Goal: Task Accomplishment & Management: Manage account settings

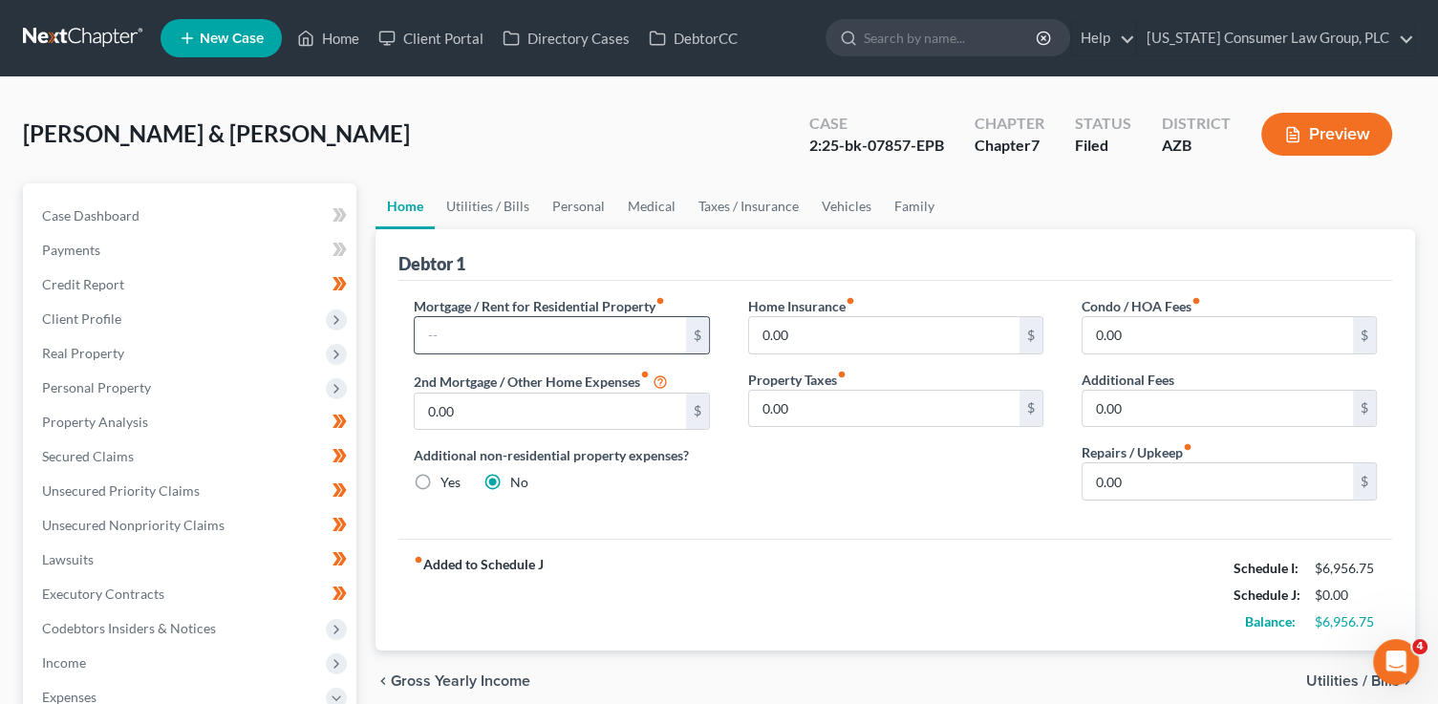
click at [476, 337] on input "text" at bounding box center [550, 335] width 270 height 36
type input "2,473"
click at [1112, 405] on input "text" at bounding box center [1217, 409] width 270 height 36
type input "1"
click at [1148, 480] on input "0.00" at bounding box center [1217, 481] width 270 height 36
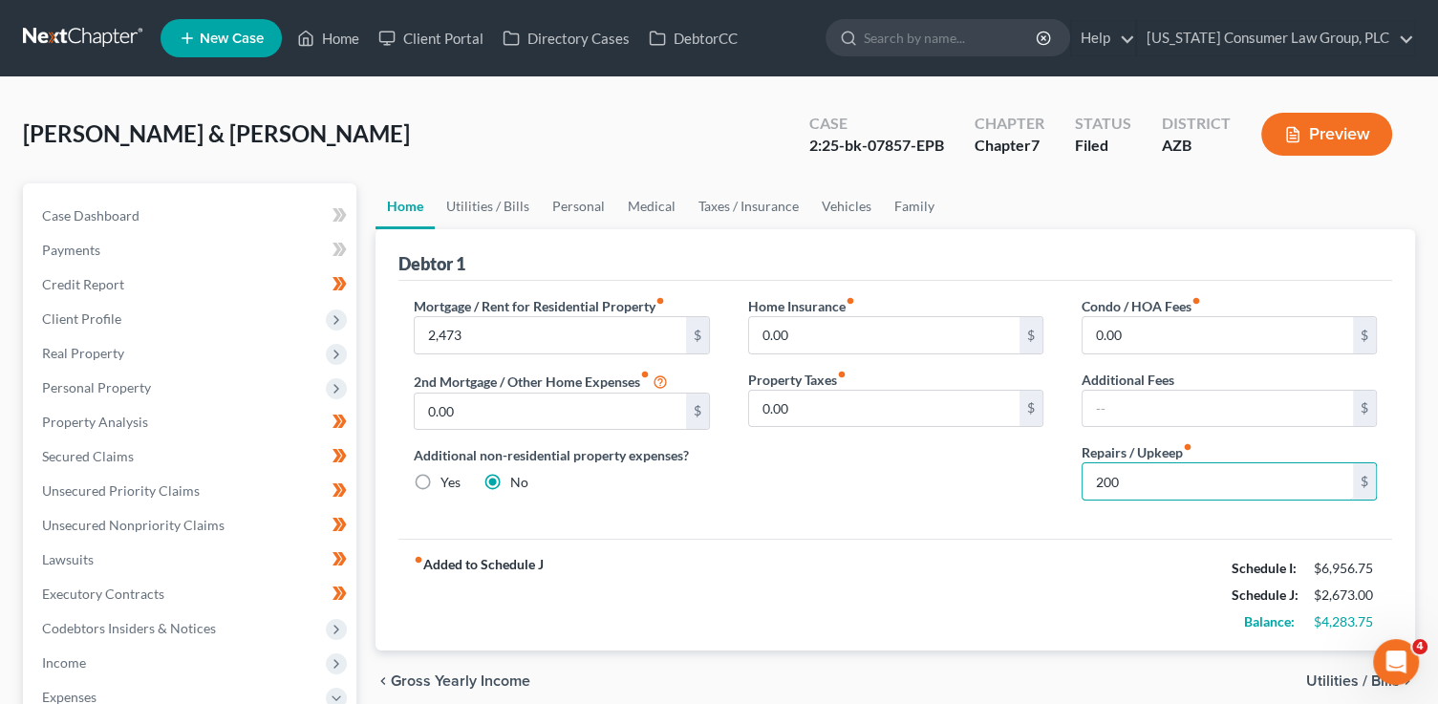
type input "200"
click at [506, 208] on link "Utilities / Bills" at bounding box center [488, 206] width 106 height 46
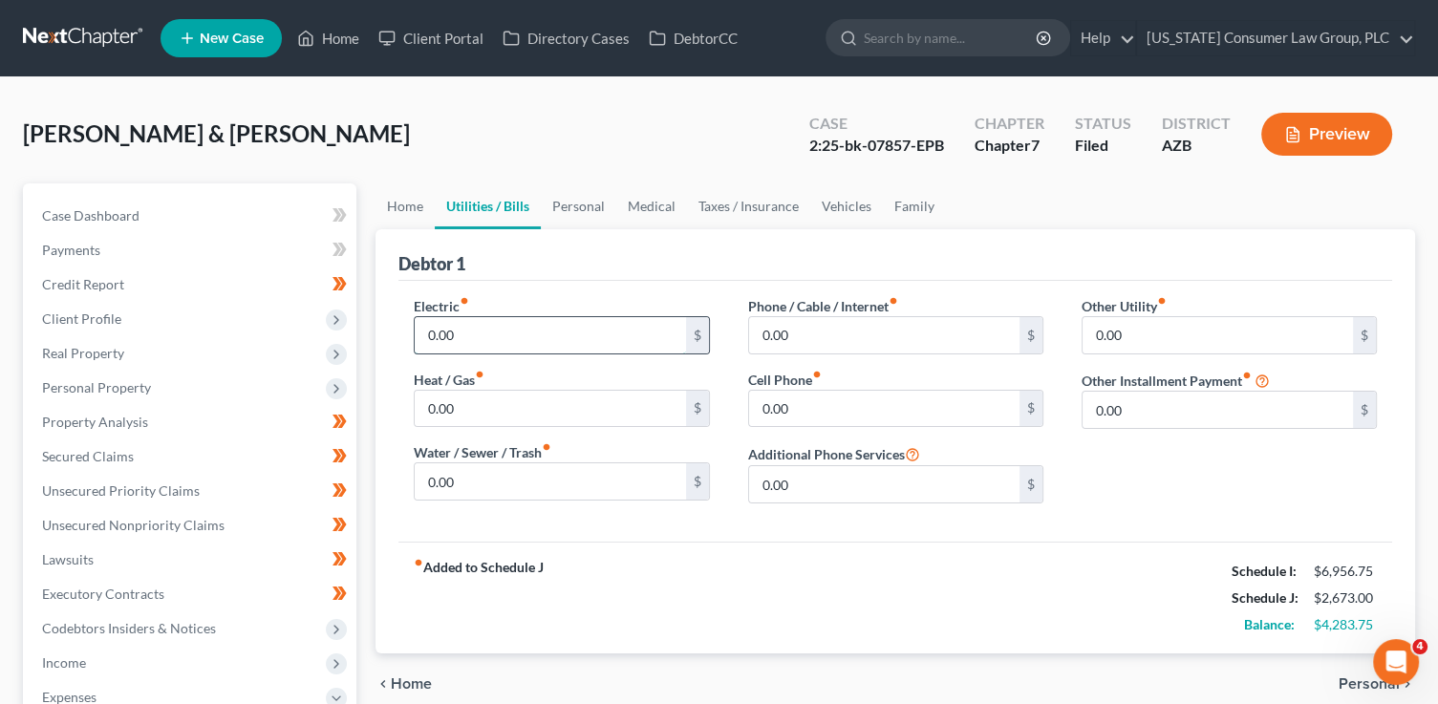
click at [459, 328] on input "0.00" at bounding box center [550, 335] width 270 height 36
type input "311"
type input "35"
type input "110"
type input "215.00"
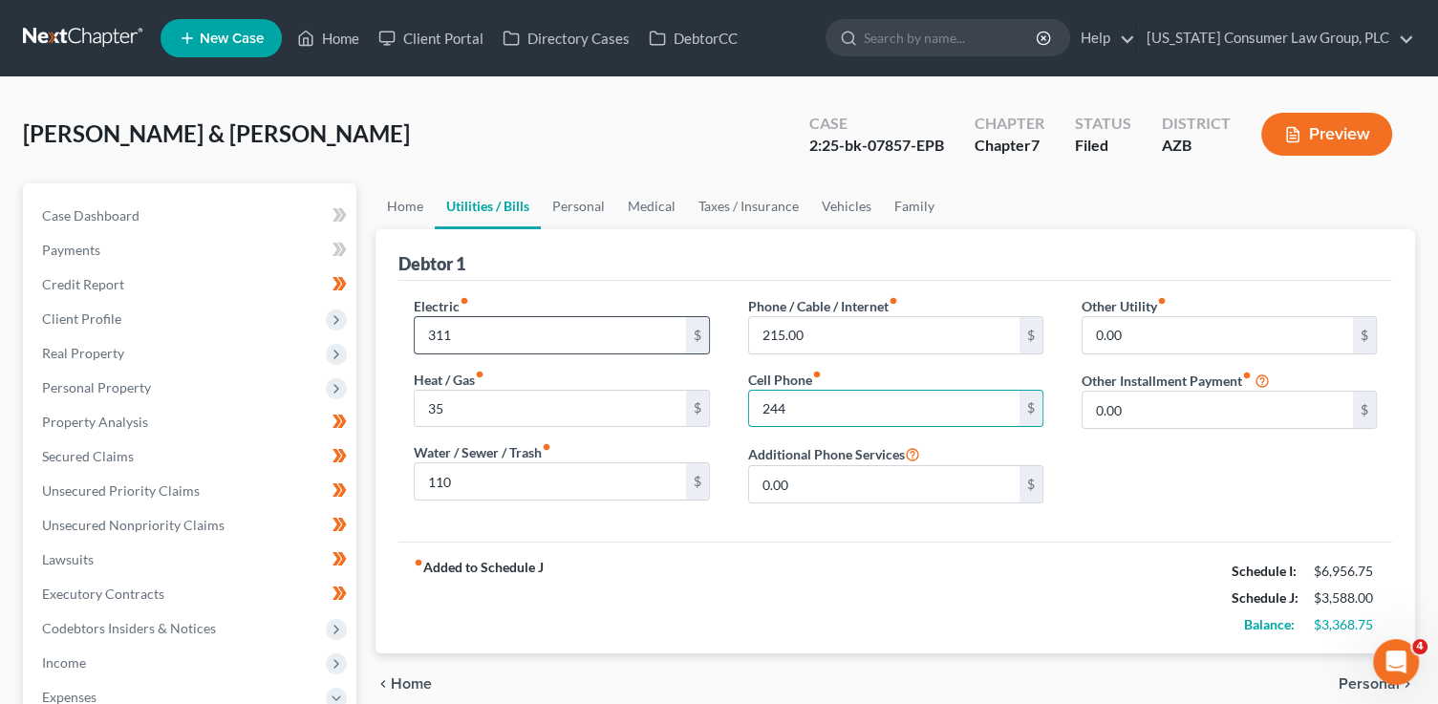
type input "244"
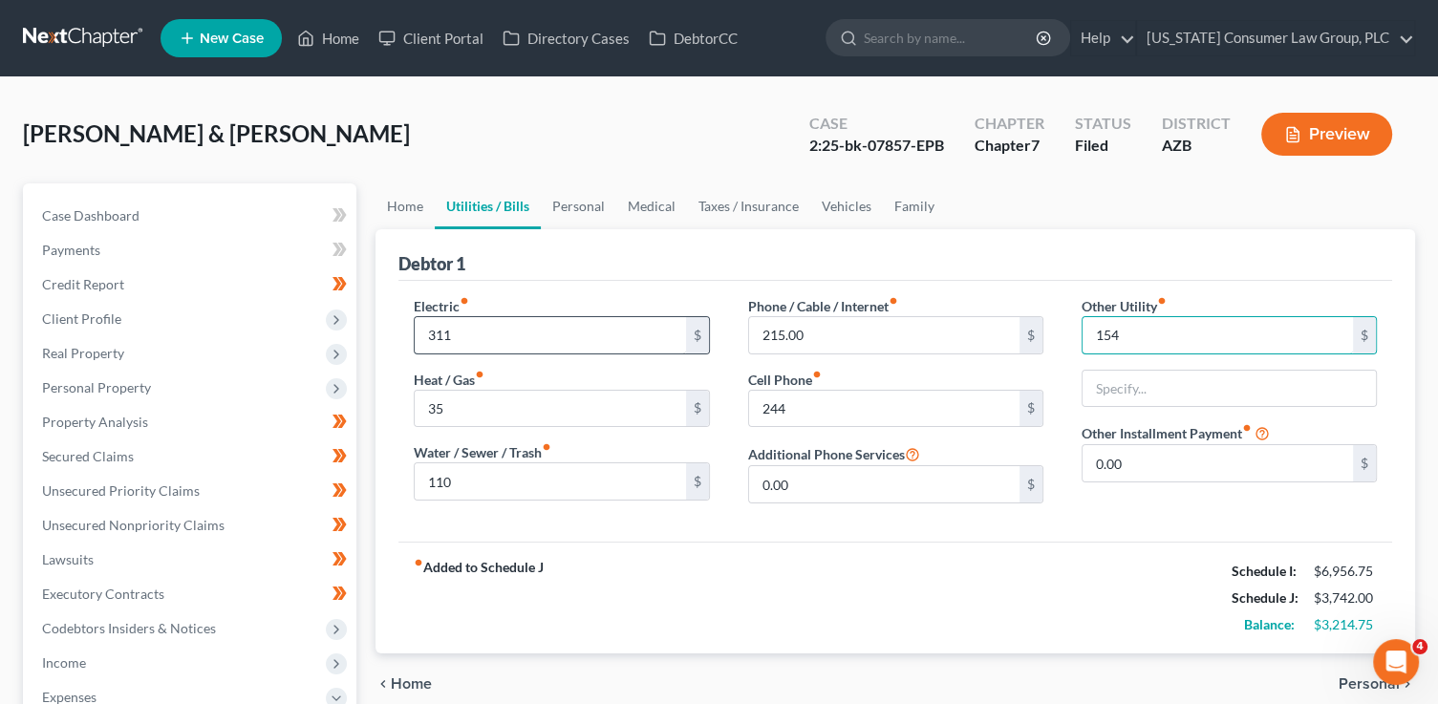
type input "154"
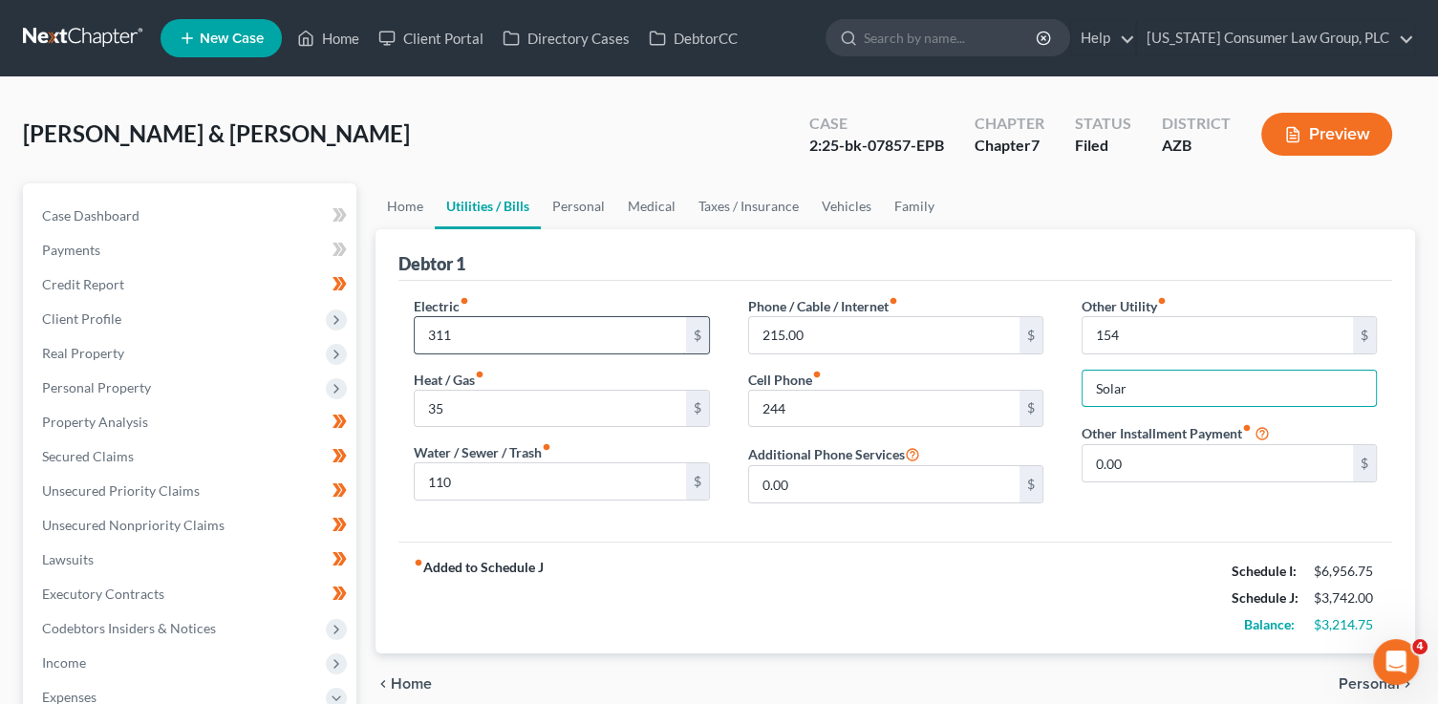
type input "Solar"
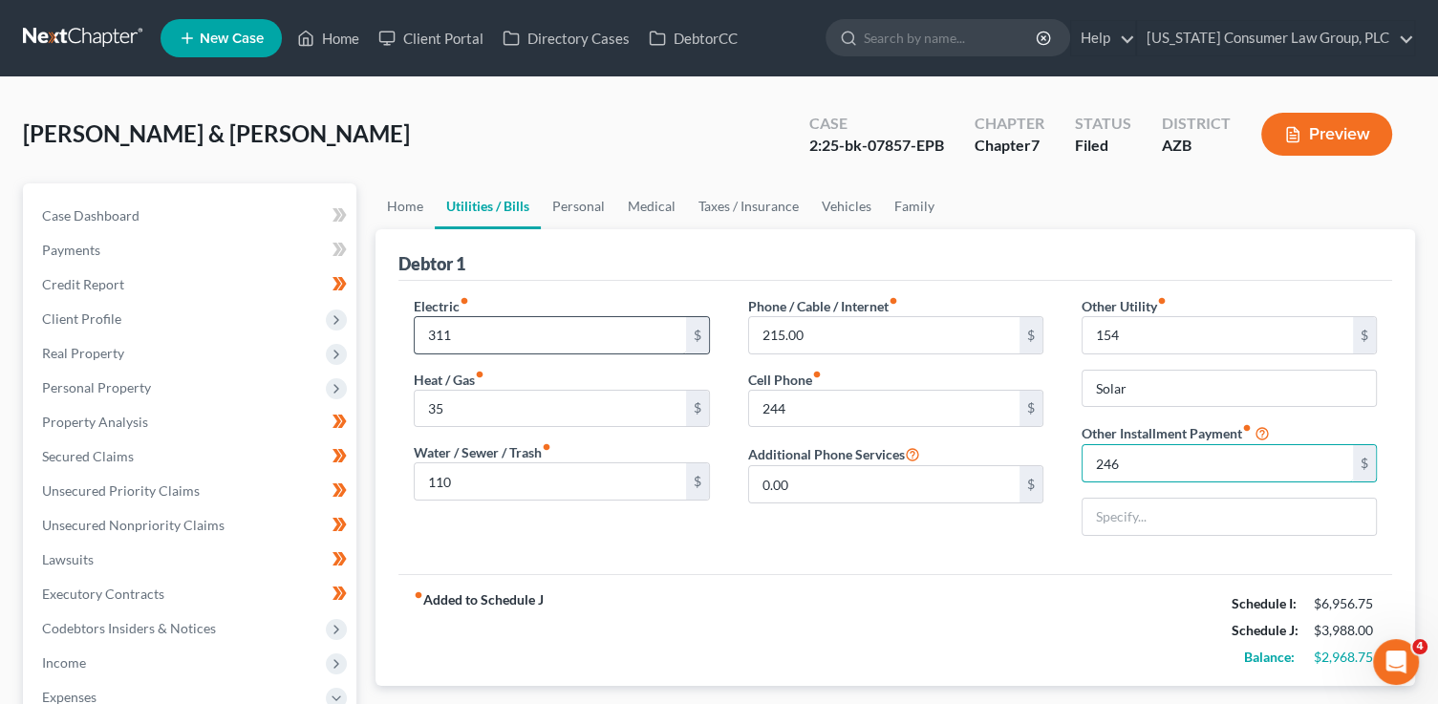
type input "246"
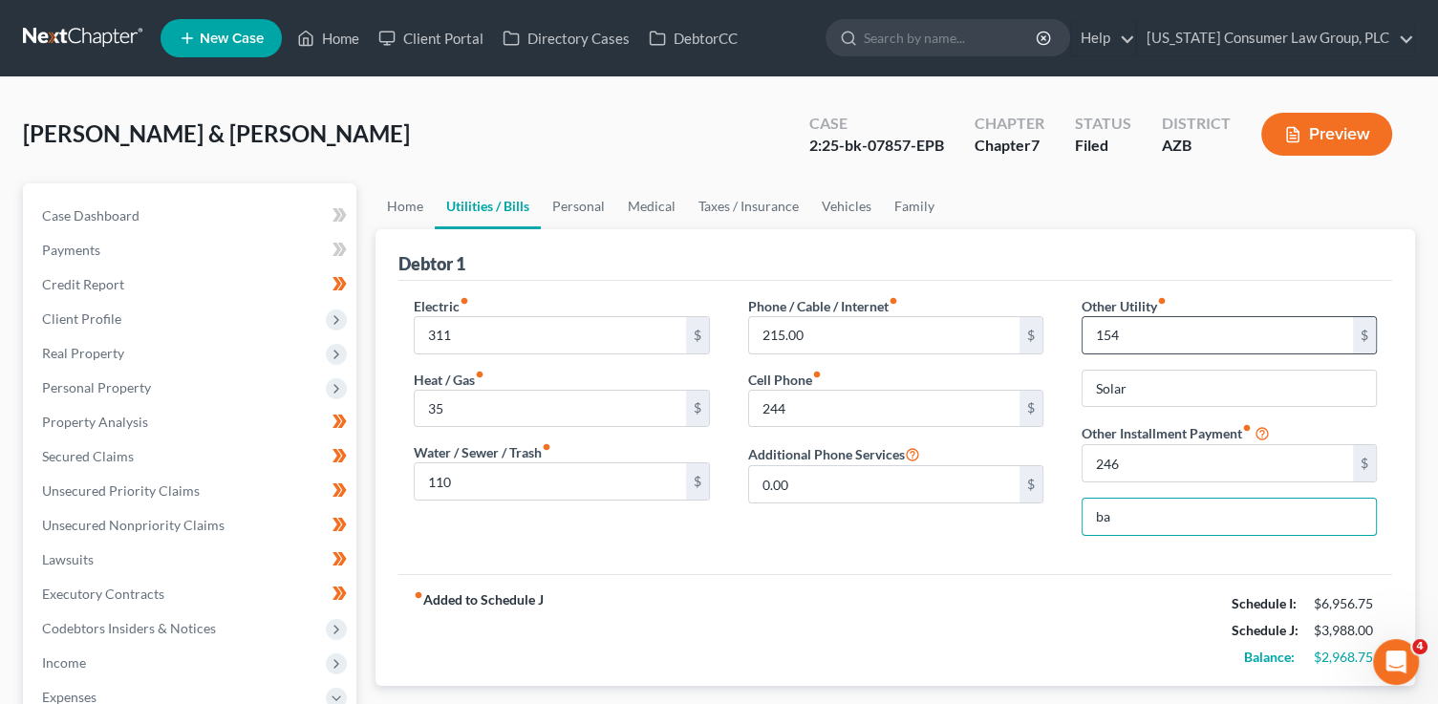
type input "Bankruptcy Legal Fees (Payment Plan)"
click at [563, 210] on link "Personal" at bounding box center [578, 206] width 75 height 46
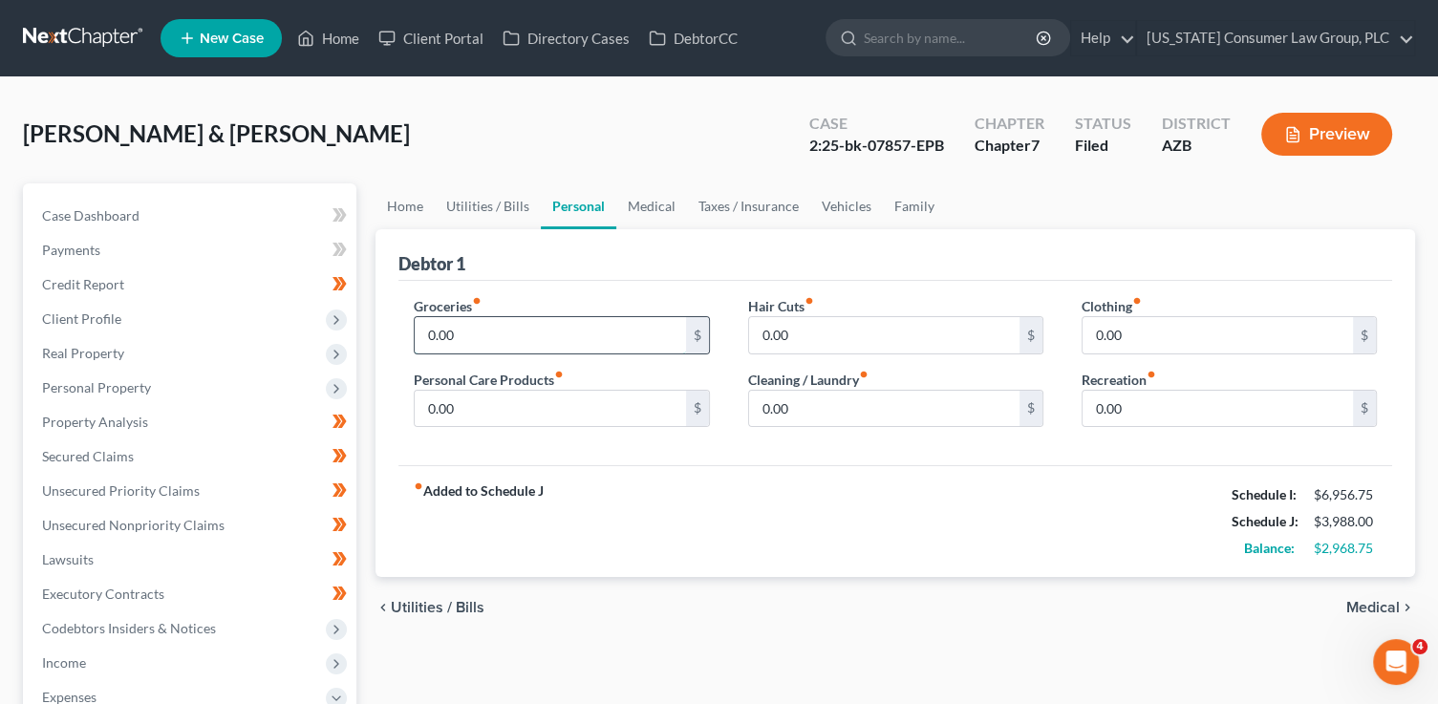
click at [454, 326] on input "0.00" at bounding box center [550, 335] width 270 height 36
type input "800"
type input "50"
type input "0"
type input "30"
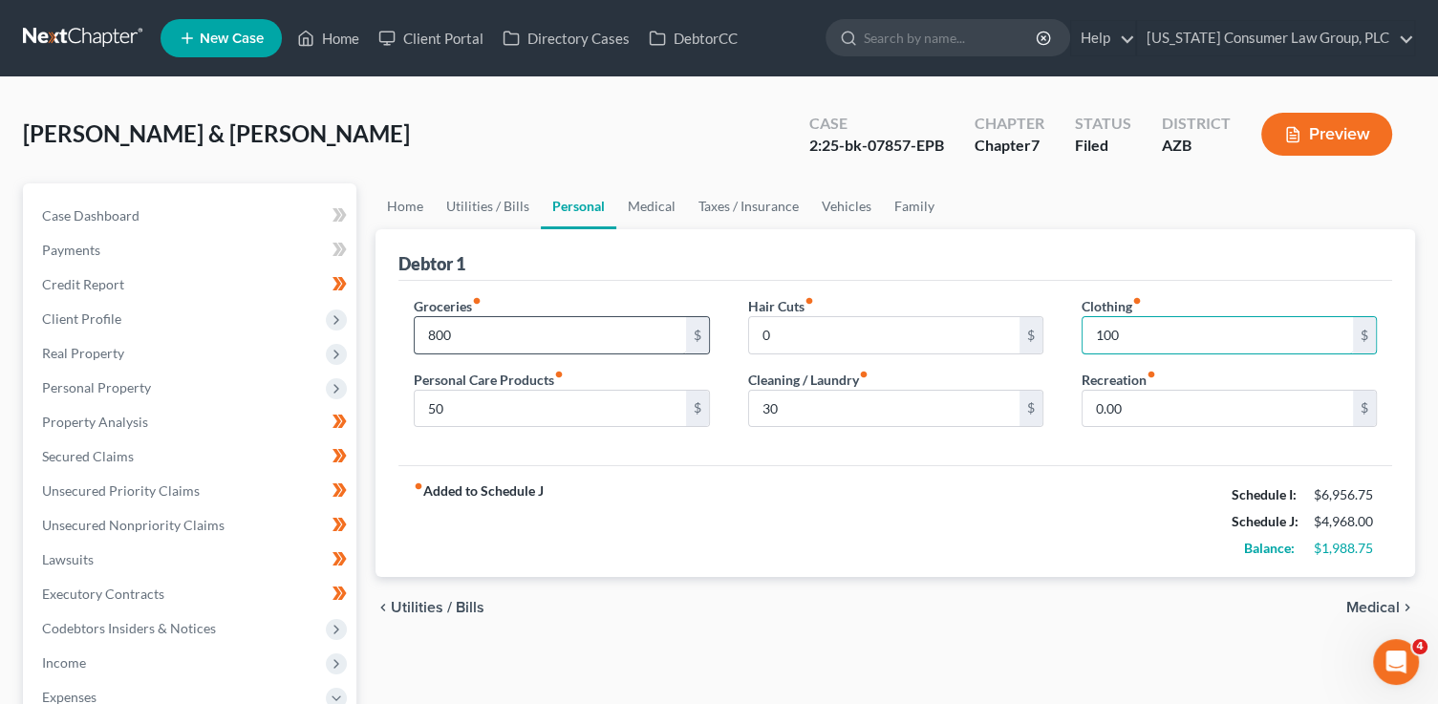
type input "100"
type input "200"
click at [655, 203] on link "Medical" at bounding box center [651, 206] width 71 height 46
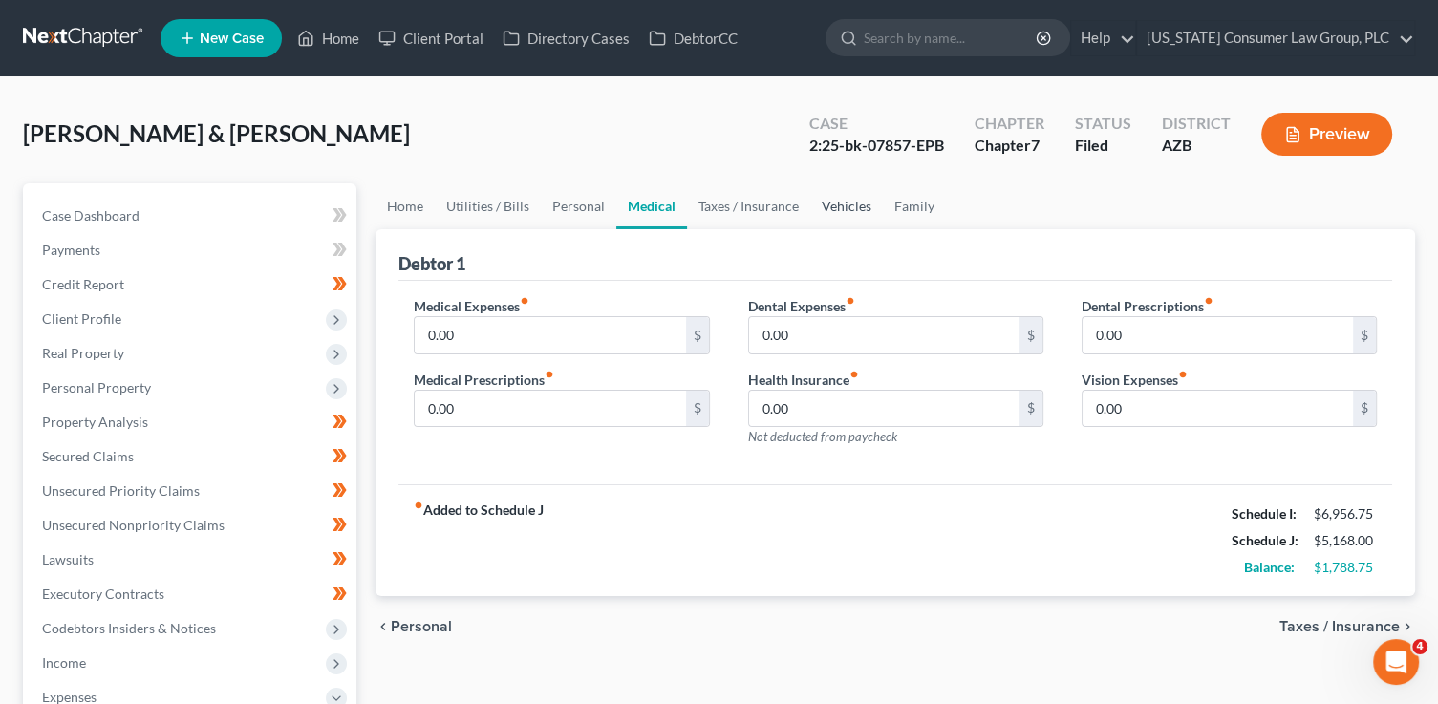
click at [834, 203] on link "Vehicles" at bounding box center [846, 206] width 73 height 46
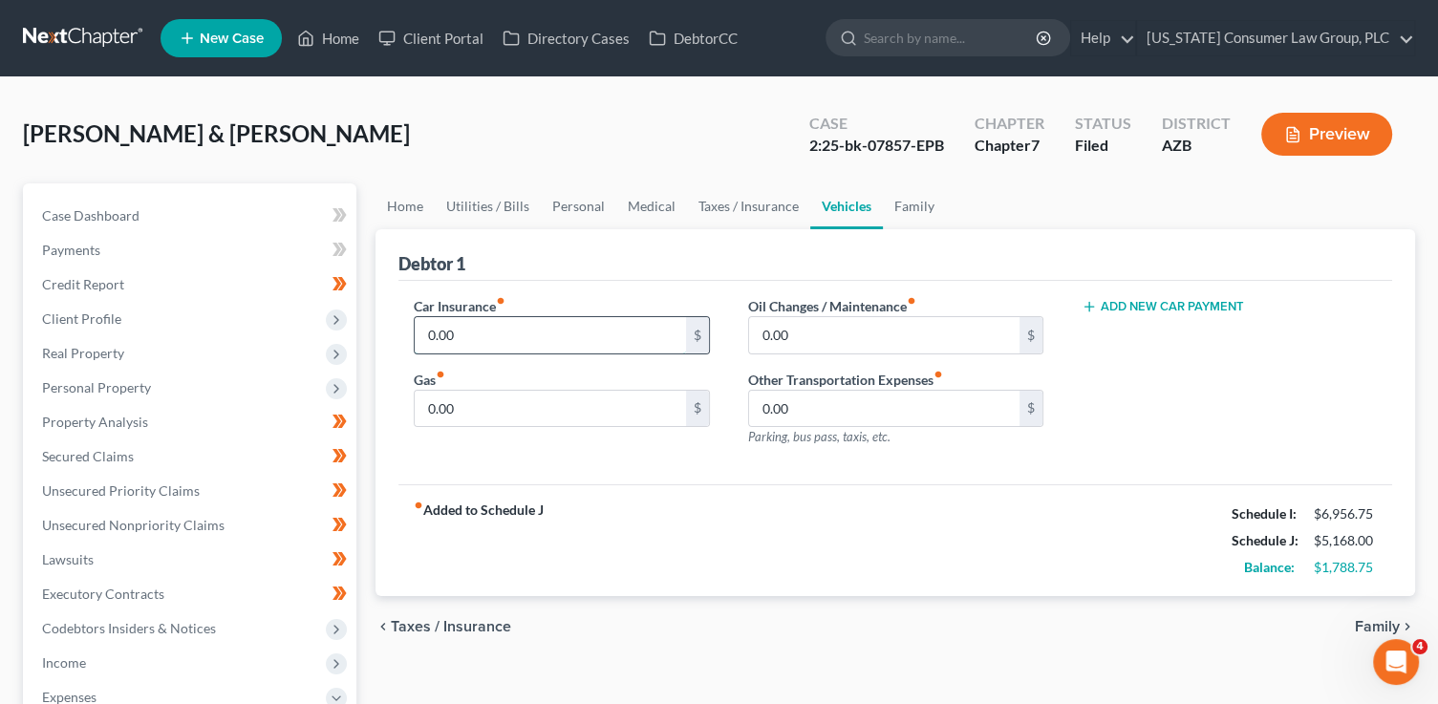
click at [553, 337] on input "0.00" at bounding box center [550, 335] width 270 height 36
type input "544"
type input "180"
type input "75"
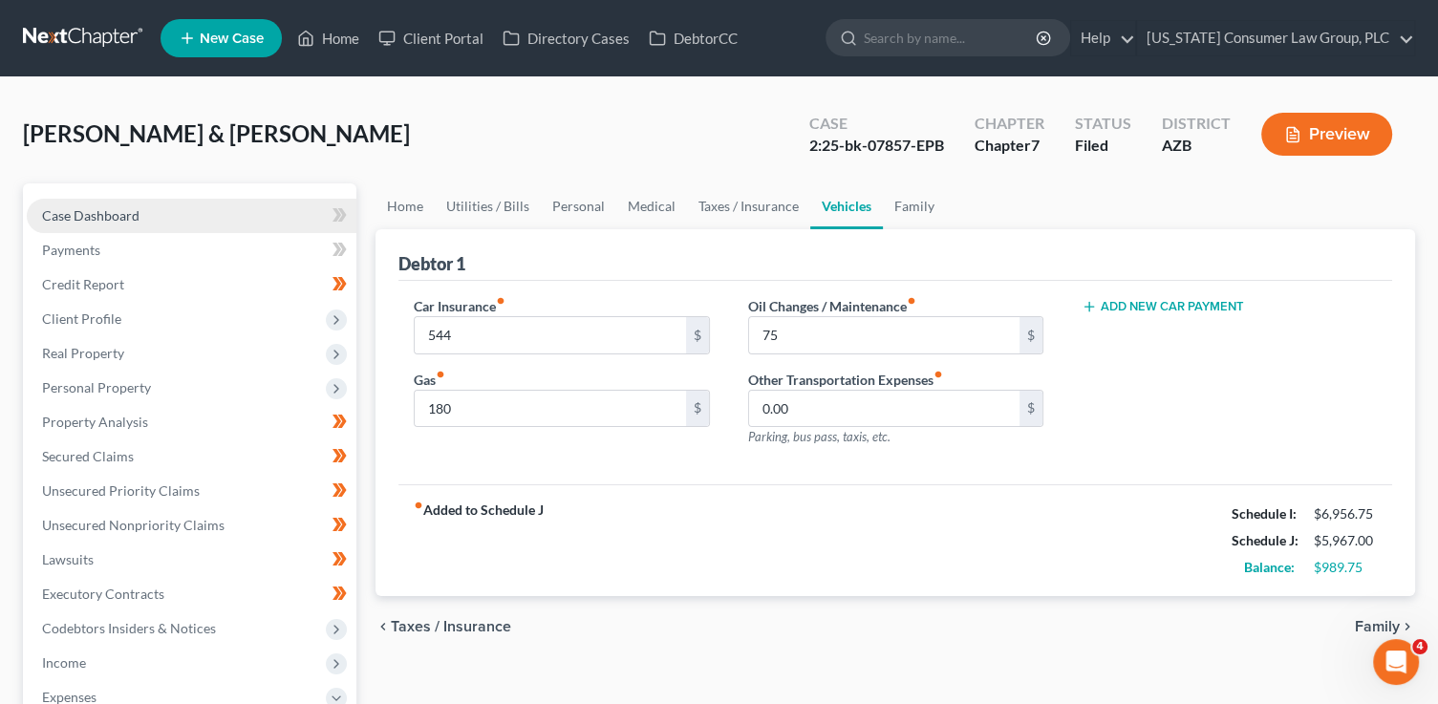
click at [176, 204] on link "Case Dashboard" at bounding box center [192, 216] width 330 height 34
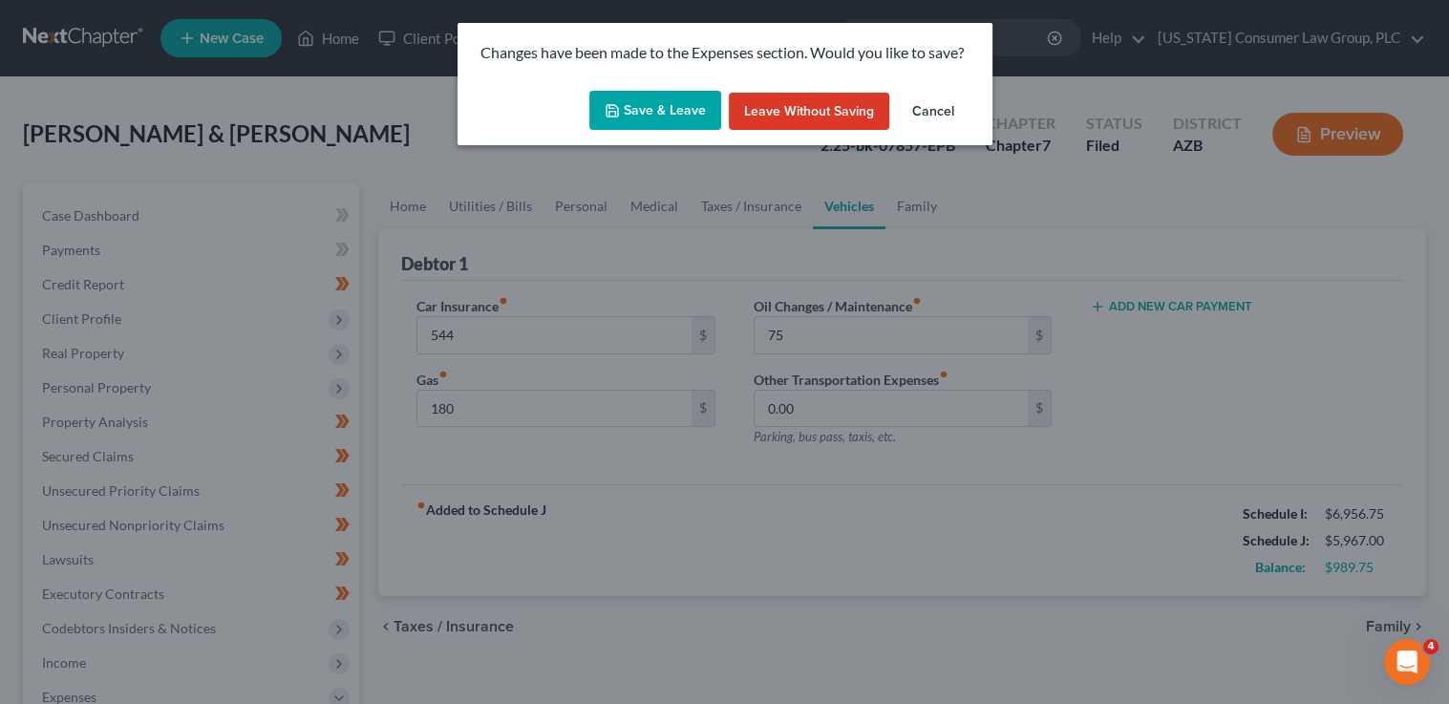
click at [633, 103] on button "Save & Leave" at bounding box center [655, 111] width 132 height 40
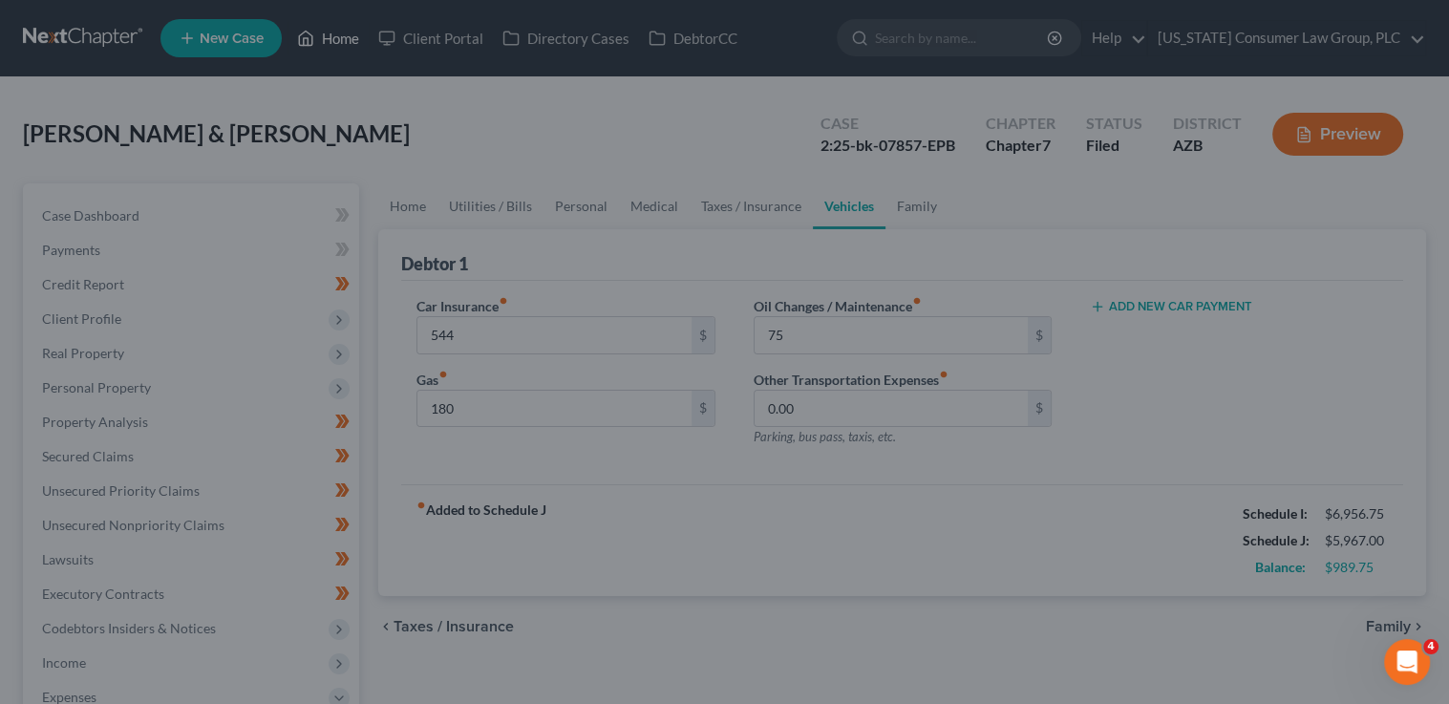
type input "544.00"
type input "180.00"
type input "75.00"
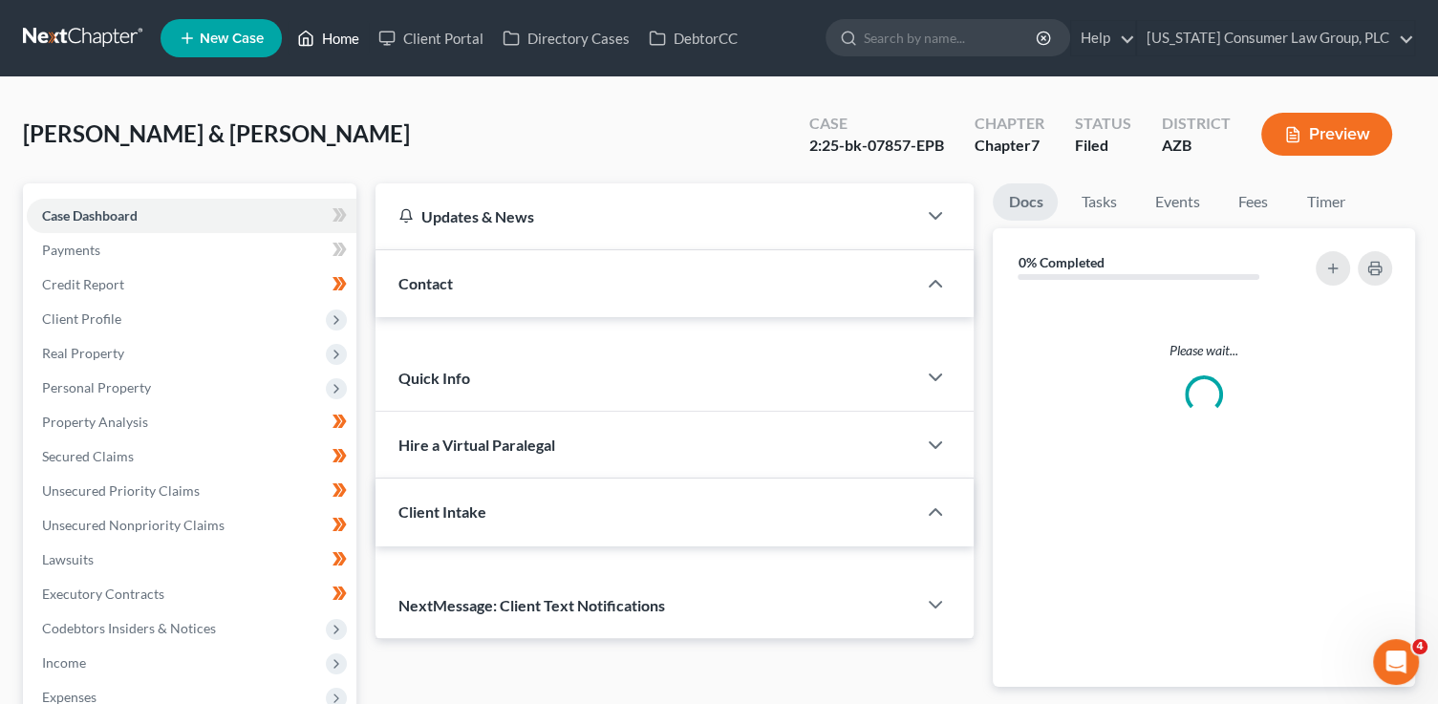
click at [334, 44] on link "Home" at bounding box center [328, 38] width 81 height 34
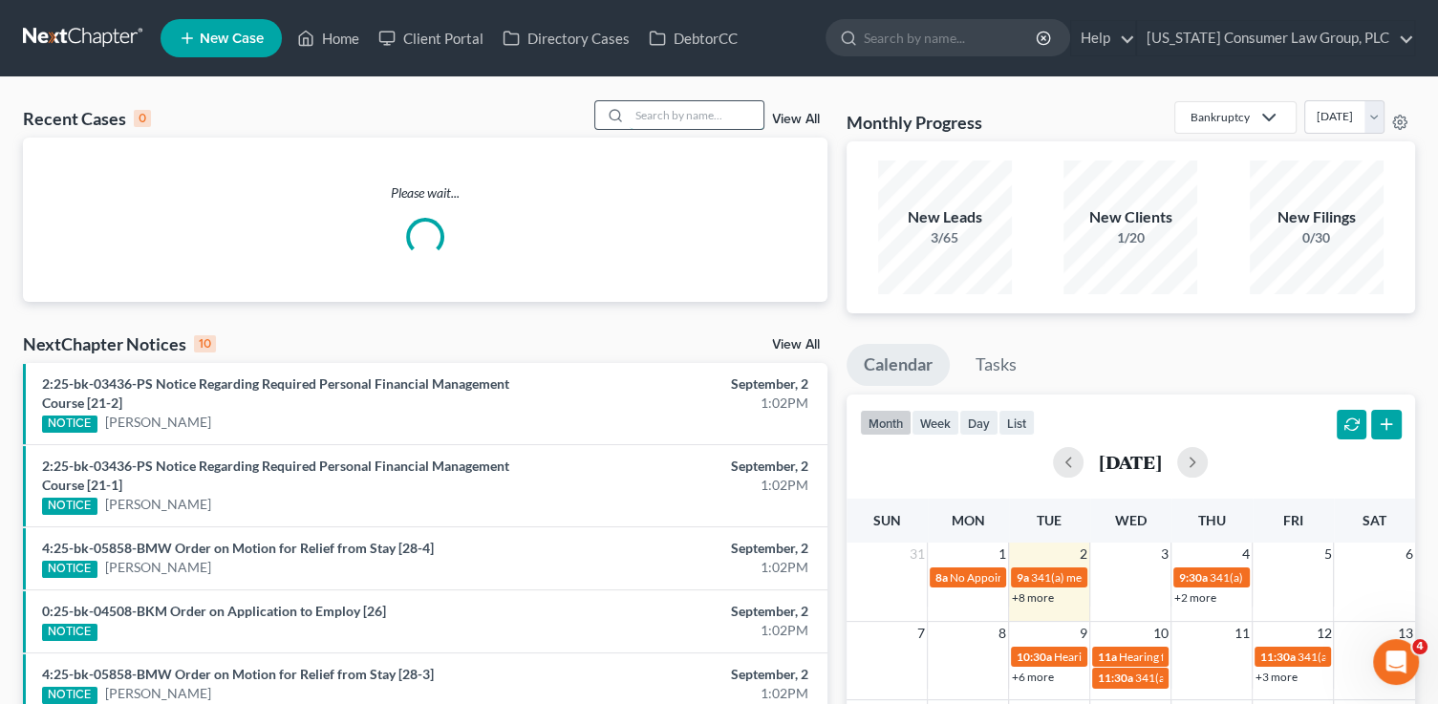
click at [644, 109] on input "search" at bounding box center [697, 115] width 134 height 28
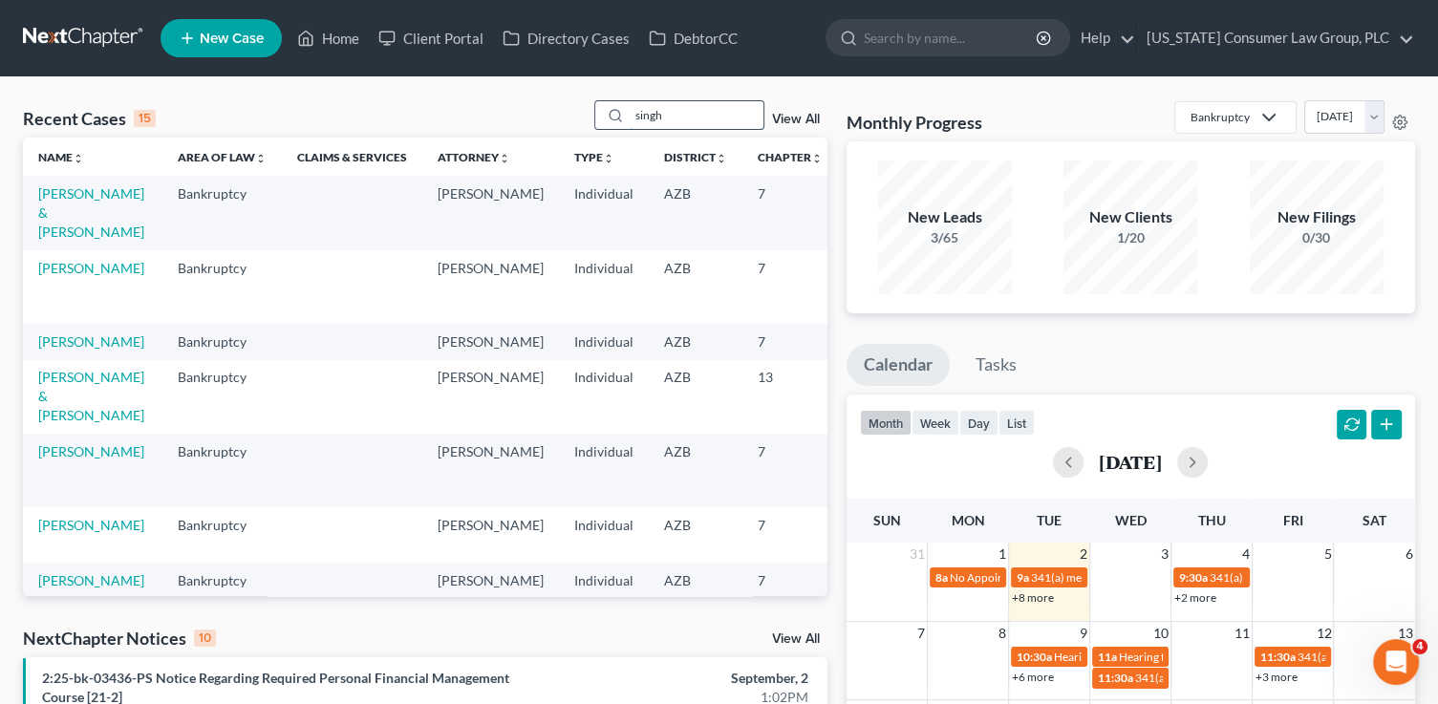
type input "singh"
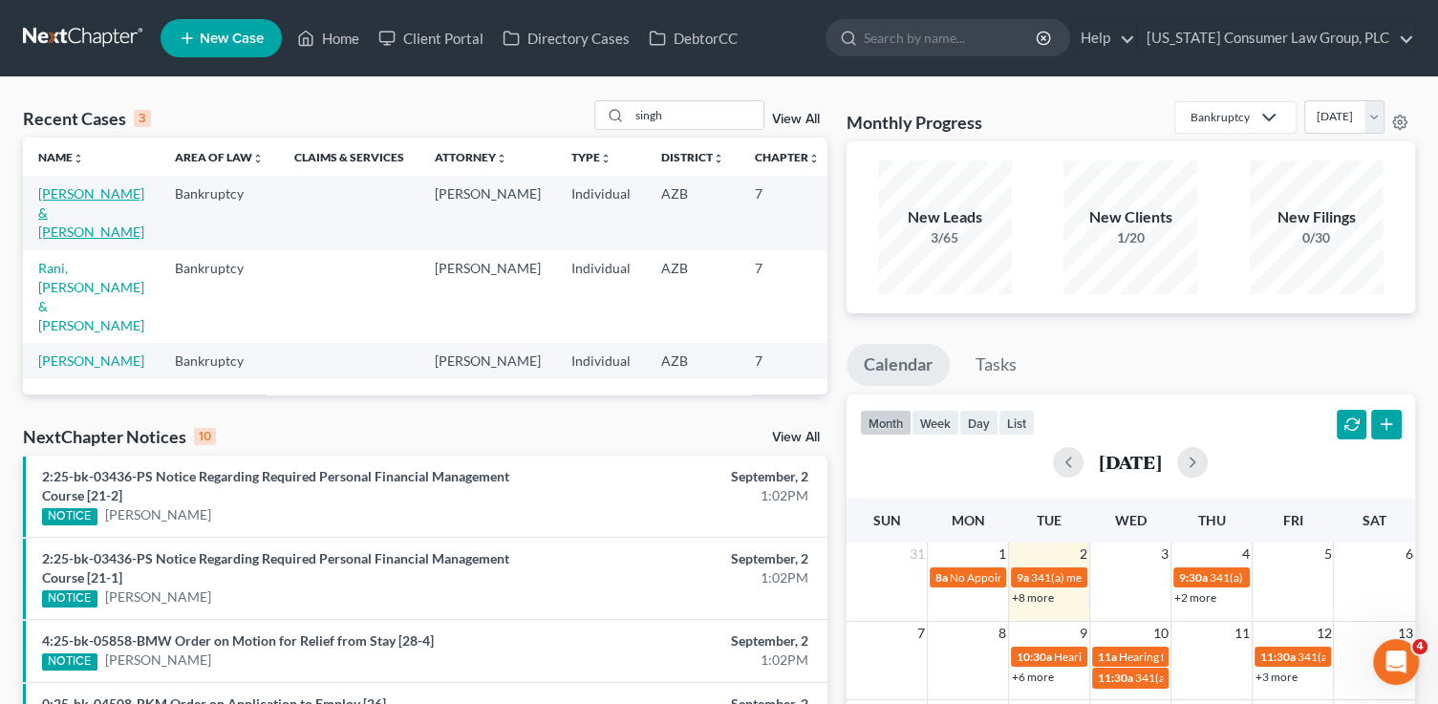
click at [49, 199] on link "Singh, Vikram & Sangha, Sandy" at bounding box center [91, 212] width 106 height 54
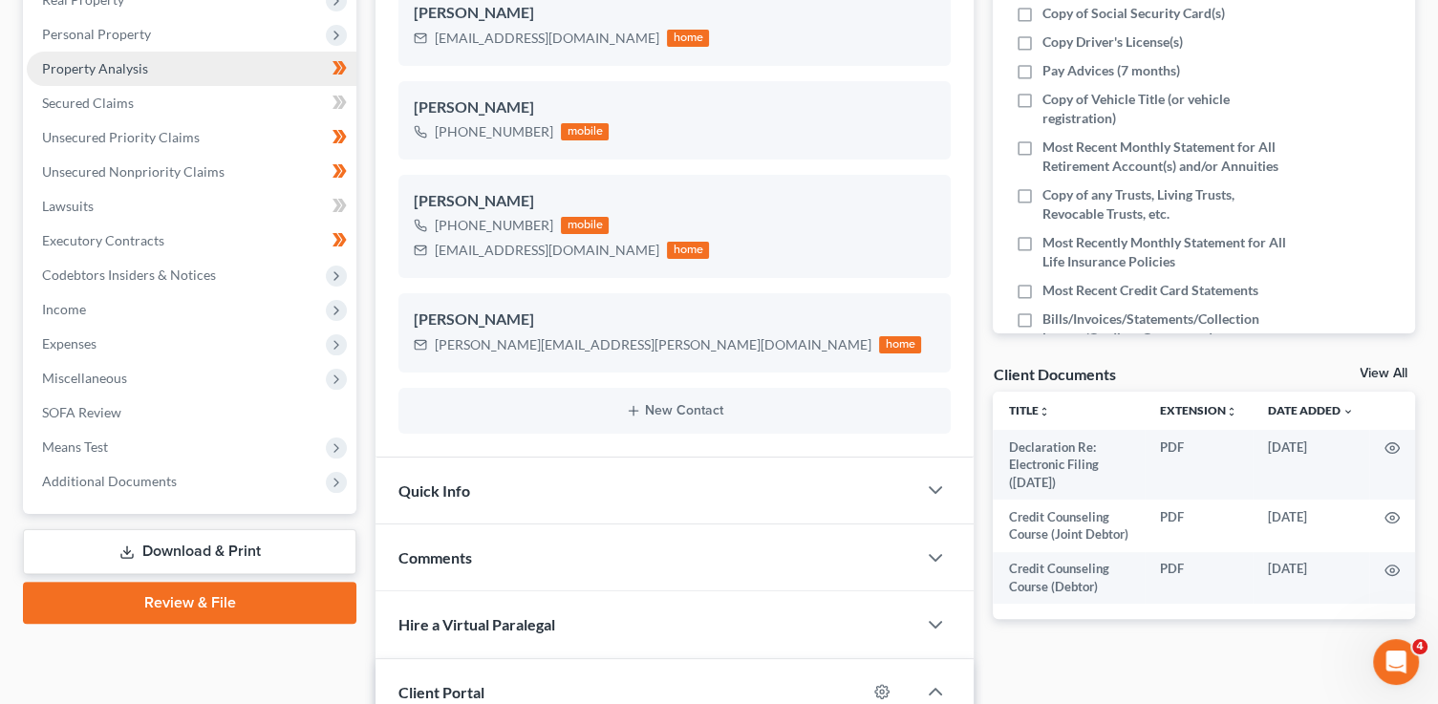
scroll to position [431, 0]
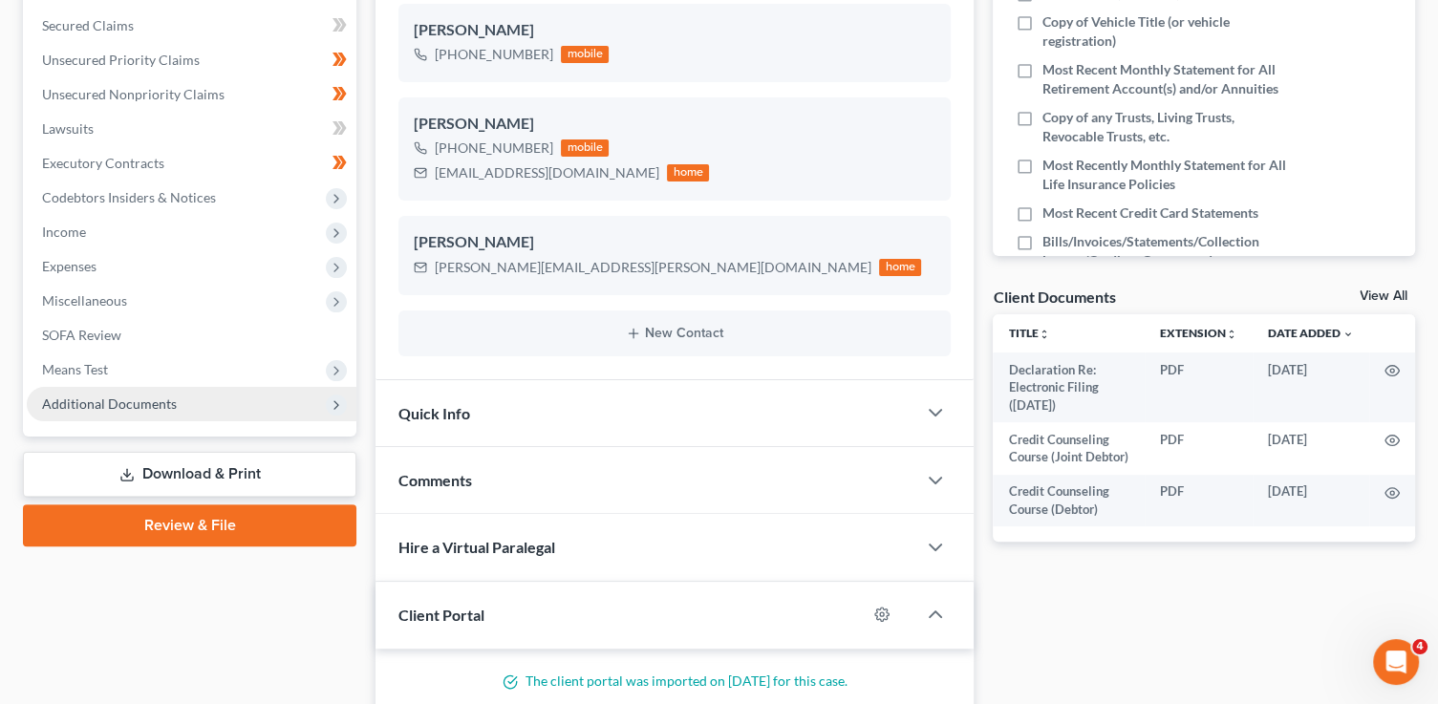
click at [156, 399] on span "Additional Documents" at bounding box center [109, 403] width 135 height 16
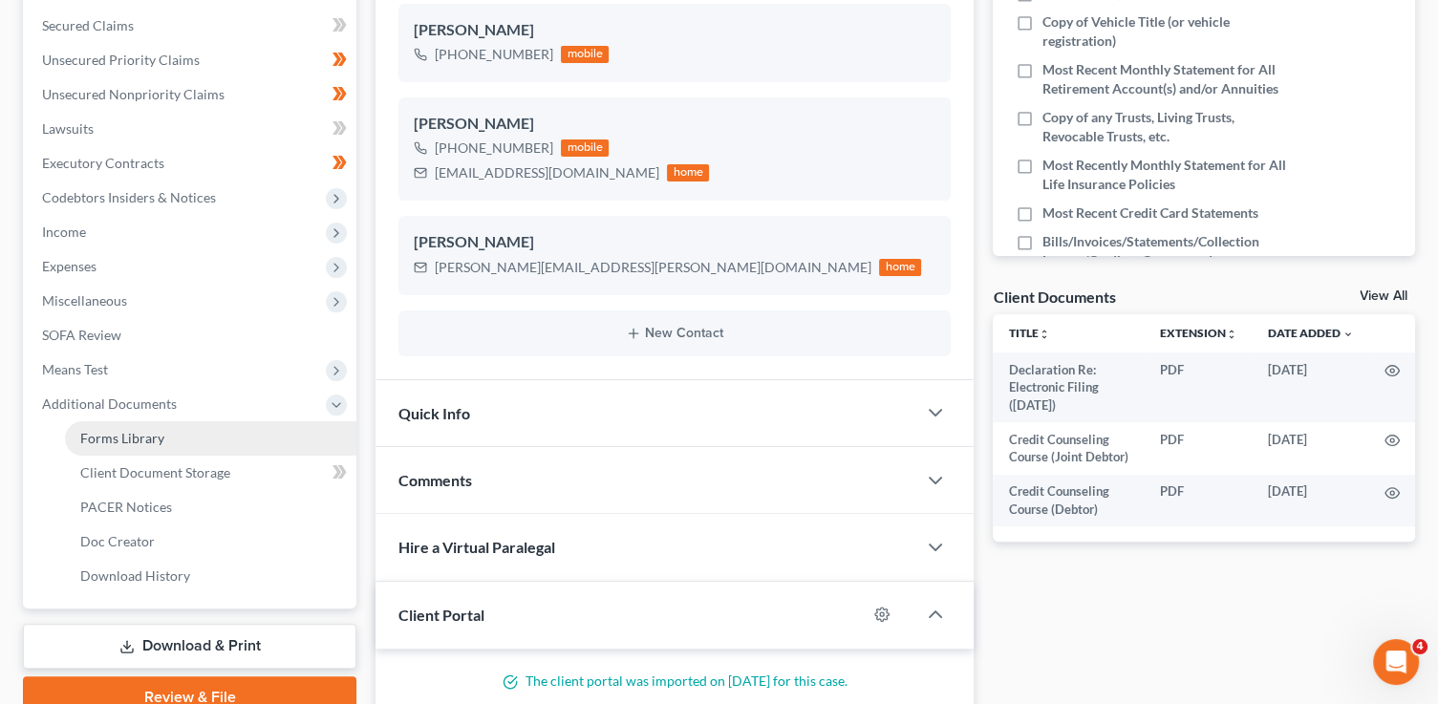
click at [182, 429] on link "Forms Library" at bounding box center [210, 438] width 291 height 34
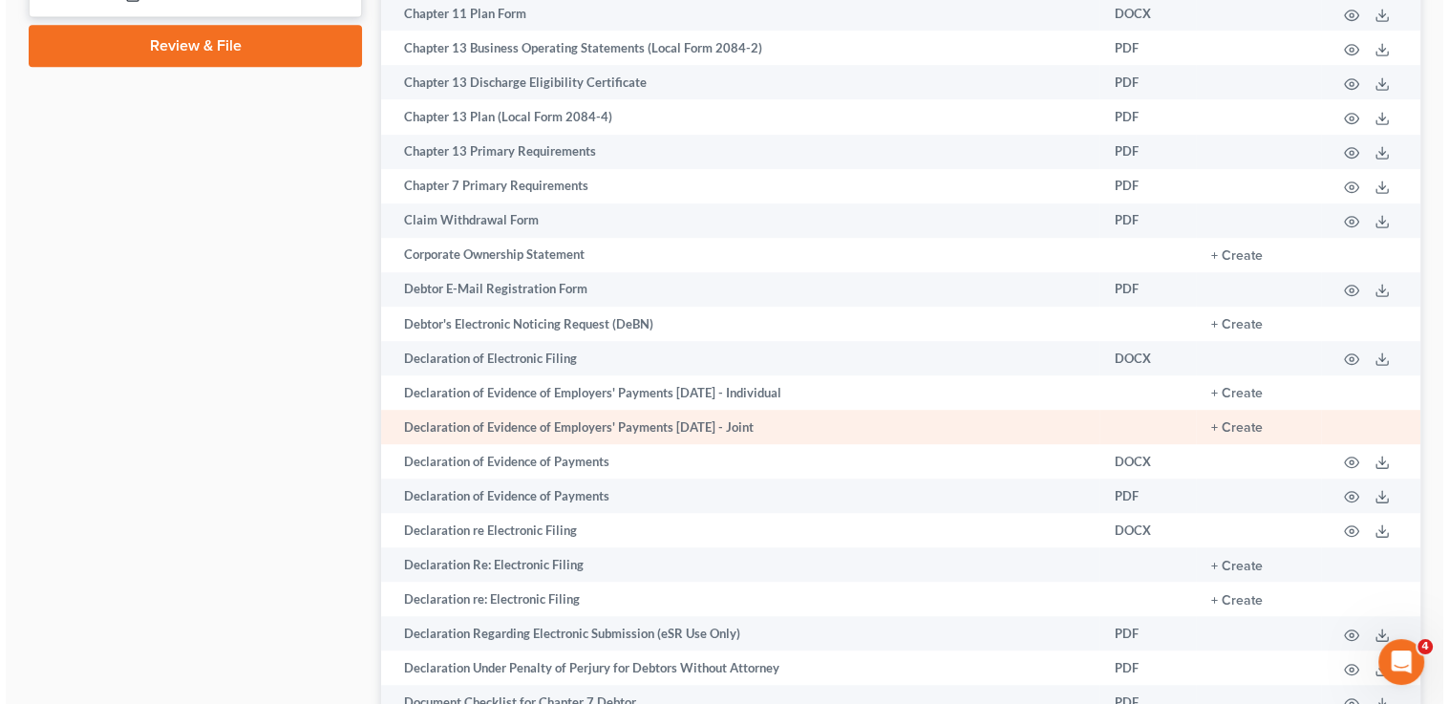
scroll to position [1090, 0]
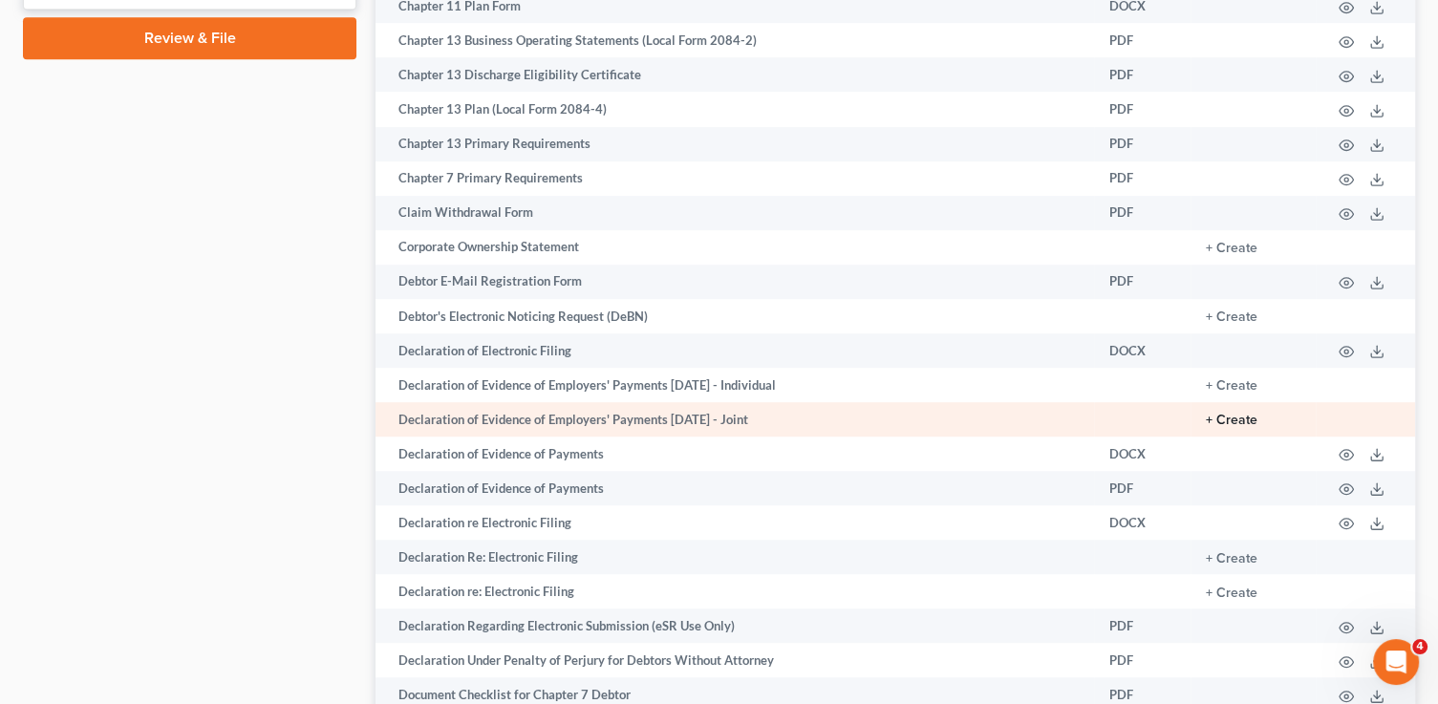
click at [1238, 427] on button "+ Create" at bounding box center [1232, 420] width 52 height 13
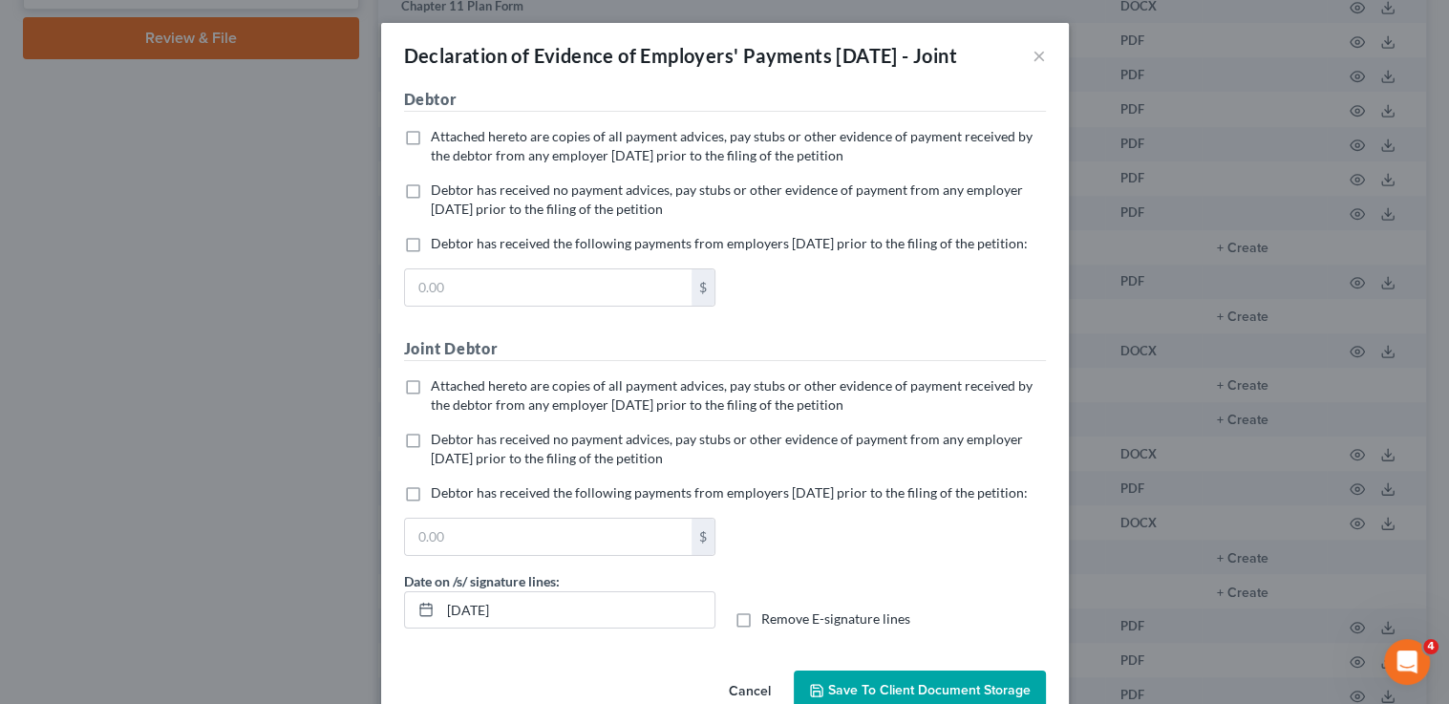
click at [481, 213] on span "Debtor has received no payment advices, pay stubs or other evidence of payment …" at bounding box center [727, 198] width 592 height 35
click at [451, 193] on input "Debtor has received no payment advices, pay stubs or other evidence of payment …" at bounding box center [444, 187] width 12 height 12
checkbox input "true"
click at [507, 413] on span "Attached hereto are copies of all payment advices, pay stubs or other evidence …" at bounding box center [732, 394] width 602 height 35
click at [451, 389] on input "Attached hereto are copies of all payment advices, pay stubs or other evidence …" at bounding box center [444, 382] width 12 height 12
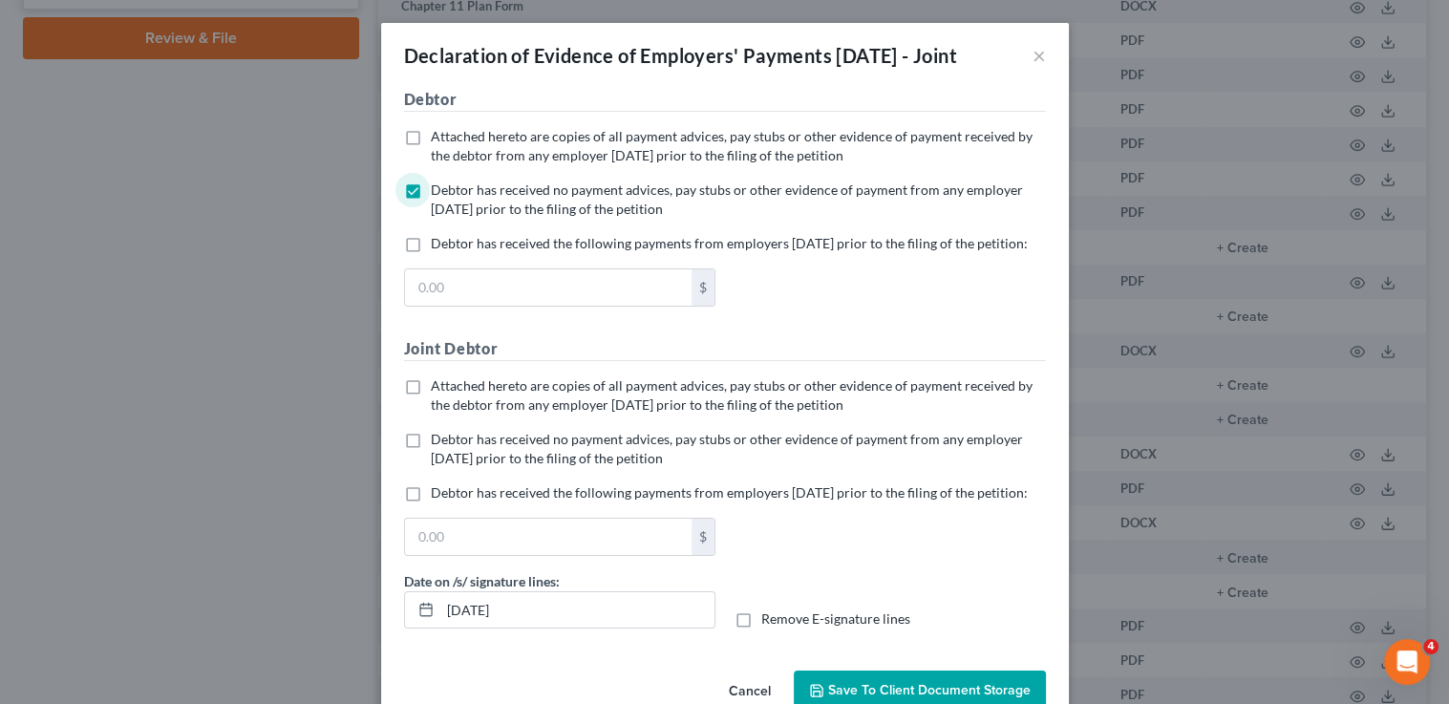
checkbox input "true"
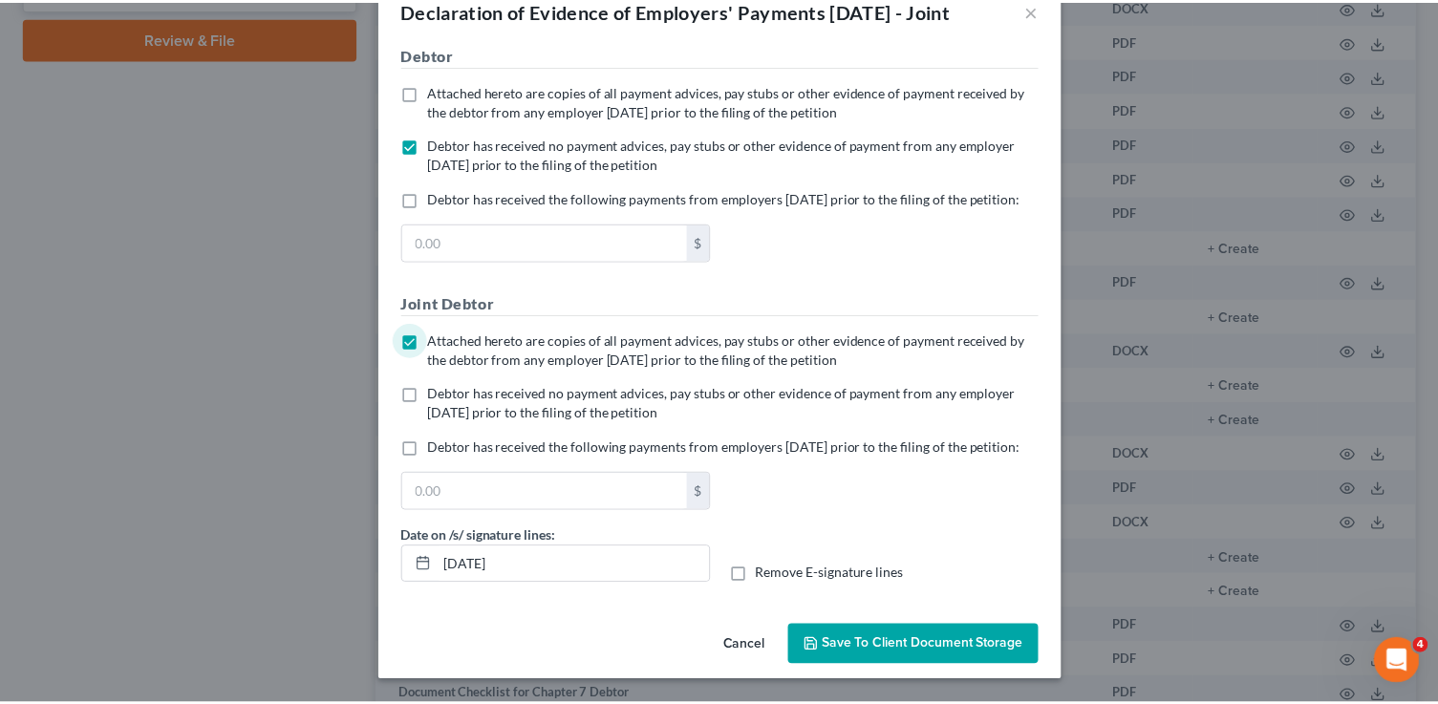
scroll to position [108, 0]
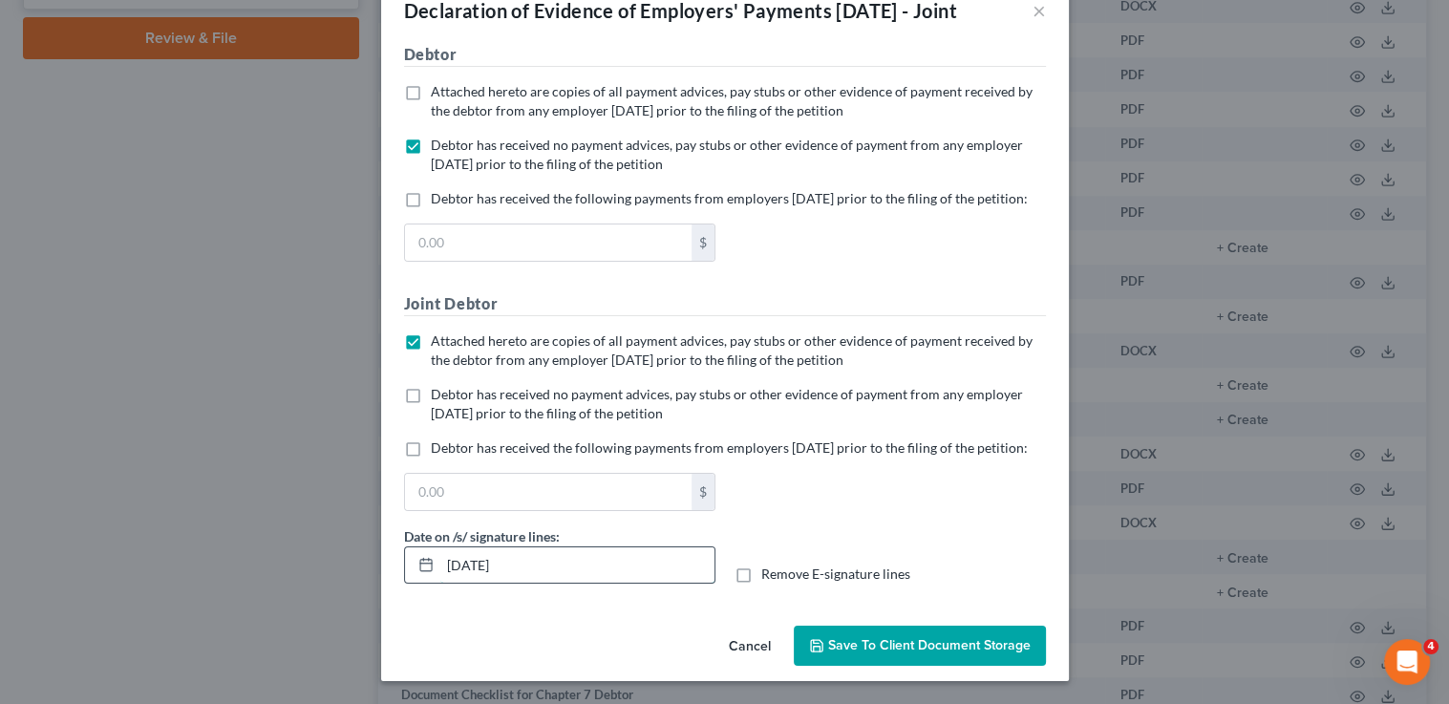
drag, startPoint x: 534, startPoint y: 559, endPoint x: 418, endPoint y: 552, distance: 115.8
click at [418, 552] on div "09/02/2025" at bounding box center [559, 565] width 311 height 38
click at [769, 565] on input "Remove E-signature lines" at bounding box center [775, 571] width 12 height 12
checkbox input "true"
click at [916, 652] on span "Save to Client Document Storage" at bounding box center [929, 645] width 203 height 16
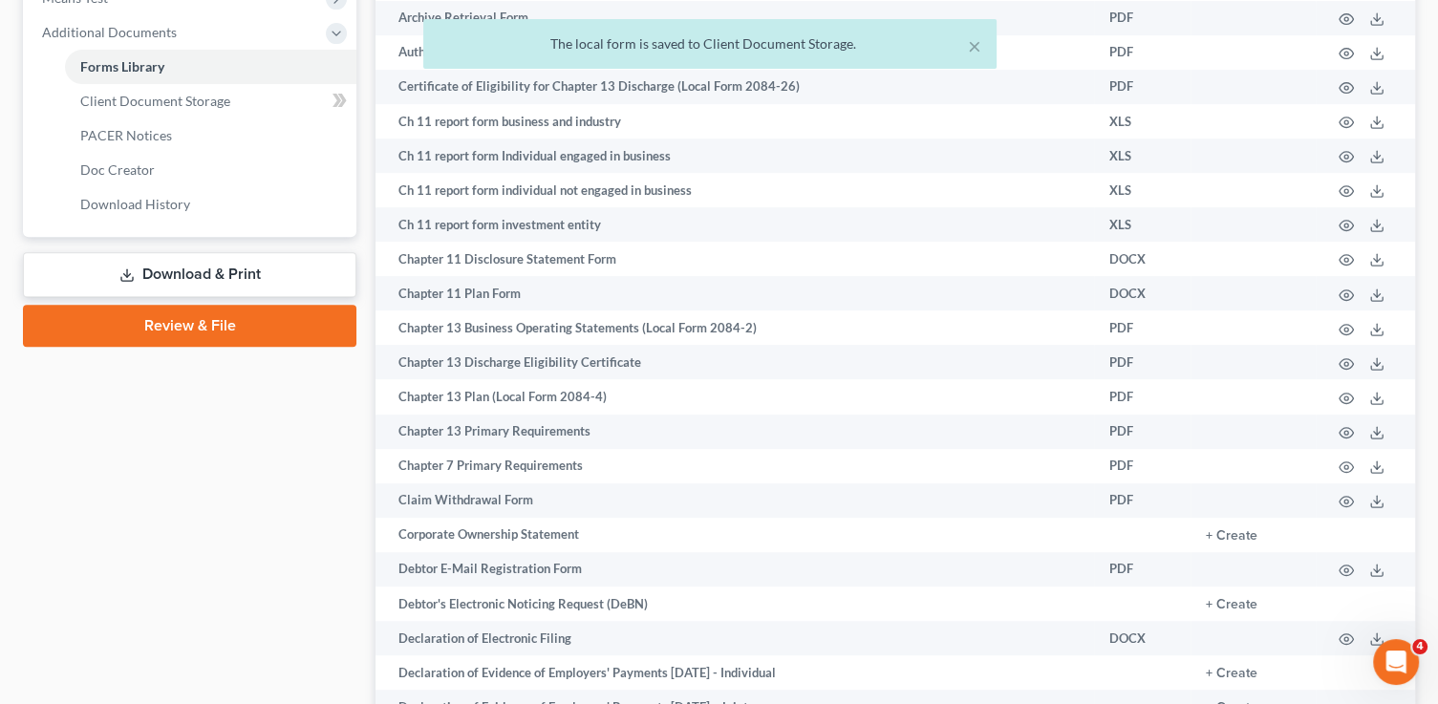
click at [266, 266] on link "Download & Print" at bounding box center [189, 274] width 333 height 45
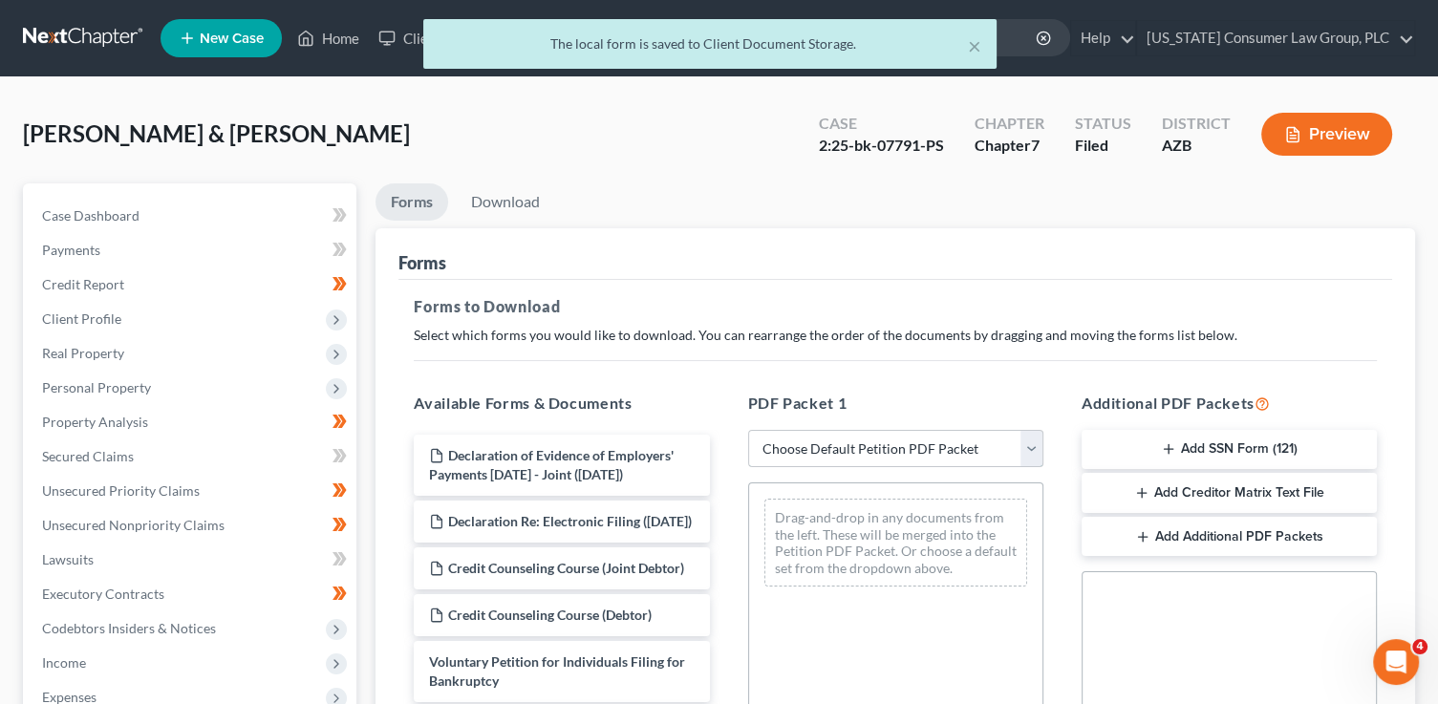
click at [922, 452] on select "Choose Default Petition PDF Packet Complete Bankruptcy Petition (all forms and …" at bounding box center [895, 449] width 295 height 38
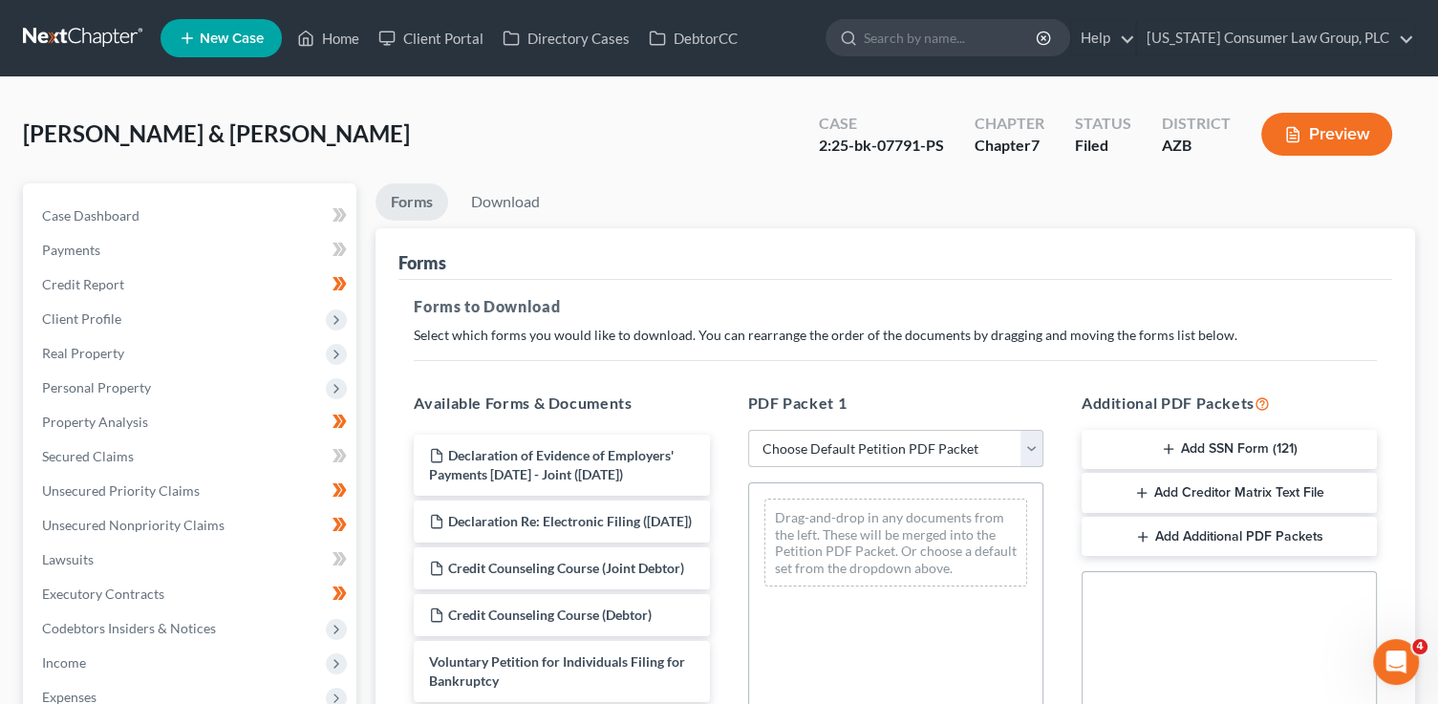
select select "6"
click at [748, 430] on select "Choose Default Petition PDF Packet Complete Bankruptcy Petition (all forms and …" at bounding box center [895, 449] width 295 height 38
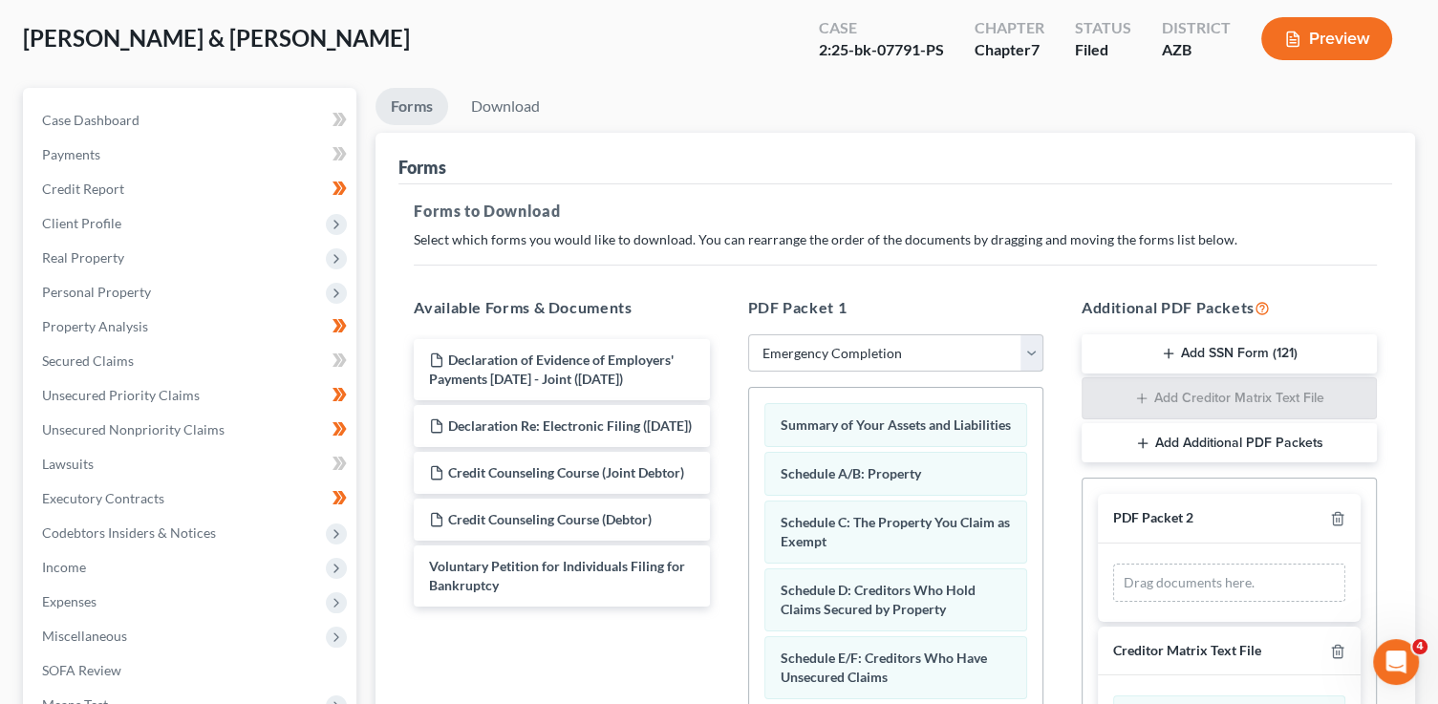
scroll to position [187, 0]
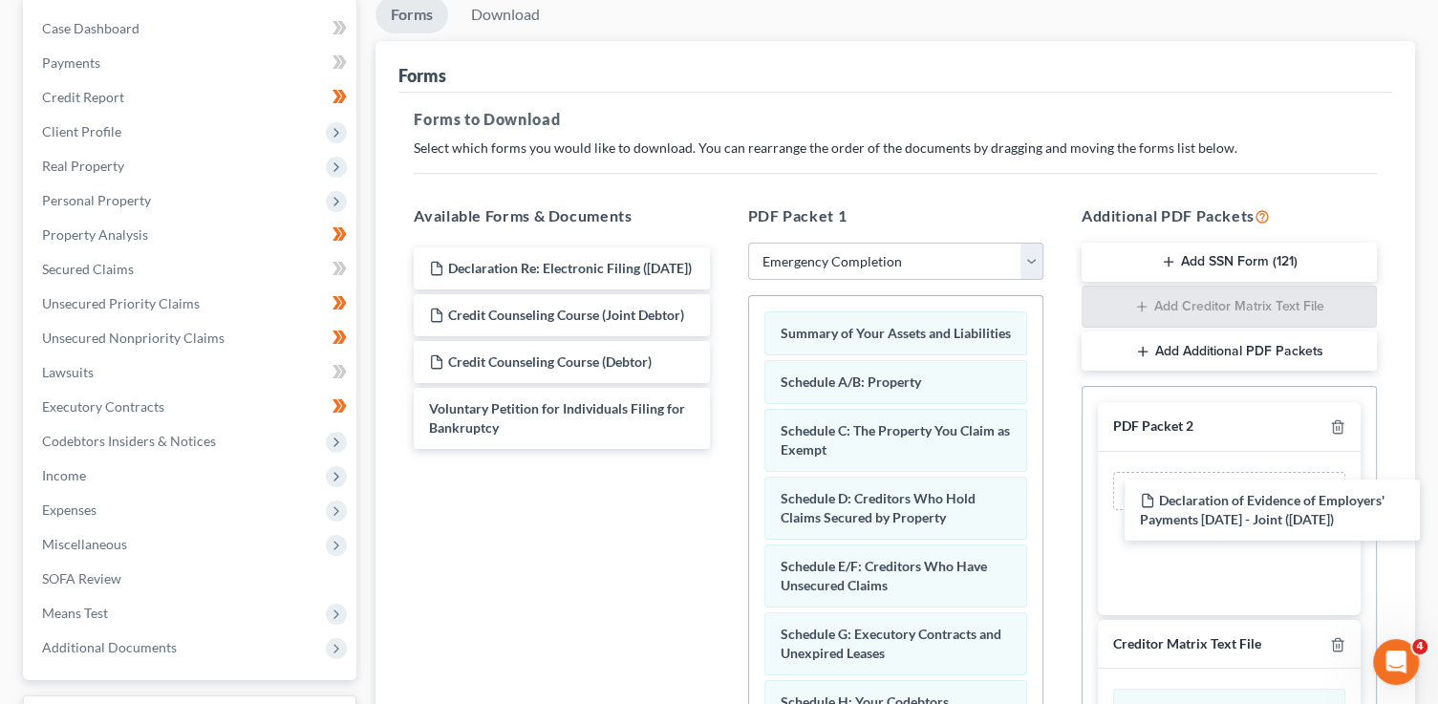
drag, startPoint x: 556, startPoint y: 282, endPoint x: 1267, endPoint y: 480, distance: 737.7
click at [724, 449] on div "Declaration of Evidence of Employers' Payments Within 60 Days - Joint (09/02/20…" at bounding box center [561, 348] width 326 height 202
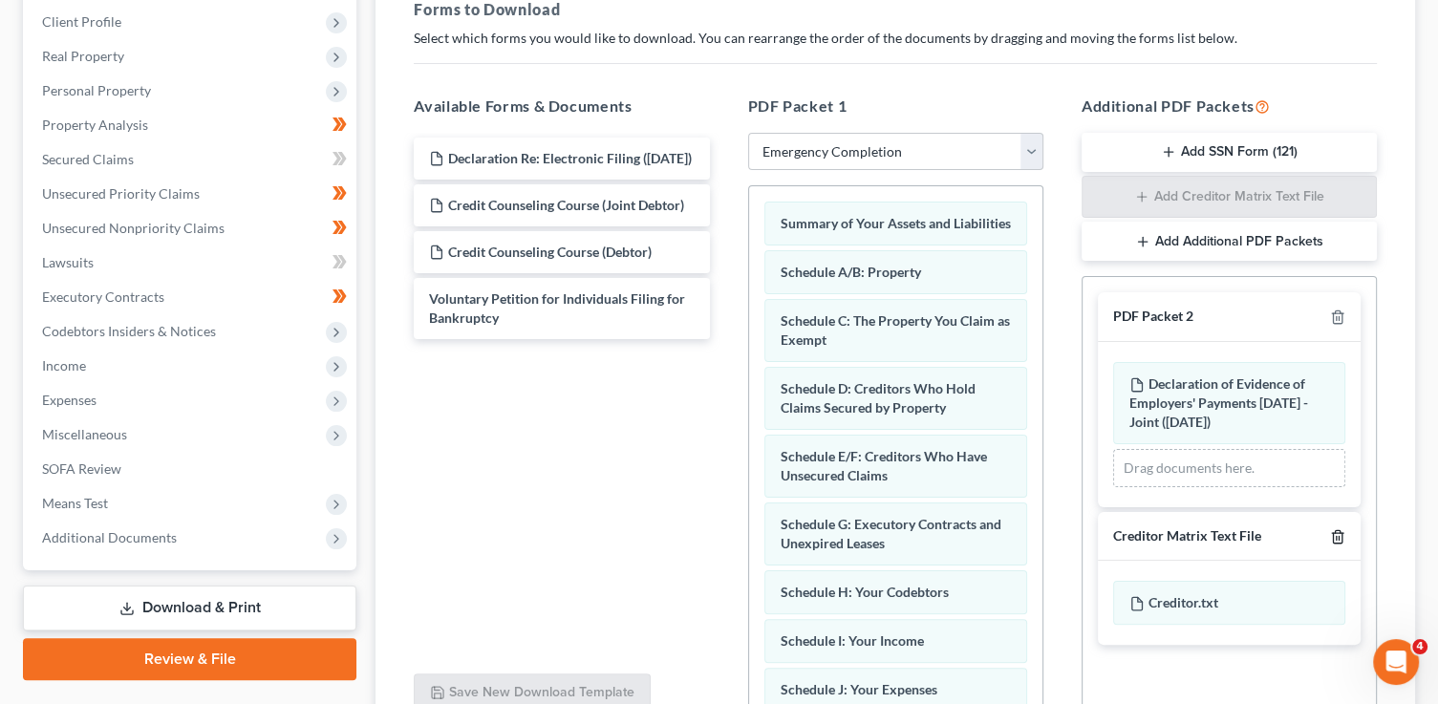
click at [1337, 533] on polyline "button" at bounding box center [1337, 533] width 11 height 0
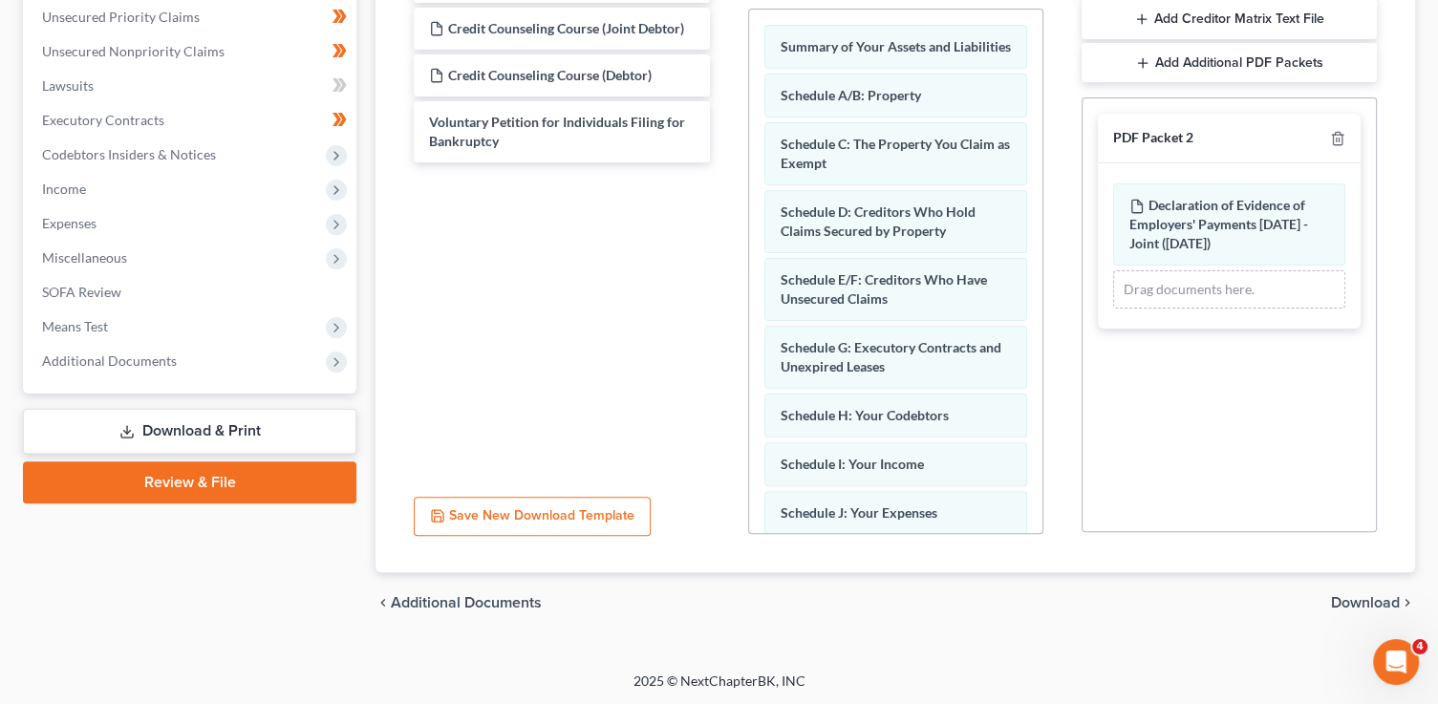
click at [1359, 603] on span "Download" at bounding box center [1365, 602] width 69 height 15
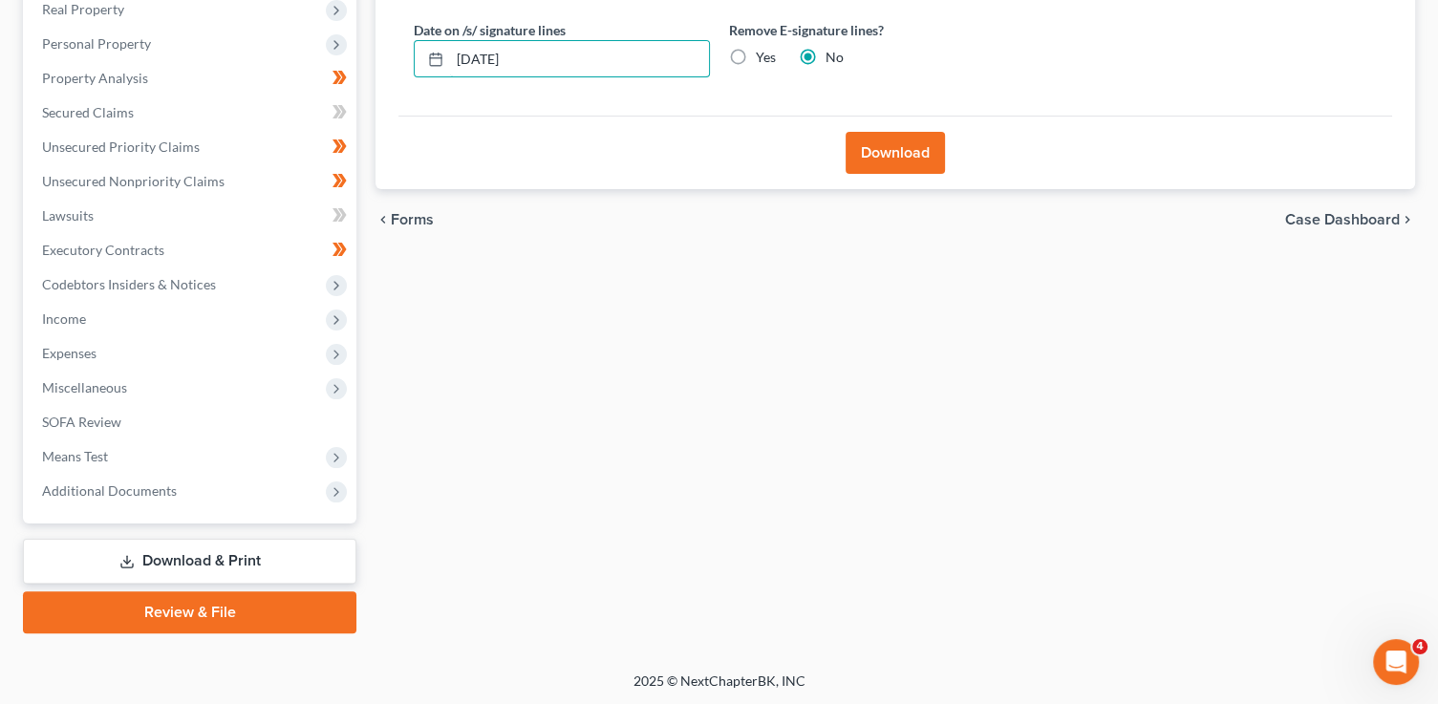
drag, startPoint x: 568, startPoint y: 59, endPoint x: 364, endPoint y: 1, distance: 212.6
click at [385, 16] on div "Download Almost There... Complete Required * Fields Date on /s/ signature lines…" at bounding box center [894, 37] width 1039 height 306
click at [763, 48] on input "Yes" at bounding box center [769, 54] width 12 height 12
radio input "true"
radio input "false"
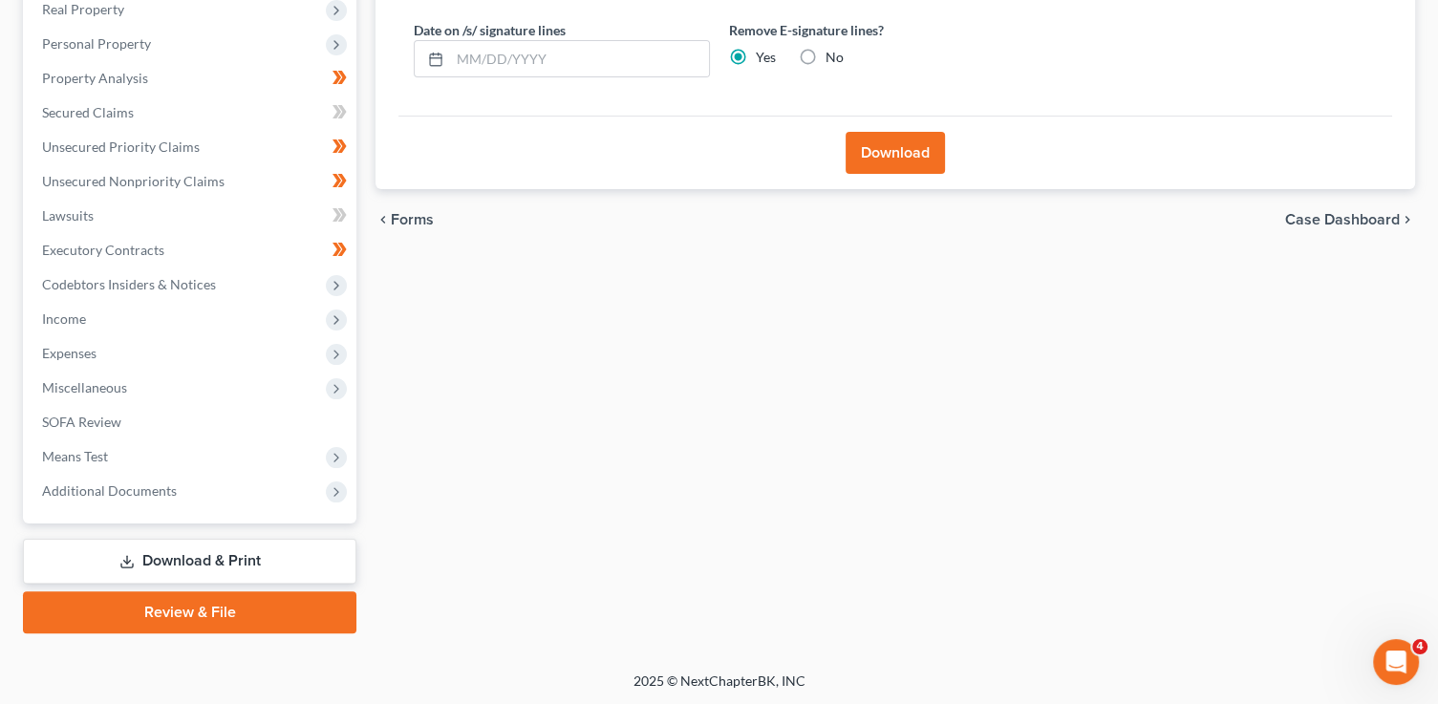
click at [900, 150] on button "Download" at bounding box center [894, 153] width 99 height 42
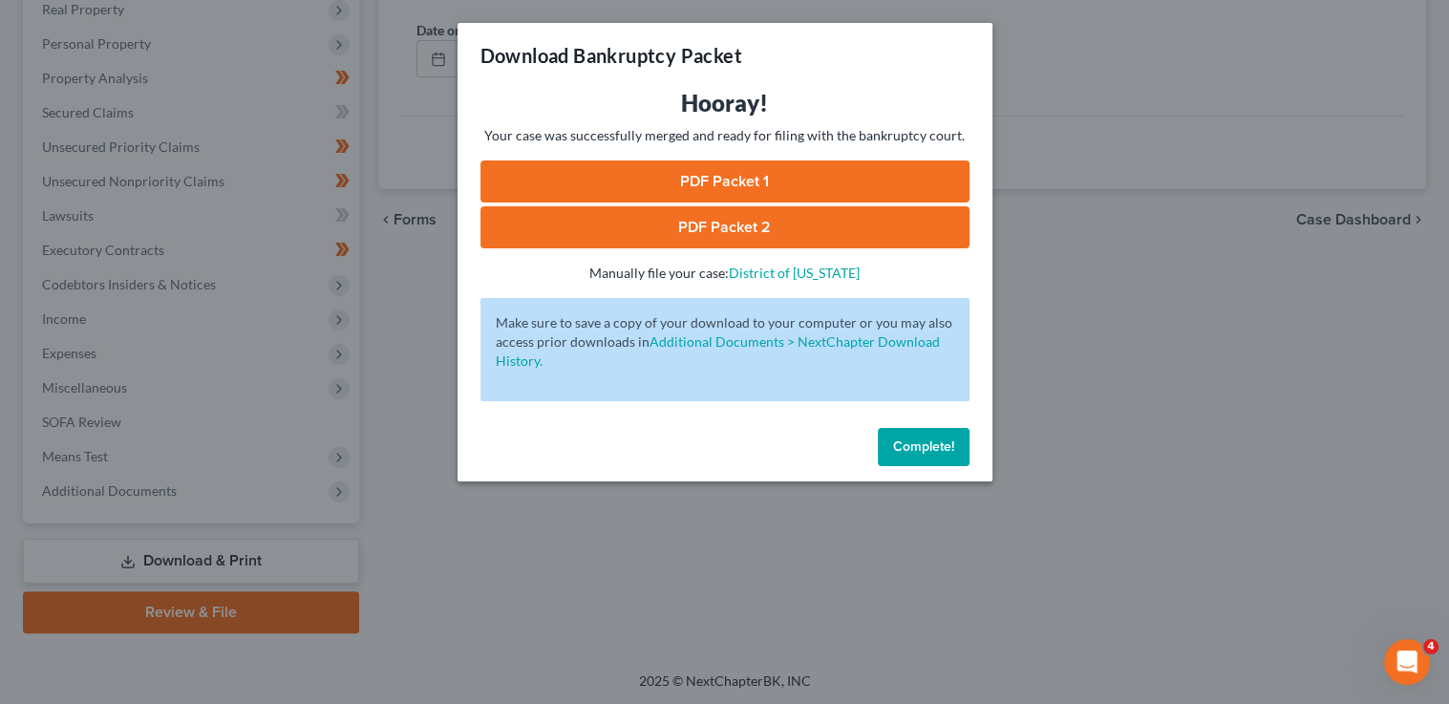
click at [664, 185] on link "PDF Packet 1" at bounding box center [724, 181] width 489 height 42
click at [677, 224] on link "PDF Packet 2" at bounding box center [724, 227] width 489 height 42
click at [922, 442] on span "Complete!" at bounding box center [923, 446] width 61 height 16
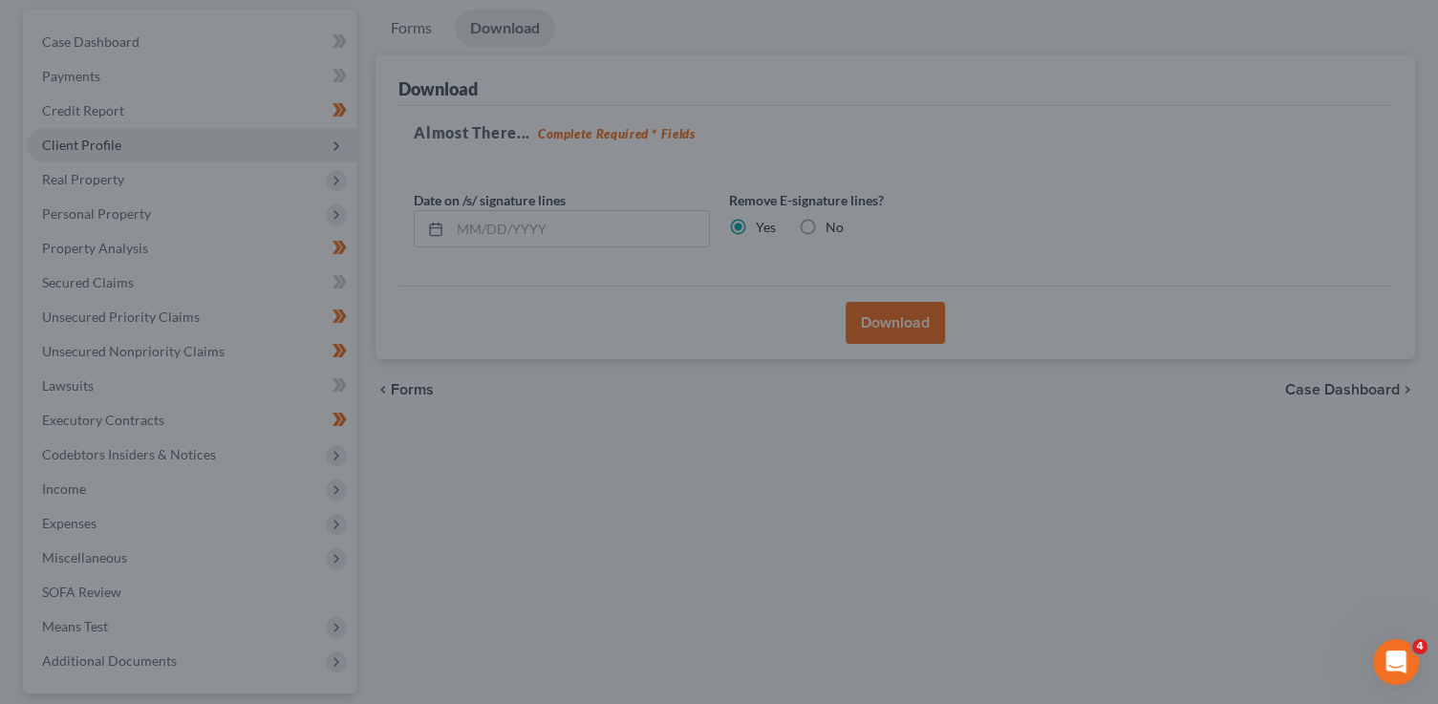
scroll to position [0, 0]
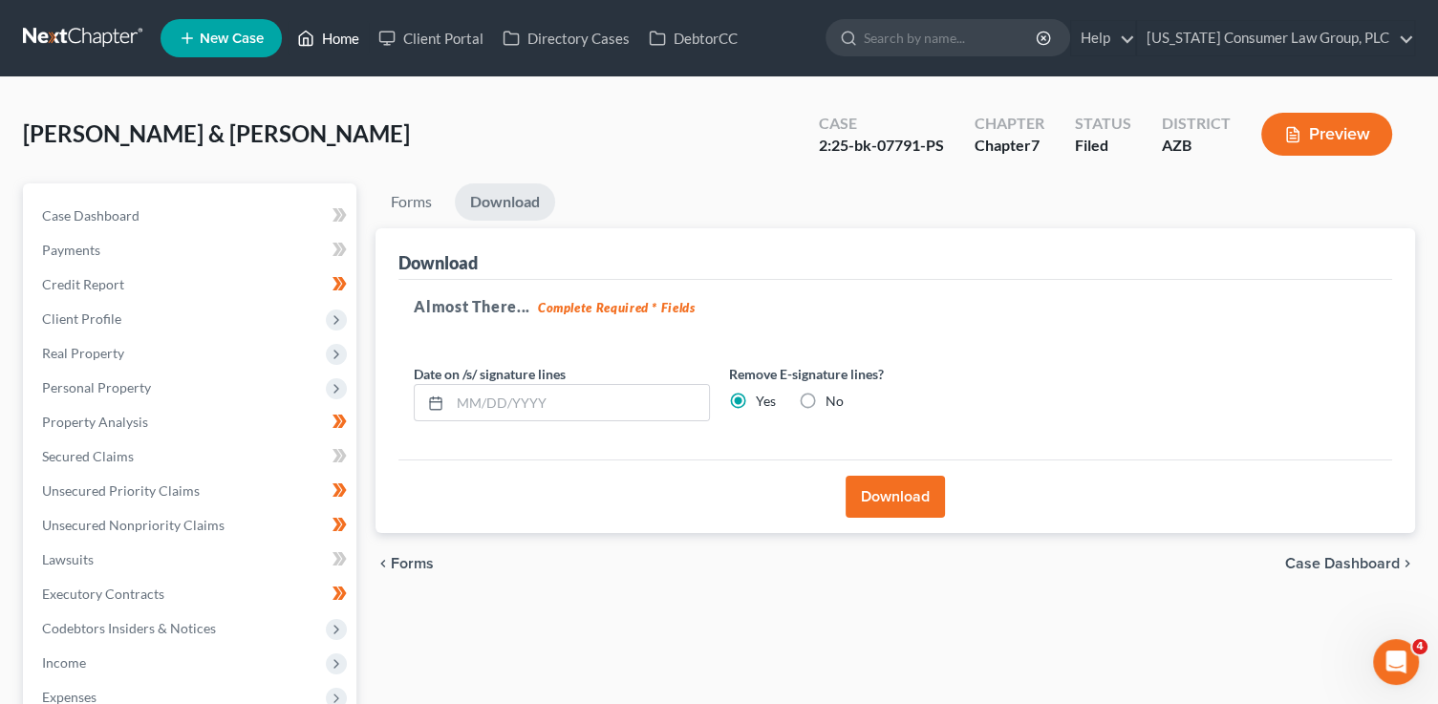
click at [336, 44] on link "Home" at bounding box center [328, 38] width 81 height 34
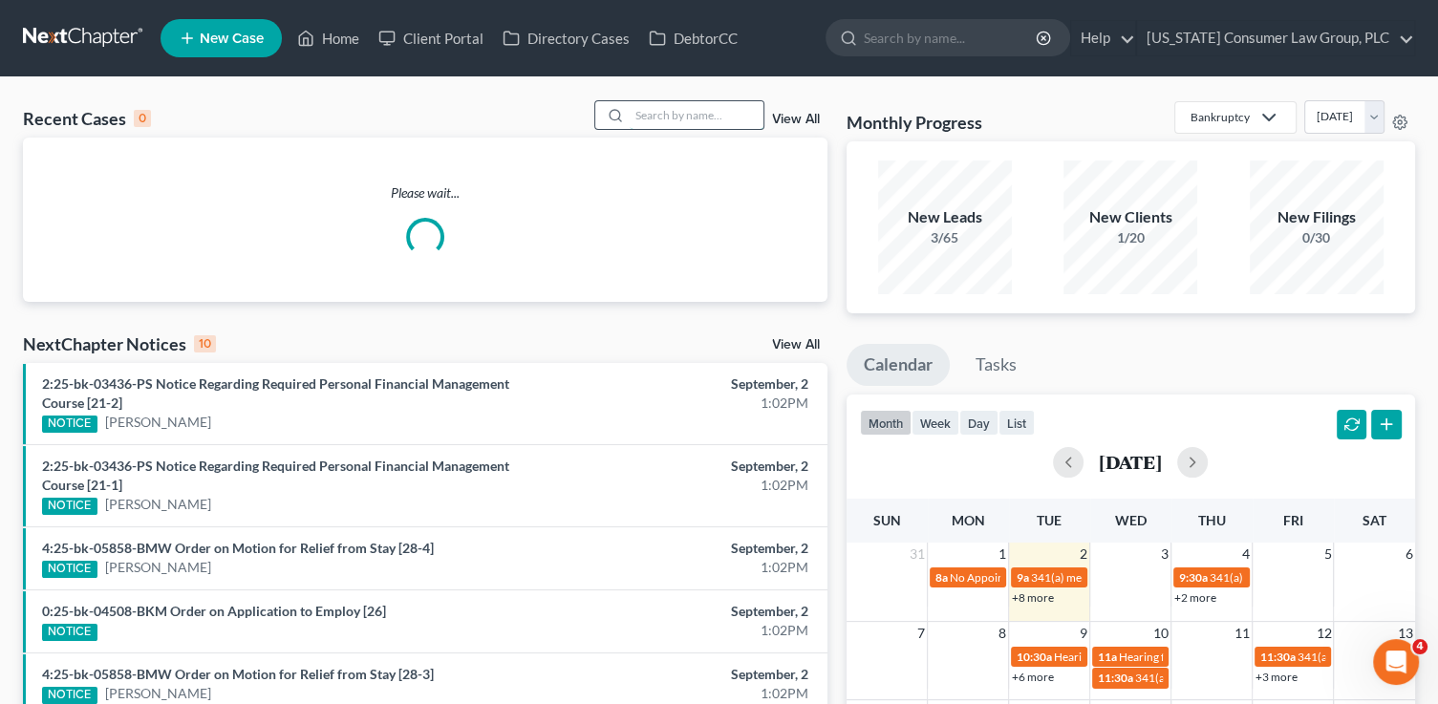
click at [733, 107] on input "search" at bounding box center [697, 115] width 134 height 28
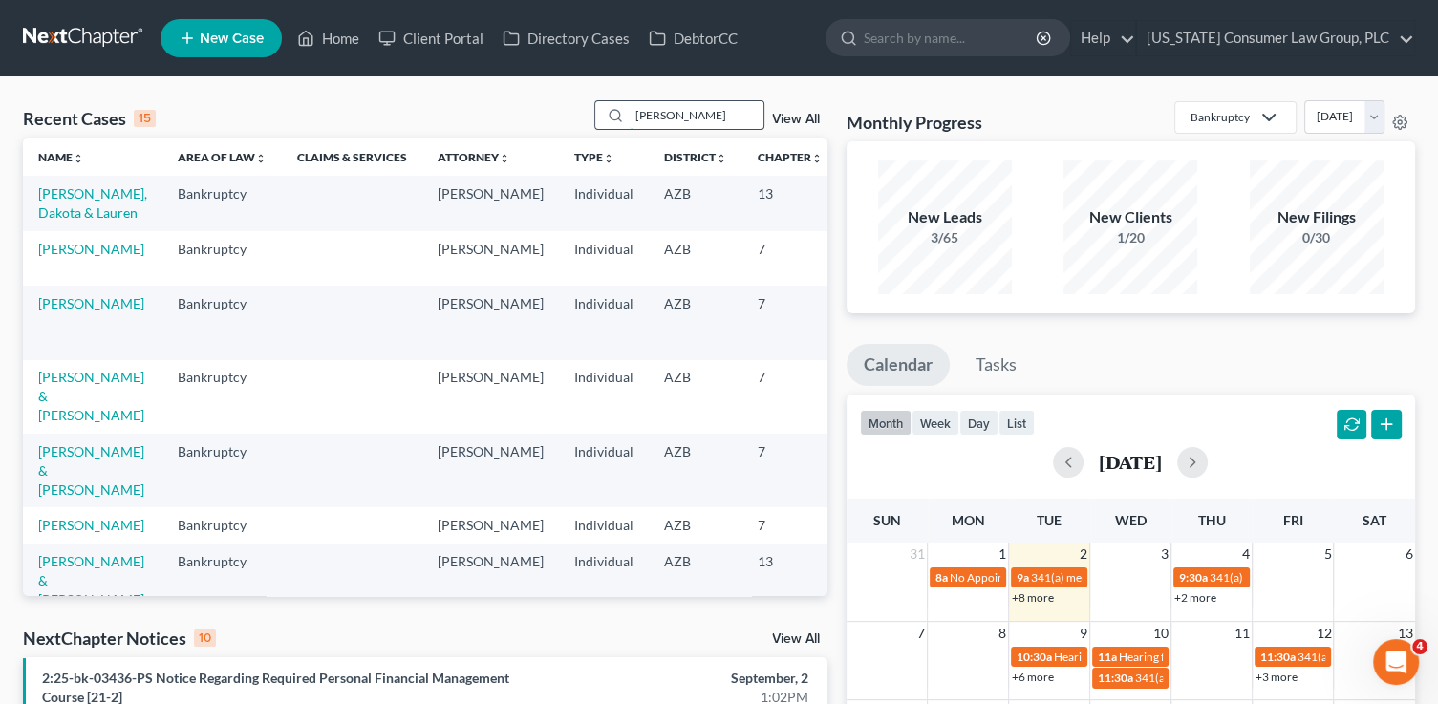
type input "moreland"
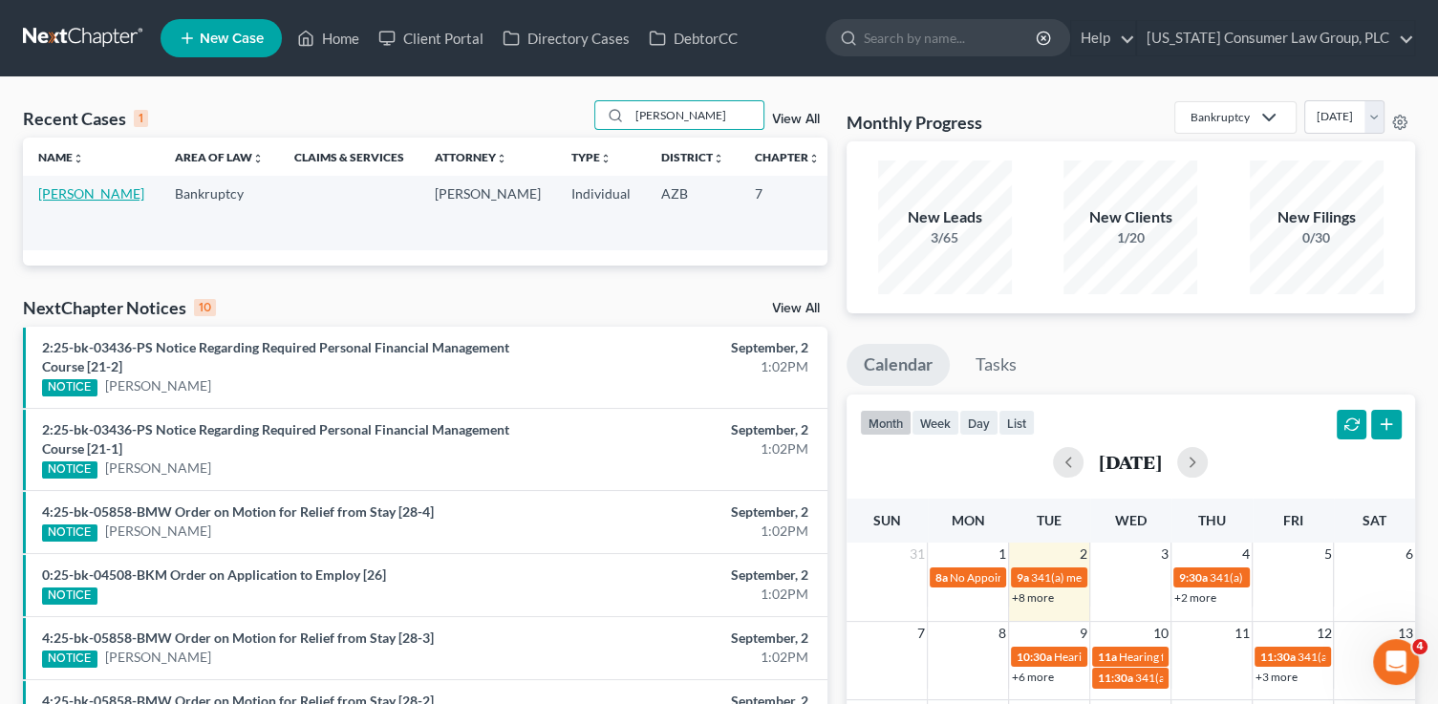
click at [84, 194] on link "Moreland, Jason" at bounding box center [91, 193] width 106 height 16
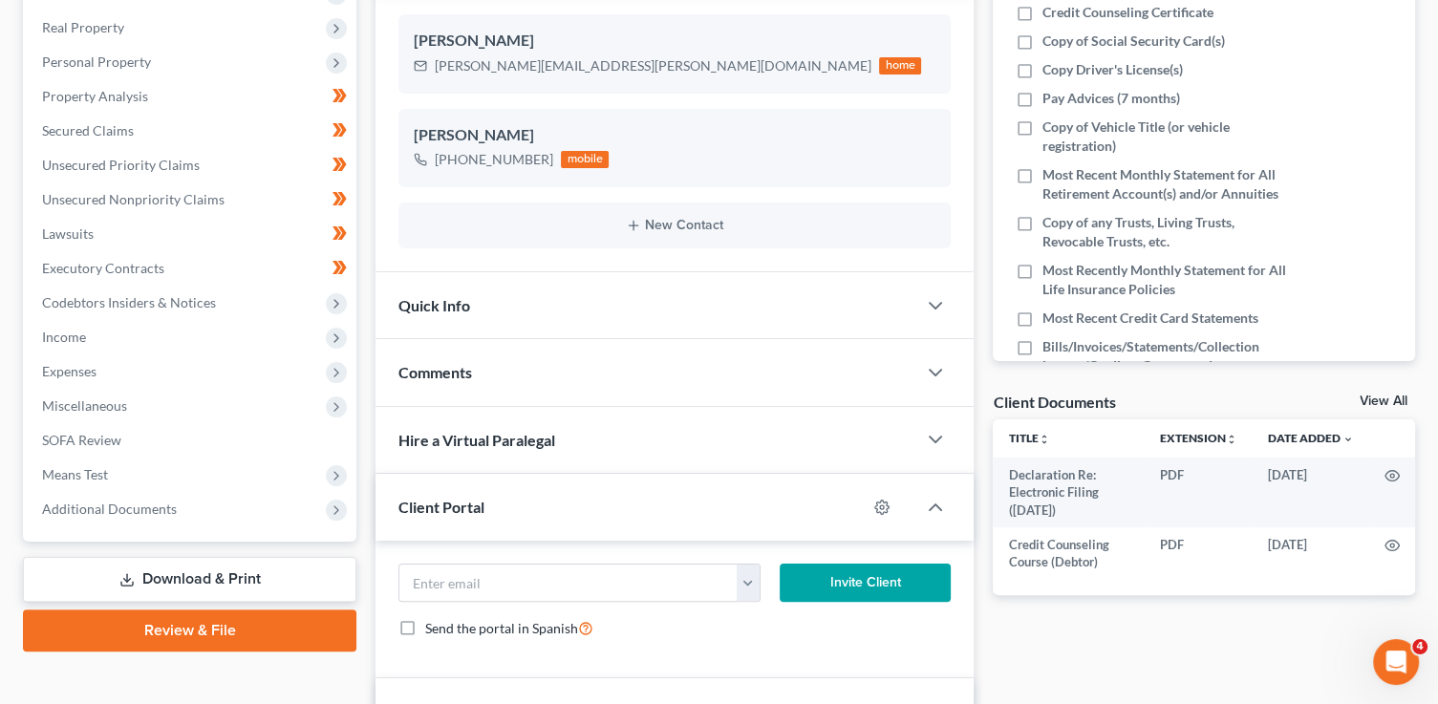
scroll to position [416, 0]
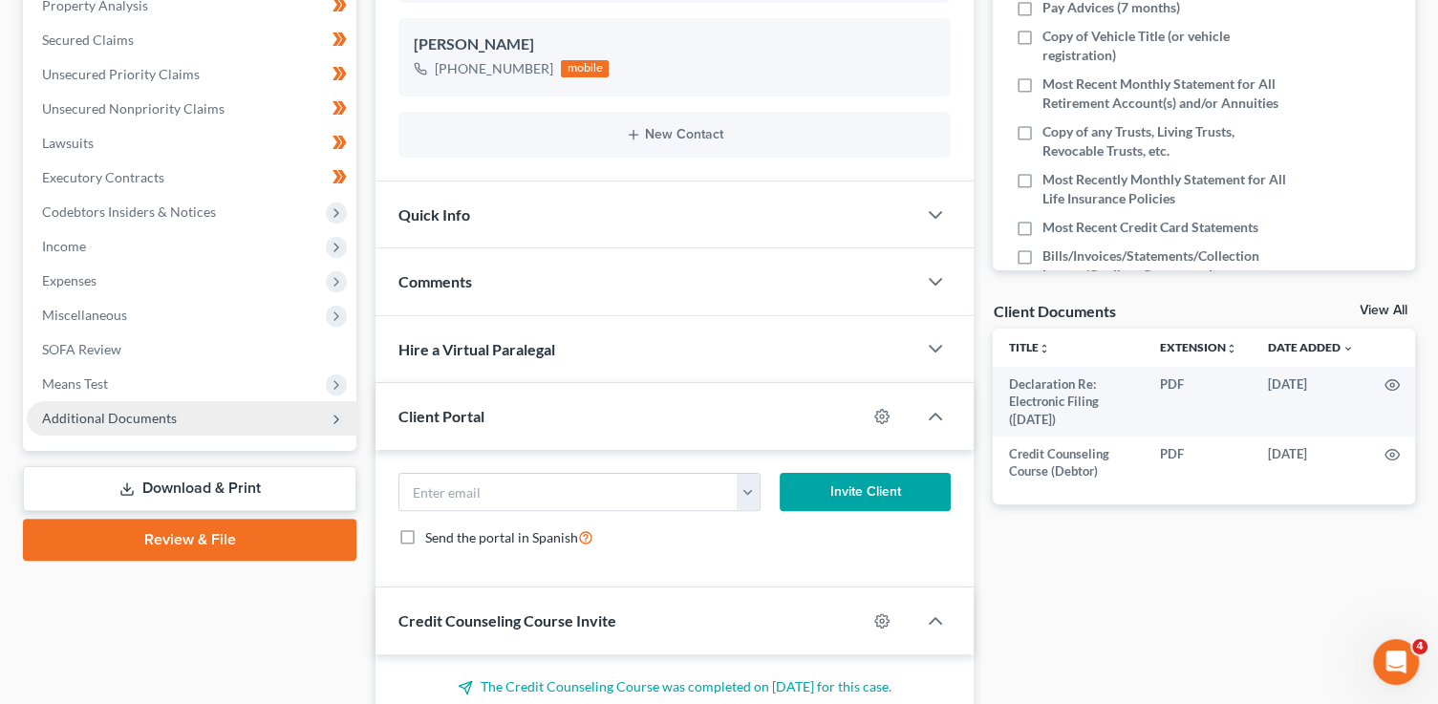
click at [142, 414] on span "Additional Documents" at bounding box center [109, 418] width 135 height 16
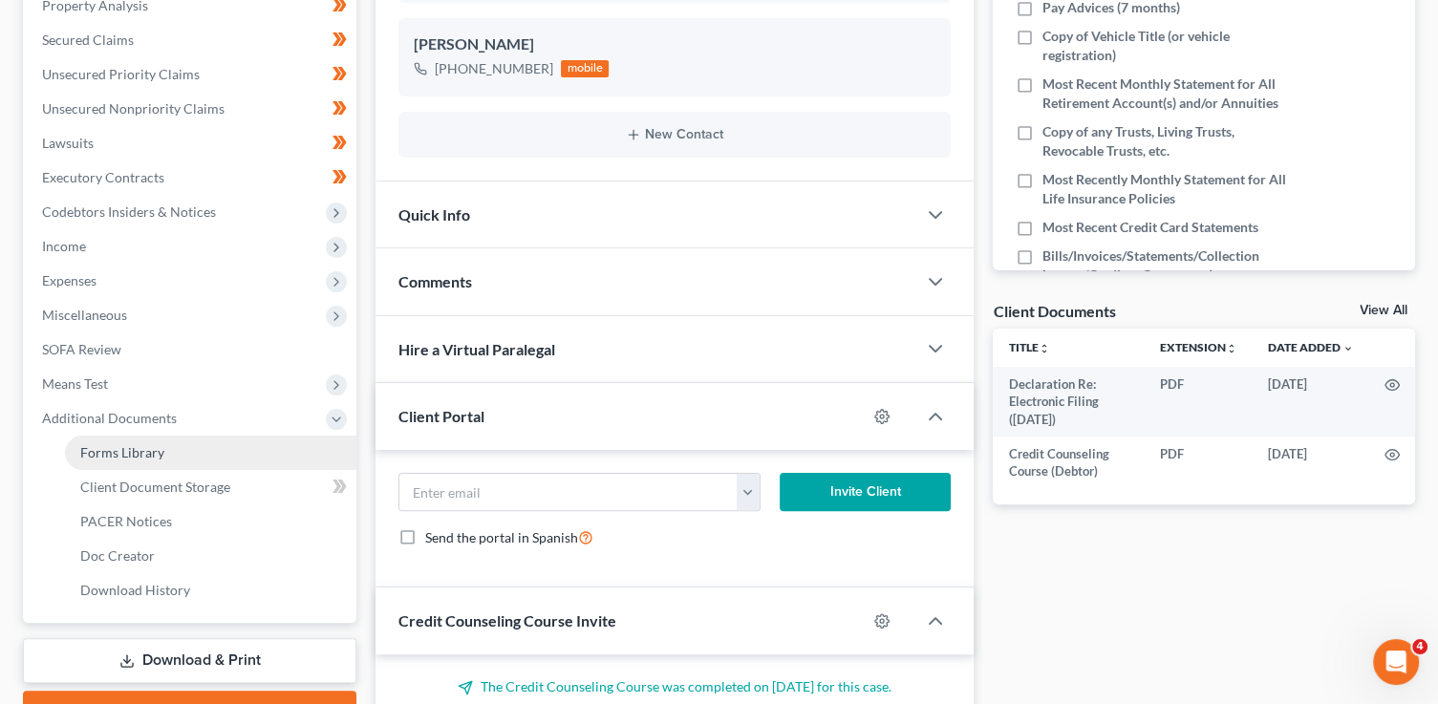
click at [193, 445] on link "Forms Library" at bounding box center [210, 453] width 291 height 34
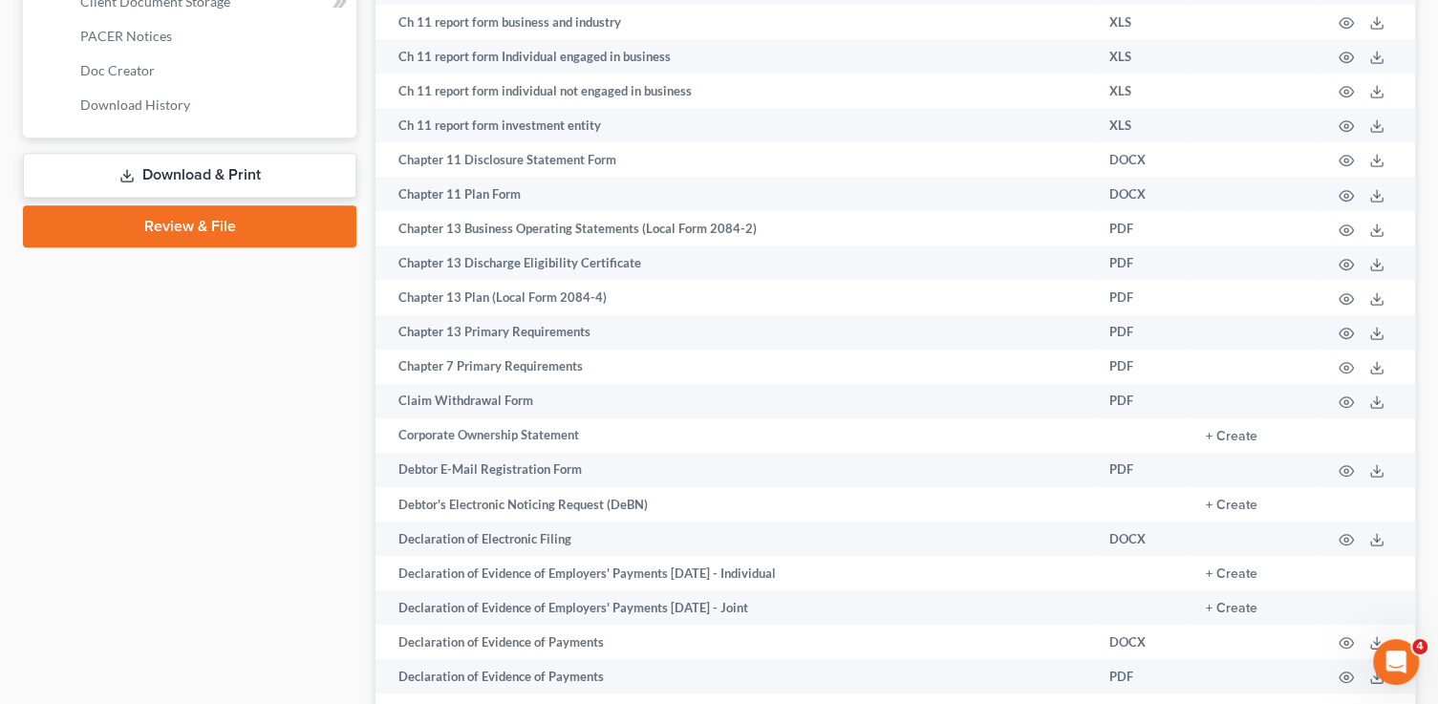
scroll to position [918, 0]
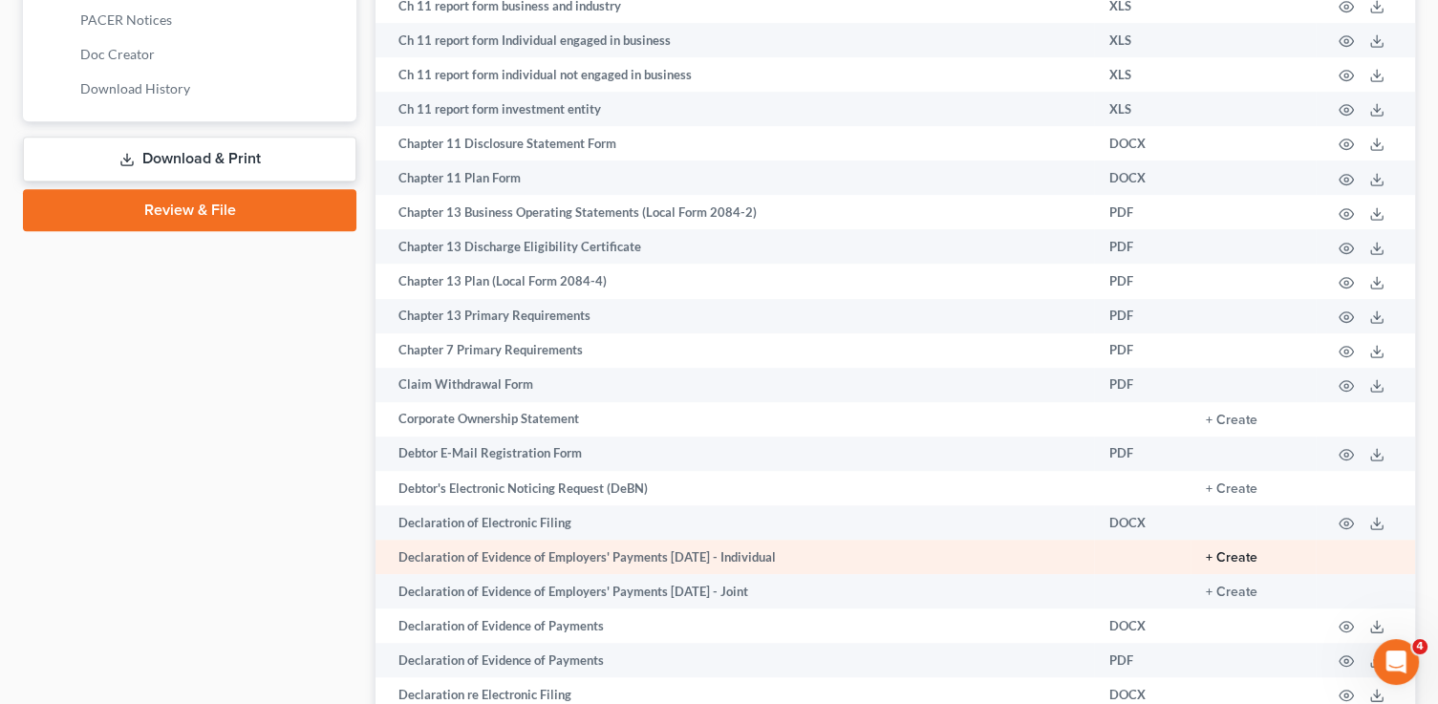
click at [1225, 565] on button "+ Create" at bounding box center [1232, 557] width 52 height 13
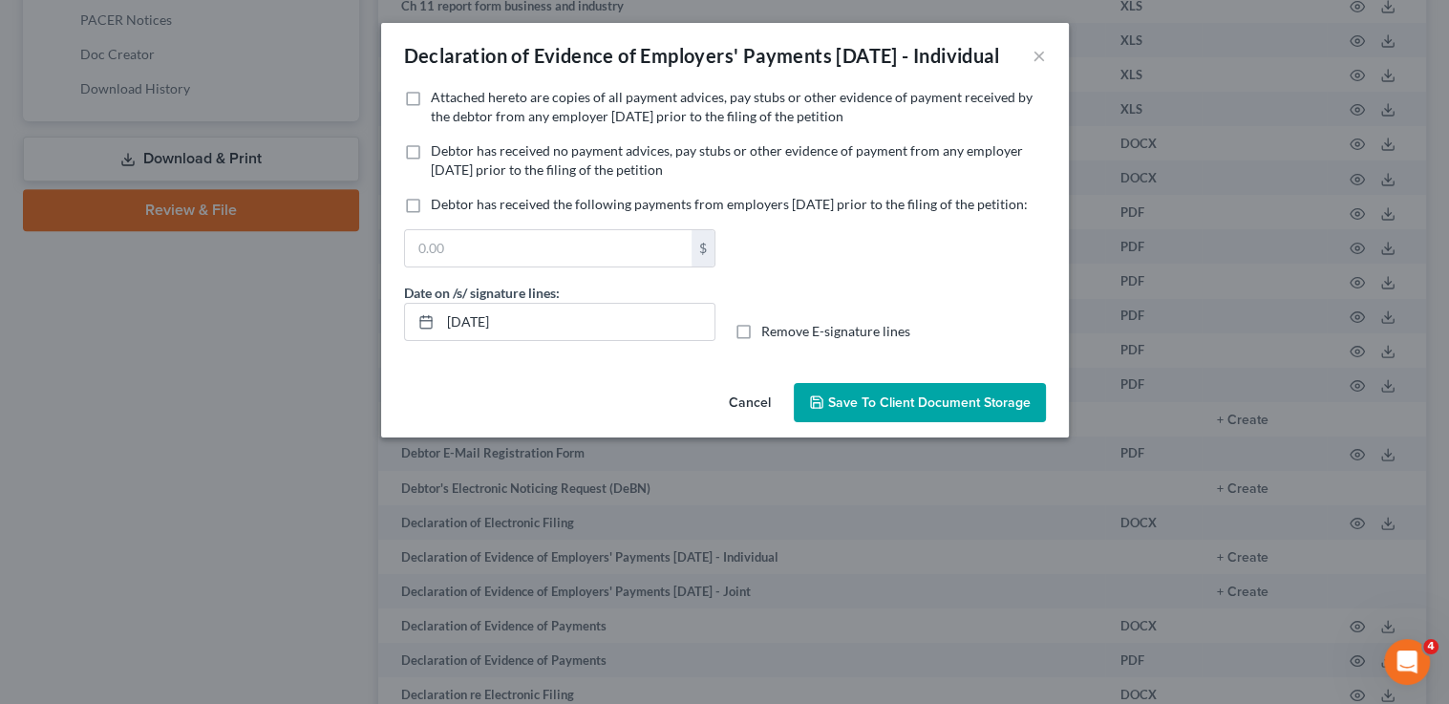
click at [590, 124] on span "Attached hereto are copies of all payment advices, pay stubs or other evidence …" at bounding box center [732, 106] width 602 height 35
click at [451, 100] on input "Attached hereto are copies of all payment advices, pay stubs or other evidence …" at bounding box center [444, 94] width 12 height 12
checkbox input "true"
drag, startPoint x: 529, startPoint y: 375, endPoint x: 302, endPoint y: 316, distance: 234.9
click at [331, 332] on div "Declaration of Evidence of Employers' Payments Within 60 Days - Individual × No…" at bounding box center [724, 352] width 1449 height 704
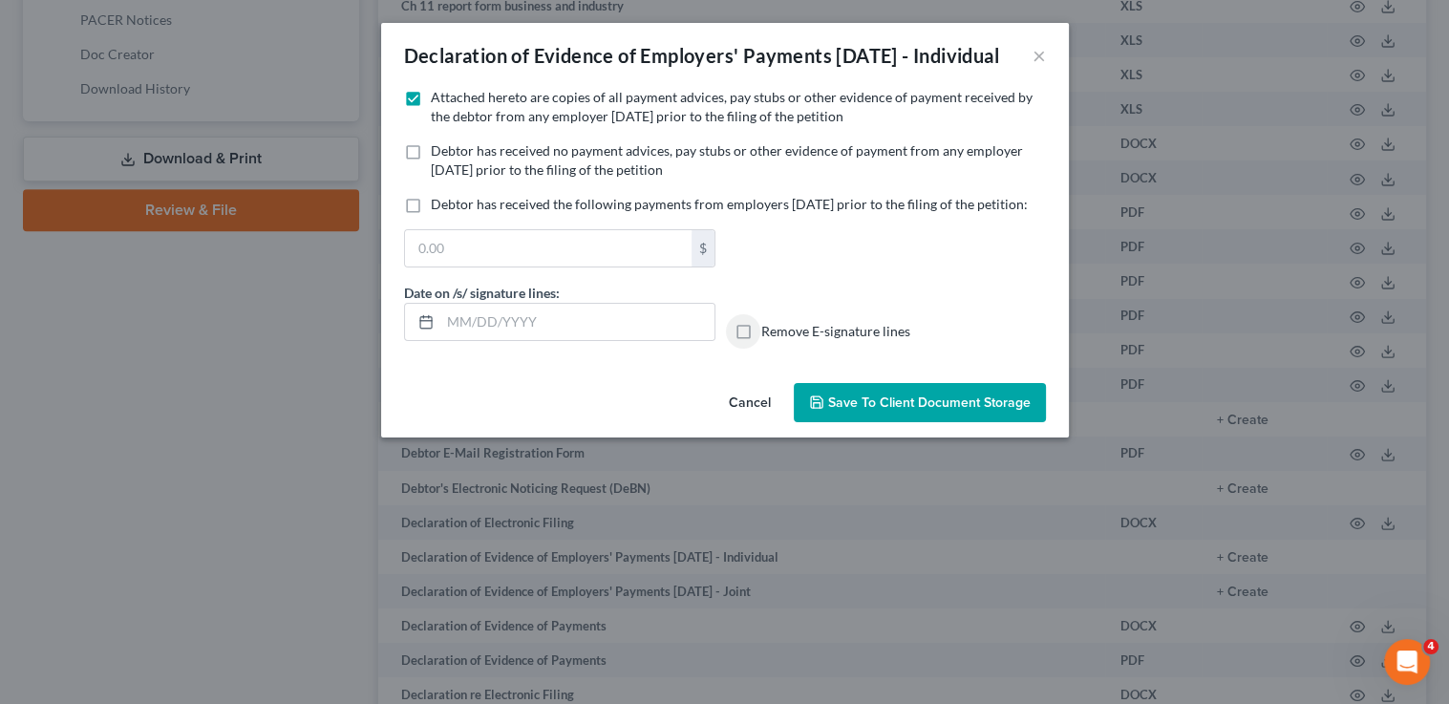
click at [769, 322] on input "Remove E-signature lines" at bounding box center [775, 328] width 12 height 12
checkbox input "true"
click at [887, 423] on button "Save to Client Document Storage" at bounding box center [920, 403] width 252 height 40
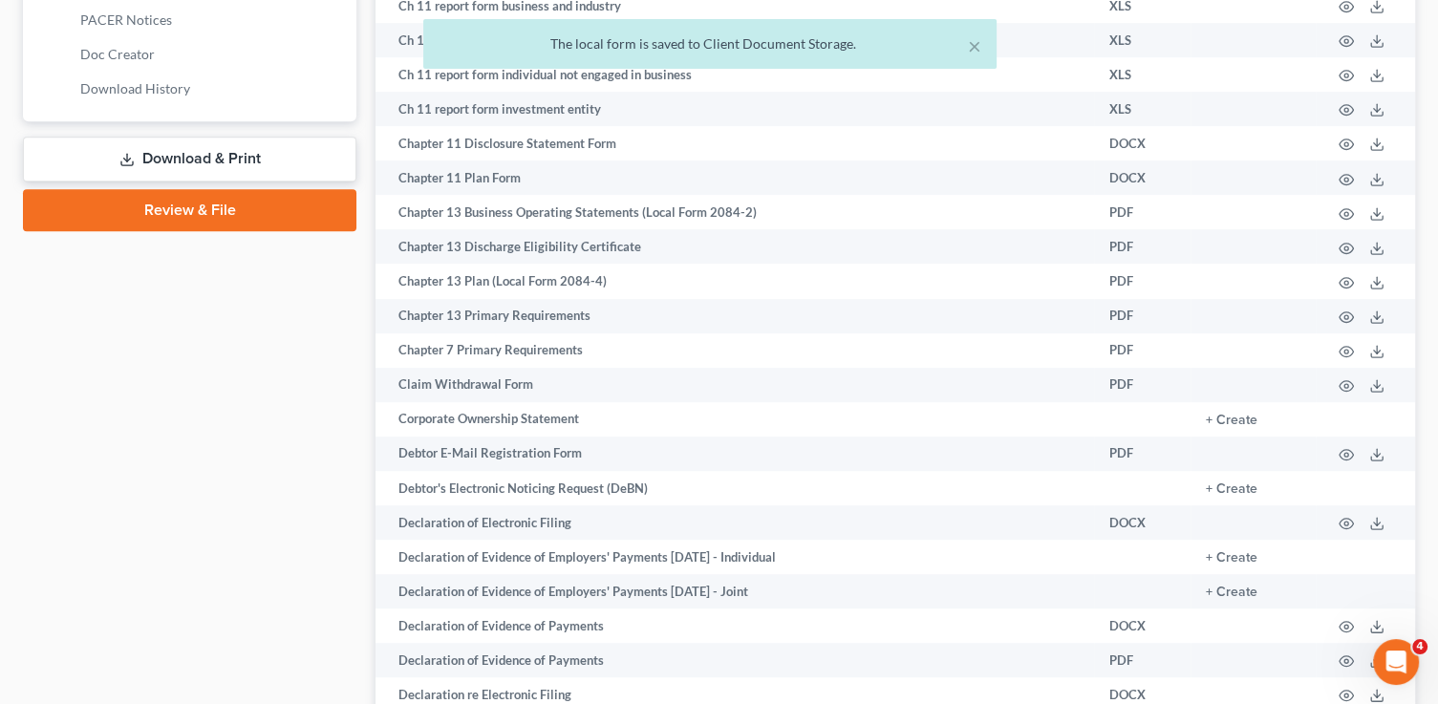
click at [188, 159] on link "Download & Print" at bounding box center [189, 159] width 333 height 45
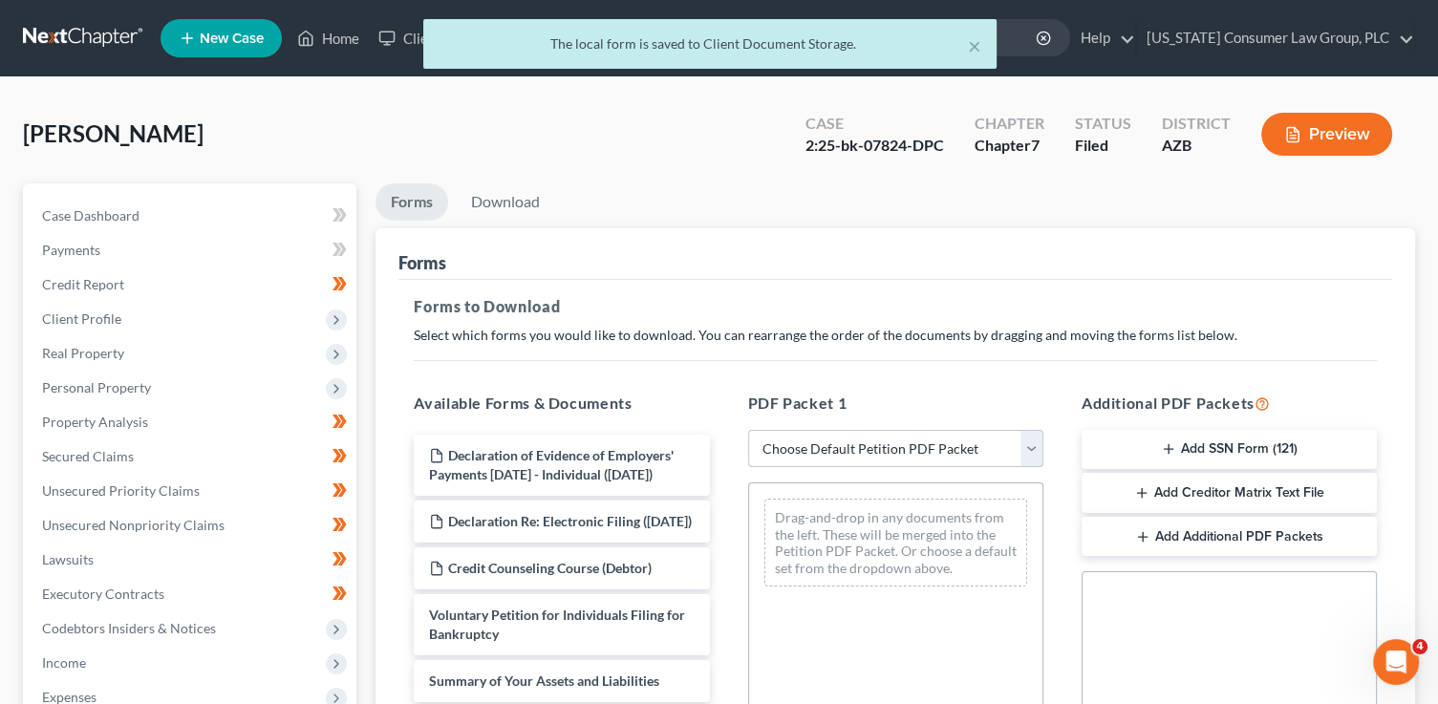
click at [874, 448] on select "Choose Default Petition PDF Packet Complete Bankruptcy Petition (all forms and …" at bounding box center [895, 449] width 295 height 38
select select "6"
click at [748, 430] on select "Choose Default Petition PDF Packet Complete Bankruptcy Petition (all forms and …" at bounding box center [895, 449] width 295 height 38
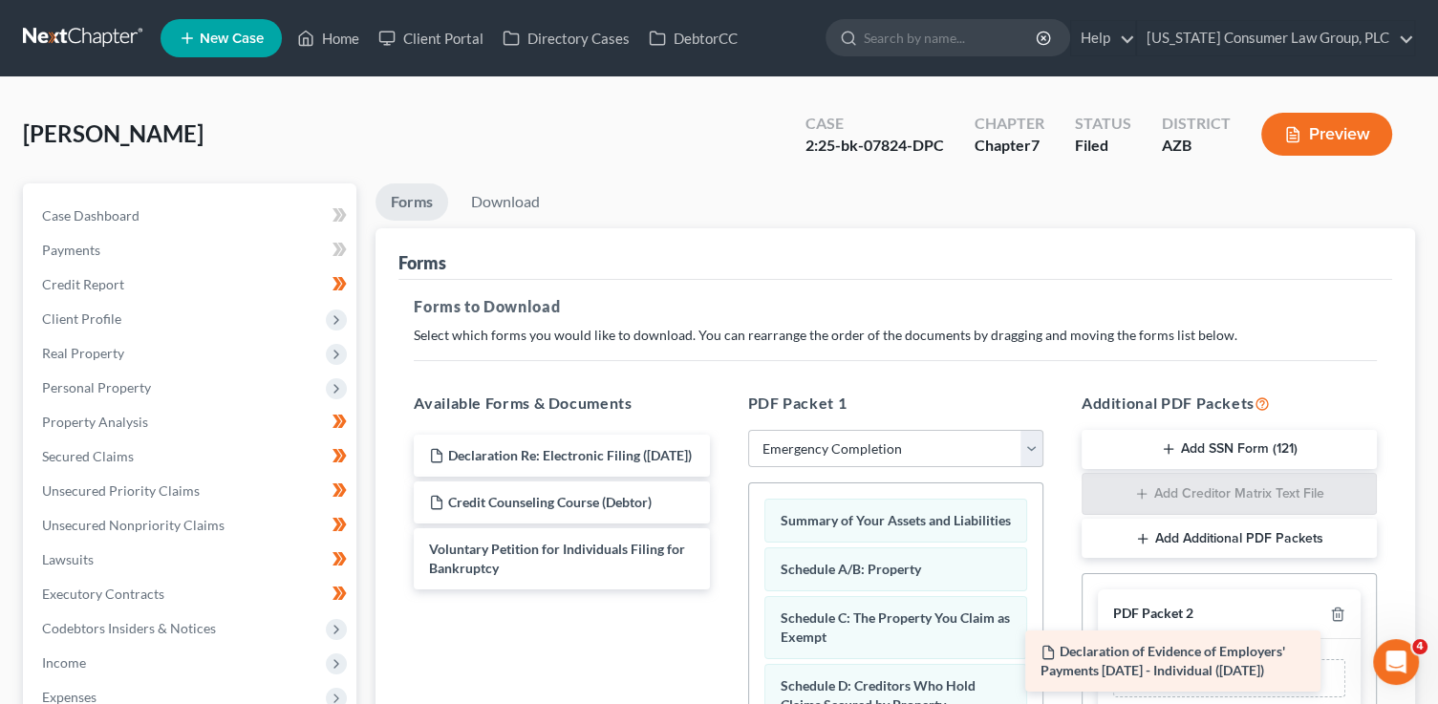
drag, startPoint x: 632, startPoint y: 449, endPoint x: 1248, endPoint y: 637, distance: 643.3
click at [724, 589] on div "Declaration of Evidence of Employers' Payments Within 60 Days - Individual (09/…" at bounding box center [561, 512] width 326 height 155
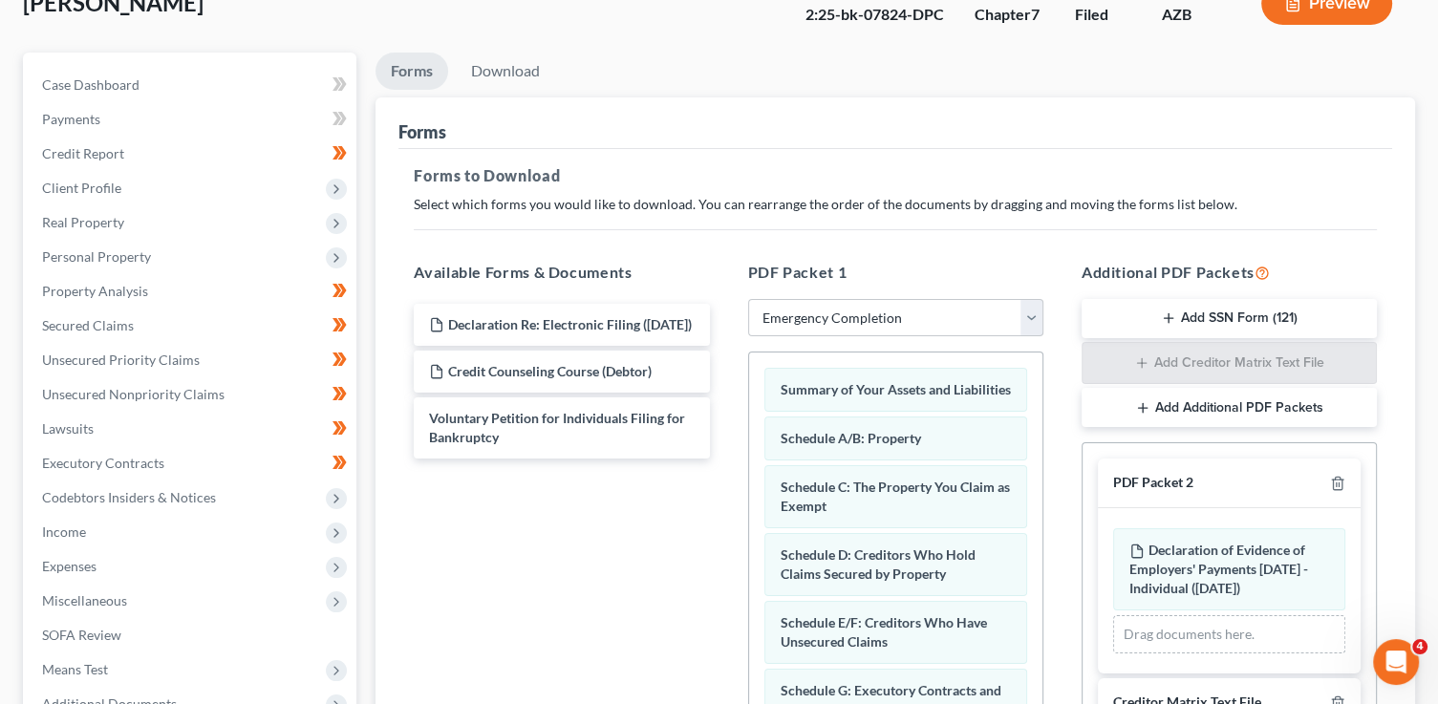
scroll to position [469, 0]
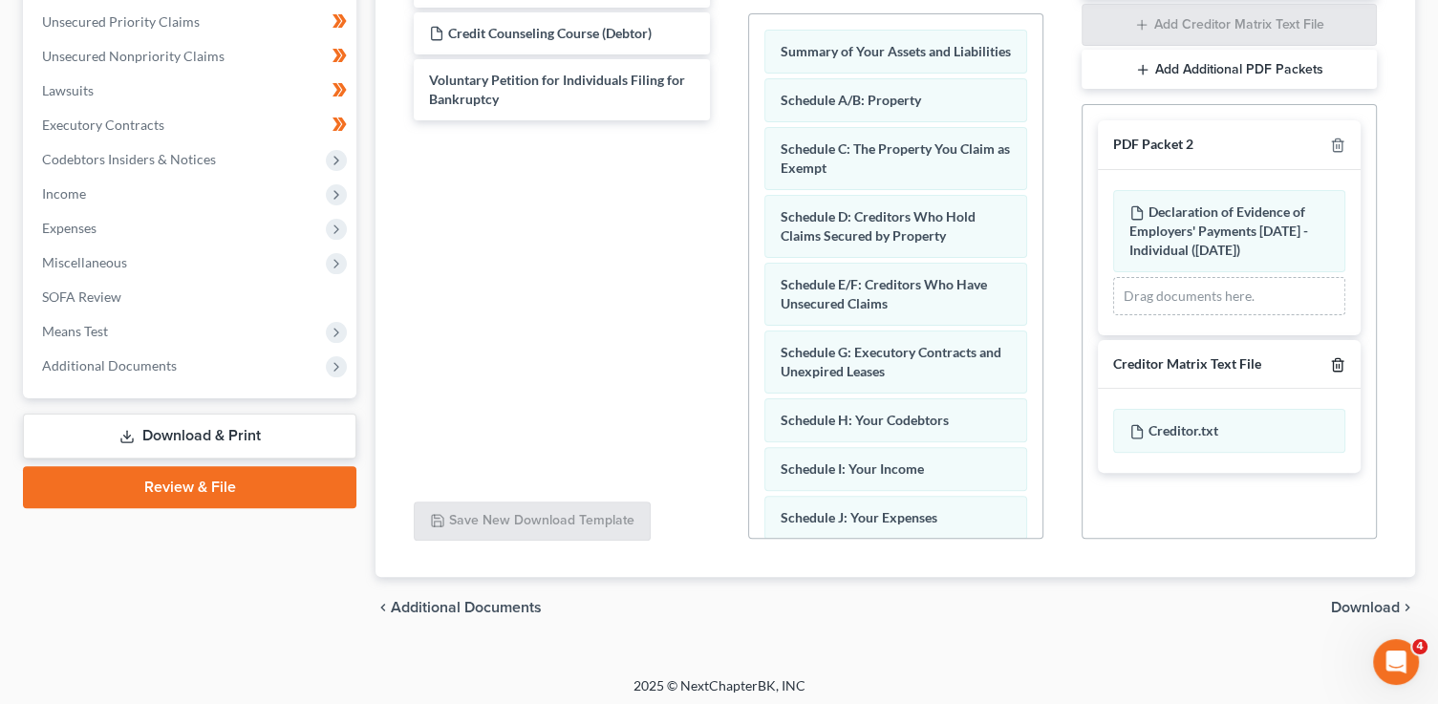
click at [1334, 358] on icon "button" at bounding box center [1337, 364] width 15 height 15
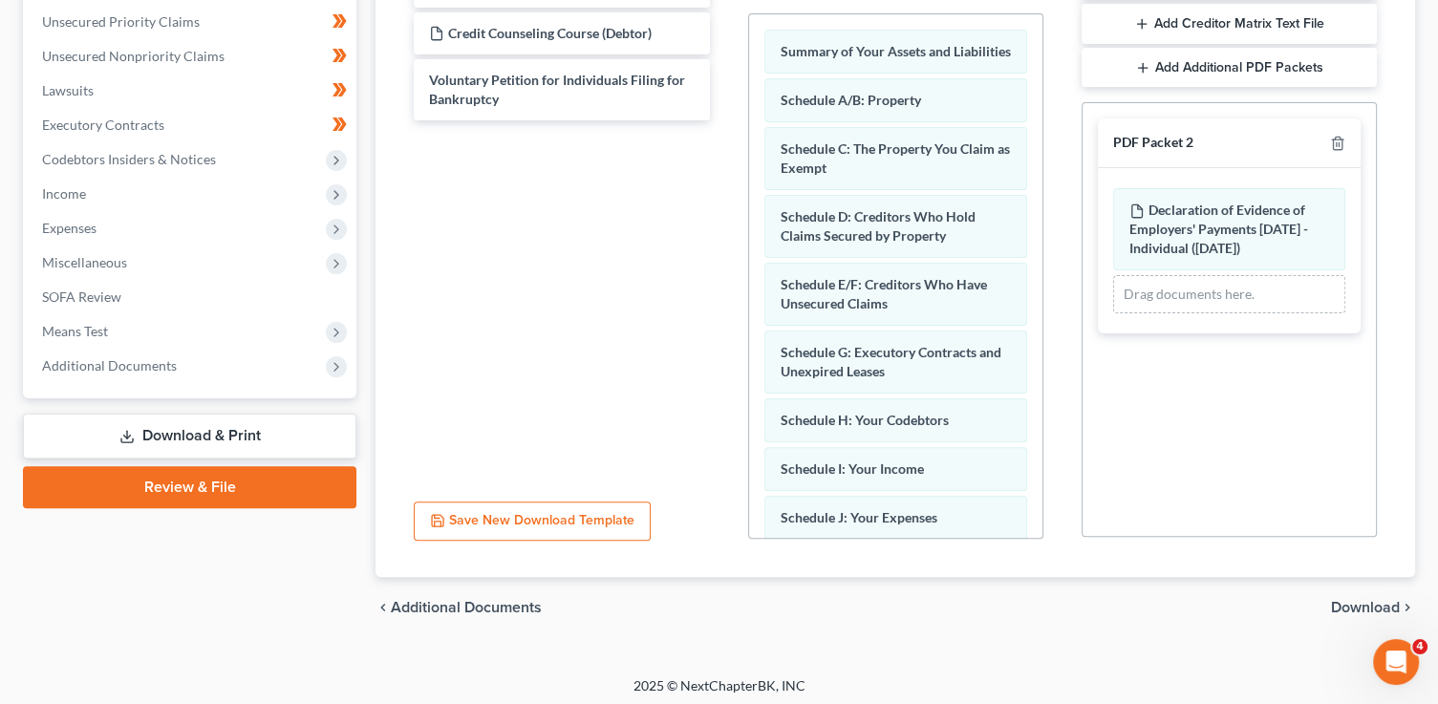
click at [1384, 613] on span "Download" at bounding box center [1365, 607] width 69 height 15
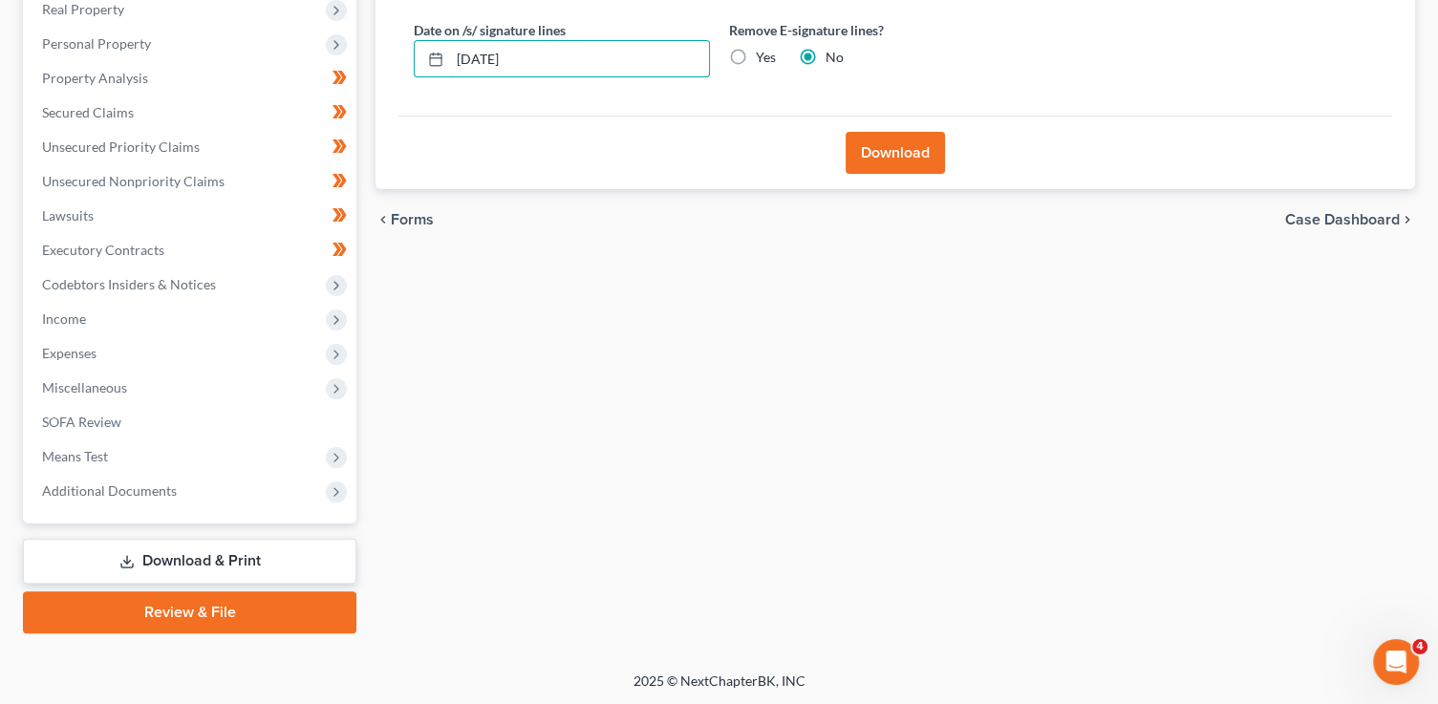
drag, startPoint x: 621, startPoint y: 67, endPoint x: 409, endPoint y: 23, distance: 216.6
click at [415, 35] on div "Date on /s/ signature lines 09/02/2025" at bounding box center [561, 49] width 315 height 58
click at [763, 48] on input "Yes" at bounding box center [769, 54] width 12 height 12
radio input "true"
radio input "false"
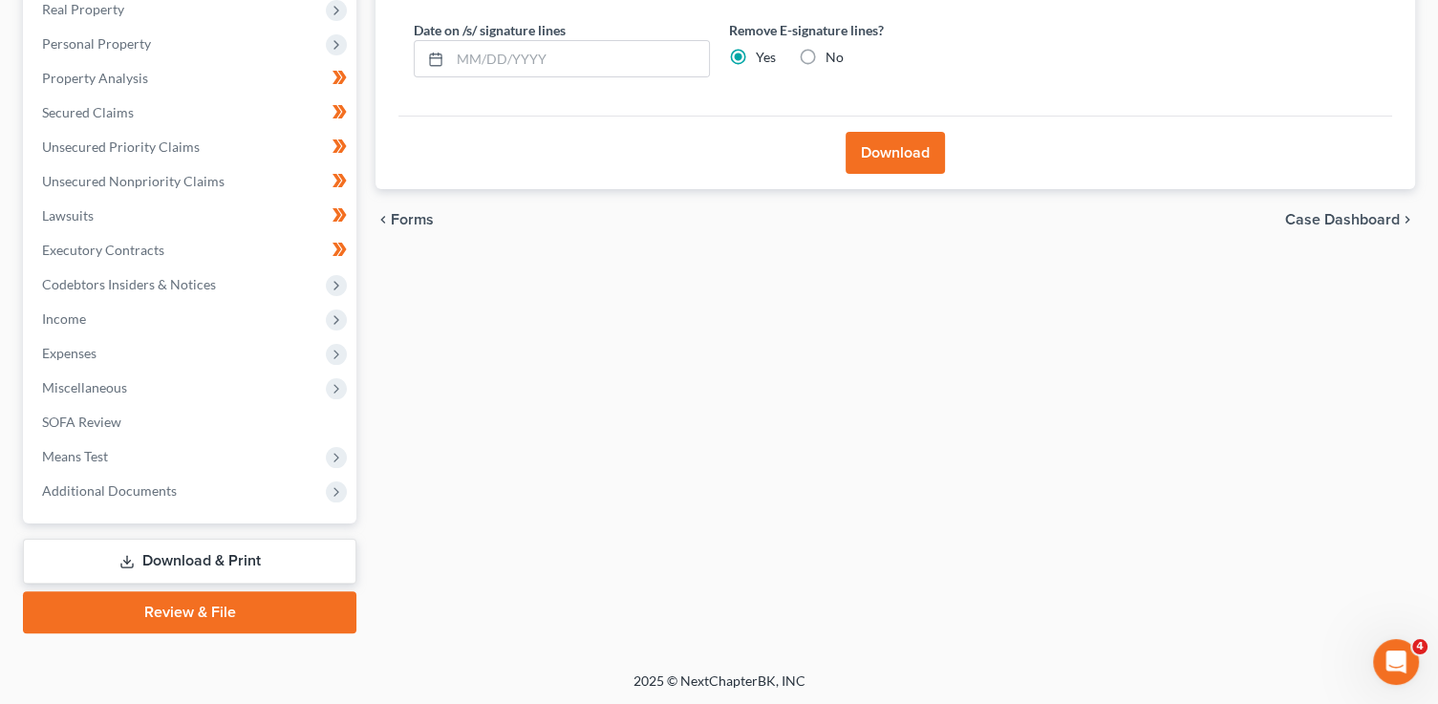
drag, startPoint x: 881, startPoint y: 155, endPoint x: 915, endPoint y: 132, distance: 41.3
click at [877, 153] on button "Download" at bounding box center [894, 153] width 99 height 42
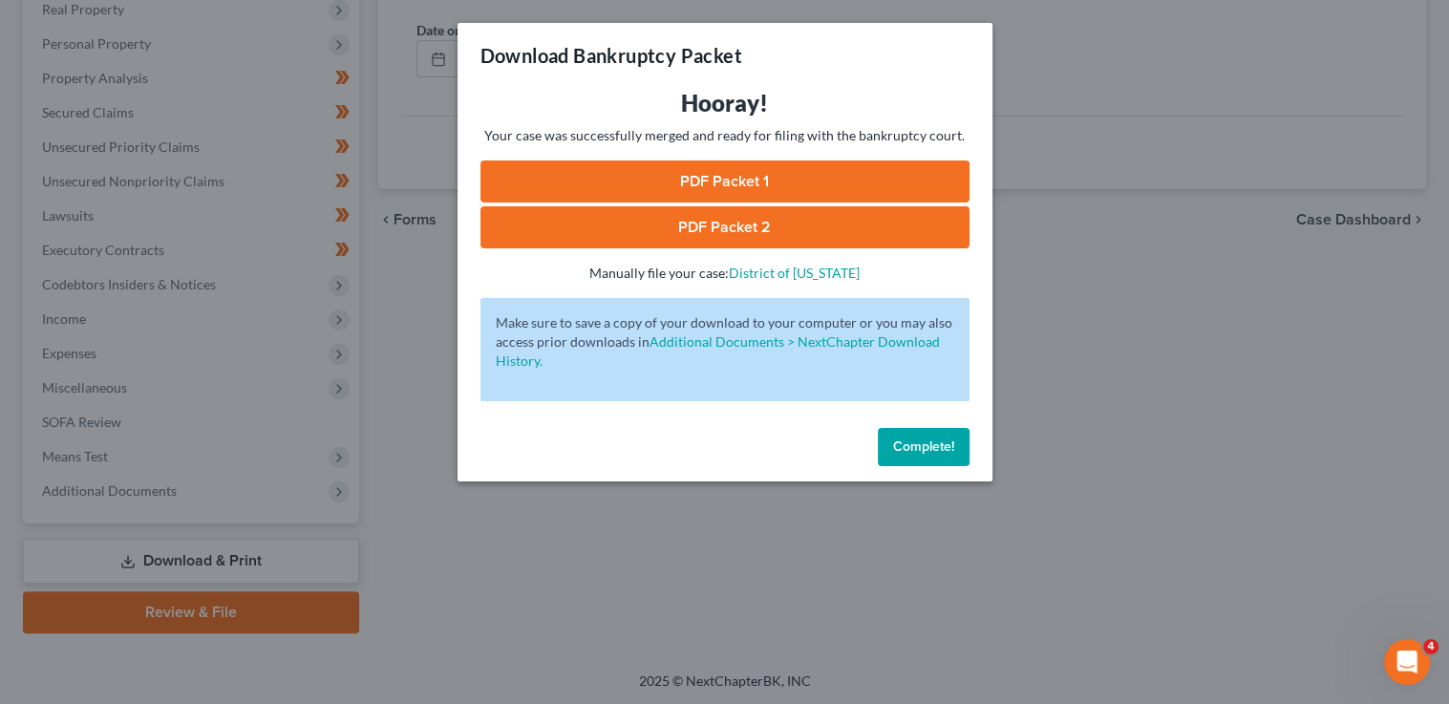
click at [759, 176] on link "PDF Packet 1" at bounding box center [724, 181] width 489 height 42
click at [693, 223] on link "PDF Packet 2" at bounding box center [724, 227] width 489 height 42
click at [943, 459] on button "Complete!" at bounding box center [924, 447] width 92 height 38
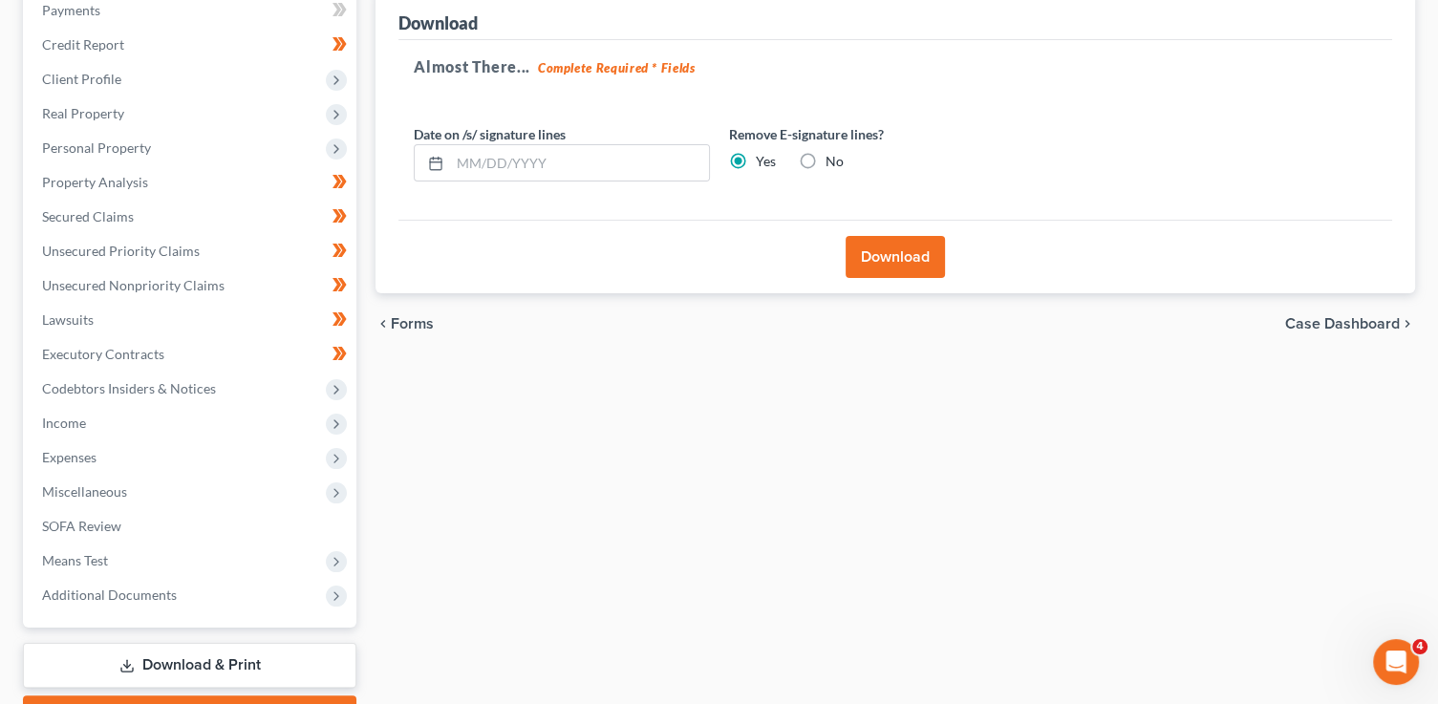
scroll to position [0, 0]
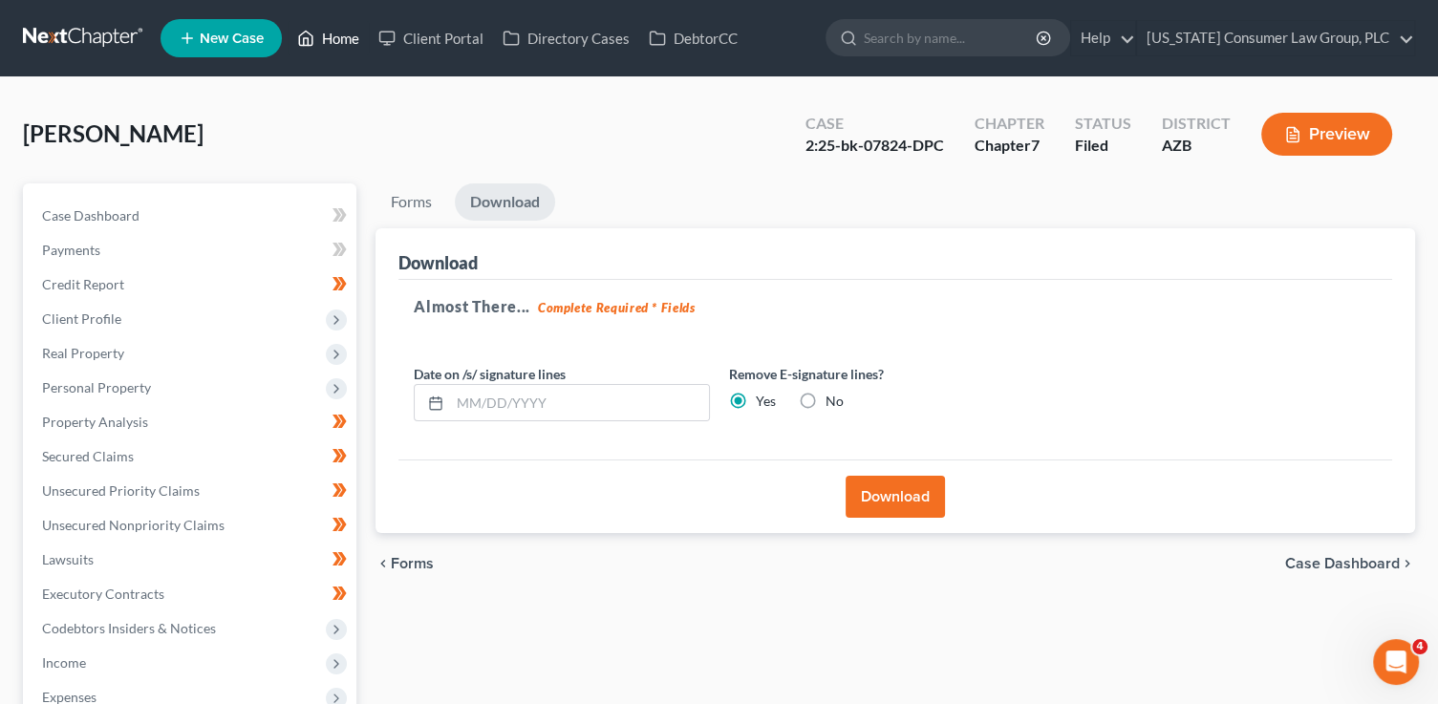
click at [350, 27] on link "Home" at bounding box center [328, 38] width 81 height 34
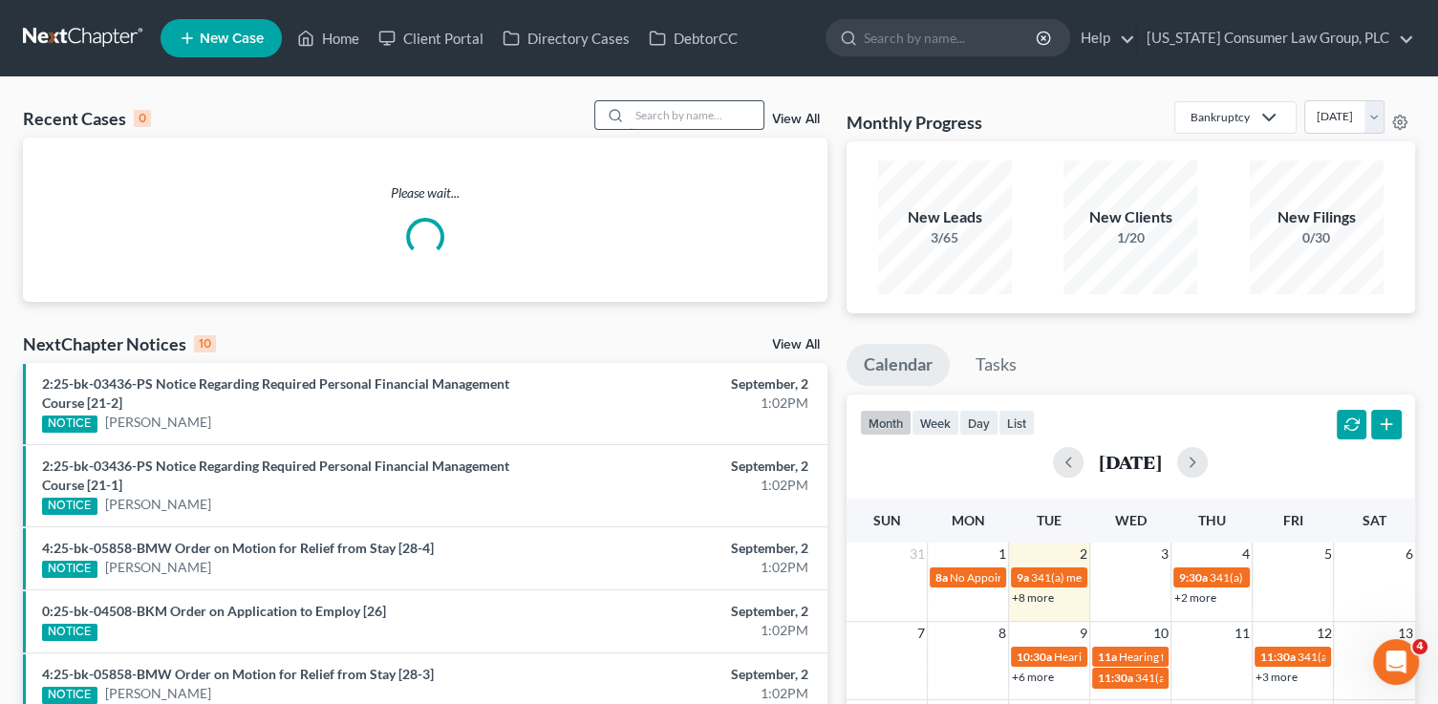
click at [640, 117] on input "search" at bounding box center [697, 115] width 134 height 28
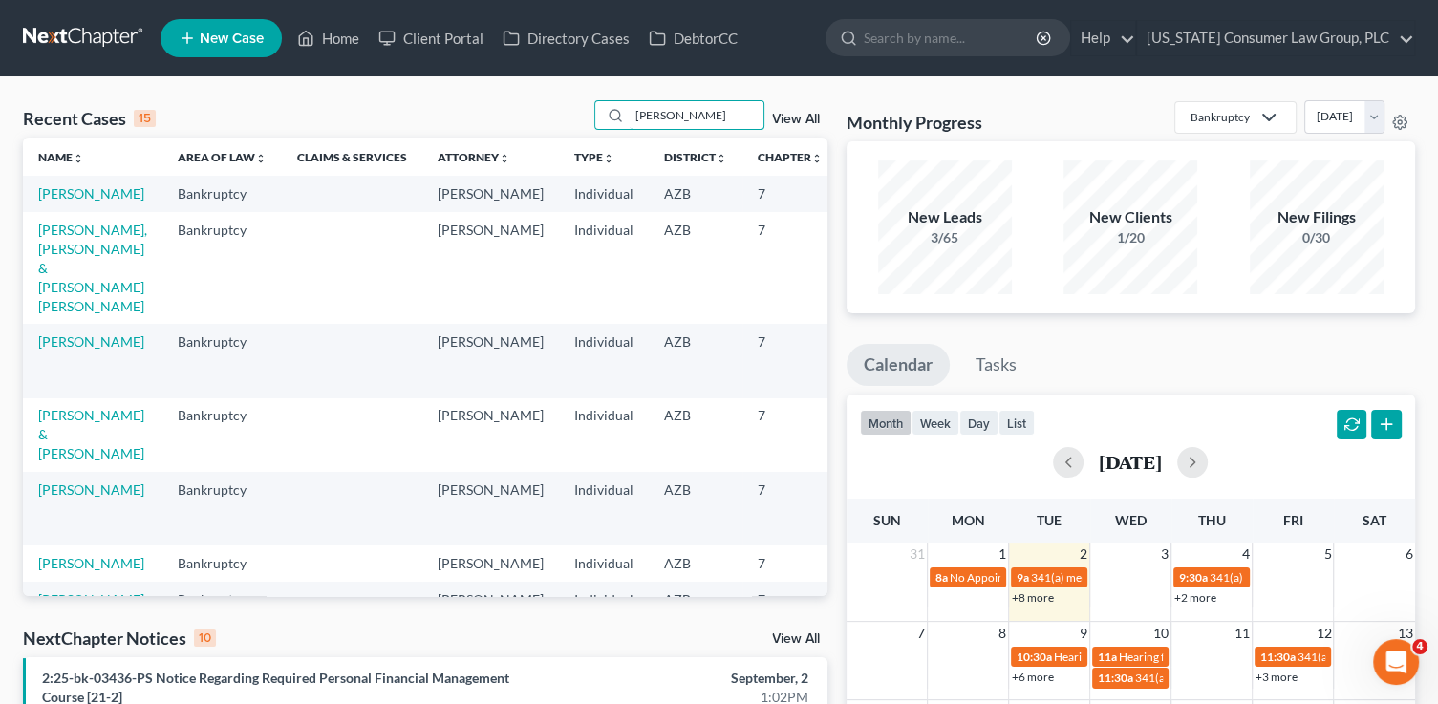
type input "carr"
click at [58, 202] on link "Carr, Candace" at bounding box center [91, 193] width 106 height 16
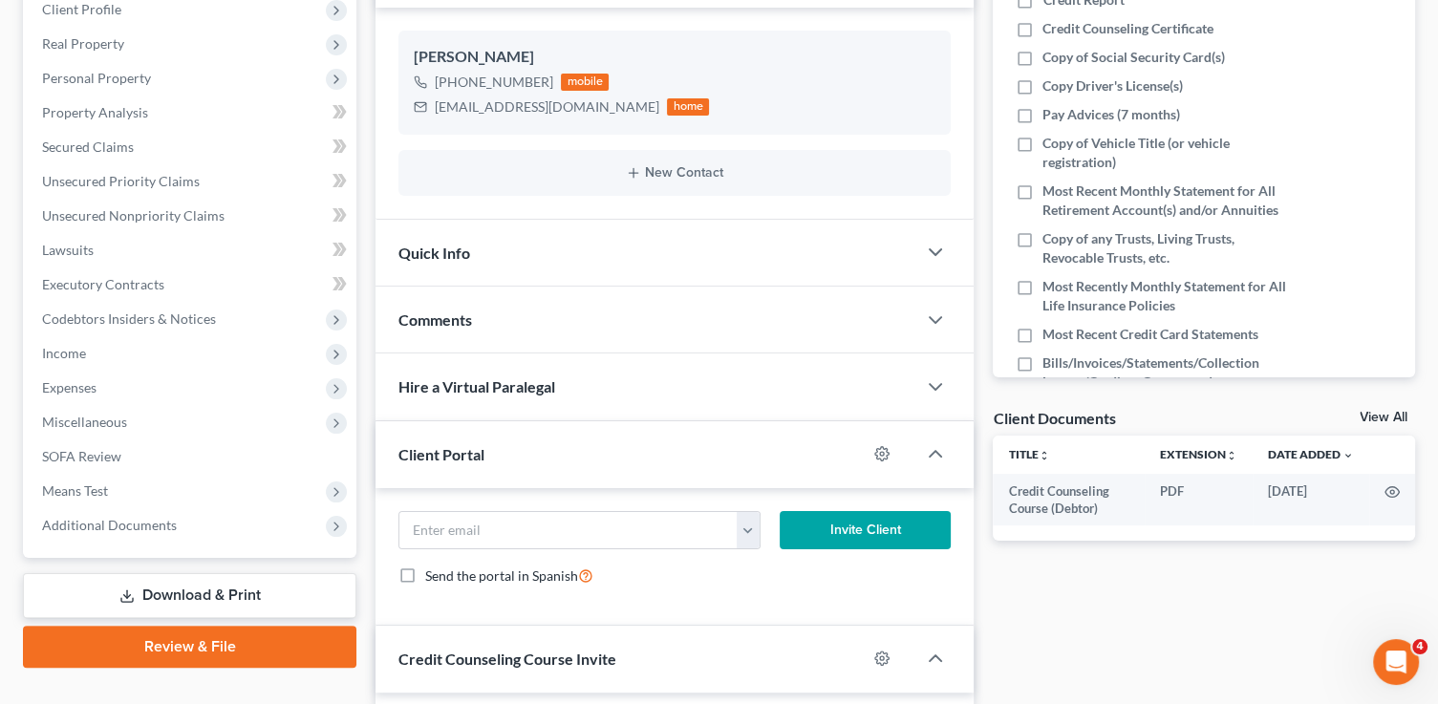
scroll to position [376, 0]
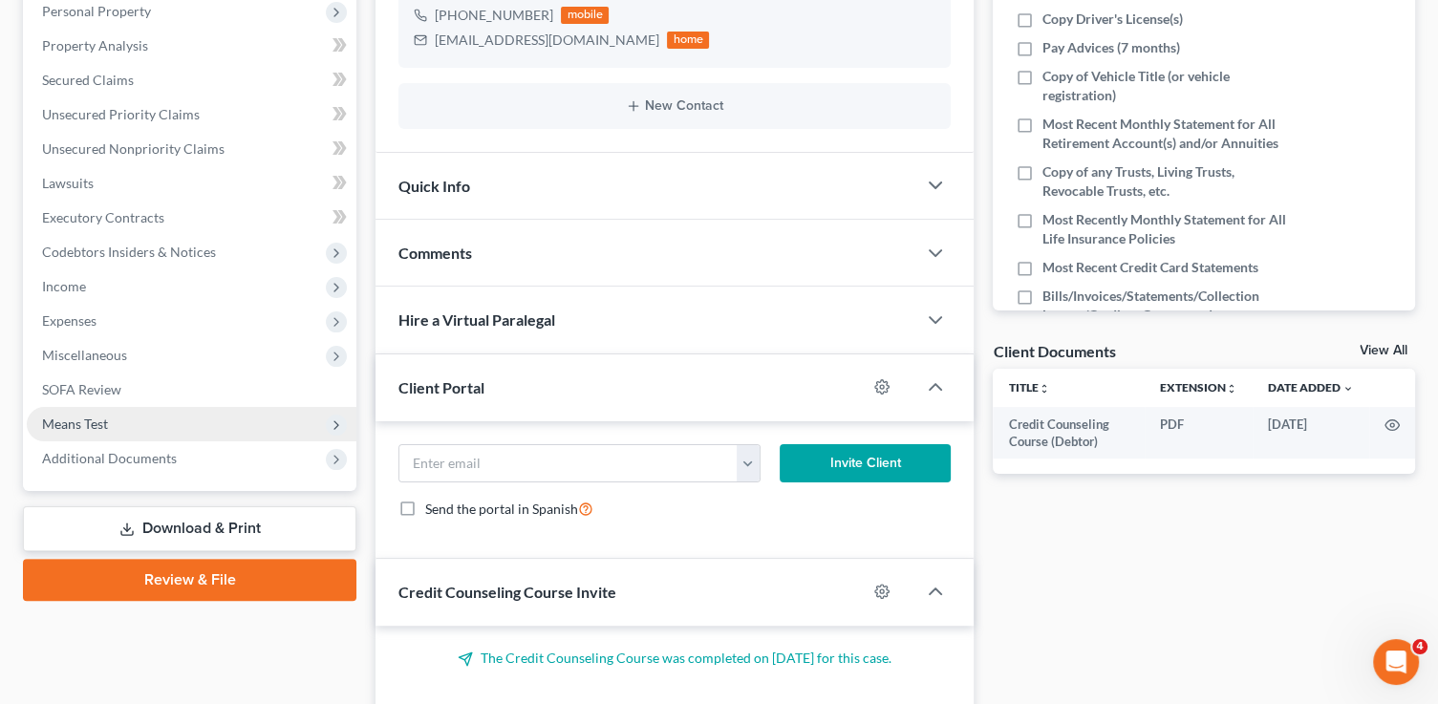
click at [129, 424] on span "Means Test" at bounding box center [192, 424] width 330 height 34
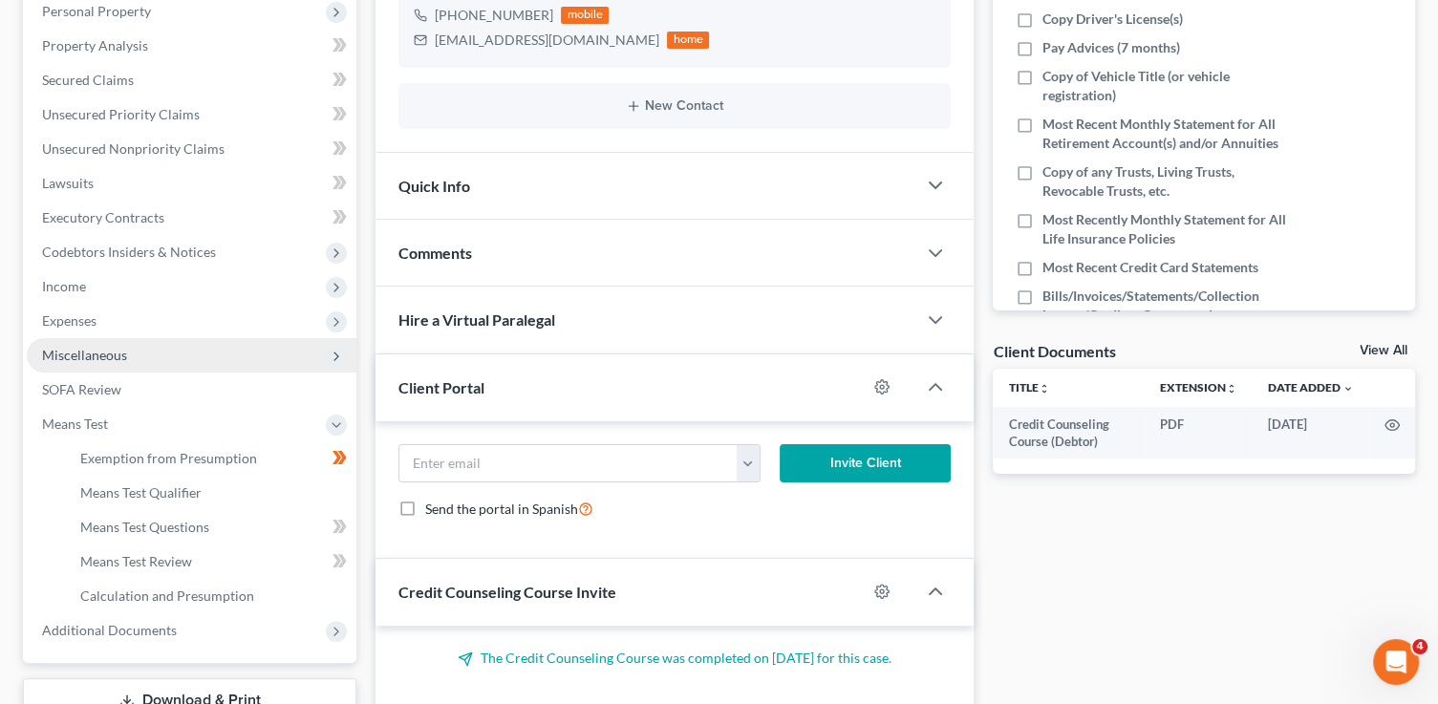
click at [89, 360] on span "Miscellaneous" at bounding box center [84, 355] width 85 height 16
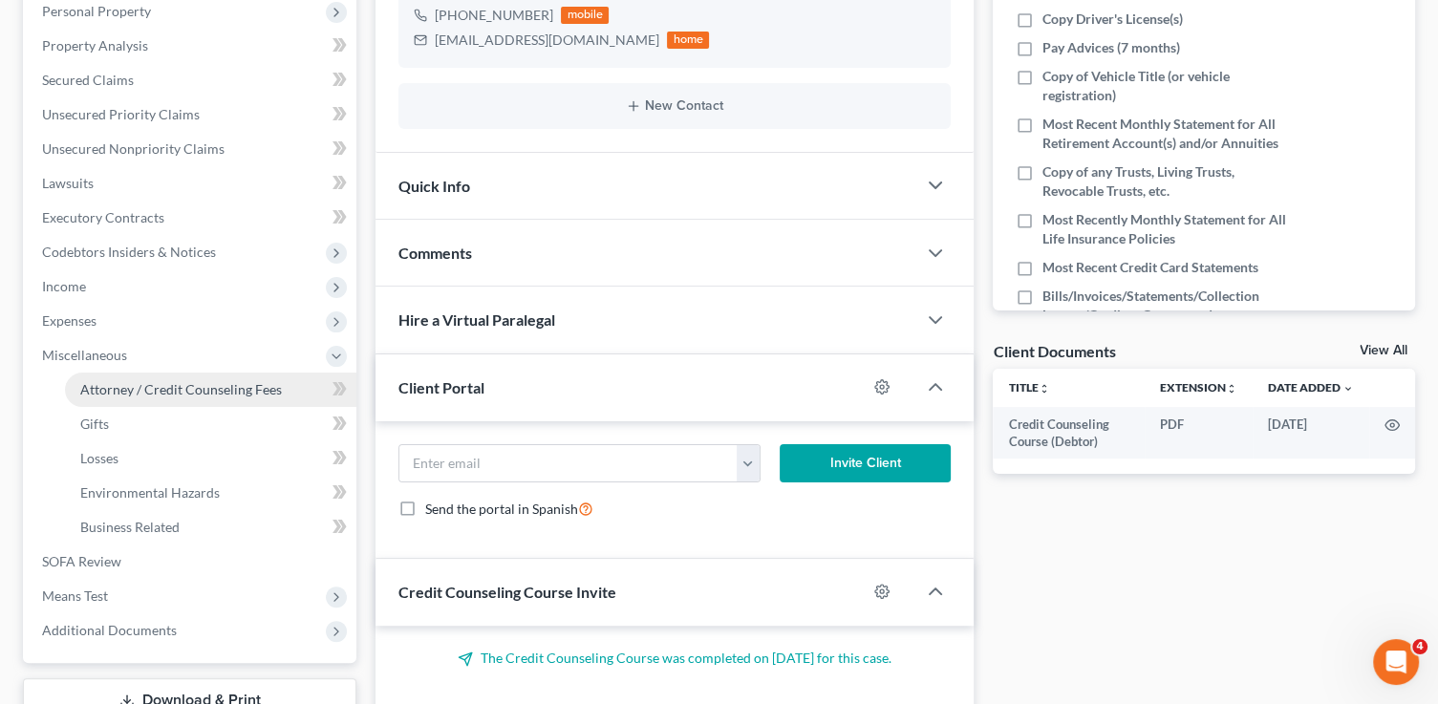
click at [112, 382] on span "Attorney / Credit Counseling Fees" at bounding box center [181, 389] width 202 height 16
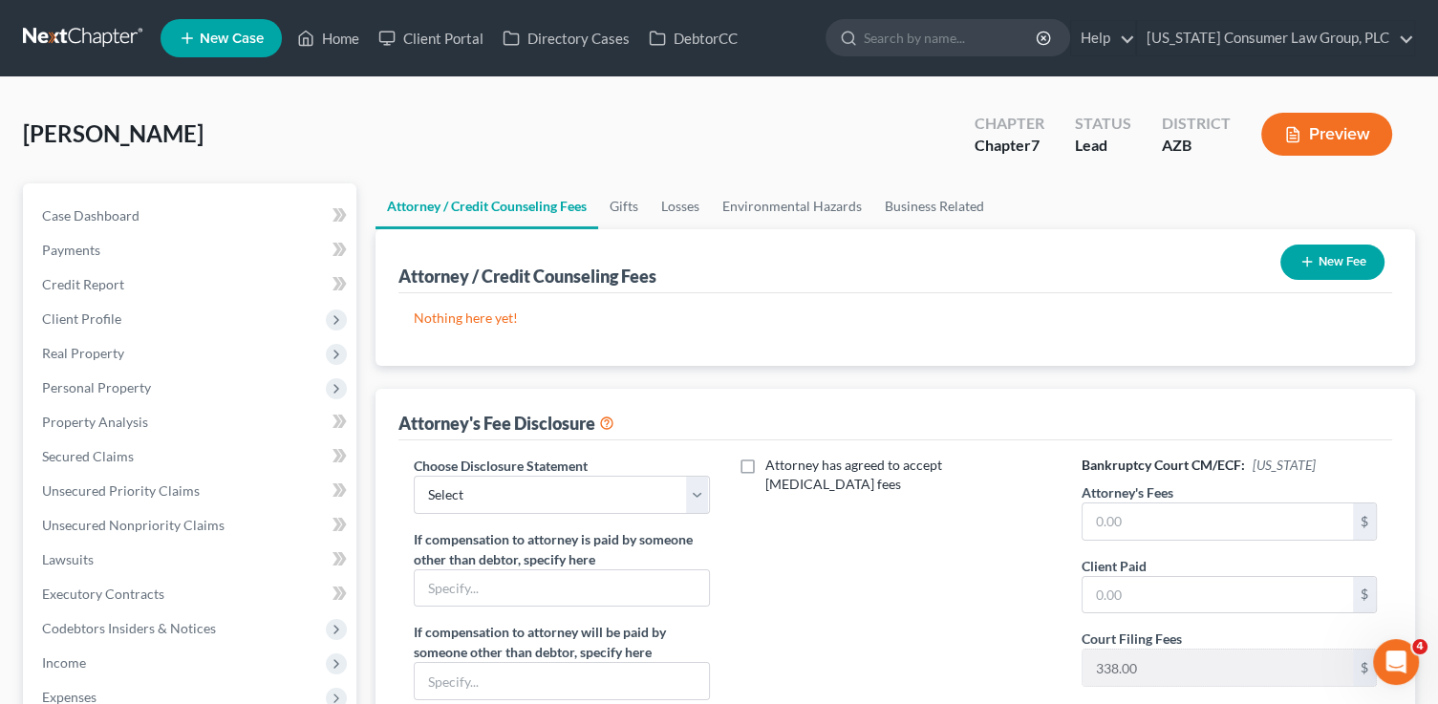
click at [1344, 267] on button "New Fee" at bounding box center [1332, 262] width 104 height 35
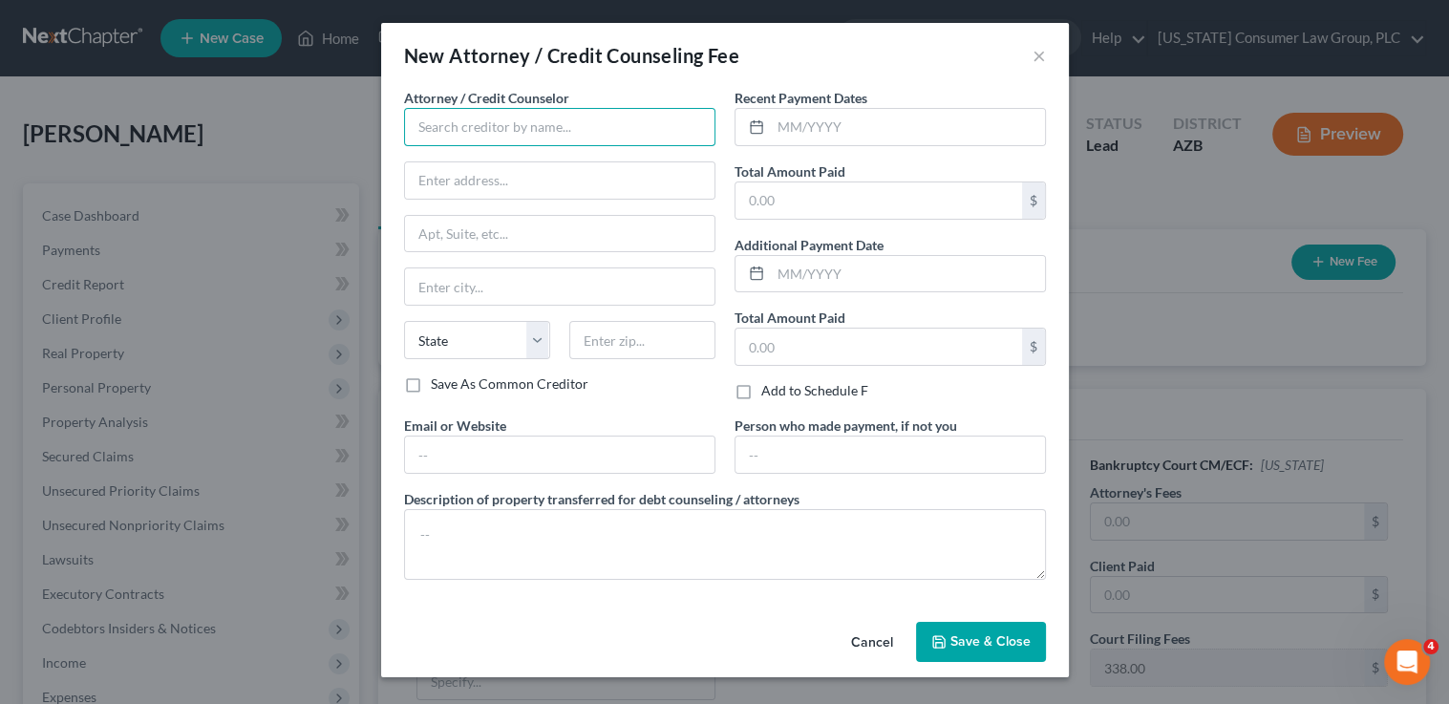
click at [443, 124] on input "text" at bounding box center [559, 127] width 311 height 38
type input "[US_STATE] Consumer Law Group, PLC"
type input "2350 East Germann Road, Suite 38"
type input "Chandler"
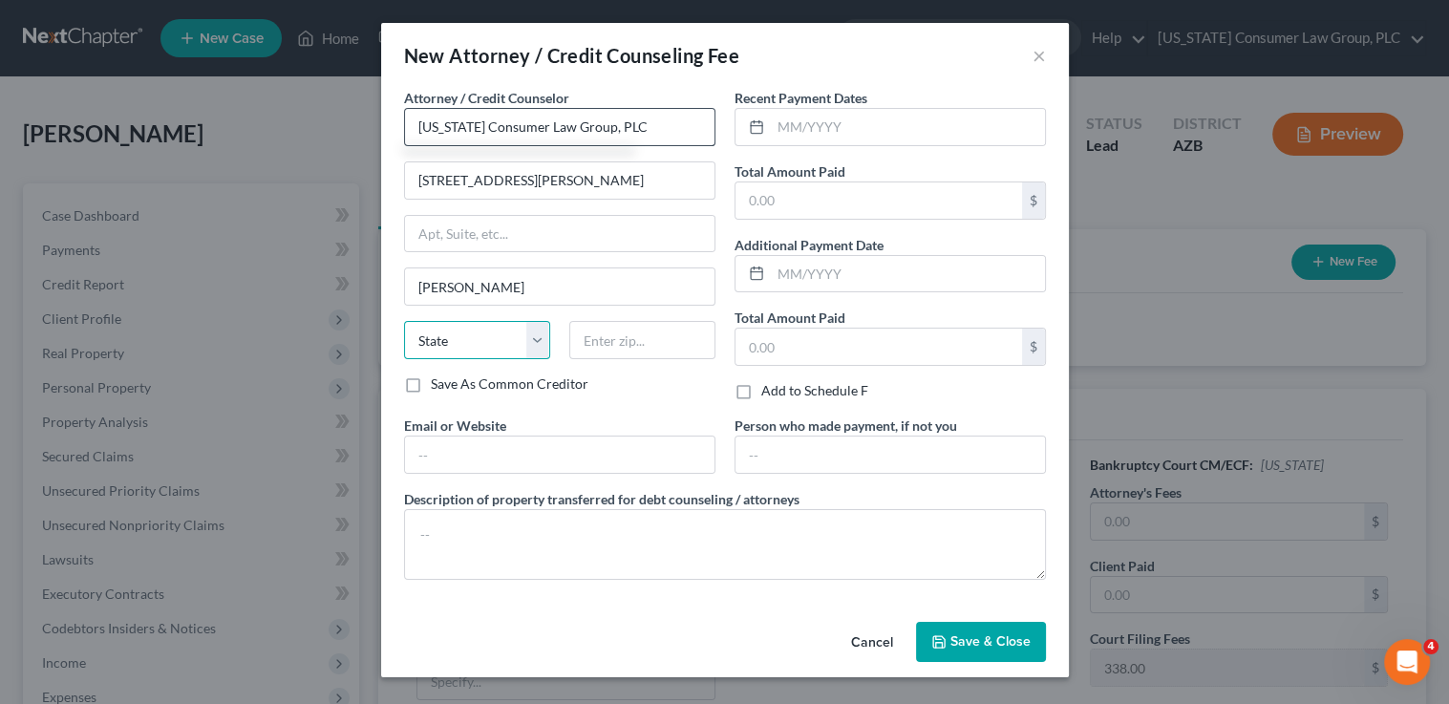
select select "3"
type input "85286"
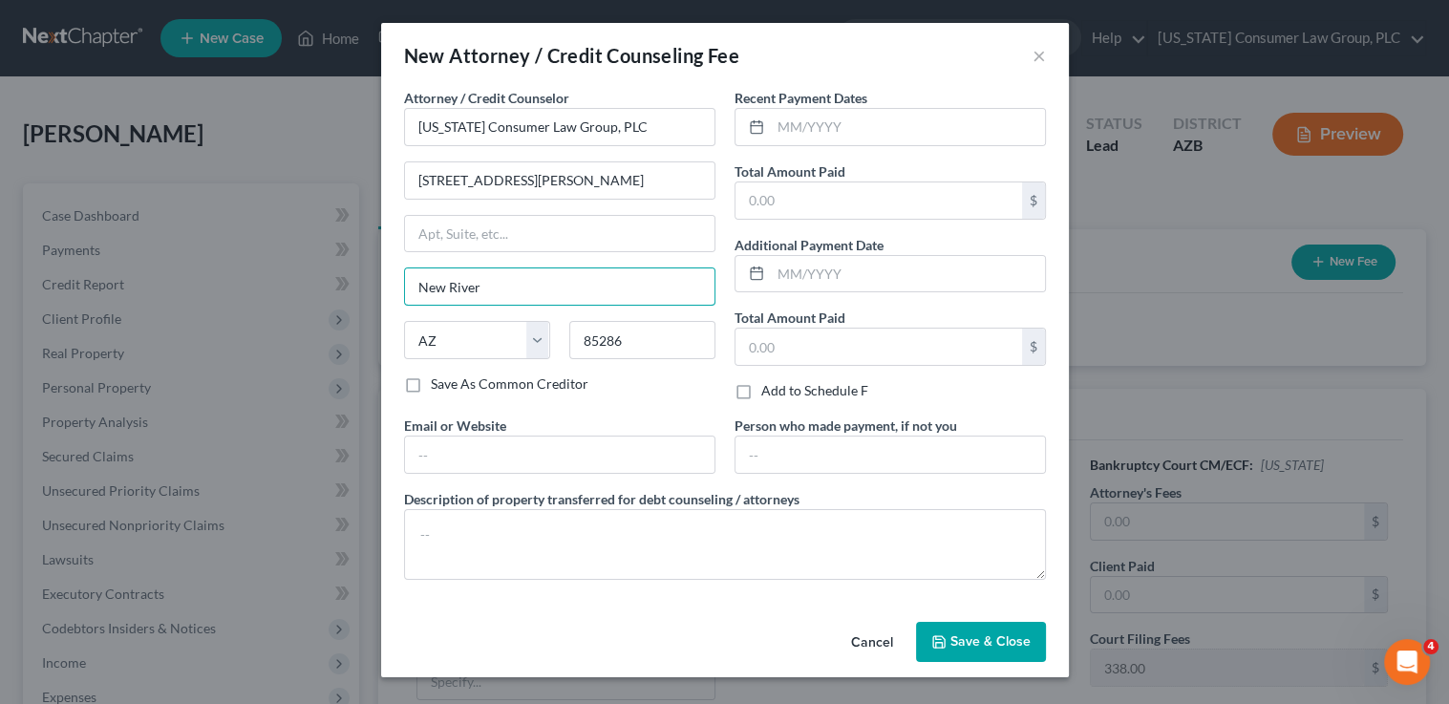
drag, startPoint x: 518, startPoint y: 291, endPoint x: 328, endPoint y: 249, distance: 194.7
click at [338, 280] on div "New Attorney / Credit Counseling Fee × Attorney / Credit Counselor * Arizona Co…" at bounding box center [724, 352] width 1449 height 704
type input "Chandler"
click at [444, 465] on input "text" at bounding box center [560, 455] width 310 height 36
type input "www.skibalaw.com"
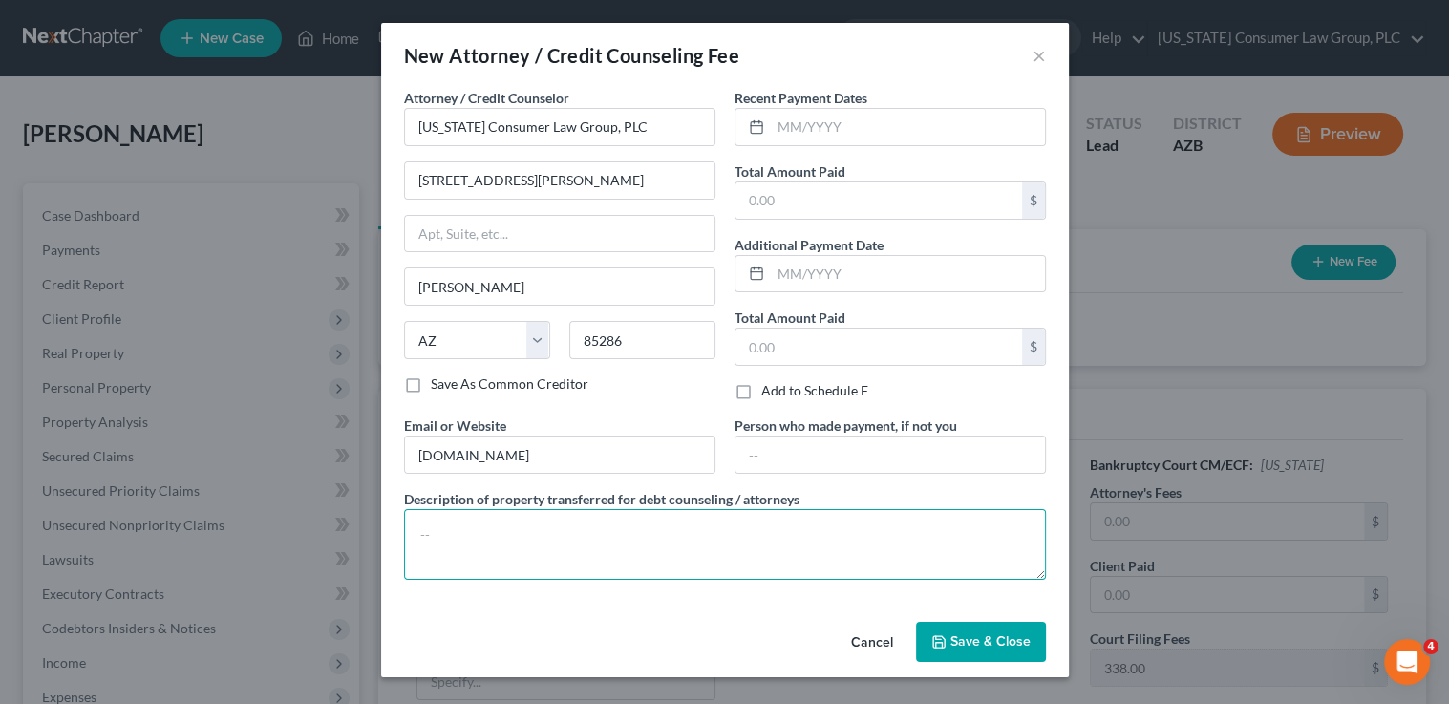
click at [502, 544] on textarea at bounding box center [725, 544] width 642 height 71
type textarea ";"
paste textarea "Filing fee: $338.00"
type textarea "Filing fee: $338.00"
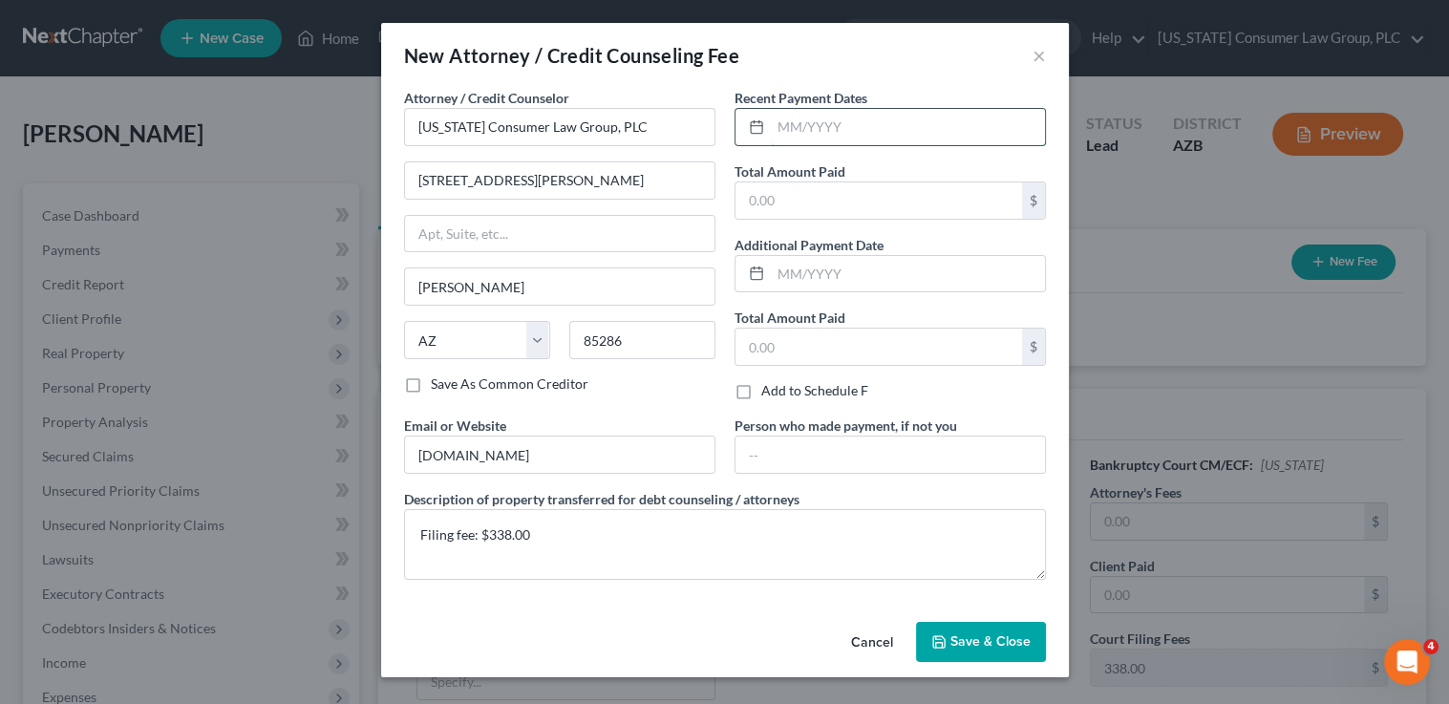
click at [834, 125] on input "text" at bounding box center [908, 127] width 274 height 36
type input "09/2025"
click at [796, 190] on input "text" at bounding box center [879, 200] width 287 height 36
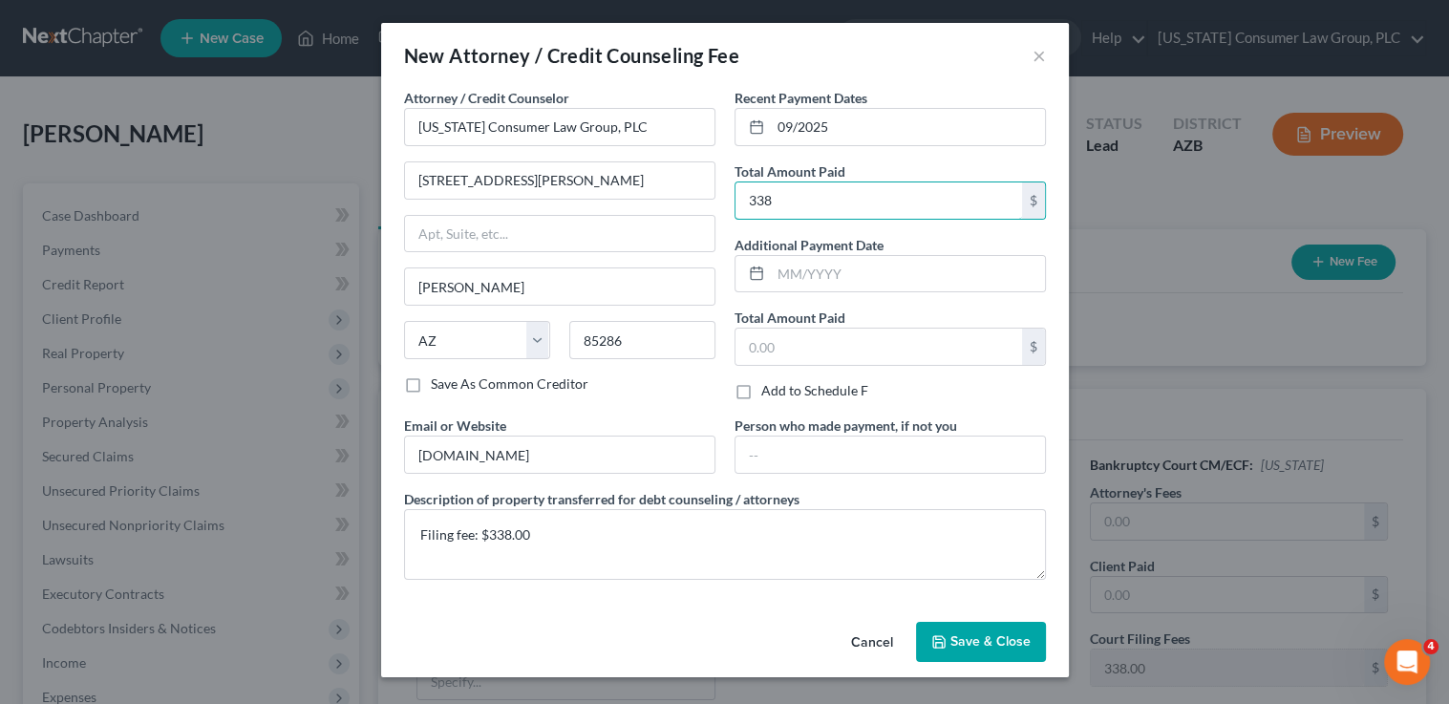
type input "338"
click at [966, 637] on span "Save & Close" at bounding box center [990, 641] width 80 height 16
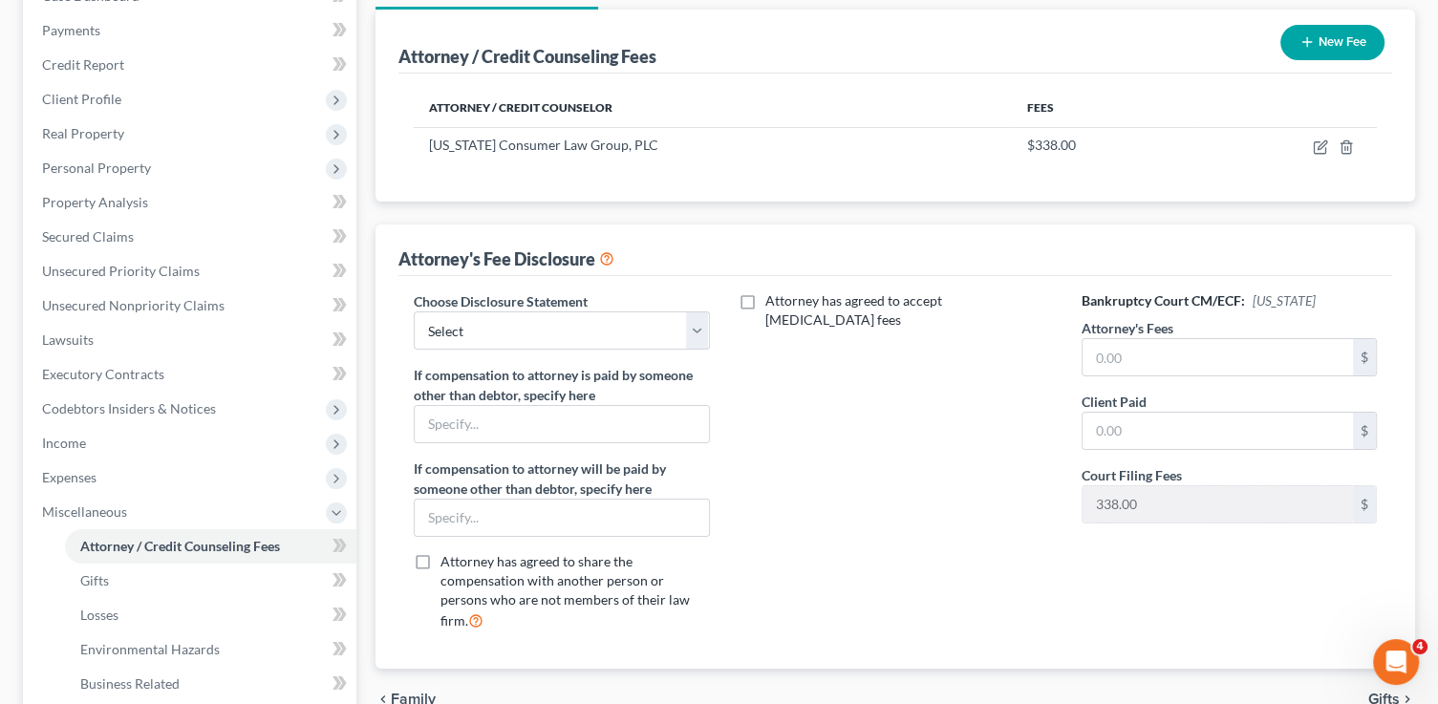
scroll to position [221, 0]
click at [550, 323] on select "Select Brashear Viscardi Disclosure McCarty Disclosure Hout - Disclosure Hourly…" at bounding box center [561, 329] width 295 height 38
select select "5"
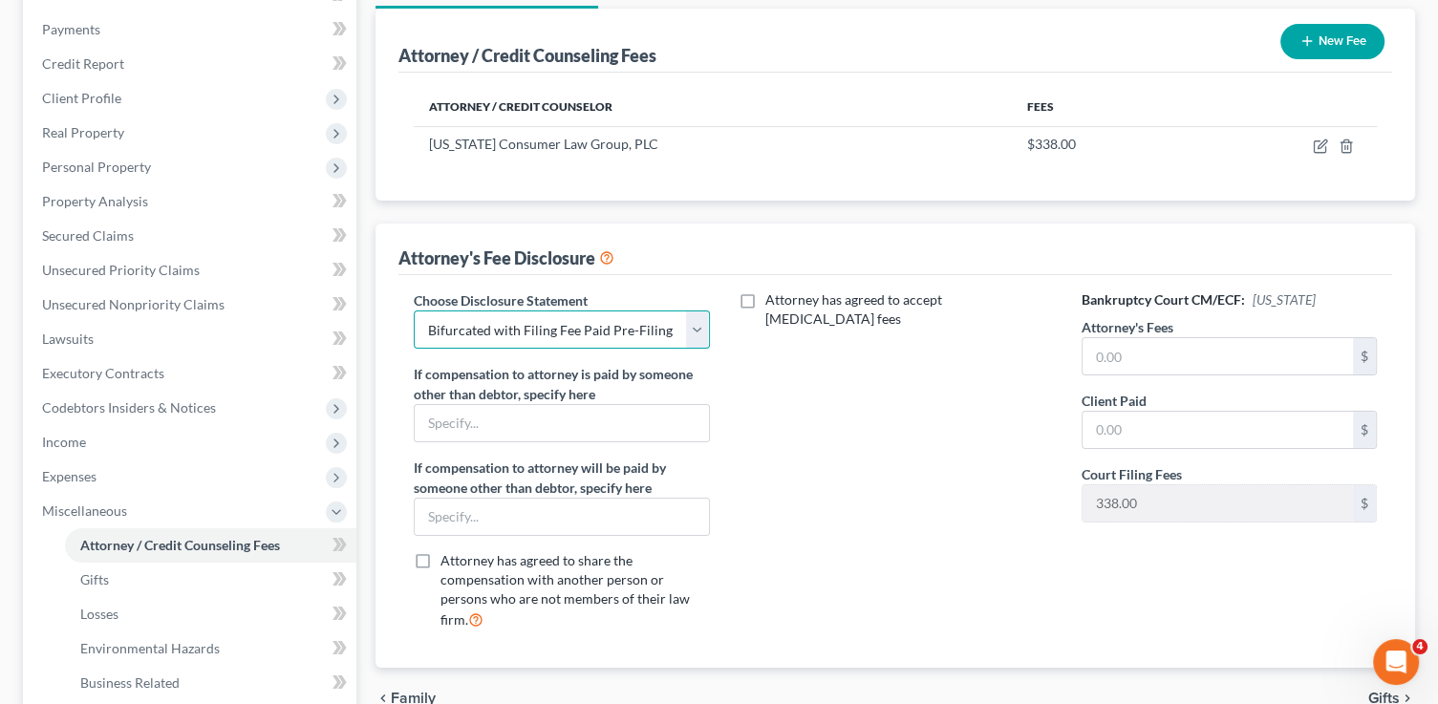
click at [414, 310] on select "Select Brashear Viscardi Disclosure McCarty Disclosure Hout - Disclosure Hourly…" at bounding box center [561, 329] width 295 height 38
click at [1204, 354] on input "text" at bounding box center [1217, 356] width 270 height 36
type input "2,950"
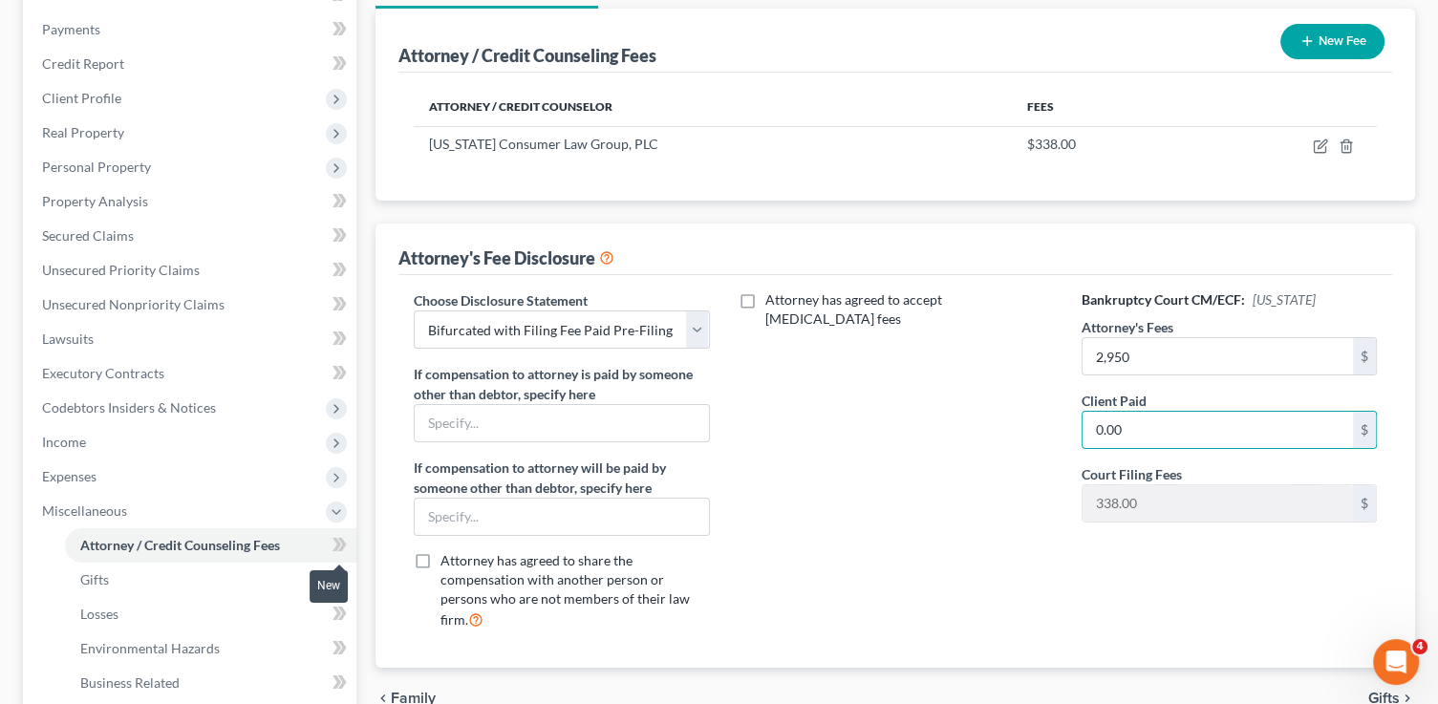
type input "0.00"
click at [361, 548] on div "Case Dashboard Payments Invoices Payments Payments Credit Report Client Profile" at bounding box center [189, 446] width 352 height 966
click at [350, 547] on span at bounding box center [339, 547] width 33 height 29
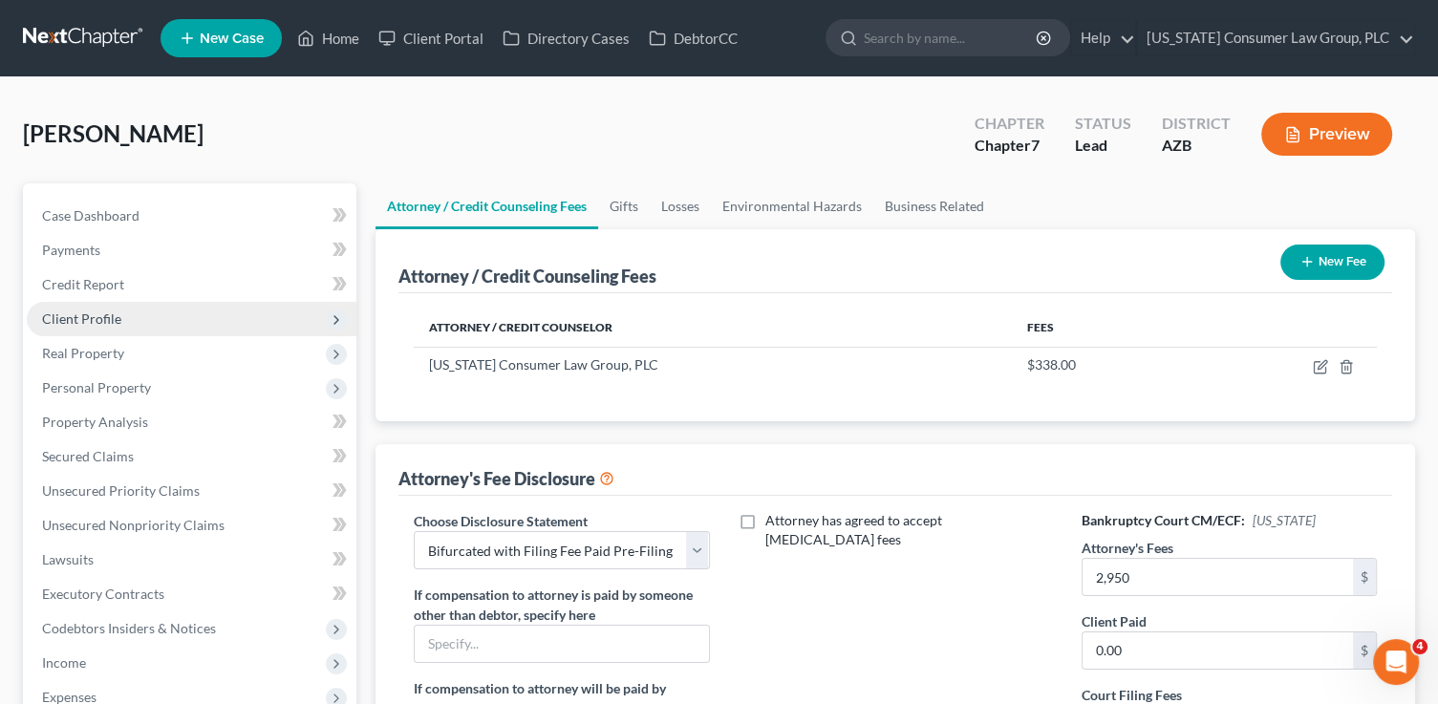
click at [96, 313] on span "Client Profile" at bounding box center [81, 318] width 79 height 16
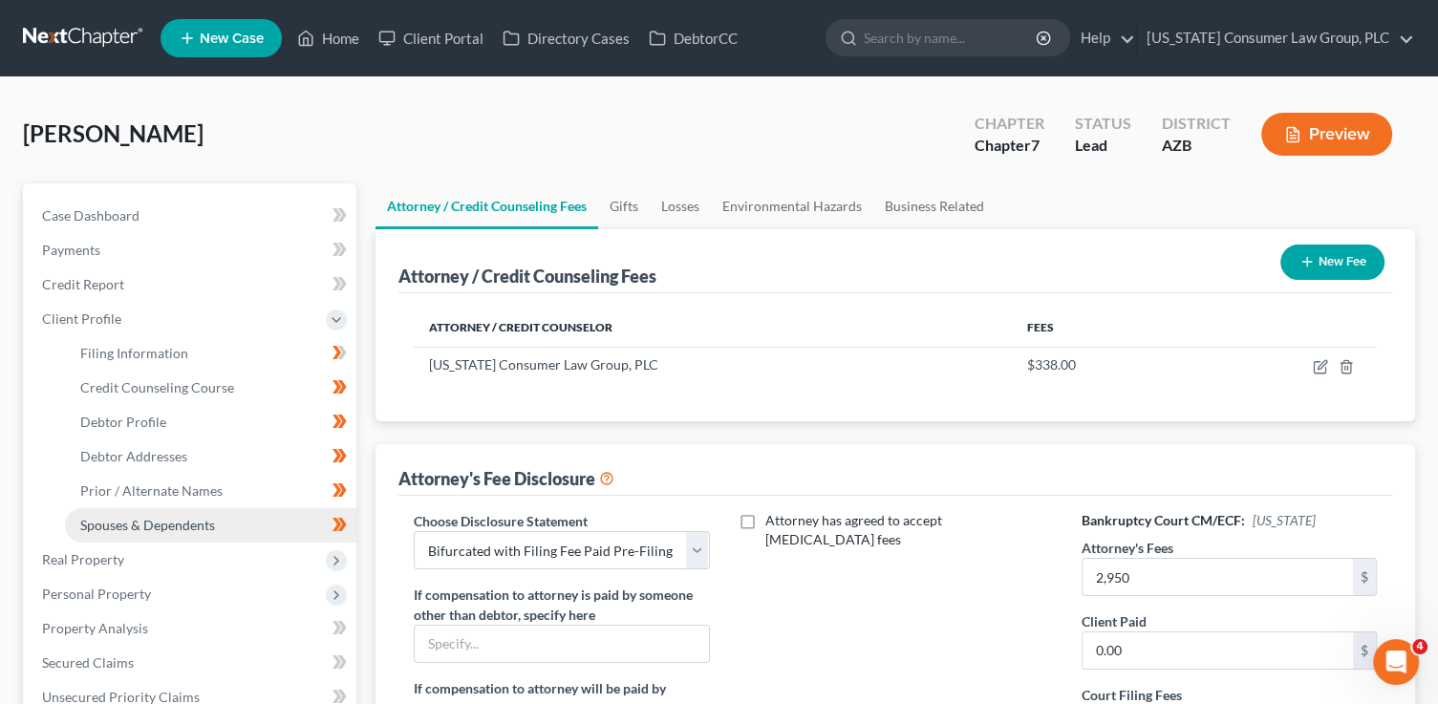
drag, startPoint x: 207, startPoint y: 532, endPoint x: 209, endPoint y: 523, distance: 9.7
click at [208, 533] on link "Spouses & Dependents" at bounding box center [210, 525] width 291 height 34
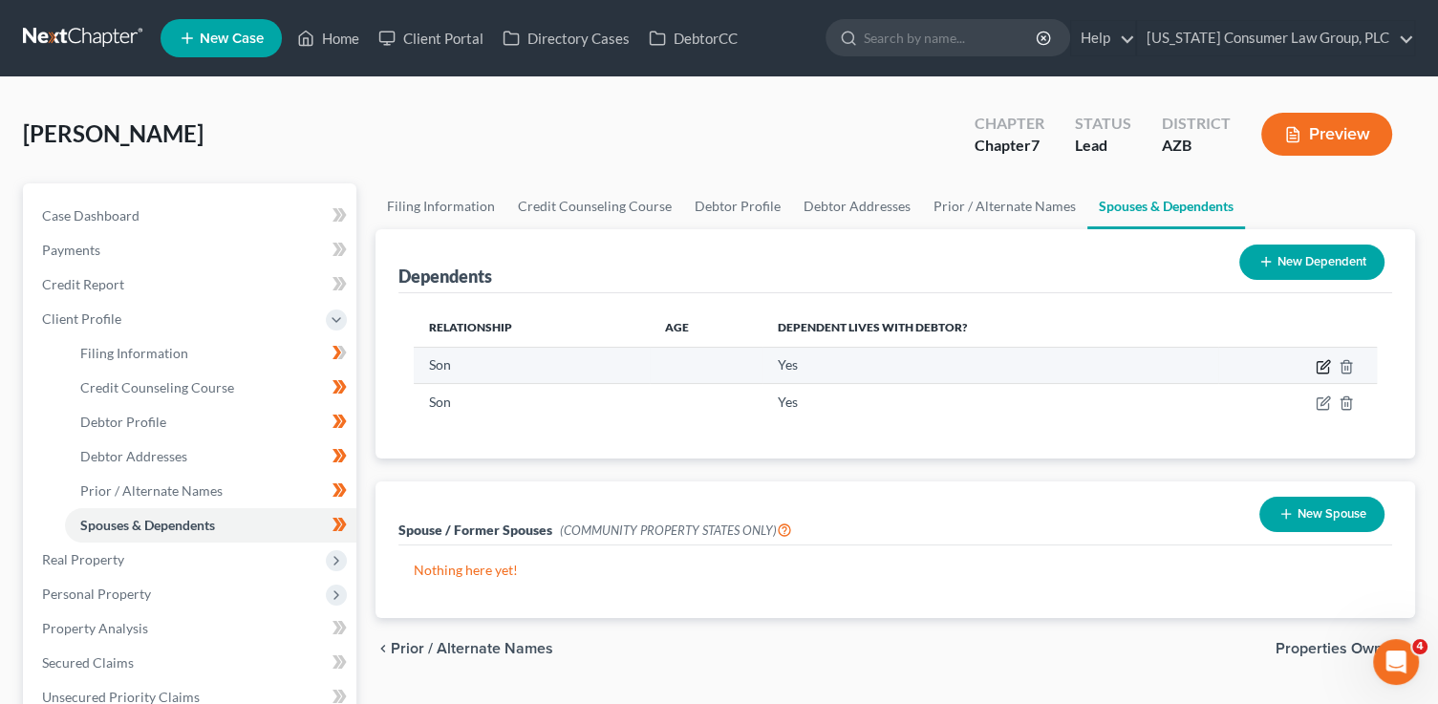
click at [1306, 370] on td at bounding box center [1297, 365] width 159 height 36
click at [1320, 365] on icon "button" at bounding box center [1324, 364] width 9 height 9
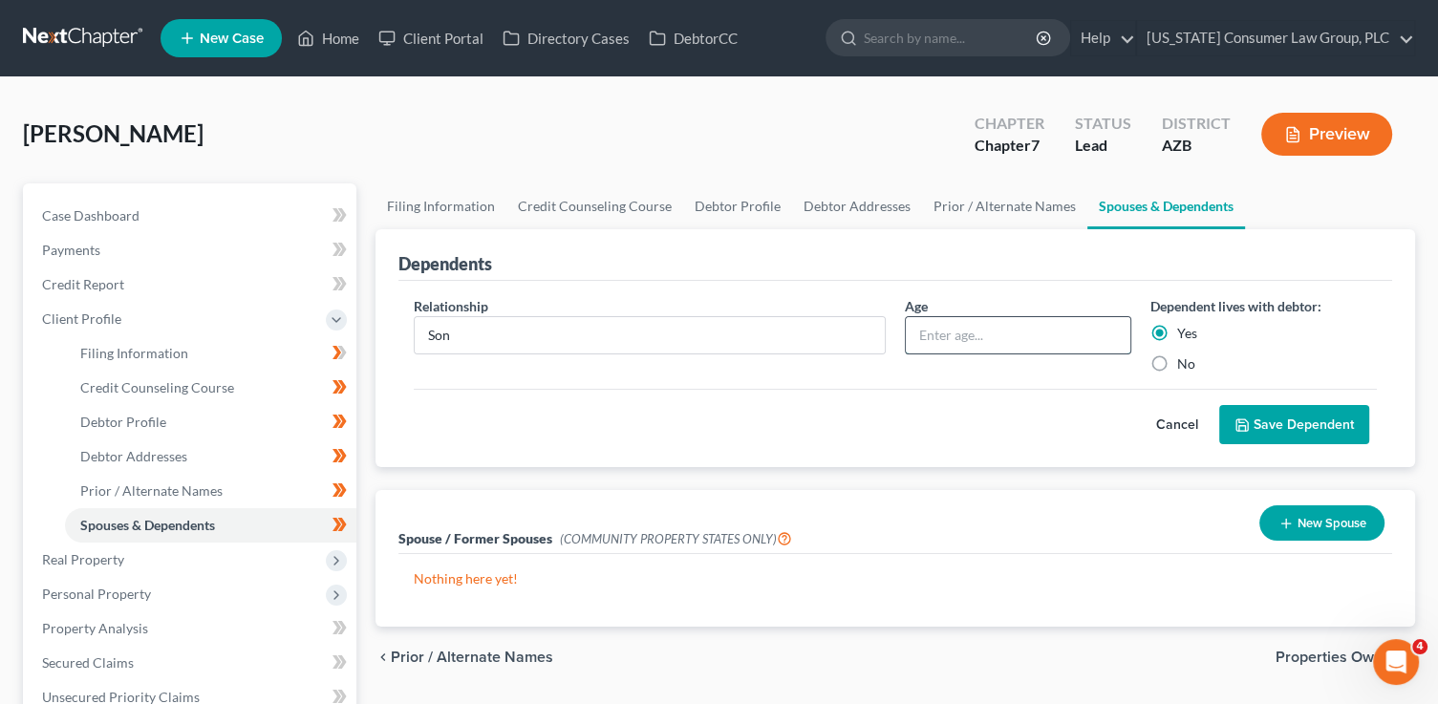
click at [967, 334] on input "text" at bounding box center [1018, 335] width 224 height 36
type input "27"
click at [1302, 428] on button "Save Dependent" at bounding box center [1294, 425] width 150 height 40
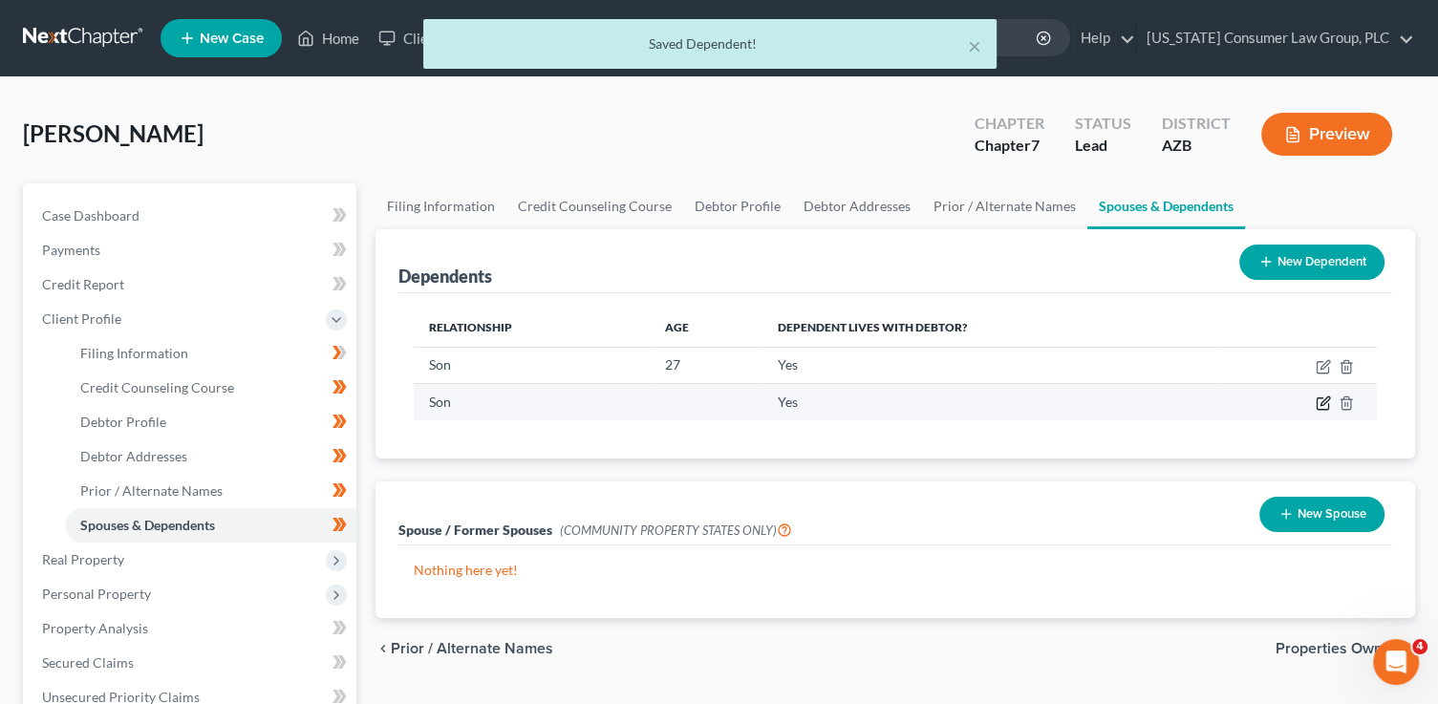
click at [1319, 401] on icon "button" at bounding box center [1322, 402] width 15 height 15
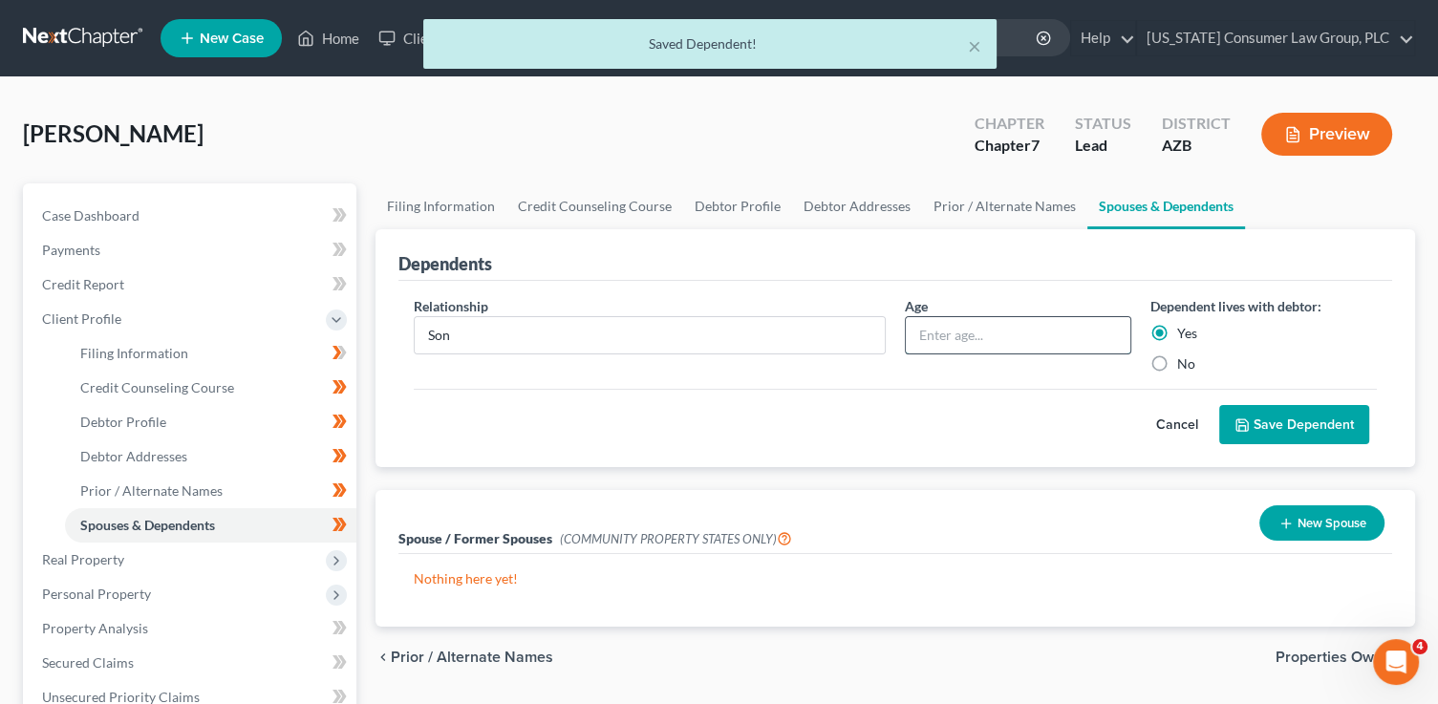
click at [1058, 337] on input "text" at bounding box center [1018, 335] width 224 height 36
type input "30"
click at [1308, 412] on button "Save Dependent" at bounding box center [1294, 425] width 150 height 40
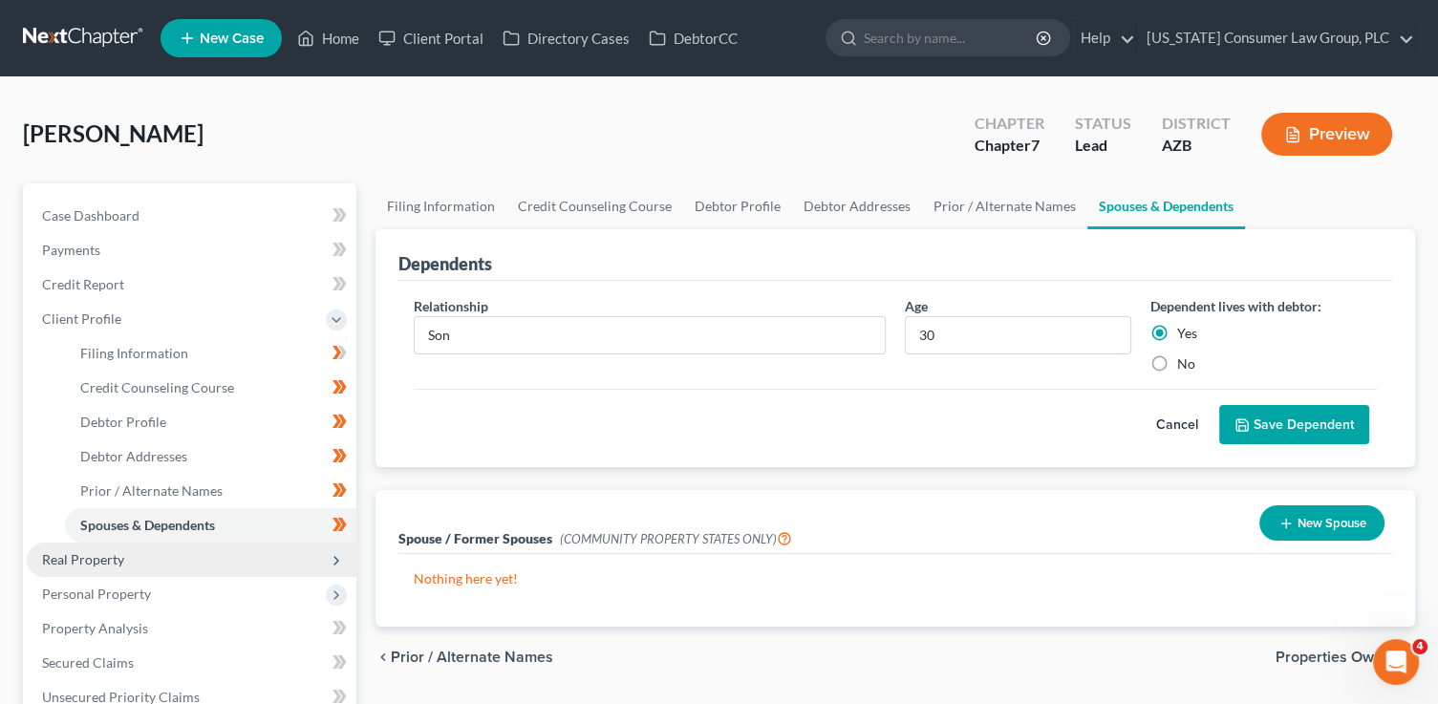
click at [232, 549] on span "Real Property" at bounding box center [192, 560] width 330 height 34
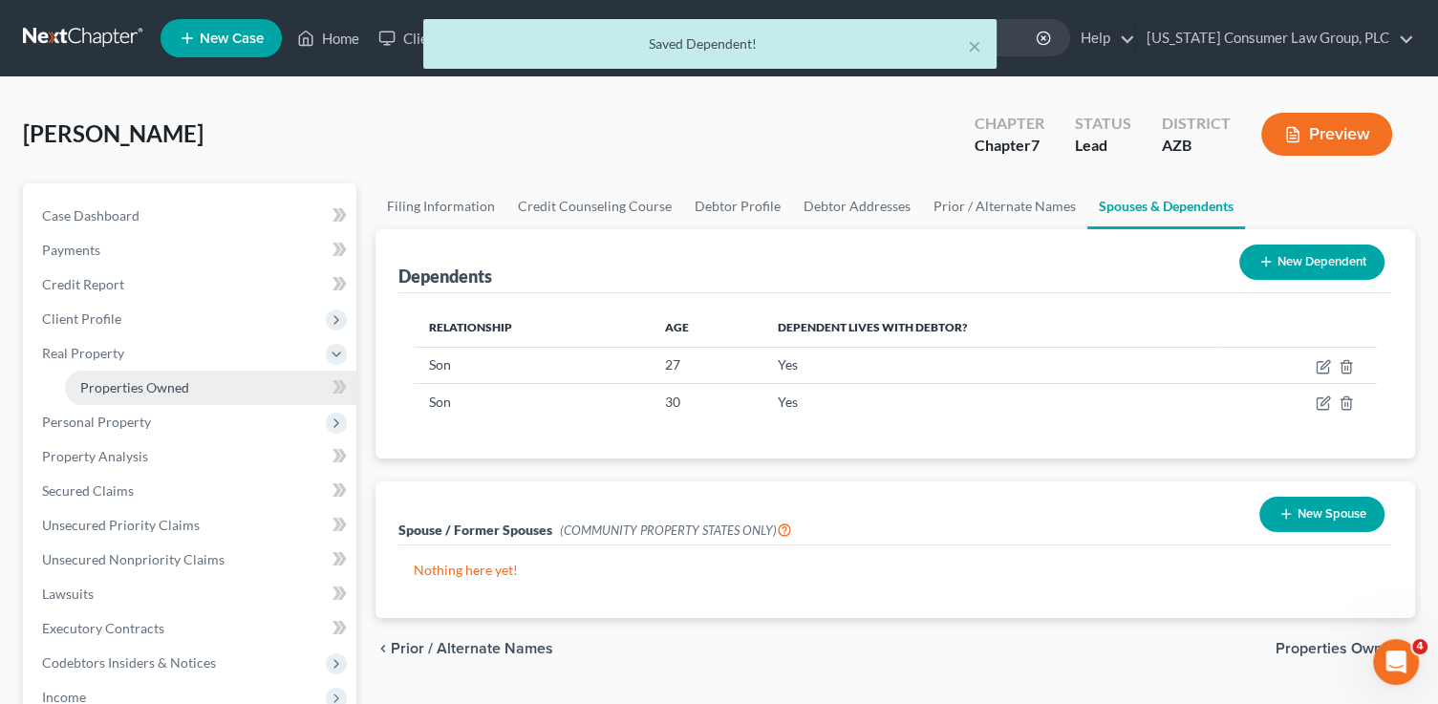
click at [129, 388] on span "Properties Owned" at bounding box center [134, 387] width 109 height 16
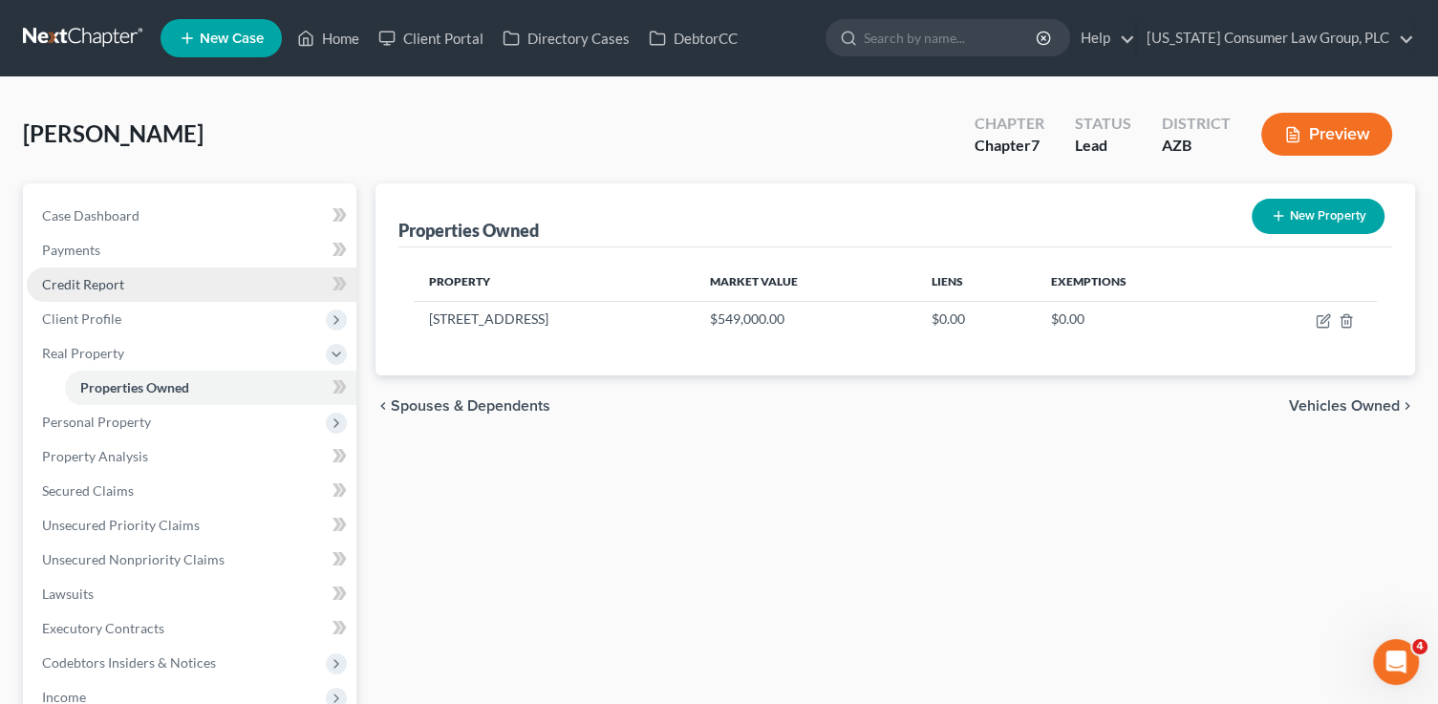
click at [163, 285] on link "Credit Report" at bounding box center [192, 284] width 330 height 34
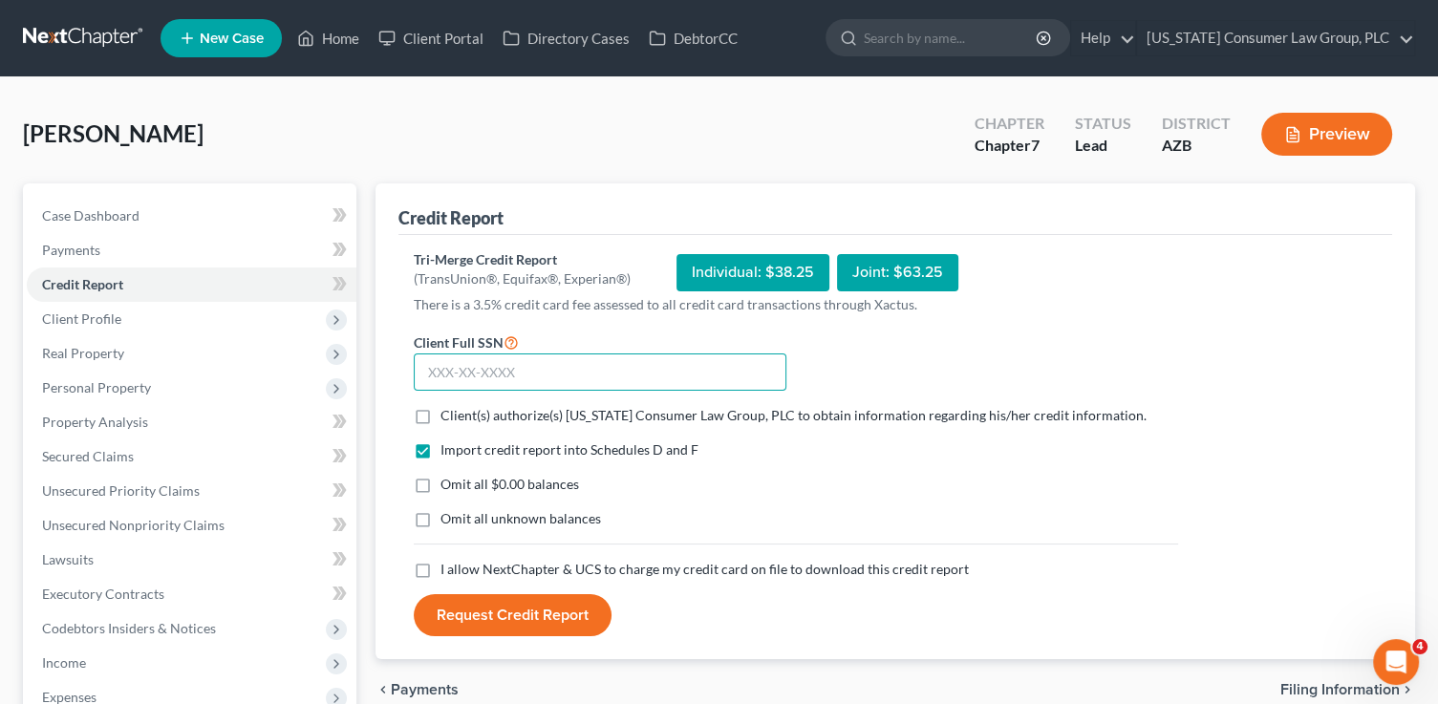
click at [532, 371] on input "text" at bounding box center [600, 372] width 373 height 38
type input "479-84-5563"
click at [502, 409] on span "Client(s) authorize(s) Arizona Consumer Law Group, PLC to obtain information re…" at bounding box center [793, 415] width 706 height 16
click at [460, 409] on input "Client(s) authorize(s) Arizona Consumer Law Group, PLC to obtain information re…" at bounding box center [454, 412] width 12 height 12
checkbox input "true"
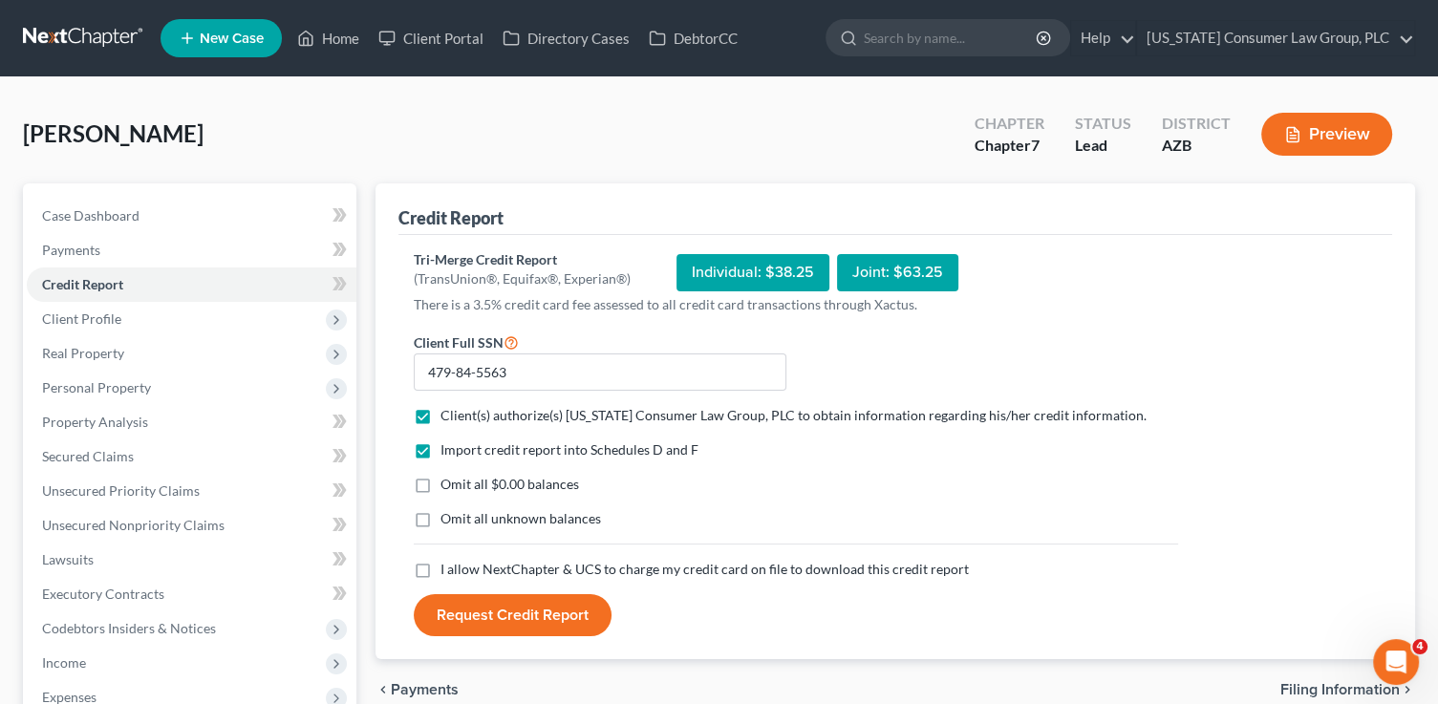
drag, startPoint x: 478, startPoint y: 562, endPoint x: 492, endPoint y: 641, distance: 80.6
click at [478, 563] on span "I allow NextChapter & UCS to charge my credit card on file to download this cre…" at bounding box center [704, 569] width 528 height 16
click at [460, 563] on input "I allow NextChapter & UCS to charge my credit card on file to download this cre…" at bounding box center [454, 566] width 12 height 12
checkbox input "true"
click at [492, 638] on div "Tri-Merge Credit Report (TransUnion®, Equifax®, Experian®) Individual: $38.25 J…" at bounding box center [894, 447] width 993 height 425
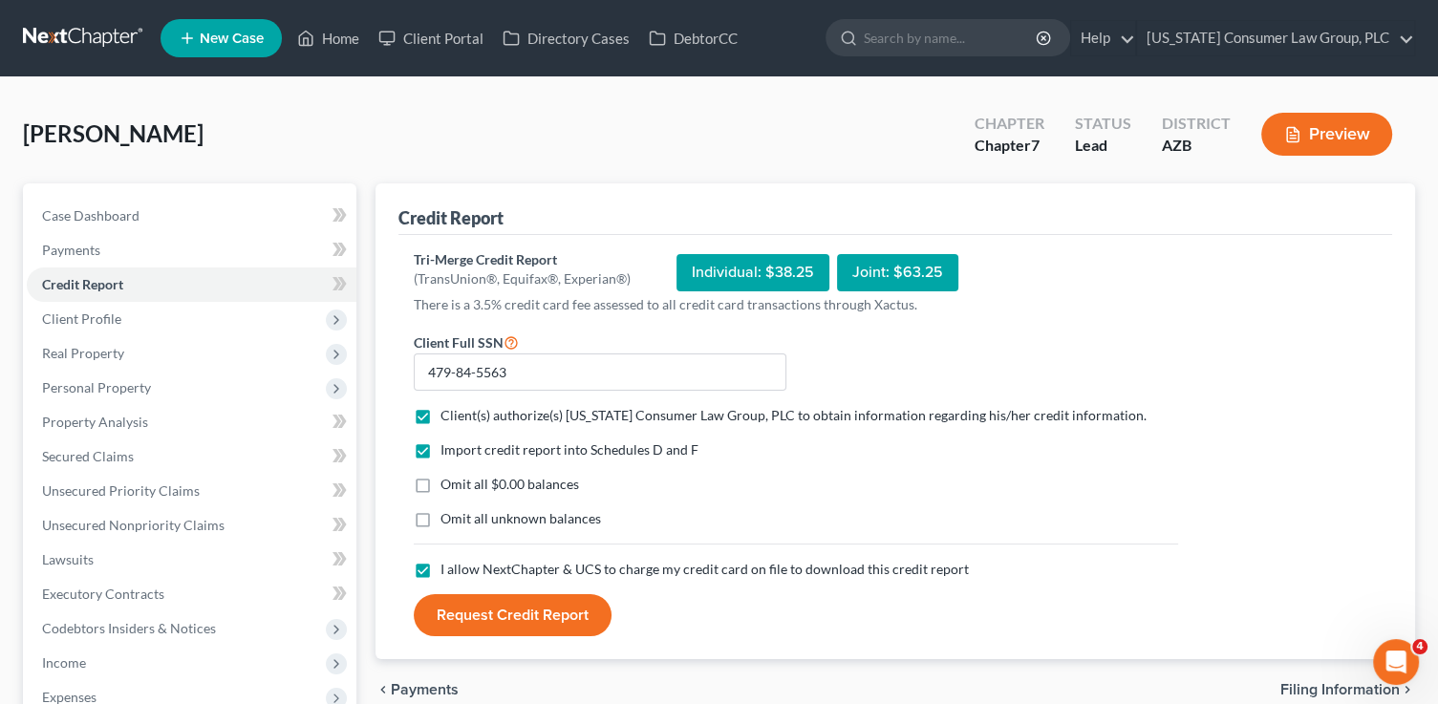
drag, startPoint x: 523, startPoint y: 617, endPoint x: 521, endPoint y: 602, distance: 15.6
click at [521, 605] on button "Request Credit Report" at bounding box center [513, 615] width 198 height 42
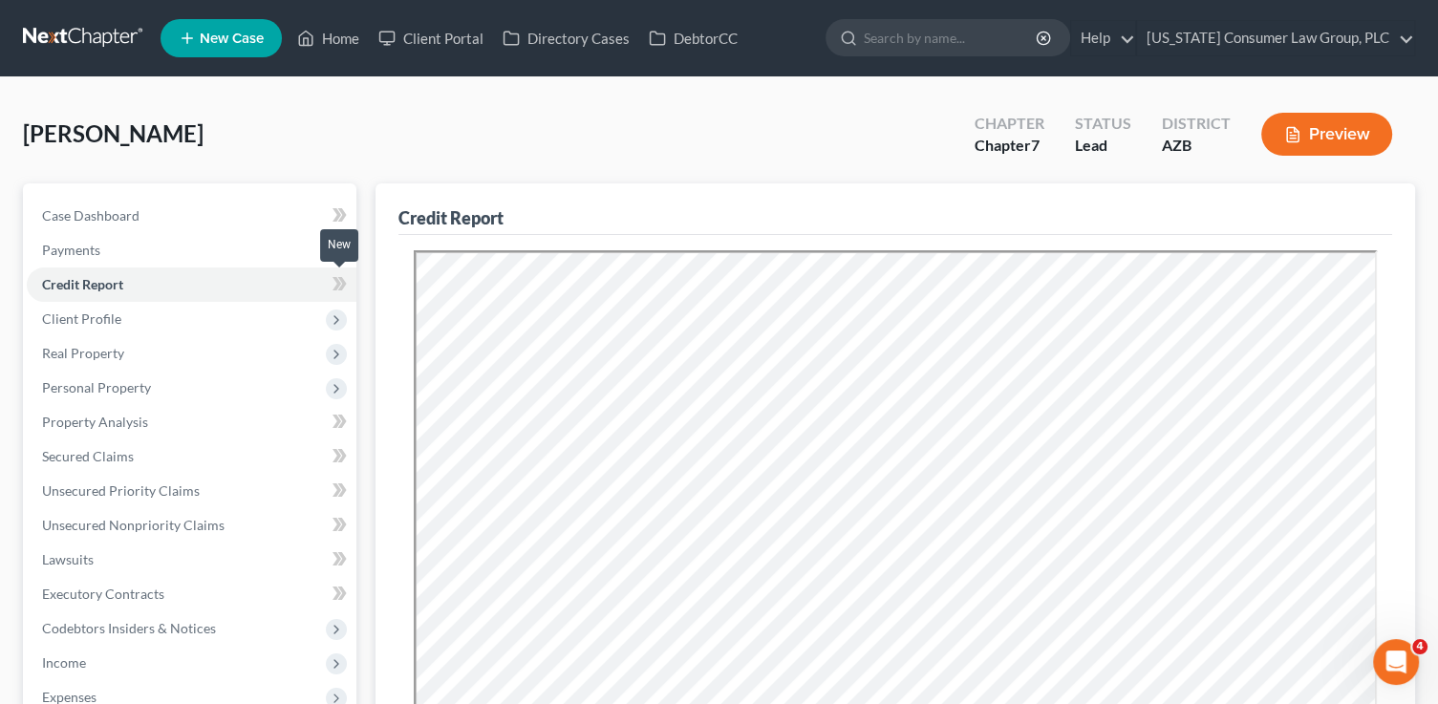
click at [353, 285] on span at bounding box center [339, 286] width 33 height 29
click at [337, 330] on span "Client Profile" at bounding box center [192, 319] width 330 height 34
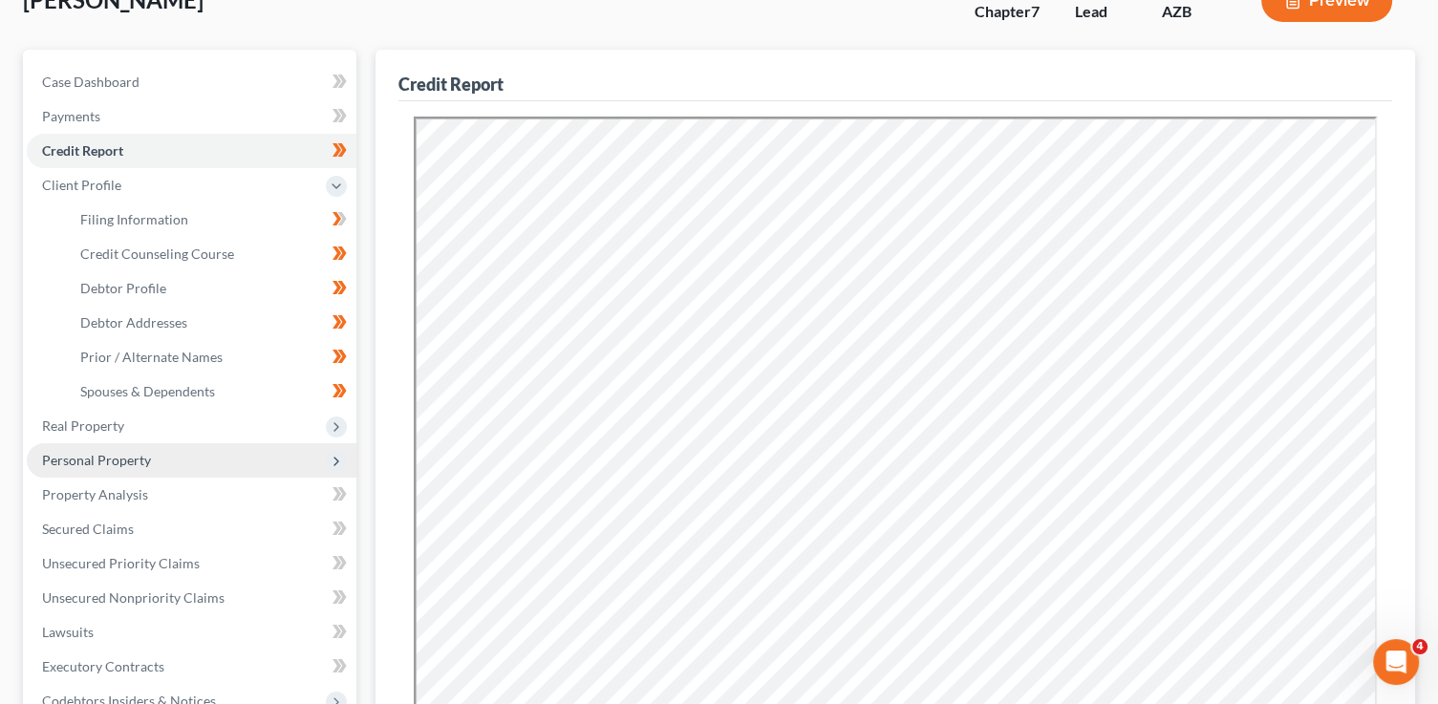
scroll to position [139, 0]
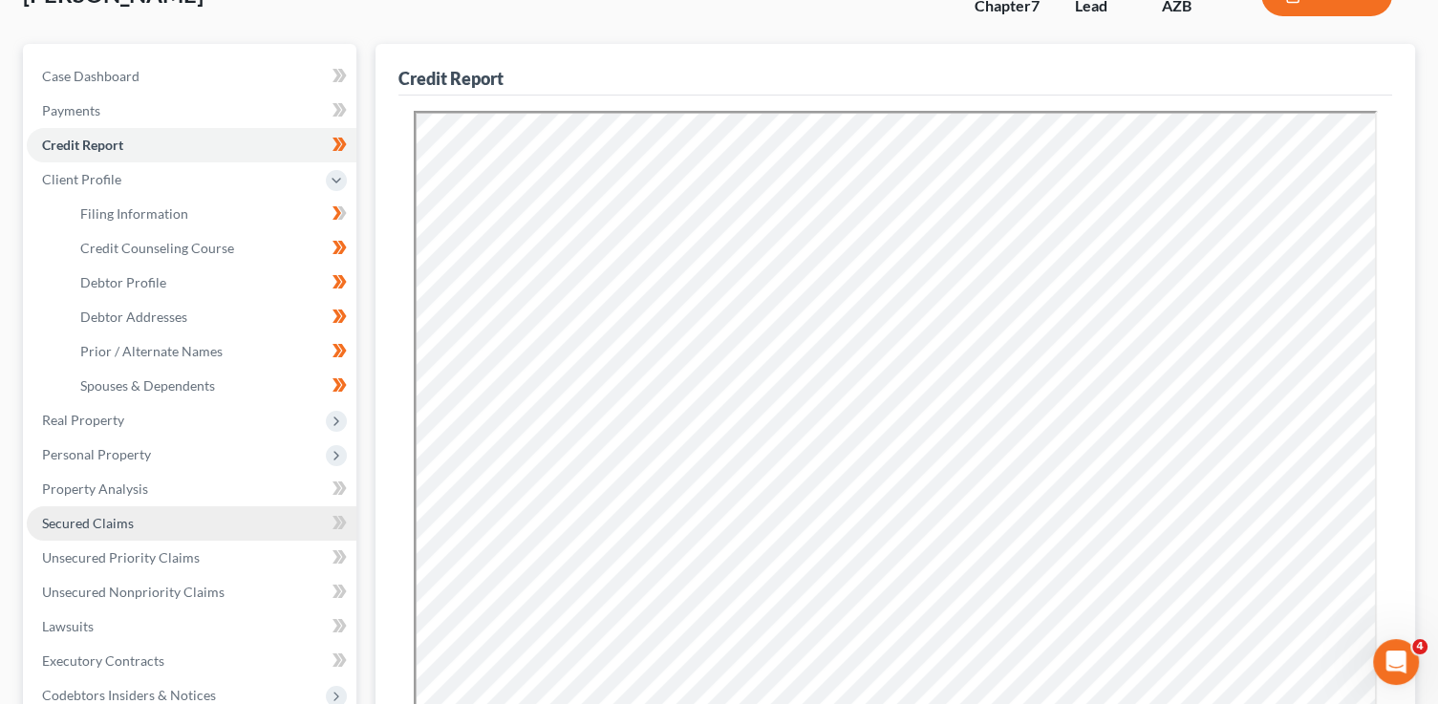
click at [295, 528] on link "Secured Claims" at bounding box center [192, 523] width 330 height 34
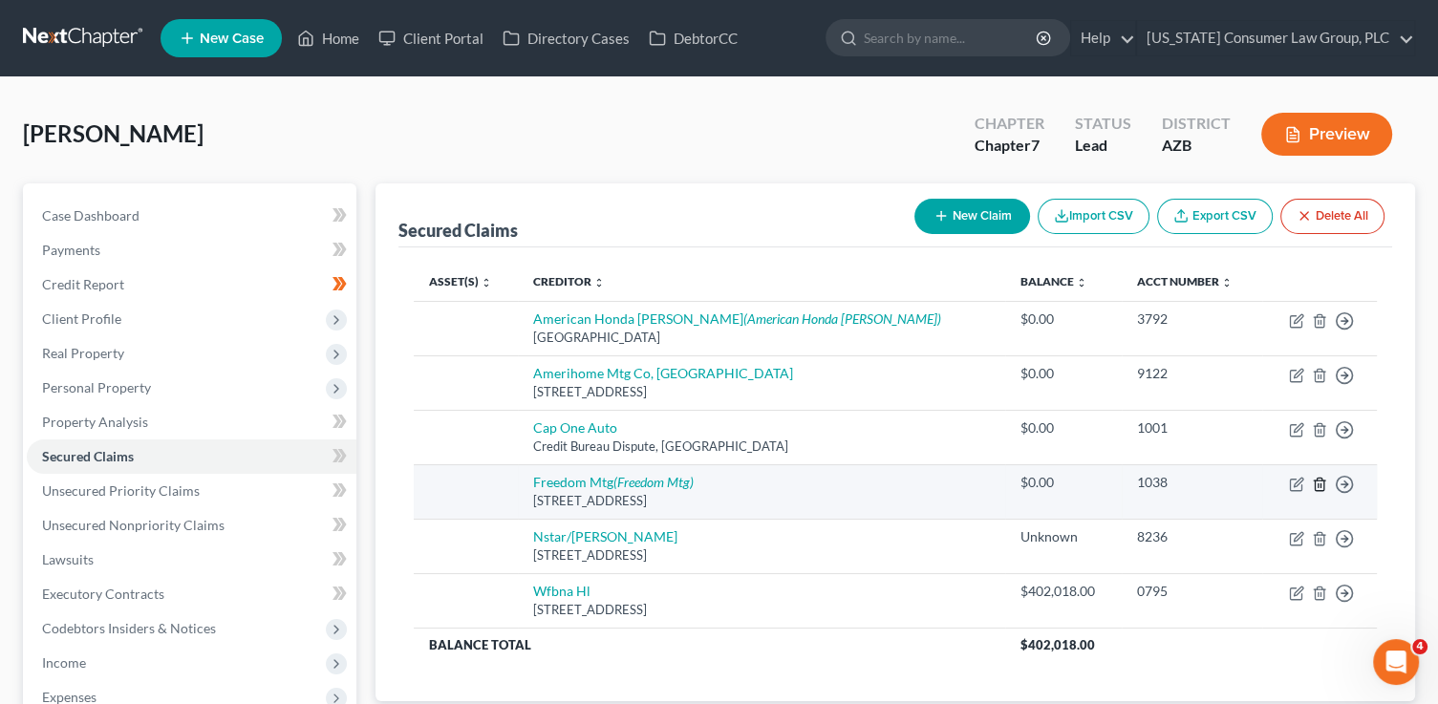
click at [1321, 483] on icon "button" at bounding box center [1319, 484] width 15 height 15
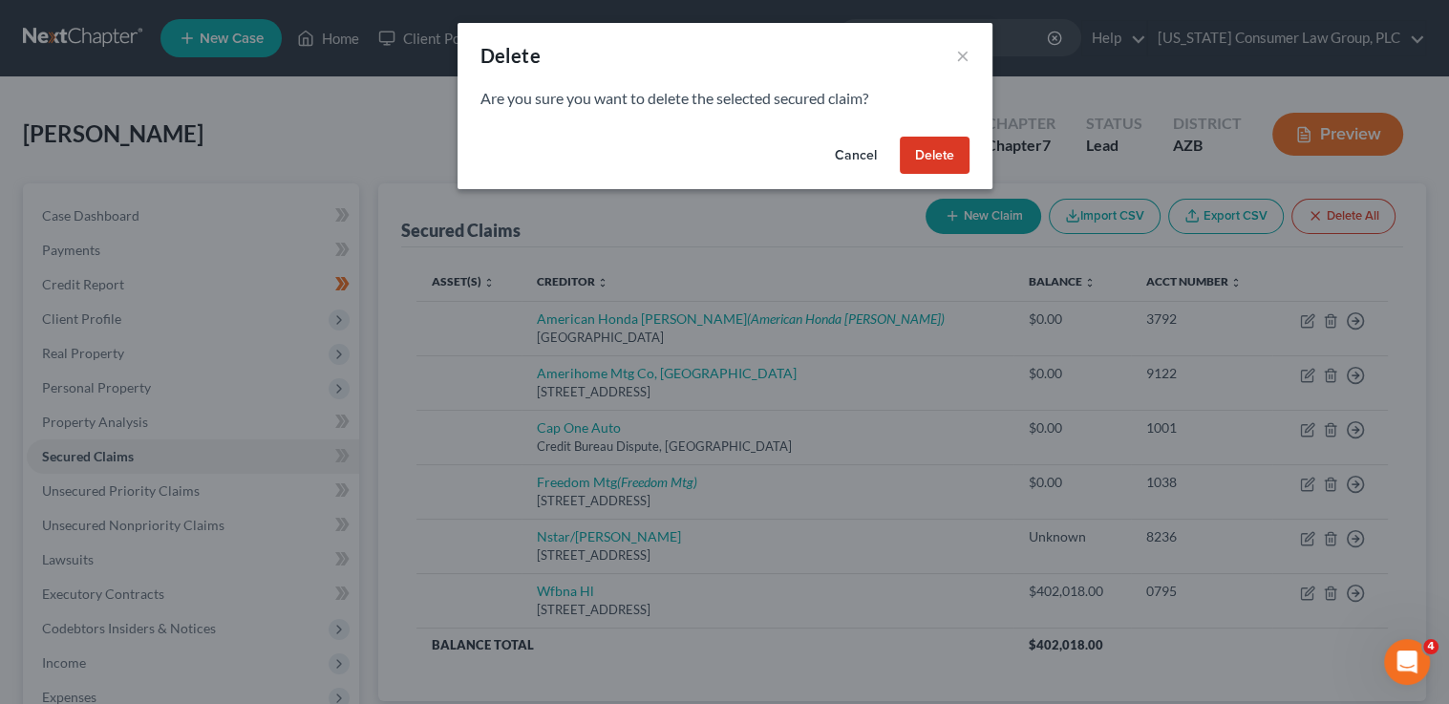
click at [948, 161] on button "Delete" at bounding box center [935, 156] width 70 height 38
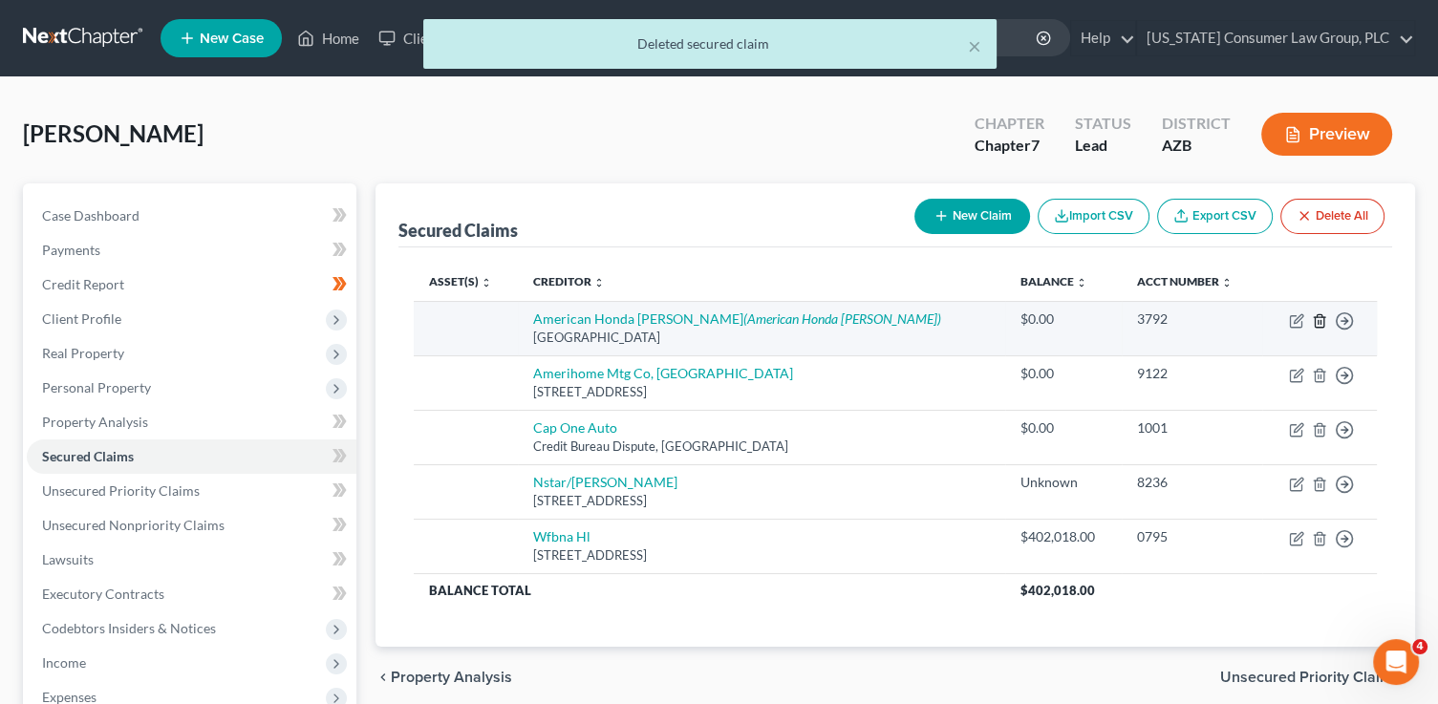
click at [1316, 327] on icon "button" at bounding box center [1319, 320] width 15 height 15
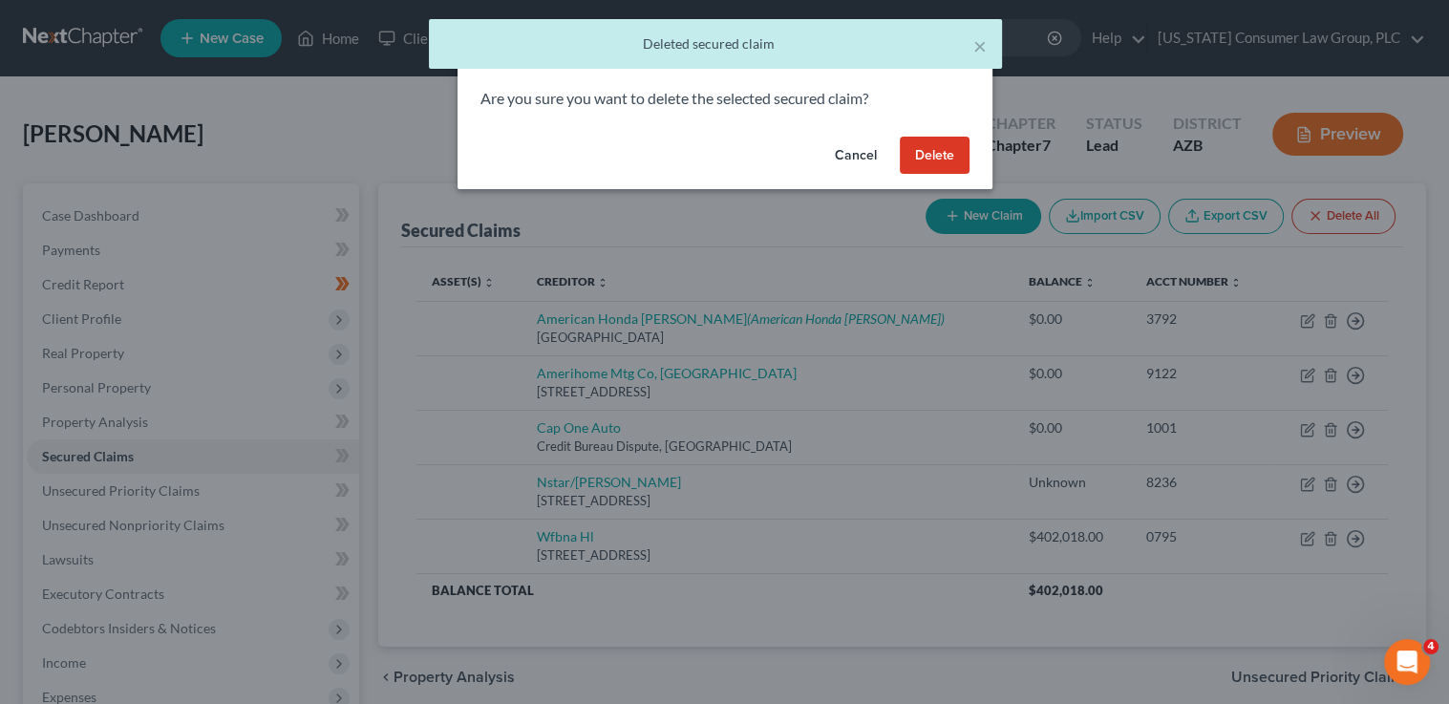
click at [945, 160] on button "Delete" at bounding box center [935, 156] width 70 height 38
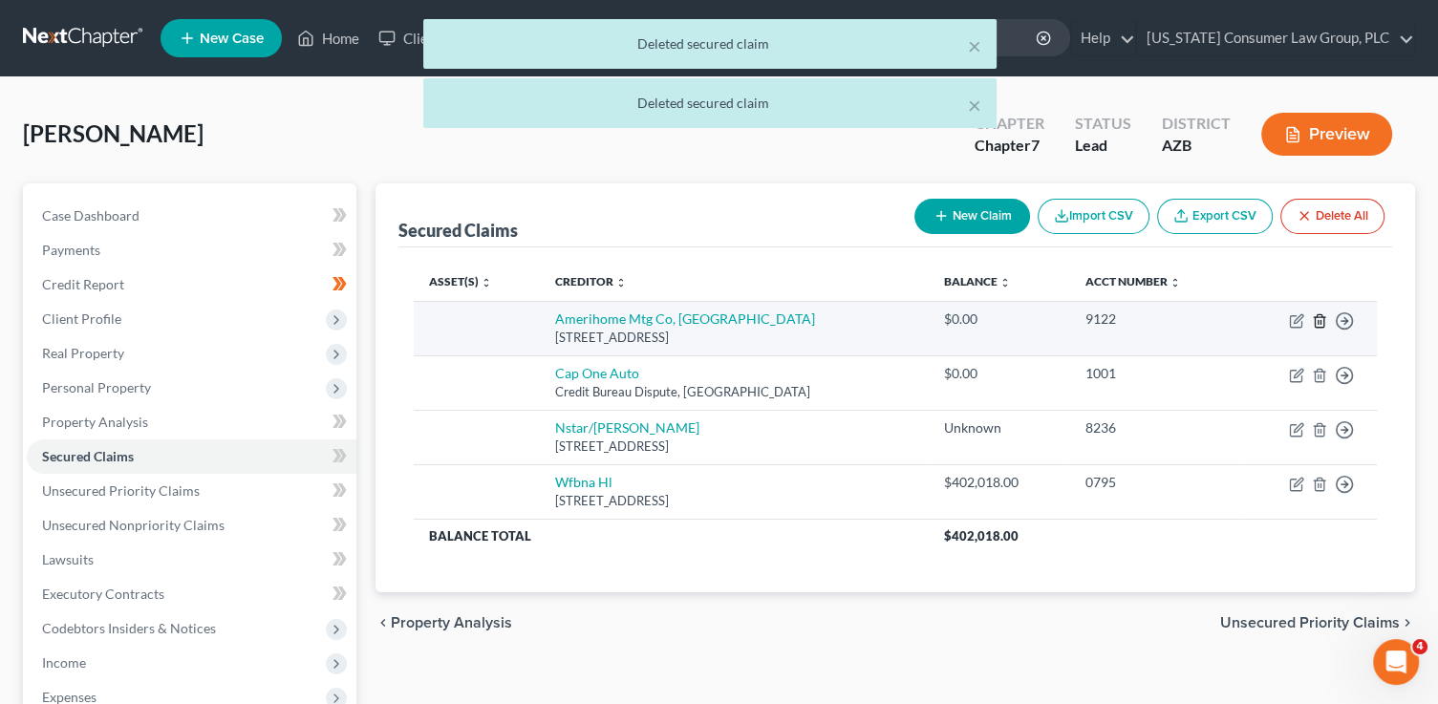
click at [1314, 322] on icon "button" at bounding box center [1318, 320] width 9 height 12
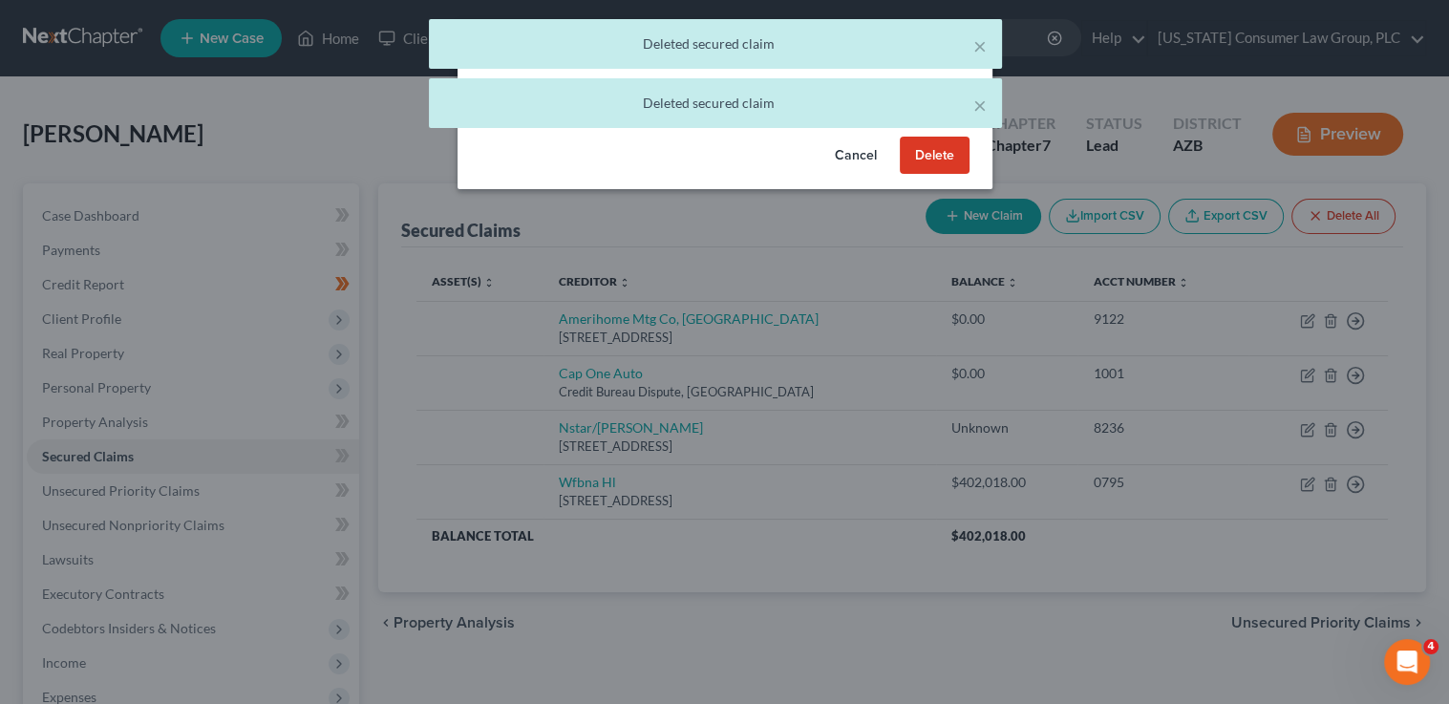
click at [934, 164] on button "Delete" at bounding box center [935, 156] width 70 height 38
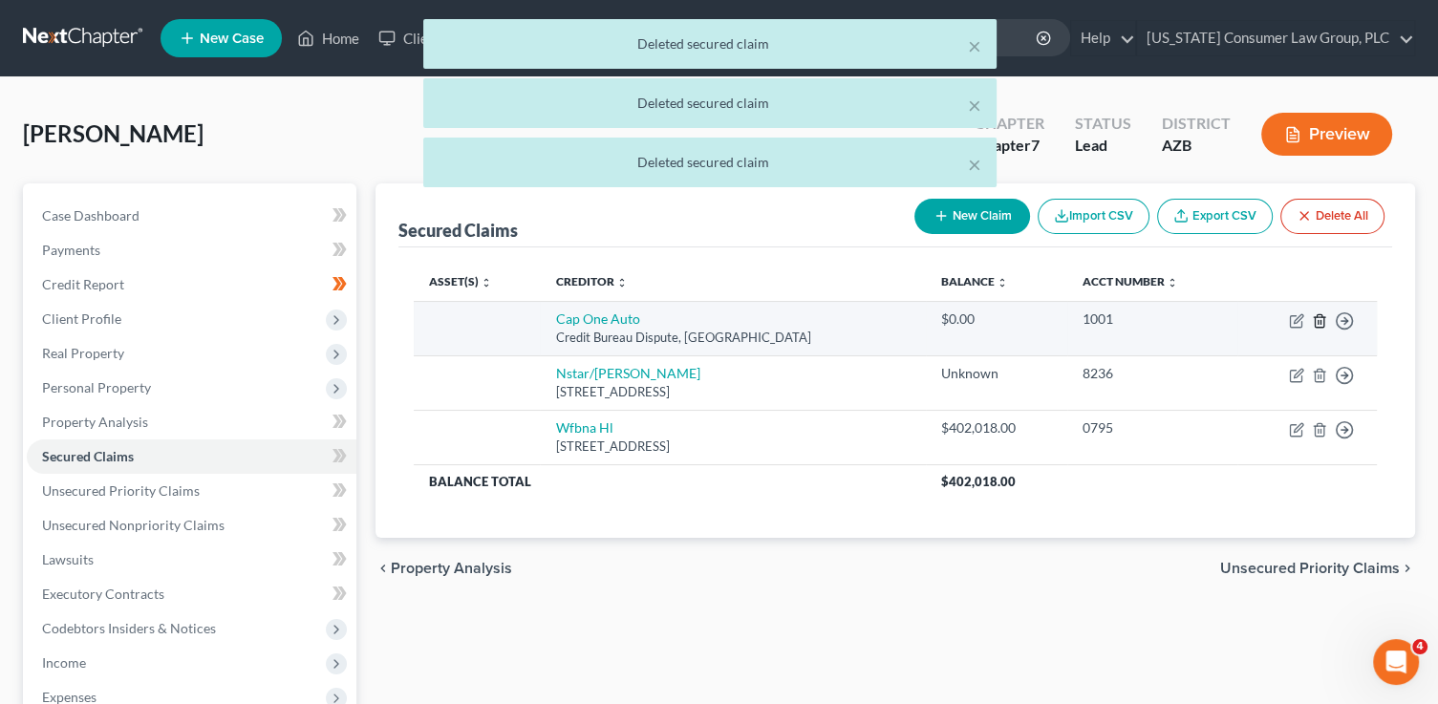
click at [1325, 317] on polyline "button" at bounding box center [1318, 317] width 11 height 0
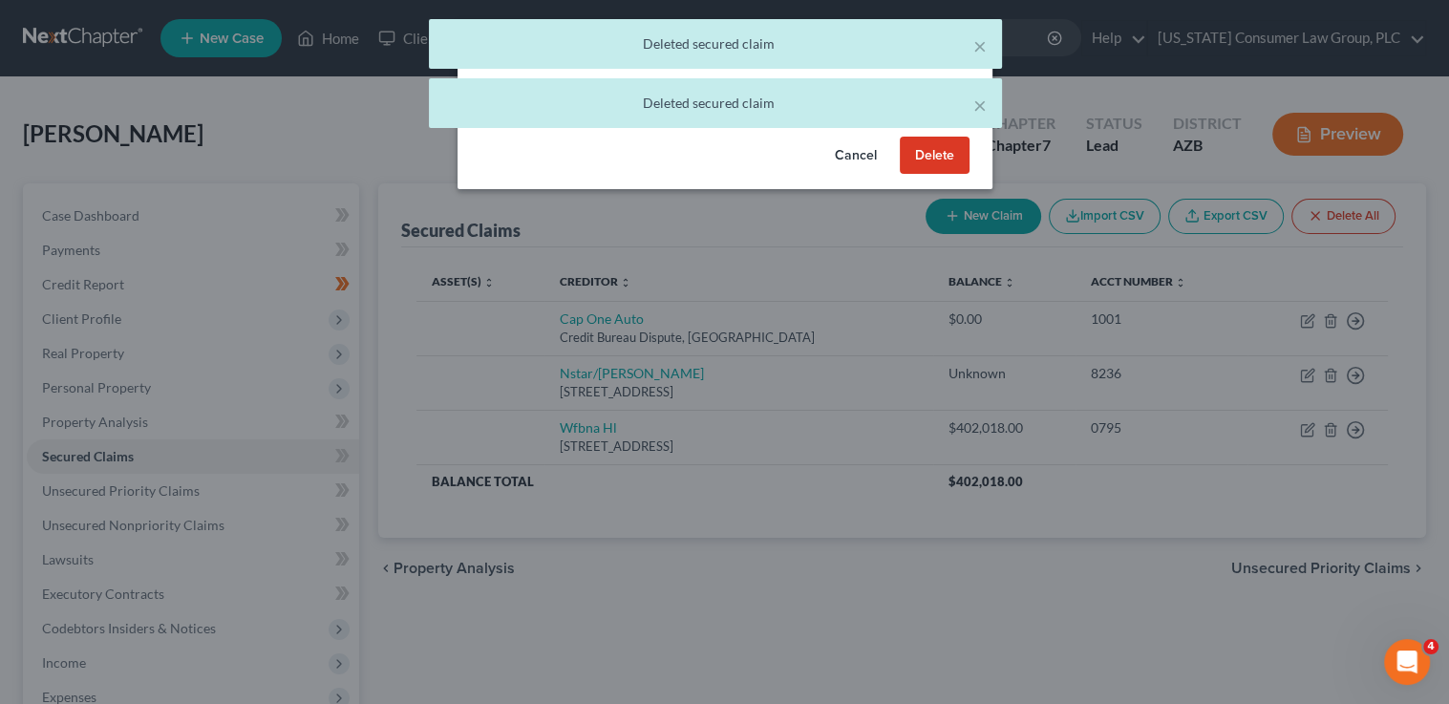
click at [941, 161] on button "Delete" at bounding box center [935, 156] width 70 height 38
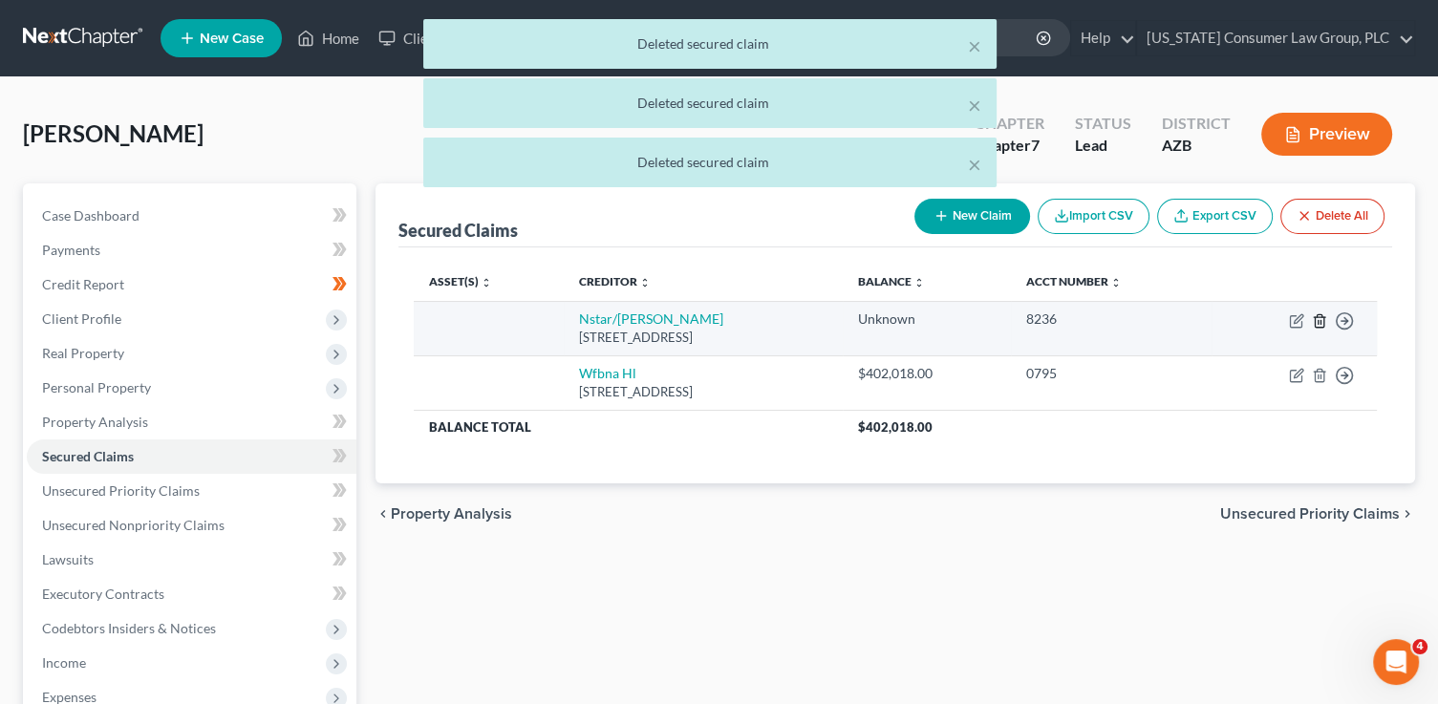
click at [1321, 317] on icon "button" at bounding box center [1319, 320] width 15 height 15
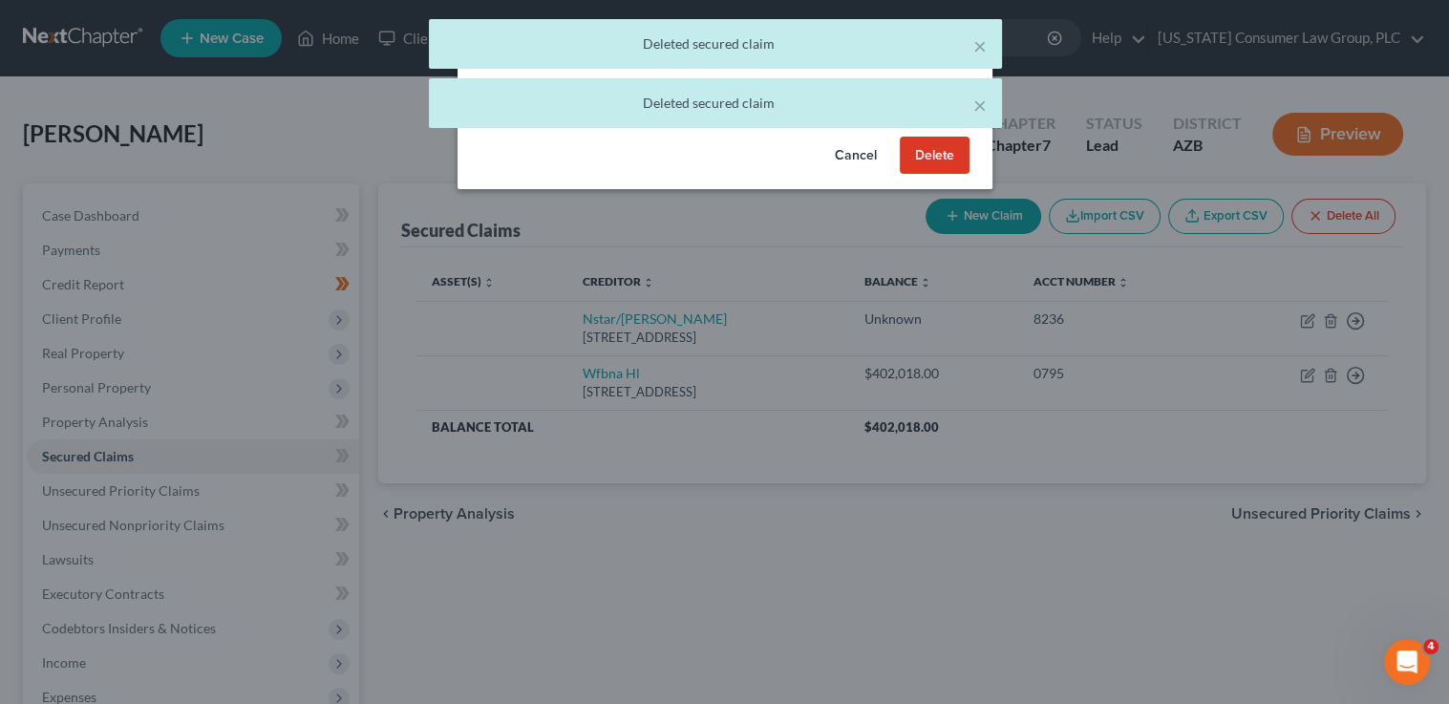
click at [925, 150] on button "Delete" at bounding box center [935, 156] width 70 height 38
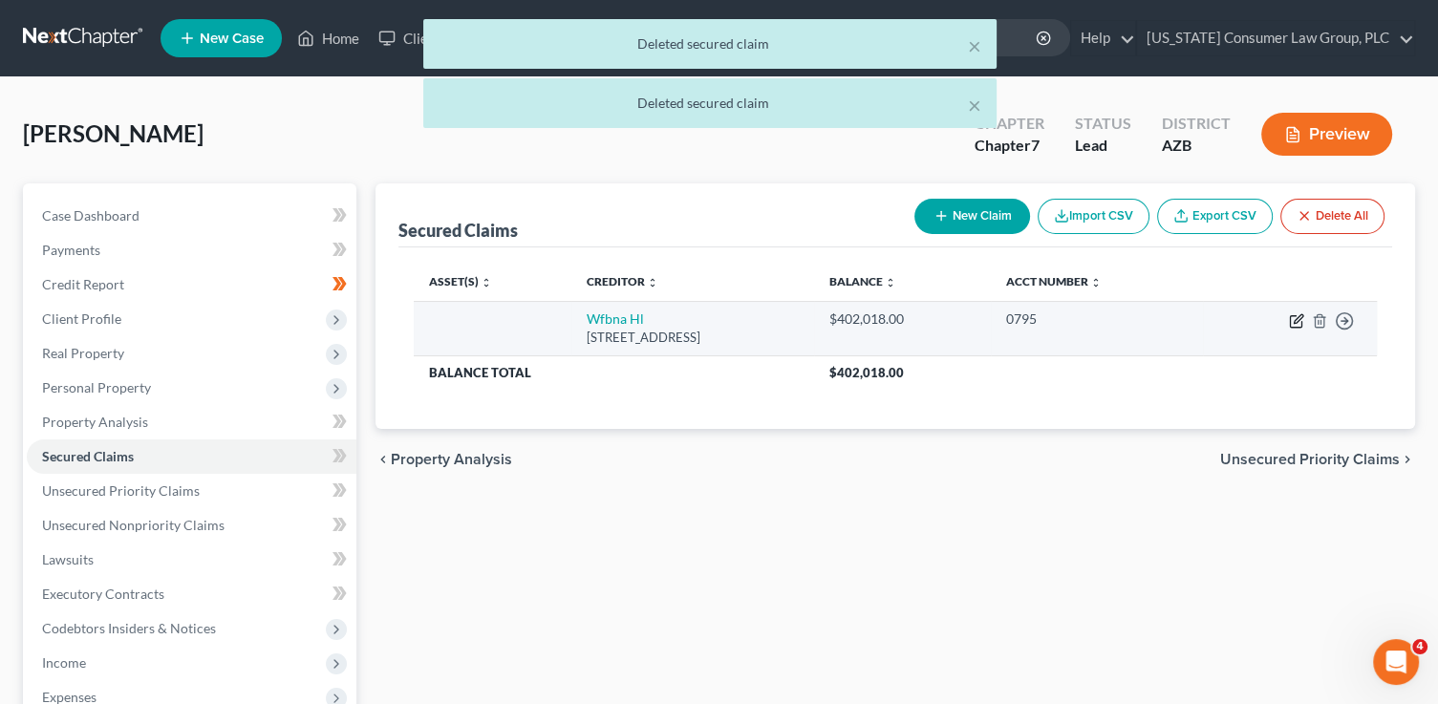
click at [1291, 323] on icon "button" at bounding box center [1296, 320] width 15 height 15
select select "16"
select select "0"
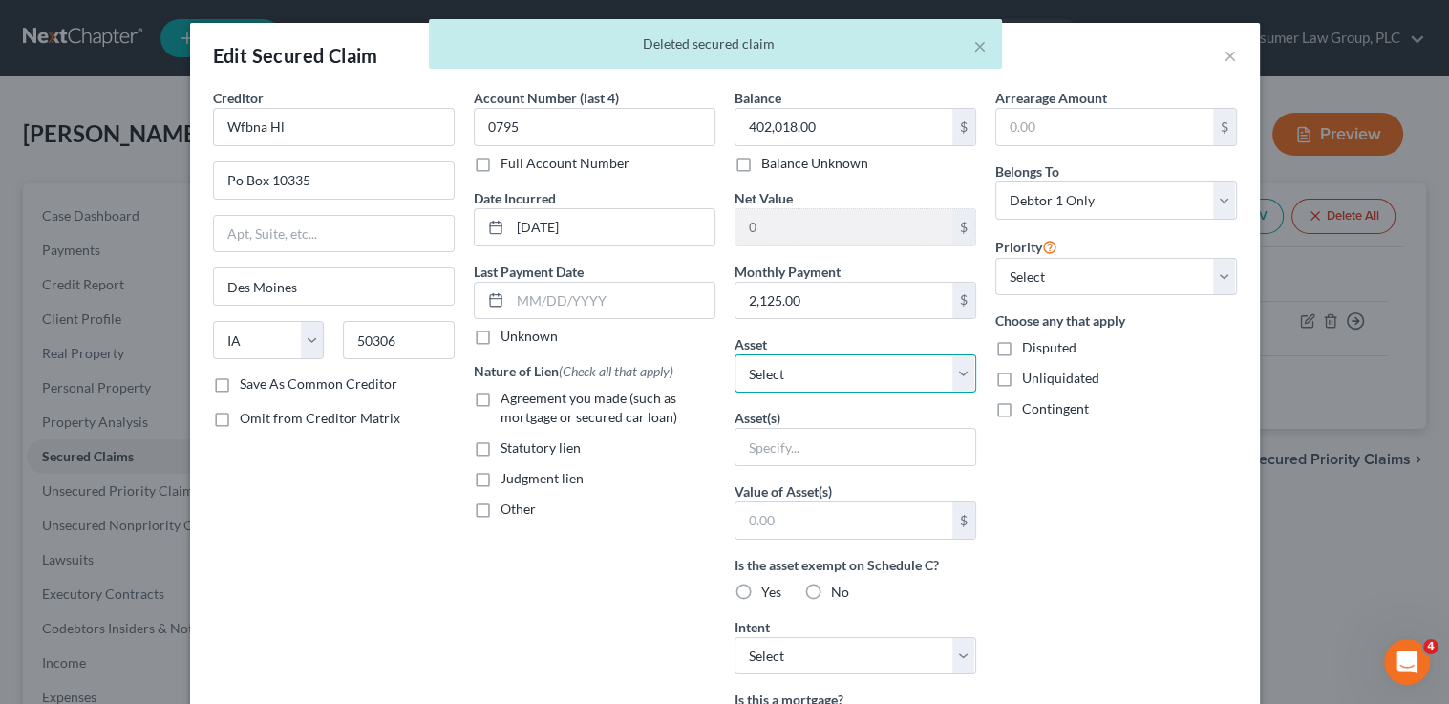
click at [799, 372] on select "Select Other Multiple Assets 2058 W. Aston Dr. - $549000.0 2016 Honda Accord - …" at bounding box center [856, 373] width 242 height 38
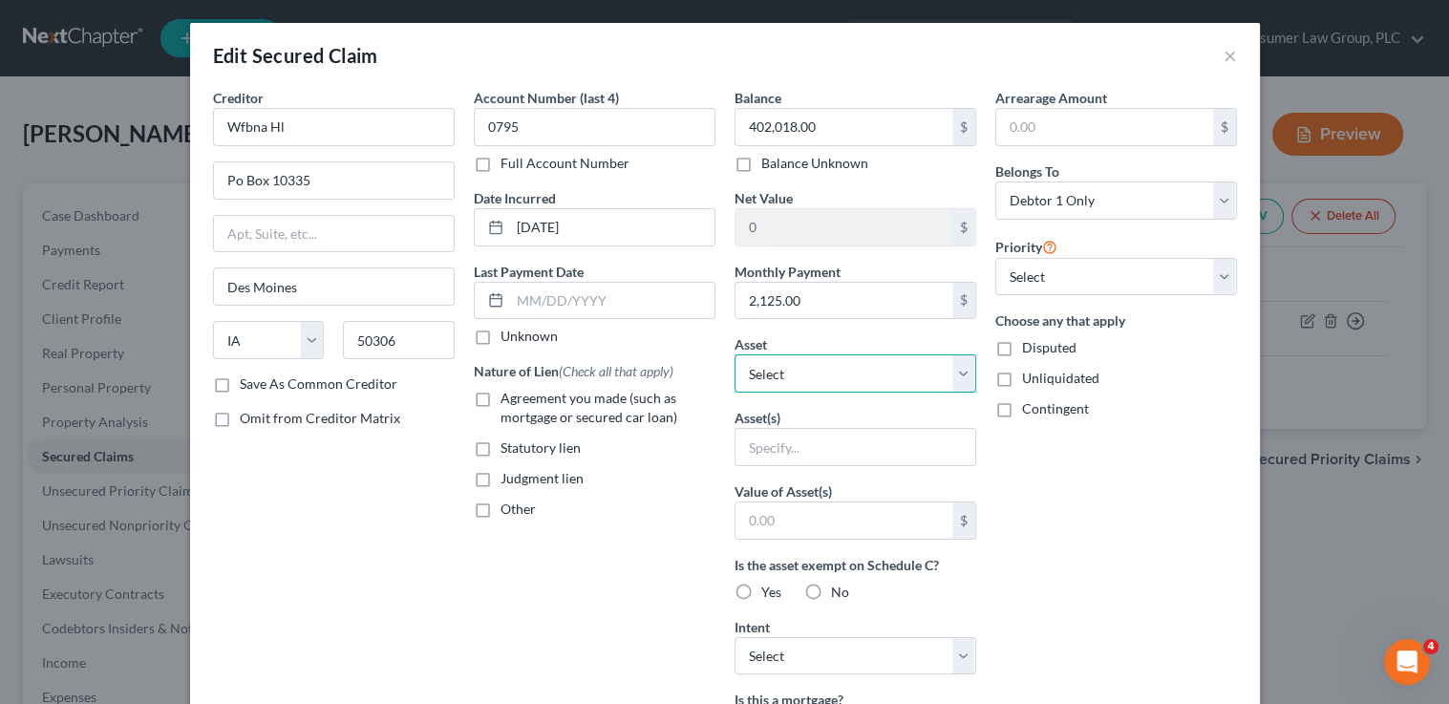
select select "2"
click at [735, 354] on select "Select Other Multiple Assets 2058 W. Aston Dr. - $549000.0 2016 Honda Accord - …" at bounding box center [856, 373] width 242 height 38
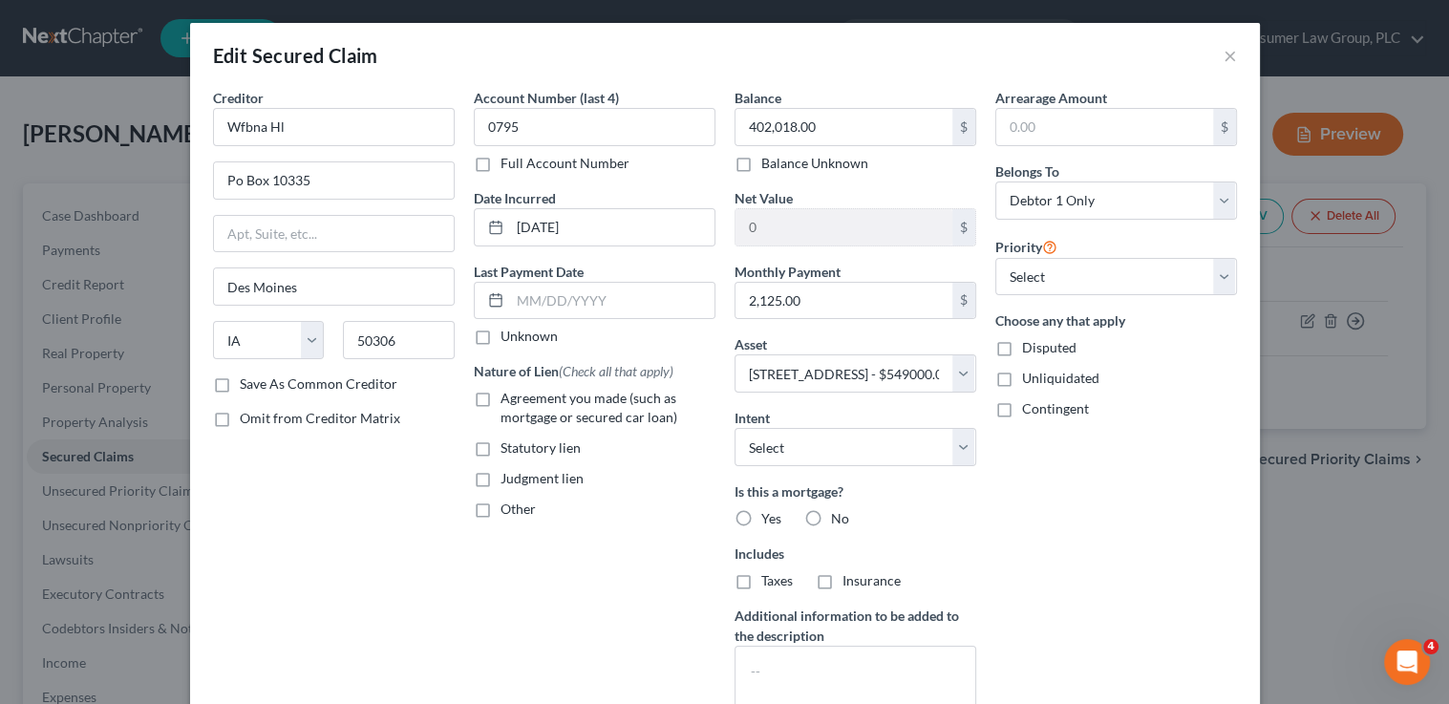
click at [583, 393] on span "Agreement you made (such as mortgage or secured car loan)" at bounding box center [589, 407] width 177 height 35
click at [521, 393] on input "Agreement you made (such as mortgage or secured car loan)" at bounding box center [514, 395] width 12 height 12
checkbox input "true"
click at [766, 439] on select "Select Surrender Redeem Reaffirm Avoid Other" at bounding box center [856, 447] width 242 height 38
select select "2"
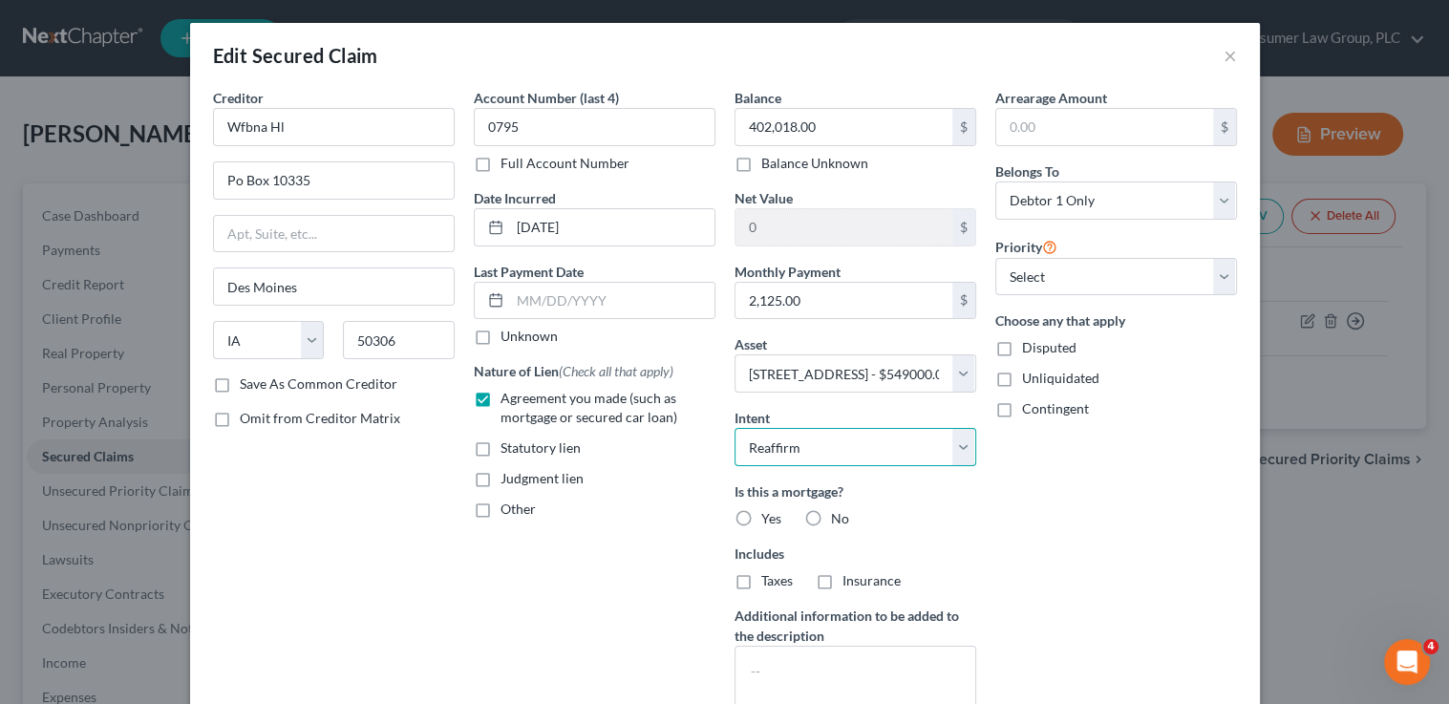
click at [735, 428] on select "Select Surrender Redeem Reaffirm Avoid Other" at bounding box center [856, 447] width 242 height 38
click at [773, 512] on span "Yes" at bounding box center [771, 518] width 20 height 16
click at [773, 512] on input "Yes" at bounding box center [775, 515] width 12 height 12
radio input "true"
drag, startPoint x: 759, startPoint y: 568, endPoint x: 794, endPoint y: 579, distance: 36.0
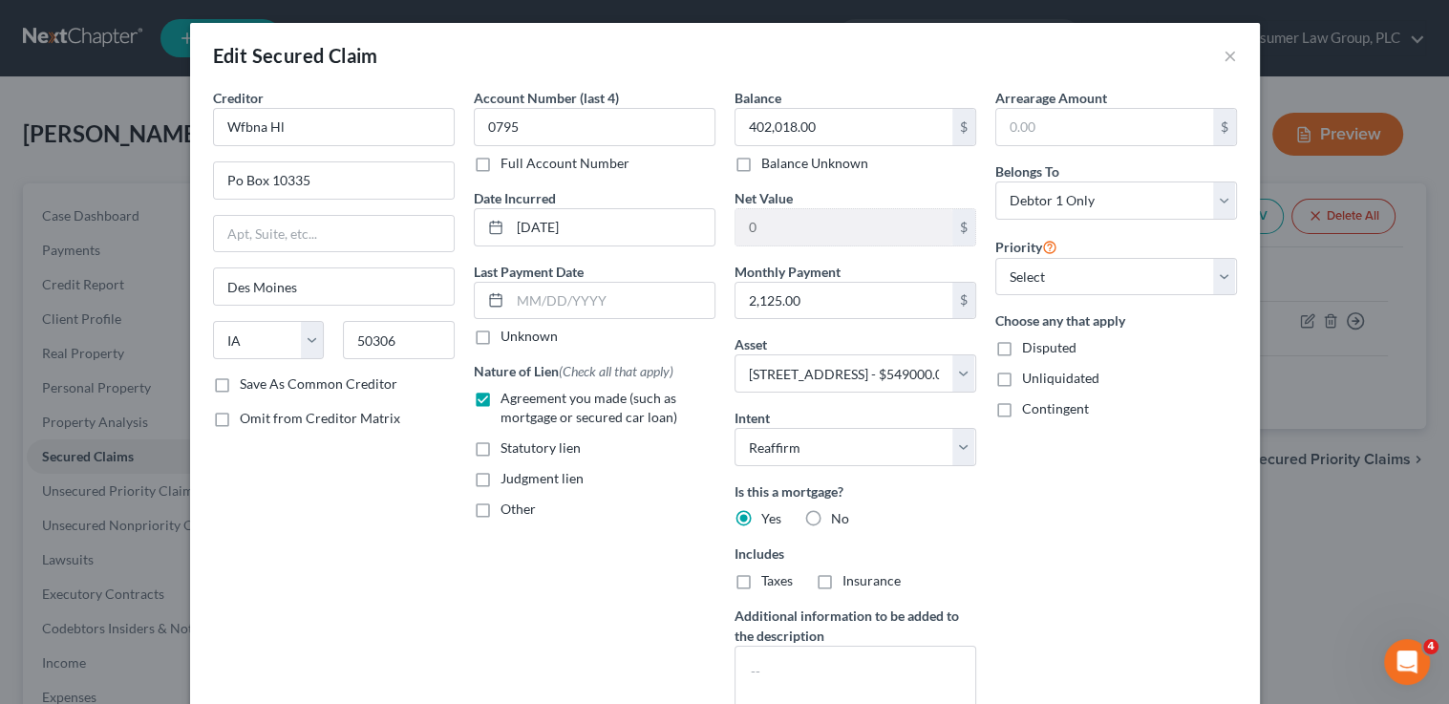
click at [761, 571] on label "Taxes" at bounding box center [777, 580] width 32 height 19
click at [769, 571] on input "Taxes" at bounding box center [775, 577] width 12 height 12
checkbox input "true"
click at [843, 577] on label "Insurance" at bounding box center [872, 580] width 58 height 19
click at [850, 577] on input "Insurance" at bounding box center [856, 577] width 12 height 12
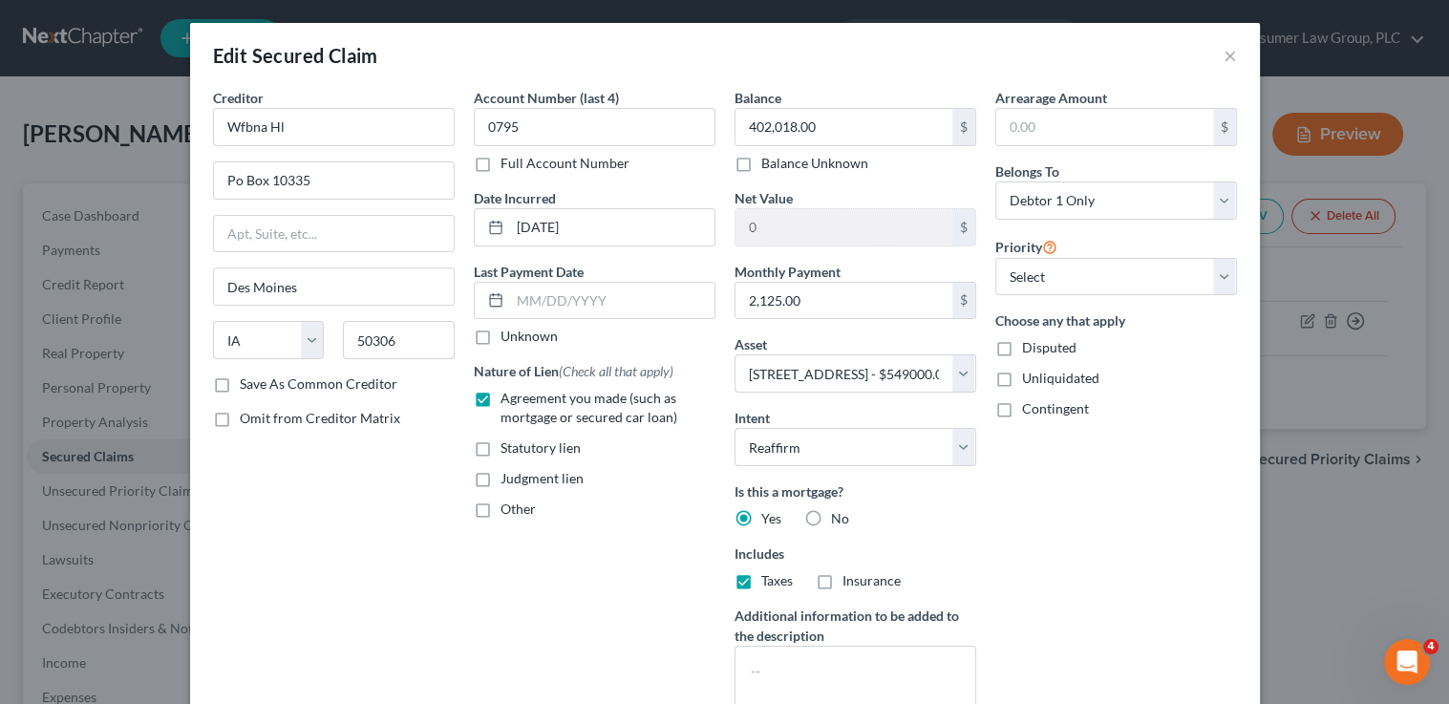
checkbox input "true"
click at [1024, 281] on select "Select 1st 2nd 3rd 4th 5th 6th 7th 8th 9th 10th 11th 12th 13th 14th 15th 16th 1…" at bounding box center [1116, 277] width 242 height 38
select select "0"
click at [995, 258] on select "Select 1st 2nd 3rd 4th 5th 6th 7th 8th 9th 10th 11th 12th 13th 14th 15th 16th 1…" at bounding box center [1116, 277] width 242 height 38
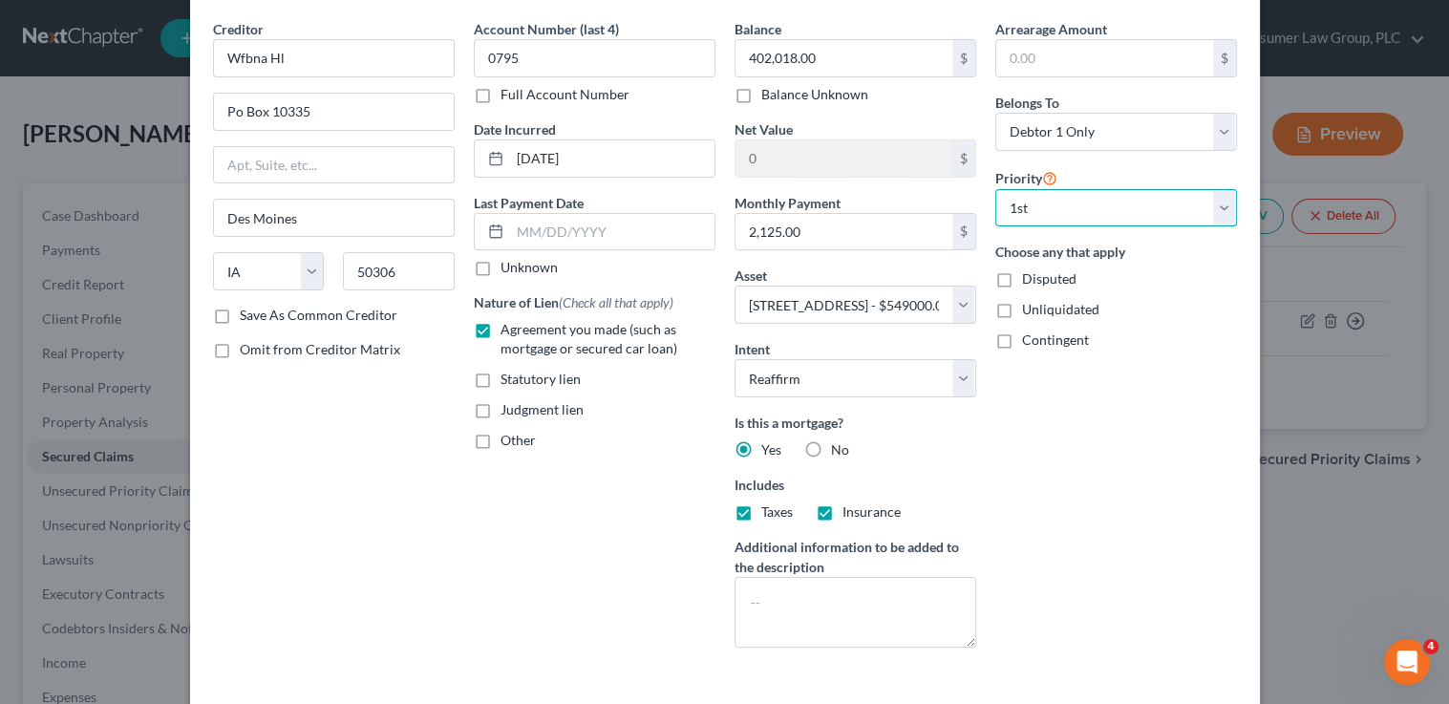
scroll to position [160, 0]
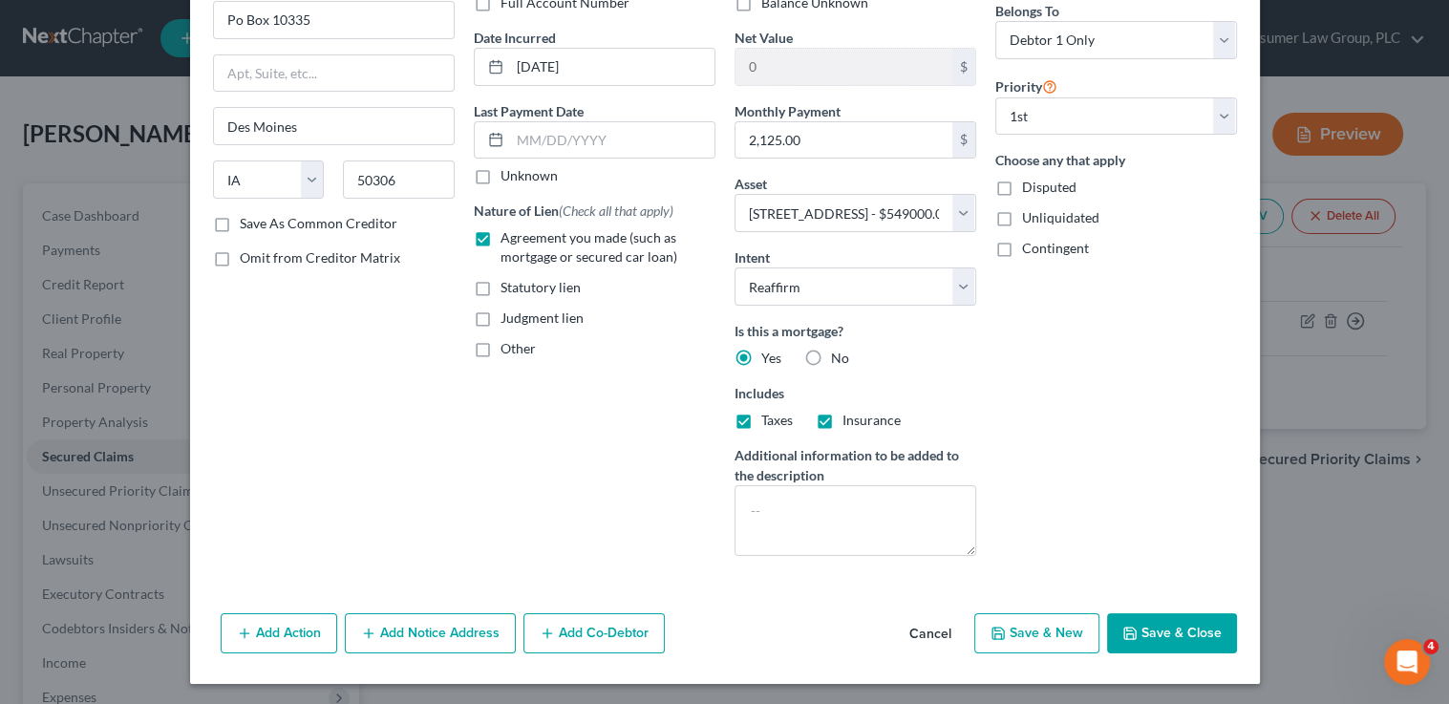
click at [1176, 614] on button "Save & Close" at bounding box center [1172, 633] width 130 height 40
select select
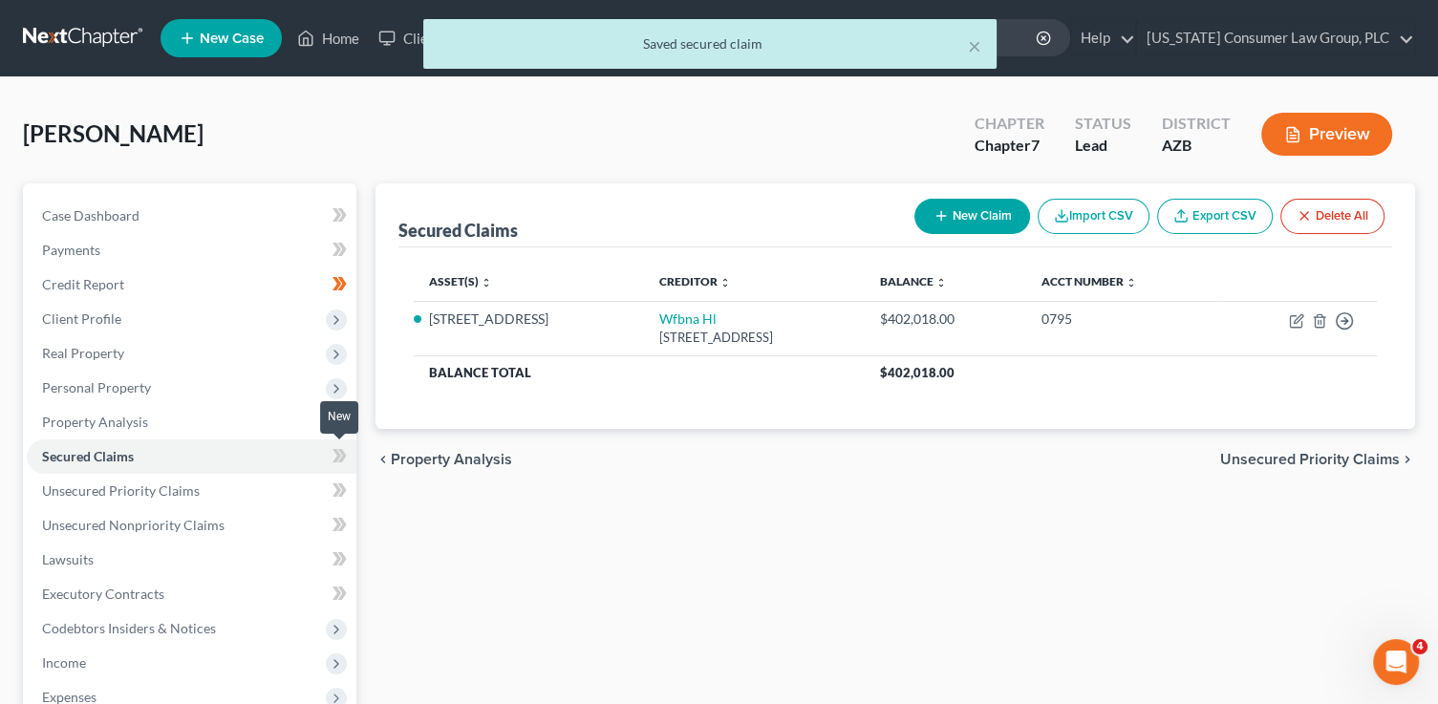
click at [354, 453] on span at bounding box center [339, 458] width 33 height 29
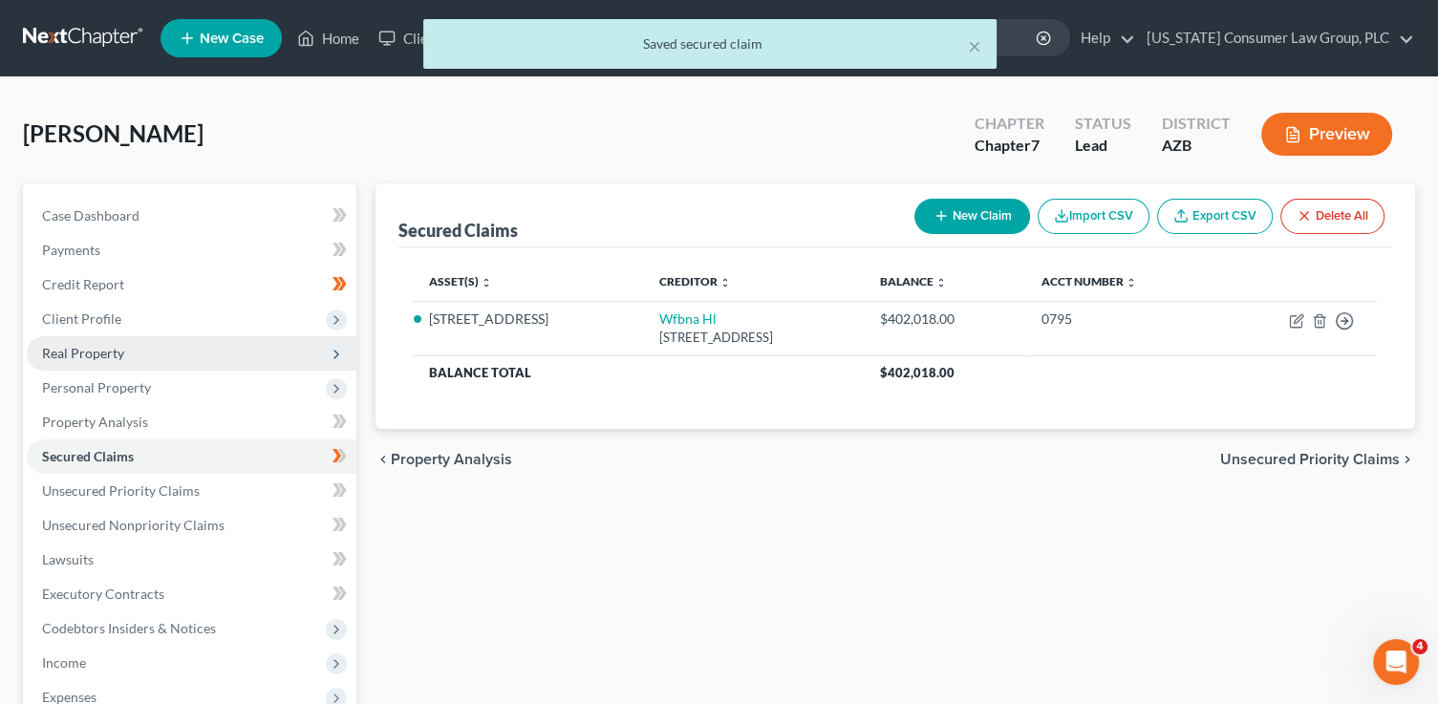
click at [90, 353] on span "Real Property" at bounding box center [83, 353] width 82 height 16
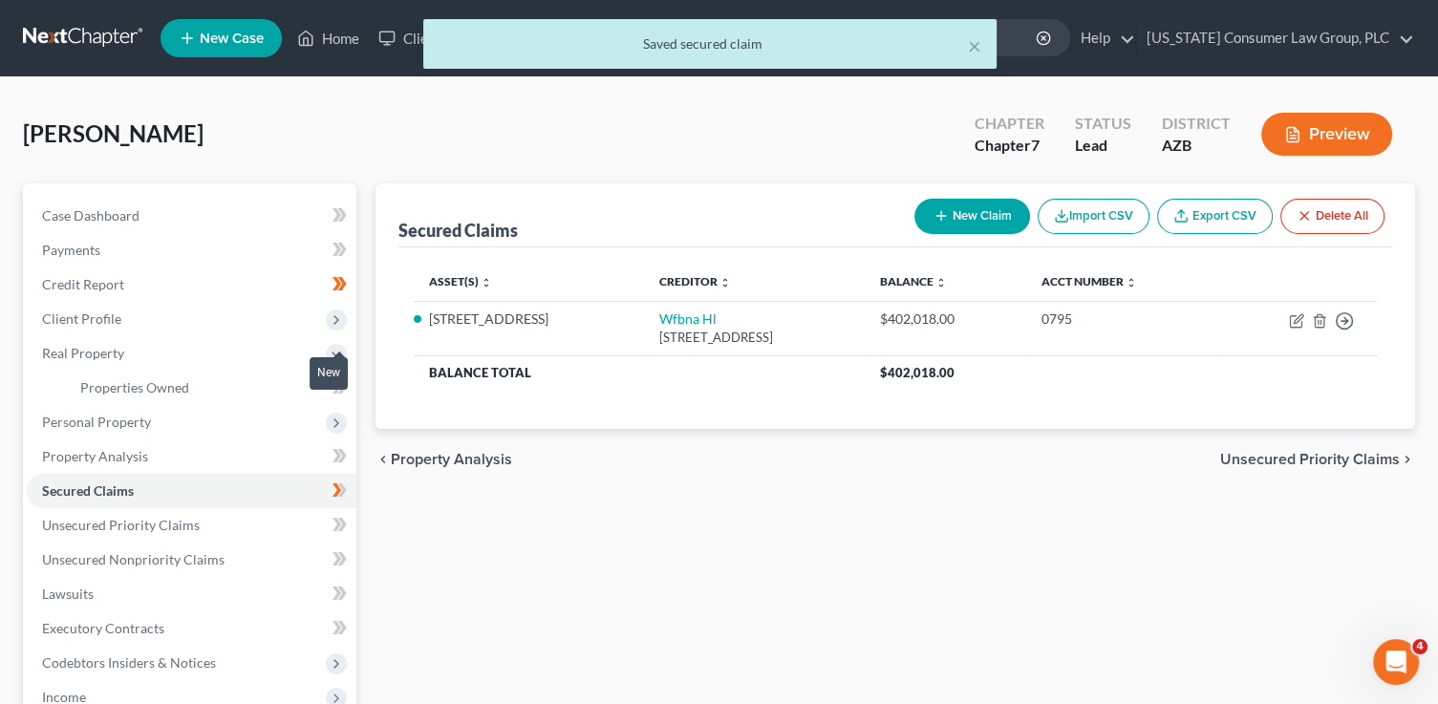
click at [341, 398] on span at bounding box center [339, 389] width 33 height 29
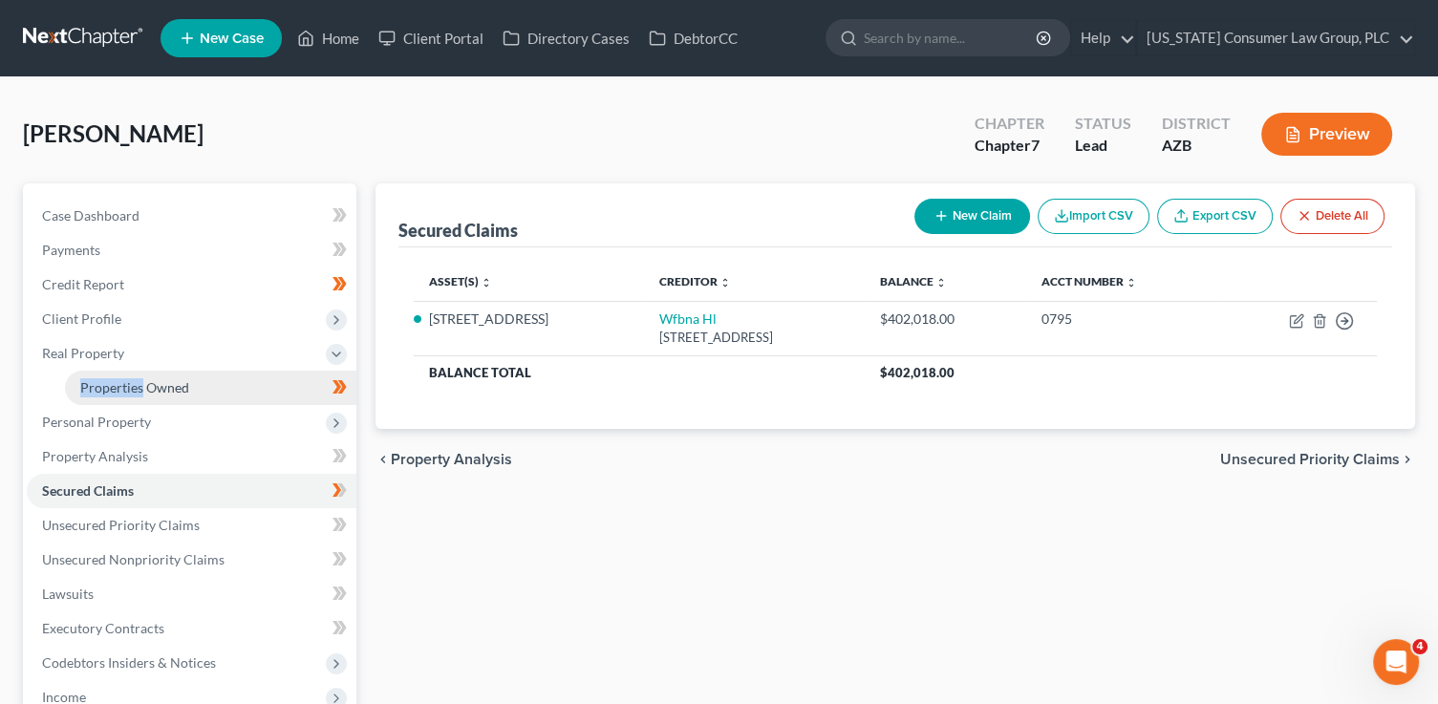
click at [234, 386] on link "Properties Owned" at bounding box center [210, 388] width 291 height 34
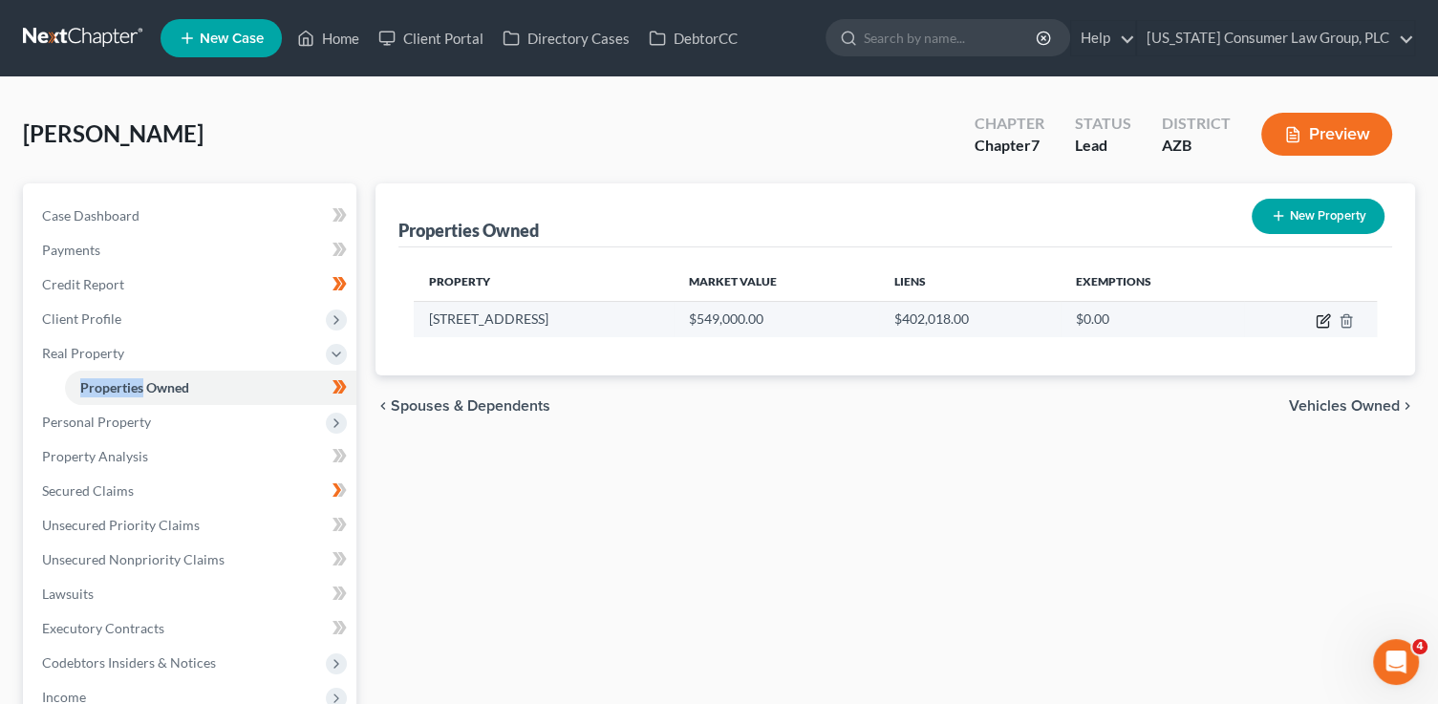
click at [1318, 322] on icon "button" at bounding box center [1322, 320] width 15 height 15
select select "3"
select select "0"
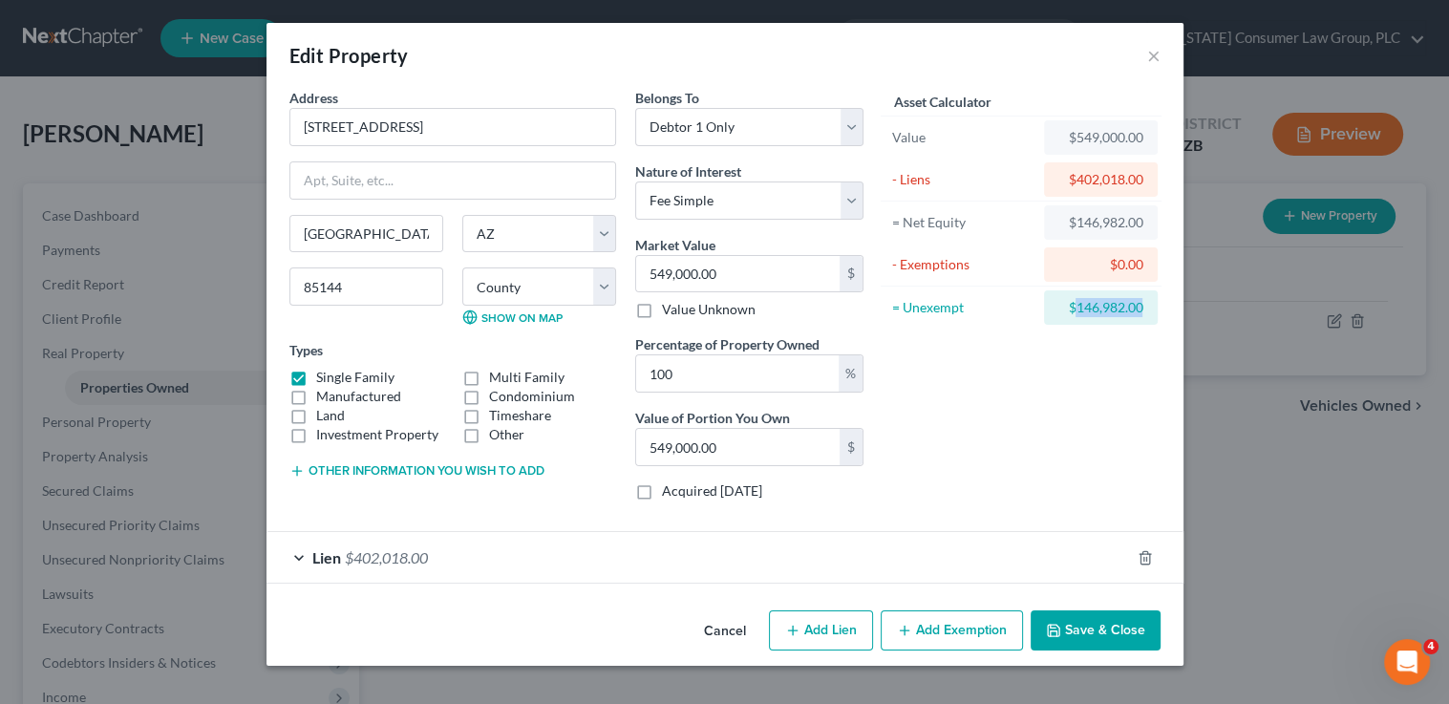
drag, startPoint x: 1144, startPoint y: 309, endPoint x: 1078, endPoint y: 307, distance: 66.9
click at [1078, 307] on div "$146,982.00" at bounding box center [1101, 307] width 114 height 34
copy div "146,982.00"
click at [966, 638] on button "Add Exemption" at bounding box center [952, 630] width 142 height 40
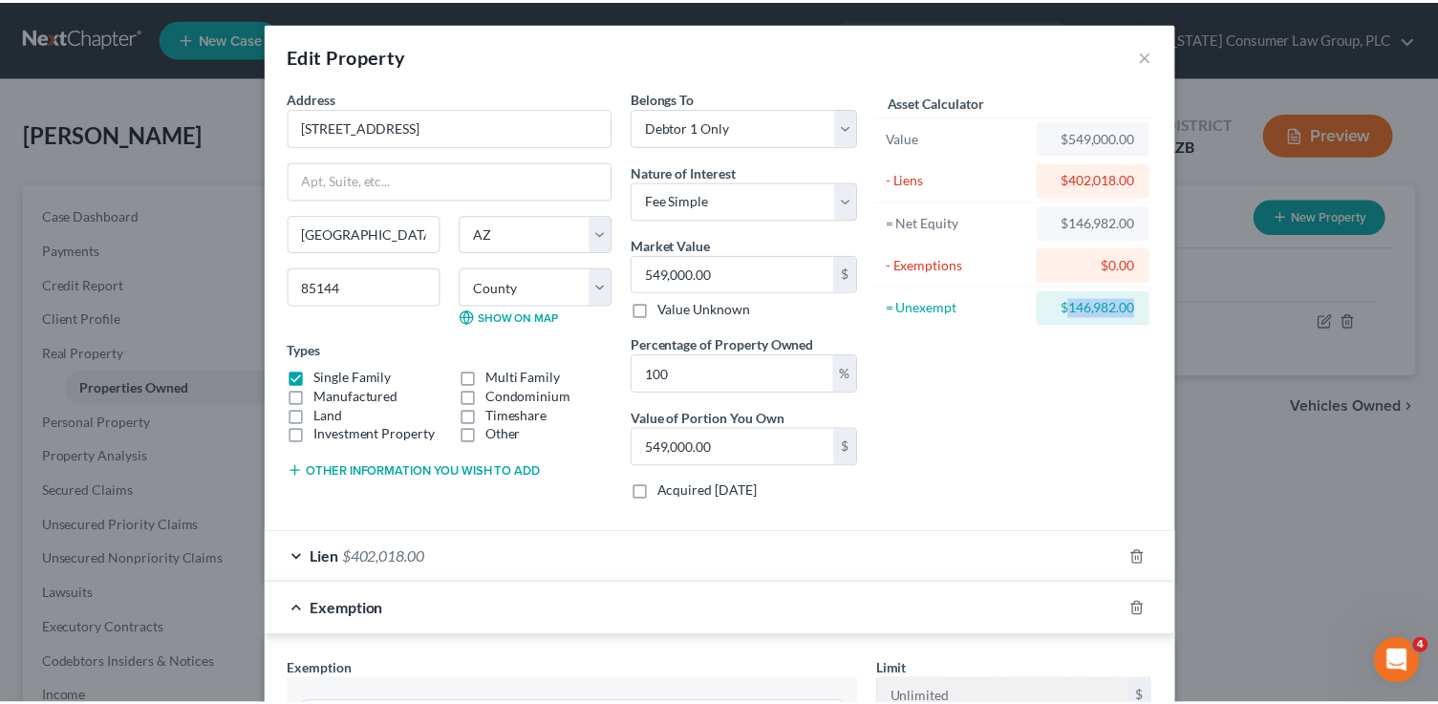
scroll to position [399, 0]
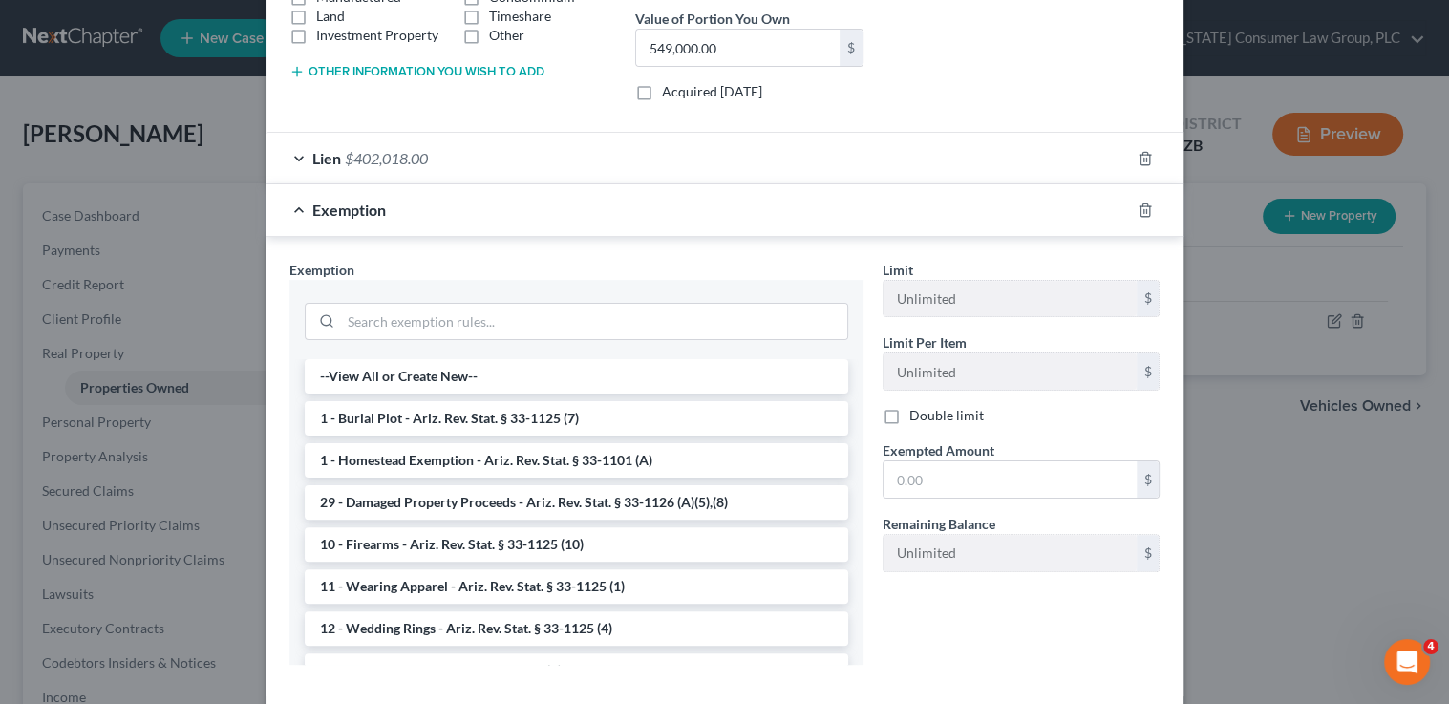
drag, startPoint x: 473, startPoint y: 464, endPoint x: 851, endPoint y: 518, distance: 382.0
click at [473, 464] on li "1 - Homestead Exemption - Ariz. Rev. Stat. § 33-1101 (A)" at bounding box center [577, 460] width 544 height 34
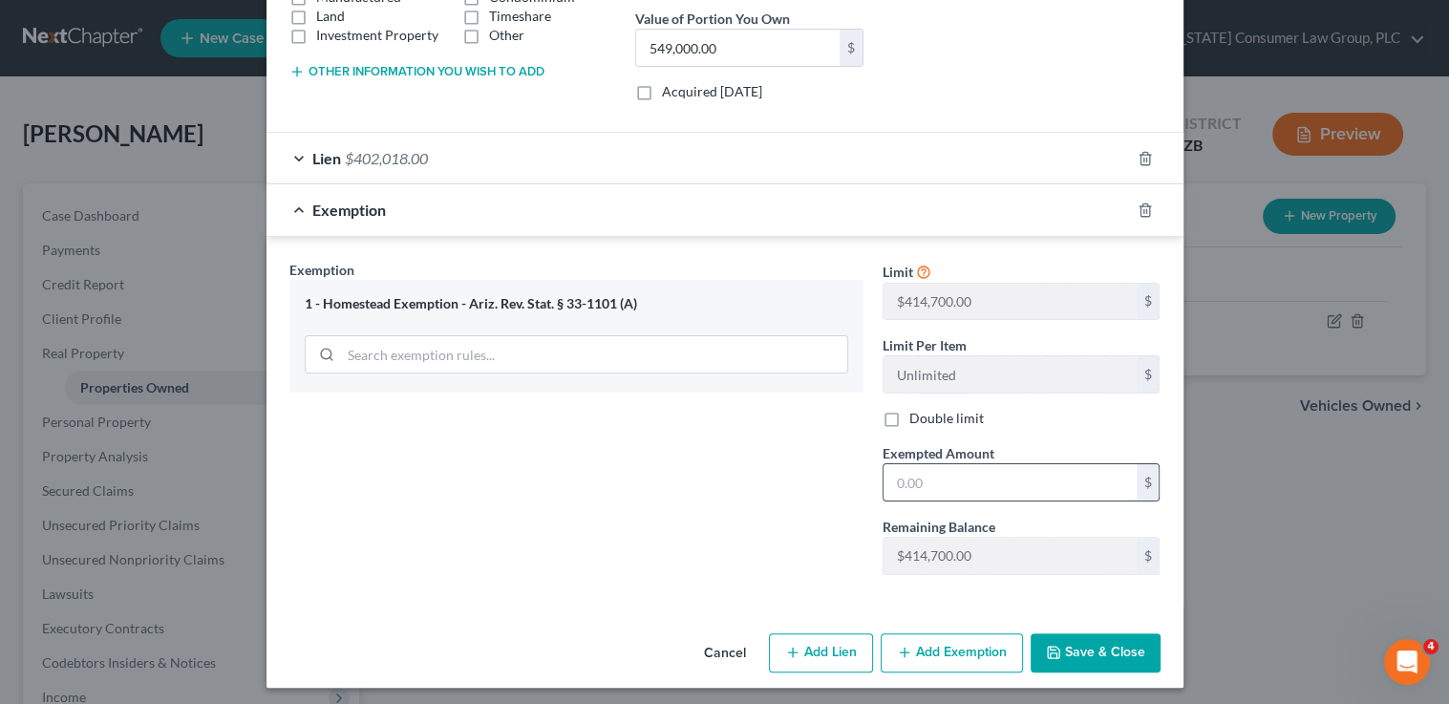
click at [919, 494] on input "text" at bounding box center [1010, 482] width 253 height 36
paste input "146,982.00"
type input "146,982.00"
drag, startPoint x: 1102, startPoint y: 631, endPoint x: 1085, endPoint y: 622, distance: 19.7
click at [1102, 633] on button "Save & Close" at bounding box center [1096, 653] width 130 height 40
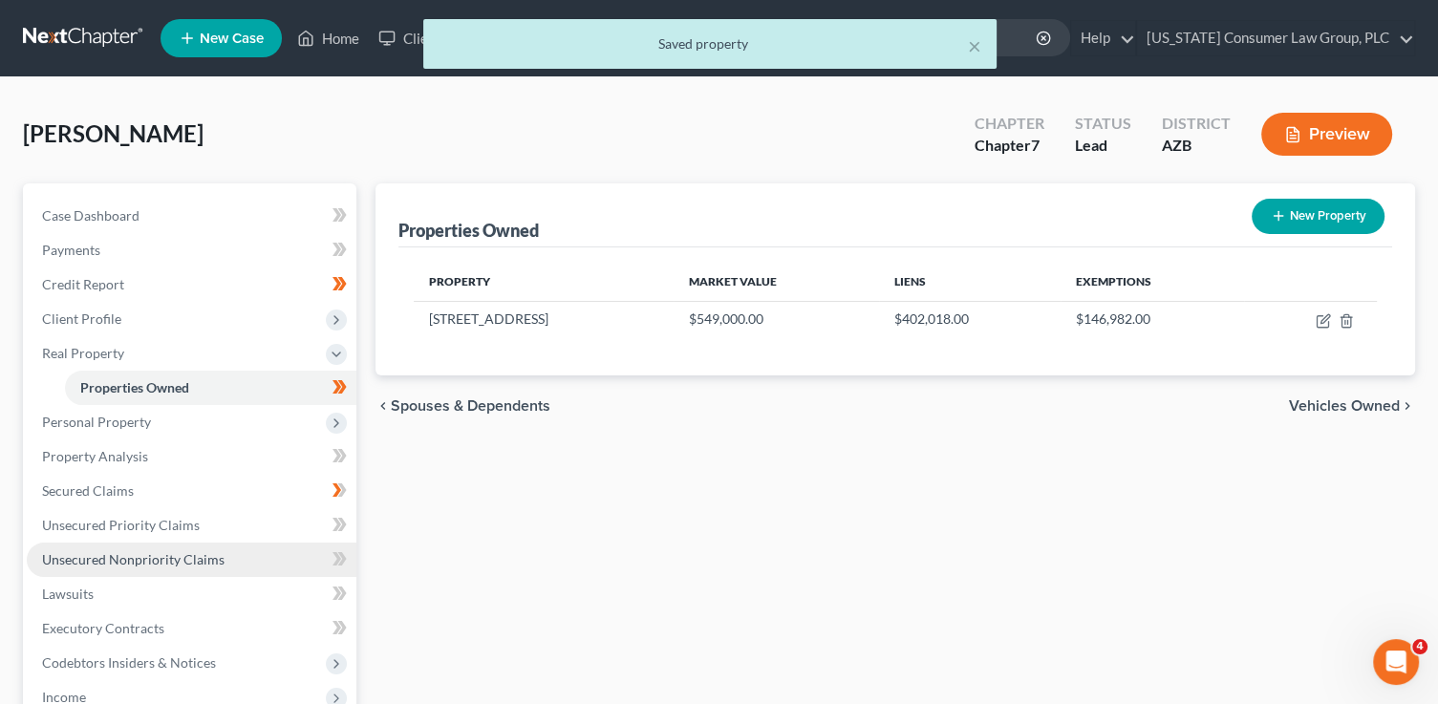
click at [192, 562] on span "Unsecured Nonpriority Claims" at bounding box center [133, 559] width 182 height 16
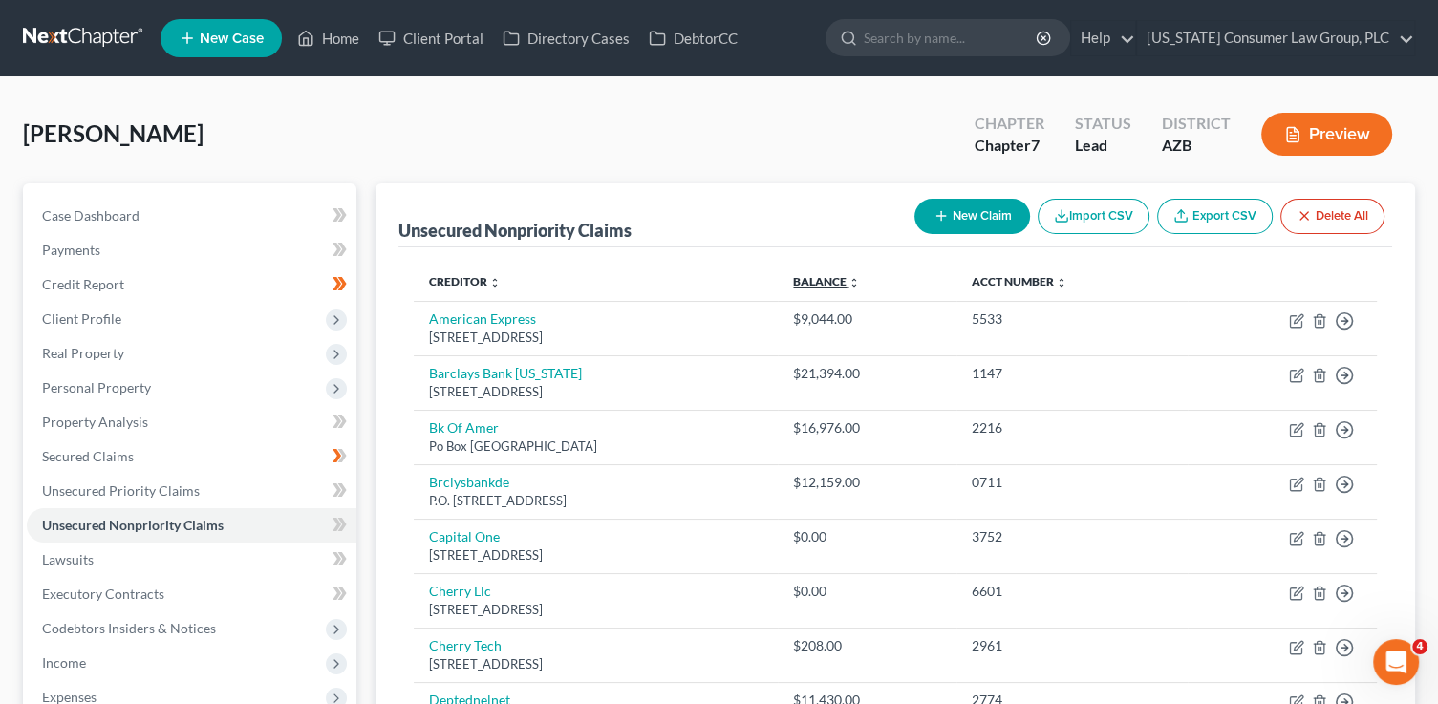
click at [860, 274] on link "Balance expand_more expand_less unfold_more" at bounding box center [826, 281] width 67 height 14
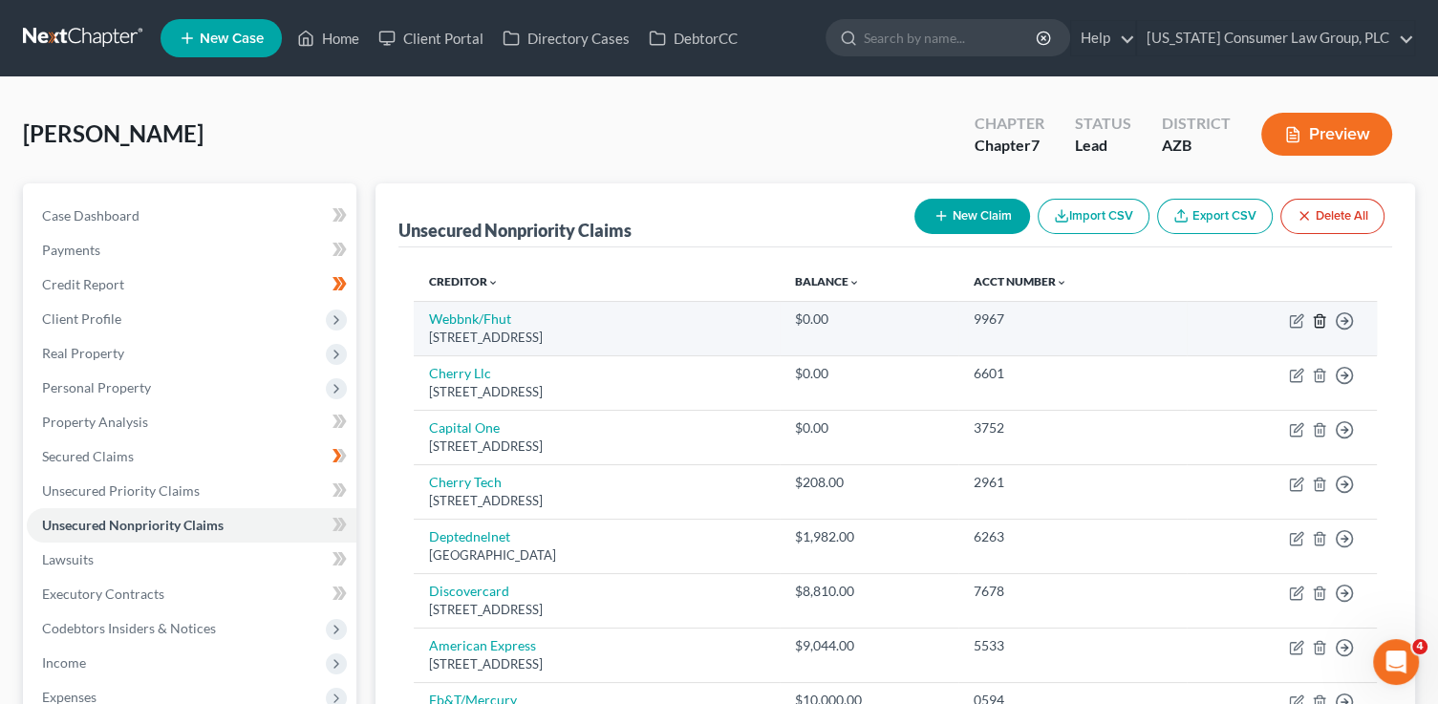
click at [1315, 315] on icon "button" at bounding box center [1319, 320] width 15 height 15
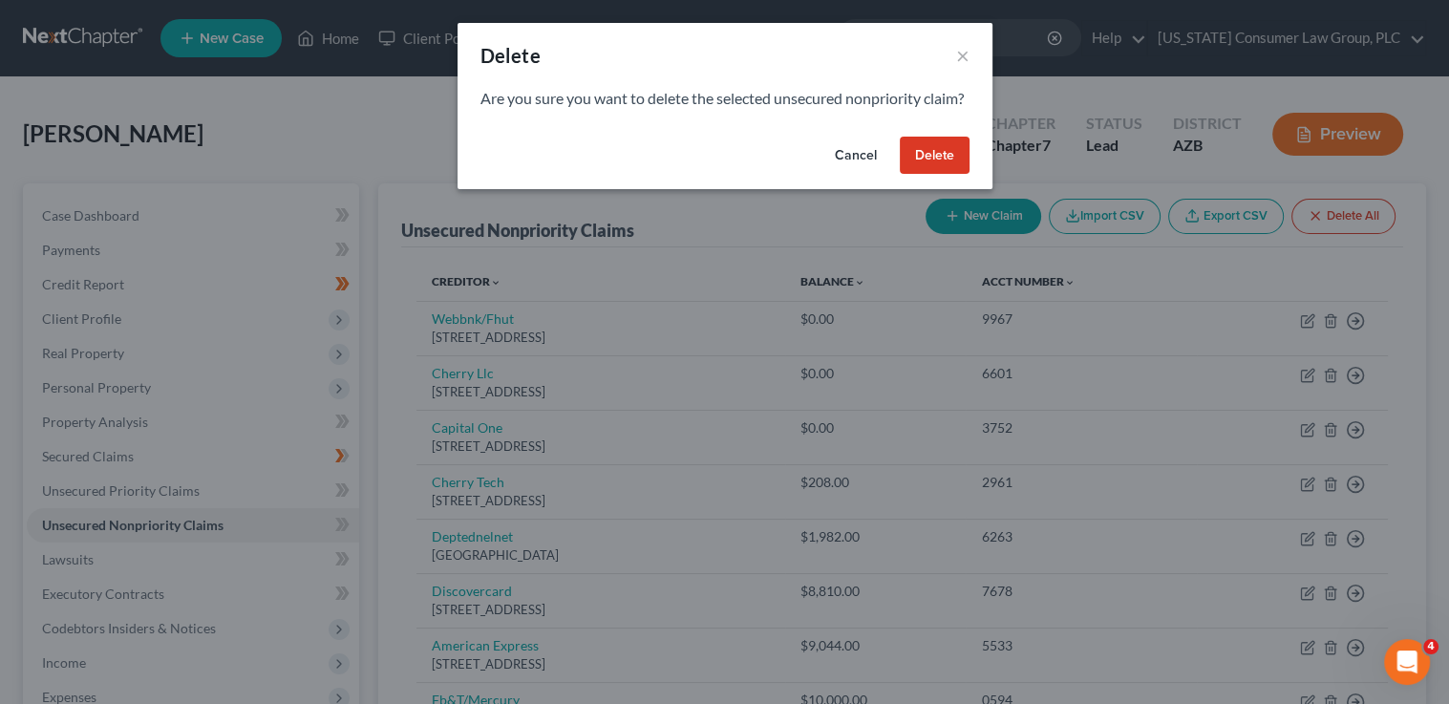
click at [949, 175] on button "Delete" at bounding box center [935, 156] width 70 height 38
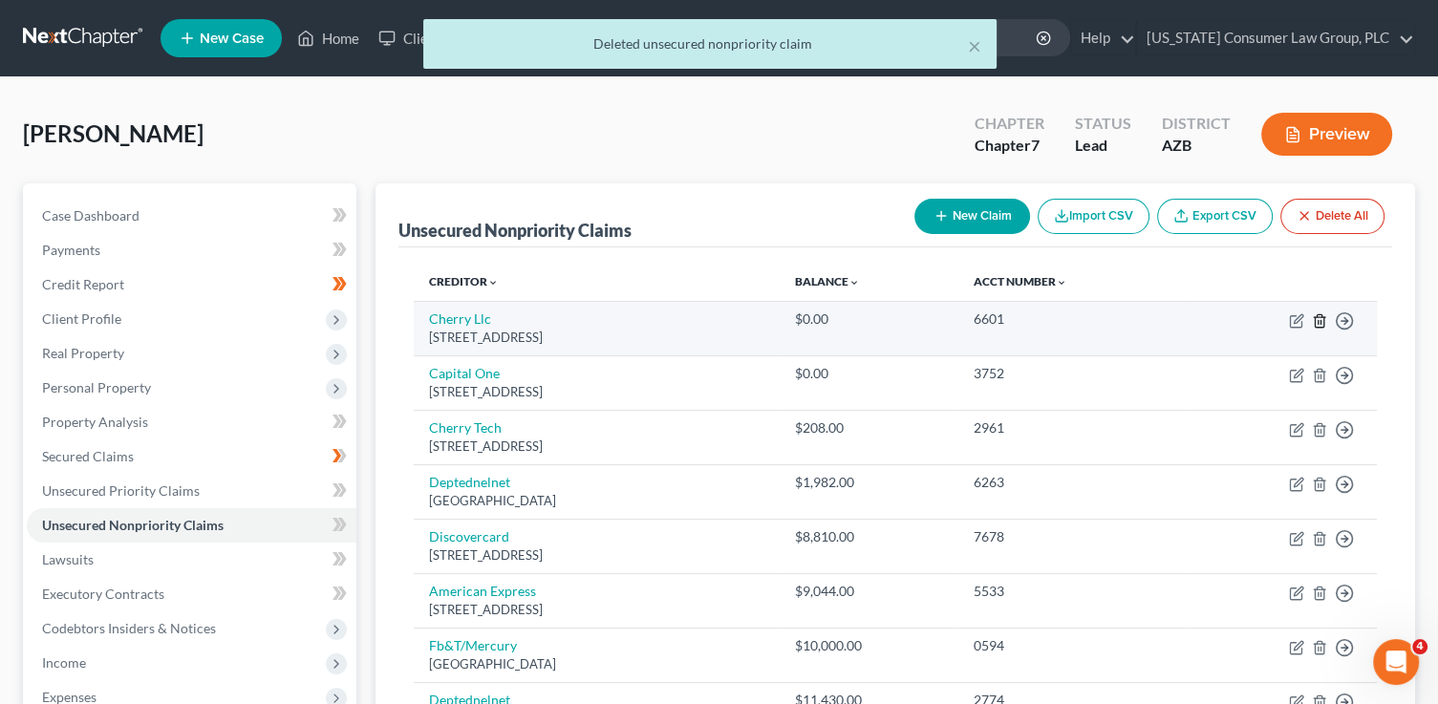
click at [1318, 321] on line "button" at bounding box center [1318, 322] width 0 height 4
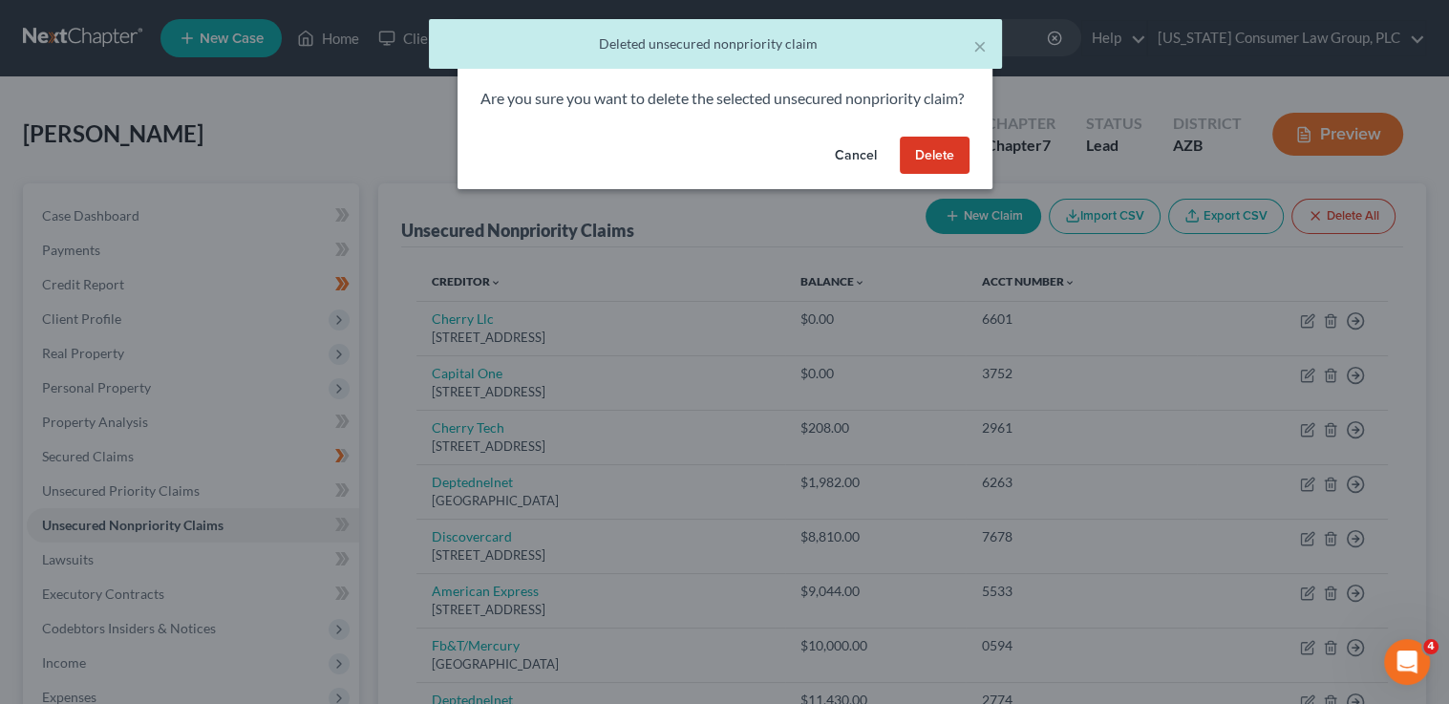
click at [920, 167] on button "Delete" at bounding box center [935, 156] width 70 height 38
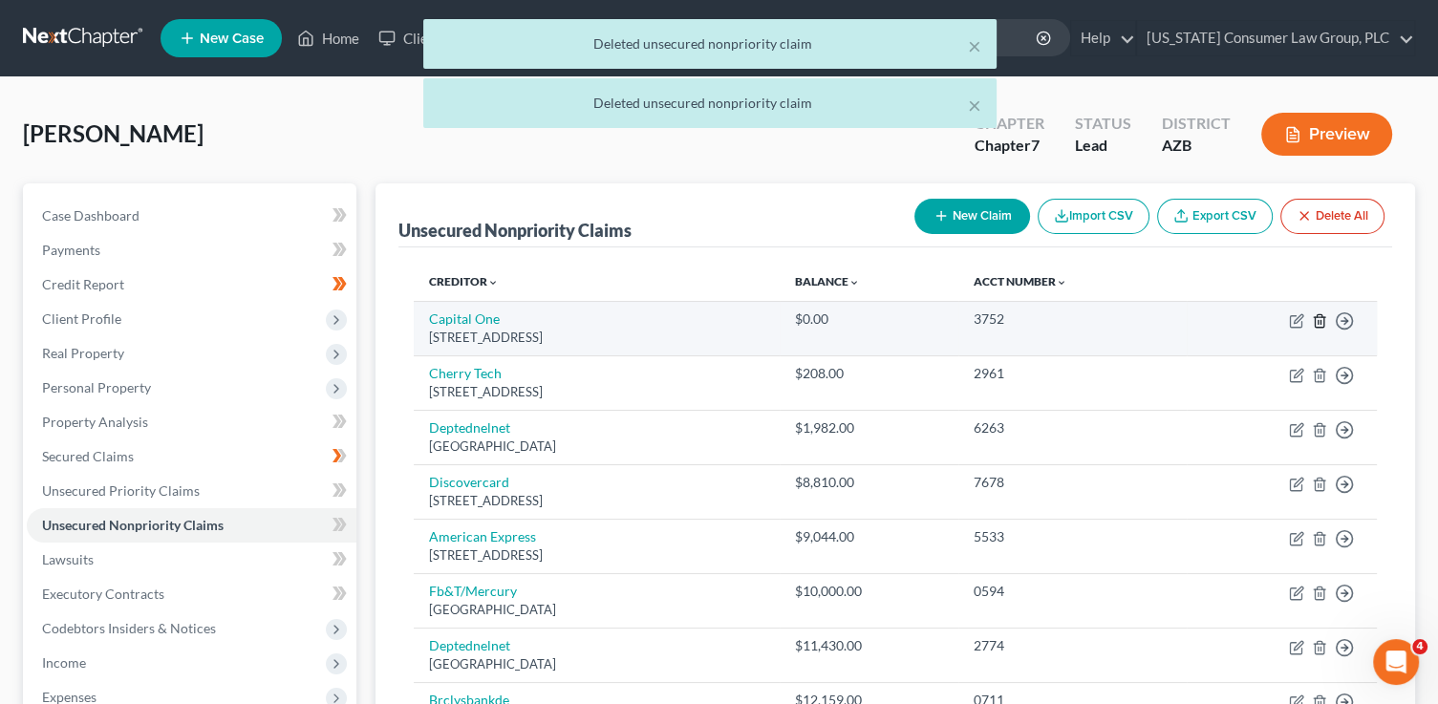
click at [1316, 322] on icon "button" at bounding box center [1319, 320] width 15 height 15
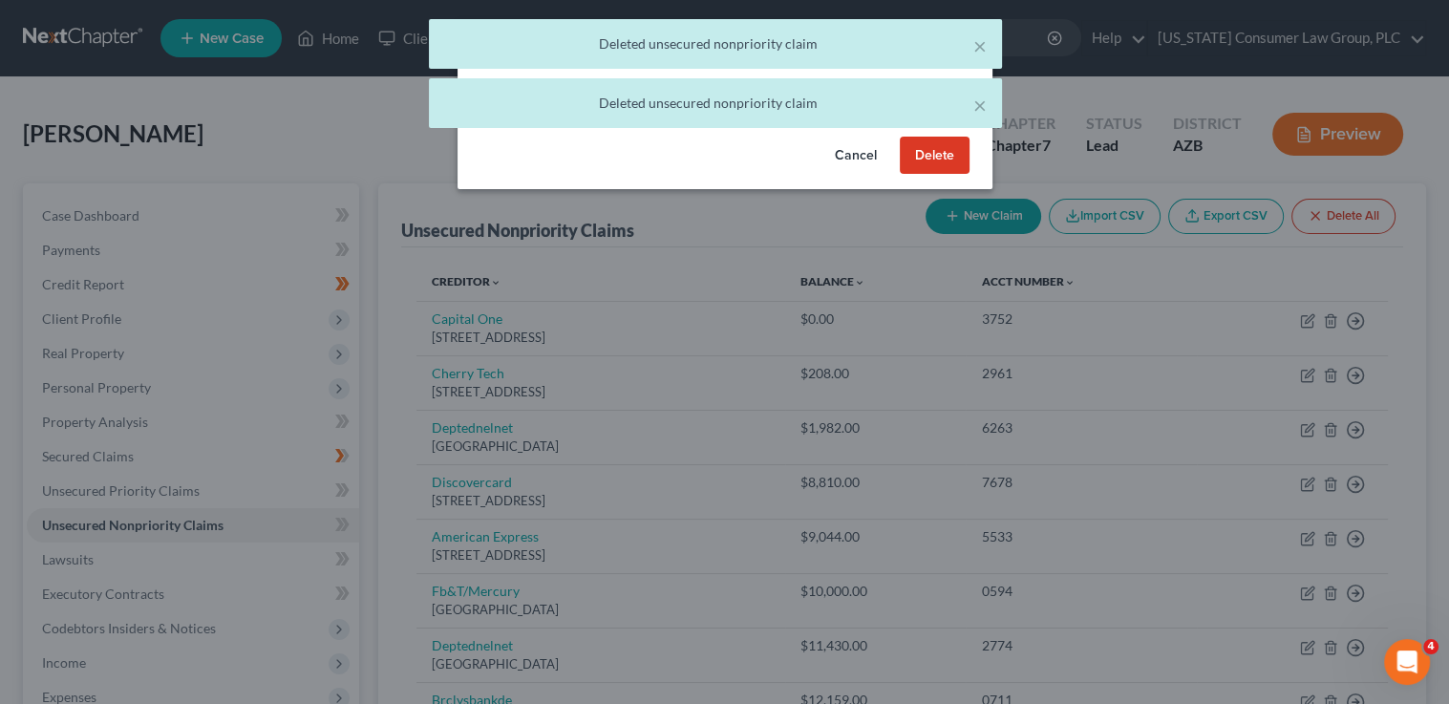
click at [921, 175] on button "Delete" at bounding box center [935, 156] width 70 height 38
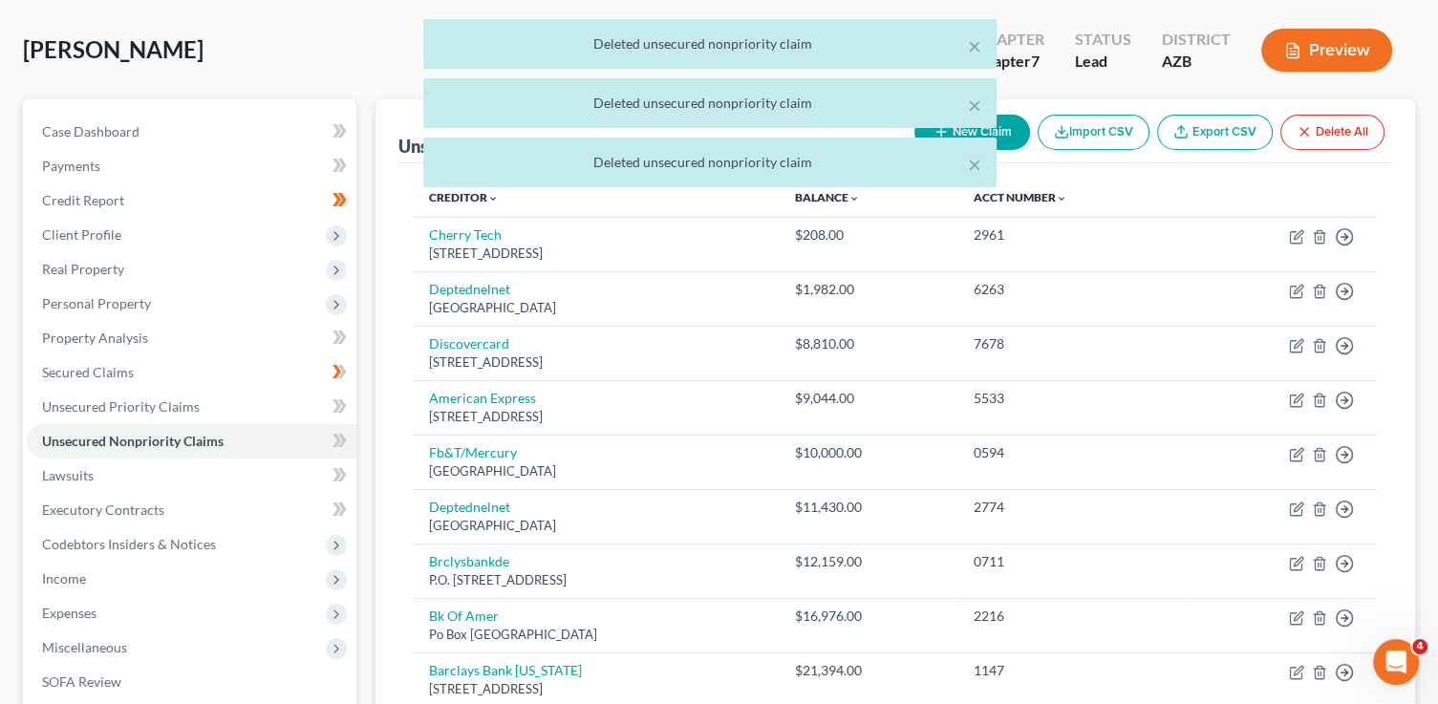
scroll to position [93, 0]
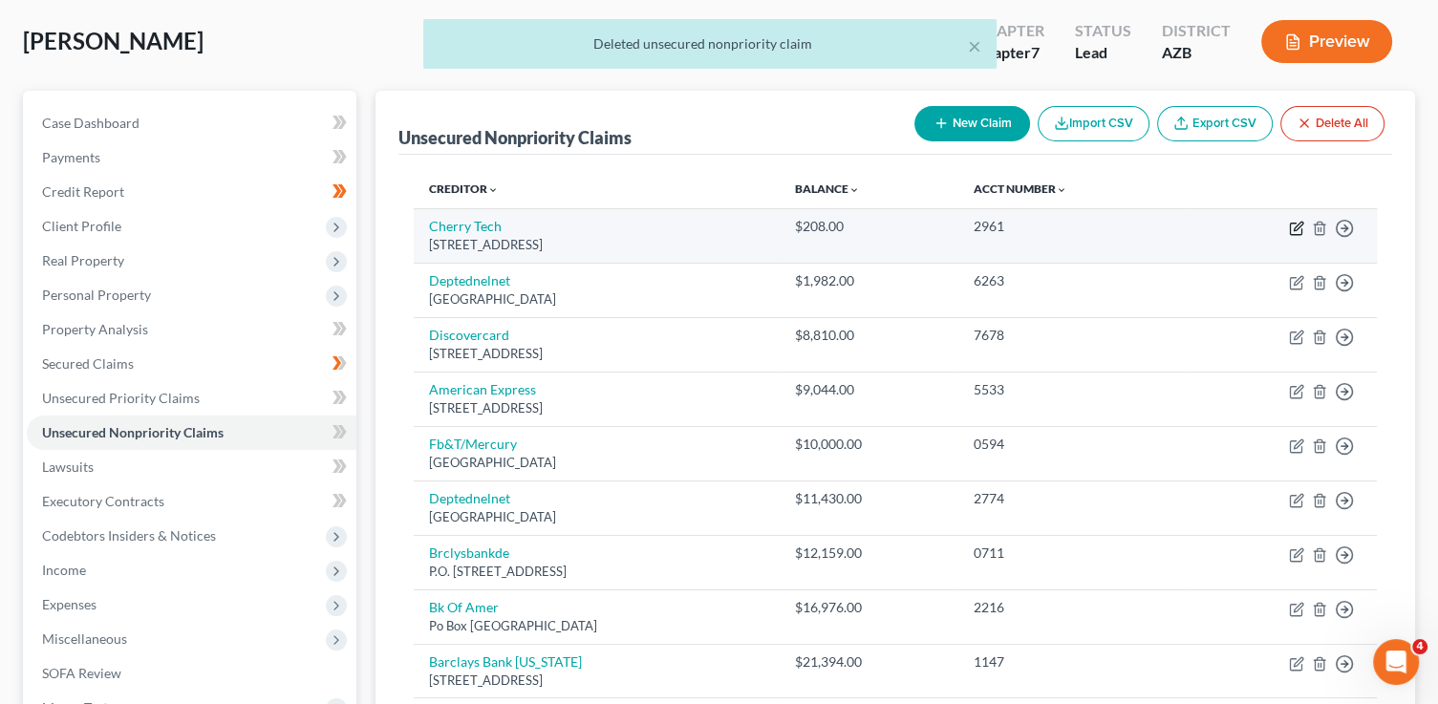
click at [1293, 231] on icon "button" at bounding box center [1296, 228] width 15 height 15
select select "4"
select select "0"
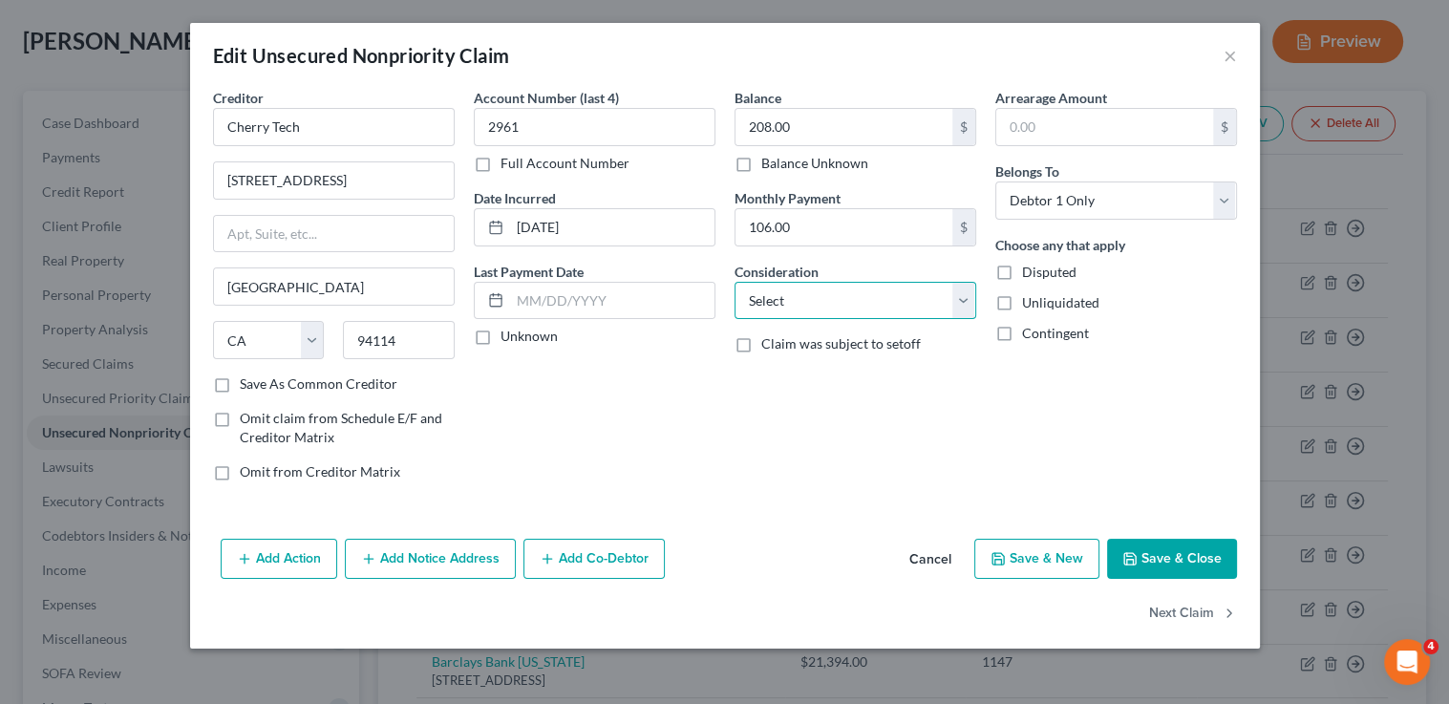
click at [794, 300] on select "Select Cable / Satellite Services Collection Agency Credit Card Debt Debt Couns…" at bounding box center [856, 301] width 242 height 38
select select "10"
click at [735, 282] on select "Select Cable / Satellite Services Collection Agency Credit Card Debt Debt Couns…" at bounding box center [856, 301] width 242 height 38
click at [1185, 614] on button "Next Claim" at bounding box center [1193, 614] width 88 height 40
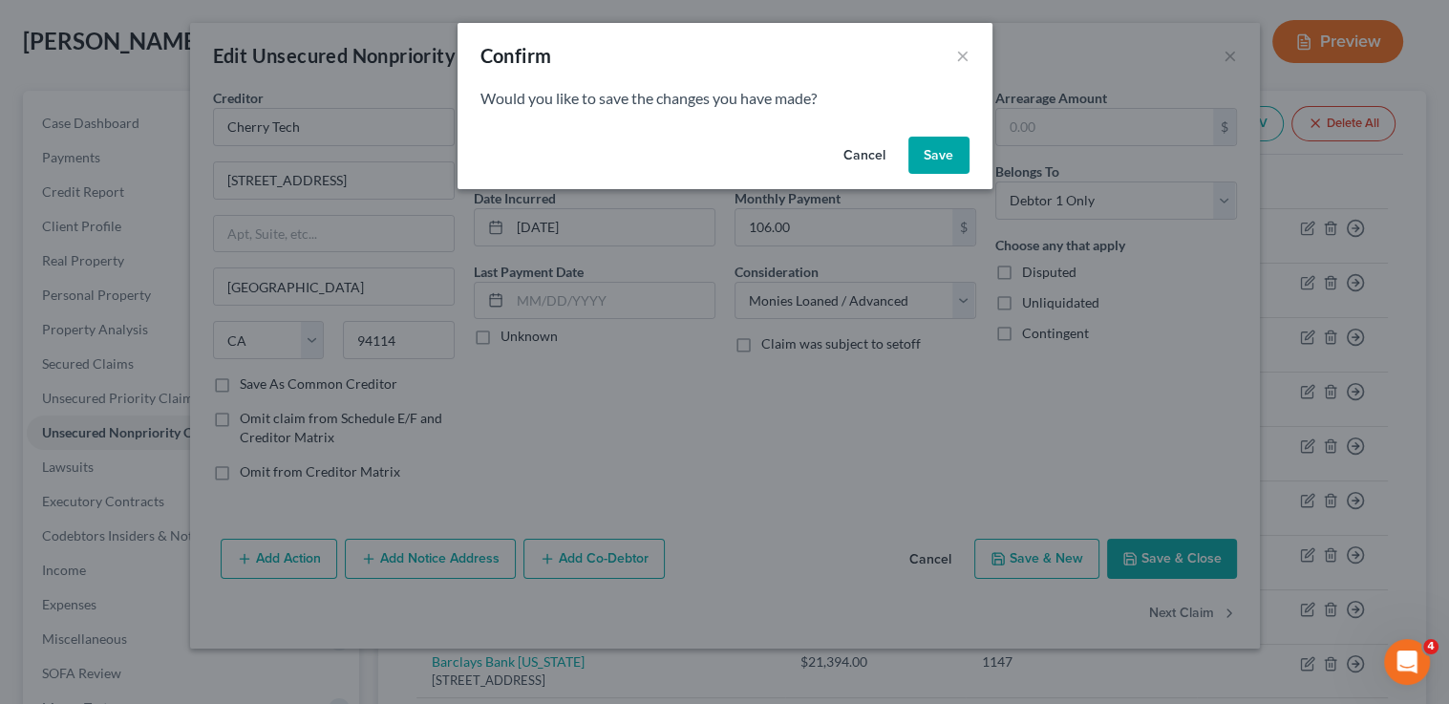
click at [910, 158] on button "Save" at bounding box center [938, 156] width 61 height 38
select select "30"
select select "17"
select select "0"
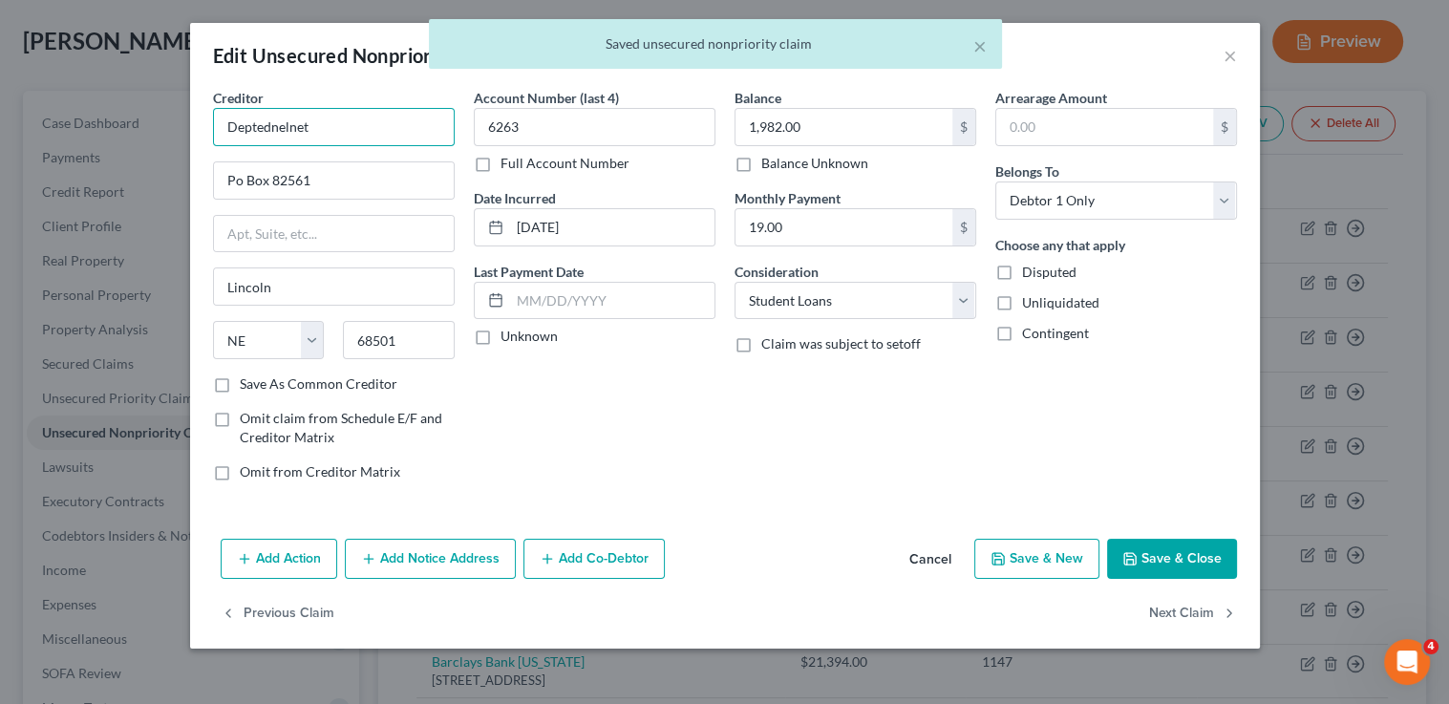
drag, startPoint x: 370, startPoint y: 136, endPoint x: 182, endPoint y: 118, distance: 188.0
click at [182, 118] on div "Edit Unsecured Nonpriority Claim × Creditor * Deptednelnet Po Box 82561 Lincoln…" at bounding box center [724, 352] width 1449 height 704
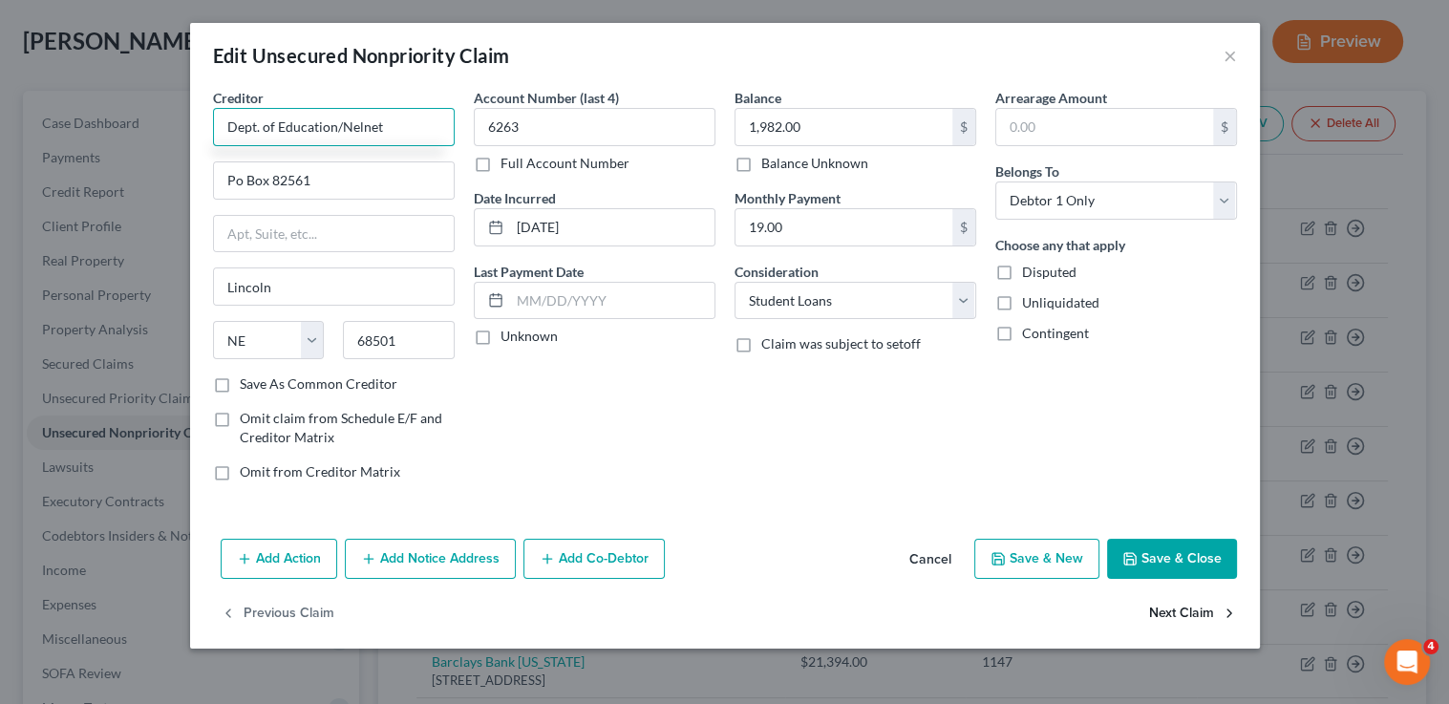
type input "Dept. of Education/Nelnet"
click at [1164, 616] on button "Next Claim" at bounding box center [1193, 614] width 88 height 40
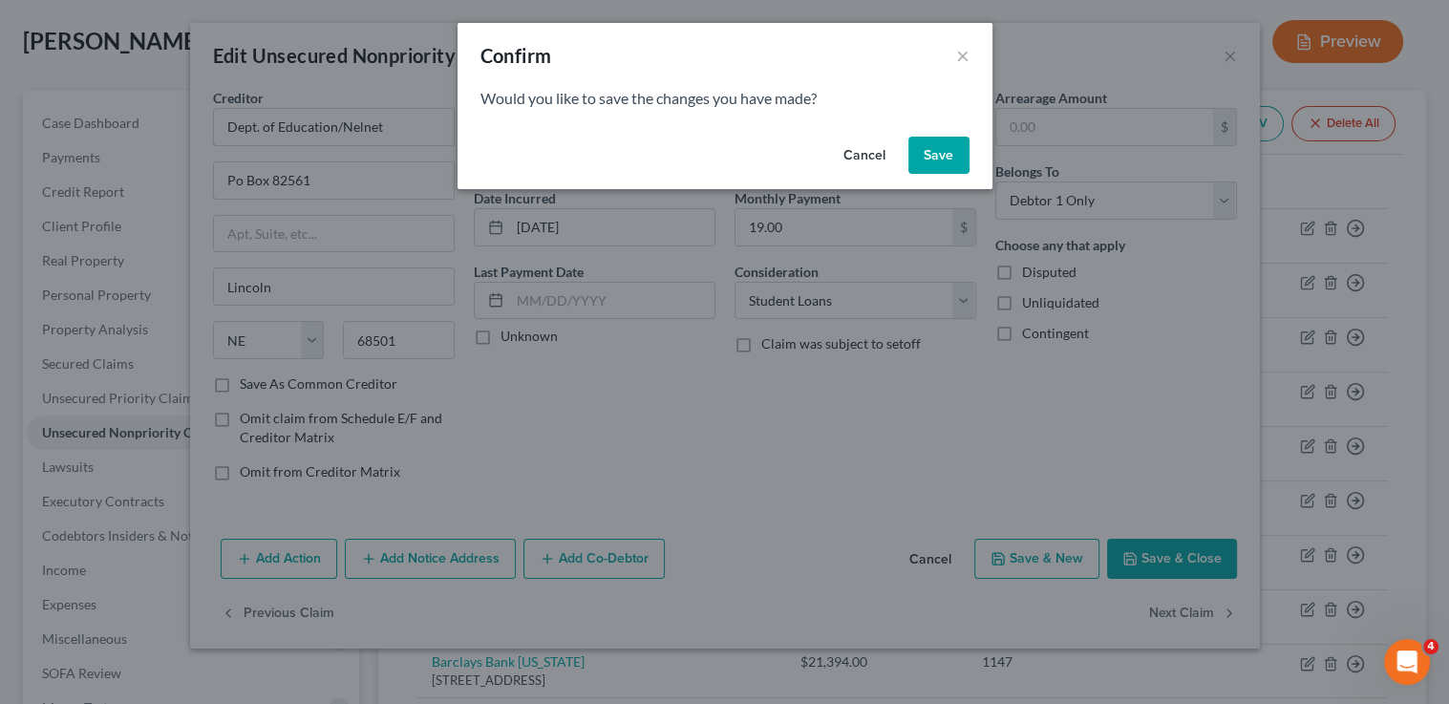
click at [921, 149] on button "Save" at bounding box center [938, 156] width 61 height 38
select select "46"
select select "2"
select select "0"
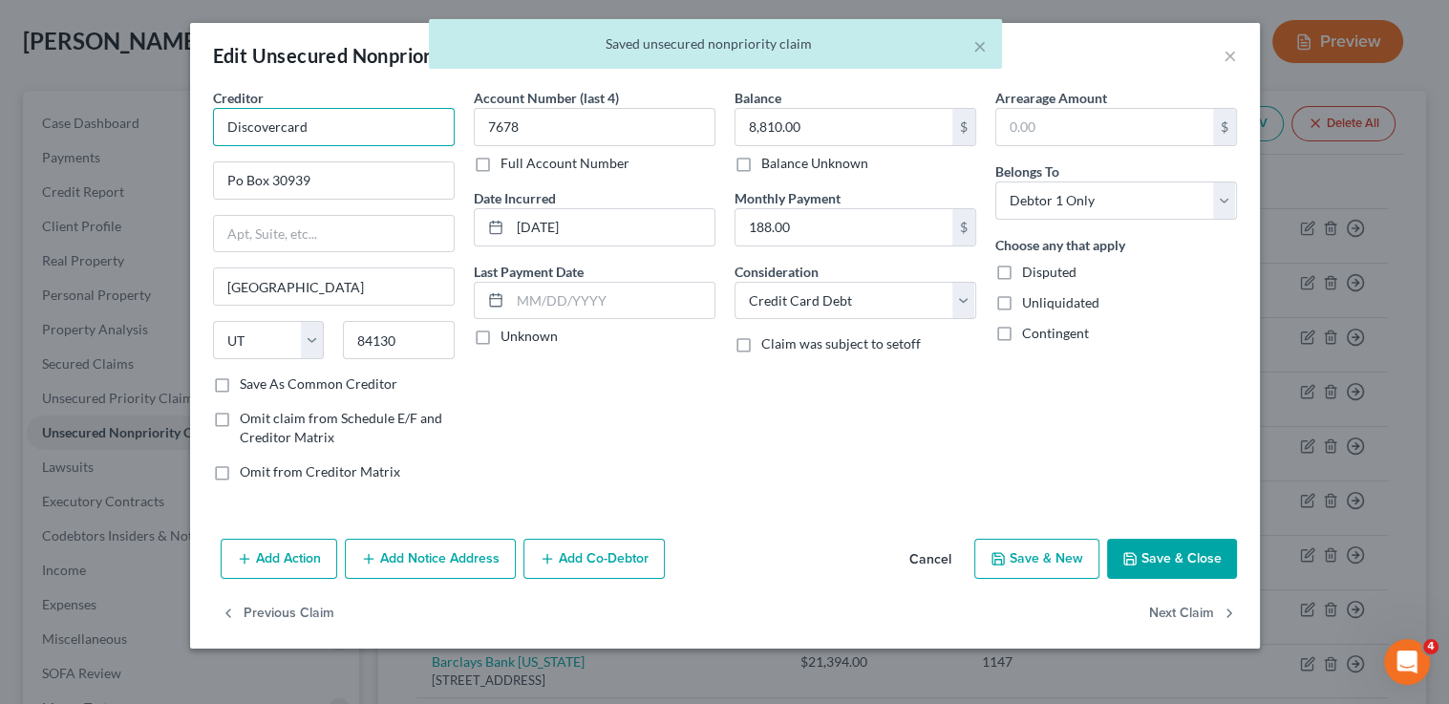
click at [331, 118] on input "Discovercard" at bounding box center [334, 127] width 242 height 38
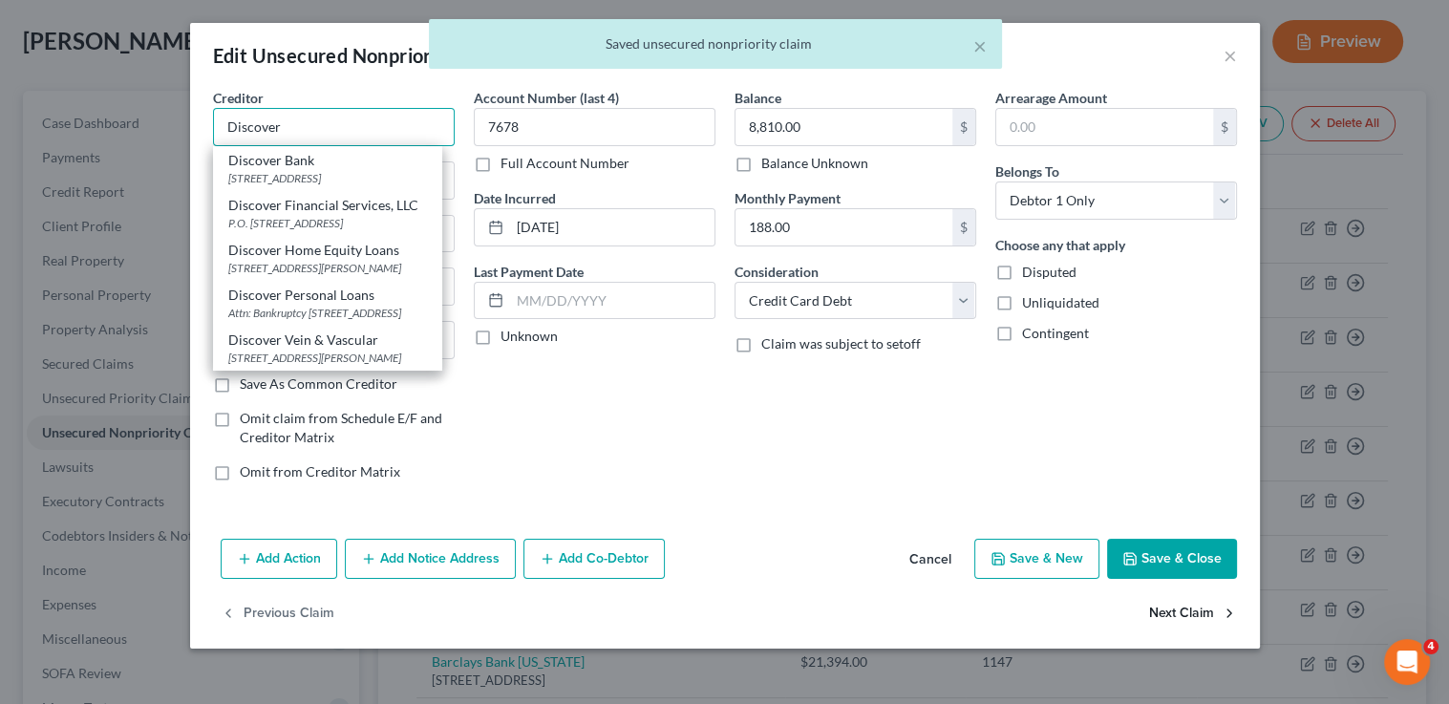
type input "Discover"
click at [1174, 612] on button "Next Claim" at bounding box center [1193, 614] width 88 height 40
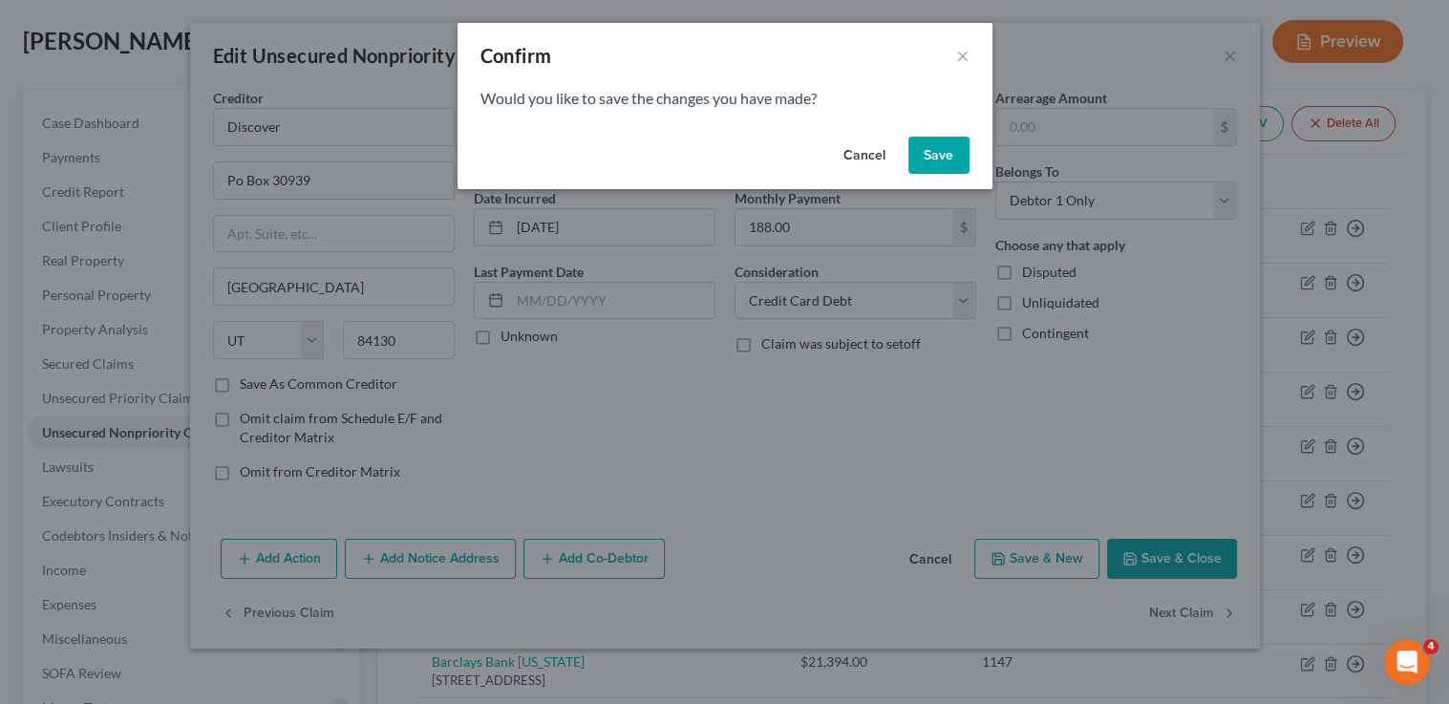
click at [949, 154] on button "Save" at bounding box center [938, 156] width 61 height 38
select select "45"
select select "2"
select select "0"
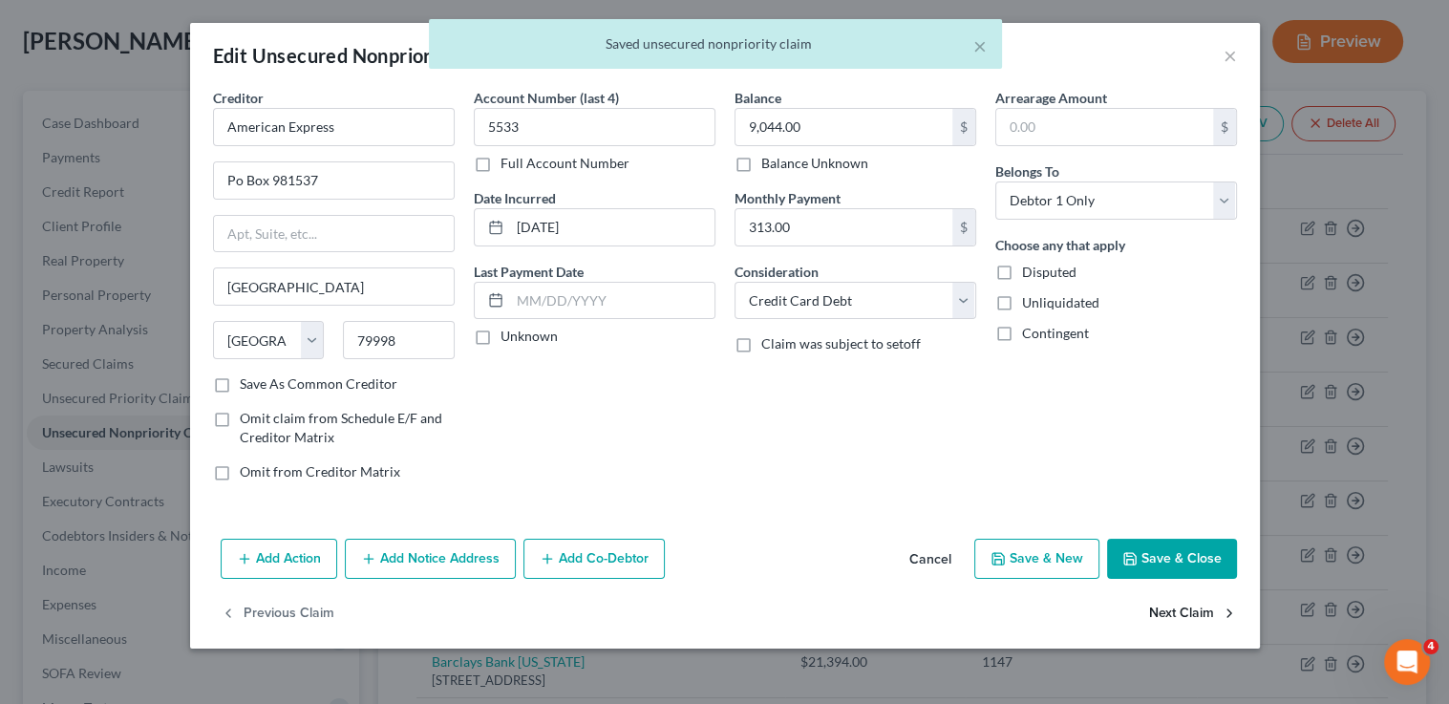
click at [1203, 609] on button "Next Claim" at bounding box center [1193, 614] width 88 height 40
select select "10"
select select "0"
click at [752, 290] on select "Select Cable / Satellite Services Collection Agency Credit Card Debt Debt Couns…" at bounding box center [856, 301] width 242 height 38
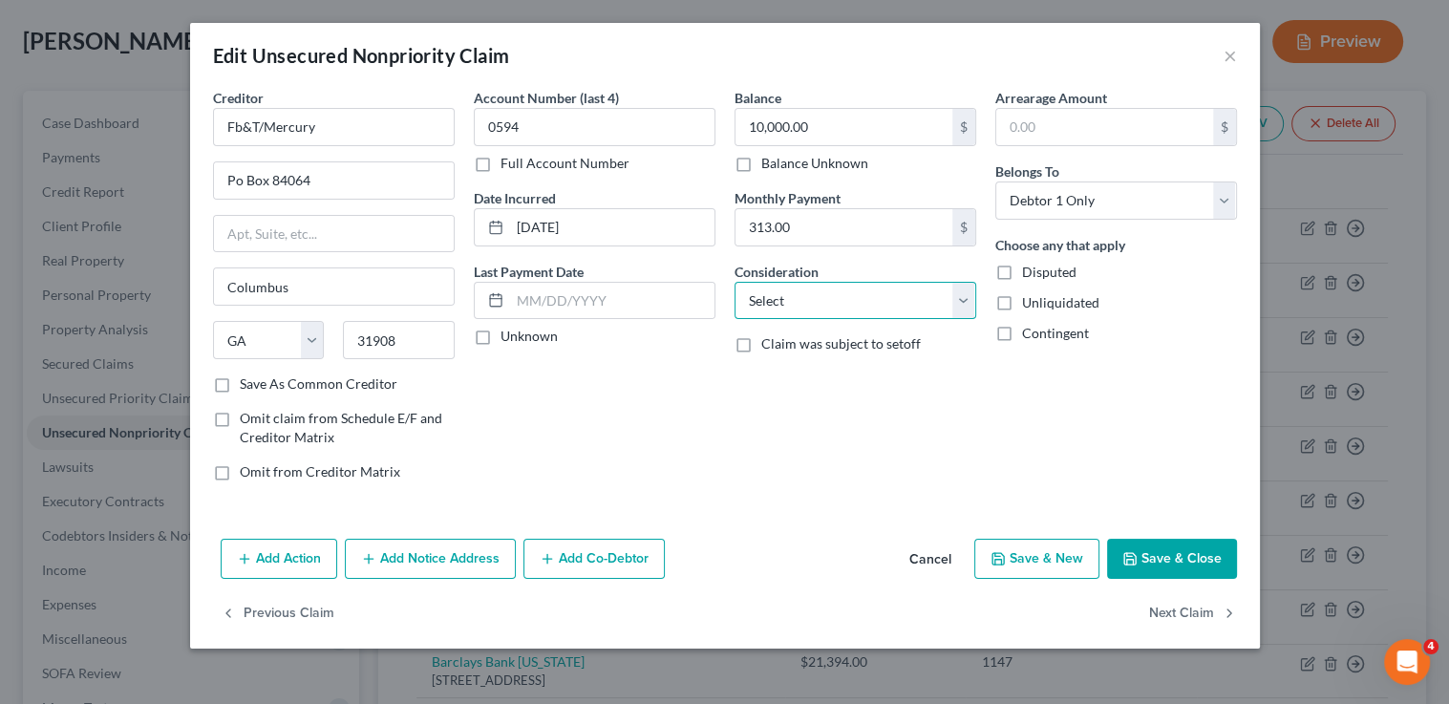
select select "2"
click at [735, 282] on select "Select Cable / Satellite Services Collection Agency Credit Card Debt Debt Couns…" at bounding box center [856, 301] width 242 height 38
click at [1181, 618] on button "Next Claim" at bounding box center [1193, 614] width 88 height 40
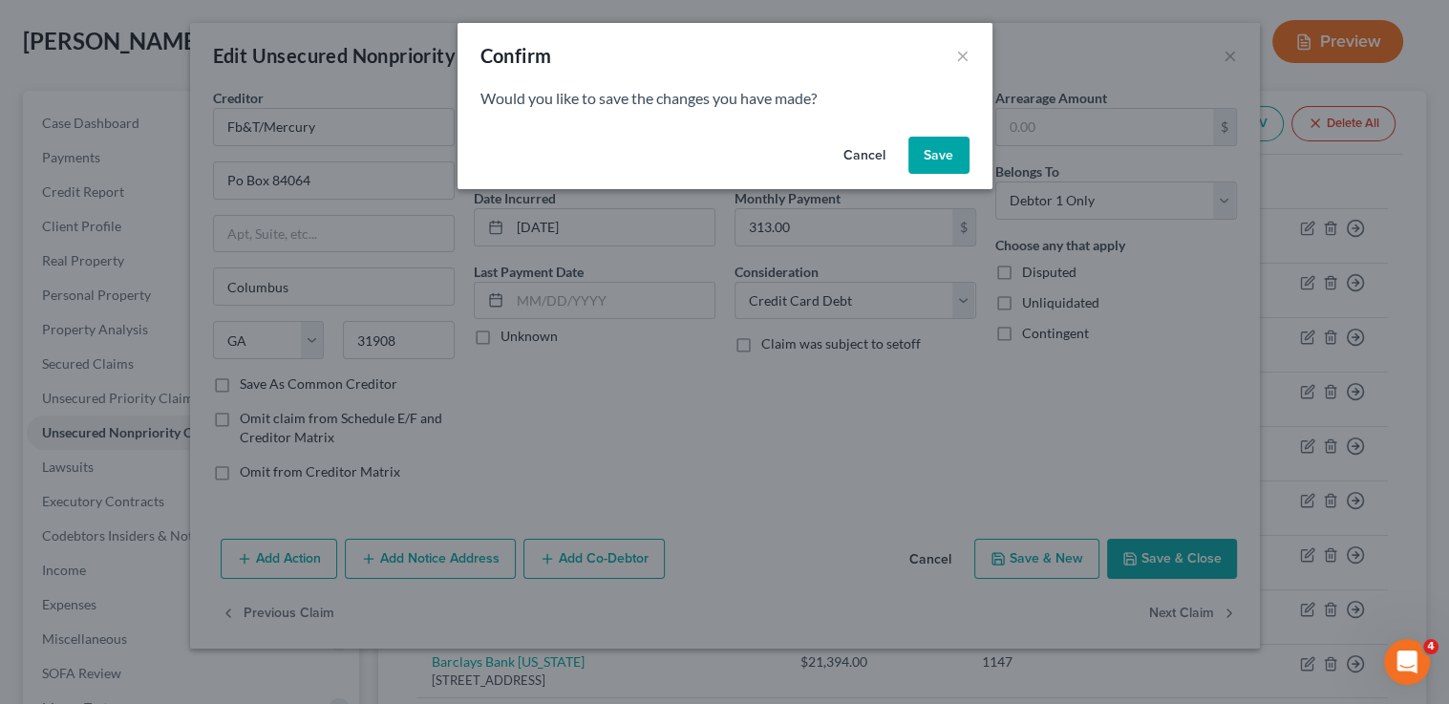
click at [939, 146] on button "Save" at bounding box center [938, 156] width 61 height 38
select select "30"
select select "17"
select select "0"
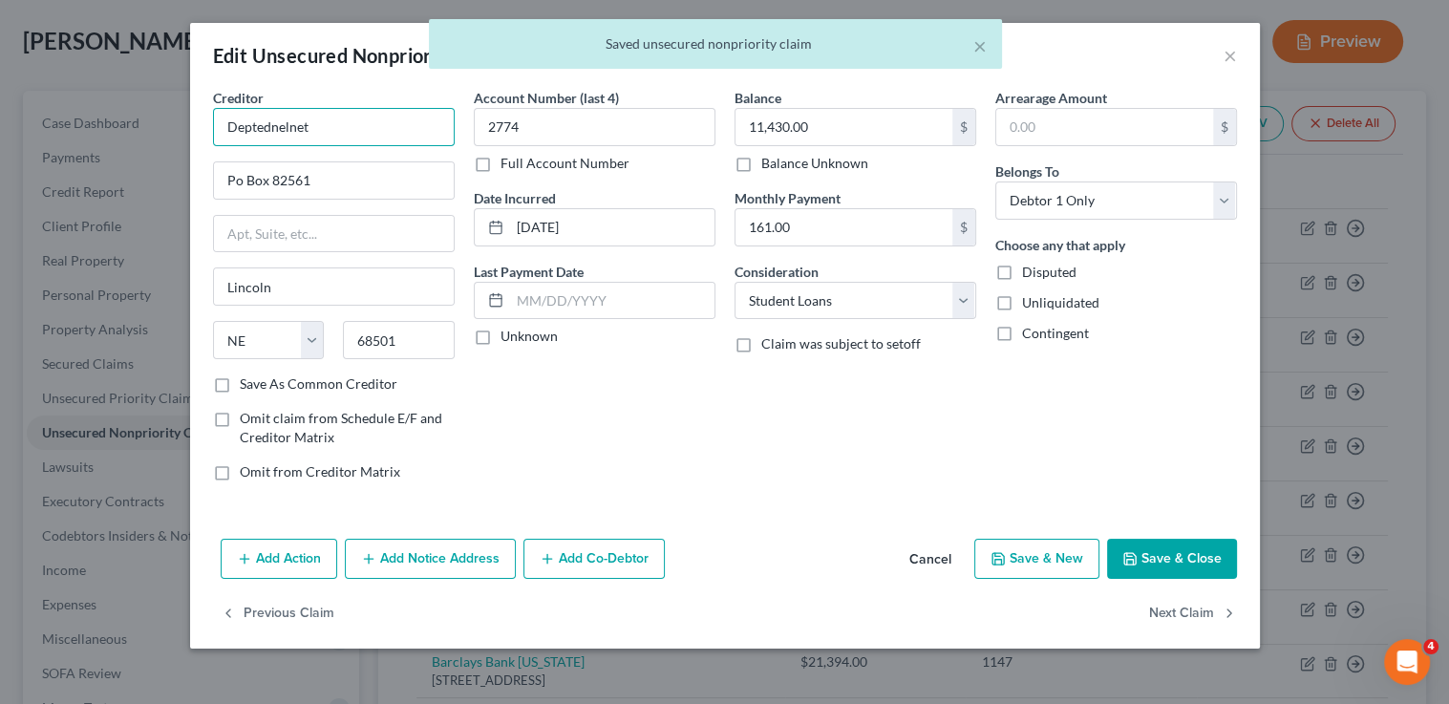
click at [338, 137] on input "Deptednelnet" at bounding box center [334, 127] width 242 height 38
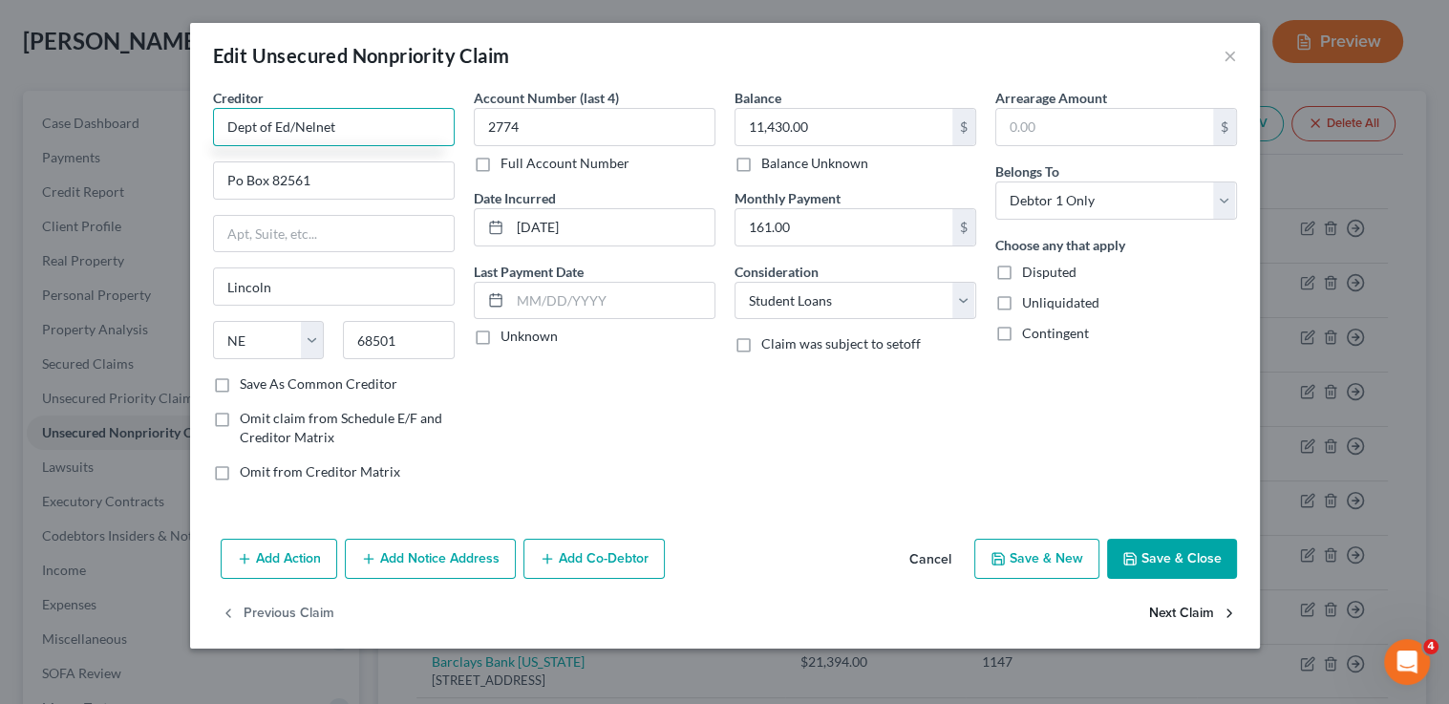
type input "Dept of Ed/Nelnet"
click at [1180, 616] on button "Next Claim" at bounding box center [1193, 614] width 88 height 40
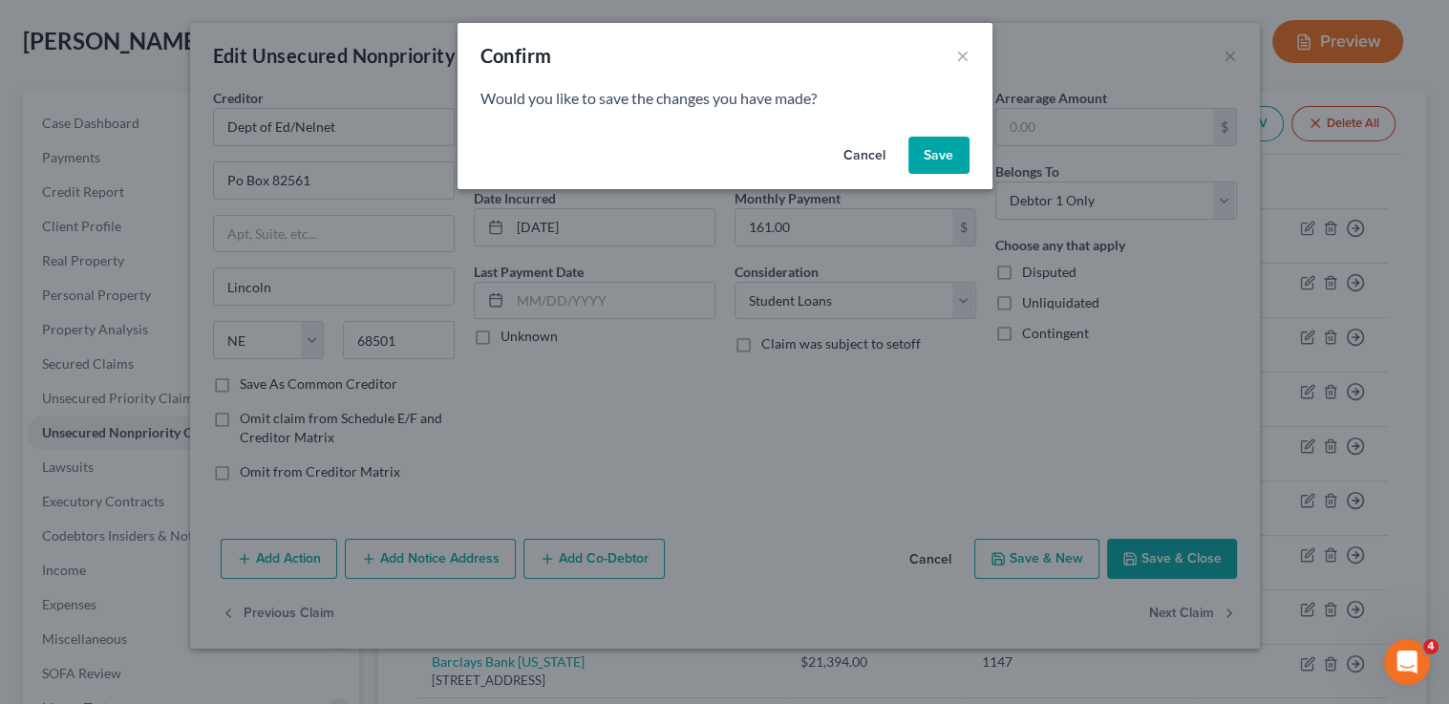
click at [949, 155] on button "Save" at bounding box center [938, 156] width 61 height 38
select select "7"
select select "0"
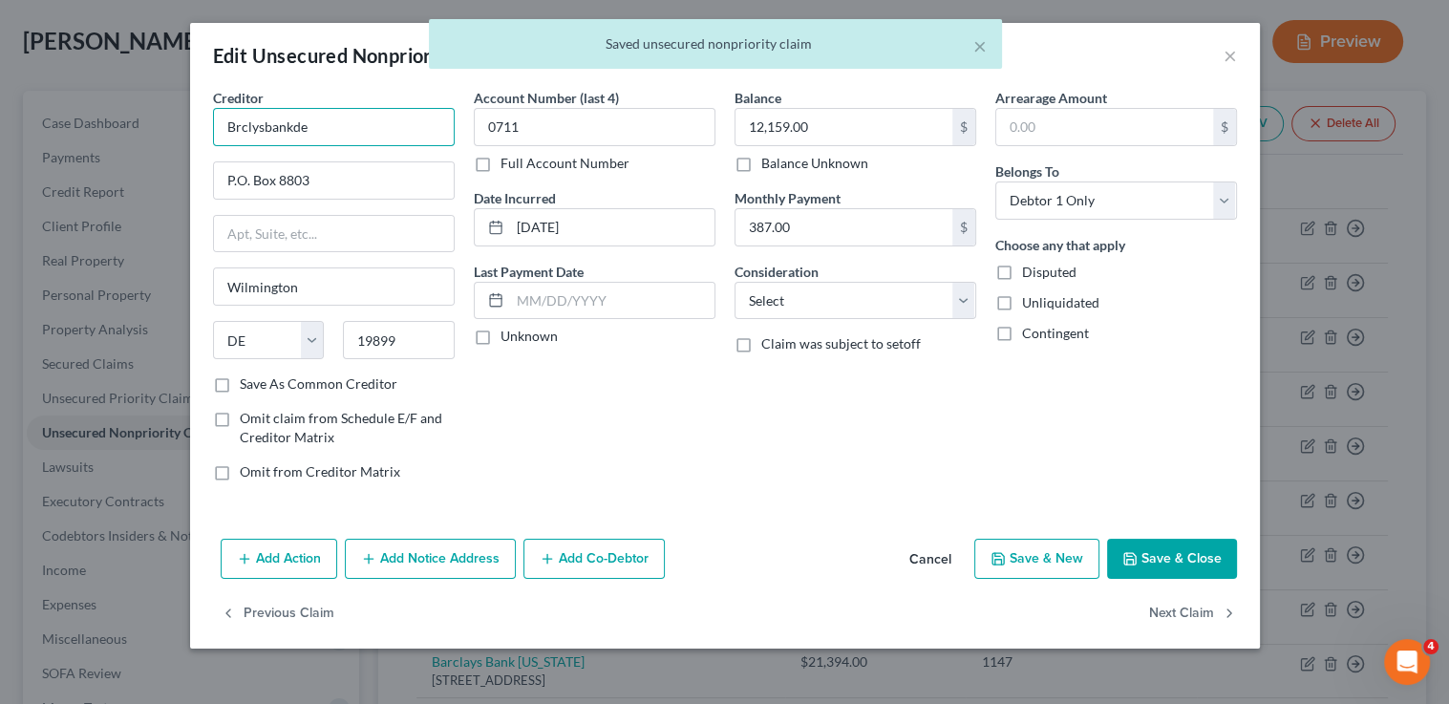
drag, startPoint x: 407, startPoint y: 138, endPoint x: 25, endPoint y: 91, distance: 385.0
click at [25, 91] on div "Edit Unsecured Nonpriority Claim × Creditor * Brclysbankde P.O. Box 8803 Wilmin…" at bounding box center [724, 352] width 1449 height 704
type input "Barclays Bank"
click at [812, 313] on select "Select Cable / Satellite Services Collection Agency Credit Card Debt Debt Couns…" at bounding box center [856, 301] width 242 height 38
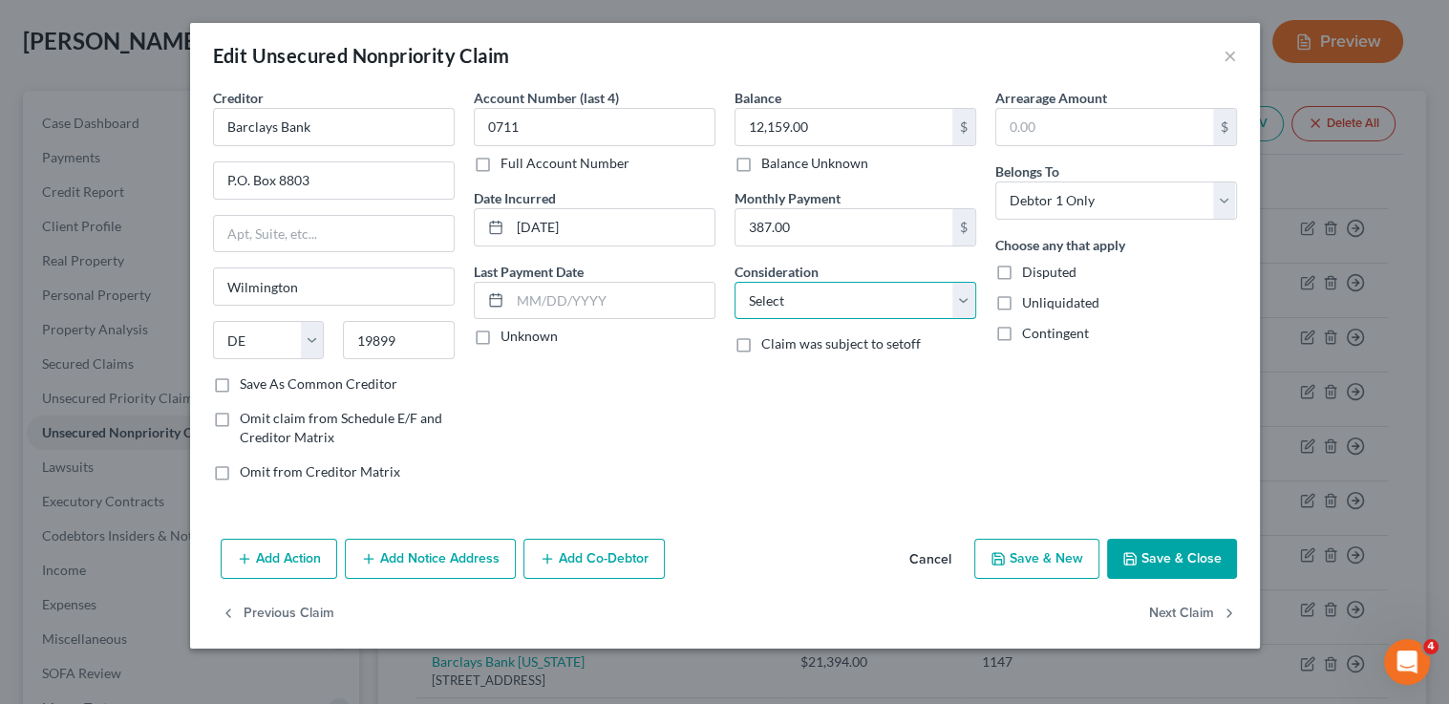
select select "2"
click at [735, 282] on select "Select Cable / Satellite Services Collection Agency Credit Card Debt Debt Couns…" at bounding box center [856, 301] width 242 height 38
click at [1168, 617] on button "Next Claim" at bounding box center [1193, 614] width 88 height 40
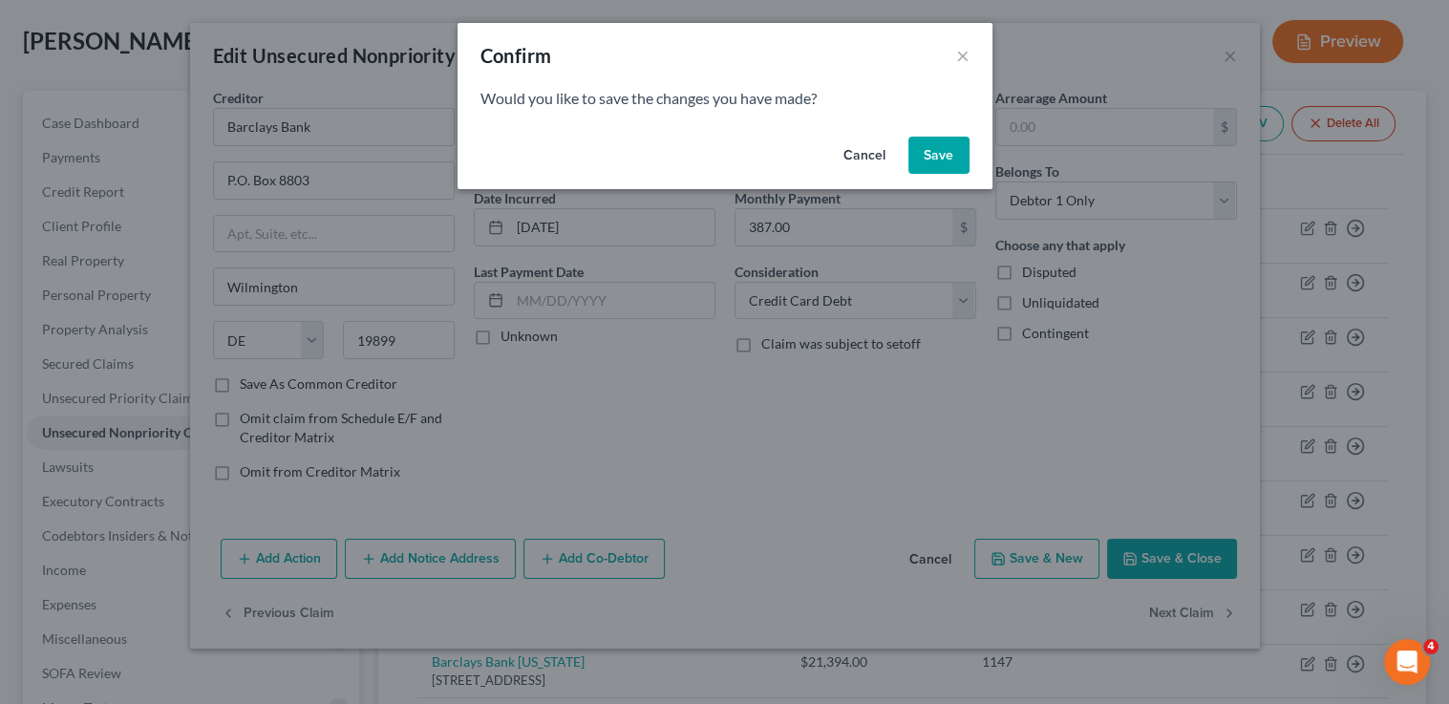
click at [956, 160] on button "Save" at bounding box center [938, 156] width 61 height 38
select select "45"
select select "2"
select select "0"
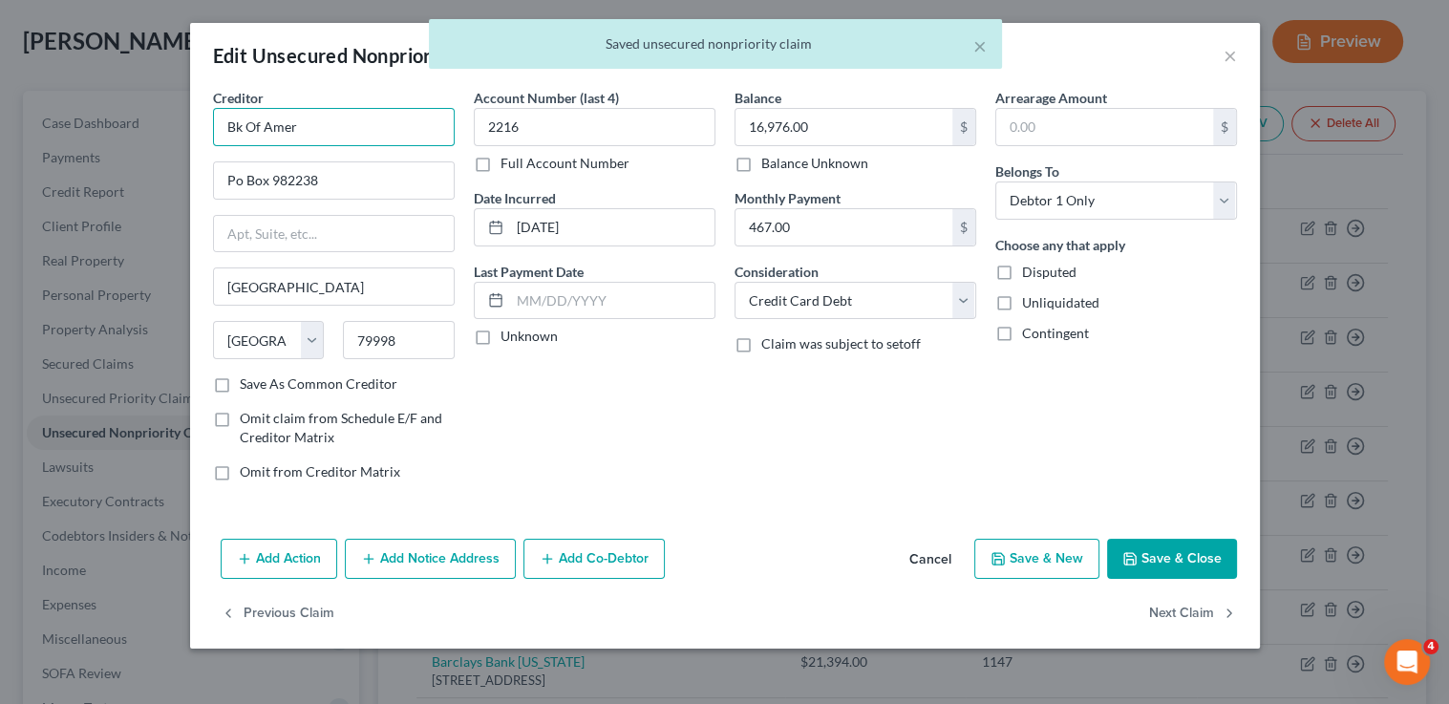
drag, startPoint x: 366, startPoint y: 121, endPoint x: 168, endPoint y: 84, distance: 201.2
click at [169, 85] on div "Edit Unsecured Nonpriority Claim × Creditor * Bk Of Amer Po Box 982238 El Paso …" at bounding box center [724, 352] width 1449 height 704
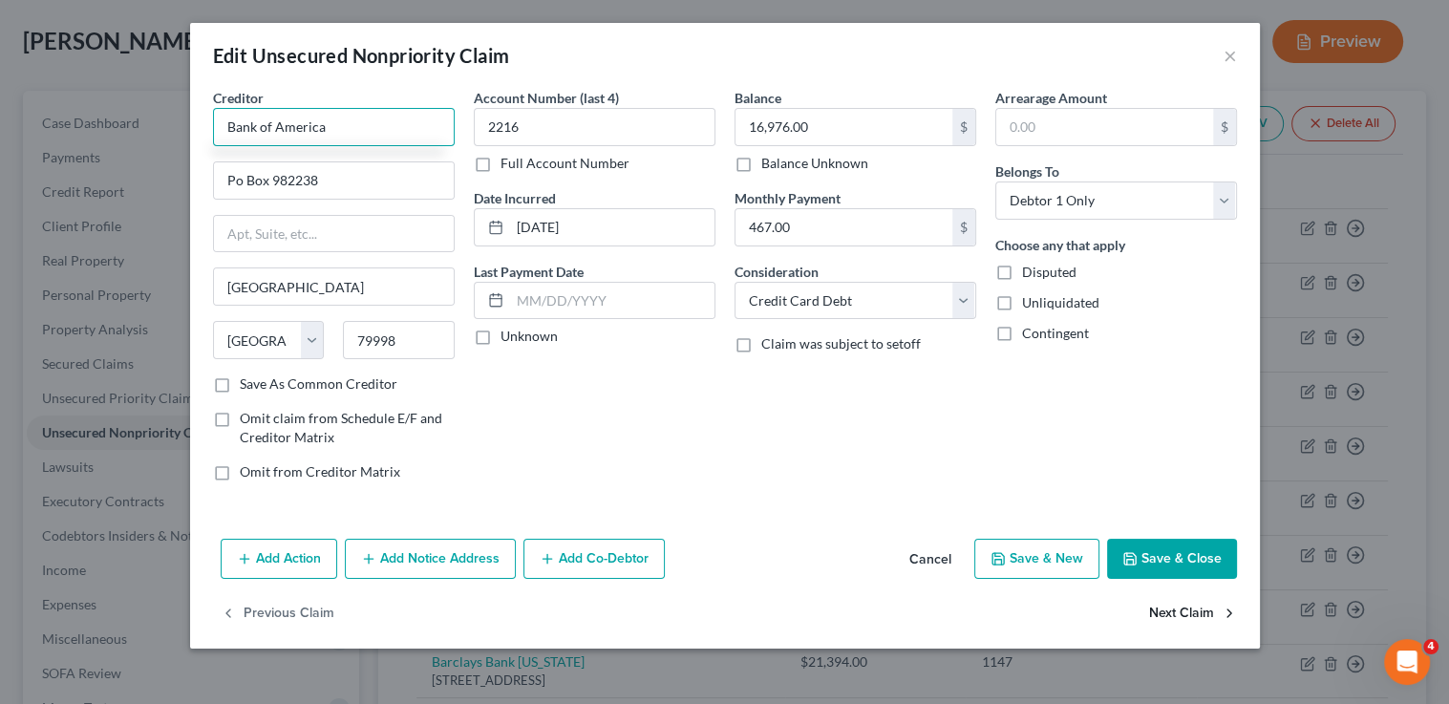
type input "Bank of America"
click at [1150, 616] on button "Next Claim" at bounding box center [1193, 614] width 88 height 40
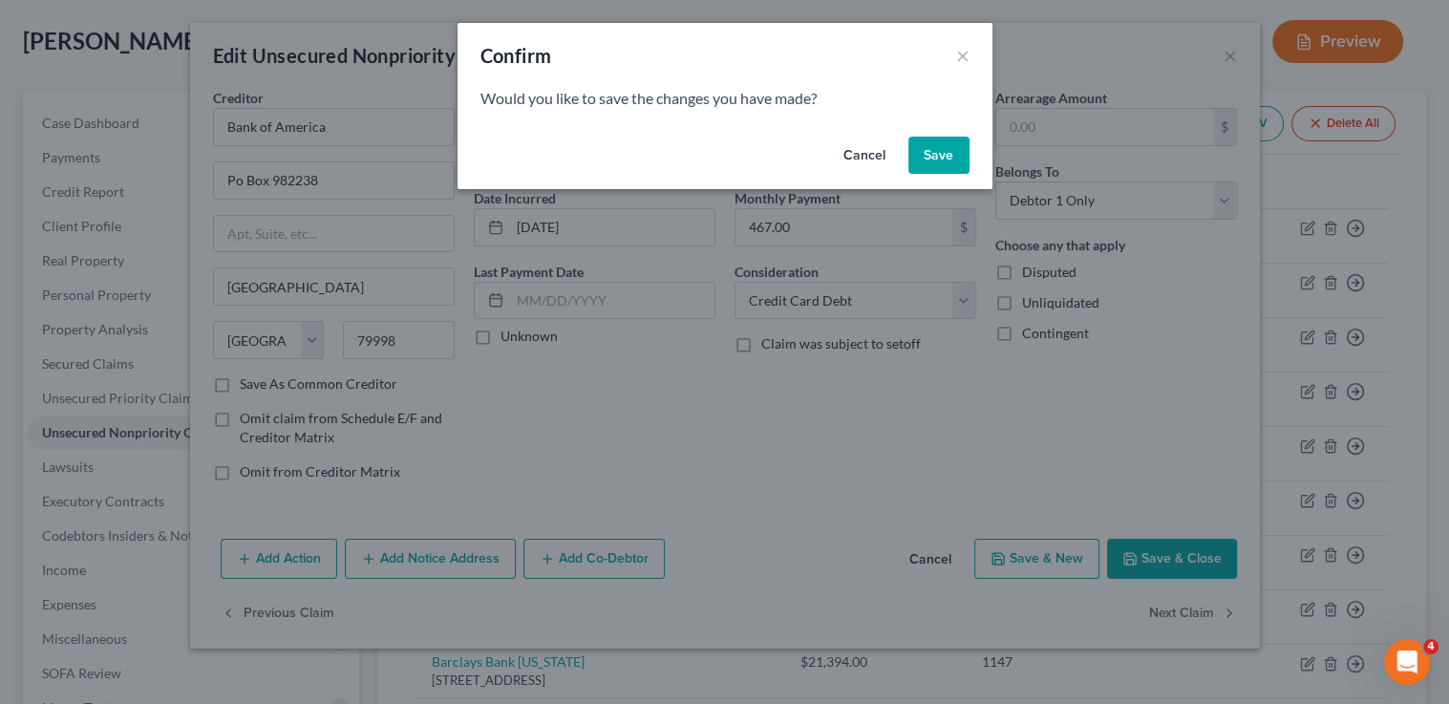
click at [951, 156] on button "Save" at bounding box center [938, 156] width 61 height 38
select select "7"
select select "0"
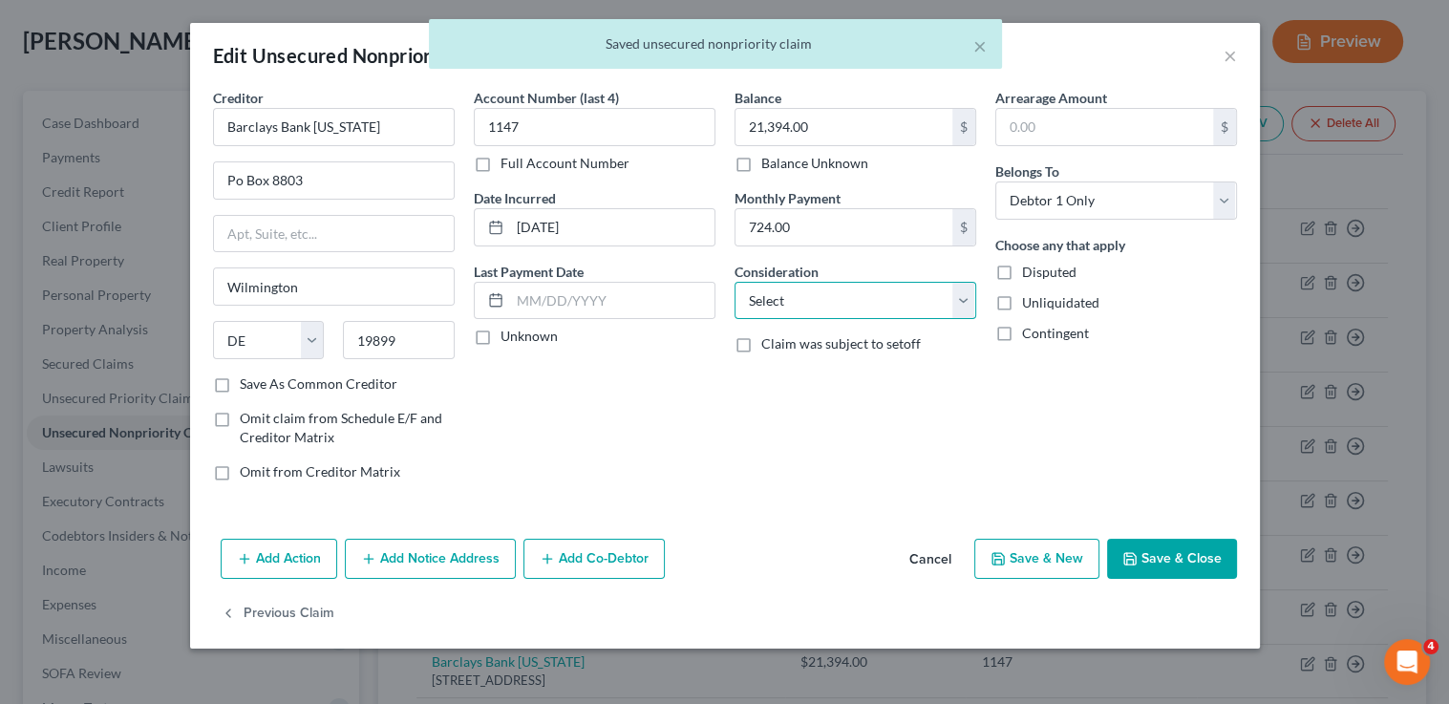
click at [850, 282] on select "Select Cable / Satellite Services Collection Agency Credit Card Debt Debt Couns…" at bounding box center [856, 301] width 242 height 38
select select "2"
click at [735, 282] on select "Select Cable / Satellite Services Collection Agency Credit Card Debt Debt Couns…" at bounding box center [856, 301] width 242 height 38
click at [1179, 552] on button "Save & Close" at bounding box center [1172, 559] width 130 height 40
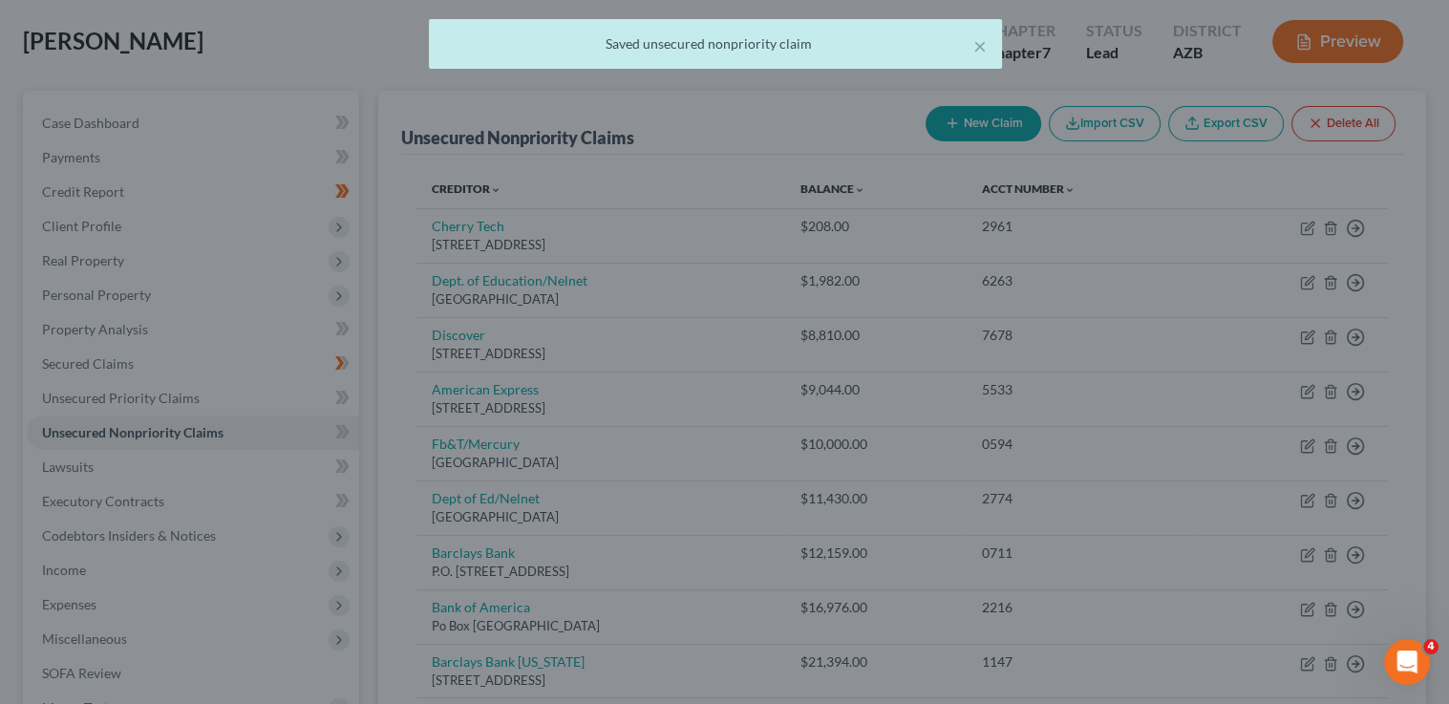
type input "0"
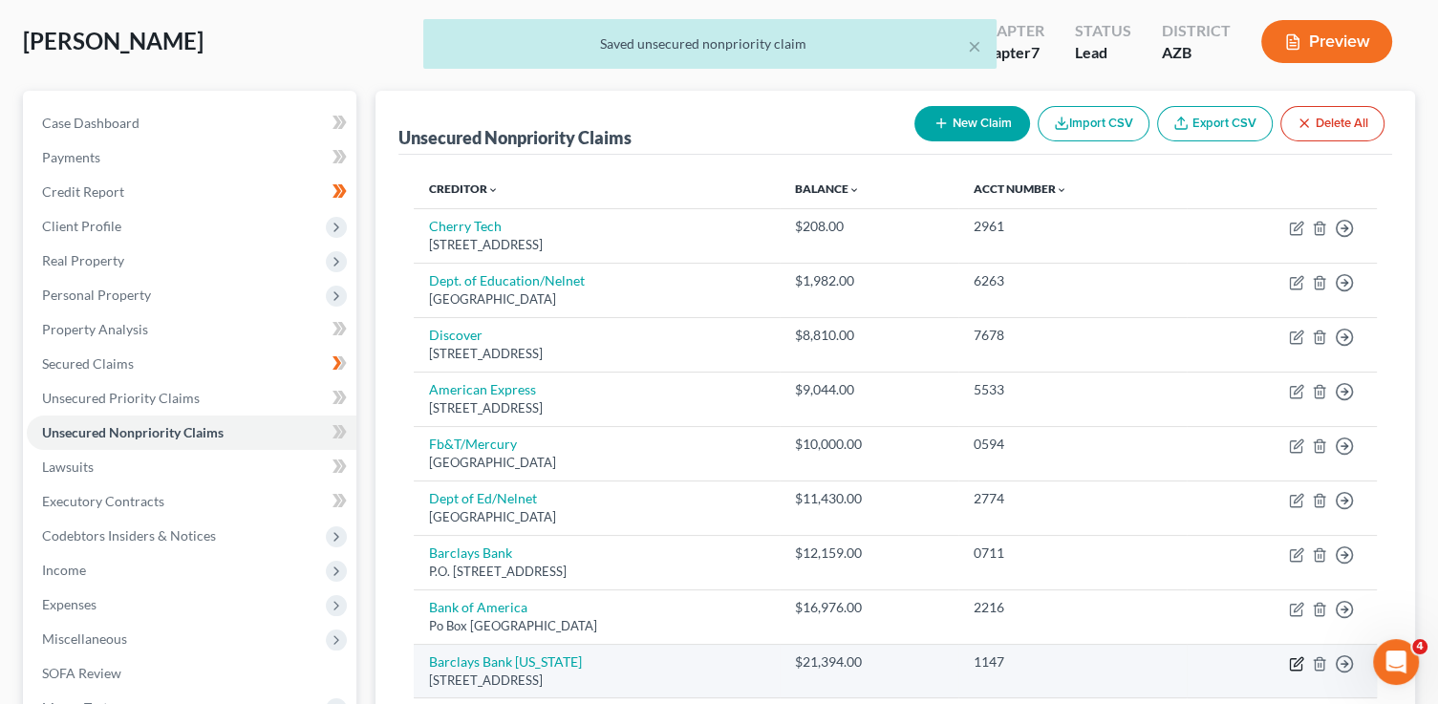
click at [1292, 664] on icon "button" at bounding box center [1296, 663] width 15 height 15
select select "7"
select select "2"
select select "0"
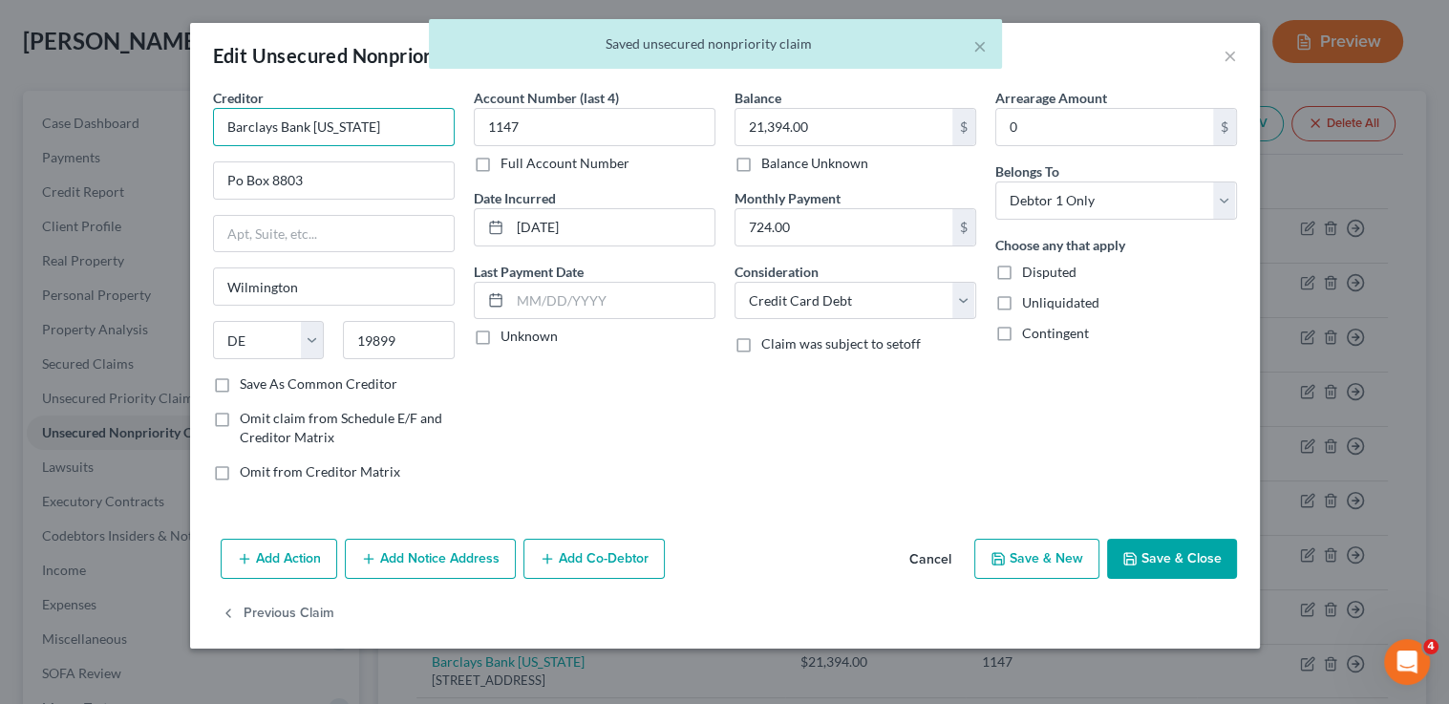
click at [406, 138] on input "Barclays Bank Delaware" at bounding box center [334, 127] width 242 height 38
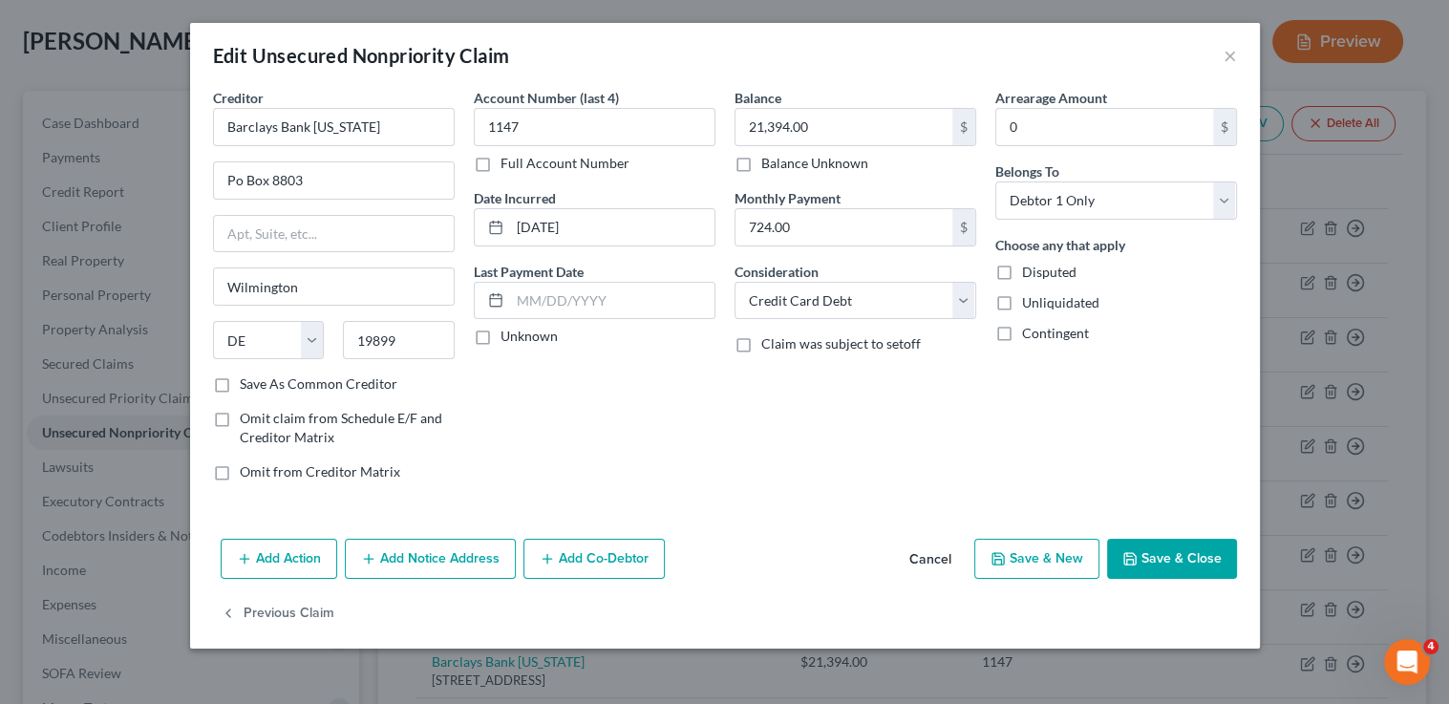
click at [1173, 564] on button "Save & Close" at bounding box center [1172, 559] width 130 height 40
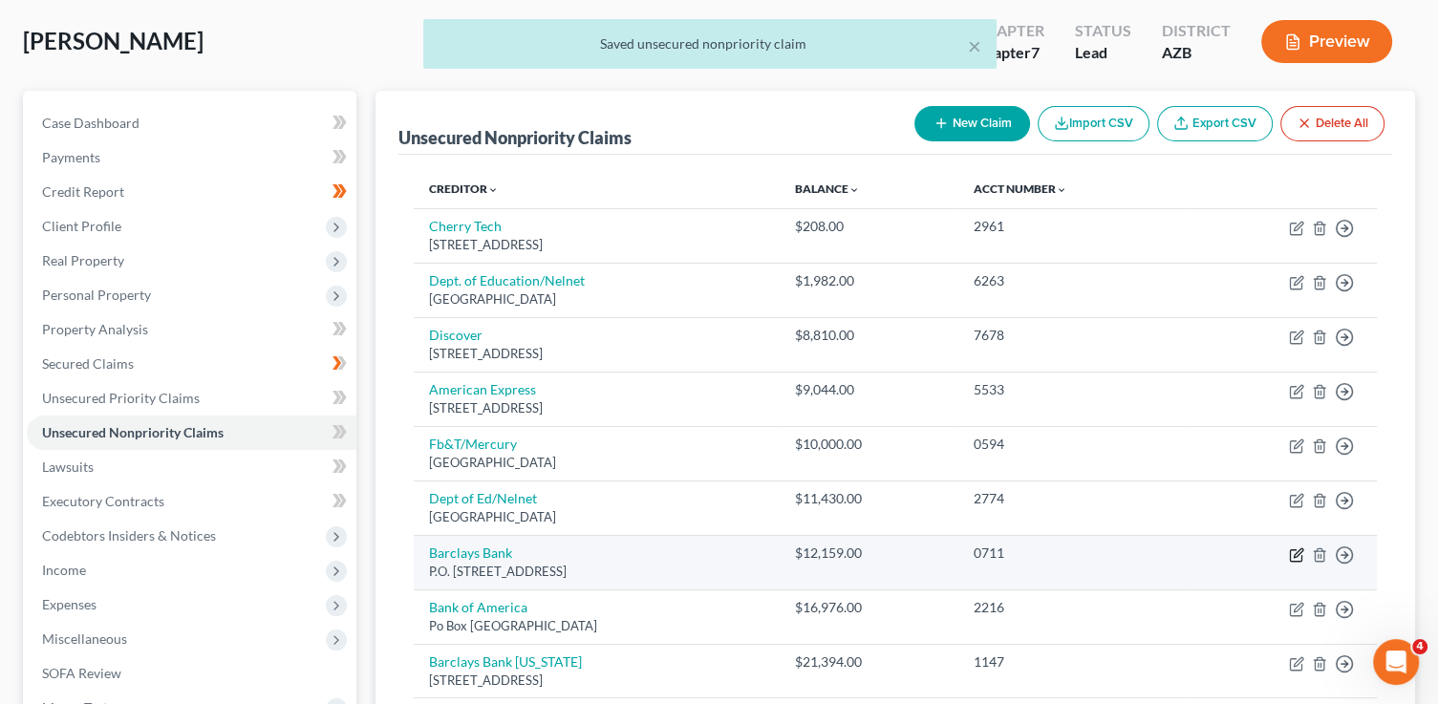
click at [1293, 549] on icon "button" at bounding box center [1296, 554] width 15 height 15
select select "7"
select select "2"
select select "0"
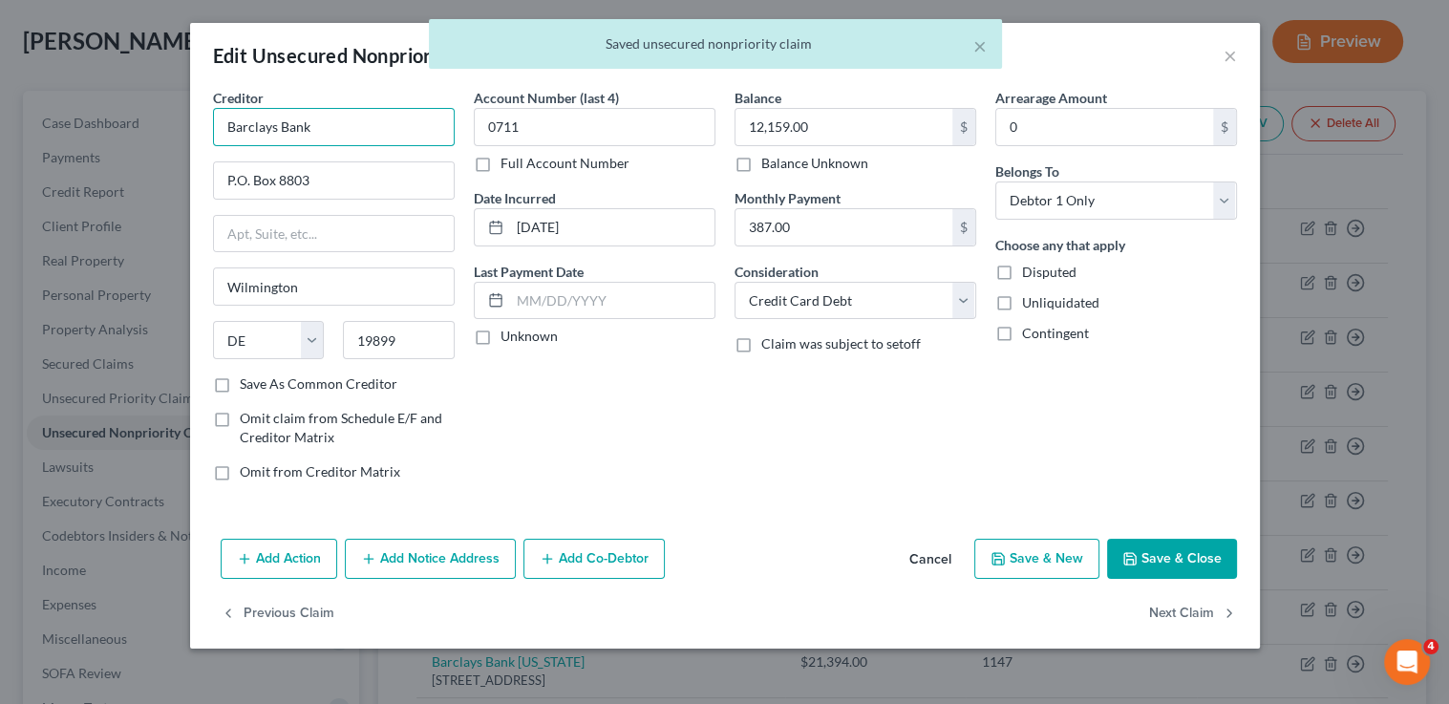
click at [400, 130] on input "Barclays Bank" at bounding box center [334, 127] width 242 height 38
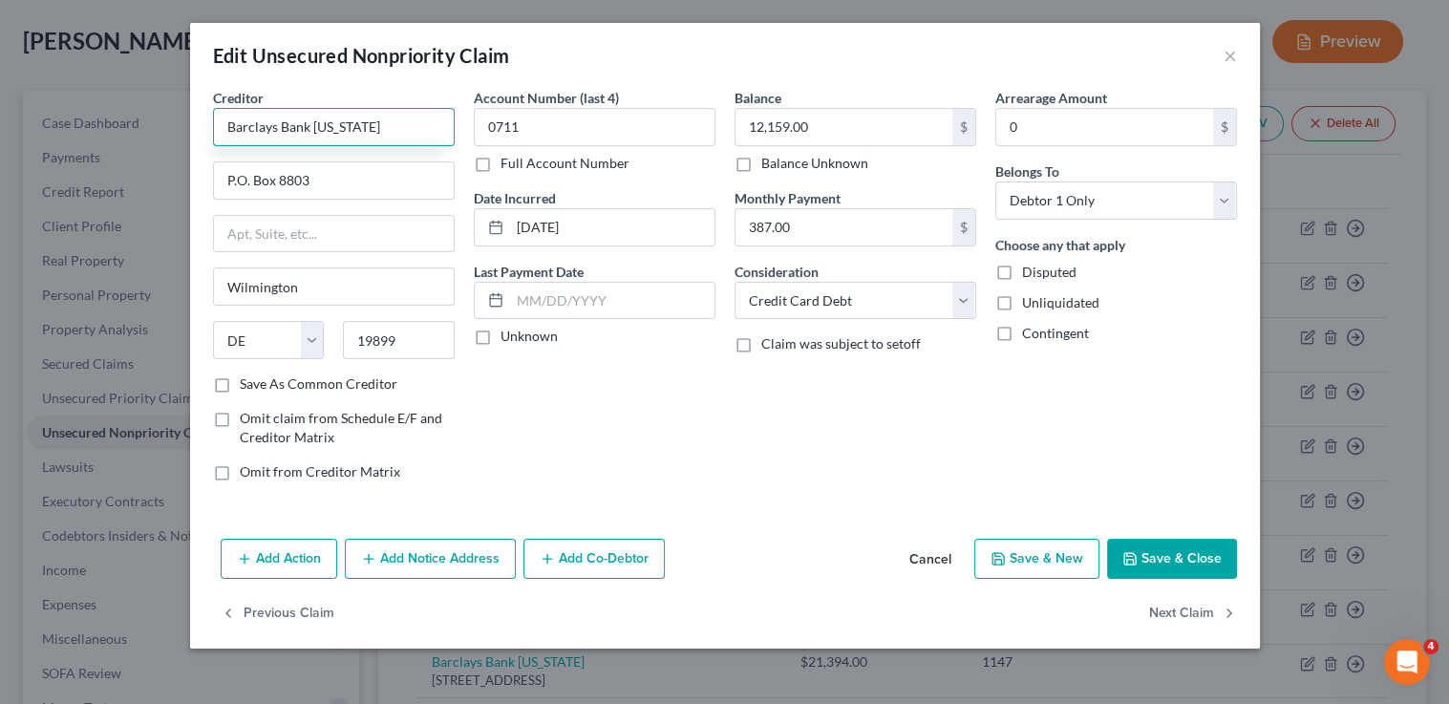
type input "Barclays Bank Delaware"
click at [1179, 555] on button "Save & Close" at bounding box center [1172, 559] width 130 height 40
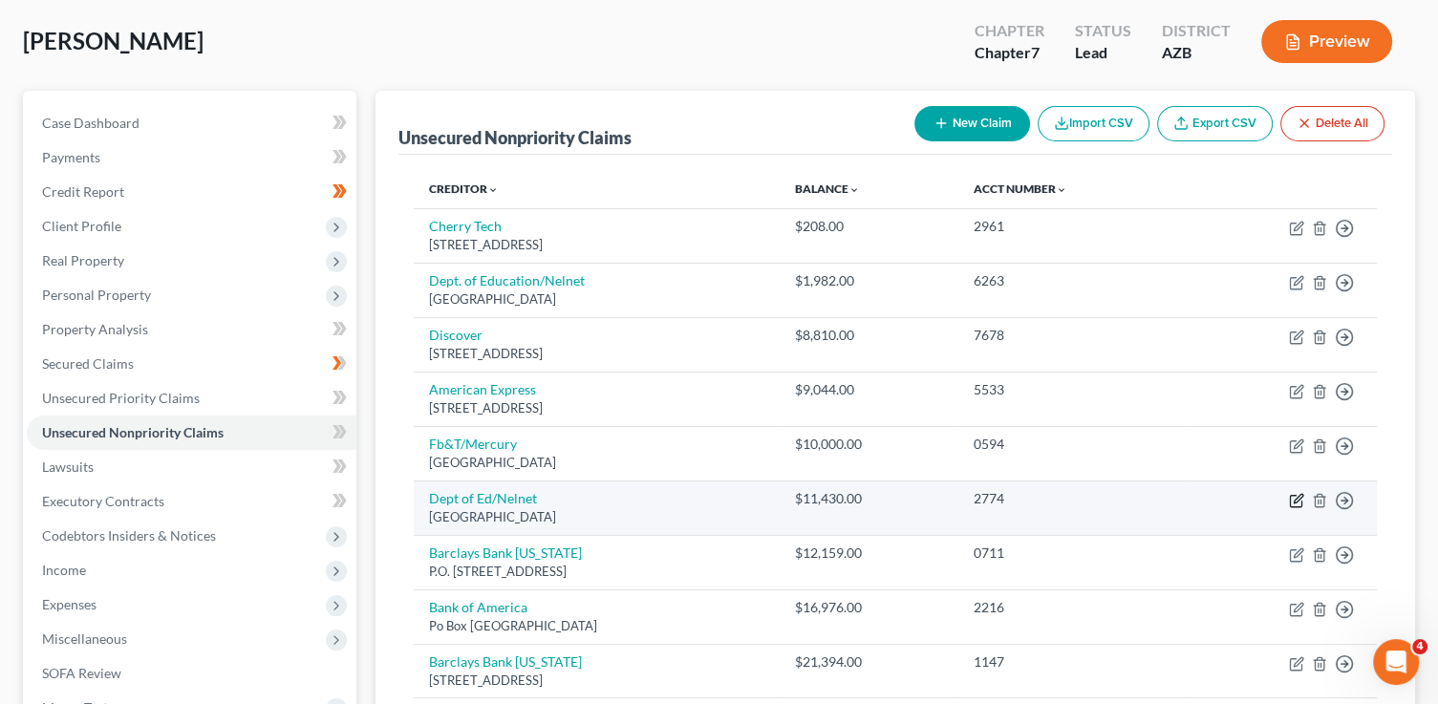
click at [1290, 495] on icon "button" at bounding box center [1295, 500] width 11 height 11
select select "30"
select select "17"
select select "0"
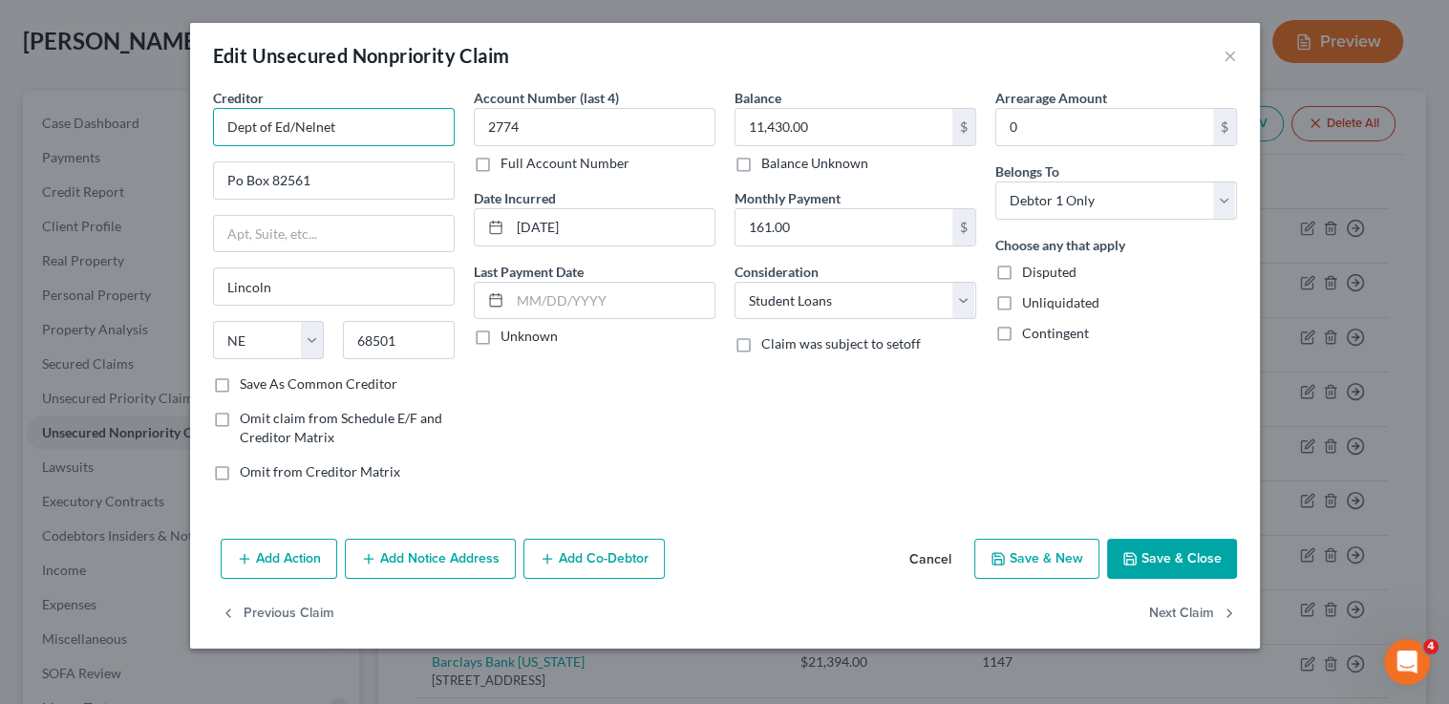
click at [285, 130] on input "Dept of Ed/Nelnet" at bounding box center [334, 127] width 242 height 38
type input "Dept of Education/Nelnet"
click at [1212, 568] on button "Save & Close" at bounding box center [1172, 559] width 130 height 40
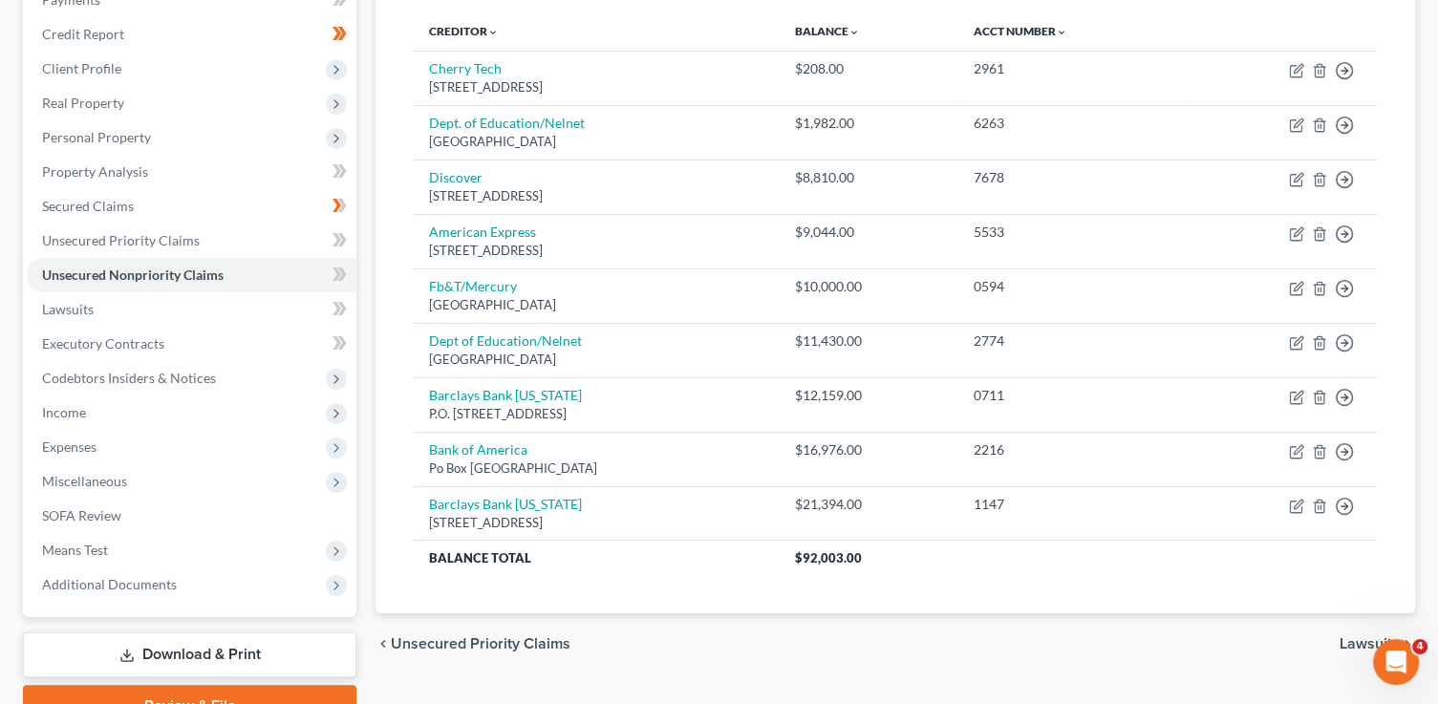
scroll to position [0, 0]
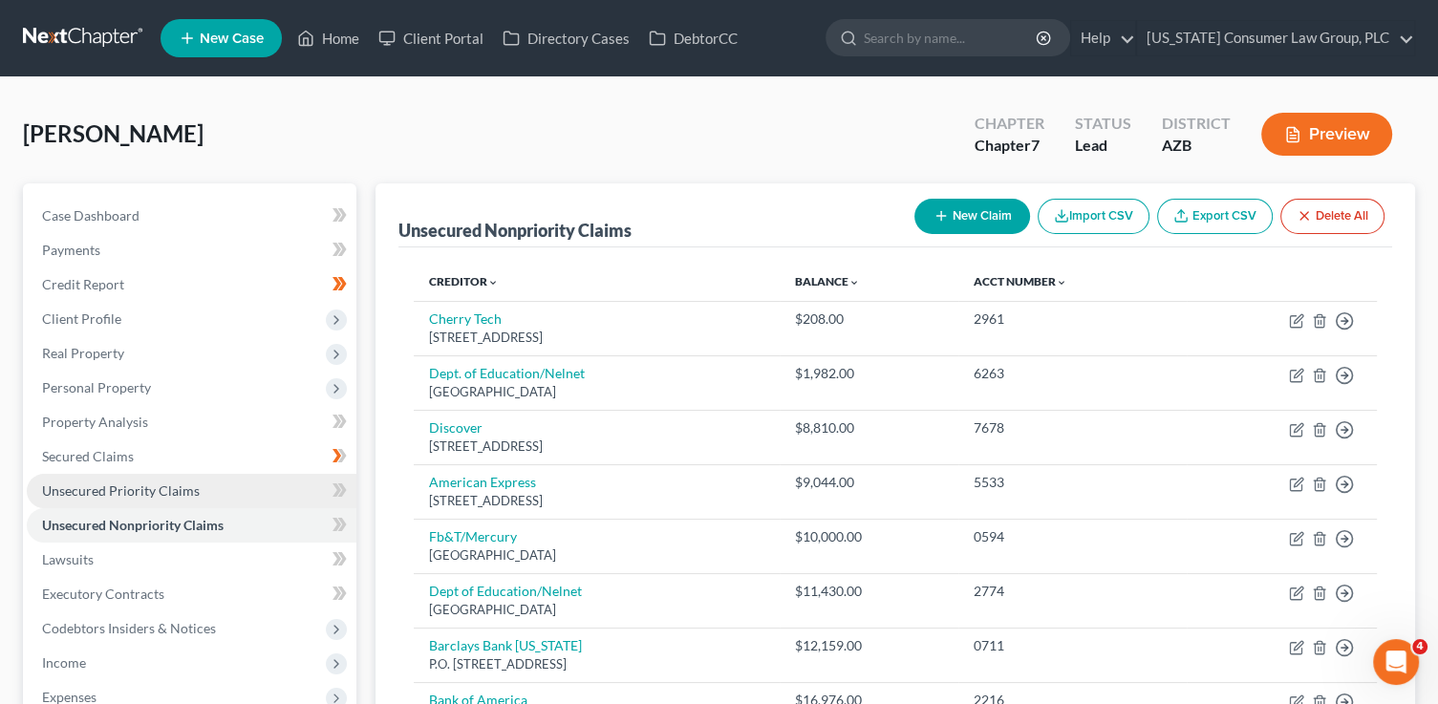
click at [139, 492] on span "Unsecured Priority Claims" at bounding box center [121, 490] width 158 height 16
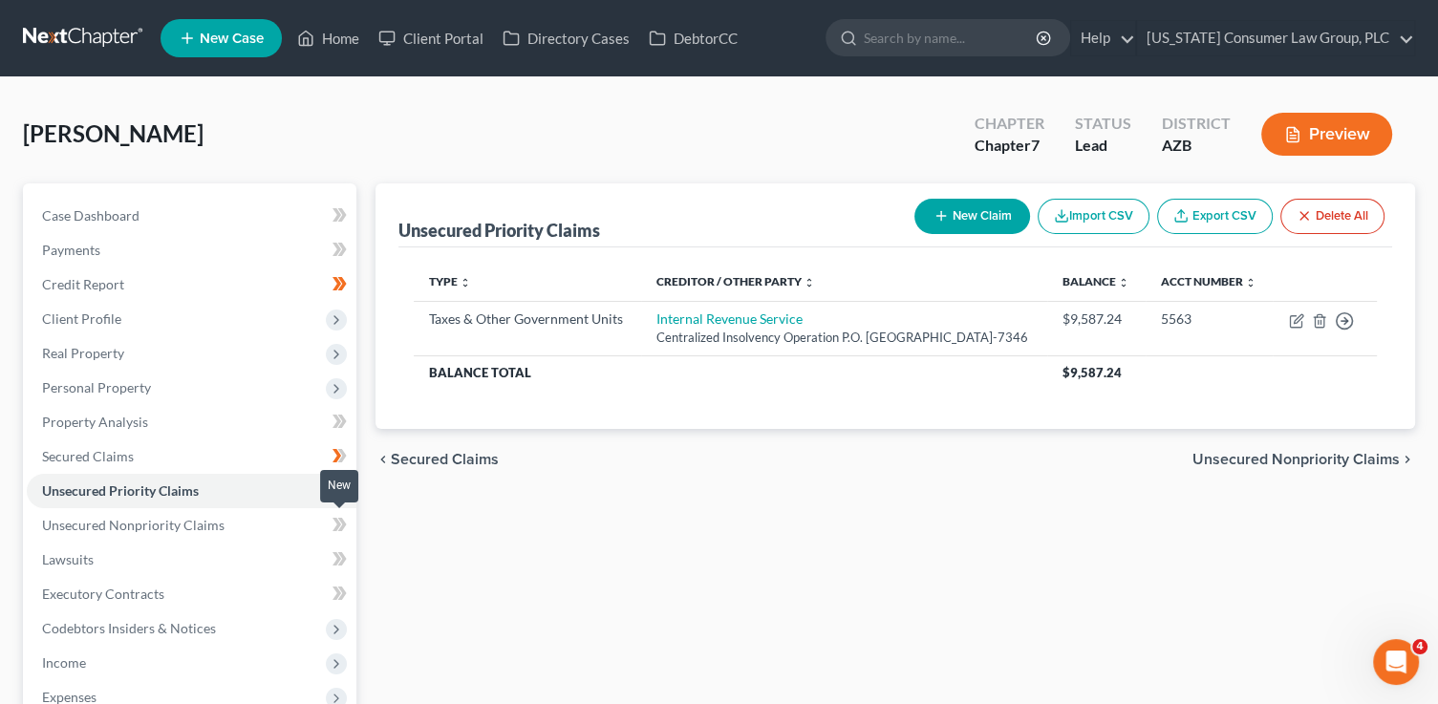
click at [334, 533] on icon at bounding box center [339, 525] width 14 height 24
click at [344, 494] on icon at bounding box center [339, 491] width 14 height 24
click at [201, 423] on link "Property Analysis" at bounding box center [192, 422] width 330 height 34
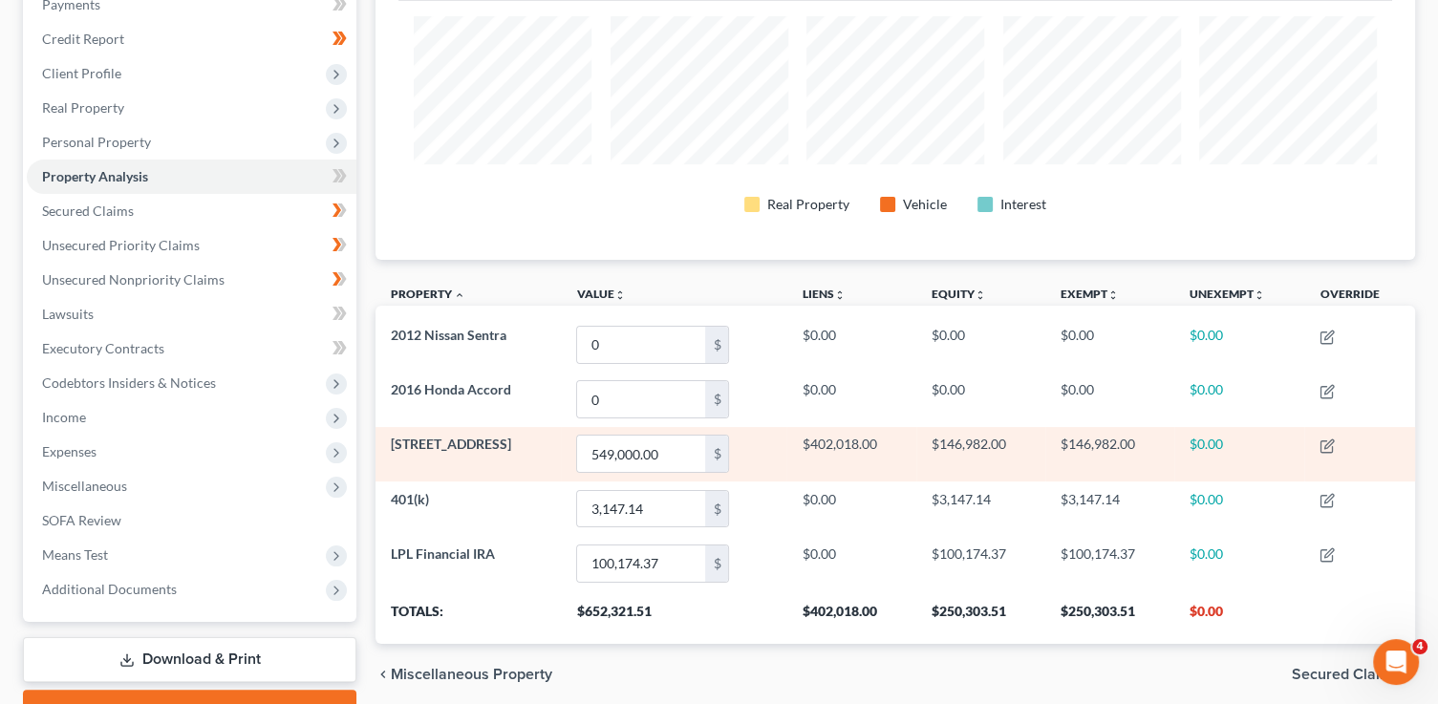
scroll to position [151, 0]
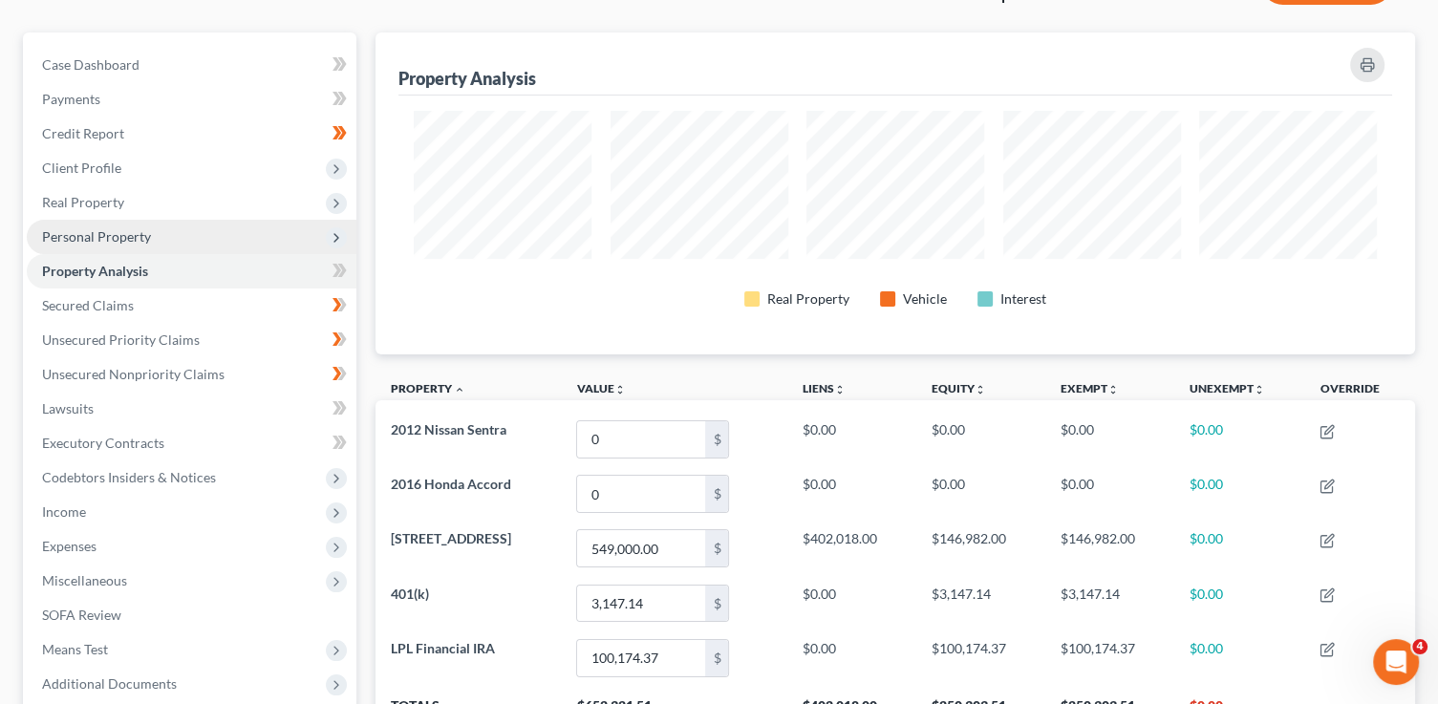
click at [98, 233] on span "Personal Property" at bounding box center [96, 236] width 109 height 16
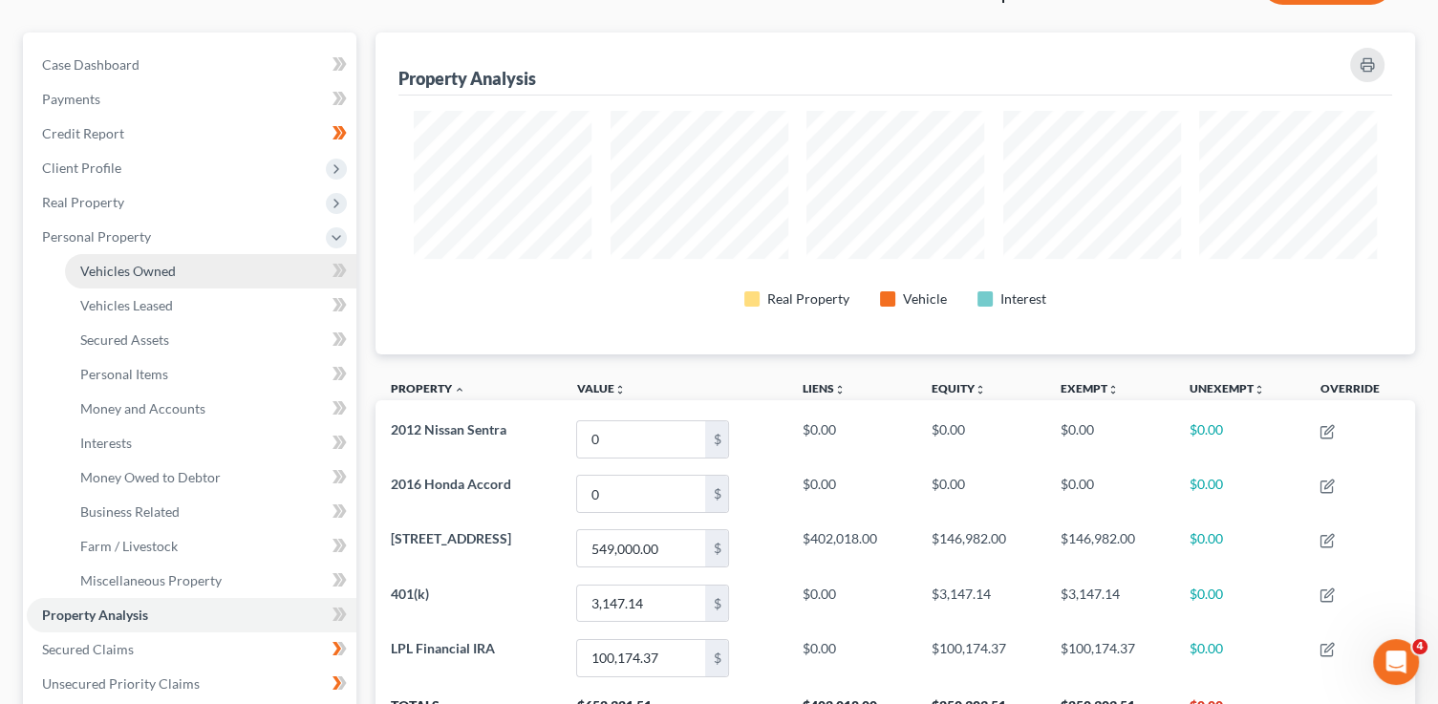
click at [118, 275] on span "Vehicles Owned" at bounding box center [128, 271] width 96 height 16
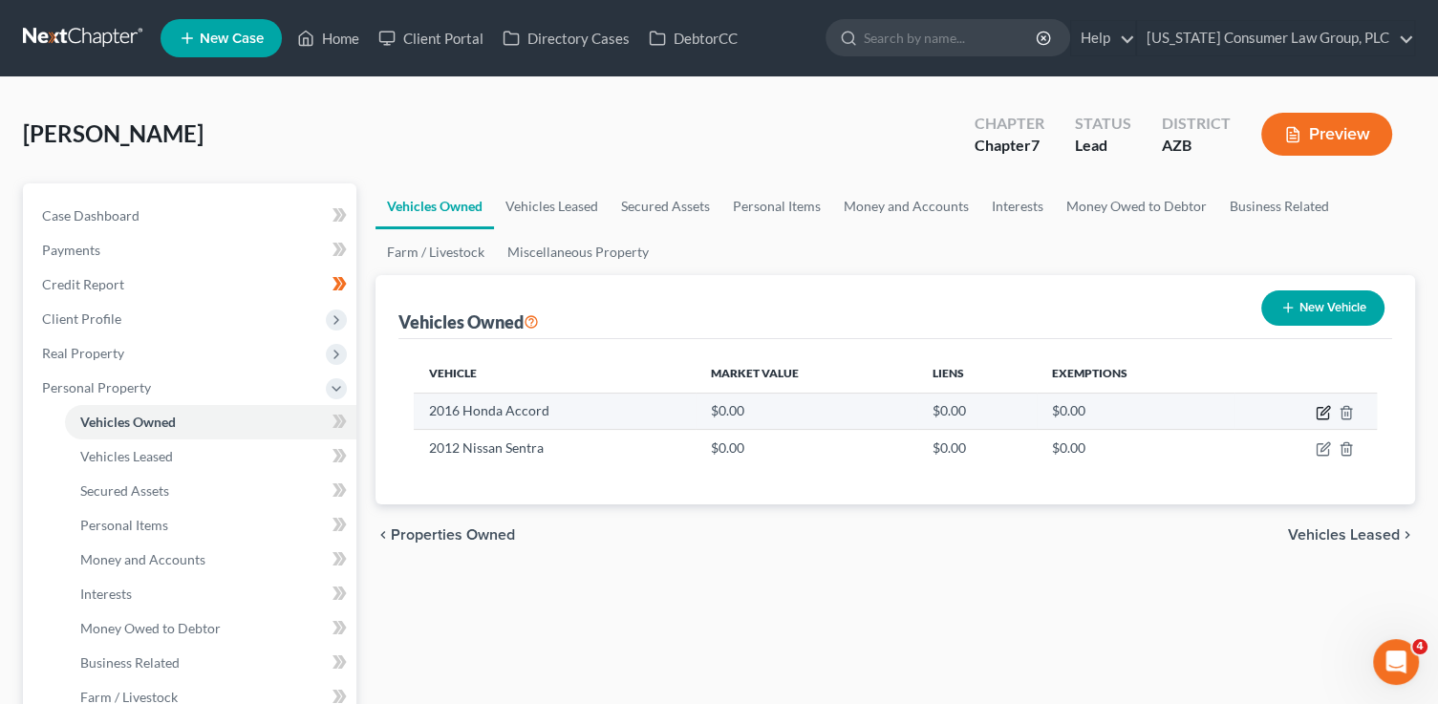
click at [1326, 416] on icon "button" at bounding box center [1322, 412] width 15 height 15
select select "0"
select select "10"
select select "3"
select select "0"
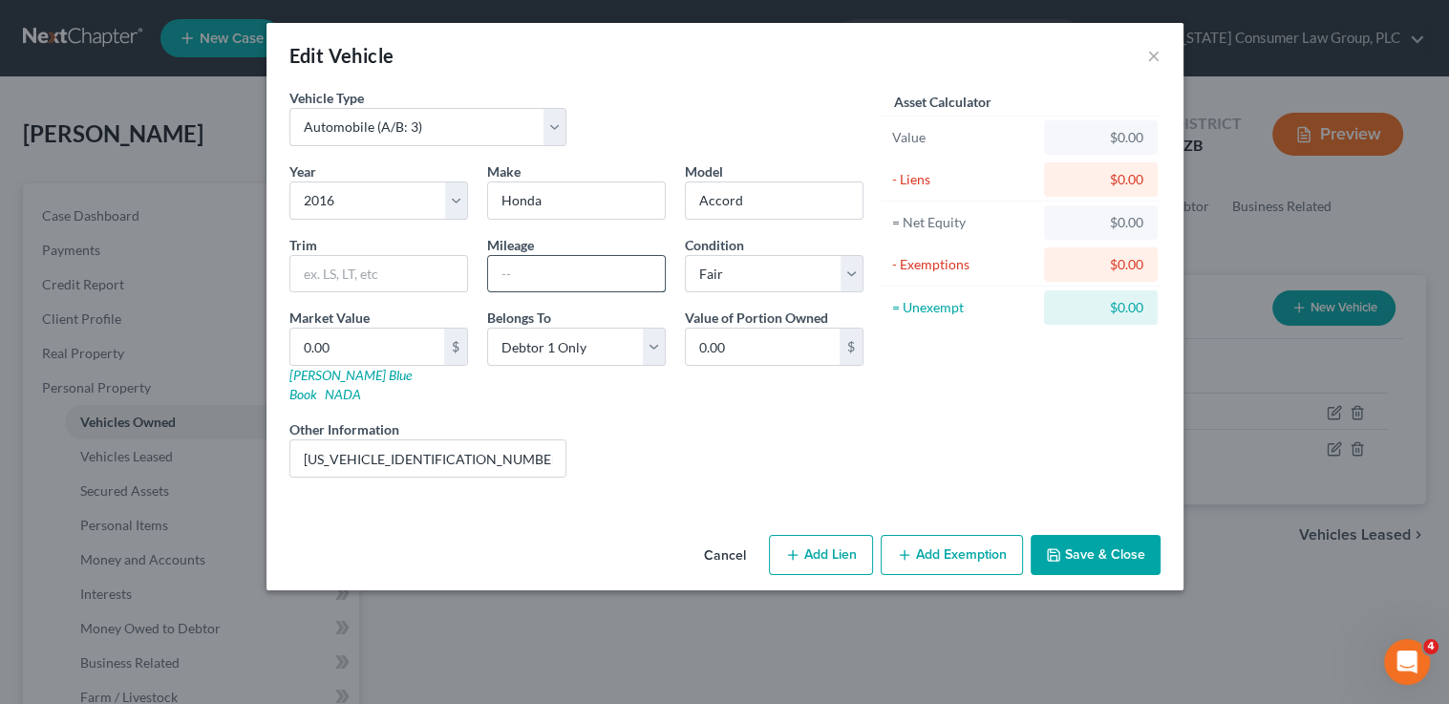
click at [566, 278] on input "text" at bounding box center [576, 274] width 177 height 36
type input "136238"
click at [512, 440] on input "1HGCR2F52GA086399" at bounding box center [428, 458] width 276 height 36
click at [300, 374] on link "Kelly Blue Book" at bounding box center [350, 384] width 122 height 35
click at [346, 337] on input "0.00" at bounding box center [367, 347] width 154 height 36
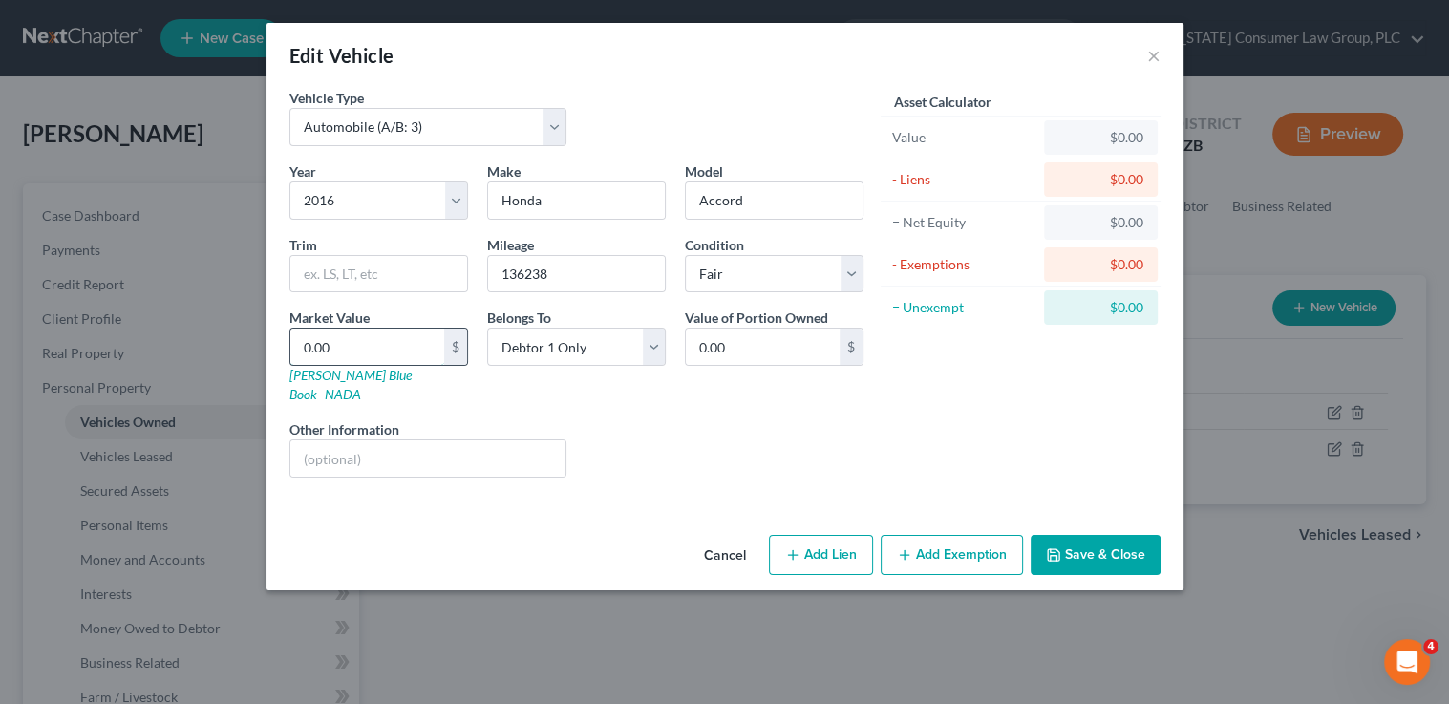
type input "6"
type input "6.00"
type input "69"
type input "69.00"
type input "699"
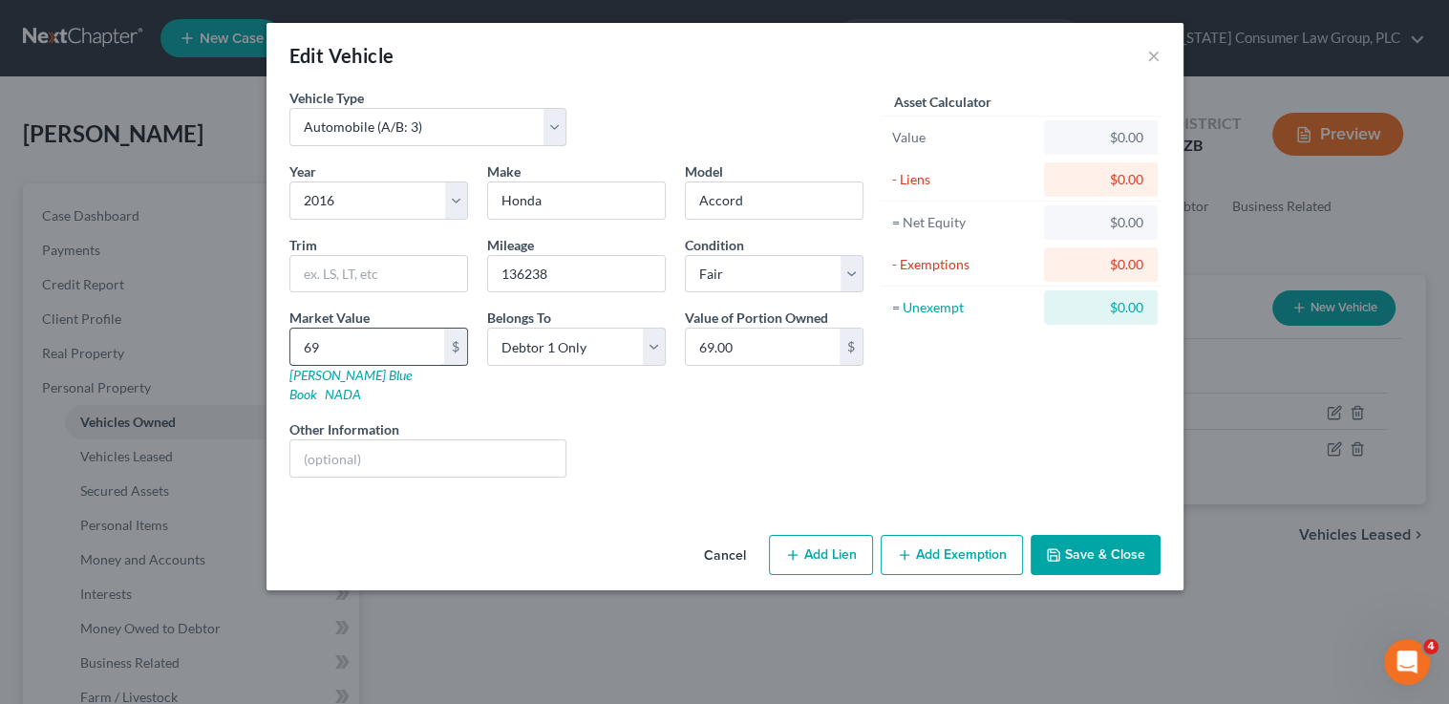
type input "699.00"
type input "6,998"
type input "6,998.00"
type input "6,998"
click at [896, 537] on button "Add Exemption" at bounding box center [952, 555] width 142 height 40
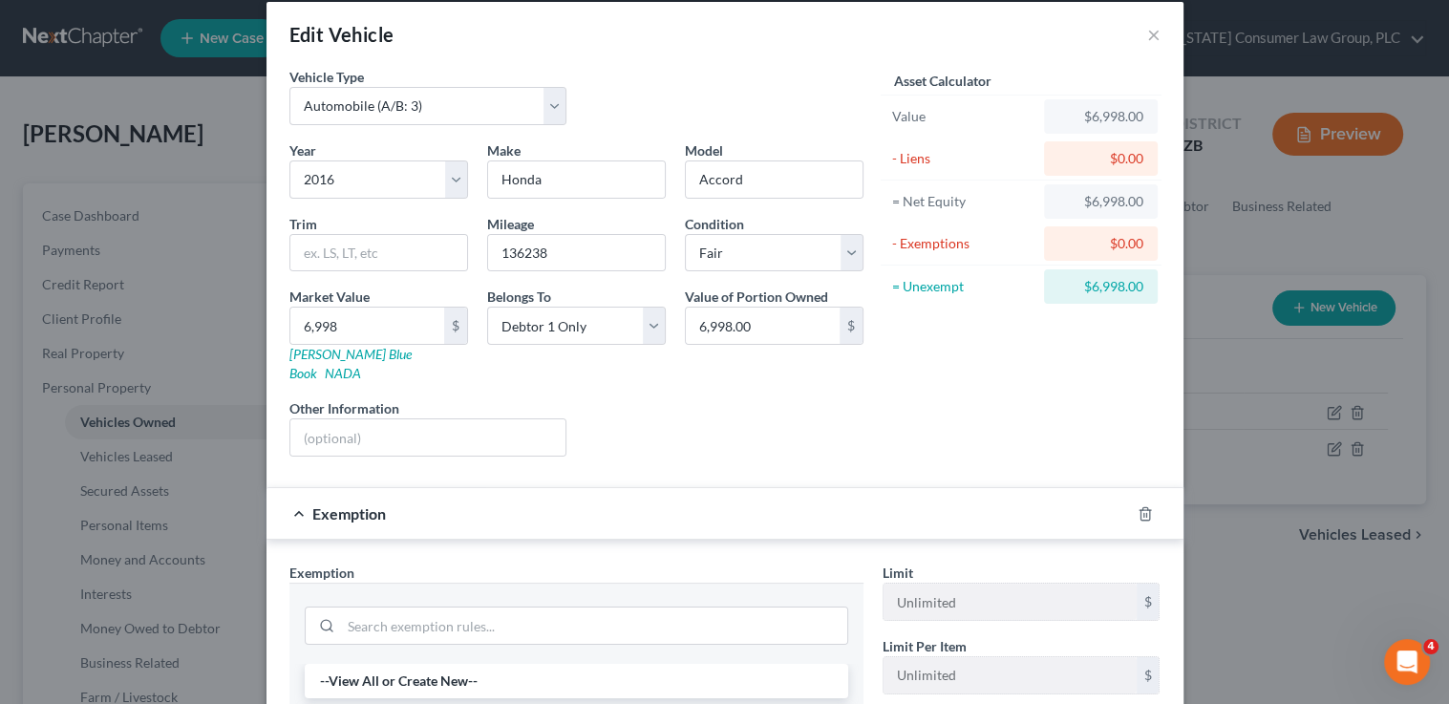
scroll to position [189, 0]
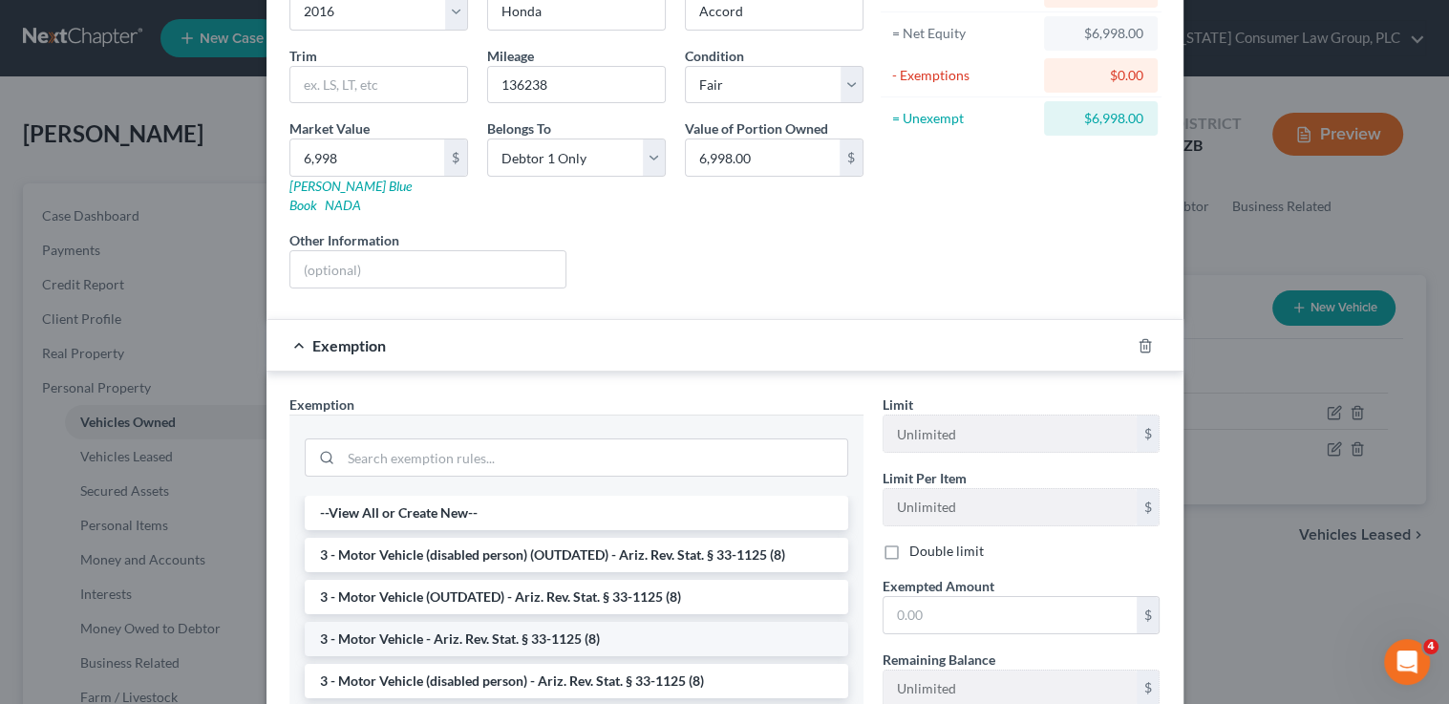
click at [545, 622] on li "3 - Motor Vehicle - Ariz. Rev. Stat. § 33-1125 (8)" at bounding box center [577, 639] width 544 height 34
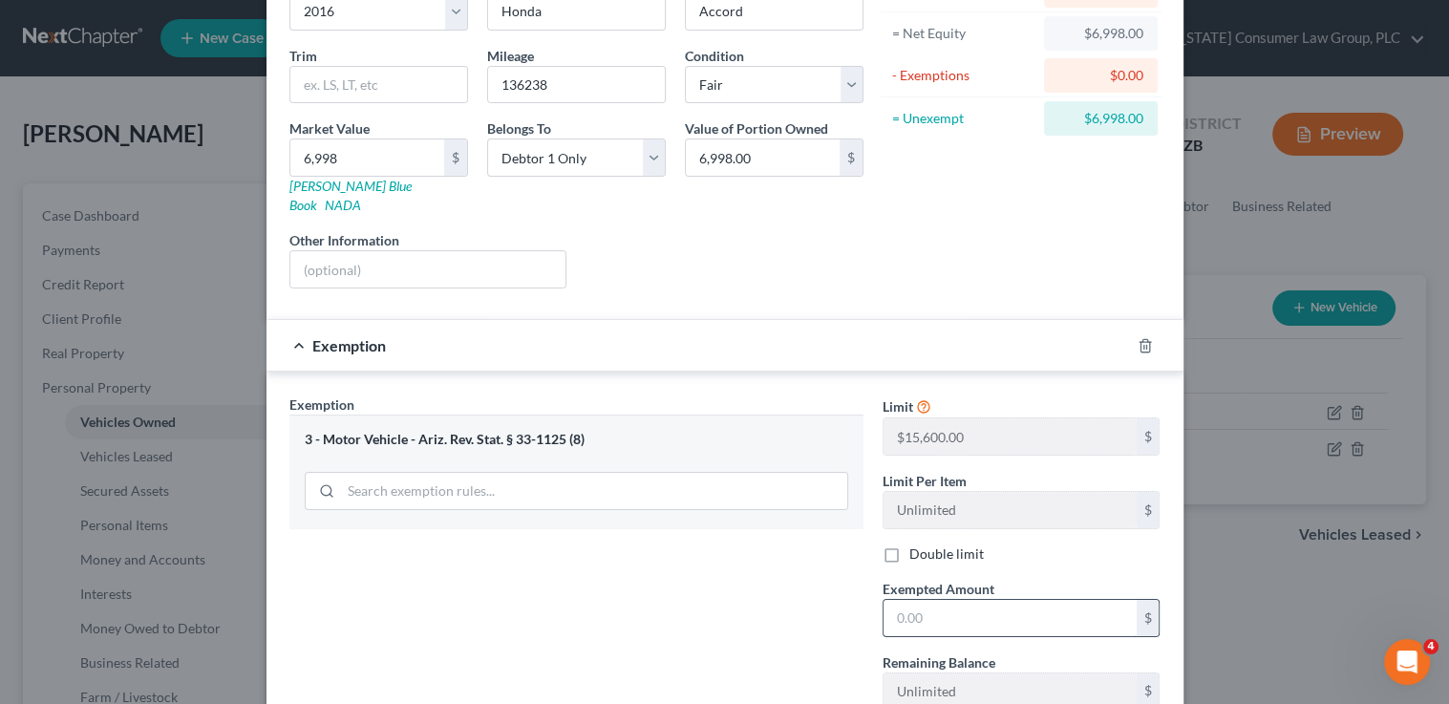
click at [913, 600] on input "text" at bounding box center [1010, 618] width 253 height 36
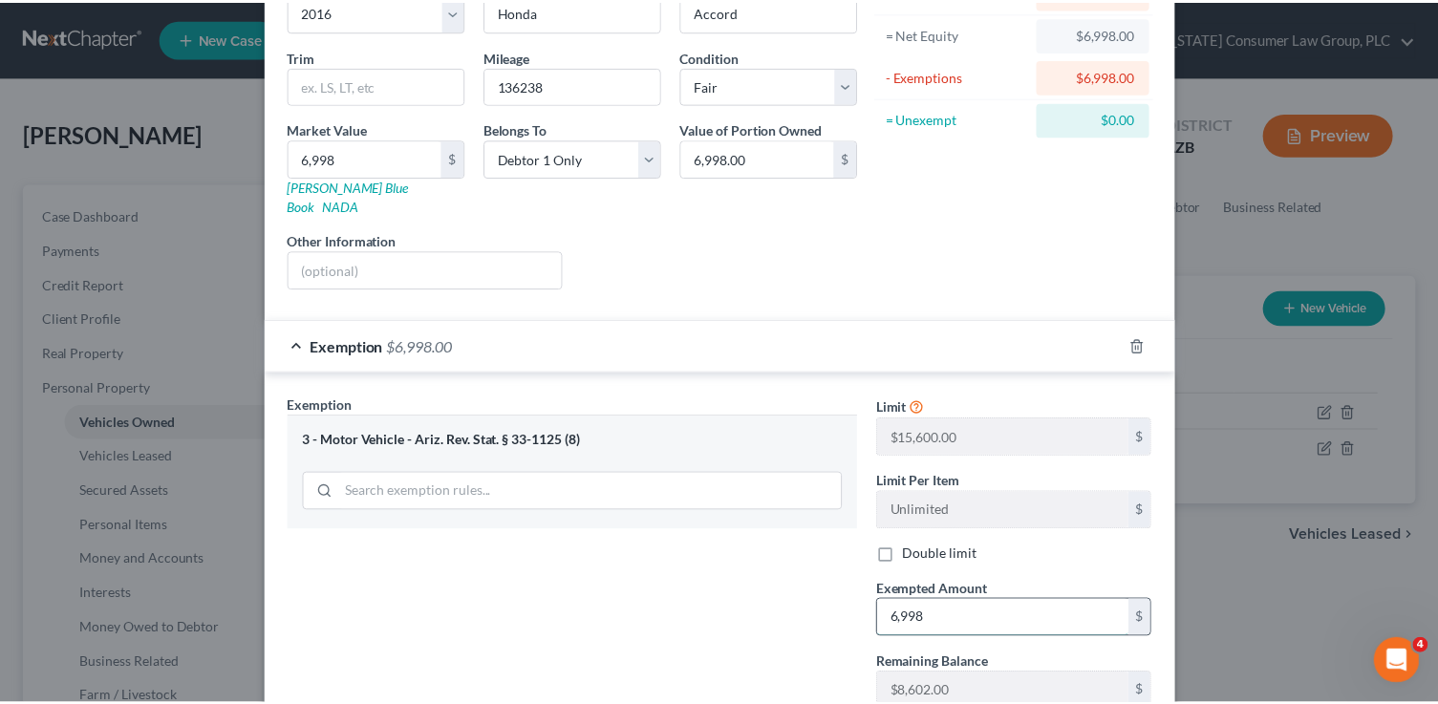
scroll to position [309, 0]
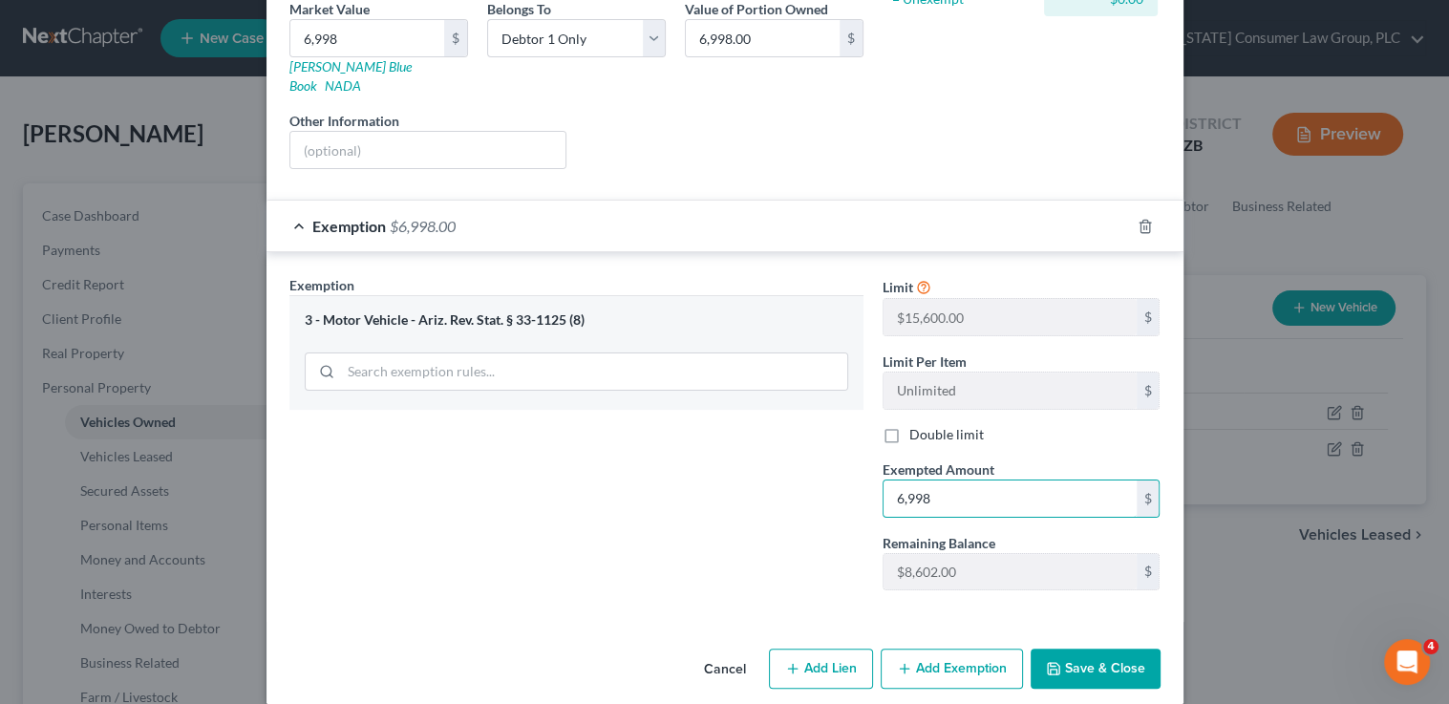
type input "6,998"
click at [1116, 649] on button "Save & Close" at bounding box center [1096, 669] width 130 height 40
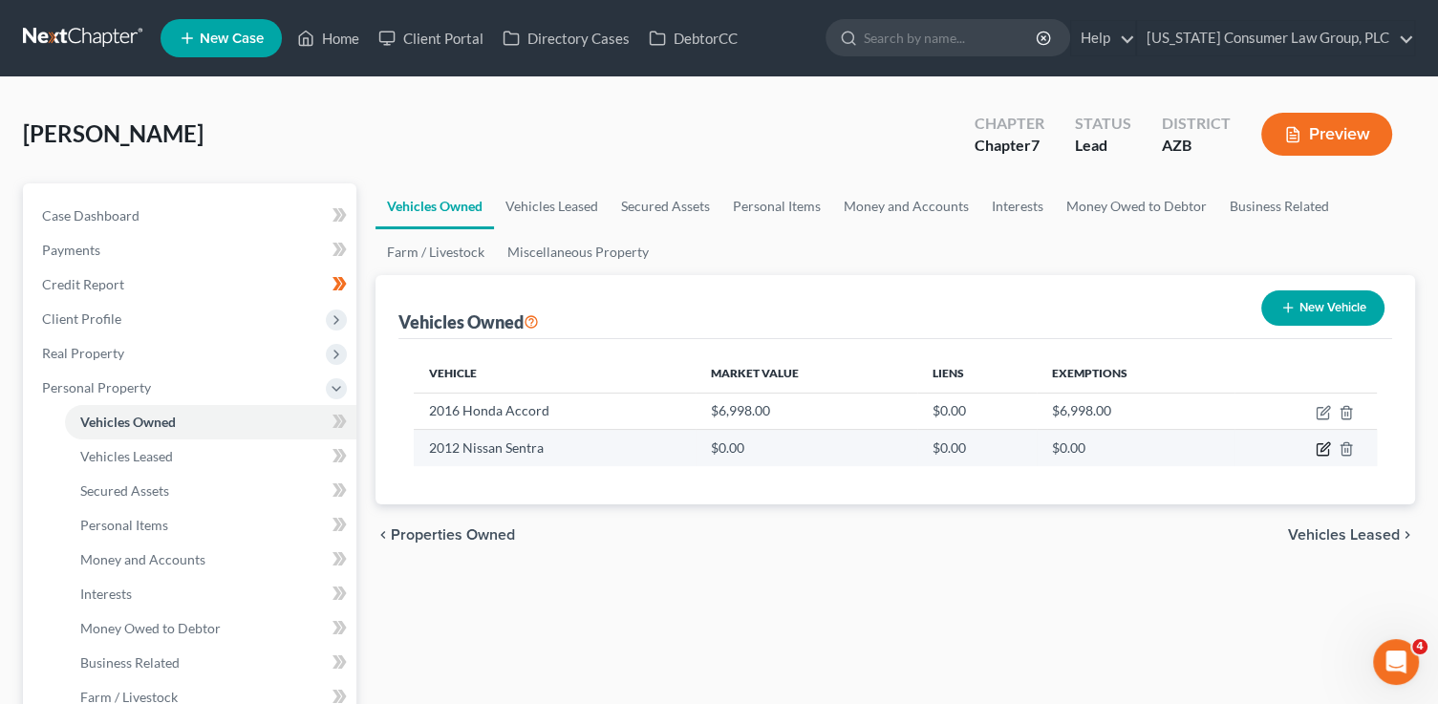
click at [1322, 451] on icon "button" at bounding box center [1322, 448] width 15 height 15
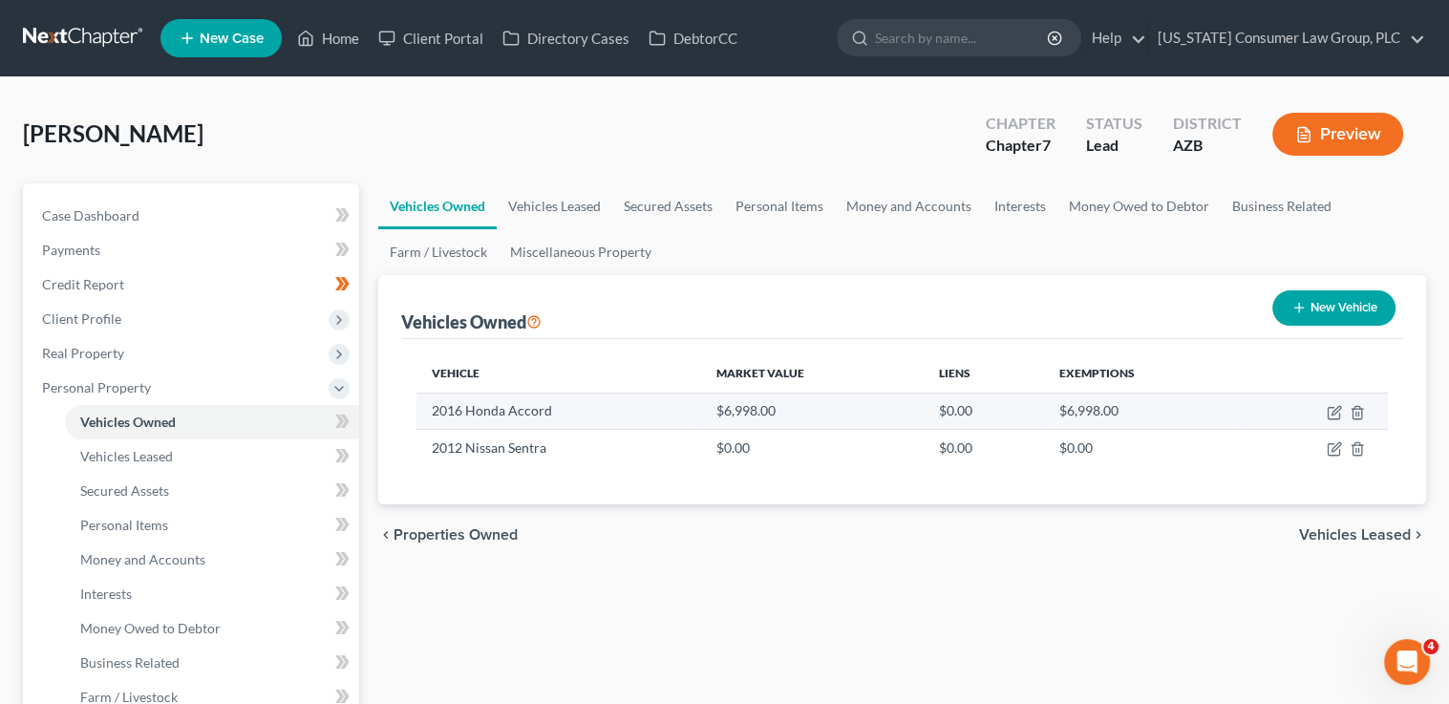
select select "0"
select select "14"
select select "3"
select select "0"
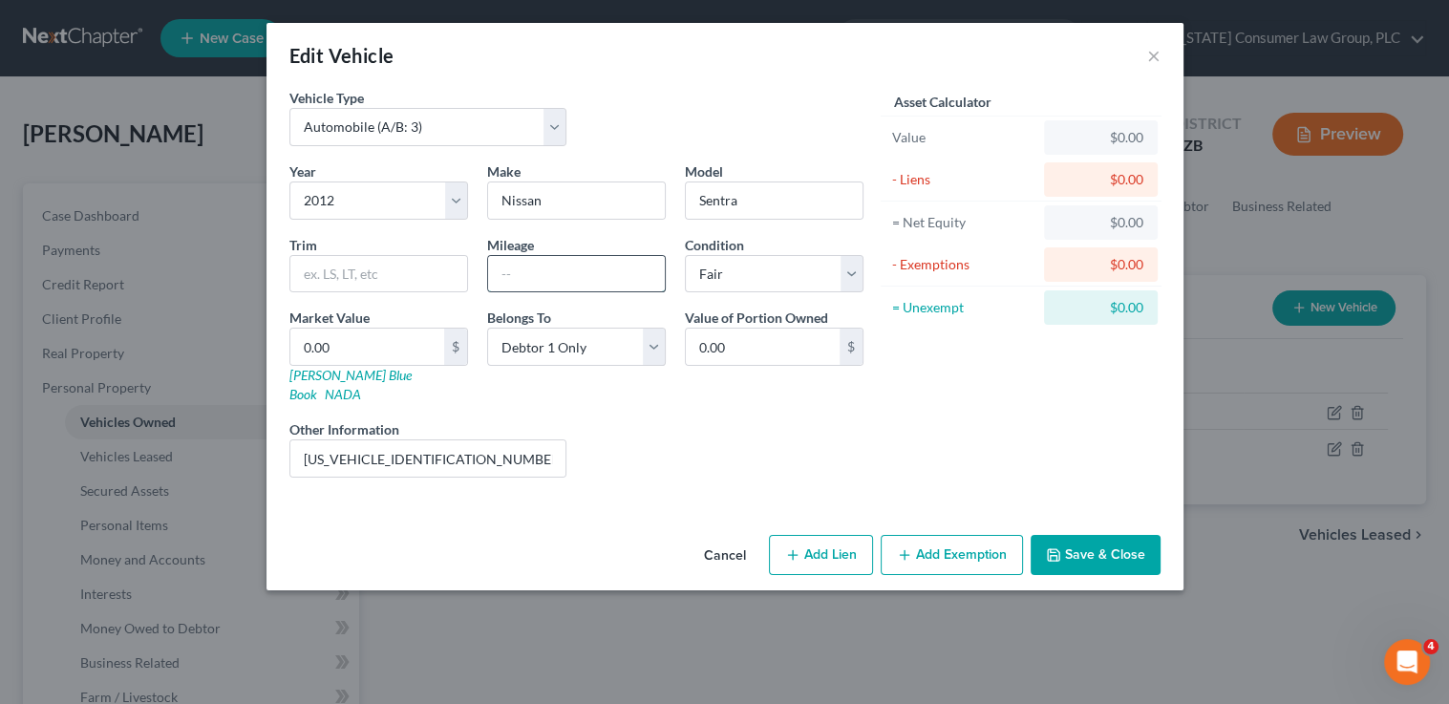
click at [547, 267] on input "text" at bounding box center [576, 274] width 177 height 36
type input "194000"
drag, startPoint x: 468, startPoint y: 447, endPoint x: 224, endPoint y: 441, distance: 243.7
click at [224, 441] on div "Edit Vehicle × Vehicle Type Select Automobile (A/B: 3) Truck (A/B: 3) Trailer (…" at bounding box center [724, 352] width 1449 height 704
click at [321, 386] on div "Year Select 2026 2025 2024 2023 2022 2021 2020 2019 2018 2017 2016 2015 2014 20…" at bounding box center [576, 326] width 593 height 331
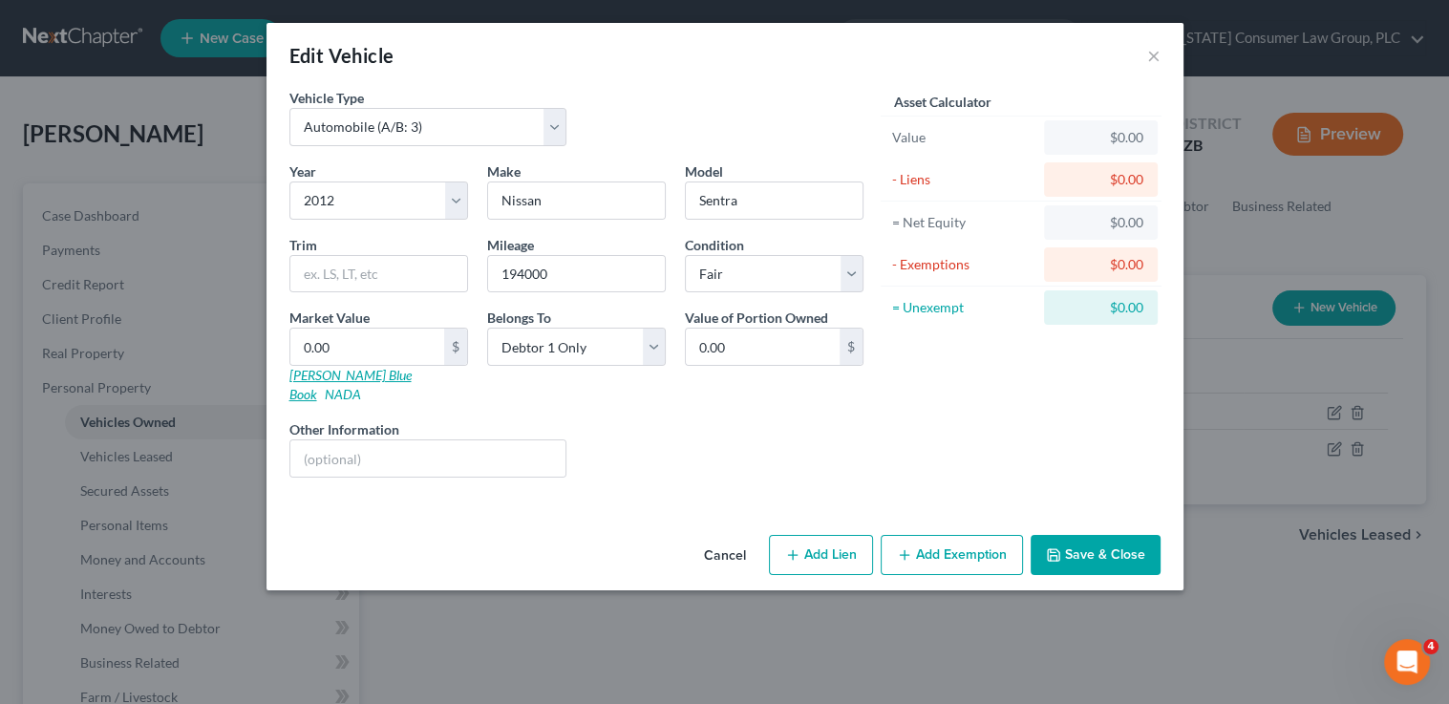
click at [320, 375] on link "Kelly Blue Book" at bounding box center [350, 384] width 122 height 35
click at [396, 332] on input "0.00" at bounding box center [367, 347] width 154 height 36
type input "5"
type input "5.00"
type input "50"
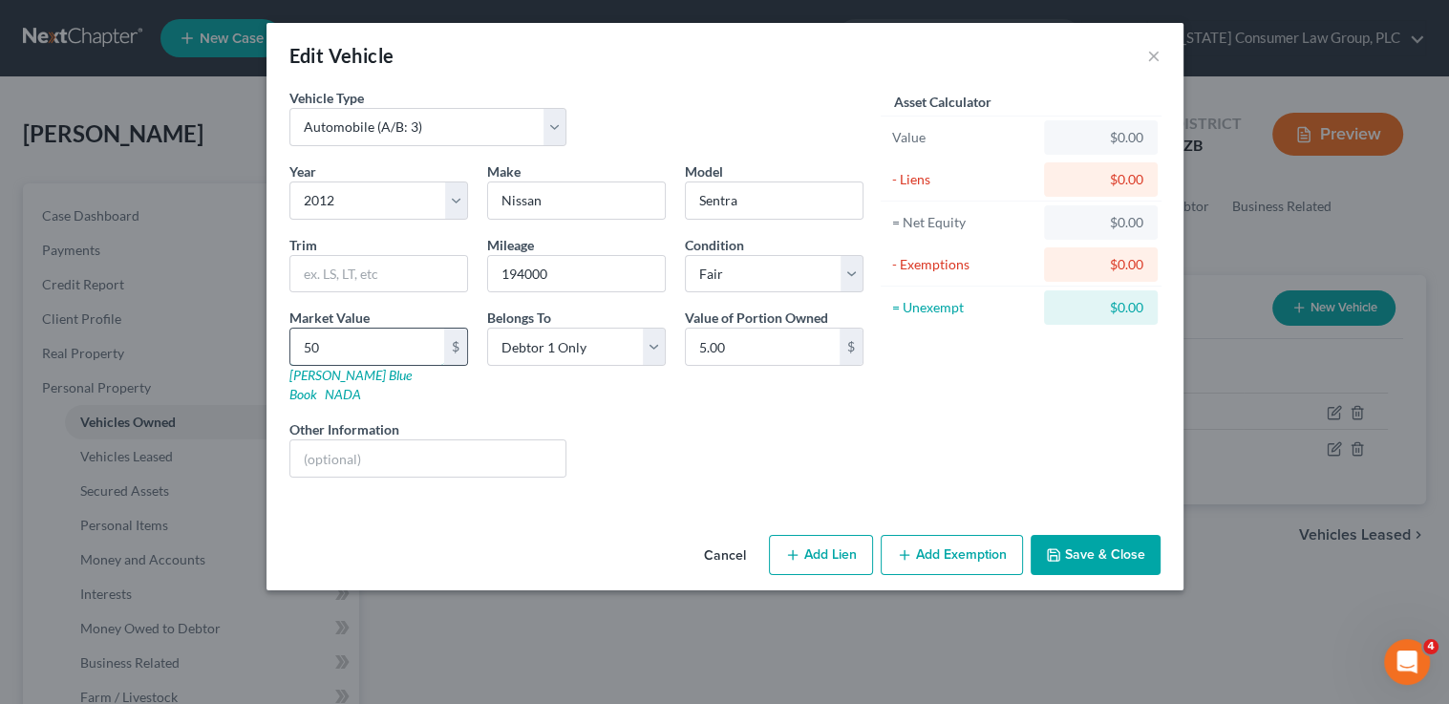
type input "50.00"
type input "504"
type input "504.00"
type input "504"
click at [1083, 535] on button "Save & Close" at bounding box center [1096, 555] width 130 height 40
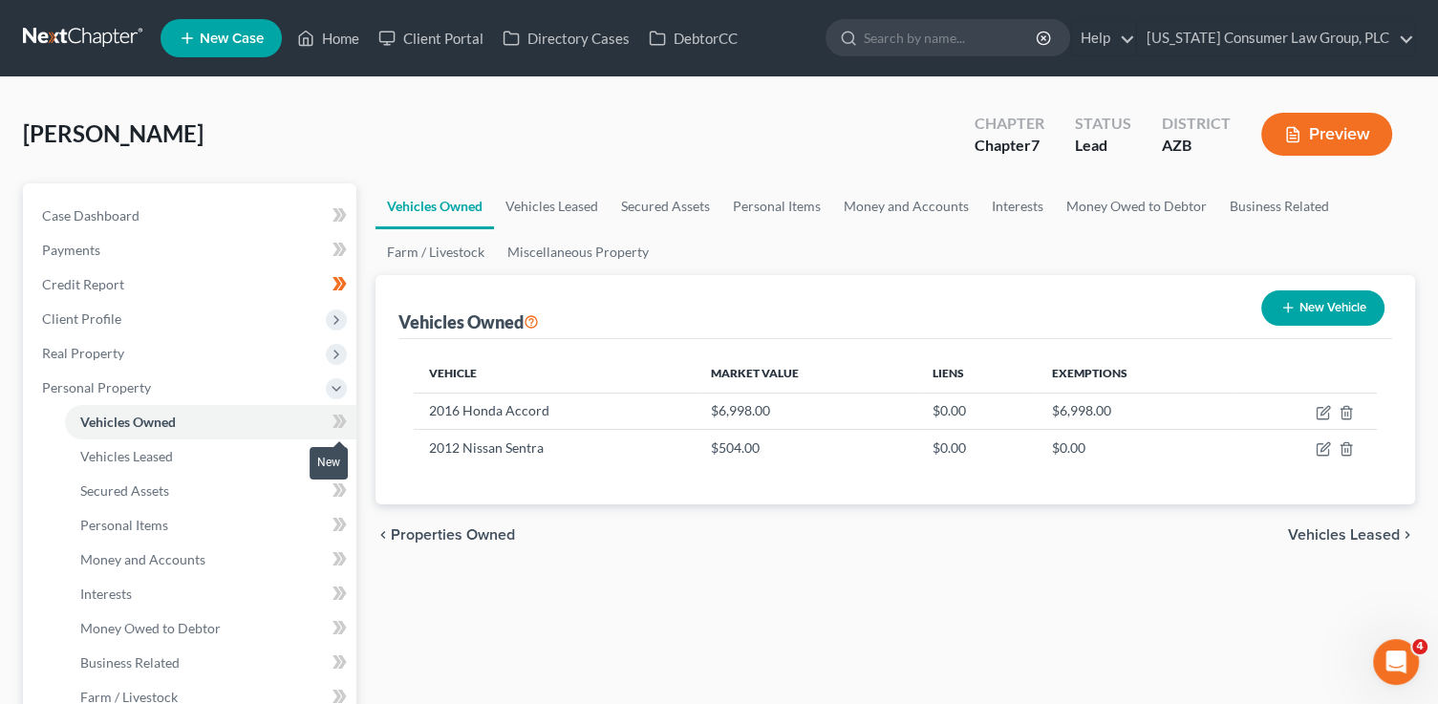
click at [344, 426] on icon at bounding box center [339, 422] width 14 height 24
click at [345, 430] on icon at bounding box center [339, 422] width 14 height 24
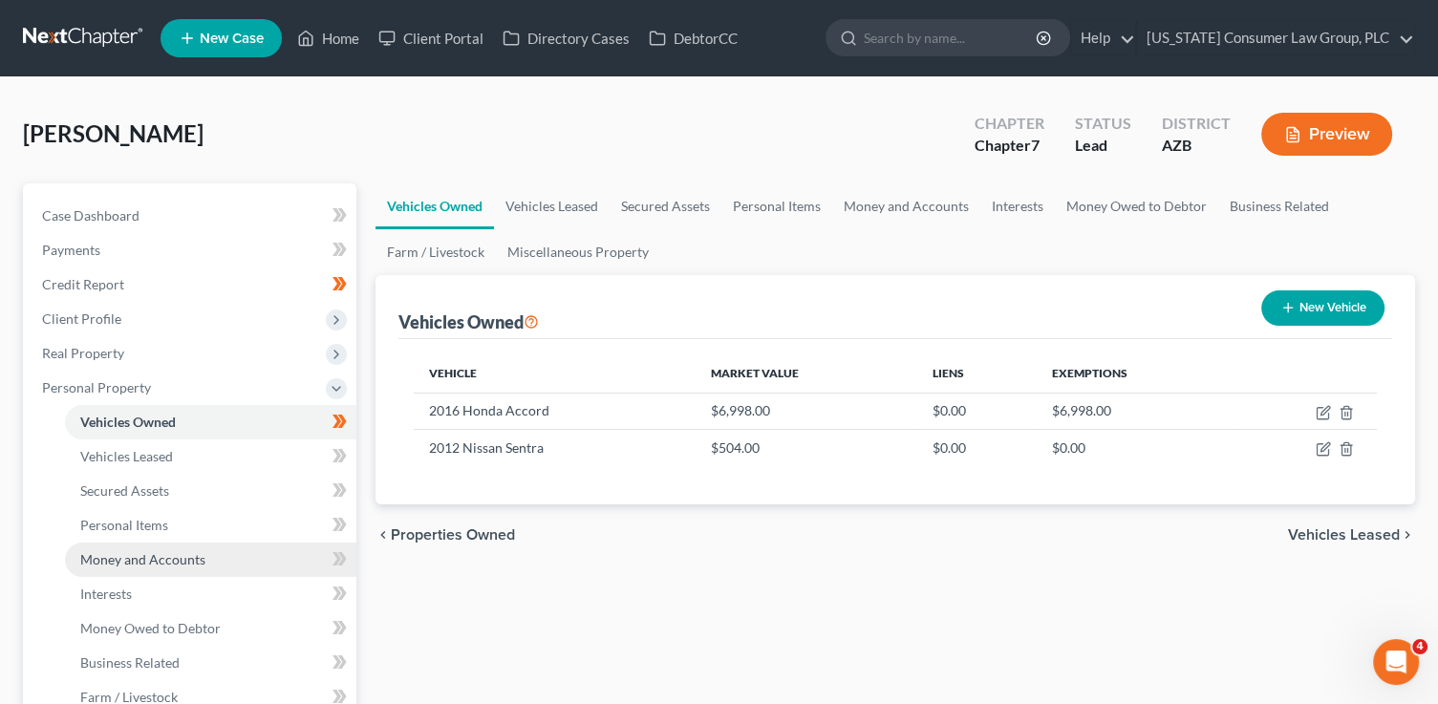
click at [243, 559] on link "Money and Accounts" at bounding box center [210, 560] width 291 height 34
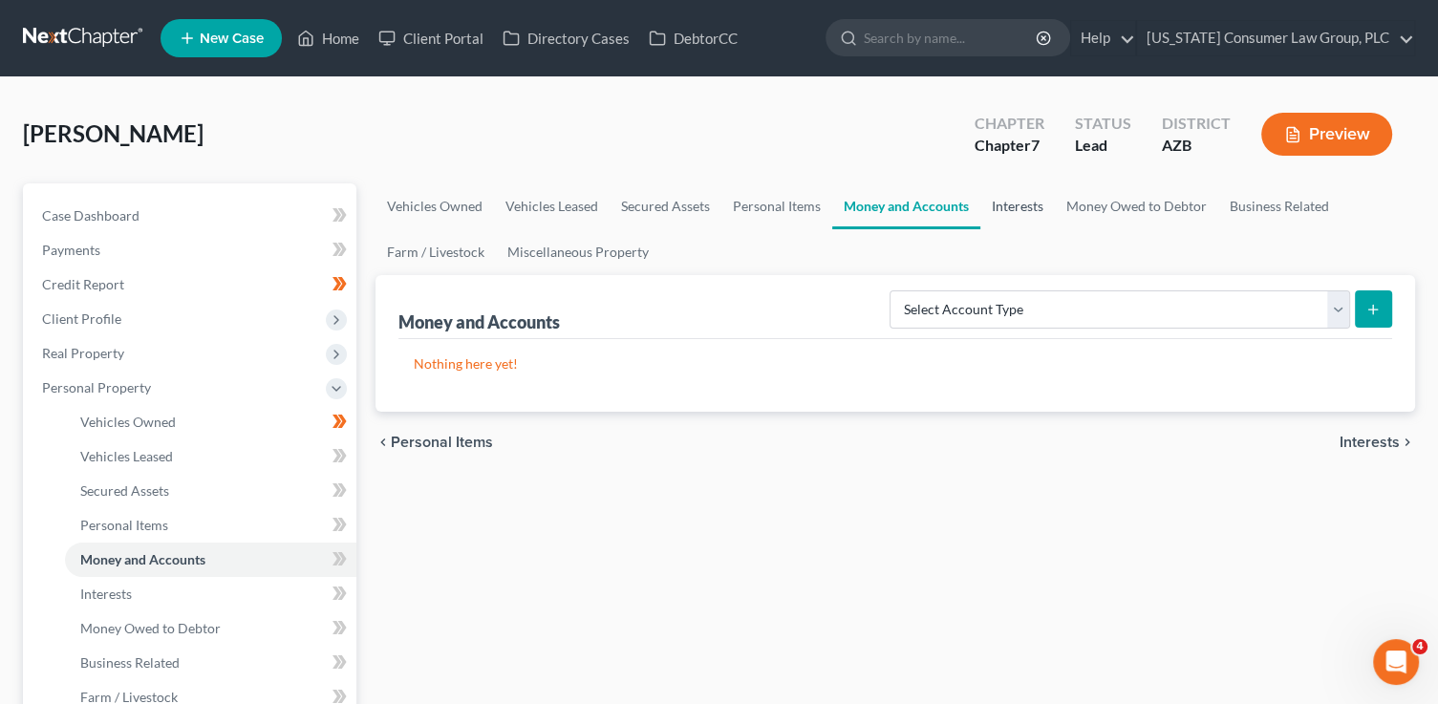
click at [1012, 198] on link "Interests" at bounding box center [1017, 206] width 75 height 46
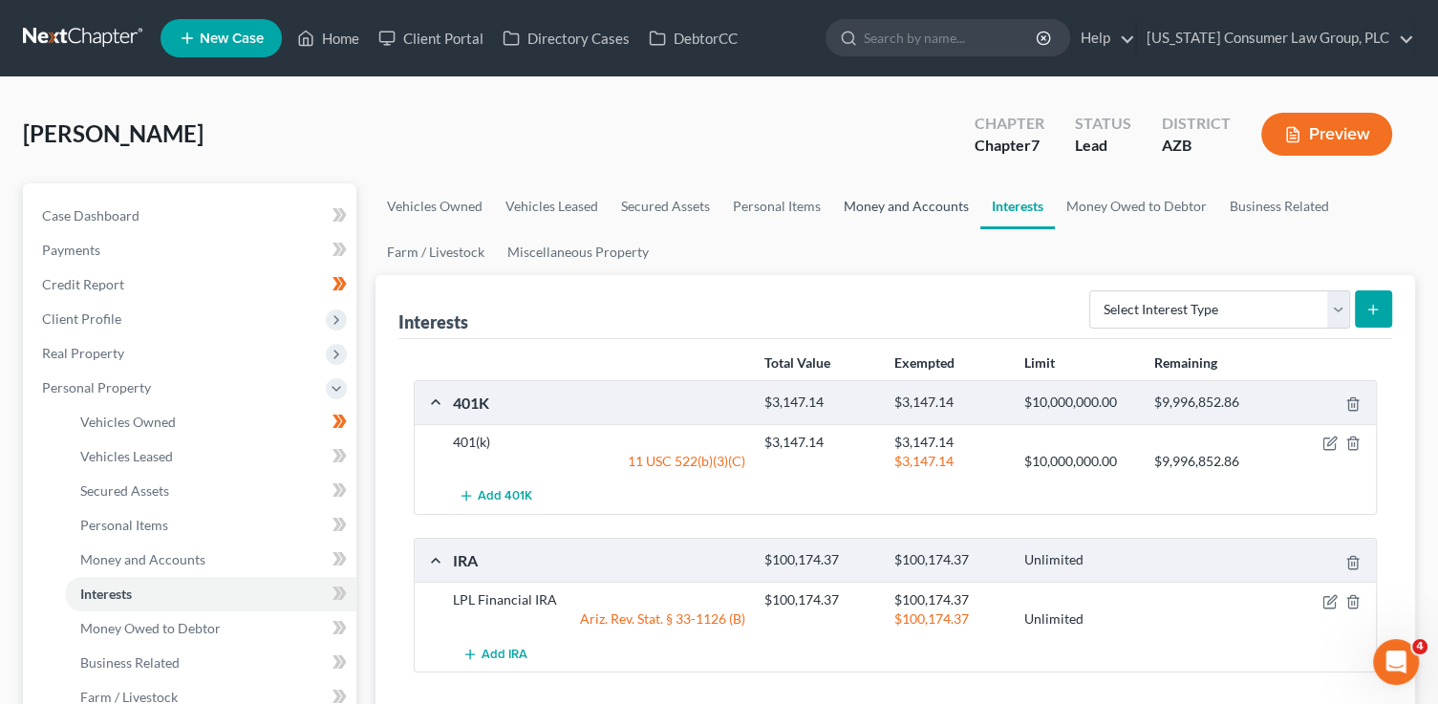
click at [869, 208] on link "Money and Accounts" at bounding box center [906, 206] width 148 height 46
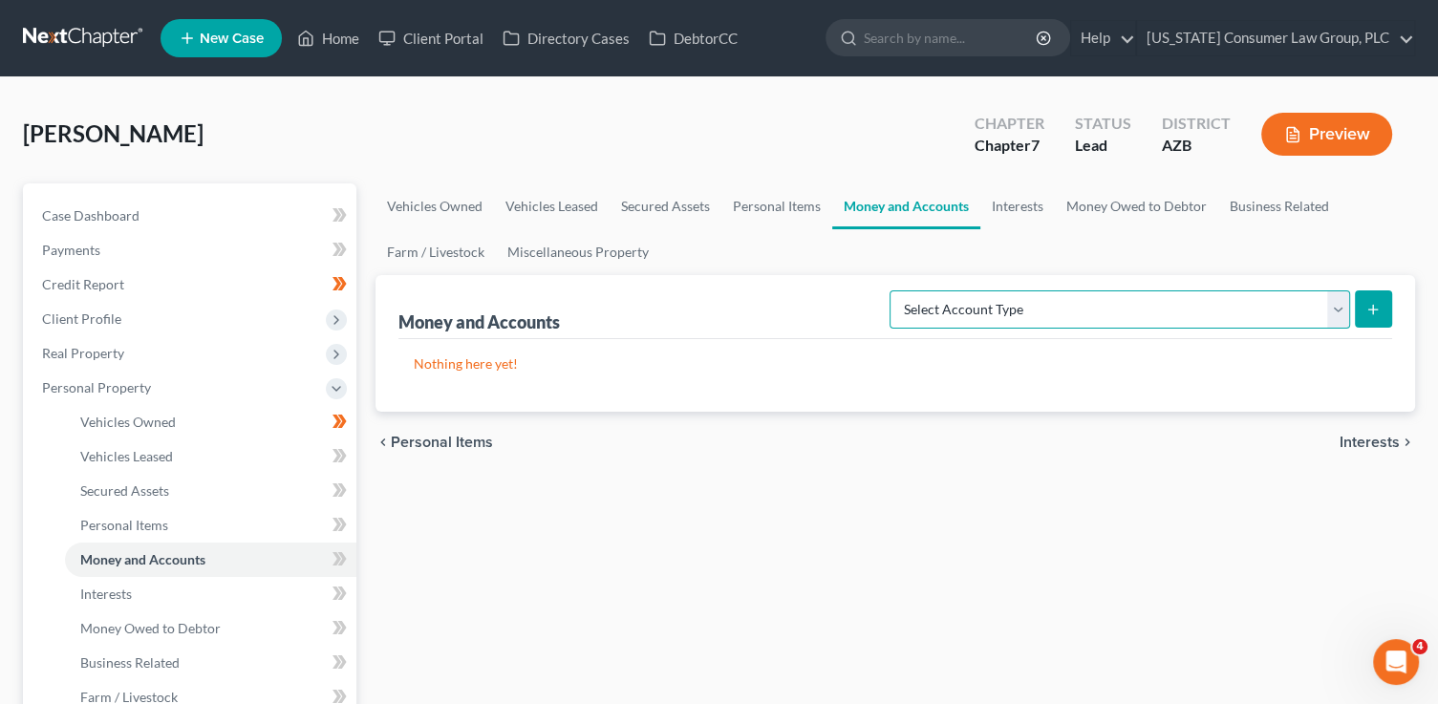
click at [1134, 309] on select "Select Account Type Brokerage (A/B: 18, SOFA: 20) Cash on Hand (A/B: 16) Certif…" at bounding box center [1119, 309] width 460 height 38
select select "other"
click at [895, 290] on select "Select Account Type Brokerage (A/B: 18, SOFA: 20) Cash on Hand (A/B: 16) Certif…" at bounding box center [1119, 309] width 460 height 38
click at [1365, 310] on icon "submit" at bounding box center [1372, 309] width 15 height 15
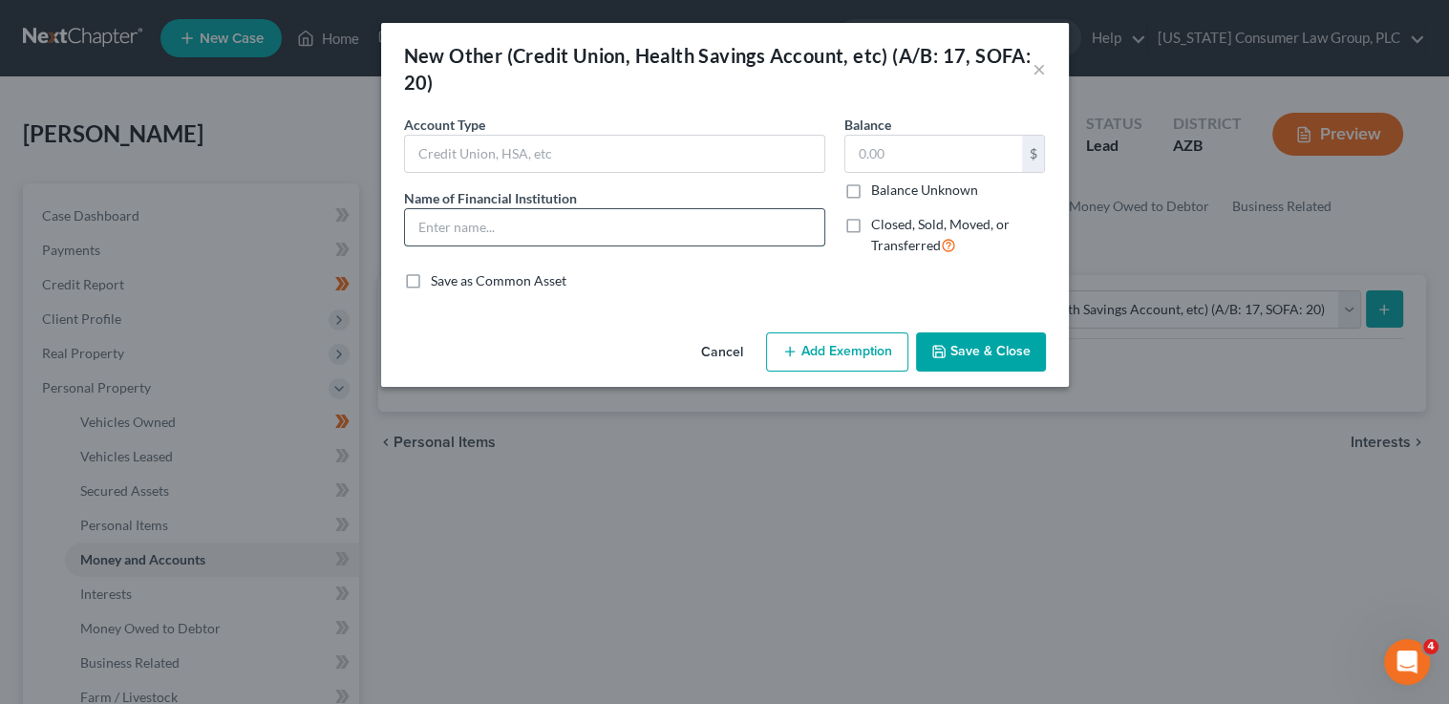
click at [490, 224] on input "text" at bounding box center [614, 227] width 419 height 36
type input "R"
type input "Robinhood"
click at [1023, 338] on button "Save & Close" at bounding box center [981, 352] width 130 height 40
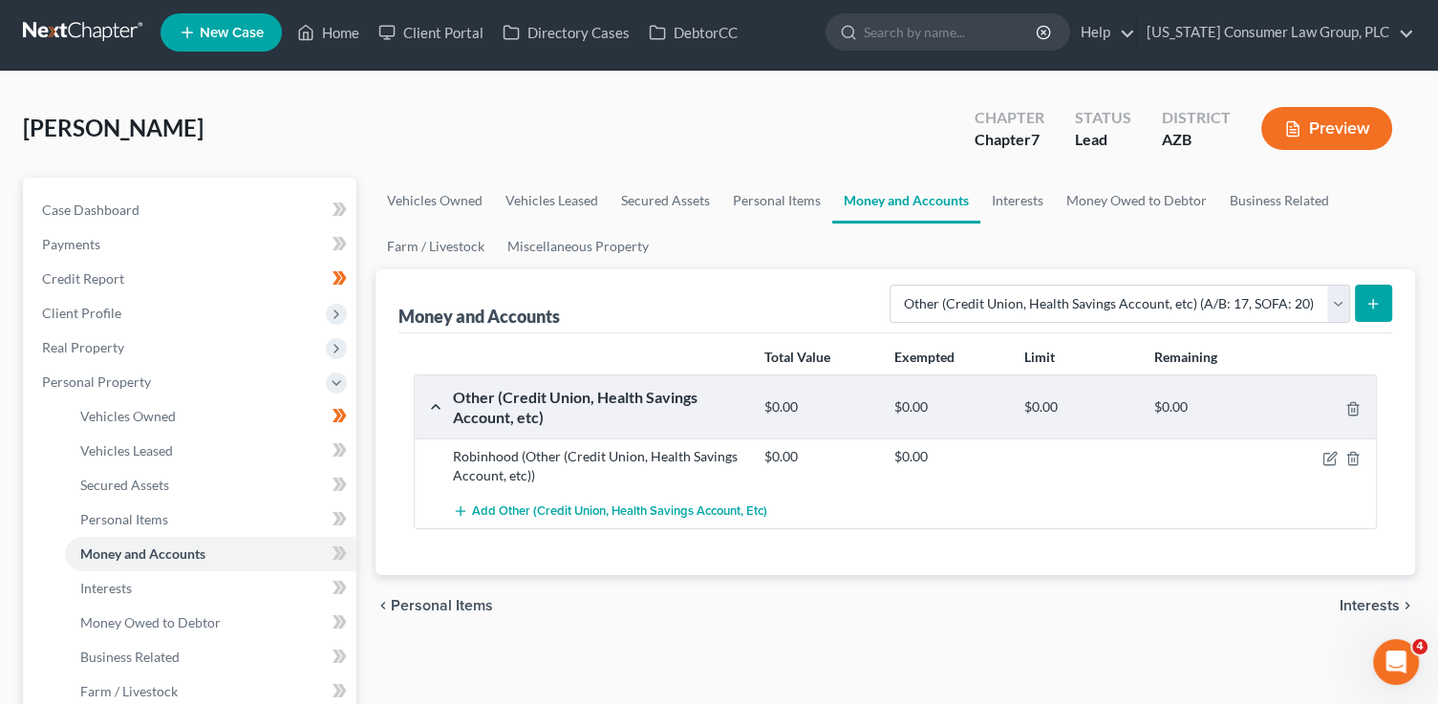
scroll to position [60, 0]
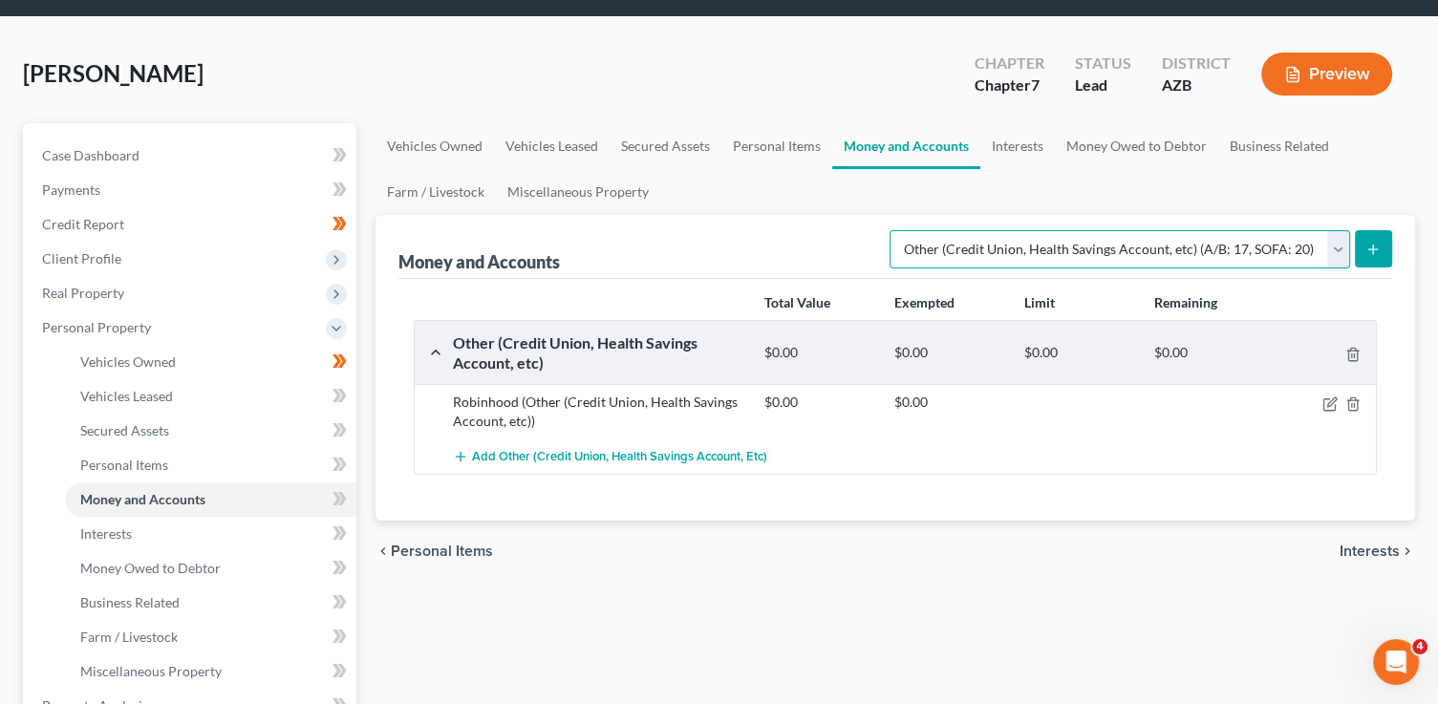
click at [1064, 253] on select "Select Account Type Brokerage (A/B: 18, SOFA: 20) Cash on Hand (A/B: 16) Certif…" at bounding box center [1119, 249] width 460 height 38
select select "checking"
click at [895, 230] on select "Select Account Type Brokerage (A/B: 18, SOFA: 20) Cash on Hand (A/B: 16) Certif…" at bounding box center [1119, 249] width 460 height 38
click at [1367, 244] on icon "submit" at bounding box center [1372, 249] width 15 height 15
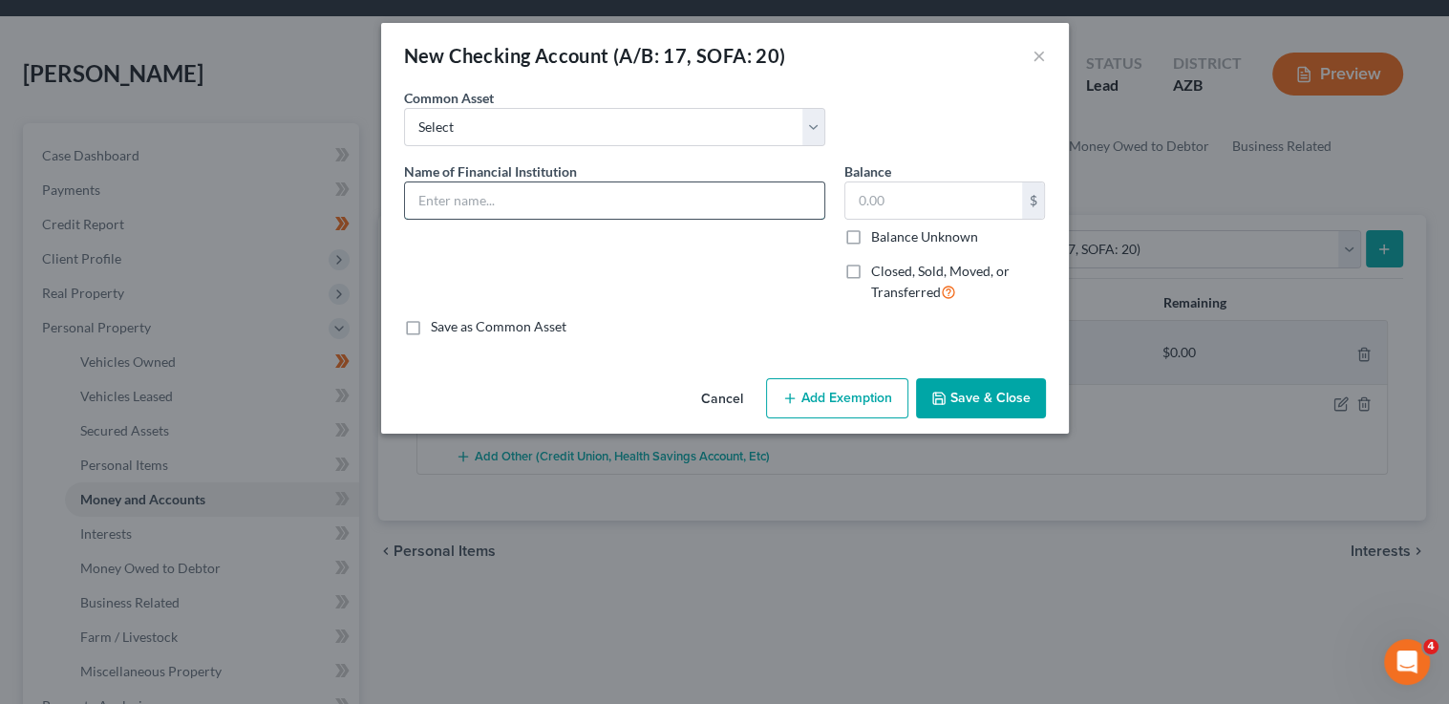
click at [598, 195] on input "text" at bounding box center [614, 200] width 419 height 36
type input "Wells Fargo Bank 5521"
click at [1046, 395] on div "Cancel Add Exemption Save & Close" at bounding box center [725, 402] width 688 height 63
click at [1030, 395] on button "Save & Close" at bounding box center [981, 398] width 130 height 40
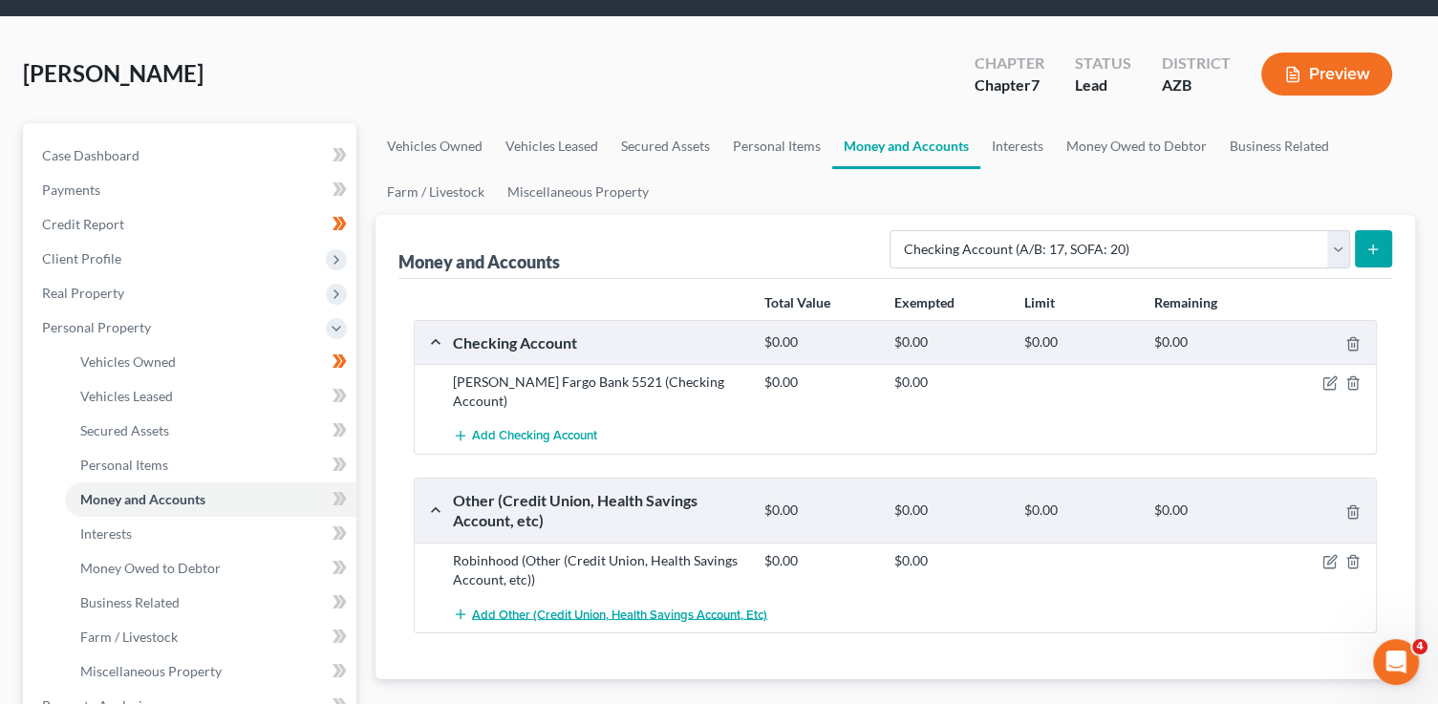
click at [556, 607] on span "Add Other (Credit Union, Health Savings Account, etc)" at bounding box center [619, 614] width 295 height 15
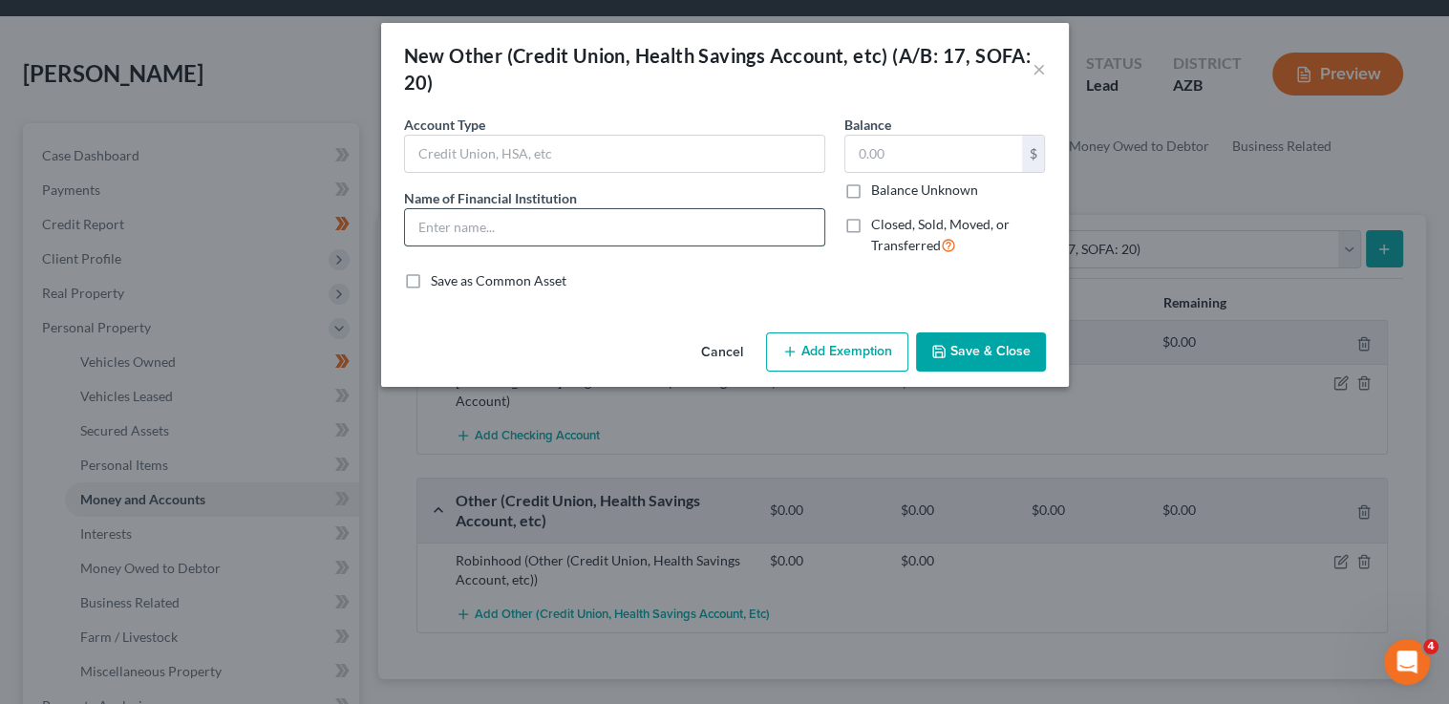
click at [464, 214] on input "text" at bounding box center [614, 227] width 419 height 36
type input "Uphold"
click at [988, 363] on button "Save & Close" at bounding box center [981, 352] width 130 height 40
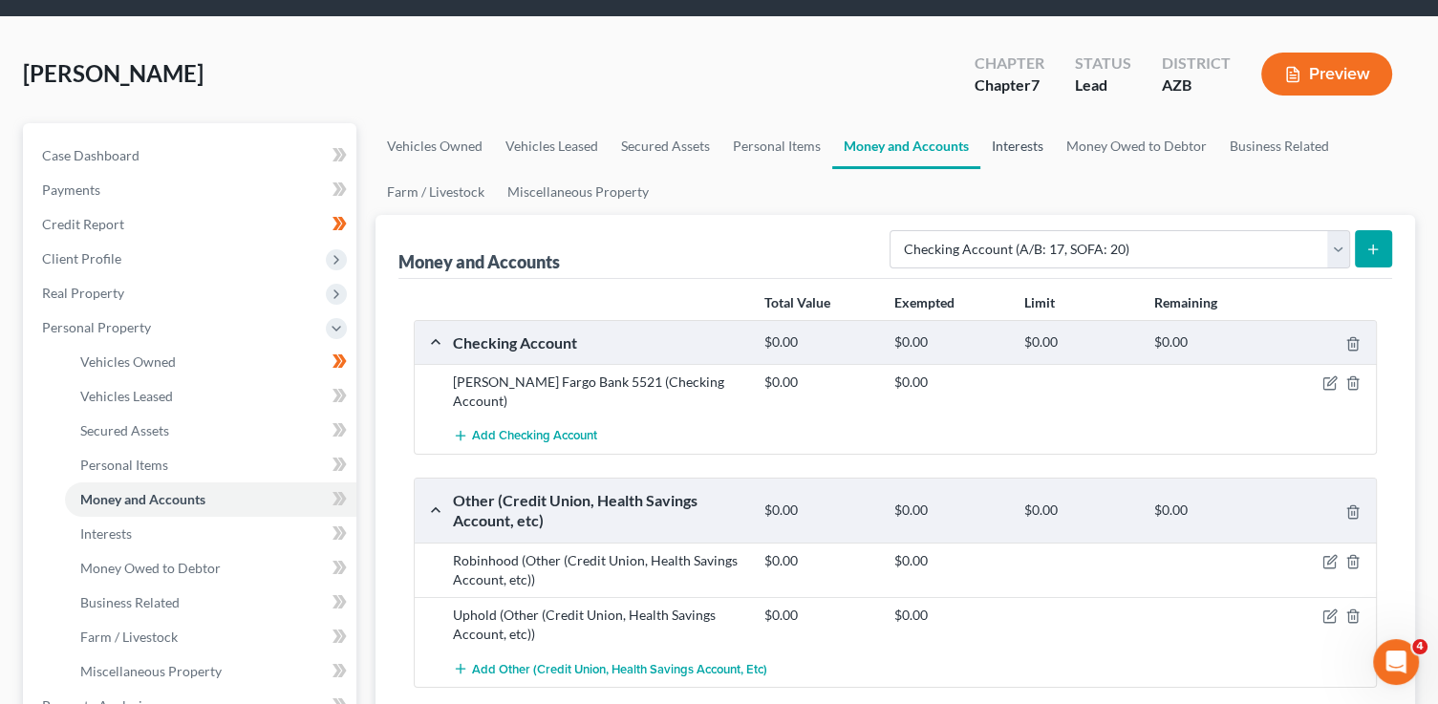
click at [1019, 141] on link "Interests" at bounding box center [1017, 146] width 75 height 46
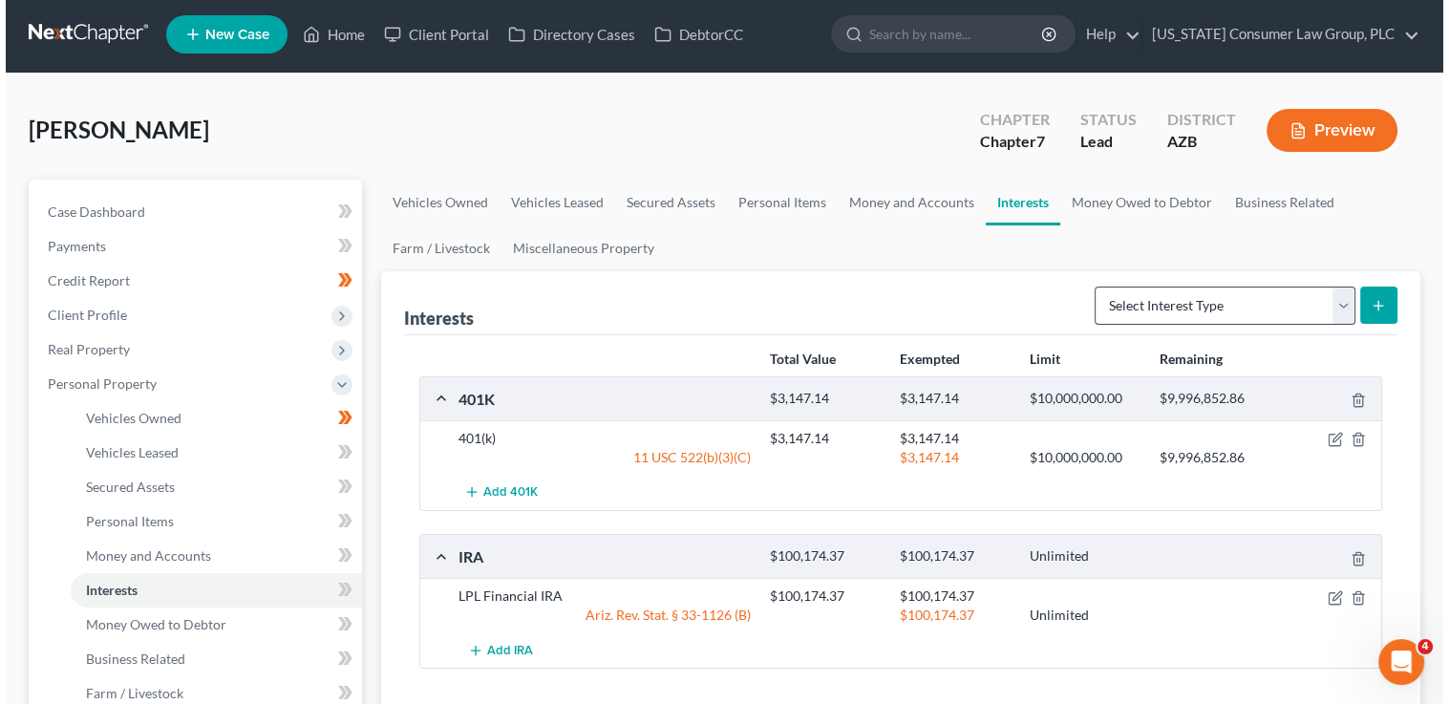
scroll to position [6, 0]
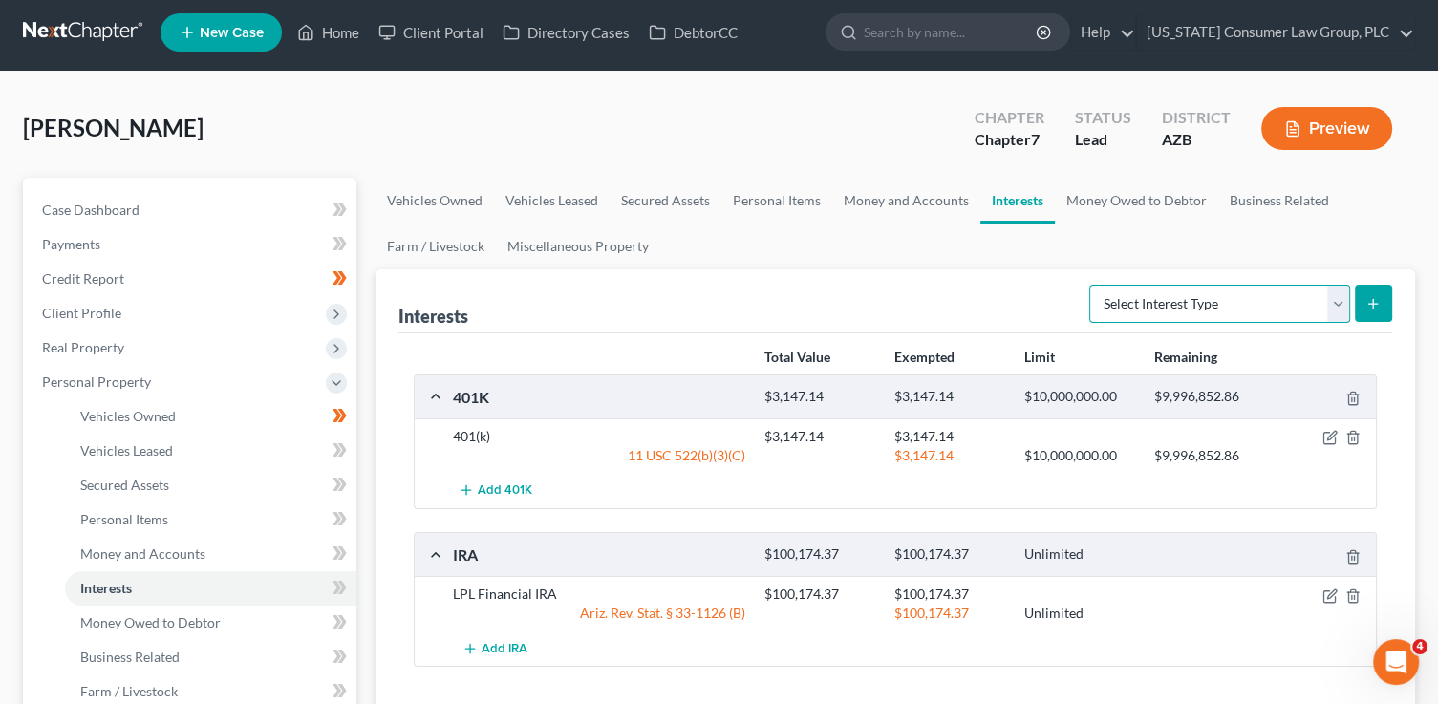
click at [1207, 302] on select "Select Interest Type 401K (A/B: 21) Annuity (A/B: 23) Bond (A/B: 18) Education …" at bounding box center [1219, 304] width 261 height 38
select select "term_life_insurance"
click at [1092, 285] on select "Select Interest Type 401K (A/B: 21) Annuity (A/B: 23) Bond (A/B: 18) Education …" at bounding box center [1219, 304] width 261 height 38
click at [1362, 290] on button "submit" at bounding box center [1373, 303] width 37 height 37
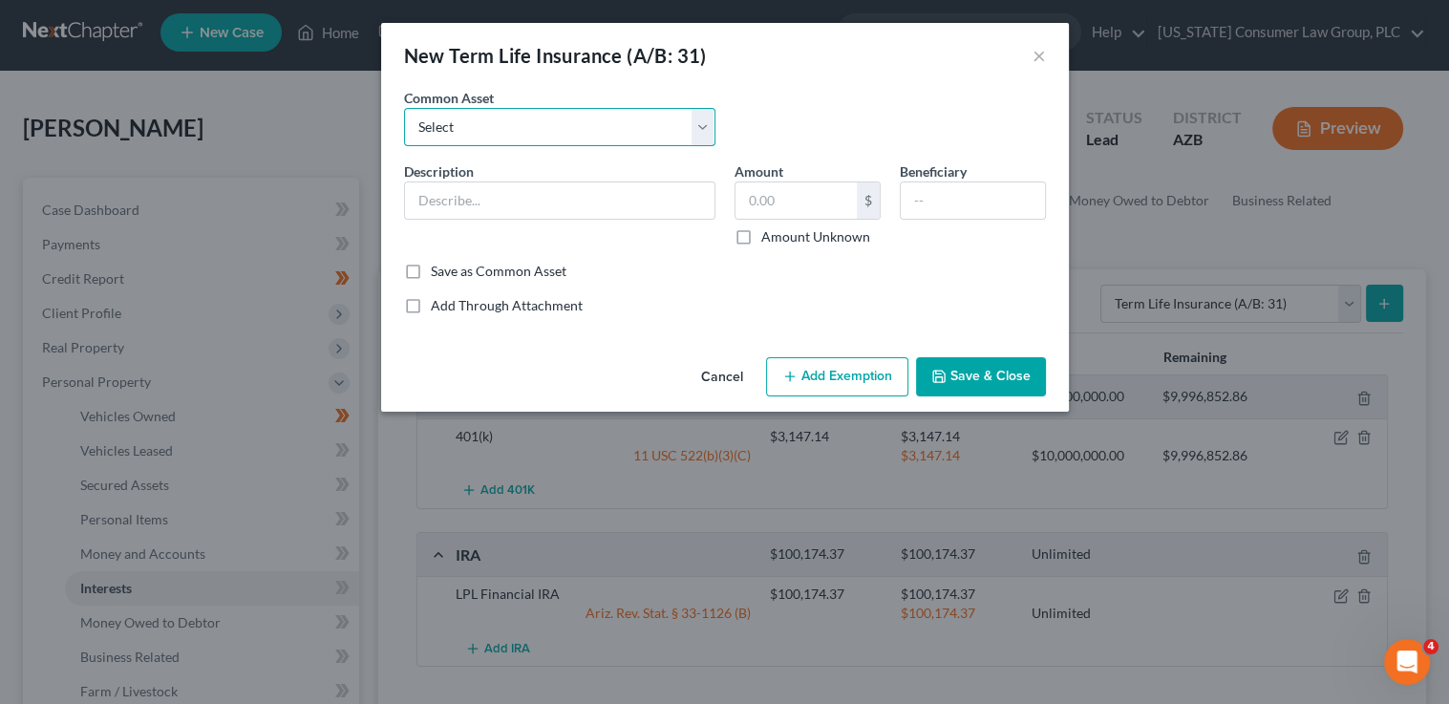
click at [619, 125] on select "Select Employer sponsored term life insurance policy" at bounding box center [559, 127] width 311 height 38
select select "0"
click at [404, 108] on select "Select Employer sponsored term life insurance policy" at bounding box center [559, 127] width 311 height 38
type input "Employer sponsored term life insurance policy"
type input "0"
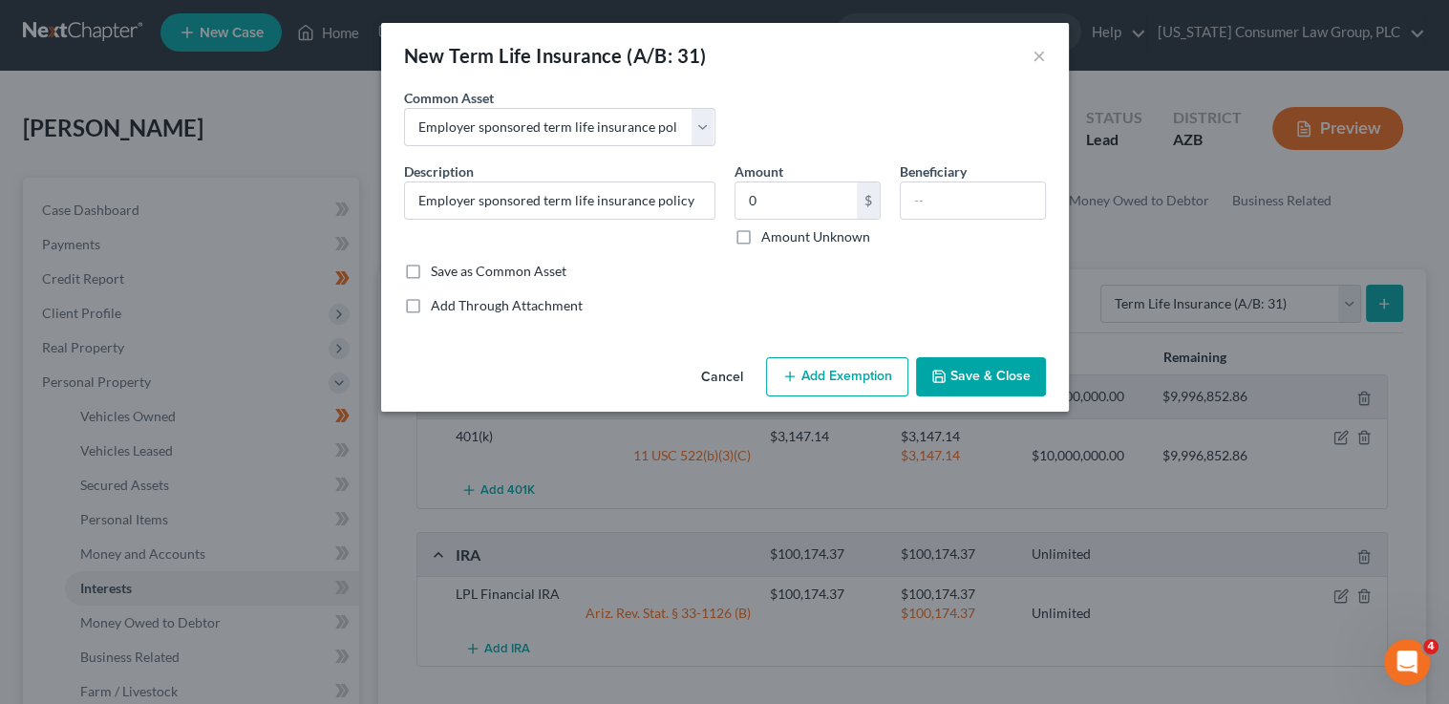
click at [859, 374] on button "Add Exemption" at bounding box center [837, 377] width 142 height 40
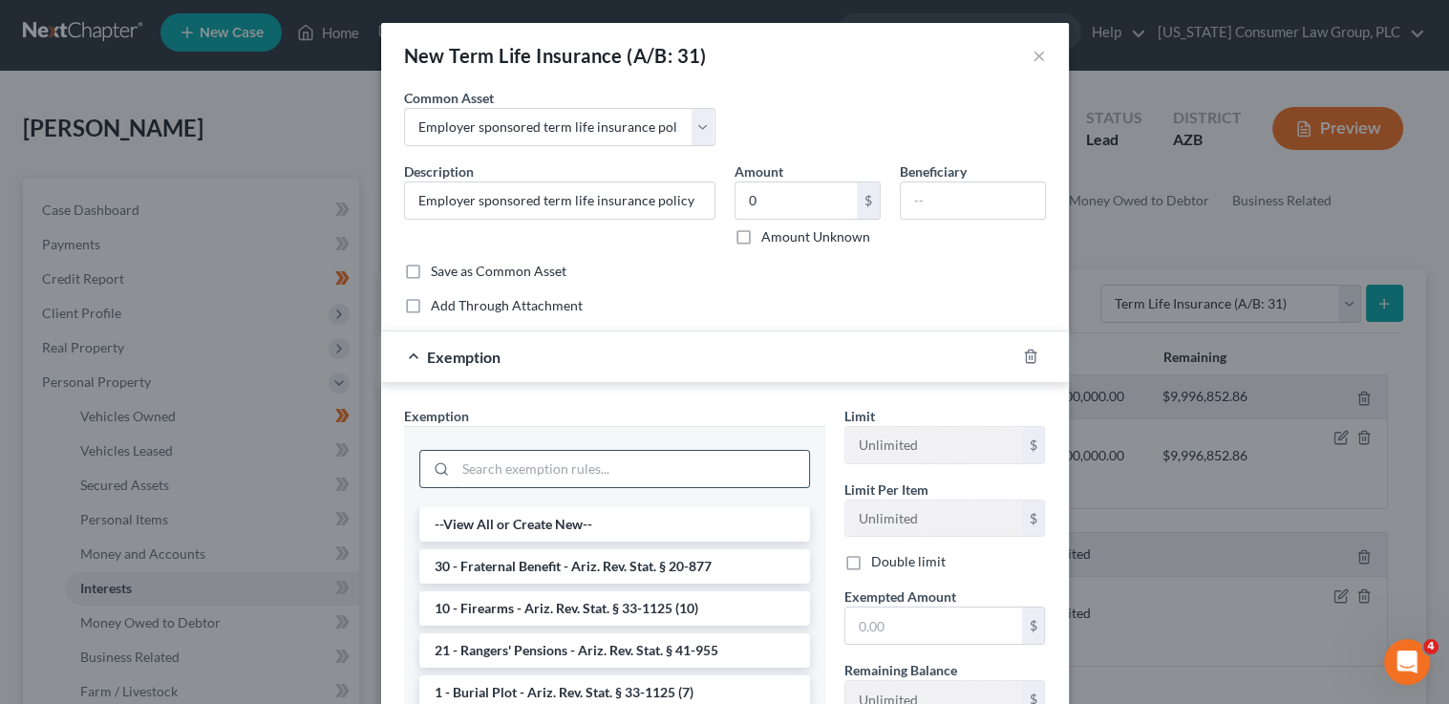
drag, startPoint x: 588, startPoint y: 478, endPoint x: 588, endPoint y: 466, distance: 11.5
click at [588, 470] on input "search" at bounding box center [632, 469] width 353 height 36
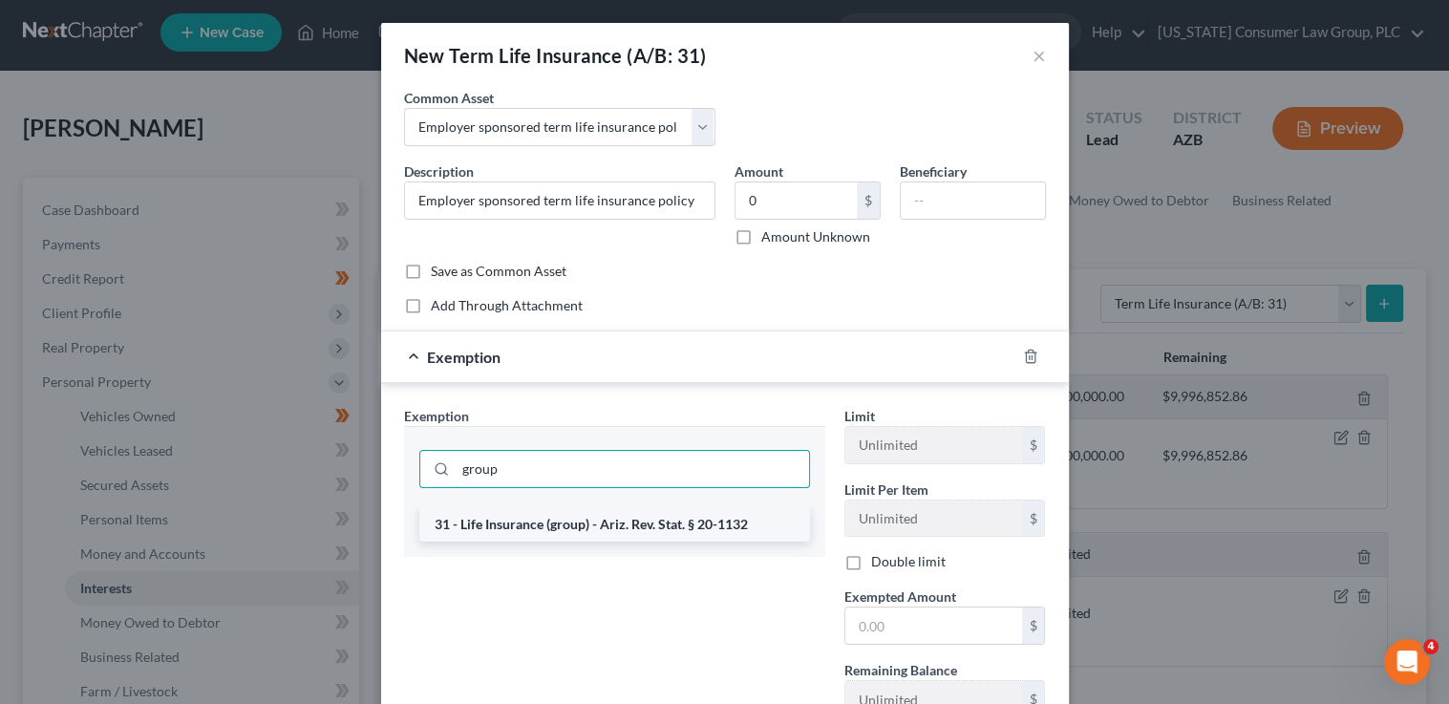
type input "group"
click at [669, 518] on li "31 - Life Insurance (group) - Ariz. Rev. Stat. § 20-1132" at bounding box center [614, 524] width 391 height 34
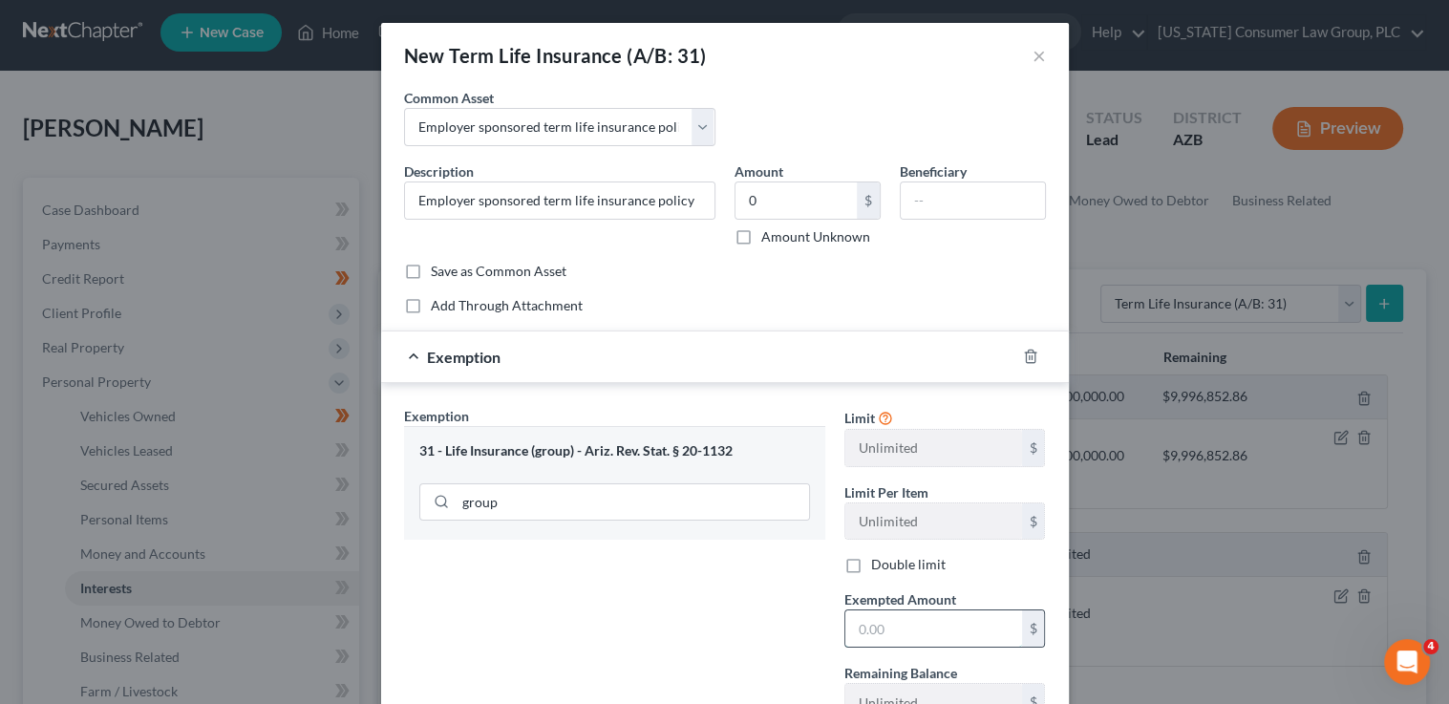
click at [924, 628] on input "text" at bounding box center [933, 628] width 177 height 36
type input "0"
click at [687, 634] on div "Exemption Set must be selected for CA. Exemption * 31 - Life Insurance (group) …" at bounding box center [615, 571] width 440 height 331
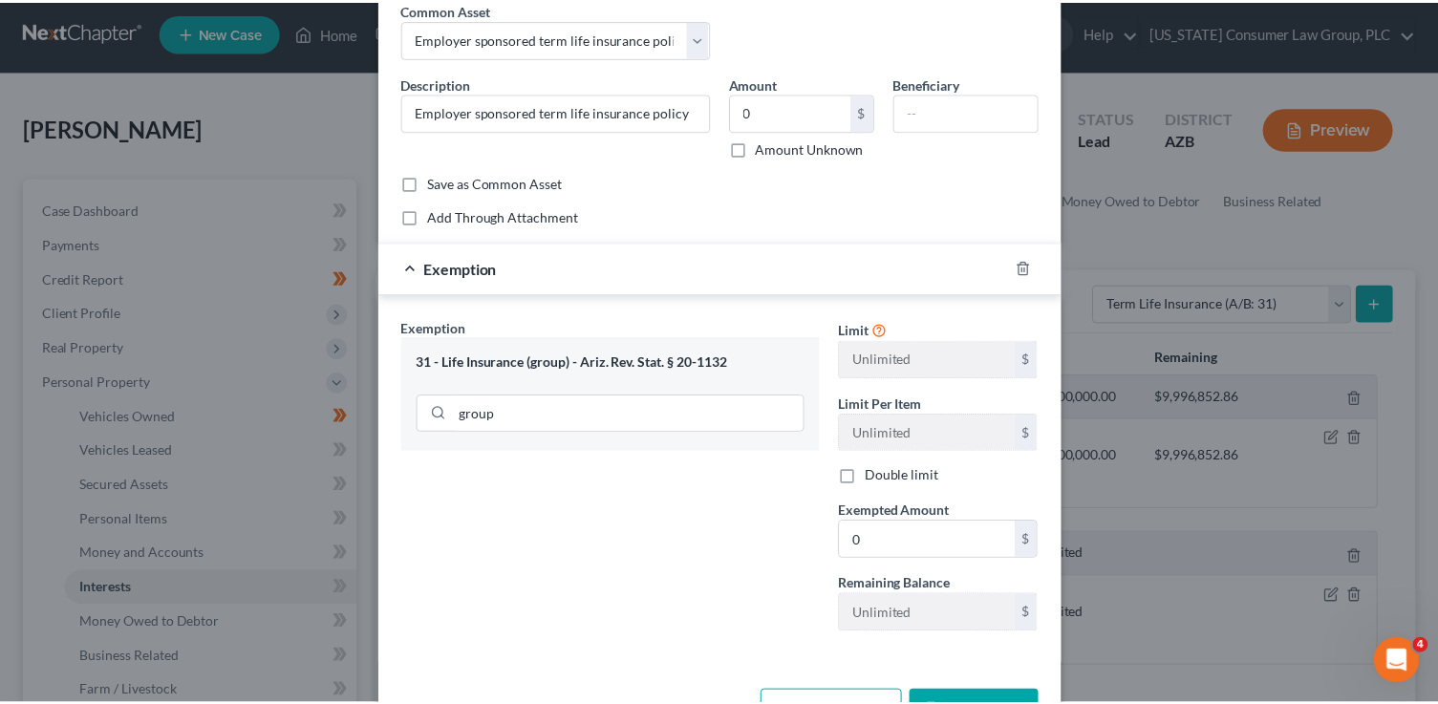
scroll to position [151, 0]
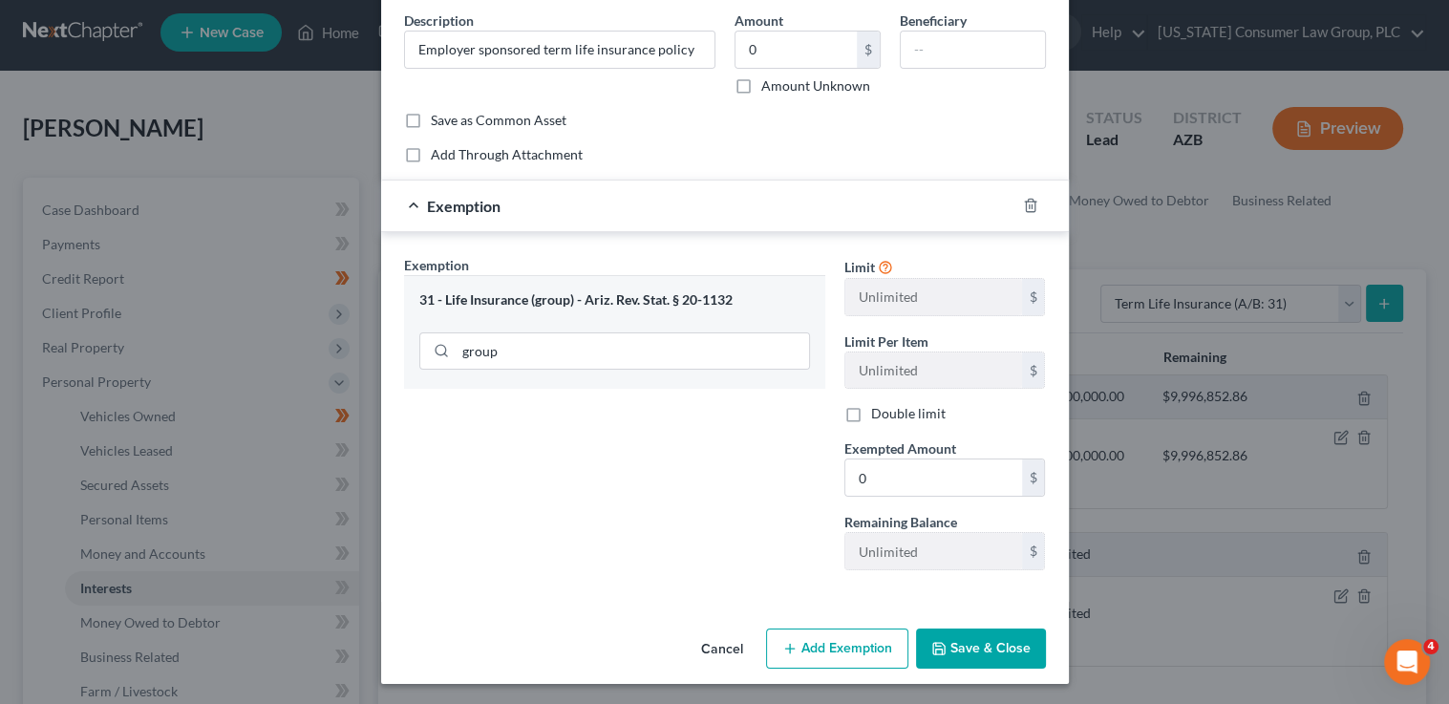
drag, startPoint x: 977, startPoint y: 644, endPoint x: 818, endPoint y: 596, distance: 166.5
click at [973, 641] on button "Save & Close" at bounding box center [981, 649] width 130 height 40
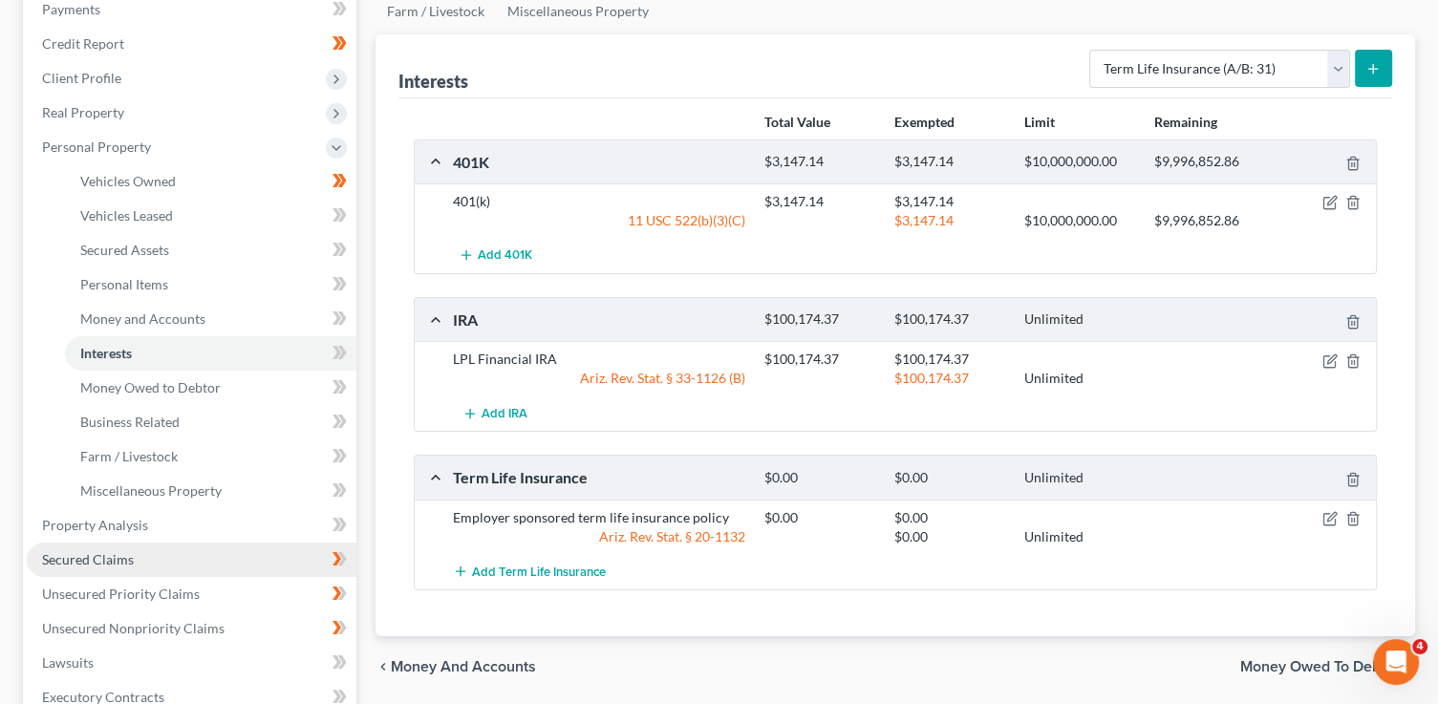
scroll to position [252, 0]
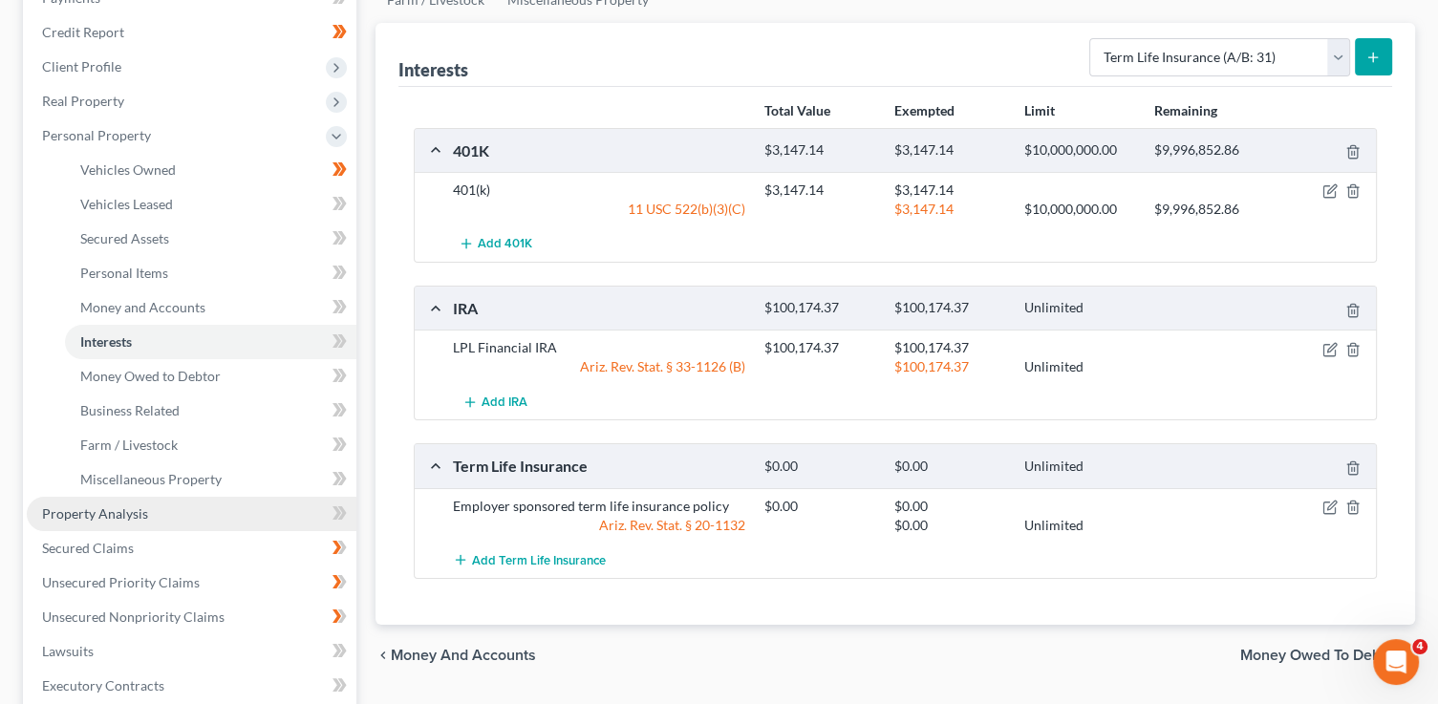
click at [116, 519] on span "Property Analysis" at bounding box center [95, 513] width 106 height 16
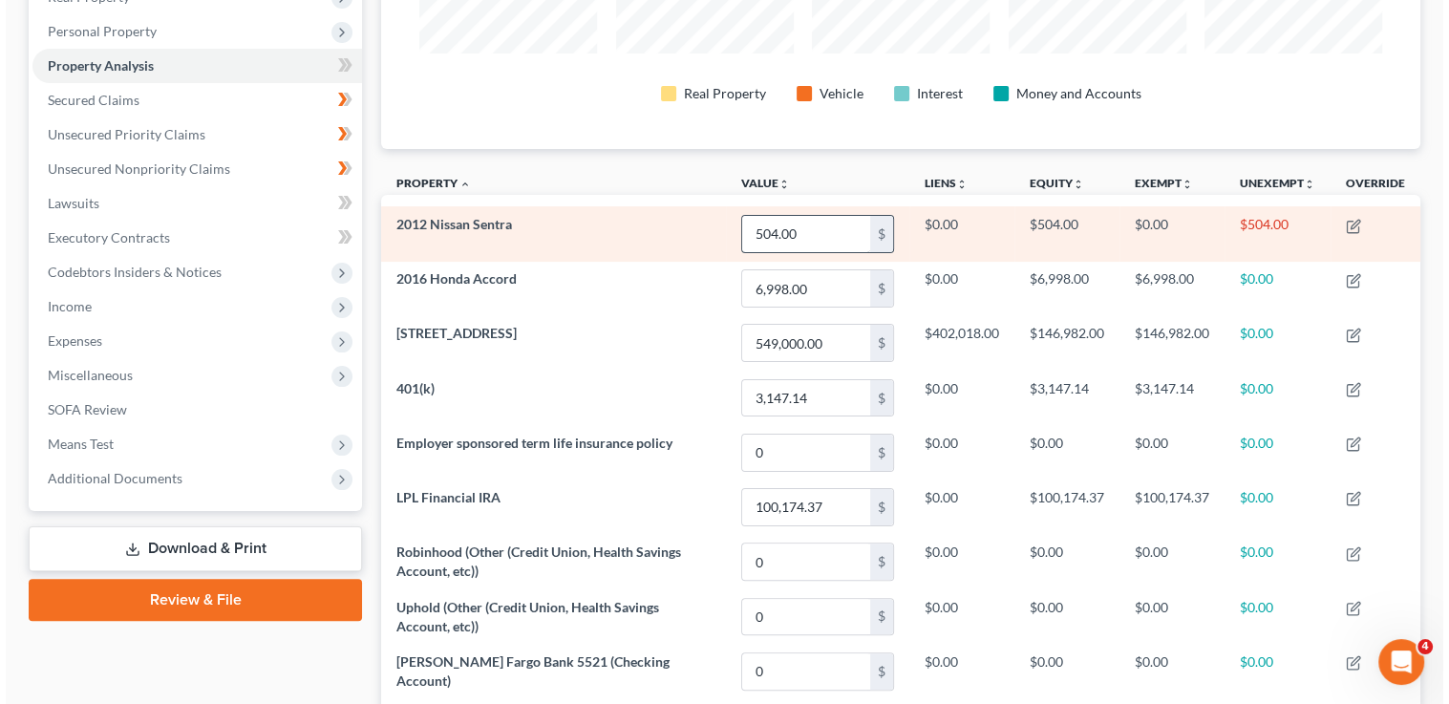
scroll to position [364, 0]
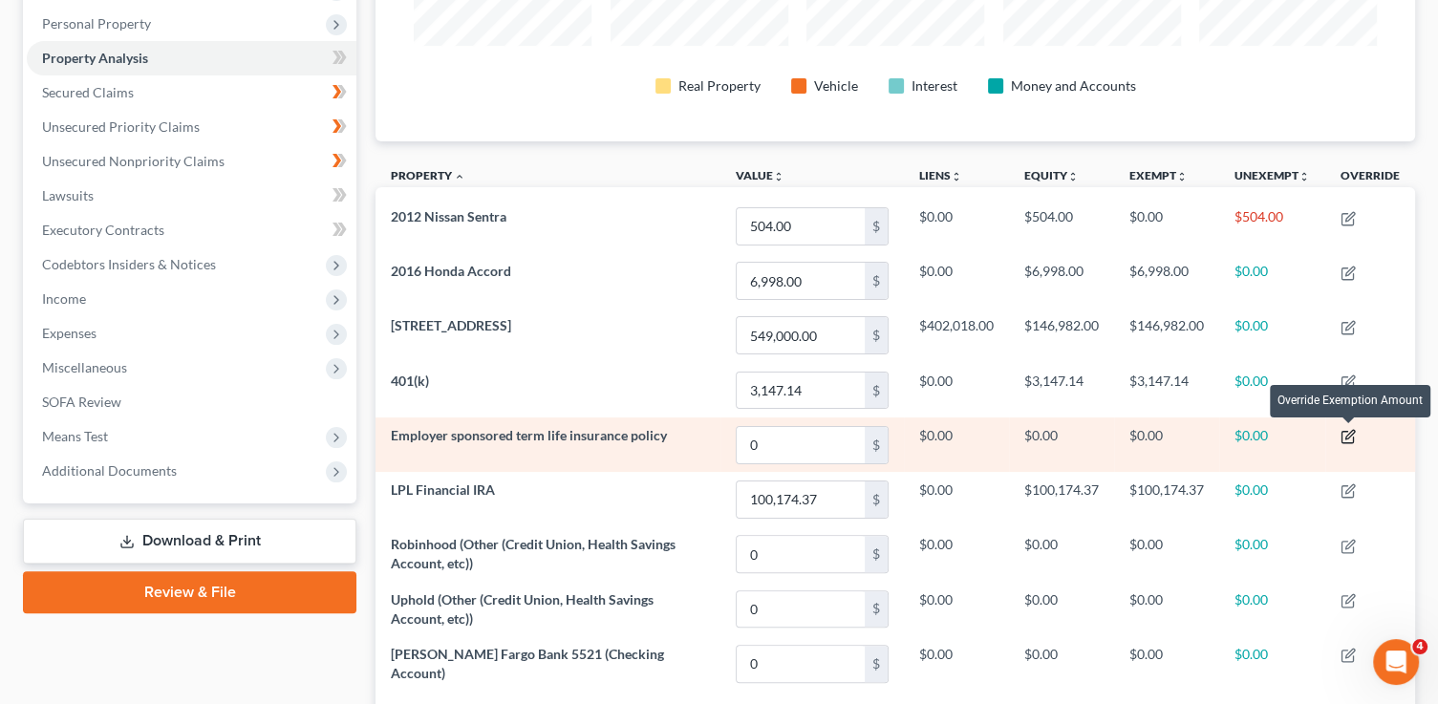
click at [1350, 436] on icon "button" at bounding box center [1349, 435] width 9 height 9
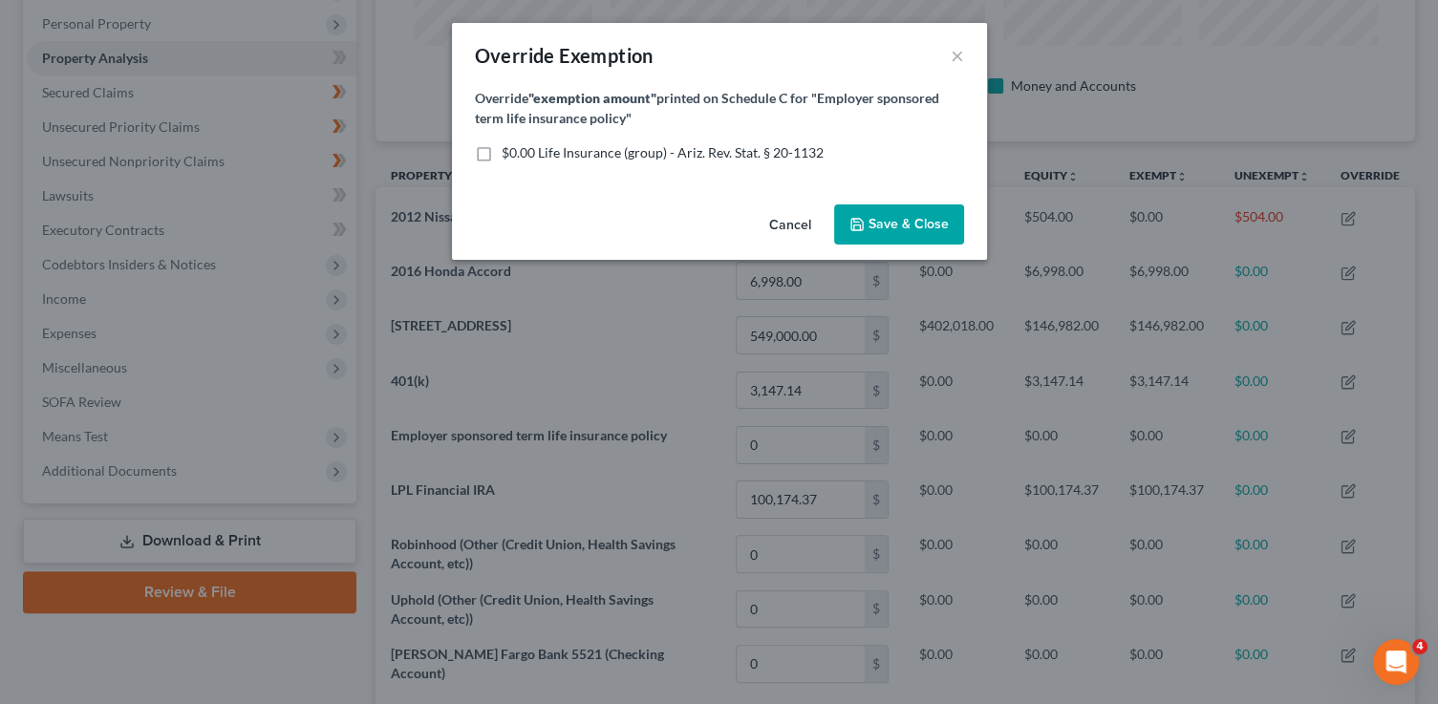
scroll to position [321, 1047]
click at [555, 161] on label "$0.00 Life Insurance (group) - Ariz. Rev. Stat. § 20-1132" at bounding box center [668, 152] width 322 height 19
click at [527, 156] on input "$0.00 Life Insurance (group) - Ariz. Rev. Stat. § 20-1132" at bounding box center [521, 149] width 12 height 12
checkbox input "true"
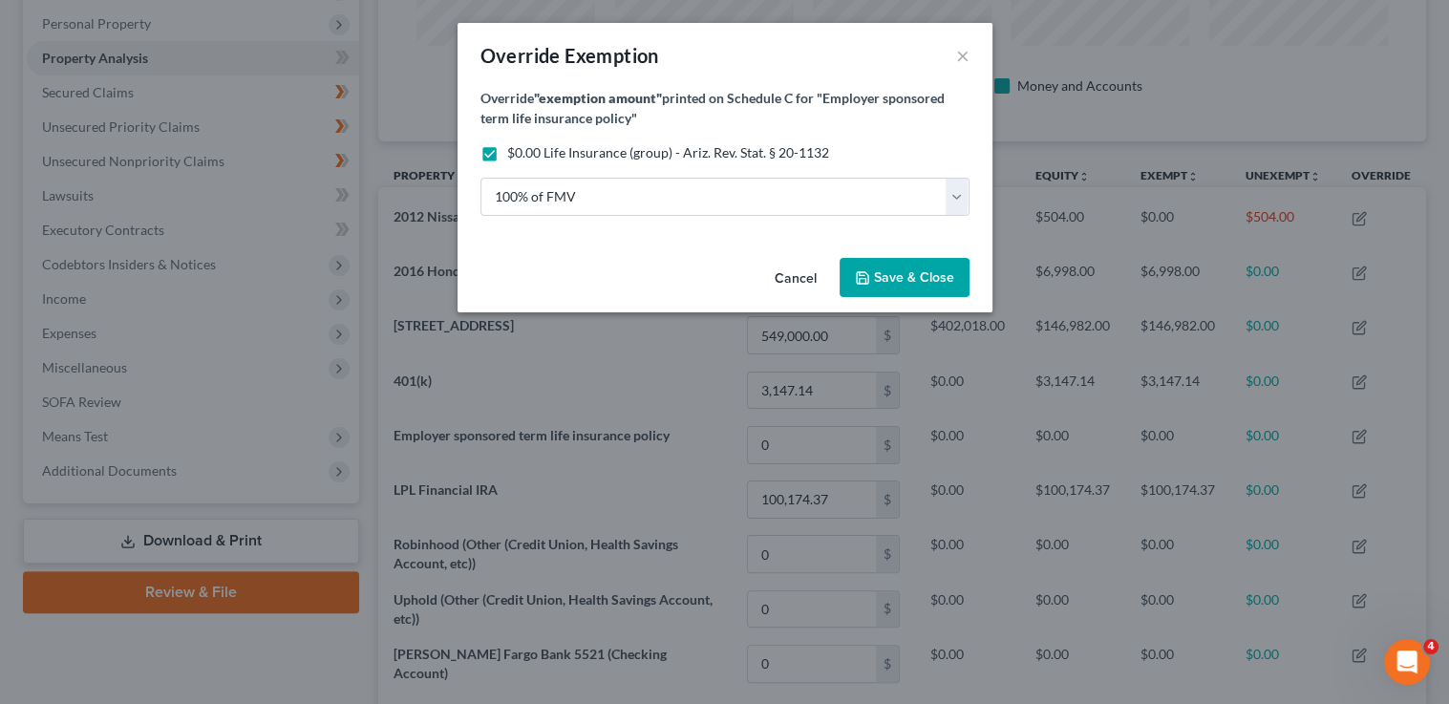
click at [899, 277] on span "Save & Close" at bounding box center [914, 277] width 80 height 16
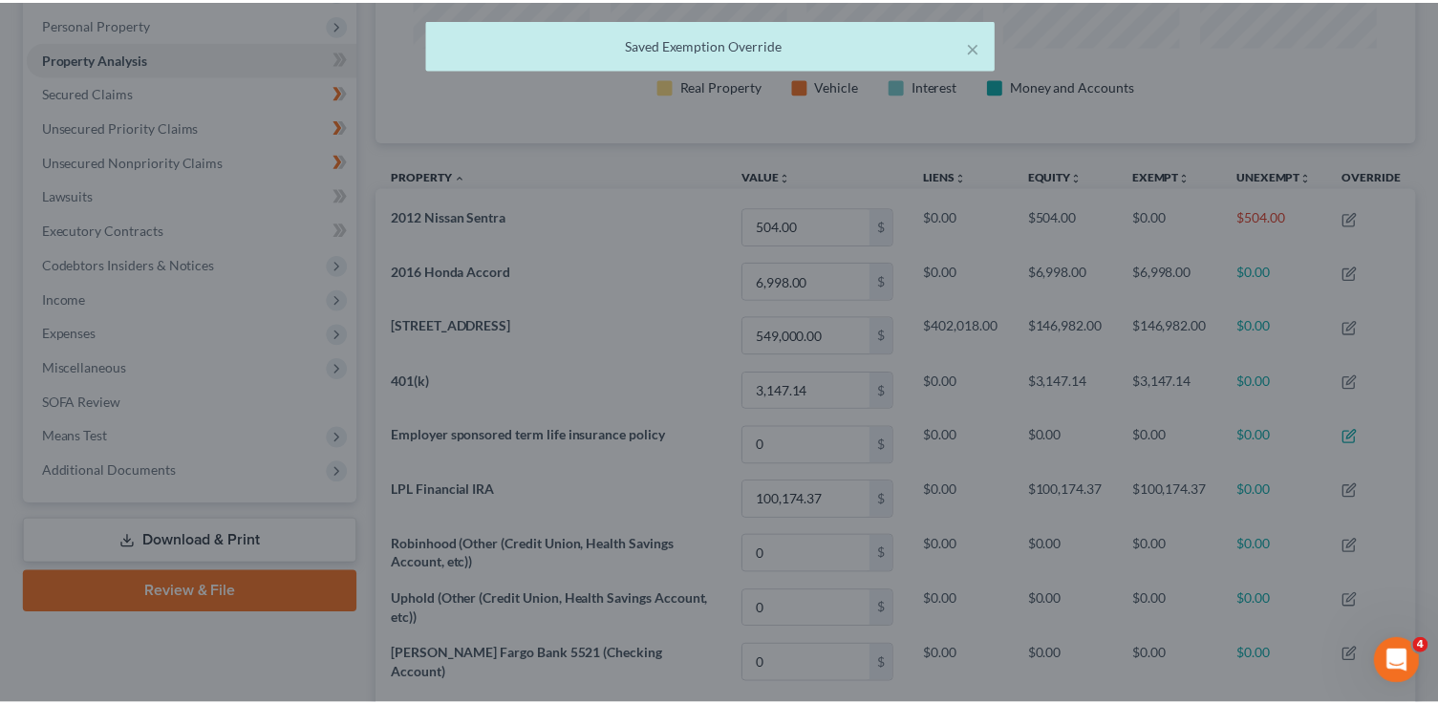
scroll to position [321, 1038]
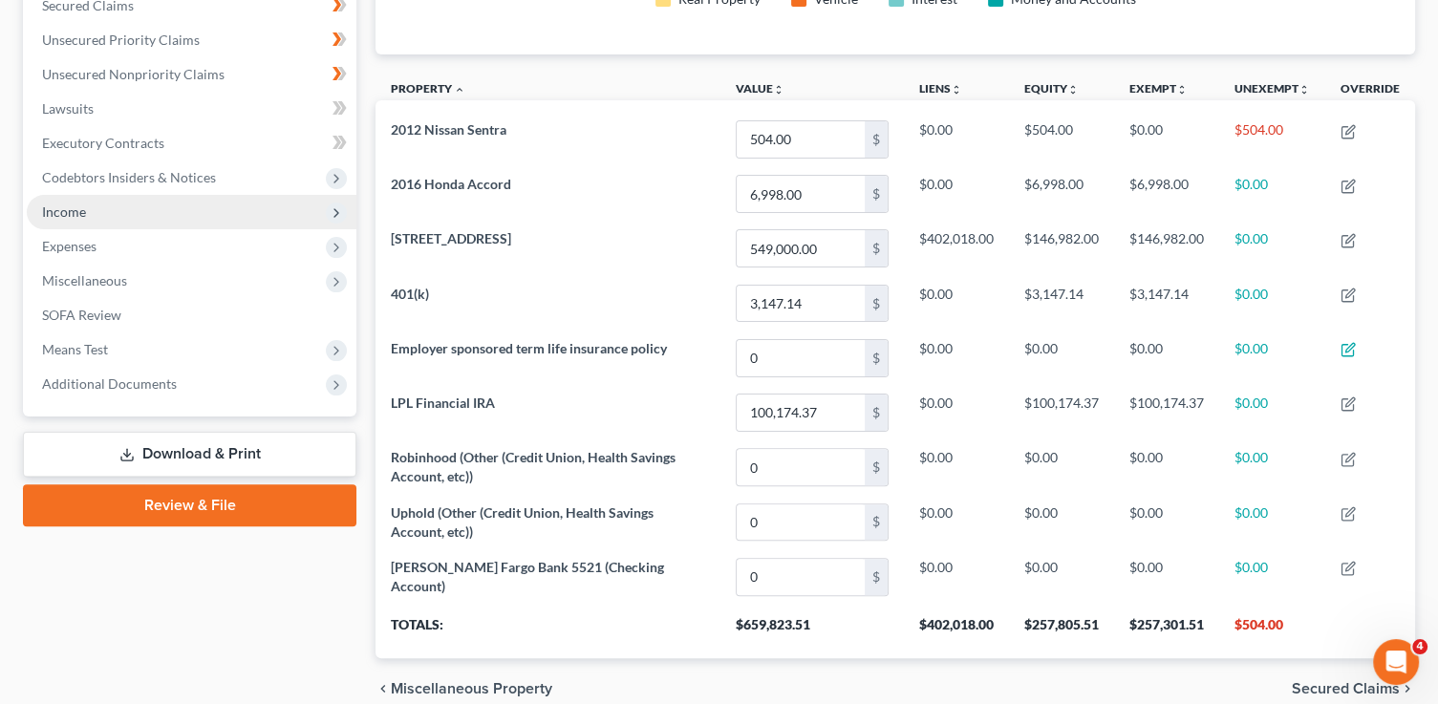
click at [68, 207] on span "Income" at bounding box center [64, 211] width 44 height 16
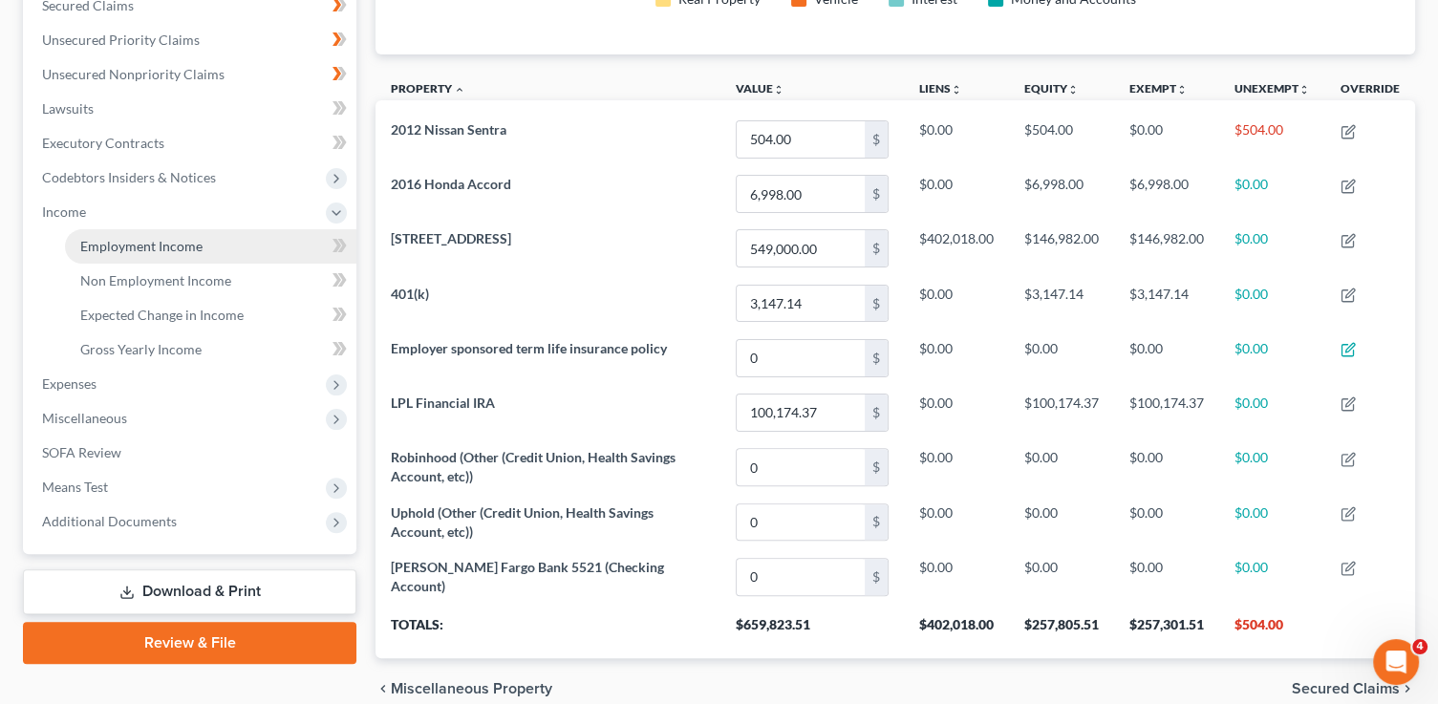
click at [102, 247] on span "Employment Income" at bounding box center [141, 246] width 122 height 16
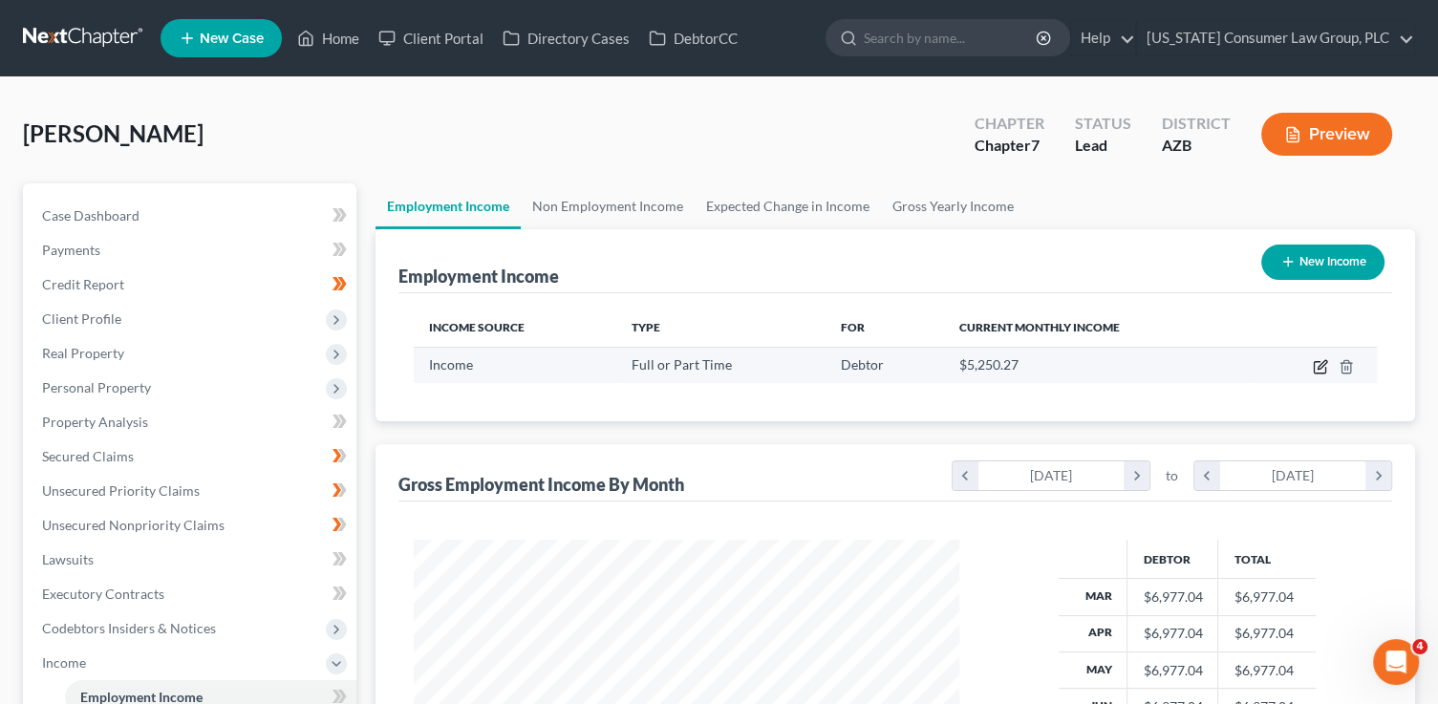
click at [1317, 365] on icon "button" at bounding box center [1320, 366] width 15 height 15
select select "0"
select select "2"
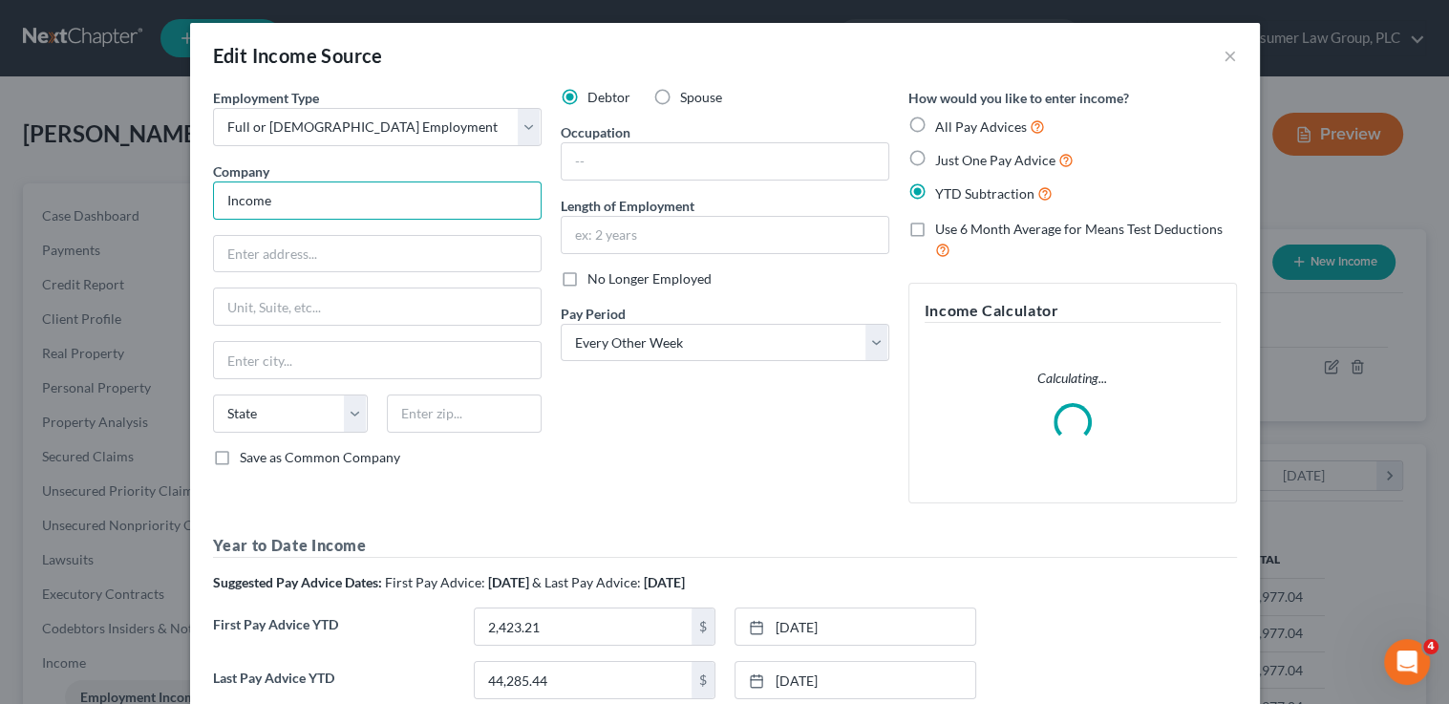
drag, startPoint x: 352, startPoint y: 211, endPoint x: 102, endPoint y: 186, distance: 250.6
click at [102, 186] on div "Edit Income Source × Employment Type * Select Full or Part Time Employment Self…" at bounding box center [724, 352] width 1449 height 704
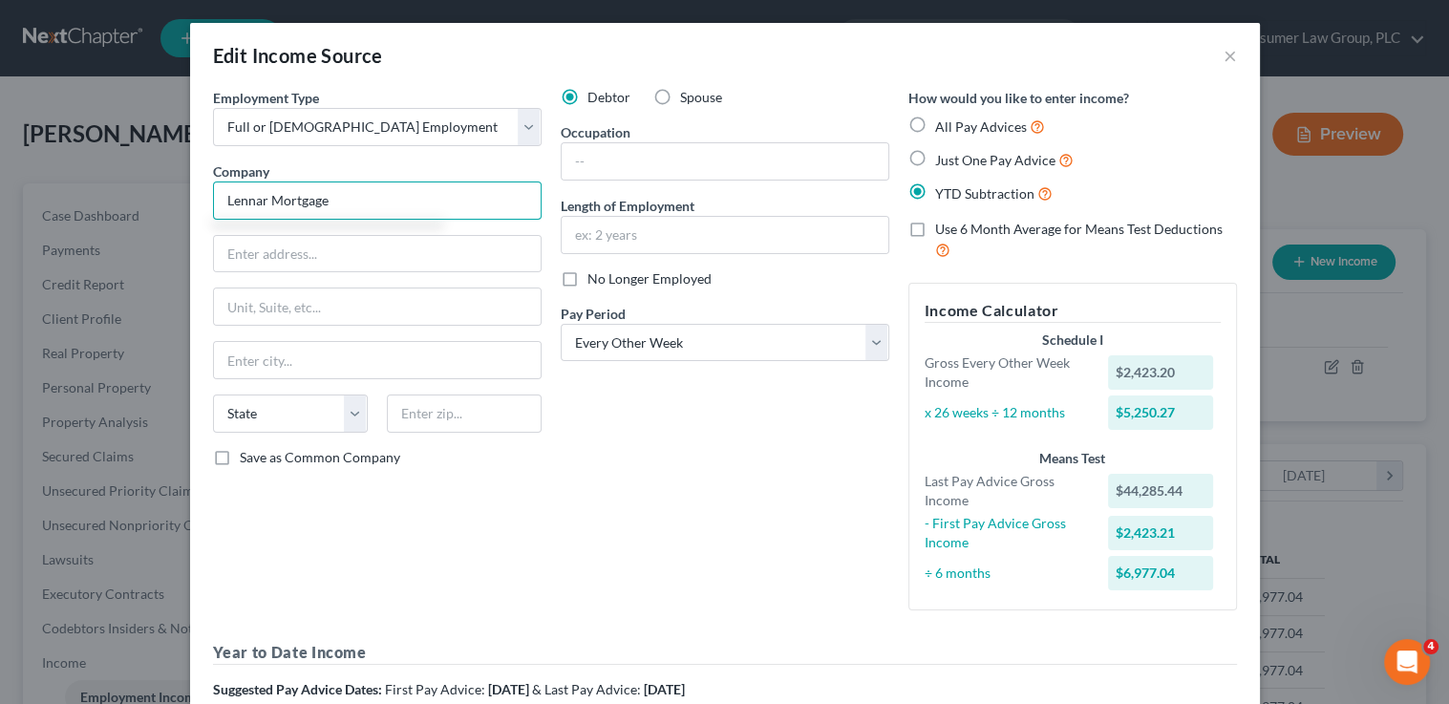
type input "Lennar Mortgage"
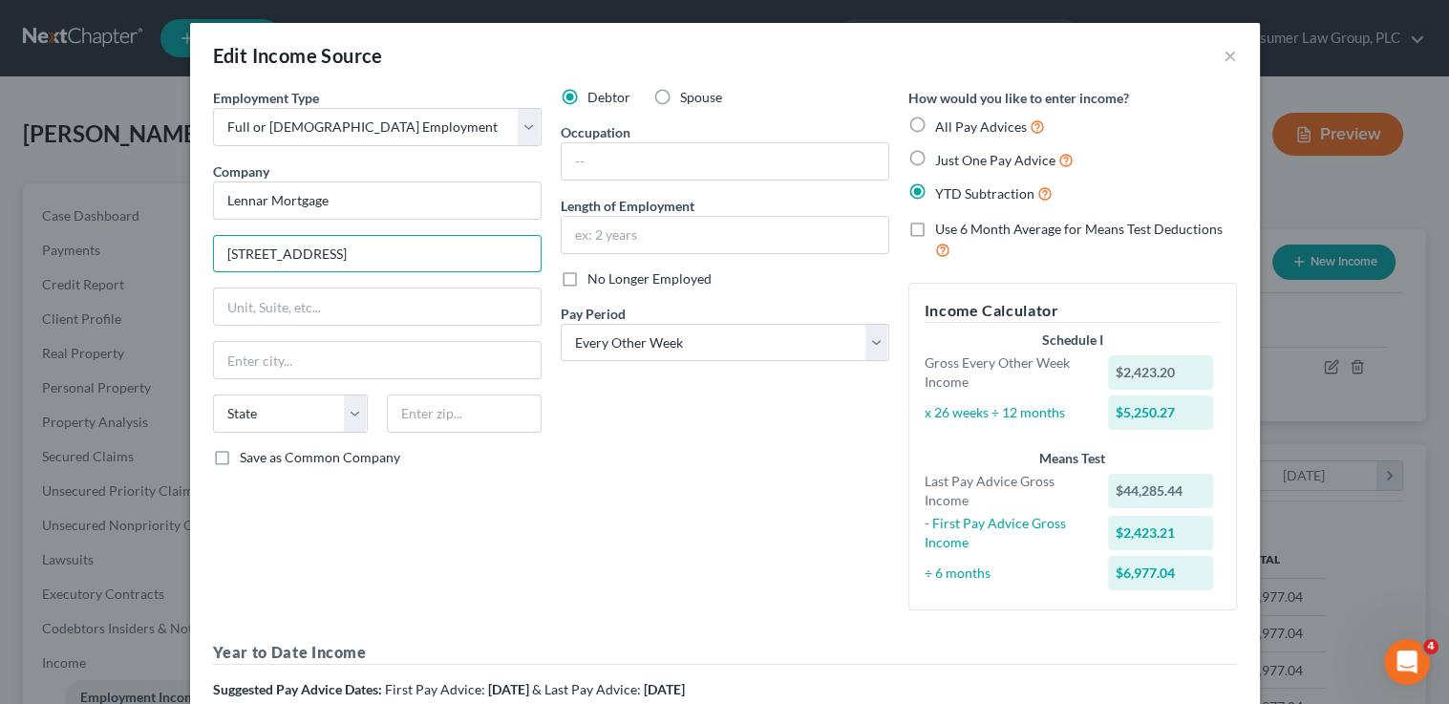
type input "5505 Waterford District Dr. #505"
type input "33136"
type input "Miami"
select select "9"
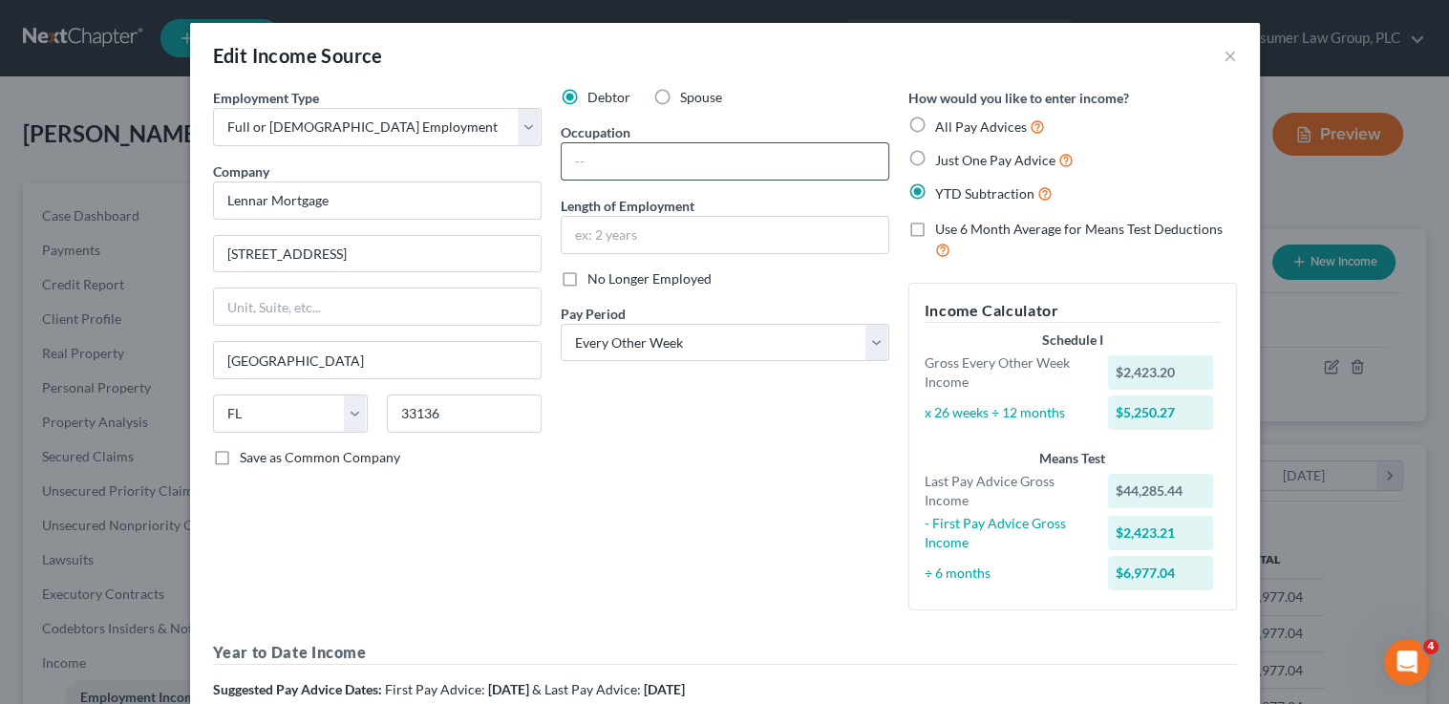
click at [576, 155] on input "text" at bounding box center [725, 161] width 327 height 36
type input "Sr. Loan Processor"
type input "8"
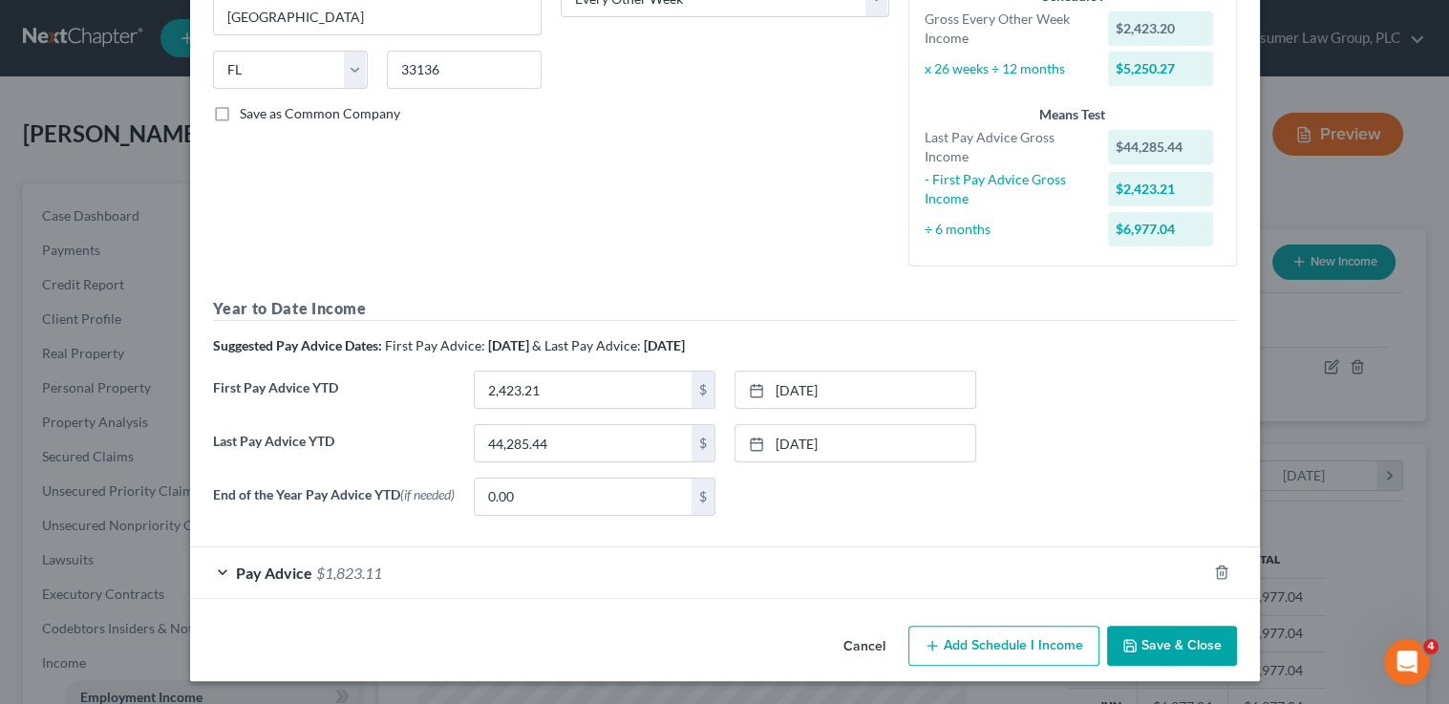
type input "9.5 months"
click at [1174, 649] on button "Save & Close" at bounding box center [1172, 646] width 130 height 40
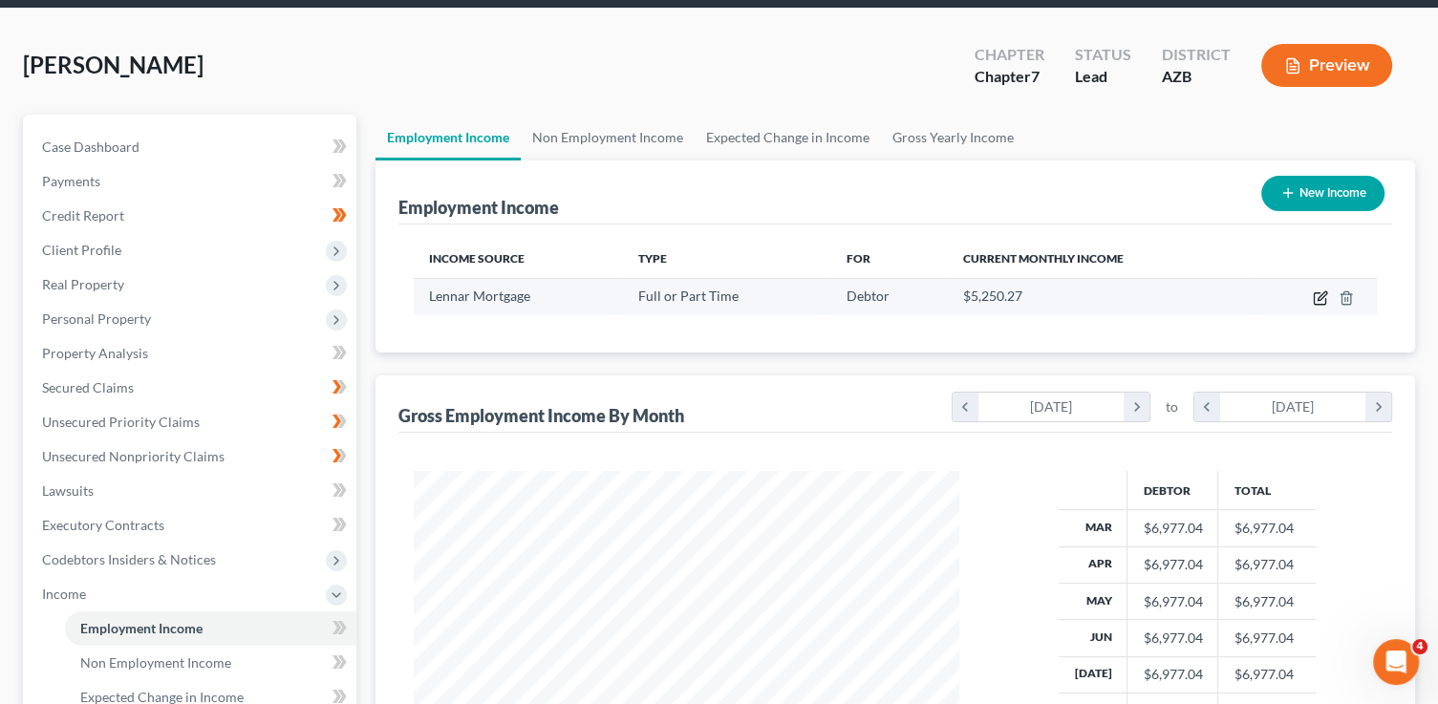
click at [1323, 297] on icon "button" at bounding box center [1320, 297] width 15 height 15
select select "0"
select select "9"
select select "2"
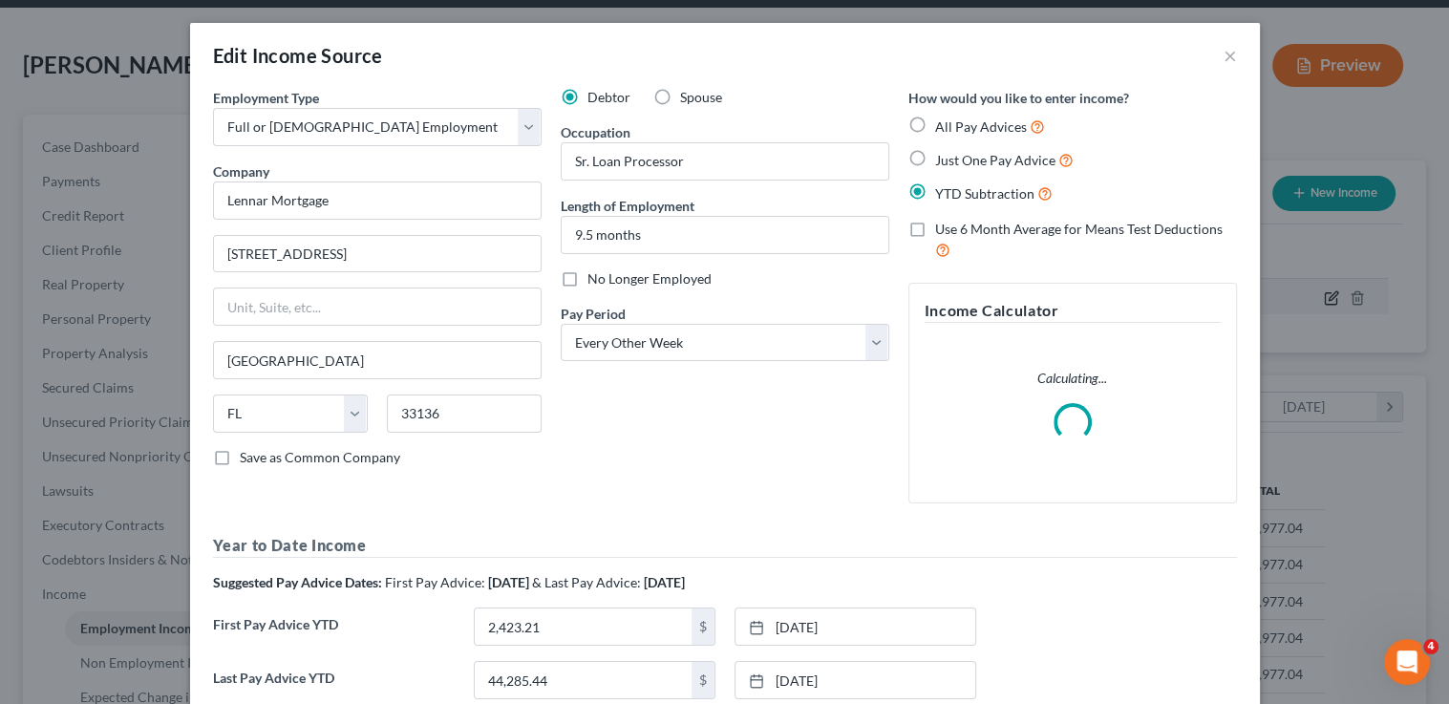
scroll to position [340, 588]
click at [978, 127] on span "All Pay Advices" at bounding box center [981, 126] width 92 height 16
click at [955, 127] on input "All Pay Advices" at bounding box center [949, 122] width 12 height 12
radio input "true"
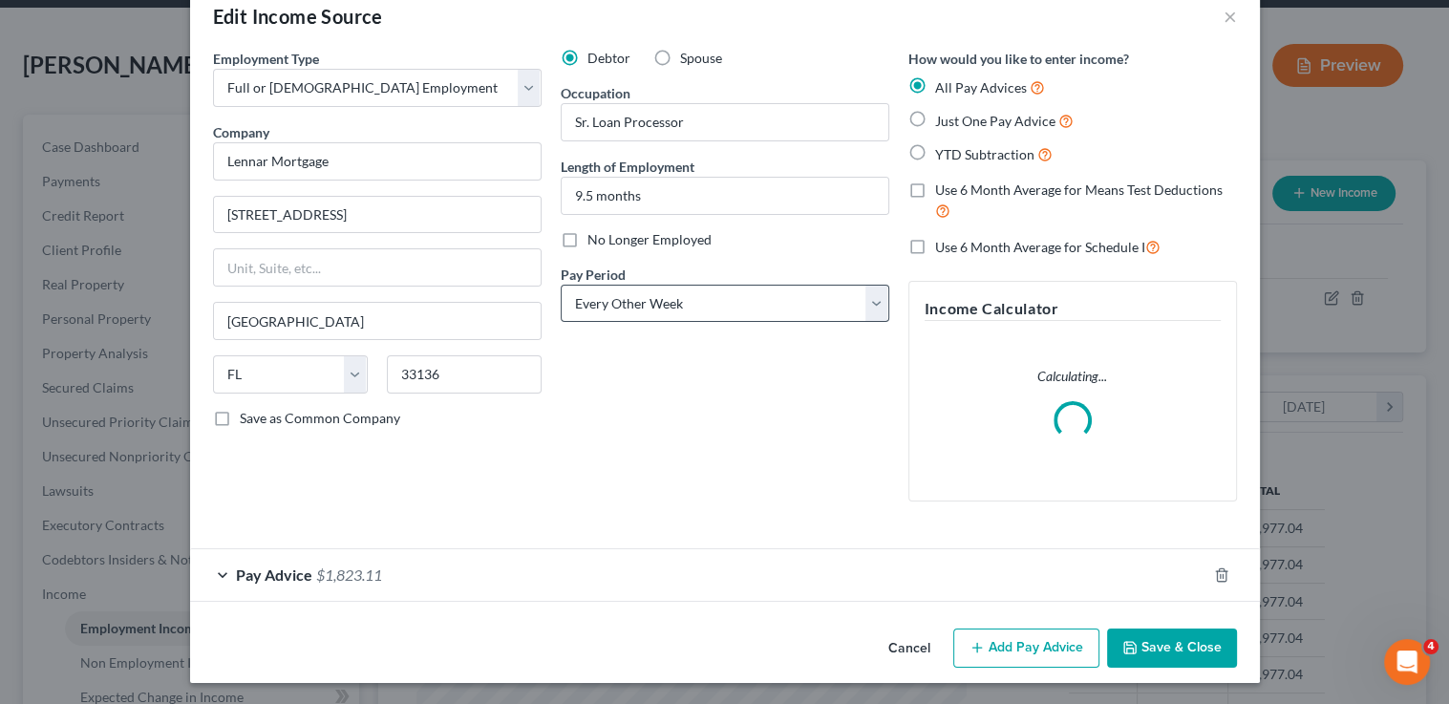
scroll to position [40, 0]
click at [739, 589] on div "Pay Advice $1,823.11" at bounding box center [698, 573] width 1016 height 51
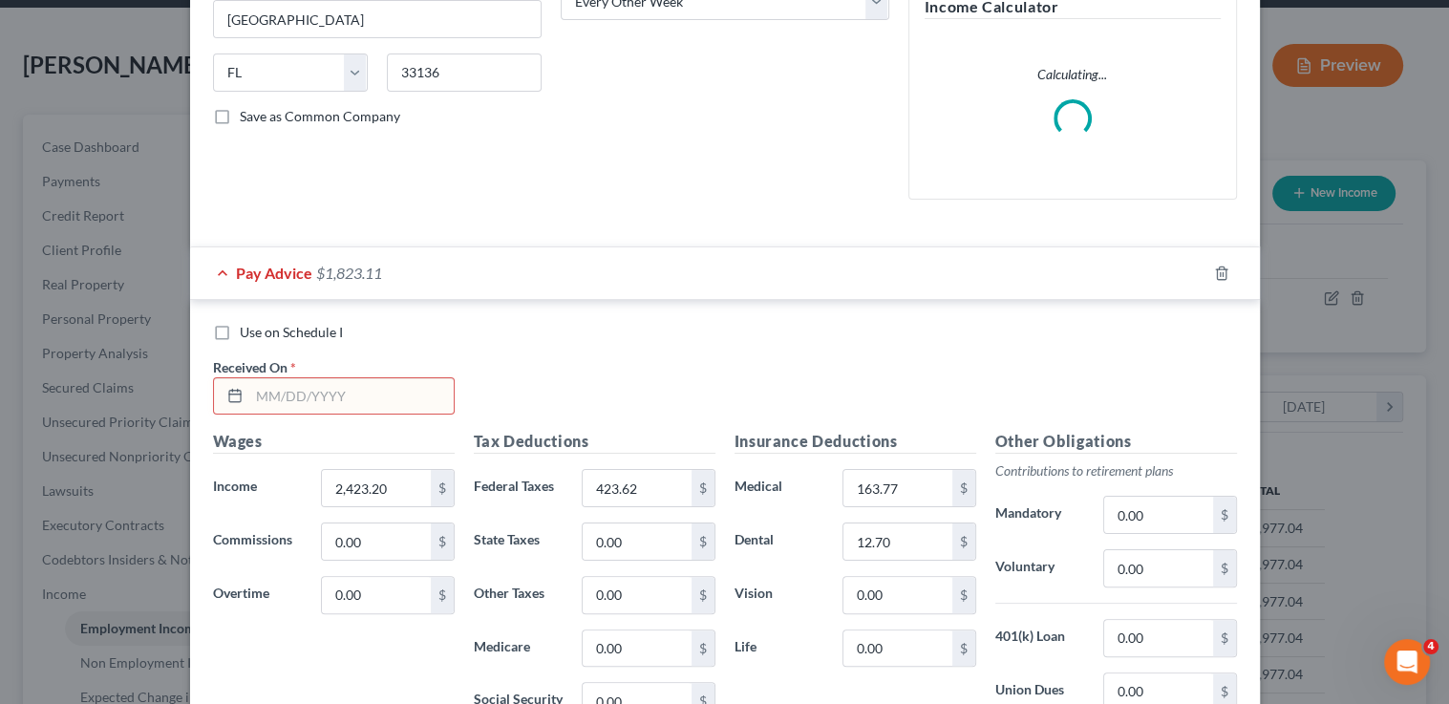
scroll to position [344, 0]
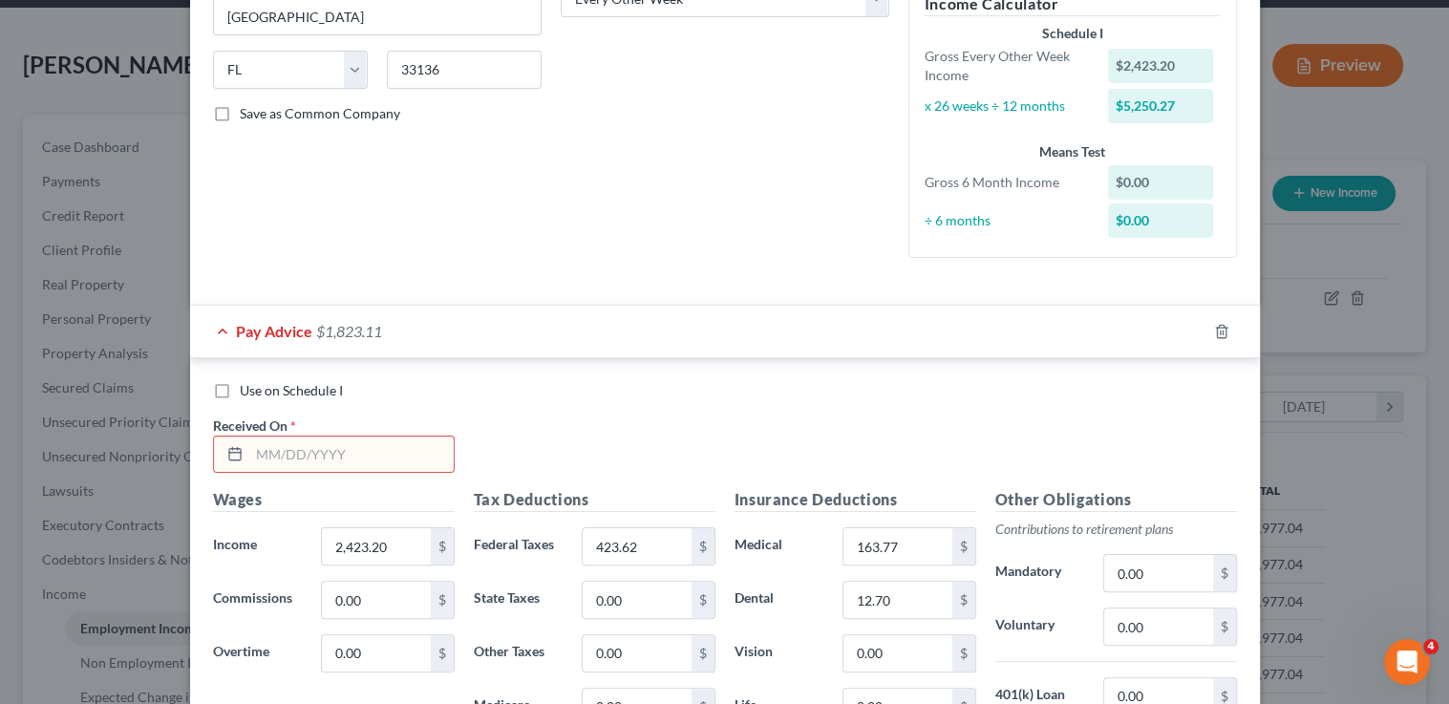
click at [327, 449] on input "text" at bounding box center [351, 455] width 204 height 36
type input "2/14/25"
type input "2,423.21"
type input "431.37"
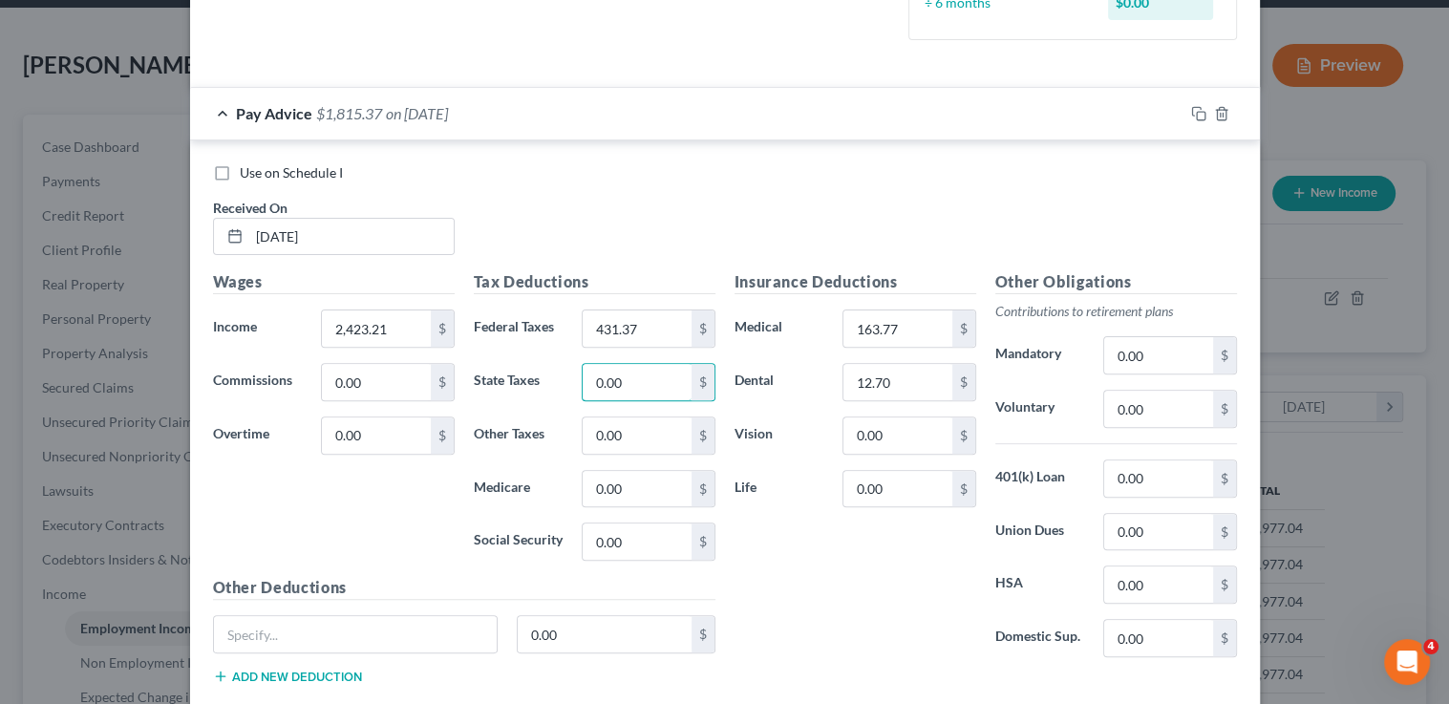
scroll to position [615, 0]
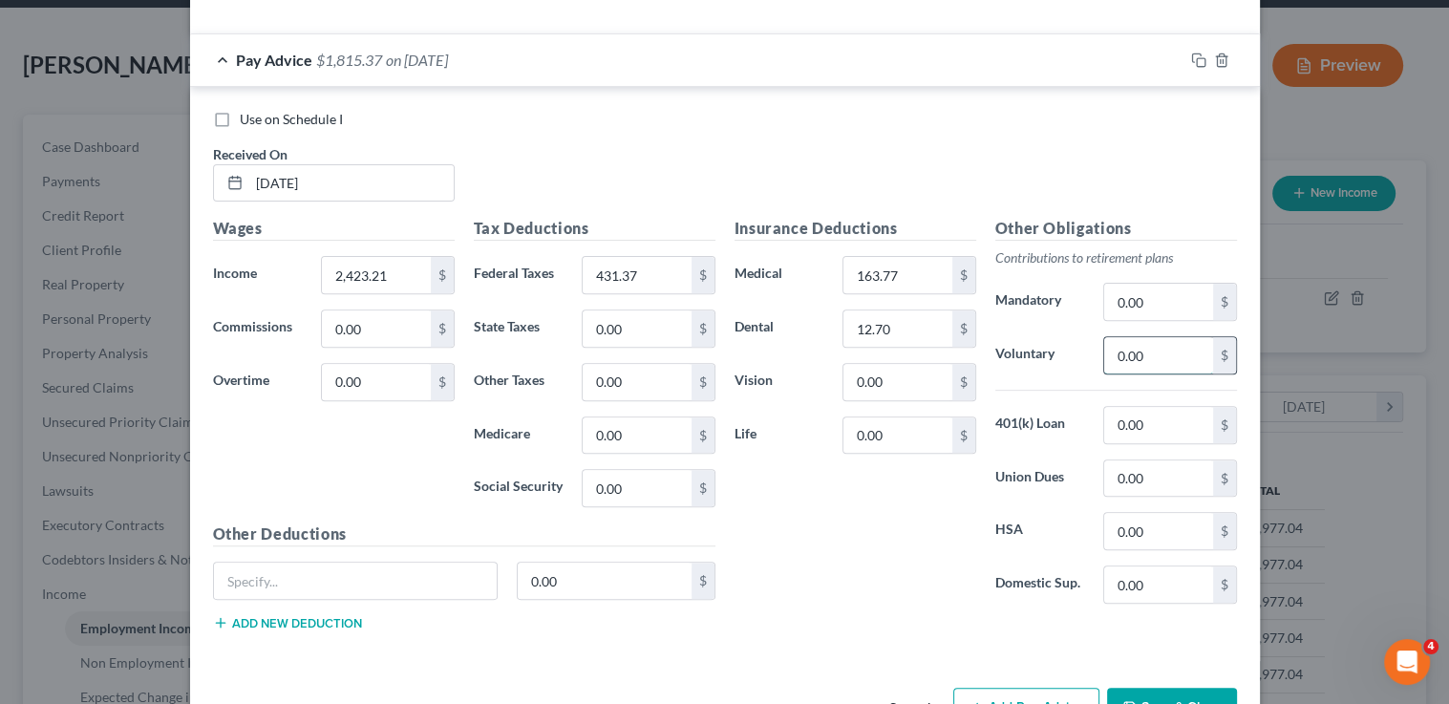
click at [1146, 360] on input "0.00" at bounding box center [1158, 355] width 108 height 36
type input "72.70"
click at [889, 328] on input "12.70" at bounding box center [897, 328] width 108 height 36
type input "7.17"
click at [862, 280] on input "163.77" at bounding box center [897, 275] width 108 height 36
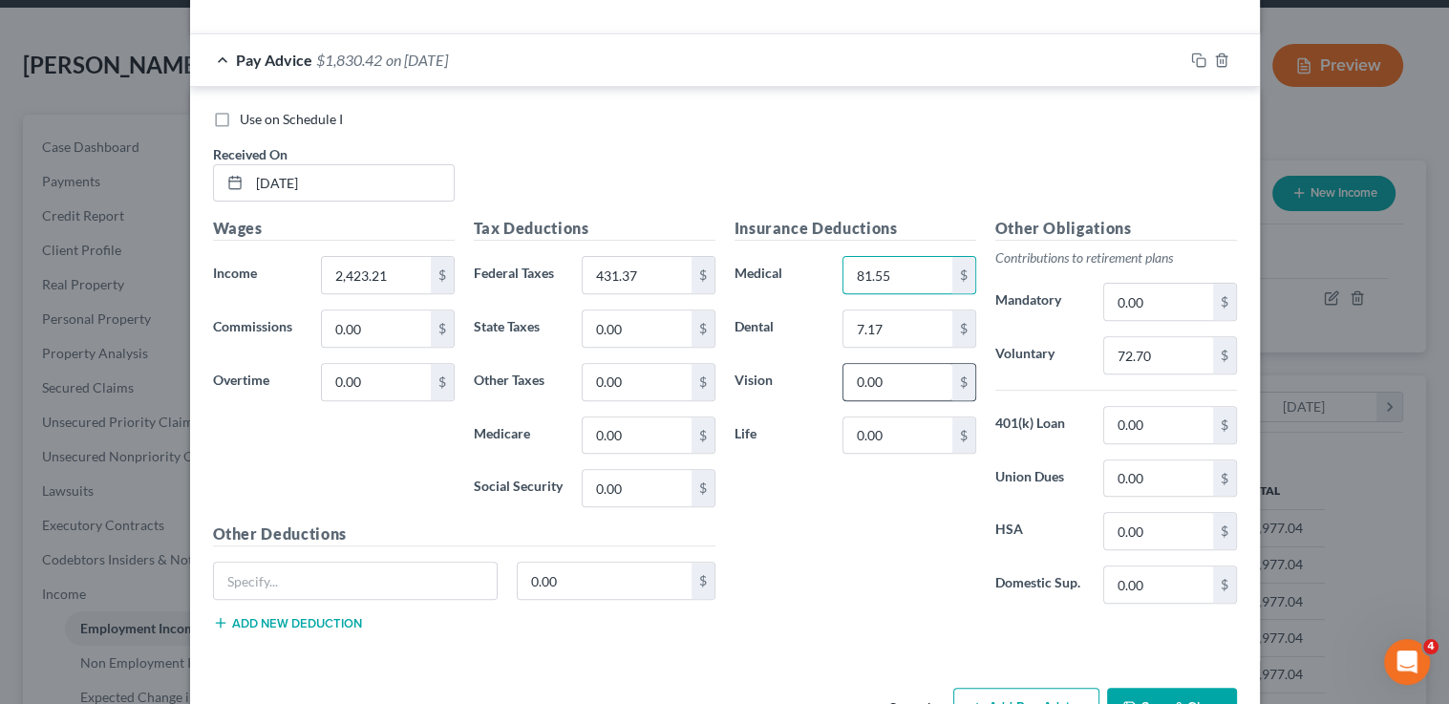
type input "81.55"
click at [876, 381] on input "0.00" at bounding box center [897, 382] width 108 height 36
type input "2.35"
click at [871, 443] on input "0.00" at bounding box center [897, 435] width 108 height 36
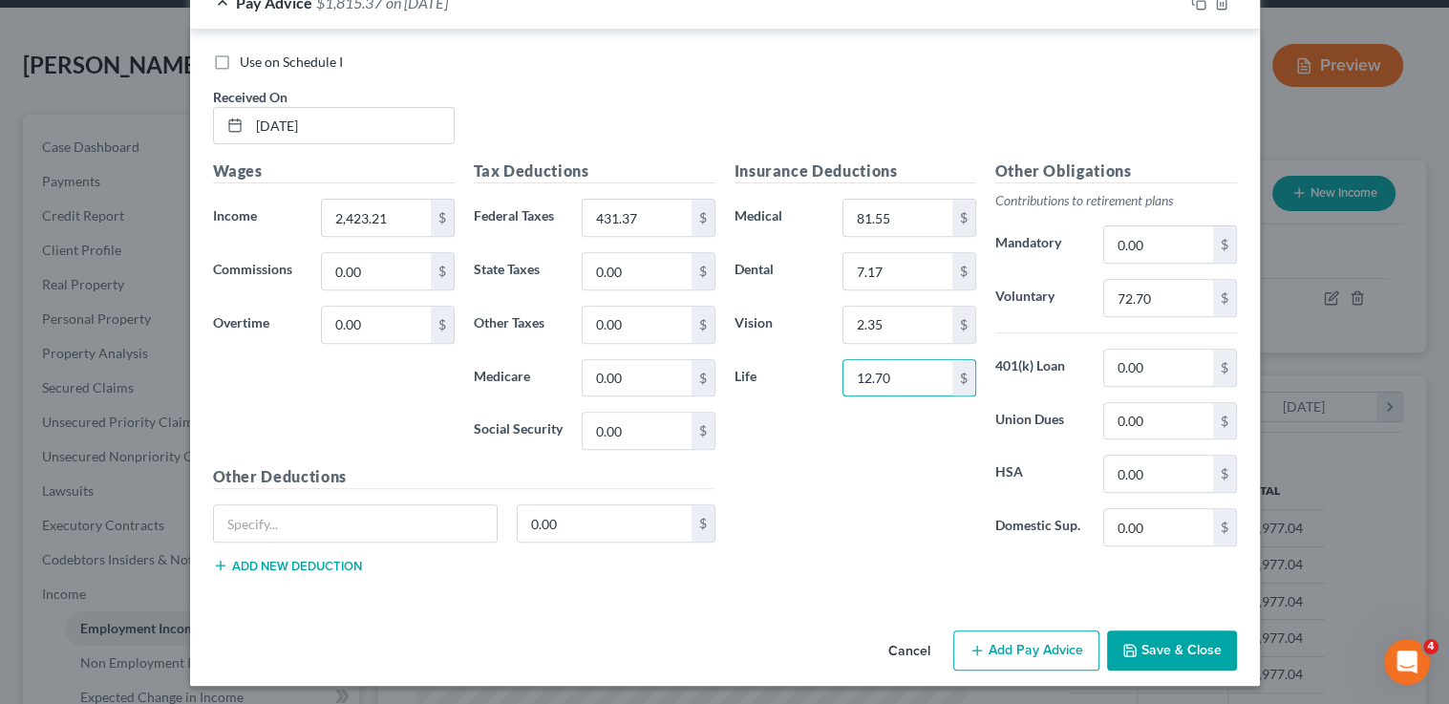
scroll to position [546, 0]
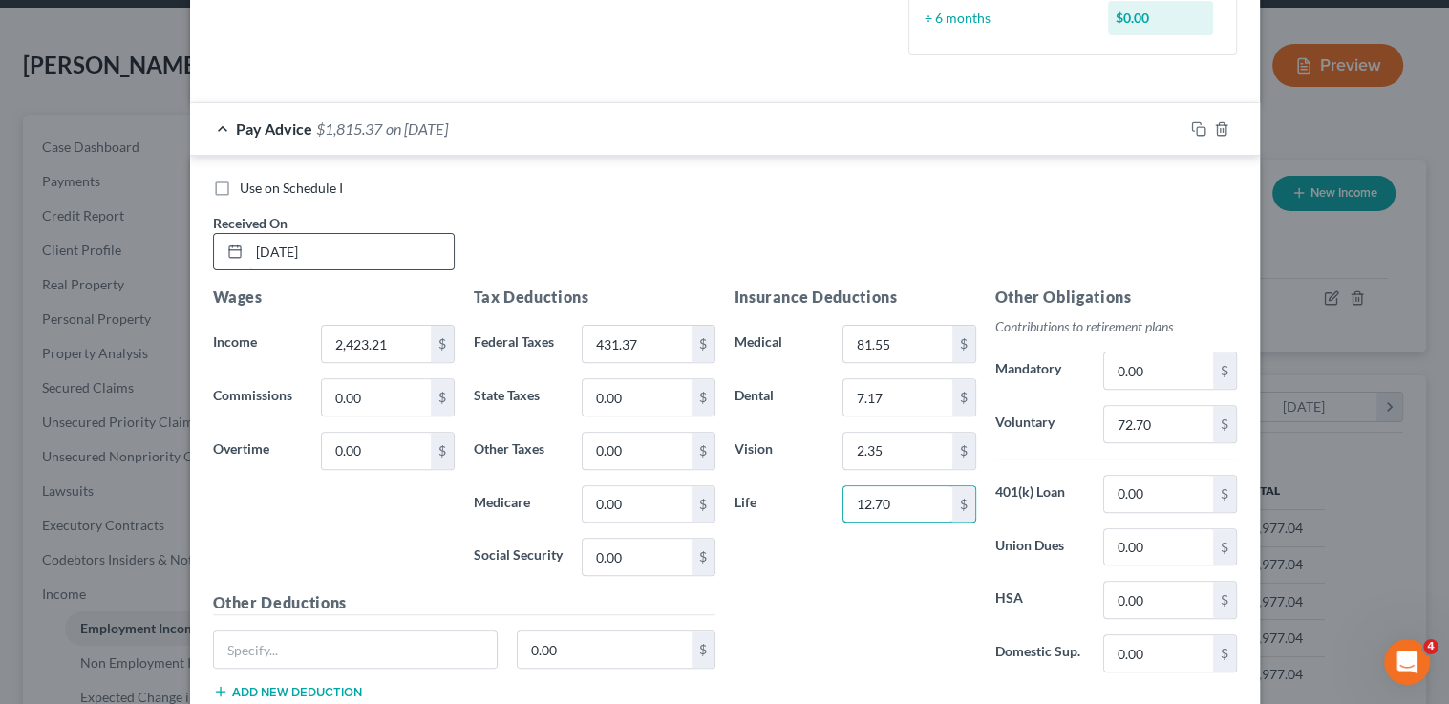
type input "12.70"
click at [302, 246] on input "2/14/25" at bounding box center [351, 252] width 204 height 36
type input "3/14/25"
type input "2,580.99"
type input "457.61"
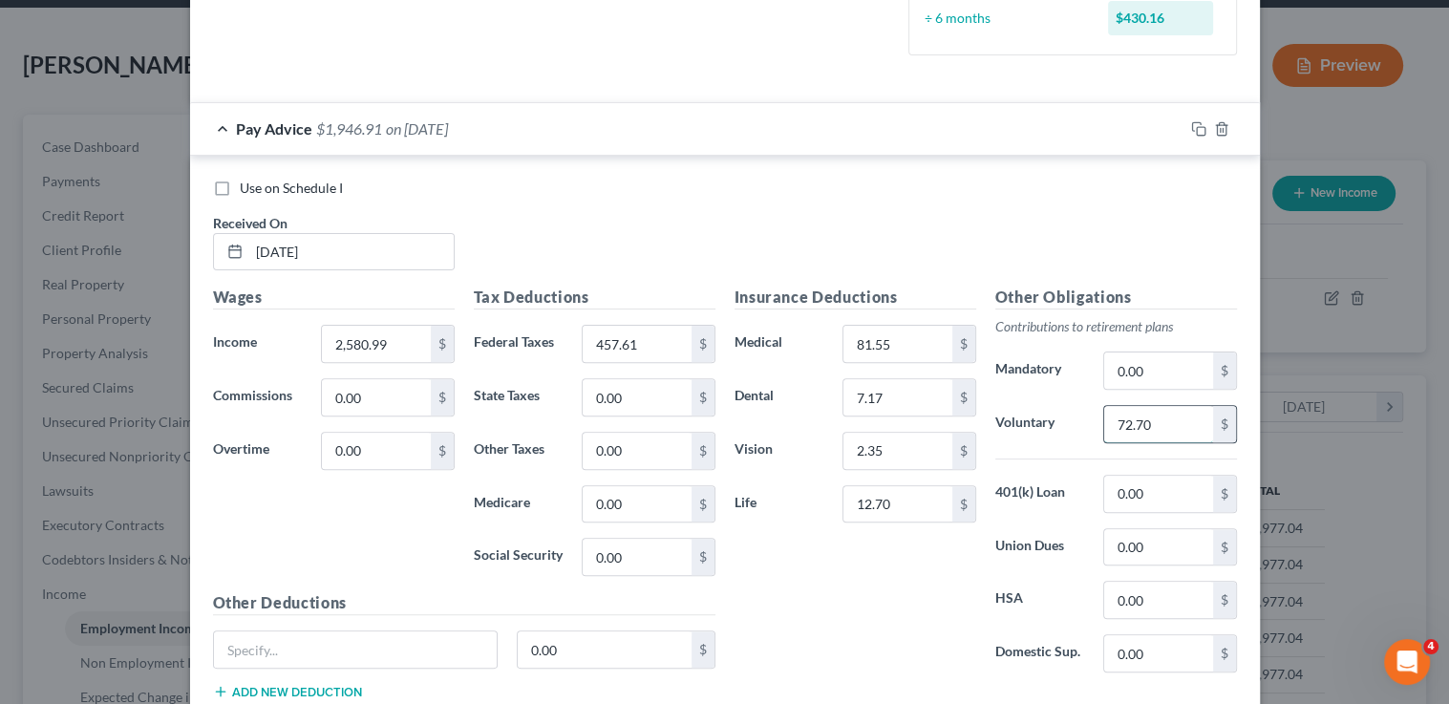
click at [1136, 423] on input "72.70" at bounding box center [1158, 424] width 108 height 36
click at [1105, 424] on input "72.70" at bounding box center [1158, 424] width 108 height 36
drag, startPoint x: 1105, startPoint y: 424, endPoint x: 1138, endPoint y: 421, distance: 32.6
click at [1138, 421] on input "72.70" at bounding box center [1158, 424] width 108 height 36
type input "77.43"
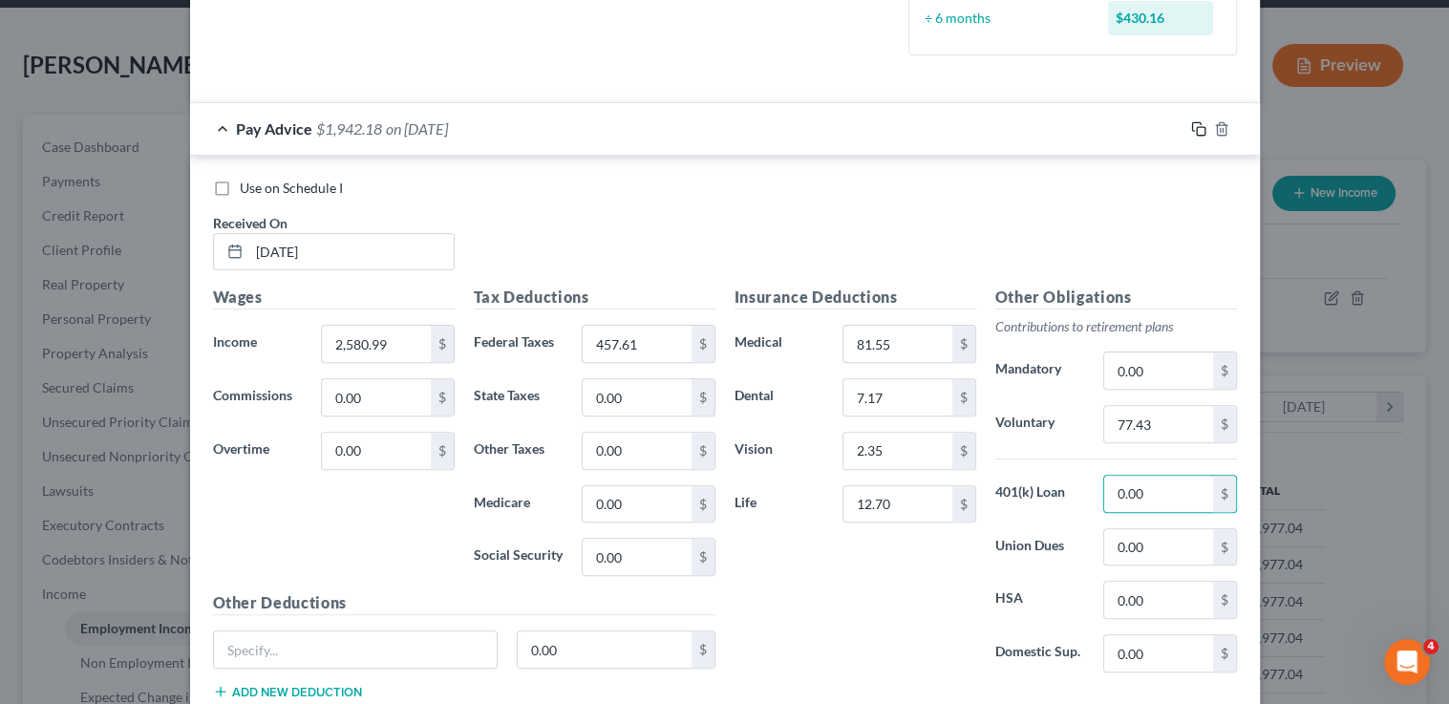
click at [1191, 129] on icon "button" at bounding box center [1198, 128] width 15 height 15
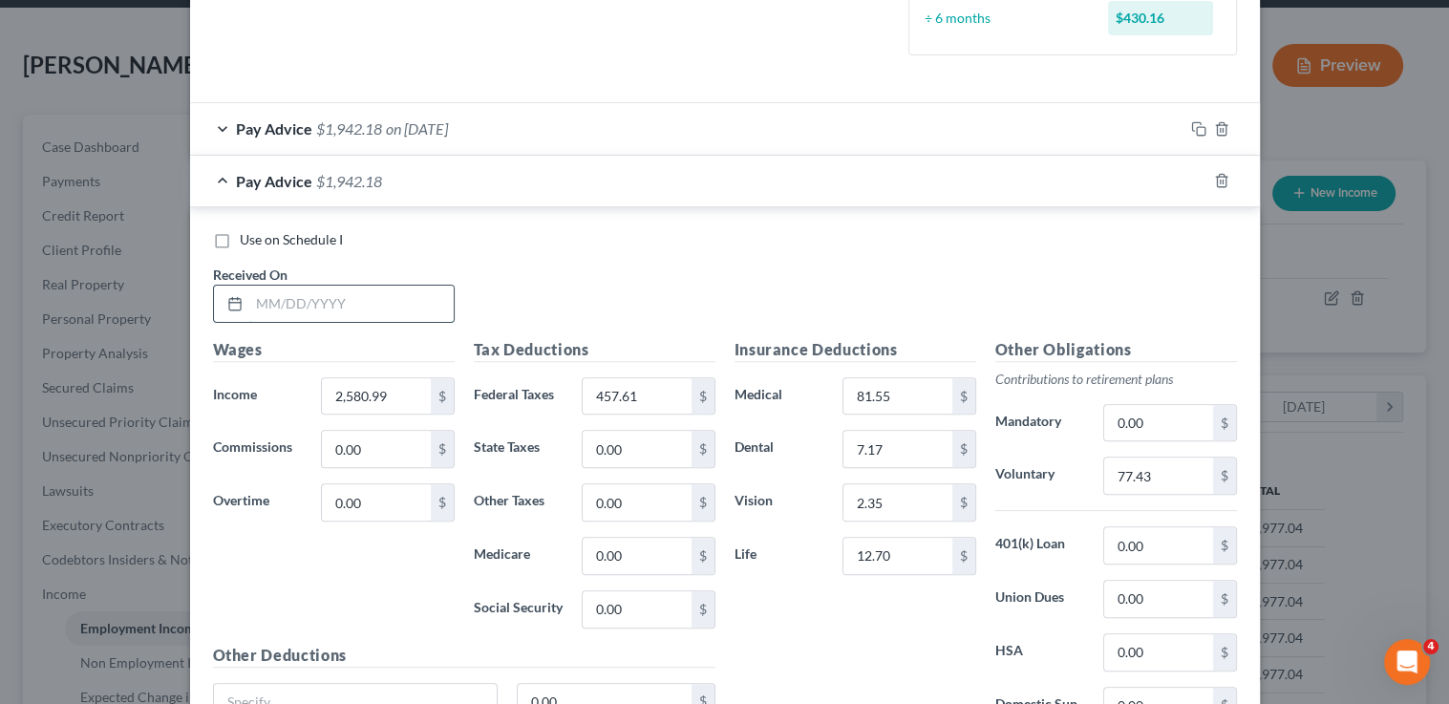
click at [383, 304] on input "text" at bounding box center [351, 304] width 204 height 36
type input "3/28/25"
type input "2,875.49"
type input "548.70"
click at [1149, 482] on input "77.43" at bounding box center [1158, 476] width 108 height 36
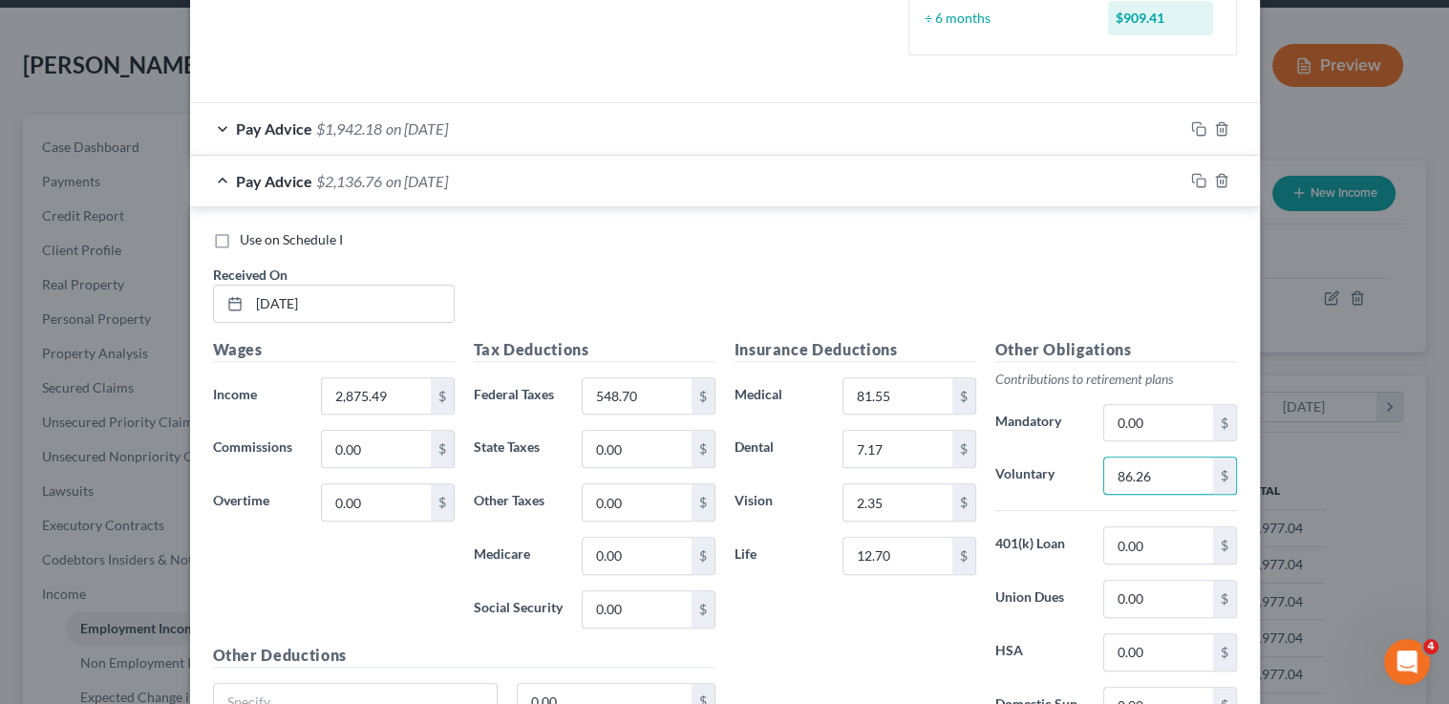
type input "86.26"
drag, startPoint x: 1141, startPoint y: 274, endPoint x: 1162, endPoint y: 234, distance: 45.3
click at [1141, 272] on div "Use on Schedule I Received On * 3/28/25" at bounding box center [724, 284] width 1043 height 108
click at [1192, 181] on icon "button" at bounding box center [1196, 179] width 9 height 9
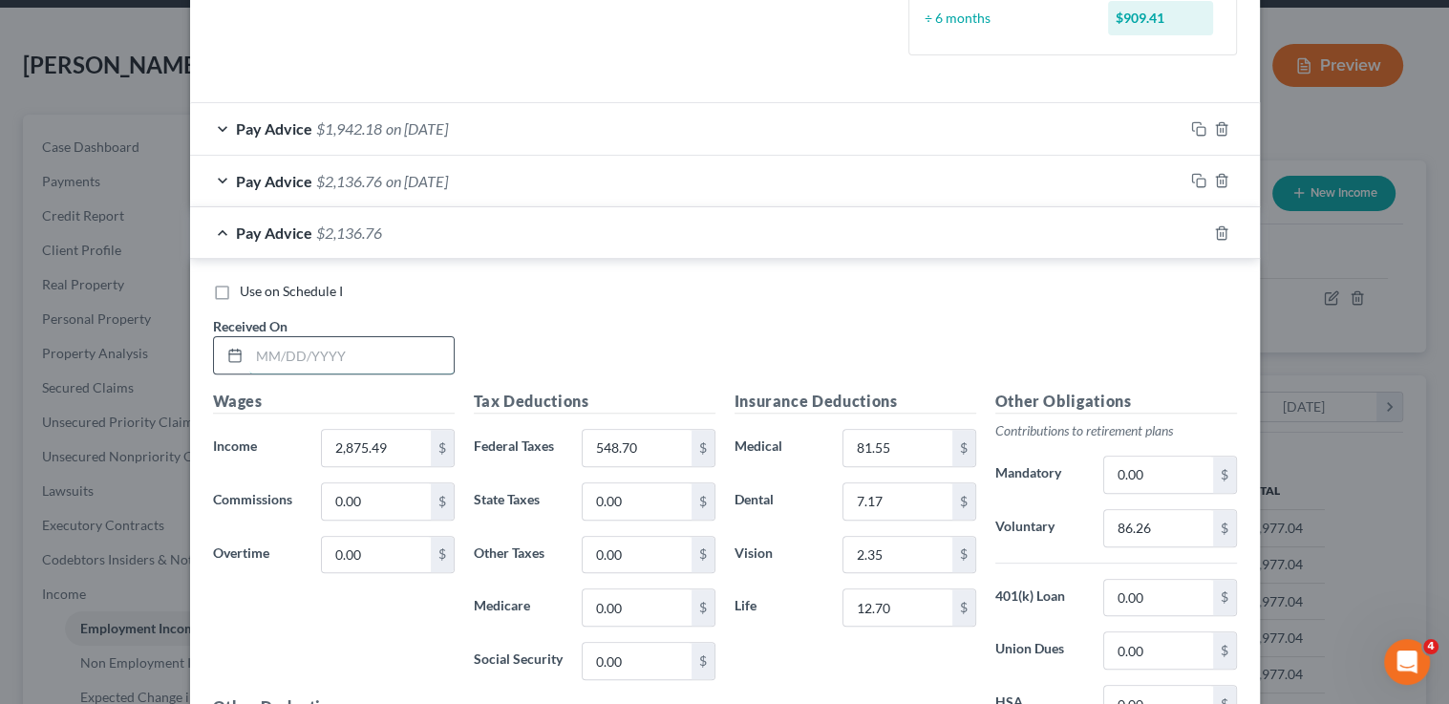
click at [325, 355] on input "text" at bounding box center [351, 355] width 204 height 36
type input "4/11/25"
type input "2,423.20"
type input "423.61"
click at [1186, 529] on input "86.26" at bounding box center [1158, 528] width 108 height 36
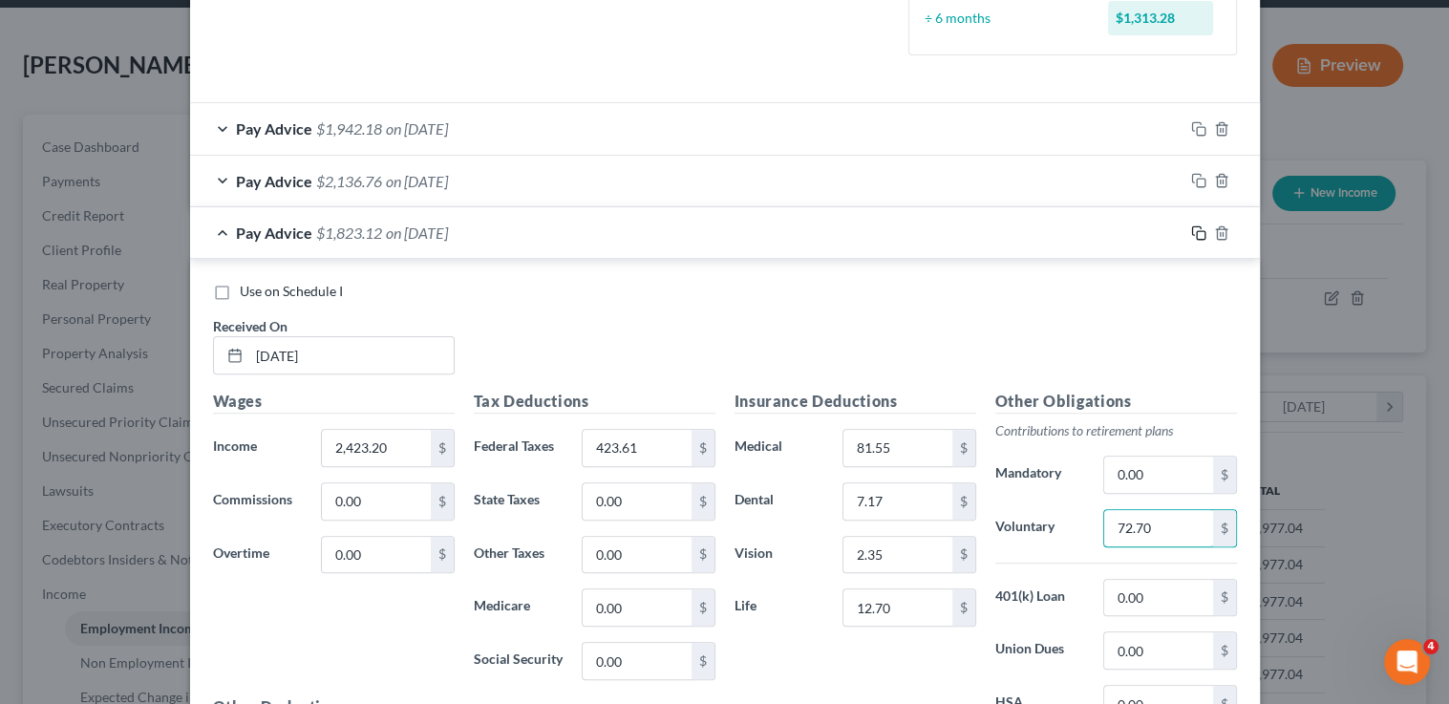
type input "72.70"
click at [1191, 229] on icon "button" at bounding box center [1198, 232] width 15 height 15
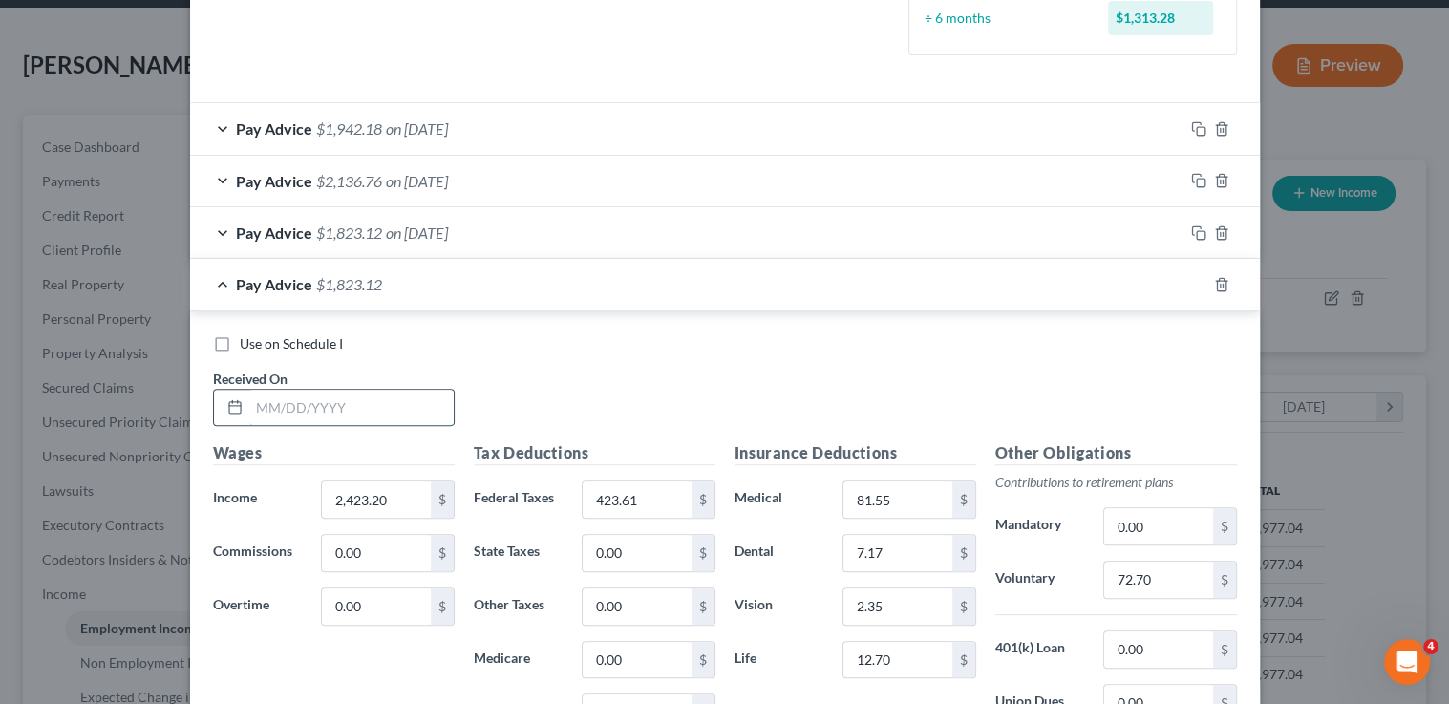
click at [329, 413] on input "text" at bounding box center [351, 408] width 204 height 36
type input "4/25/25"
type input "2,834.70"
type input "536.09"
click at [1137, 582] on input "72.70" at bounding box center [1158, 580] width 108 height 36
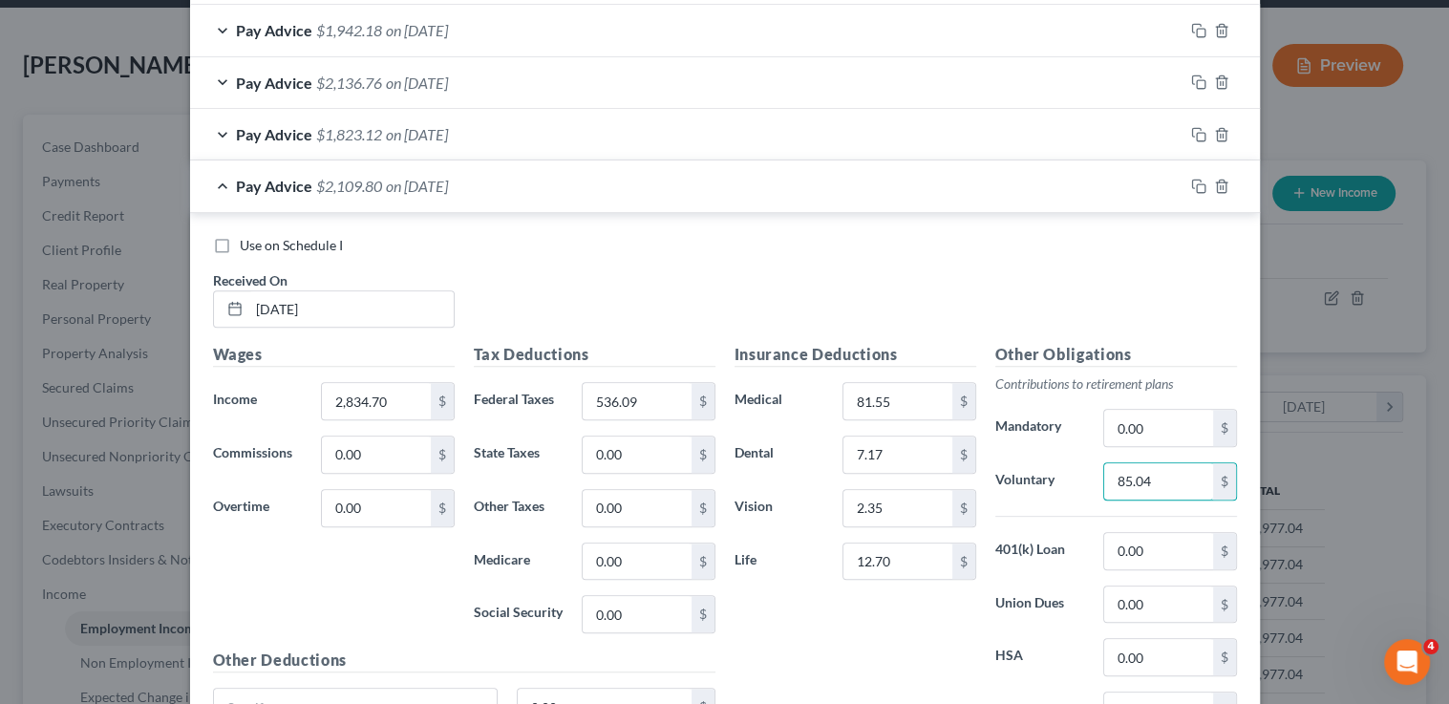
scroll to position [648, 0]
click at [1195, 182] on icon "button" at bounding box center [1198, 183] width 15 height 15
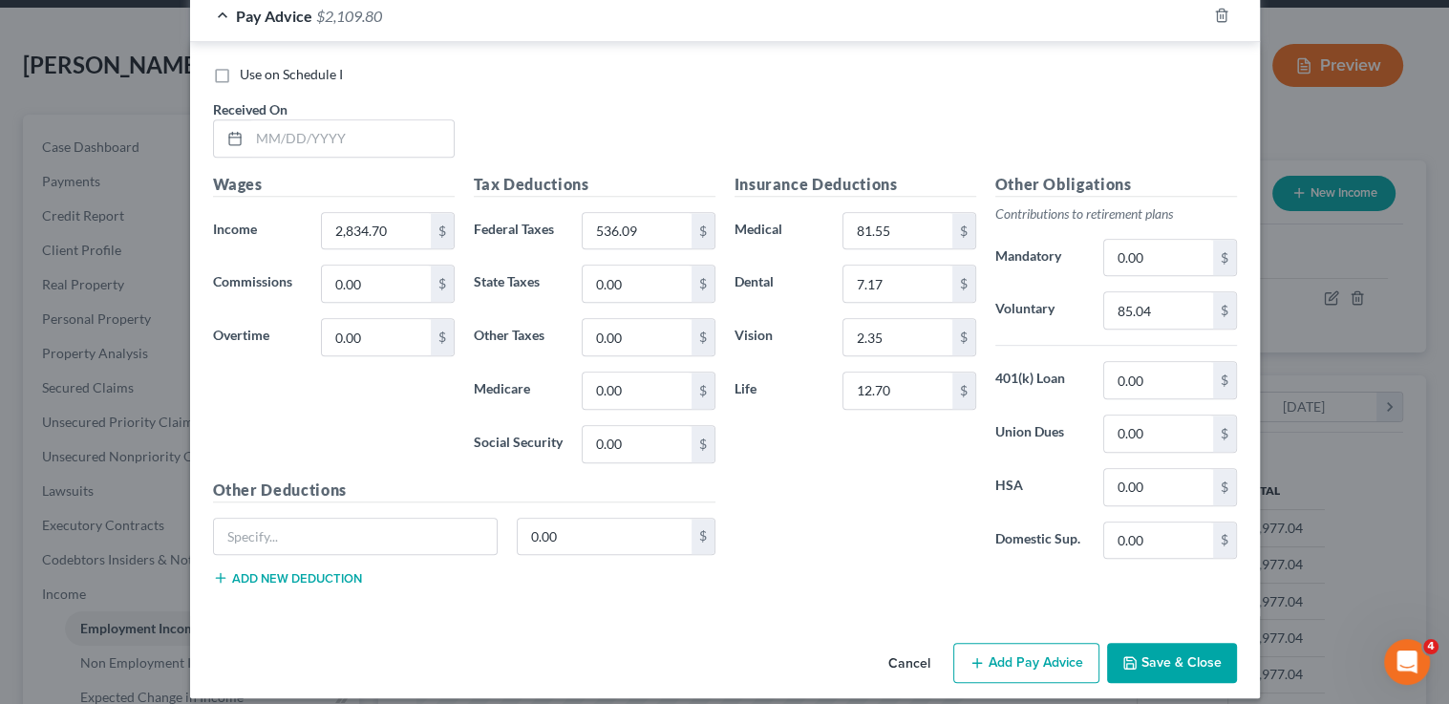
scroll to position [875, 0]
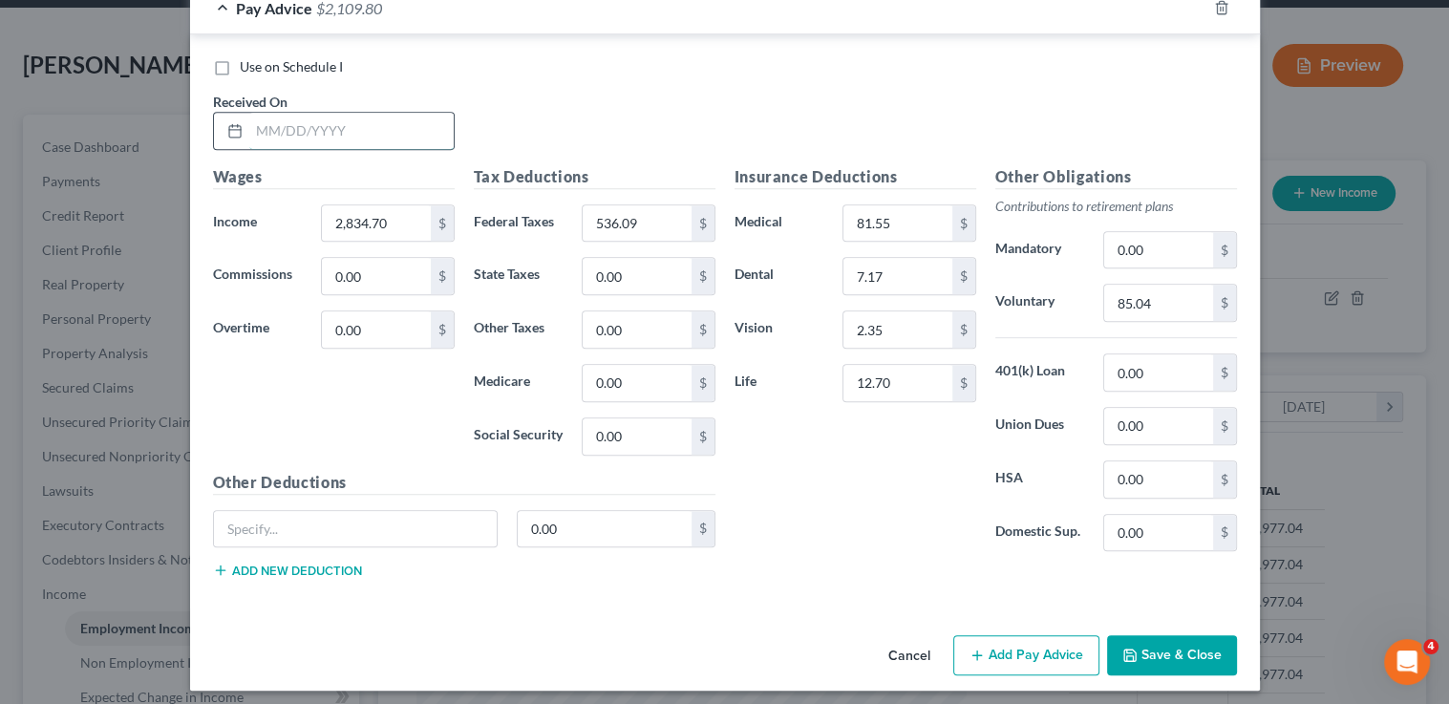
click at [318, 128] on input "text" at bounding box center [351, 131] width 204 height 36
click at [1174, 304] on input "85.04" at bounding box center [1158, 303] width 108 height 36
click at [1197, 11] on icon "button" at bounding box center [1198, 7] width 15 height 15
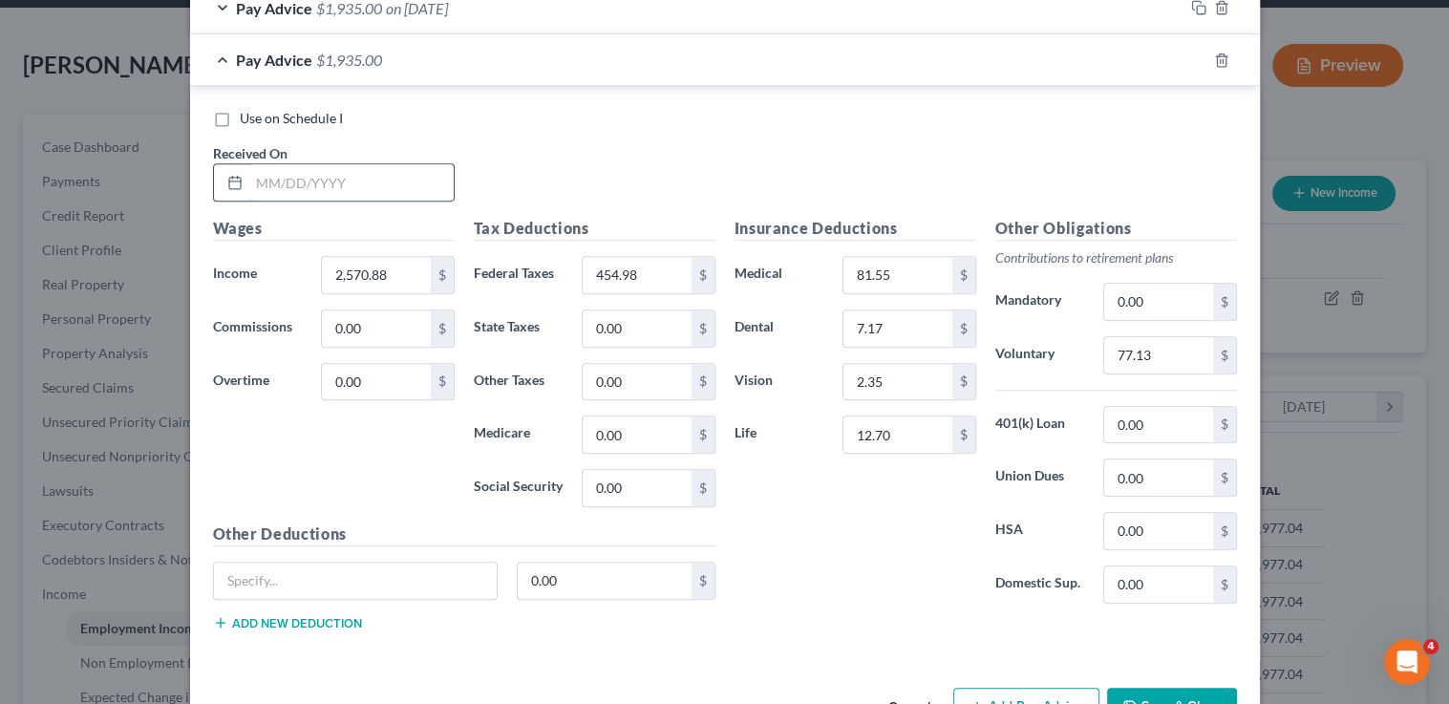
click at [402, 185] on input "text" at bounding box center [351, 182] width 204 height 36
click at [1191, 62] on icon "button" at bounding box center [1198, 60] width 15 height 15
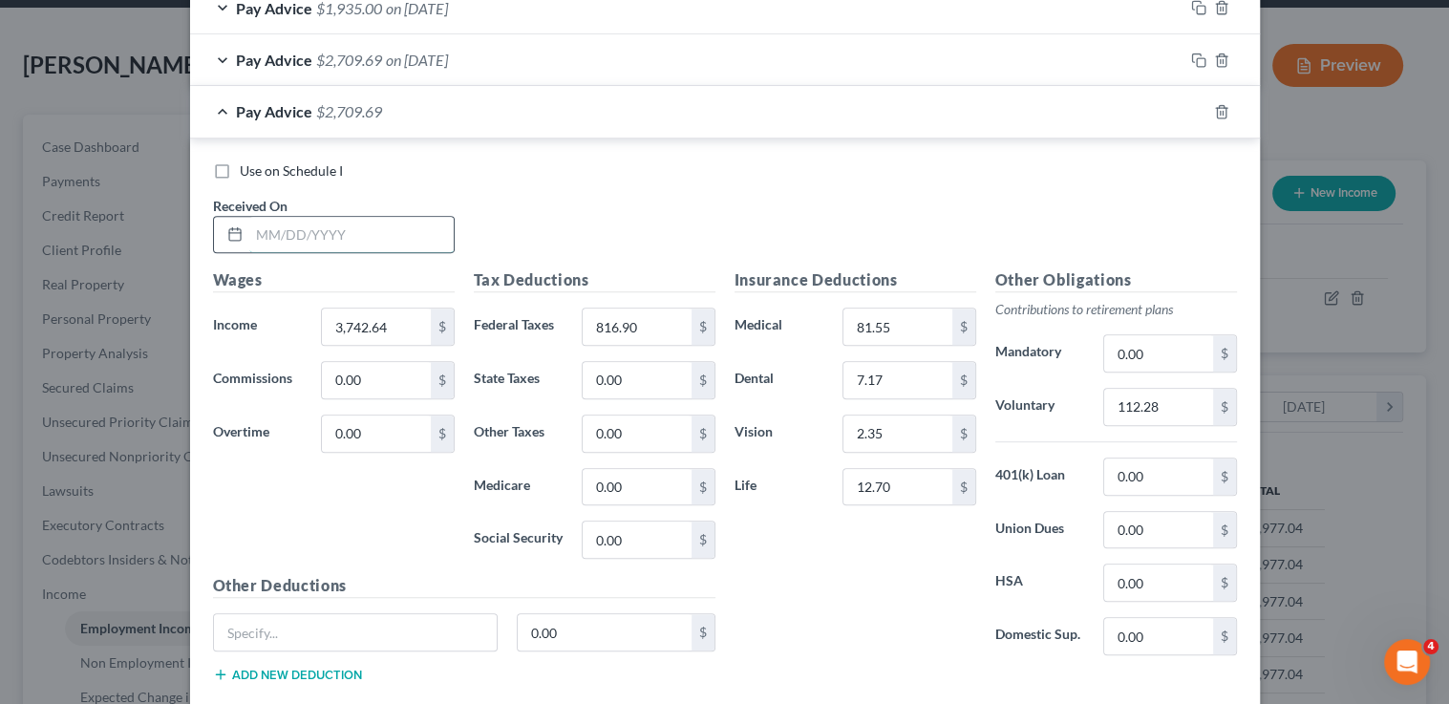
click at [280, 236] on input "text" at bounding box center [351, 235] width 204 height 36
click at [1135, 404] on input "112.28" at bounding box center [1158, 407] width 108 height 36
click at [1197, 110] on rect "button" at bounding box center [1201, 114] width 9 height 9
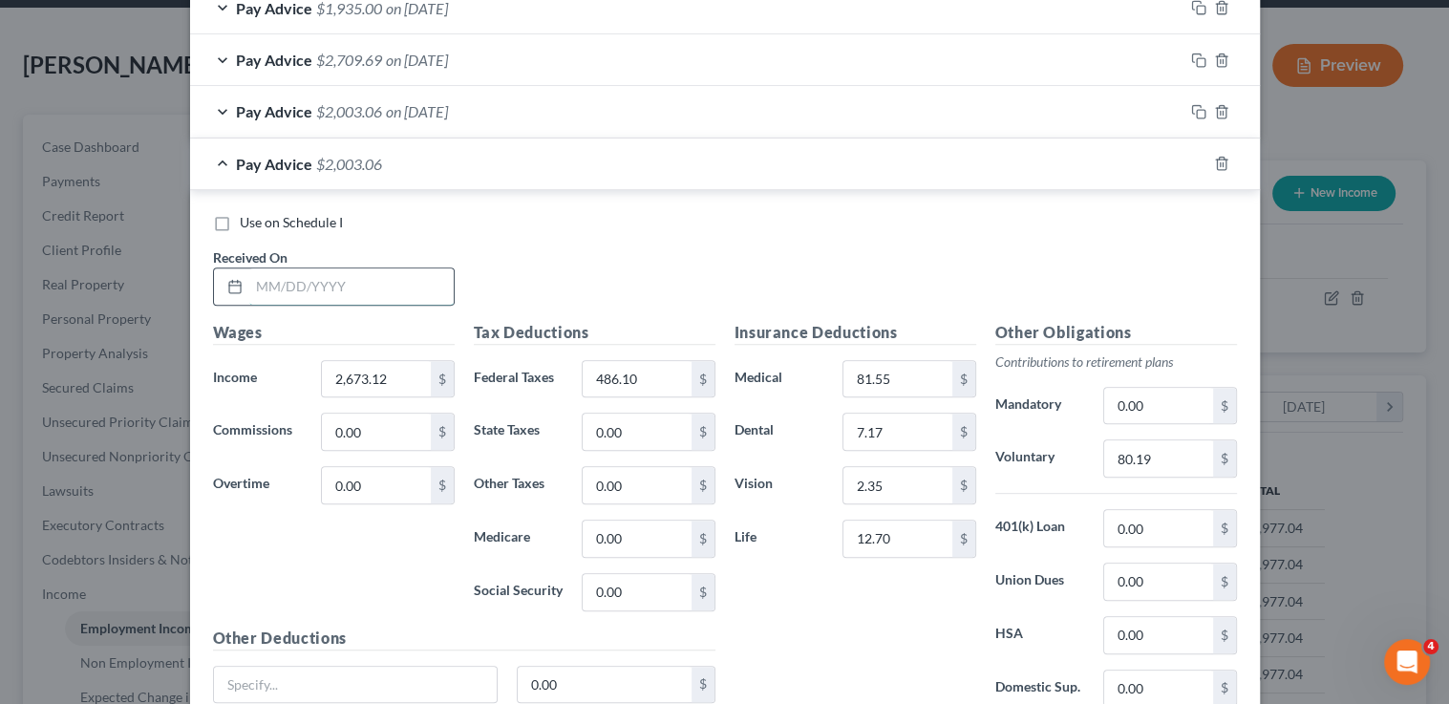
click at [337, 271] on input "text" at bounding box center [351, 286] width 204 height 36
click at [1164, 448] on input "80.19" at bounding box center [1158, 458] width 108 height 36
click at [1201, 155] on div at bounding box center [1222, 163] width 76 height 31
click at [1197, 161] on rect "button" at bounding box center [1201, 165] width 9 height 9
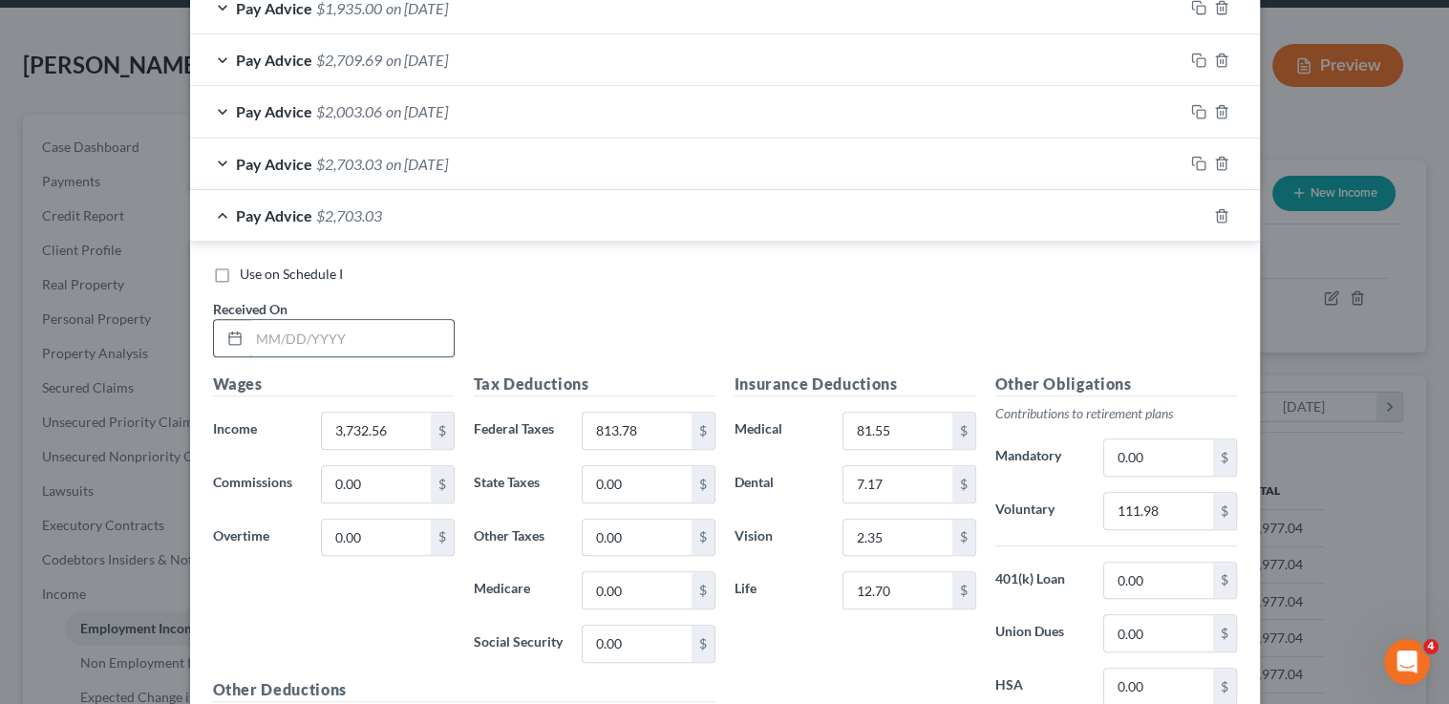
click at [343, 334] on input "text" at bounding box center [351, 338] width 204 height 36
click at [645, 429] on input "813.78" at bounding box center [637, 431] width 108 height 36
click at [1112, 514] on input "111.98" at bounding box center [1158, 511] width 108 height 36
click at [1191, 217] on icon "button" at bounding box center [1198, 215] width 15 height 15
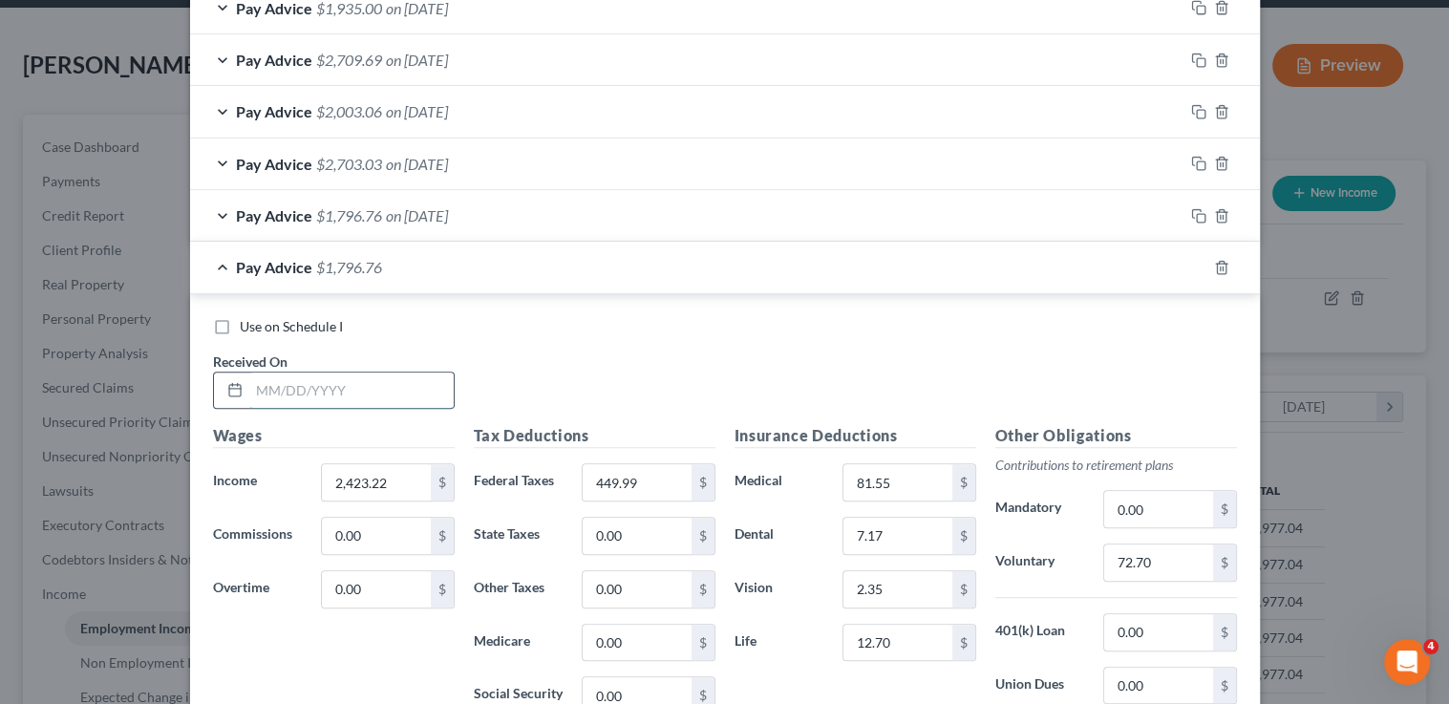
drag, startPoint x: 332, startPoint y: 387, endPoint x: 359, endPoint y: 369, distance: 32.3
click at [340, 378] on input "text" at bounding box center [351, 391] width 204 height 36
click at [1146, 565] on input "72.70" at bounding box center [1158, 562] width 108 height 36
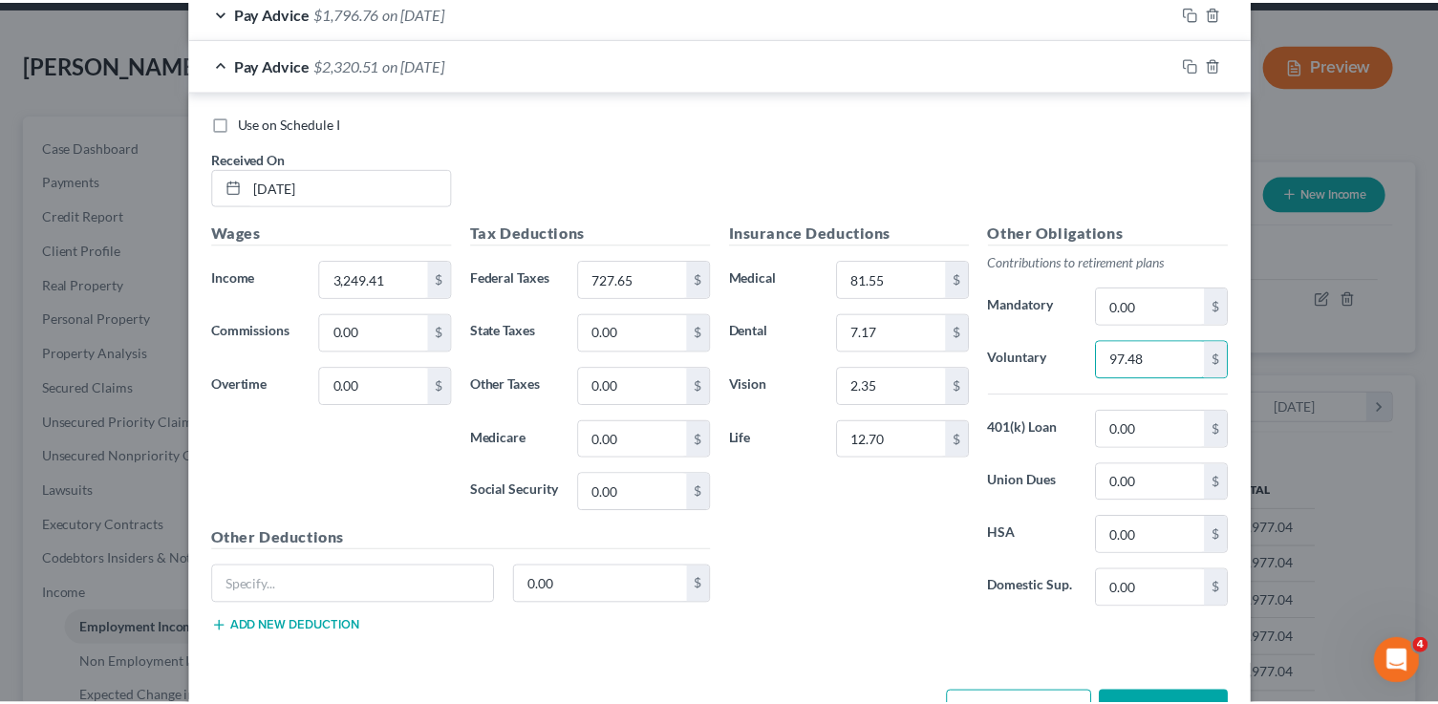
scroll to position [1139, 0]
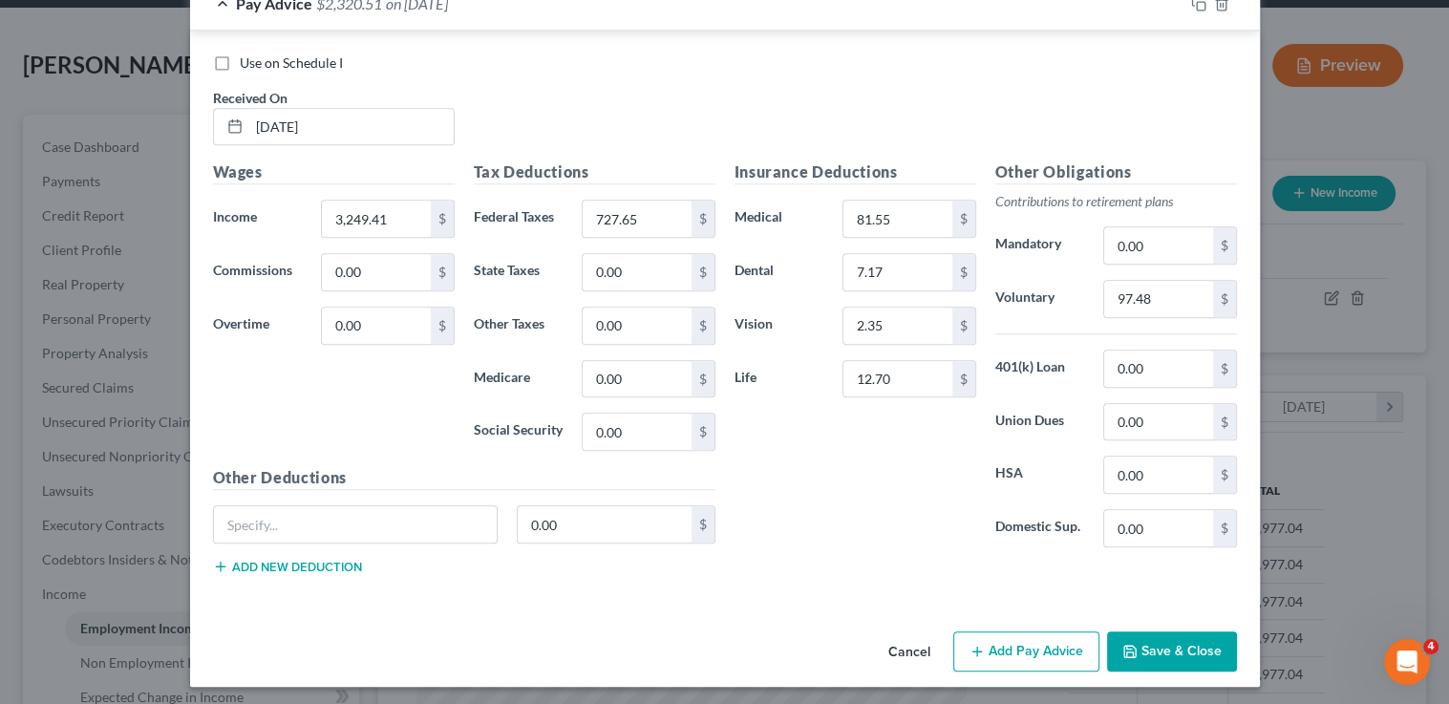
click at [1177, 636] on button "Save & Close" at bounding box center [1172, 651] width 130 height 40
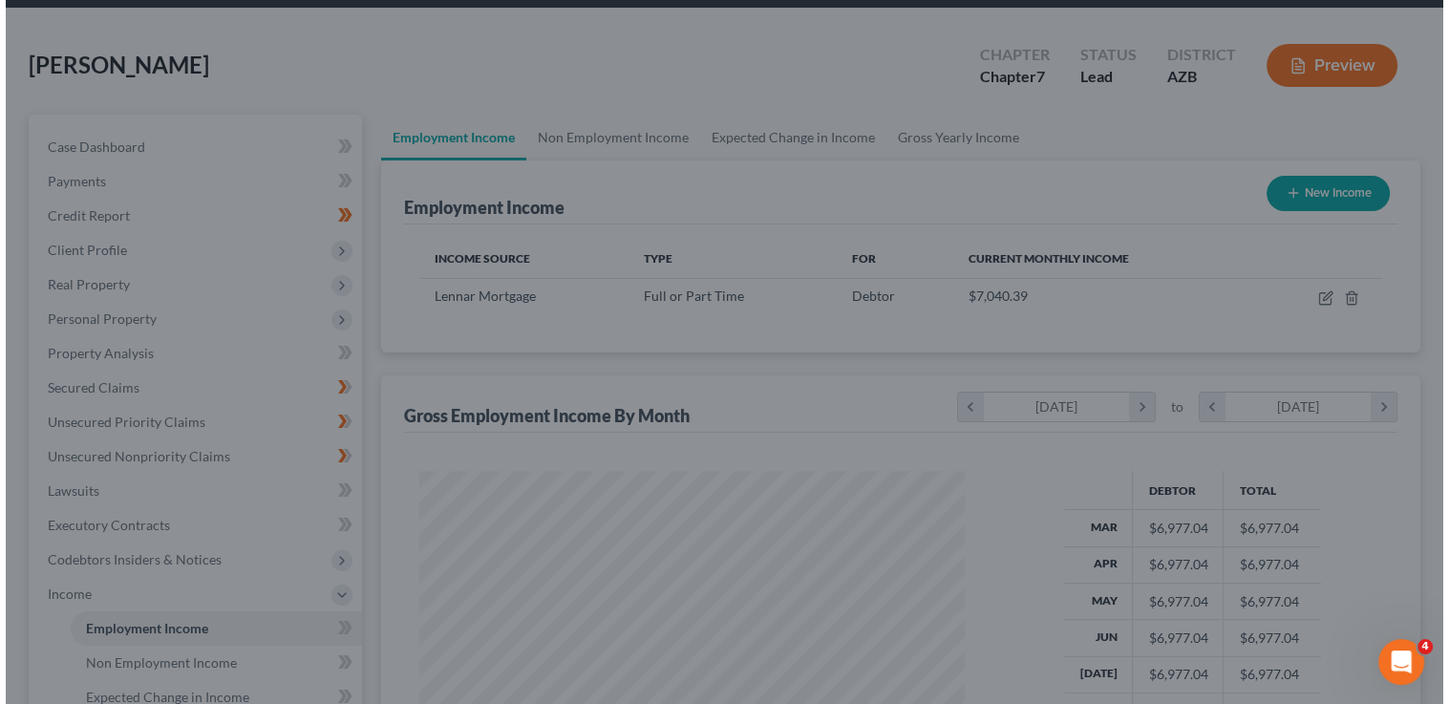
scroll to position [954918, 954674]
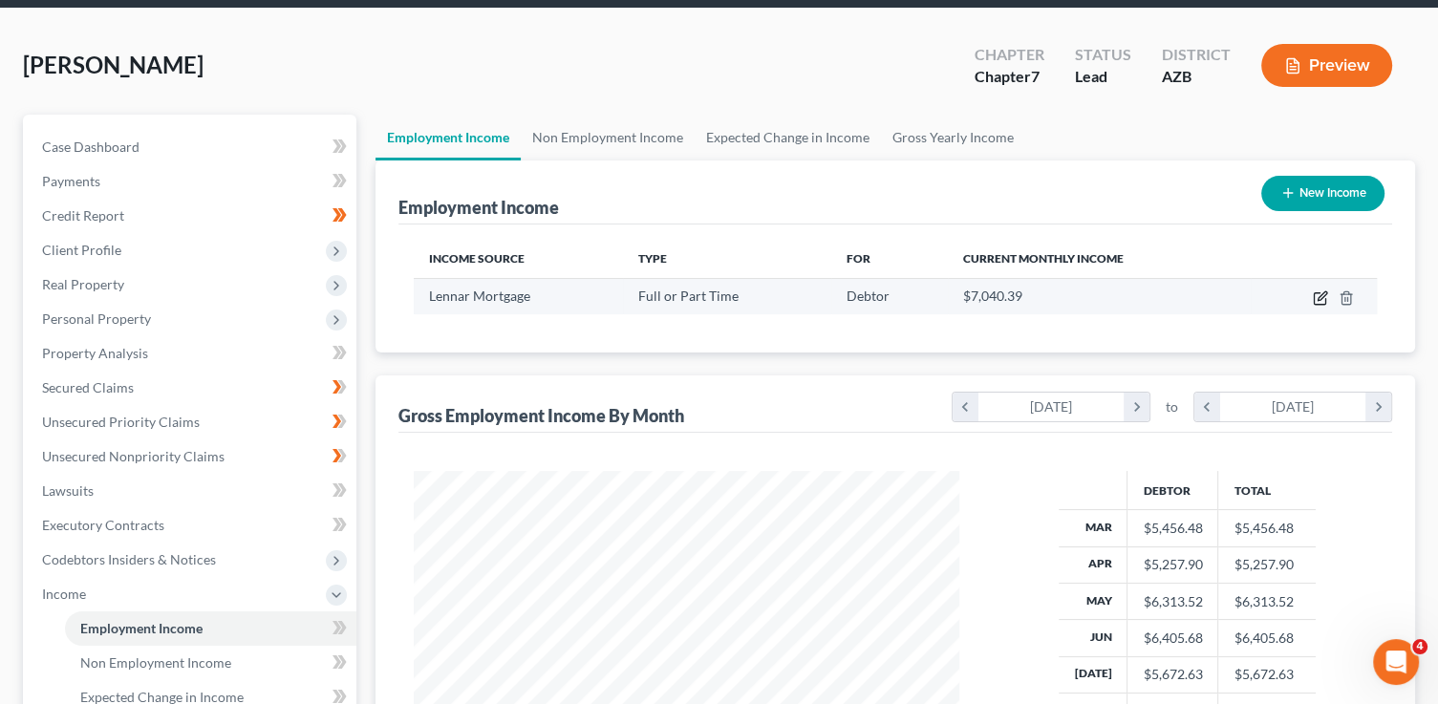
click at [1318, 296] on icon "button" at bounding box center [1321, 295] width 9 height 9
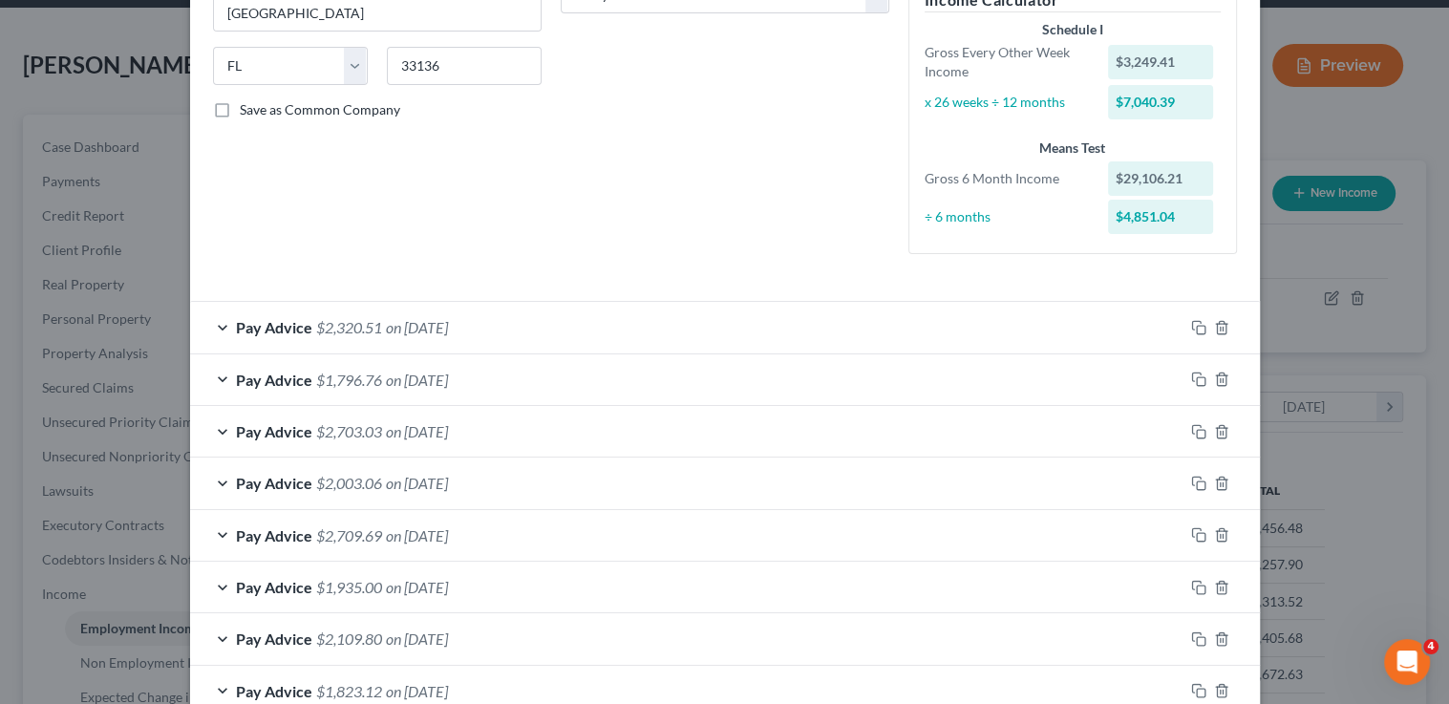
scroll to position [566, 0]
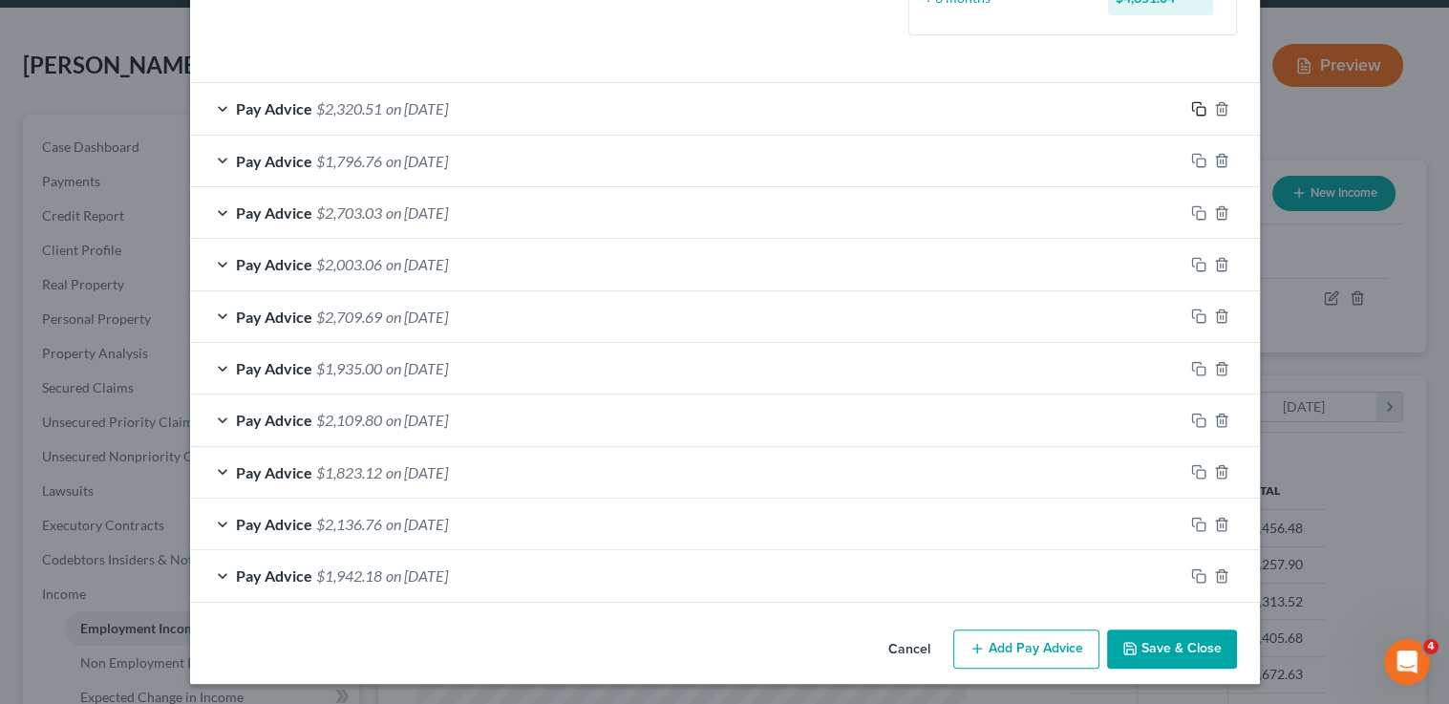
click at [1191, 105] on icon "button" at bounding box center [1198, 108] width 15 height 15
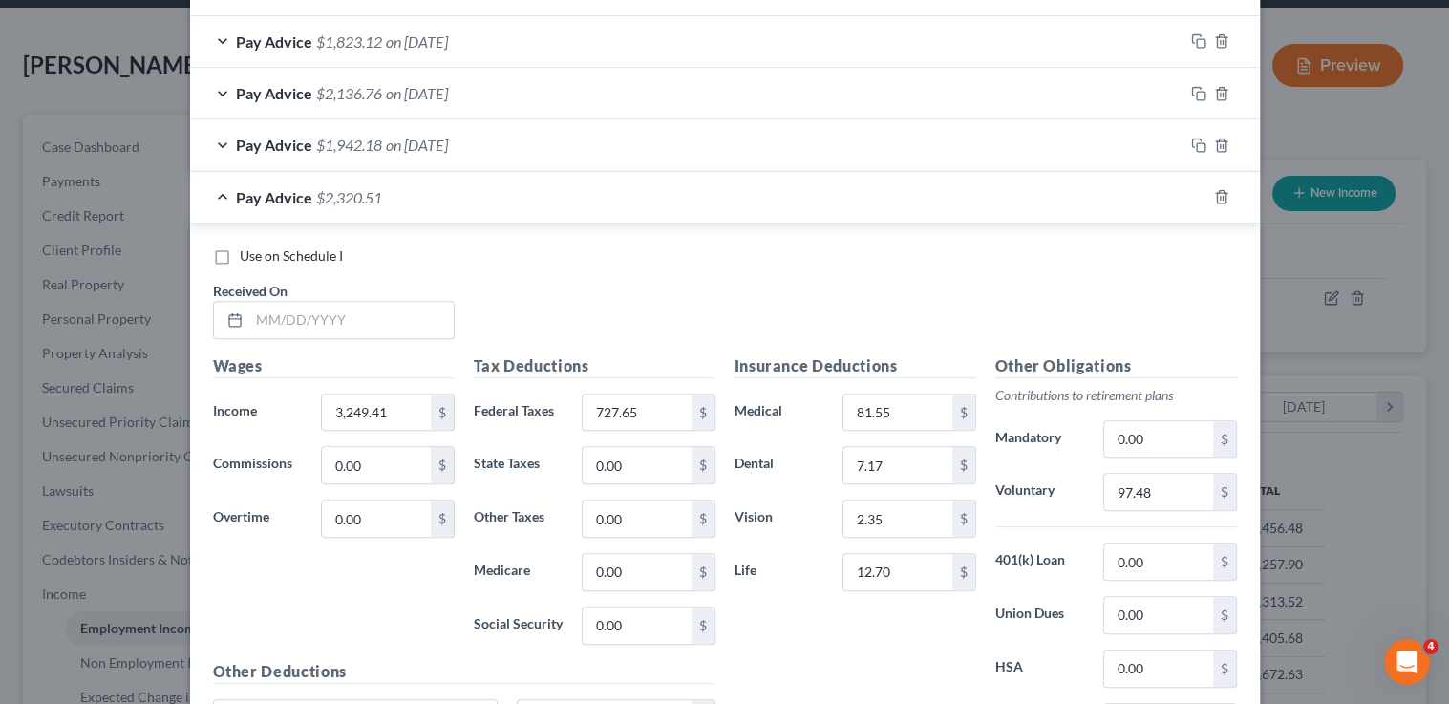
scroll to position [1028, 0]
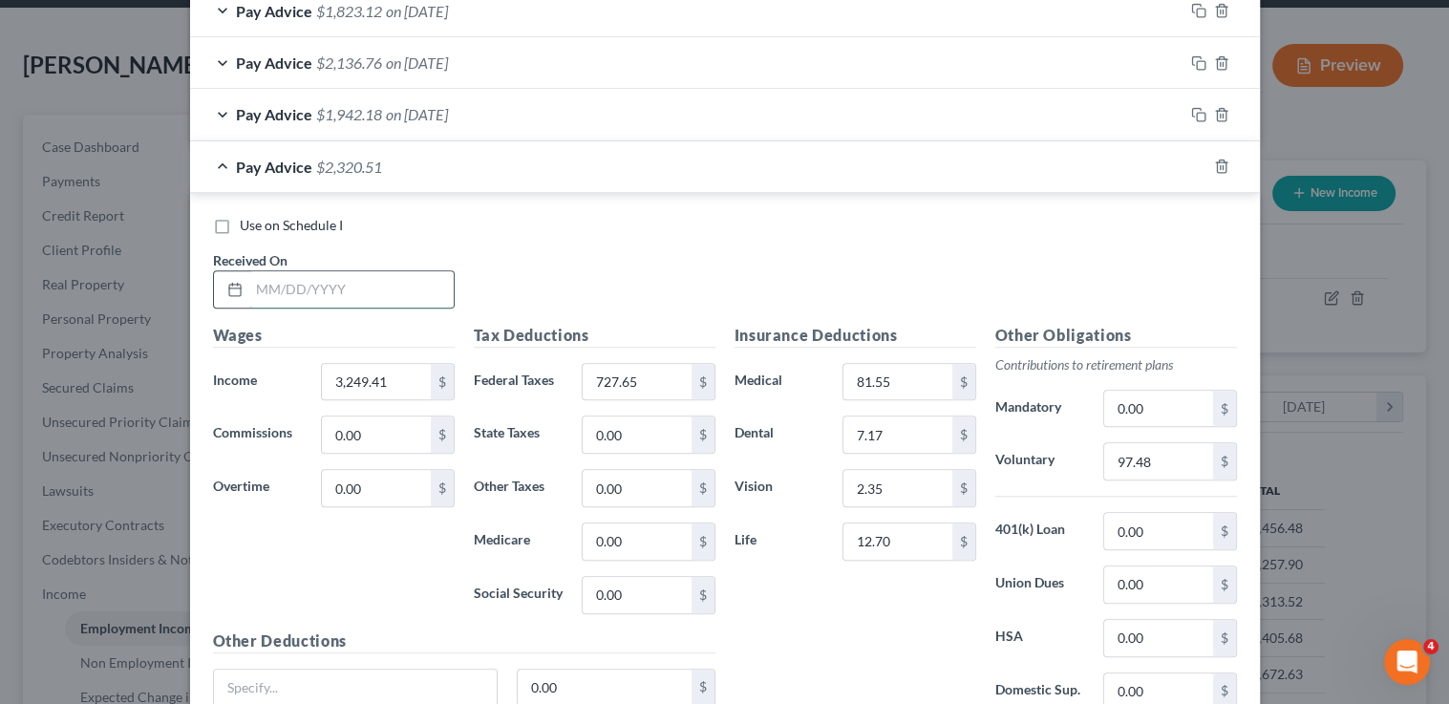
click at [317, 278] on input "text" at bounding box center [351, 289] width 204 height 36
click at [1199, 164] on rect "button" at bounding box center [1201, 168] width 9 height 9
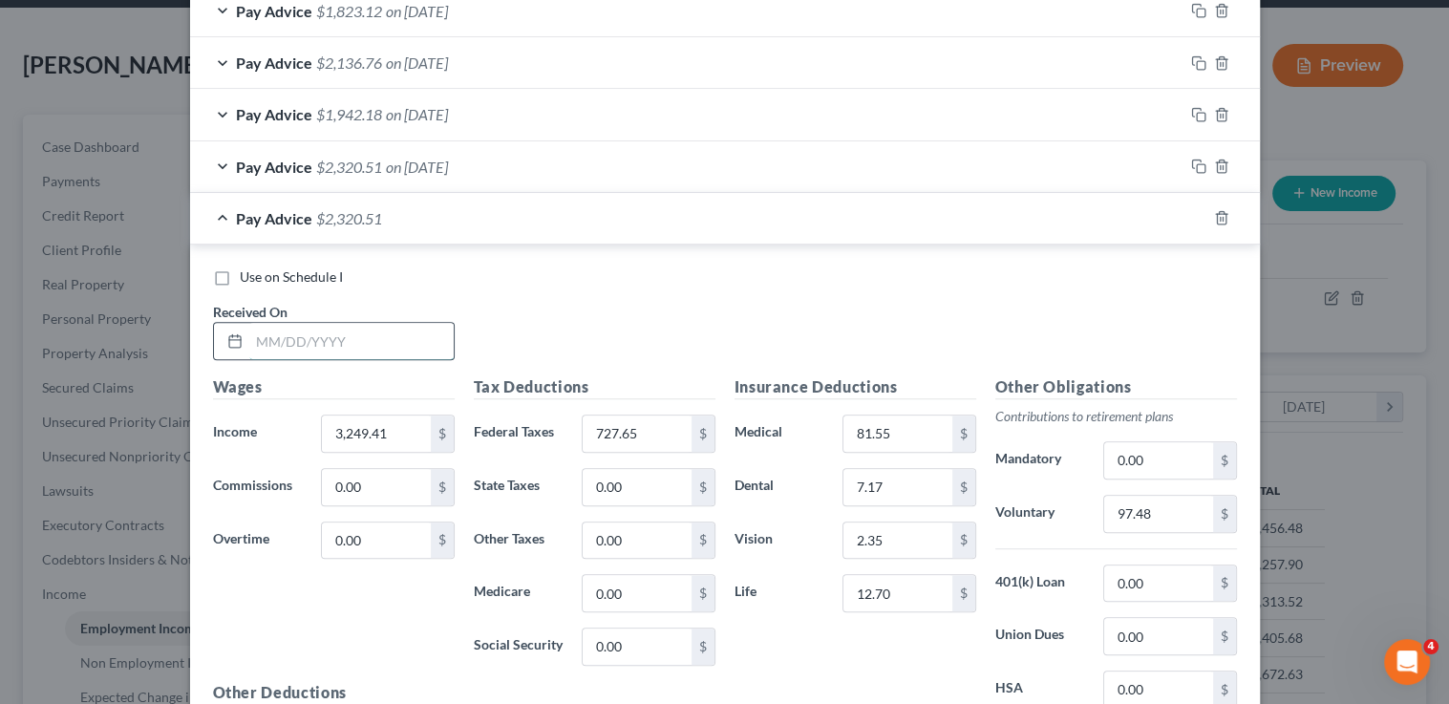
click at [302, 349] on input "text" at bounding box center [351, 341] width 204 height 36
click at [1192, 217] on icon "button" at bounding box center [1196, 216] width 9 height 9
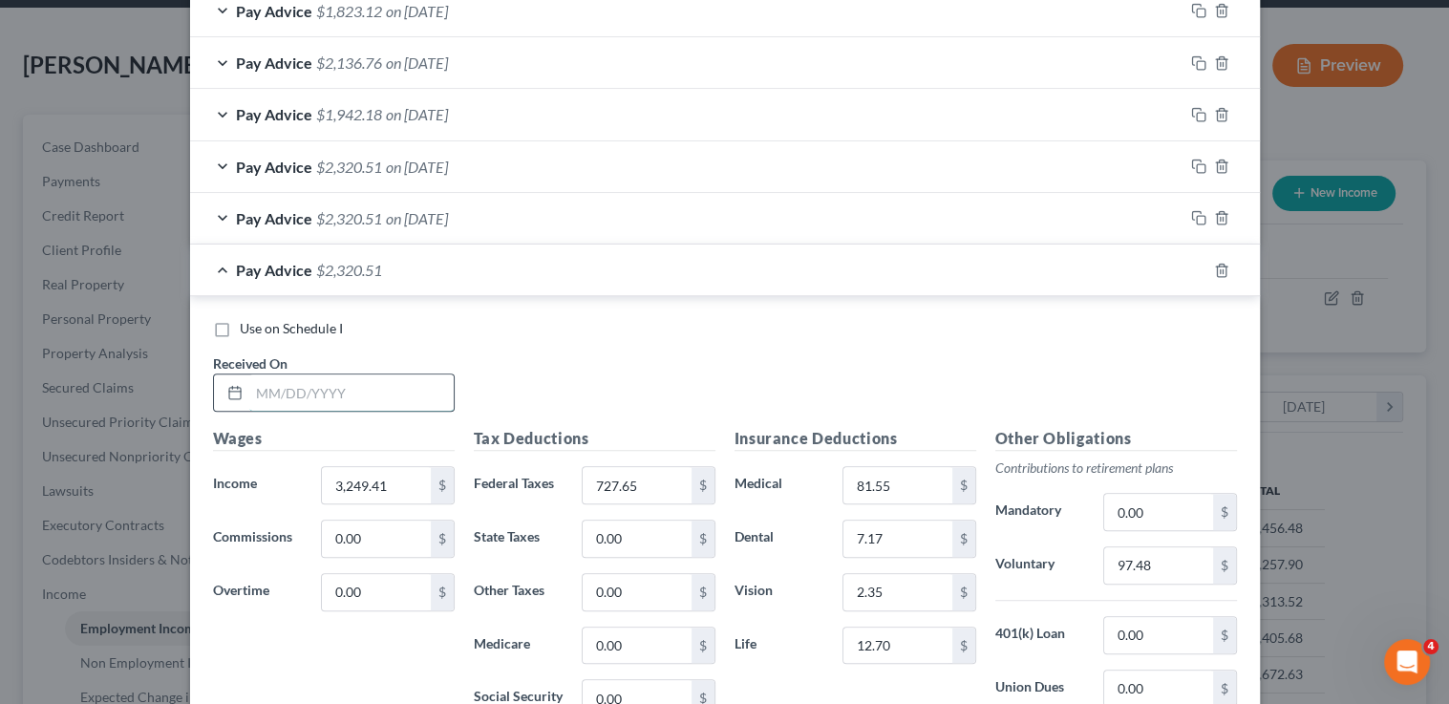
click at [269, 395] on input "text" at bounding box center [351, 392] width 204 height 36
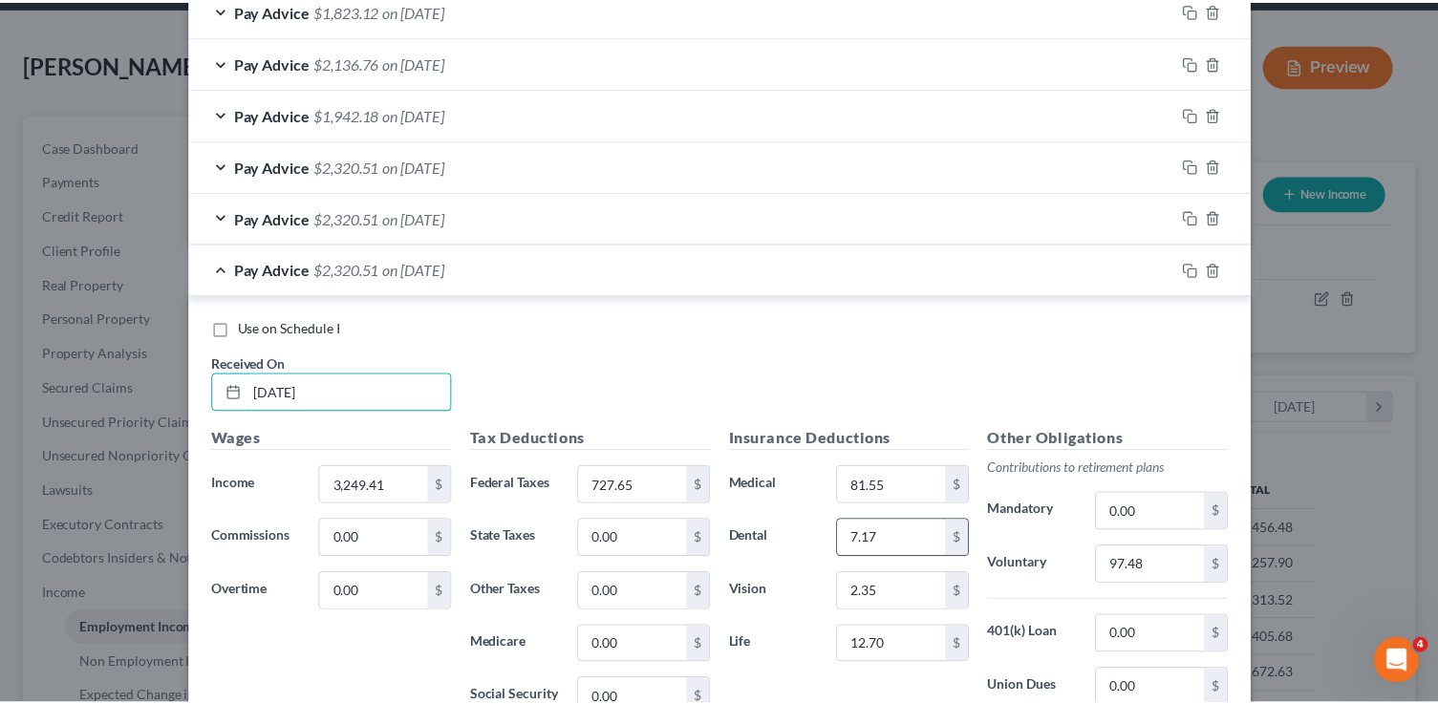
scroll to position [1293, 0]
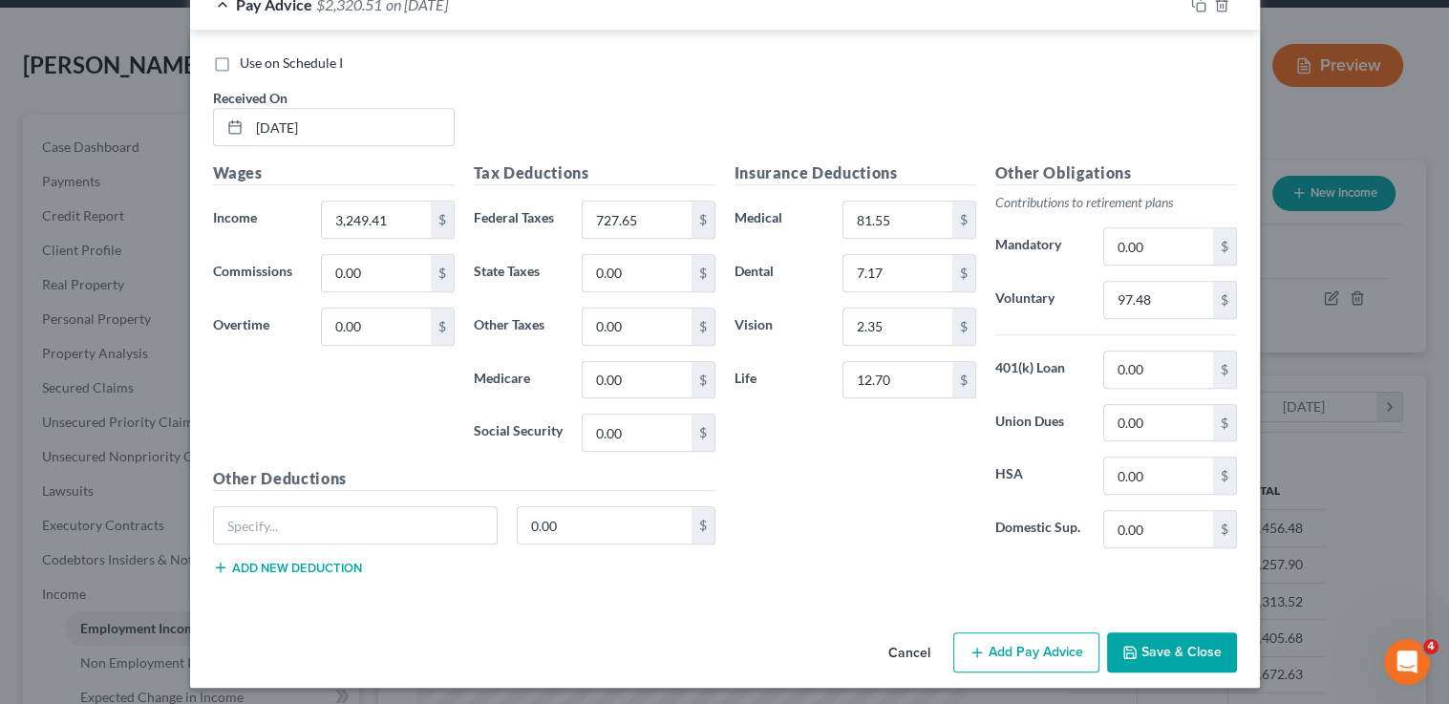
click at [1192, 660] on button "Save & Close" at bounding box center [1172, 652] width 130 height 40
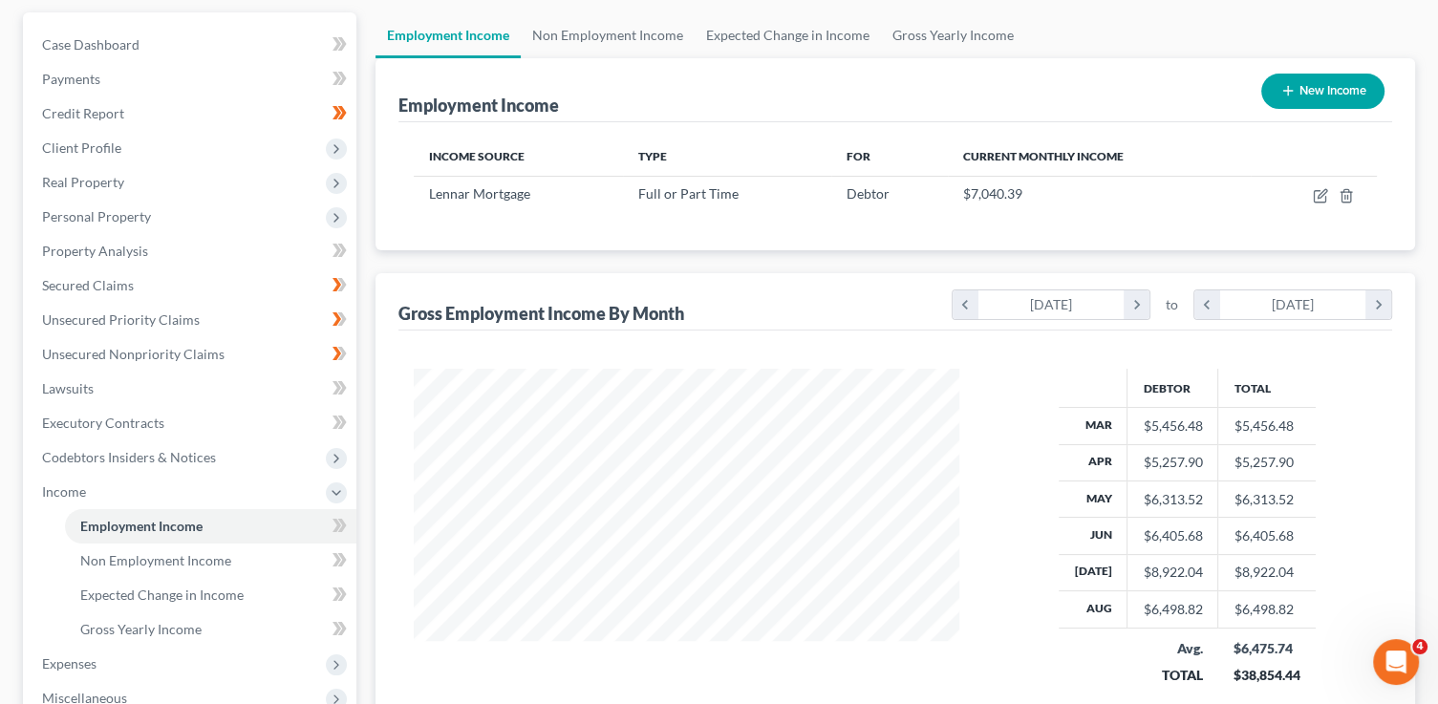
scroll to position [193, 0]
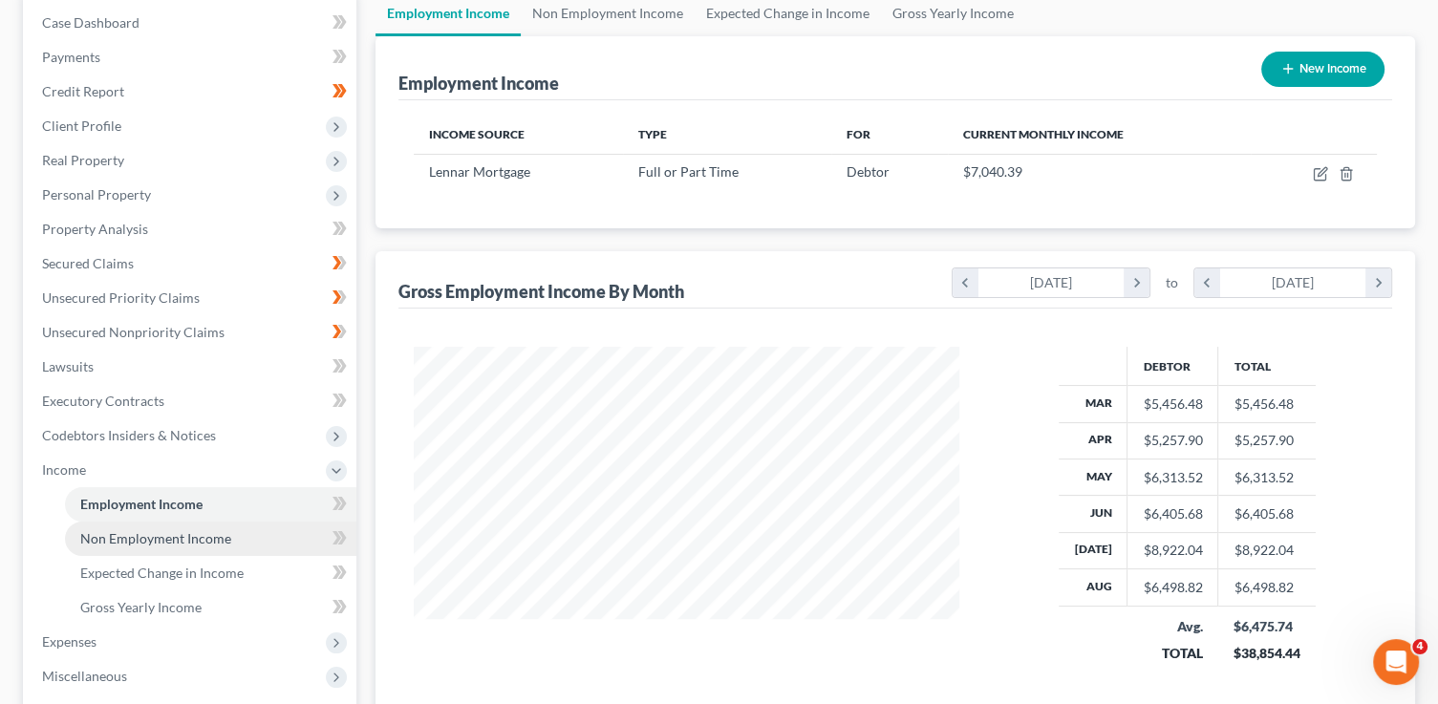
click at [213, 538] on span "Non Employment Income" at bounding box center [155, 538] width 151 height 16
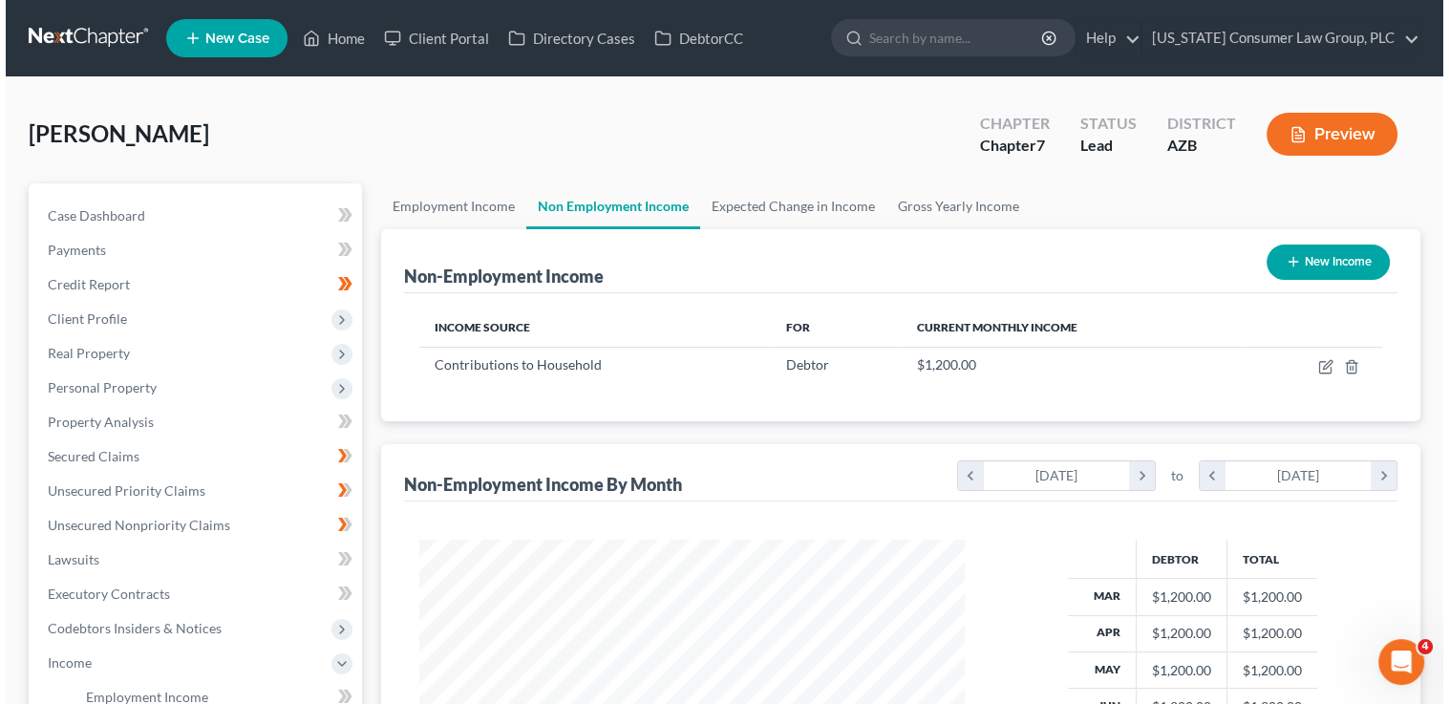
scroll to position [340, 584]
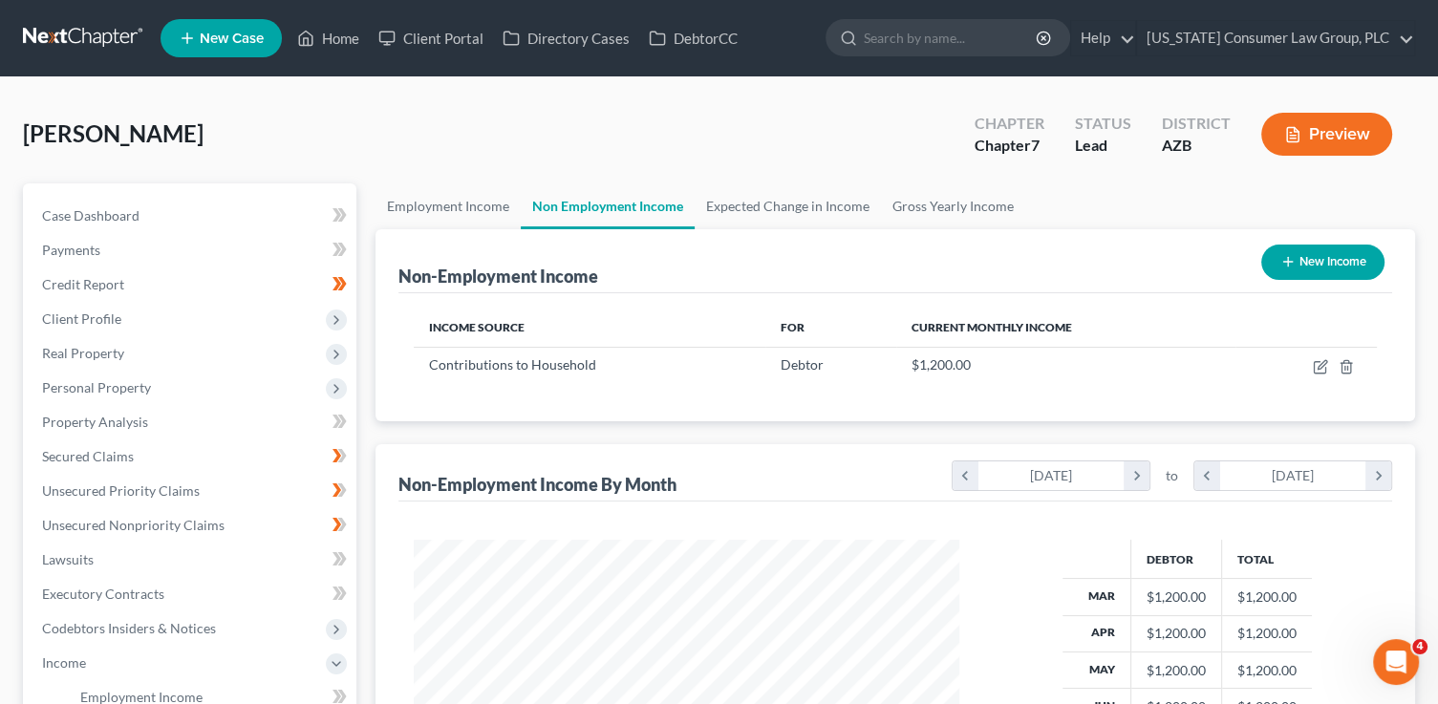
click at [1356, 256] on button "New Income" at bounding box center [1322, 262] width 123 height 35
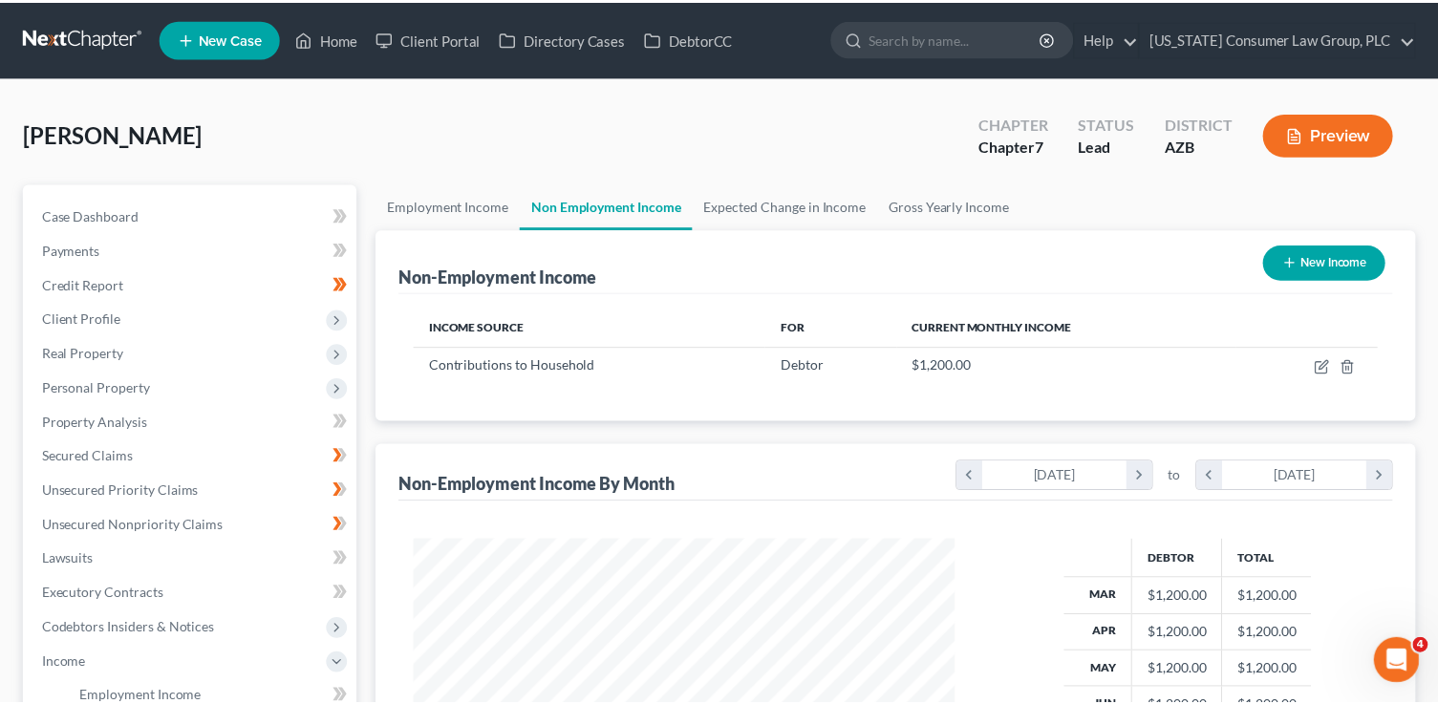
scroll to position [340, 588]
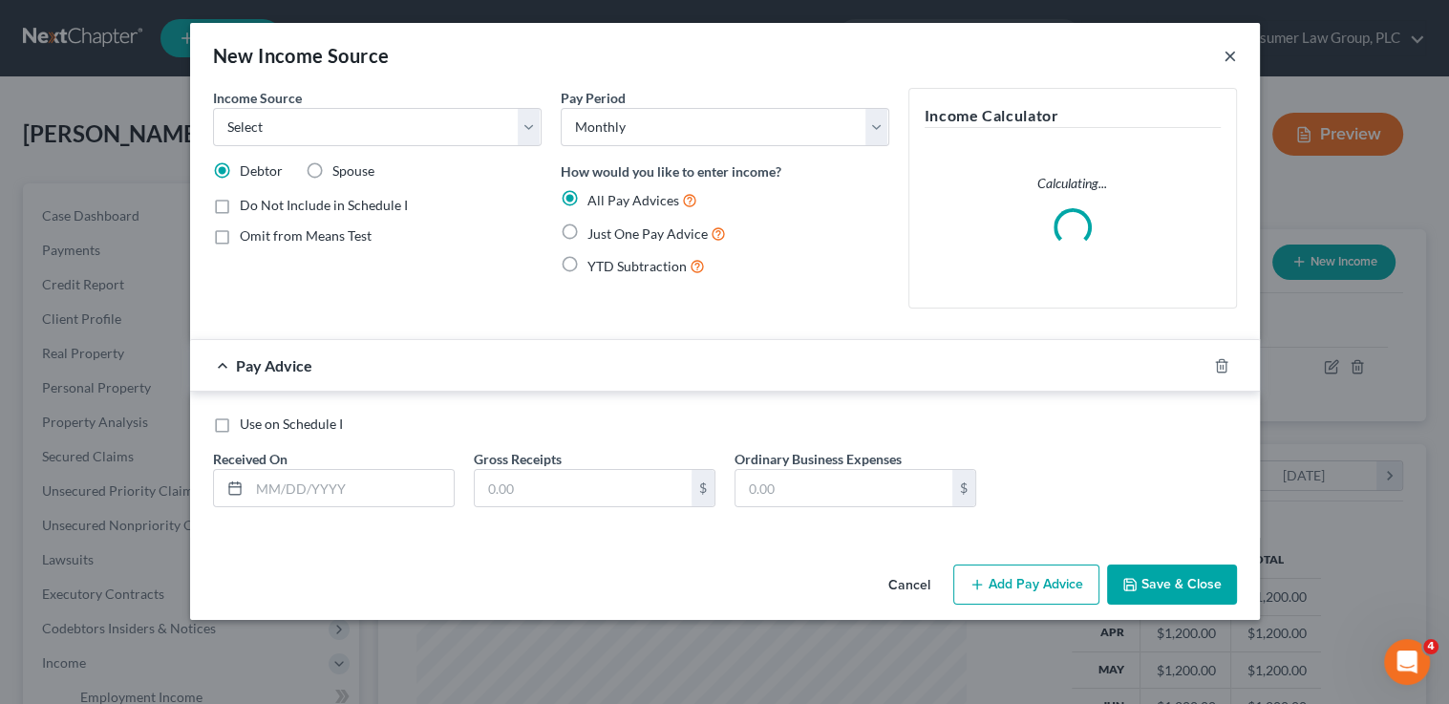
click at [1230, 56] on button "×" at bounding box center [1230, 55] width 13 height 23
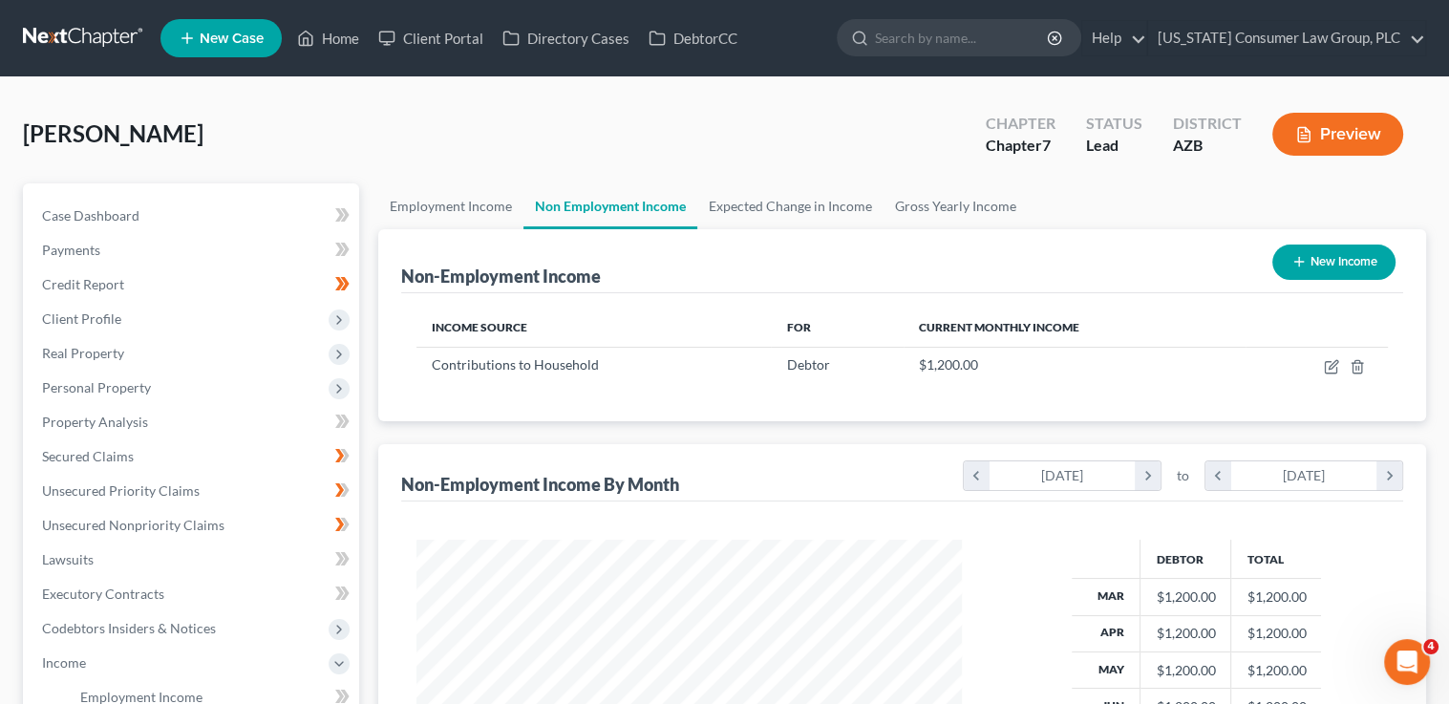
scroll to position [954918, 954674]
click at [1320, 365] on icon "button" at bounding box center [1320, 366] width 15 height 15
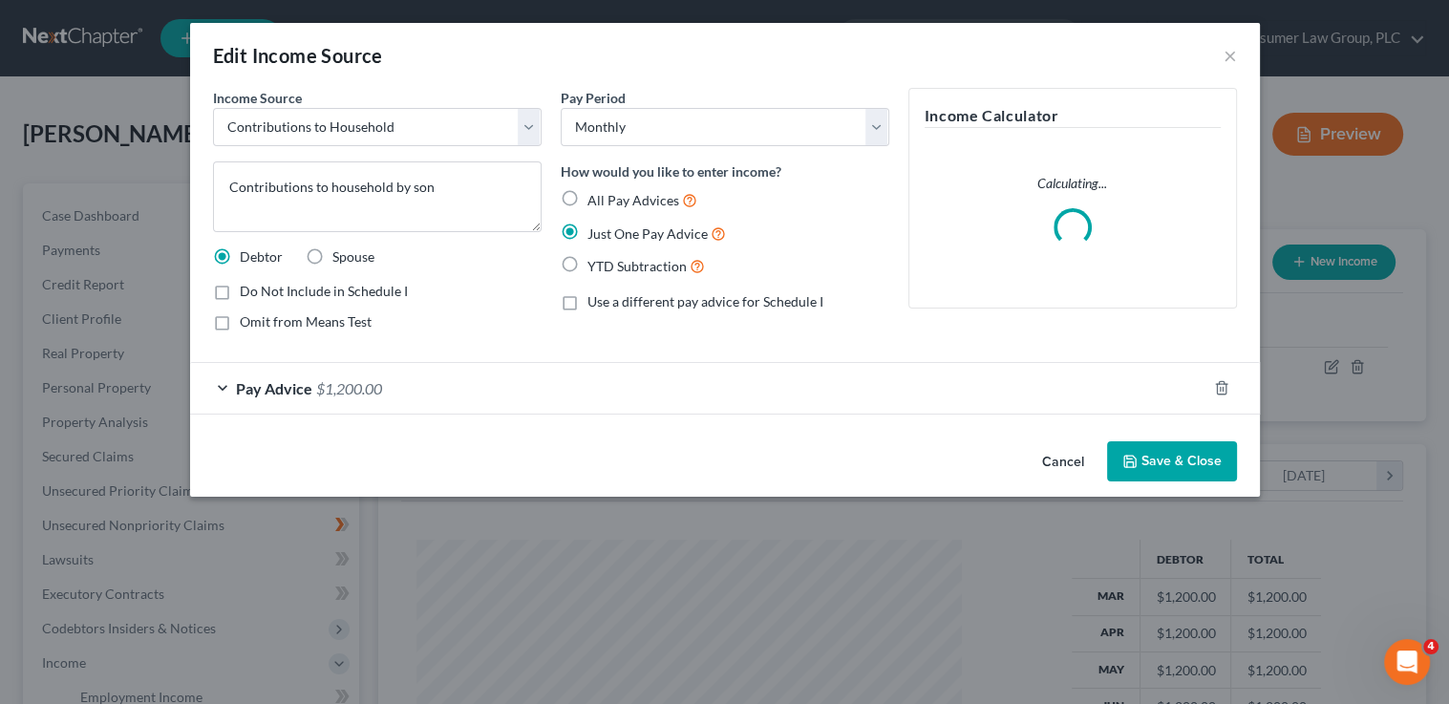
scroll to position [340, 588]
click at [526, 401] on div "Pay Advice $1,200.00" at bounding box center [698, 388] width 1016 height 51
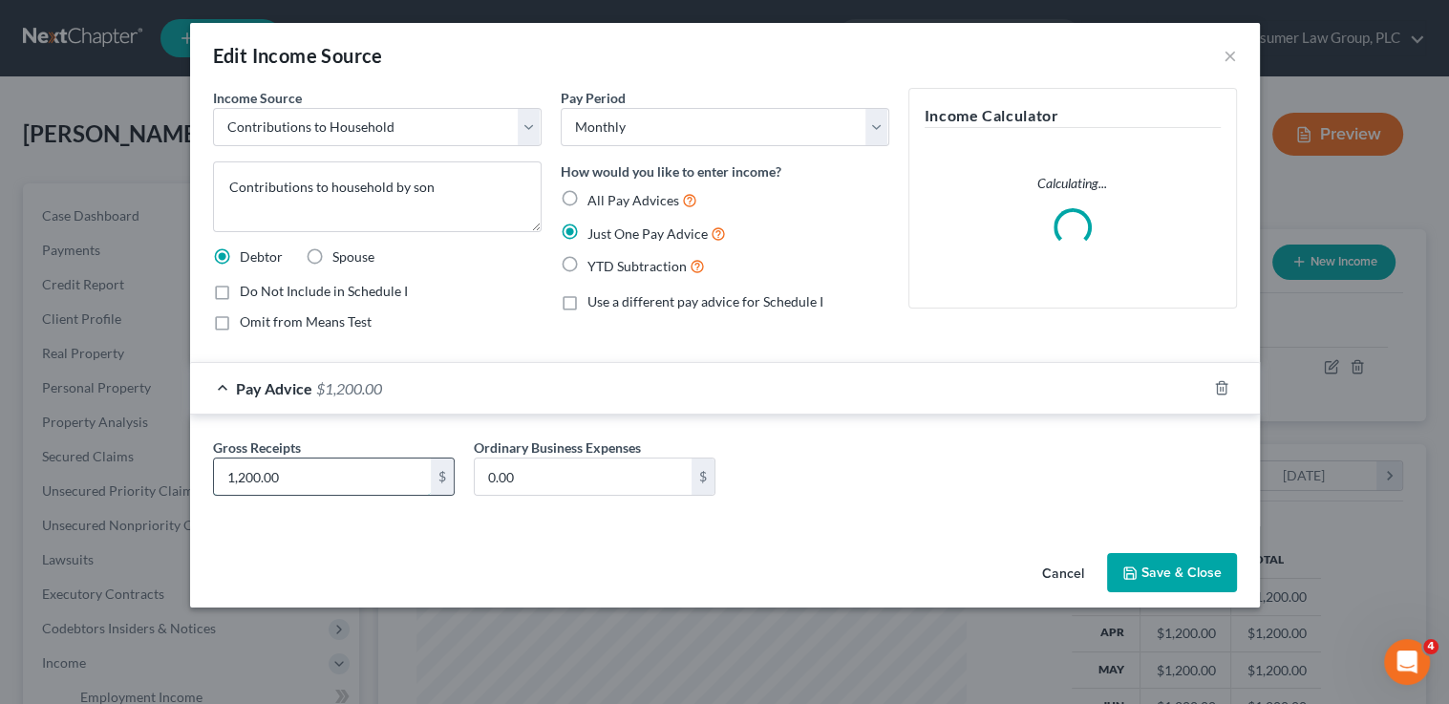
click at [316, 472] on input "1,200.00" at bounding box center [322, 477] width 217 height 36
click at [1192, 582] on button "Save & Close" at bounding box center [1172, 573] width 130 height 40
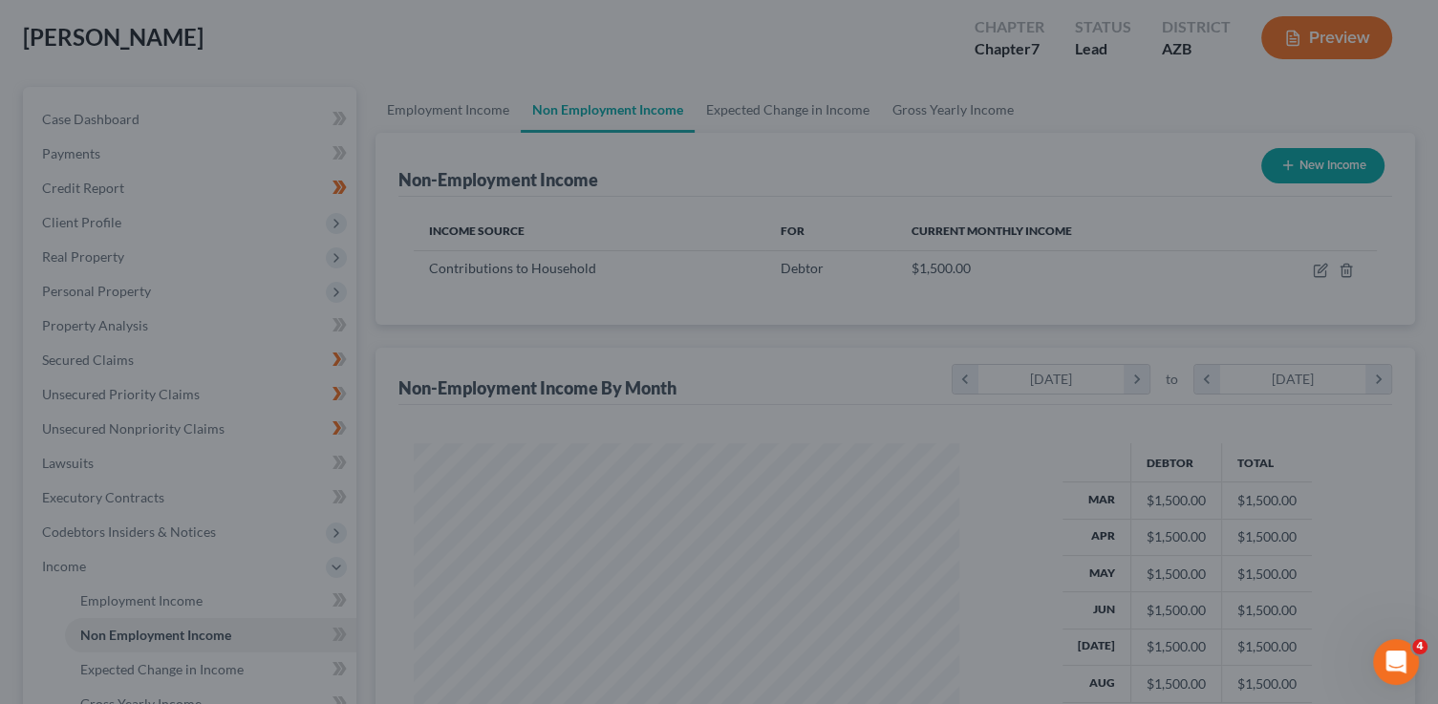
scroll to position [424, 0]
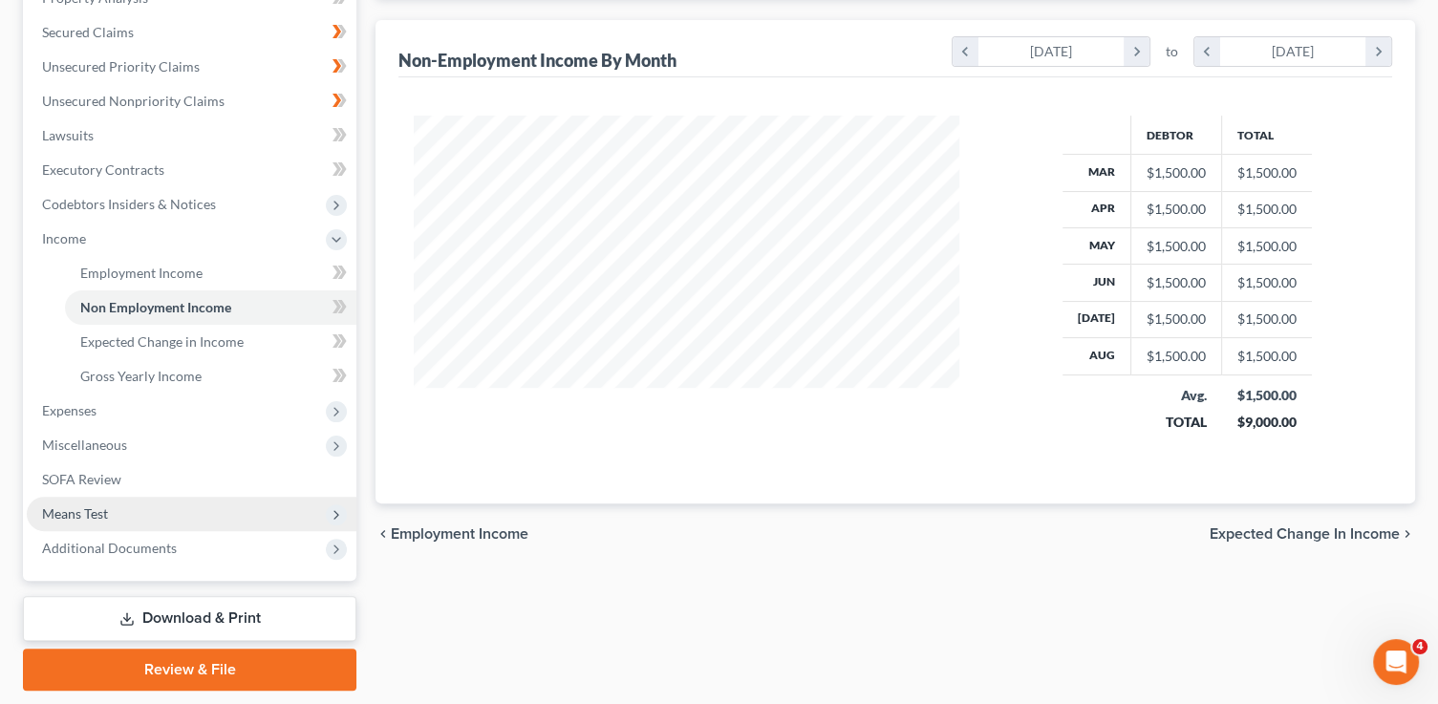
click at [105, 517] on span "Means Test" at bounding box center [75, 513] width 66 height 16
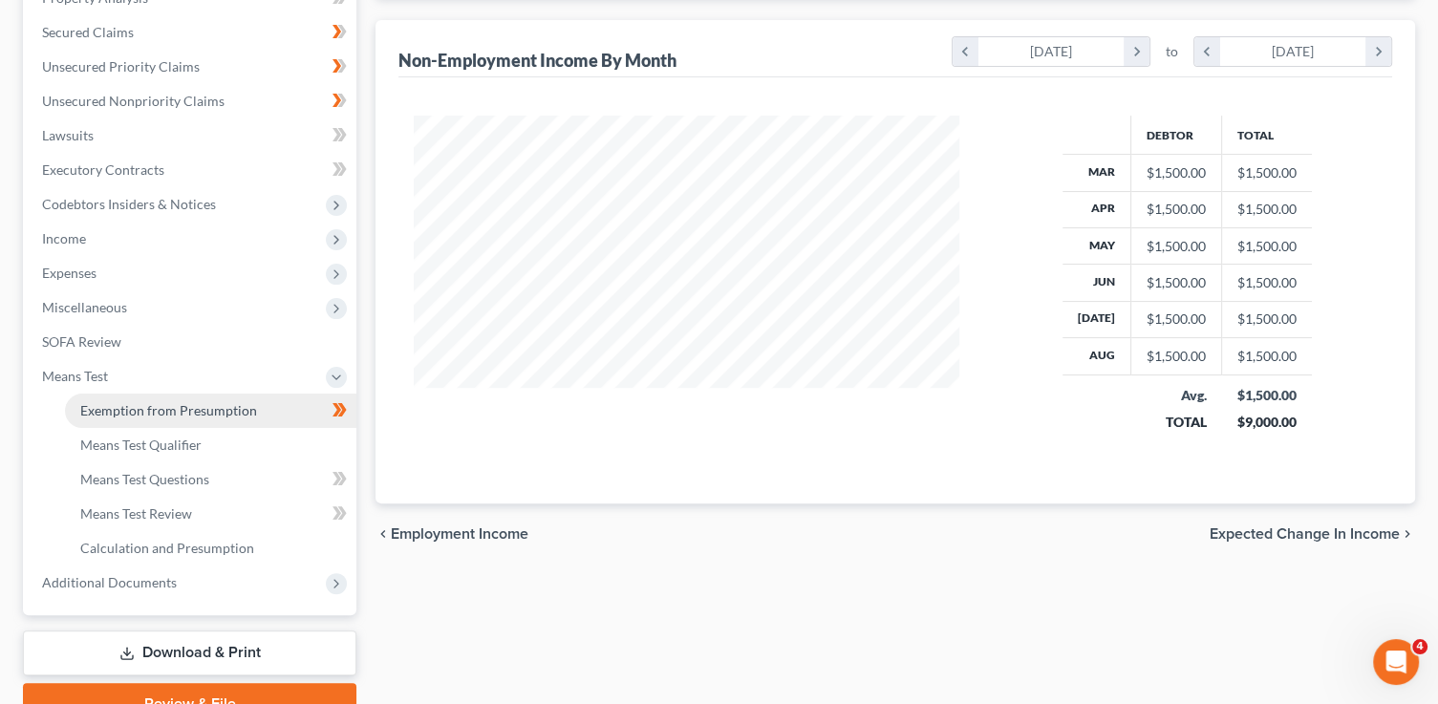
click at [218, 411] on span "Exemption from Presumption" at bounding box center [168, 410] width 177 height 16
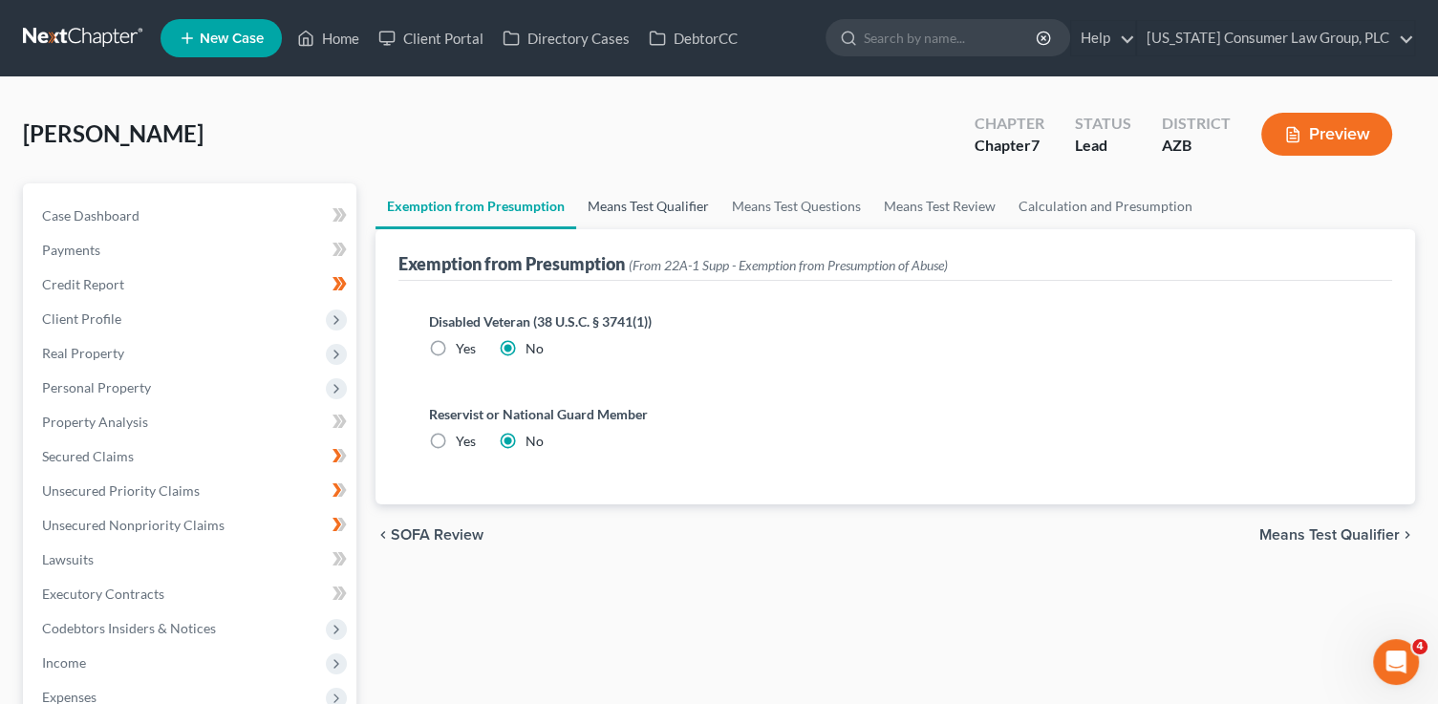
click at [601, 206] on link "Means Test Qualifier" at bounding box center [648, 206] width 144 height 46
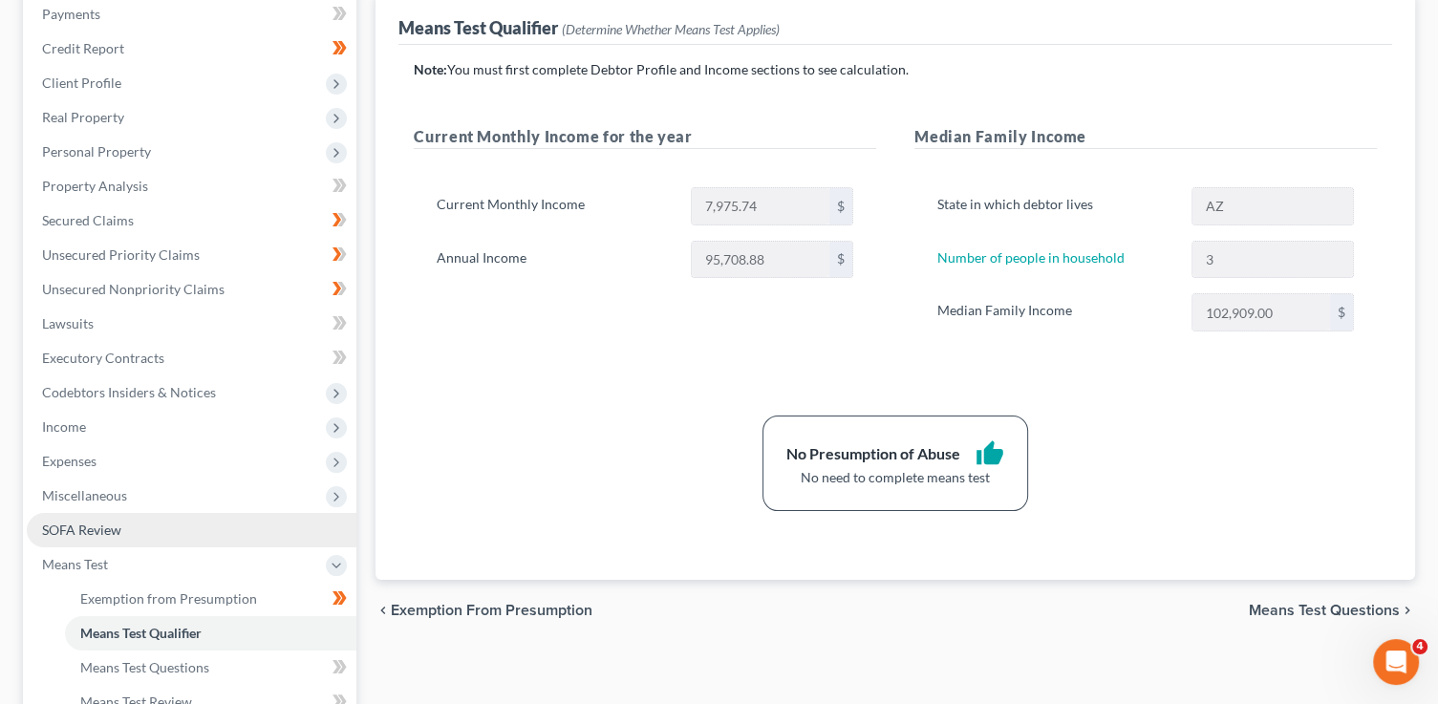
scroll to position [293, 0]
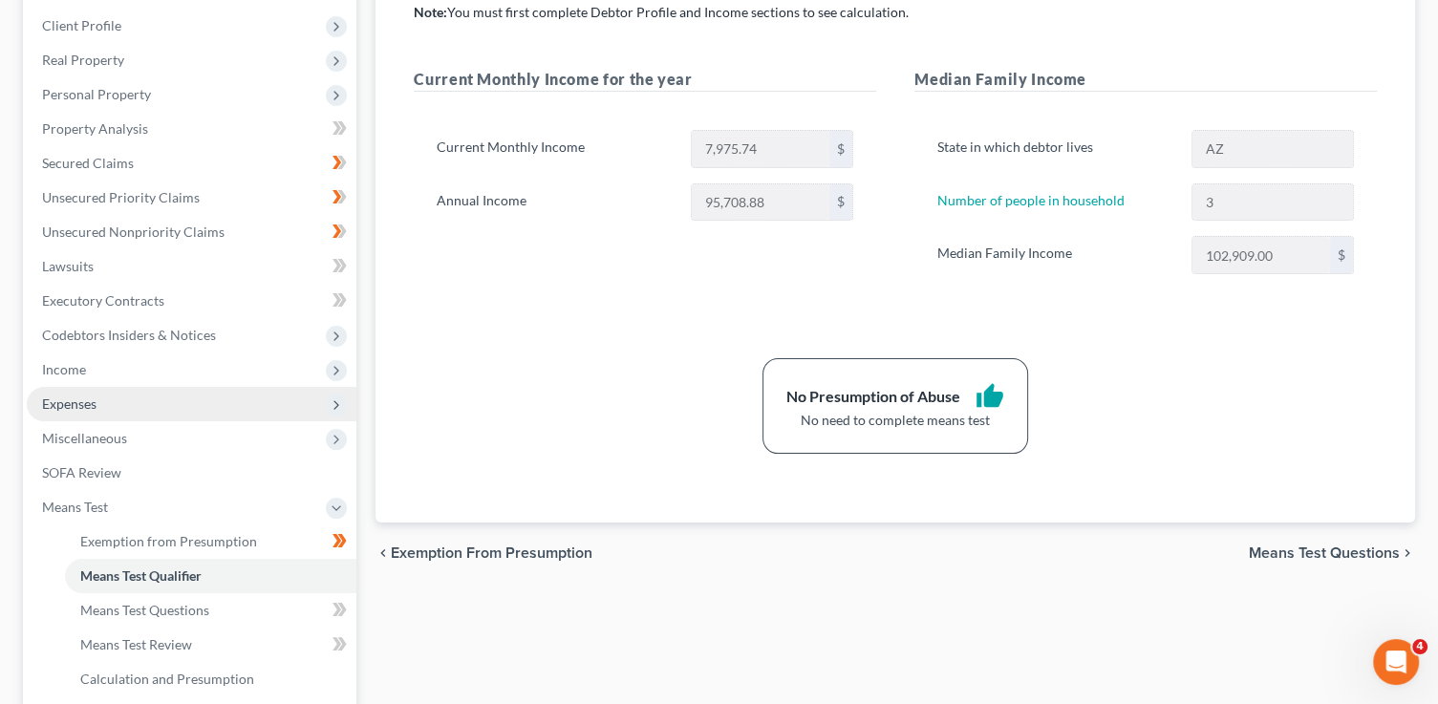
click at [93, 398] on span "Expenses" at bounding box center [69, 403] width 54 height 16
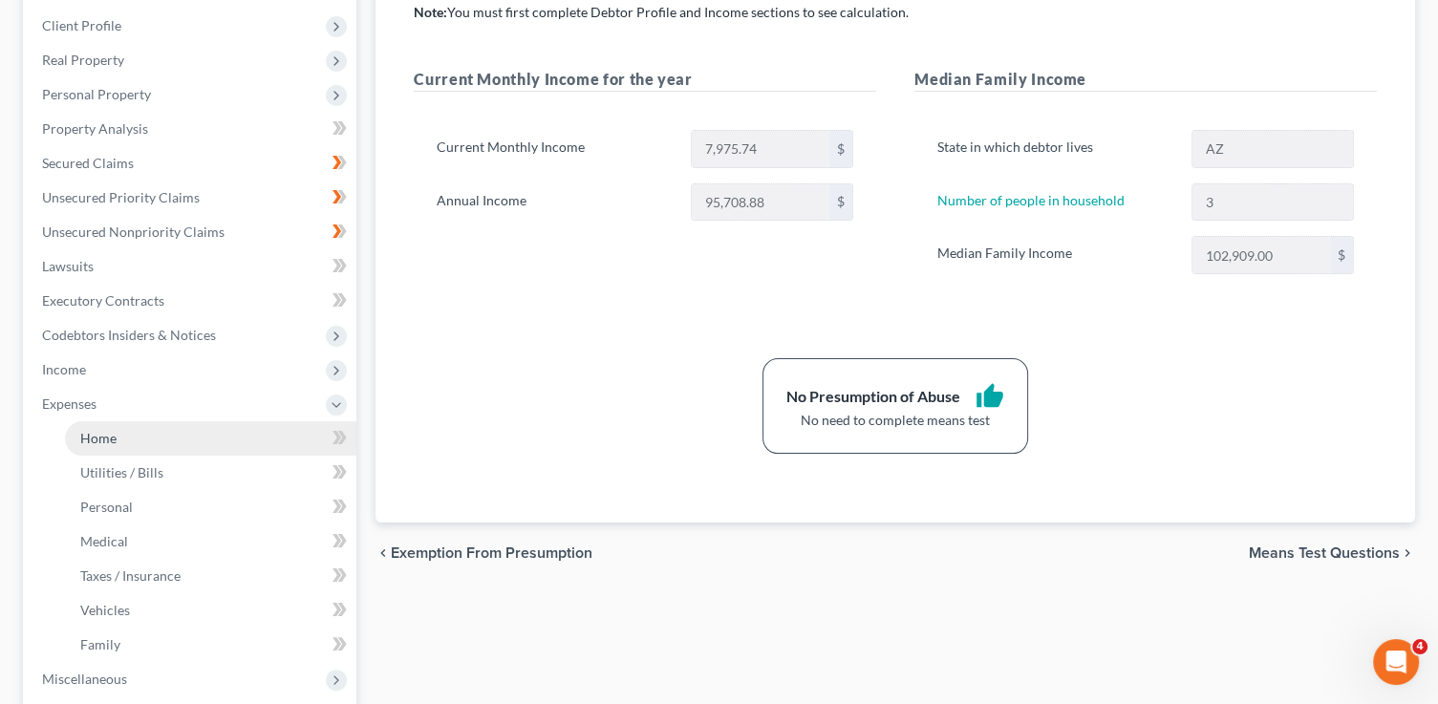
click at [139, 438] on link "Home" at bounding box center [210, 438] width 291 height 34
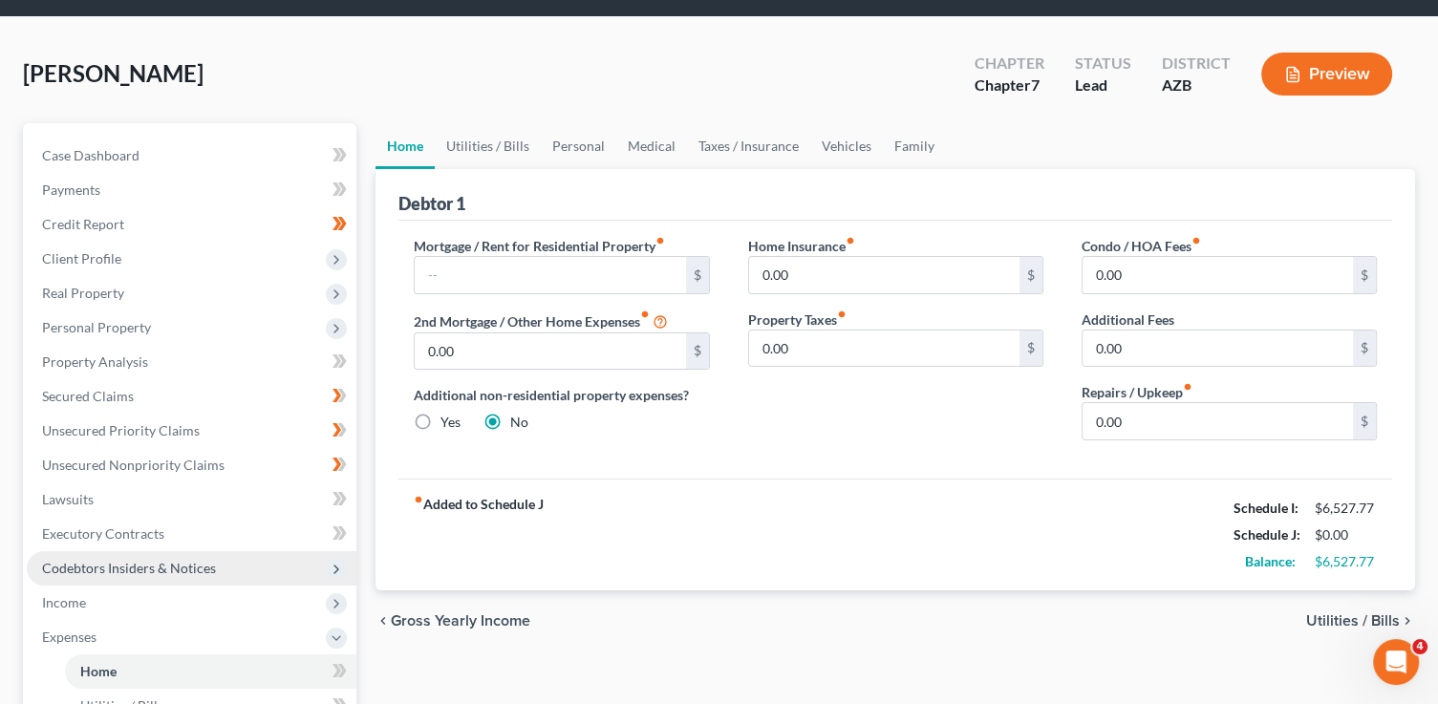
scroll to position [93, 0]
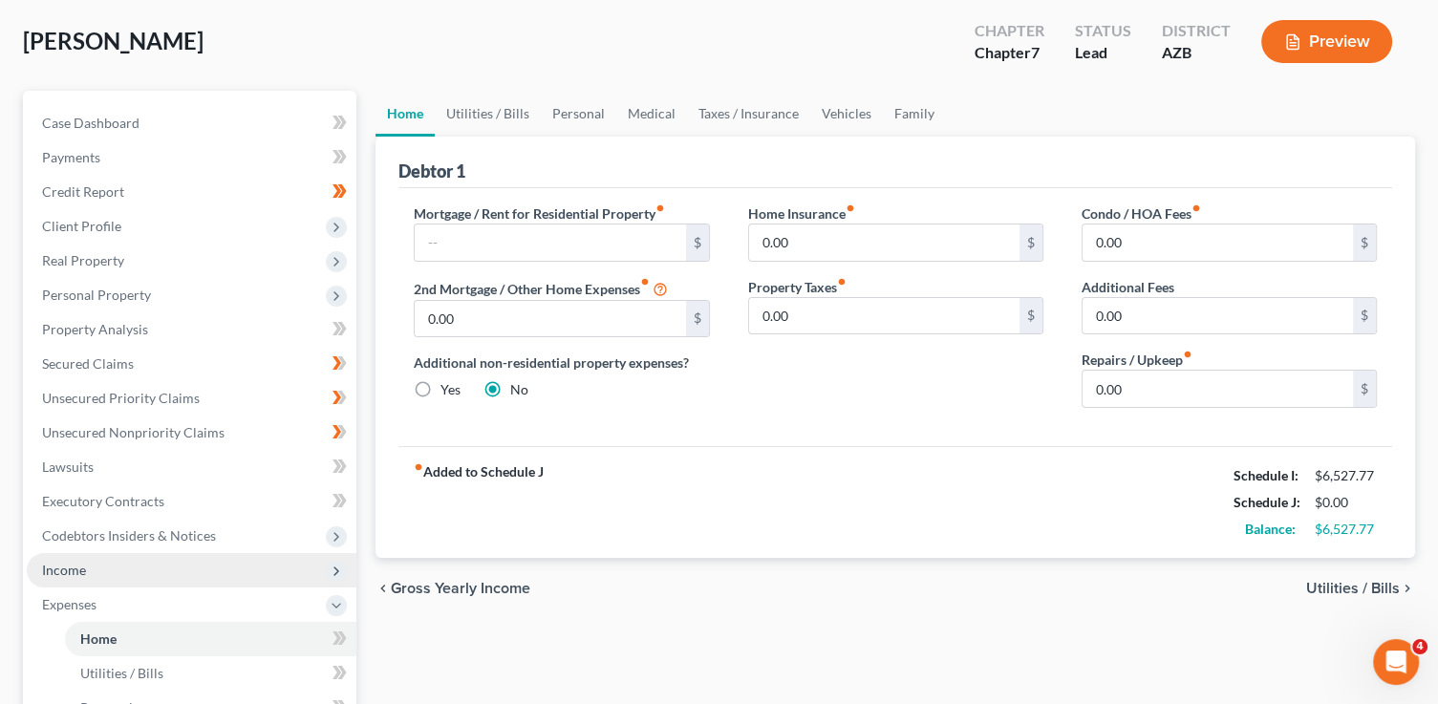
click at [96, 575] on span "Income" at bounding box center [192, 570] width 330 height 34
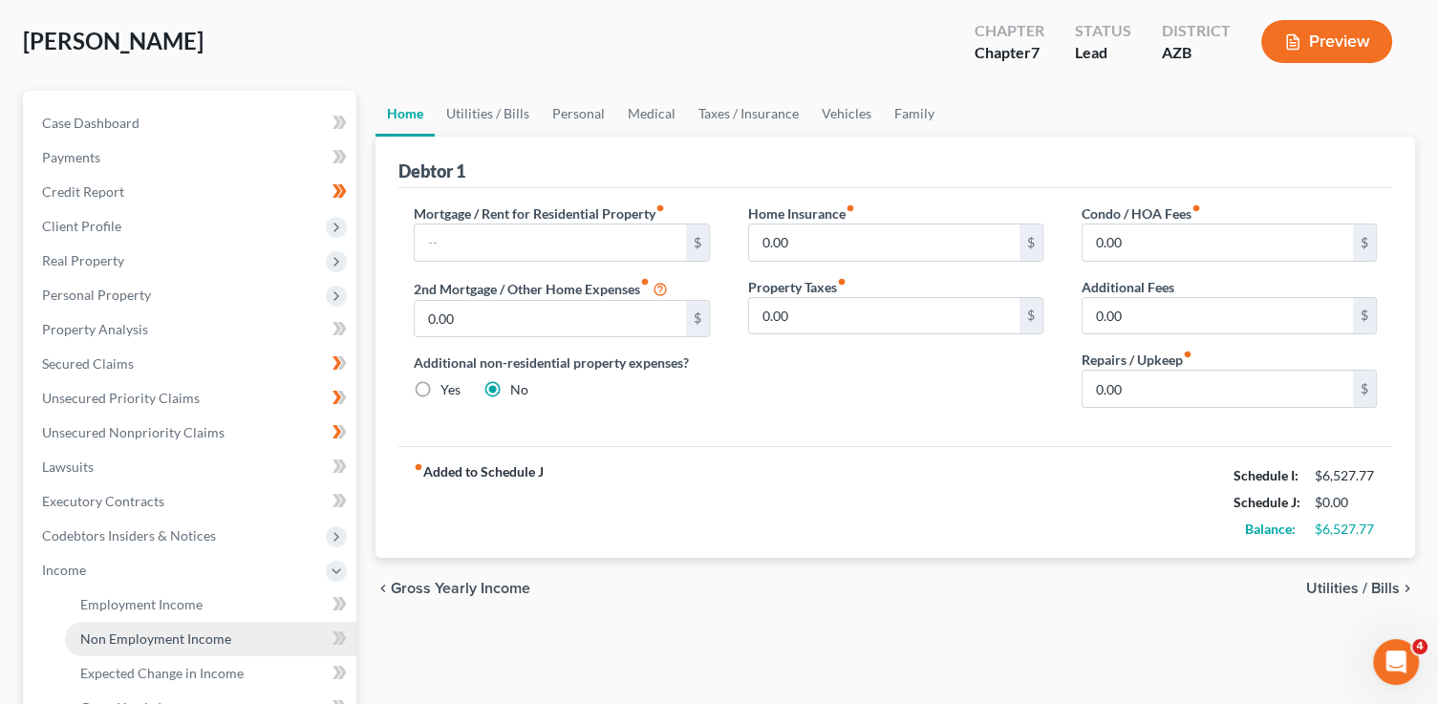
click at [152, 635] on span "Non Employment Income" at bounding box center [155, 638] width 151 height 16
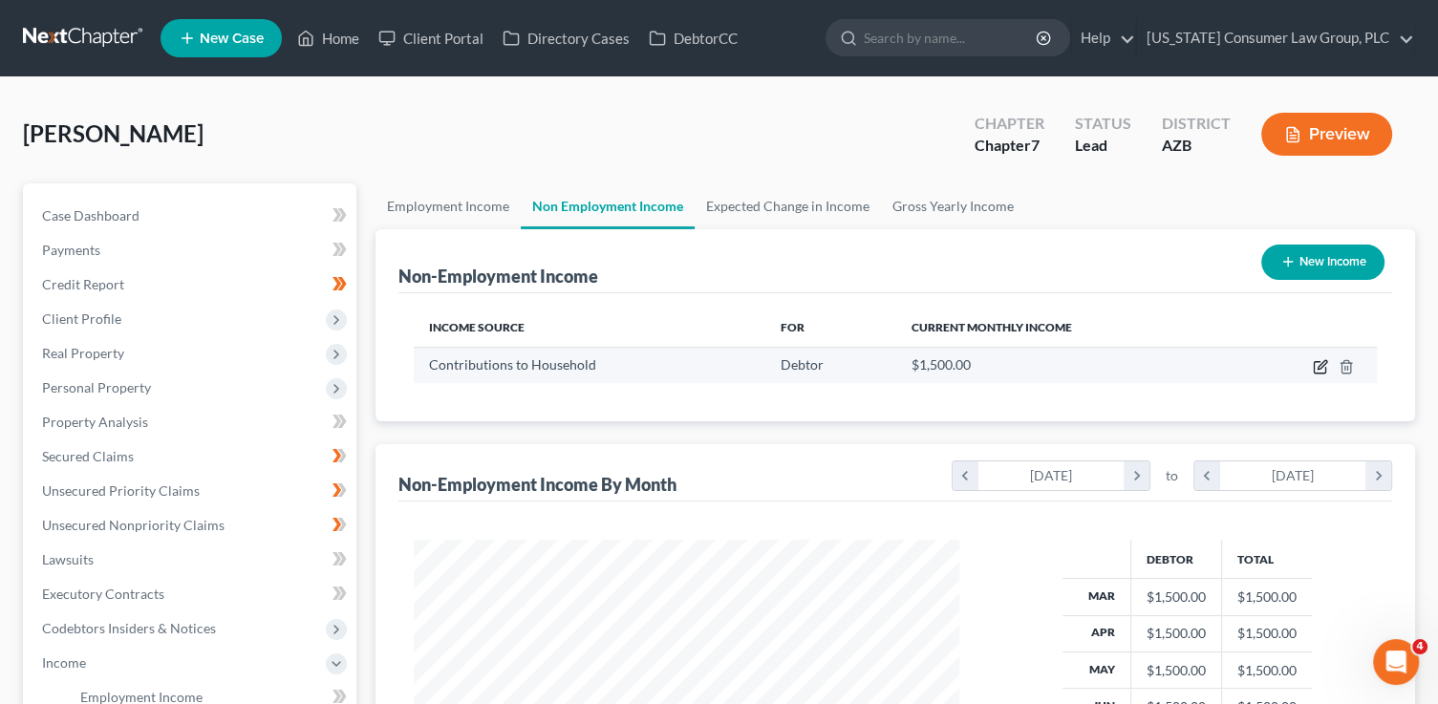
click at [1316, 364] on icon "button" at bounding box center [1320, 366] width 15 height 15
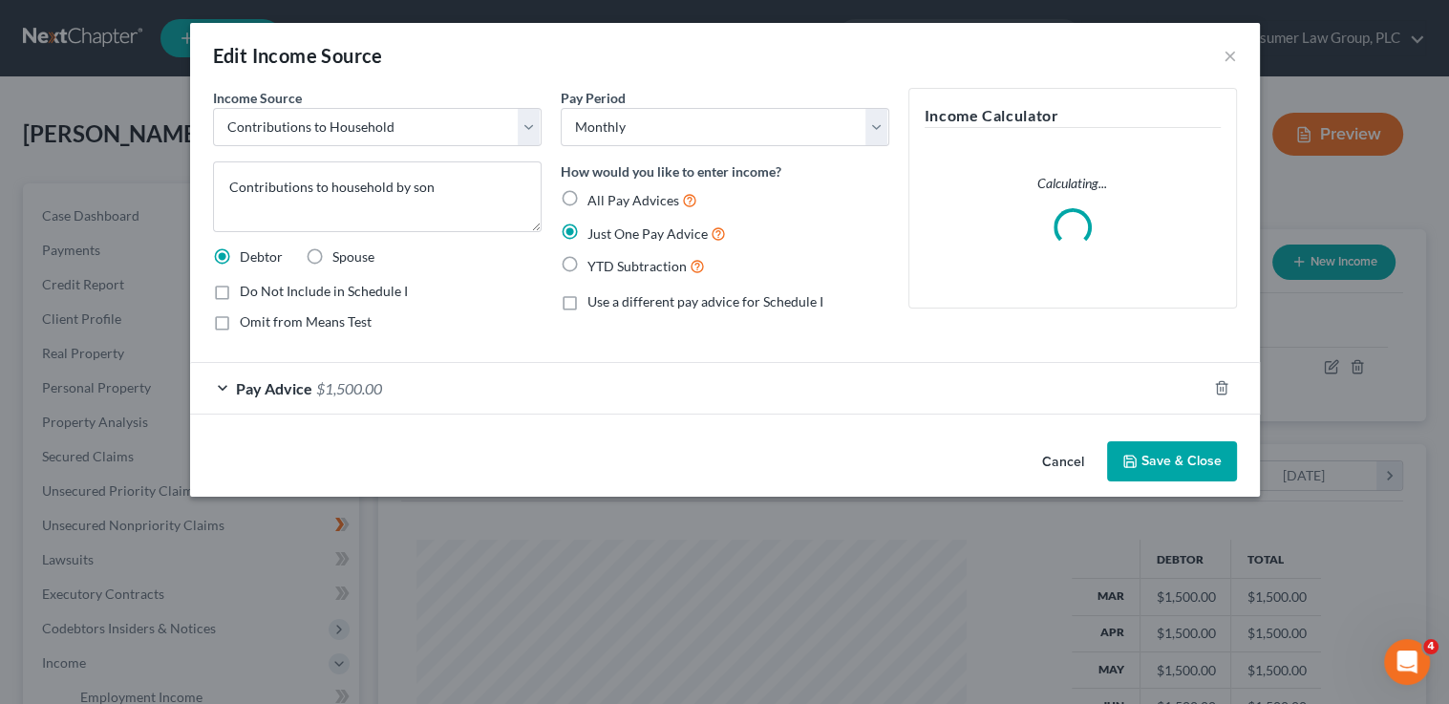
click at [341, 379] on span "$1,500.00" at bounding box center [349, 388] width 66 height 18
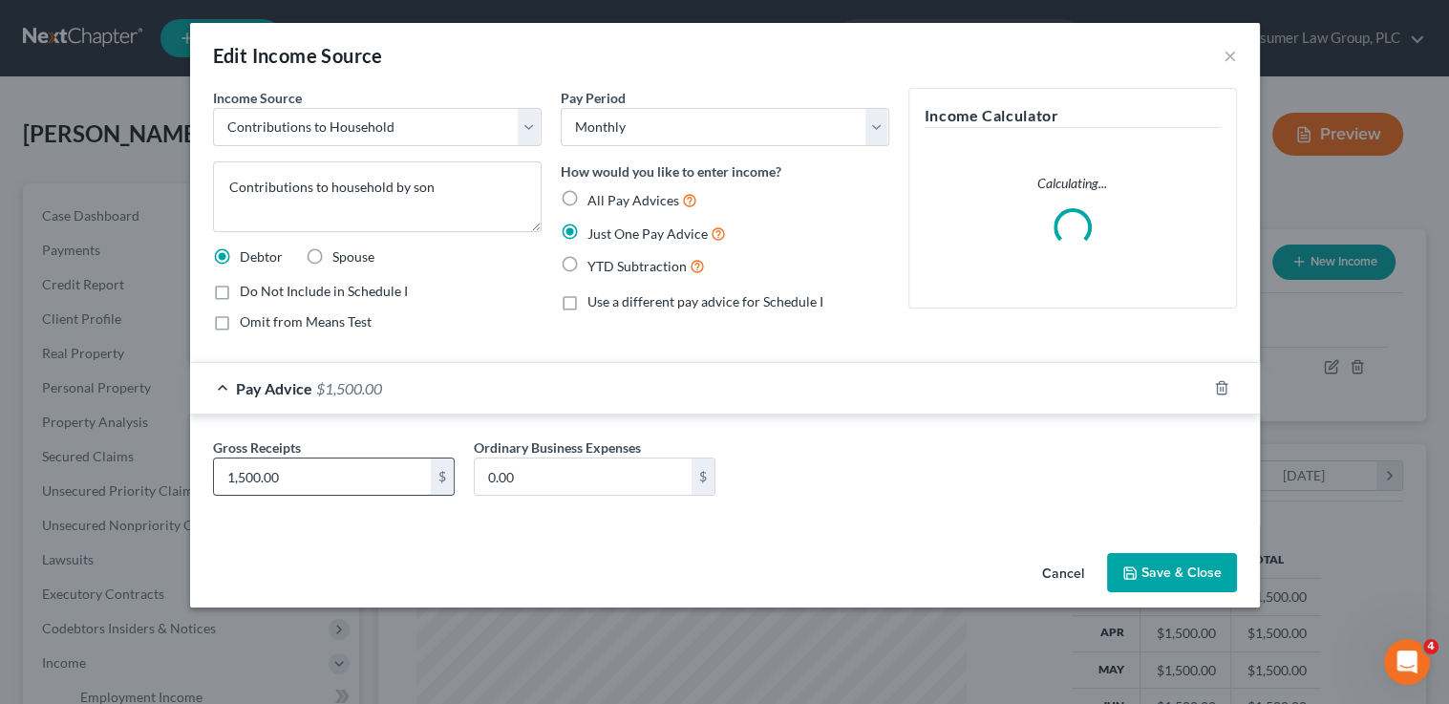
click at [397, 480] on input "1,500.00" at bounding box center [322, 477] width 217 height 36
click at [1199, 572] on button "Save & Close" at bounding box center [1172, 573] width 130 height 40
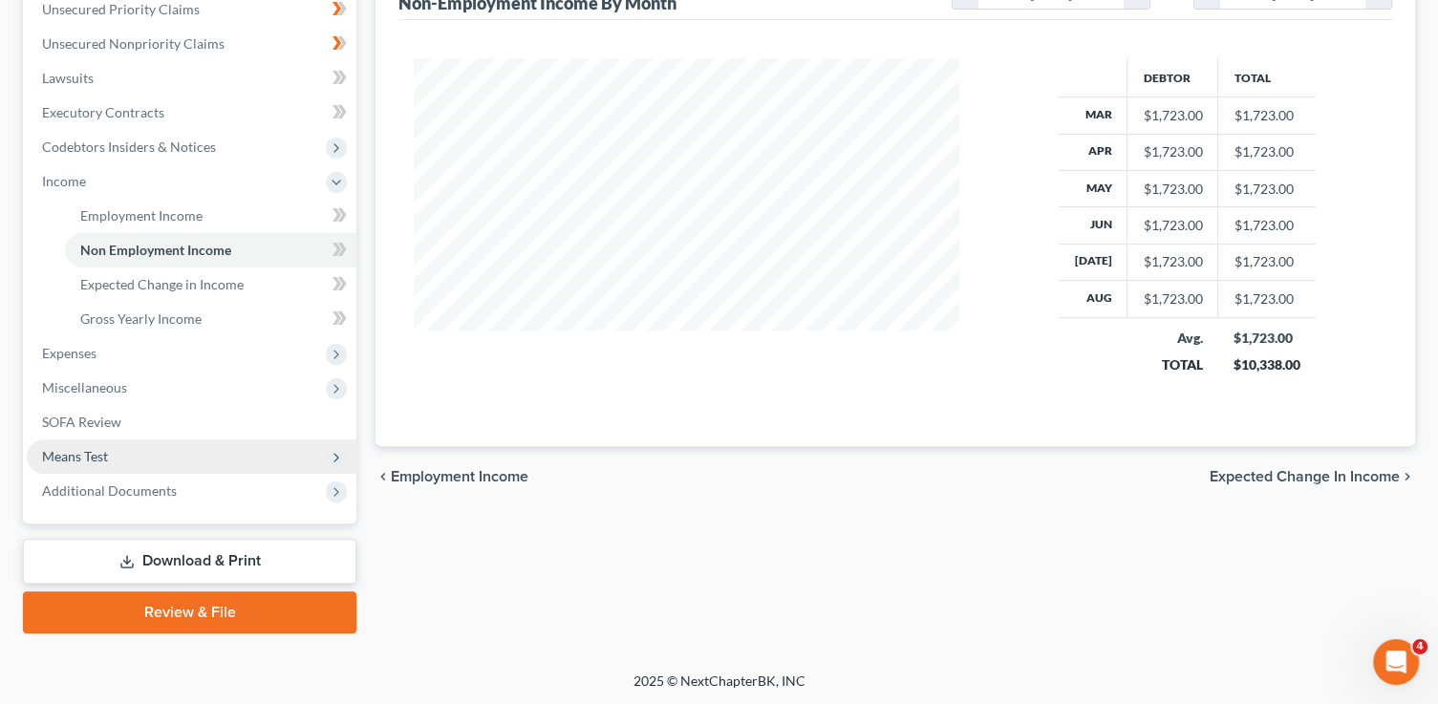
click at [102, 461] on span "Means Test" at bounding box center [75, 456] width 66 height 16
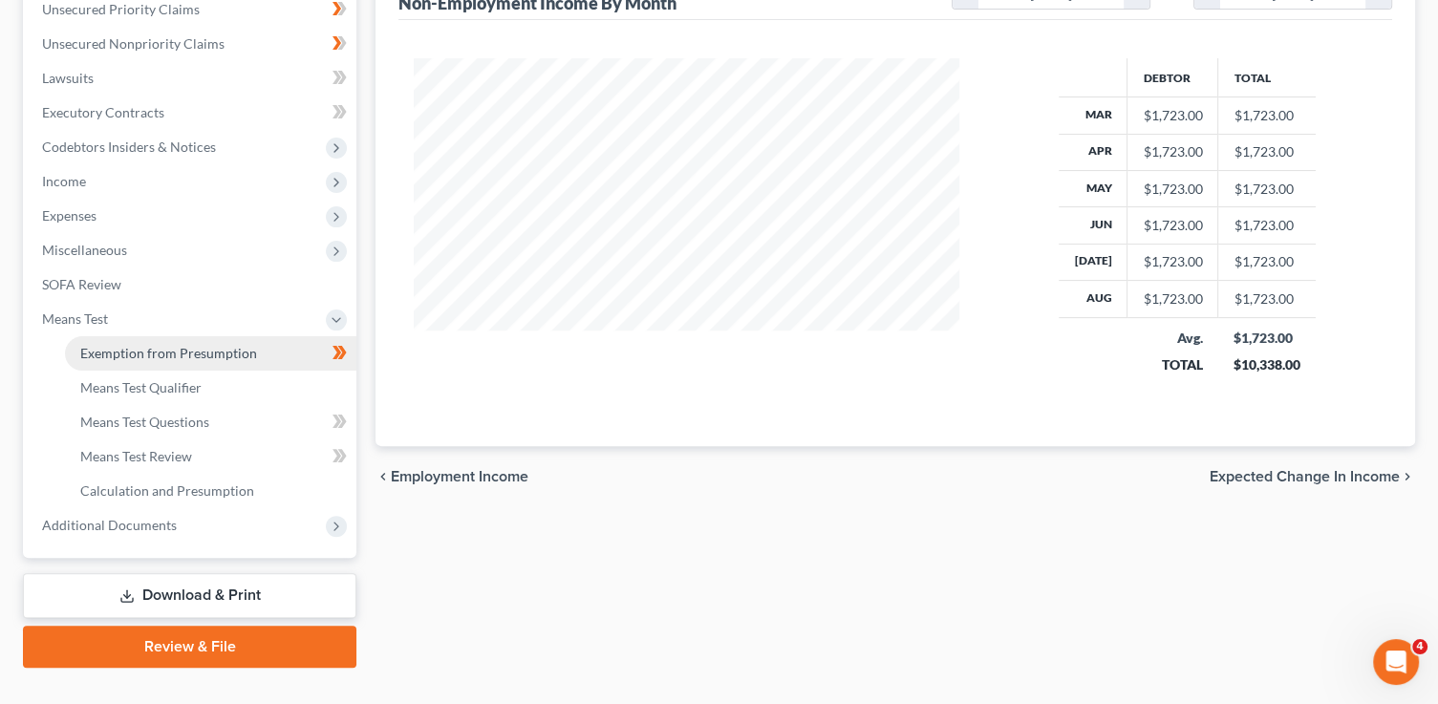
click at [188, 358] on span "Exemption from Presumption" at bounding box center [168, 353] width 177 height 16
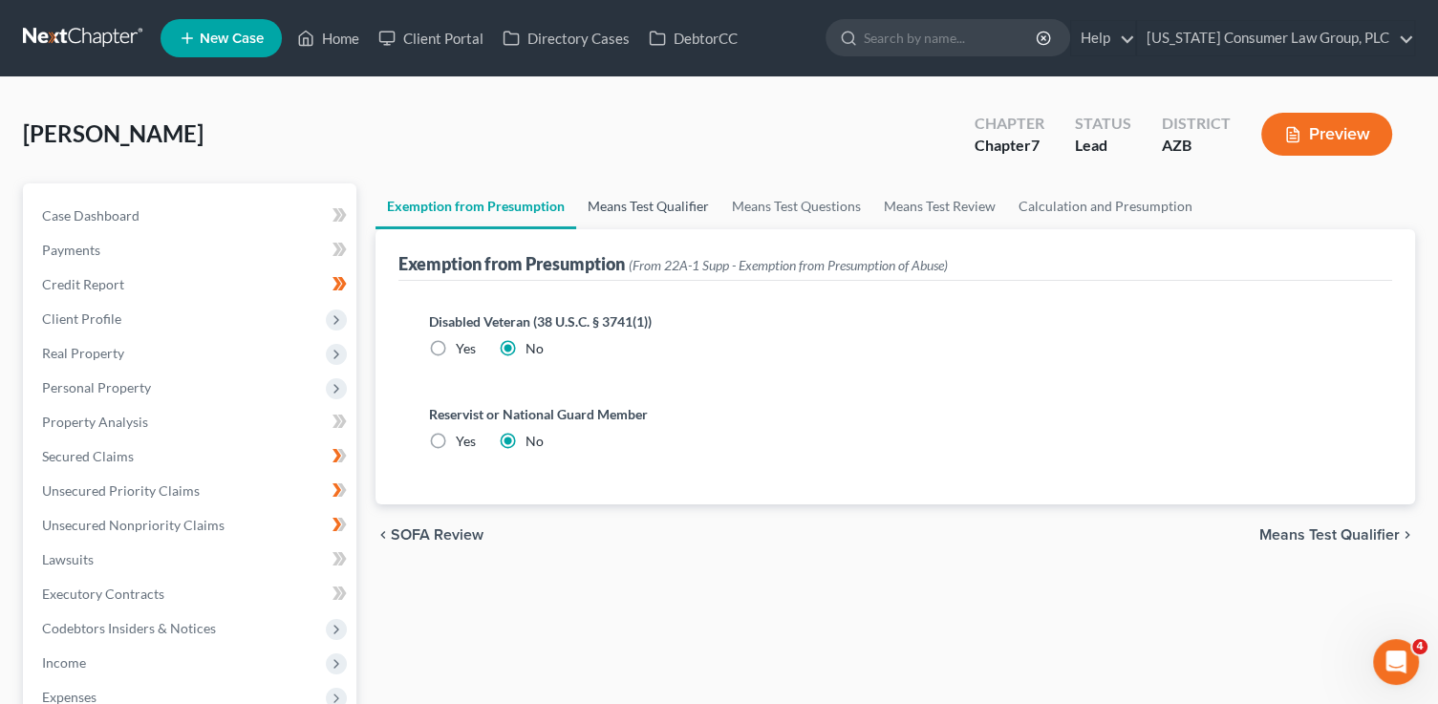
click at [613, 207] on link "Means Test Qualifier" at bounding box center [648, 206] width 144 height 46
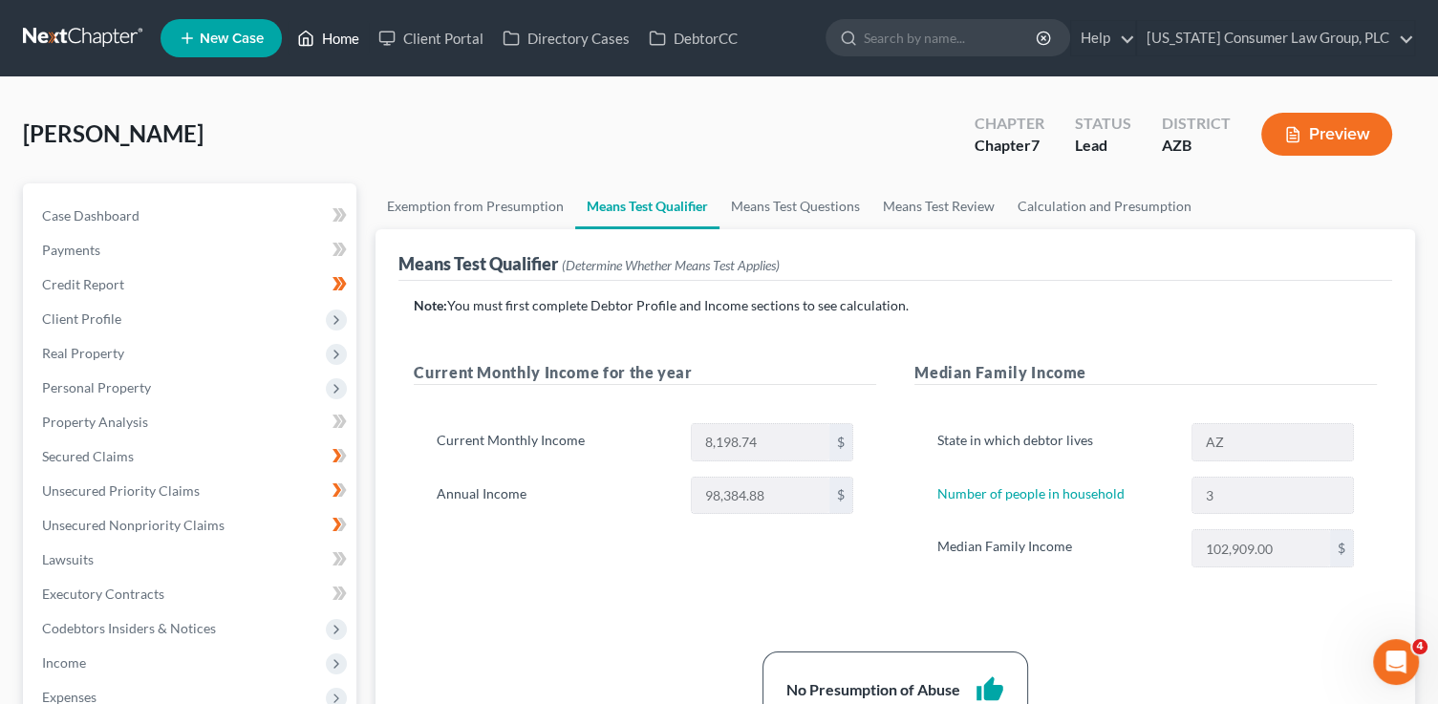
click at [329, 44] on link "Home" at bounding box center [328, 38] width 81 height 34
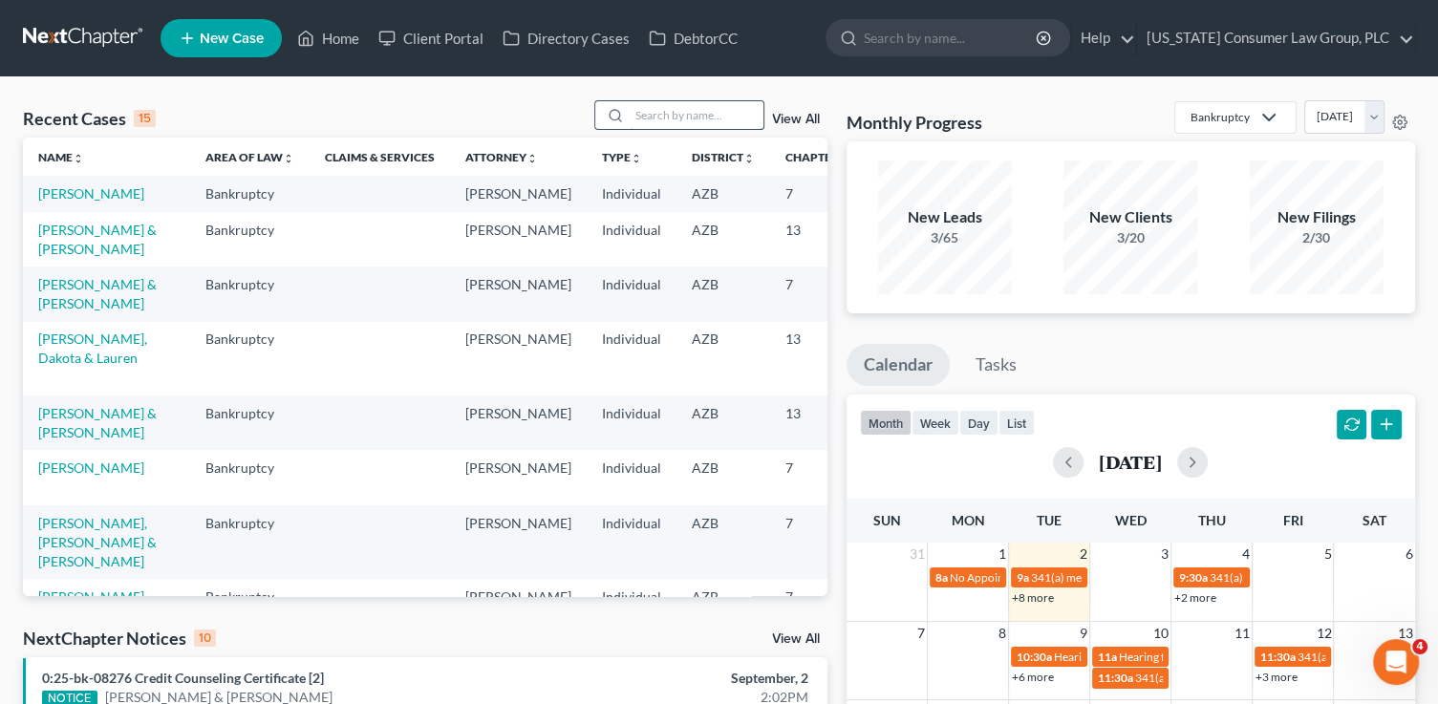
click at [676, 116] on input "search" at bounding box center [697, 115] width 134 height 28
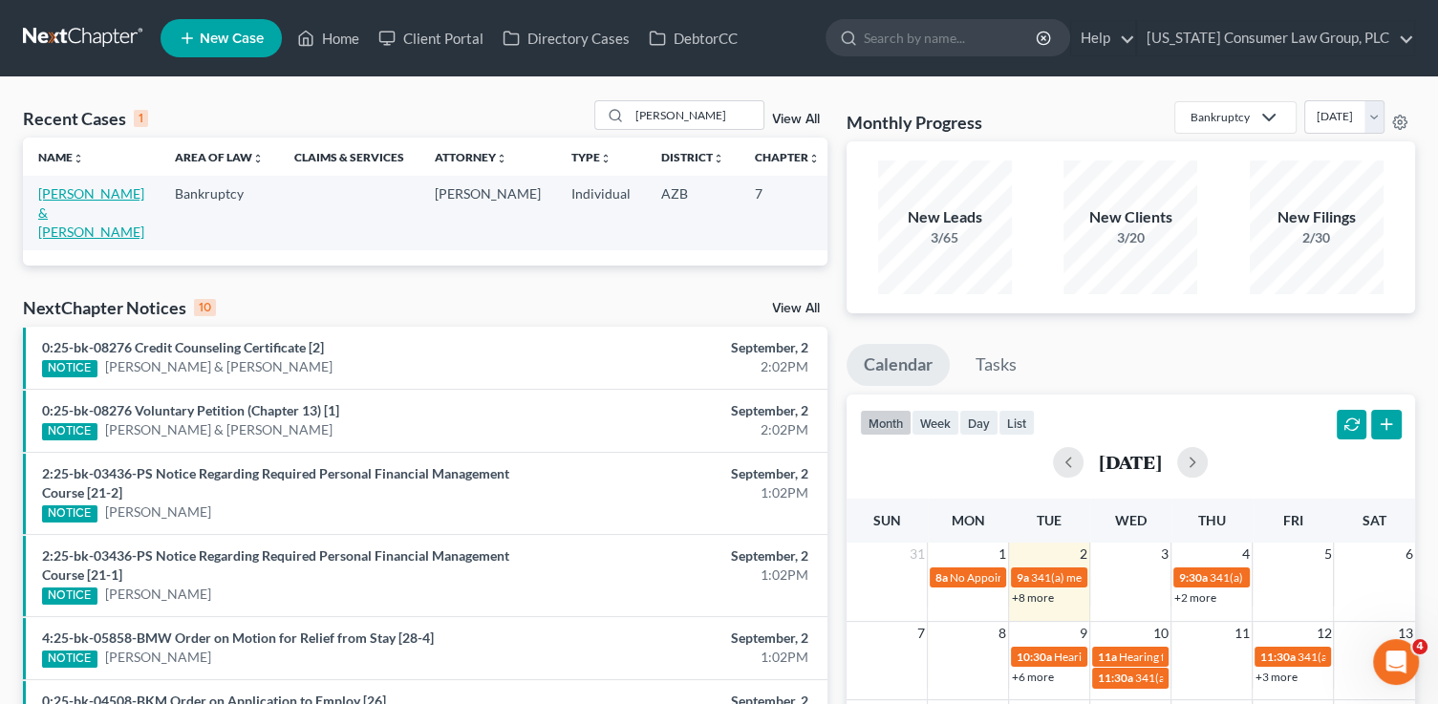
click at [59, 216] on link "[PERSON_NAME] & [PERSON_NAME]" at bounding box center [91, 212] width 106 height 54
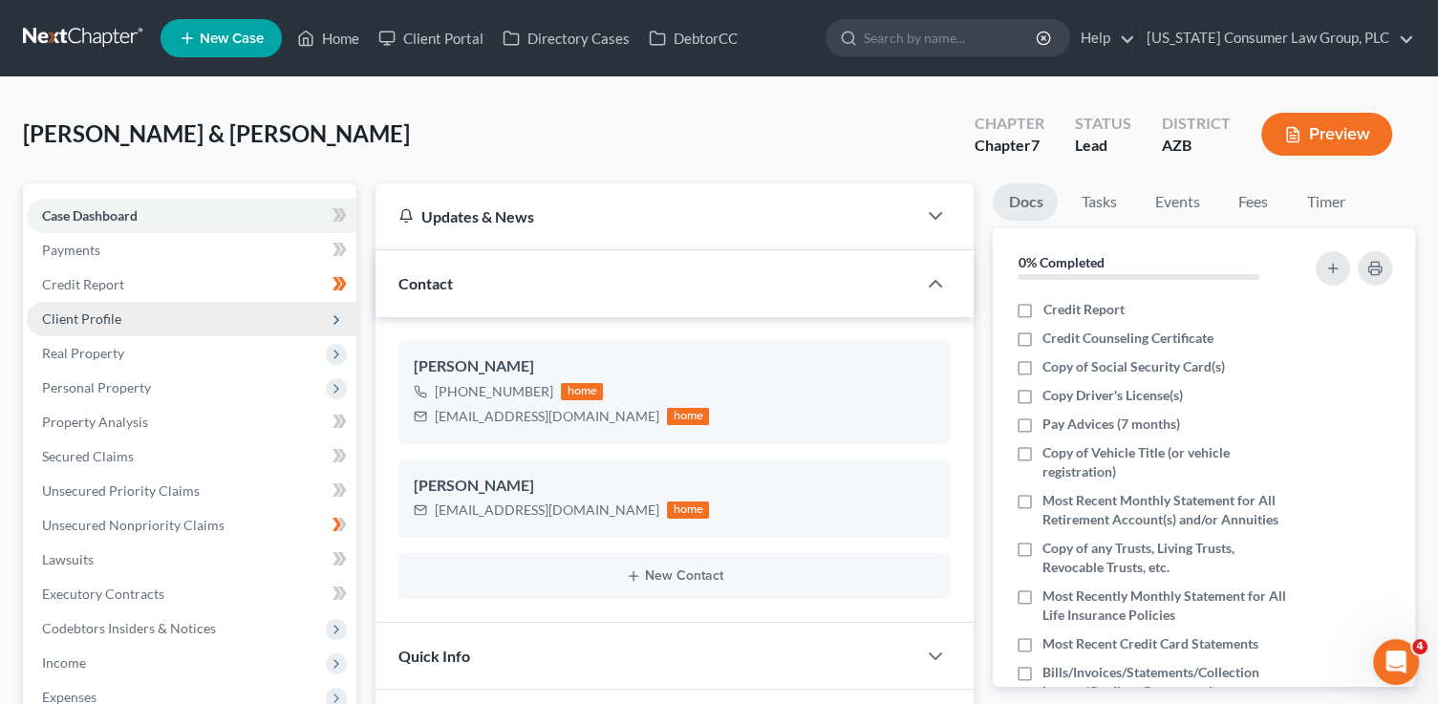
click at [283, 326] on span "Client Profile" at bounding box center [192, 319] width 330 height 34
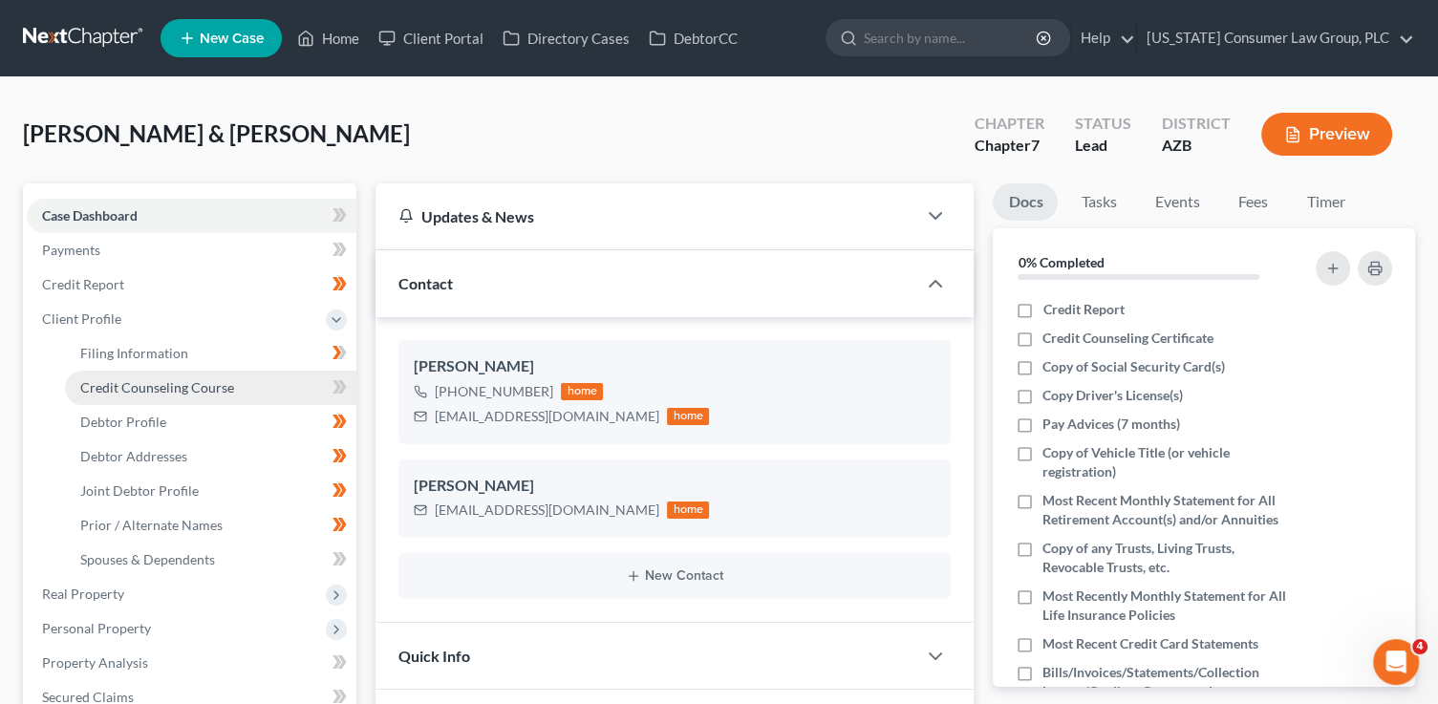
click at [267, 386] on link "Credit Counseling Course" at bounding box center [210, 388] width 291 height 34
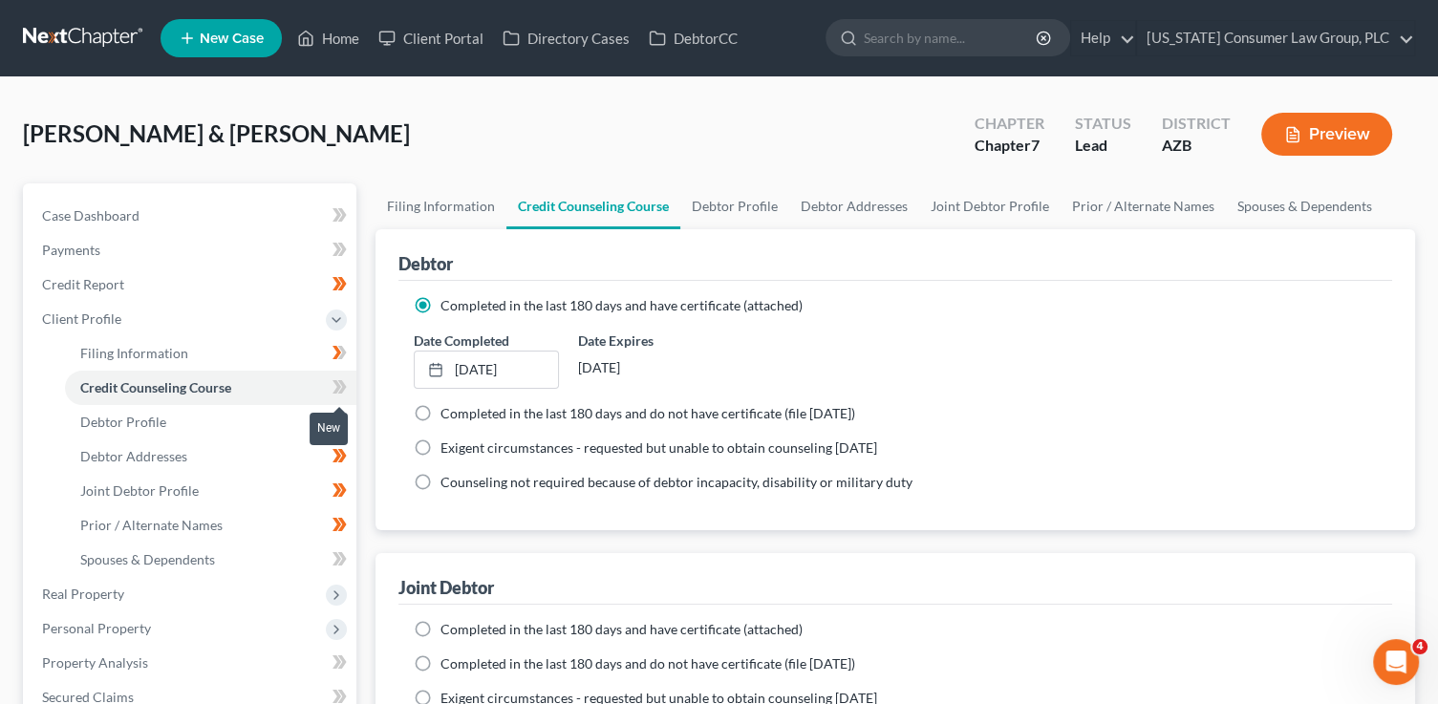
click at [344, 379] on icon at bounding box center [339, 387] width 14 height 24
drag, startPoint x: 456, startPoint y: 633, endPoint x: 461, endPoint y: 621, distance: 13.7
click at [457, 631] on span "Completed in the last 180 days and have certificate (attached)" at bounding box center [621, 629] width 362 height 16
click at [457, 631] on input "Completed in the last 180 days and have certificate (attached)" at bounding box center [454, 626] width 12 height 12
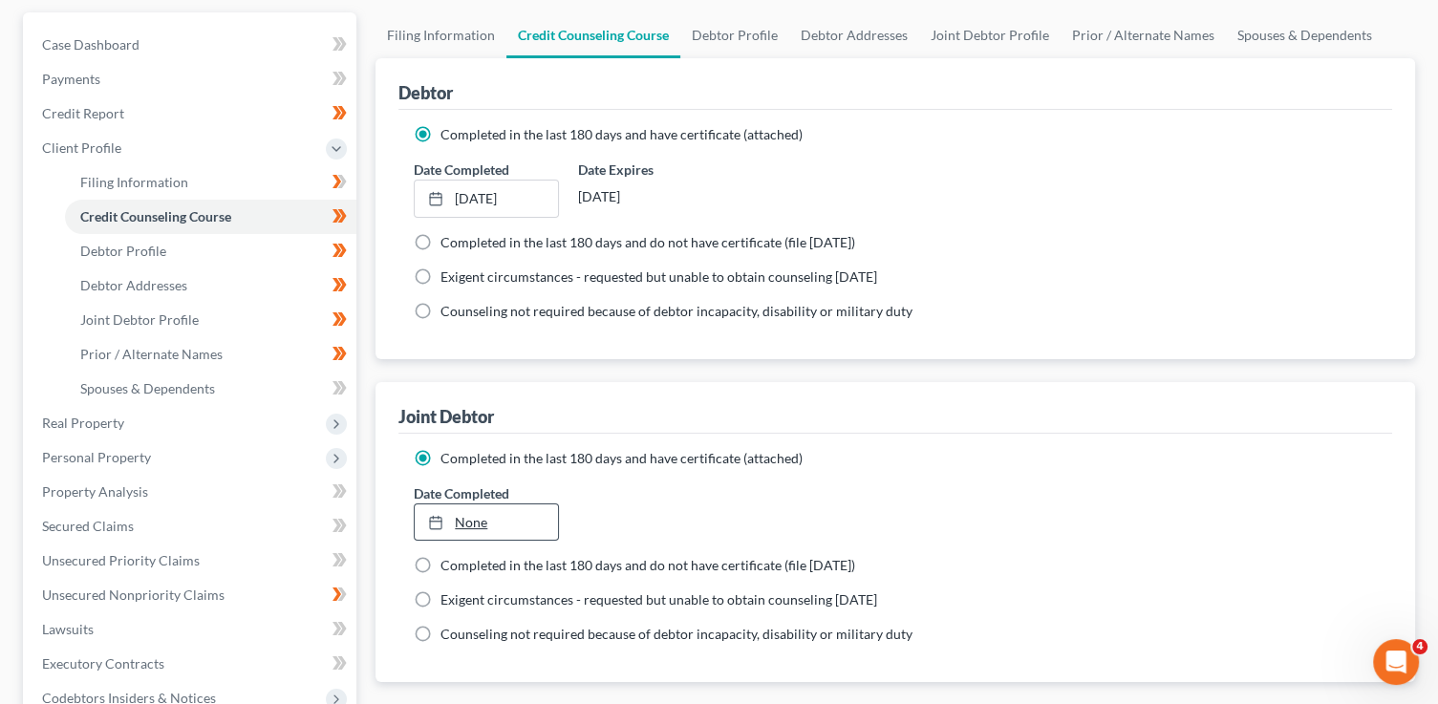
scroll to position [172, 0]
click at [465, 509] on link "9/2/2025" at bounding box center [486, 521] width 142 height 36
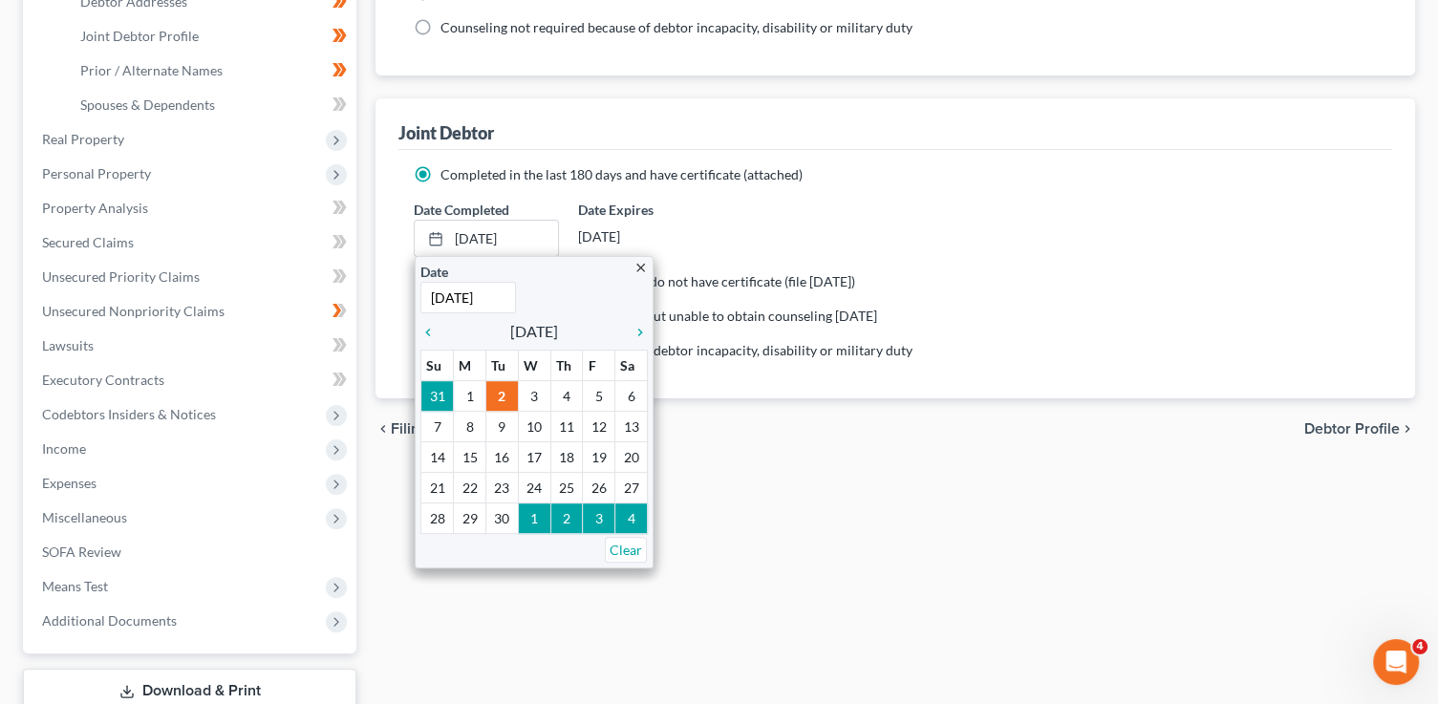
scroll to position [473, 0]
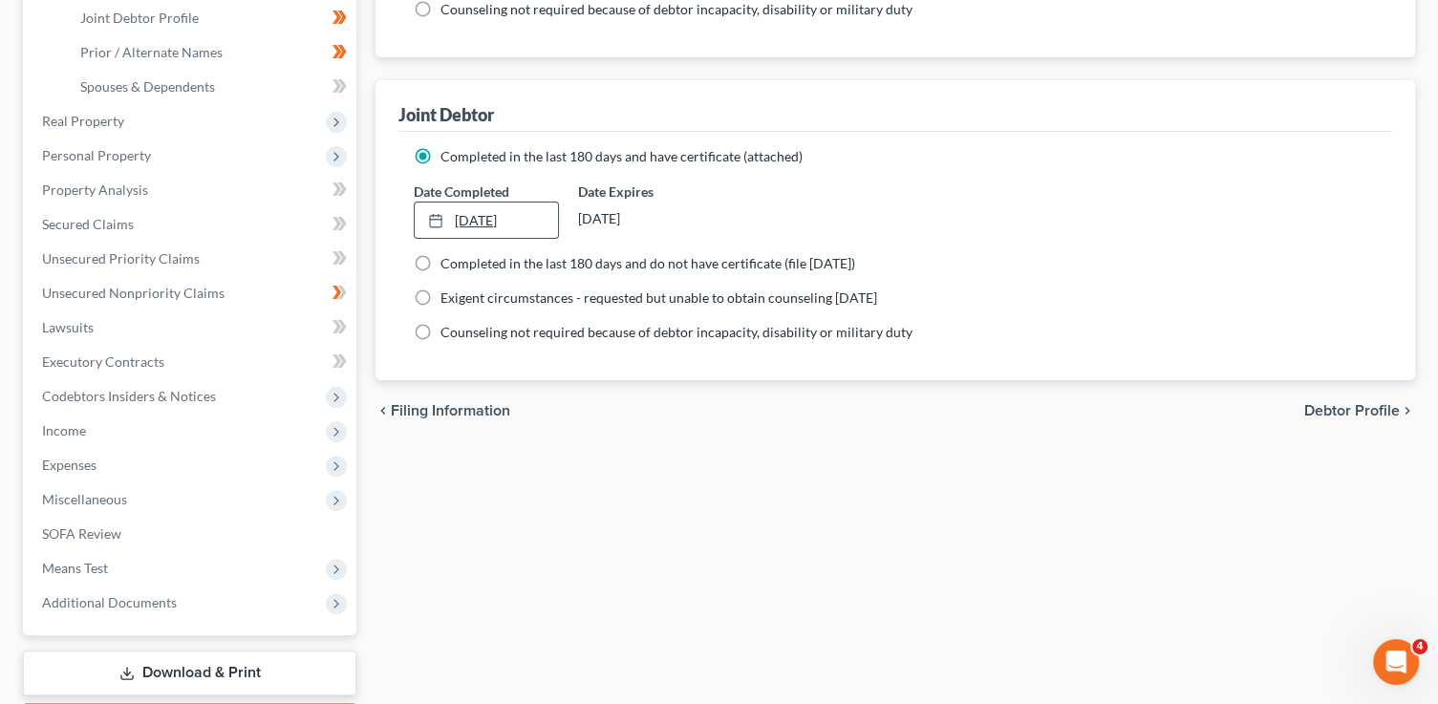
click at [480, 219] on link "9/28/2025" at bounding box center [486, 221] width 142 height 36
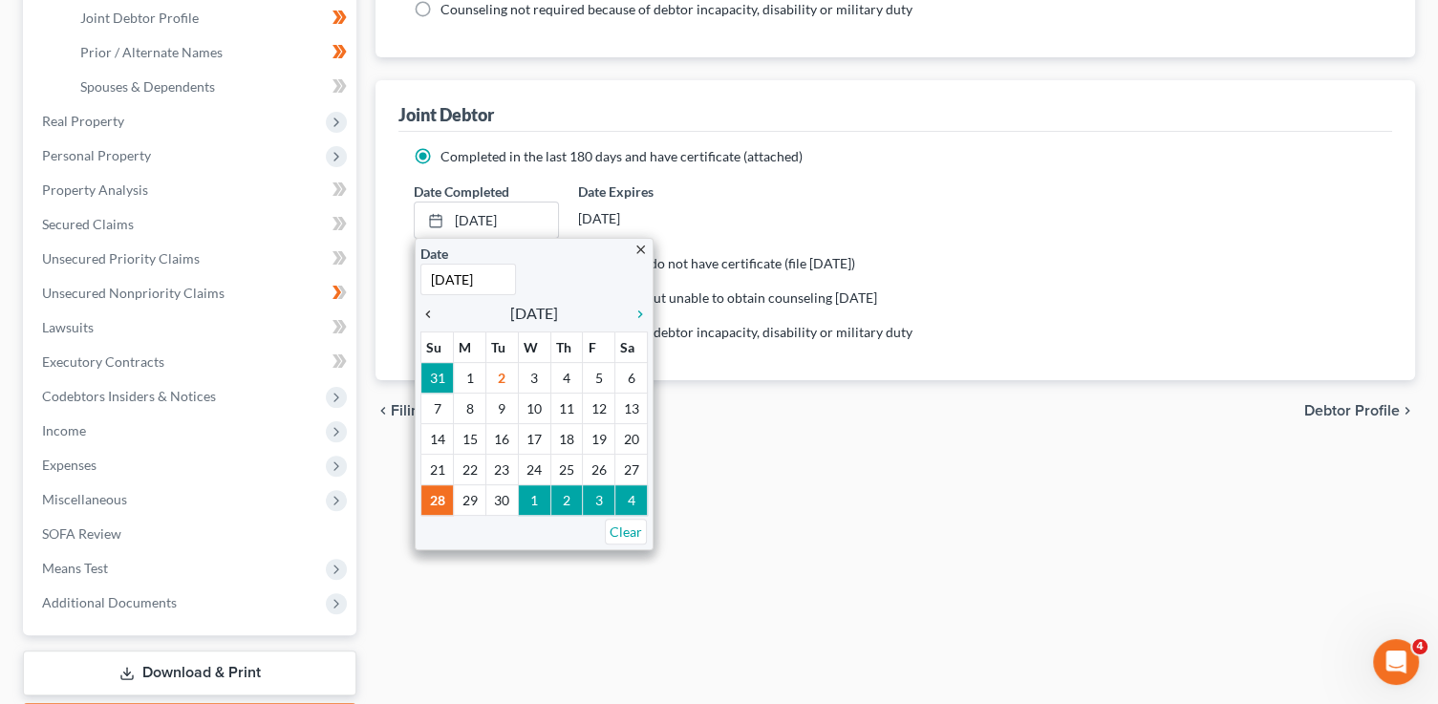
click at [431, 316] on icon "chevron_left" at bounding box center [432, 314] width 25 height 15
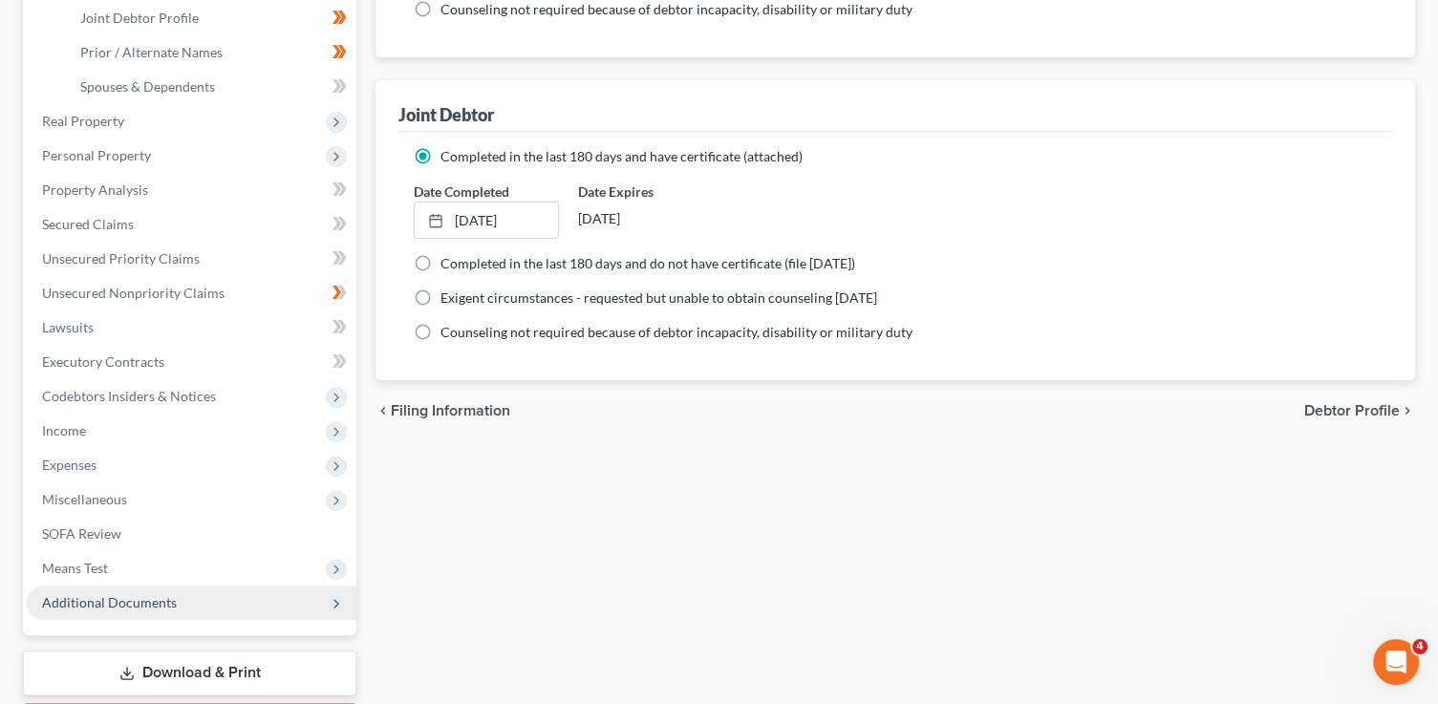
click at [154, 612] on span "Additional Documents" at bounding box center [192, 603] width 330 height 34
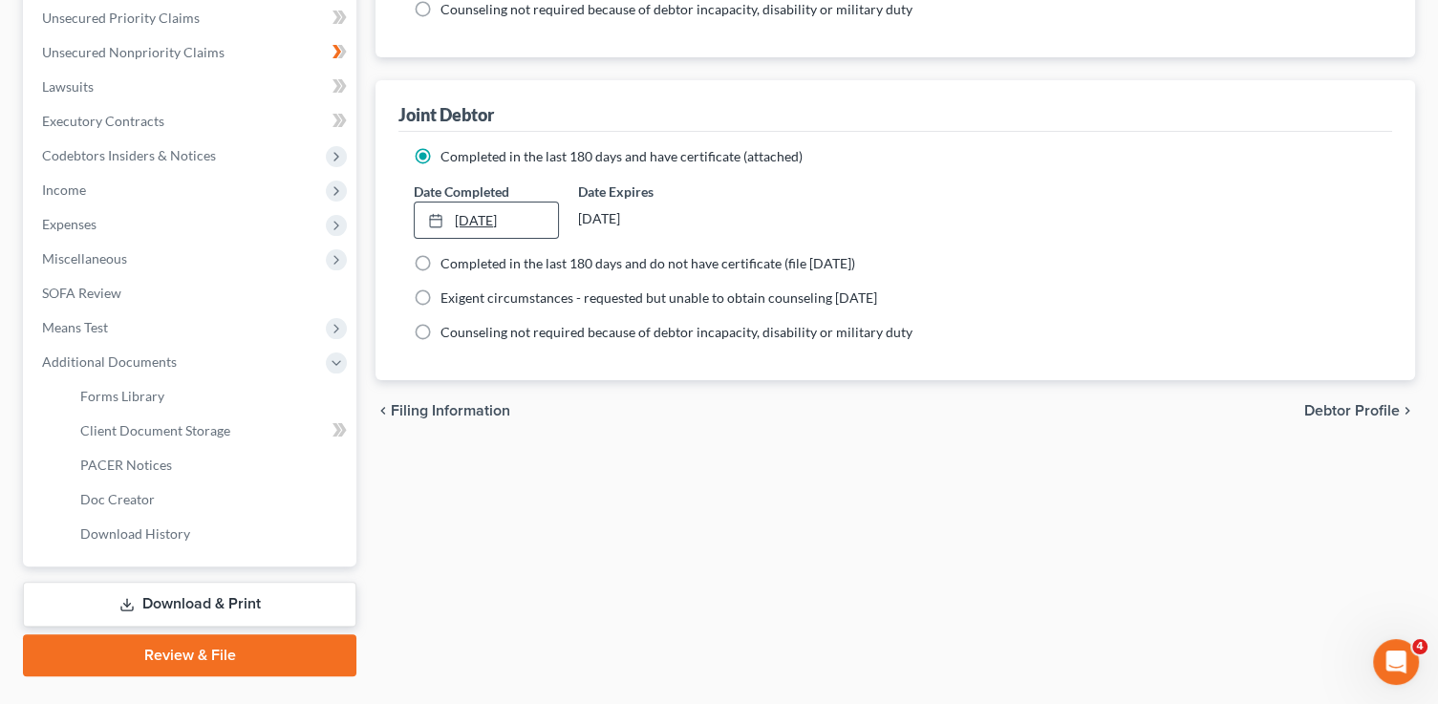
click at [451, 224] on div at bounding box center [441, 220] width 27 height 16
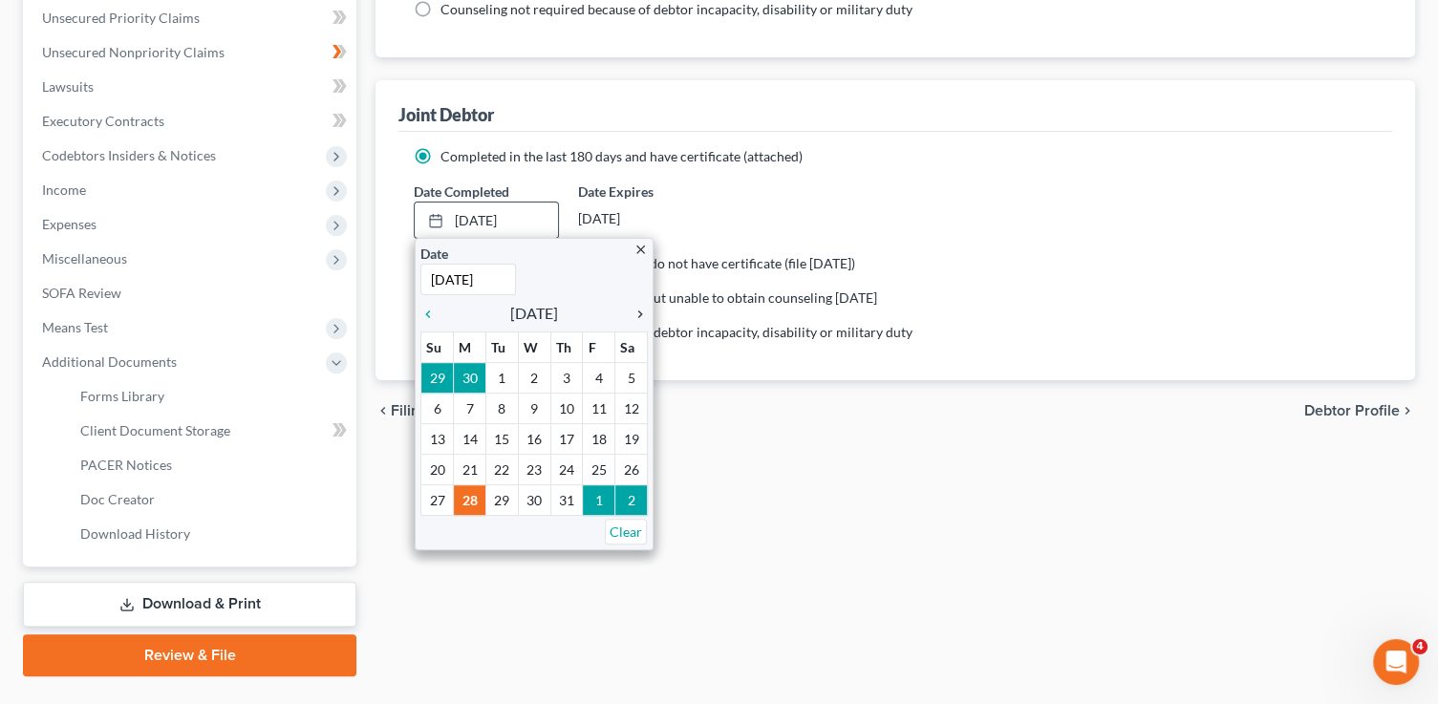
click at [641, 310] on icon "chevron_right" at bounding box center [635, 314] width 25 height 15
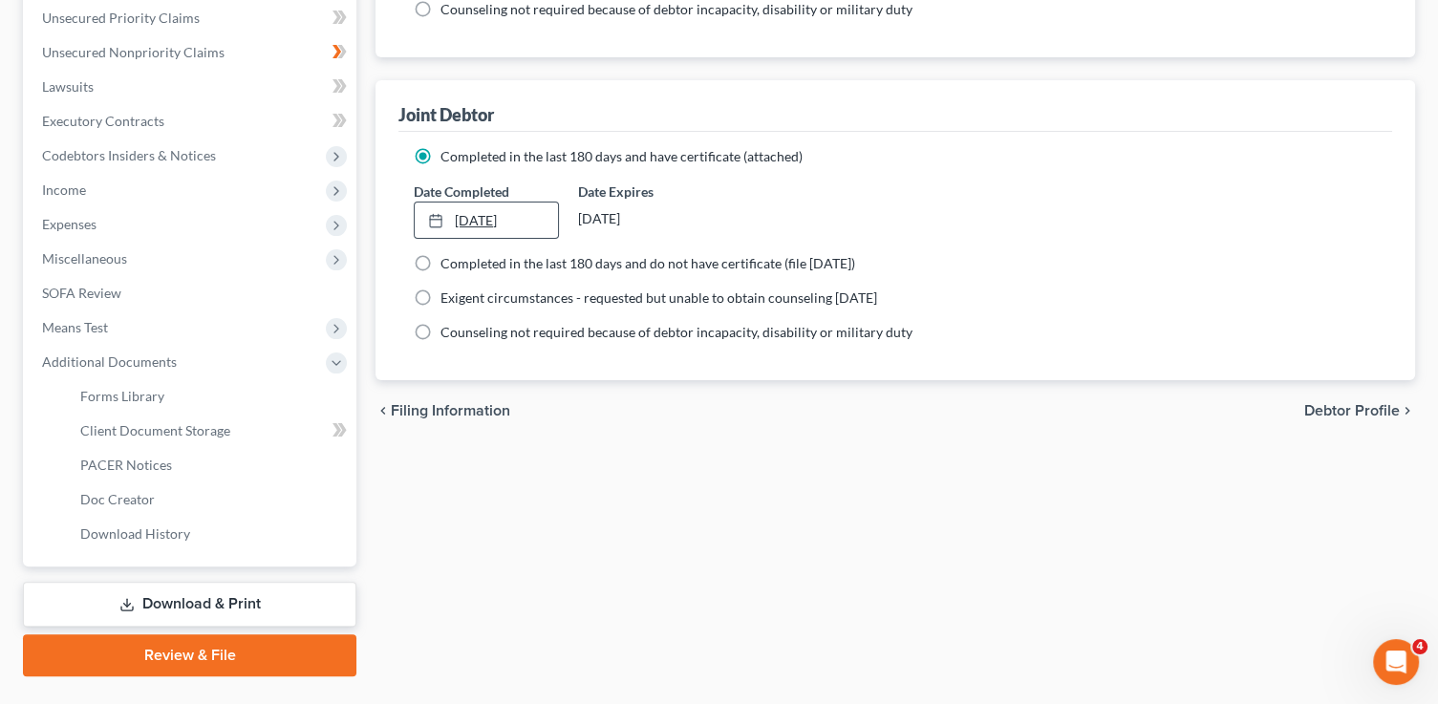
click at [533, 217] on link "7/28/2025" at bounding box center [486, 221] width 142 height 36
click at [488, 206] on link "7/28/2025" at bounding box center [486, 221] width 142 height 36
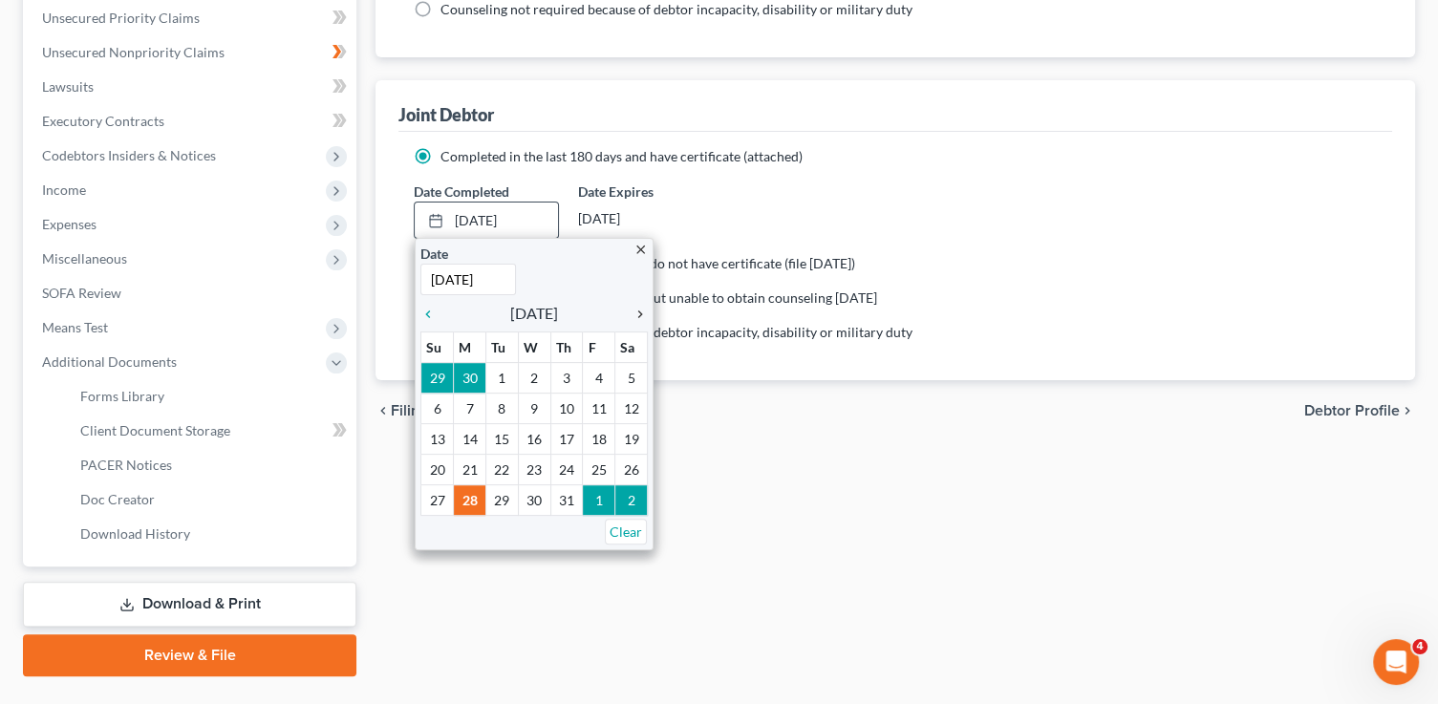
click at [636, 311] on icon "chevron_right" at bounding box center [635, 314] width 25 height 15
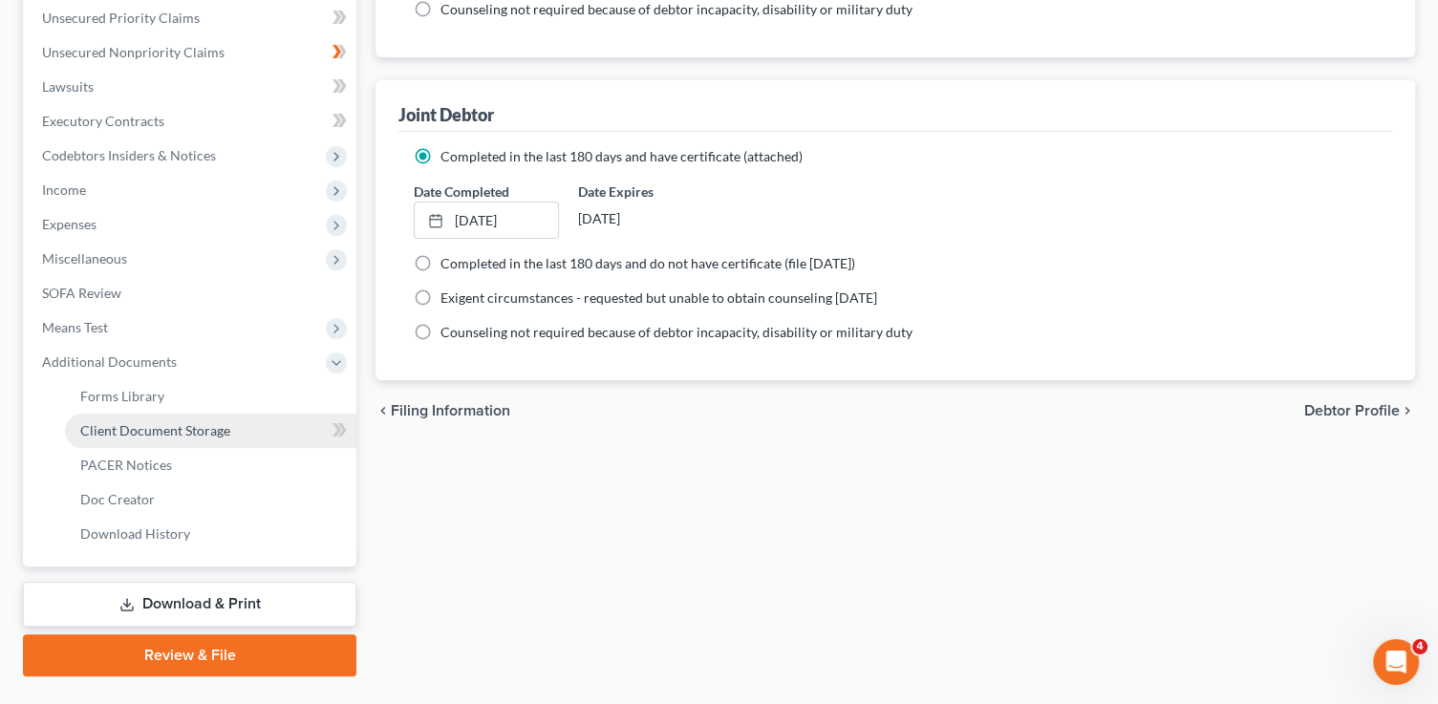
click at [155, 436] on span "Client Document Storage" at bounding box center [155, 430] width 150 height 16
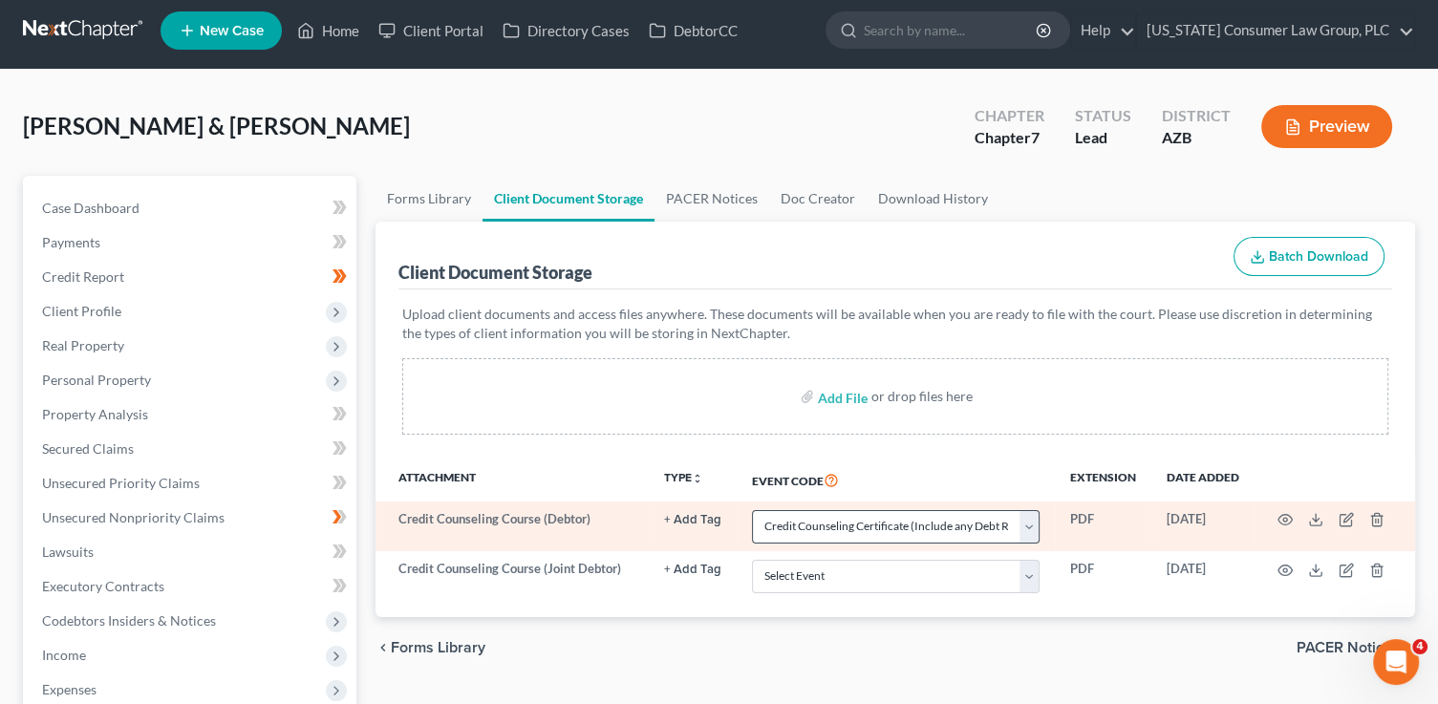
scroll to position [19, 0]
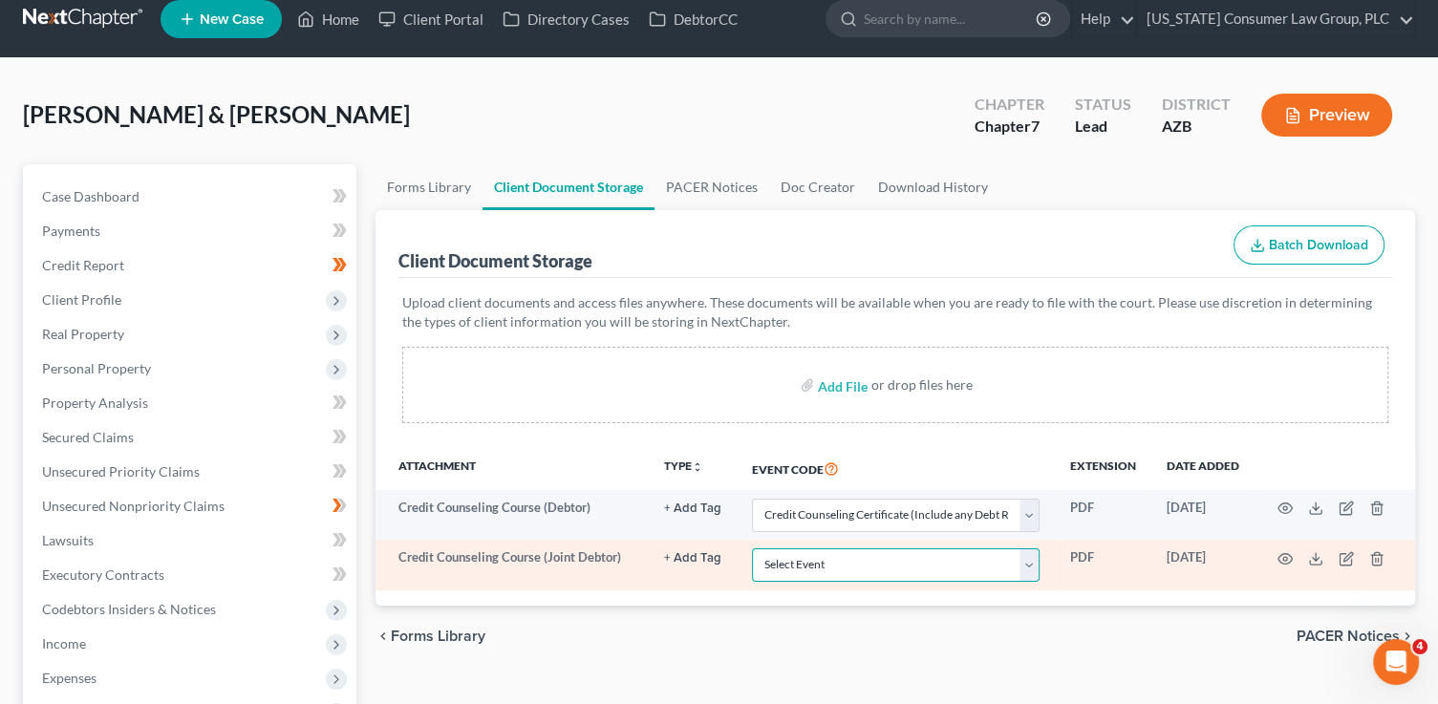
click at [916, 548] on select "Select Event AA Schedules and Statements (Formerly All Required) Amended Chapte…" at bounding box center [896, 564] width 288 height 33
click at [752, 548] on select "Select Event AA Schedules and Statements (Formerly All Required) Amended Chapte…" at bounding box center [896, 564] width 288 height 33
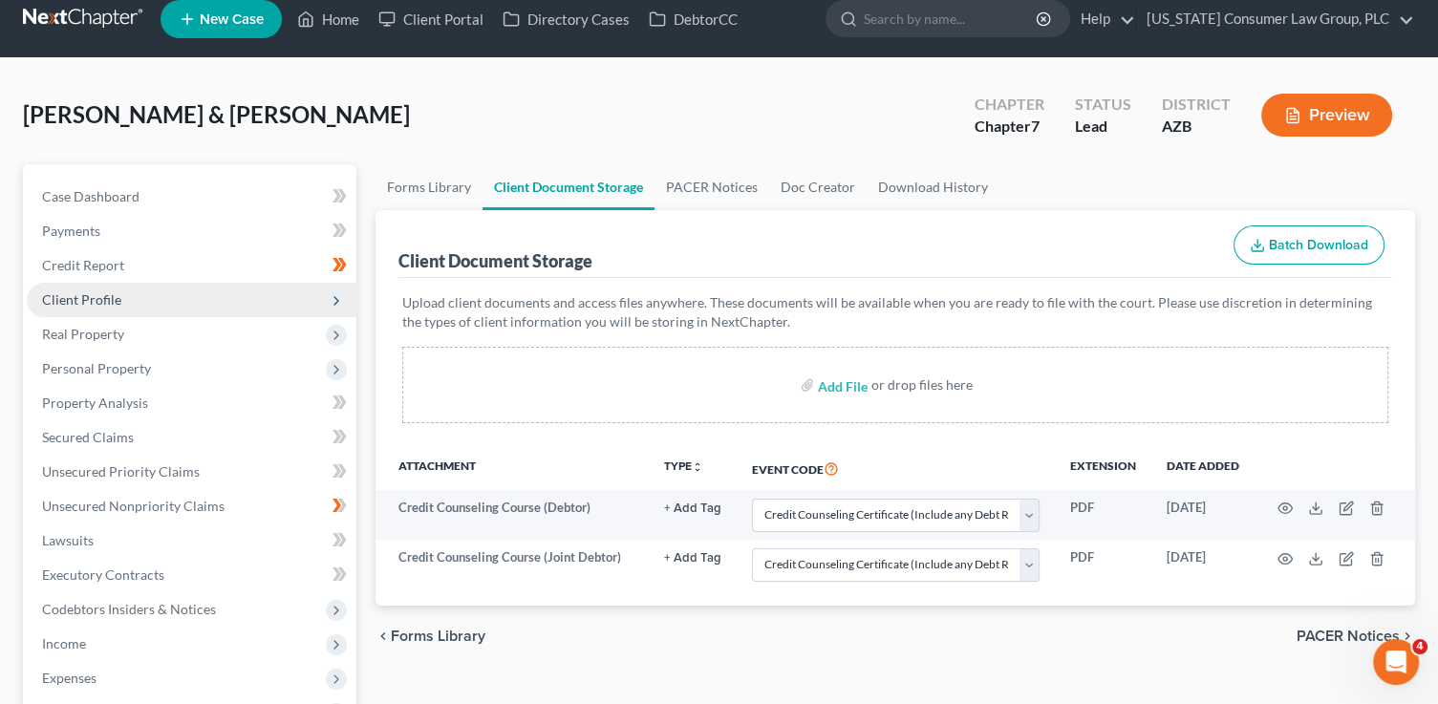
click at [337, 299] on polyline at bounding box center [336, 301] width 4 height 8
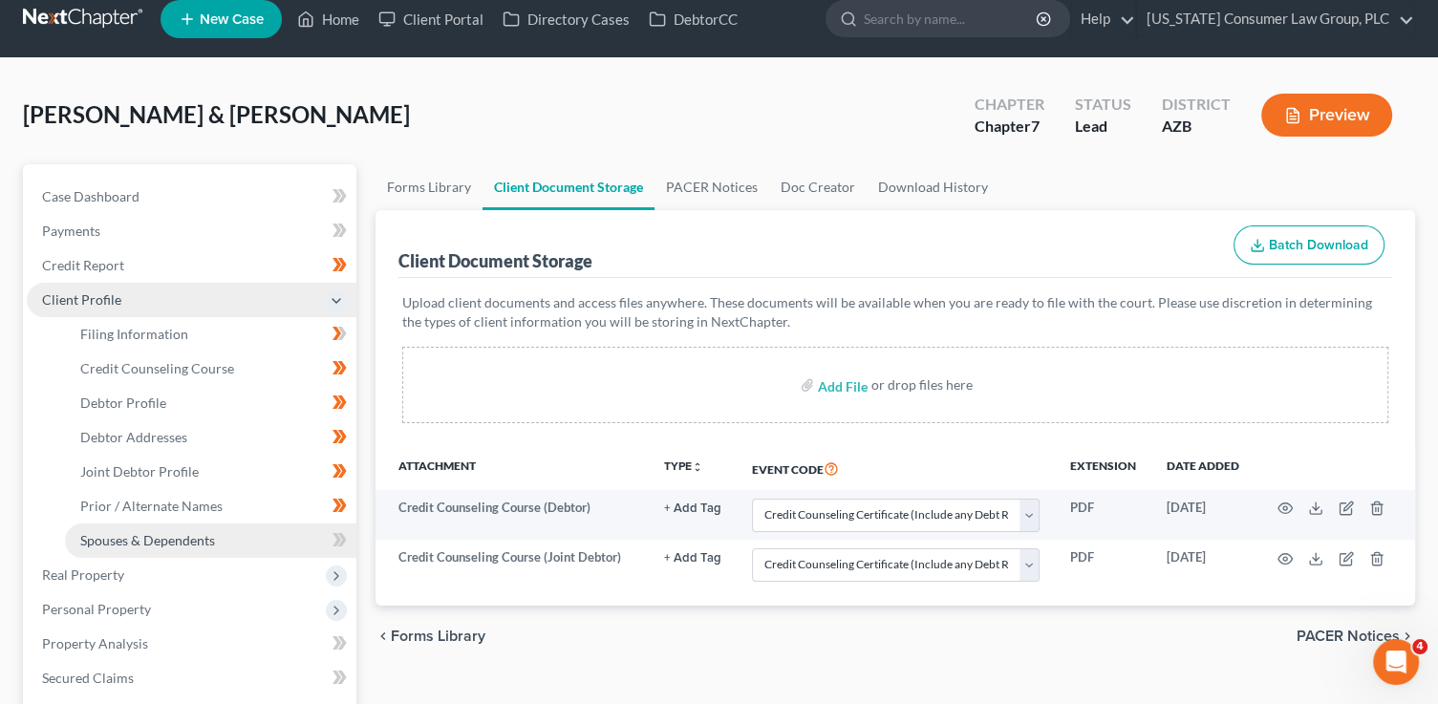
click at [216, 544] on link "Spouses & Dependents" at bounding box center [210, 540] width 291 height 34
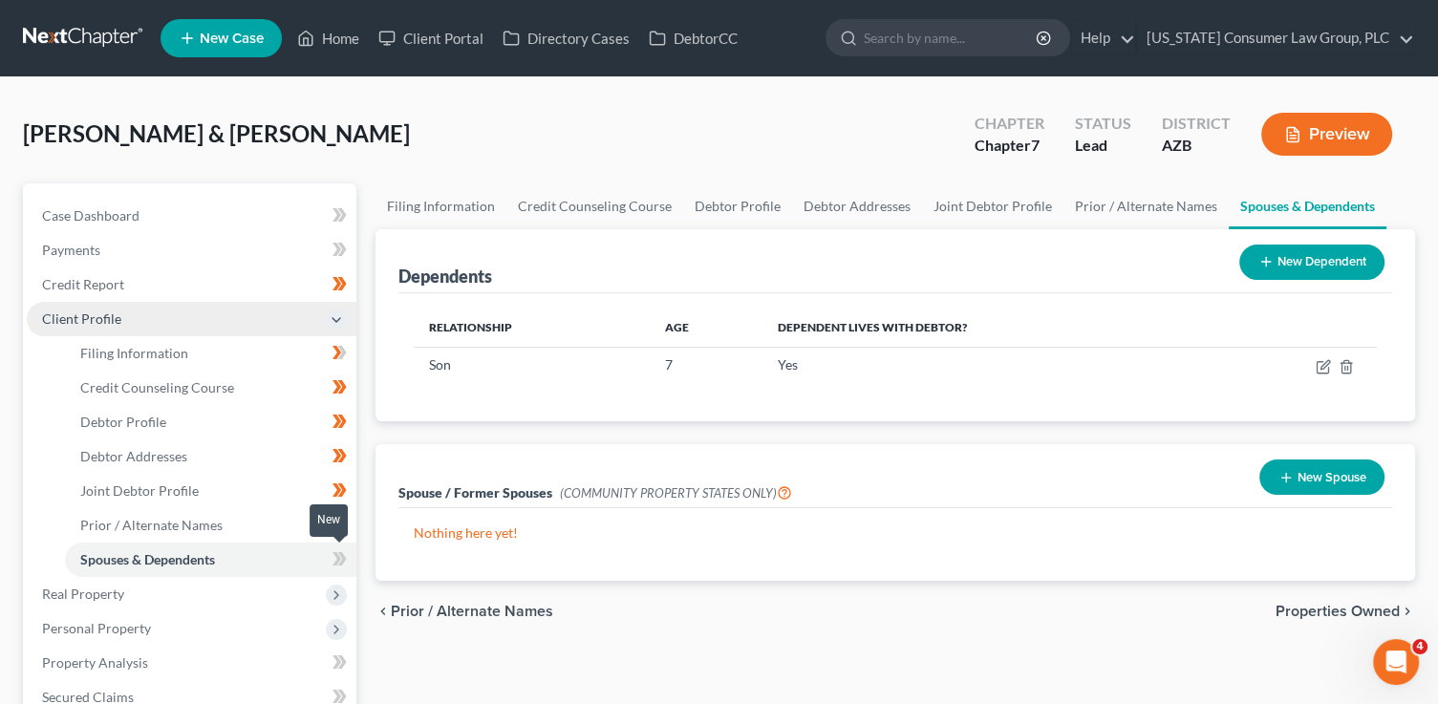
click at [344, 563] on icon at bounding box center [339, 559] width 14 height 24
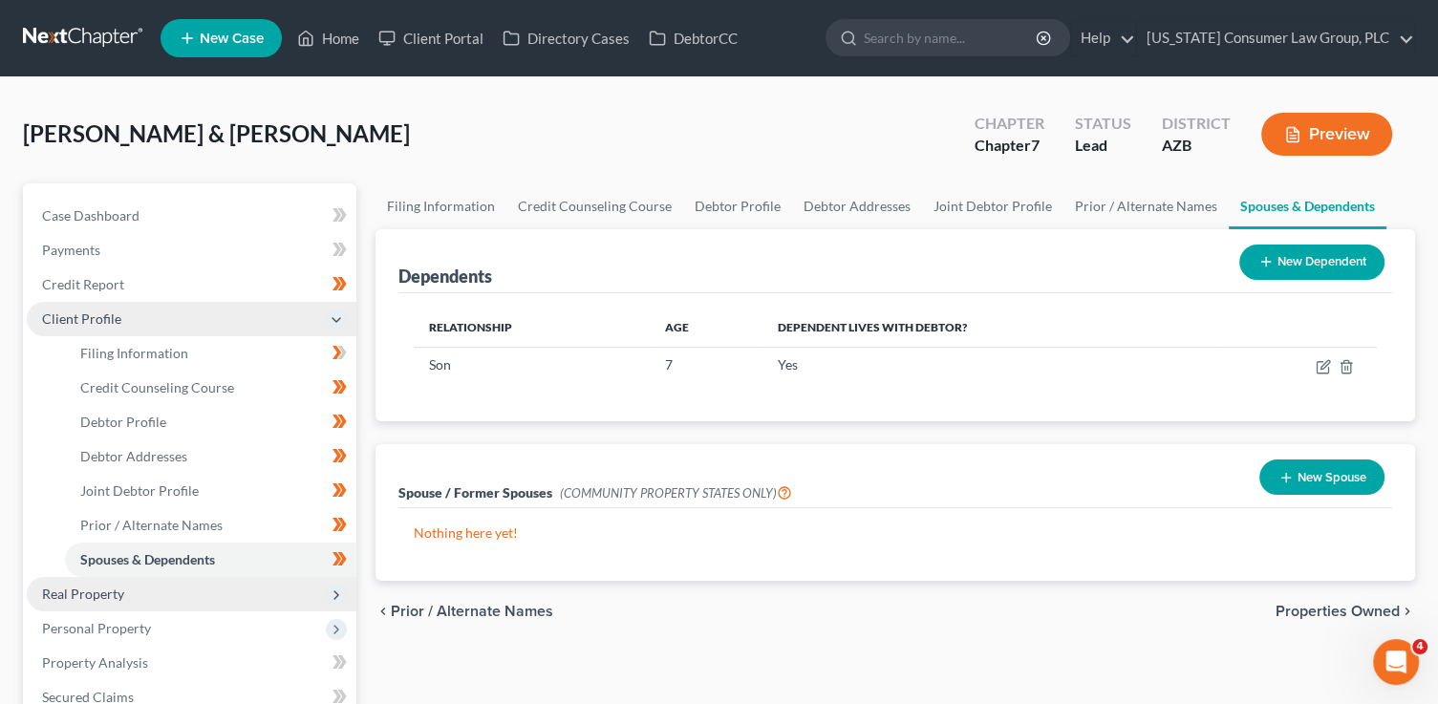
click at [227, 607] on span "Real Property" at bounding box center [192, 594] width 330 height 34
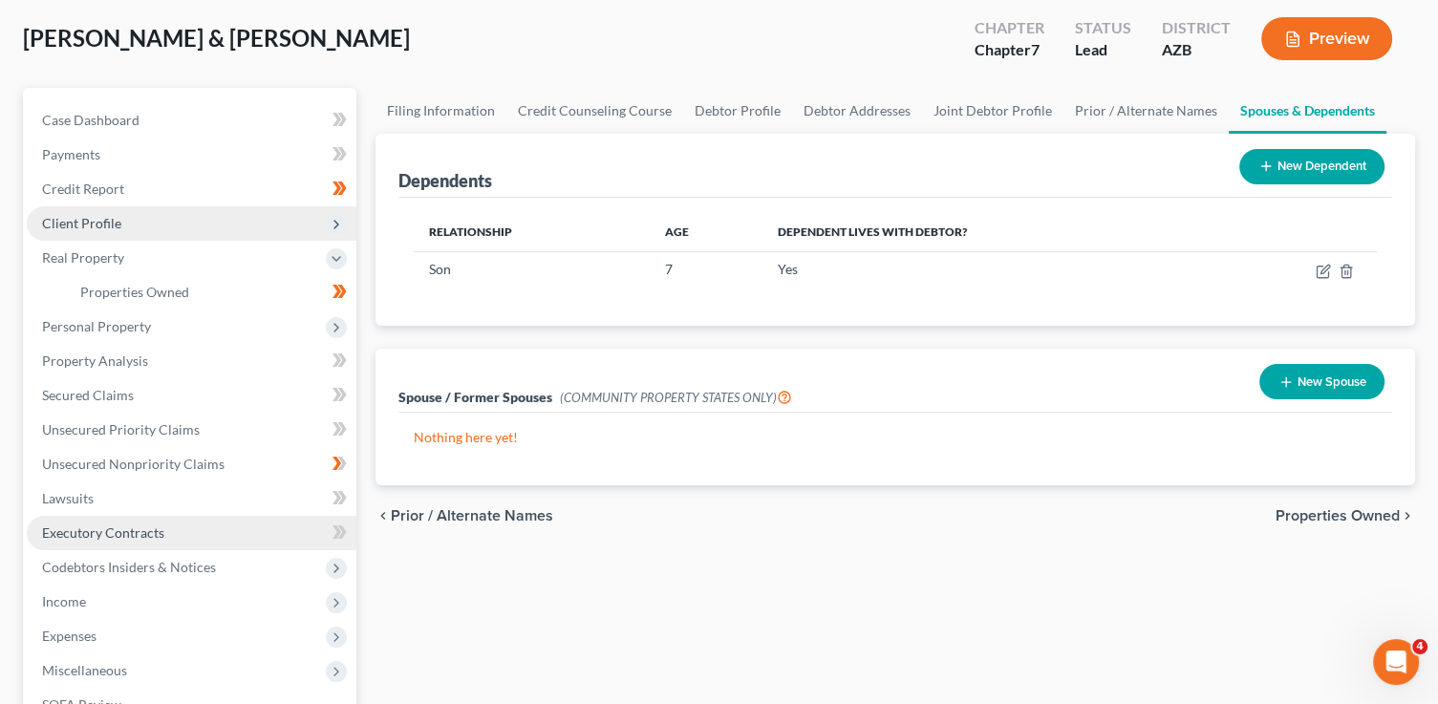
scroll to position [98, 0]
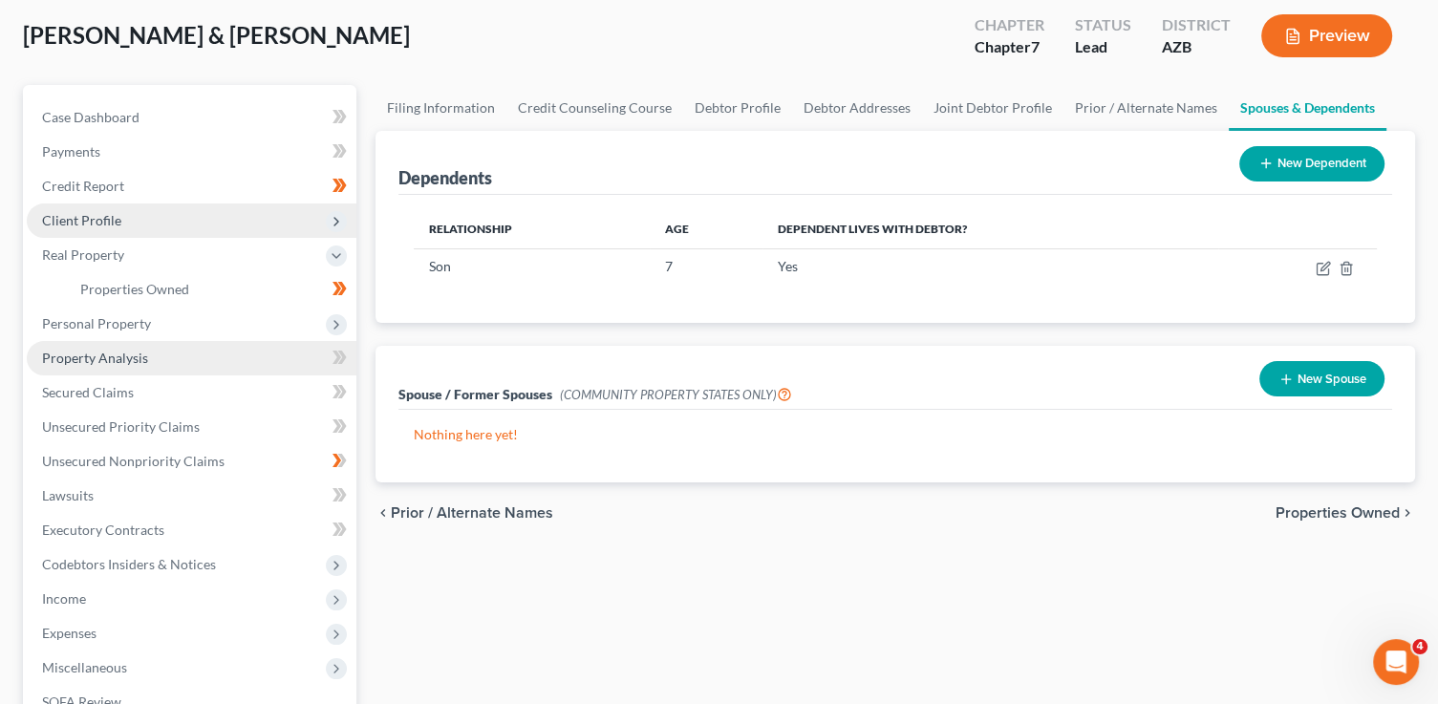
click at [139, 353] on span "Property Analysis" at bounding box center [95, 358] width 106 height 16
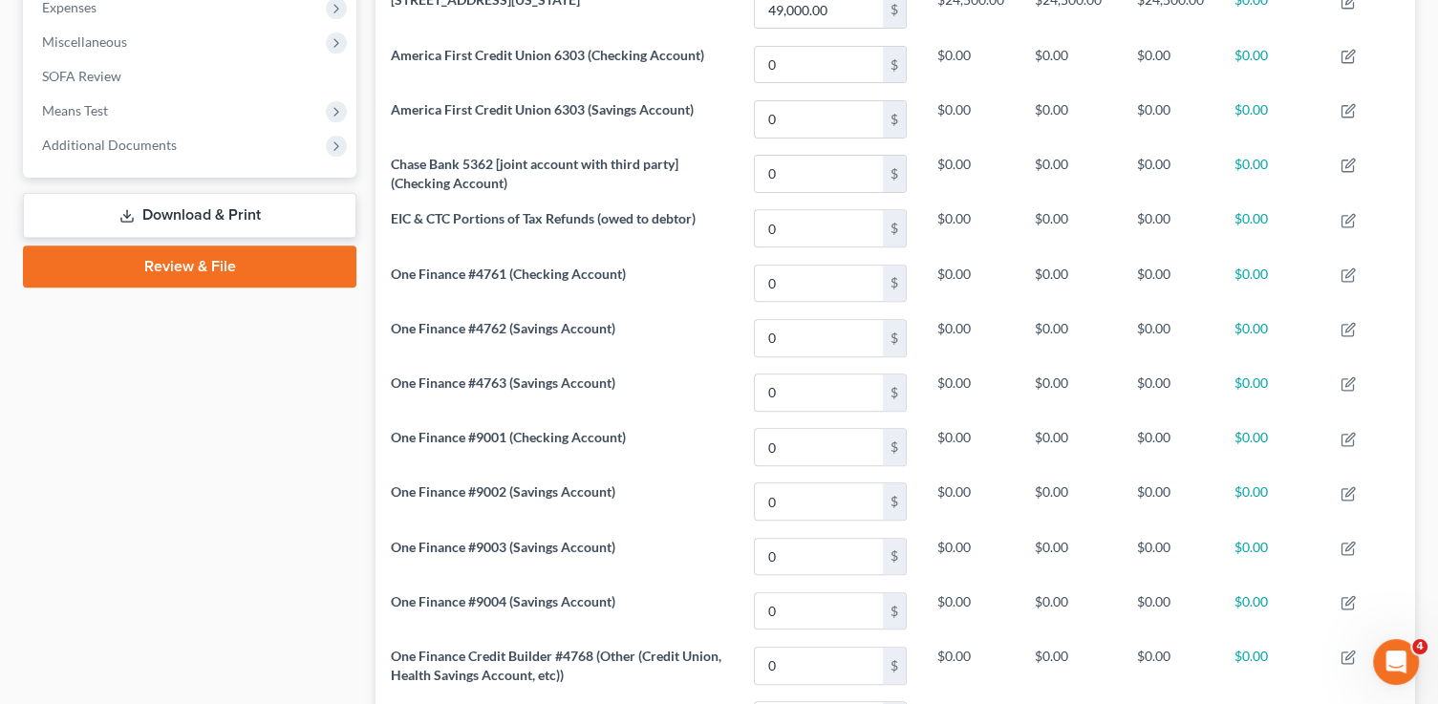
scroll to position [402, 0]
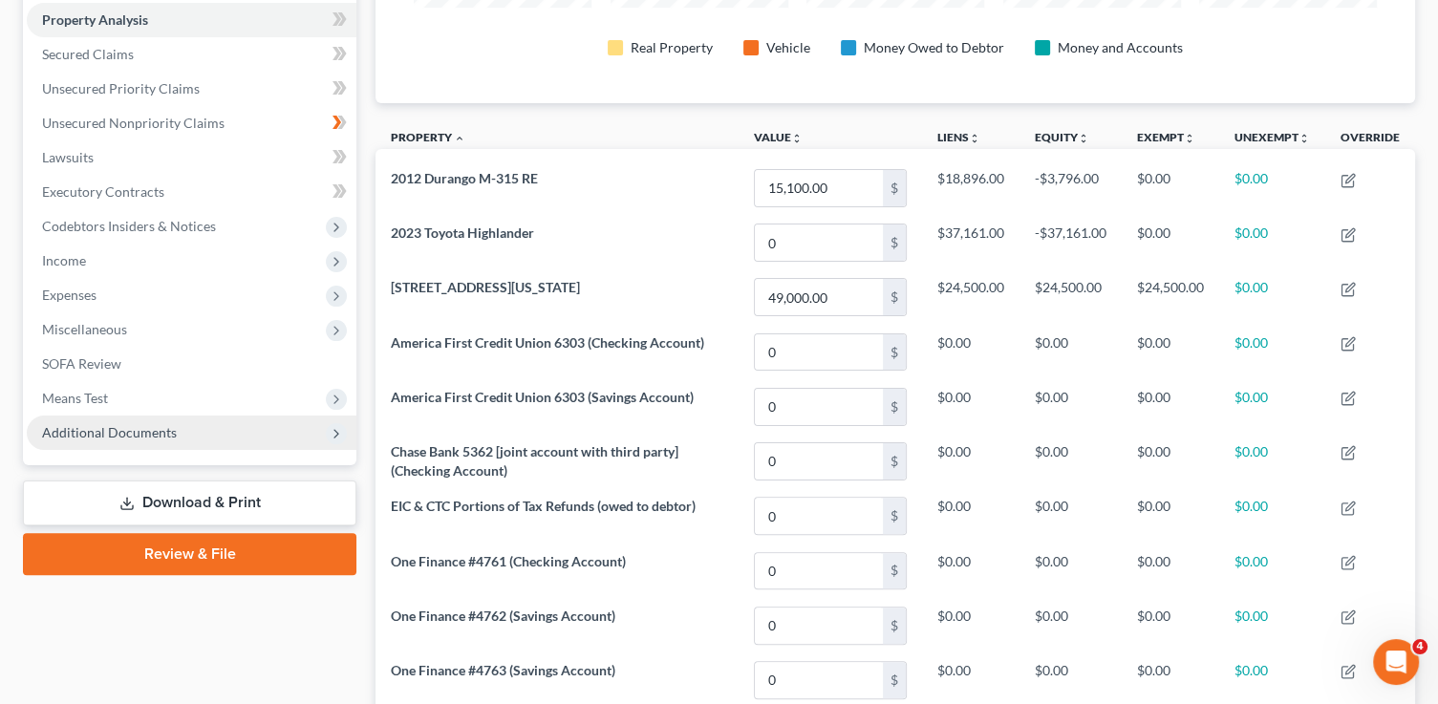
click at [186, 433] on span "Additional Documents" at bounding box center [192, 433] width 330 height 34
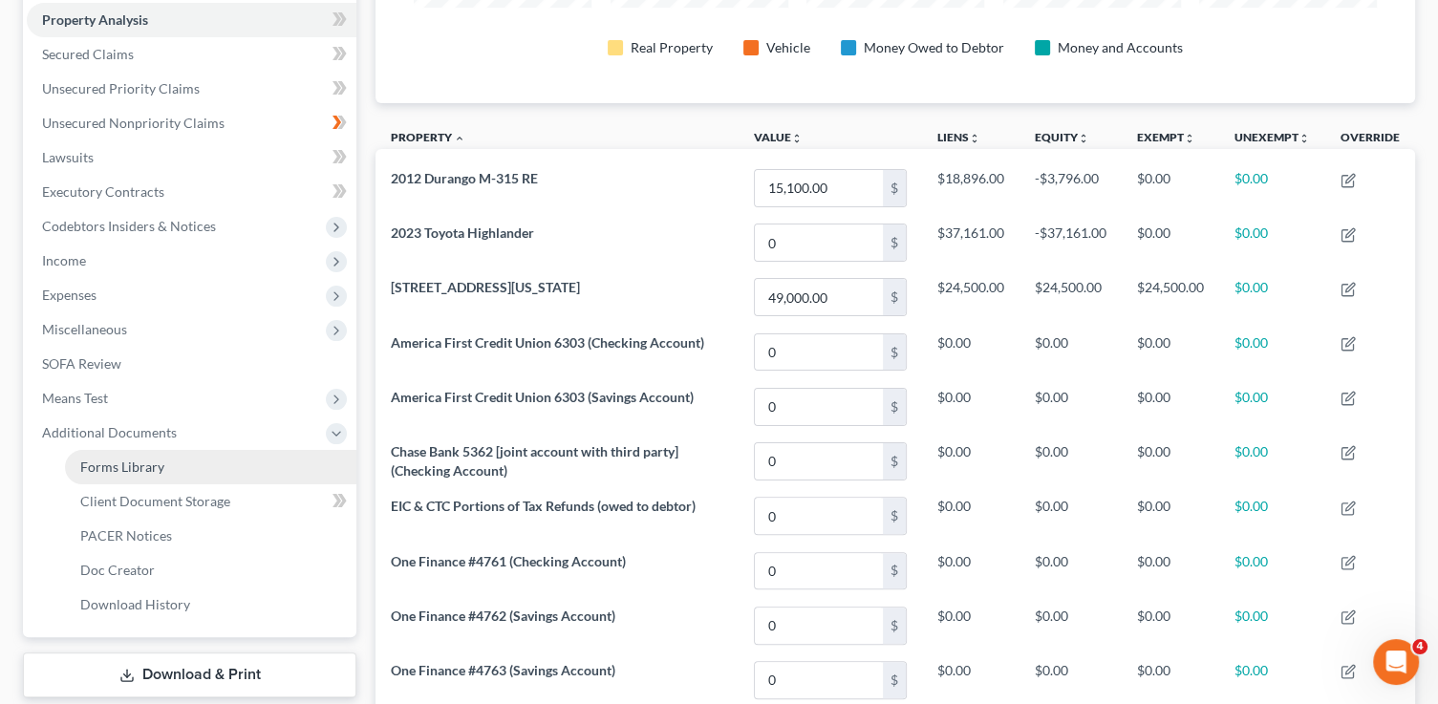
click at [222, 459] on link "Forms Library" at bounding box center [210, 467] width 291 height 34
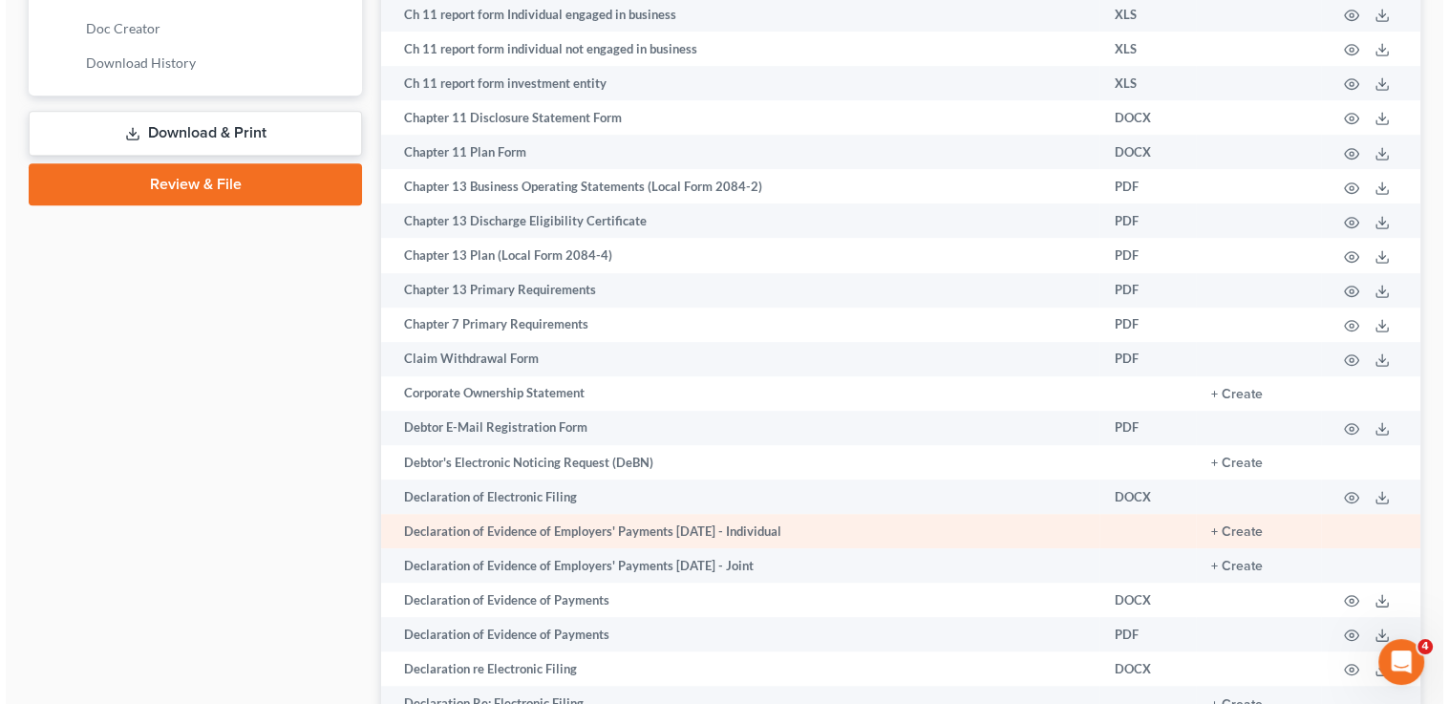
scroll to position [981, 0]
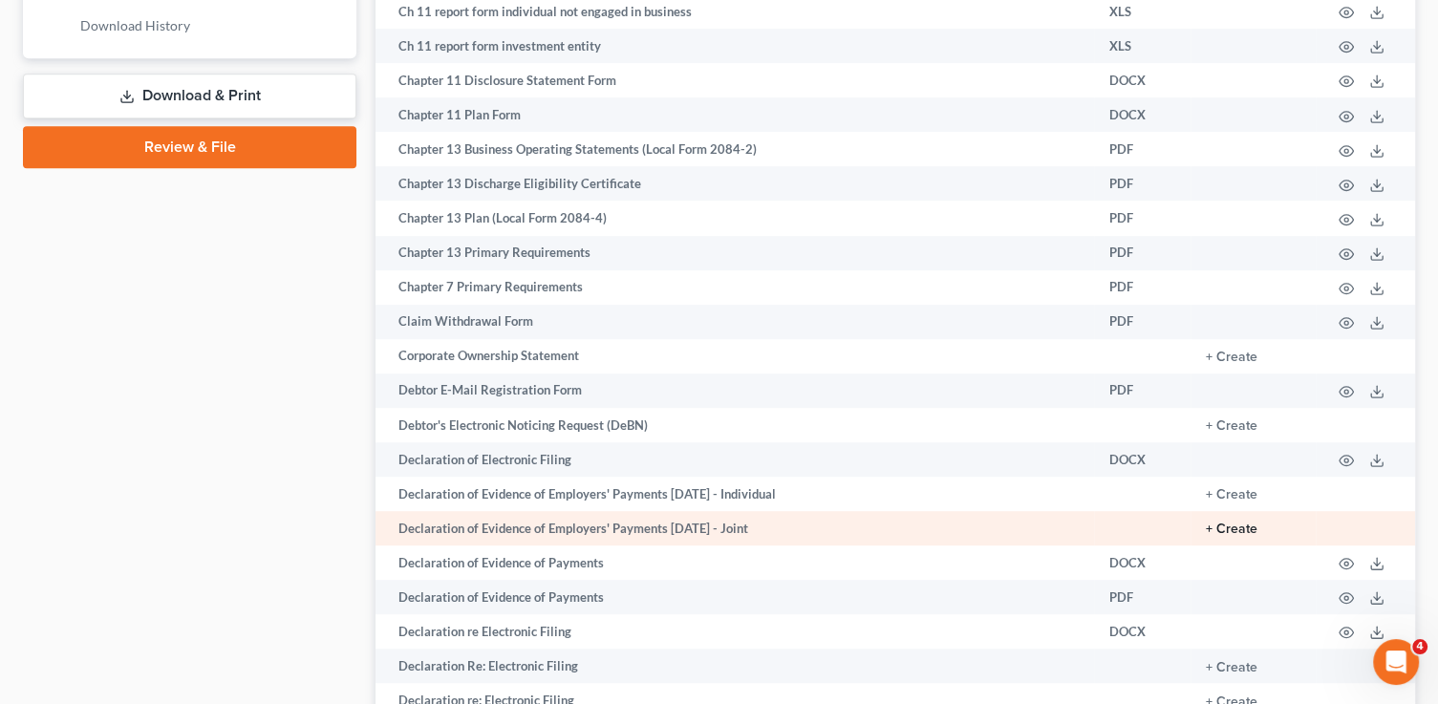
click at [1248, 536] on button "+ Create" at bounding box center [1232, 529] width 52 height 13
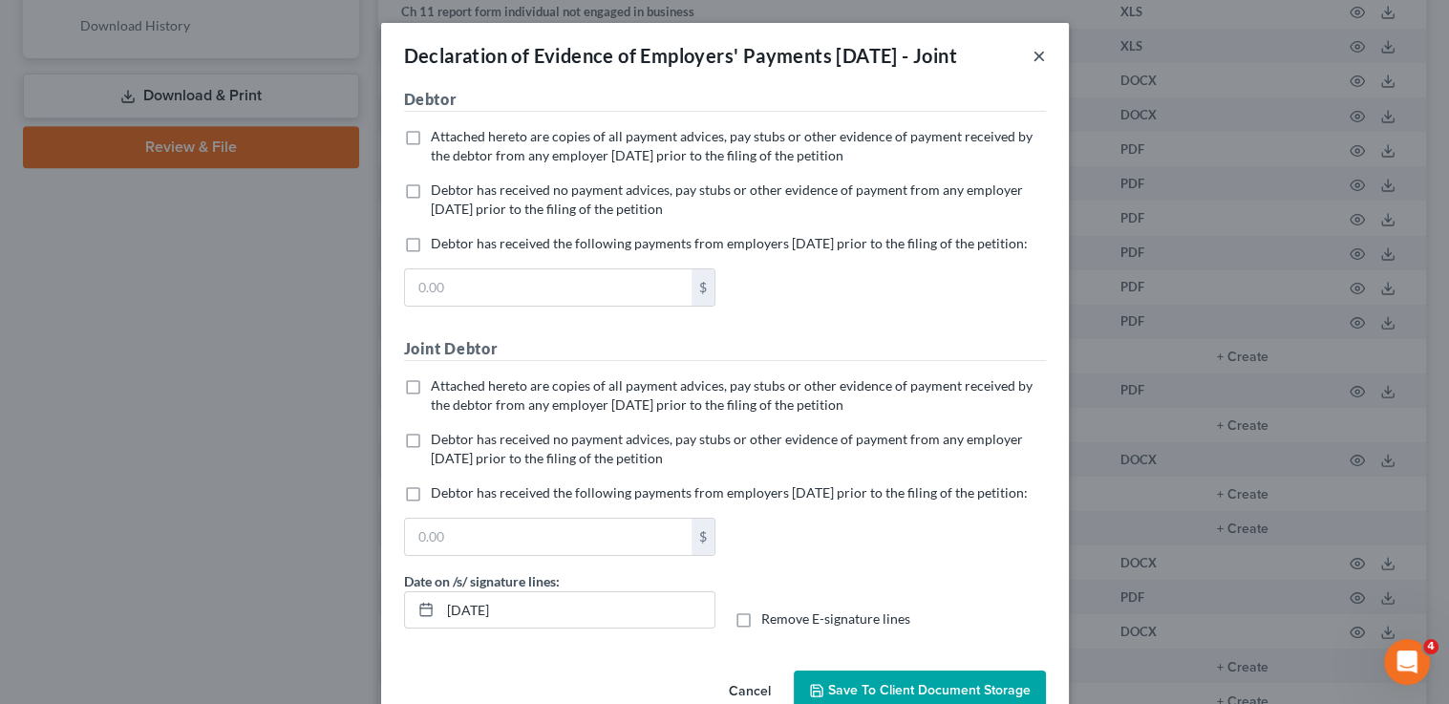
drag, startPoint x: 1031, startPoint y: 72, endPoint x: 807, endPoint y: 143, distance: 234.7
click at [807, 143] on div "Declaration of Evidence of Employers' Payments Within 60 Days - Joint × No addi…" at bounding box center [725, 374] width 688 height 703
click at [790, 163] on span "Attached hereto are copies of all payment advices, pay stubs or other evidence …" at bounding box center [732, 145] width 602 height 35
click at [451, 139] on input "Attached hereto are copies of all payment advices, pay stubs or other evidence …" at bounding box center [444, 133] width 12 height 12
click at [577, 413] on span "Attached hereto are copies of all payment advices, pay stubs or other evidence …" at bounding box center [732, 394] width 602 height 35
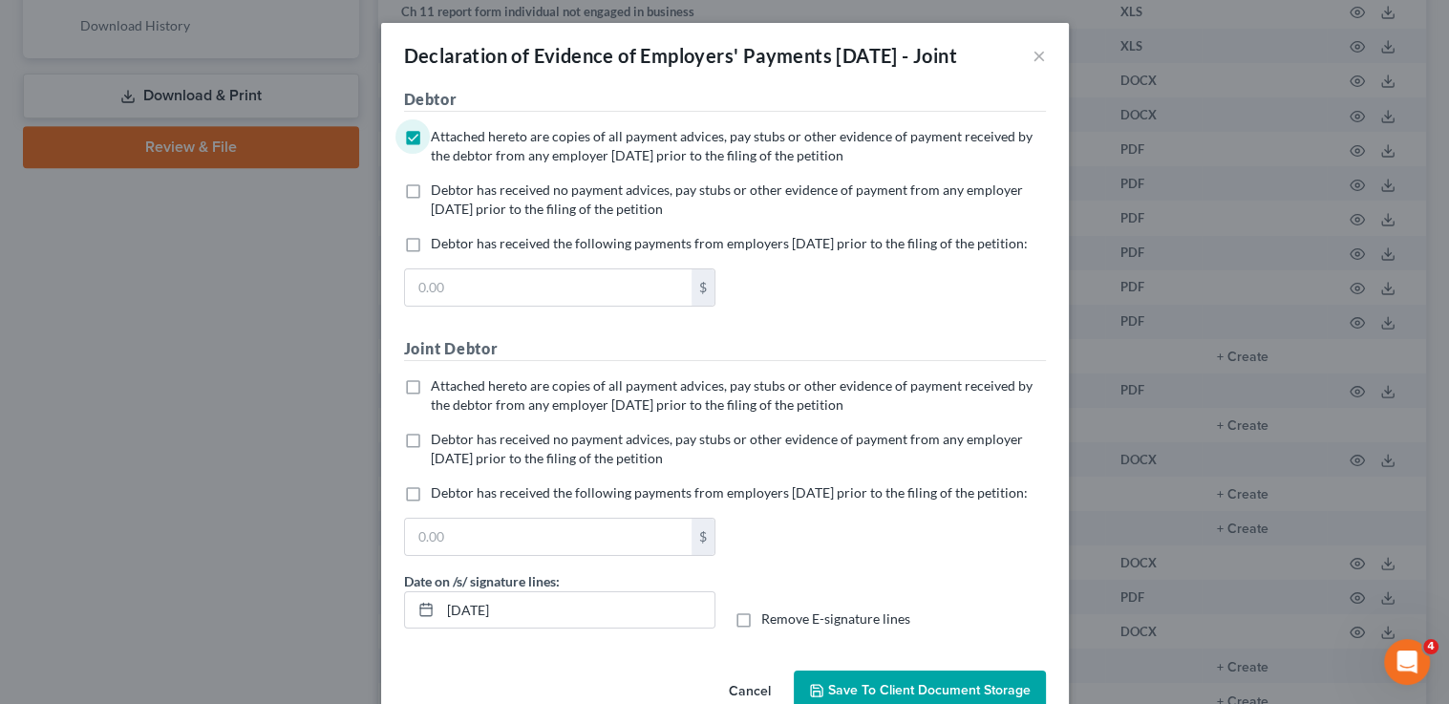
click at [451, 389] on input "Attached hereto are copies of all payment advices, pay stubs or other evidence …" at bounding box center [444, 382] width 12 height 12
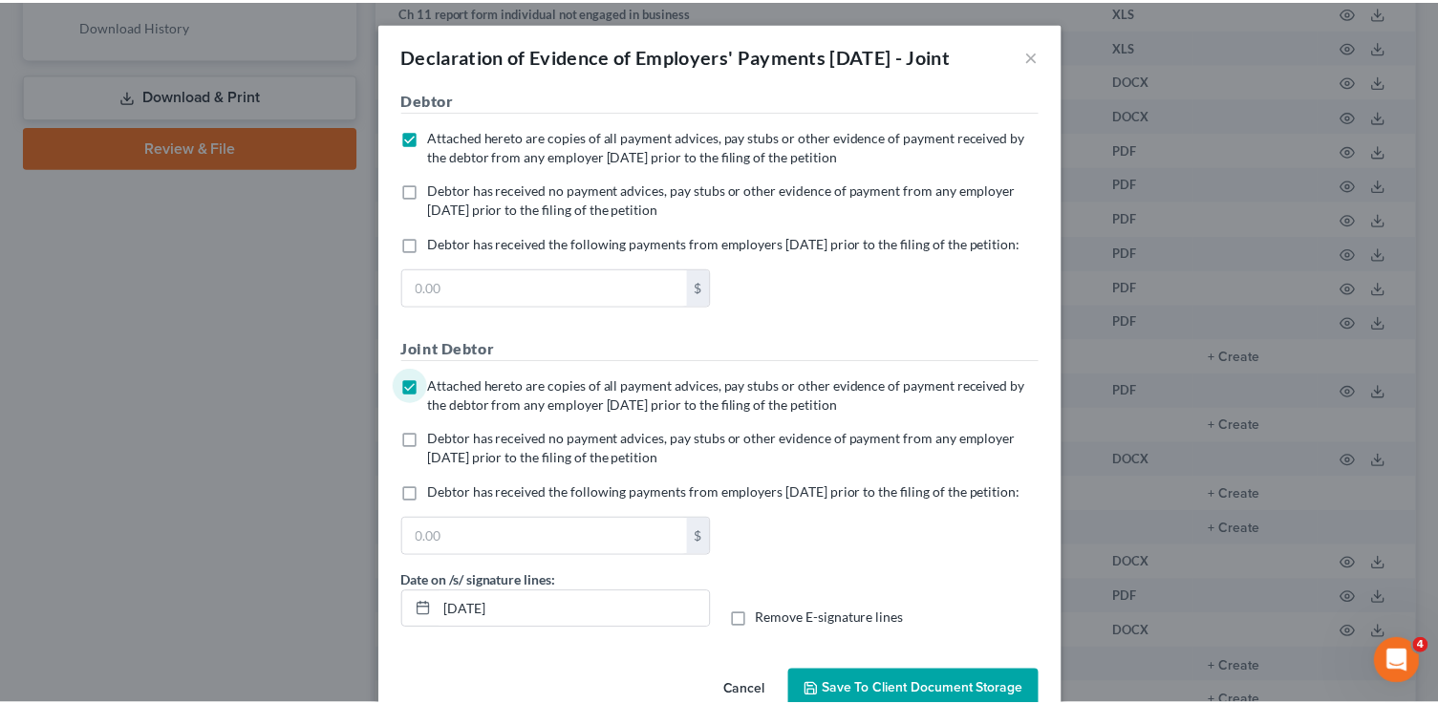
scroll to position [108, 0]
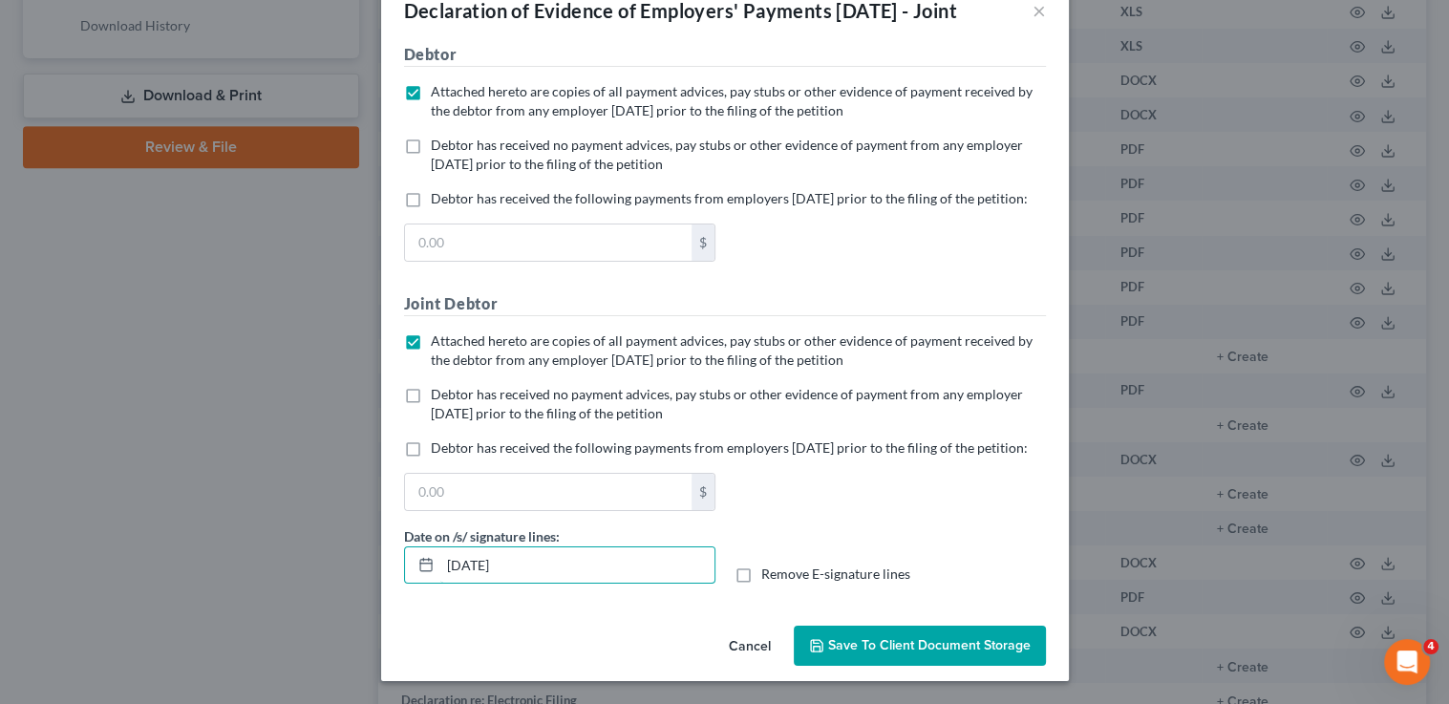
drag, startPoint x: 544, startPoint y: 568, endPoint x: 187, endPoint y: 458, distance: 374.1
click at [282, 533] on div "Declaration of Evidence of Employers' Payments Within 60 Days - Joint × No addi…" at bounding box center [724, 352] width 1449 height 704
click at [769, 565] on input "Remove E-signature lines" at bounding box center [775, 571] width 12 height 12
click at [893, 651] on span "Save to Client Document Storage" at bounding box center [929, 645] width 203 height 16
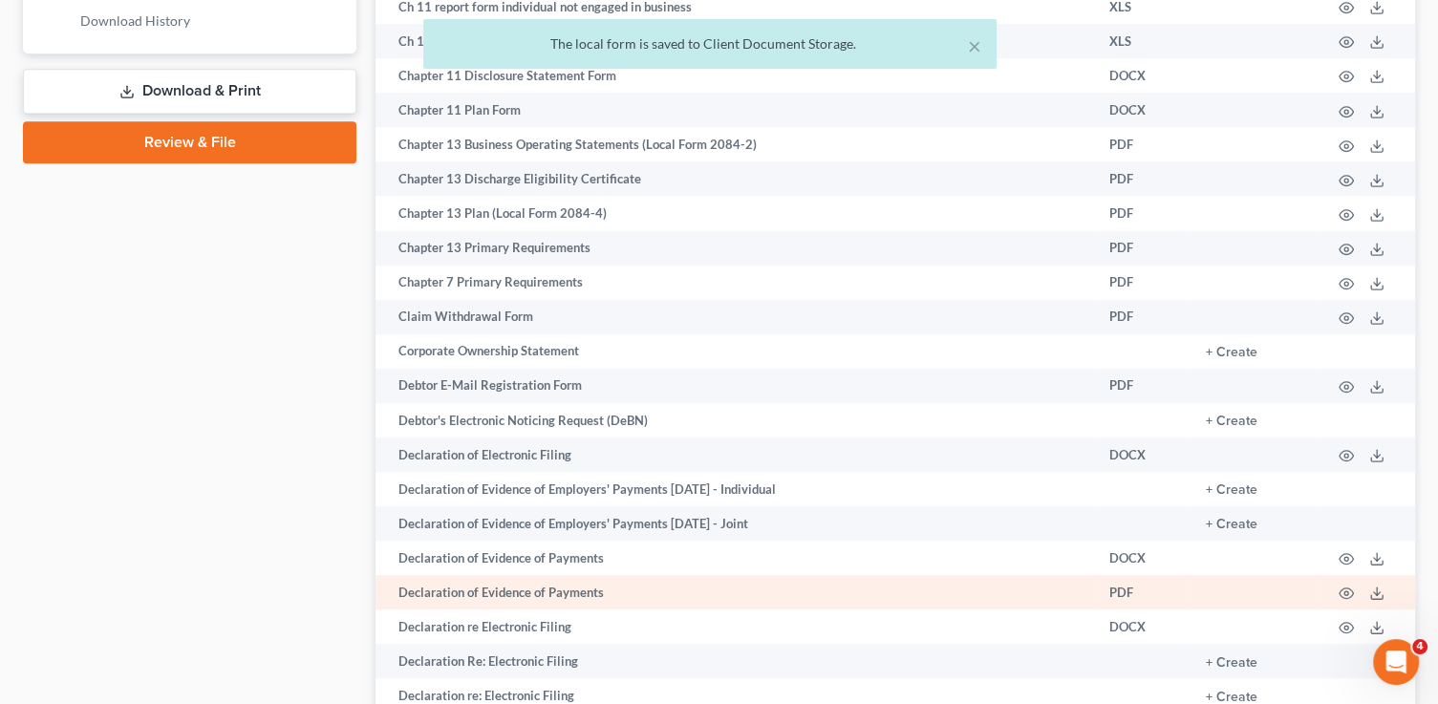
scroll to position [1024, 0]
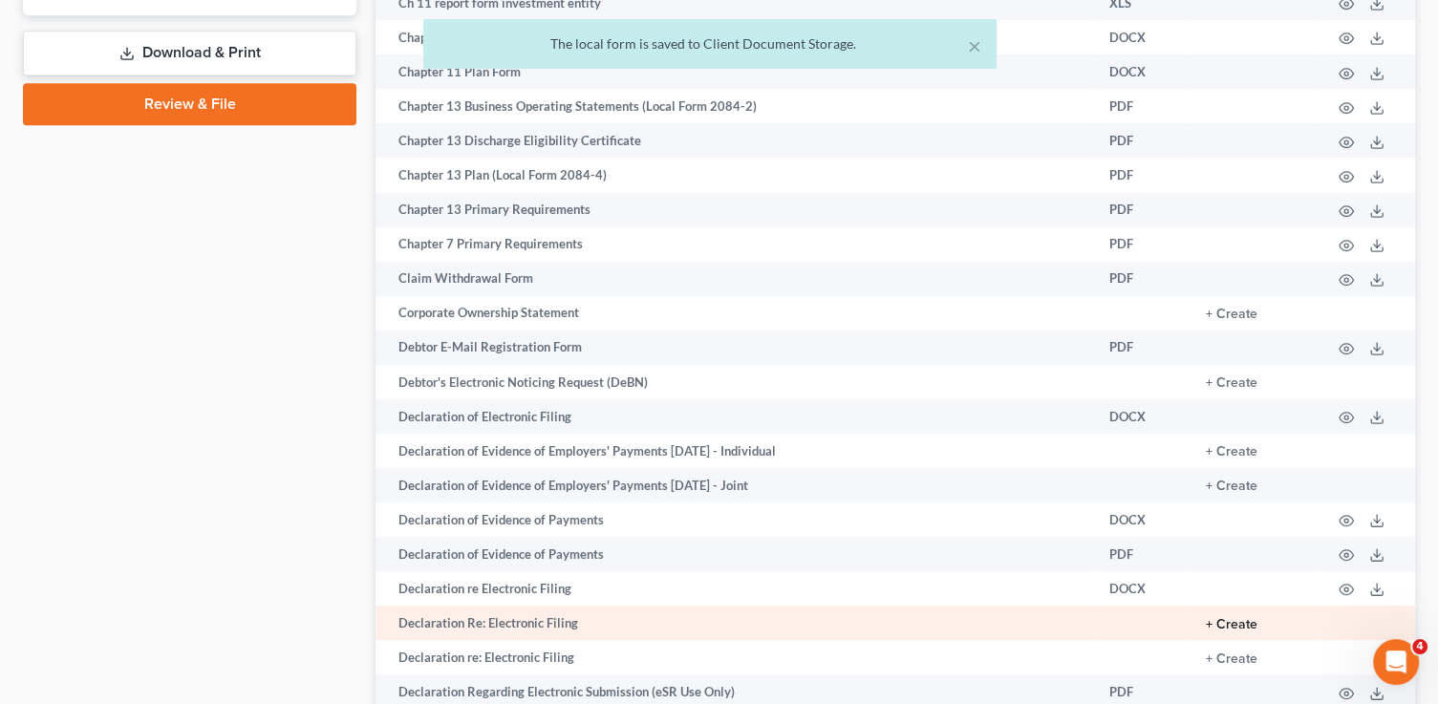
click at [1225, 631] on button "+ Create" at bounding box center [1232, 624] width 52 height 13
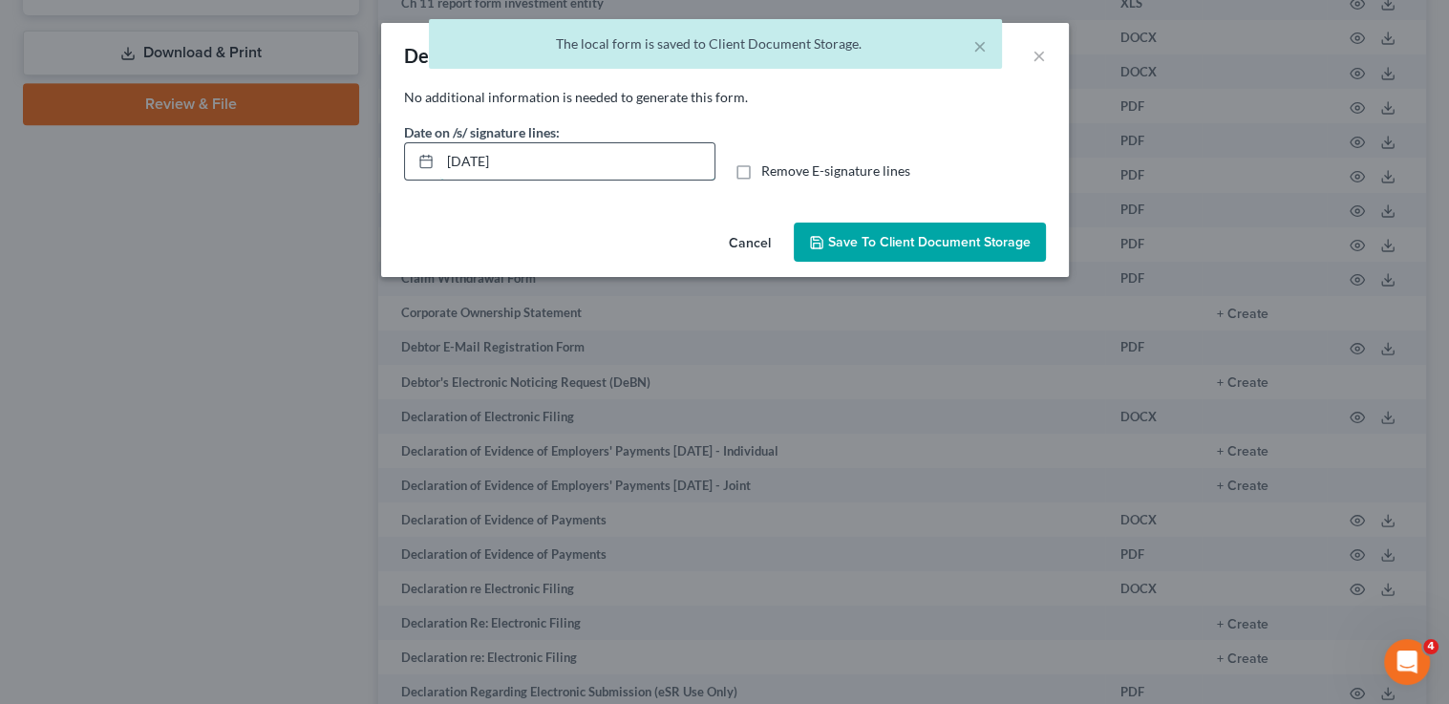
drag, startPoint x: 566, startPoint y: 169, endPoint x: 443, endPoint y: 155, distance: 123.1
click at [454, 160] on input "[DATE]" at bounding box center [577, 161] width 274 height 36
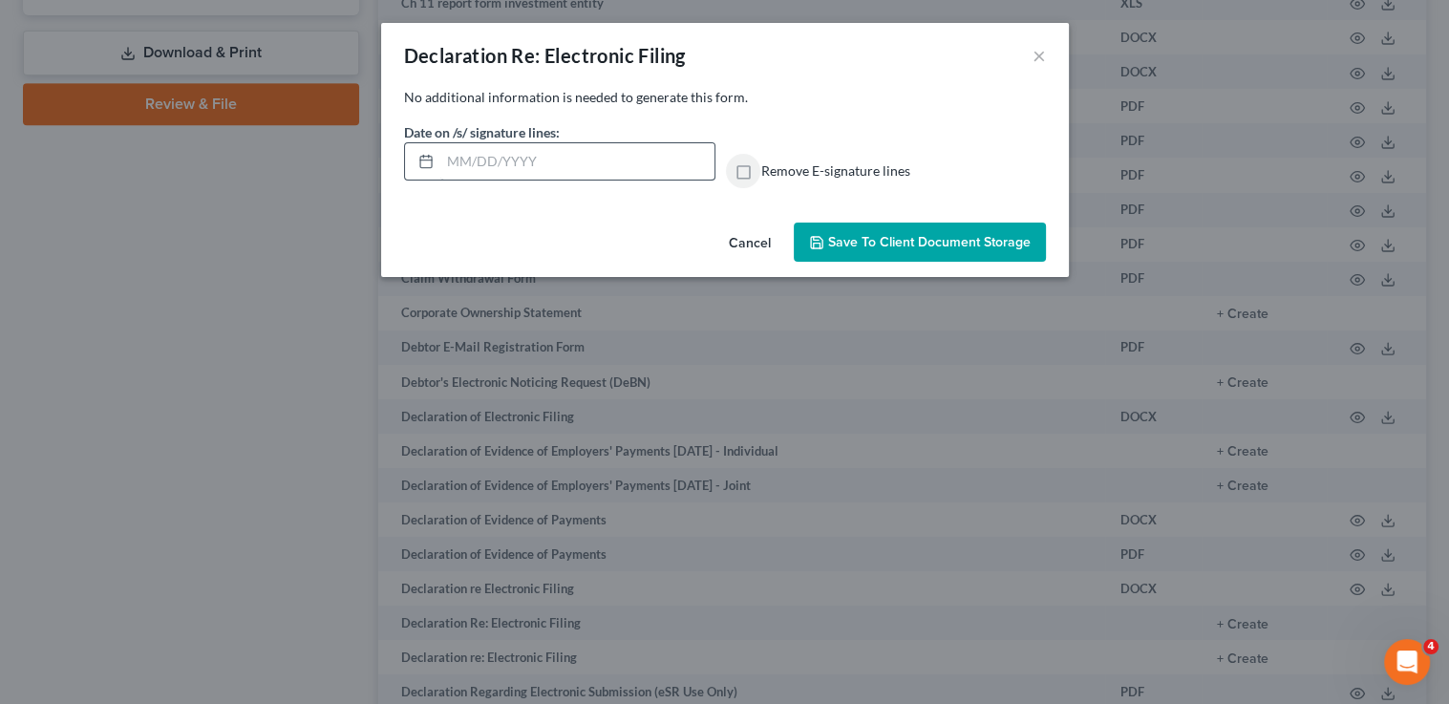
click at [769, 161] on input "Remove E-signature lines" at bounding box center [775, 167] width 12 height 12
click at [1008, 243] on span "Save to Client Document Storage" at bounding box center [929, 242] width 203 height 16
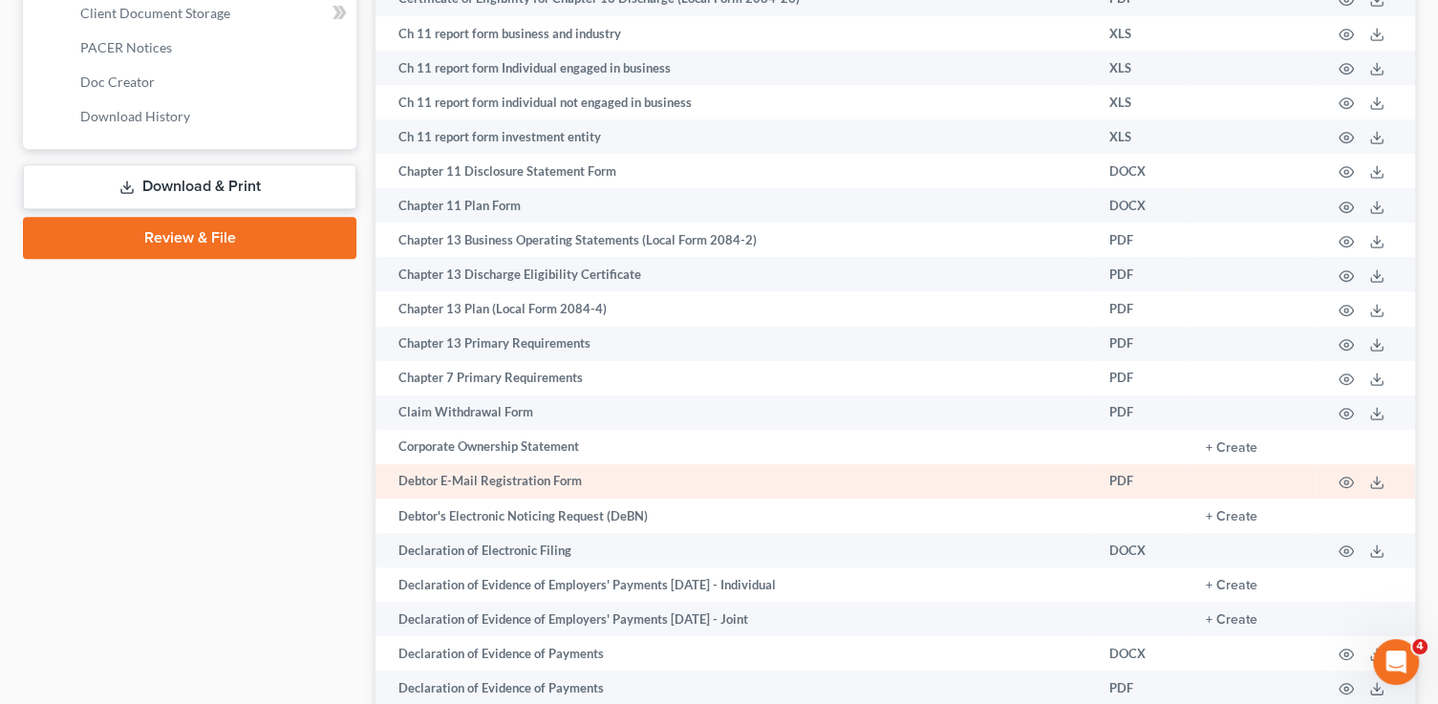
scroll to position [887, 0]
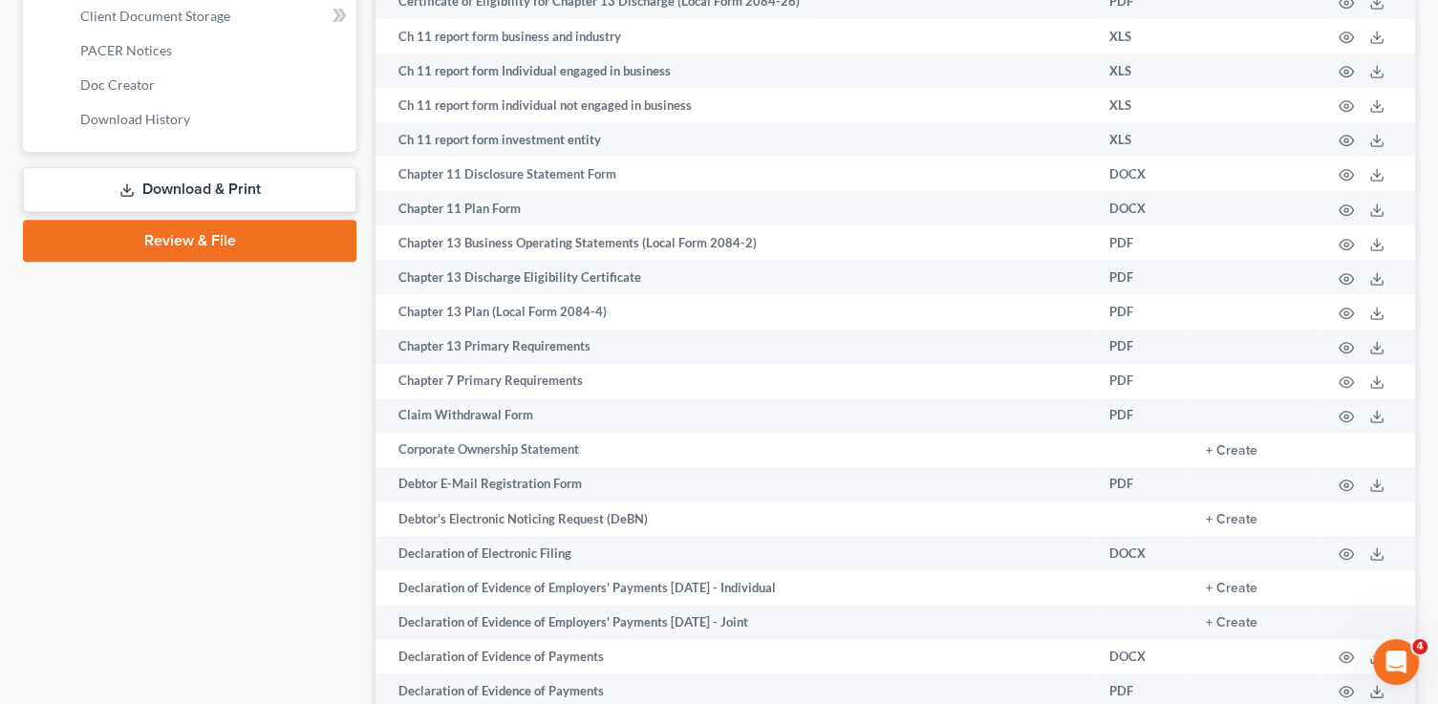
click at [204, 185] on link "Download & Print" at bounding box center [189, 189] width 333 height 45
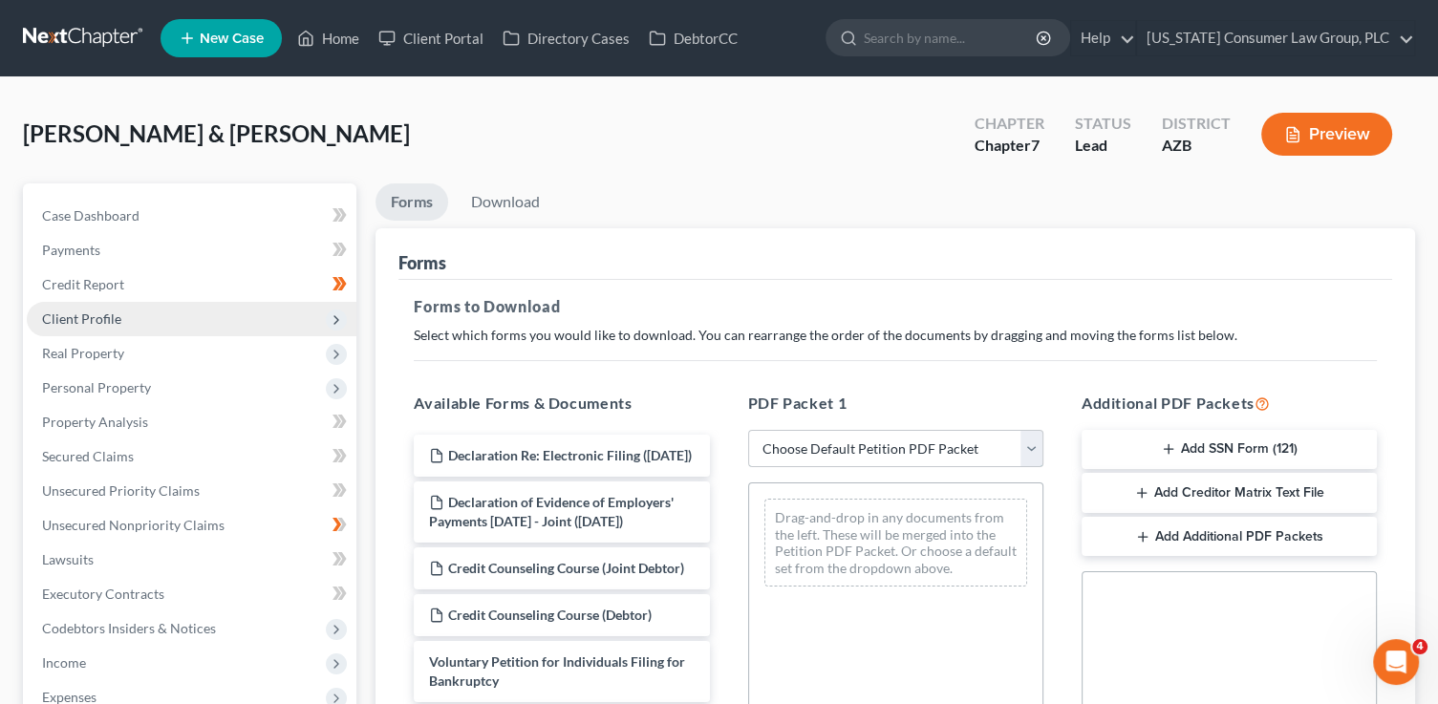
click at [856, 447] on select "Choose Default Petition PDF Packet Complete Bankruptcy Petition (all forms and …" at bounding box center [895, 449] width 295 height 38
click at [748, 430] on select "Choose Default Petition PDF Packet Complete Bankruptcy Petition (all forms and …" at bounding box center [895, 449] width 295 height 38
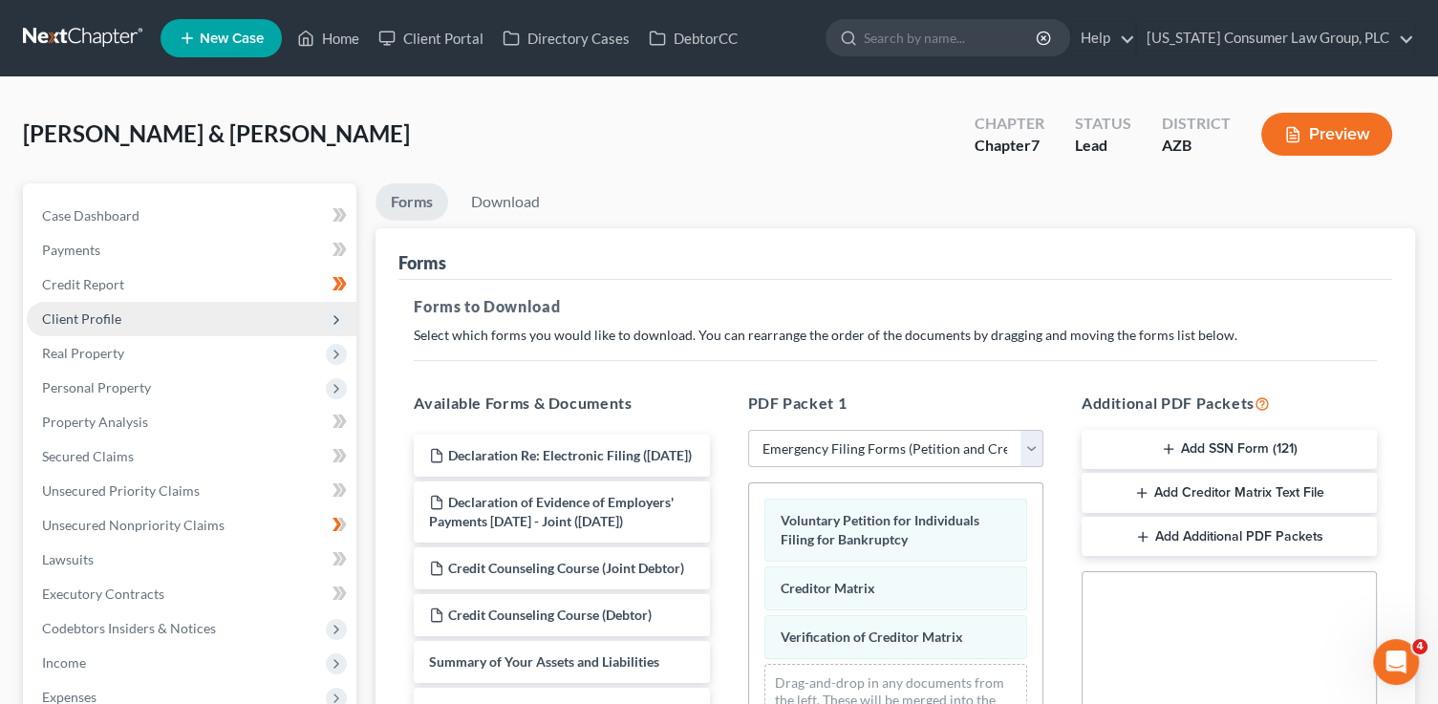
click at [1197, 533] on button "Add Additional PDF Packets" at bounding box center [1228, 537] width 295 height 40
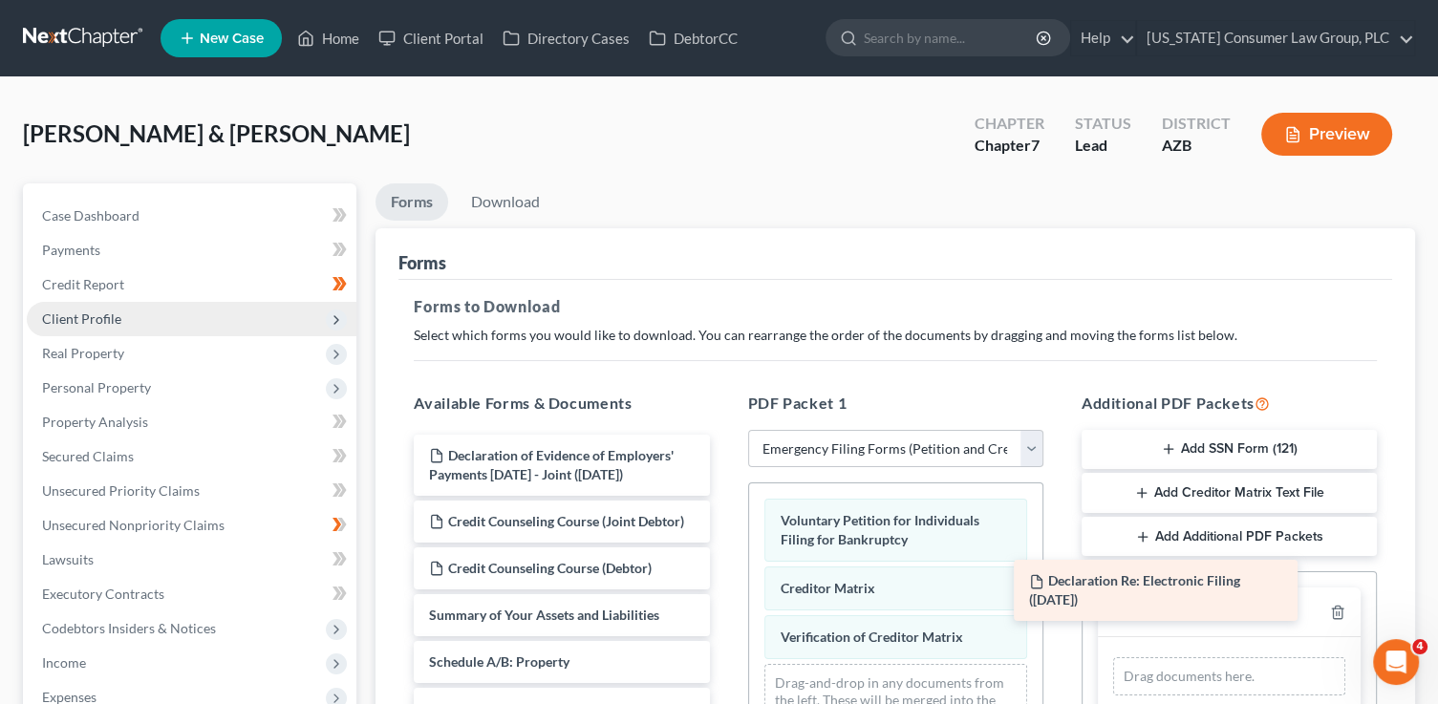
drag, startPoint x: 614, startPoint y: 461, endPoint x: 1230, endPoint y: 596, distance: 630.7
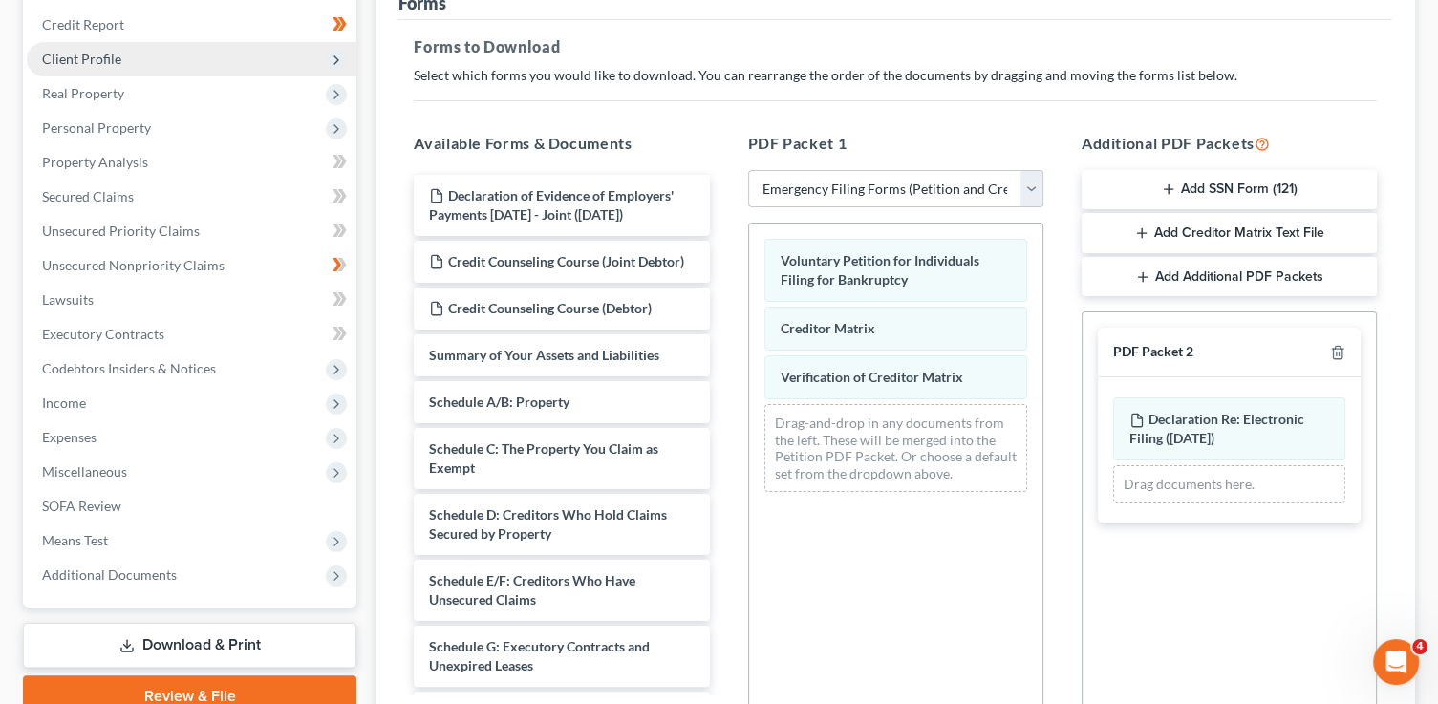
scroll to position [261, 0]
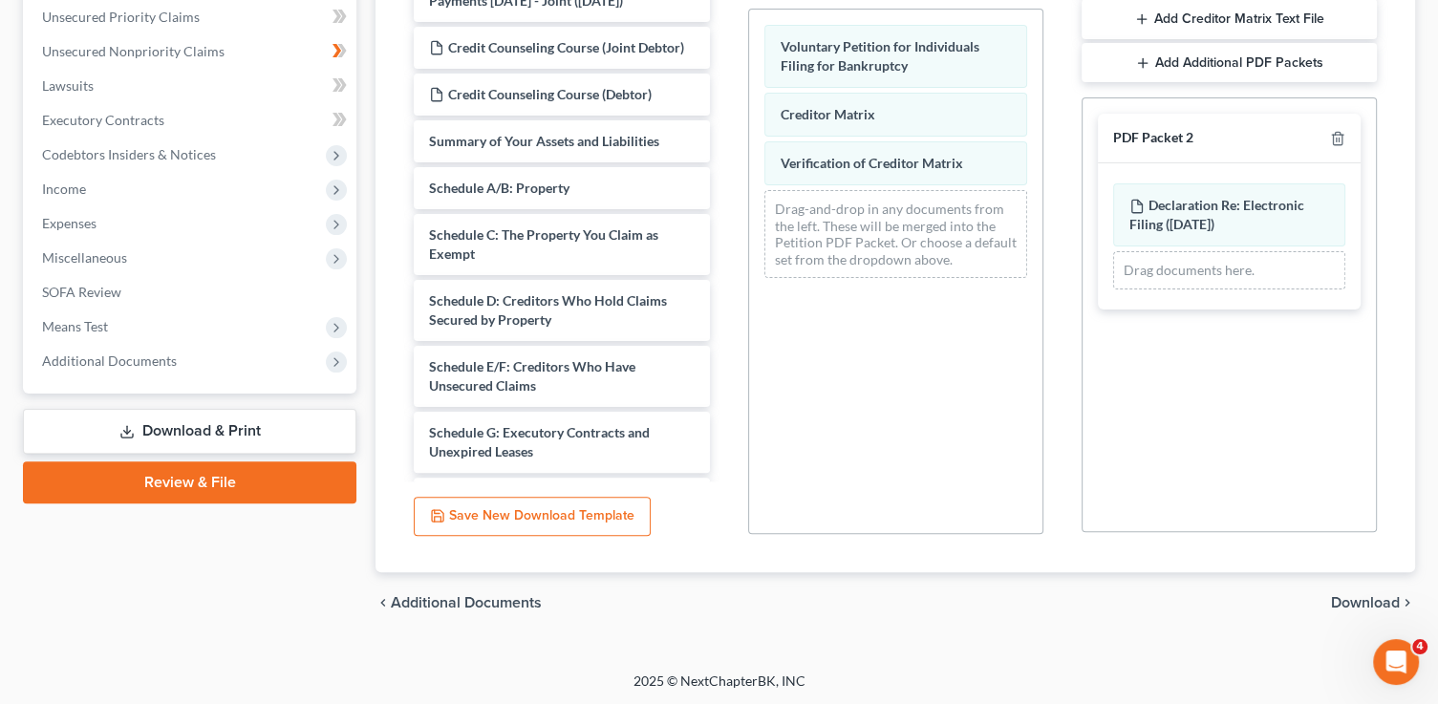
click at [1361, 597] on span "Download" at bounding box center [1365, 602] width 69 height 15
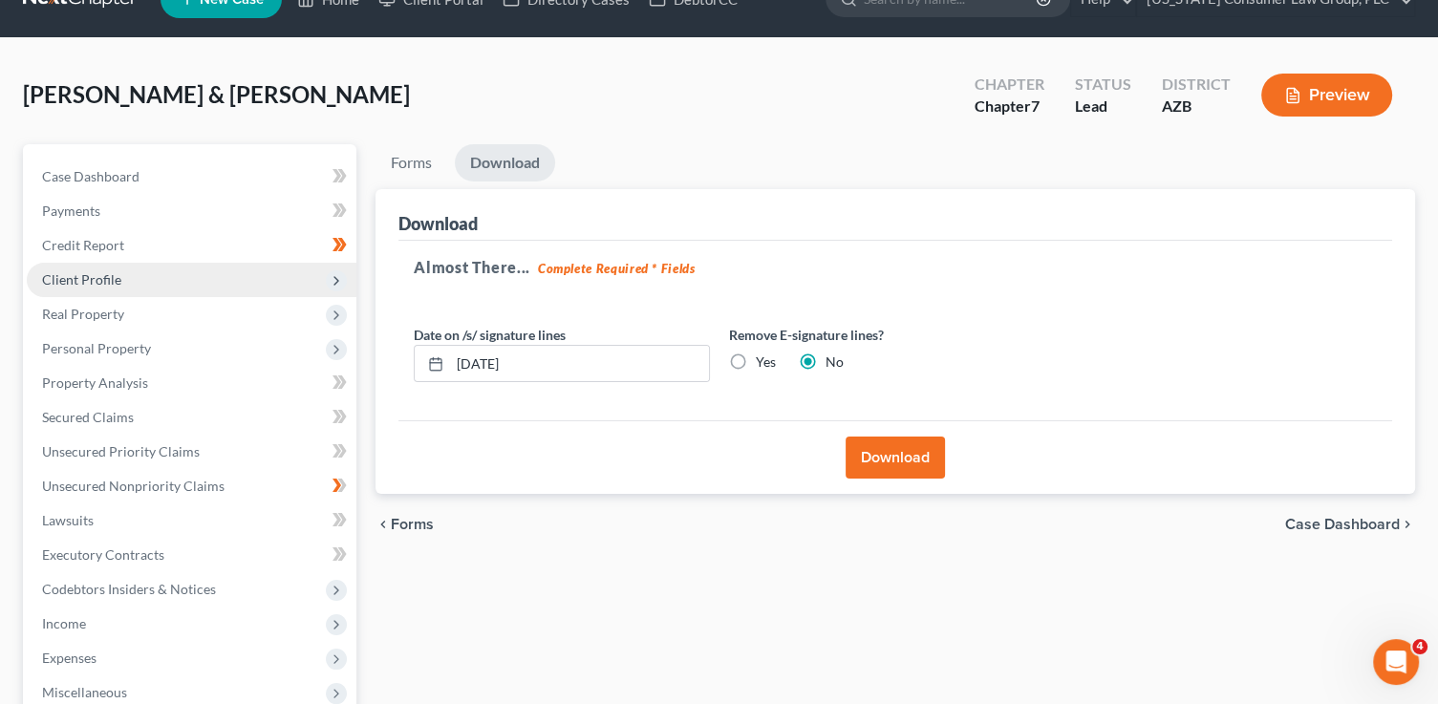
scroll to position [0, 0]
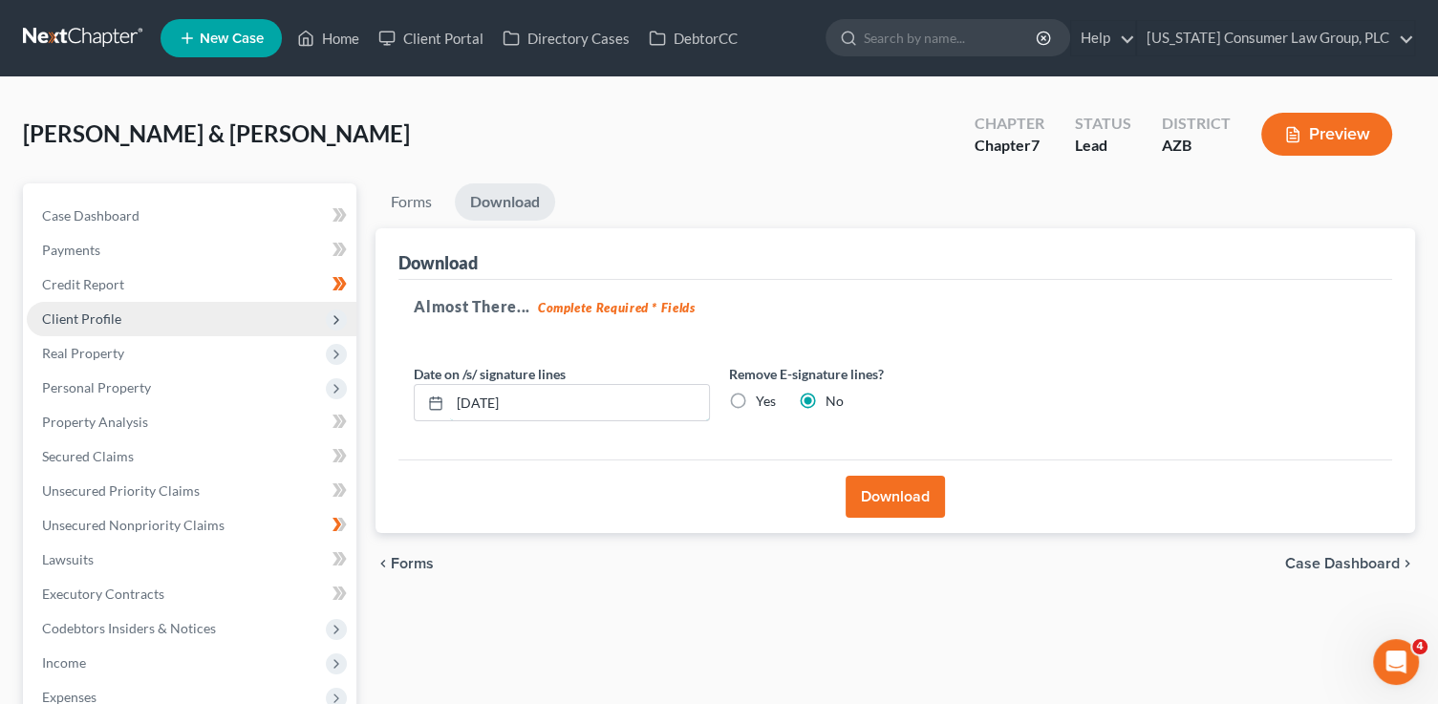
drag, startPoint x: 540, startPoint y: 397, endPoint x: 362, endPoint y: 360, distance: 181.5
click at [381, 391] on div "Download Almost There... Complete Required * Fields Date on /s/ signature lines…" at bounding box center [894, 381] width 1039 height 306
click at [763, 392] on input "Yes" at bounding box center [769, 398] width 12 height 12
click at [902, 508] on button "Download" at bounding box center [894, 497] width 99 height 42
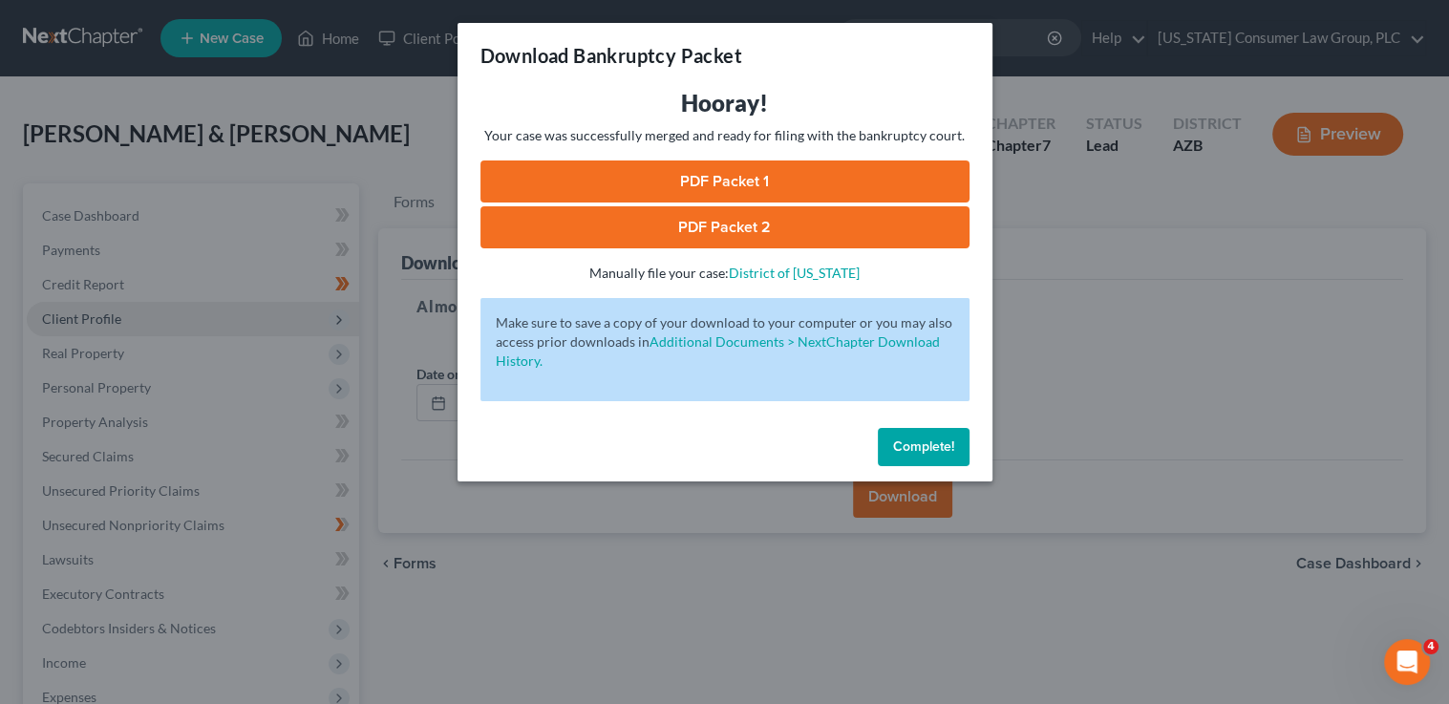
click at [831, 187] on link "PDF Packet 1" at bounding box center [724, 181] width 489 height 42
click at [677, 226] on link "PDF Packet 2" at bounding box center [724, 227] width 489 height 42
drag, startPoint x: 921, startPoint y: 451, endPoint x: 850, endPoint y: 398, distance: 88.1
click at [921, 451] on span "Complete!" at bounding box center [923, 446] width 61 height 16
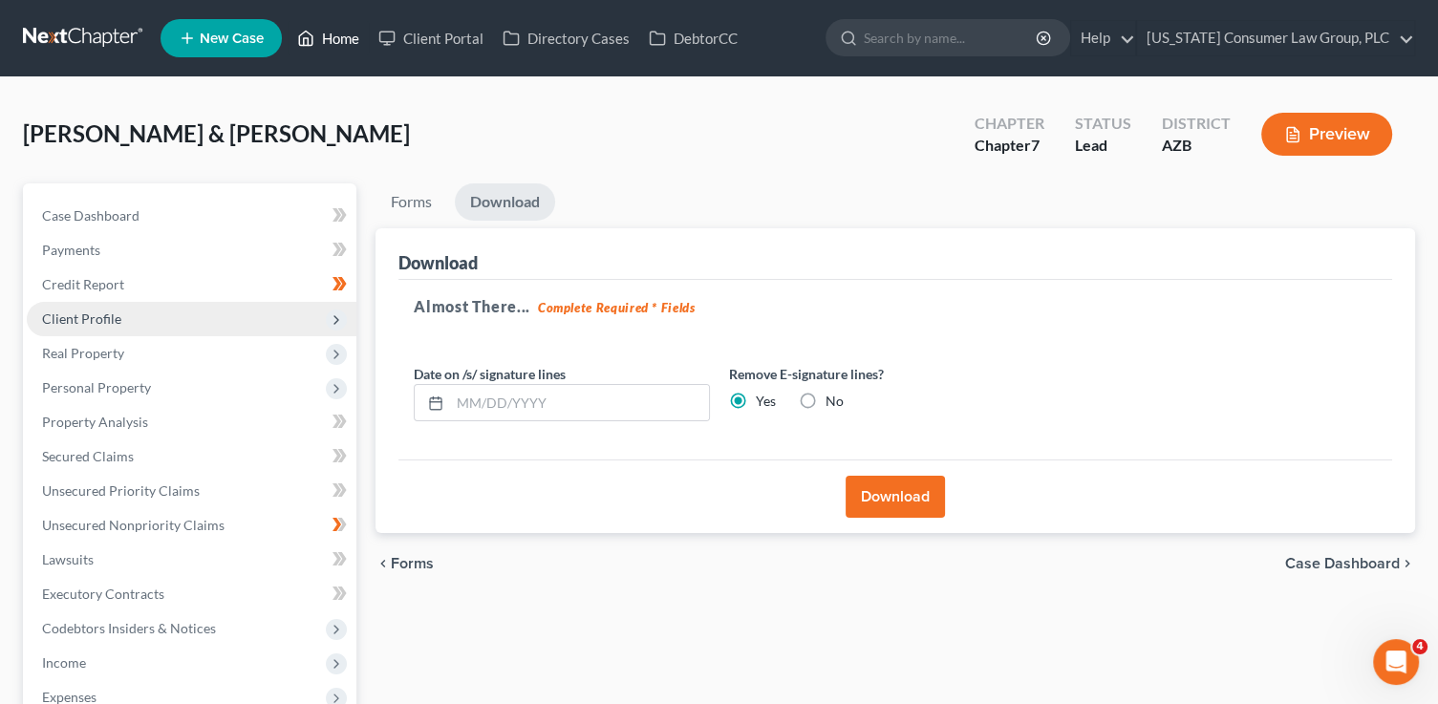
click at [349, 46] on link "Home" at bounding box center [328, 38] width 81 height 34
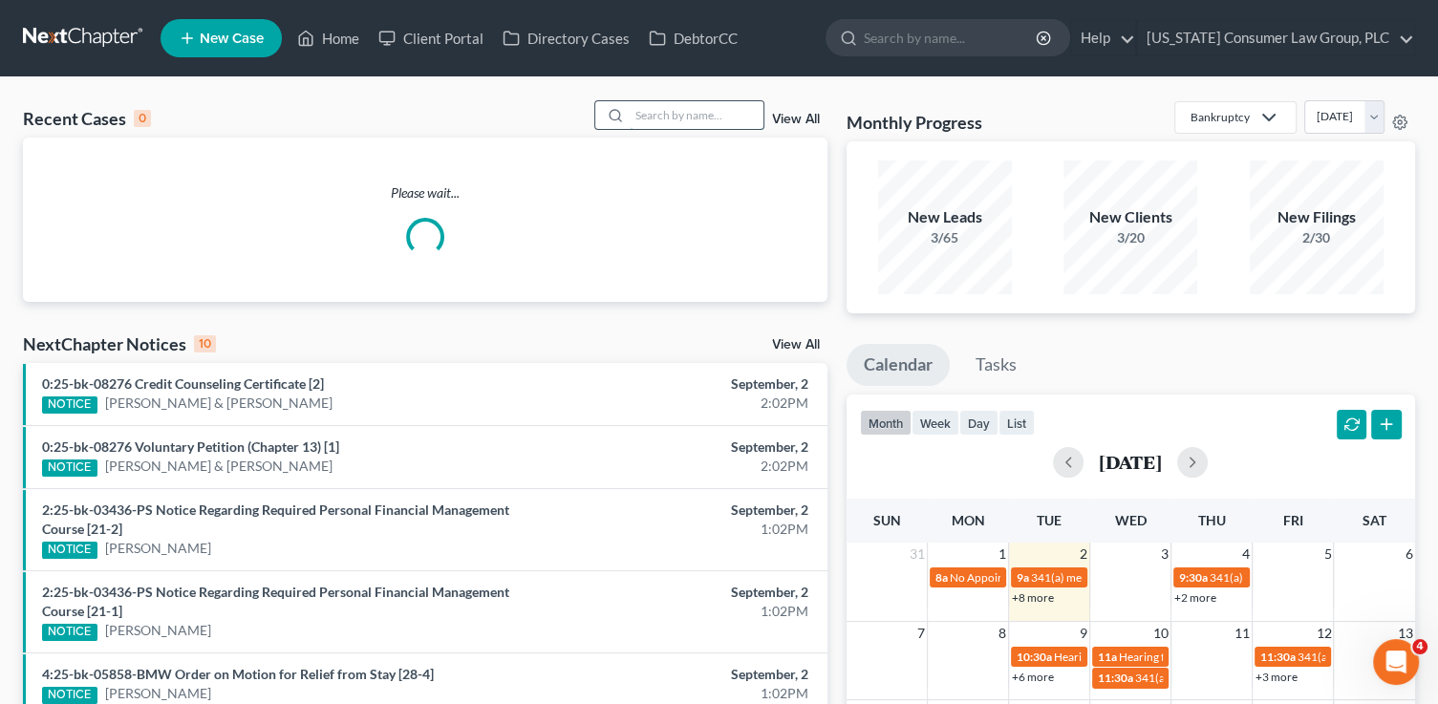
click at [702, 119] on input "search" at bounding box center [697, 115] width 134 height 28
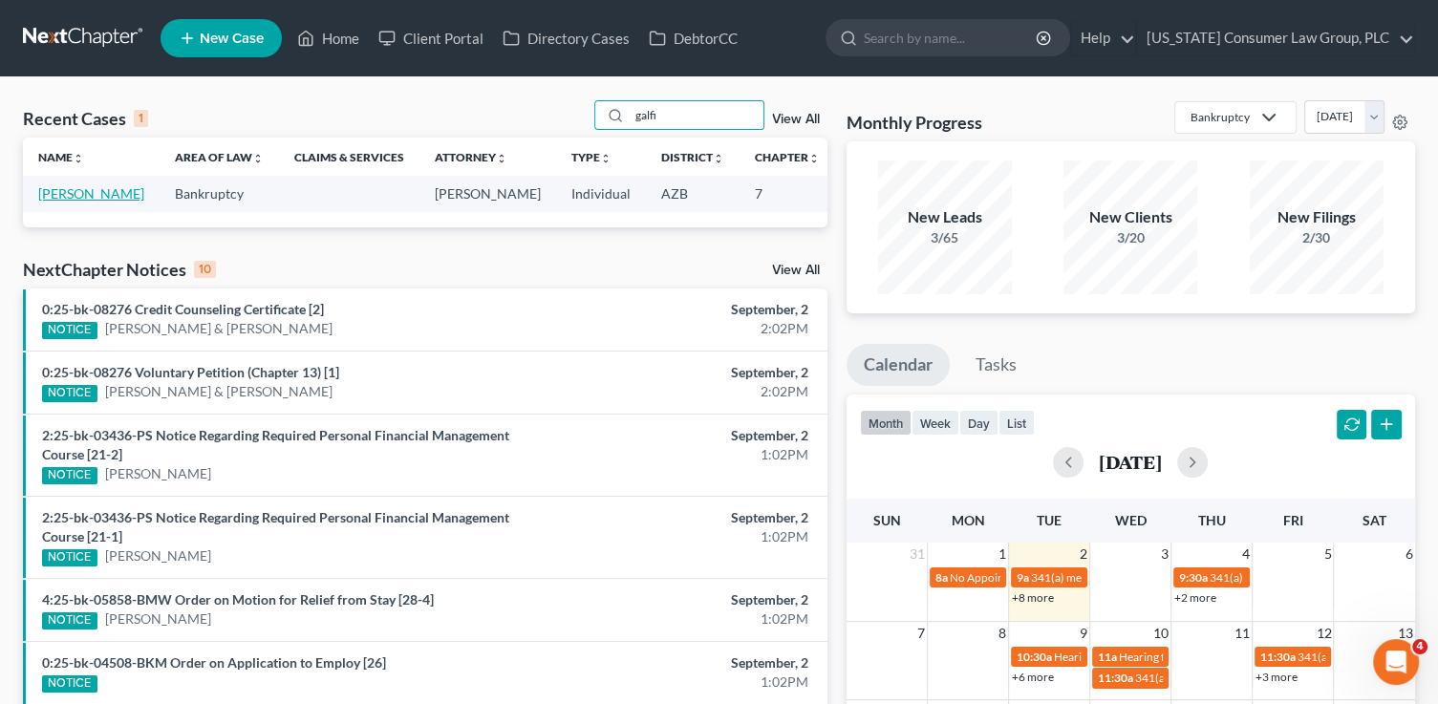
click at [53, 202] on link "Galfi, Alex" at bounding box center [91, 193] width 106 height 16
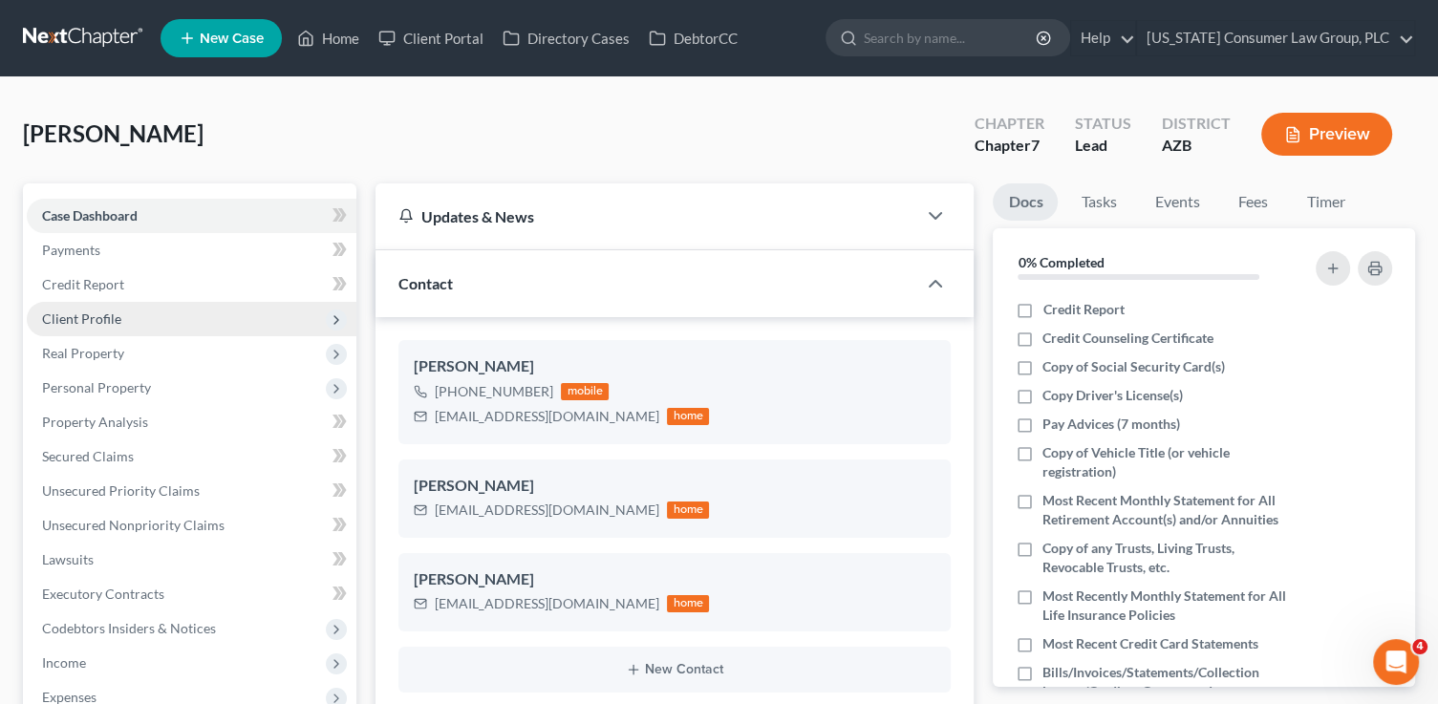
click at [126, 316] on span "Client Profile" at bounding box center [192, 319] width 330 height 34
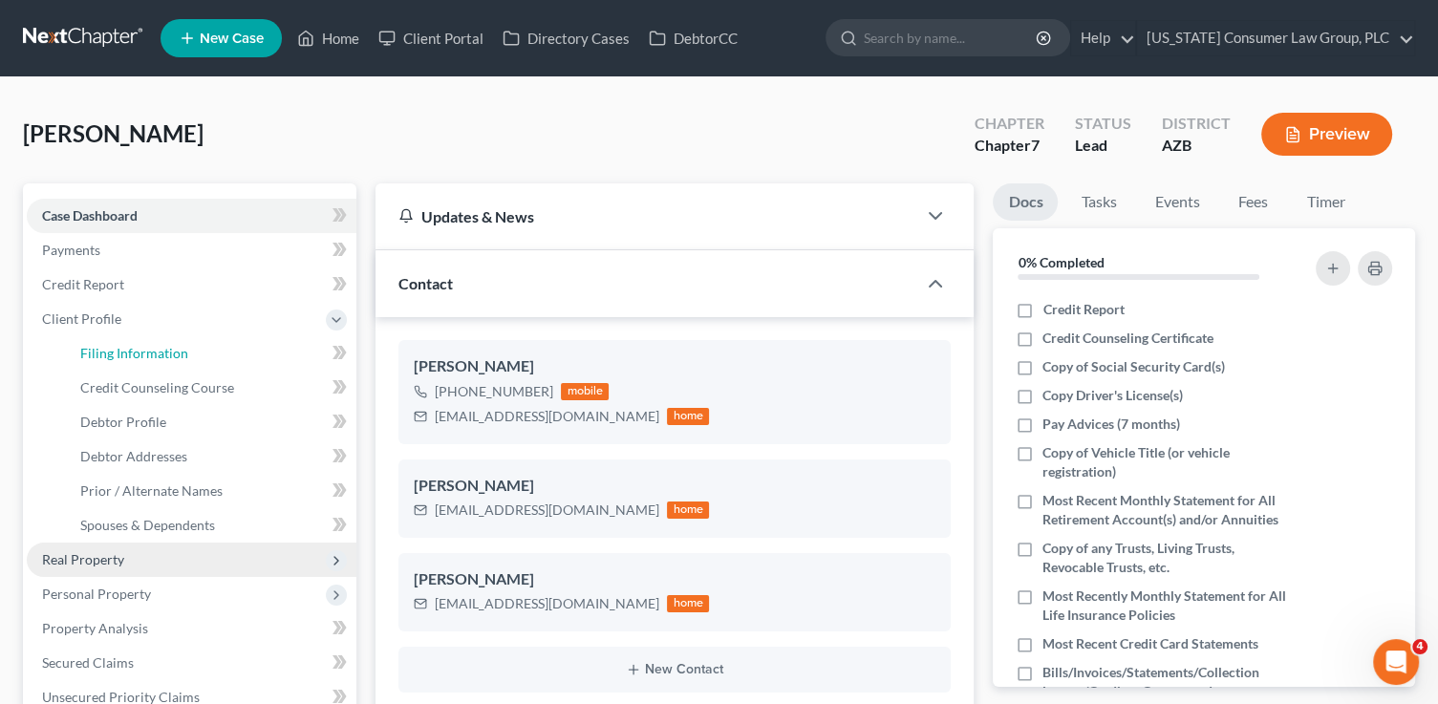
click at [137, 342] on link "Filing Information" at bounding box center [210, 353] width 291 height 34
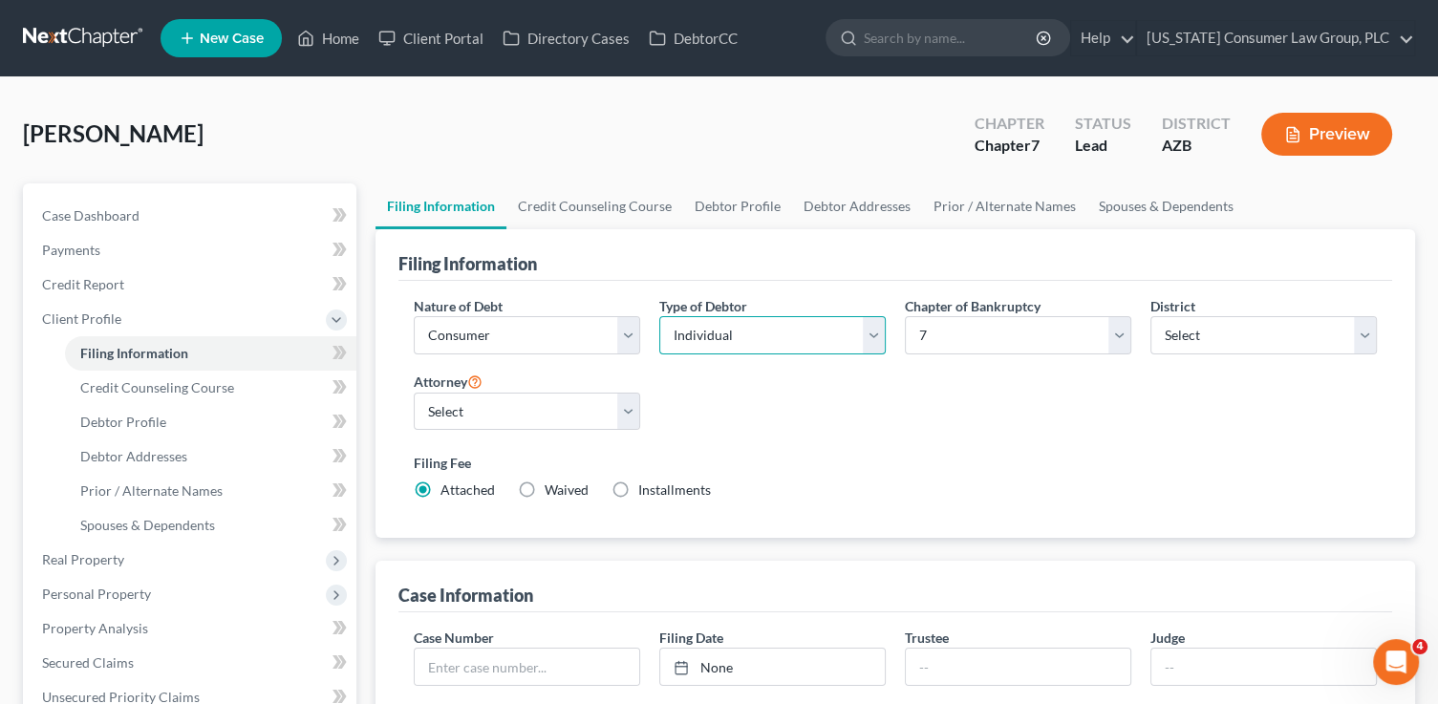
click at [717, 338] on select "Select Individual Joint" at bounding box center [772, 335] width 226 height 38
click at [659, 316] on select "Select Individual Joint" at bounding box center [772, 335] width 226 height 38
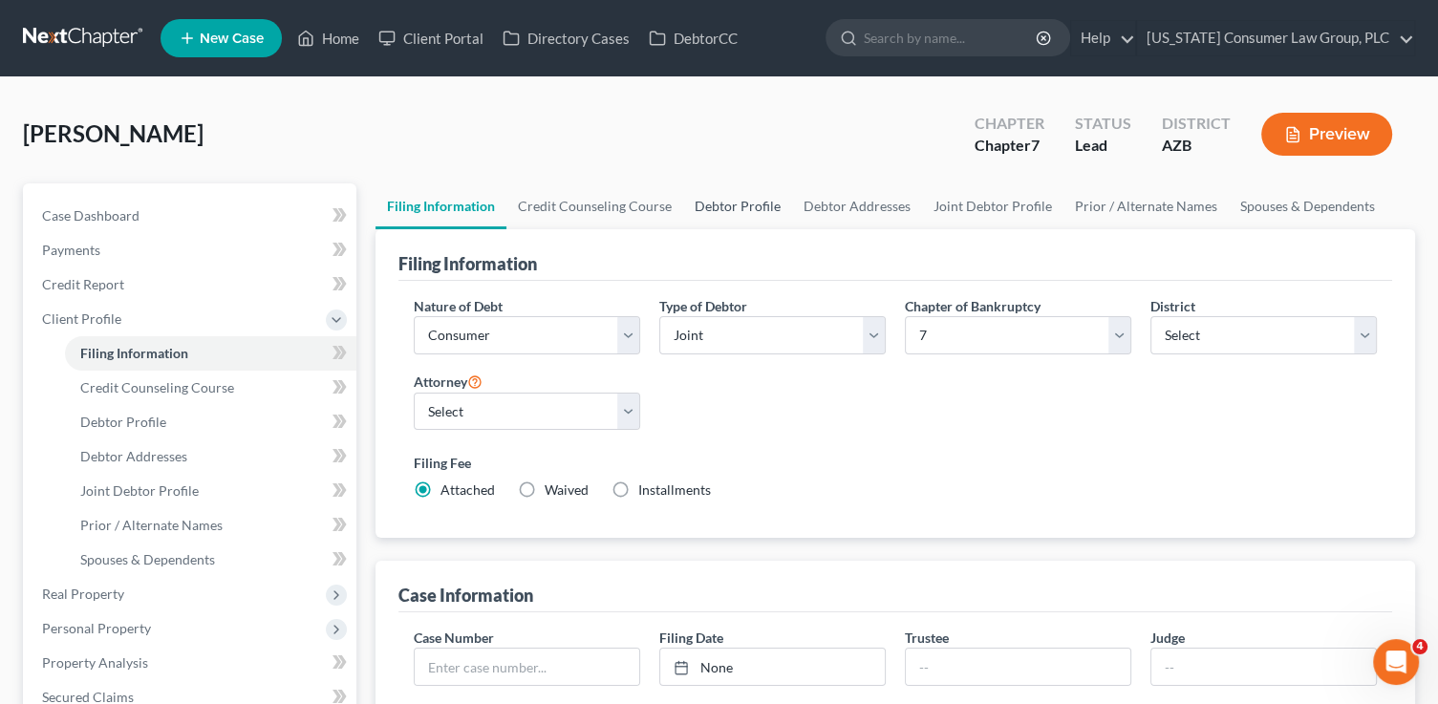
click at [746, 200] on link "Debtor Profile" at bounding box center [737, 206] width 109 height 46
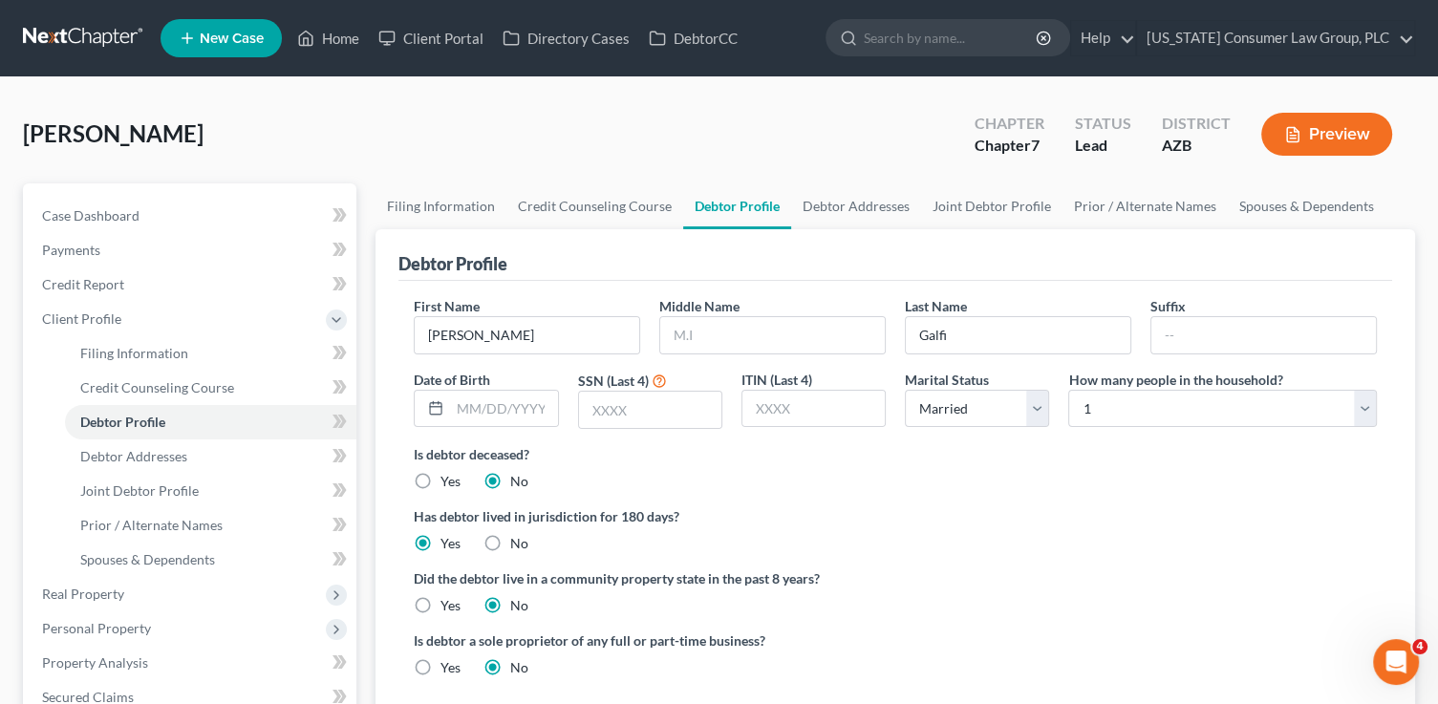
click at [444, 606] on label "Yes" at bounding box center [450, 605] width 20 height 19
click at [448, 606] on input "Yes" at bounding box center [454, 602] width 12 height 12
click at [989, 203] on link "Joint Debtor Profile" at bounding box center [991, 206] width 141 height 46
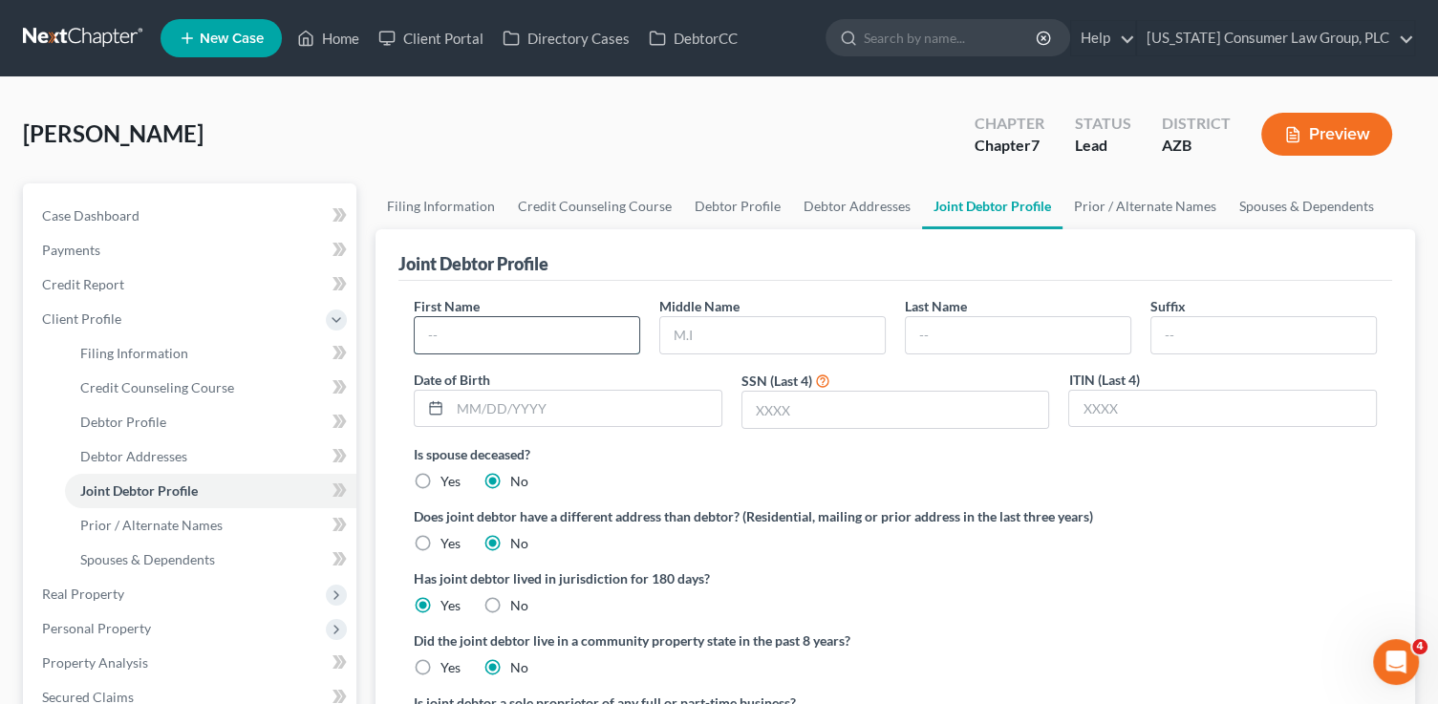
drag, startPoint x: 556, startPoint y: 350, endPoint x: 558, endPoint y: 324, distance: 25.9
click at [556, 343] on input "text" at bounding box center [527, 335] width 224 height 36
click at [438, 663] on div "Yes" at bounding box center [437, 667] width 47 height 19
drag, startPoint x: 416, startPoint y: 668, endPoint x: 425, endPoint y: 665, distance: 10.0
click at [440, 667] on label "Yes" at bounding box center [450, 667] width 20 height 19
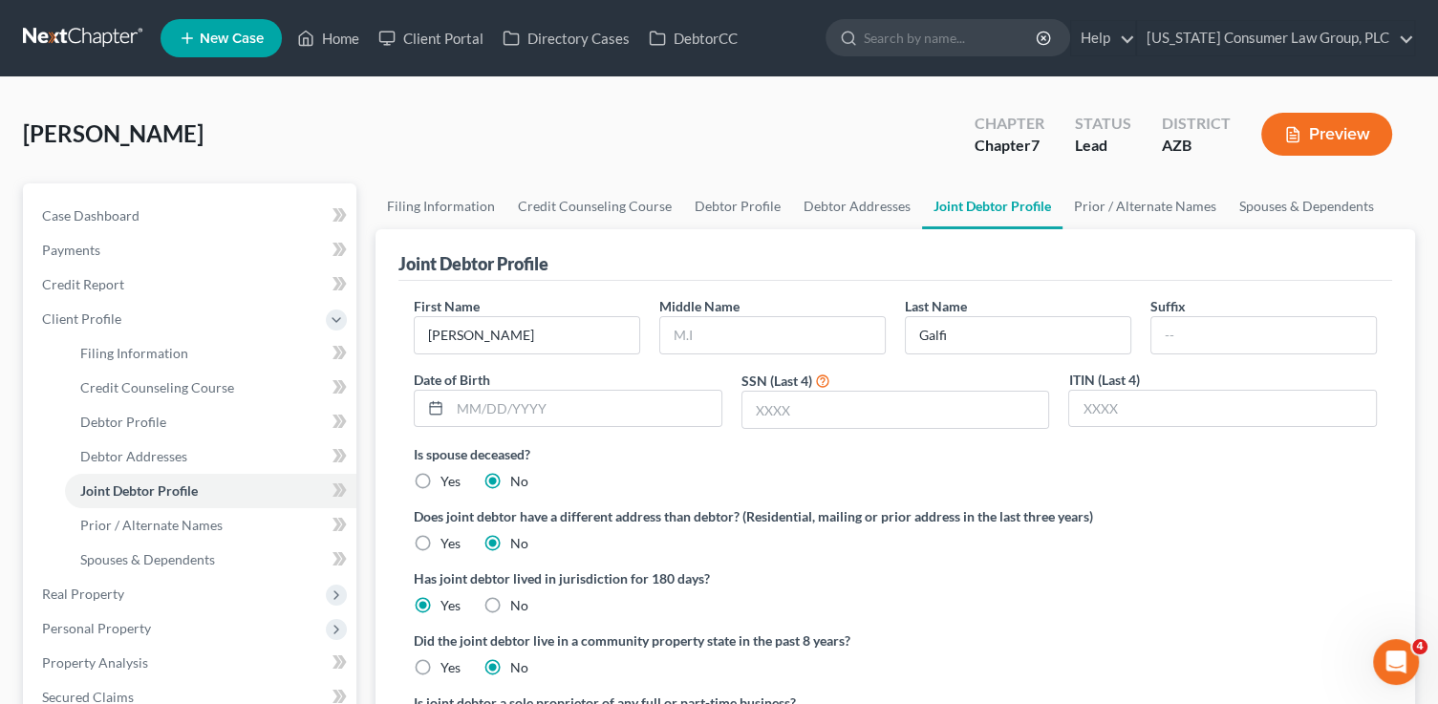
click at [448, 667] on input "Yes" at bounding box center [454, 664] width 12 height 12
click at [440, 665] on label "Yes" at bounding box center [450, 667] width 20 height 19
click at [448, 665] on input "Yes" at bounding box center [454, 664] width 12 height 12
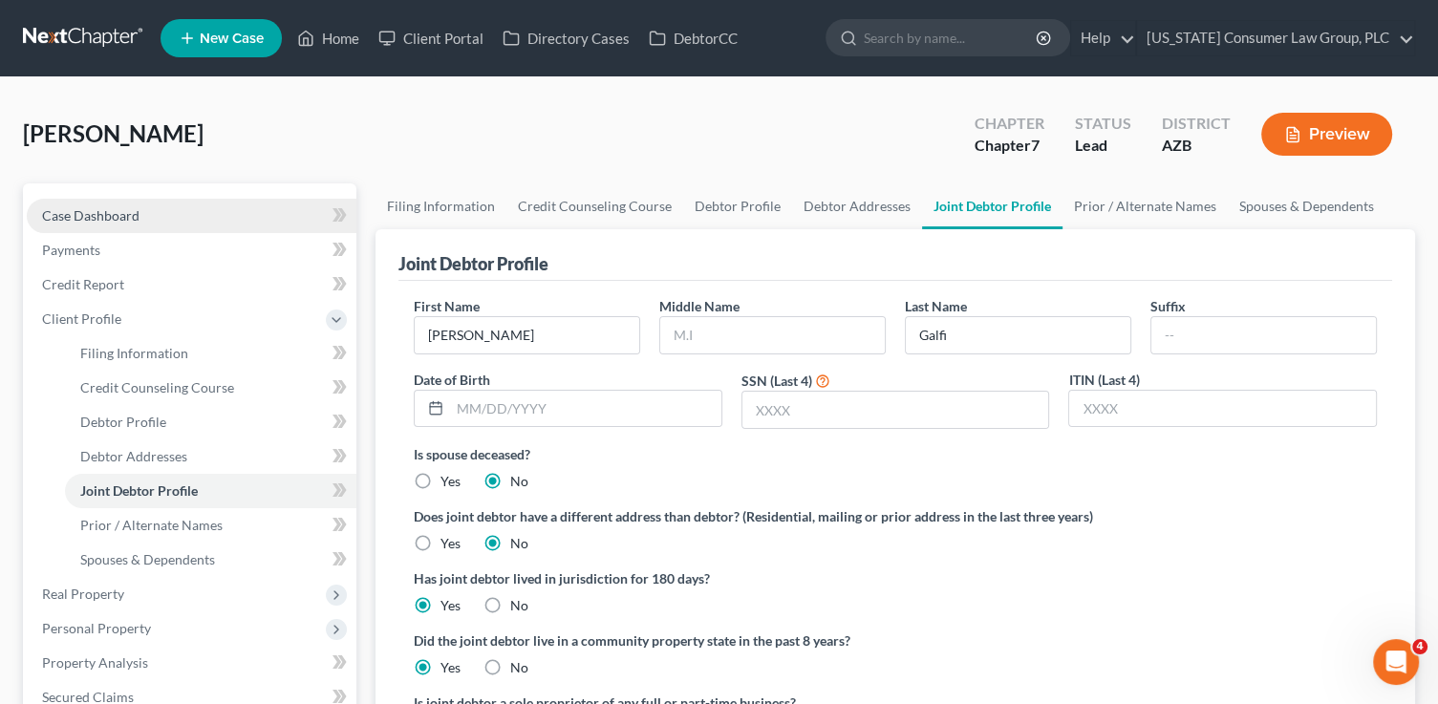
click at [214, 208] on link "Case Dashboard" at bounding box center [192, 216] width 330 height 34
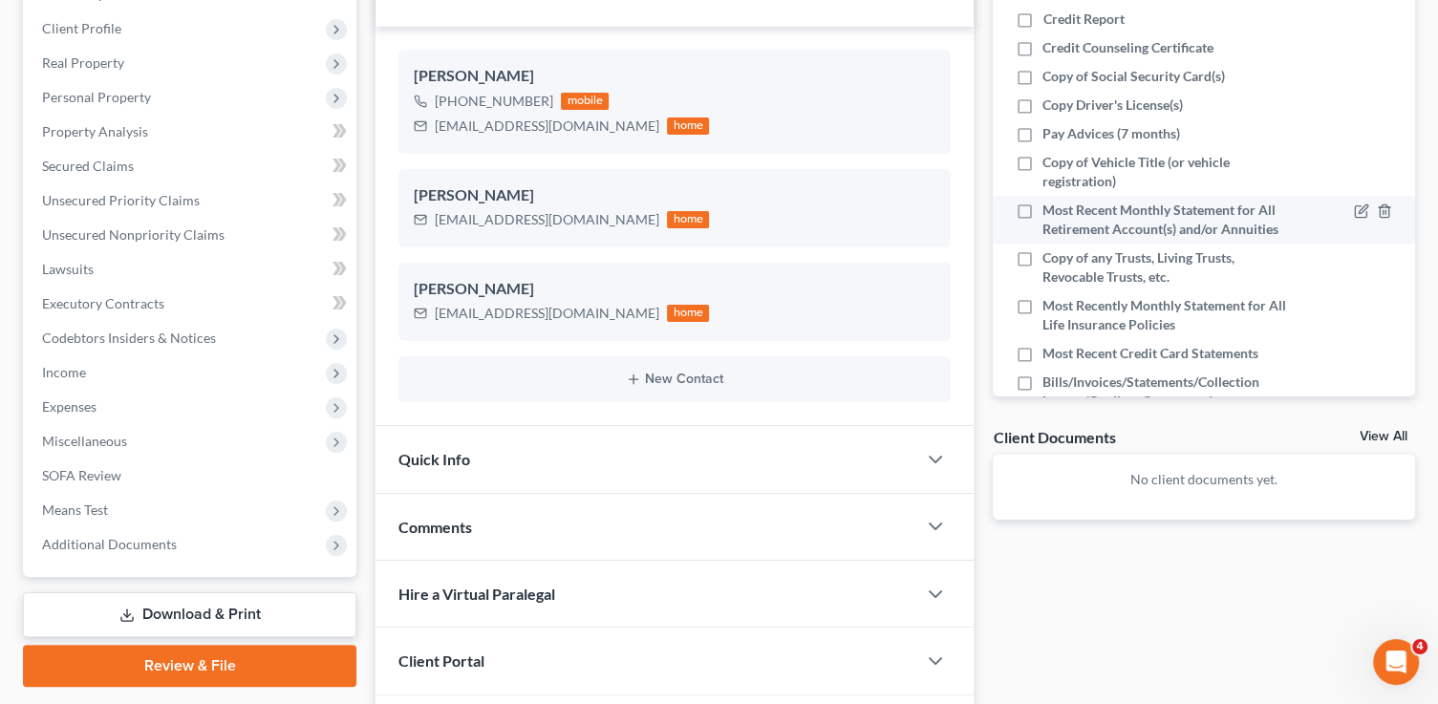
scroll to position [367, 0]
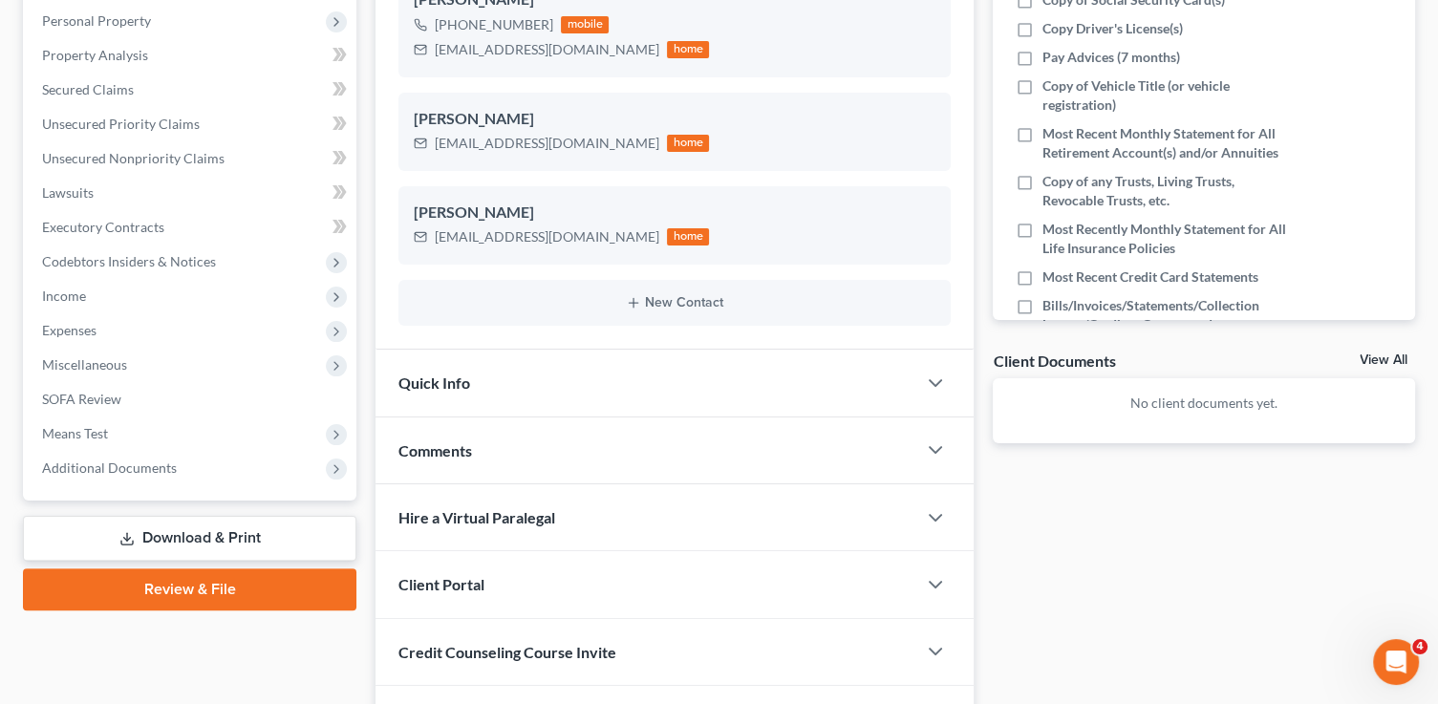
click at [560, 602] on div "Client Portal" at bounding box center [645, 584] width 541 height 66
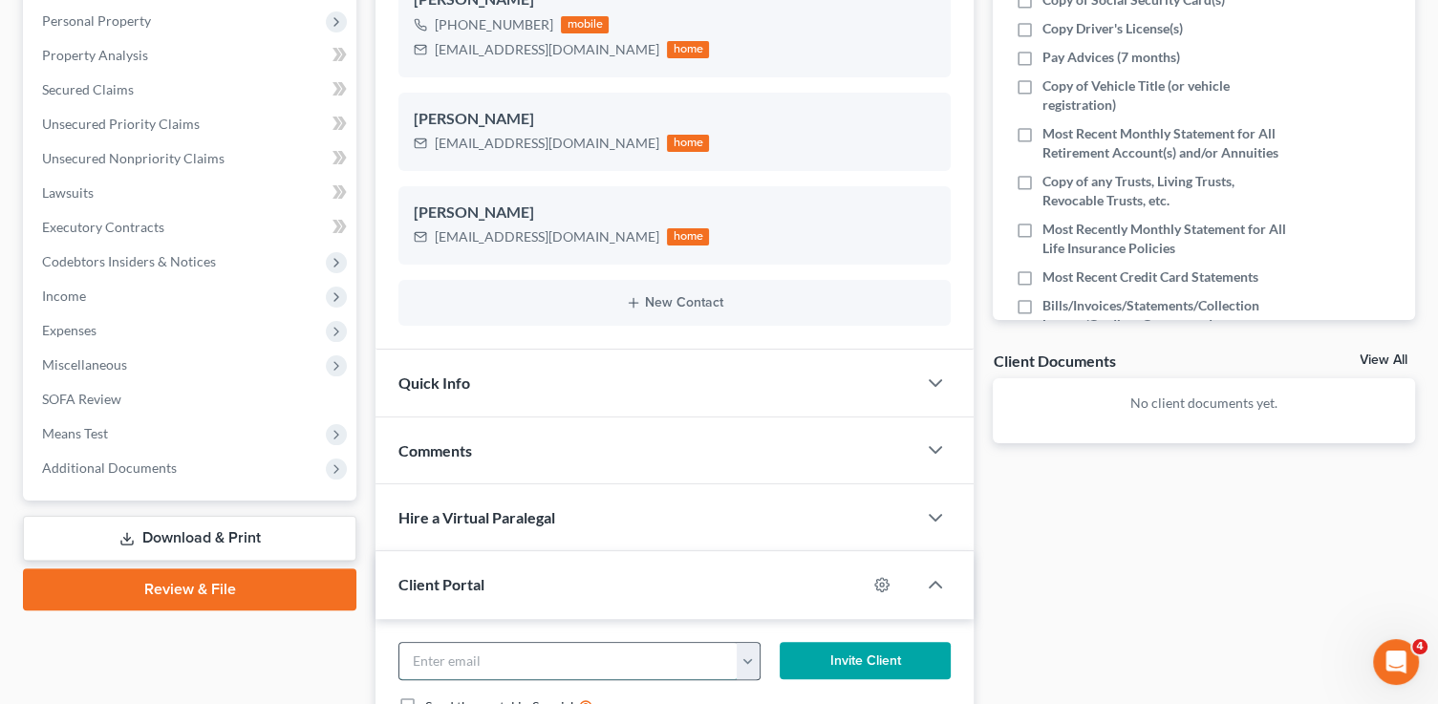
click at [528, 662] on input "email" at bounding box center [567, 661] width 337 height 36
paste input "egalfi@proton.me"
click at [819, 651] on button "Invite Client" at bounding box center [864, 661] width 171 height 38
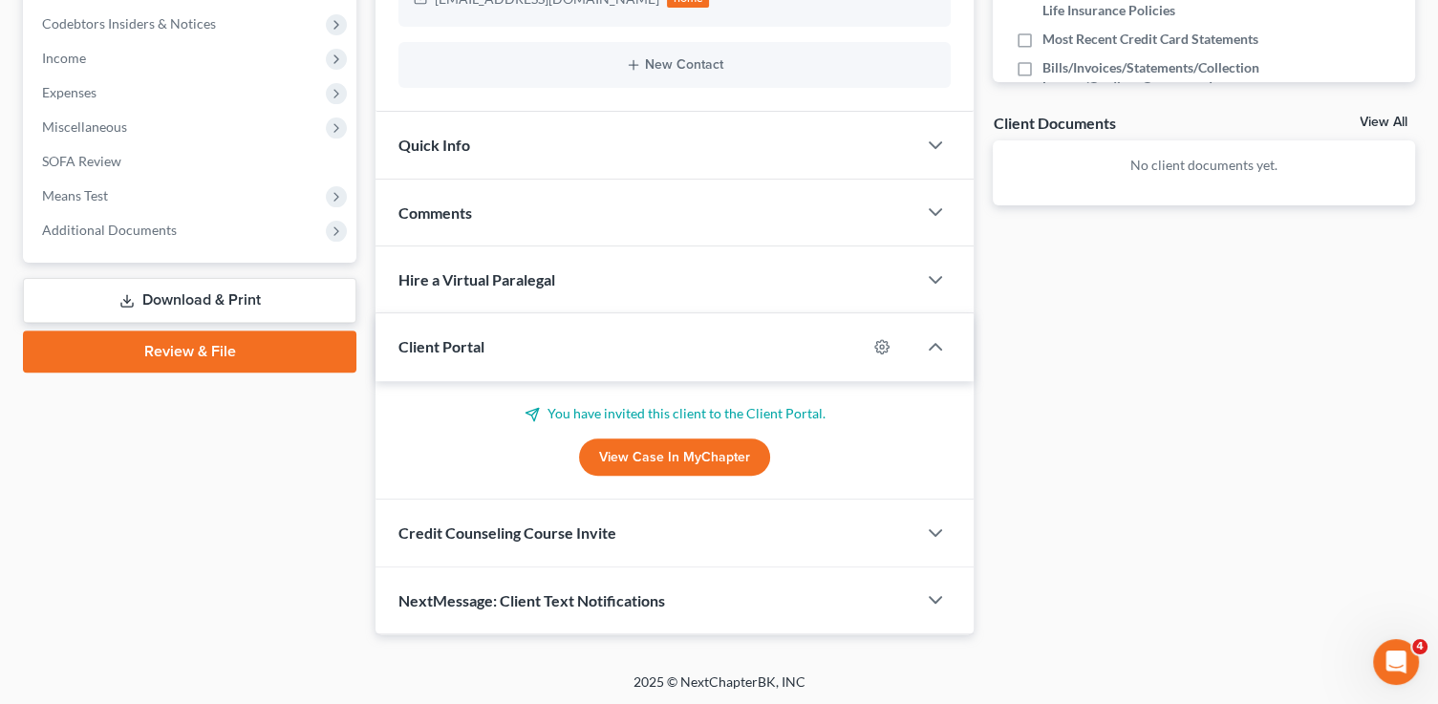
click at [544, 528] on span "Credit Counseling Course Invite" at bounding box center [507, 532] width 218 height 18
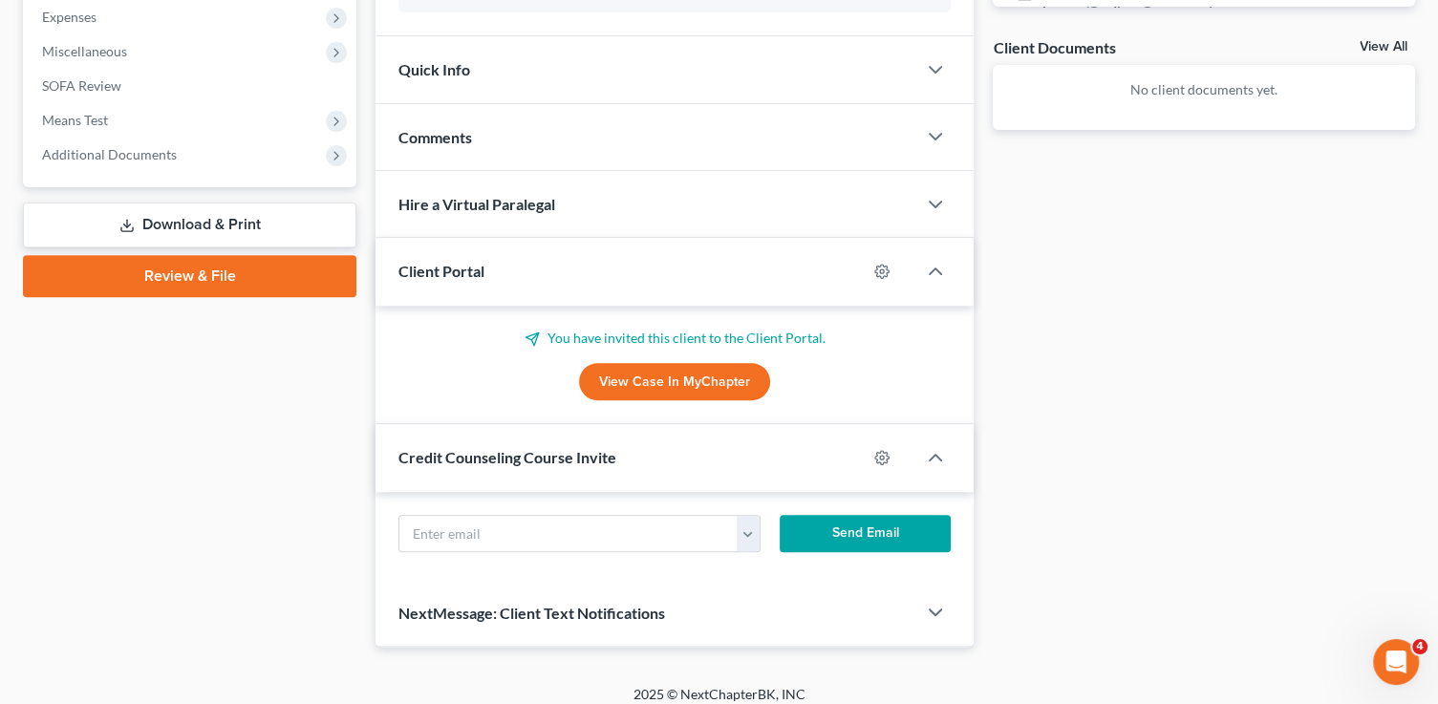
scroll to position [691, 0]
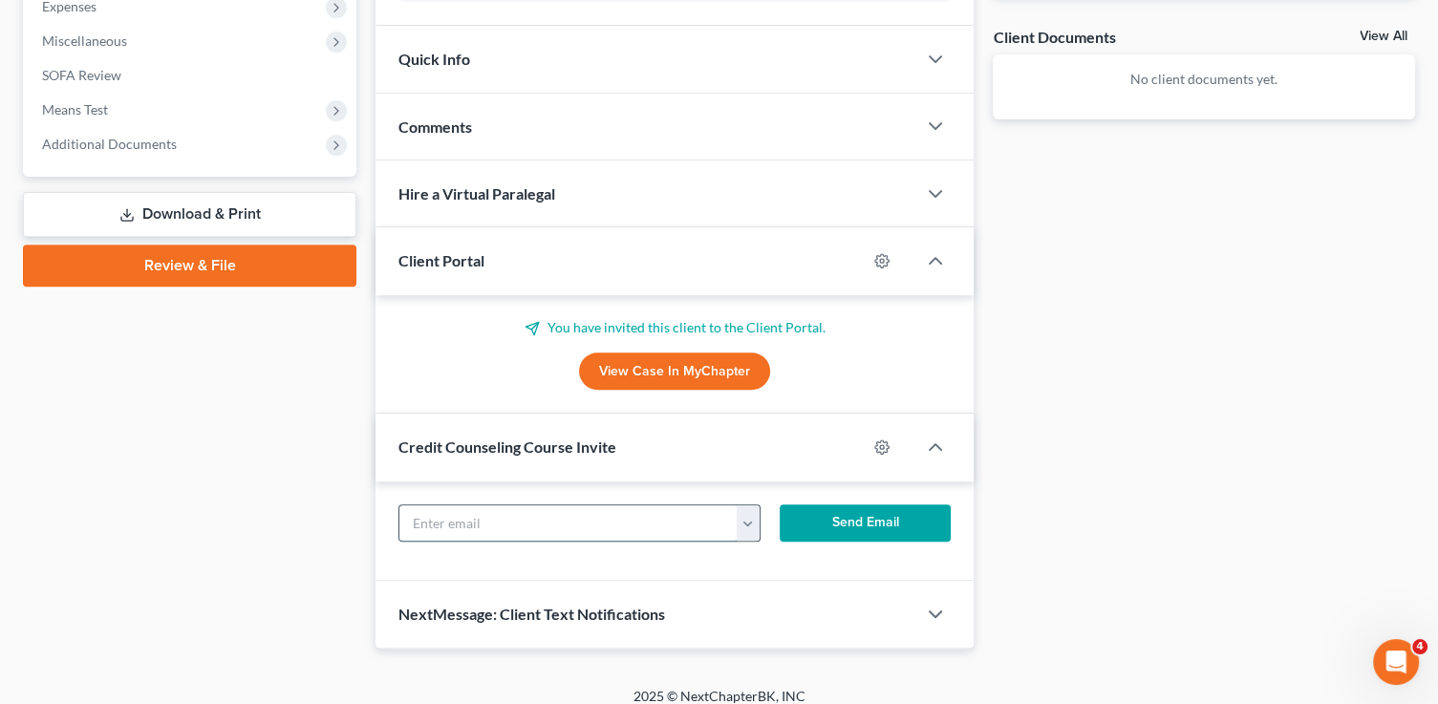
click at [502, 523] on input "text" at bounding box center [567, 523] width 337 height 36
paste input "egalfi@proton.me"
click at [869, 515] on button "Send Email" at bounding box center [864, 523] width 171 height 38
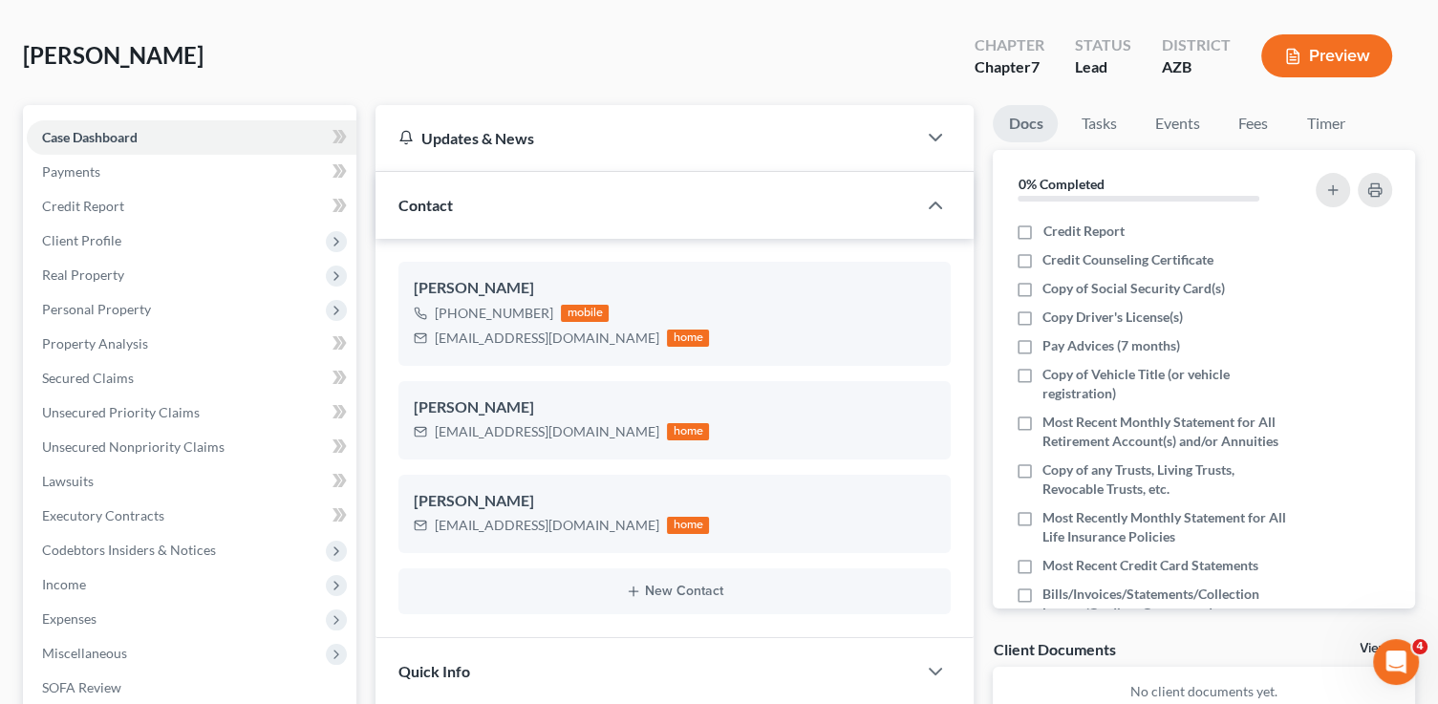
scroll to position [0, 0]
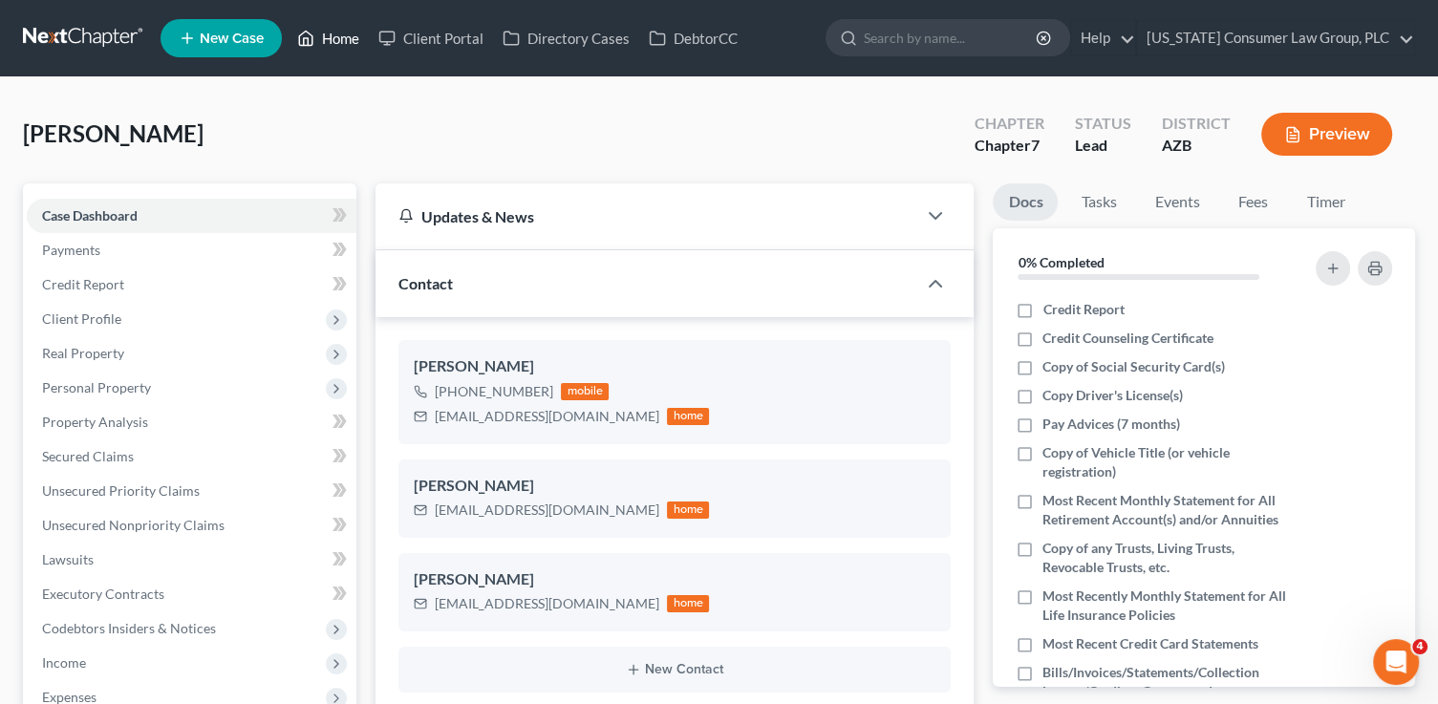
click at [340, 39] on link "Home" at bounding box center [328, 38] width 81 height 34
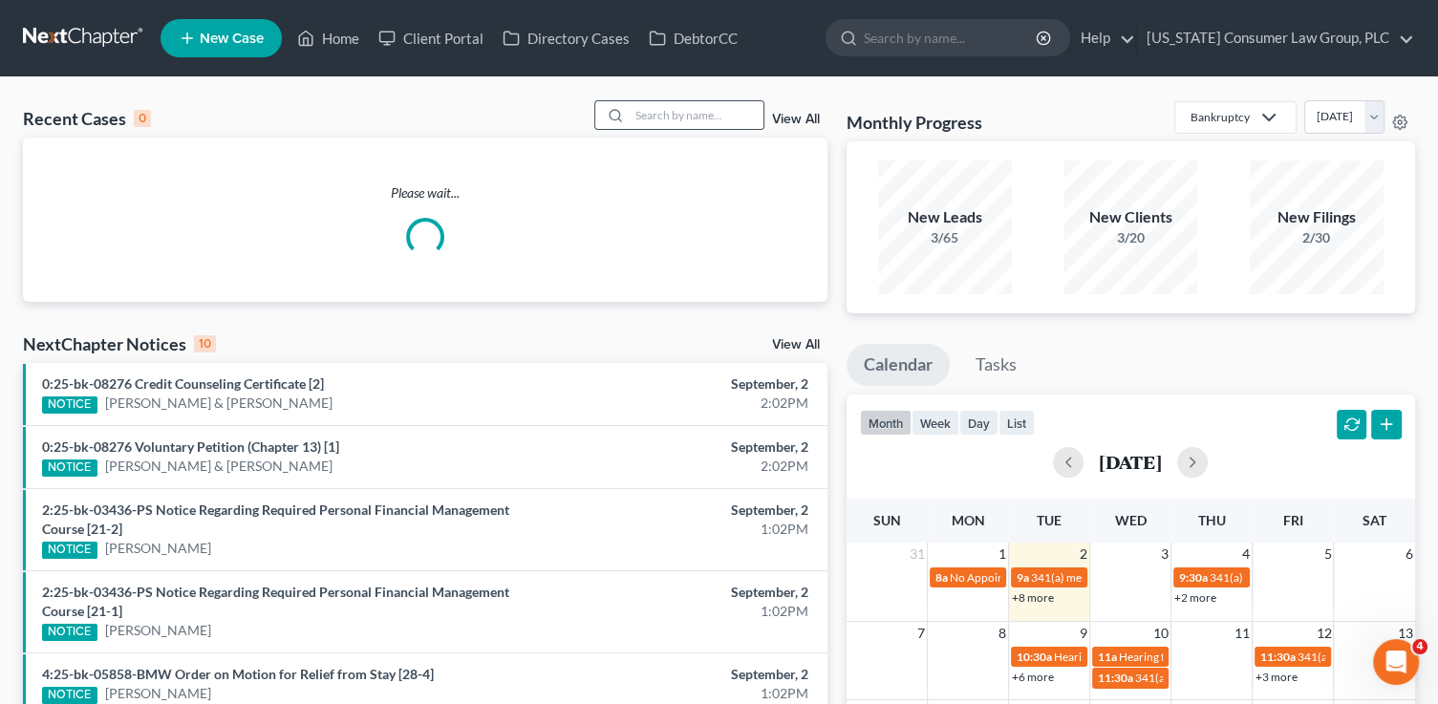
click at [624, 115] on div at bounding box center [612, 115] width 34 height 28
drag, startPoint x: 673, startPoint y: 117, endPoint x: 682, endPoint y: 97, distance: 22.2
click at [675, 110] on input "search" at bounding box center [697, 115] width 134 height 28
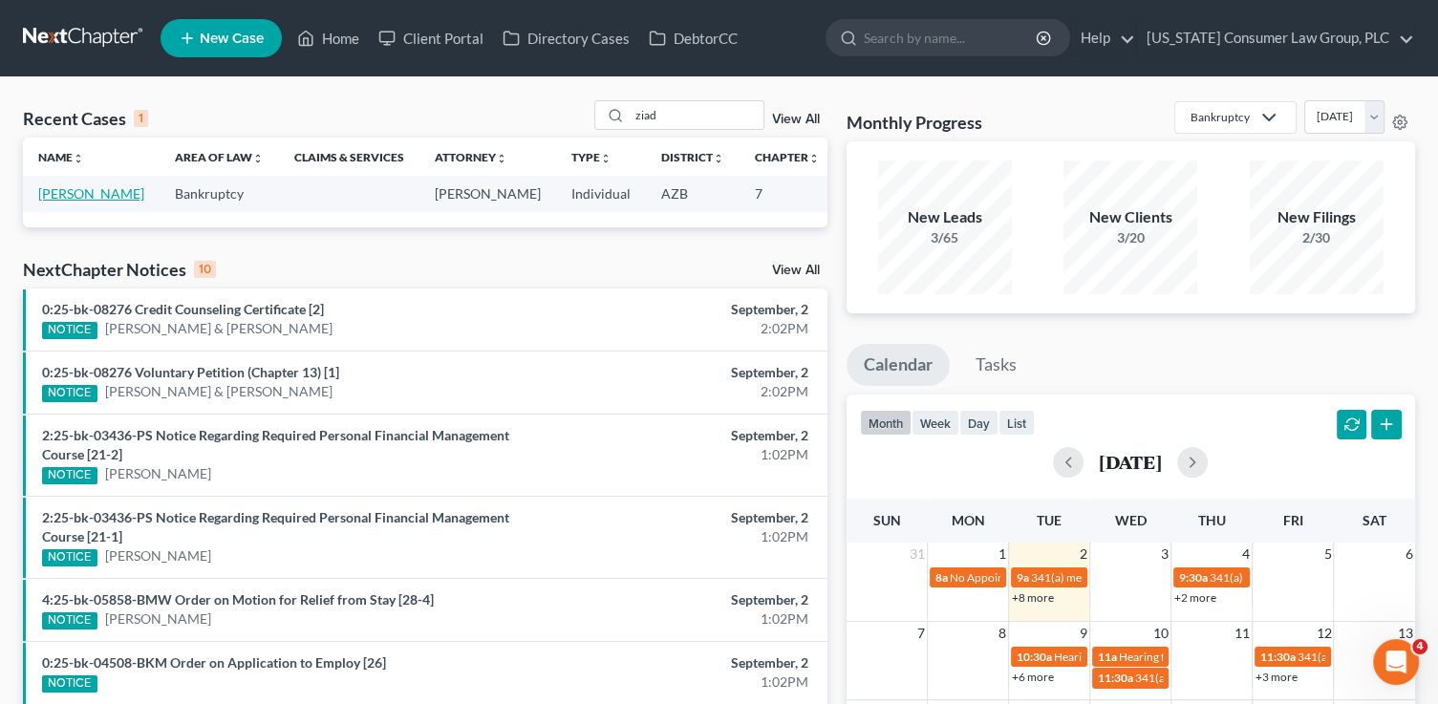
click at [58, 202] on link "[PERSON_NAME]" at bounding box center [91, 193] width 106 height 16
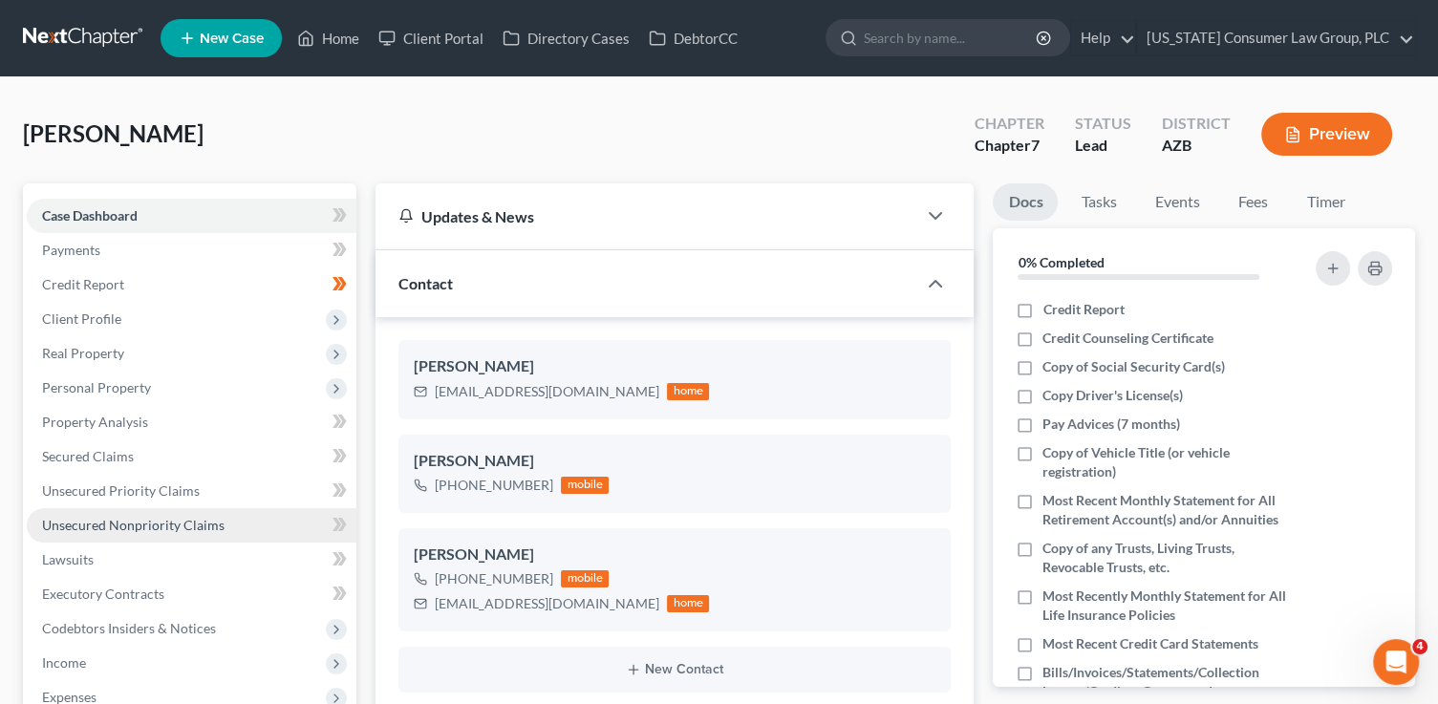
click at [196, 528] on span "Unsecured Nonpriority Claims" at bounding box center [133, 525] width 182 height 16
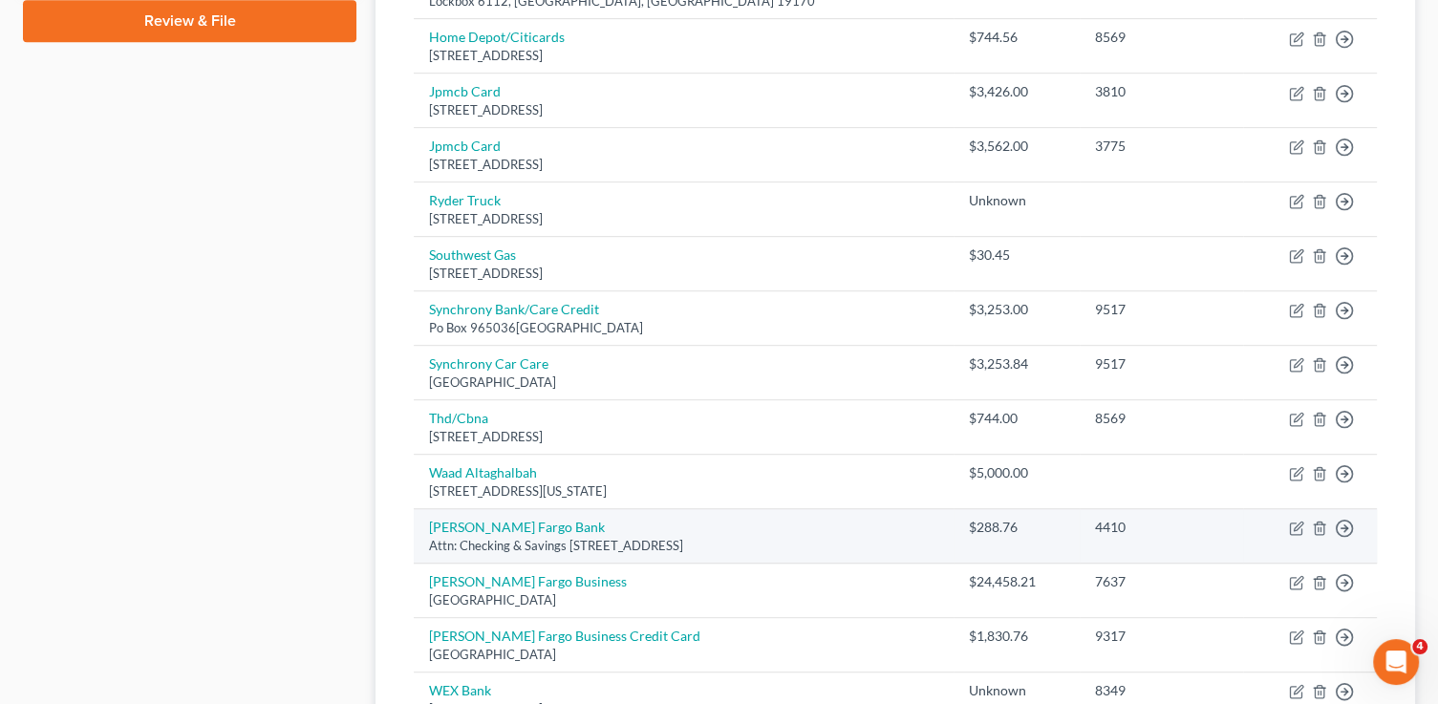
scroll to position [932, 0]
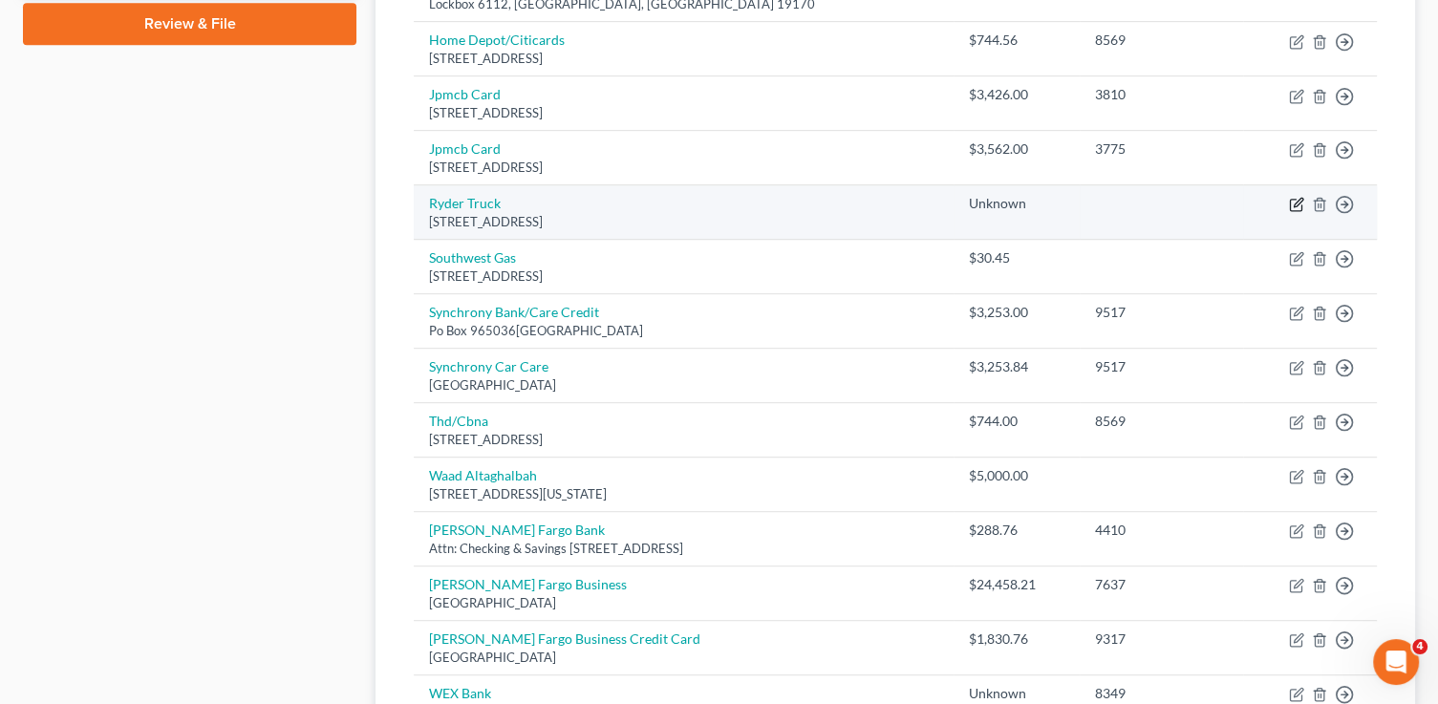
click at [1294, 201] on icon "button" at bounding box center [1297, 203] width 9 height 9
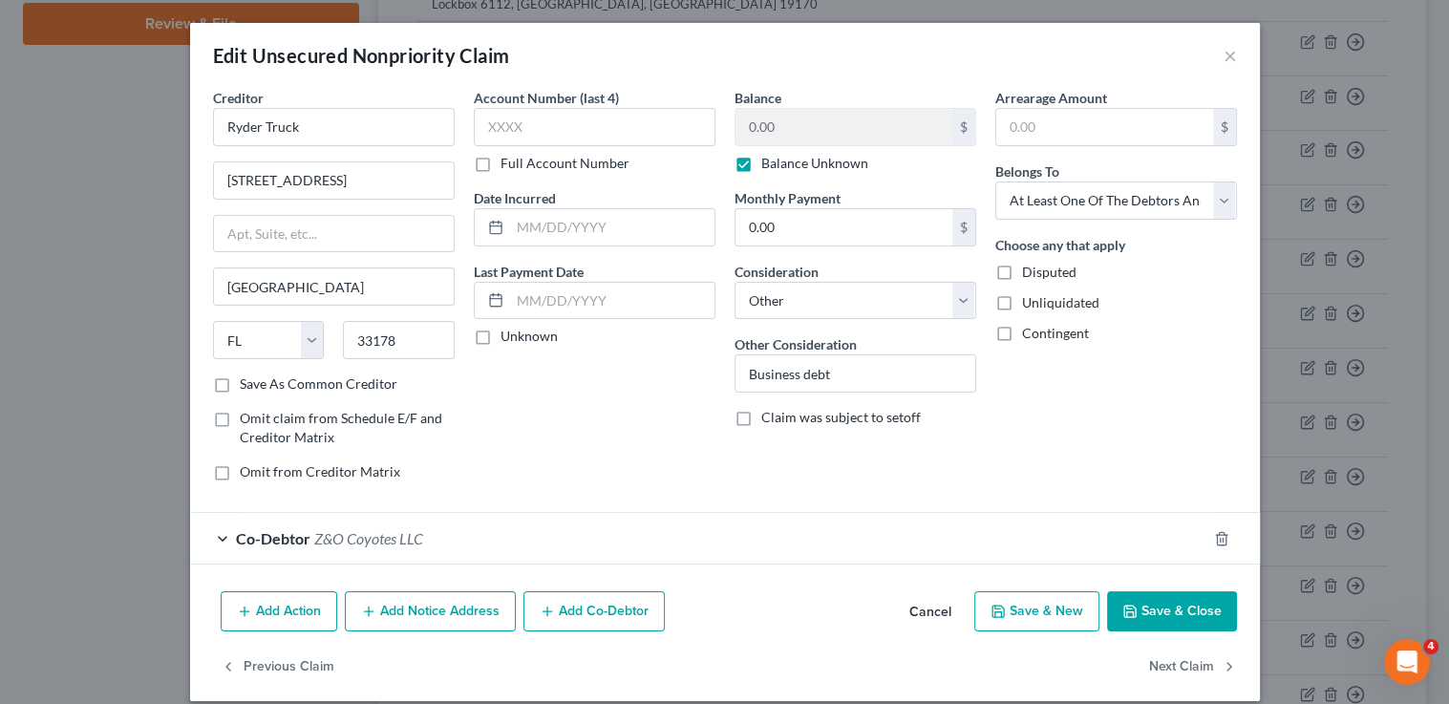
click at [815, 160] on label "Balance Unknown" at bounding box center [814, 163] width 107 height 19
click at [781, 160] on input "Balance Unknown" at bounding box center [775, 160] width 12 height 12
click at [805, 131] on input "0.00" at bounding box center [844, 127] width 217 height 36
click at [1188, 612] on button "Save & Close" at bounding box center [1172, 611] width 130 height 40
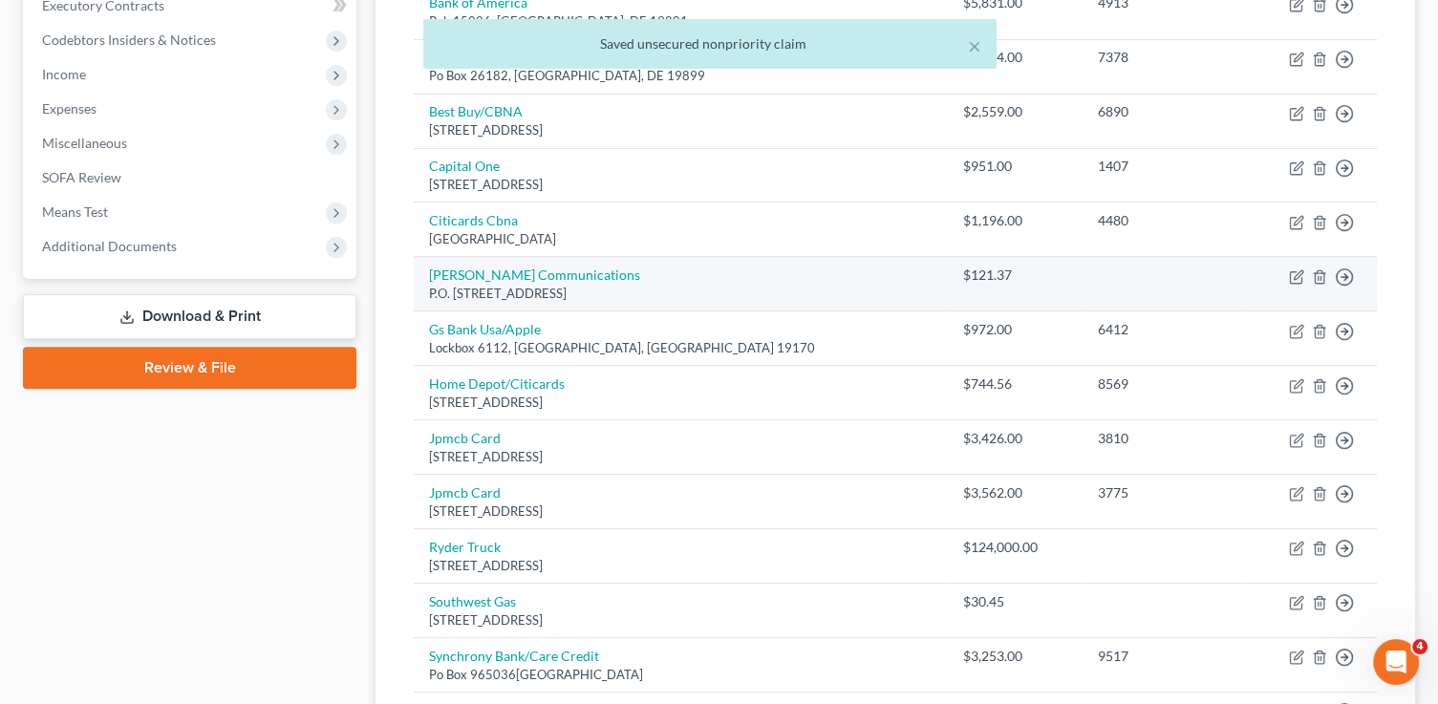
scroll to position [426, 0]
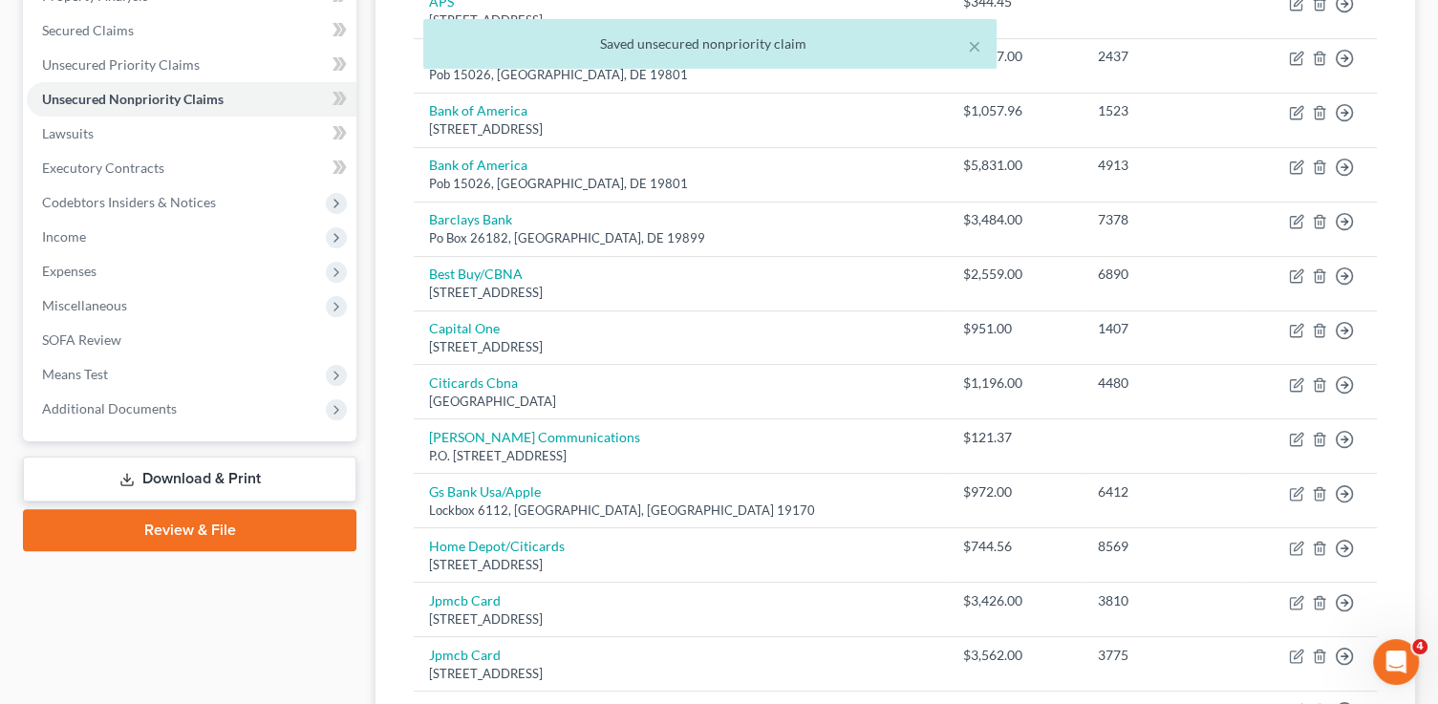
click at [220, 480] on link "Download & Print" at bounding box center [189, 479] width 333 height 45
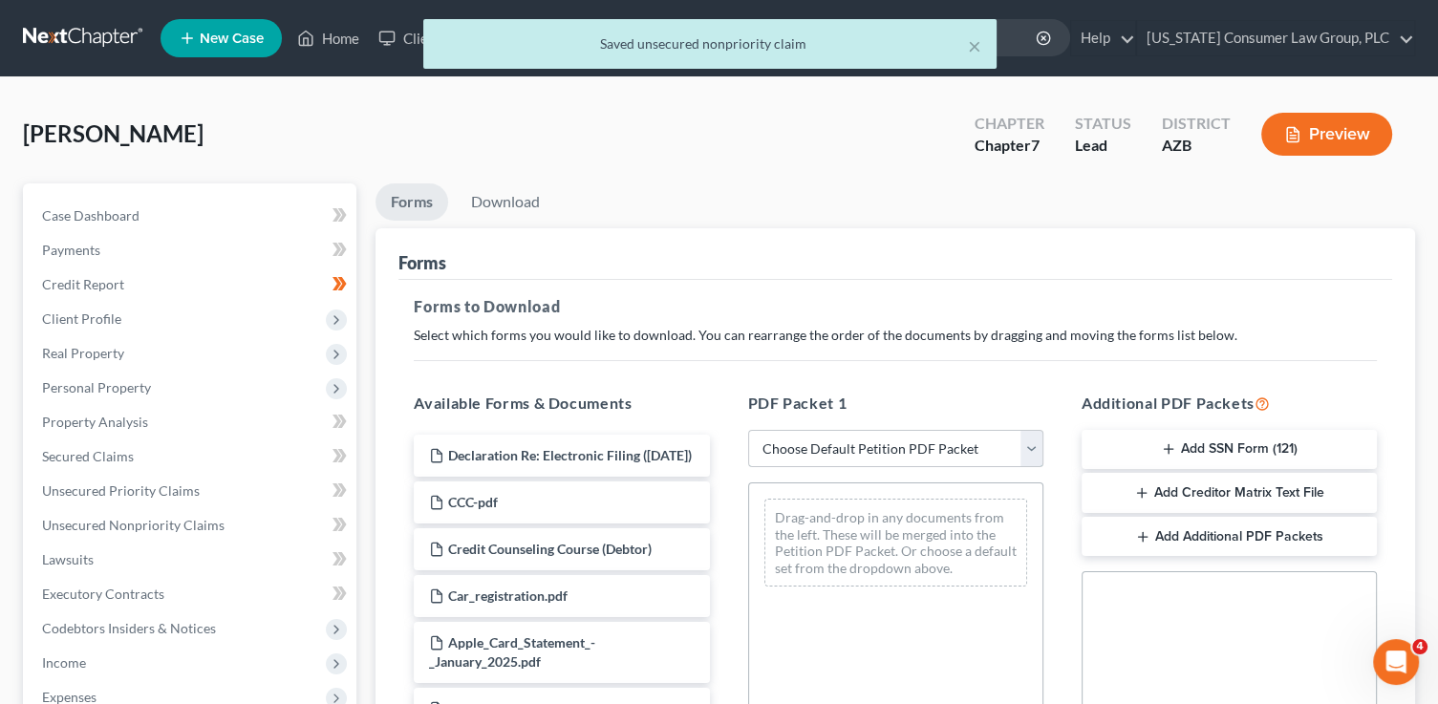
click at [971, 454] on select "Choose Default Petition PDF Packet Complete Bankruptcy Petition (all forms and …" at bounding box center [895, 449] width 295 height 38
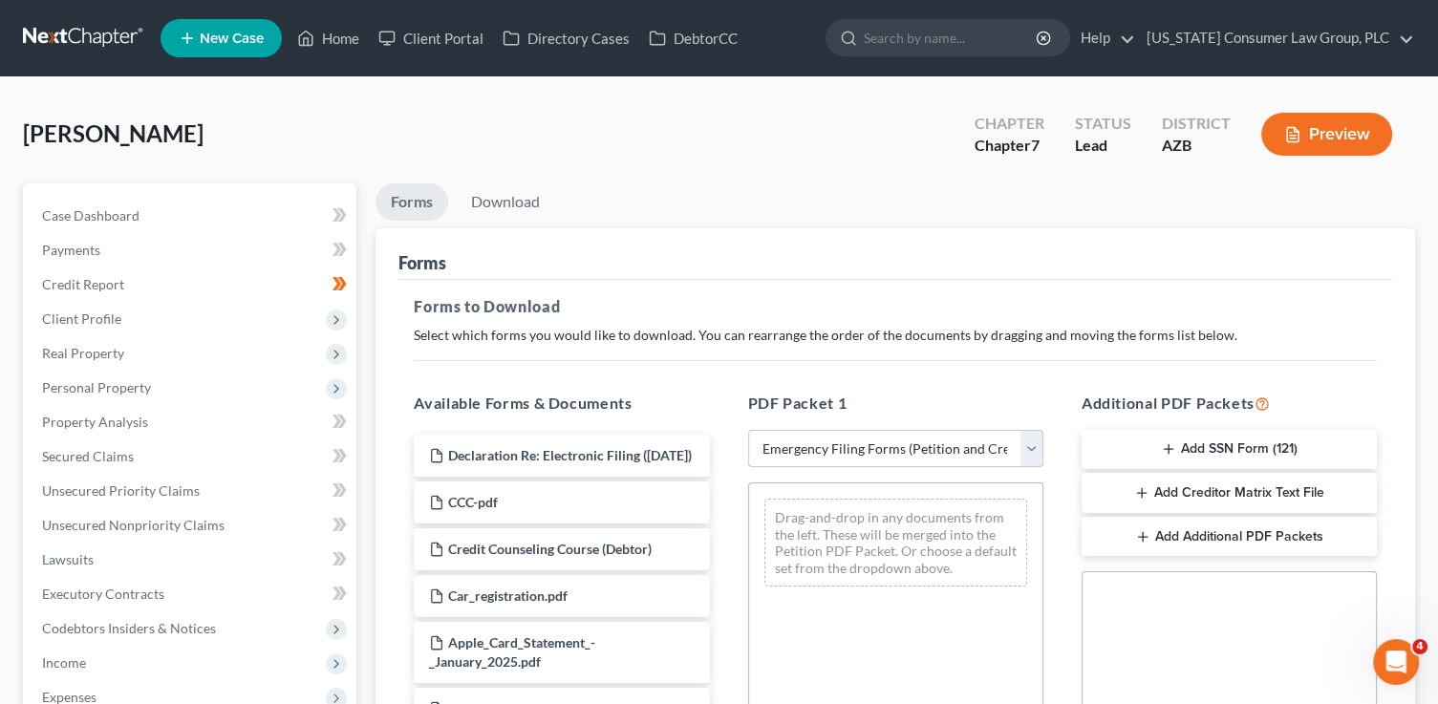
click at [748, 430] on select "Choose Default Petition PDF Packet Complete Bankruptcy Petition (all forms and …" at bounding box center [895, 449] width 295 height 38
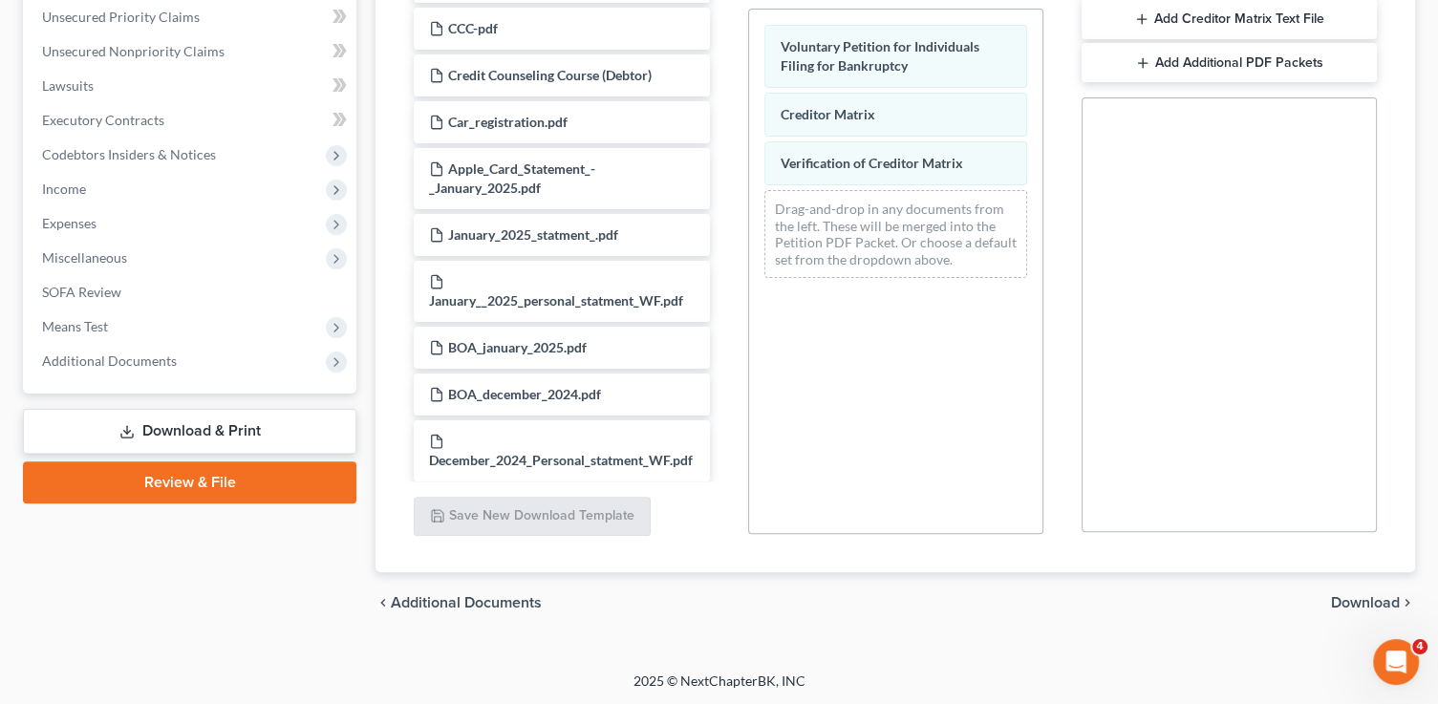
click at [1386, 604] on span "Download" at bounding box center [1365, 602] width 69 height 15
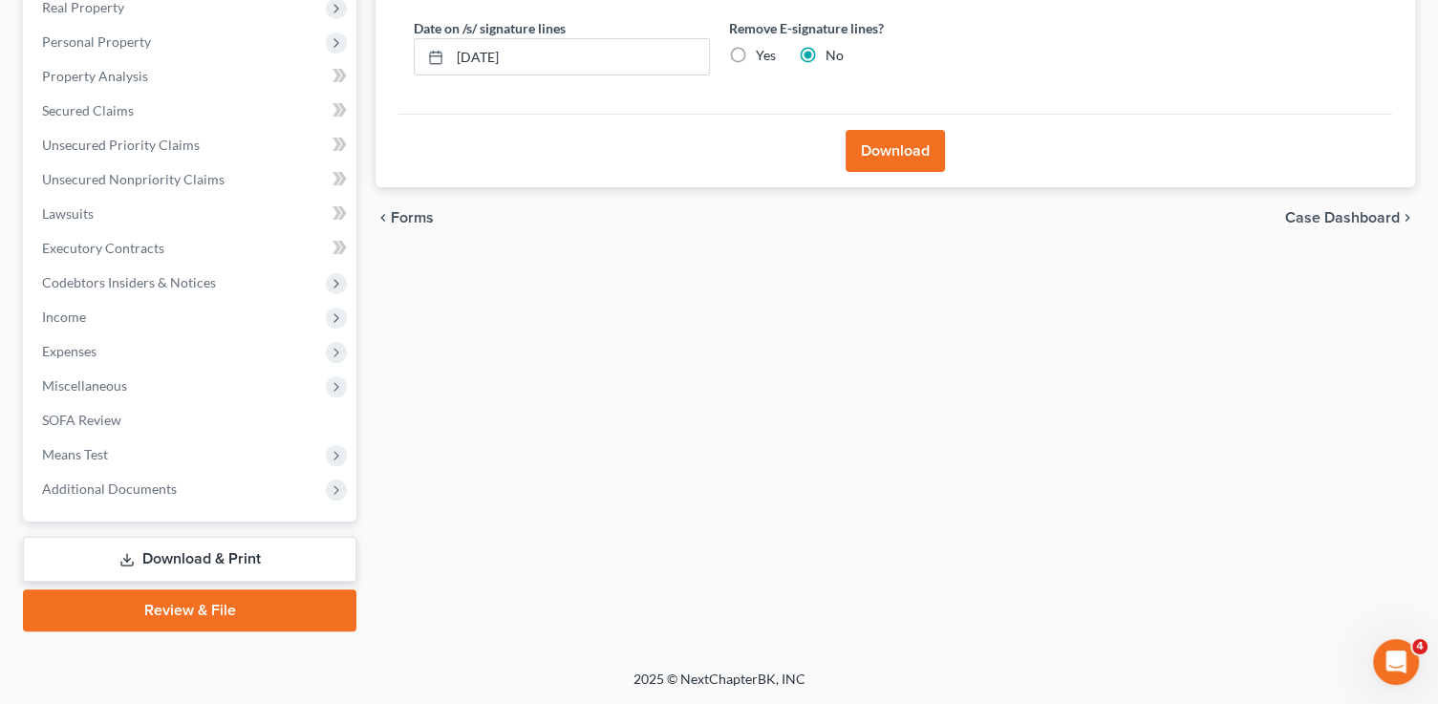
scroll to position [344, 0]
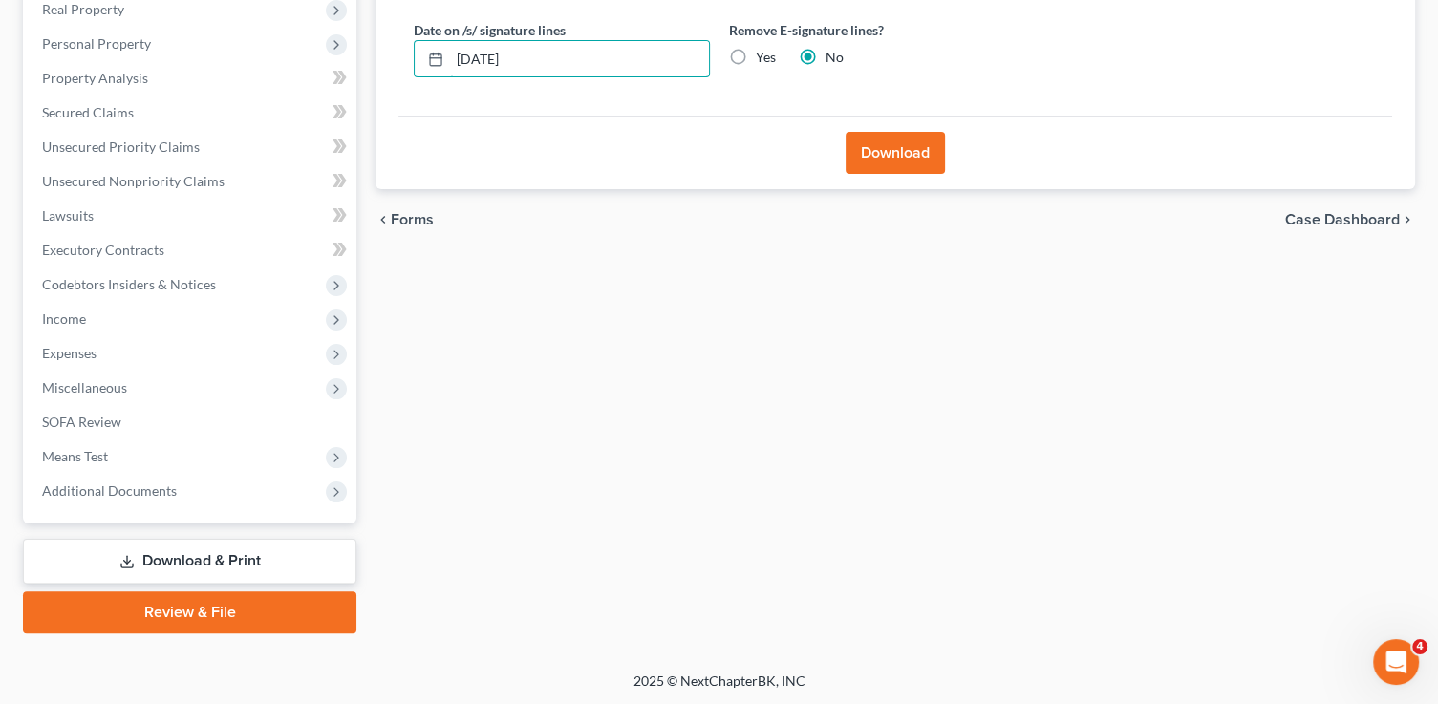
drag, startPoint x: 647, startPoint y: 68, endPoint x: 366, endPoint y: 53, distance: 281.3
click at [368, 53] on div "Forms Download Forms Forms to Download Select which forms you would like to dow…" at bounding box center [895, 237] width 1058 height 794
click at [763, 48] on input "Yes" at bounding box center [769, 54] width 12 height 12
click at [931, 161] on button "Download" at bounding box center [894, 153] width 99 height 42
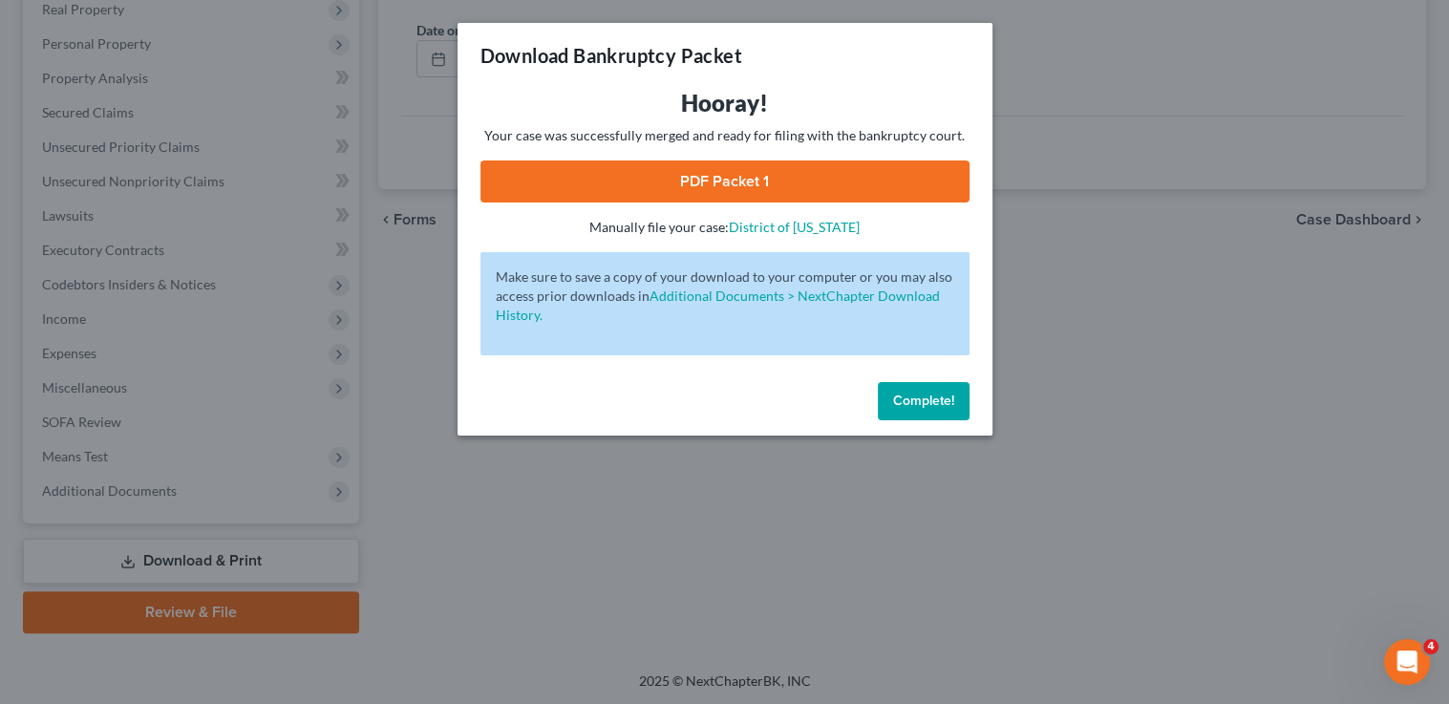
click at [846, 184] on link "PDF Packet 1" at bounding box center [724, 181] width 489 height 42
click at [911, 411] on button "Complete!" at bounding box center [924, 401] width 92 height 38
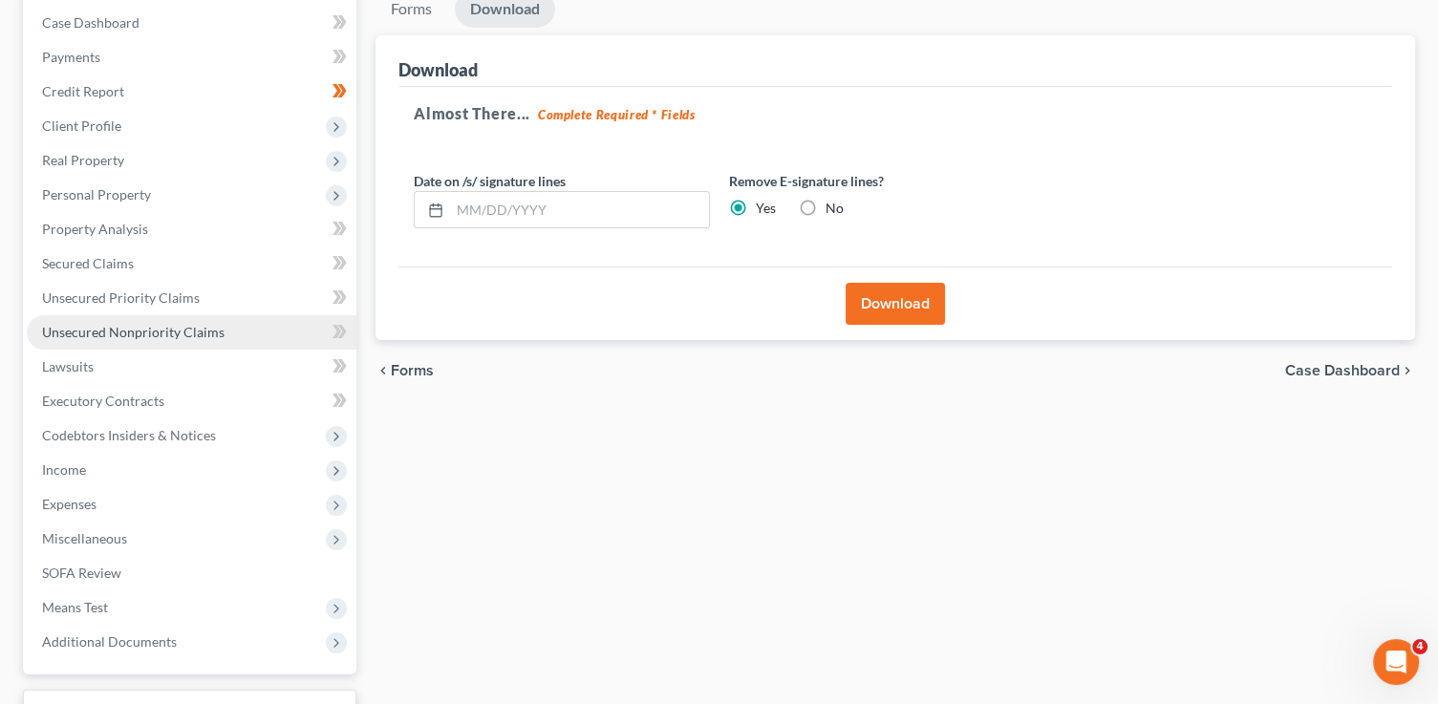
scroll to position [117, 0]
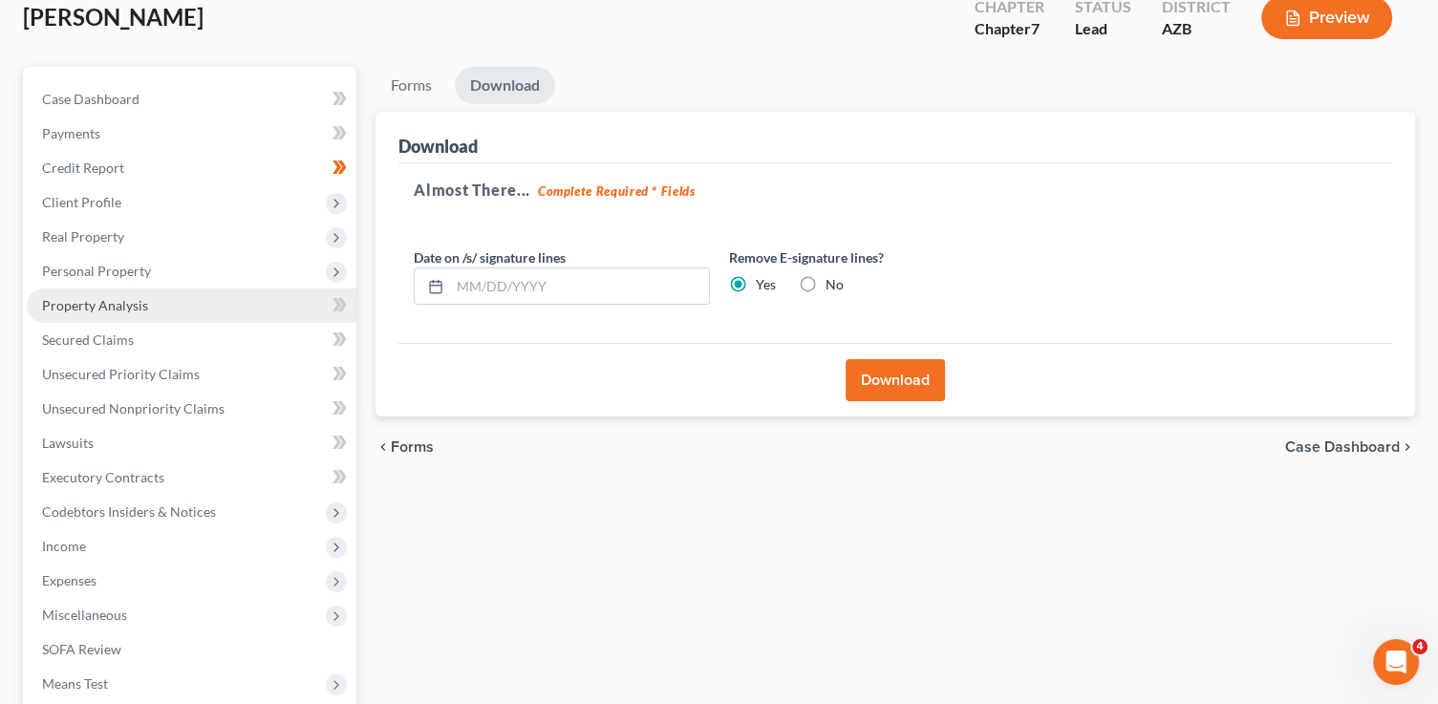
click at [147, 295] on link "Property Analysis" at bounding box center [192, 305] width 330 height 34
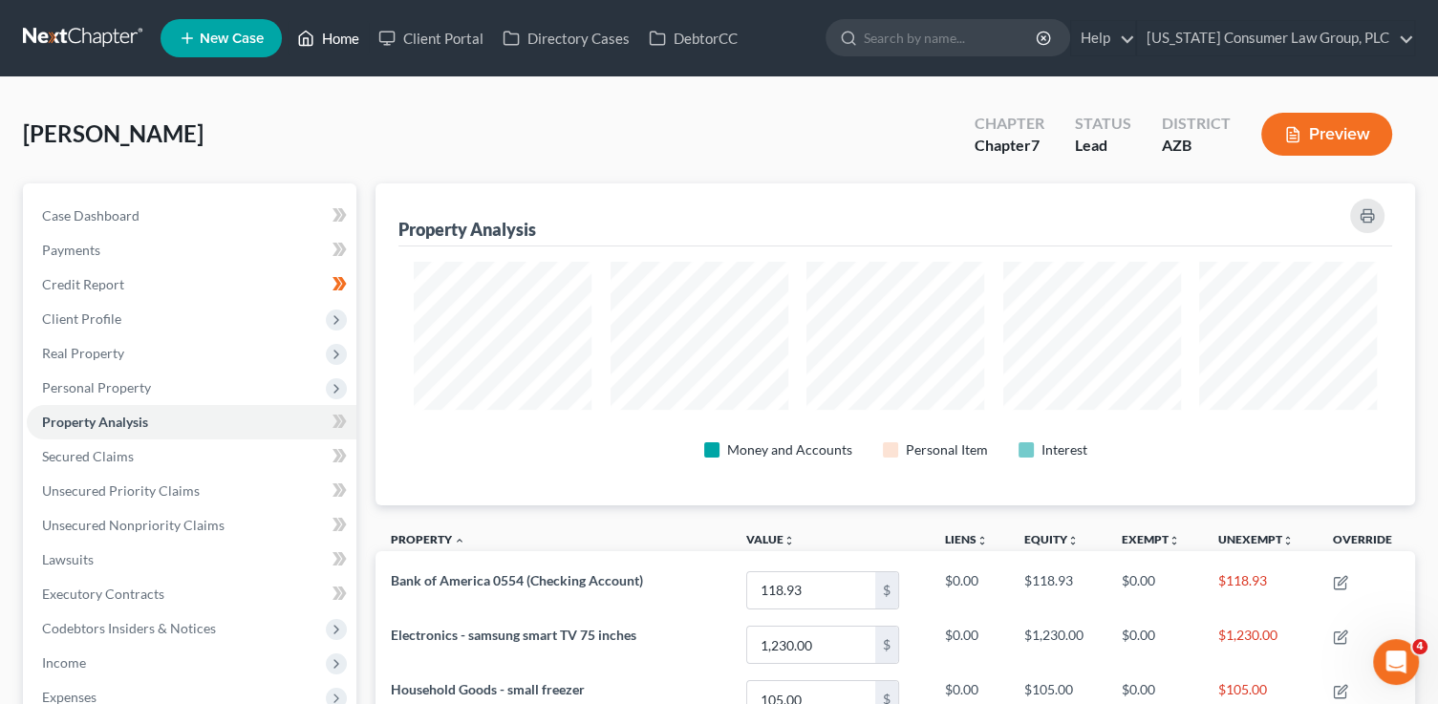
click at [328, 41] on link "Home" at bounding box center [328, 38] width 81 height 34
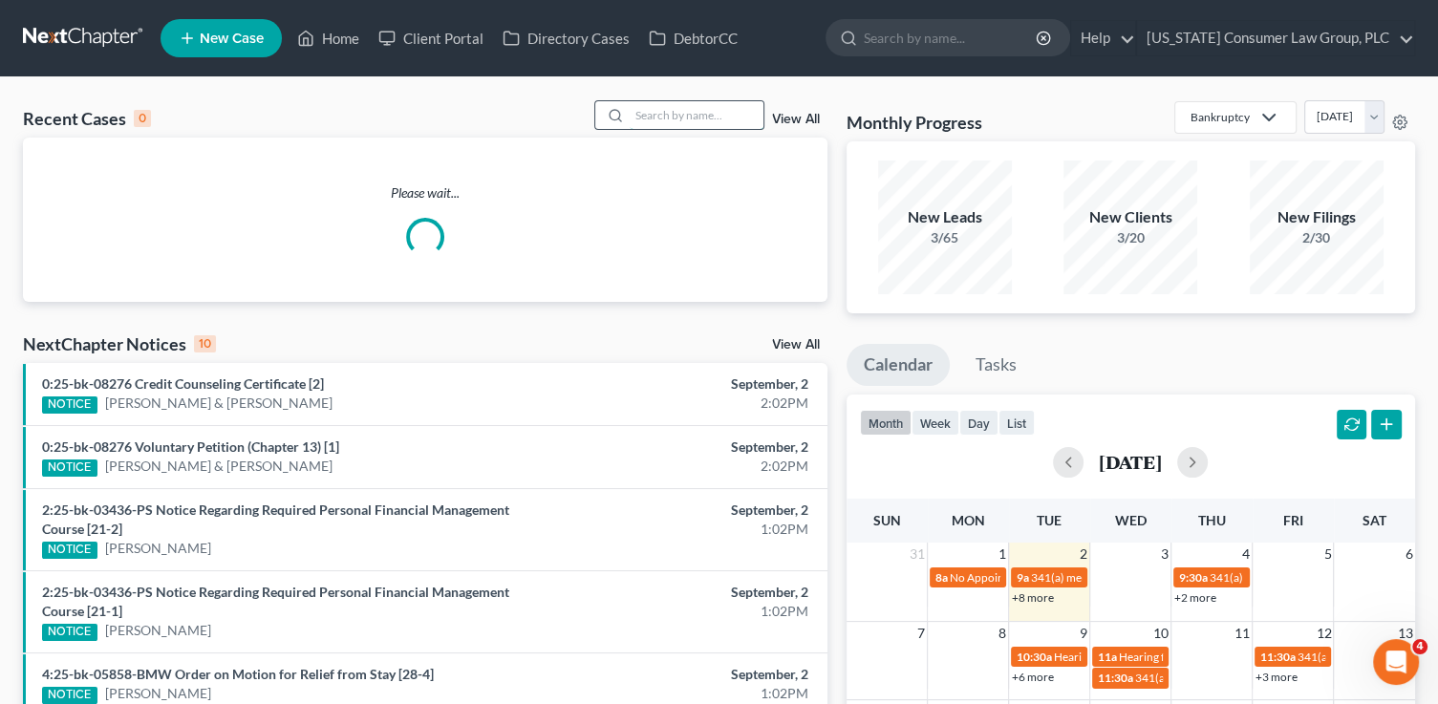
click at [701, 109] on input "search" at bounding box center [697, 115] width 134 height 28
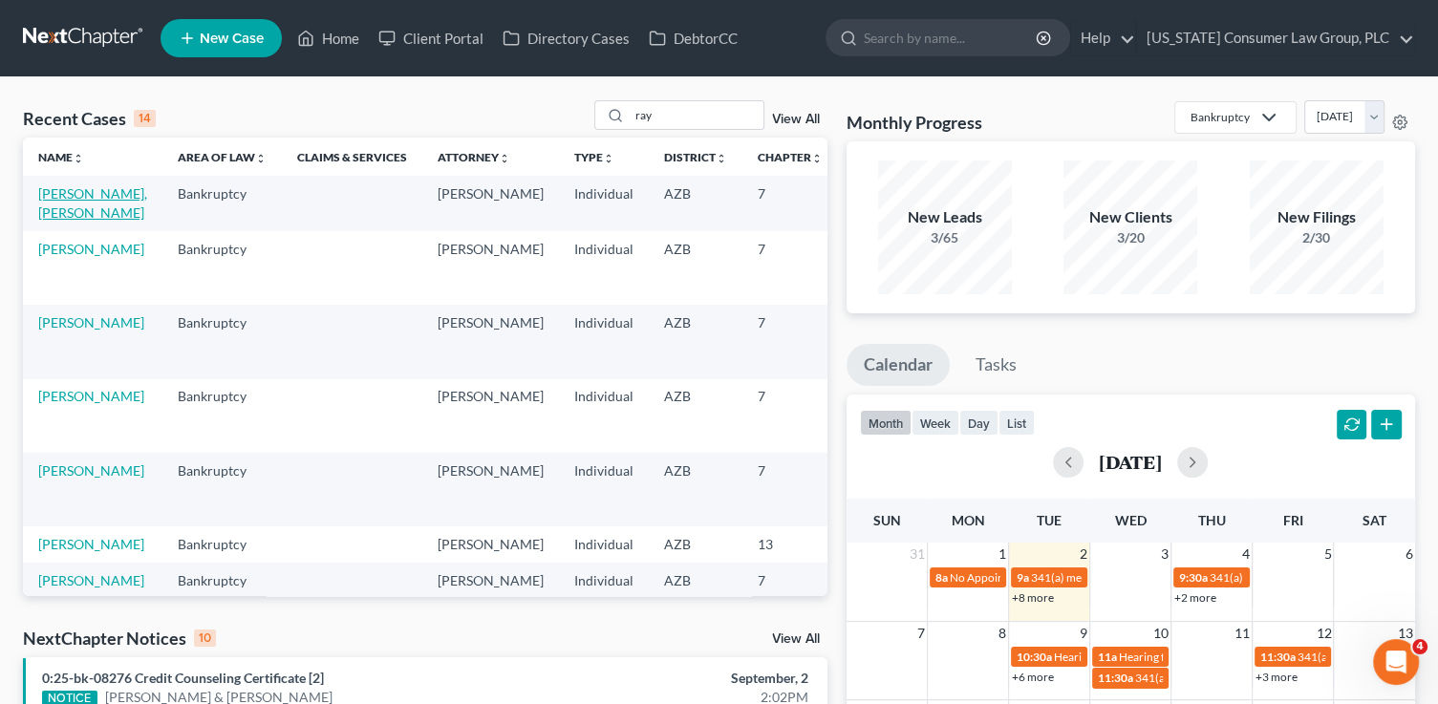
click at [59, 208] on link "[PERSON_NAME], [PERSON_NAME]" at bounding box center [92, 202] width 109 height 35
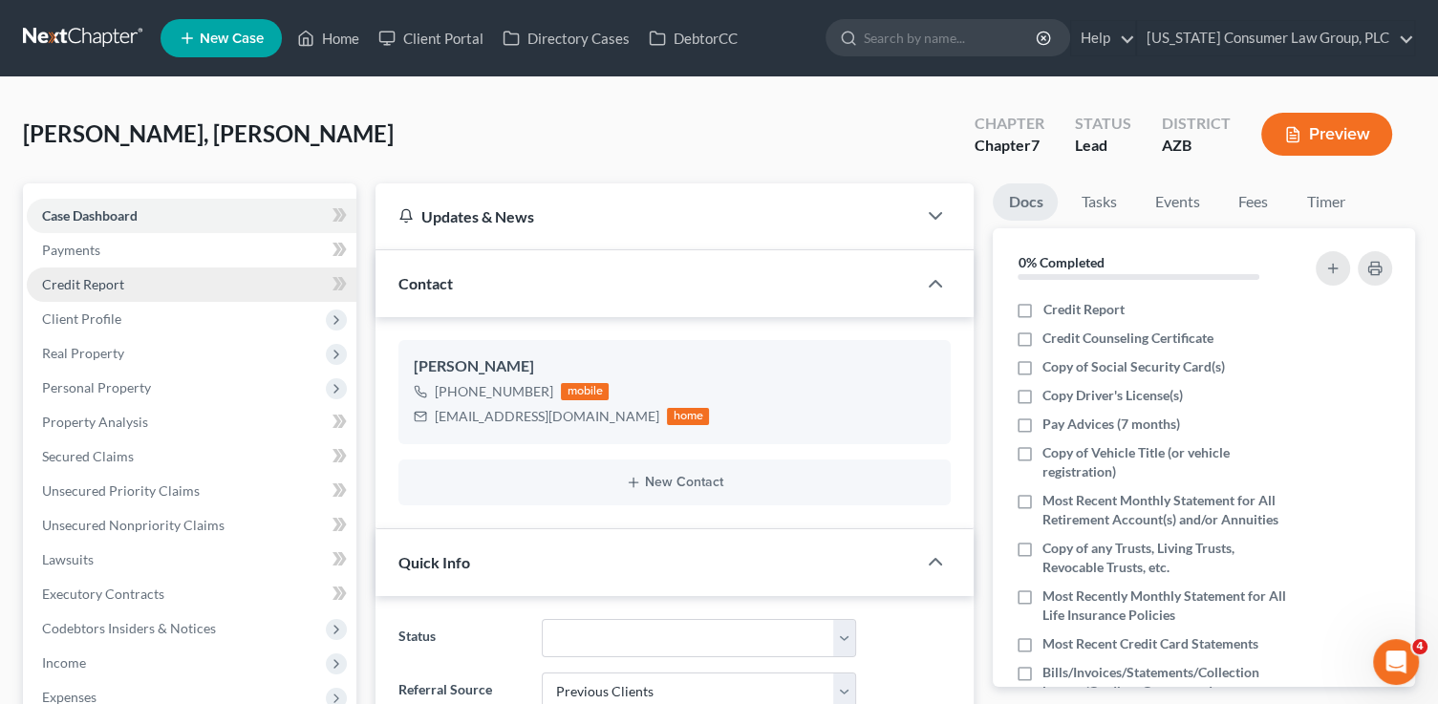
click at [97, 288] on span "Credit Report" at bounding box center [83, 284] width 82 height 16
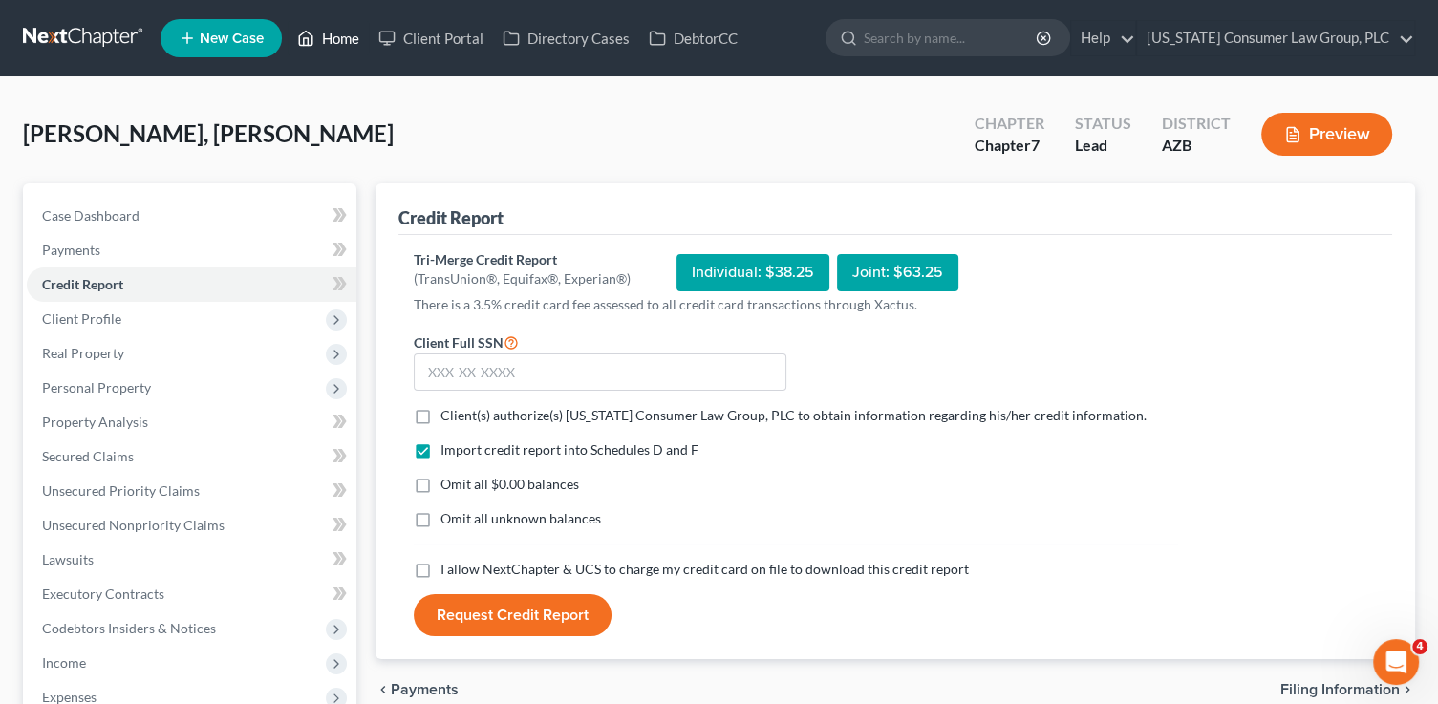
click at [351, 44] on link "Home" at bounding box center [328, 38] width 81 height 34
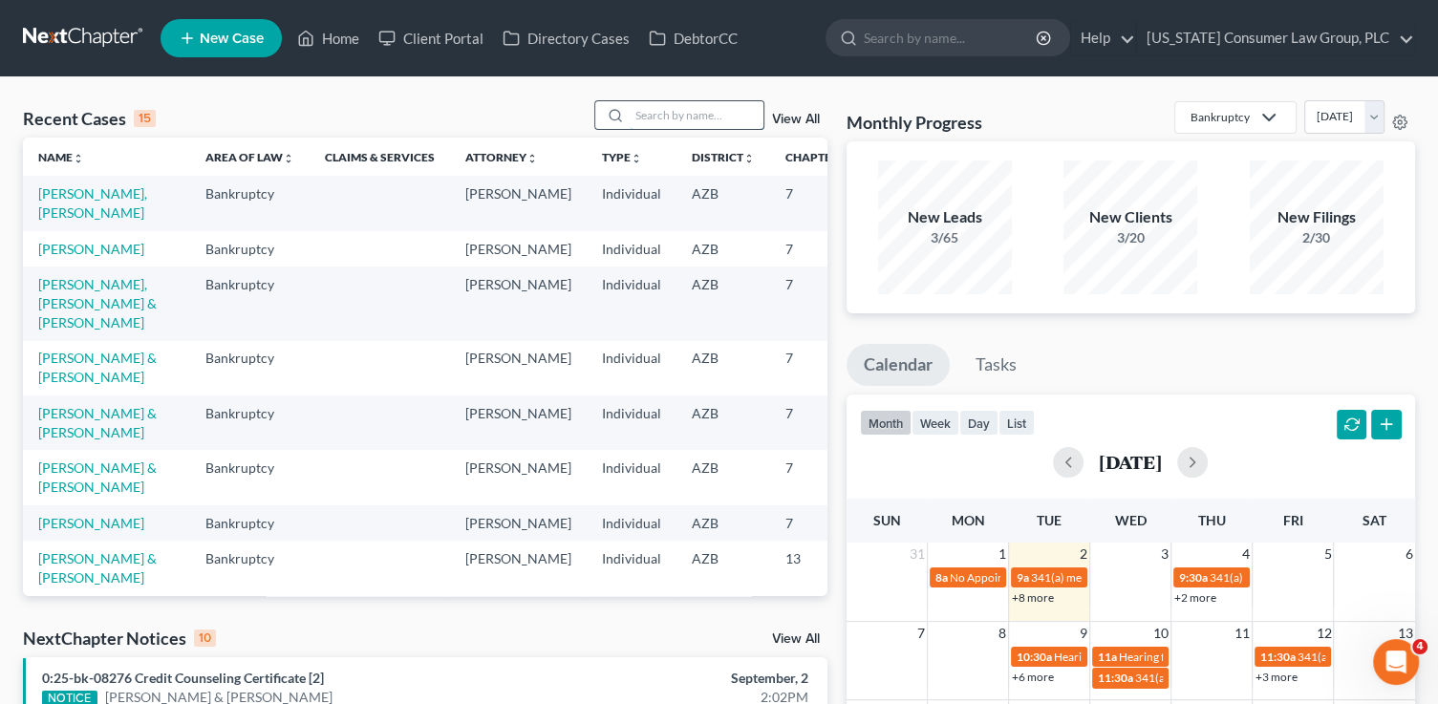
click at [678, 120] on input "search" at bounding box center [697, 115] width 134 height 28
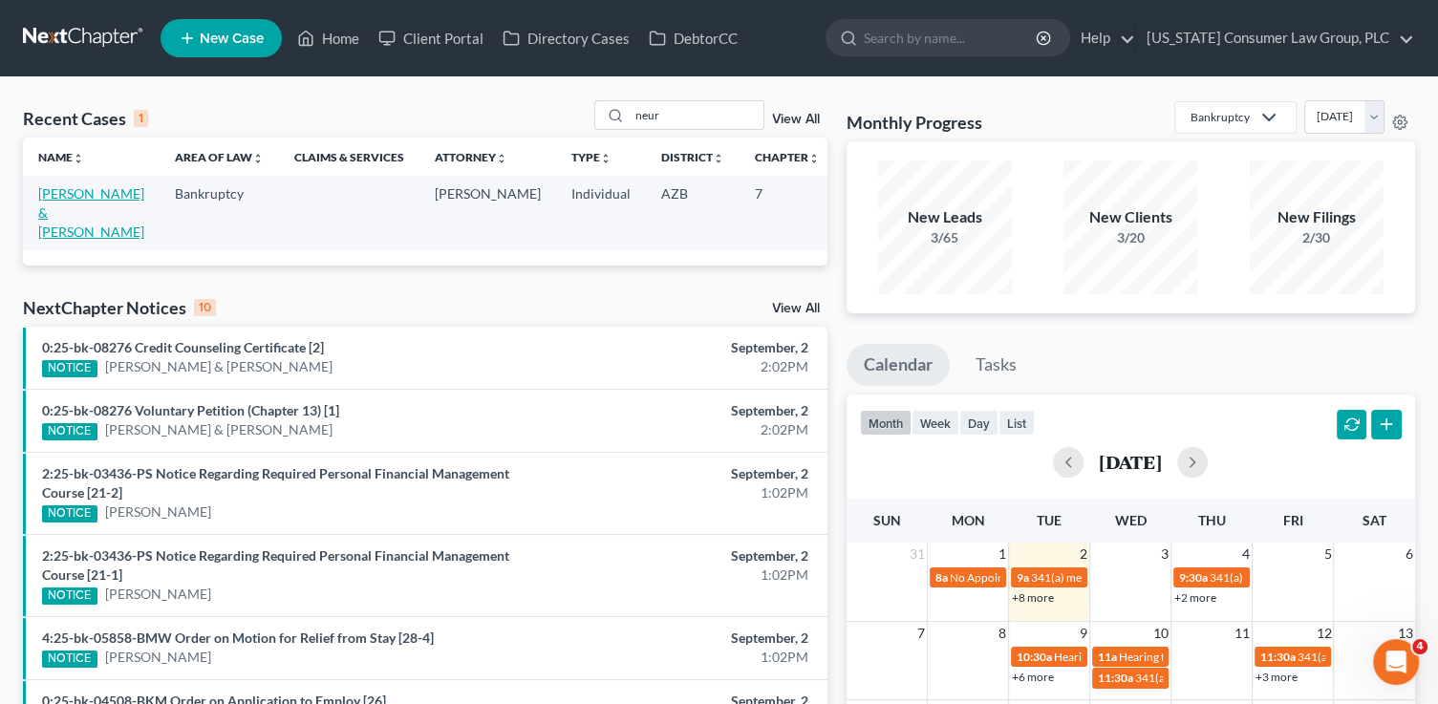
click at [70, 236] on link "[PERSON_NAME] & [PERSON_NAME]" at bounding box center [91, 212] width 106 height 54
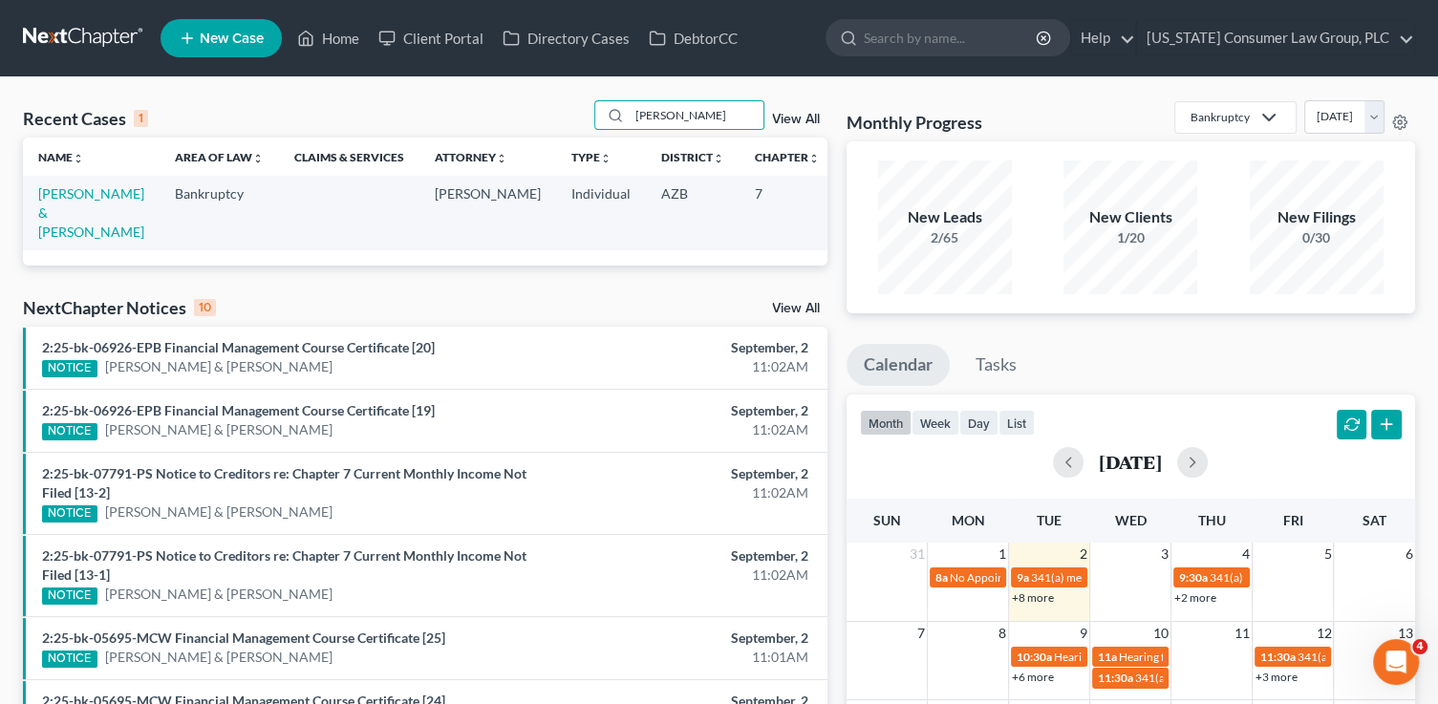
drag, startPoint x: 707, startPoint y: 115, endPoint x: 570, endPoint y: 104, distance: 137.0
click at [570, 104] on div "Recent Cases 1 walsh View All" at bounding box center [425, 118] width 804 height 37
type input "moreland"
click at [76, 201] on link "Moreland, Jason" at bounding box center [91, 193] width 106 height 16
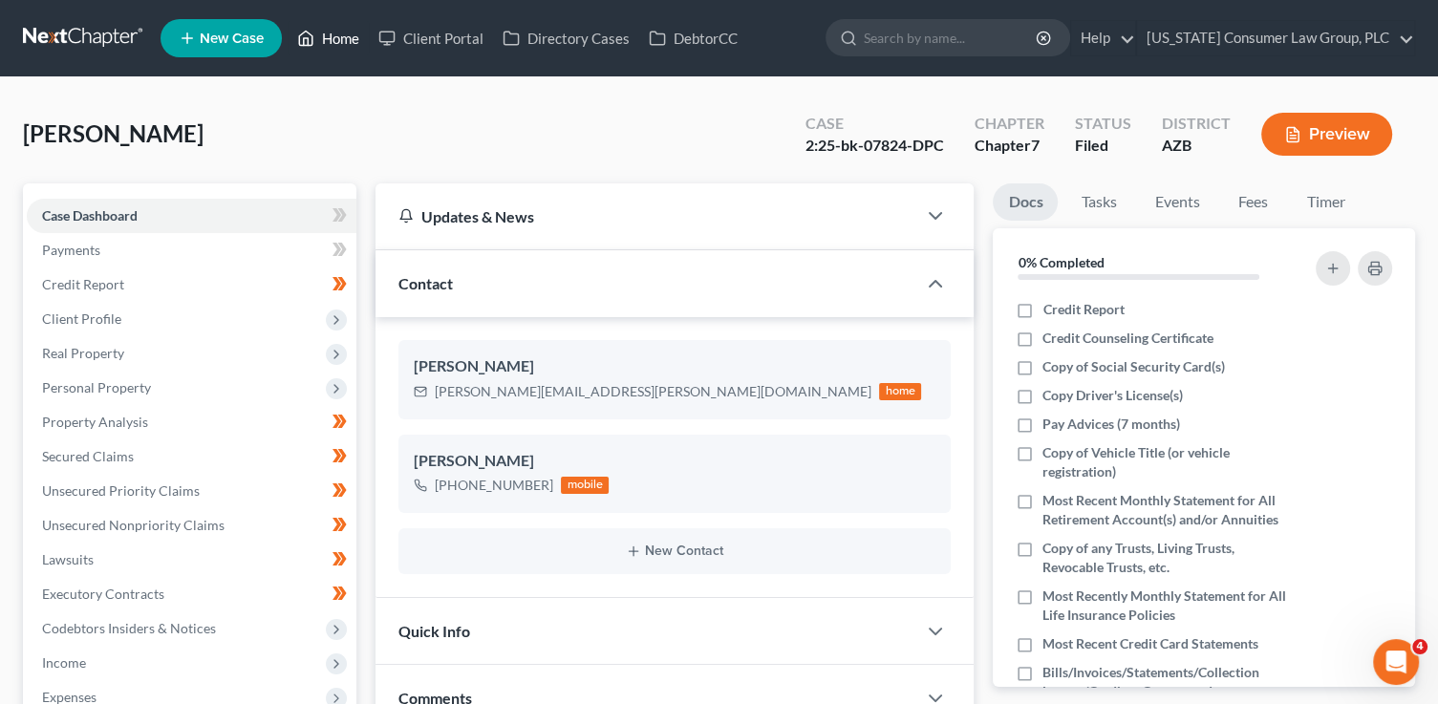
click at [352, 43] on link "Home" at bounding box center [328, 38] width 81 height 34
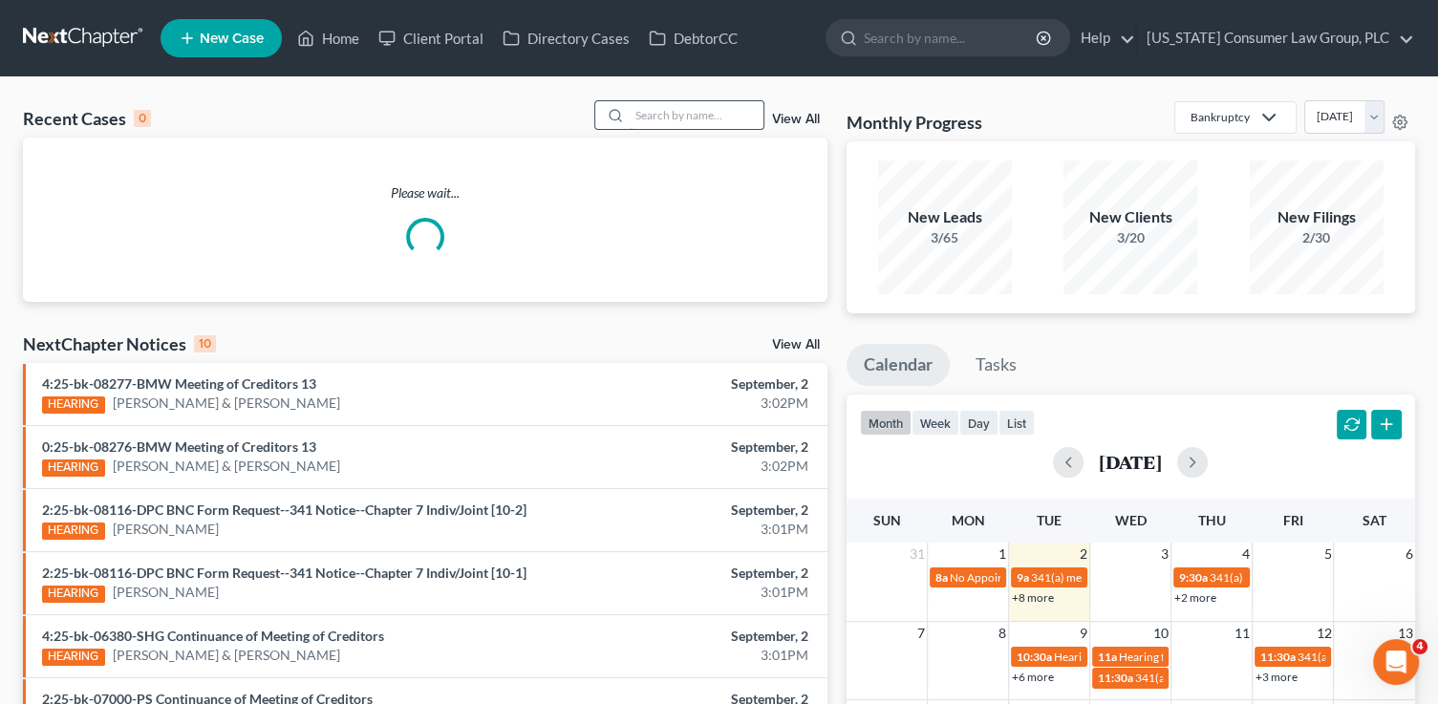
drag, startPoint x: 746, startPoint y: 117, endPoint x: 737, endPoint y: 67, distance: 51.5
click at [746, 114] on input "search" at bounding box center [697, 115] width 134 height 28
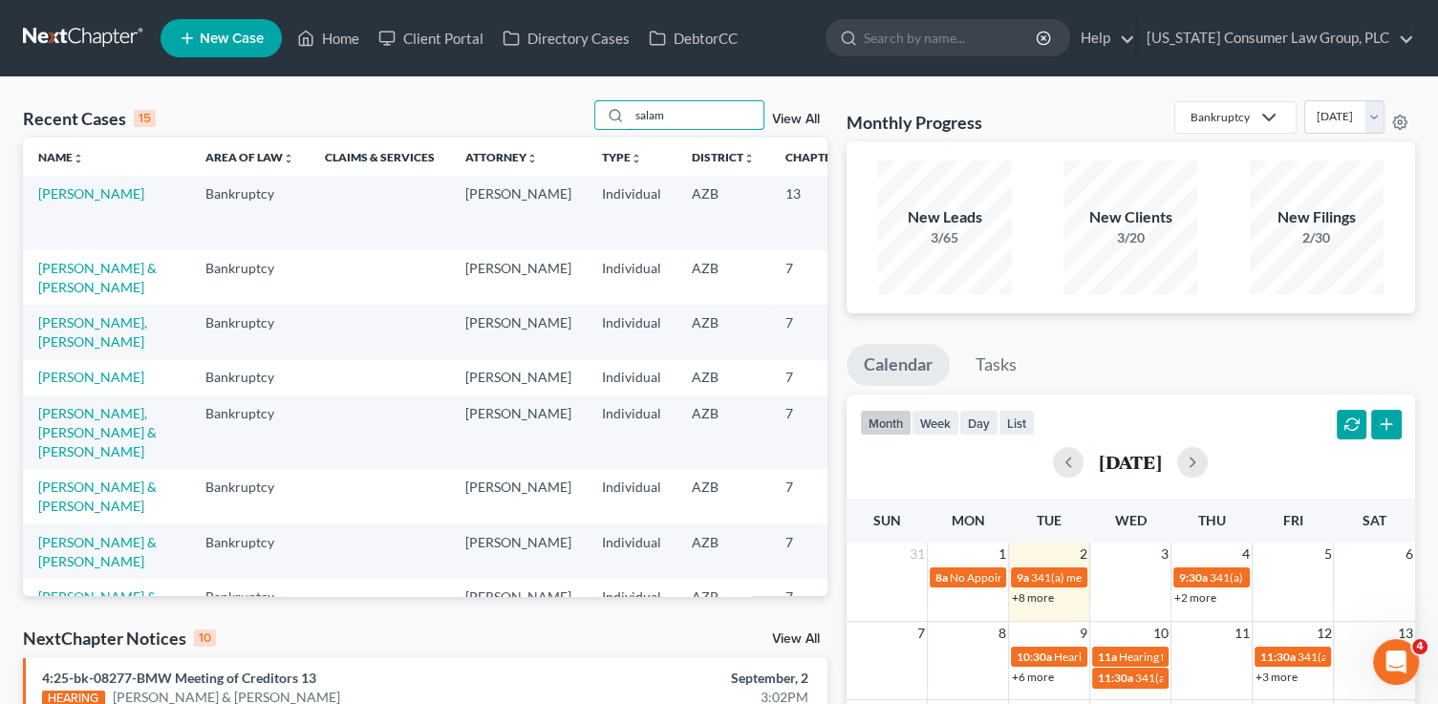
type input "salam"
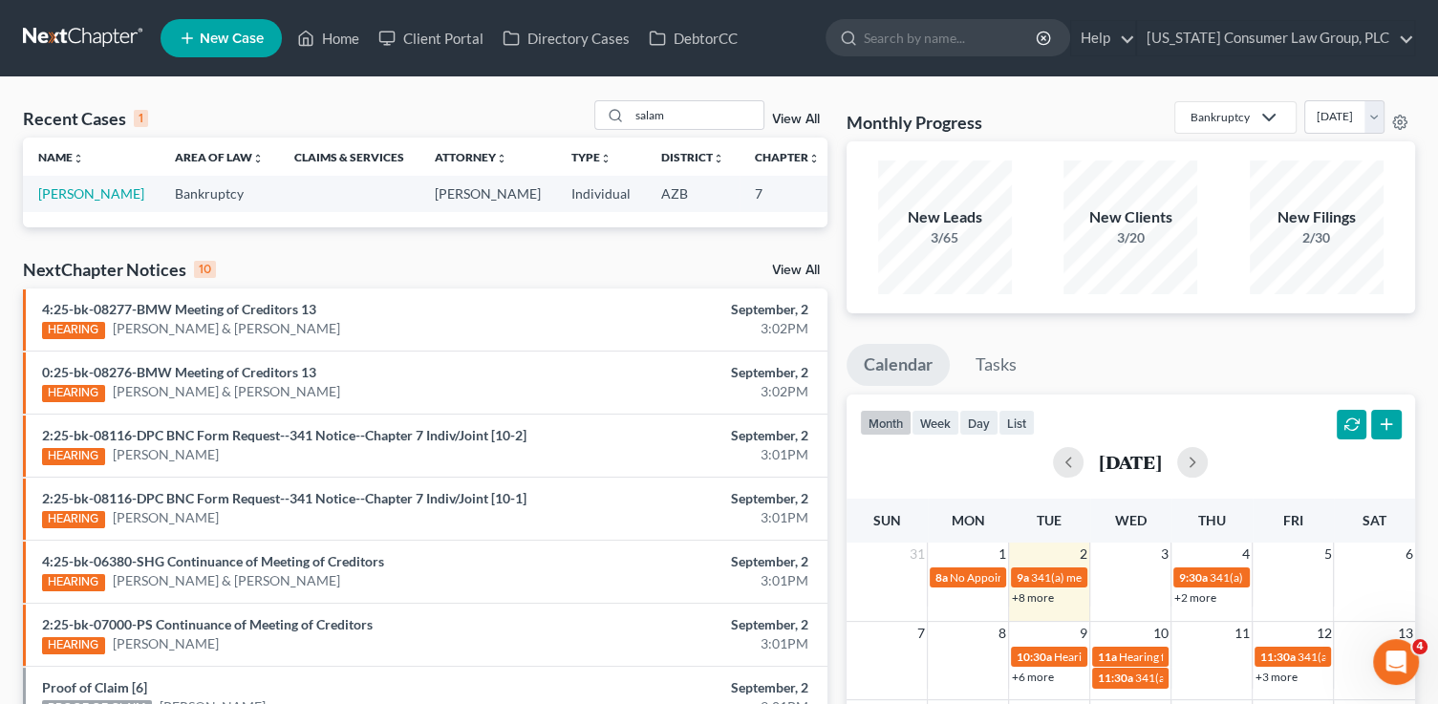
click at [53, 202] on td "[PERSON_NAME]" at bounding box center [91, 193] width 137 height 35
click at [51, 202] on td "[PERSON_NAME]" at bounding box center [91, 193] width 137 height 35
click at [58, 186] on link "[PERSON_NAME]" at bounding box center [91, 193] width 106 height 16
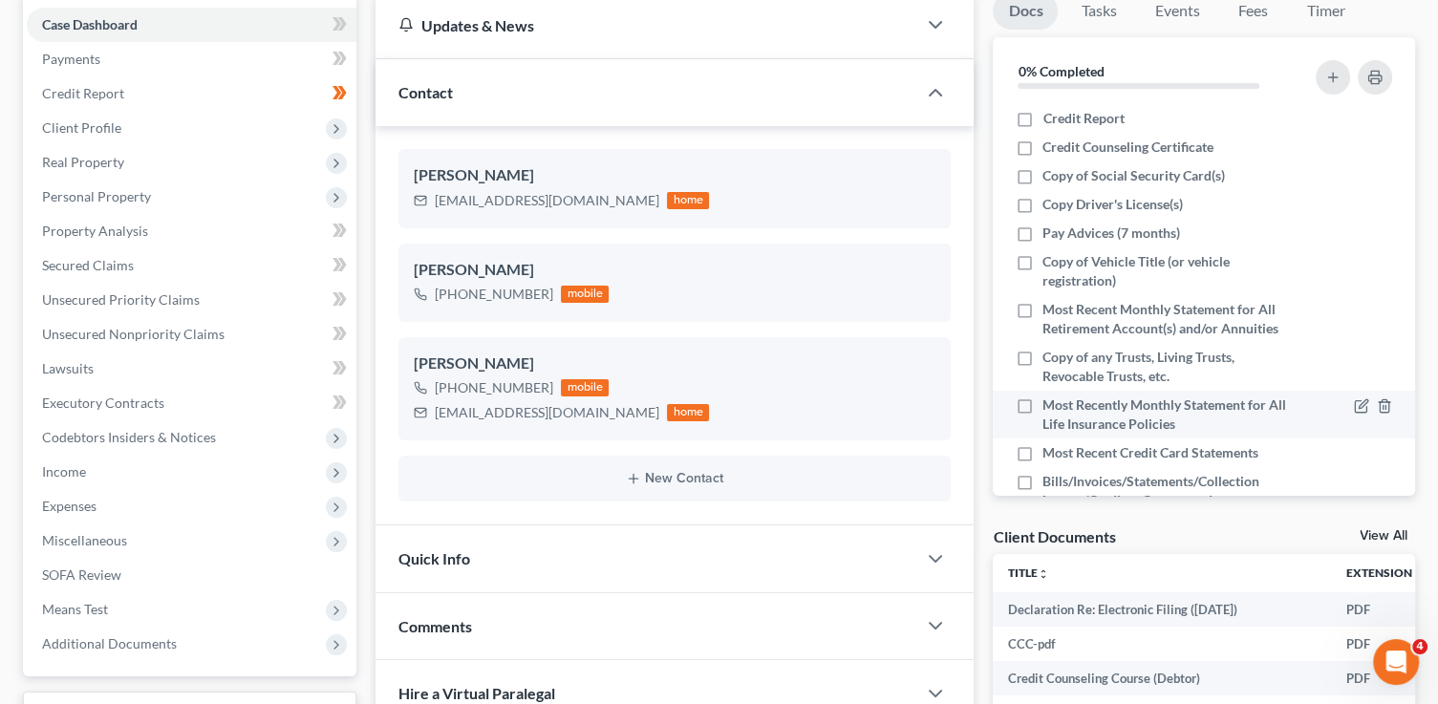
scroll to position [459, 0]
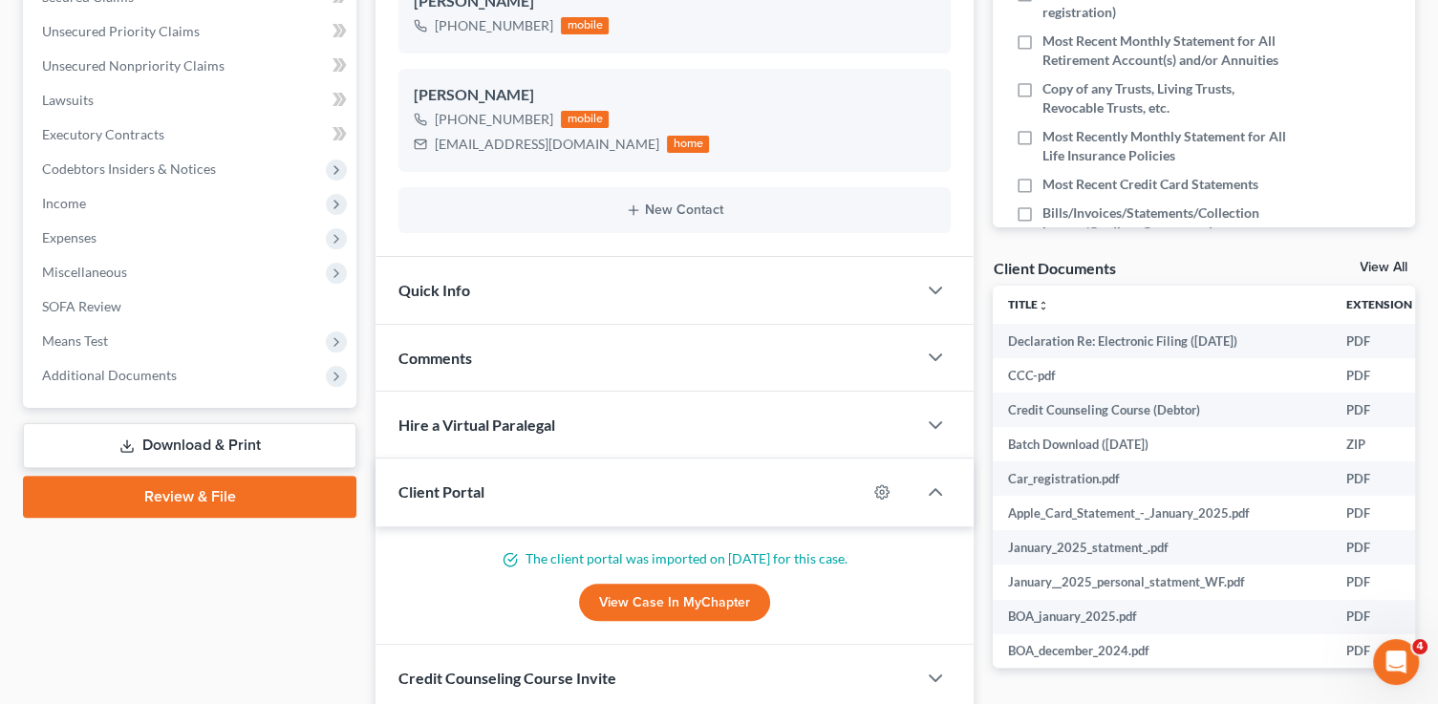
click at [246, 495] on link "Review & File" at bounding box center [189, 497] width 333 height 42
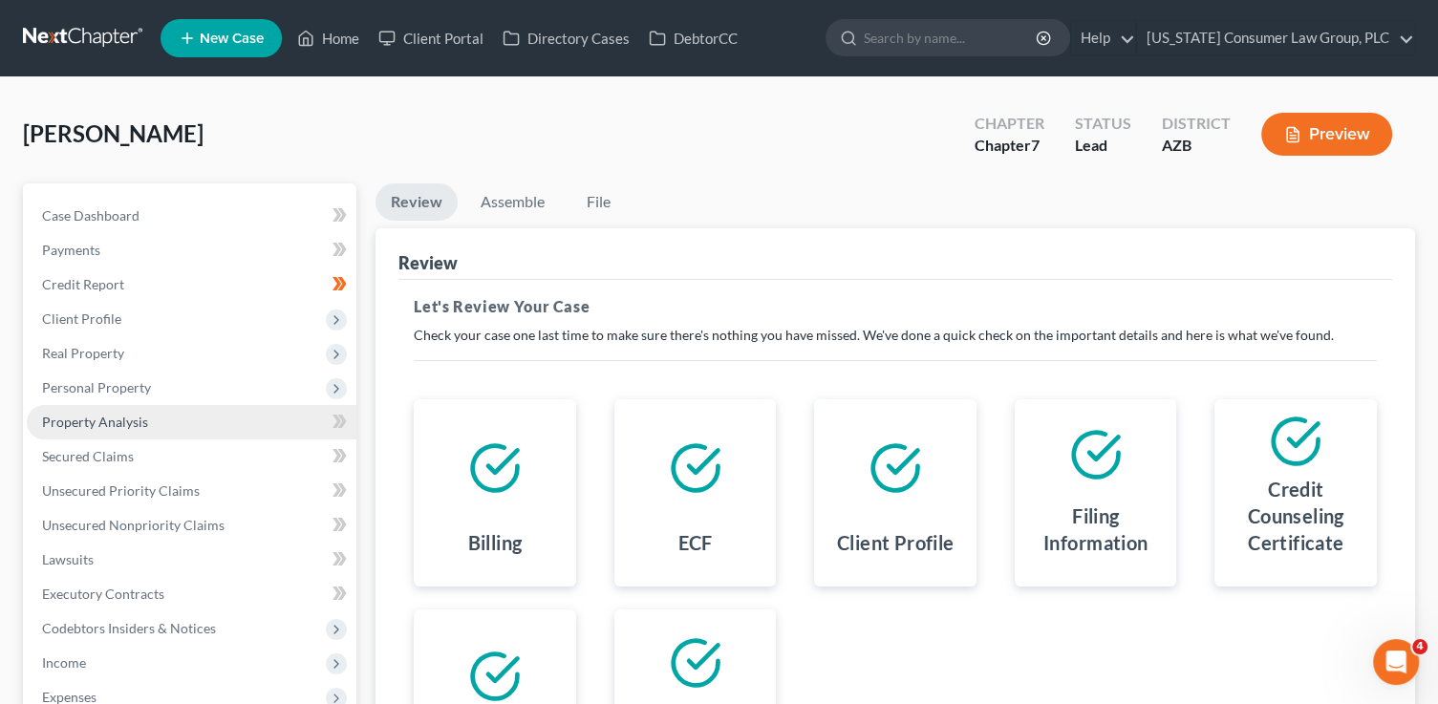
click at [102, 414] on span "Property Analysis" at bounding box center [95, 422] width 106 height 16
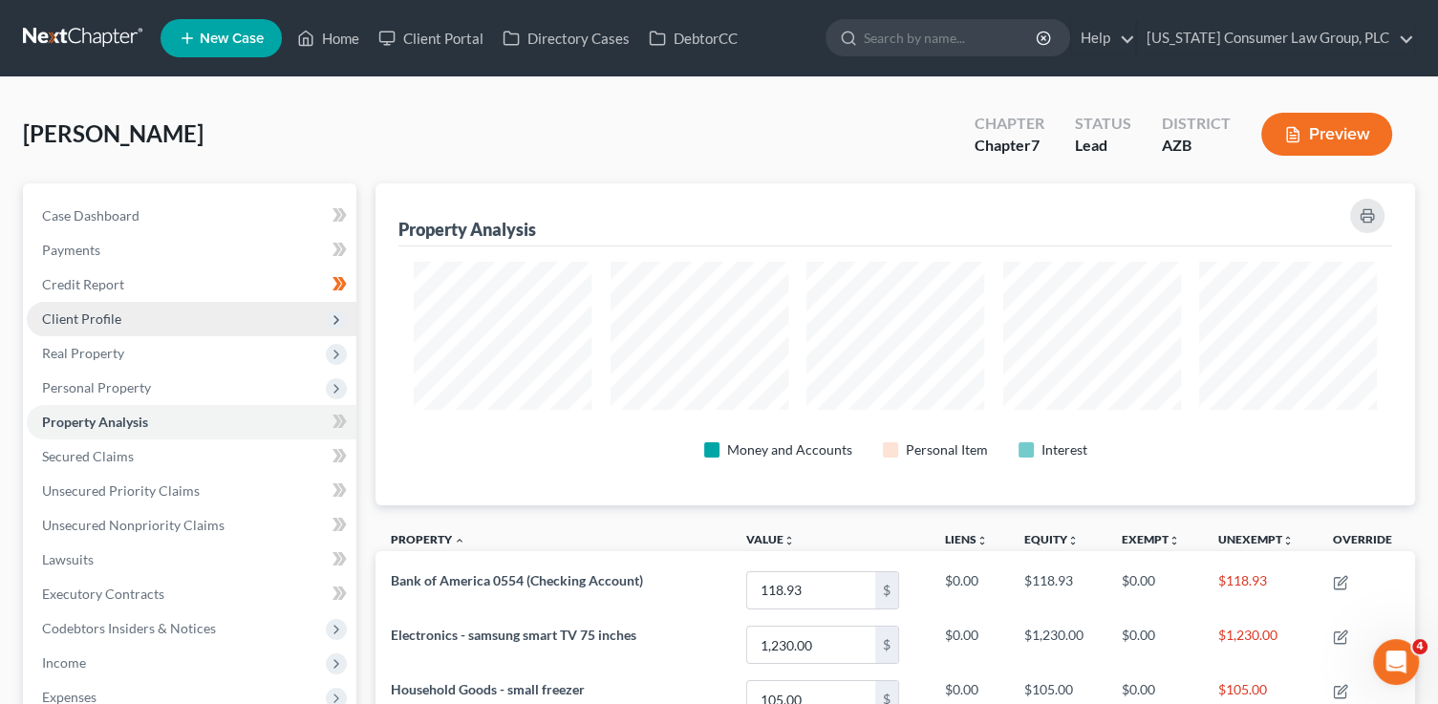
click at [109, 323] on span "Client Profile" at bounding box center [81, 318] width 79 height 16
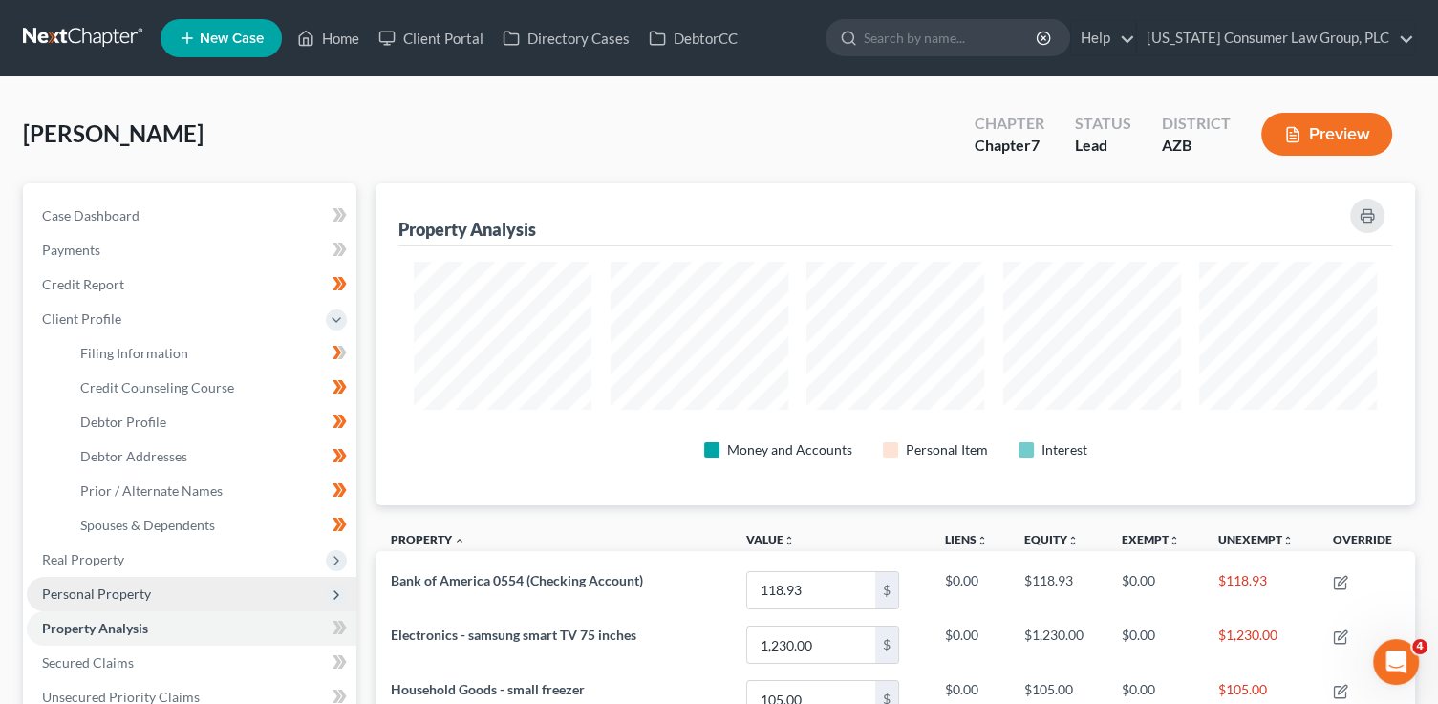
click at [105, 591] on span "Personal Property" at bounding box center [96, 594] width 109 height 16
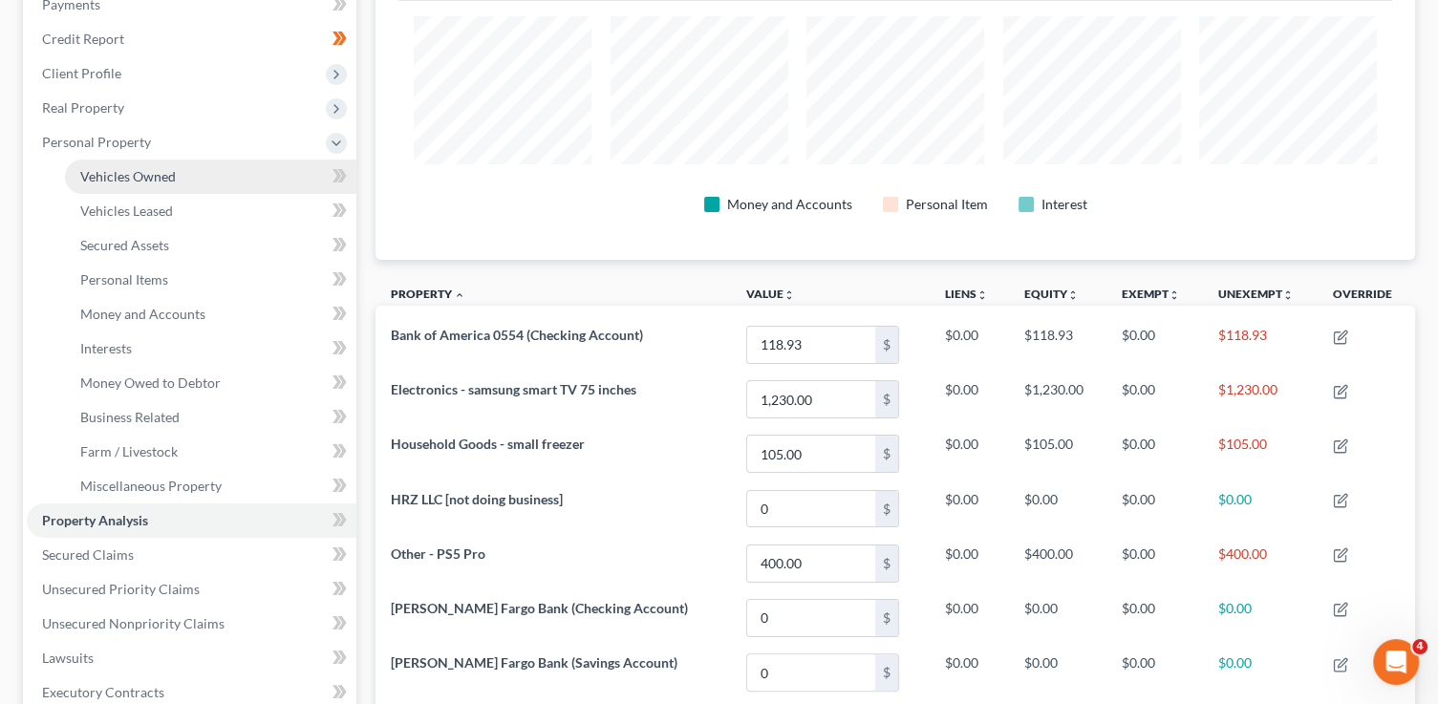
click at [146, 176] on span "Vehicles Owned" at bounding box center [128, 176] width 96 height 16
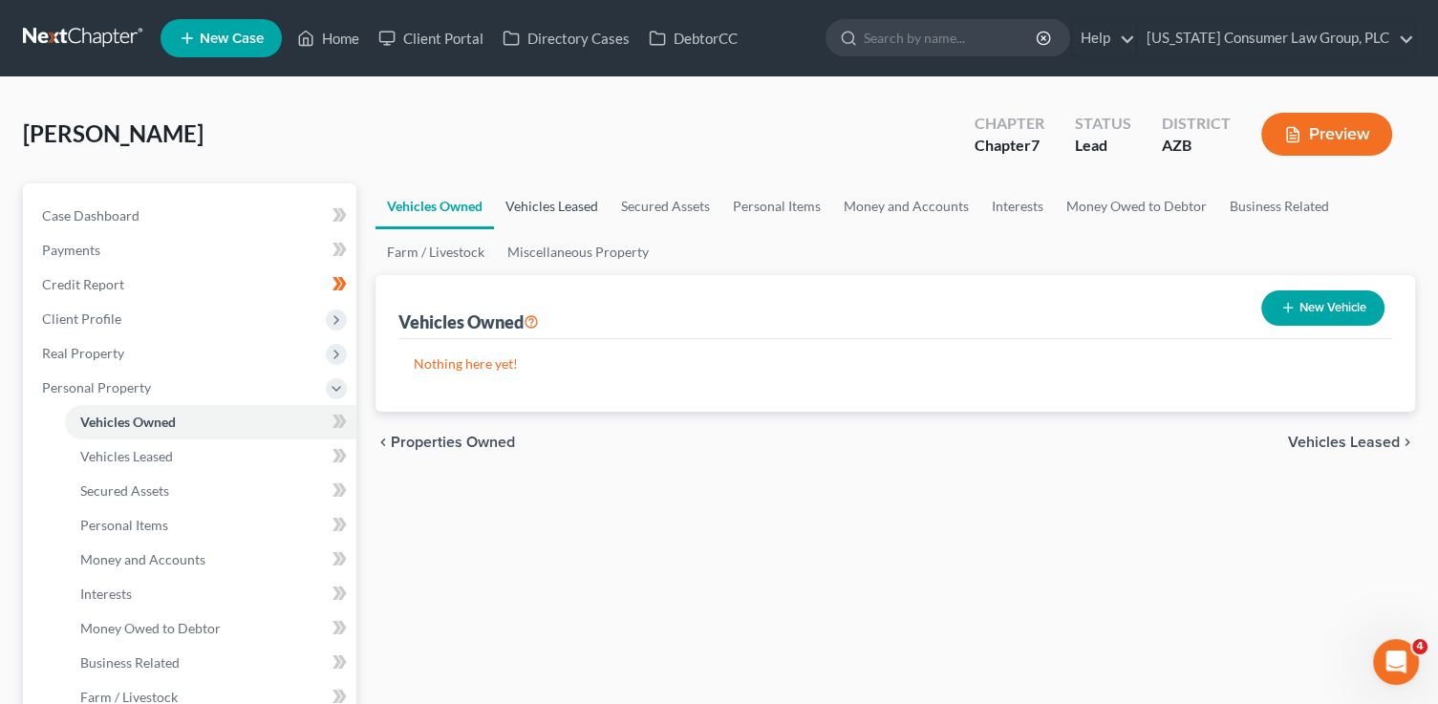
click at [549, 198] on link "Vehicles Leased" at bounding box center [552, 206] width 116 height 46
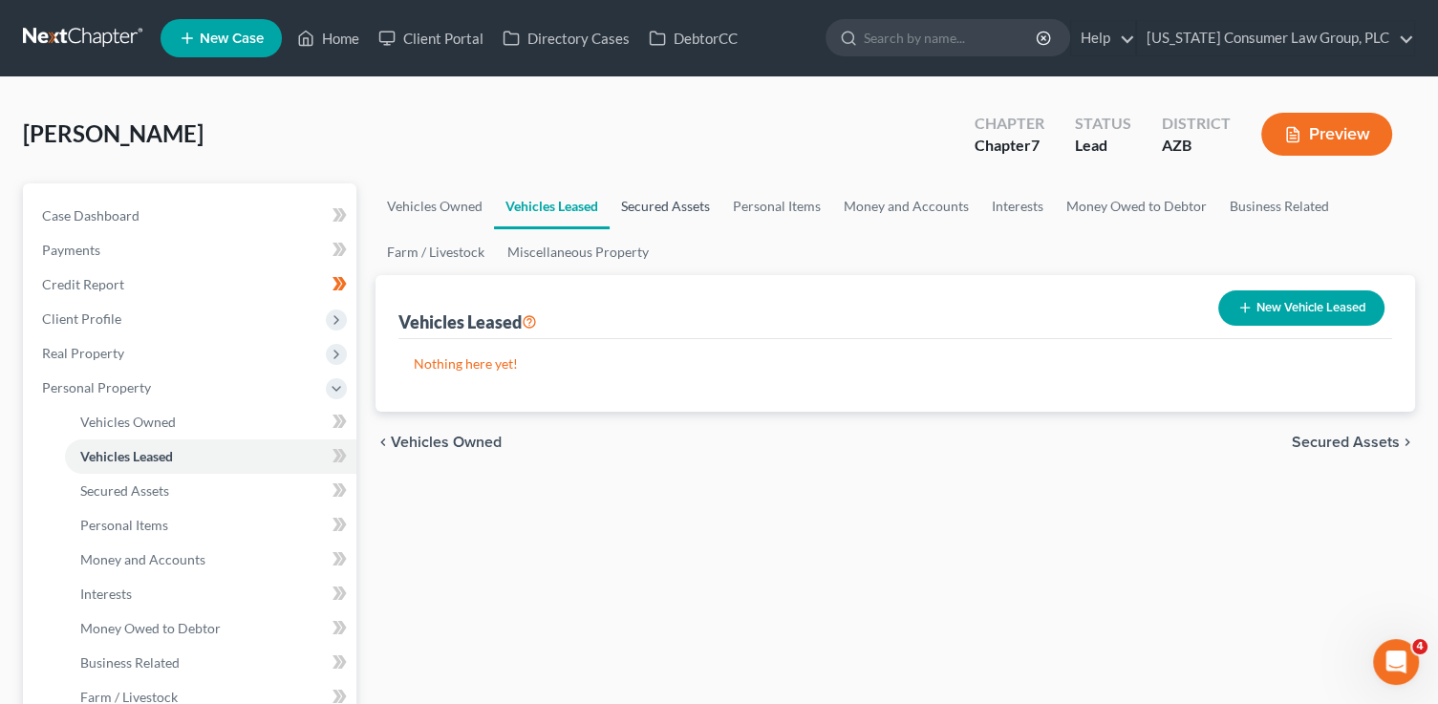
click at [668, 217] on link "Secured Assets" at bounding box center [665, 206] width 112 height 46
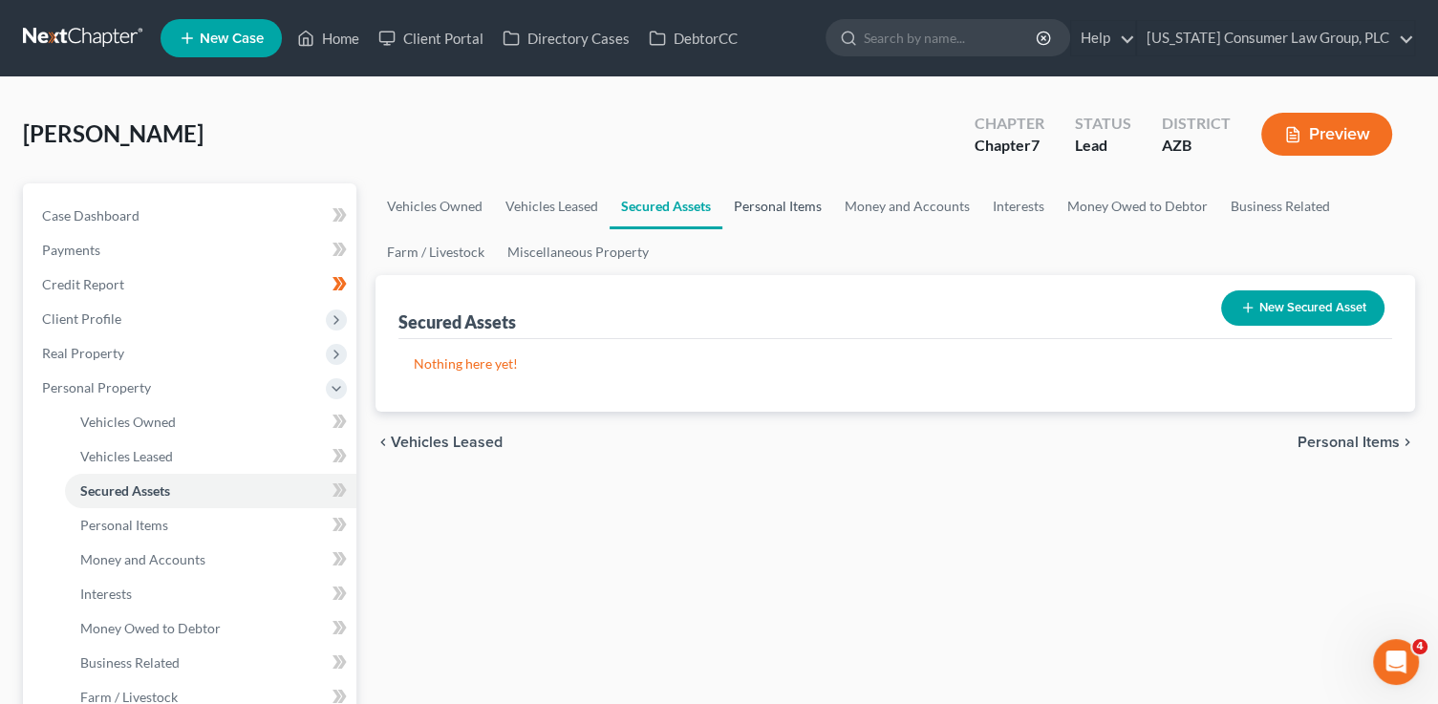
click at [772, 199] on link "Personal Items" at bounding box center [777, 206] width 111 height 46
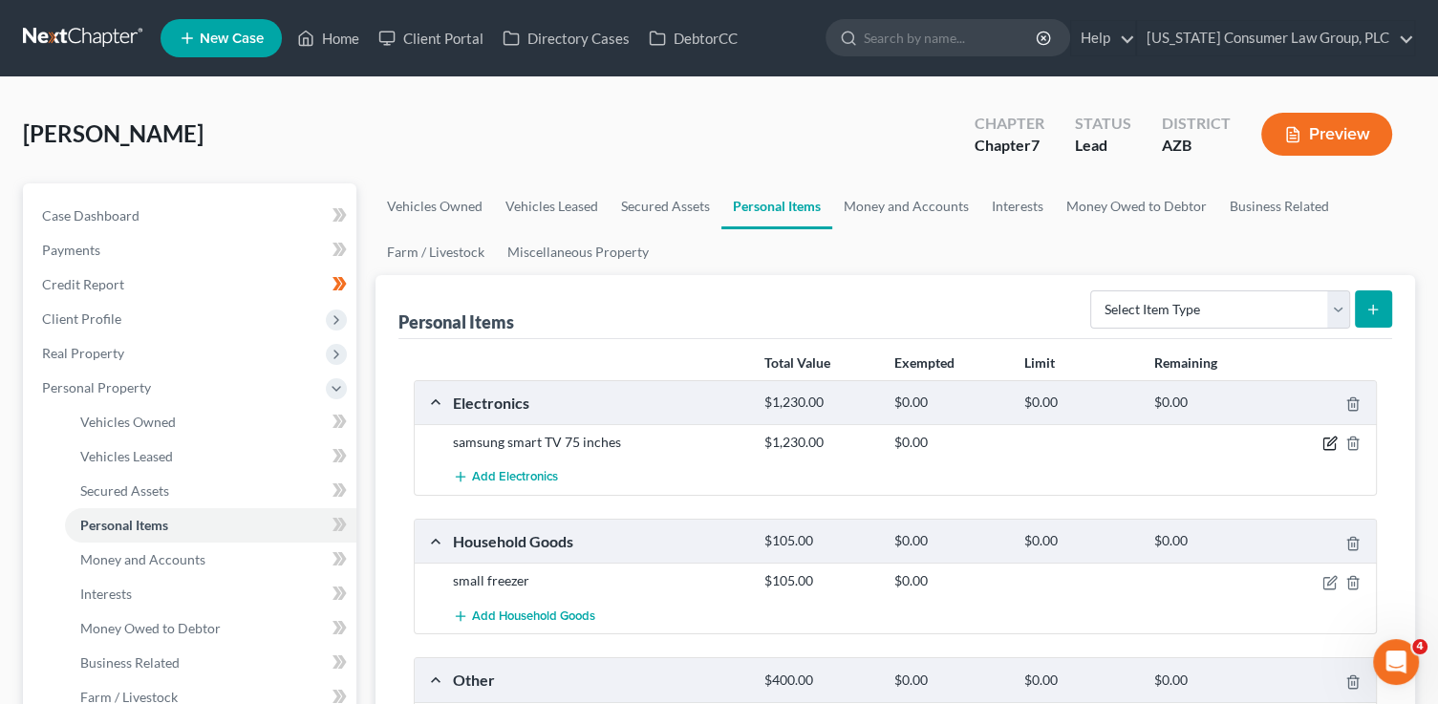
click at [1327, 443] on icon "button" at bounding box center [1331, 442] width 9 height 9
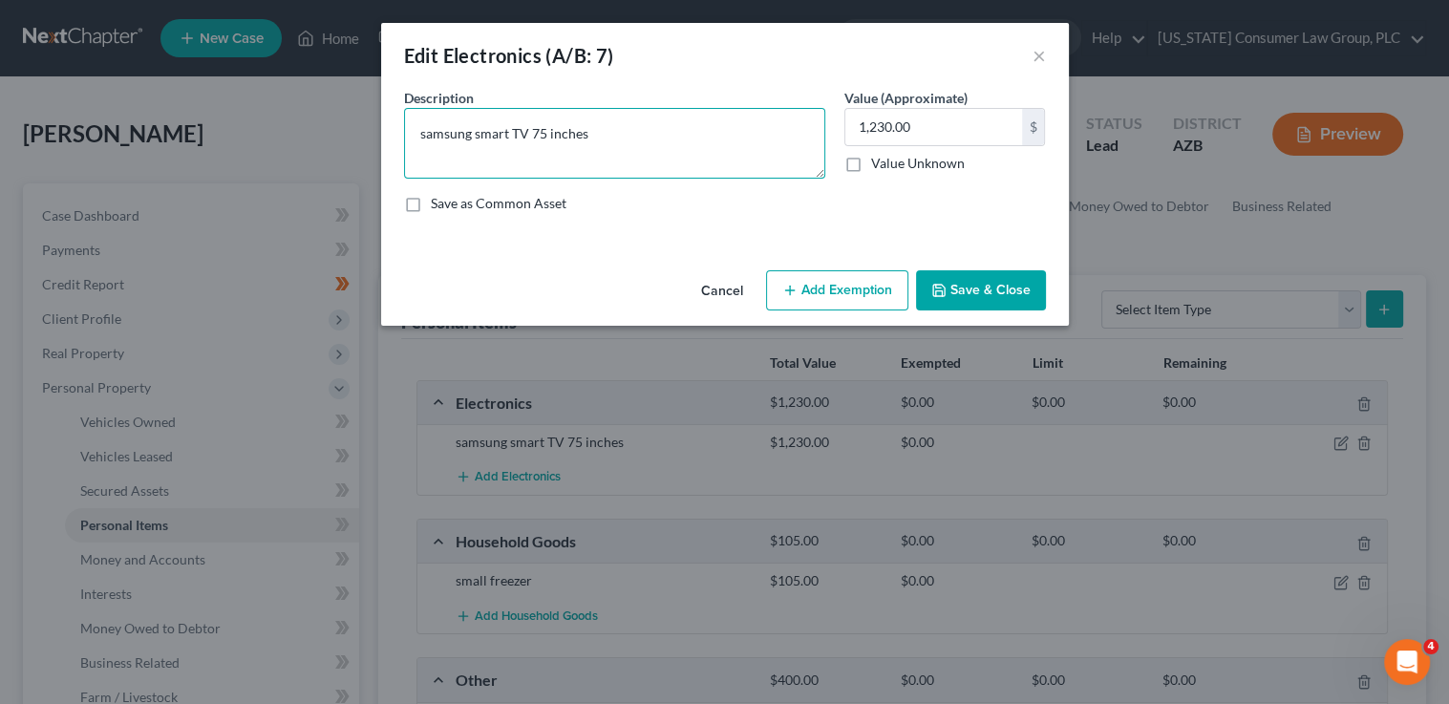
drag, startPoint x: 591, startPoint y: 130, endPoint x: 364, endPoint y: 93, distance: 230.4
click at [364, 93] on div "Edit Electronics (A/B: 7) × An exemption set must first be selected from the Fi…" at bounding box center [724, 352] width 1449 height 704
type textarea "TV, cell phone, miscellaneous household electronics"
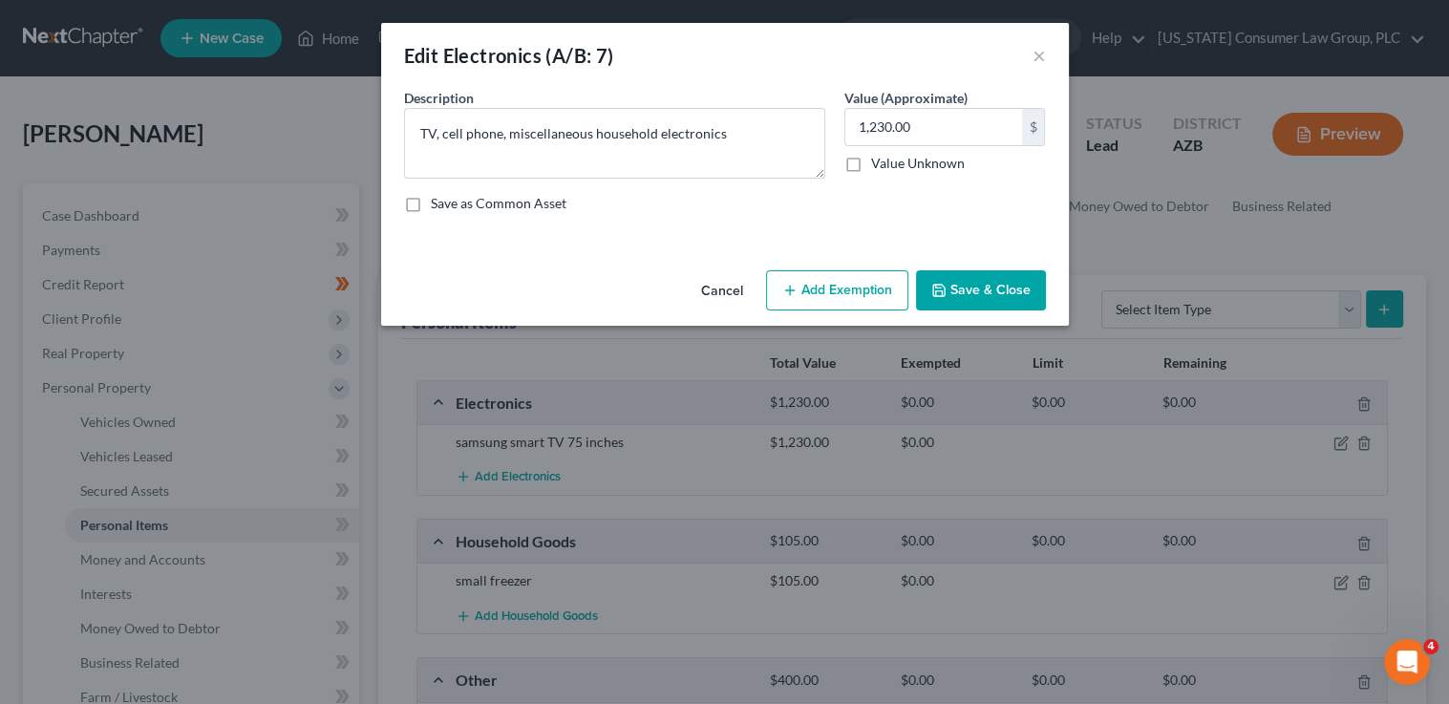
click at [807, 288] on button "Add Exemption" at bounding box center [837, 290] width 142 height 40
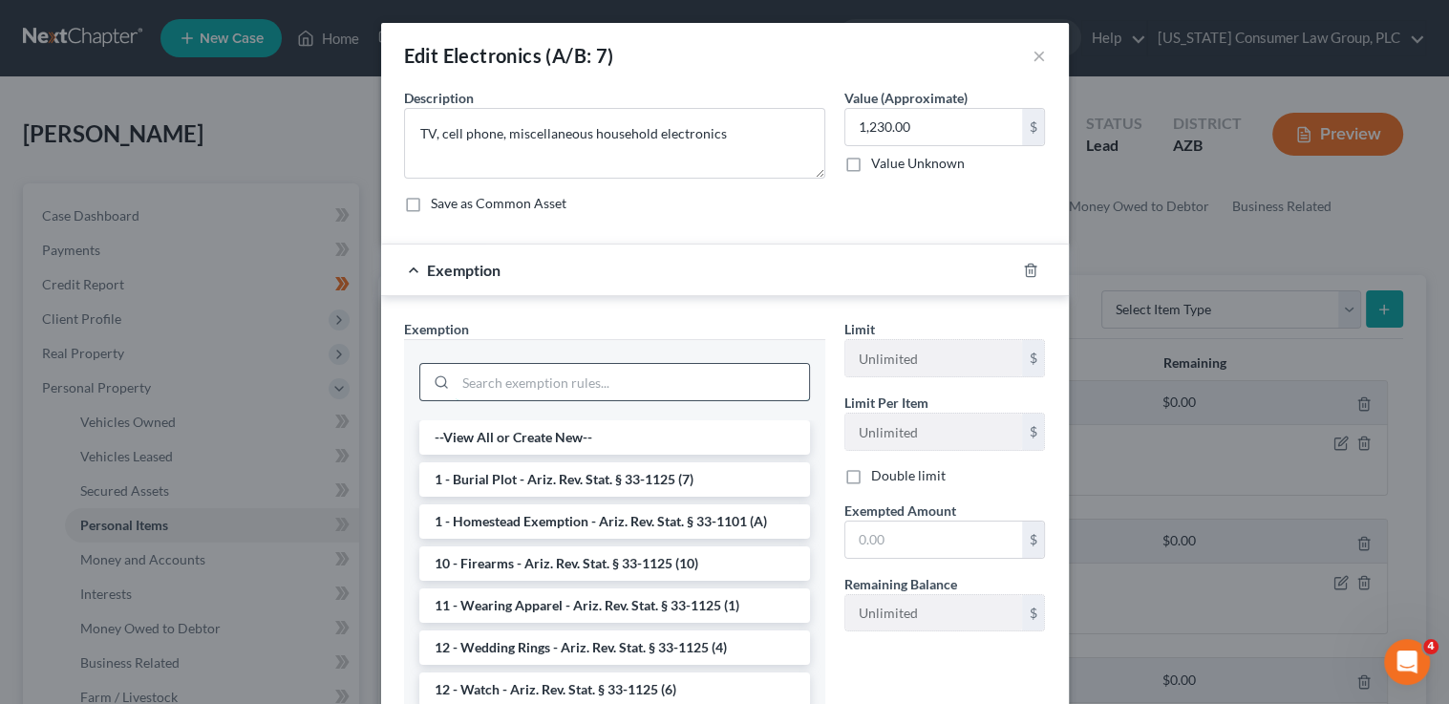
click at [523, 383] on input "search" at bounding box center [632, 382] width 353 height 36
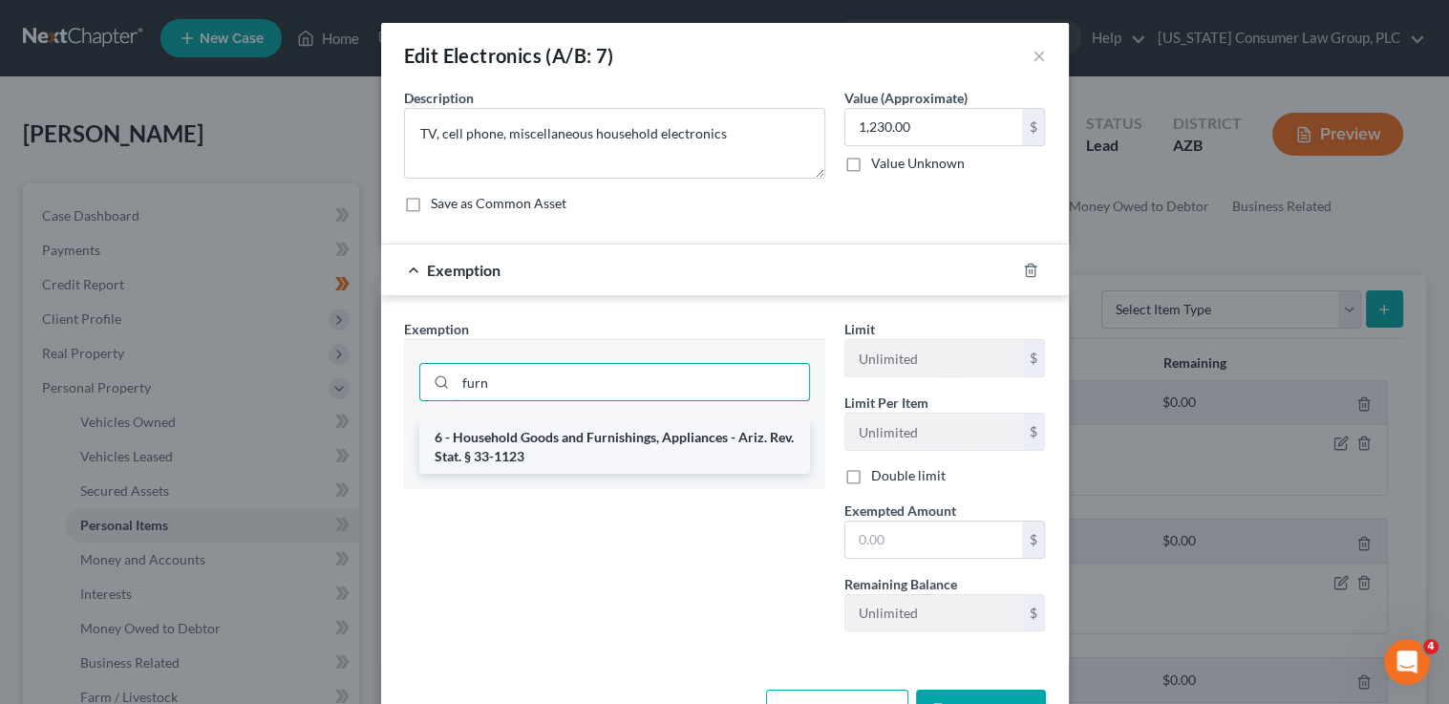
type input "furn"
click at [560, 450] on li "6 - Household Goods and Furnishings, Appliances - Ariz. Rev. Stat. § 33-1123" at bounding box center [614, 446] width 391 height 53
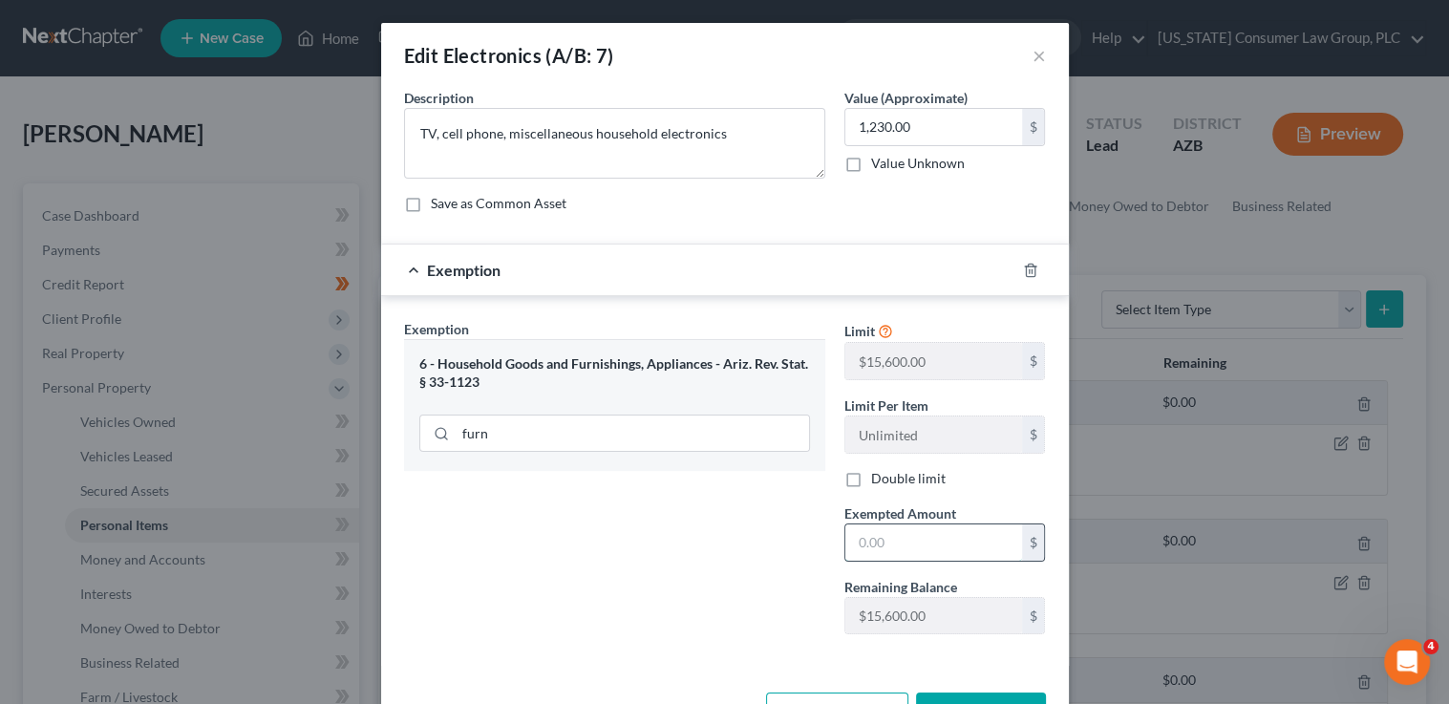
click at [886, 550] on input "text" at bounding box center [933, 542] width 177 height 36
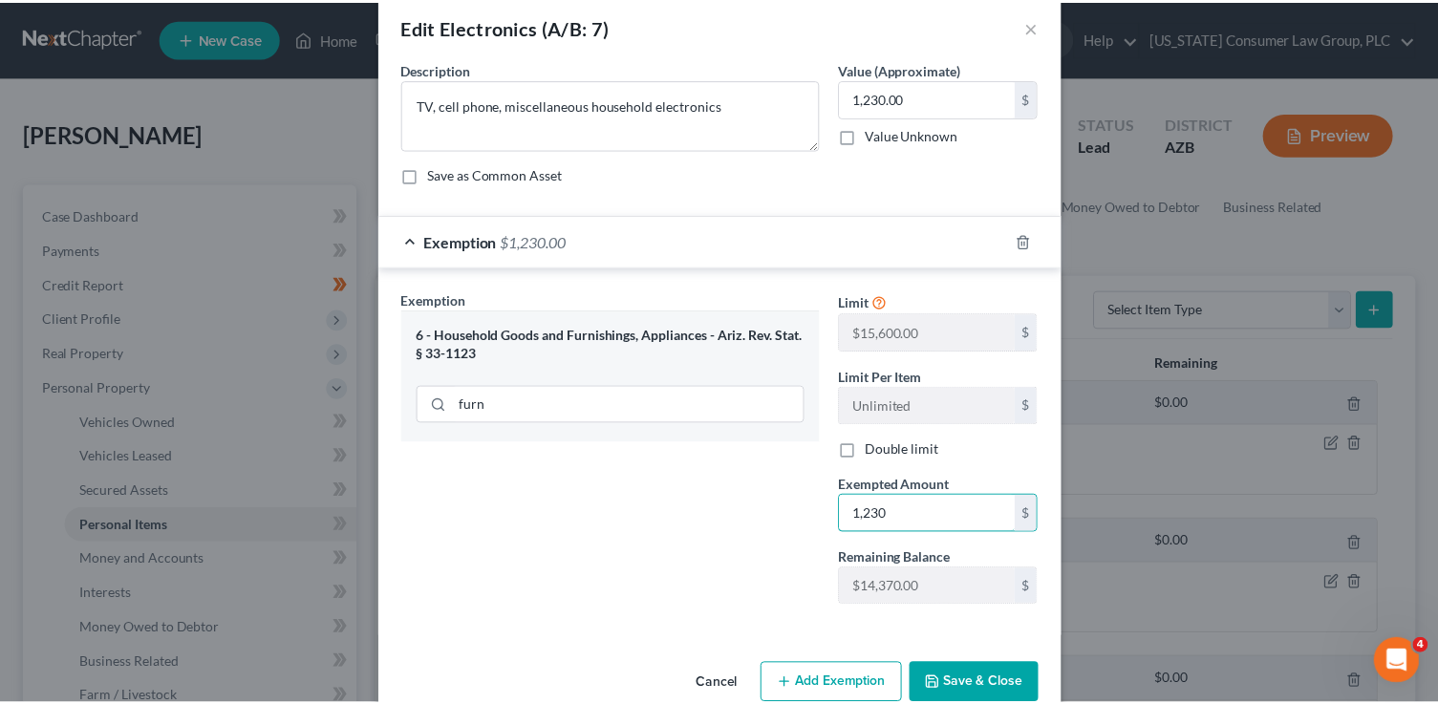
scroll to position [65, 0]
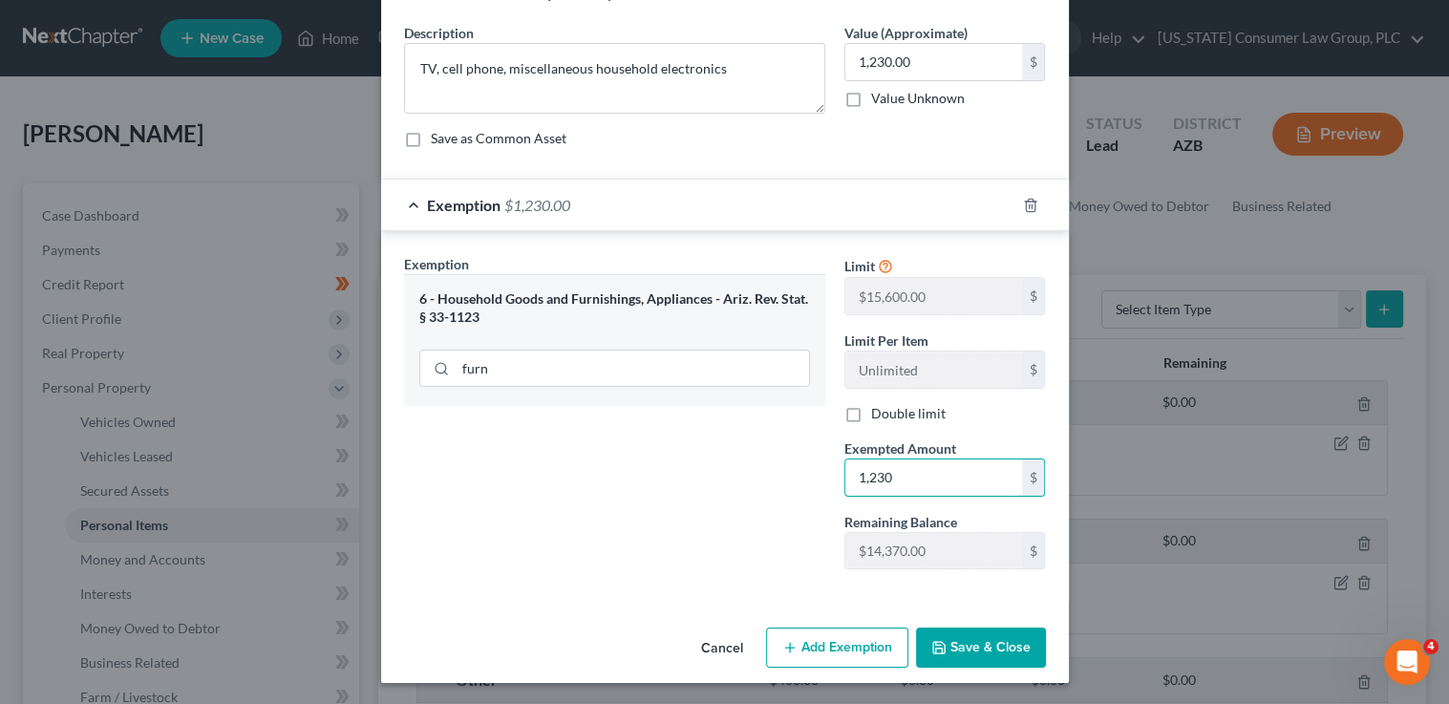
type input "1,230"
click at [938, 655] on button "Save & Close" at bounding box center [981, 648] width 130 height 40
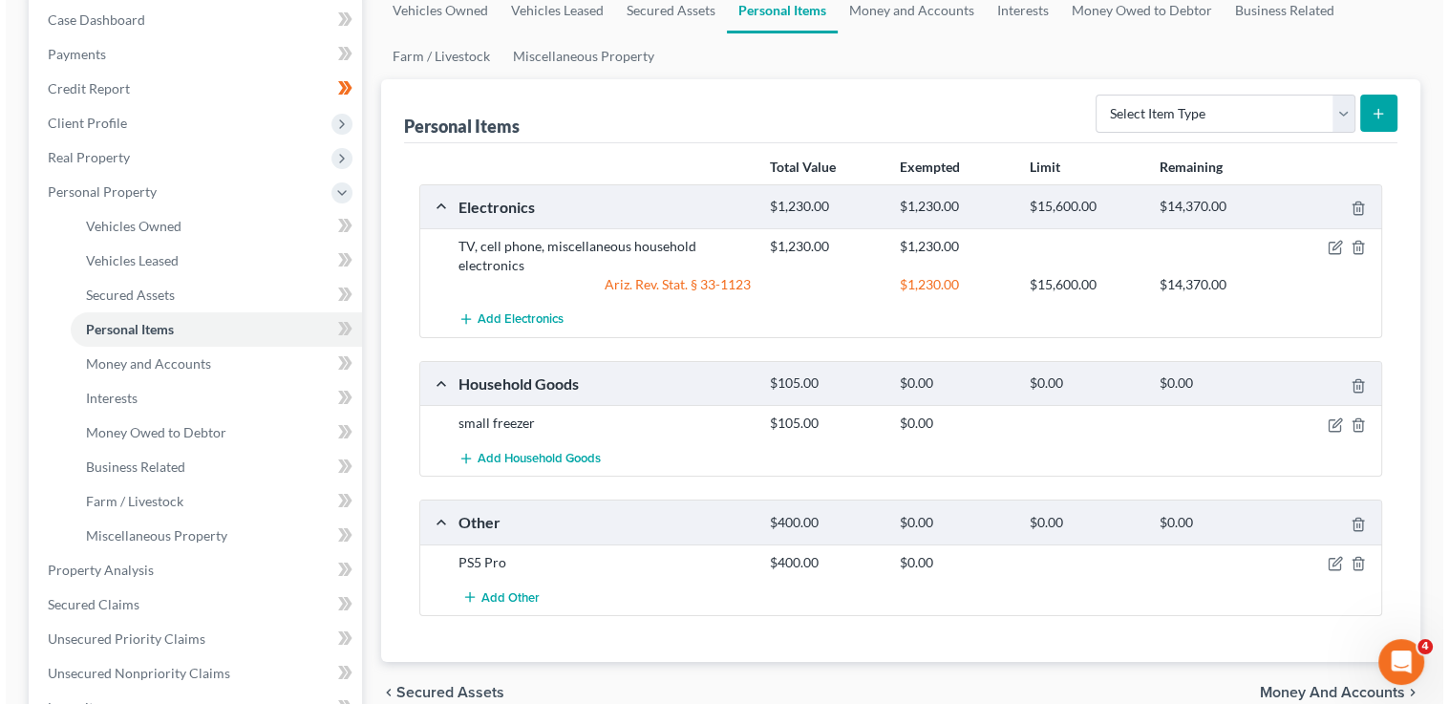
scroll to position [199, 0]
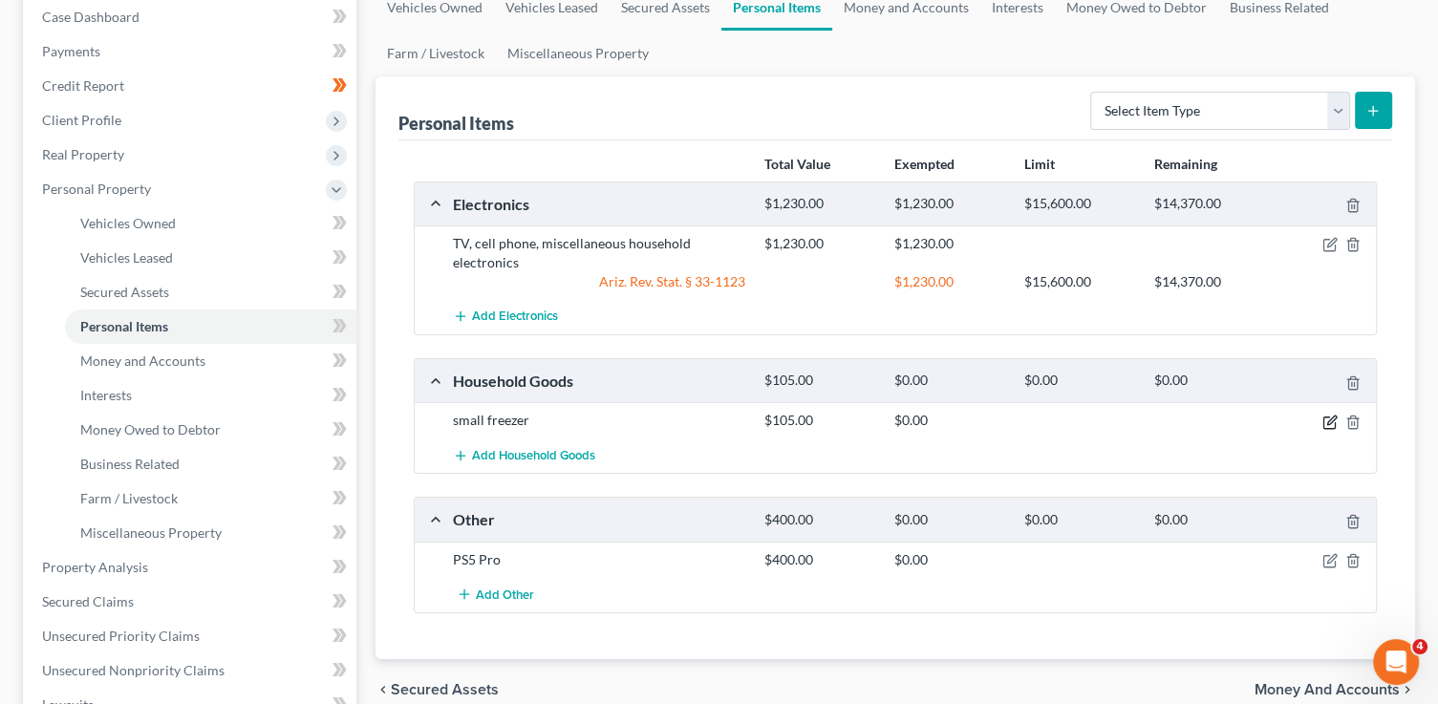
click at [1332, 421] on icon "button" at bounding box center [1329, 422] width 15 height 15
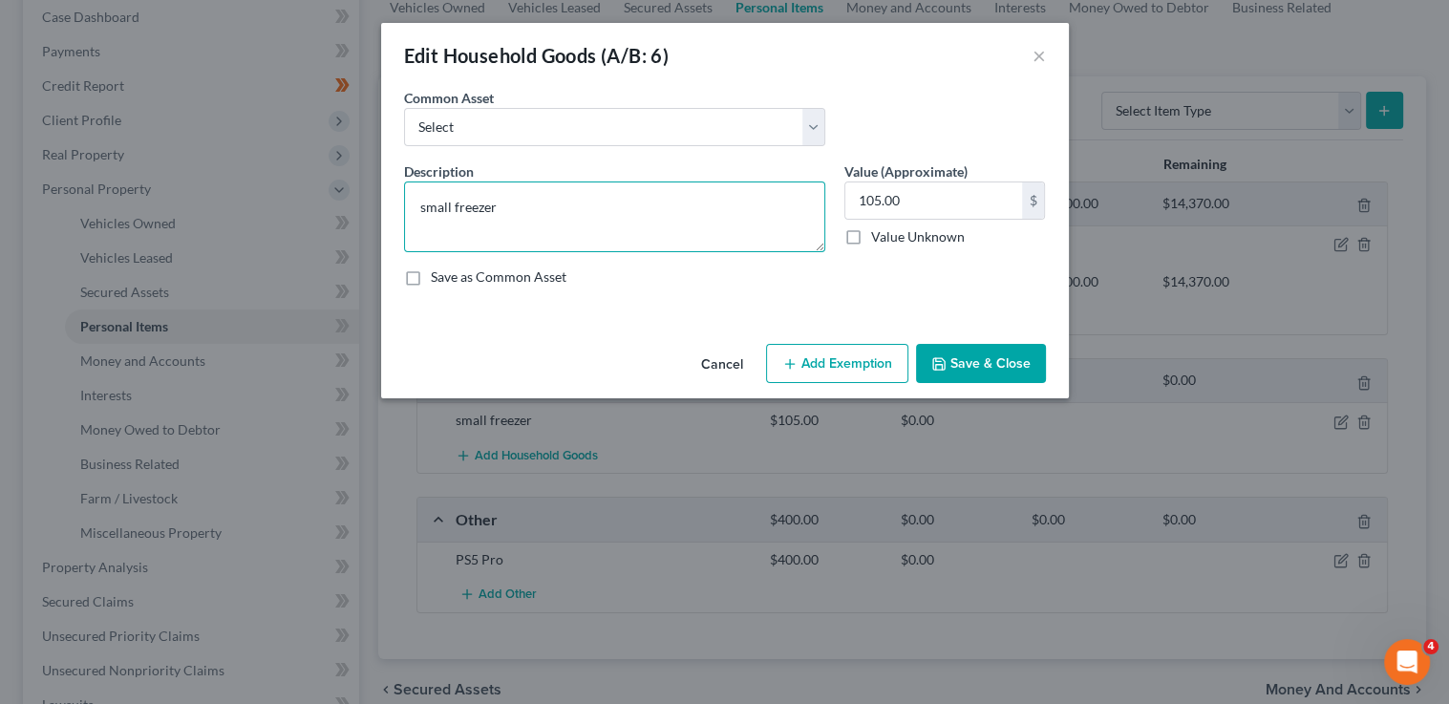
drag, startPoint x: 552, startPoint y: 203, endPoint x: 315, endPoint y: 166, distance: 239.7
click at [321, 170] on div "Edit Household Goods (A/B: 6) × An exemption set must first be selected from th…" at bounding box center [724, 352] width 1449 height 704
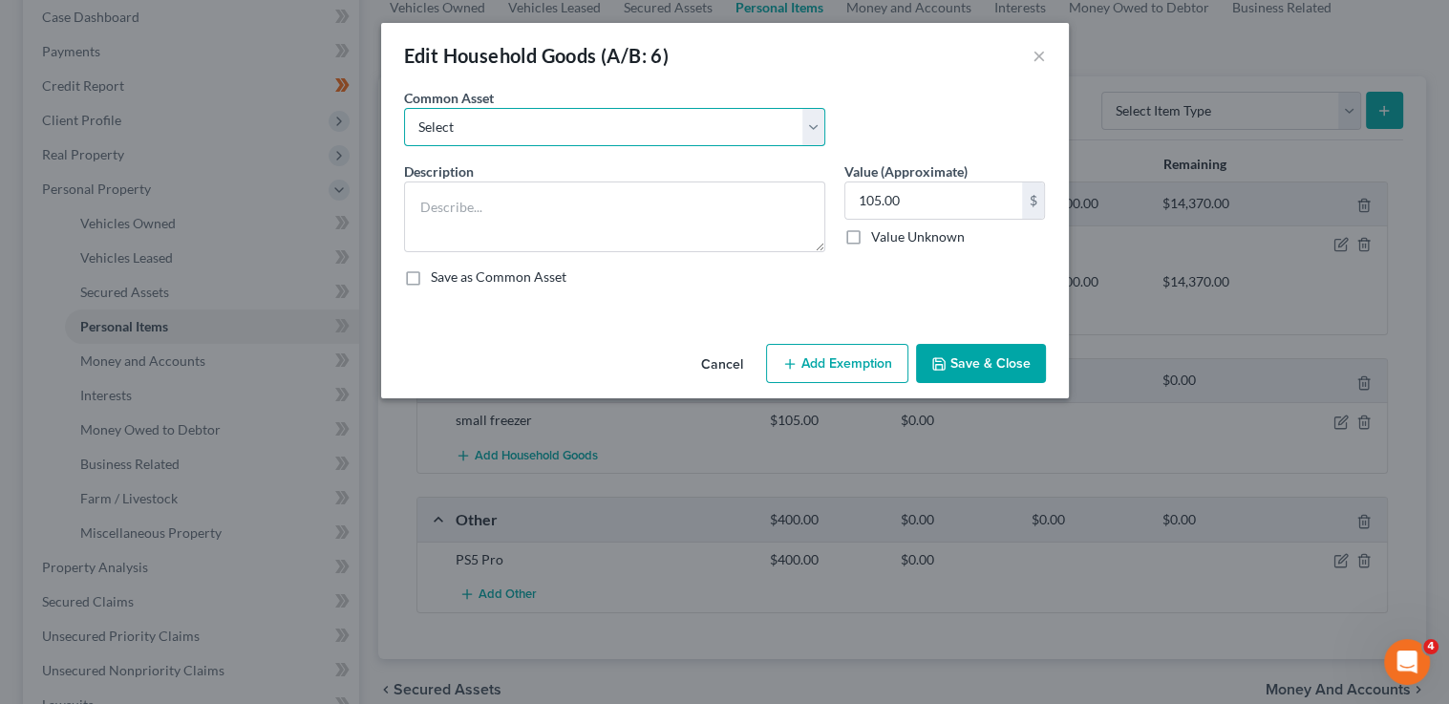
click at [421, 129] on select "Select Furniture, linens, kitchen supplies, miscellaneous household goods" at bounding box center [614, 127] width 421 height 38
select select "0"
click at [404, 108] on select "Select Furniture, linens, kitchen supplies, miscellaneous household goods" at bounding box center [614, 127] width 421 height 38
type textarea "Furniture, linens, kitchen supplies, miscellaneous household goods"
type input "1,000.00"
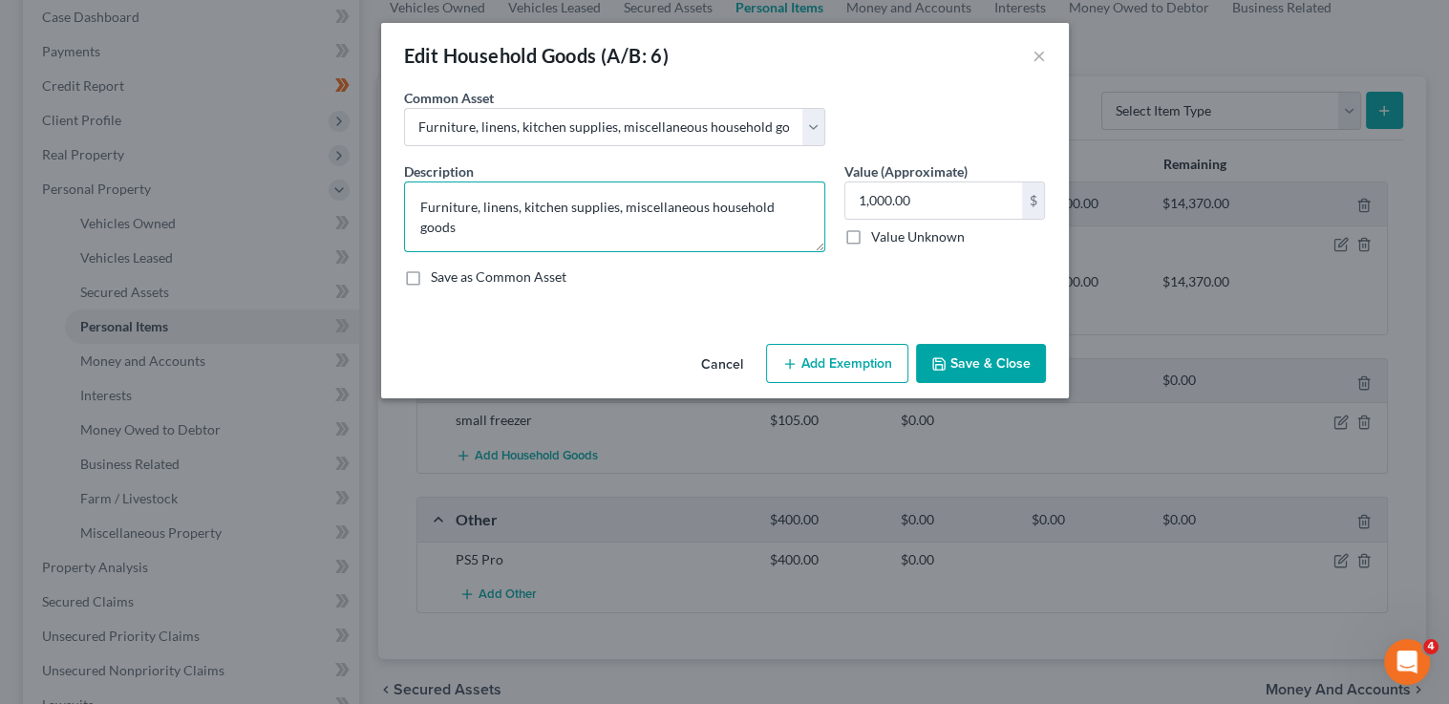
click at [619, 205] on textarea "Furniture, linens, kitchen supplies, miscellaneous household goods" at bounding box center [614, 216] width 421 height 71
type textarea "Furniture, linens, kitchen supplies, small freezer, miscellaneous household goo…"
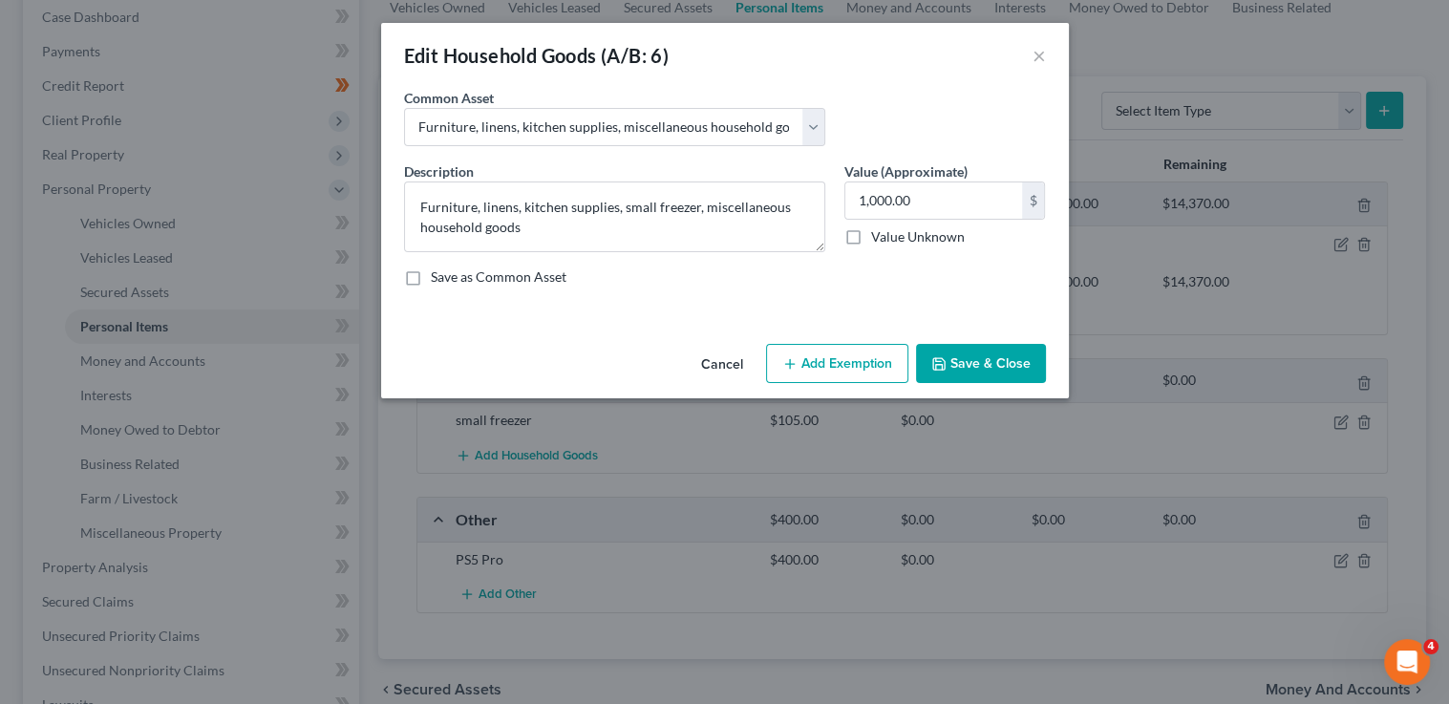
click at [803, 365] on button "Add Exemption" at bounding box center [837, 364] width 142 height 40
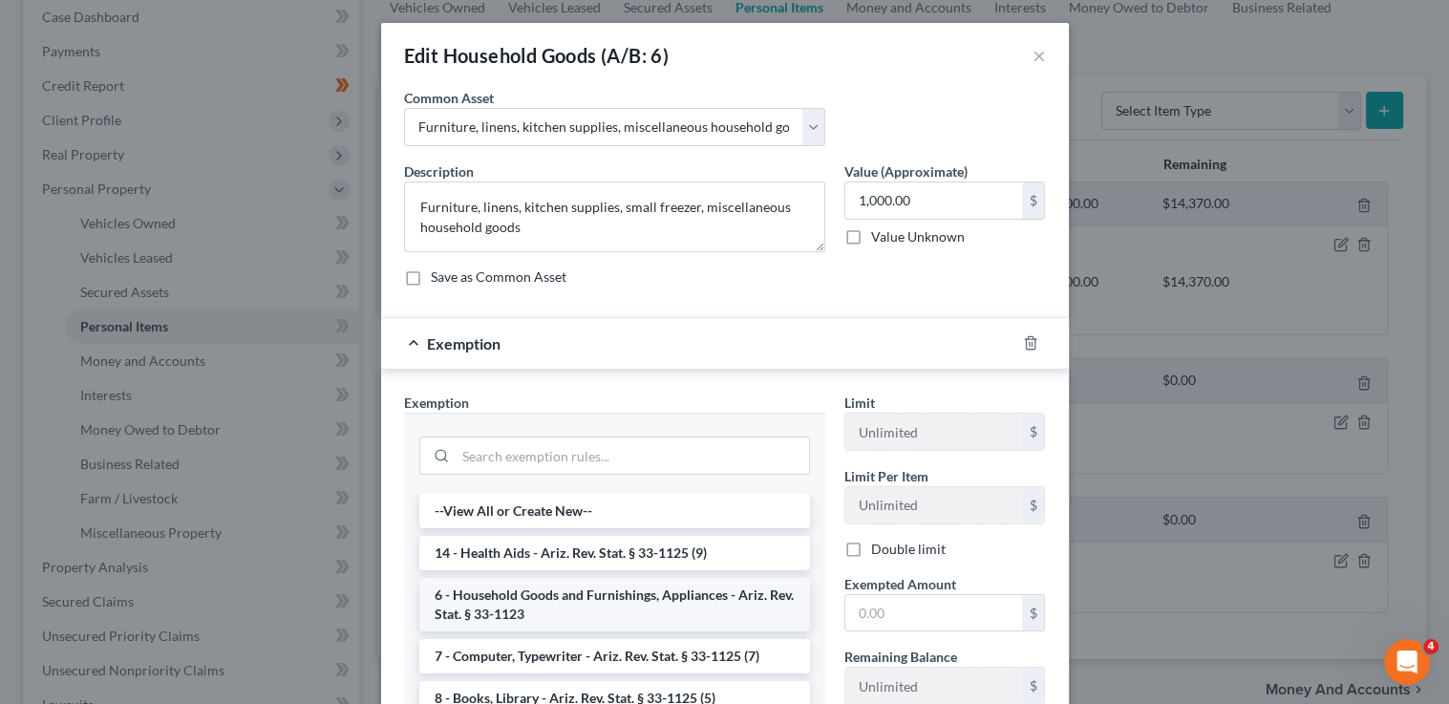
click at [530, 603] on li "6 - Household Goods and Furnishings, Appliances - Ariz. Rev. Stat. § 33-1123" at bounding box center [614, 604] width 391 height 53
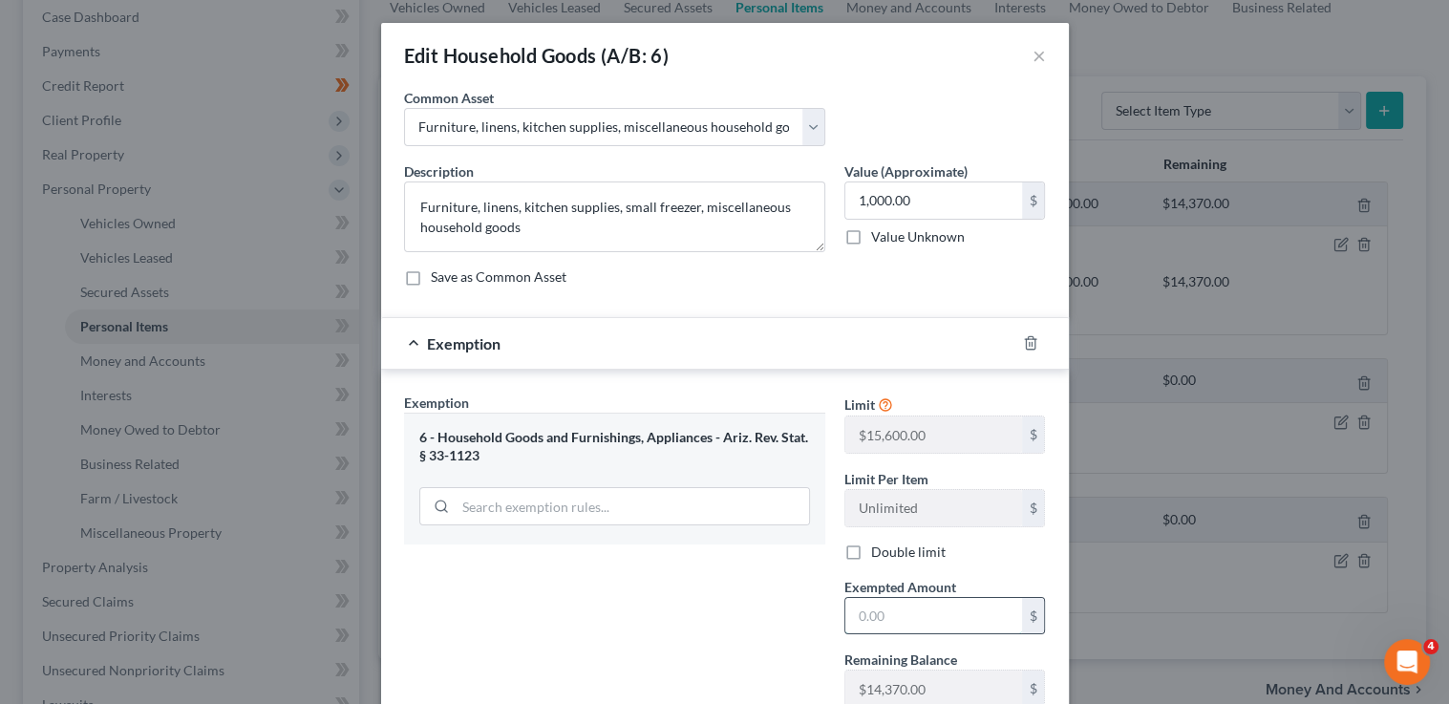
click at [916, 617] on input "text" at bounding box center [933, 616] width 177 height 36
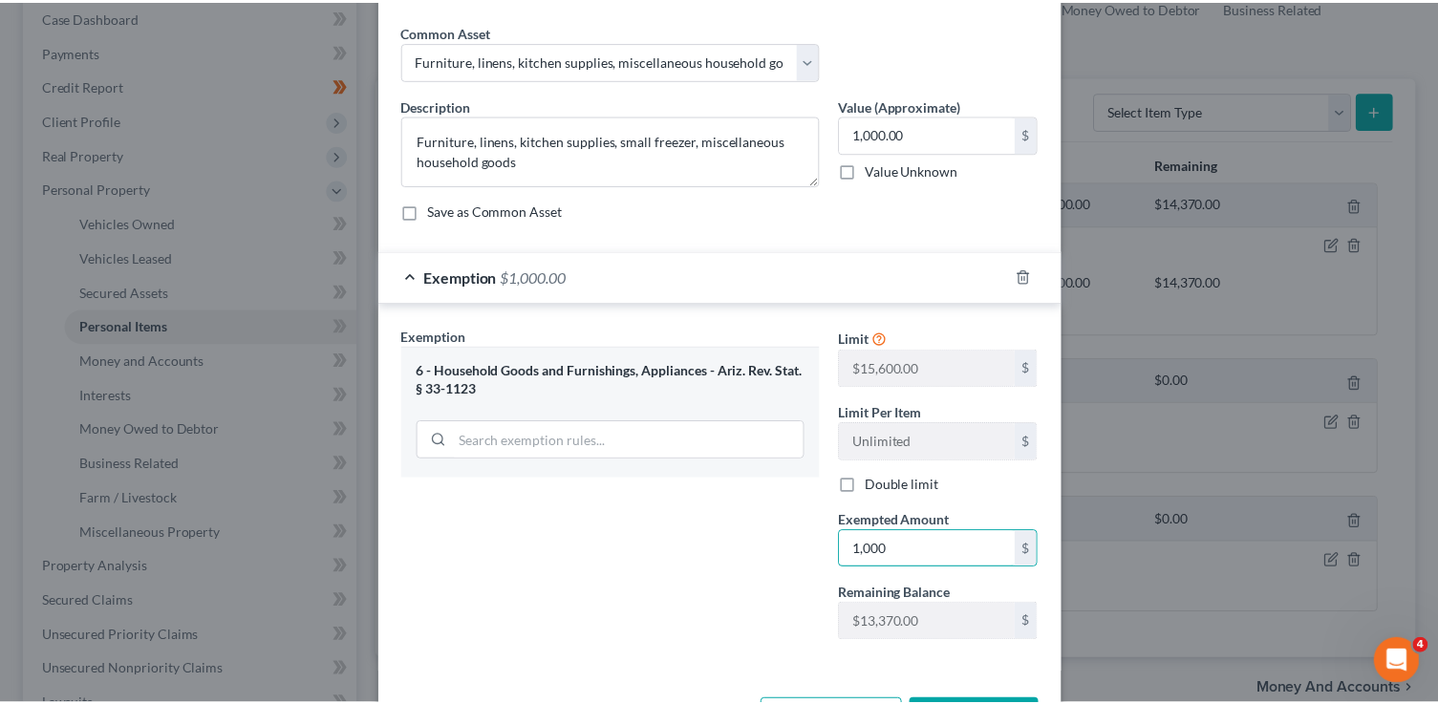
scroll to position [138, 0]
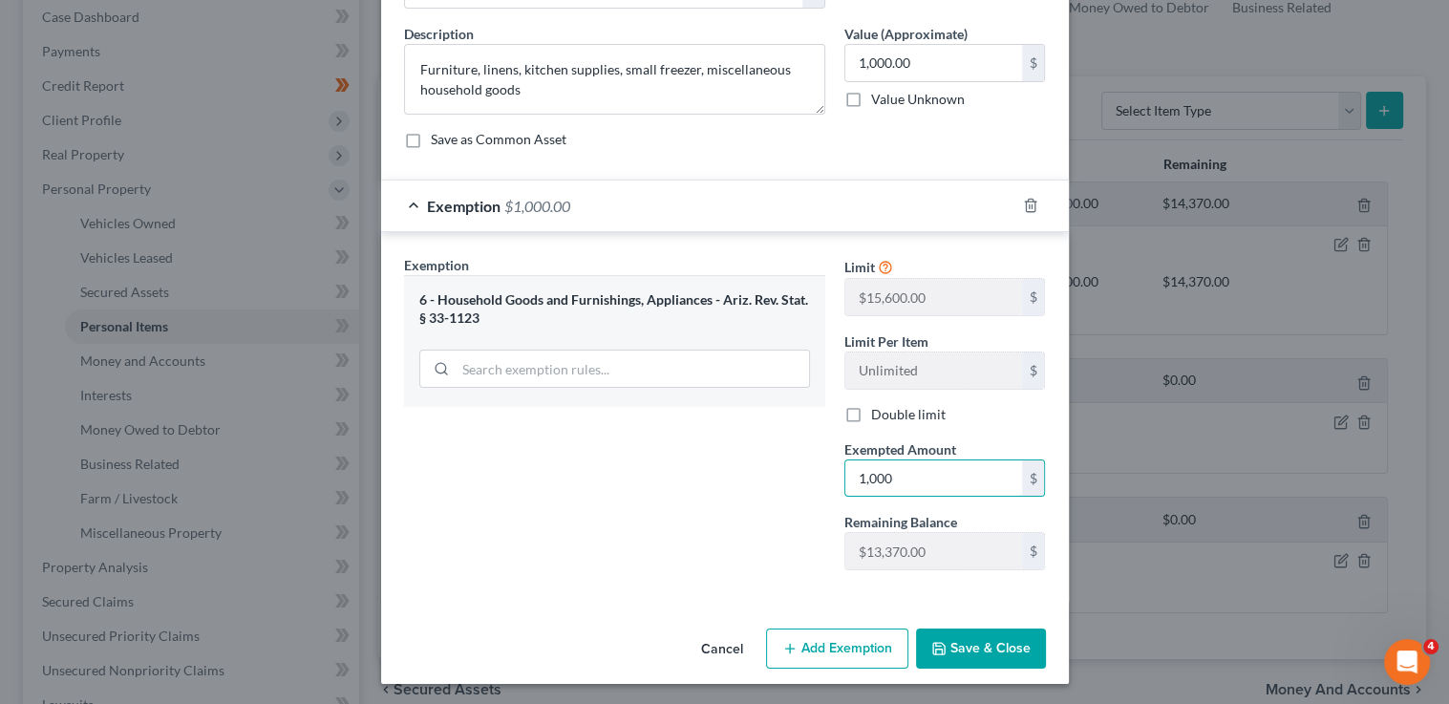
type input "1,000"
click at [956, 640] on button "Save & Close" at bounding box center [981, 649] width 130 height 40
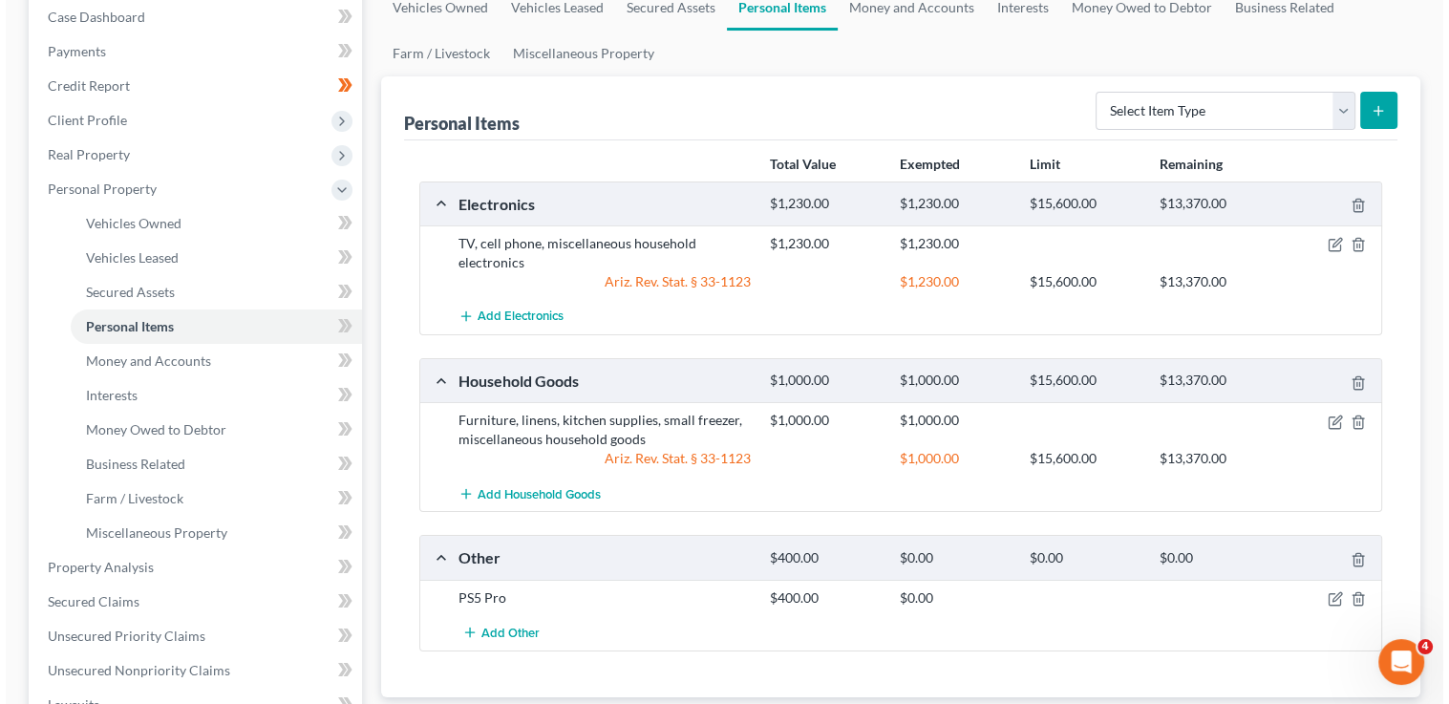
scroll to position [203, 0]
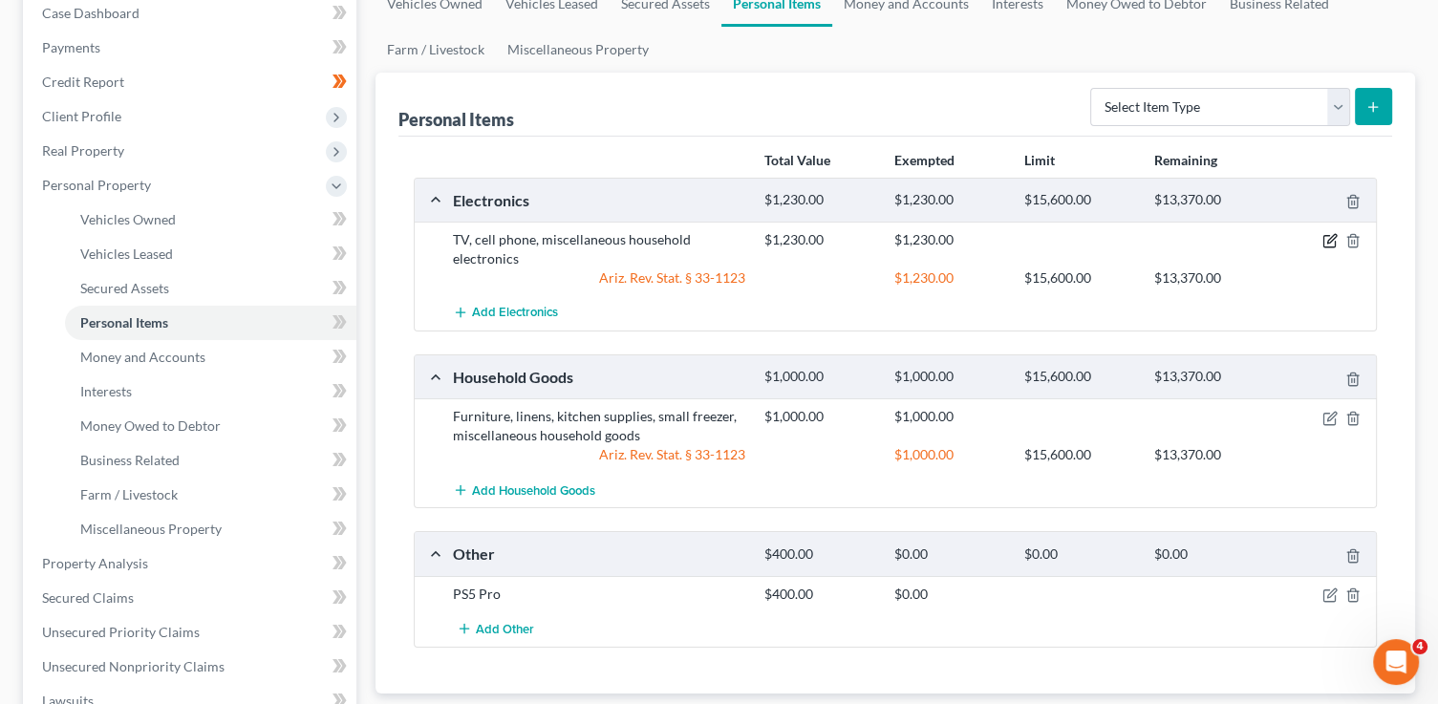
click at [1328, 236] on icon "button" at bounding box center [1329, 240] width 15 height 15
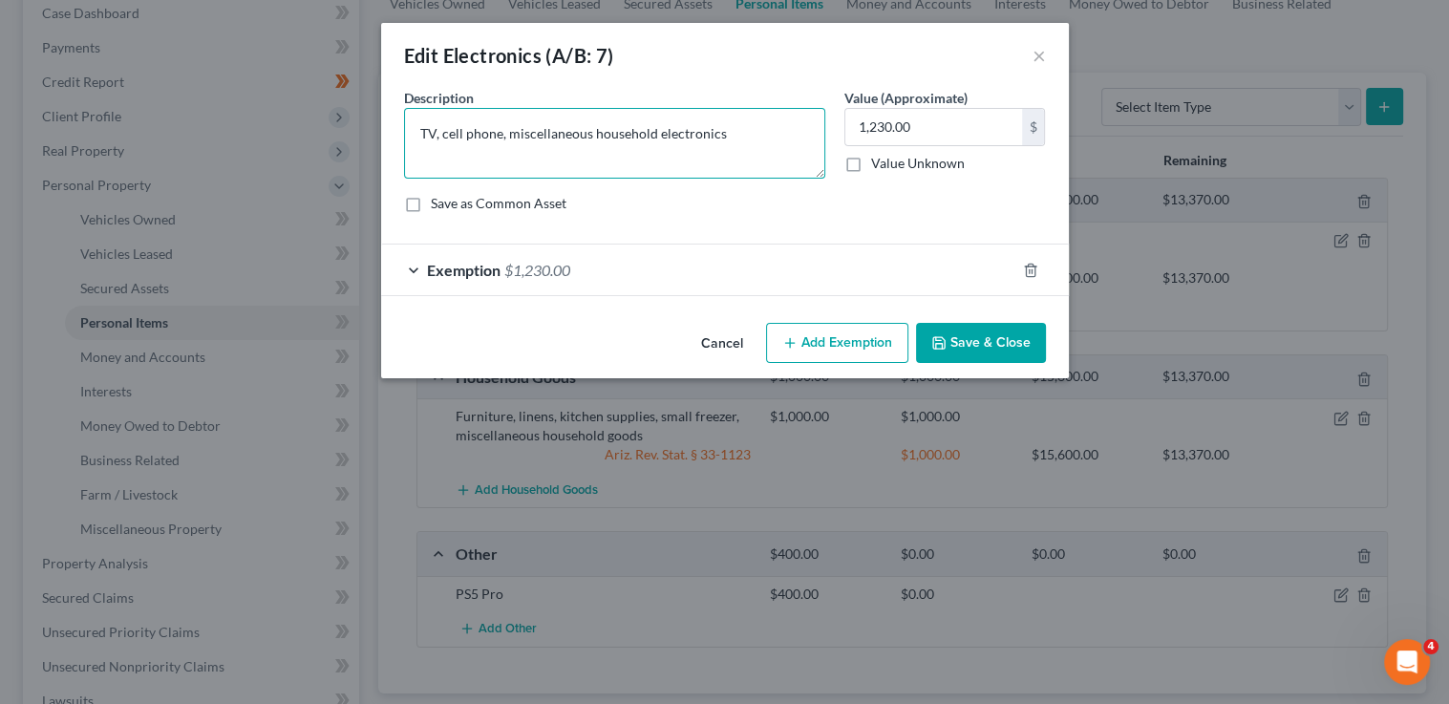
click at [735, 130] on textarea "TV, cell phone, miscellaneous household electronics" at bounding box center [614, 143] width 421 height 71
click at [505, 133] on textarea "TV, cell phone, miscellaneous household electronics" at bounding box center [614, 143] width 421 height 71
type textarea "TV, cell phone, gaming system, miscellaneous household electronics"
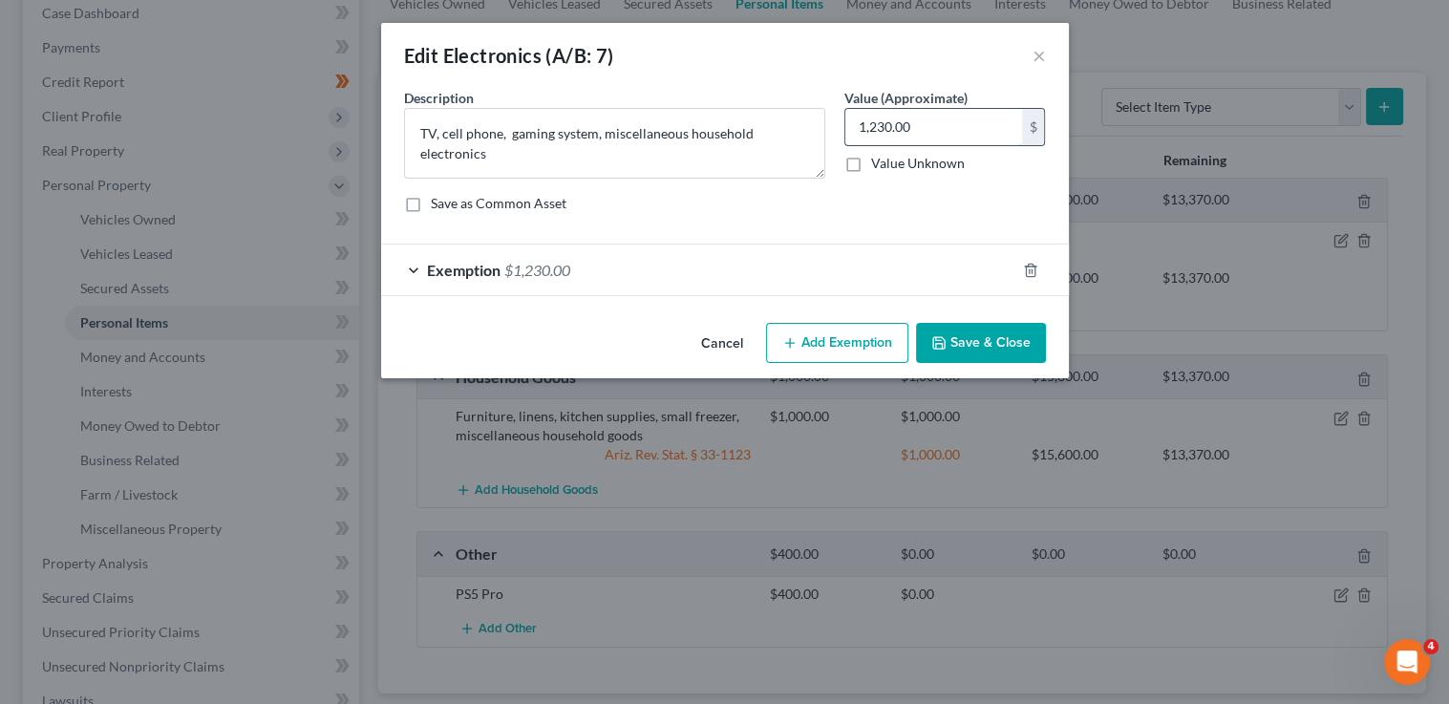
click at [876, 125] on input "1,230.00" at bounding box center [933, 127] width 177 height 36
type input "1,600"
click at [777, 279] on div "Exemption $1,230.00" at bounding box center [698, 270] width 634 height 51
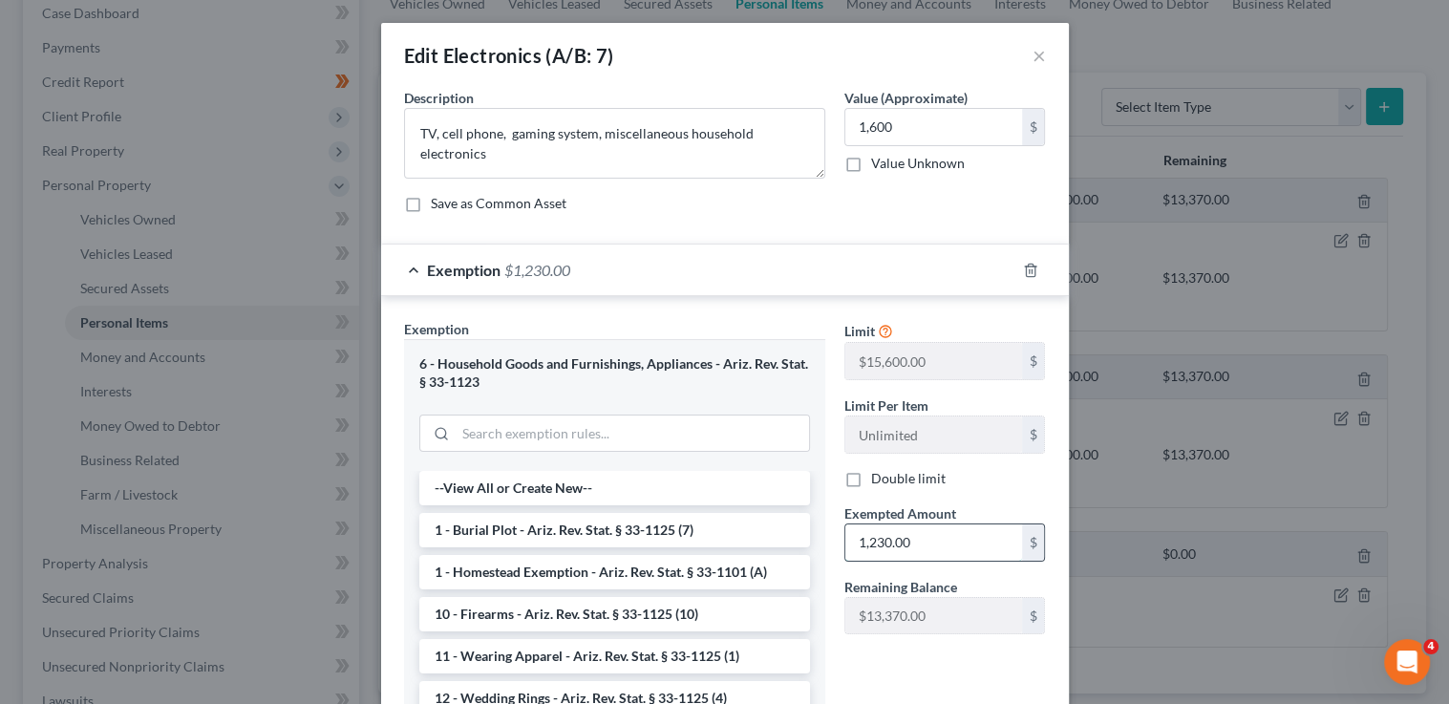
click at [943, 543] on input "1,230.00" at bounding box center [933, 542] width 177 height 36
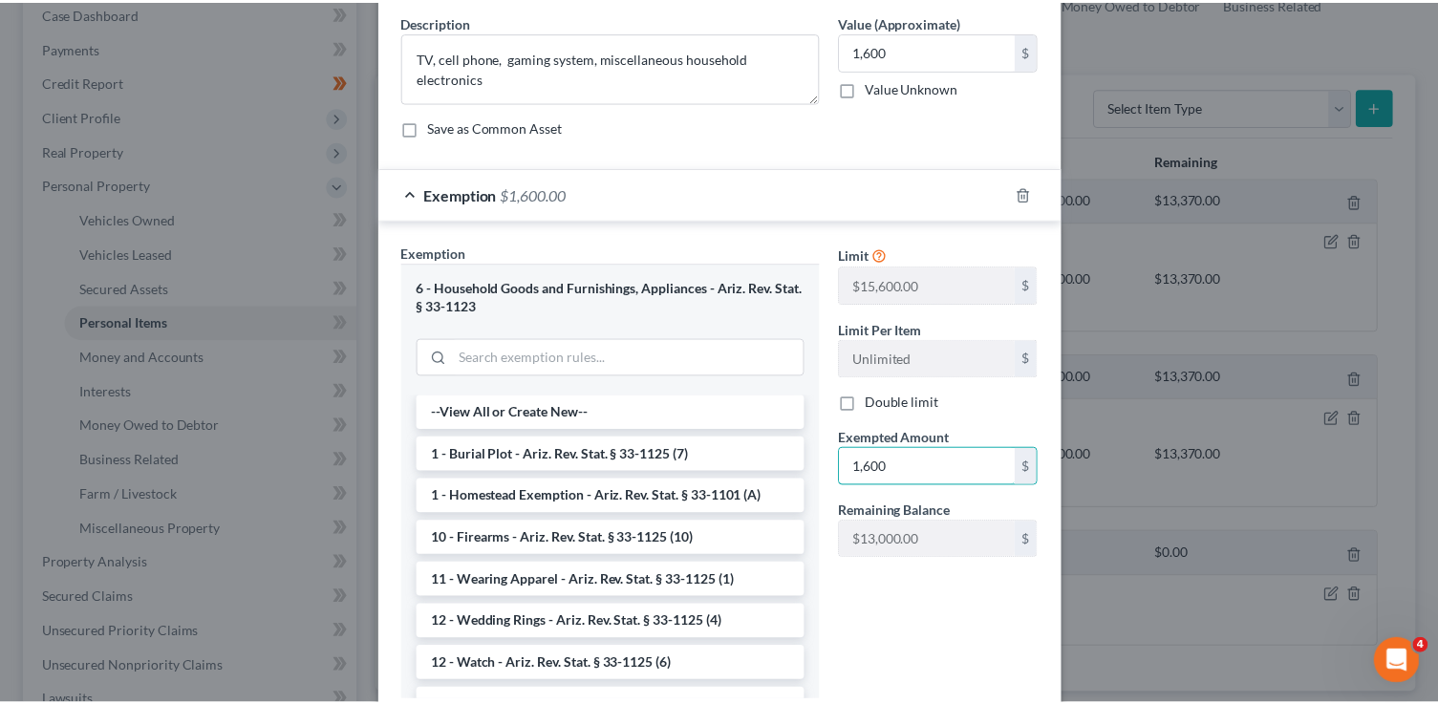
scroll to position [207, 0]
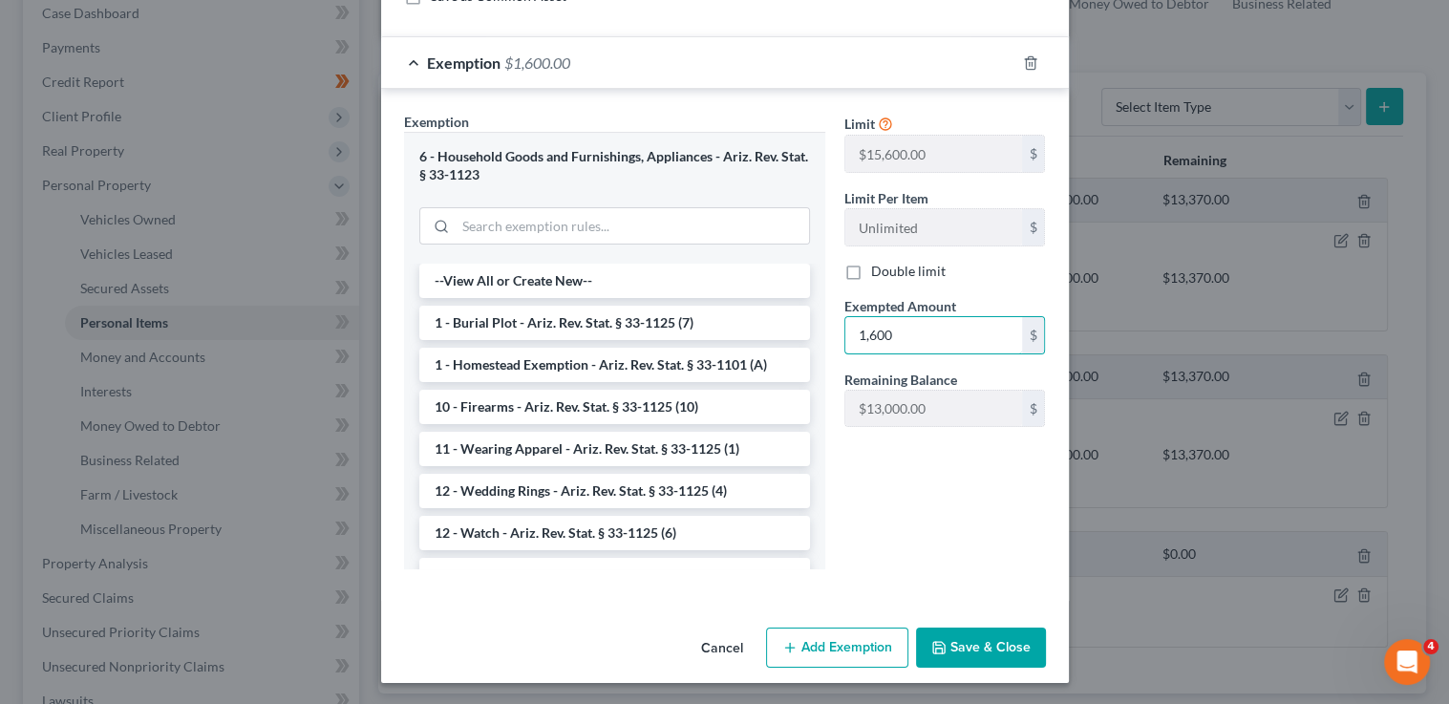
type input "1,600"
click at [958, 647] on button "Save & Close" at bounding box center [981, 648] width 130 height 40
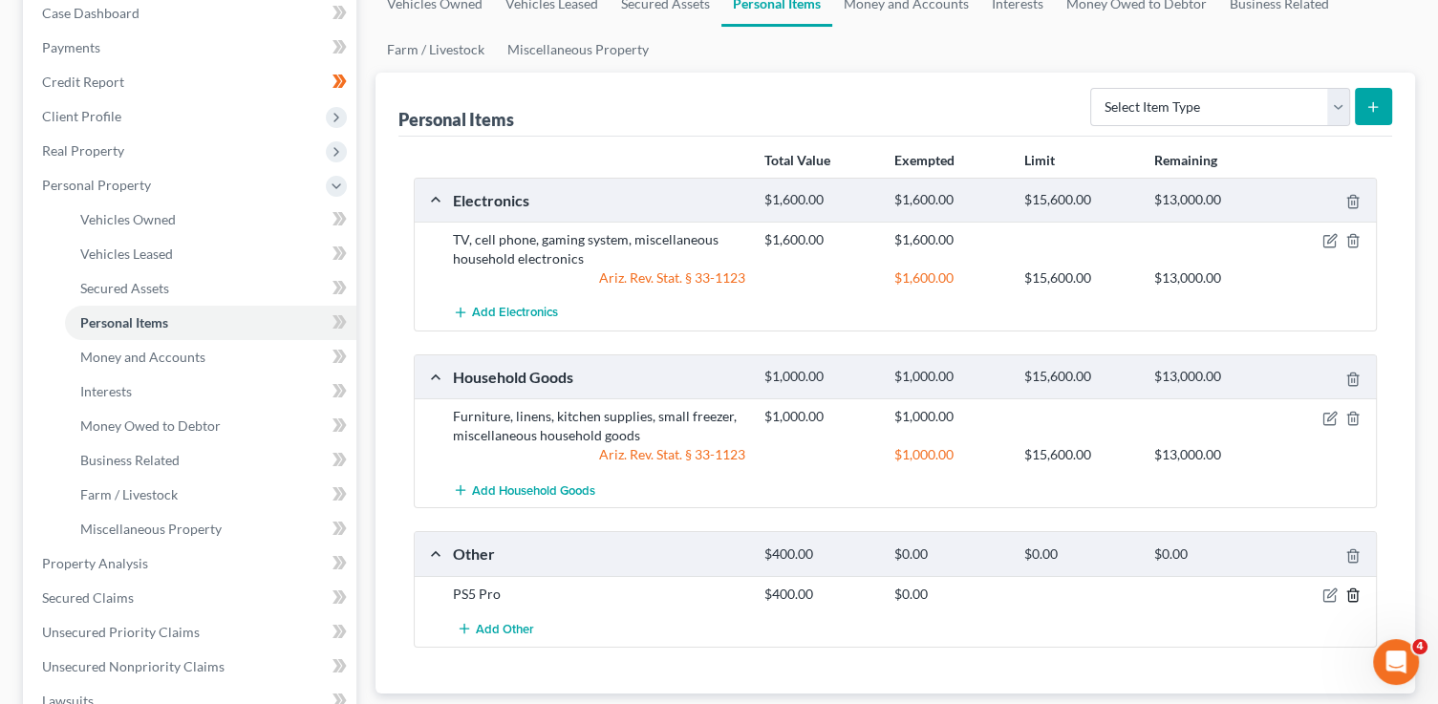
click at [1356, 588] on icon "button" at bounding box center [1352, 594] width 9 height 12
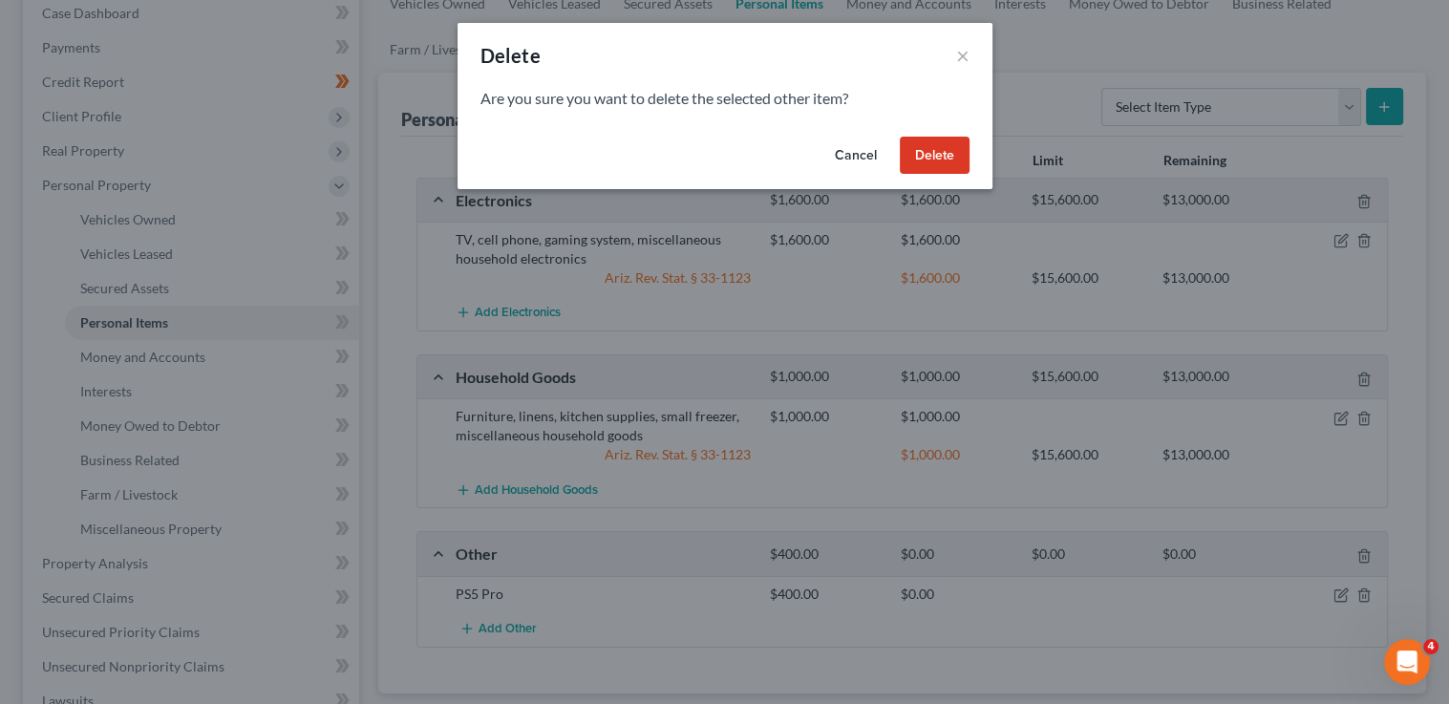
click at [930, 160] on button "Delete" at bounding box center [935, 156] width 70 height 38
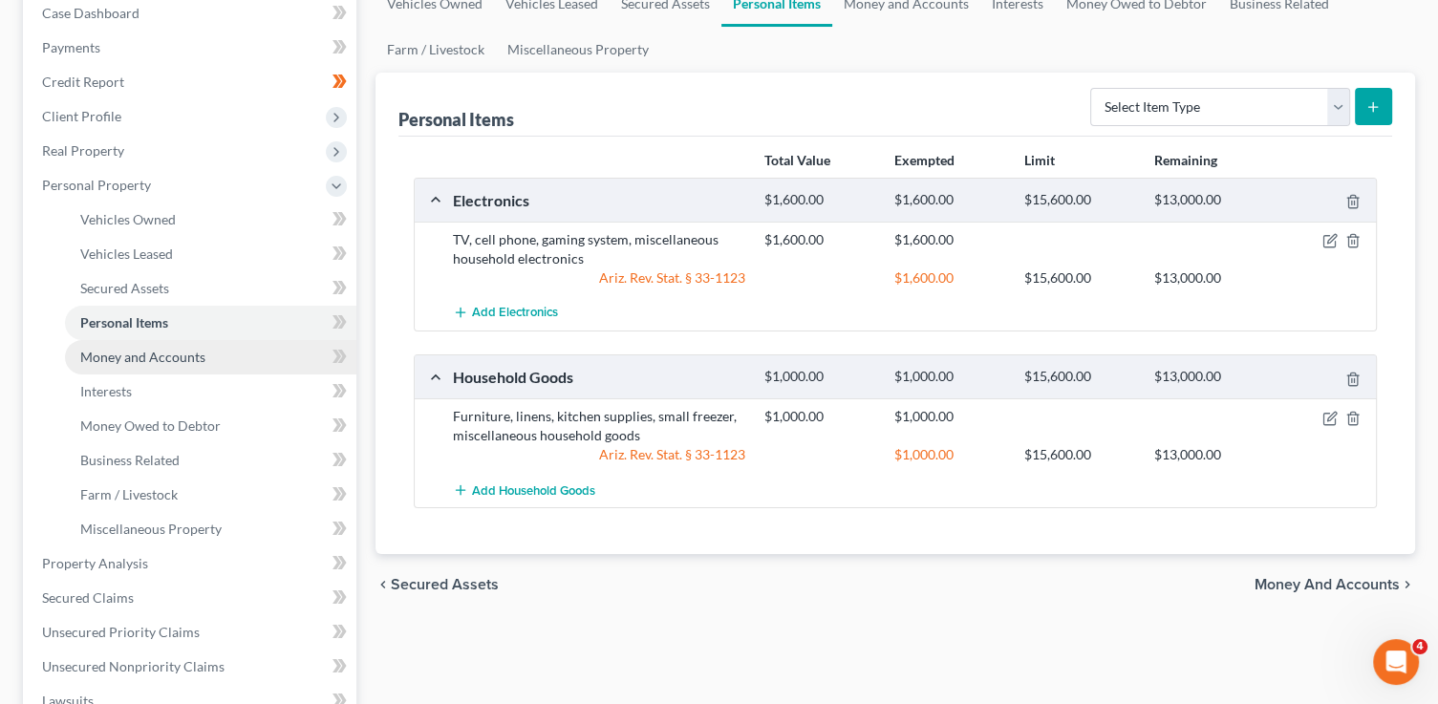
click at [154, 354] on span "Money and Accounts" at bounding box center [142, 357] width 125 height 16
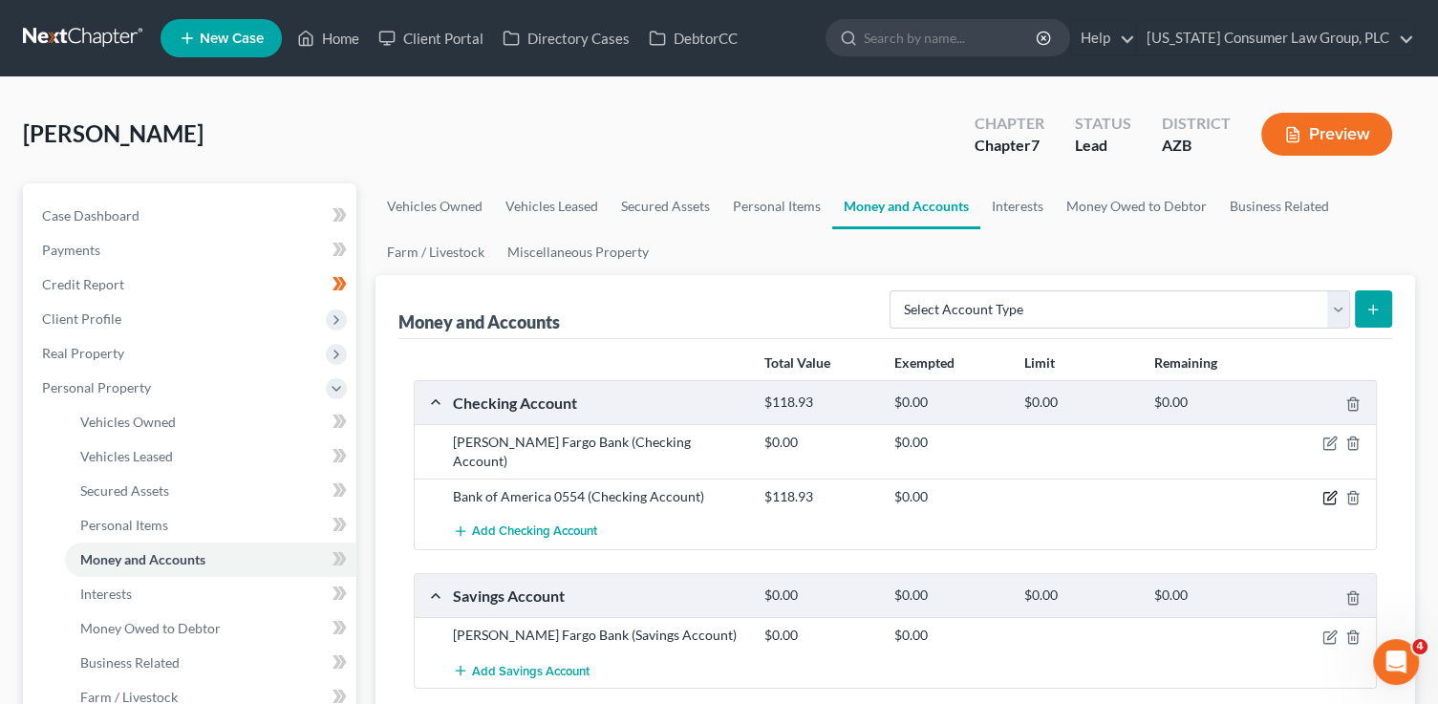
click at [1326, 490] on icon "button" at bounding box center [1329, 497] width 15 height 15
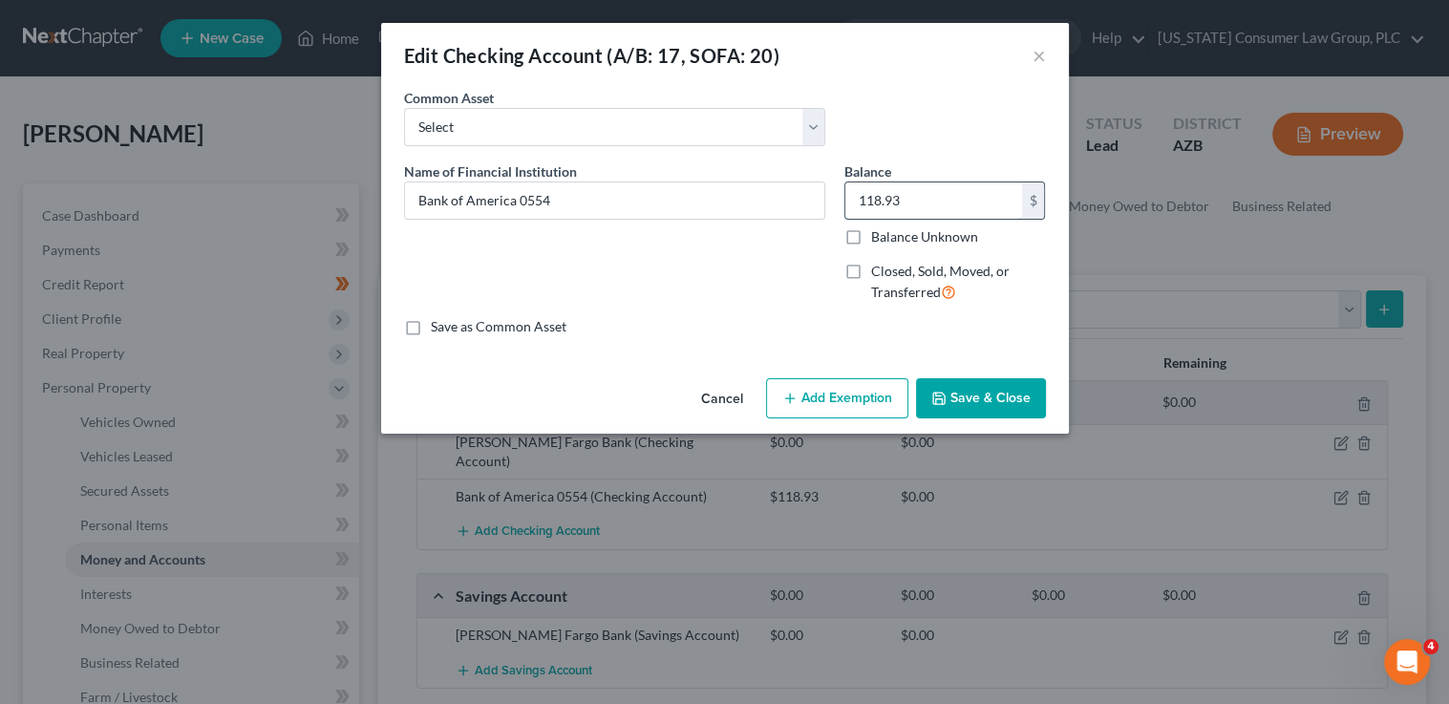
click at [951, 211] on input "118.93" at bounding box center [933, 200] width 177 height 36
type input "0"
click at [982, 393] on button "Save & Close" at bounding box center [981, 398] width 130 height 40
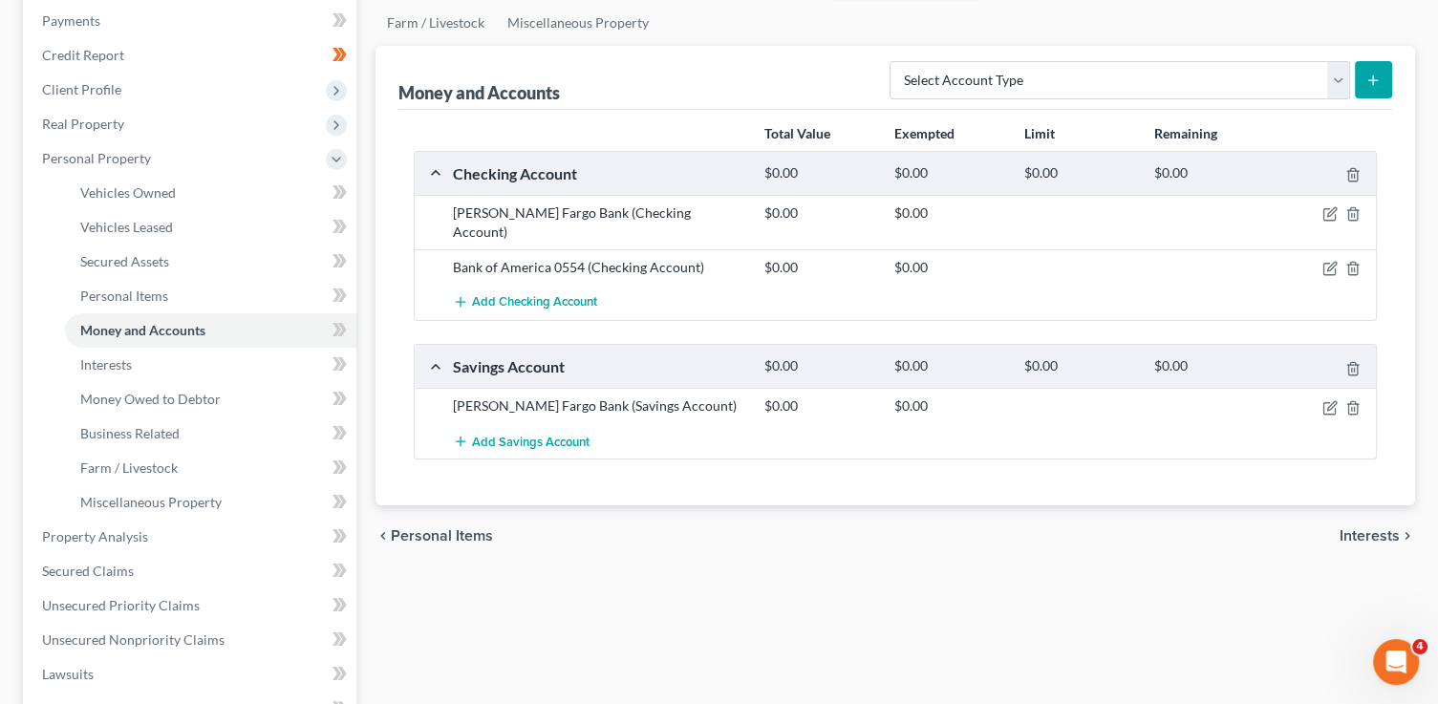
scroll to position [246, 0]
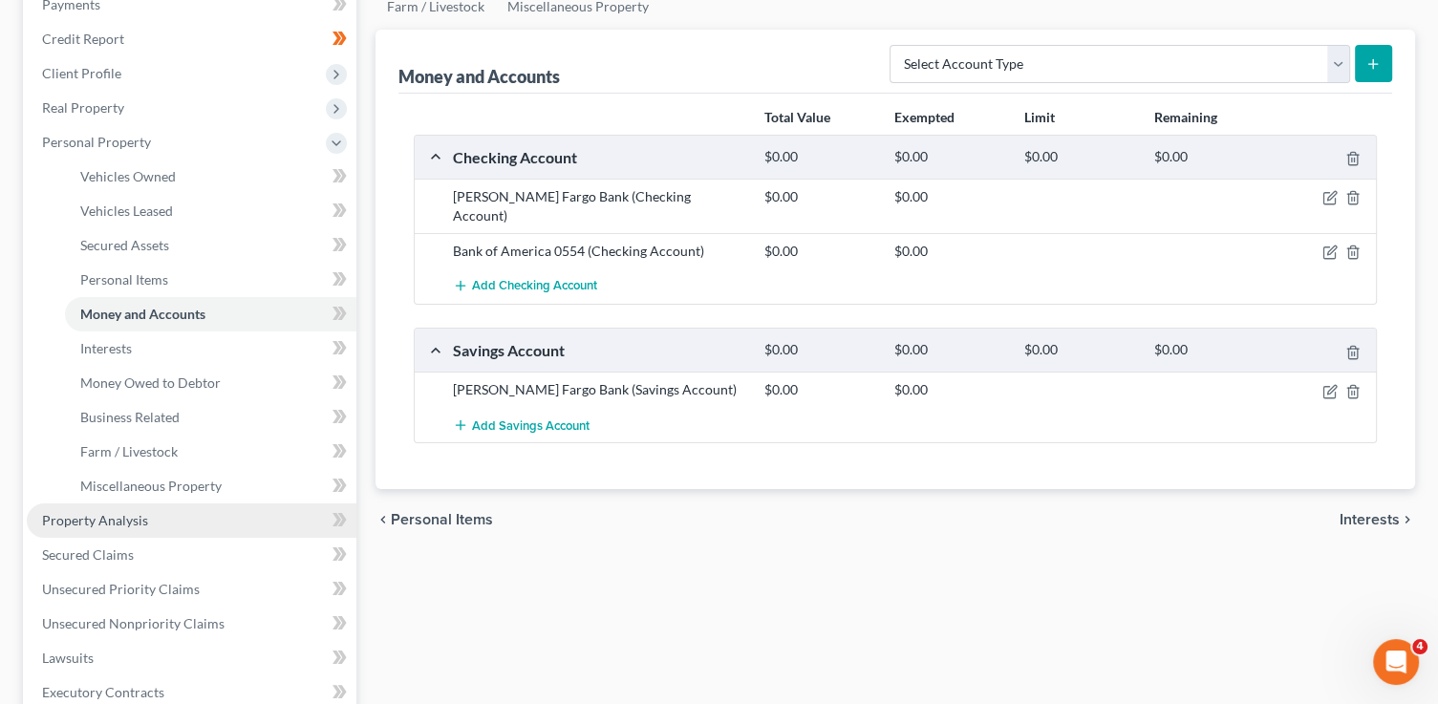
click at [148, 524] on link "Property Analysis" at bounding box center [192, 520] width 330 height 34
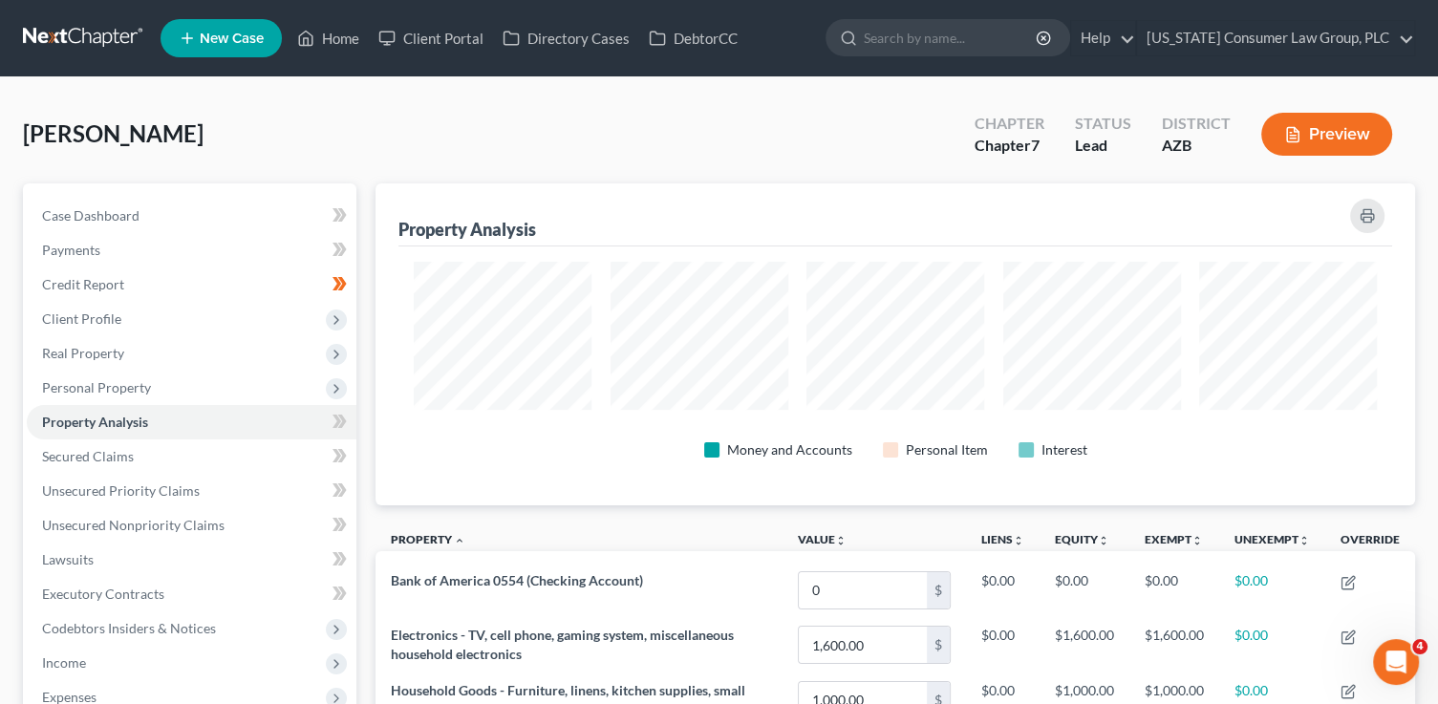
scroll to position [321, 1038]
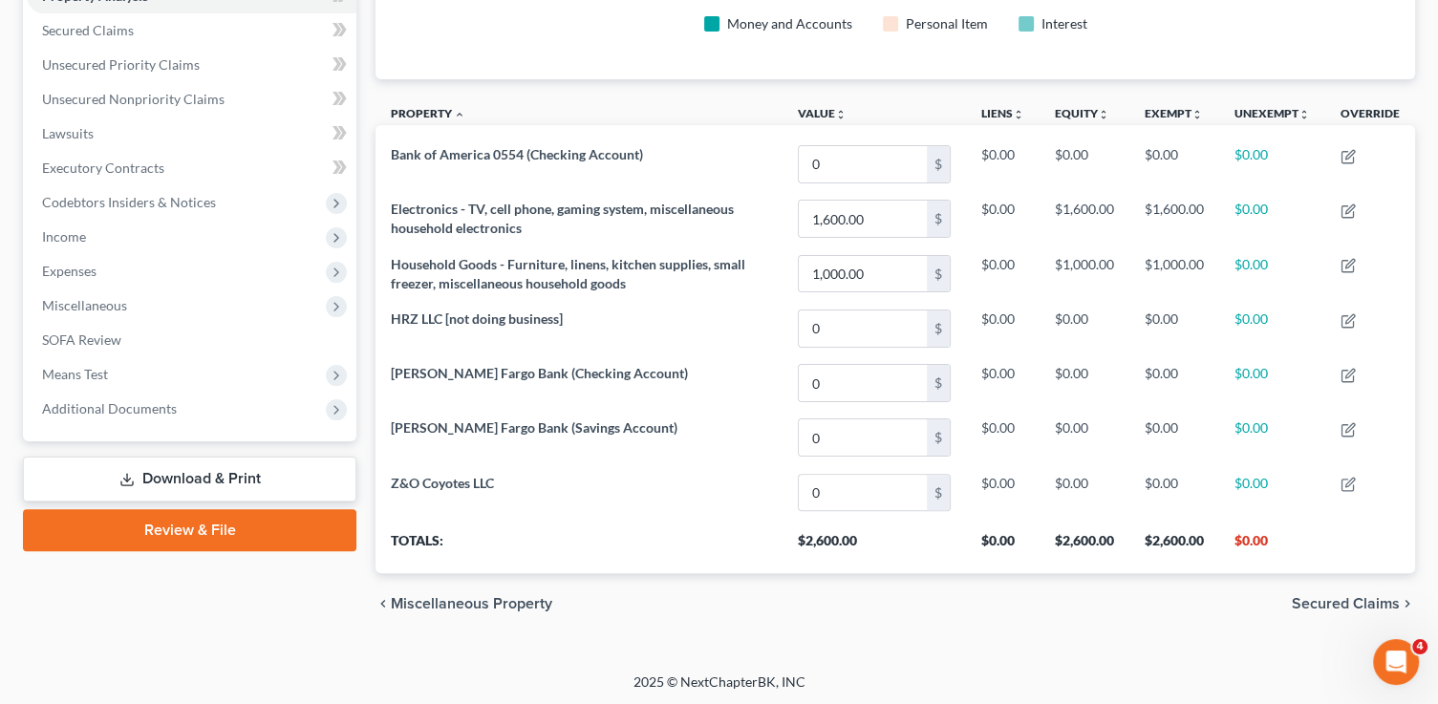
click at [268, 530] on link "Review & File" at bounding box center [189, 530] width 333 height 42
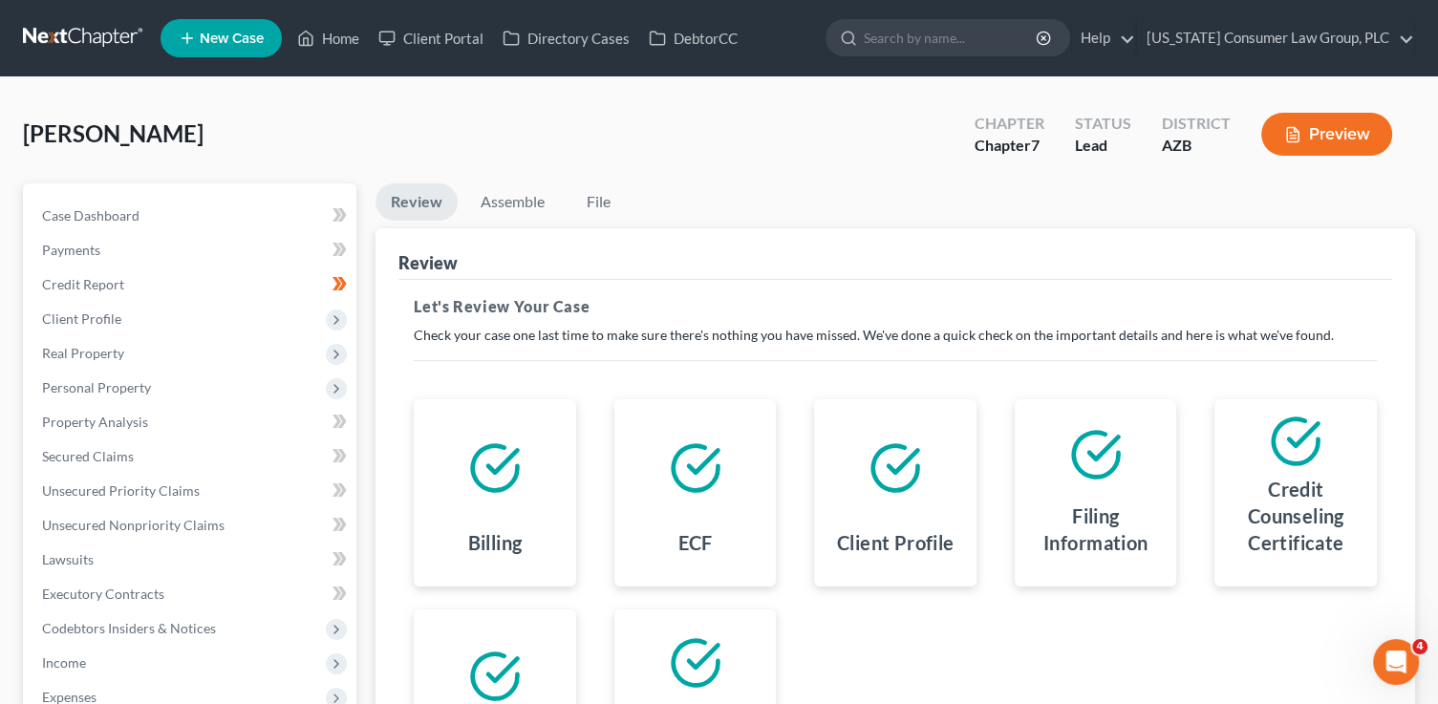
scroll to position [344, 0]
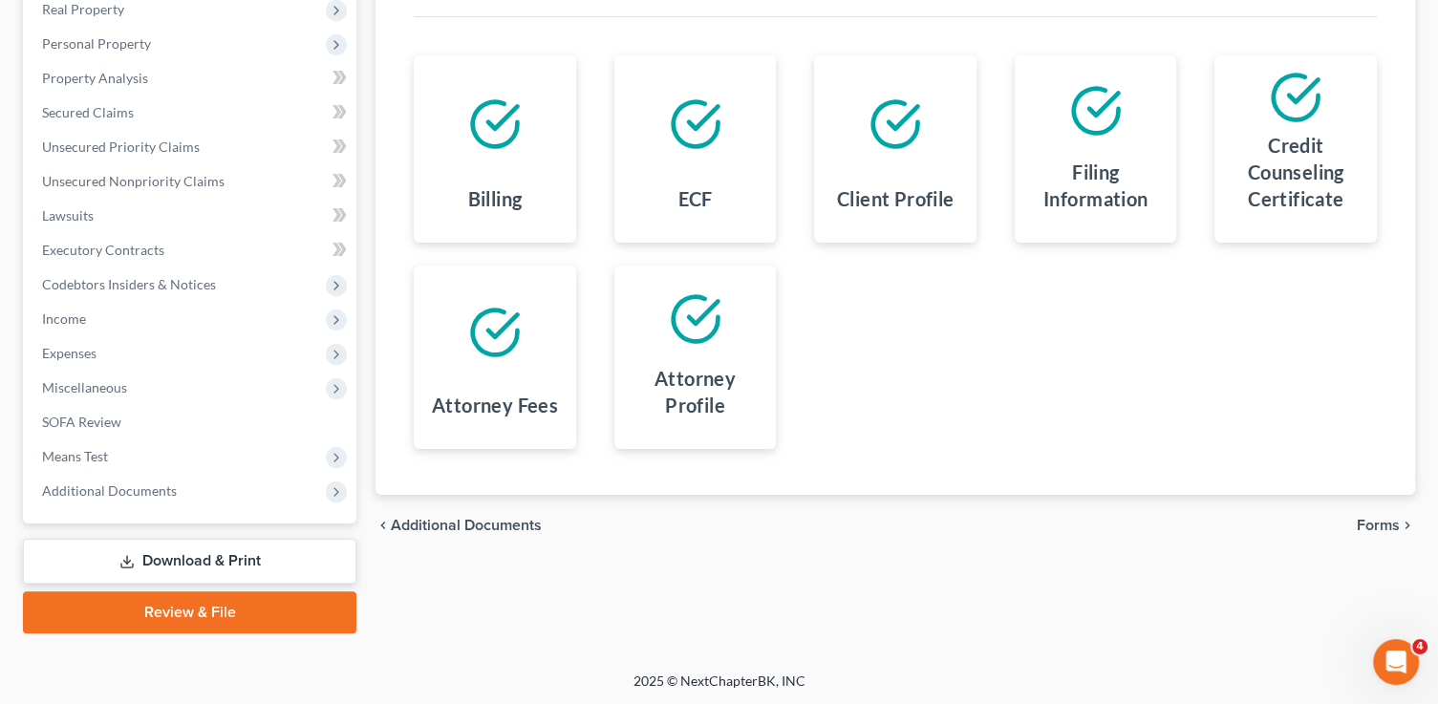
click at [1374, 519] on span "Forms" at bounding box center [1377, 525] width 43 height 15
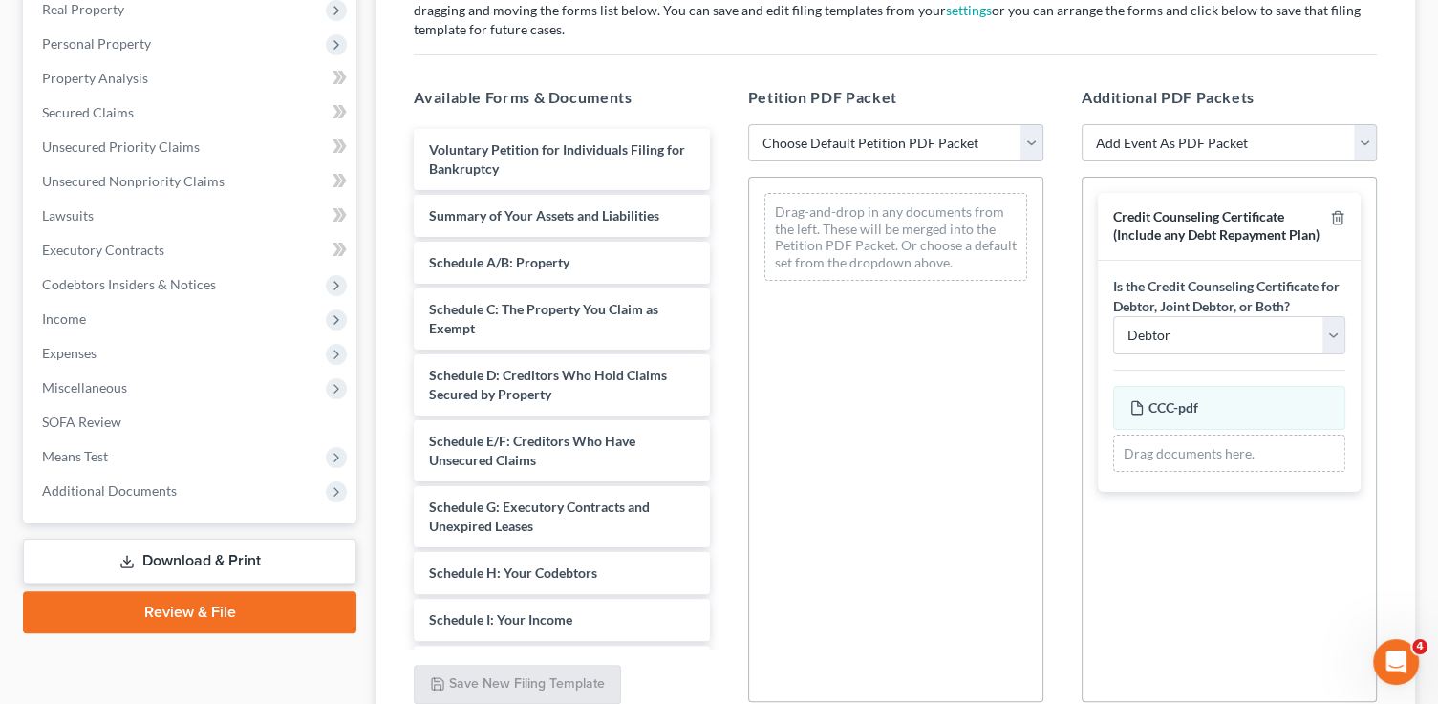
click at [836, 139] on select "Choose Default Petition PDF Packet Complete Bankruptcy Petition (all forms and …" at bounding box center [895, 143] width 295 height 38
select select "1"
click at [748, 124] on select "Choose Default Petition PDF Packet Complete Bankruptcy Petition (all forms and …" at bounding box center [895, 143] width 295 height 38
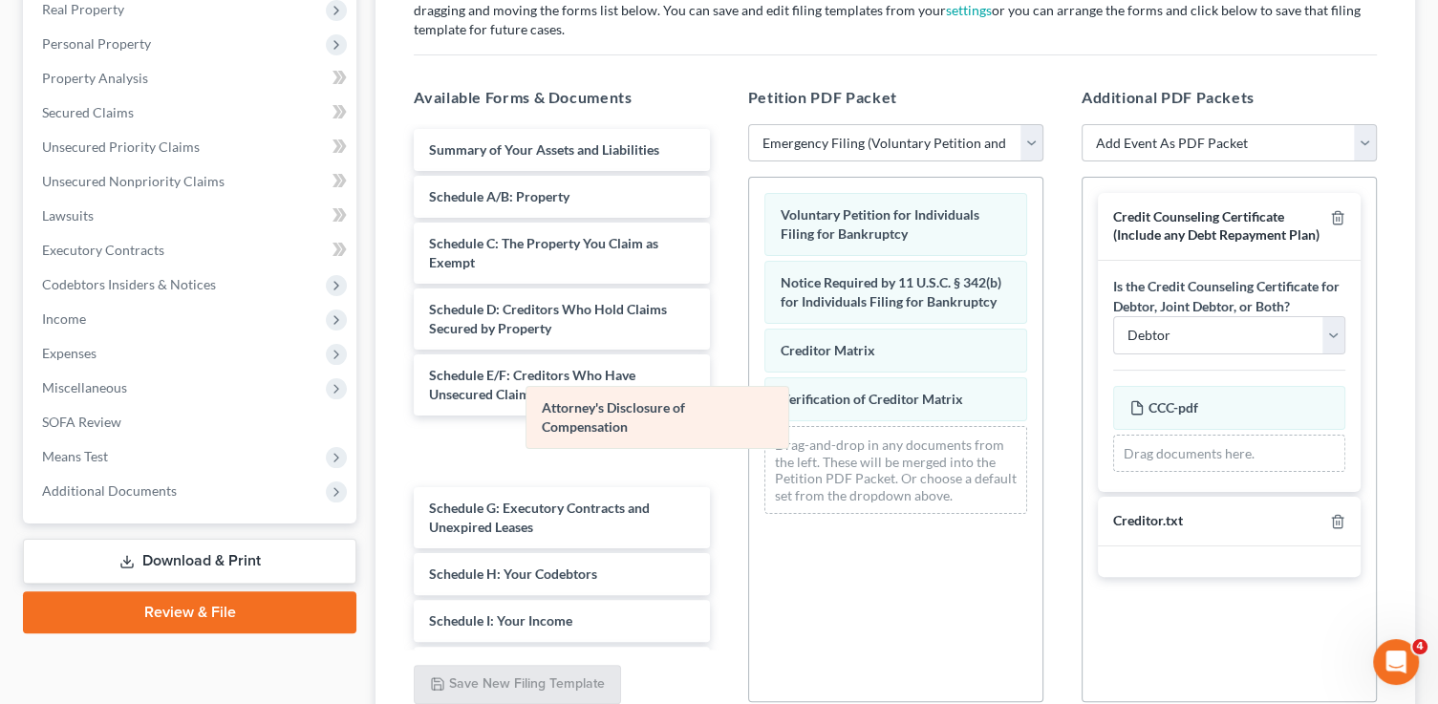
drag, startPoint x: 885, startPoint y: 451, endPoint x: 608, endPoint y: 410, distance: 280.1
click at [749, 410] on div "Attorney's Disclosure of Compensation Voluntary Petition for Individuals Filing…" at bounding box center [895, 354] width 293 height 352
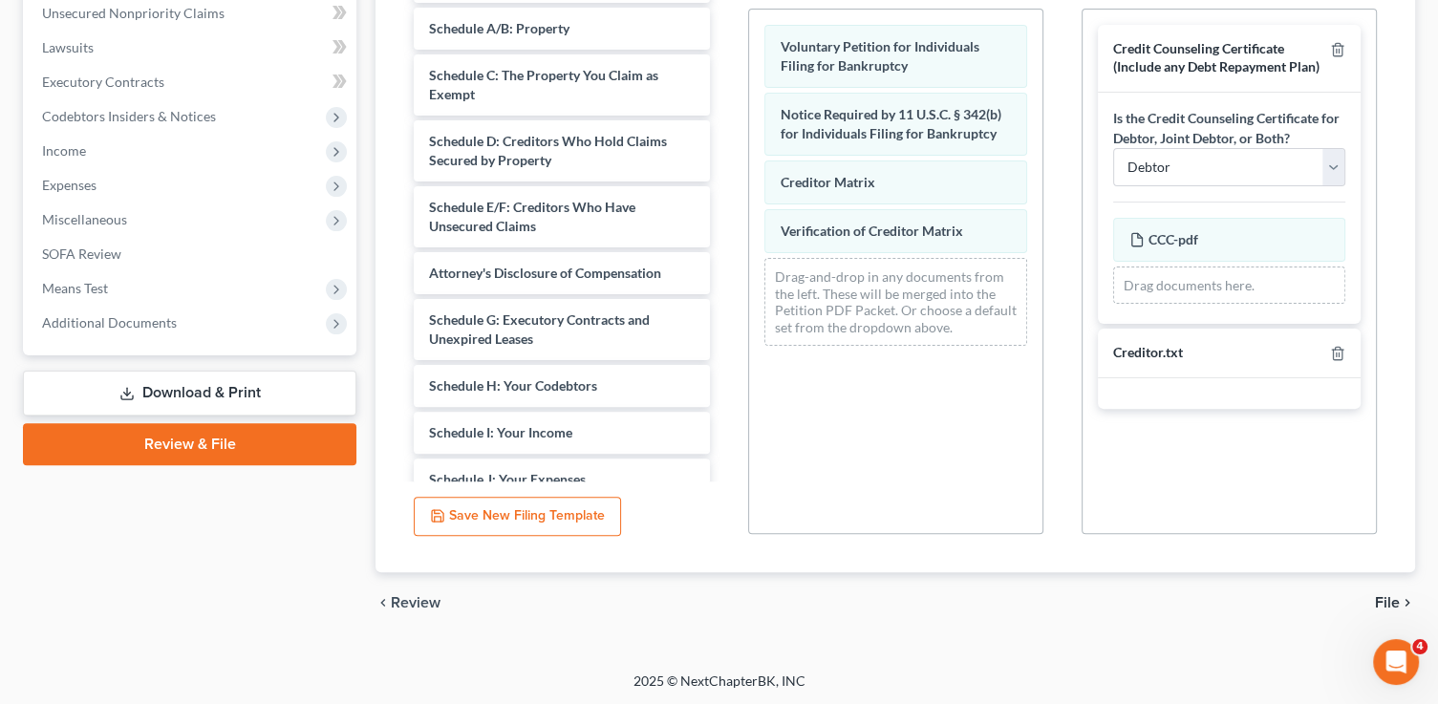
click at [1392, 601] on span "File" at bounding box center [1387, 602] width 25 height 15
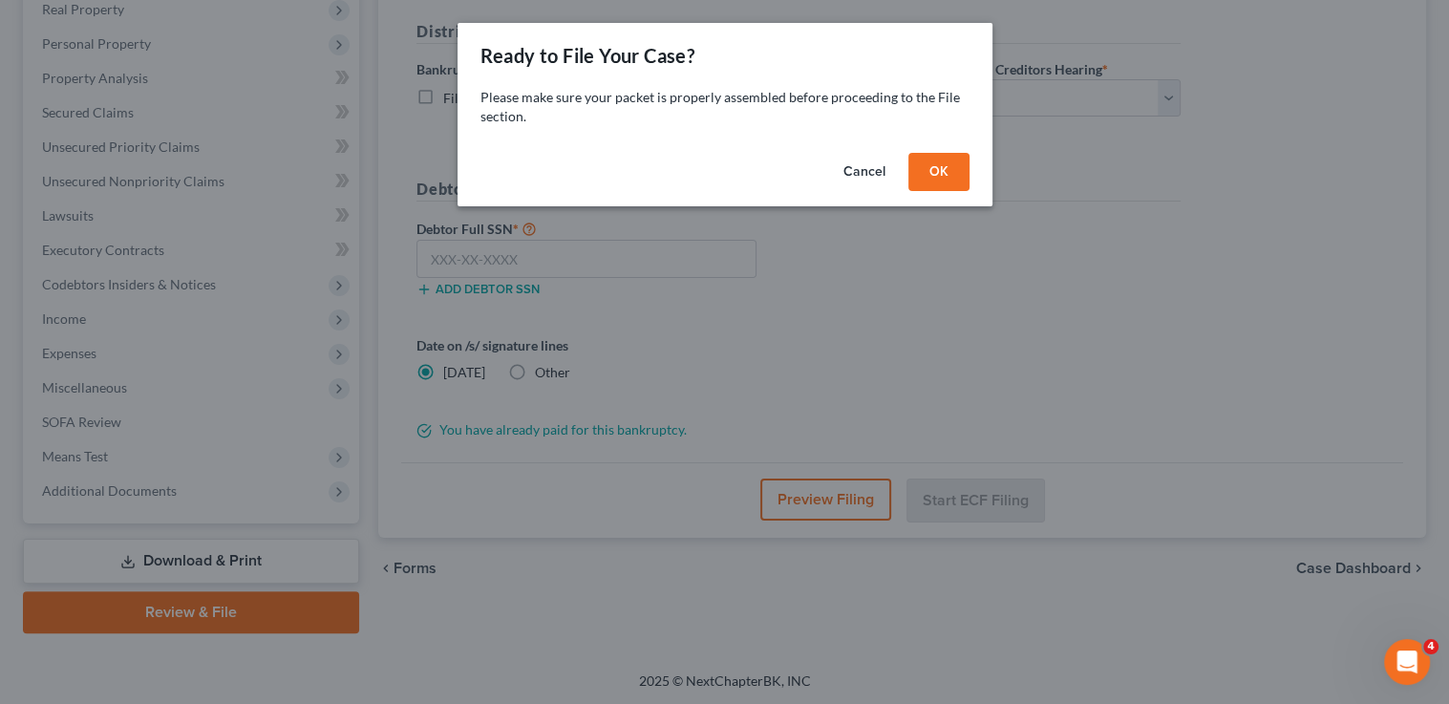
click at [930, 170] on button "OK" at bounding box center [938, 172] width 61 height 38
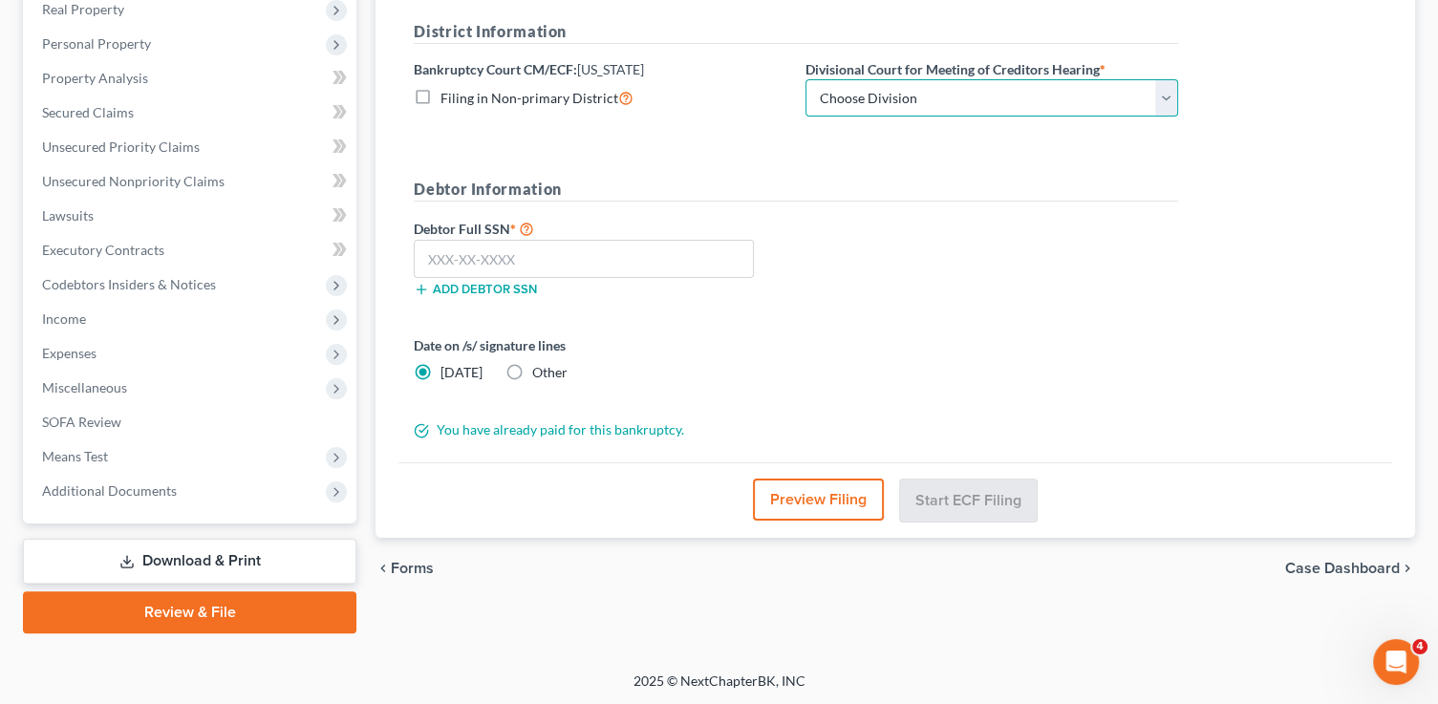
click at [876, 90] on select "Choose Division Phoenix Tucson Yuma Prescott" at bounding box center [991, 98] width 373 height 38
select select "0"
click at [805, 79] on select "Choose Division Phoenix Tucson Yuma Prescott" at bounding box center [991, 98] width 373 height 38
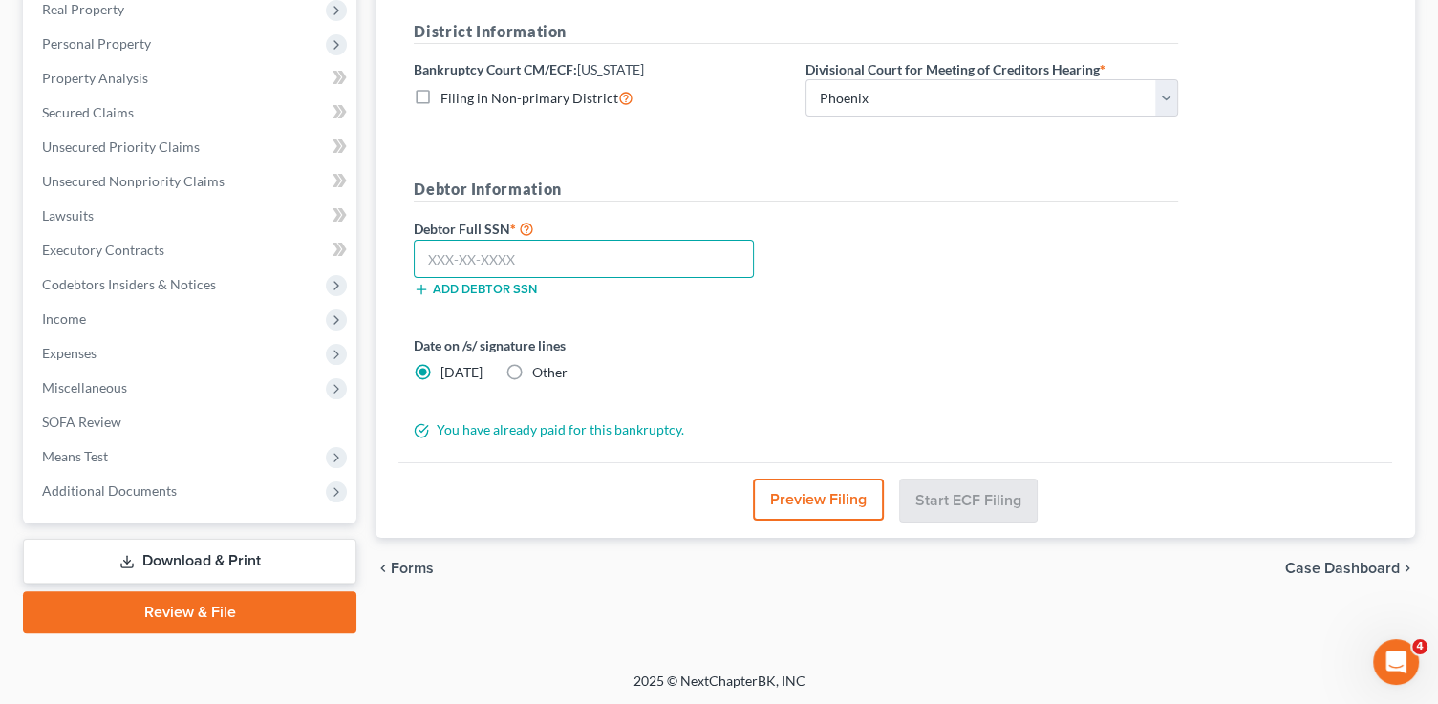
click at [643, 267] on input "text" at bounding box center [584, 259] width 340 height 38
type input "4"
type input "765-13-2061"
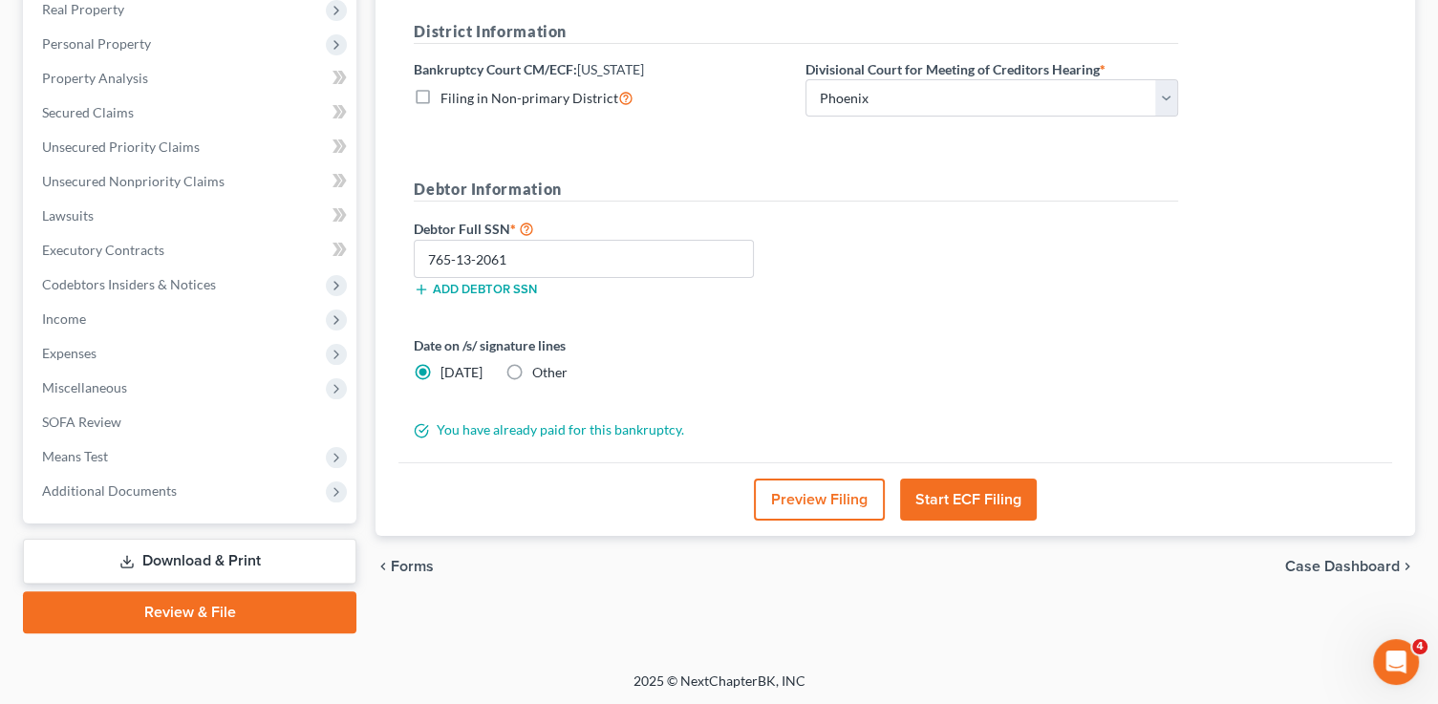
click at [848, 505] on button "Preview Filing" at bounding box center [819, 500] width 131 height 42
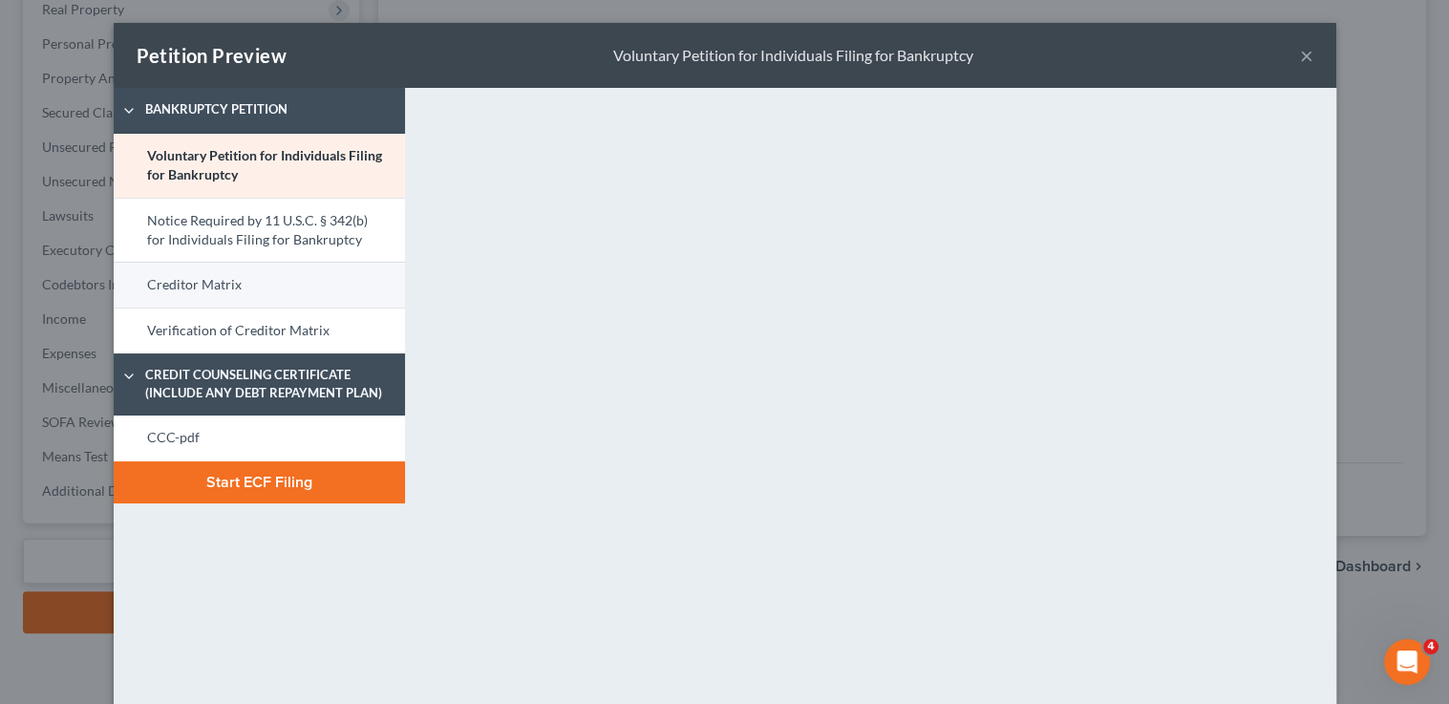
click at [287, 285] on link "Creditor Matrix" at bounding box center [259, 285] width 291 height 46
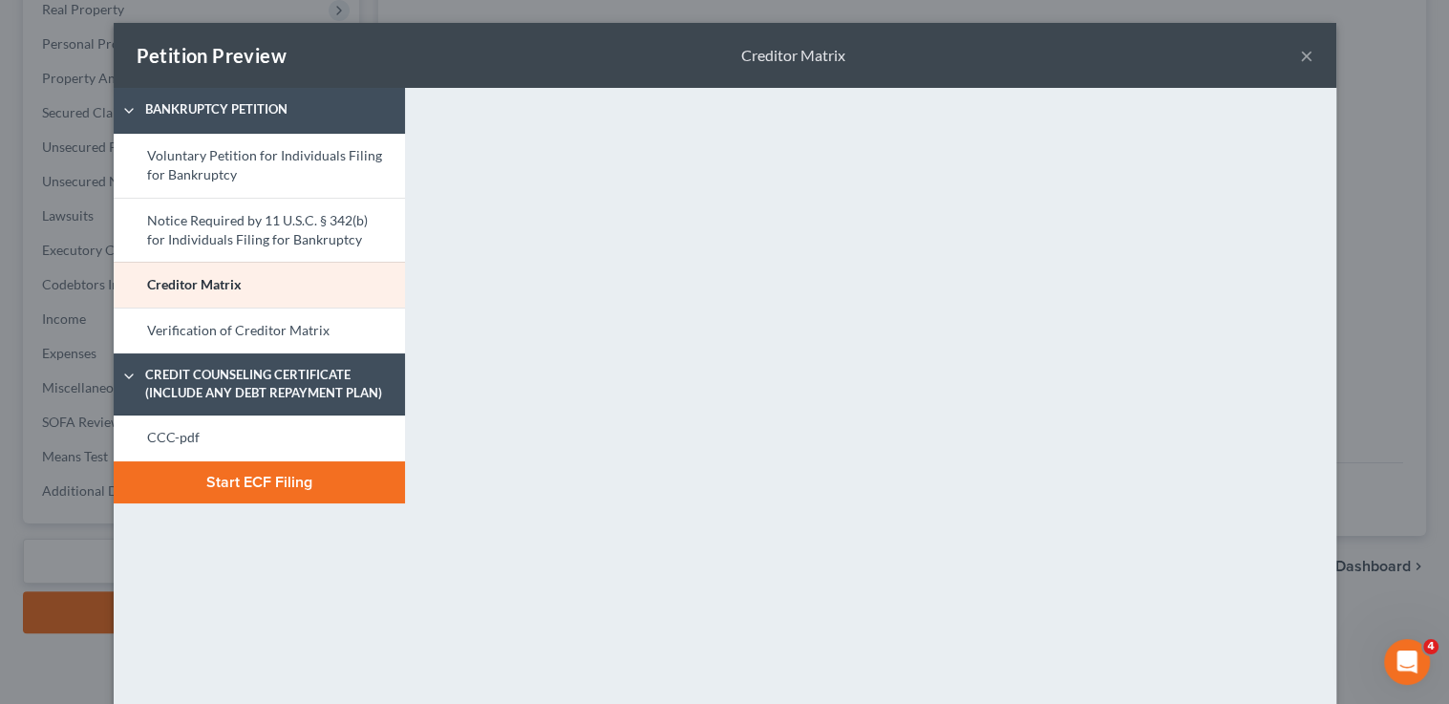
scroll to position [267, 0]
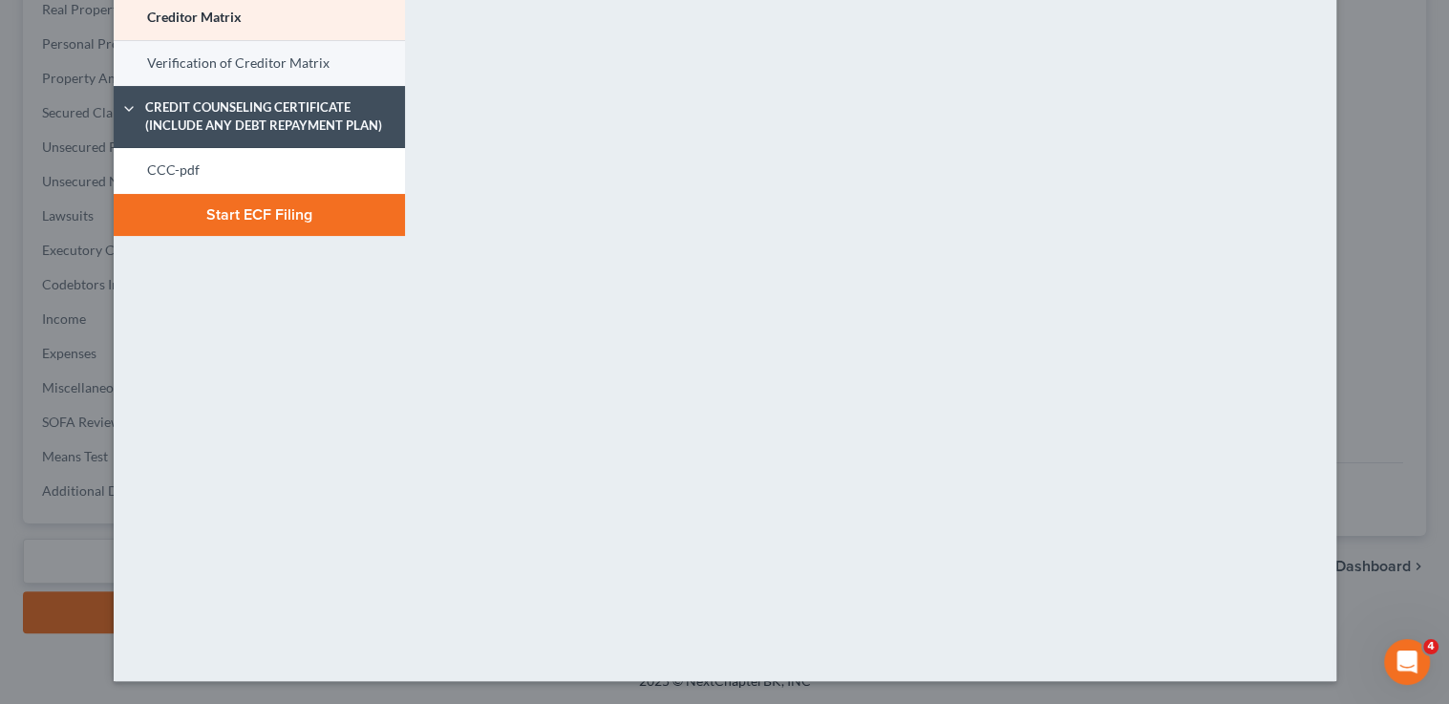
click at [314, 66] on link "Verification of Creditor Matrix" at bounding box center [259, 63] width 291 height 46
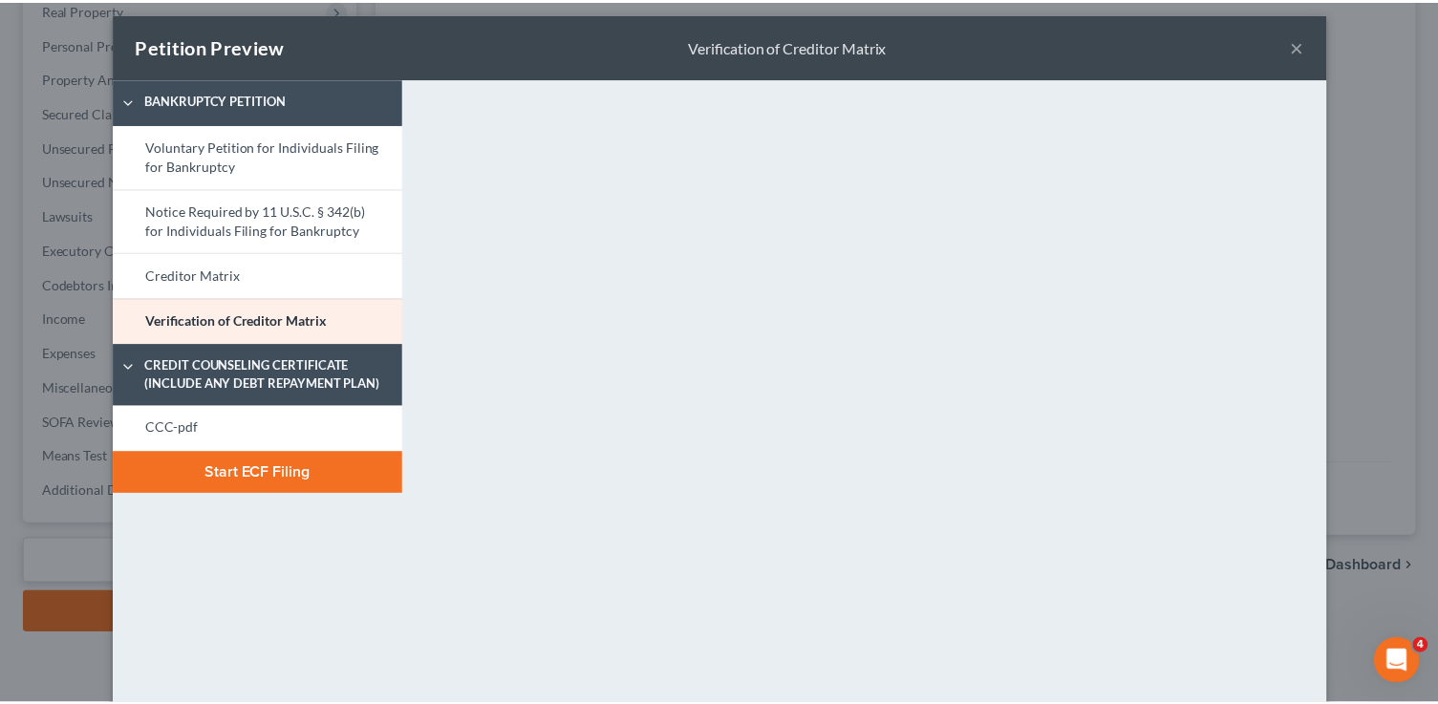
scroll to position [0, 0]
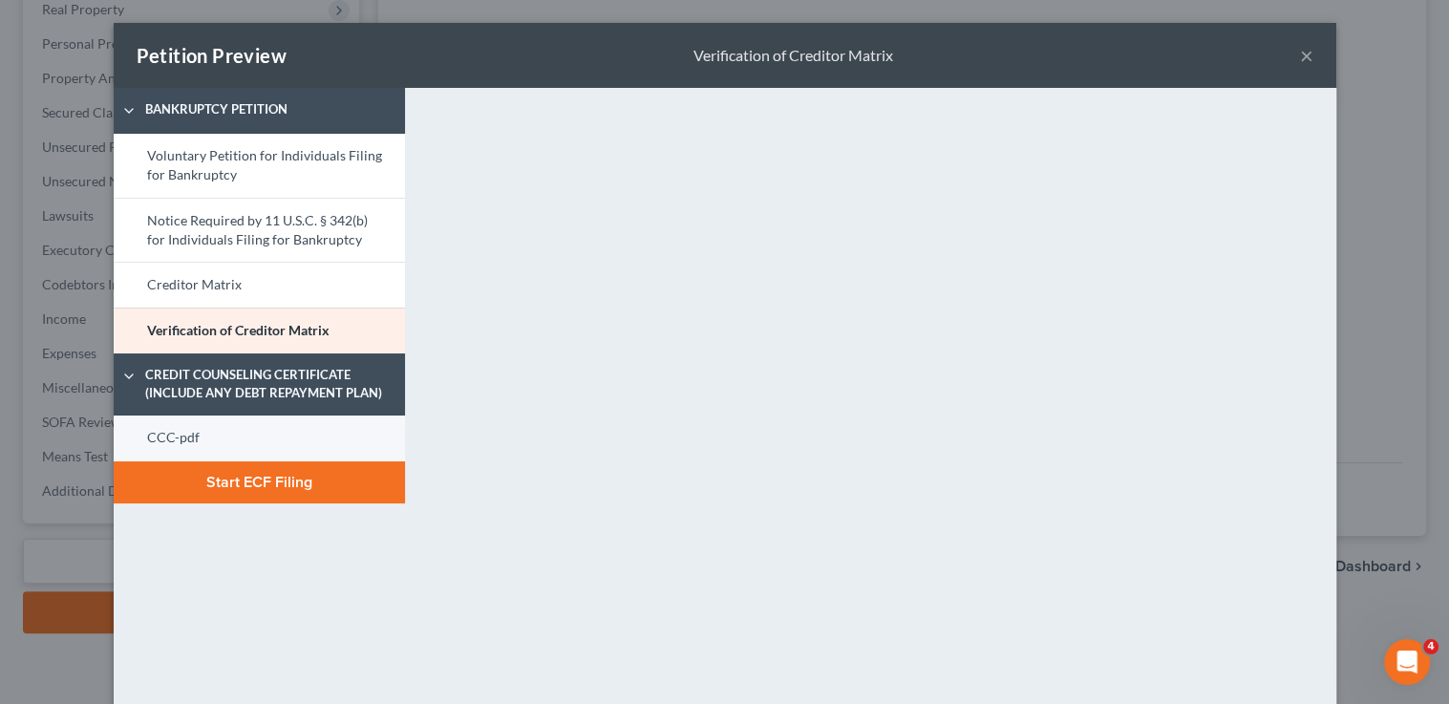
click at [339, 441] on link "CCC-pdf" at bounding box center [259, 439] width 291 height 46
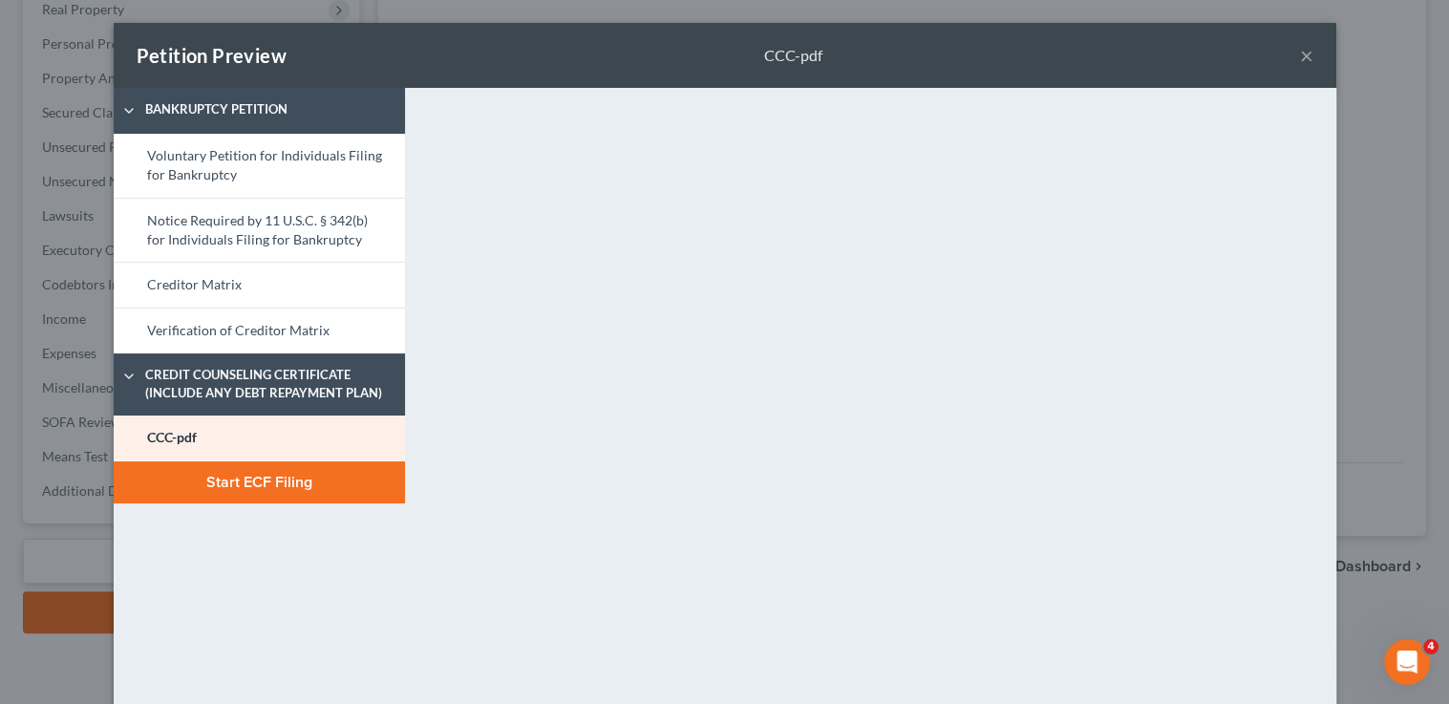
click at [338, 486] on button "Start ECF Filing" at bounding box center [259, 482] width 291 height 42
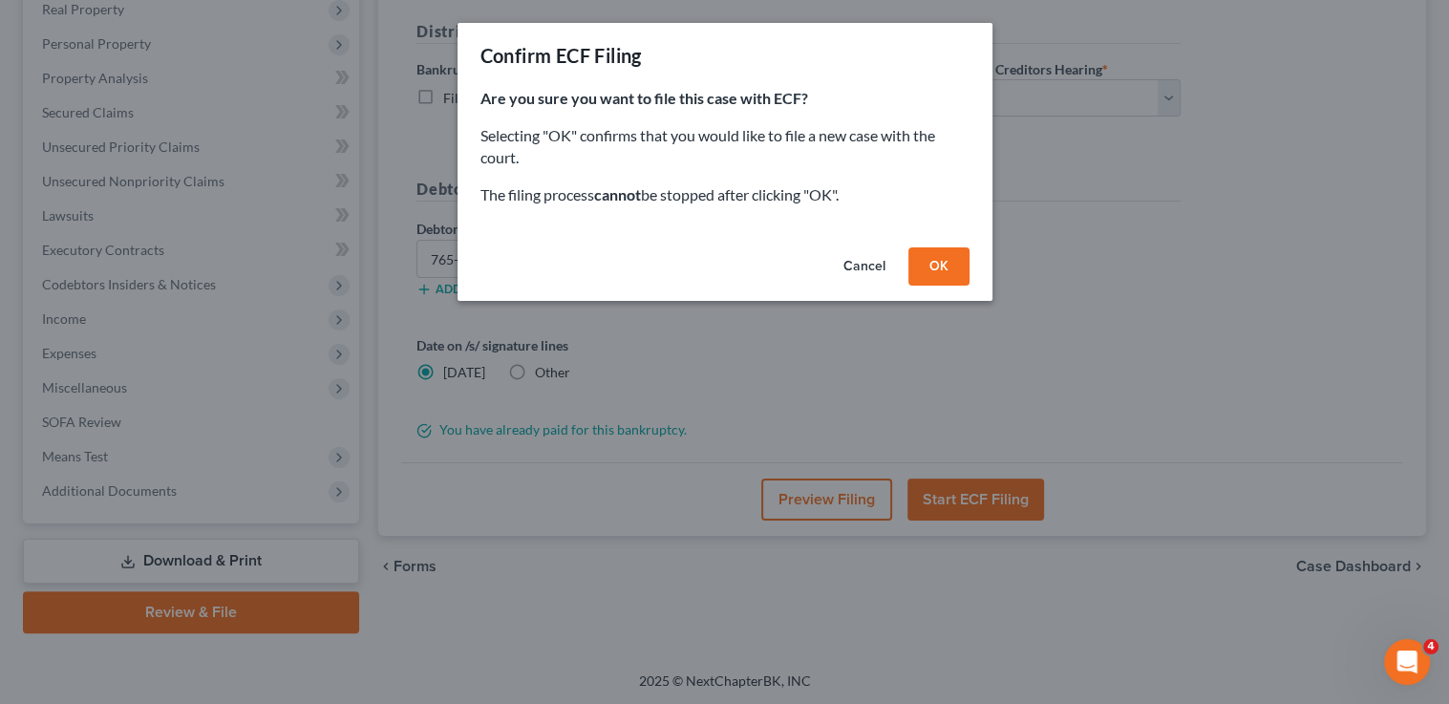
click at [935, 259] on button "OK" at bounding box center [938, 266] width 61 height 38
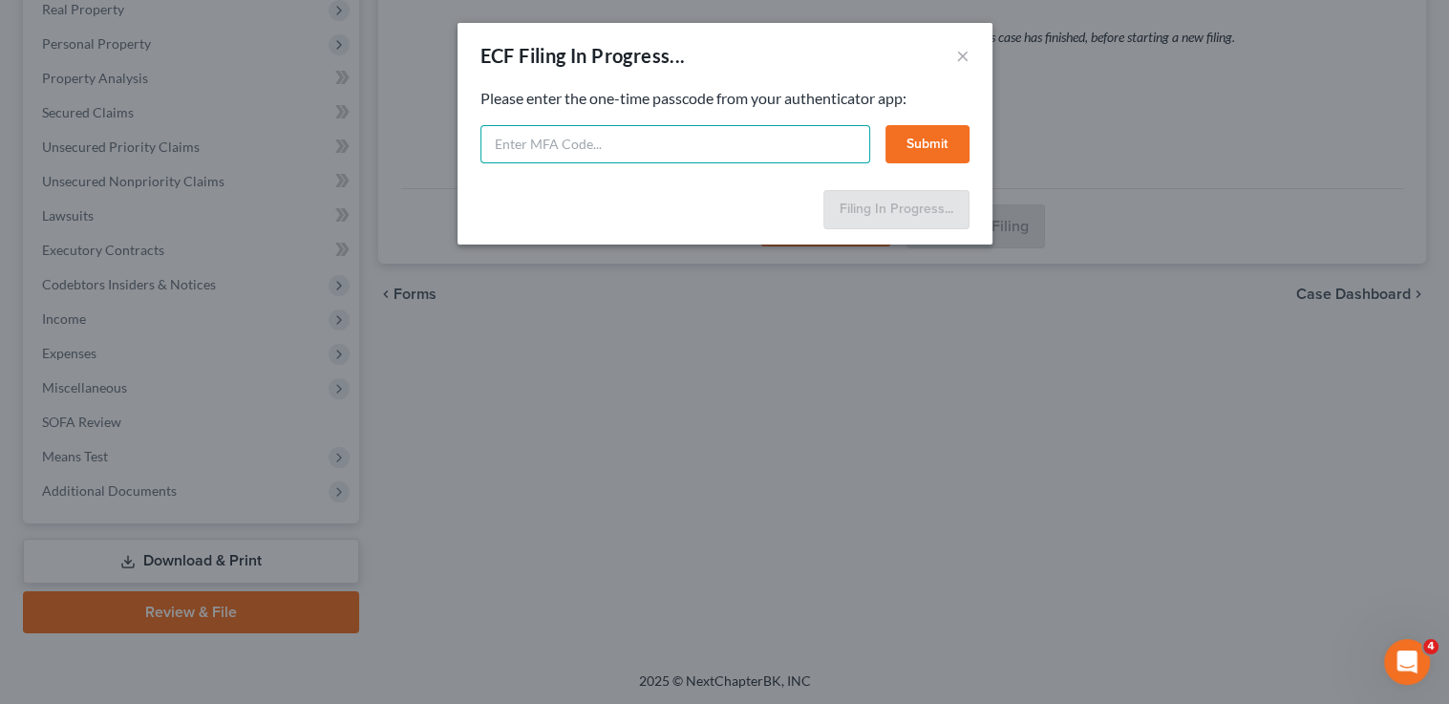
click at [625, 148] on input "text" at bounding box center [675, 144] width 390 height 38
type input "275171"
click at [927, 146] on button "Submit" at bounding box center [928, 144] width 84 height 38
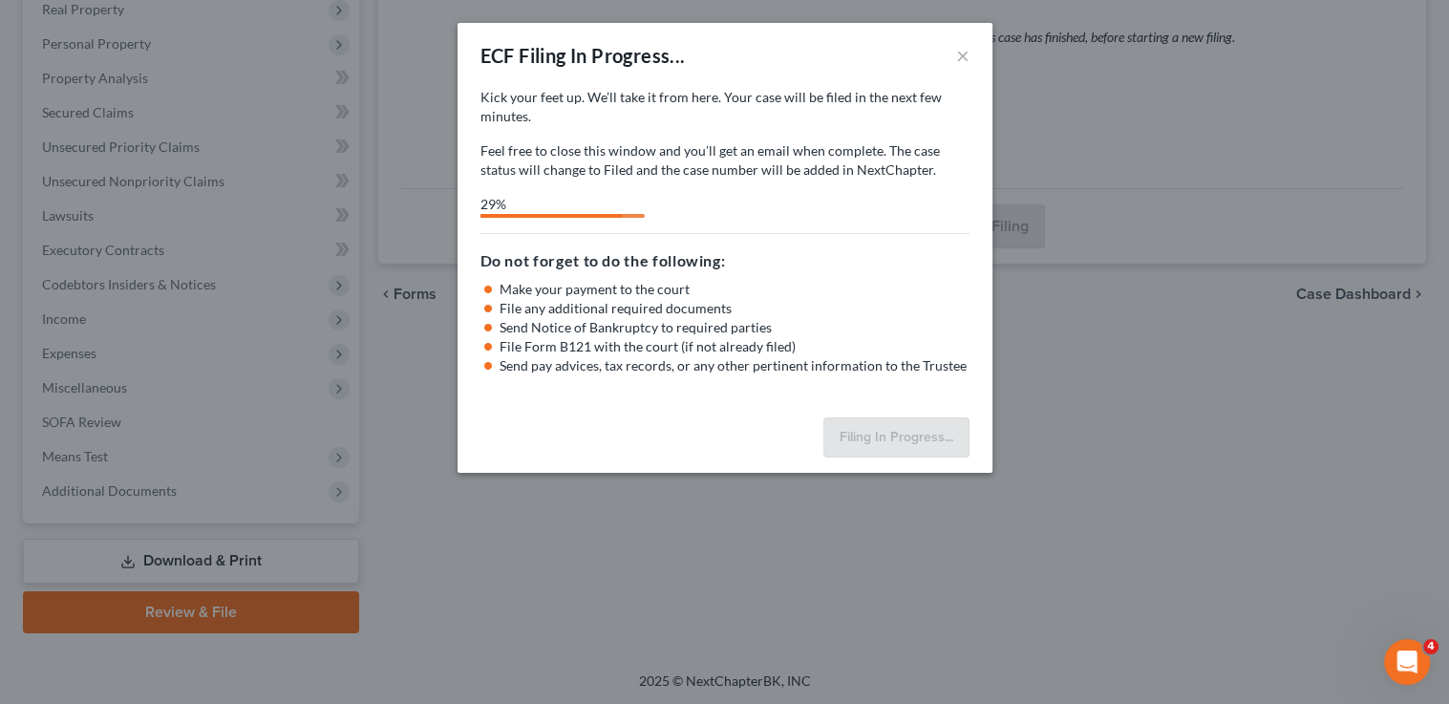
select select "0"
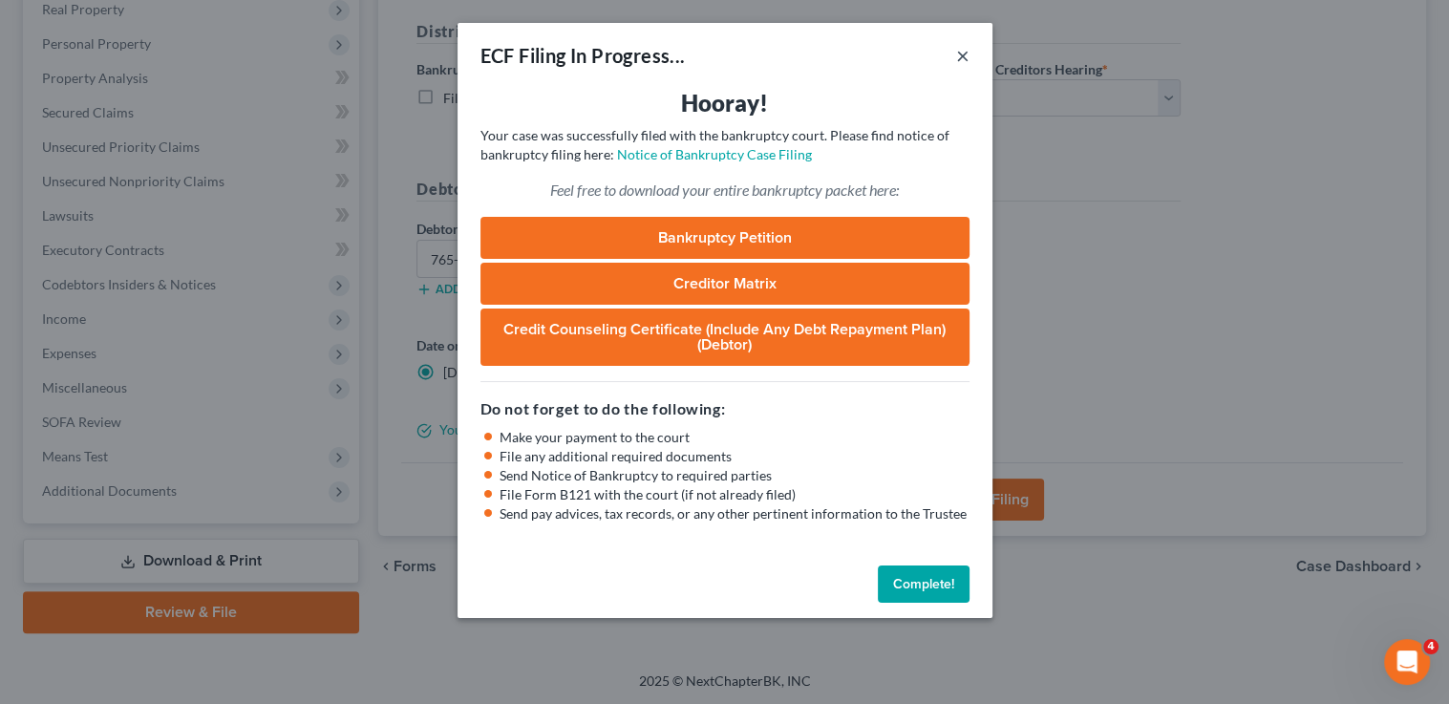
click at [964, 53] on button "×" at bounding box center [962, 55] width 13 height 23
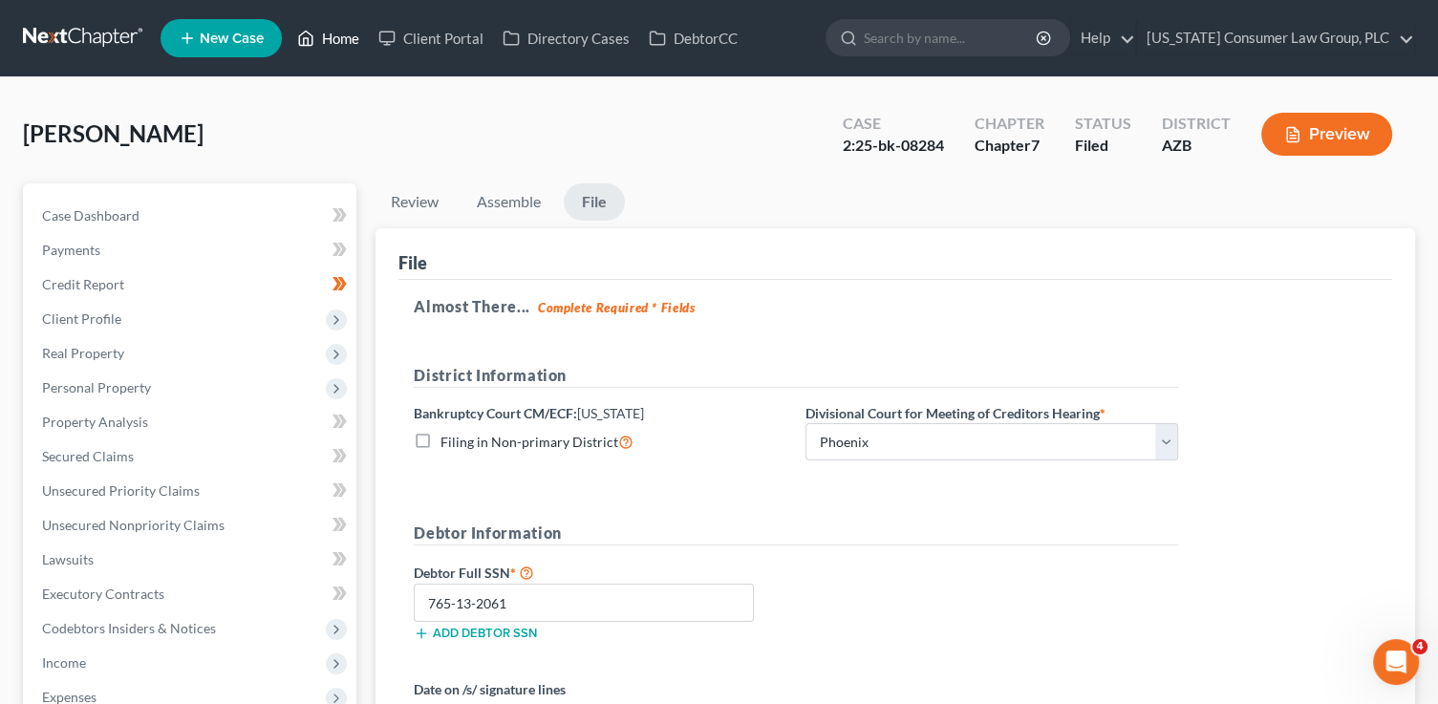
click at [339, 40] on link "Home" at bounding box center [328, 38] width 81 height 34
click at [339, 39] on link "Home" at bounding box center [328, 38] width 81 height 34
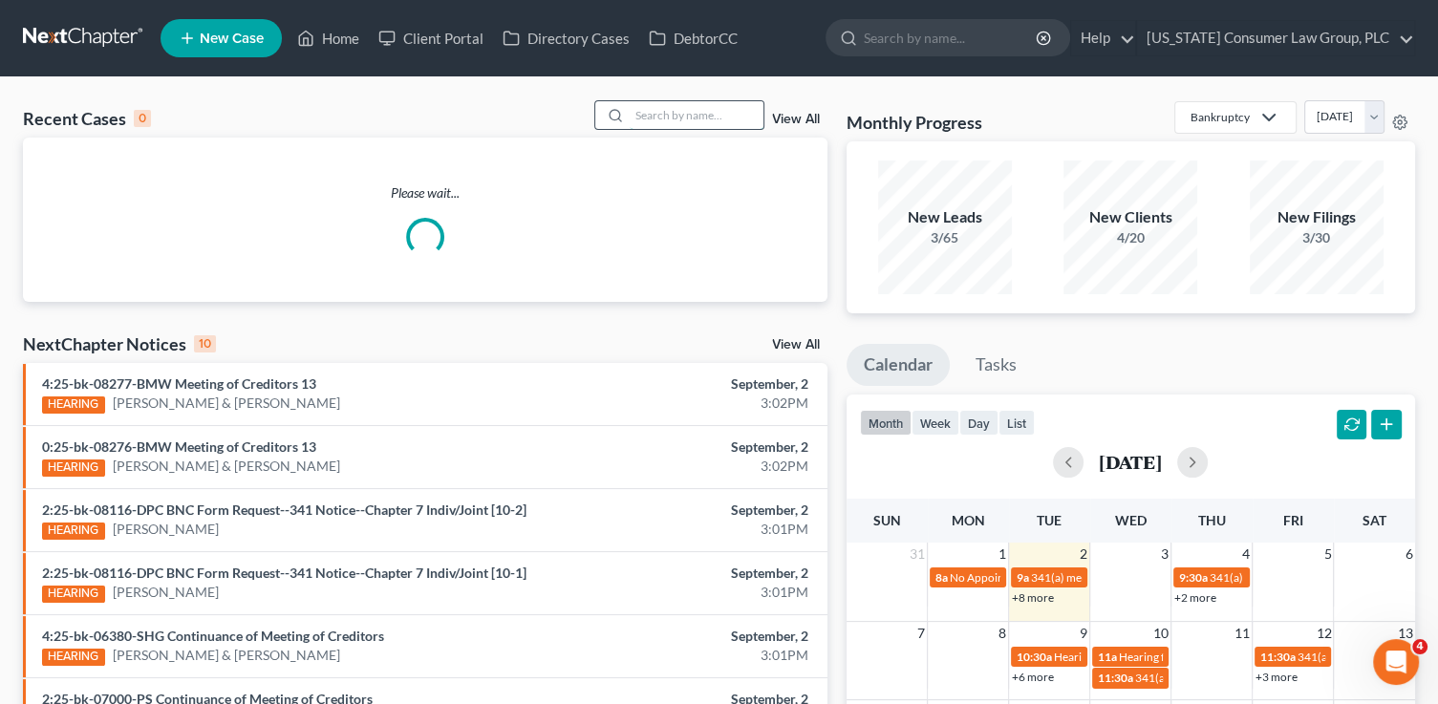
click at [645, 121] on input "search" at bounding box center [697, 115] width 134 height 28
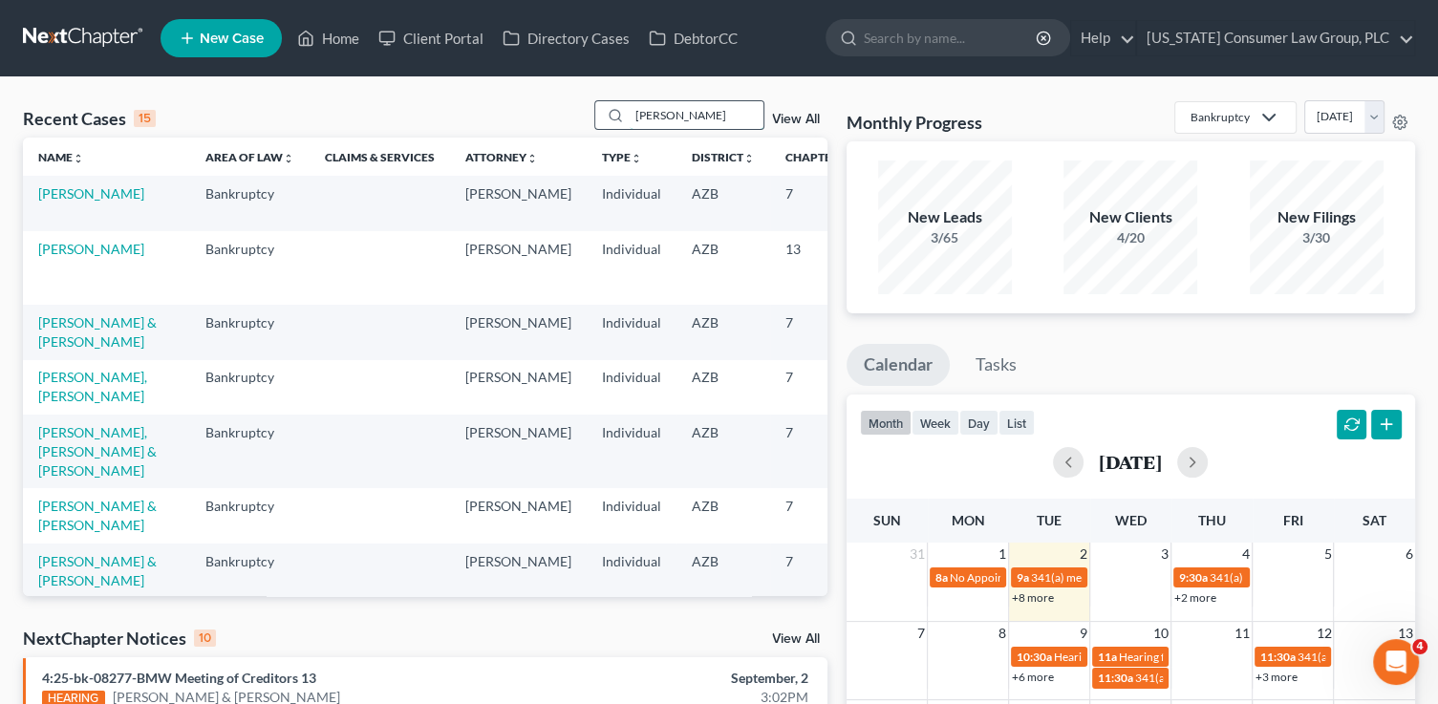
type input "patterson"
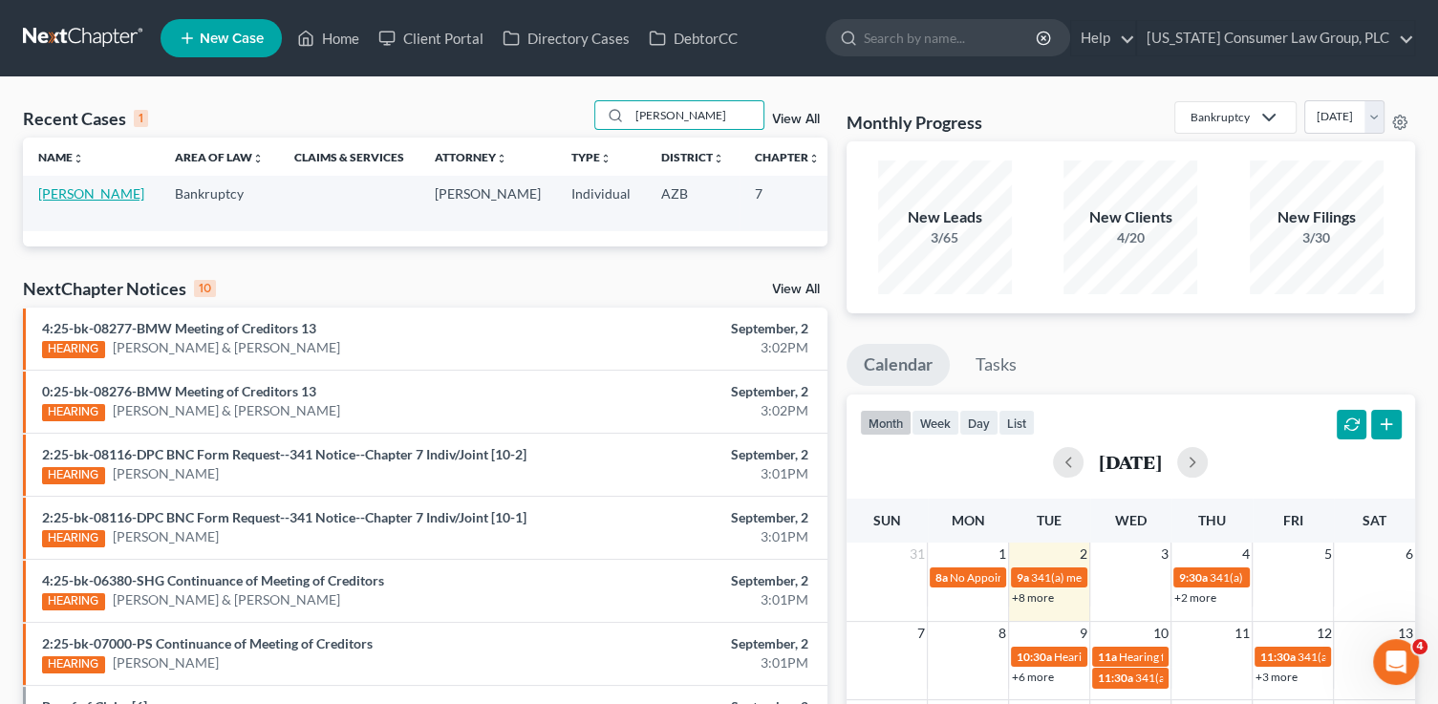
click at [58, 194] on link "Patterson, Devin" at bounding box center [91, 193] width 106 height 16
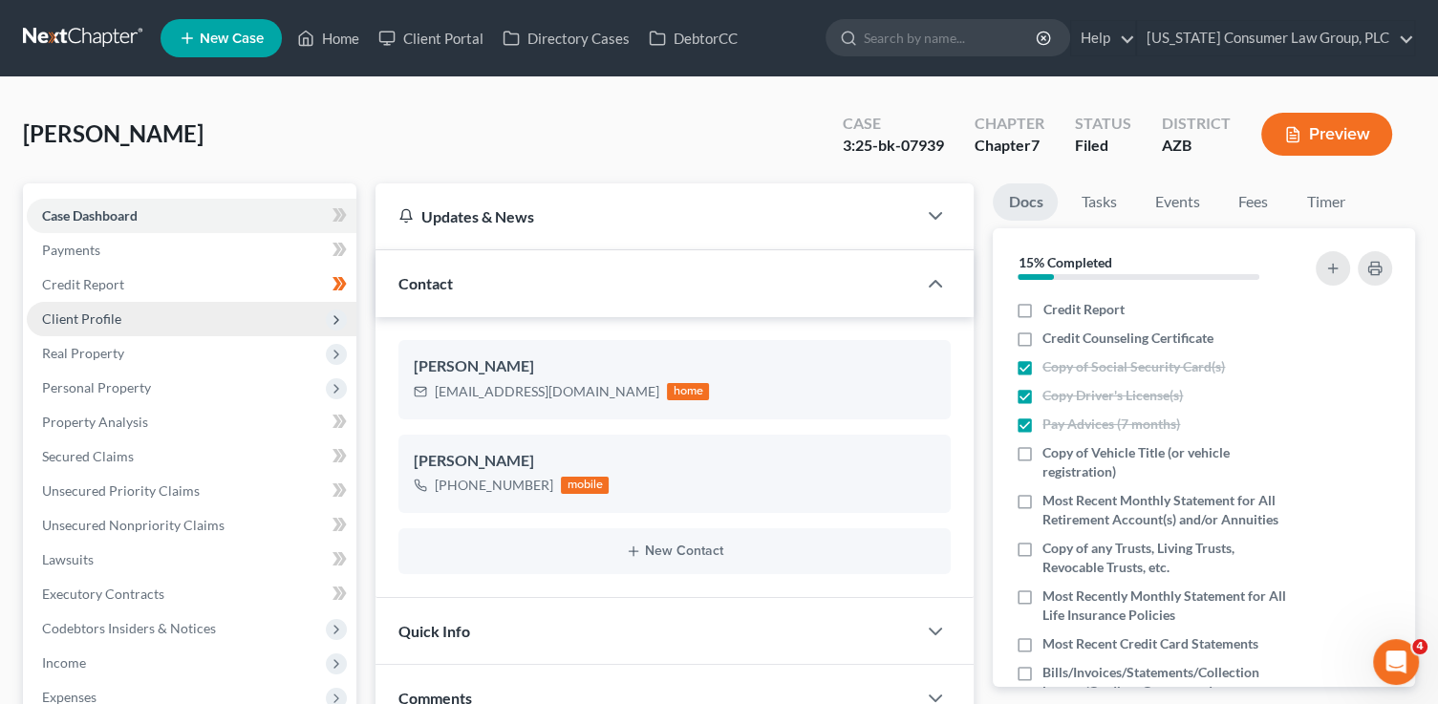
click at [157, 310] on span "Client Profile" at bounding box center [192, 319] width 330 height 34
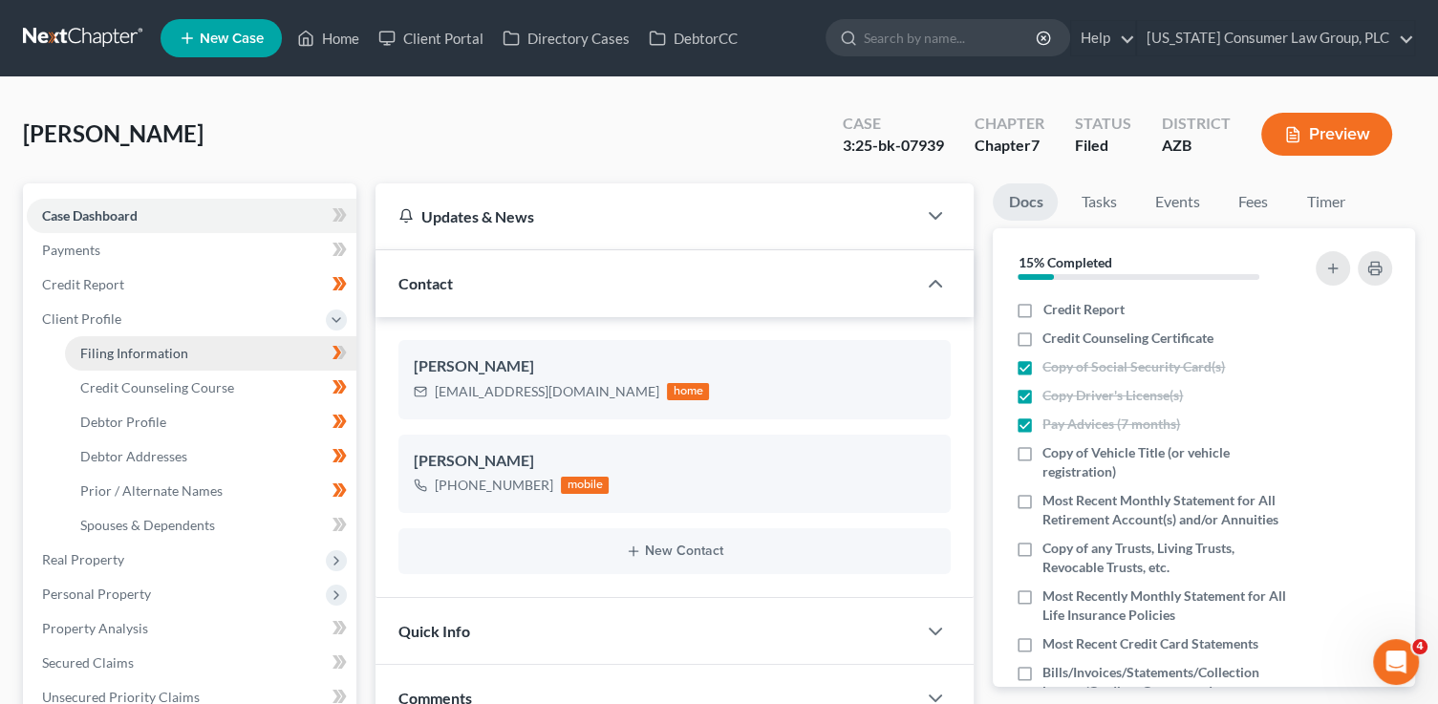
click at [170, 353] on span "Filing Information" at bounding box center [134, 353] width 108 height 16
select select "1"
select select "0"
select select "3"
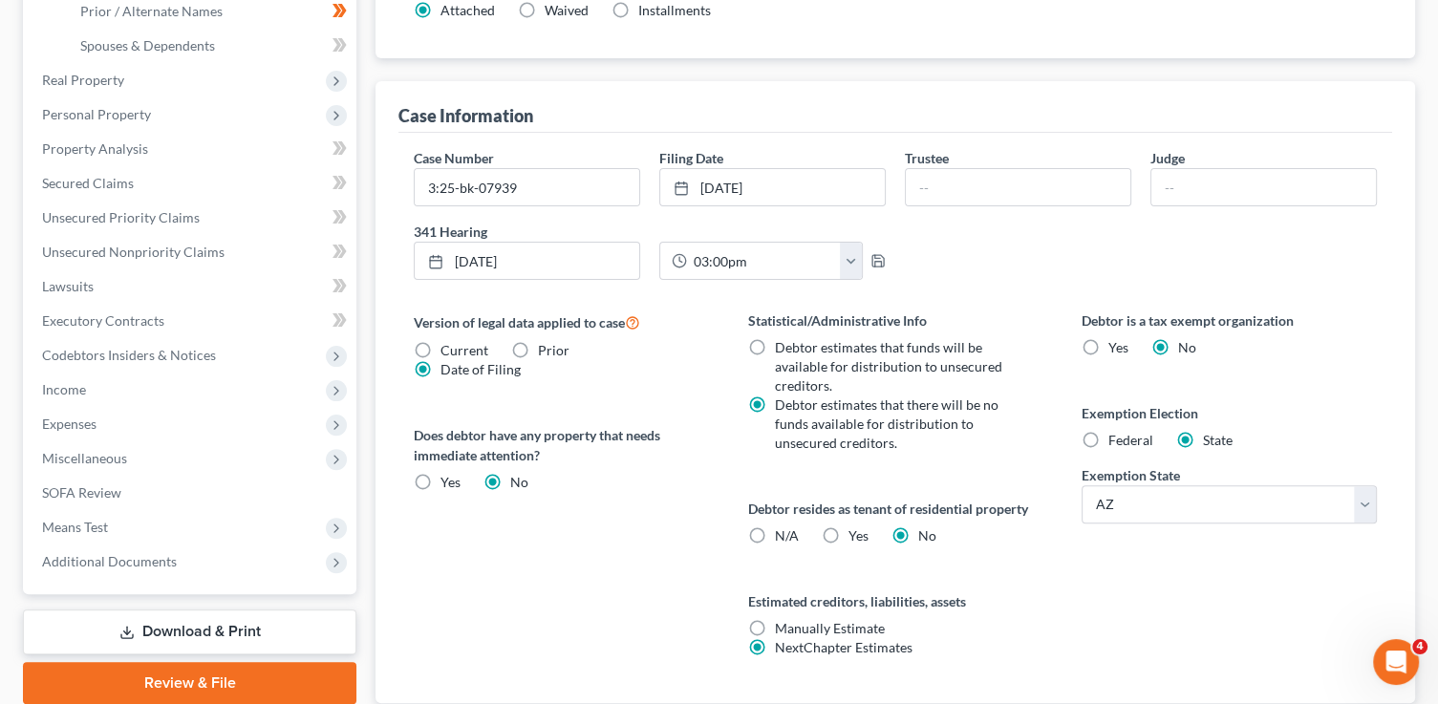
scroll to position [481, 0]
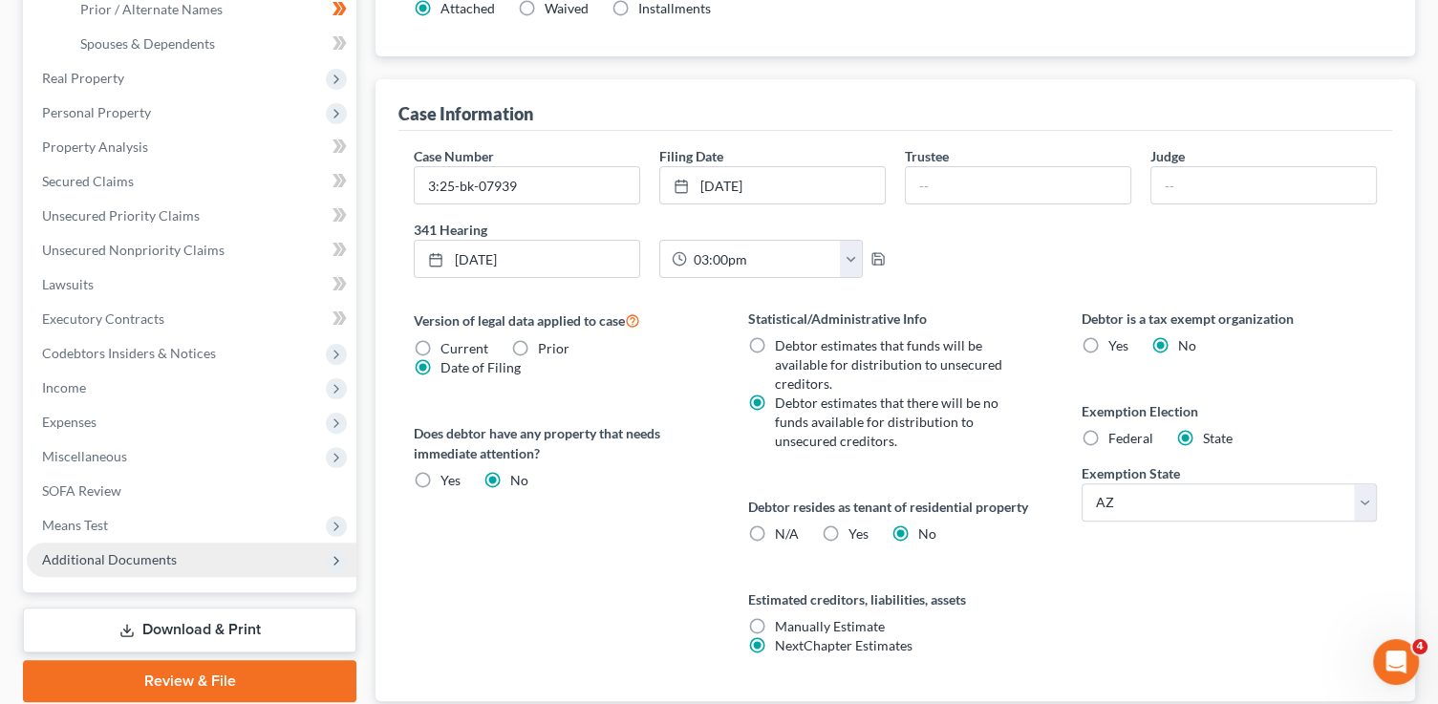
click at [120, 560] on span "Additional Documents" at bounding box center [109, 559] width 135 height 16
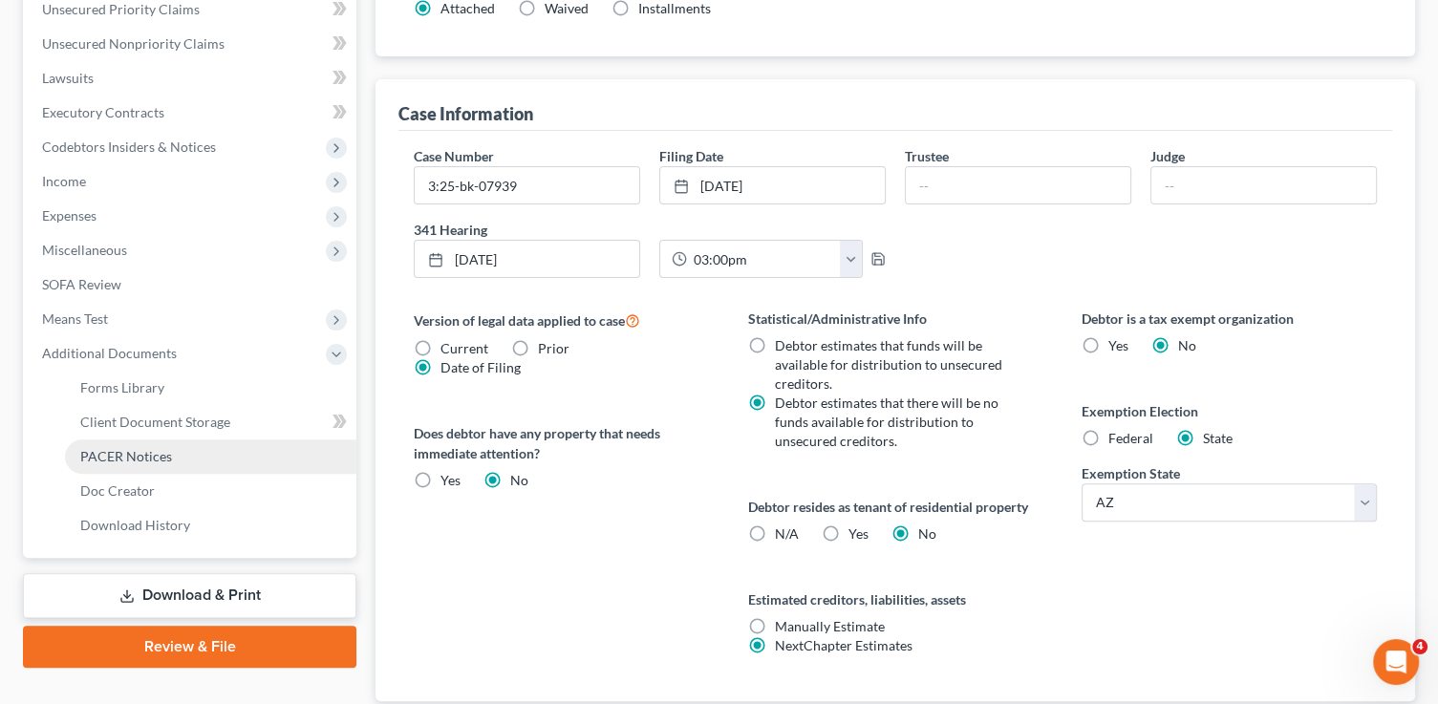
click at [173, 458] on link "PACER Notices" at bounding box center [210, 456] width 291 height 34
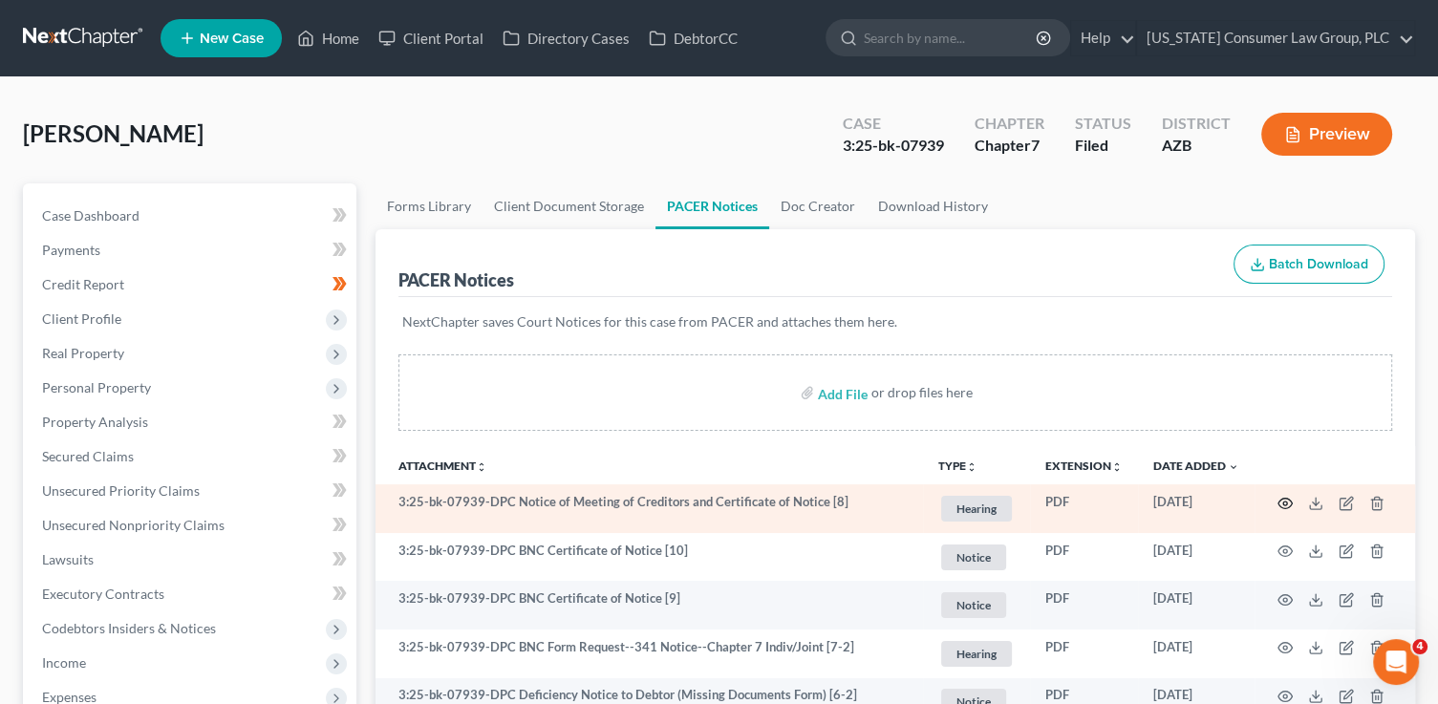
click at [1289, 499] on icon "button" at bounding box center [1285, 503] width 14 height 11
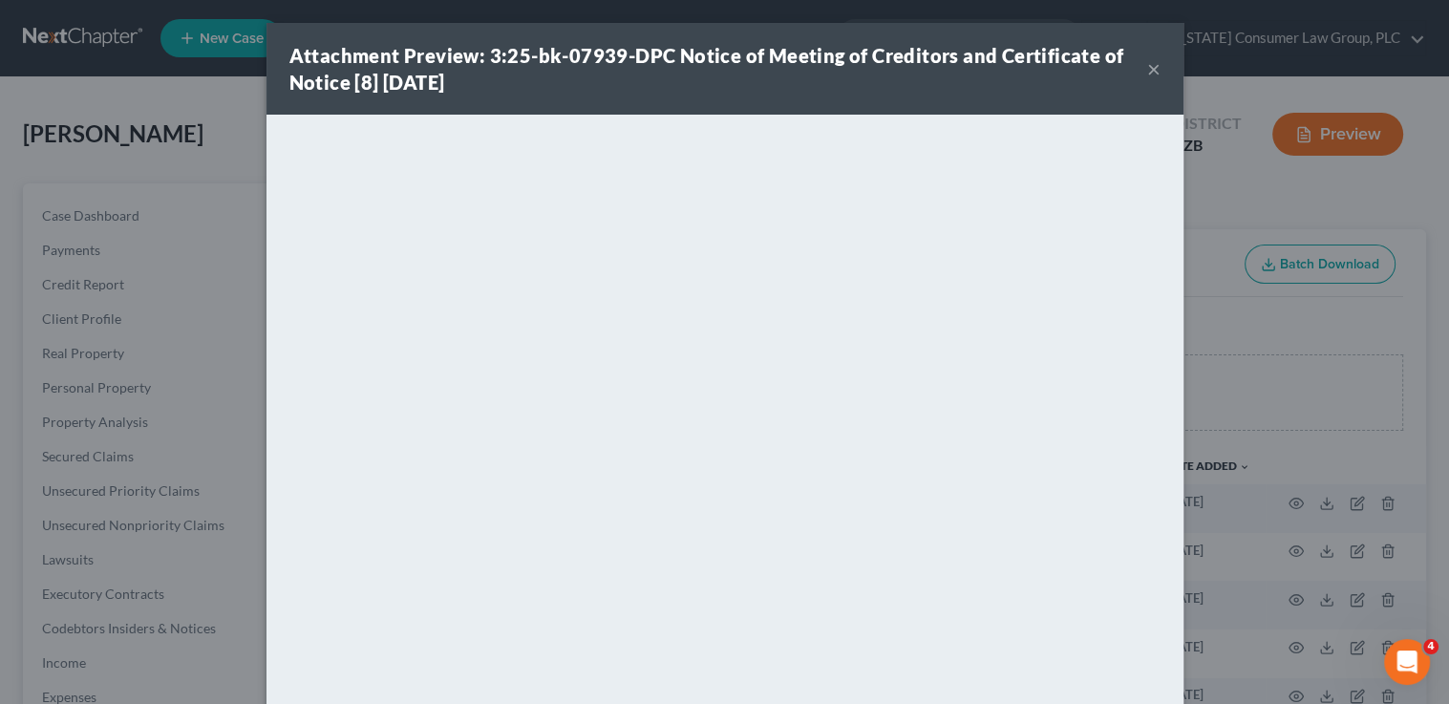
click at [1156, 74] on div "Attachment Preview: 3:25-bk-07939-DPC Notice of Meeting of Creditors and Certif…" at bounding box center [725, 69] width 917 height 92
click at [1151, 71] on button "×" at bounding box center [1153, 68] width 13 height 23
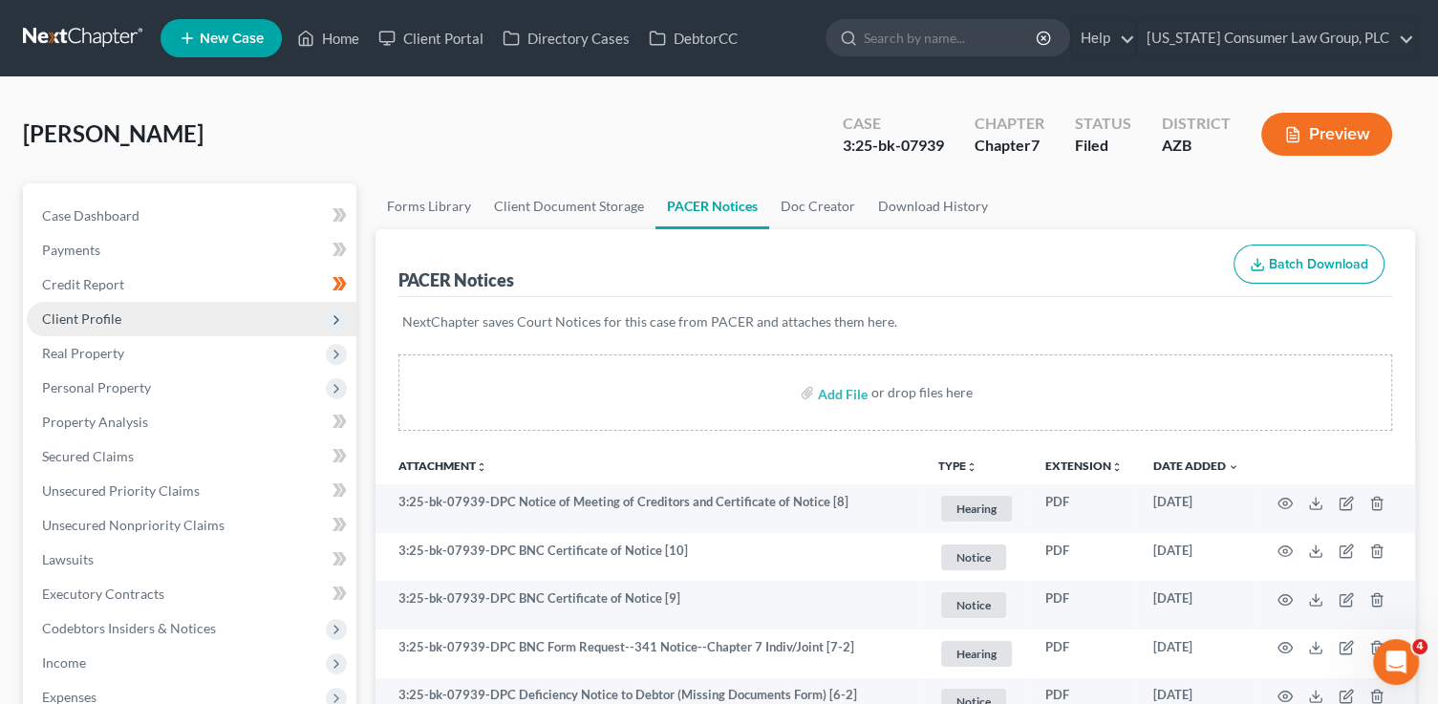
click at [95, 317] on span "Client Profile" at bounding box center [81, 318] width 79 height 16
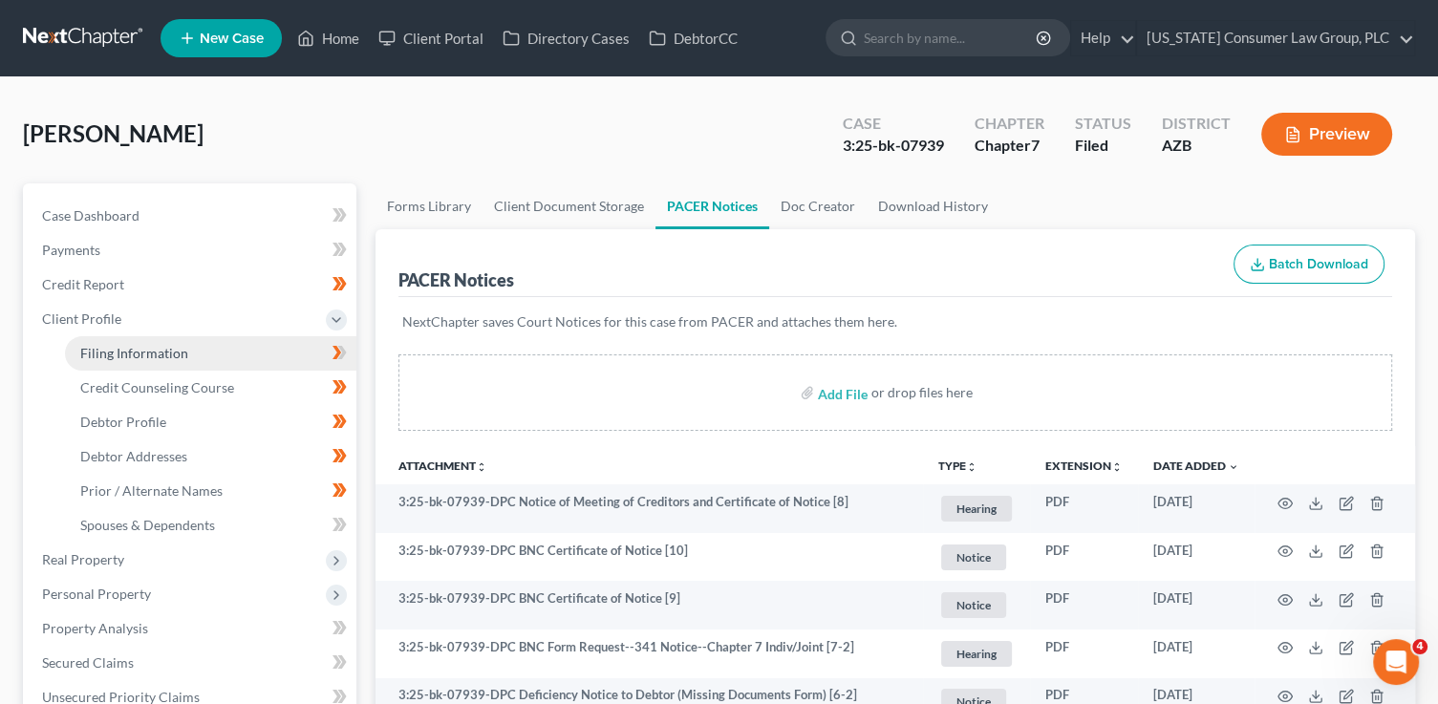
click at [165, 345] on span "Filing Information" at bounding box center [134, 353] width 108 height 16
select select "1"
select select "0"
select select "4"
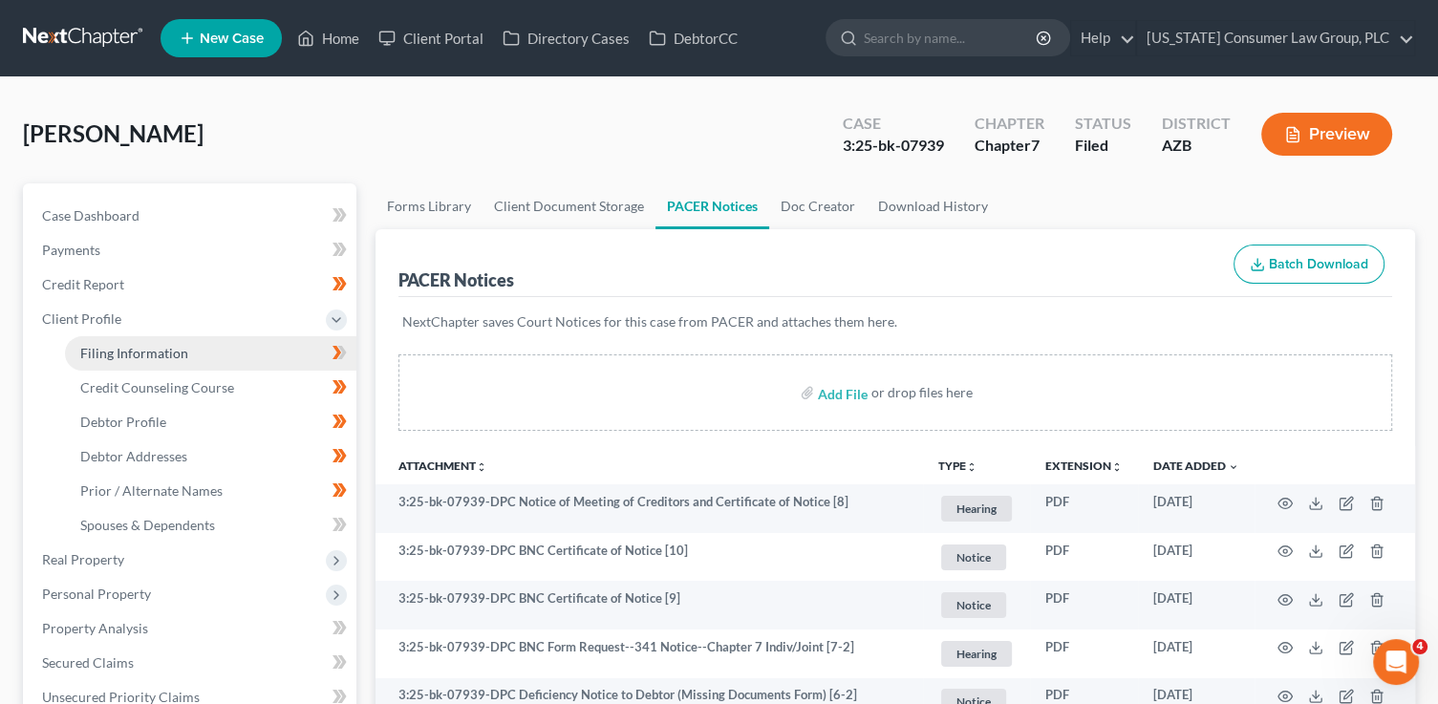
select select "0"
select select "3"
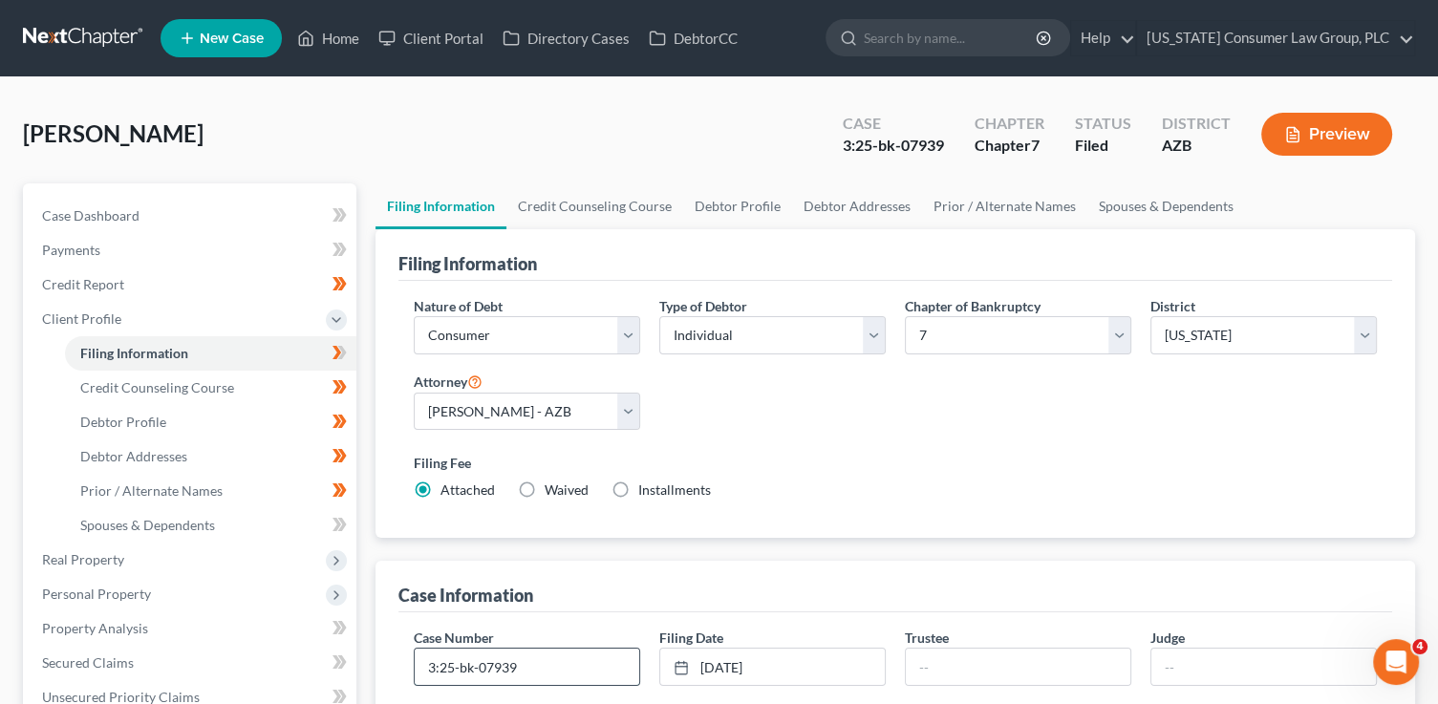
click at [549, 679] on input "3:25-bk-07939" at bounding box center [527, 667] width 224 height 36
type input "3:25-bk-07939-DPC"
type input "Haley"
type input "Collins"
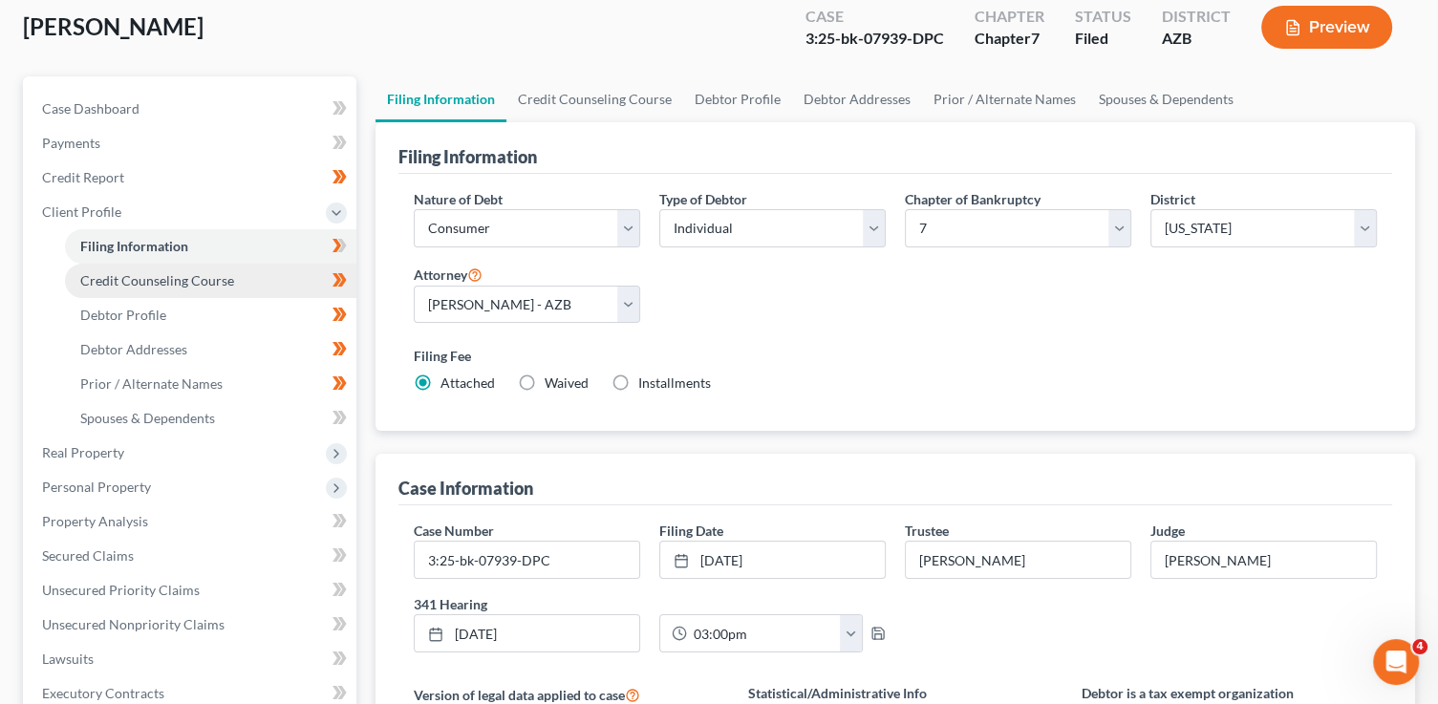
scroll to position [103, 0]
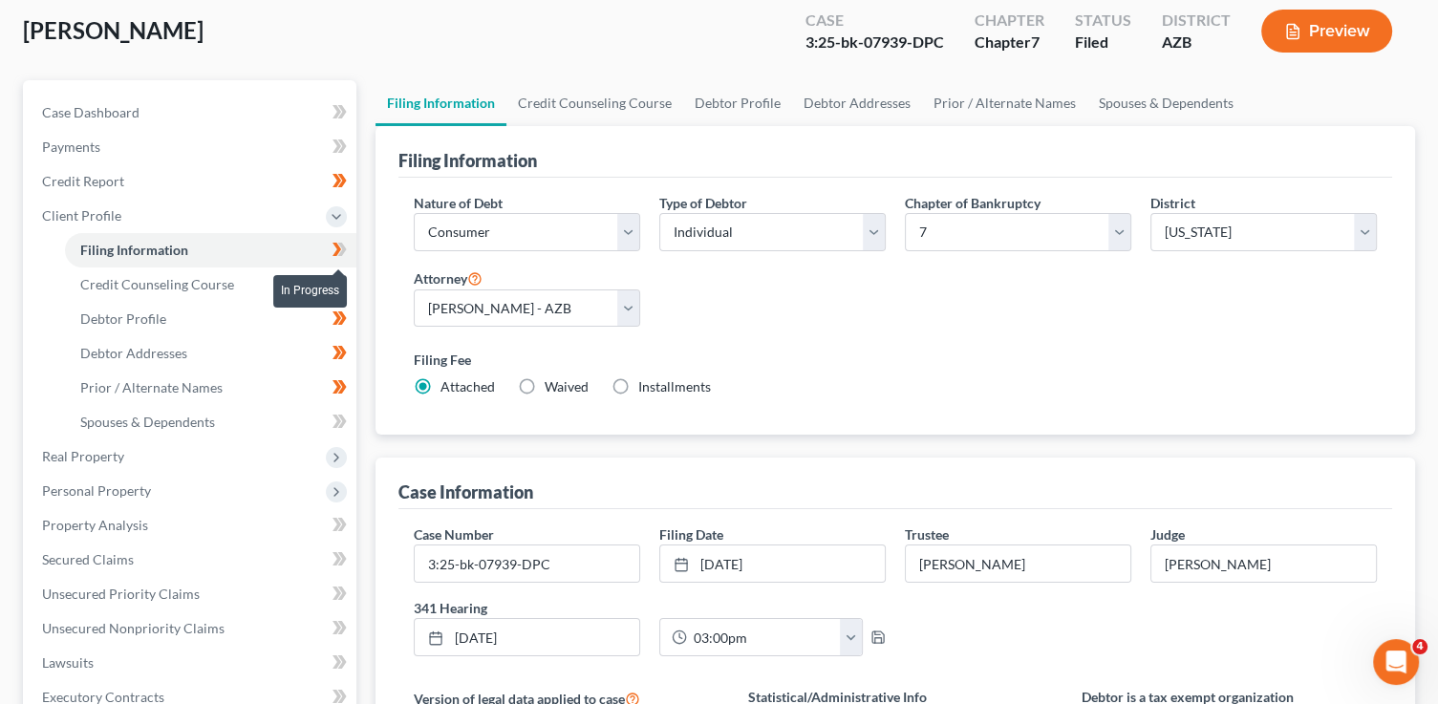
click at [345, 242] on icon at bounding box center [339, 250] width 14 height 24
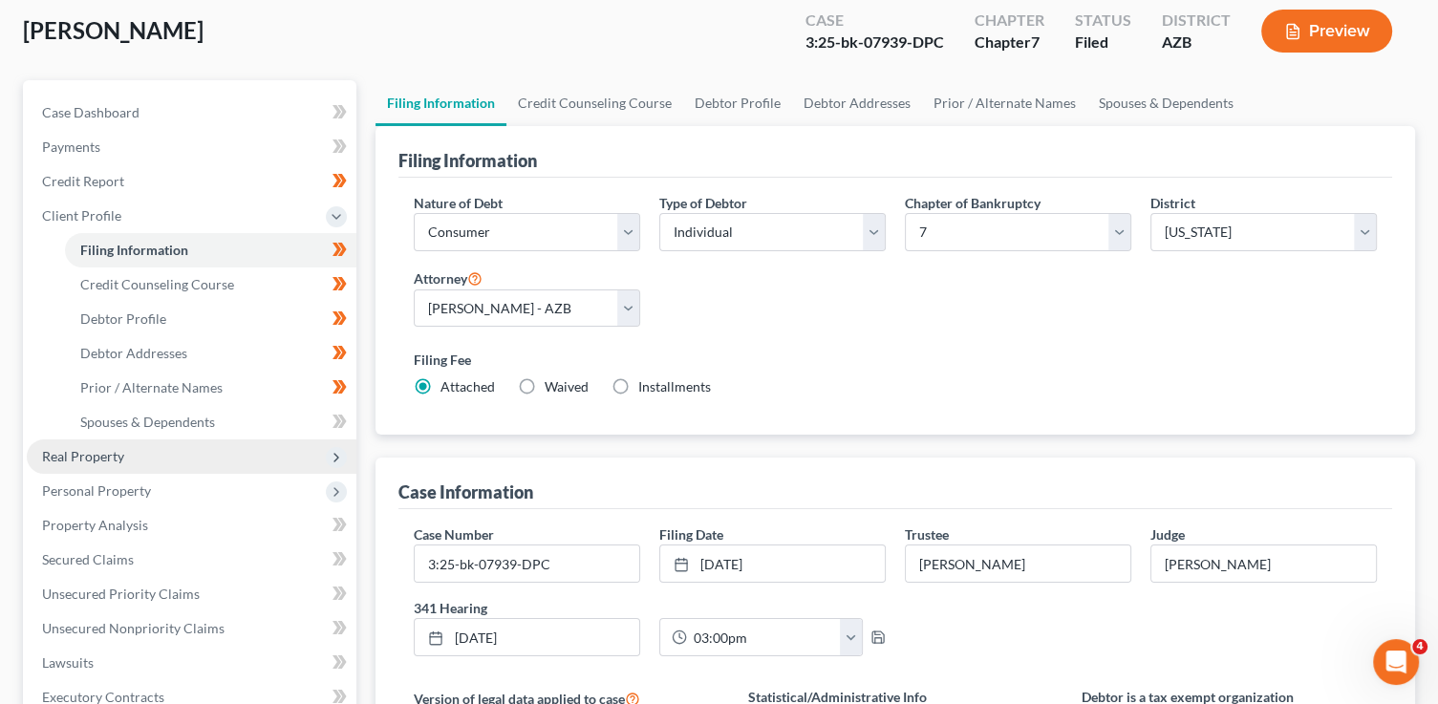
click at [161, 462] on span "Real Property" at bounding box center [192, 456] width 330 height 34
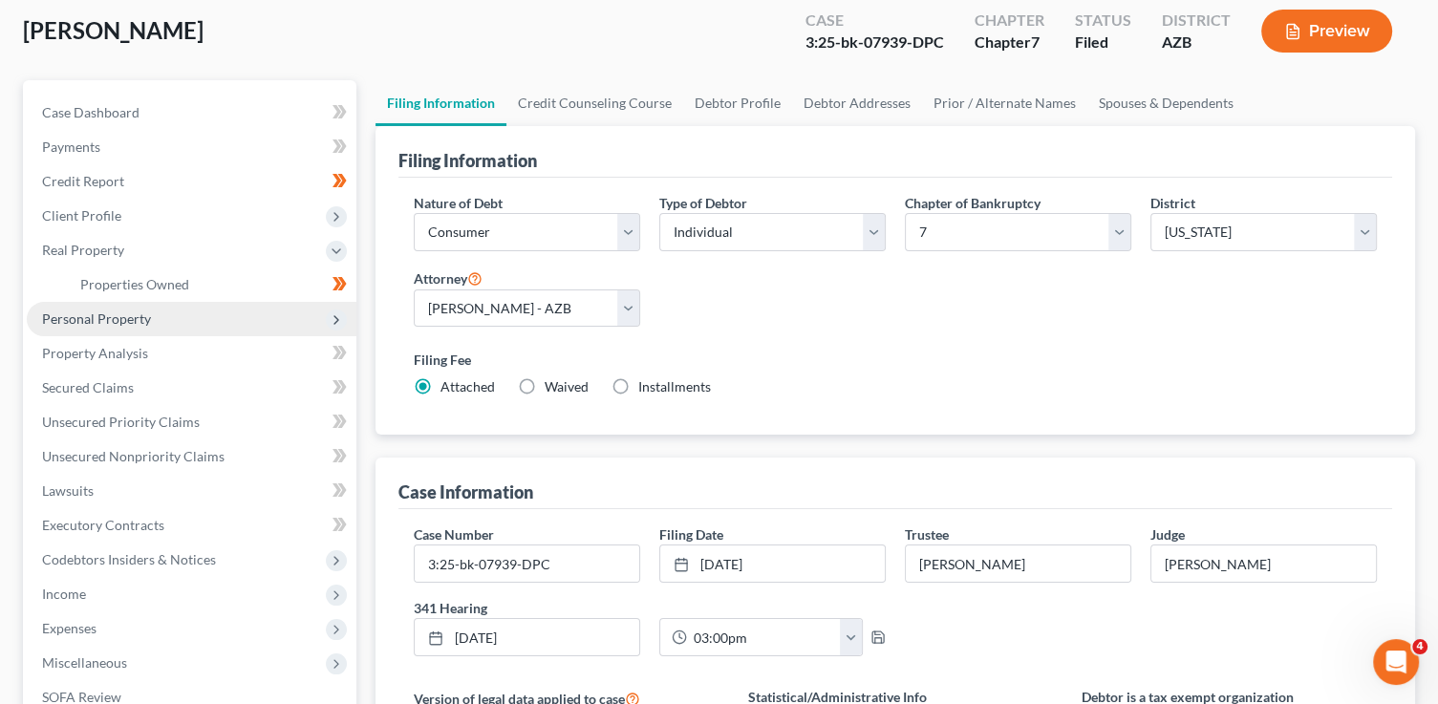
scroll to position [100, 0]
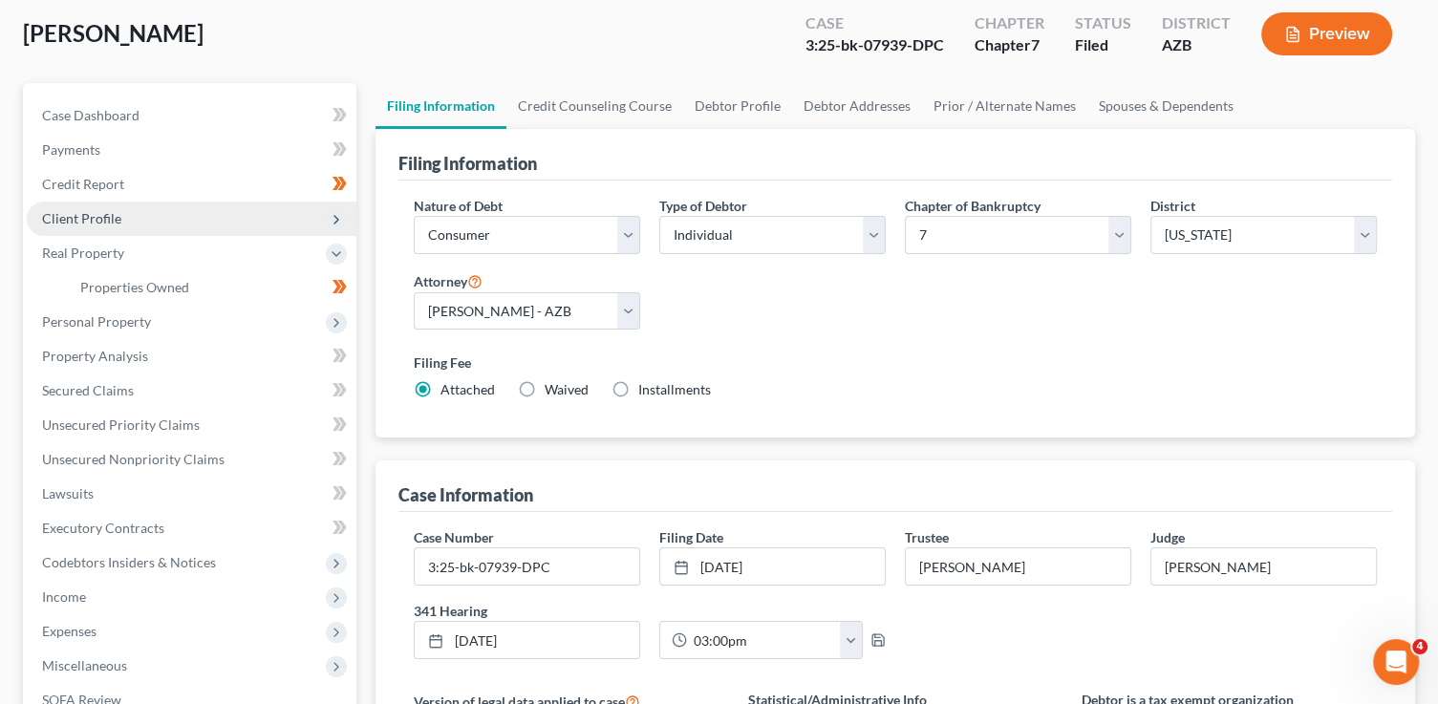
click at [117, 210] on span "Client Profile" at bounding box center [81, 218] width 79 height 16
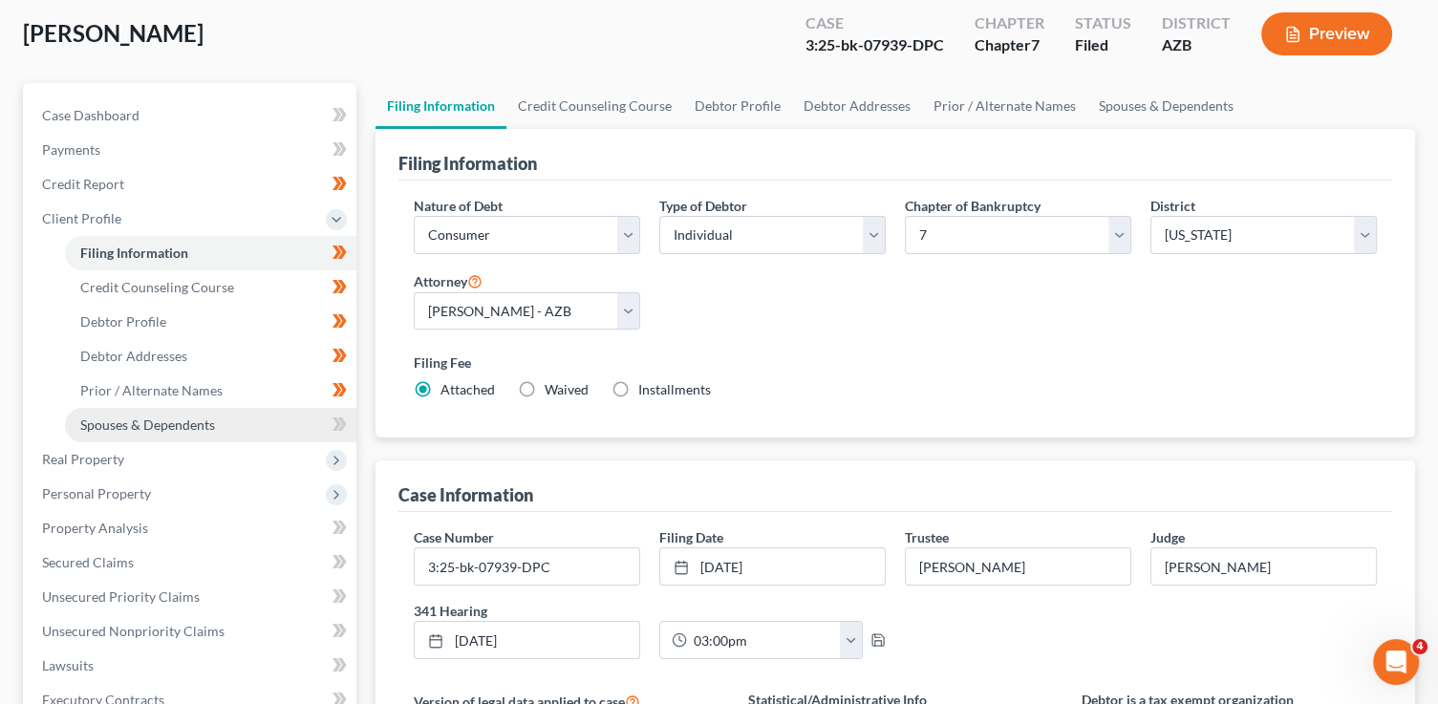
click at [203, 429] on span "Spouses & Dependents" at bounding box center [147, 424] width 135 height 16
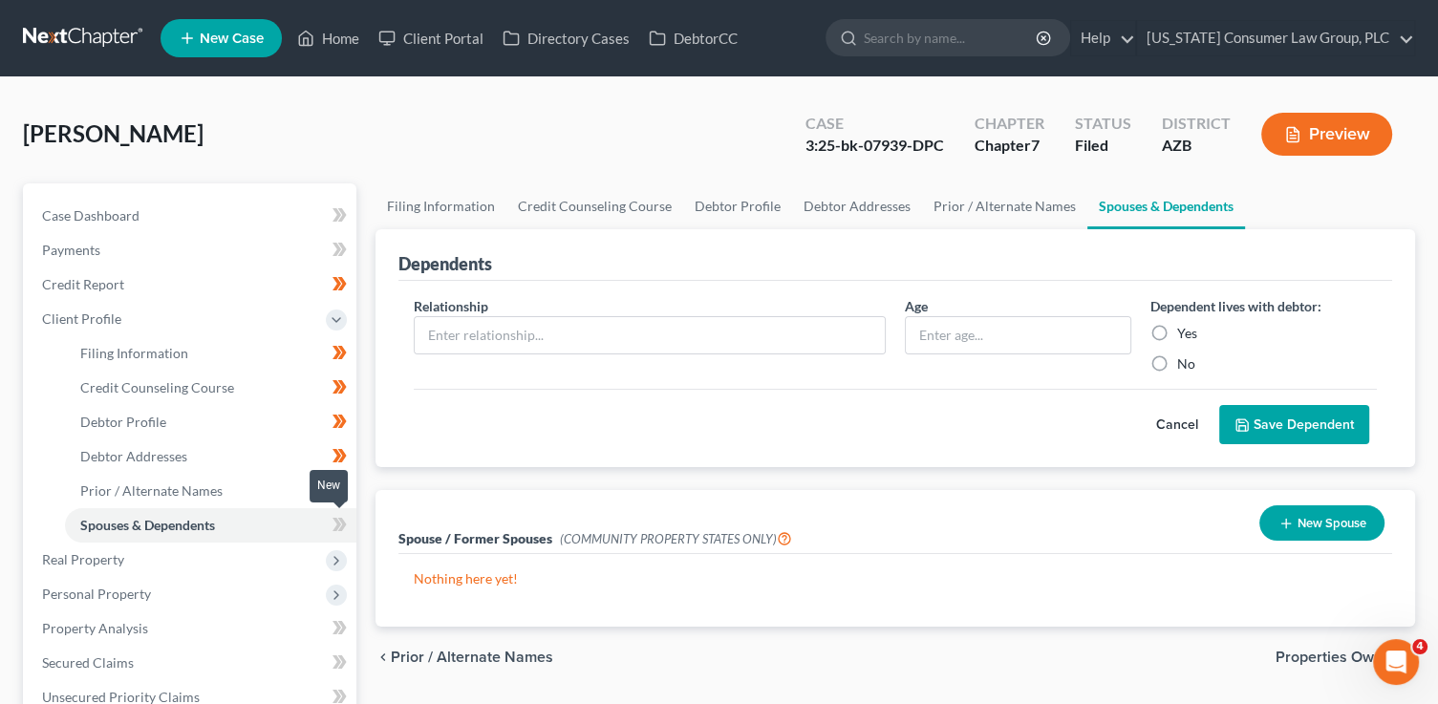
click at [331, 525] on span at bounding box center [339, 527] width 33 height 29
click at [139, 420] on span "Debtor Profile" at bounding box center [123, 422] width 86 height 16
select select "3"
select select "0"
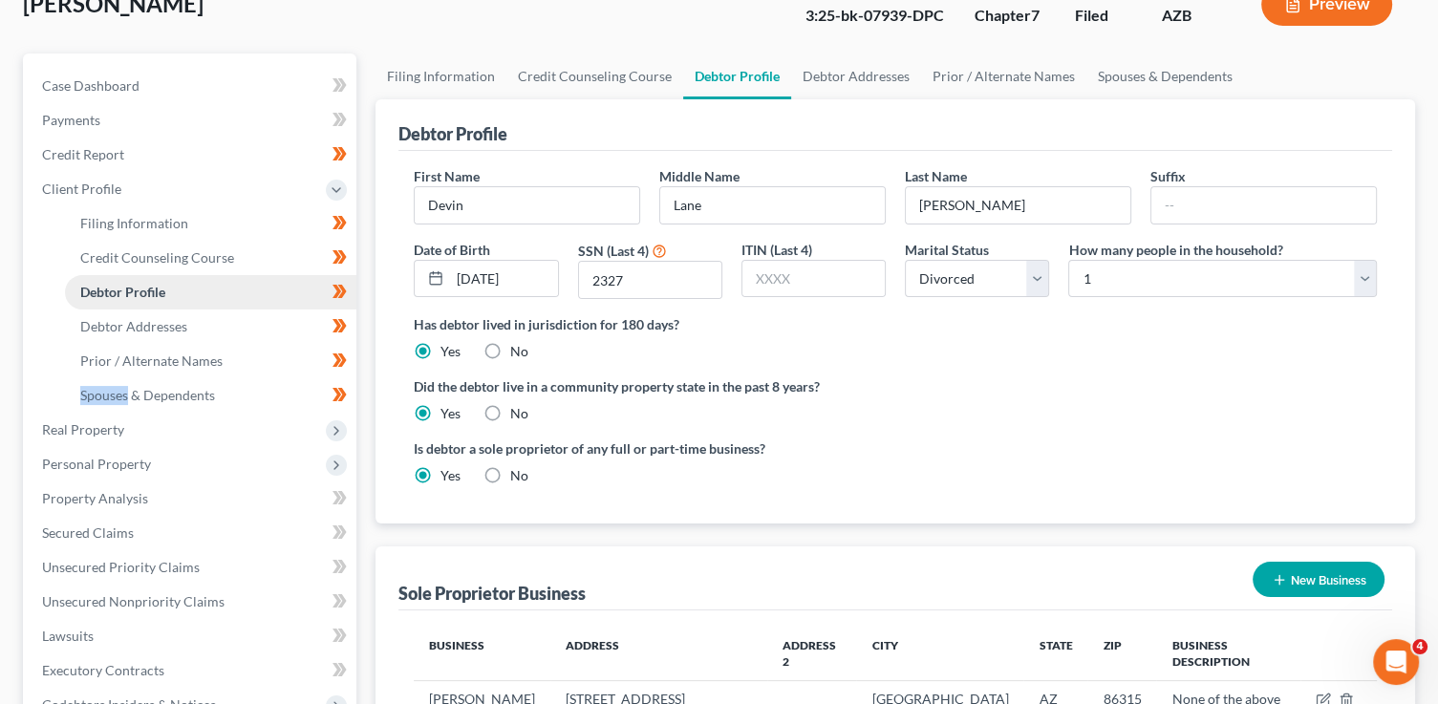
scroll to position [155, 0]
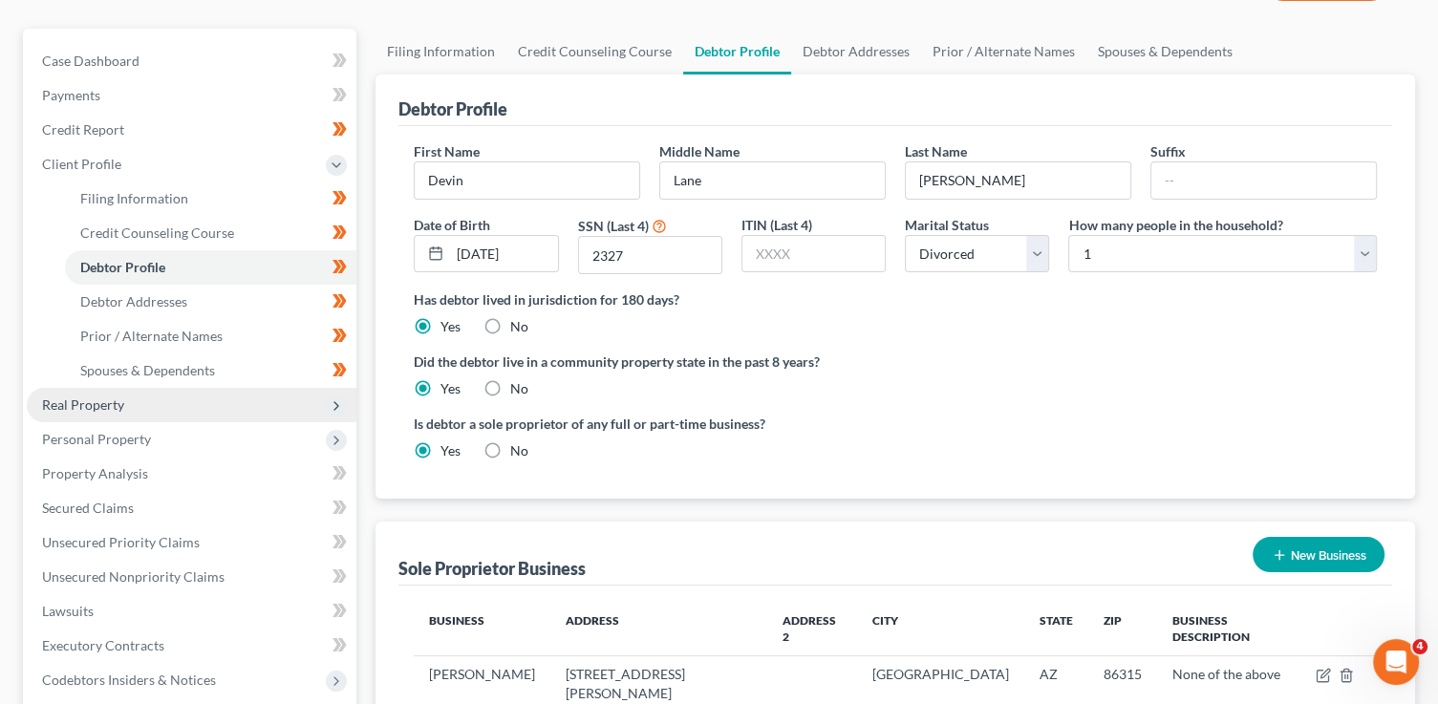
click at [152, 408] on span "Real Property" at bounding box center [192, 405] width 330 height 34
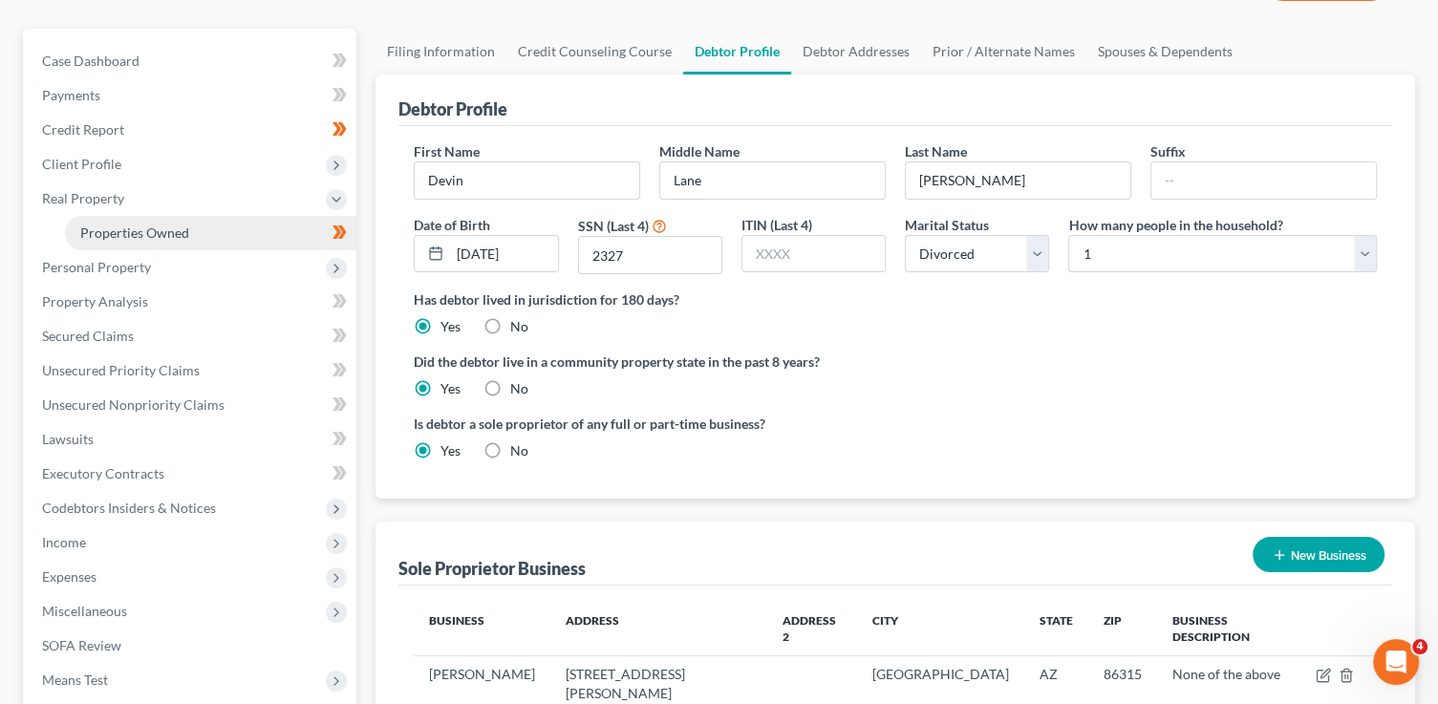
click at [195, 232] on link "Properties Owned" at bounding box center [210, 233] width 291 height 34
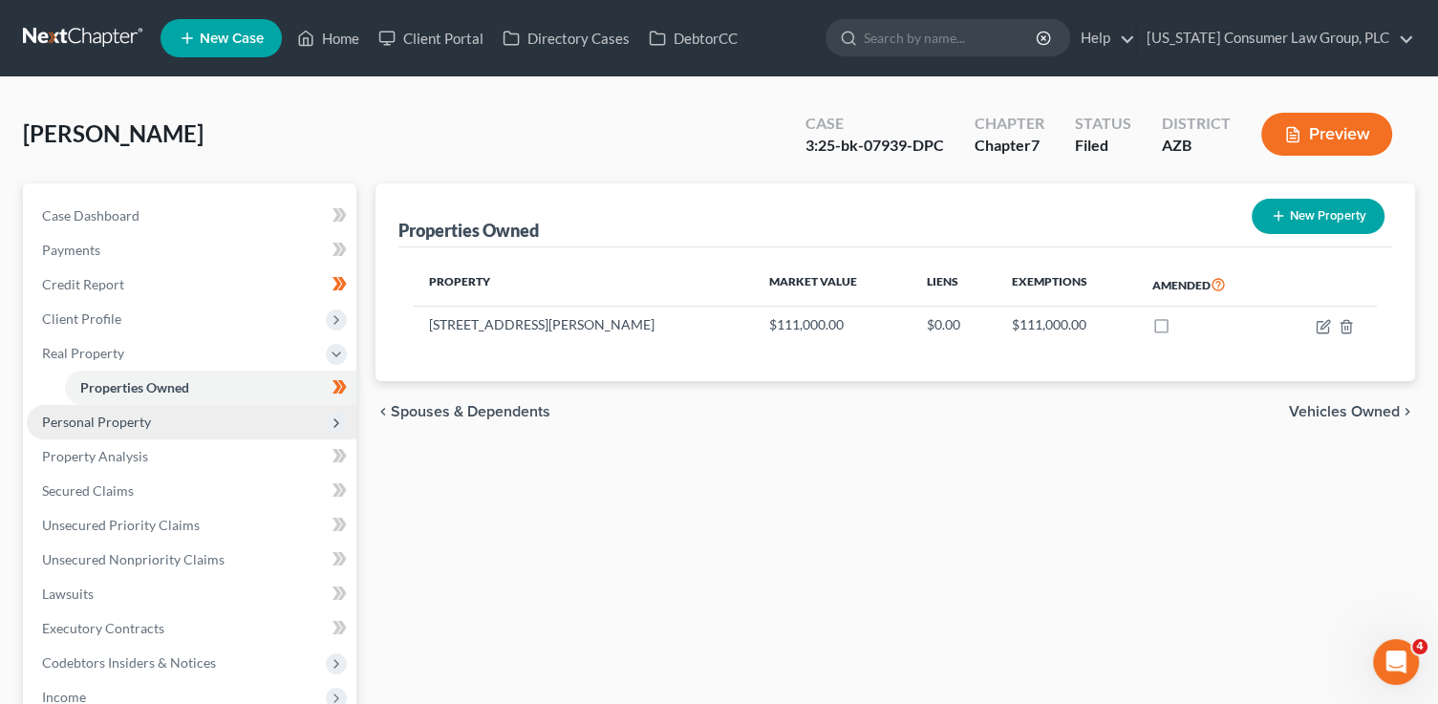
click at [205, 413] on span "Personal Property" at bounding box center [192, 422] width 330 height 34
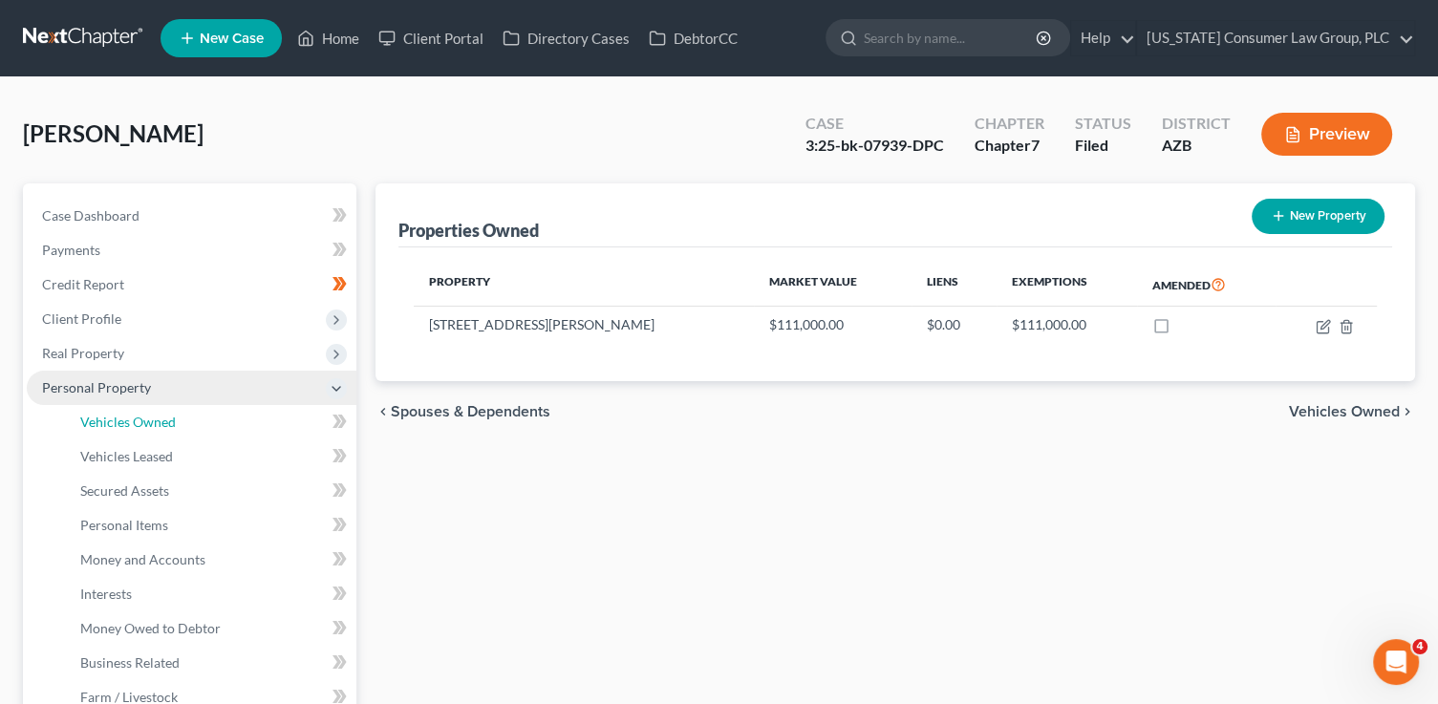
click at [205, 413] on link "Vehicles Owned" at bounding box center [210, 422] width 291 height 34
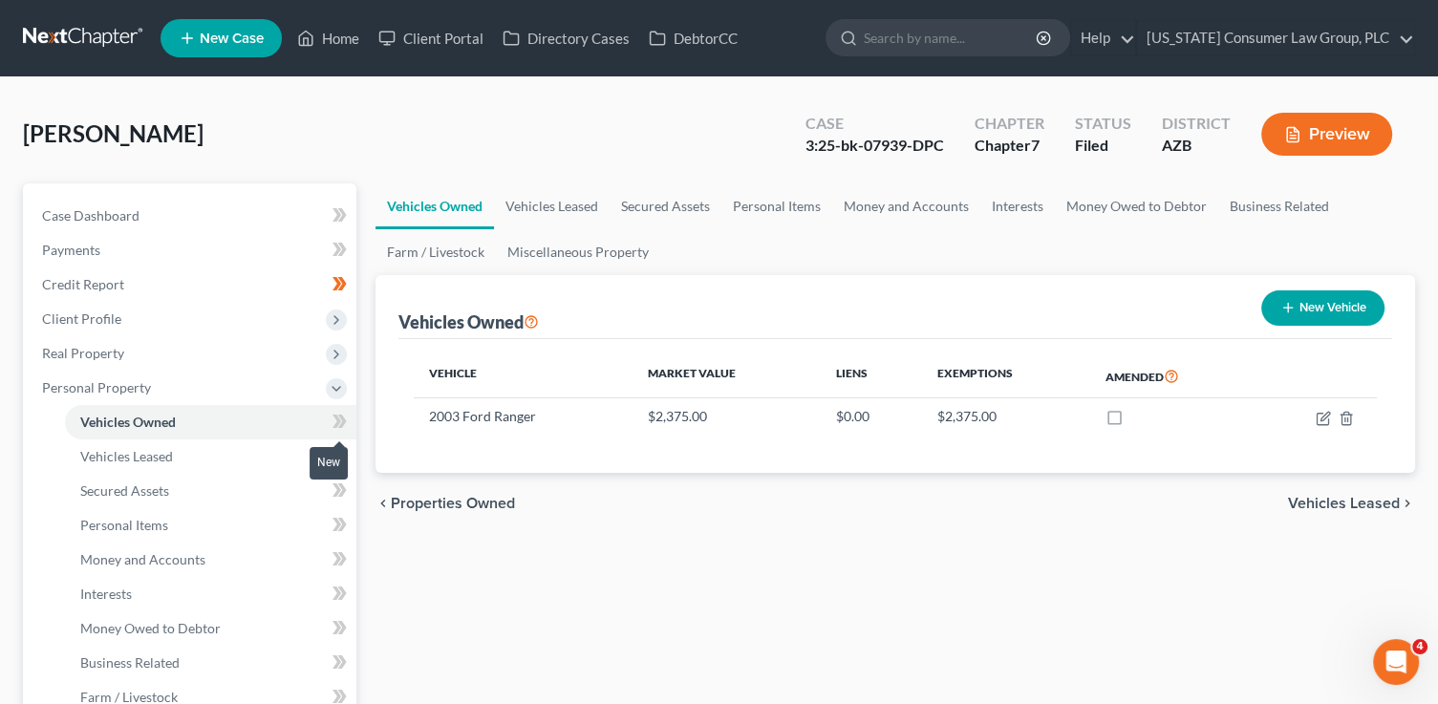
click at [341, 414] on icon at bounding box center [339, 422] width 14 height 24
click at [341, 415] on icon at bounding box center [342, 421] width 9 height 13
click at [224, 454] on link "Vehicles Leased" at bounding box center [210, 456] width 291 height 34
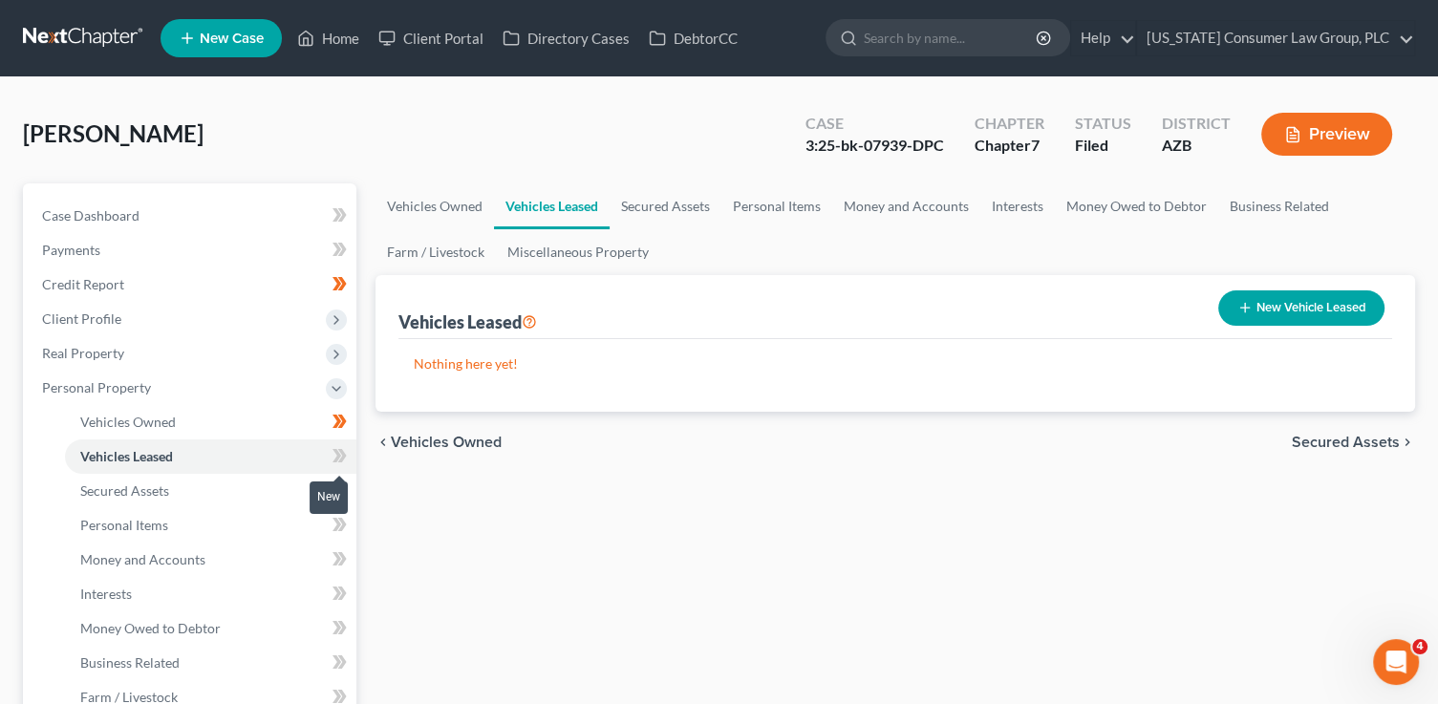
click at [354, 458] on span at bounding box center [339, 458] width 33 height 29
click at [214, 491] on link "Secured Assets" at bounding box center [210, 491] width 291 height 34
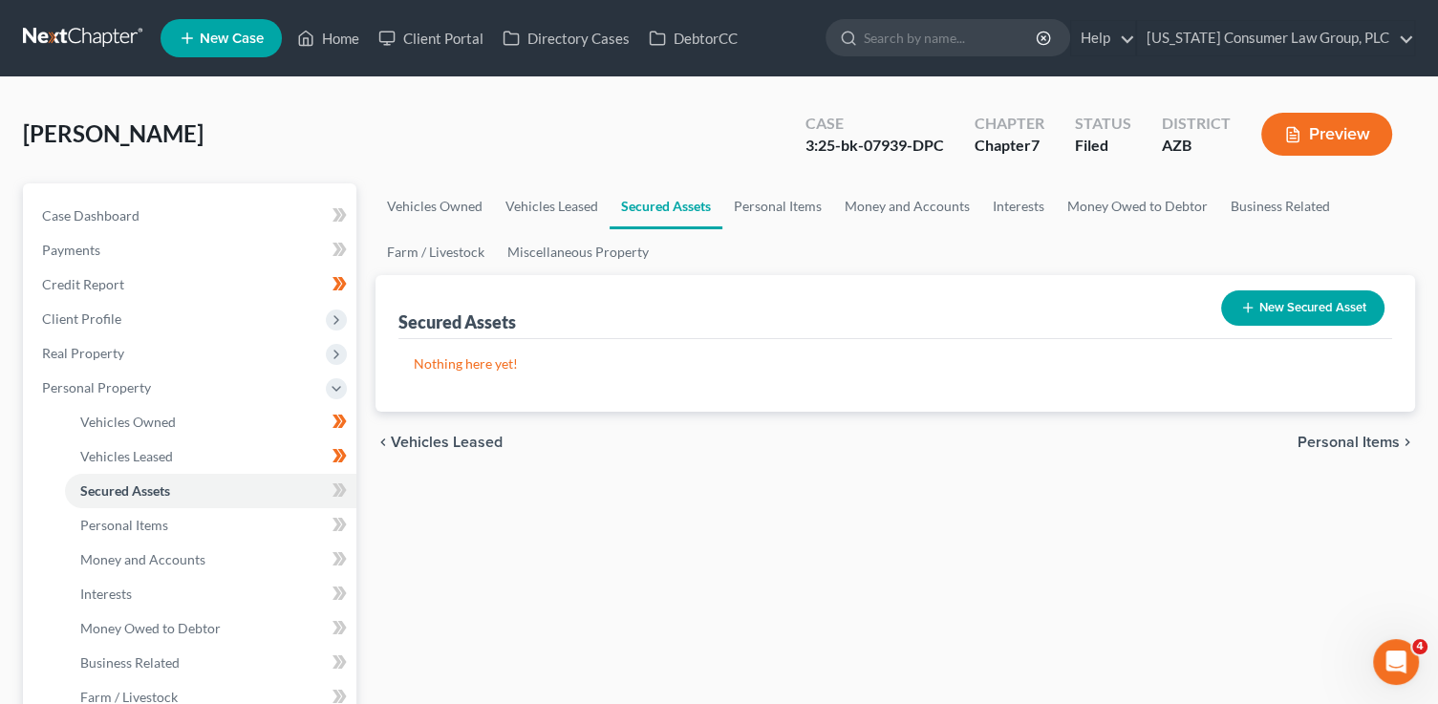
click at [344, 486] on icon at bounding box center [342, 489] width 9 height 13
click at [209, 524] on link "Personal Items" at bounding box center [210, 525] width 291 height 34
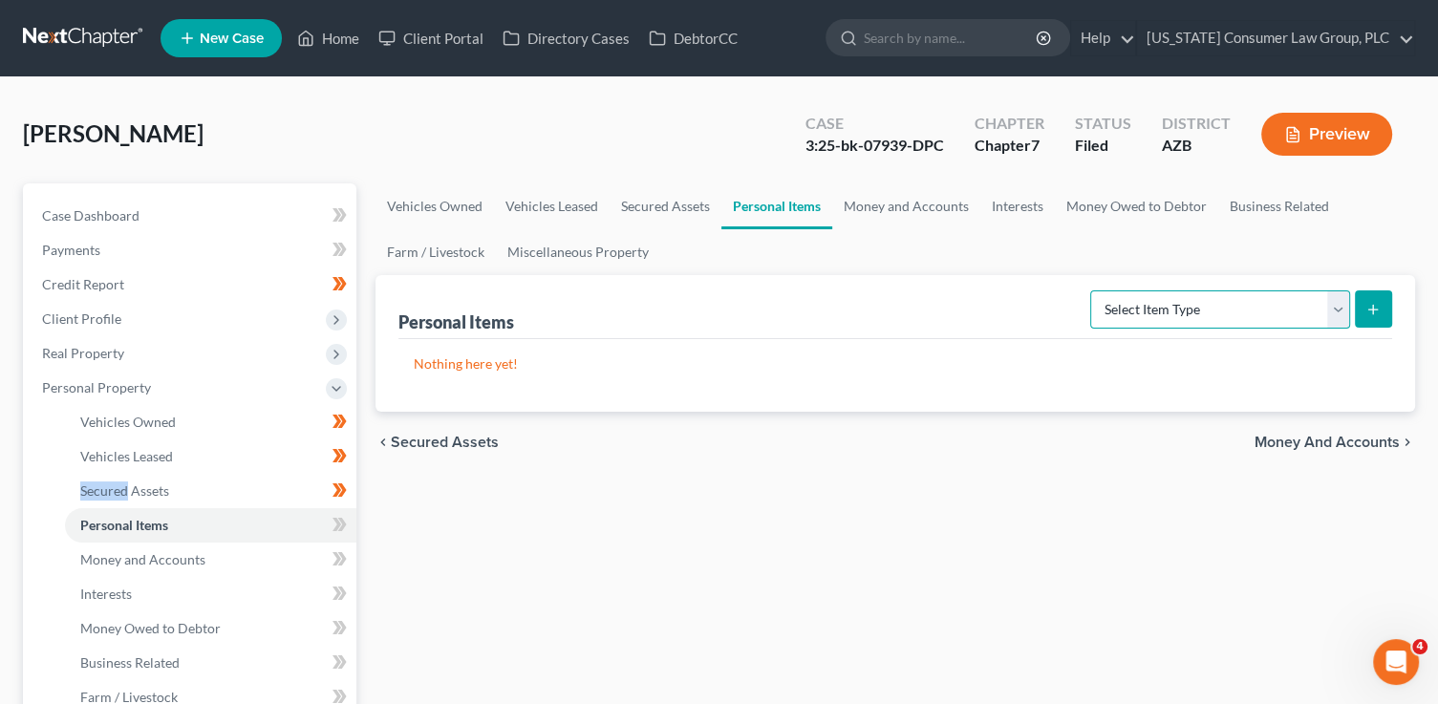
click at [1194, 306] on select "Select Item Type Clothing (A/B: 11) Collectibles Of Value (A/B: 8) Electronics …" at bounding box center [1220, 309] width 260 height 38
select select "electronics"
click at [1093, 290] on select "Select Item Type Clothing (A/B: 11) Collectibles Of Value (A/B: 8) Electronics …" at bounding box center [1220, 309] width 260 height 38
click at [1378, 317] on button "submit" at bounding box center [1373, 308] width 37 height 37
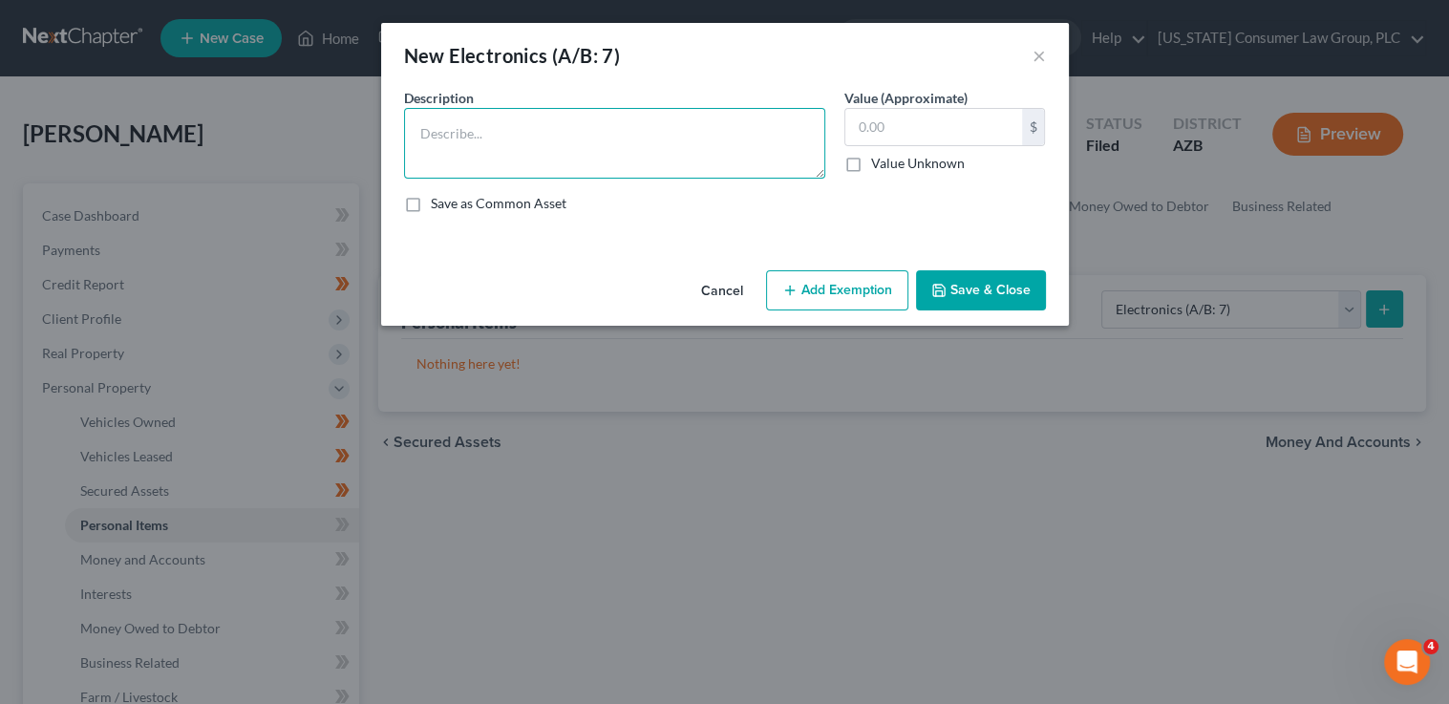
click at [665, 150] on textarea at bounding box center [614, 143] width 421 height 71
paste textarea "canon printer scanner, xbox one, misc cables and powerstrips, misc keyboard and…"
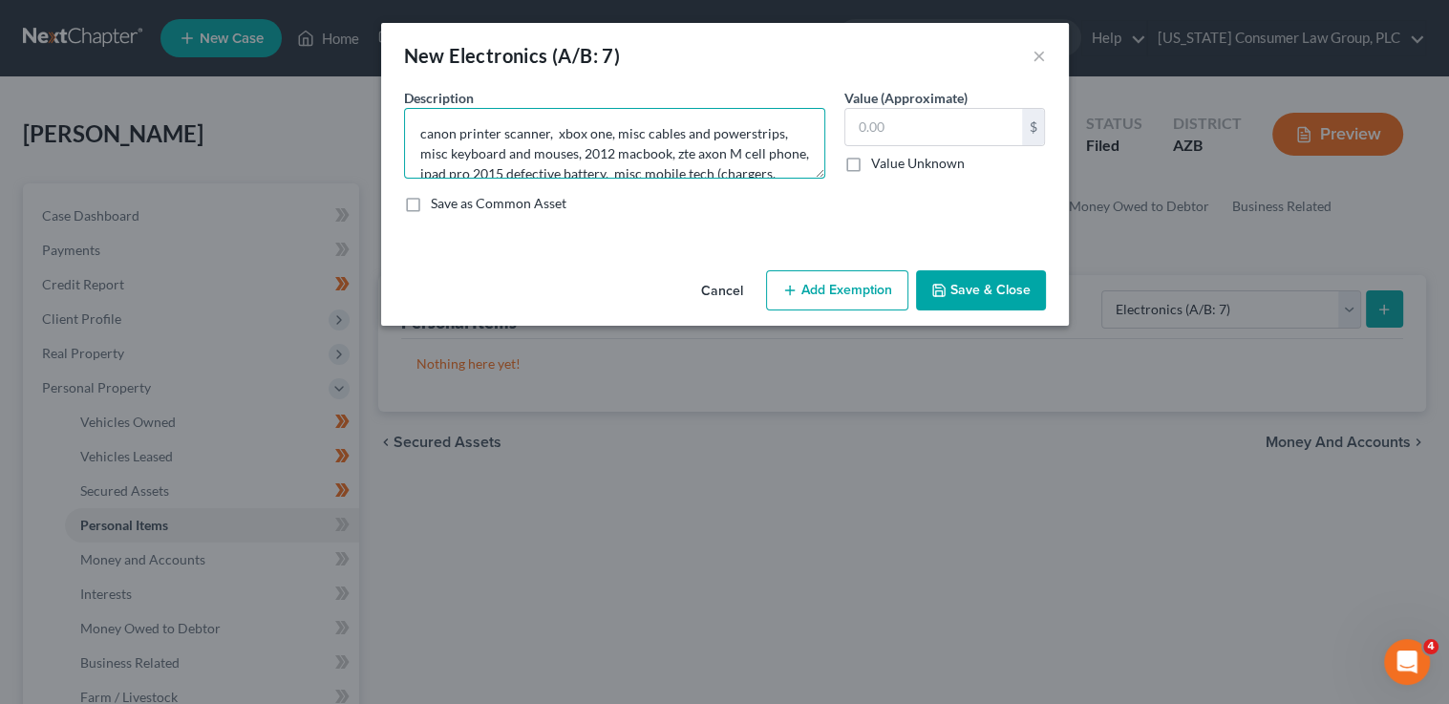
scroll to position [183, 0]
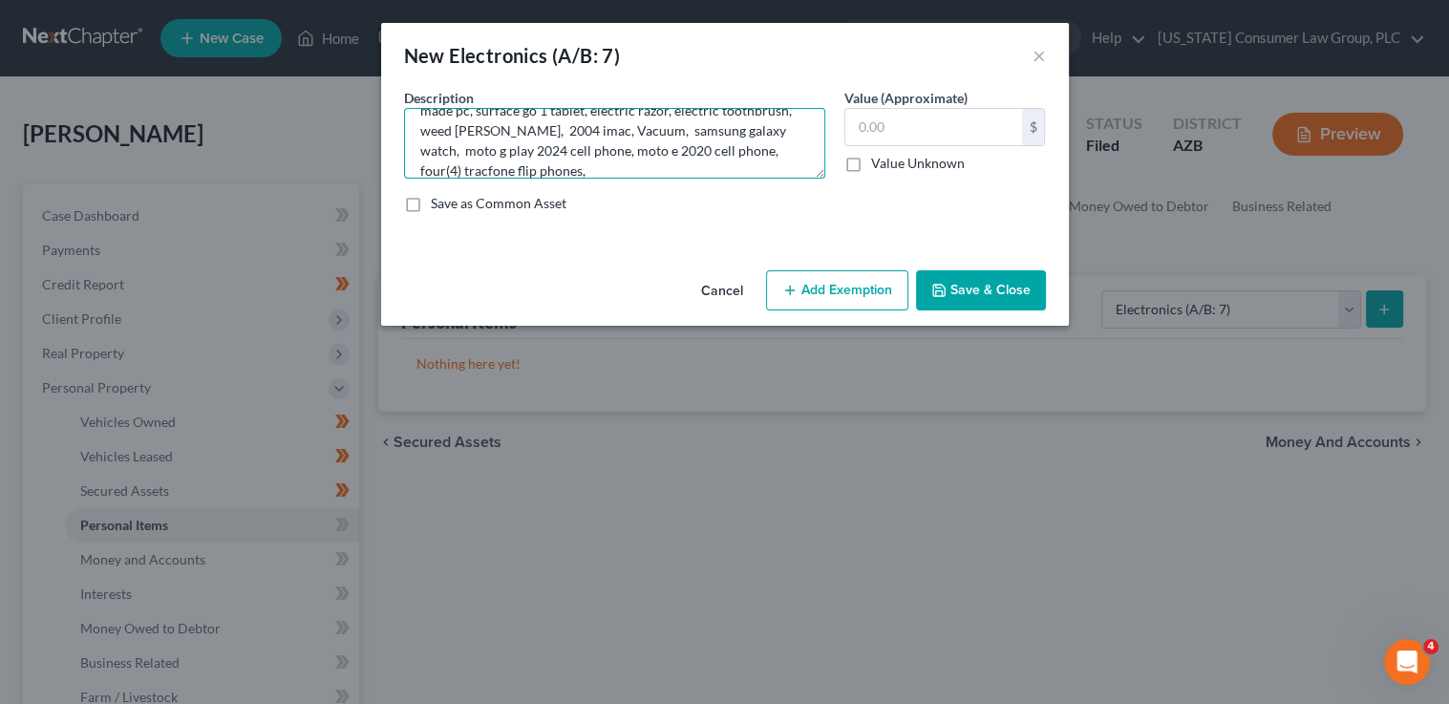
type textarea "canon printer scanner, xbox one, misc cables and powerstrips, misc keyboard and…"
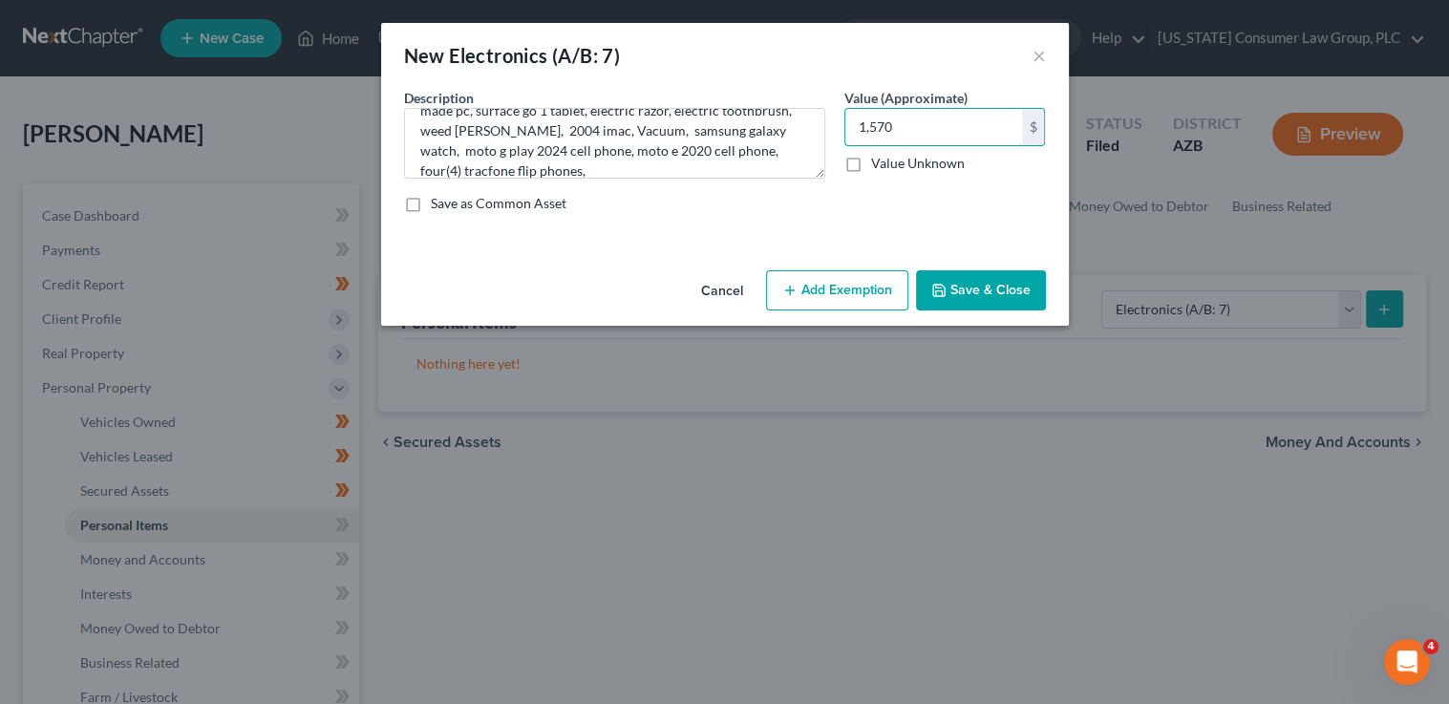
type input "1,570"
click at [863, 293] on button "Add Exemption" at bounding box center [837, 290] width 142 height 40
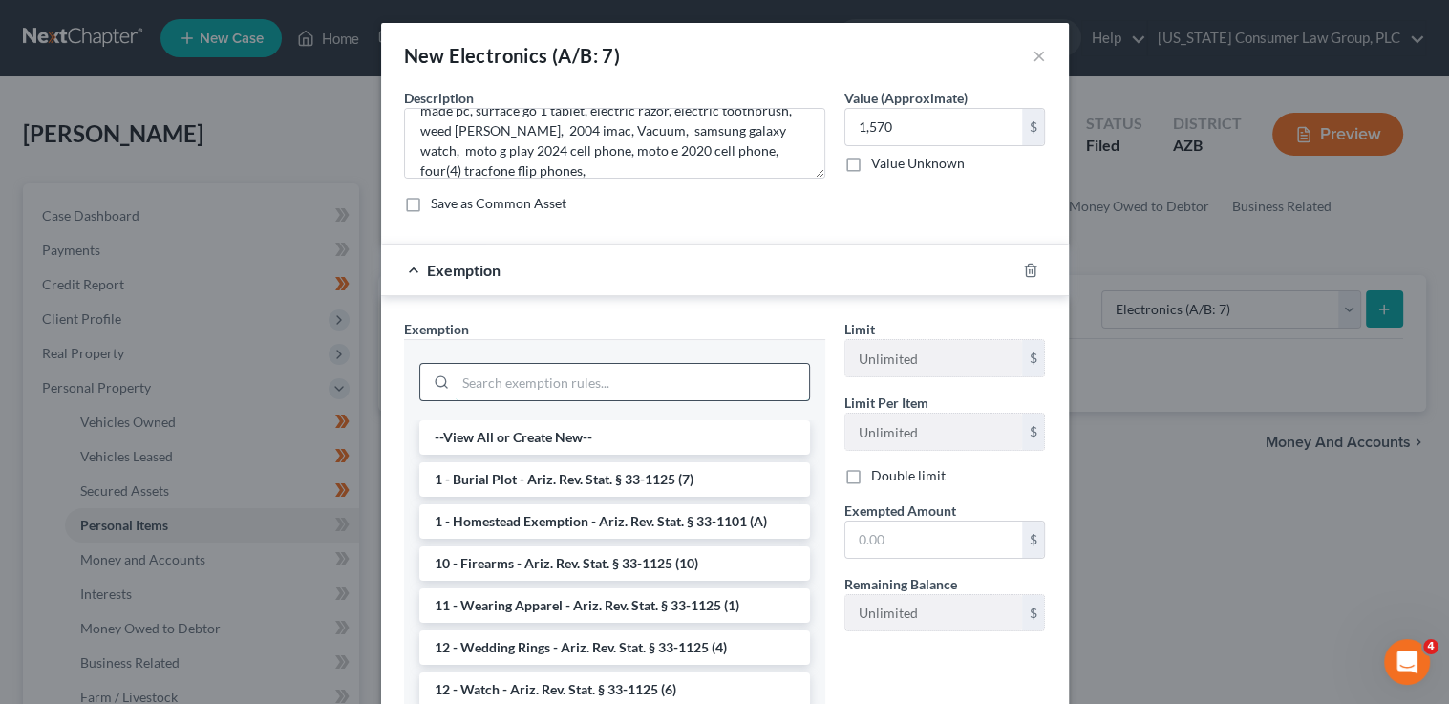
drag, startPoint x: 547, startPoint y: 374, endPoint x: 555, endPoint y: 366, distance: 11.5
click at [552, 372] on input "search" at bounding box center [632, 382] width 353 height 36
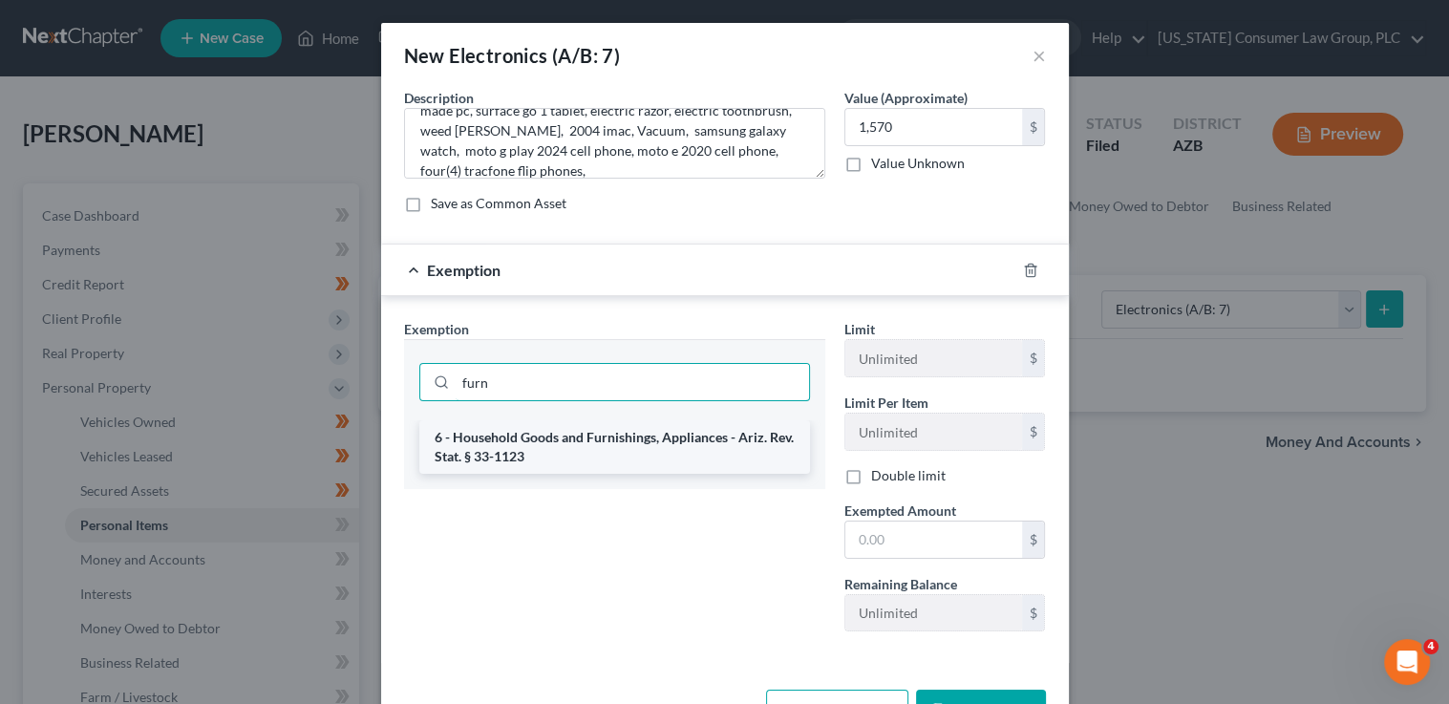
type input "furn"
click at [588, 459] on li "6 - Household Goods and Furnishings, Appliances - Ariz. Rev. Stat. § 33-1123" at bounding box center [614, 446] width 391 height 53
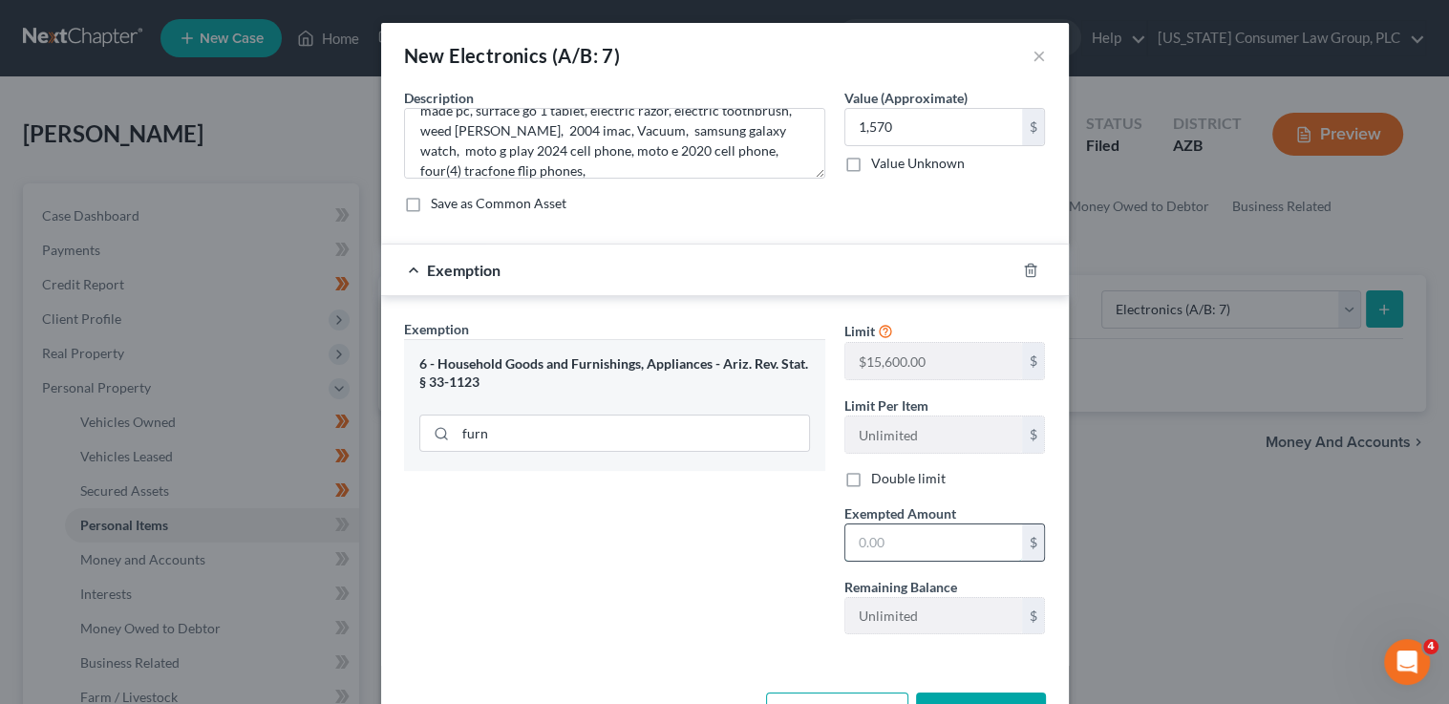
click at [845, 542] on input "text" at bounding box center [933, 542] width 177 height 36
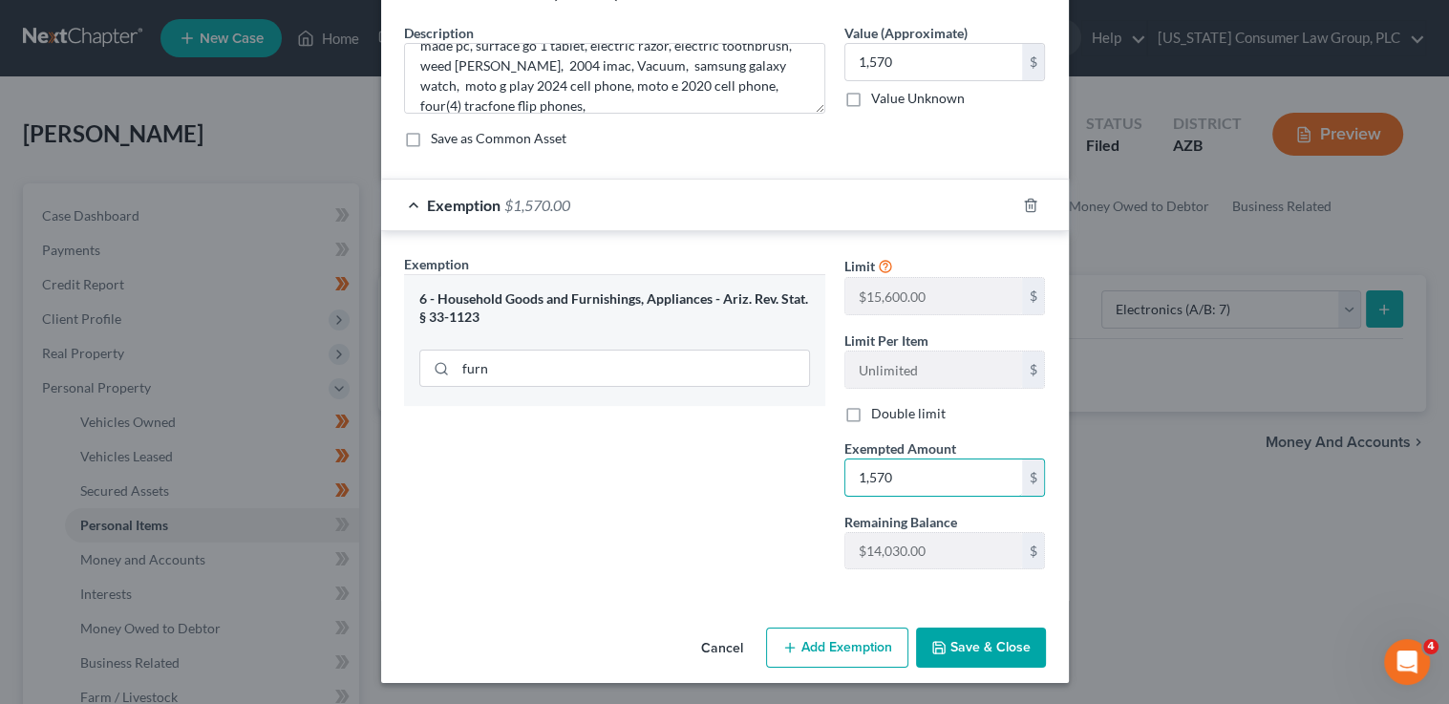
type input "1,570"
click at [964, 648] on button "Save & Close" at bounding box center [981, 648] width 130 height 40
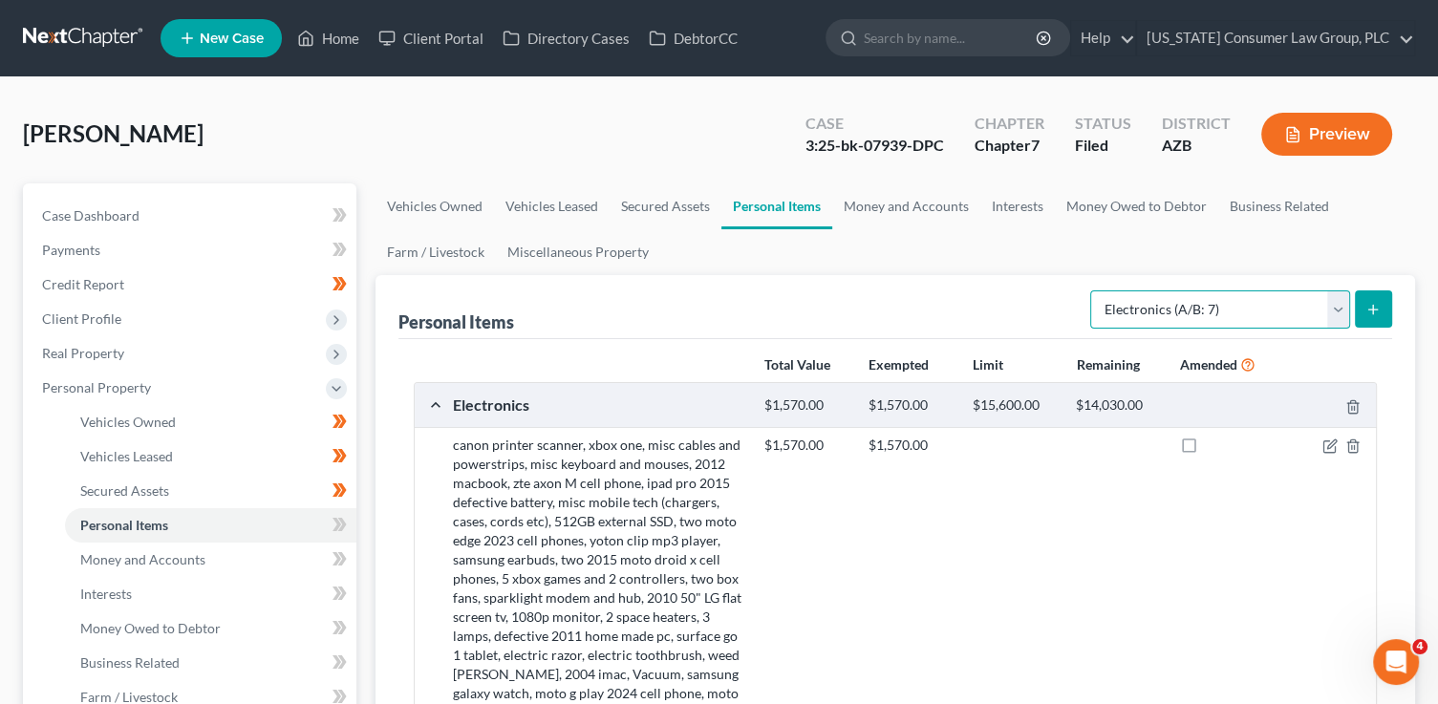
click at [1139, 308] on select "Select Item Type Clothing (A/B: 11) Collectibles Of Value (A/B: 8) Electronics …" at bounding box center [1220, 309] width 260 height 38
select select "household_goods"
click at [1093, 290] on select "Select Item Type Clothing (A/B: 11) Collectibles Of Value (A/B: 8) Electronics …" at bounding box center [1220, 309] width 260 height 38
click at [1366, 310] on icon "submit" at bounding box center [1372, 309] width 15 height 15
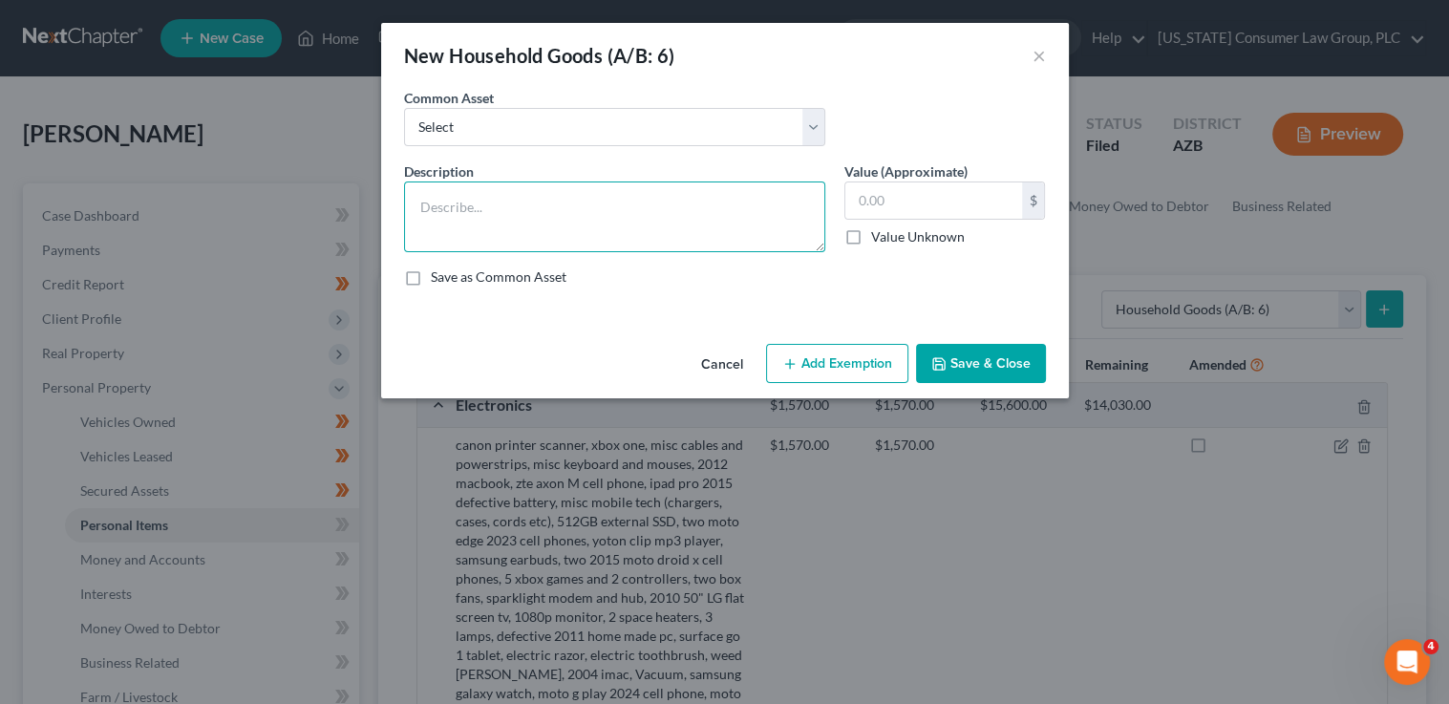
click at [589, 229] on textarea at bounding box center [614, 216] width 421 height 71
paste textarea "3 towels, Misc dishes, 3 lamps, bedding, microwave, toaster oven, two space hea…"
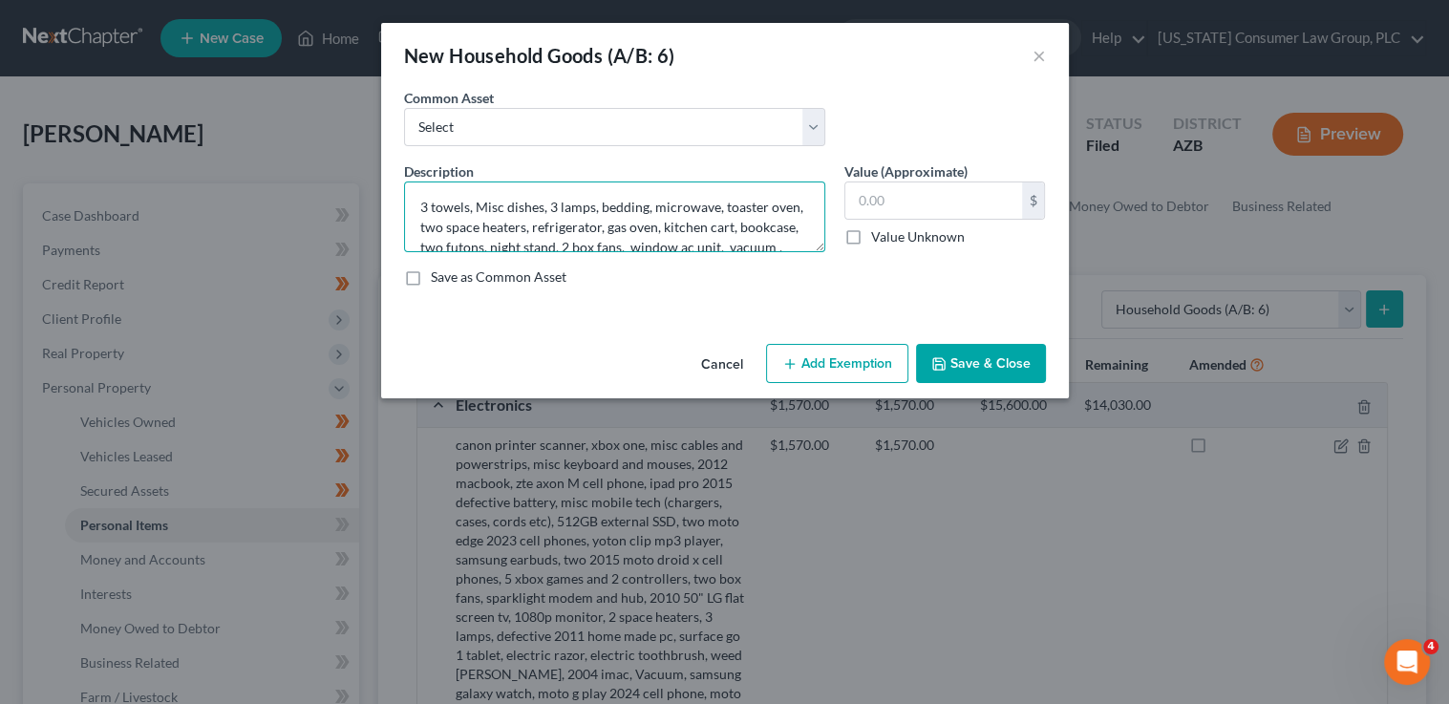
scroll to position [23, 0]
type textarea "3 towels, Misc dishes, 3 lamps, bedding, microwave, toaster oven, two space hea…"
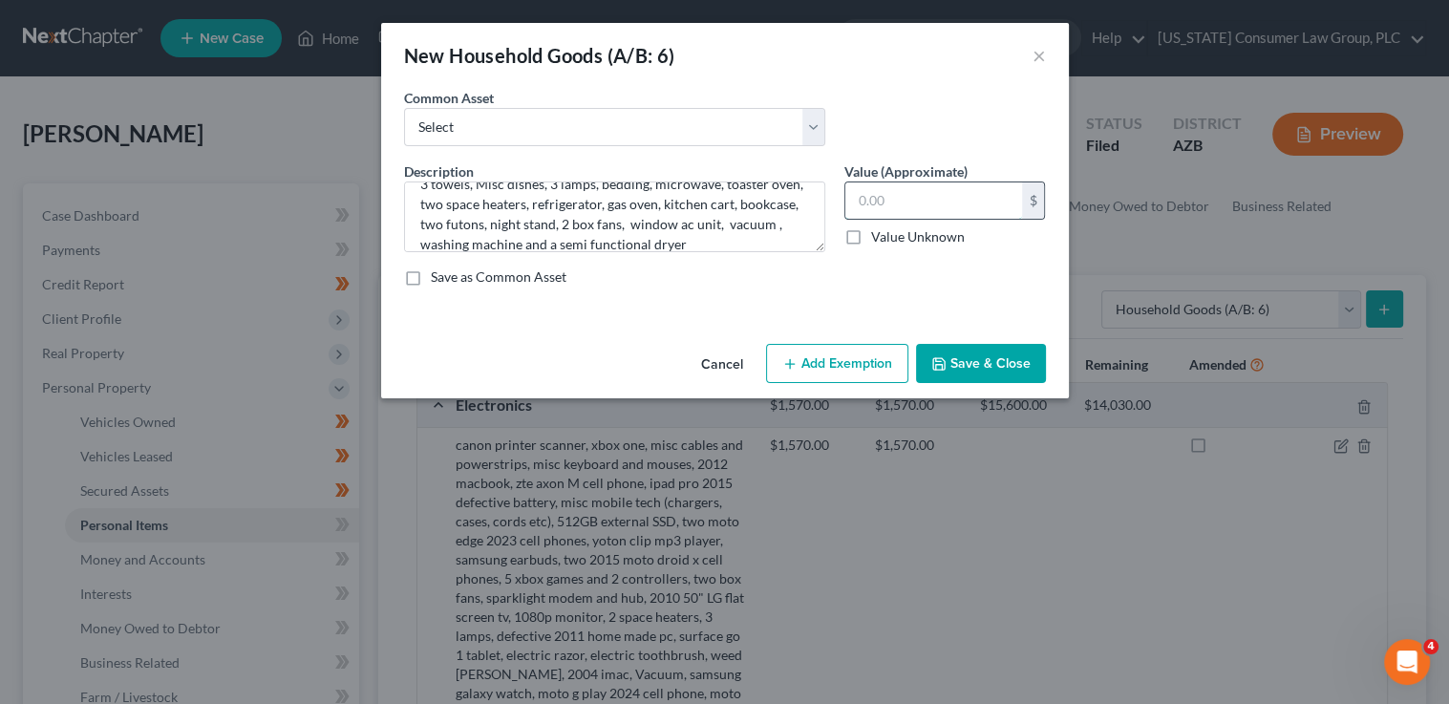
click at [911, 208] on input "text" at bounding box center [933, 200] width 177 height 36
type input "655"
click at [876, 356] on button "Add Exemption" at bounding box center [837, 364] width 142 height 40
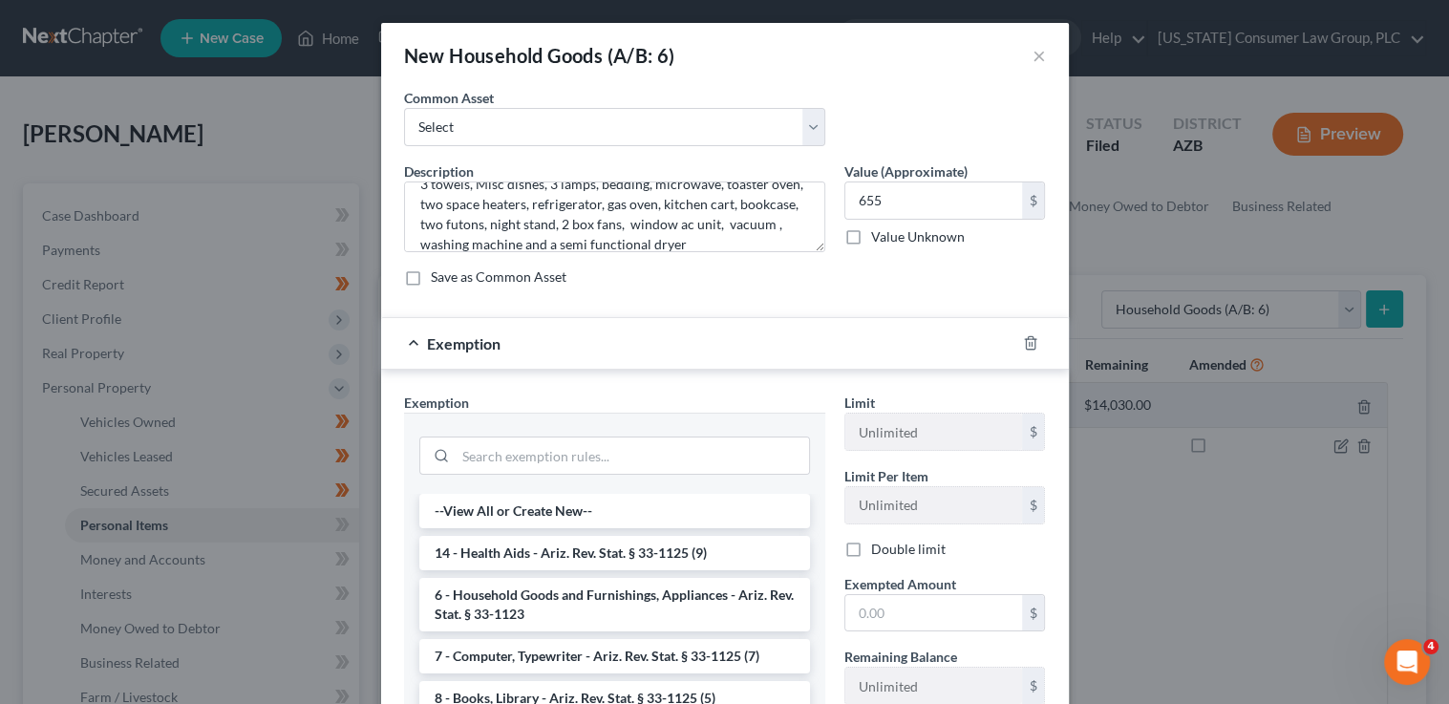
drag, startPoint x: 570, startPoint y: 604, endPoint x: 630, endPoint y: 596, distance: 60.7
click at [571, 604] on li "6 - Household Goods and Furnishings, Appliances - Ariz. Rev. Stat. § 33-1123" at bounding box center [614, 604] width 391 height 53
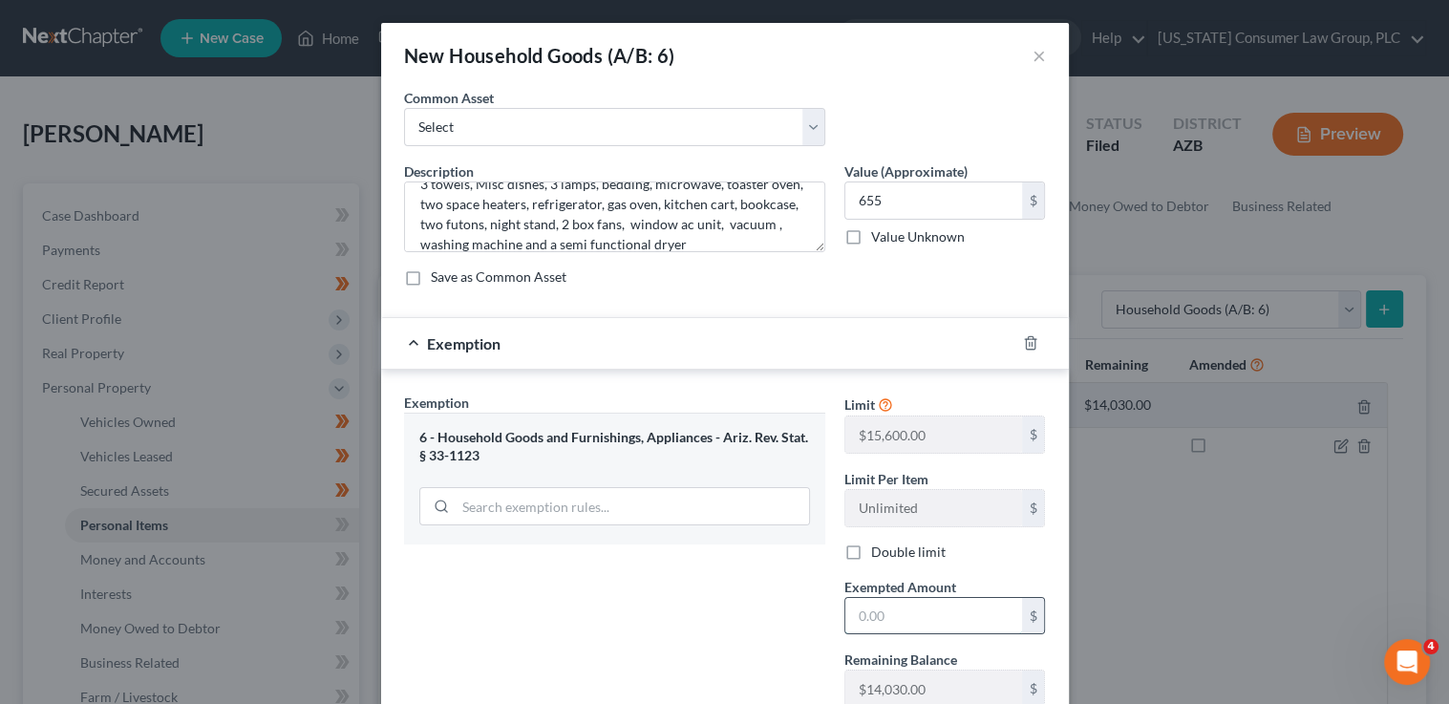
click at [857, 613] on input "text" at bounding box center [933, 616] width 177 height 36
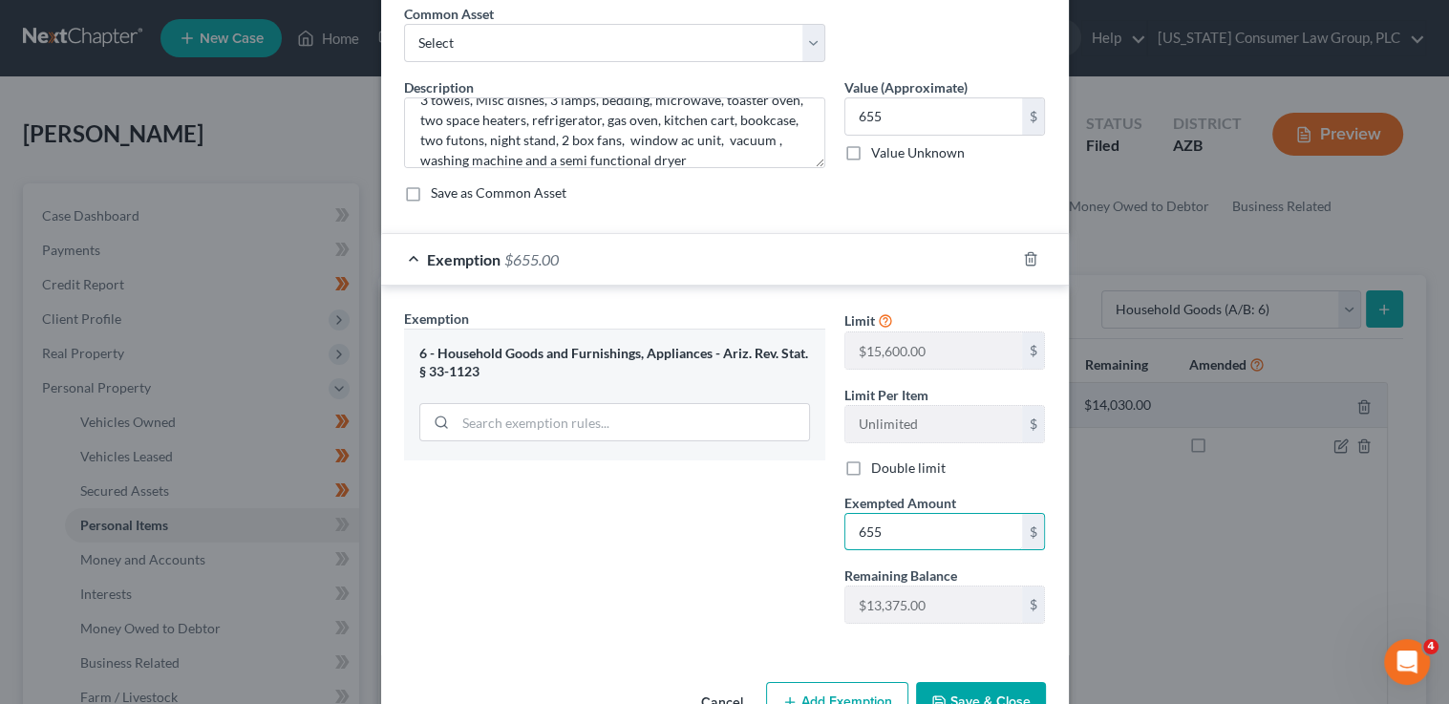
scroll to position [138, 0]
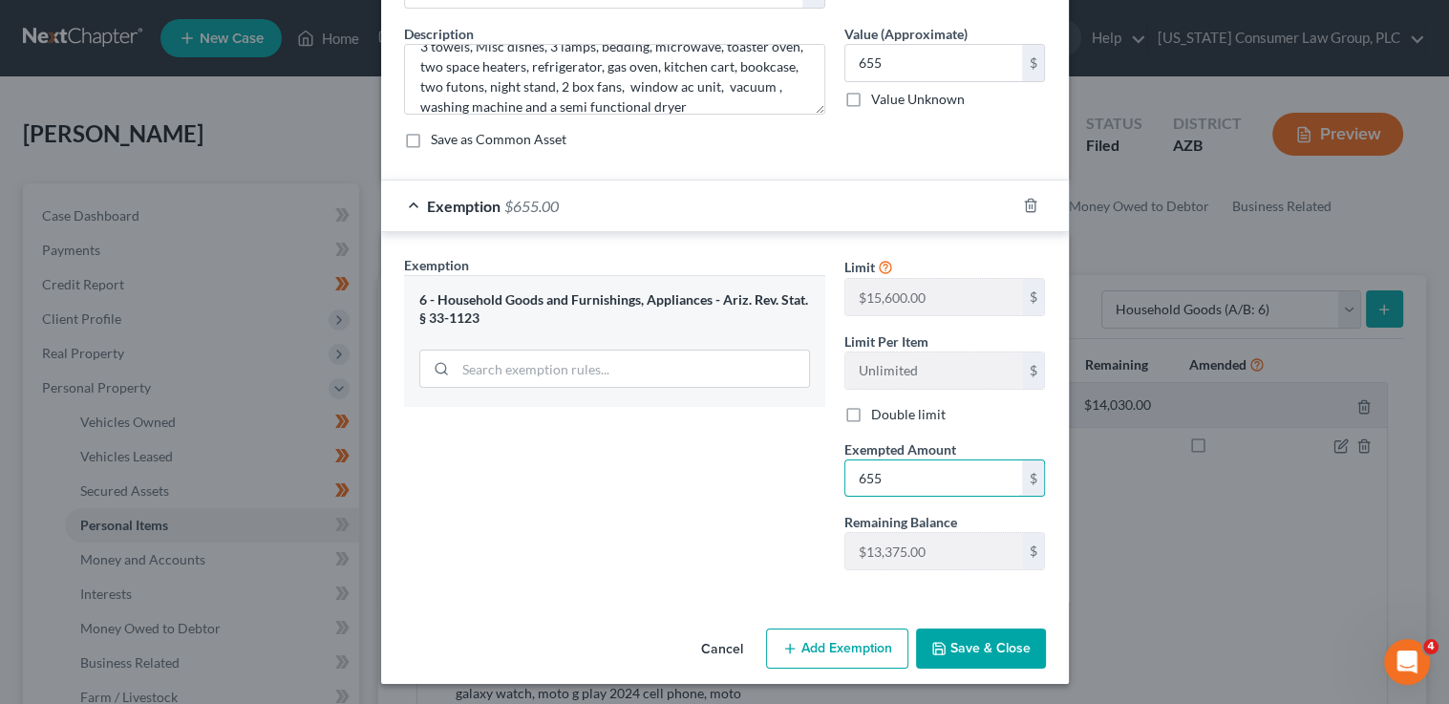
type input "655"
click at [937, 643] on icon "button" at bounding box center [938, 648] width 11 height 11
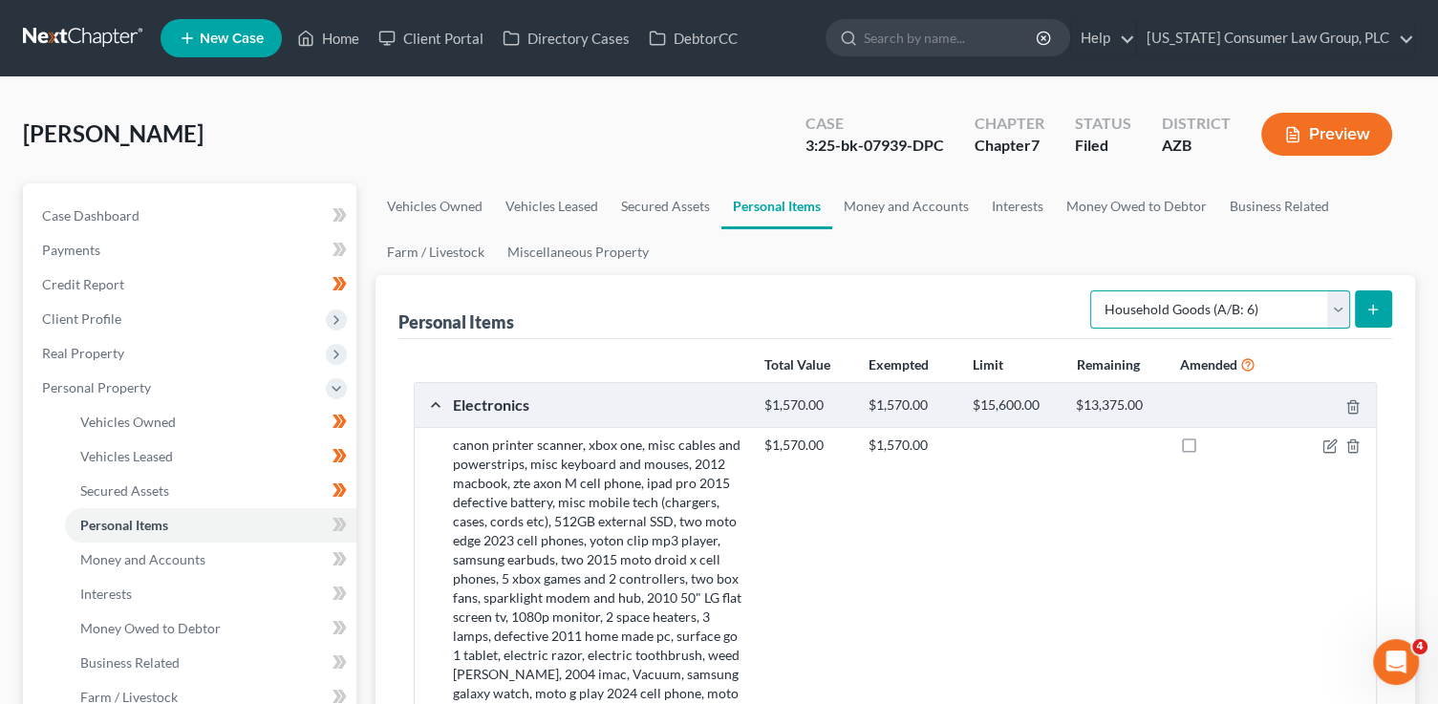
click at [1119, 305] on select "Select Item Type Clothing (A/B: 11) Collectibles Of Value (A/B: 8) Electronics …" at bounding box center [1220, 309] width 260 height 38
click at [1133, 310] on select "Select Item Type Clothing (A/B: 11) Collectibles Of Value (A/B: 8) Electronics …" at bounding box center [1220, 309] width 260 height 38
select select "clothing"
click at [1093, 290] on select "Select Item Type Clothing (A/B: 11) Collectibles Of Value (A/B: 8) Electronics …" at bounding box center [1220, 309] width 260 height 38
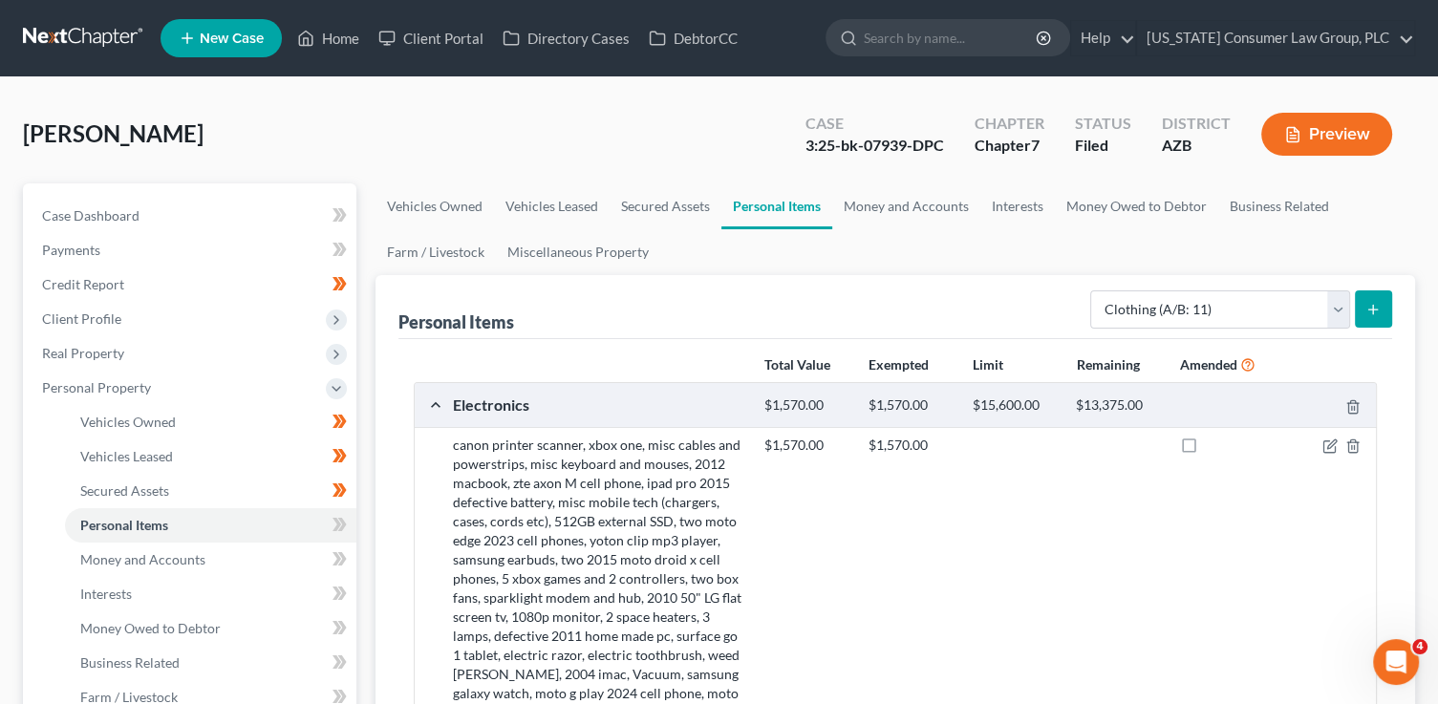
click at [1378, 308] on icon "submit" at bounding box center [1372, 309] width 15 height 15
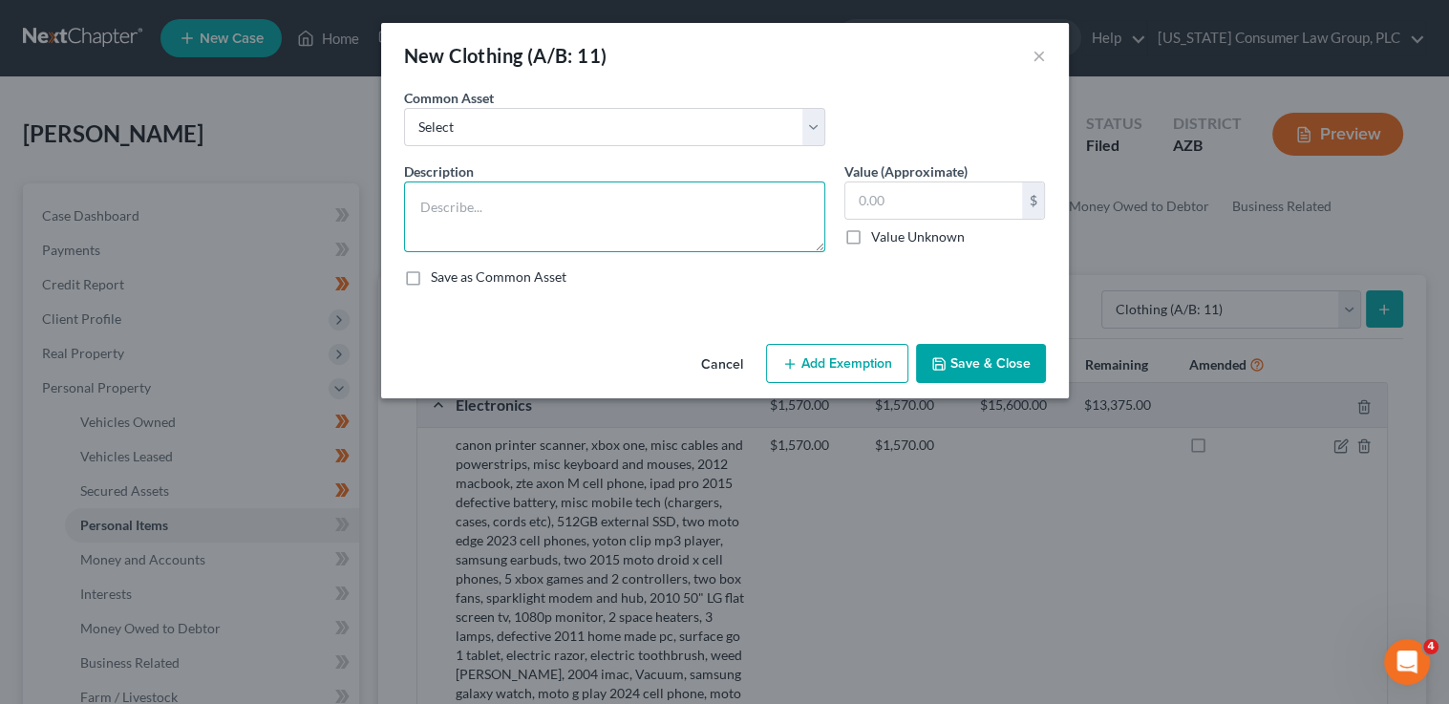
click at [590, 221] on textarea at bounding box center [614, 216] width 421 height 71
paste textarea "Misc clothes and jacket"
type textarea "Misc clothes and jacket"
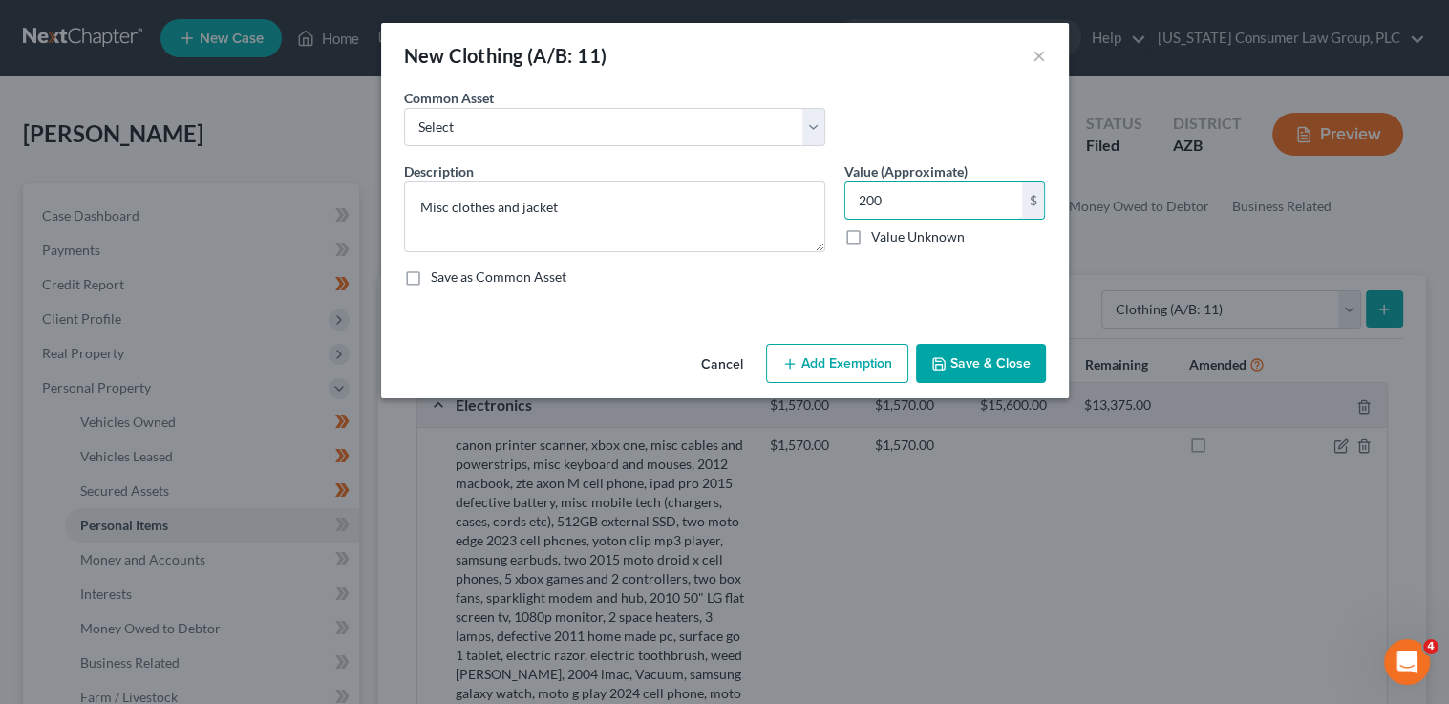
type input "200"
click at [819, 355] on button "Add Exemption" at bounding box center [837, 364] width 142 height 40
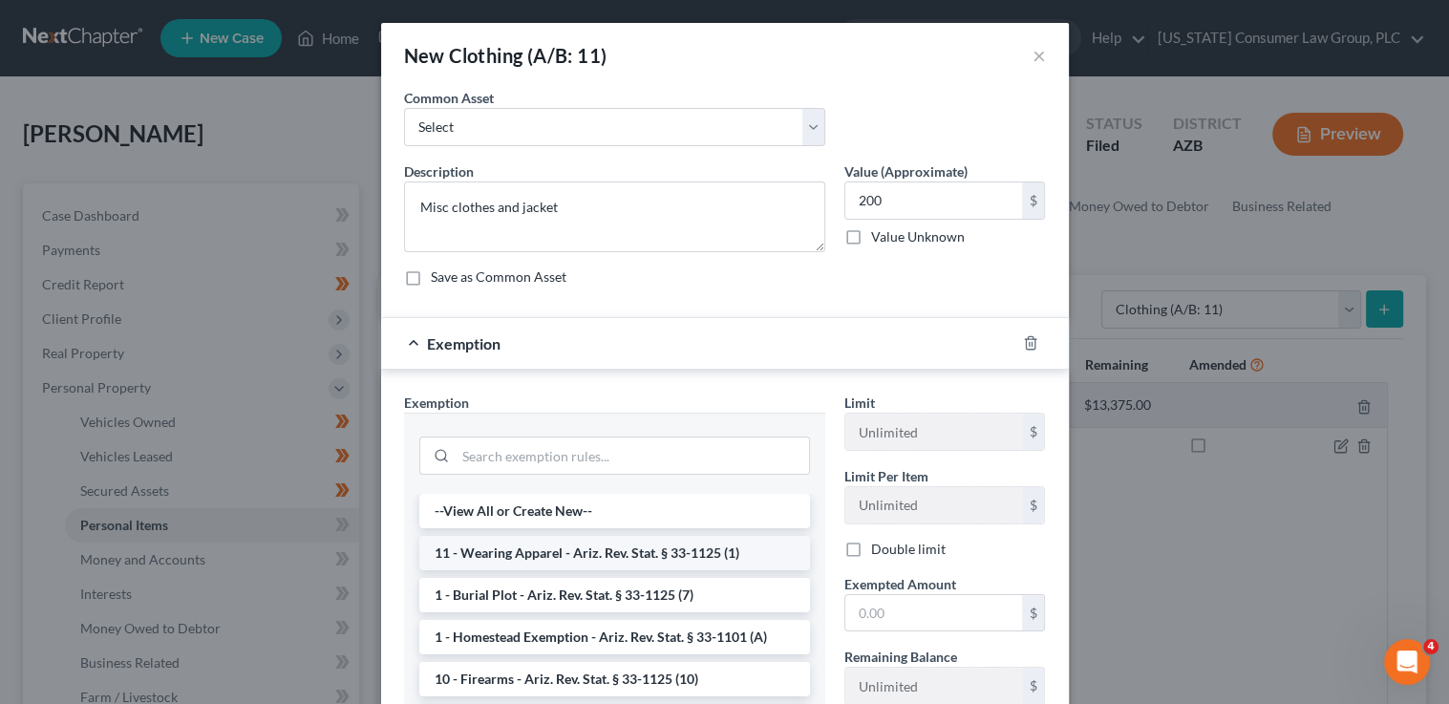
click at [598, 554] on li "11 - Wearing Apparel - Ariz. Rev. Stat. § 33-1125 (1)" at bounding box center [614, 553] width 391 height 34
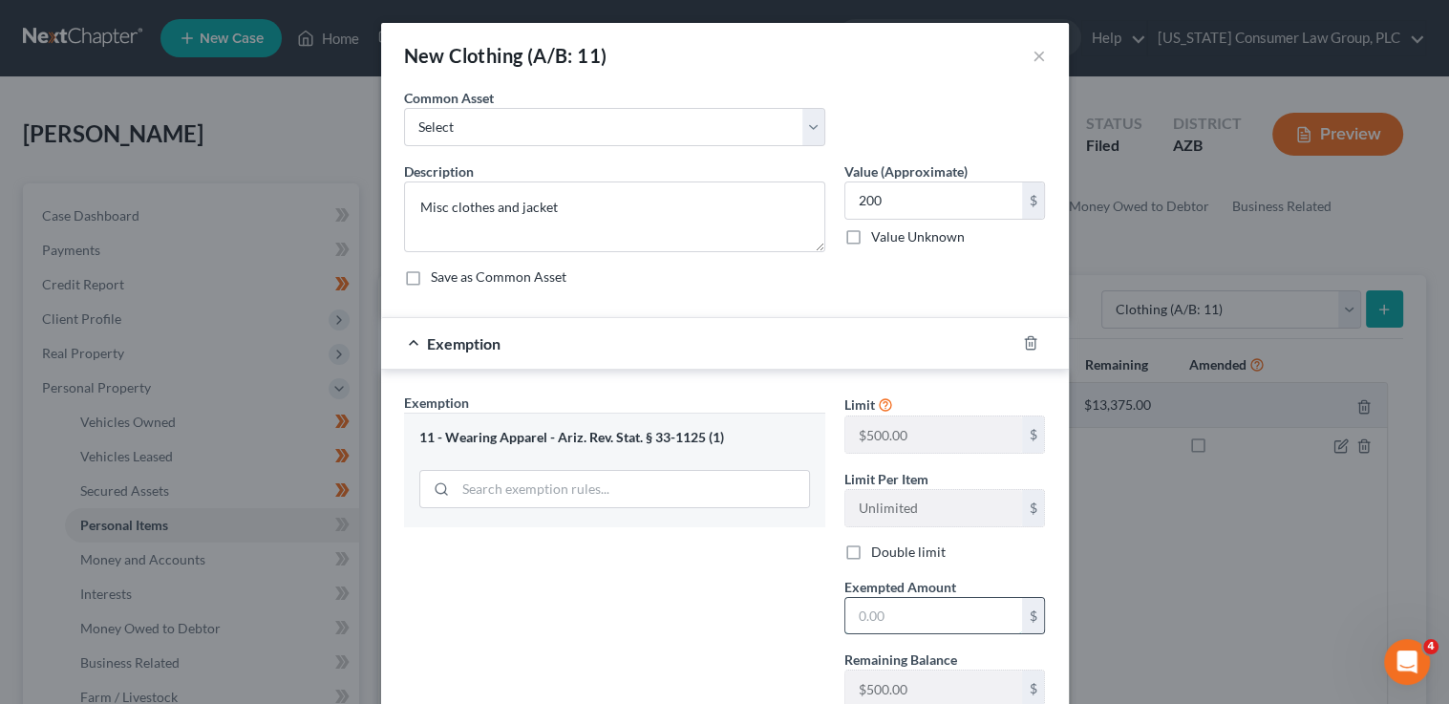
click at [914, 610] on input "text" at bounding box center [933, 616] width 177 height 36
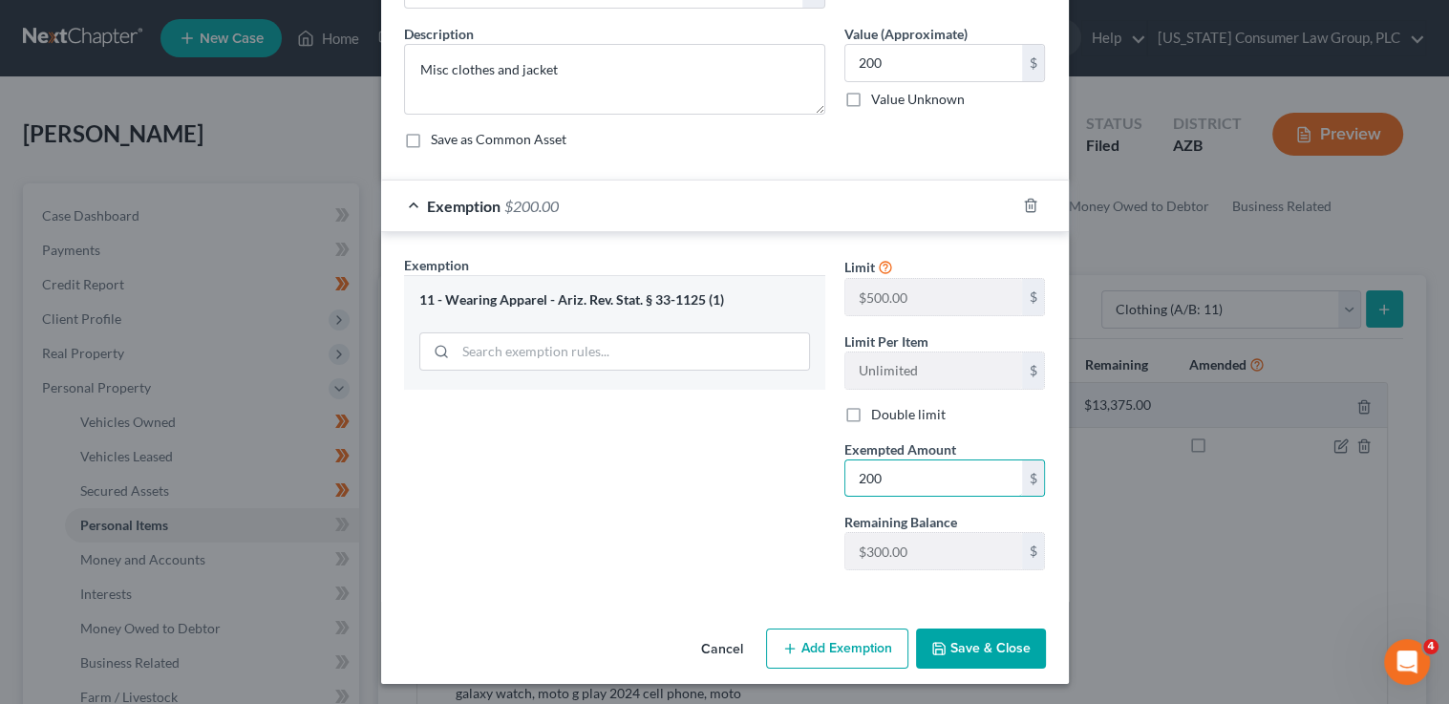
type input "200"
click at [1007, 634] on button "Save & Close" at bounding box center [981, 649] width 130 height 40
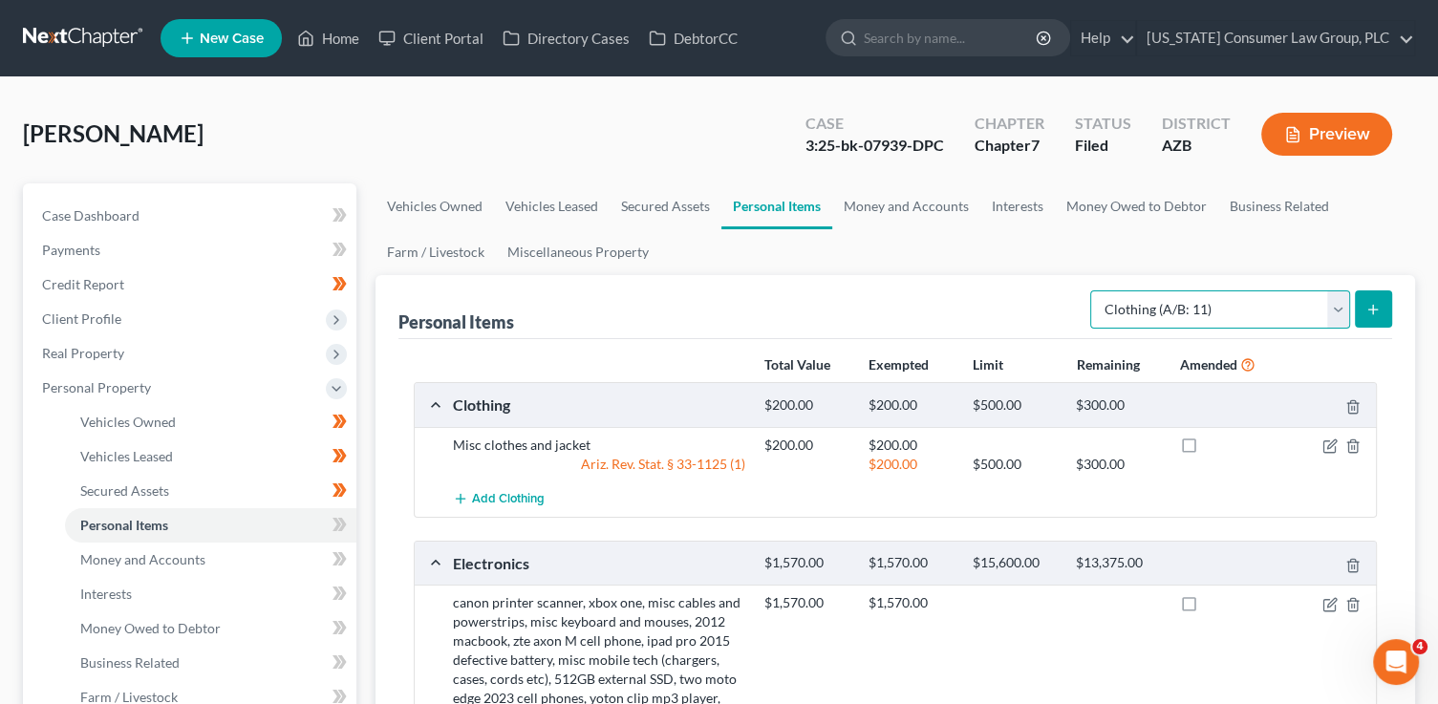
click at [1114, 306] on select "Select Item Type Clothing (A/B: 11) Collectibles Of Value (A/B: 8) Electronics …" at bounding box center [1220, 309] width 260 height 38
select select "sports_and_hobby_equipment"
click at [1093, 290] on select "Select Item Type Clothing (A/B: 11) Collectibles Of Value (A/B: 8) Electronics …" at bounding box center [1220, 309] width 260 height 38
click at [1383, 310] on button "submit" at bounding box center [1373, 308] width 37 height 37
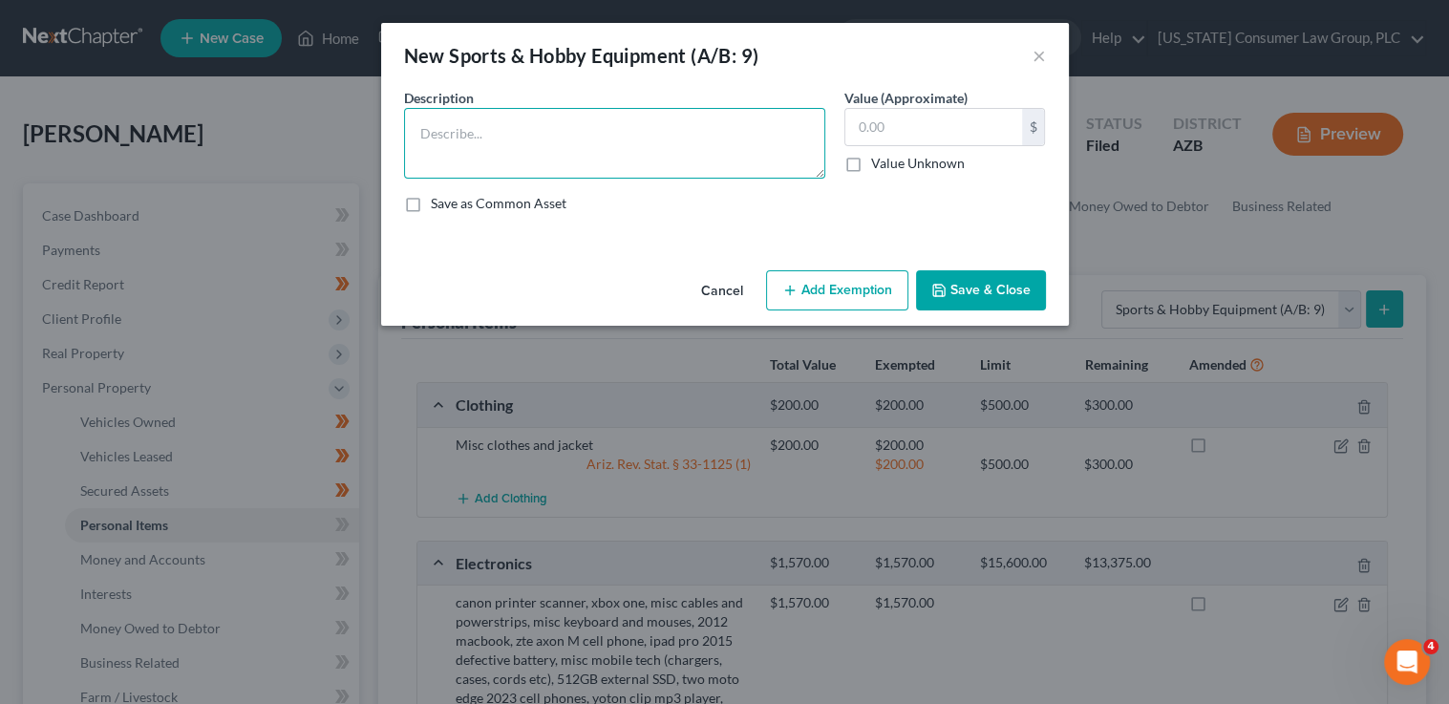
click at [645, 167] on textarea at bounding box center [614, 143] width 421 height 71
paste textarea "misc weight plates and bar, smith machine"
type textarea "misc weight plates and bar, smith machine"
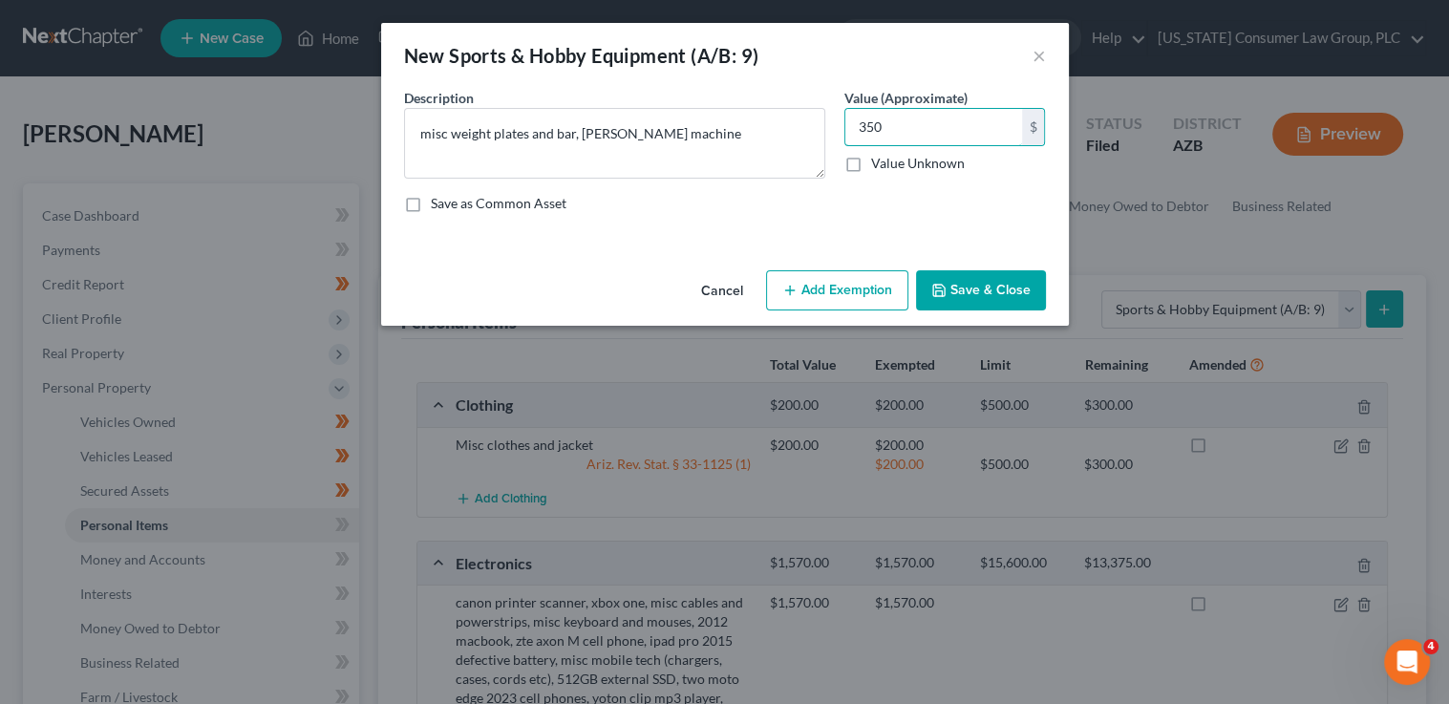
type input "350"
click at [953, 282] on button "Save & Close" at bounding box center [981, 290] width 130 height 40
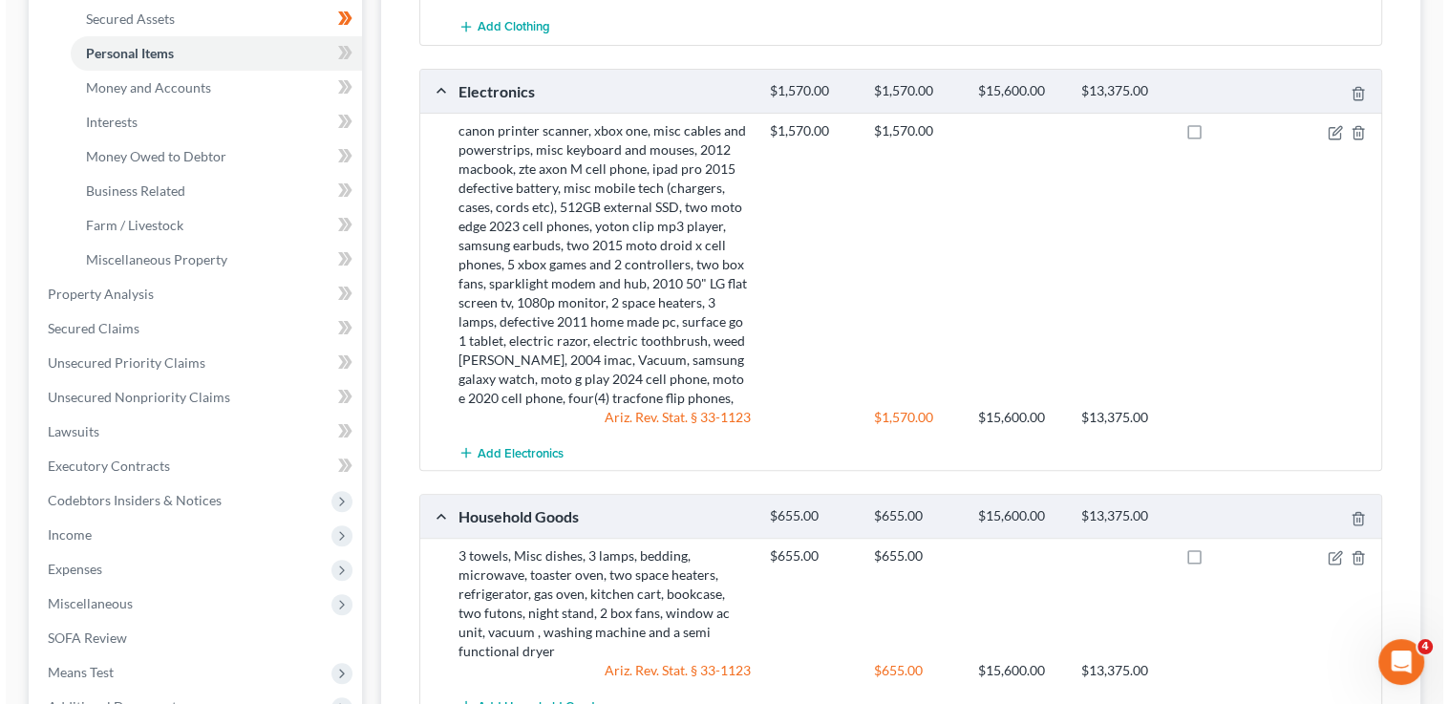
scroll to position [696, 0]
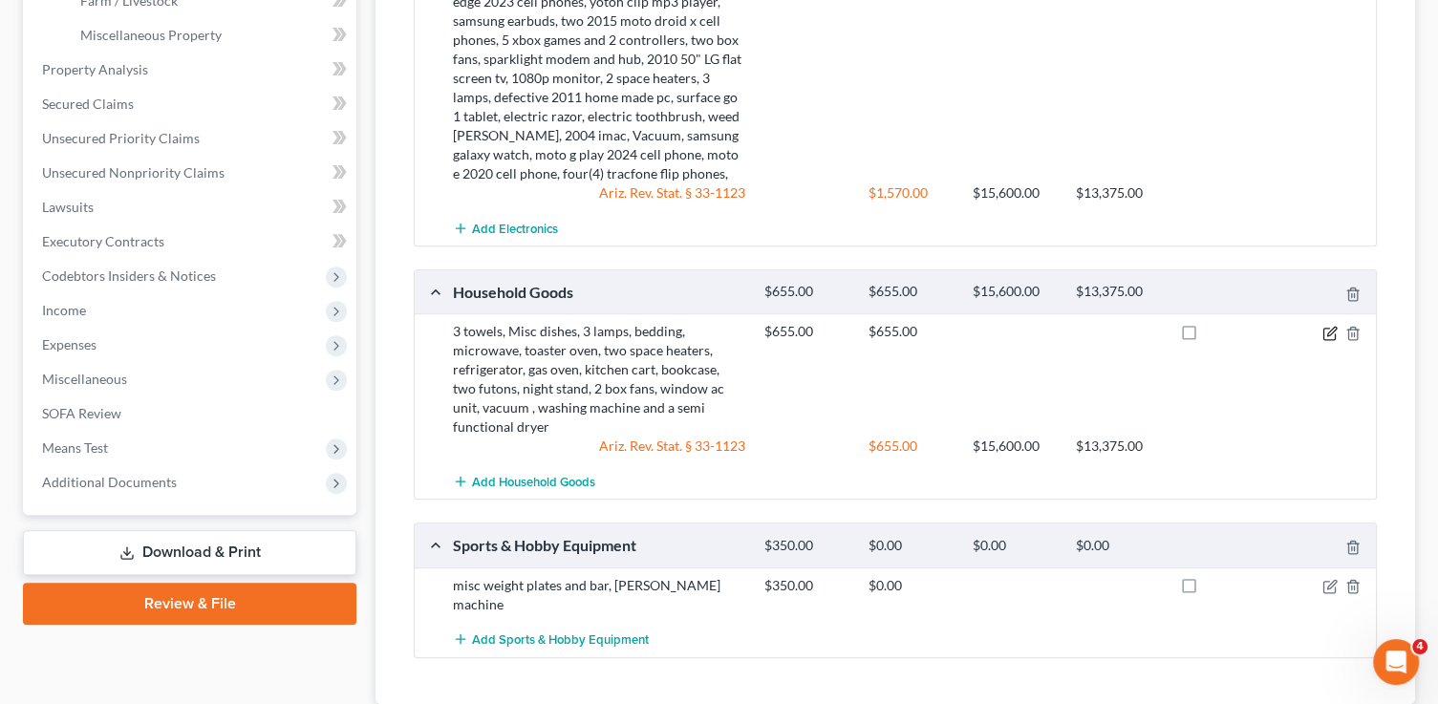
click at [1329, 329] on icon "button" at bounding box center [1329, 333] width 15 height 15
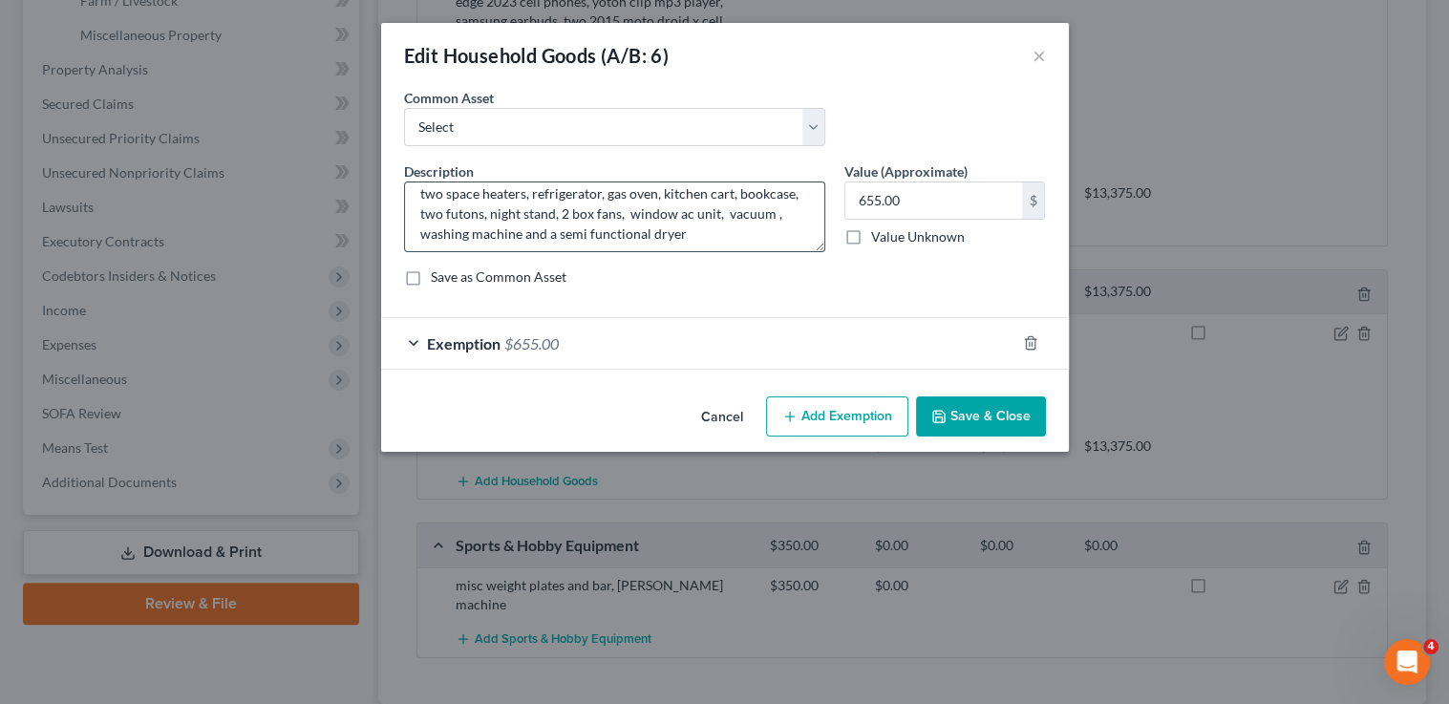
scroll to position [39, 0]
click at [698, 227] on textarea "3 towels, Misc dishes, 3 lamps, bedding, microwave, toaster oven, two space hea…" at bounding box center [614, 216] width 421 height 71
paste textarea "hand tools (shovels, hoe etc), power tools (rotary saw, drill and reciprocating…"
click at [645, 224] on textarea "3 towels, Misc dishes, 3 lamps, bedding, microwave, toaster oven, two space hea…" at bounding box center [614, 216] width 421 height 71
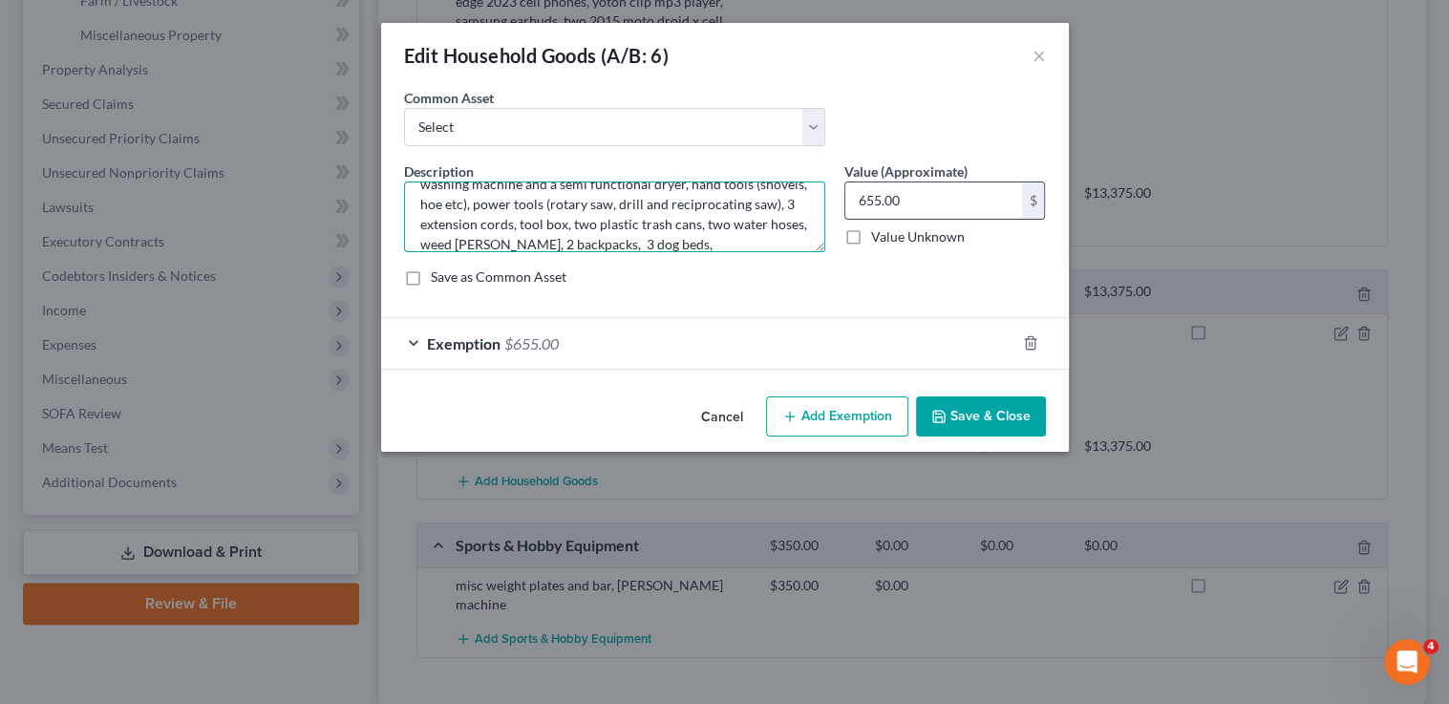
type textarea "3 towels, Misc dishes, 3 lamps, bedding, microwave, toaster oven, two space hea…"
click at [952, 206] on input "655.00" at bounding box center [933, 200] width 177 height 36
type input "1,000"
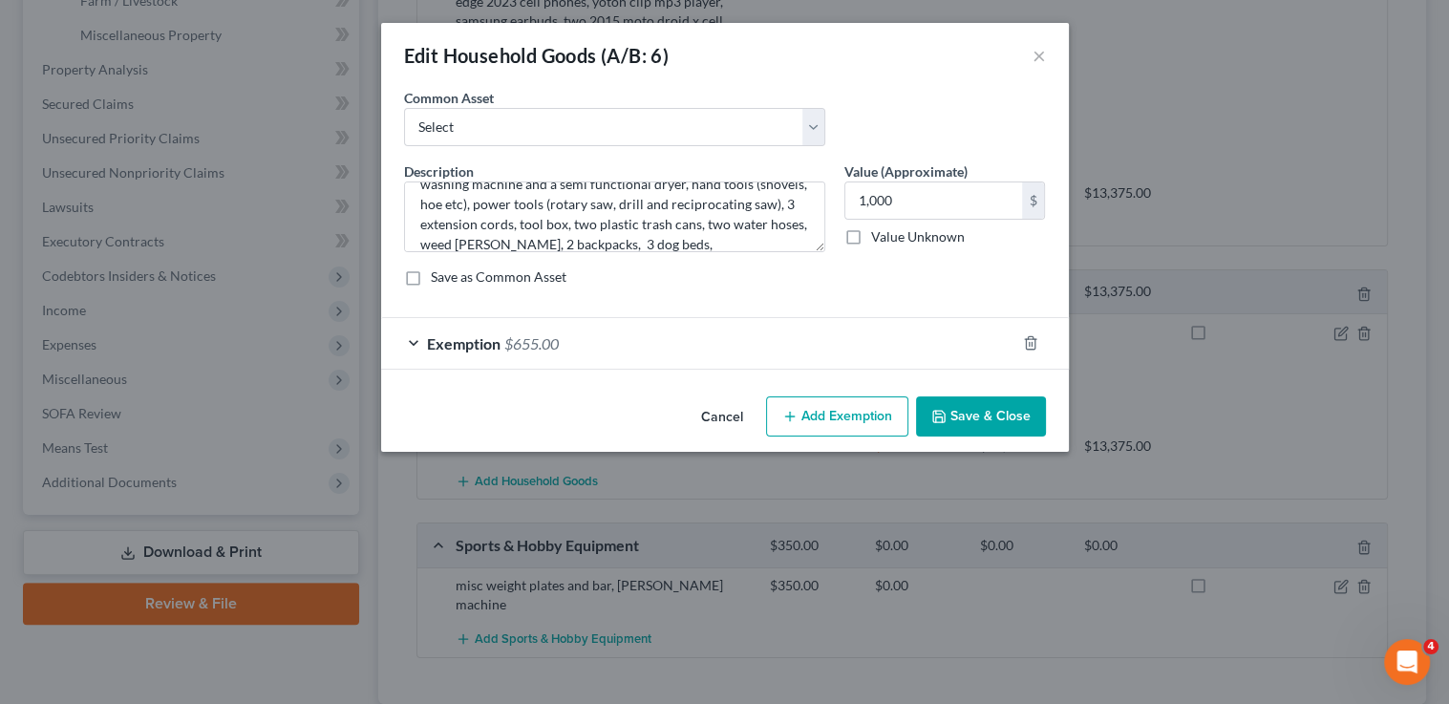
click at [955, 350] on div "Exemption $655.00" at bounding box center [698, 343] width 634 height 51
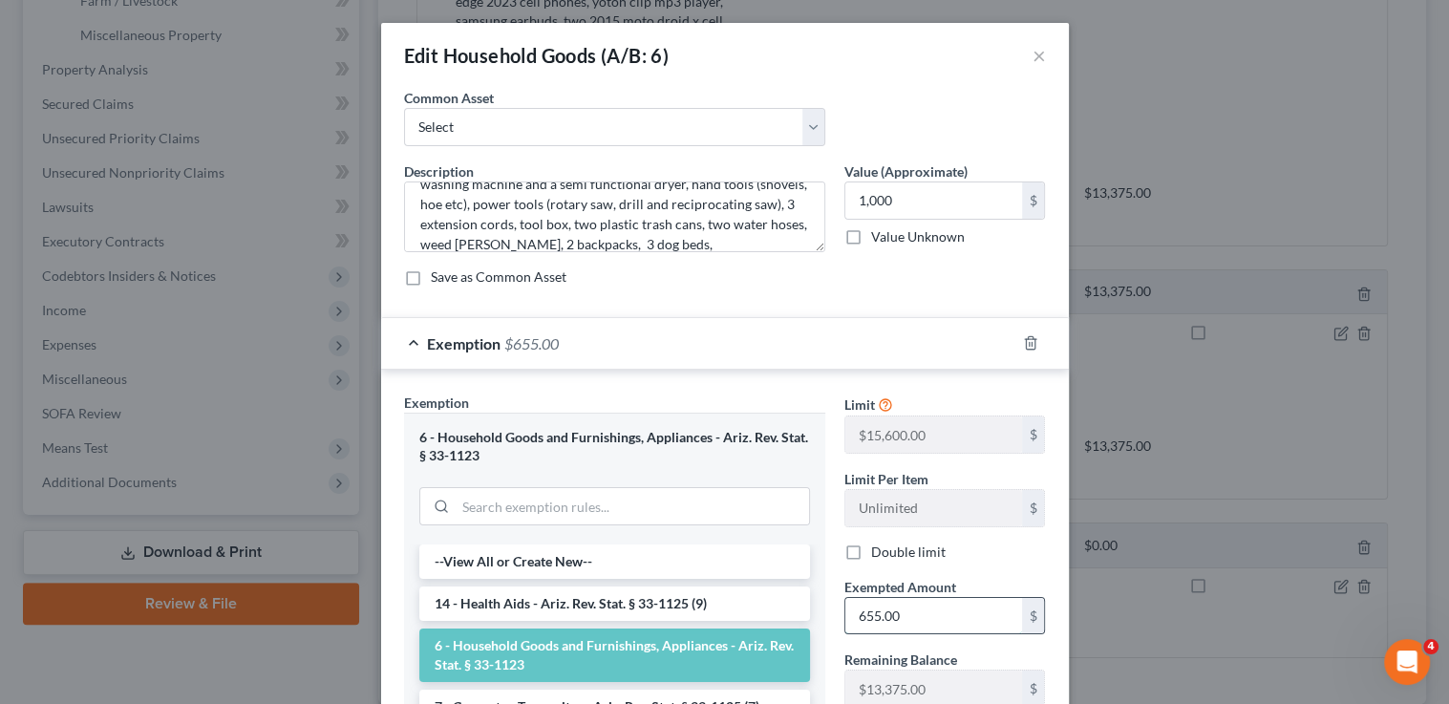
click at [936, 619] on input "655.00" at bounding box center [933, 616] width 177 height 36
click at [969, 623] on input "1,000" at bounding box center [933, 616] width 177 height 36
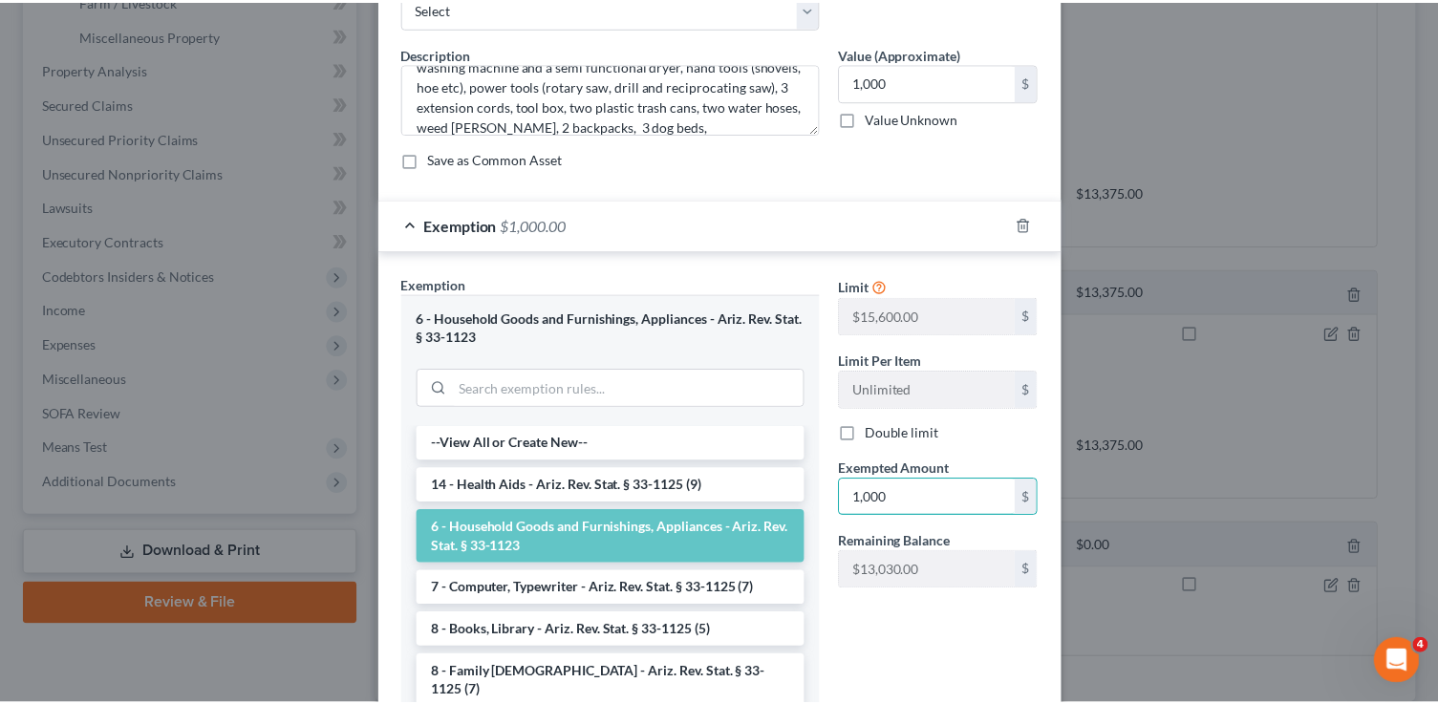
scroll to position [281, 0]
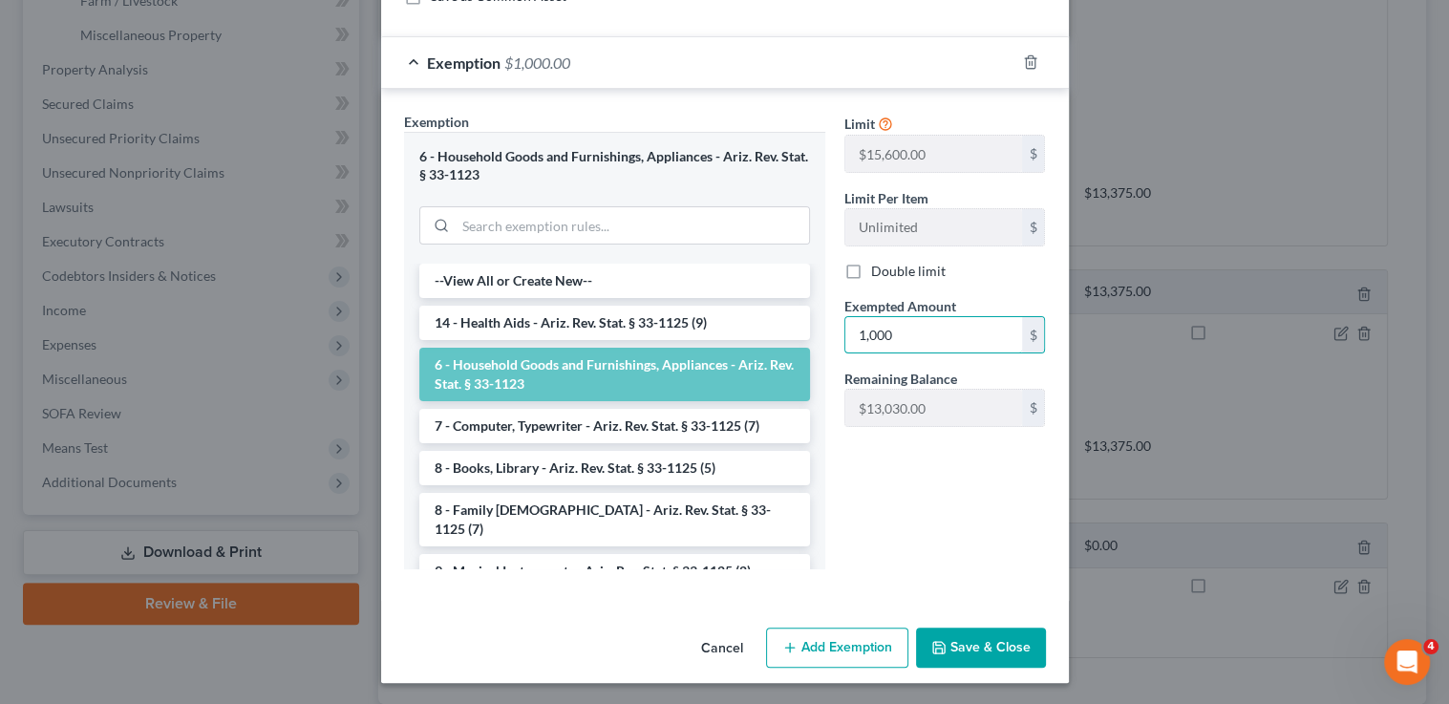
type input "1,000"
click at [978, 651] on button "Save & Close" at bounding box center [981, 648] width 130 height 40
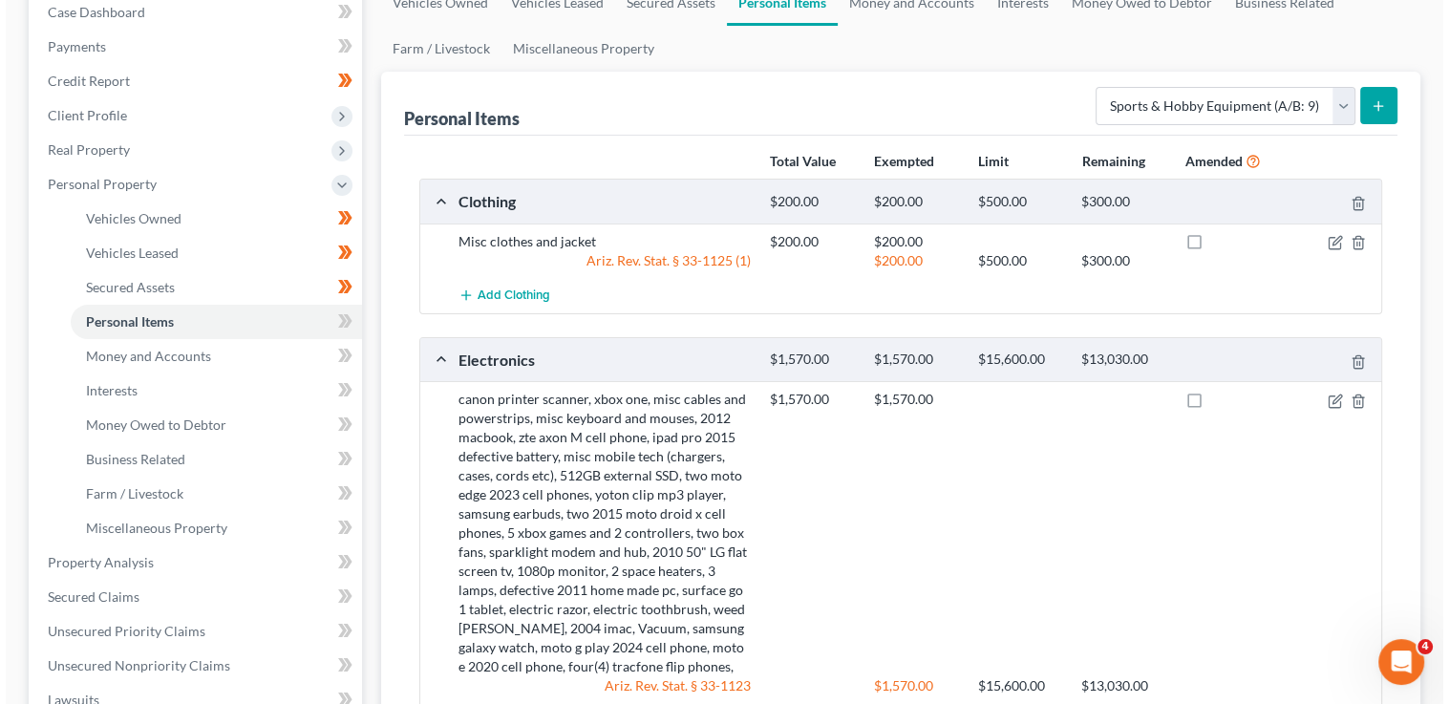
scroll to position [0, 0]
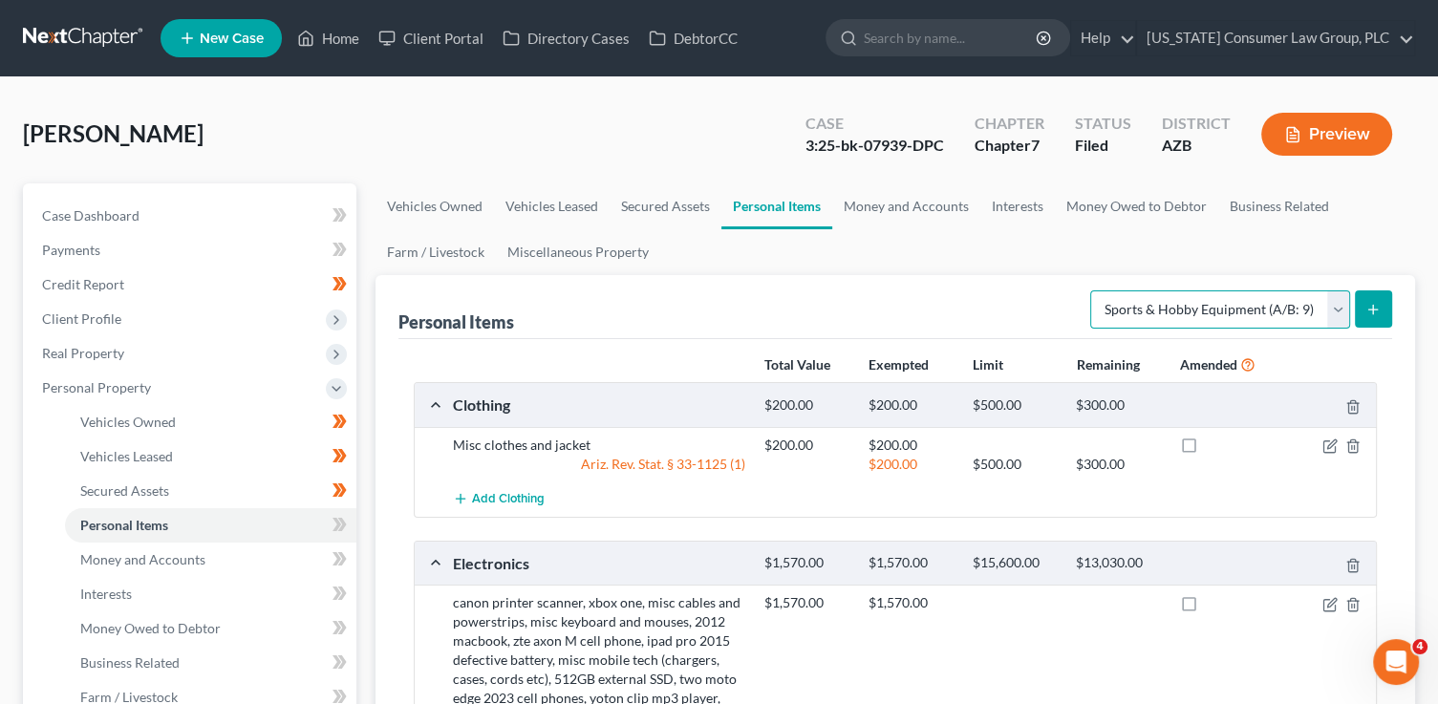
click at [1201, 313] on select "Select Item Type Clothing (A/B: 11) Collectibles Of Value (A/B: 8) Electronics …" at bounding box center [1220, 309] width 260 height 38
click at [1093, 290] on select "Select Item Type Clothing (A/B: 11) Collectibles Of Value (A/B: 8) Electronics …" at bounding box center [1220, 309] width 260 height 38
click at [1381, 299] on button "submit" at bounding box center [1373, 308] width 37 height 37
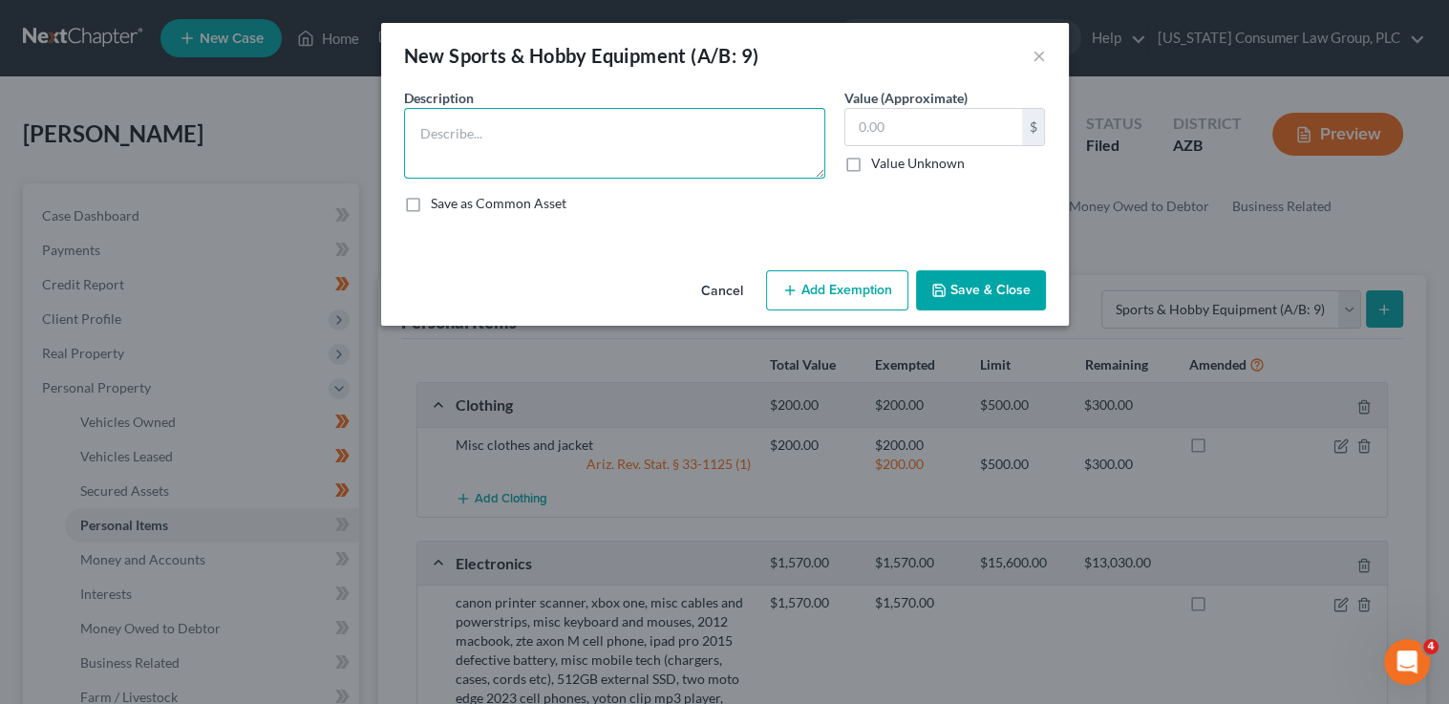
click at [542, 138] on textarea at bounding box center [614, 143] width 421 height 71
paste textarea "bicycle"
type textarea "bicycle"
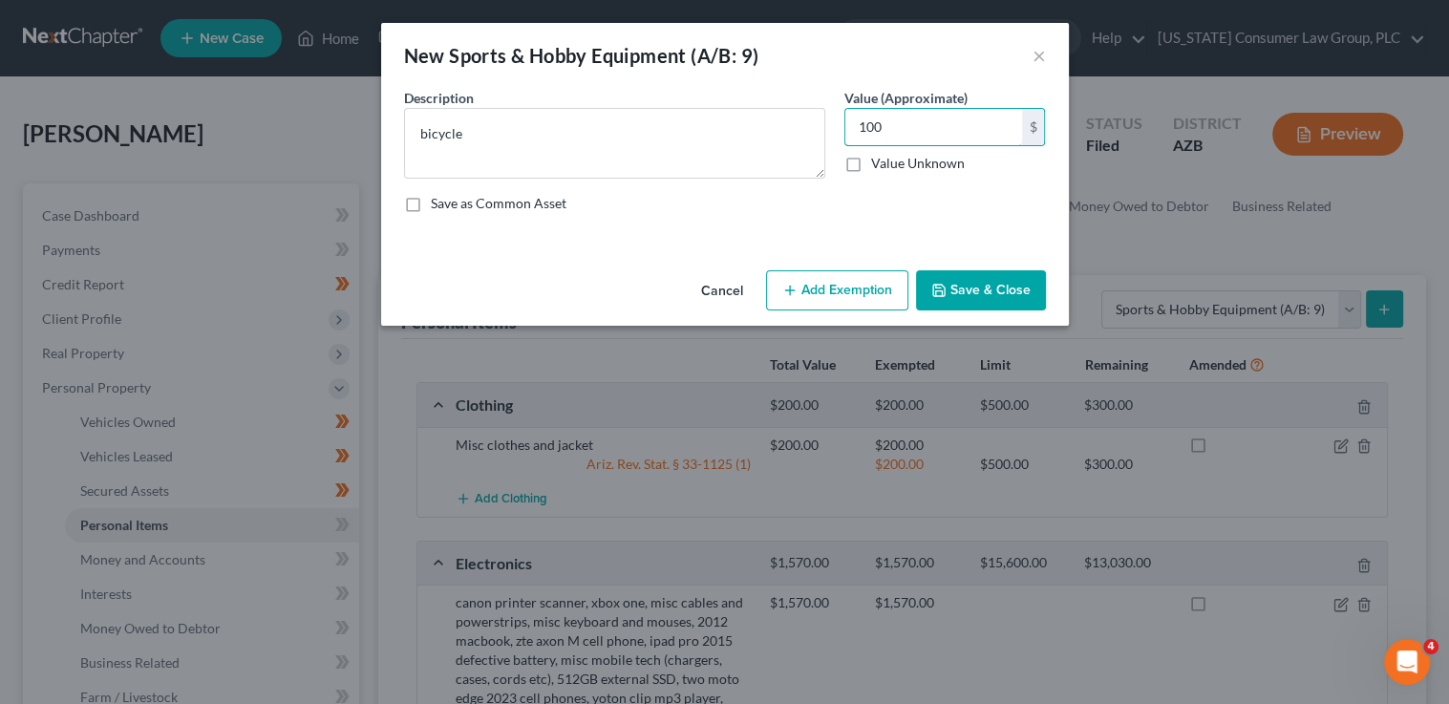
type input "100"
click at [846, 275] on button "Add Exemption" at bounding box center [837, 290] width 142 height 40
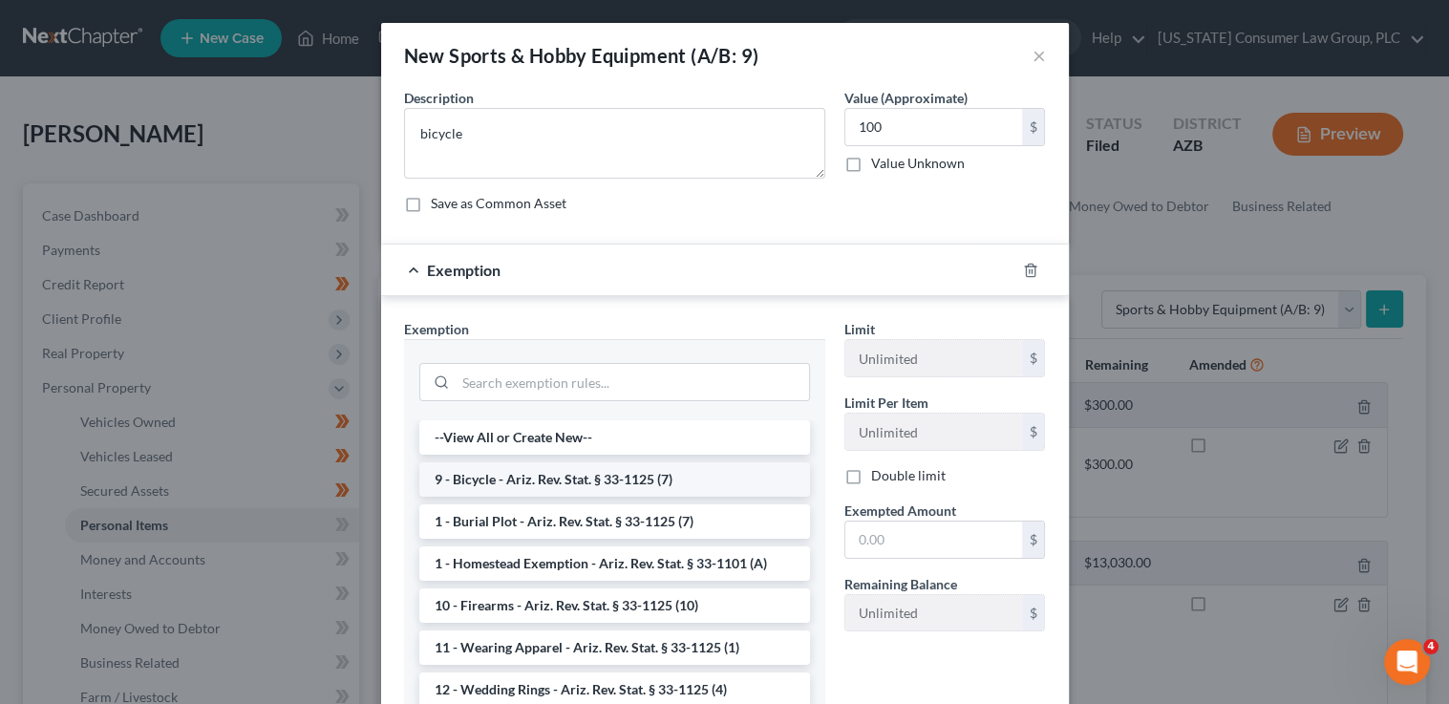
click at [531, 469] on li "9 - Bicycle - Ariz. Rev. Stat. § 33-1125 (7)" at bounding box center [614, 479] width 391 height 34
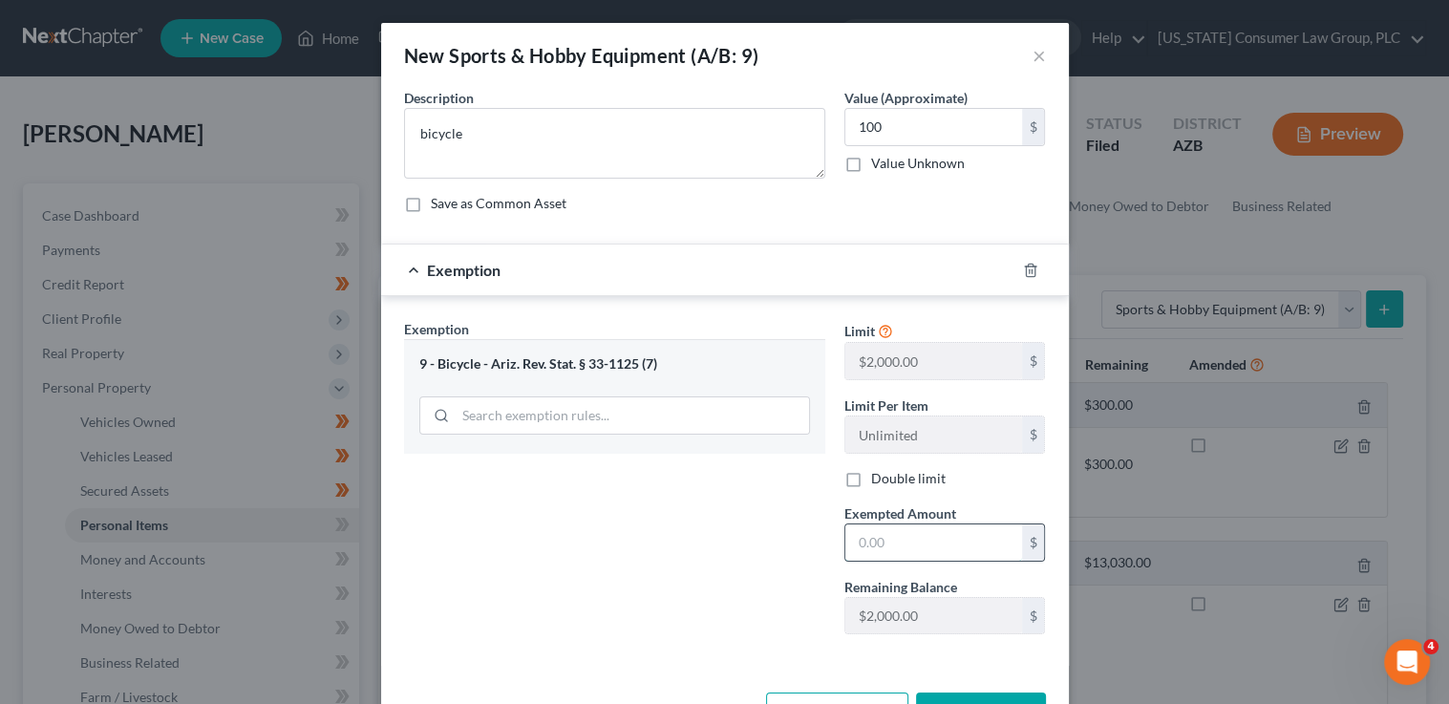
click at [846, 535] on input "text" at bounding box center [933, 542] width 177 height 36
type input "100"
click at [694, 542] on div "Exemption Set must be selected for CA. Exemption * 9 - Bicycle - Ariz. Rev. Sta…" at bounding box center [615, 484] width 440 height 331
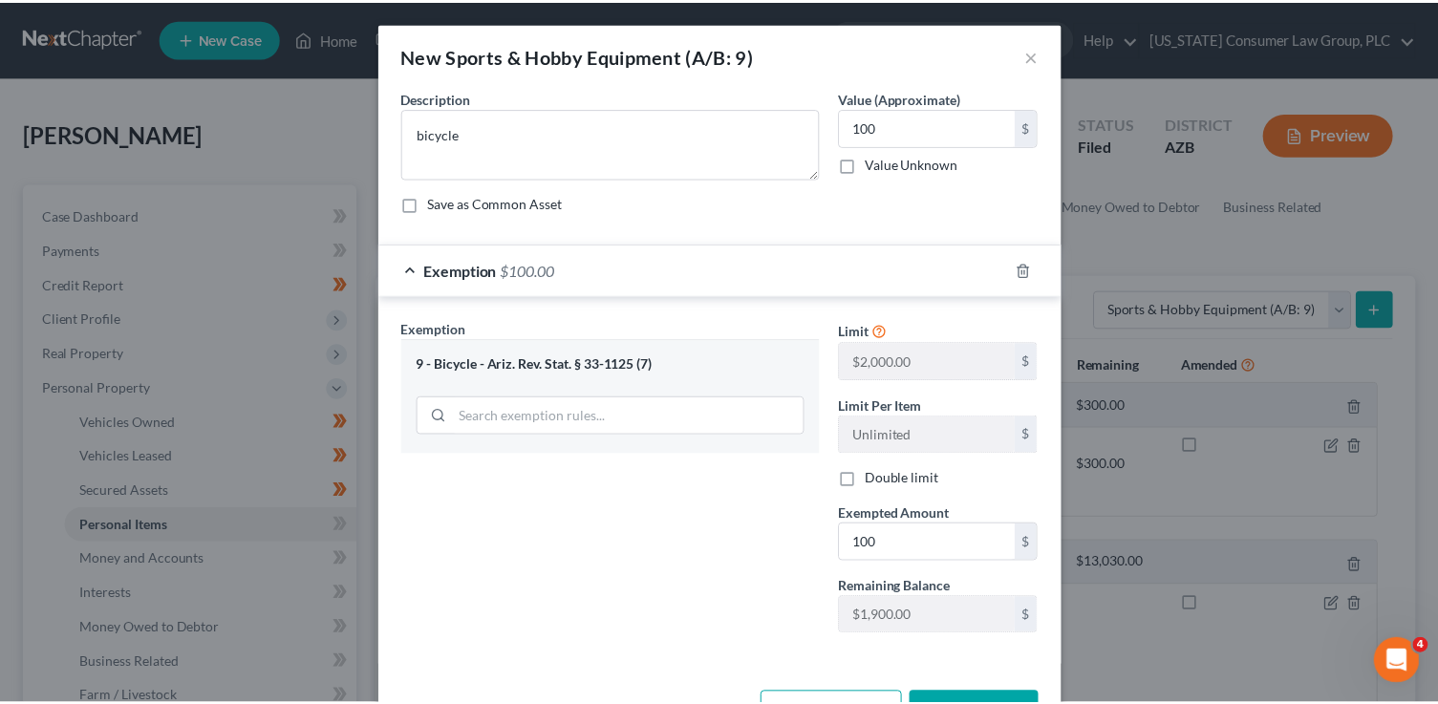
scroll to position [65, 0]
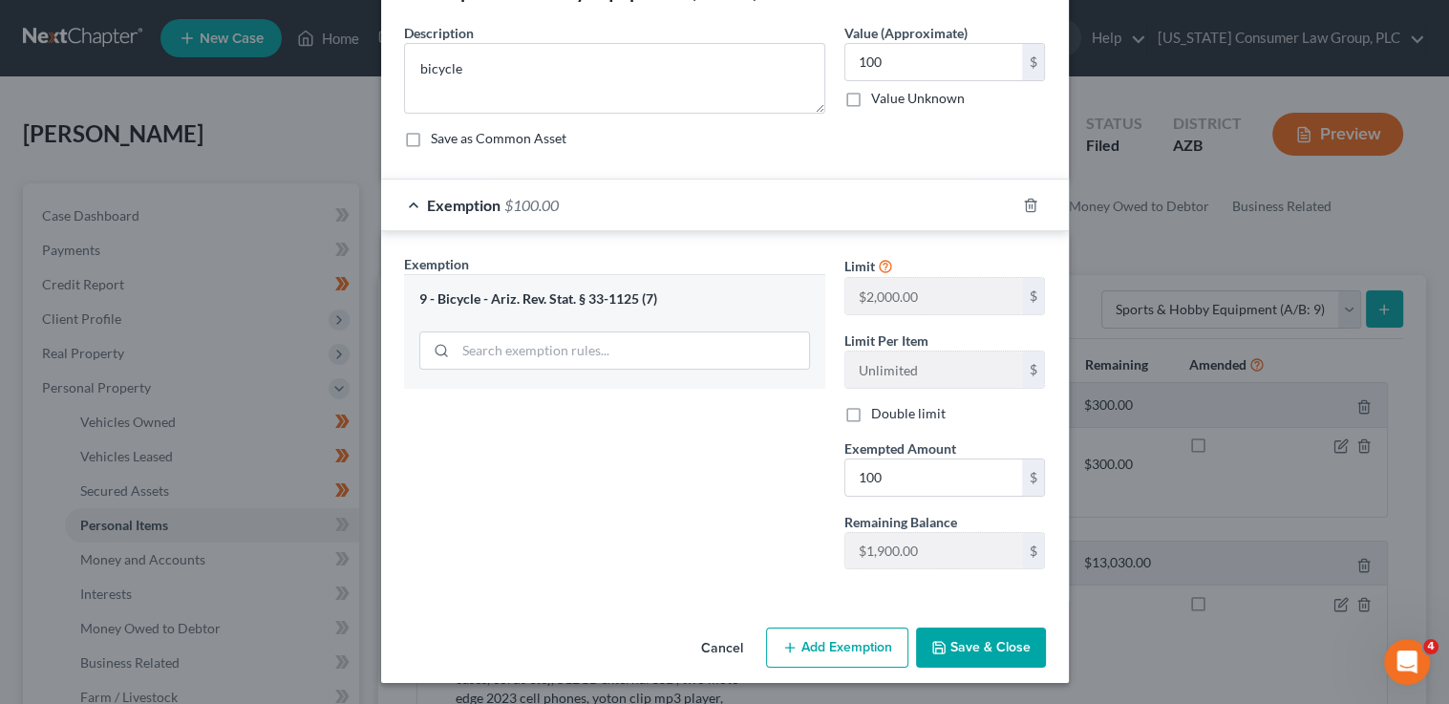
click at [957, 654] on button "Save & Close" at bounding box center [981, 648] width 130 height 40
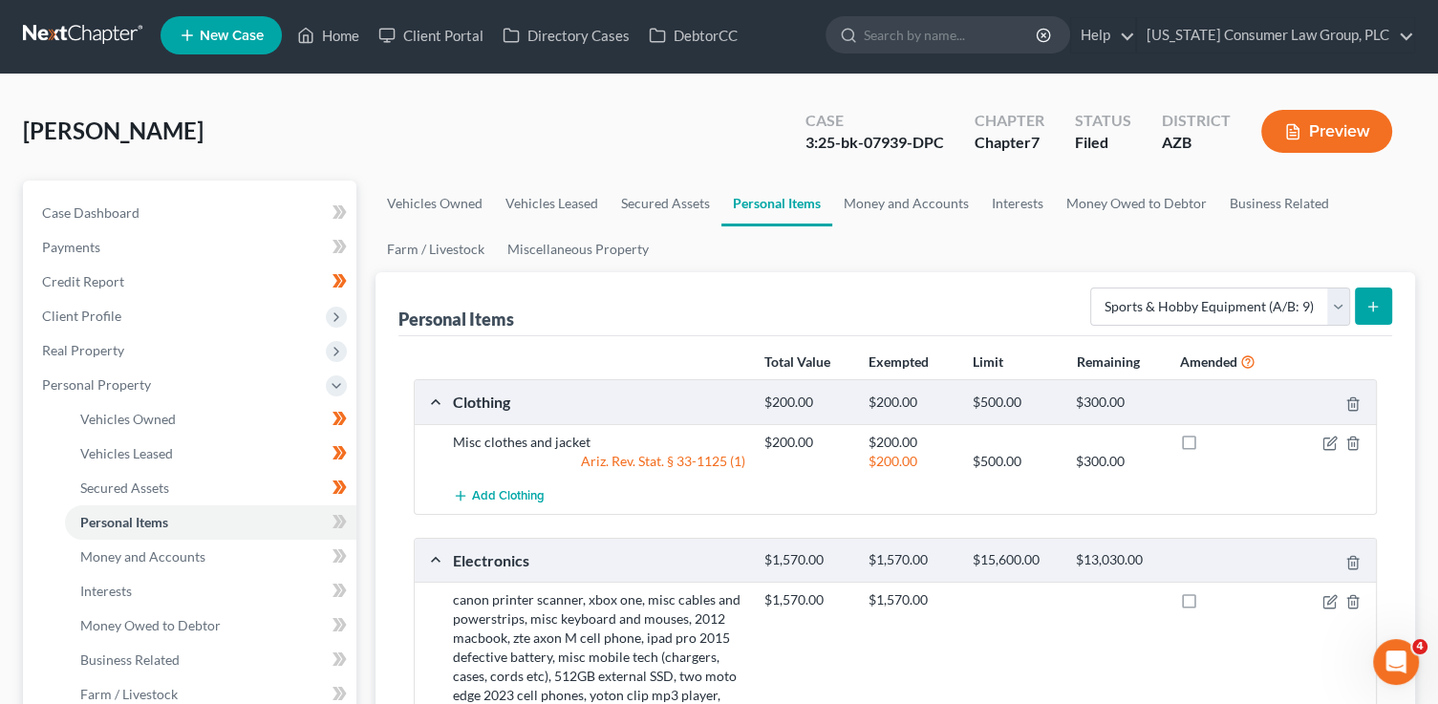
scroll to position [6, 0]
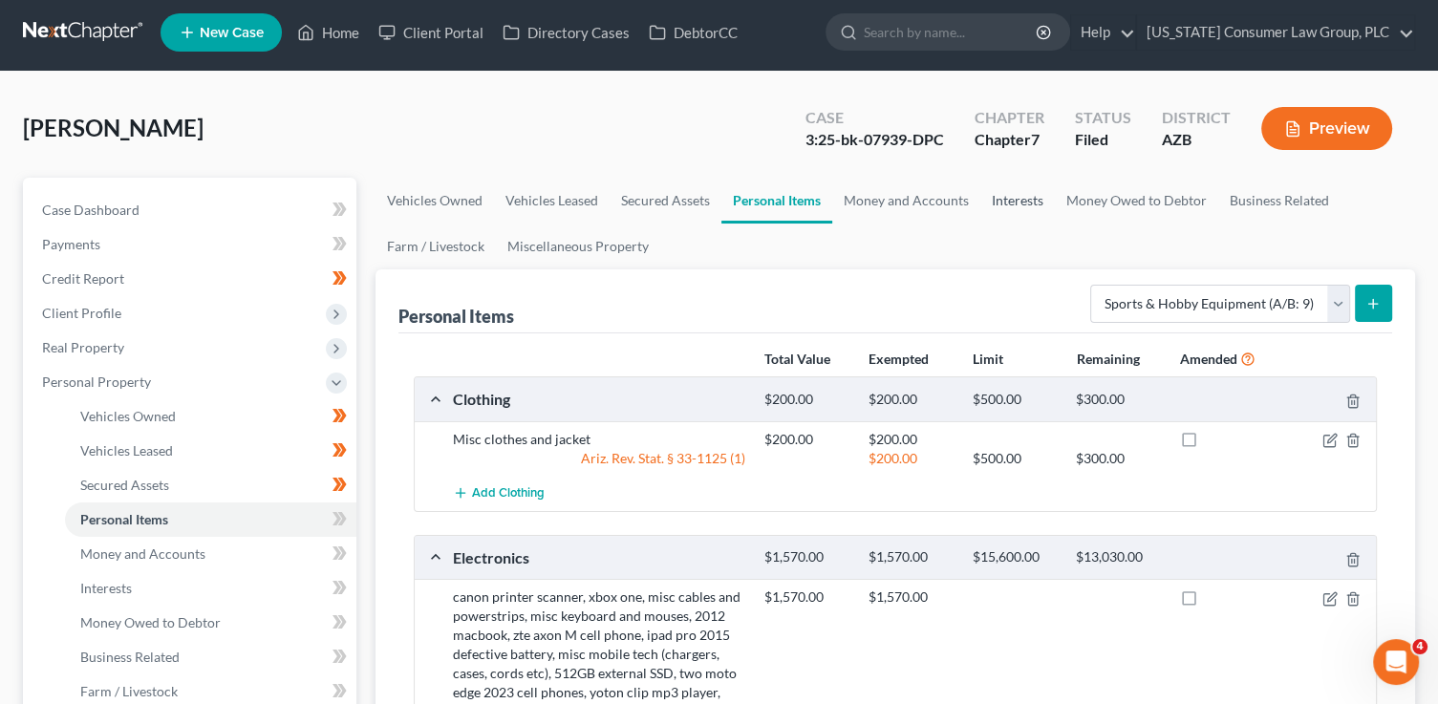
click at [1016, 203] on link "Interests" at bounding box center [1017, 201] width 75 height 46
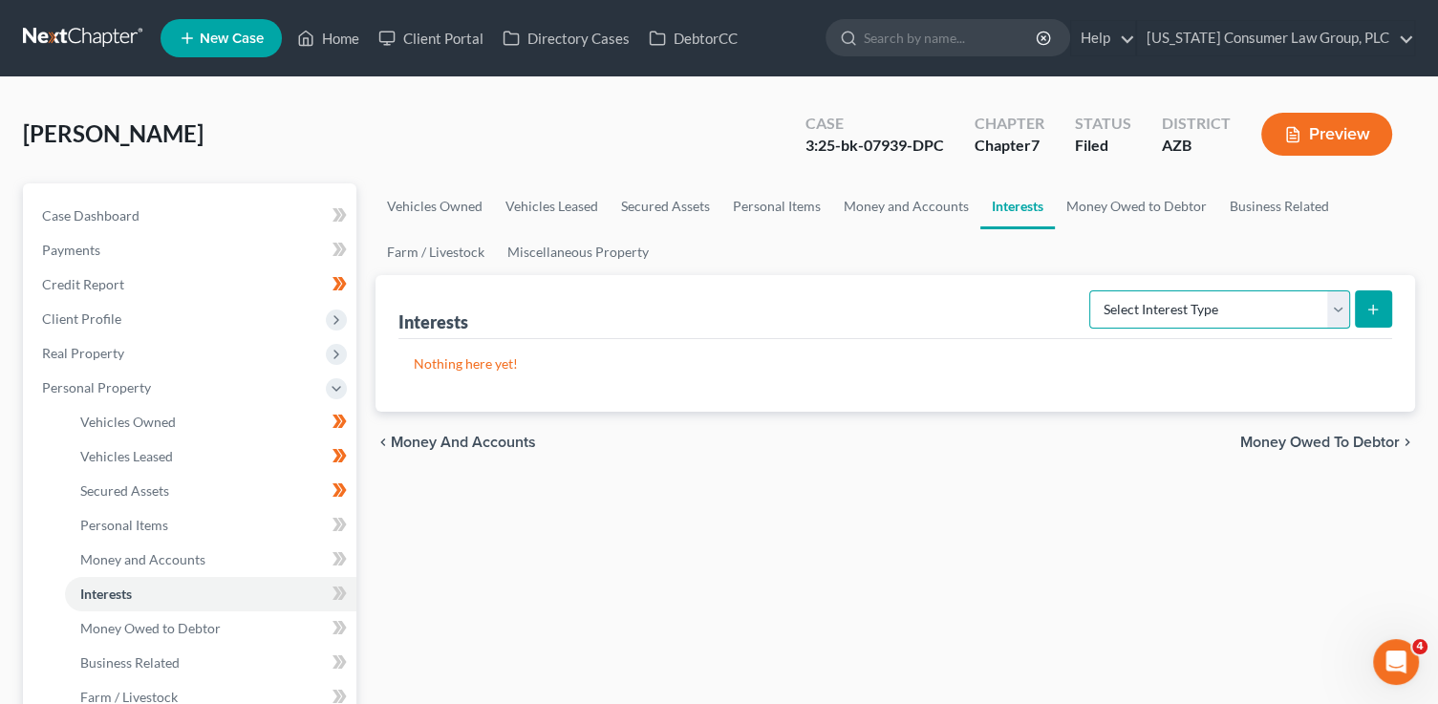
click at [1149, 312] on select "Select Interest Type 401K (A/B: 21) Annuity (A/B: 23) Bond (A/B: 18) Education …" at bounding box center [1219, 309] width 261 height 38
select select "unincorporated_business"
click at [1092, 290] on select "Select Interest Type 401K (A/B: 21) Annuity (A/B: 23) Bond (A/B: 18) Education …" at bounding box center [1219, 309] width 261 height 38
click at [1384, 308] on button "submit" at bounding box center [1373, 308] width 37 height 37
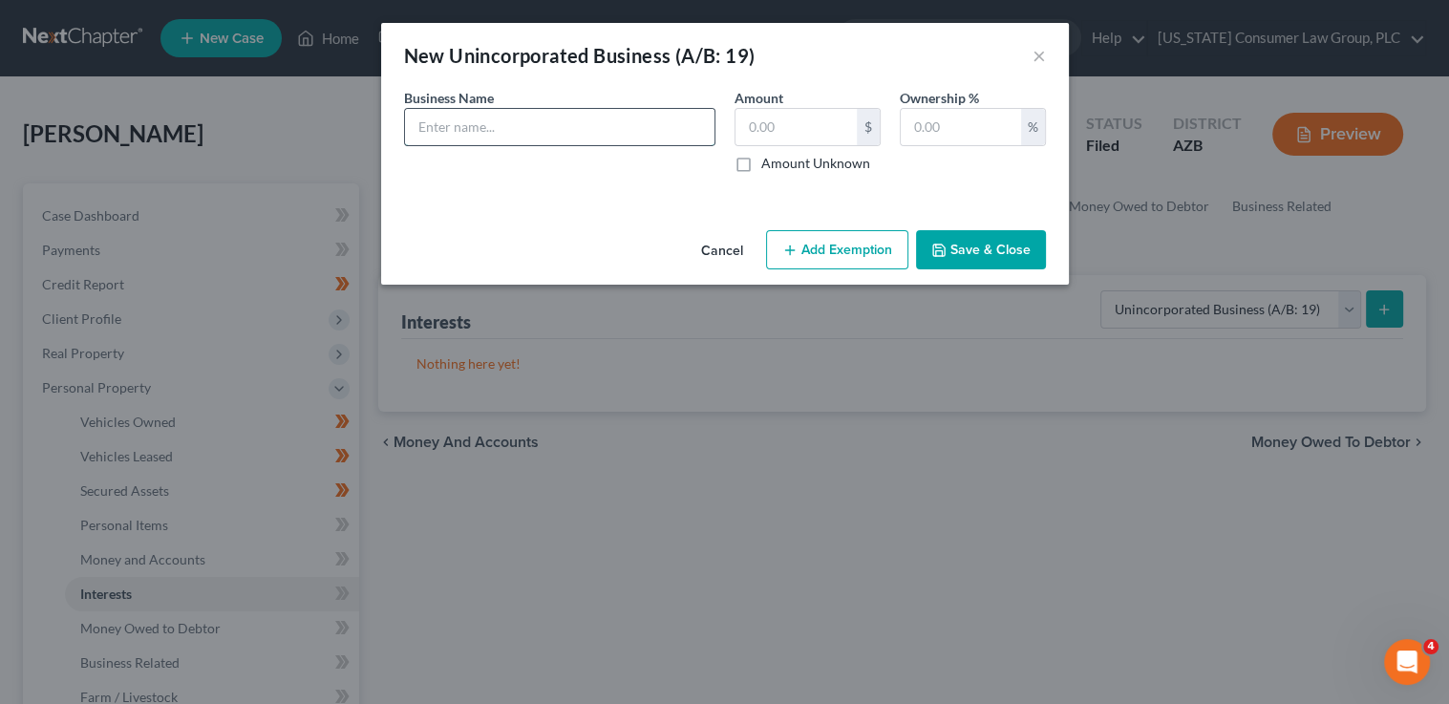
click at [473, 125] on input "text" at bounding box center [560, 127] width 310 height 36
type input "dba Devin Patterson"
type input "100"
click at [948, 257] on button "Save & Close" at bounding box center [981, 250] width 130 height 40
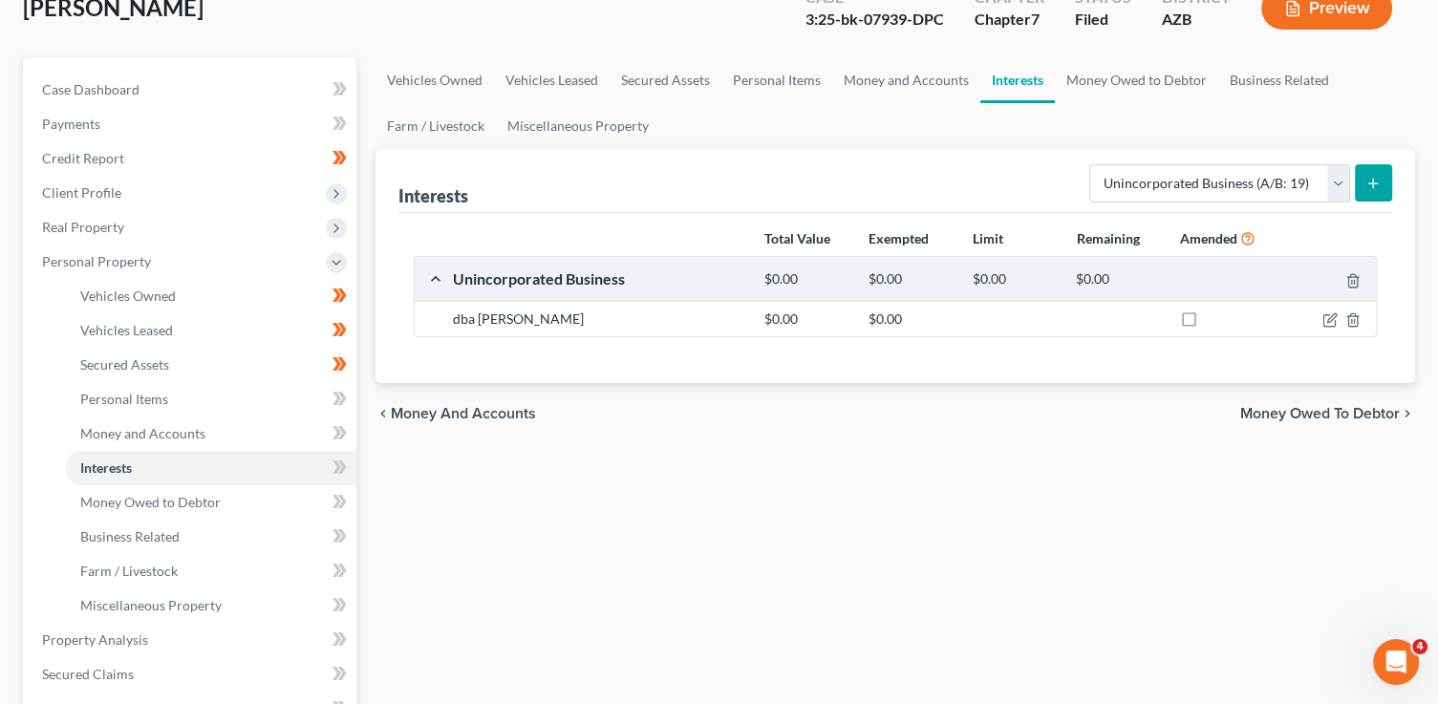
scroll to position [197, 0]
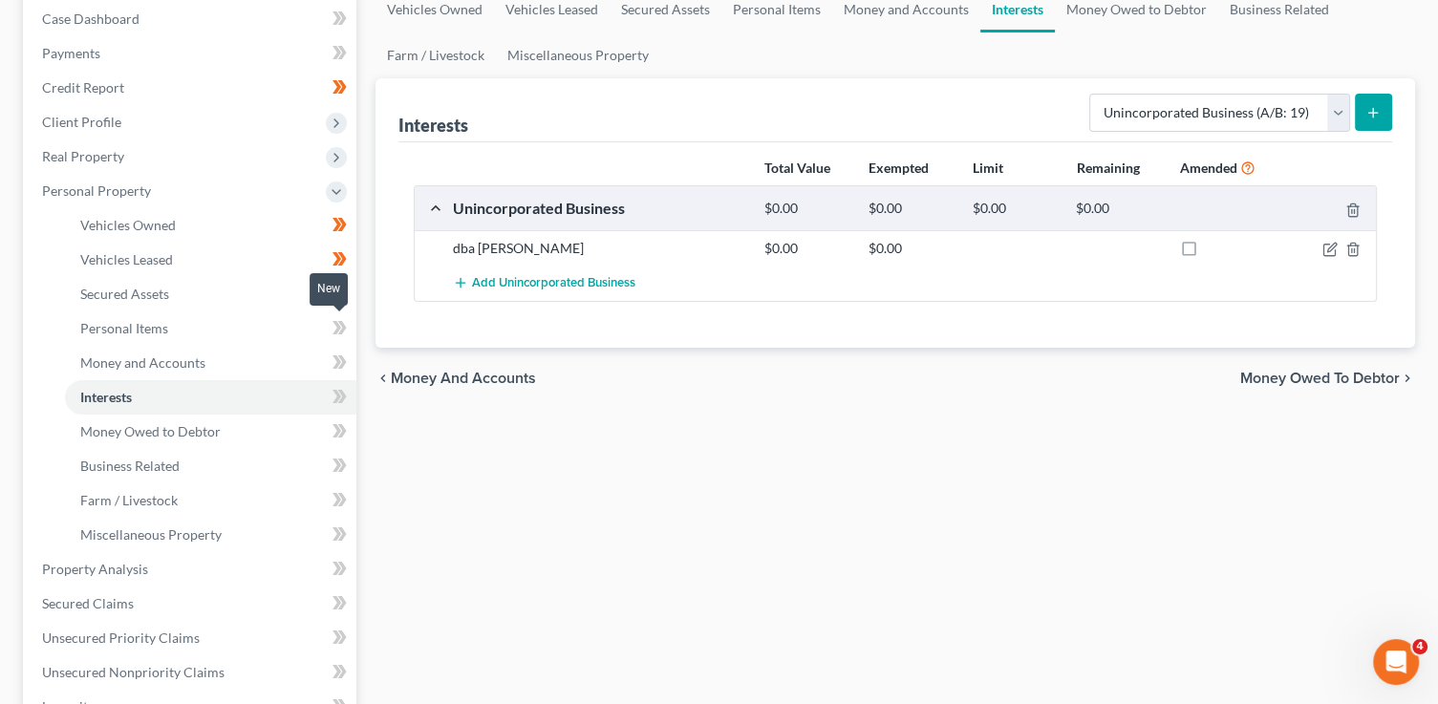
click at [345, 323] on icon at bounding box center [339, 328] width 14 height 24
drag, startPoint x: 345, startPoint y: 327, endPoint x: 347, endPoint y: 337, distance: 10.7
click at [346, 330] on icon at bounding box center [339, 328] width 14 height 24
click at [347, 352] on span at bounding box center [339, 365] width 33 height 29
click at [351, 361] on span at bounding box center [339, 365] width 33 height 29
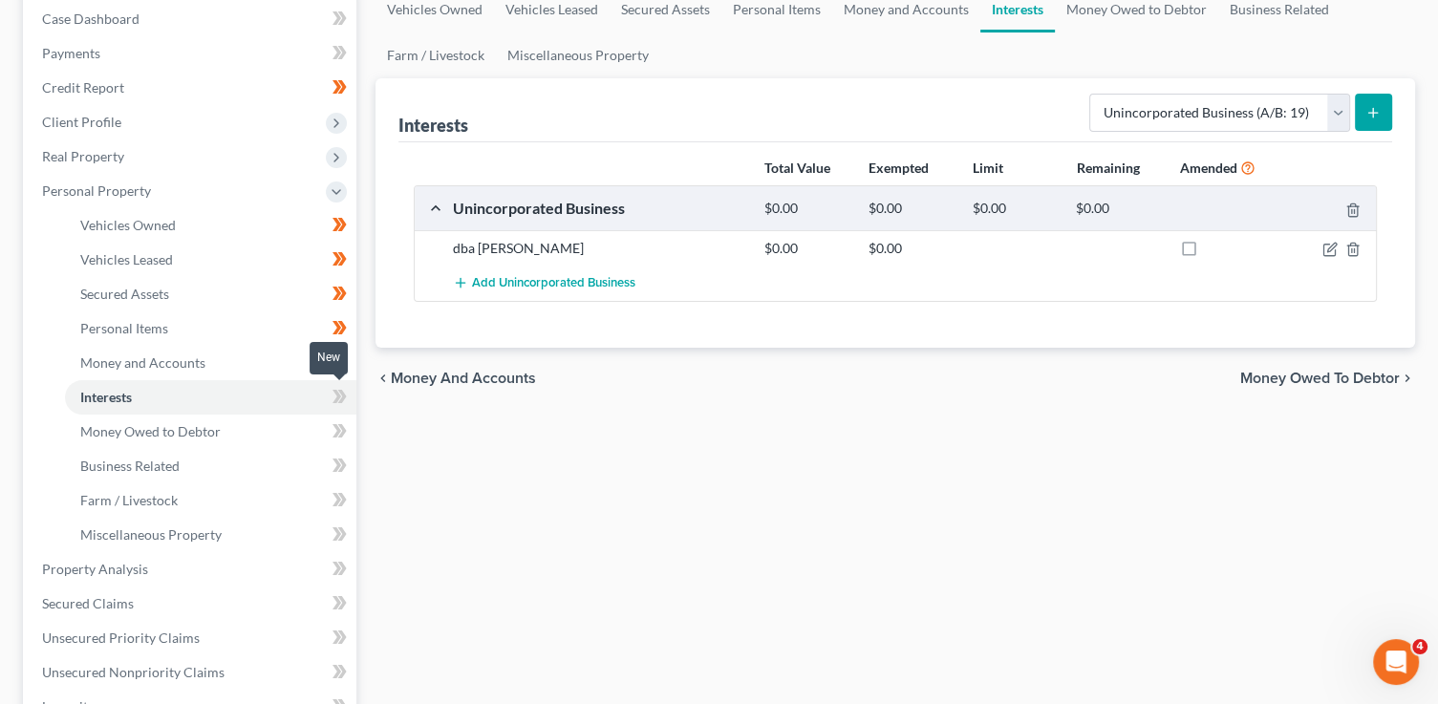
click at [351, 395] on span at bounding box center [339, 399] width 33 height 29
click at [350, 437] on span at bounding box center [339, 433] width 33 height 29
click at [350, 466] on span at bounding box center [339, 468] width 33 height 29
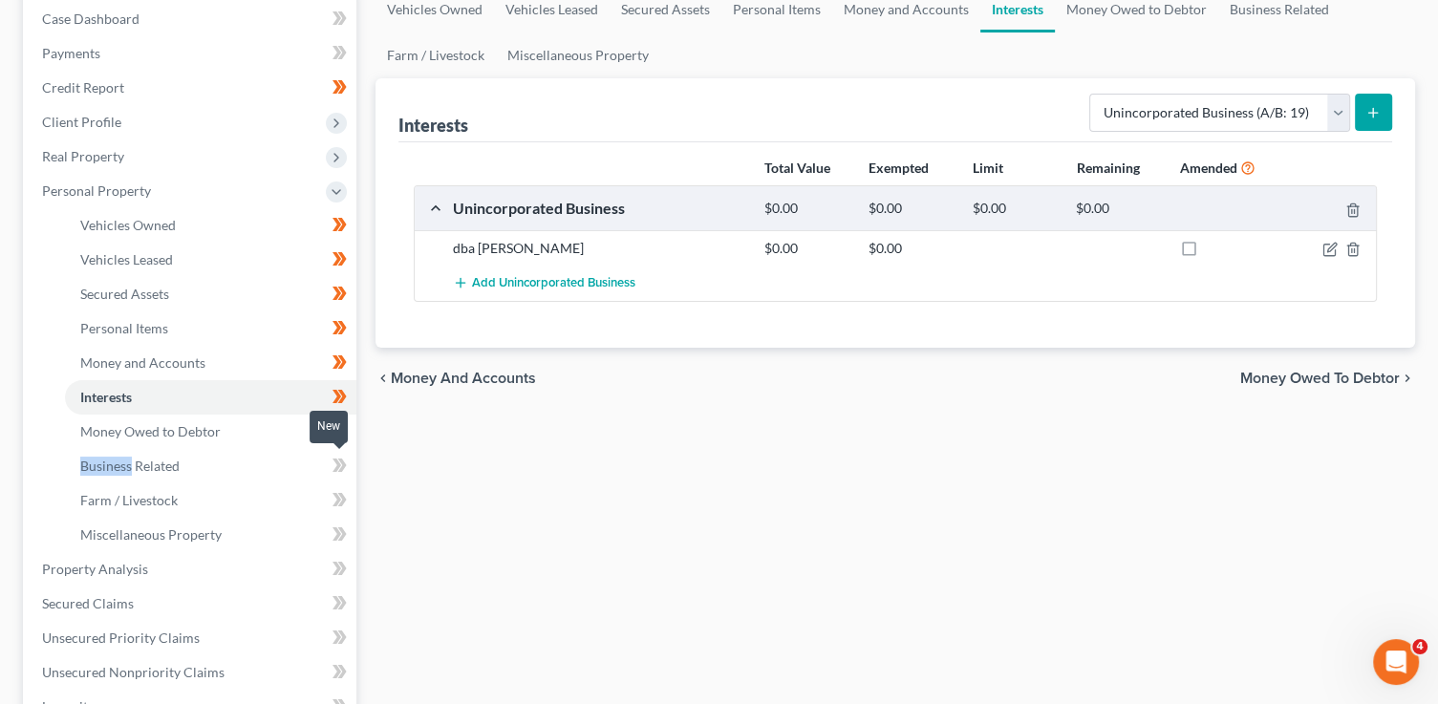
click at [350, 466] on span at bounding box center [339, 468] width 33 height 29
click at [351, 510] on span at bounding box center [339, 502] width 33 height 29
click at [351, 542] on span at bounding box center [339, 537] width 33 height 29
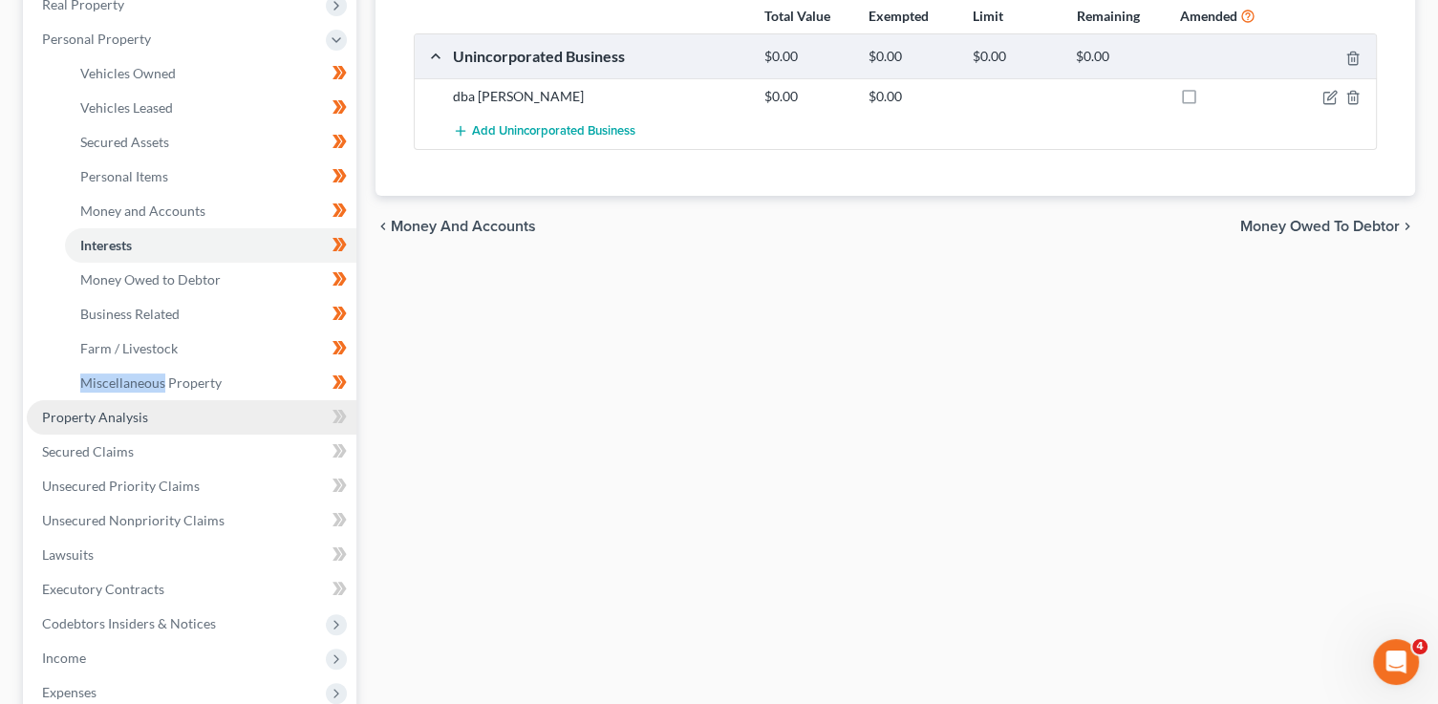
scroll to position [379, 0]
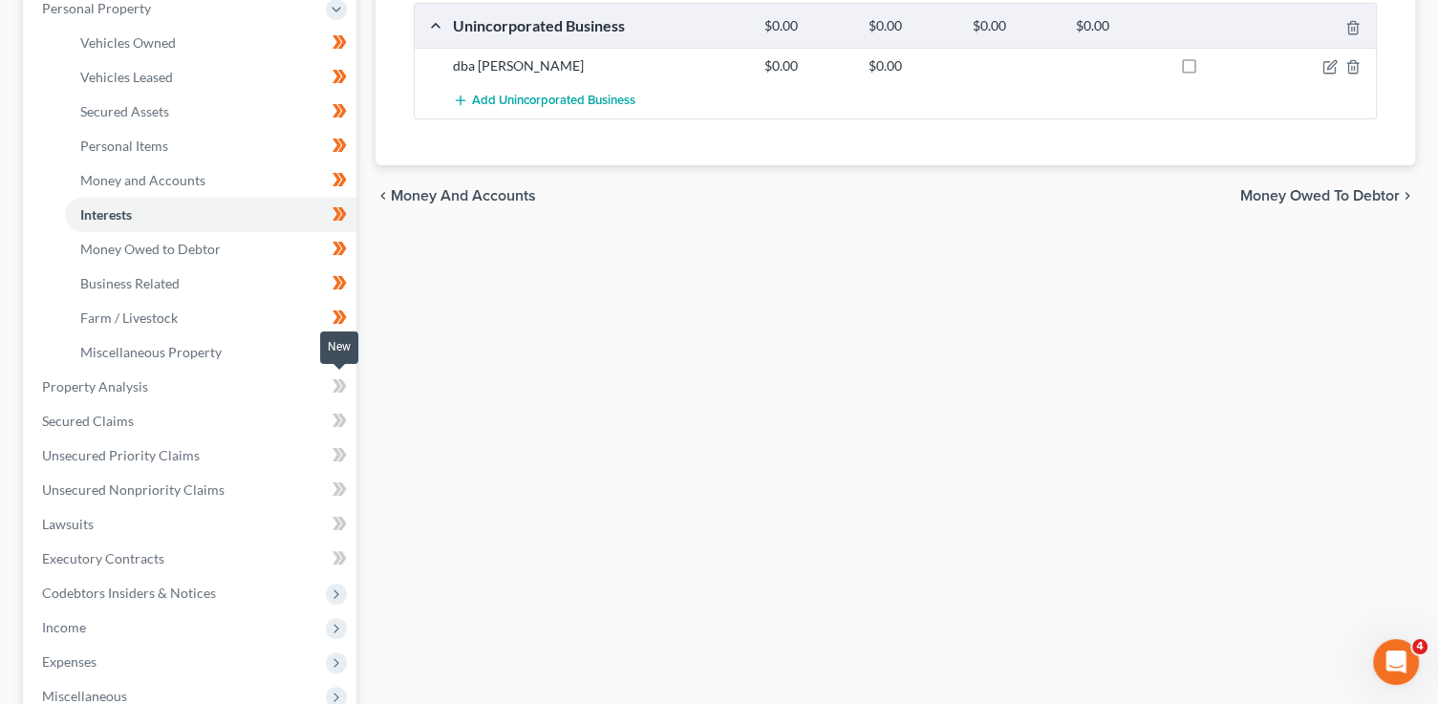
click at [333, 383] on icon at bounding box center [339, 386] width 14 height 24
click at [334, 388] on icon at bounding box center [336, 385] width 9 height 13
click at [224, 396] on link "Property Analysis" at bounding box center [192, 387] width 330 height 34
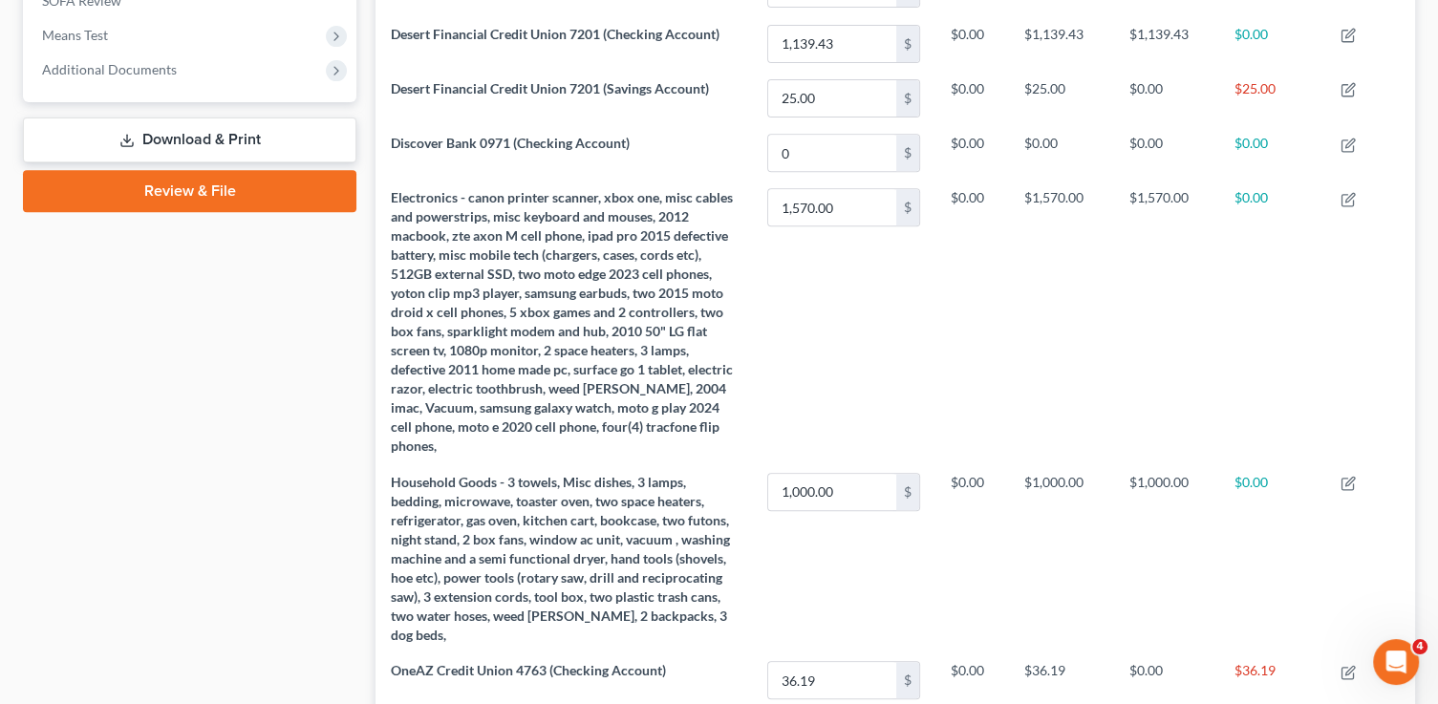
scroll to position [1150, 0]
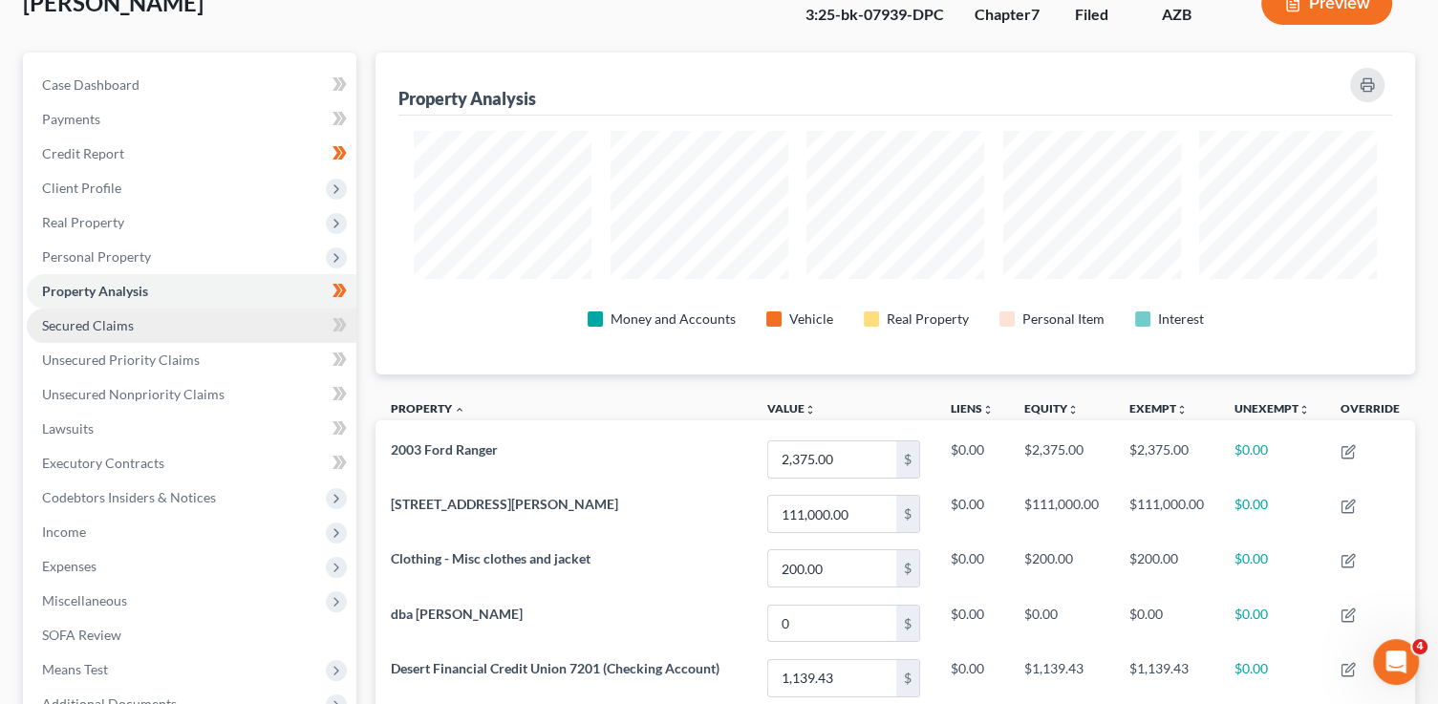
click at [167, 323] on link "Secured Claims" at bounding box center [192, 326] width 330 height 34
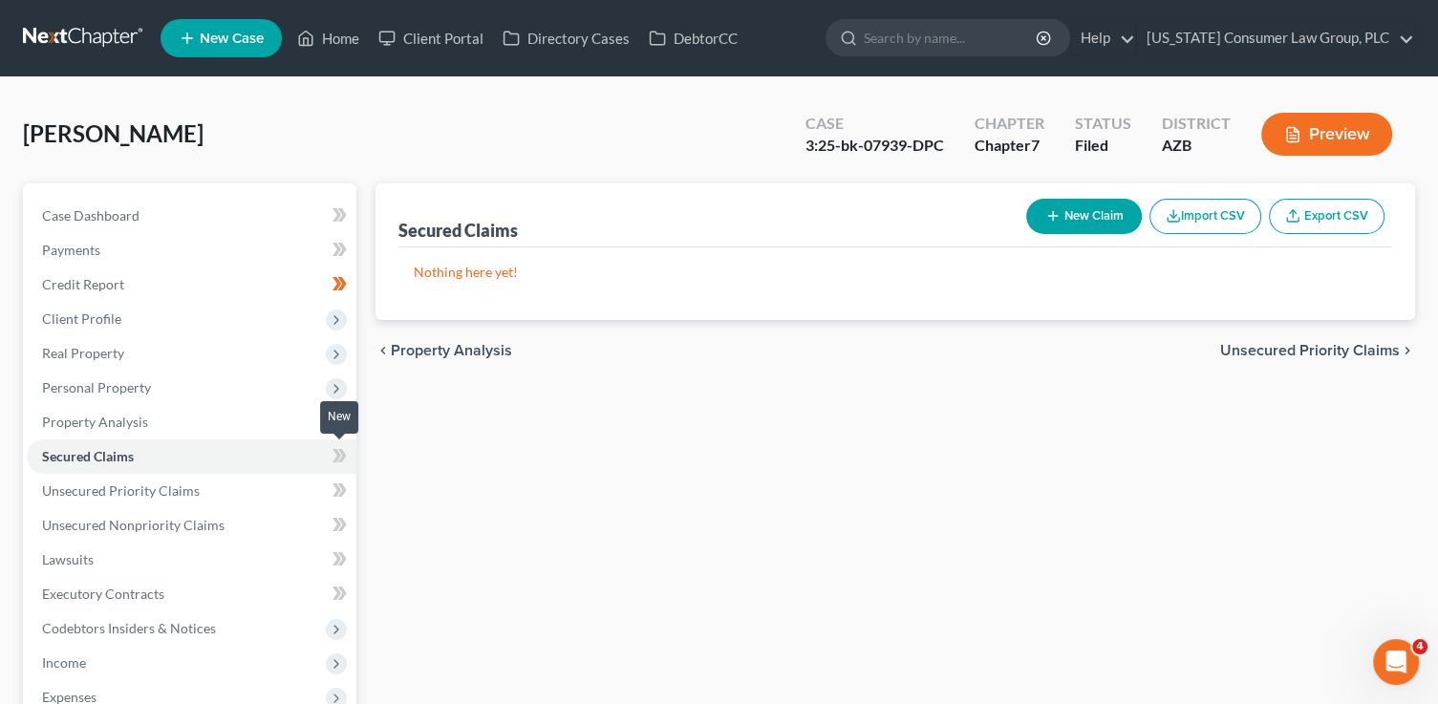
click at [338, 457] on icon at bounding box center [336, 455] width 9 height 13
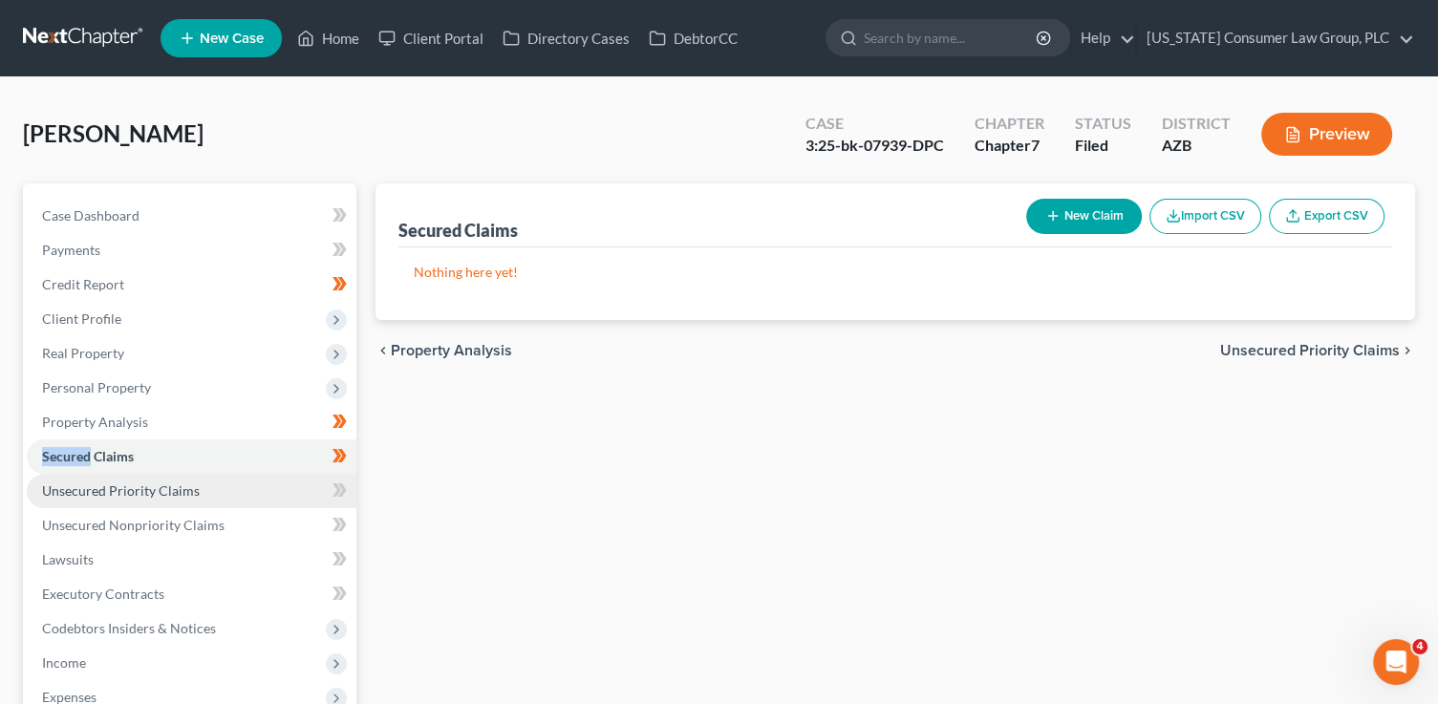
click at [278, 488] on link "Unsecured Priority Claims" at bounding box center [192, 491] width 330 height 34
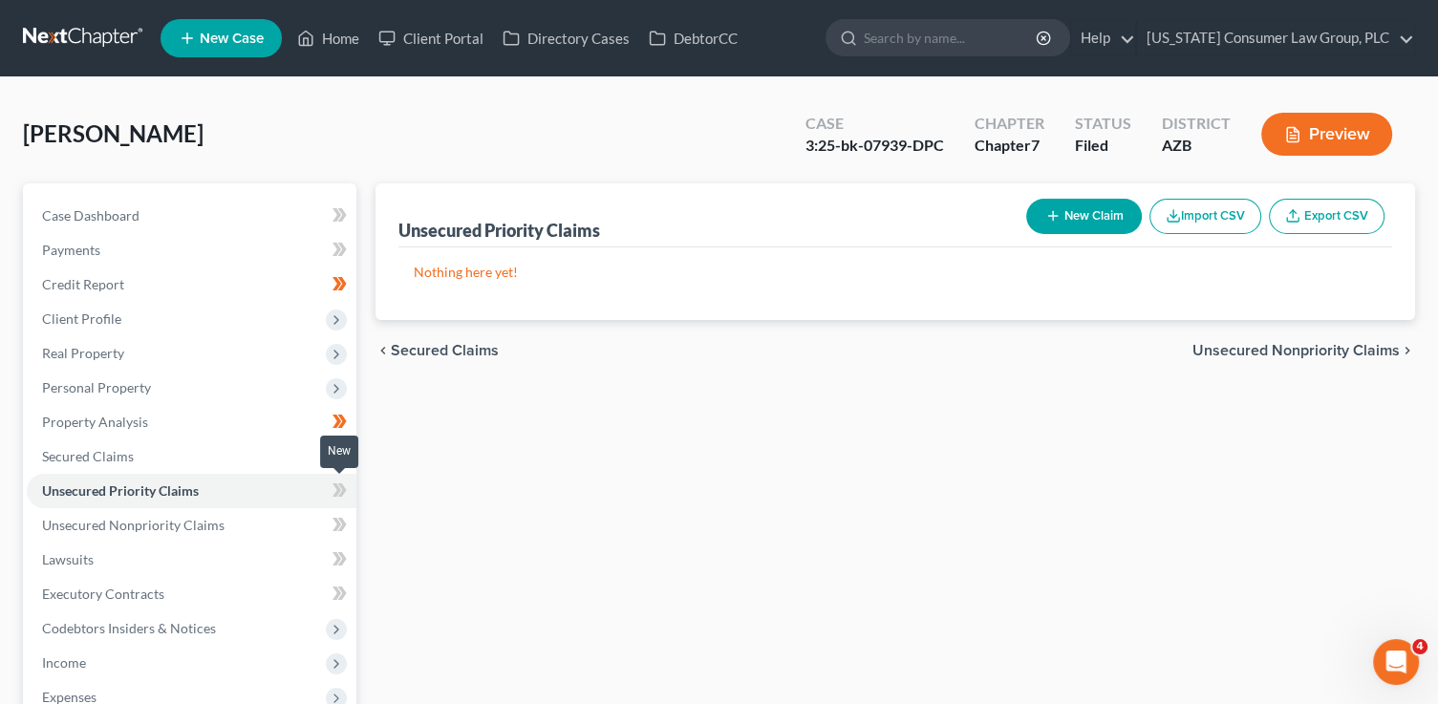
click at [336, 497] on icon at bounding box center [339, 491] width 14 height 24
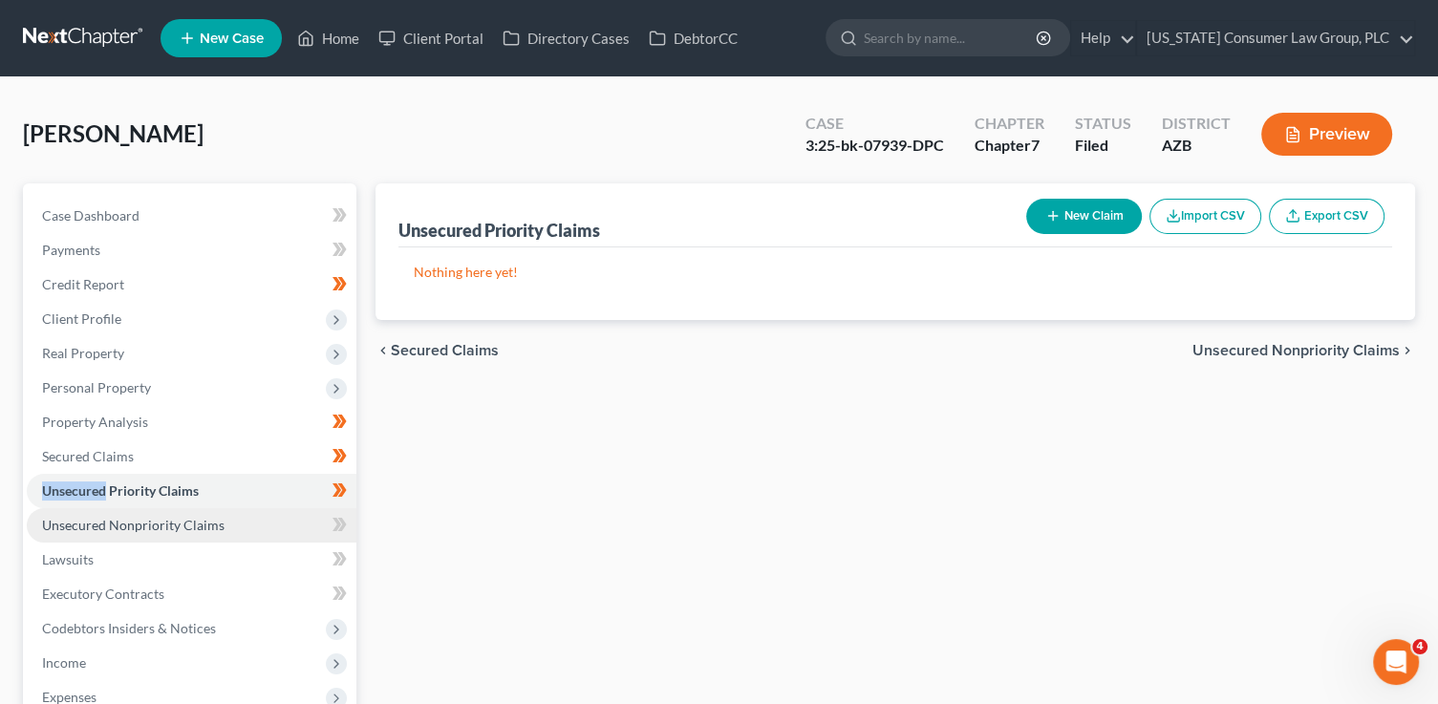
click at [282, 514] on link "Unsecured Nonpriority Claims" at bounding box center [192, 525] width 330 height 34
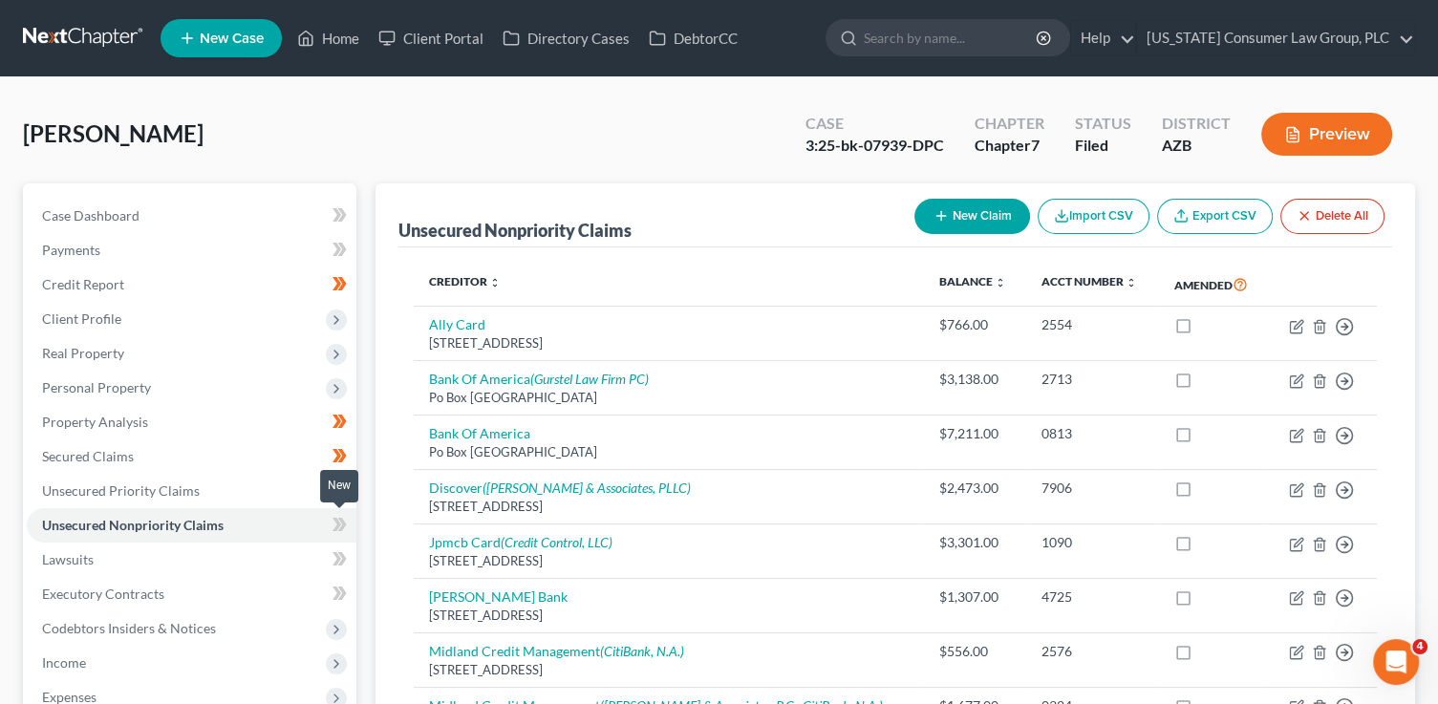
click at [346, 527] on icon at bounding box center [339, 525] width 14 height 24
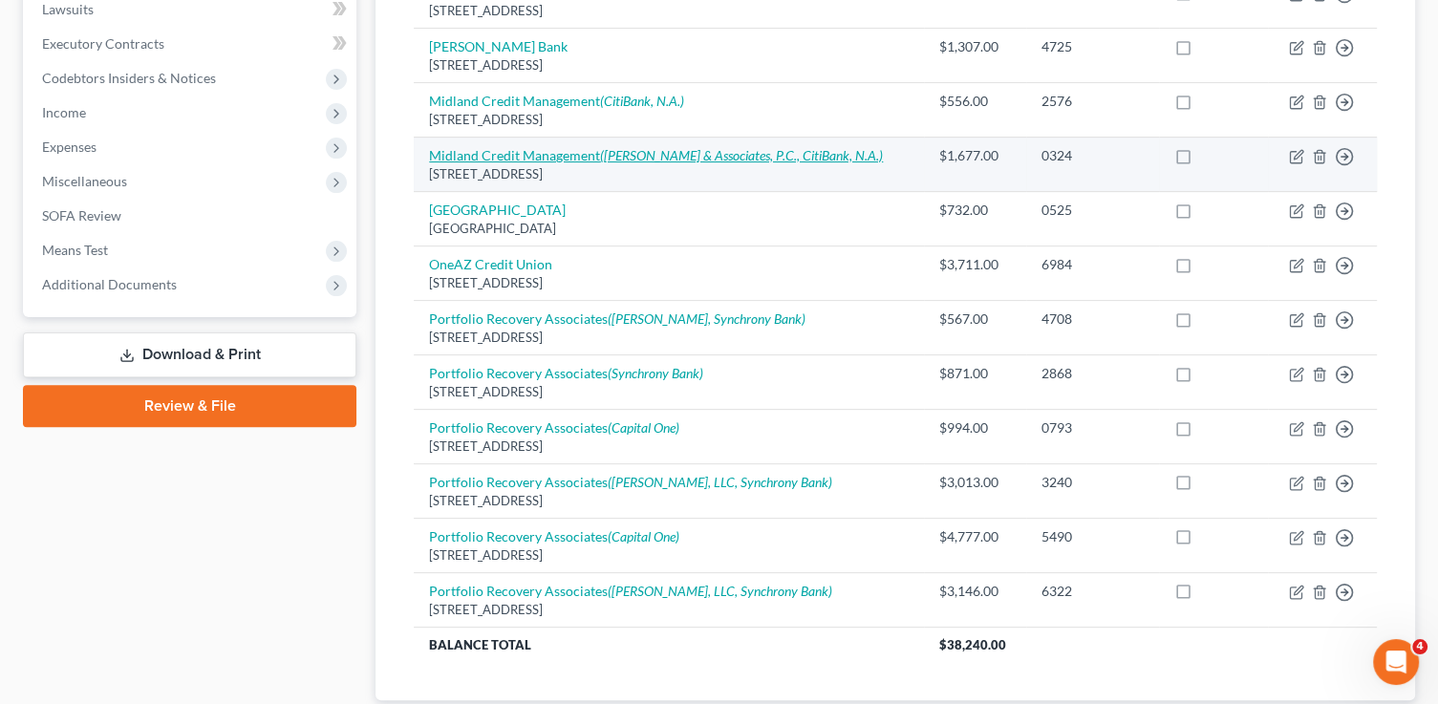
scroll to position [199, 0]
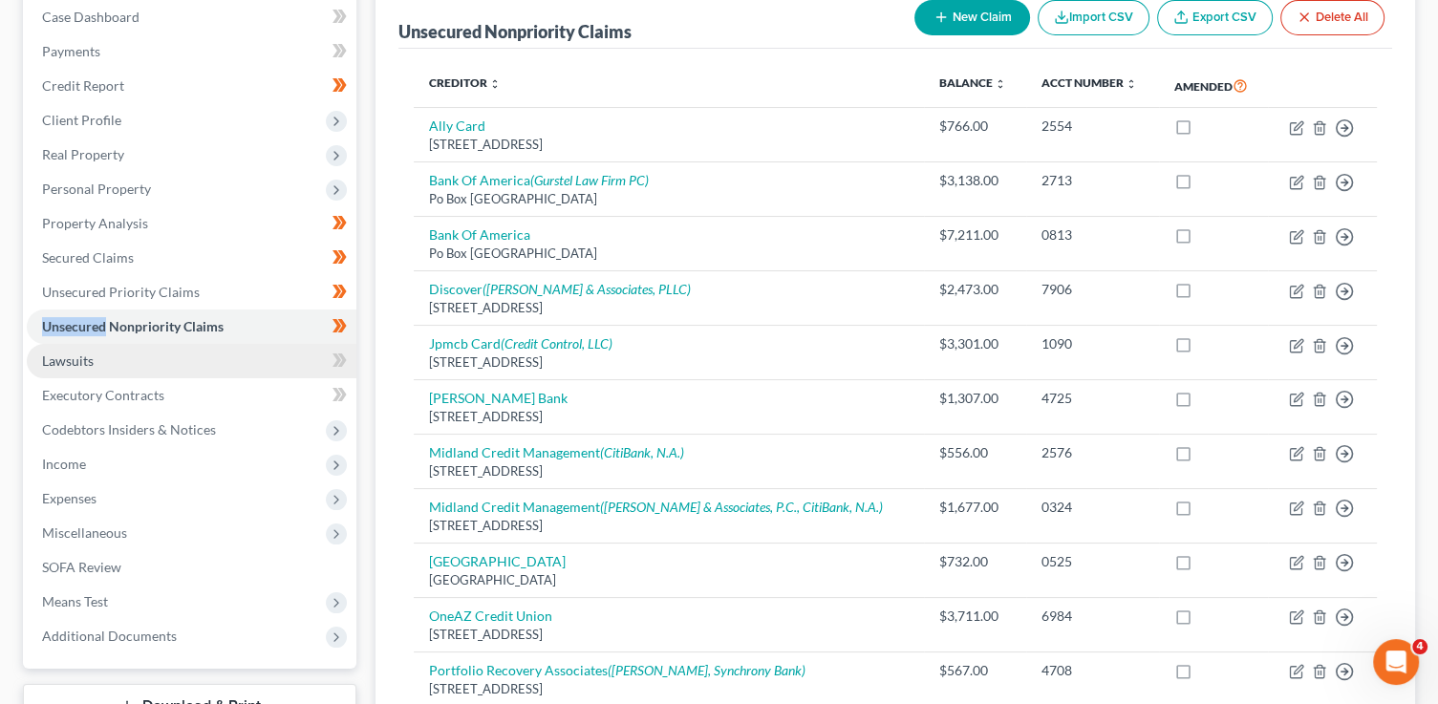
click at [196, 362] on link "Lawsuits" at bounding box center [192, 361] width 330 height 34
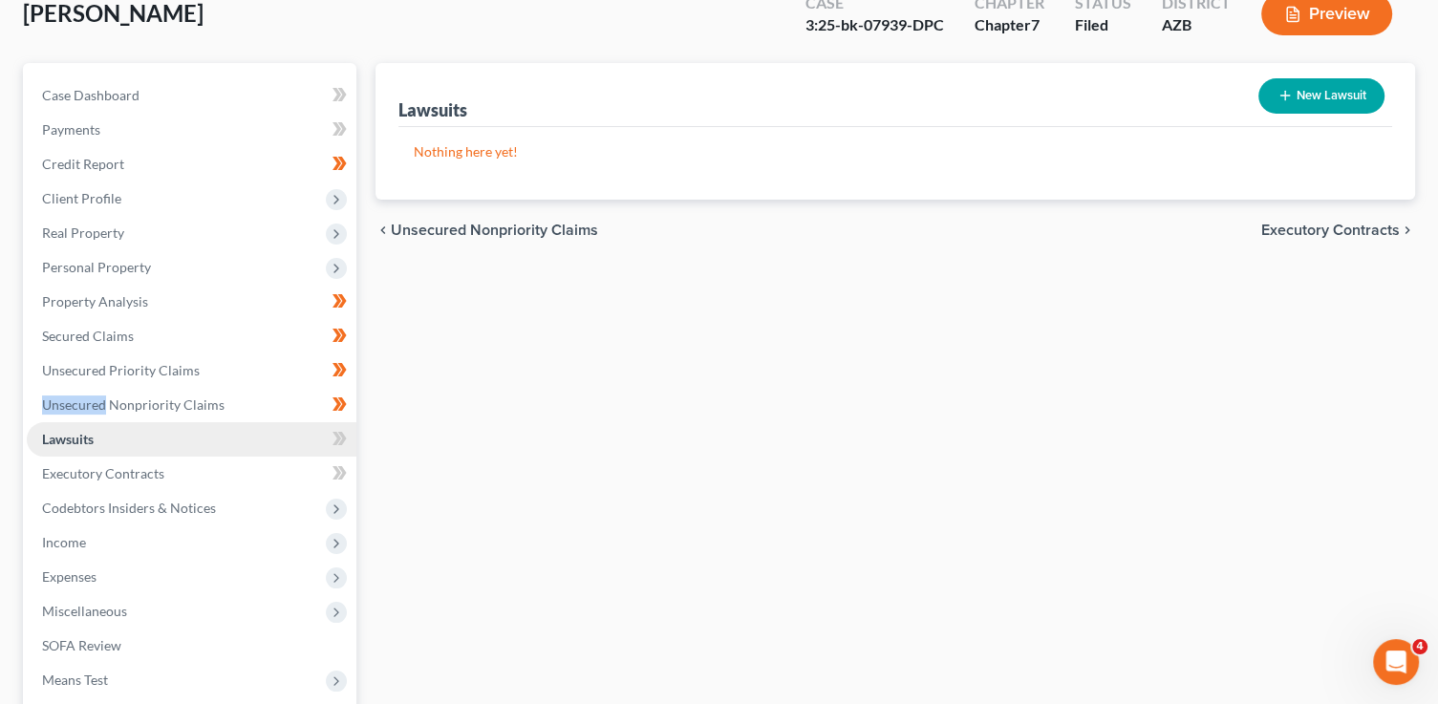
scroll to position [134, 0]
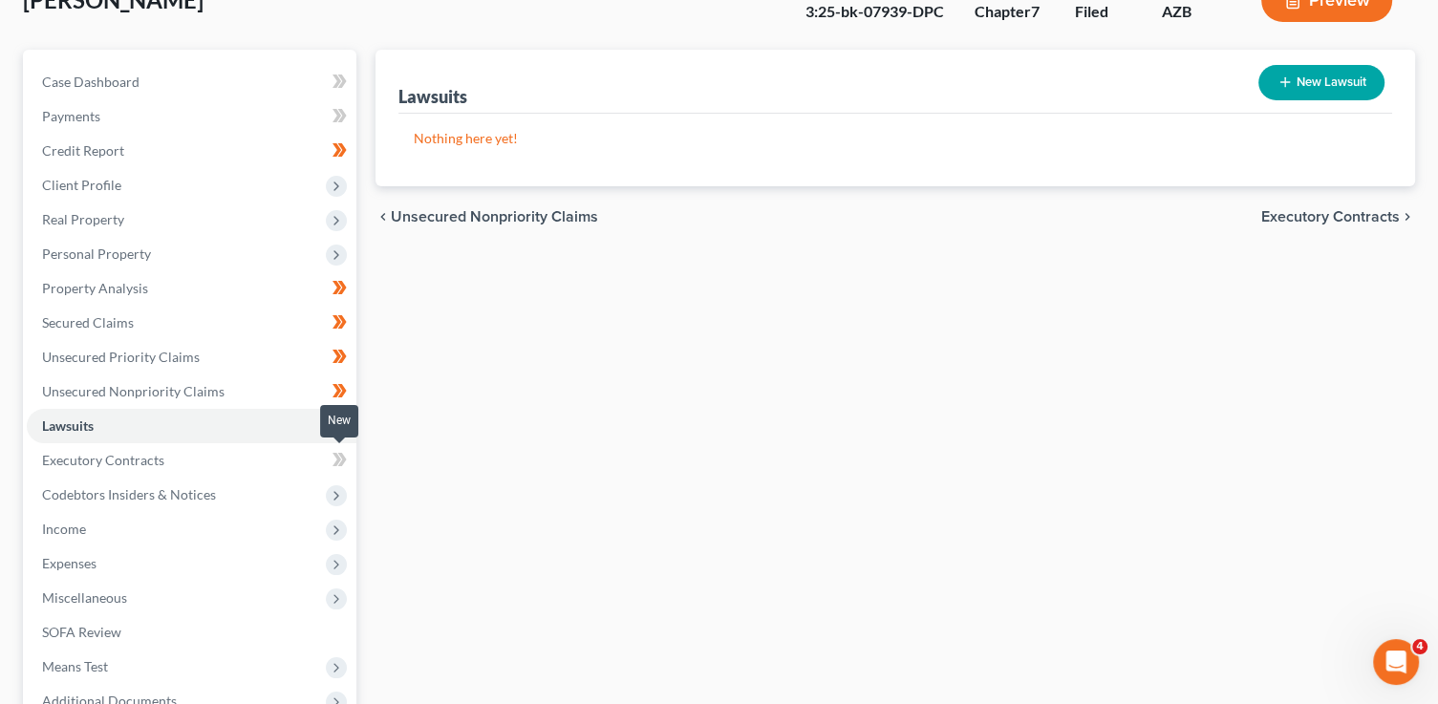
click at [334, 467] on icon at bounding box center [339, 460] width 14 height 24
click at [259, 500] on span "Codebtors Insiders & Notices" at bounding box center [192, 495] width 330 height 34
click at [345, 521] on icon at bounding box center [339, 529] width 14 height 24
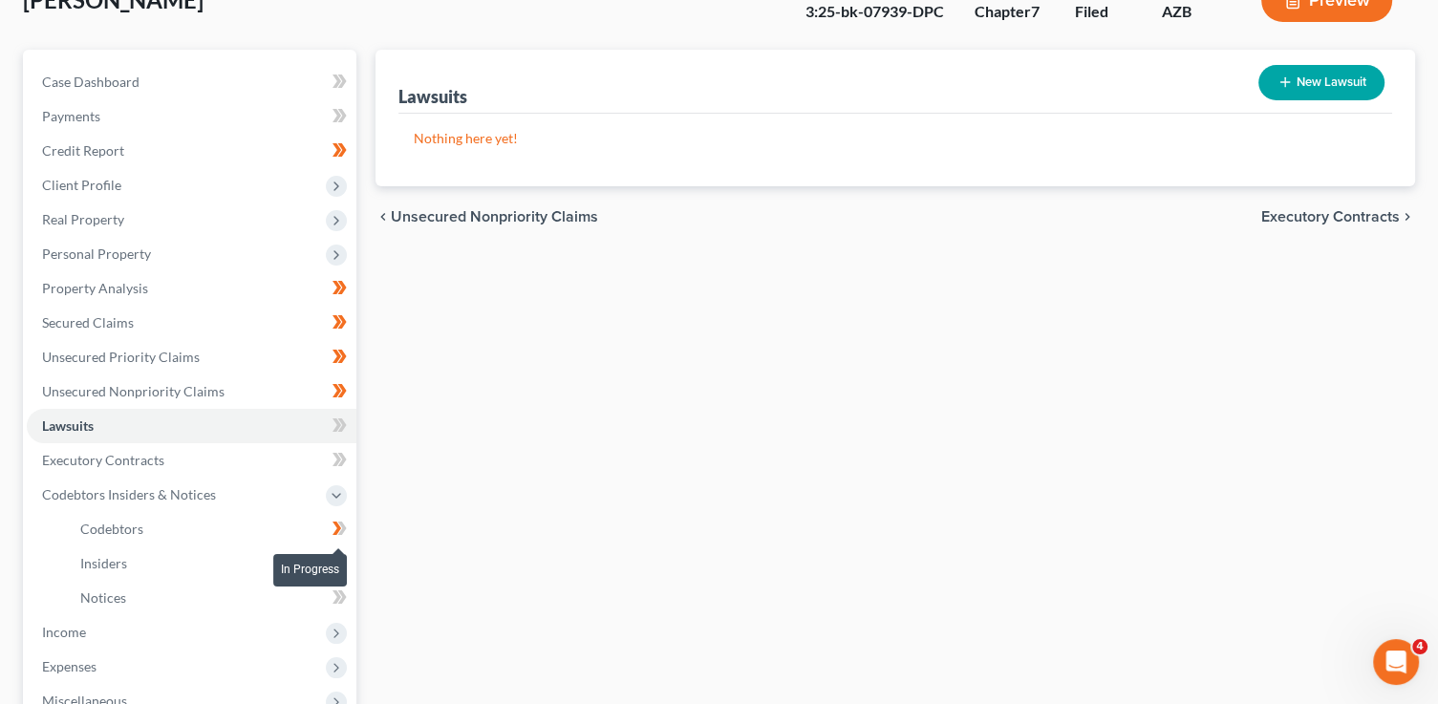
drag, startPoint x: 346, startPoint y: 522, endPoint x: 351, endPoint y: 534, distance: 13.3
click at [351, 534] on span at bounding box center [339, 531] width 33 height 29
click at [352, 568] on span at bounding box center [339, 565] width 33 height 29
drag, startPoint x: 352, startPoint y: 568, endPoint x: 351, endPoint y: 591, distance: 23.0
click at [352, 568] on span at bounding box center [339, 565] width 33 height 29
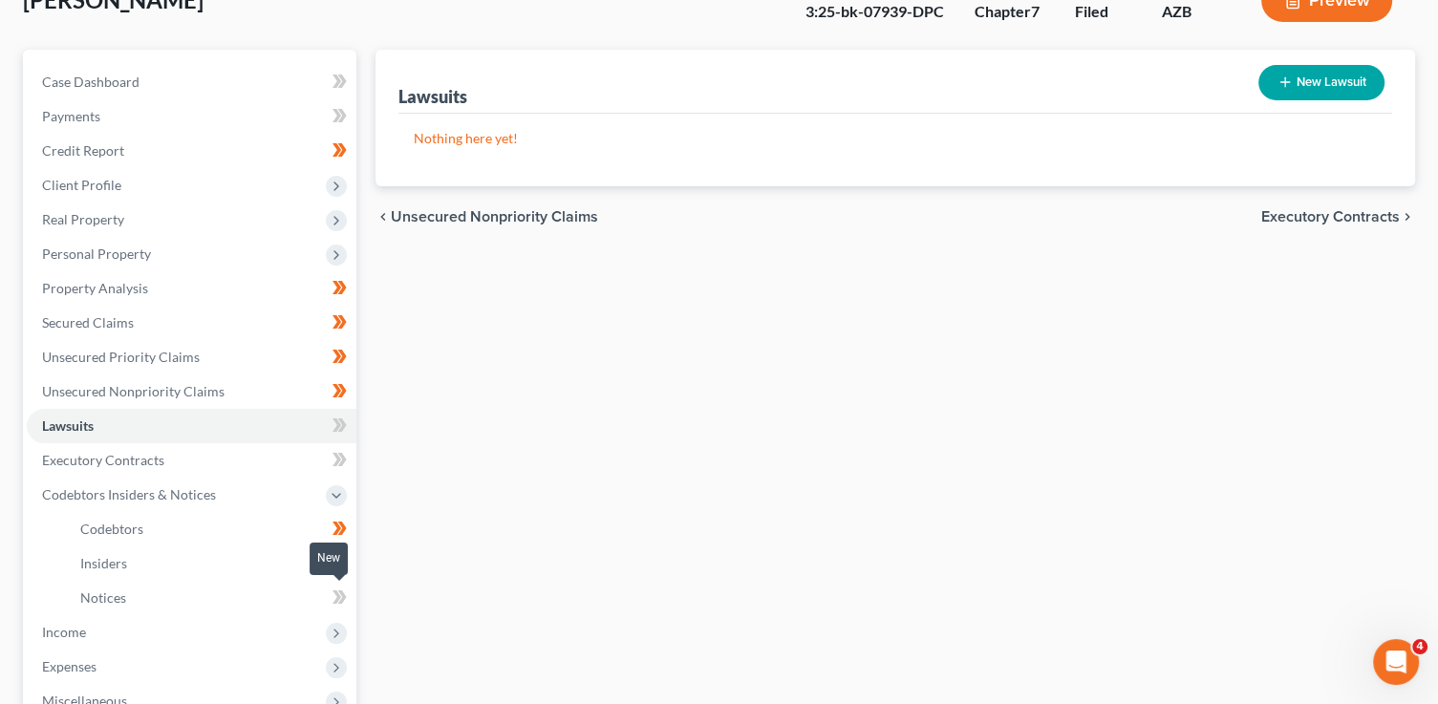
click at [345, 602] on icon at bounding box center [339, 598] width 14 height 24
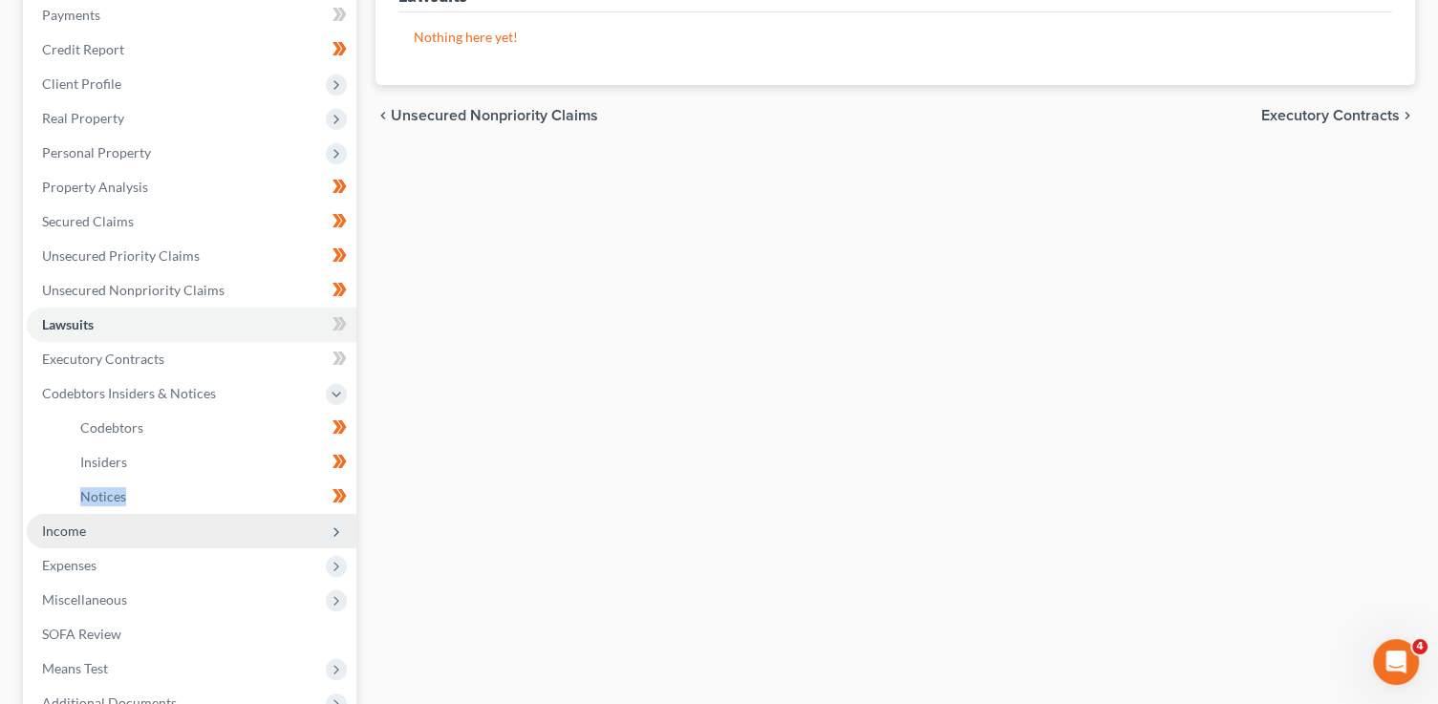
scroll to position [252, 0]
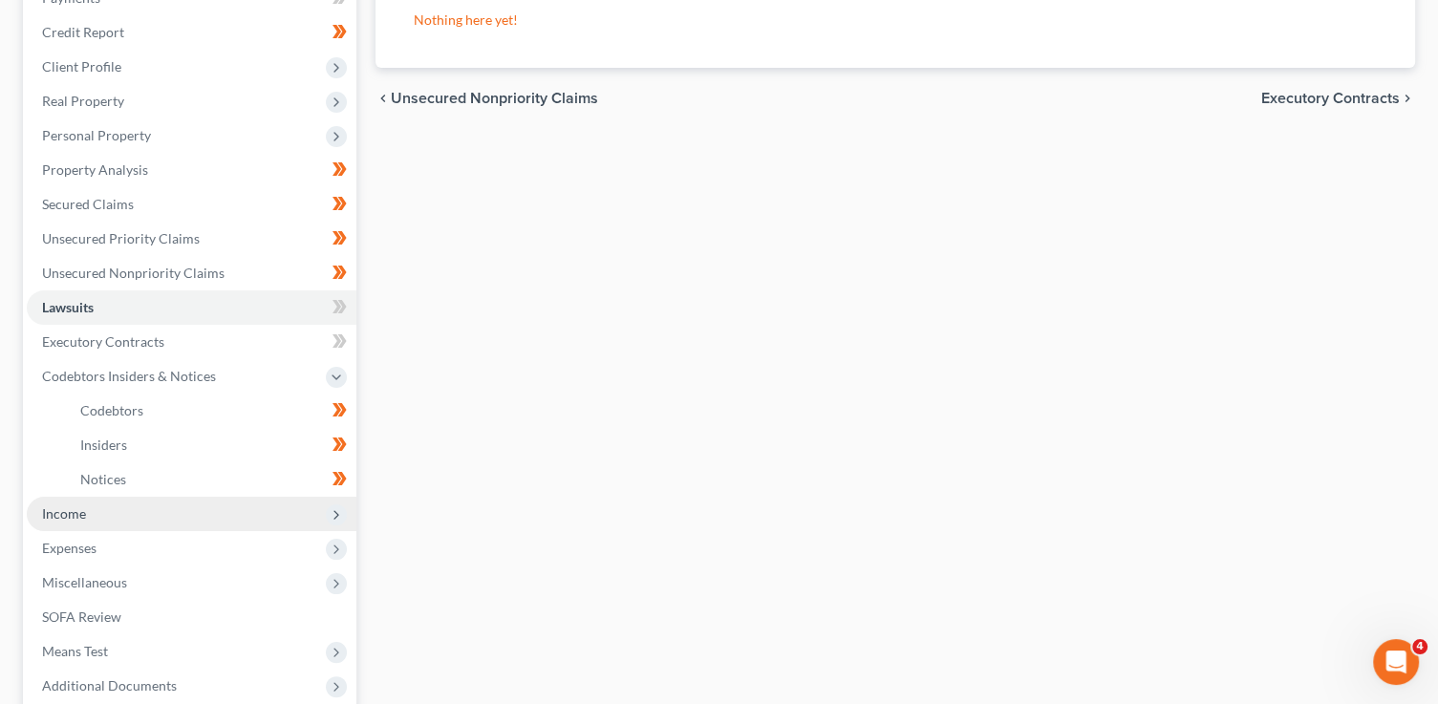
click at [131, 519] on span "Income" at bounding box center [192, 514] width 330 height 34
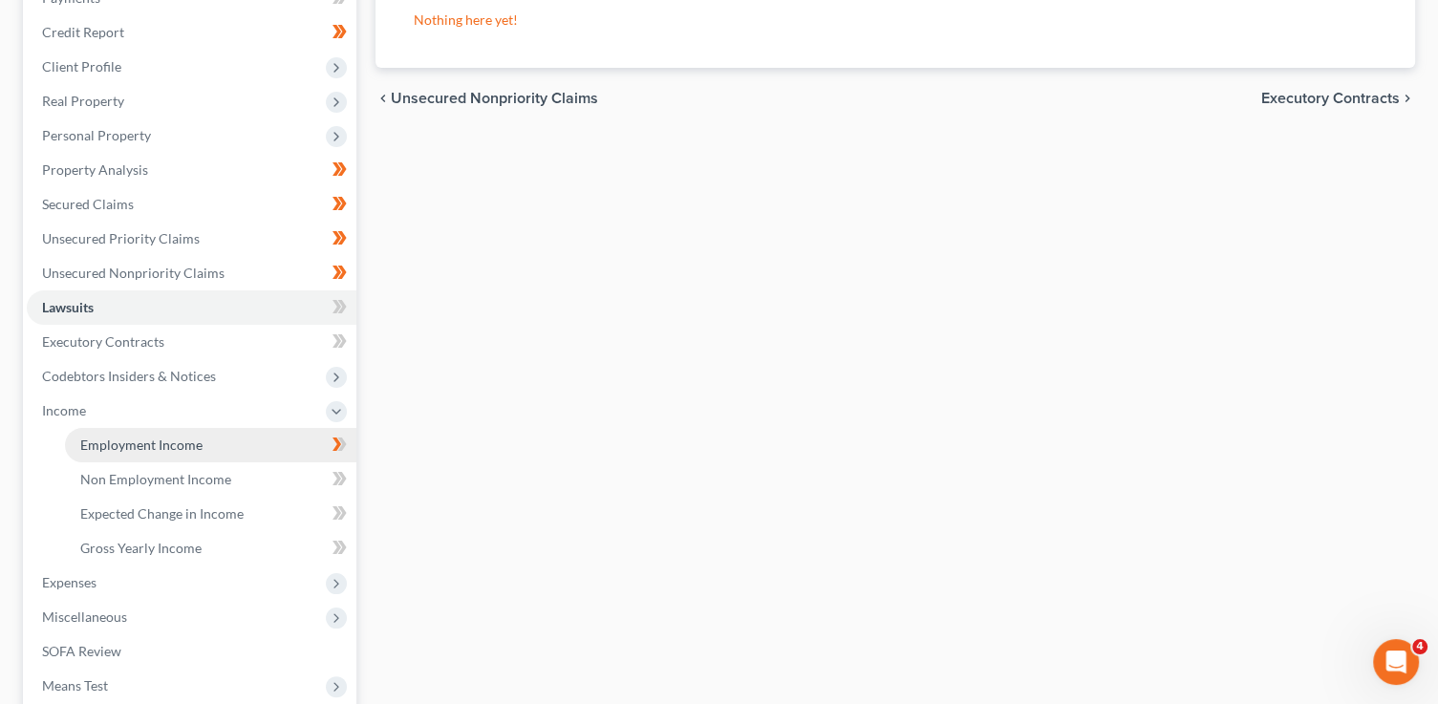
click at [175, 450] on span "Employment Income" at bounding box center [141, 445] width 122 height 16
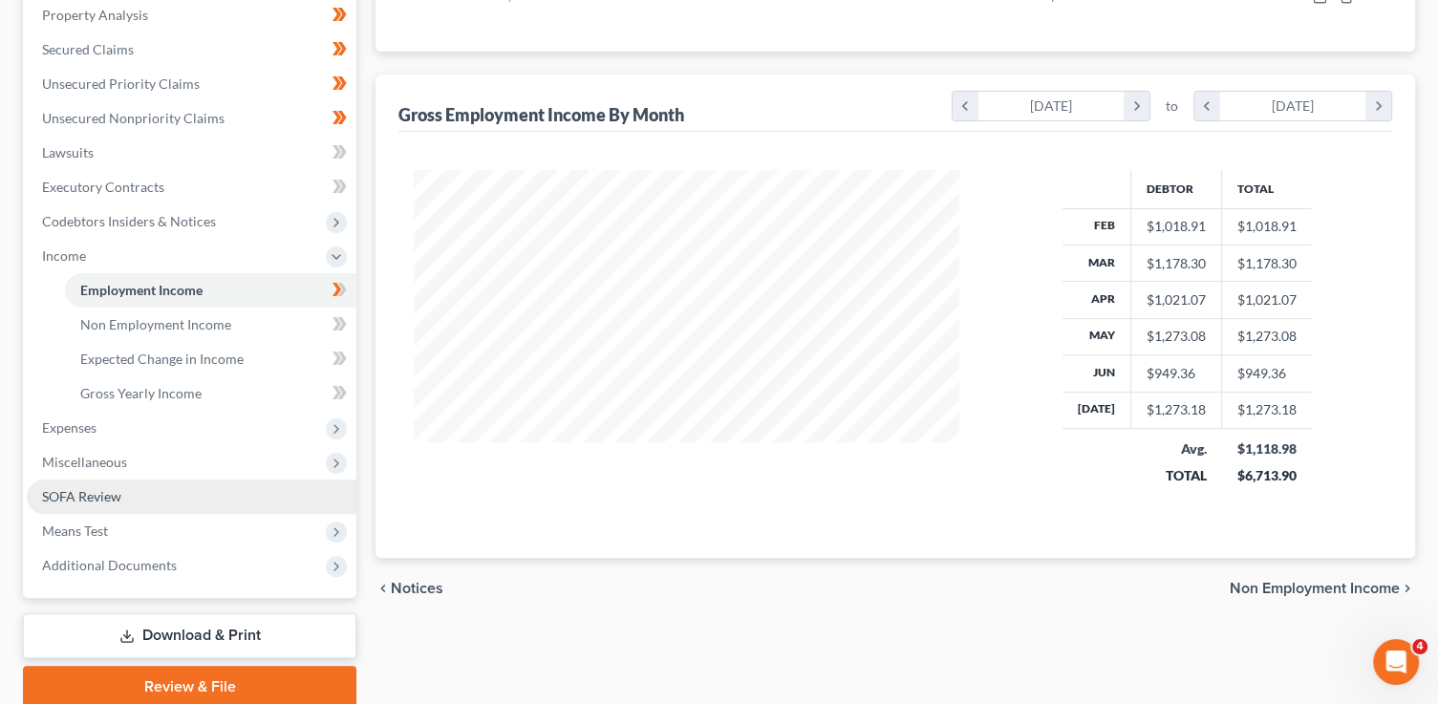
scroll to position [422, 0]
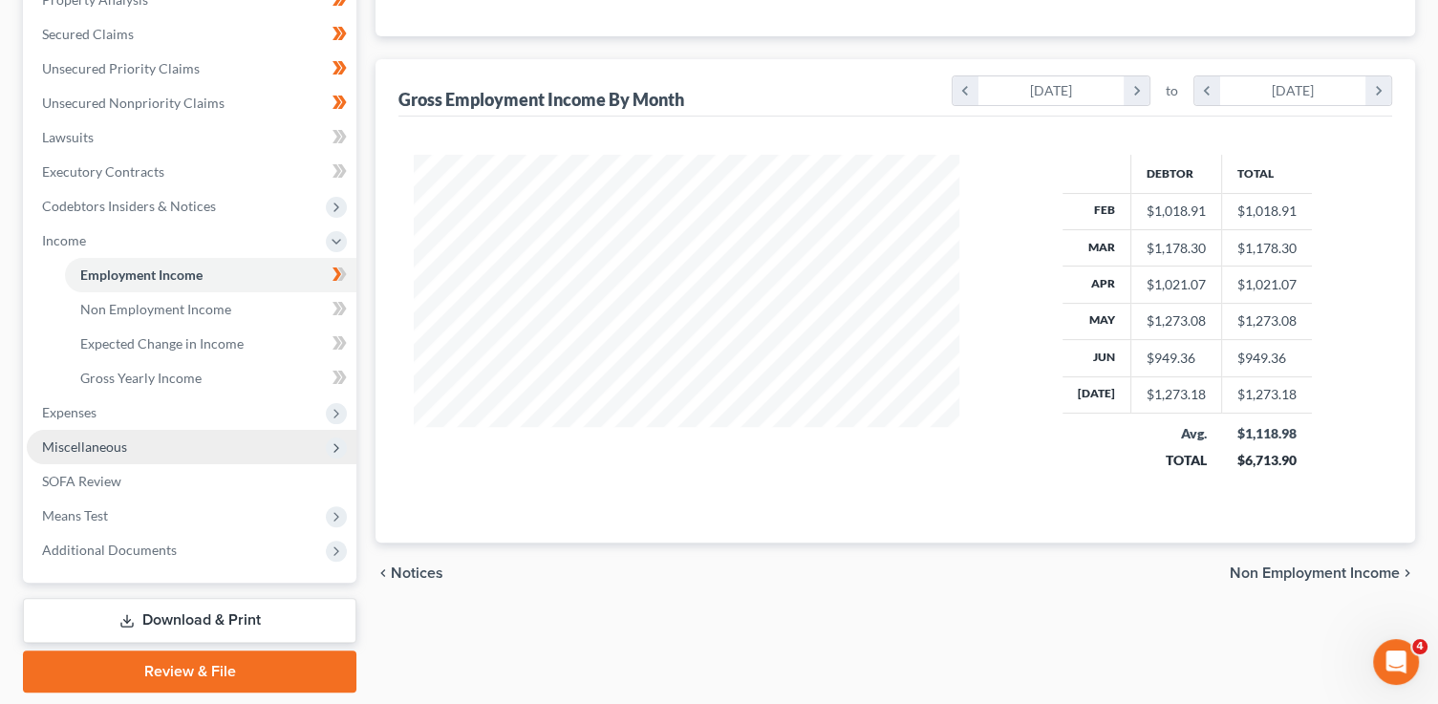
click at [114, 453] on span "Miscellaneous" at bounding box center [84, 446] width 85 height 16
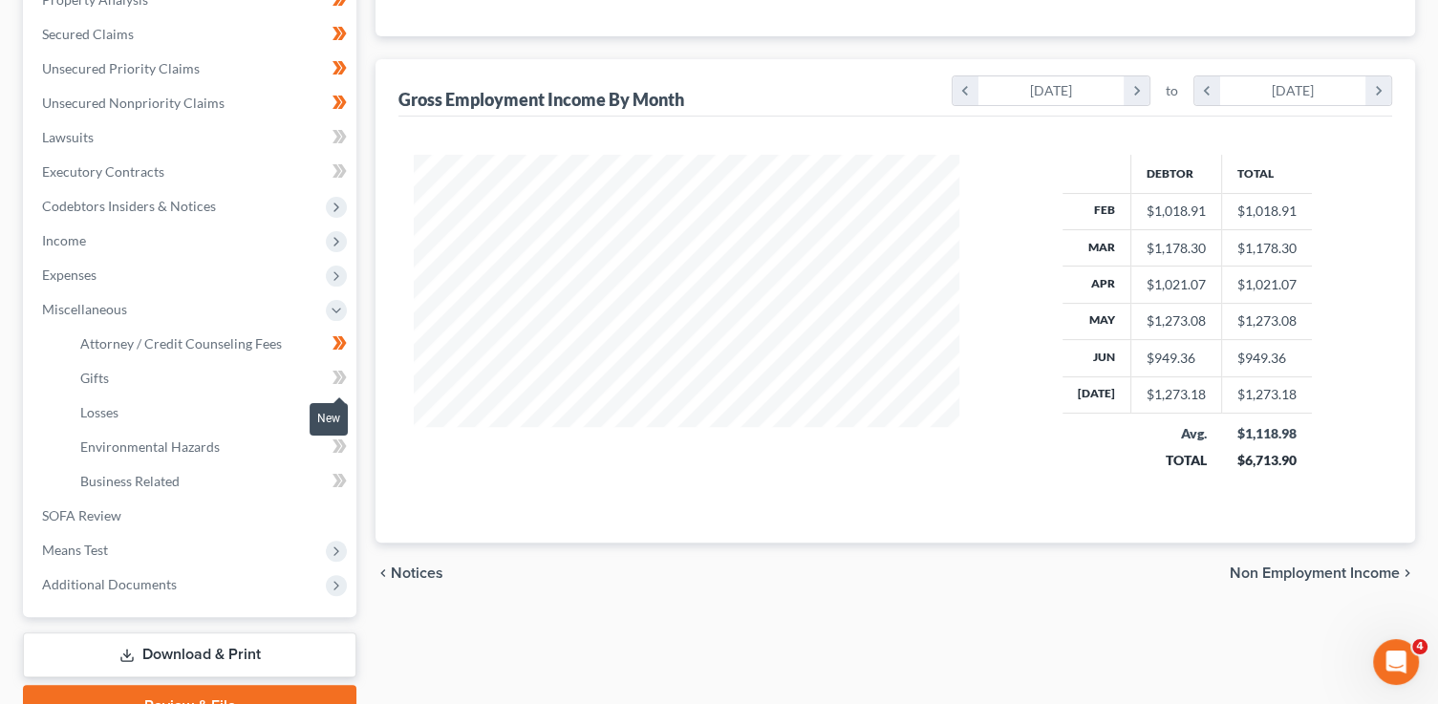
click at [339, 371] on icon at bounding box center [342, 377] width 9 height 13
drag, startPoint x: 340, startPoint y: 372, endPoint x: 343, endPoint y: 391, distance: 19.3
click at [342, 376] on icon at bounding box center [342, 377] width 9 height 13
click at [341, 414] on icon at bounding box center [342, 411] width 9 height 13
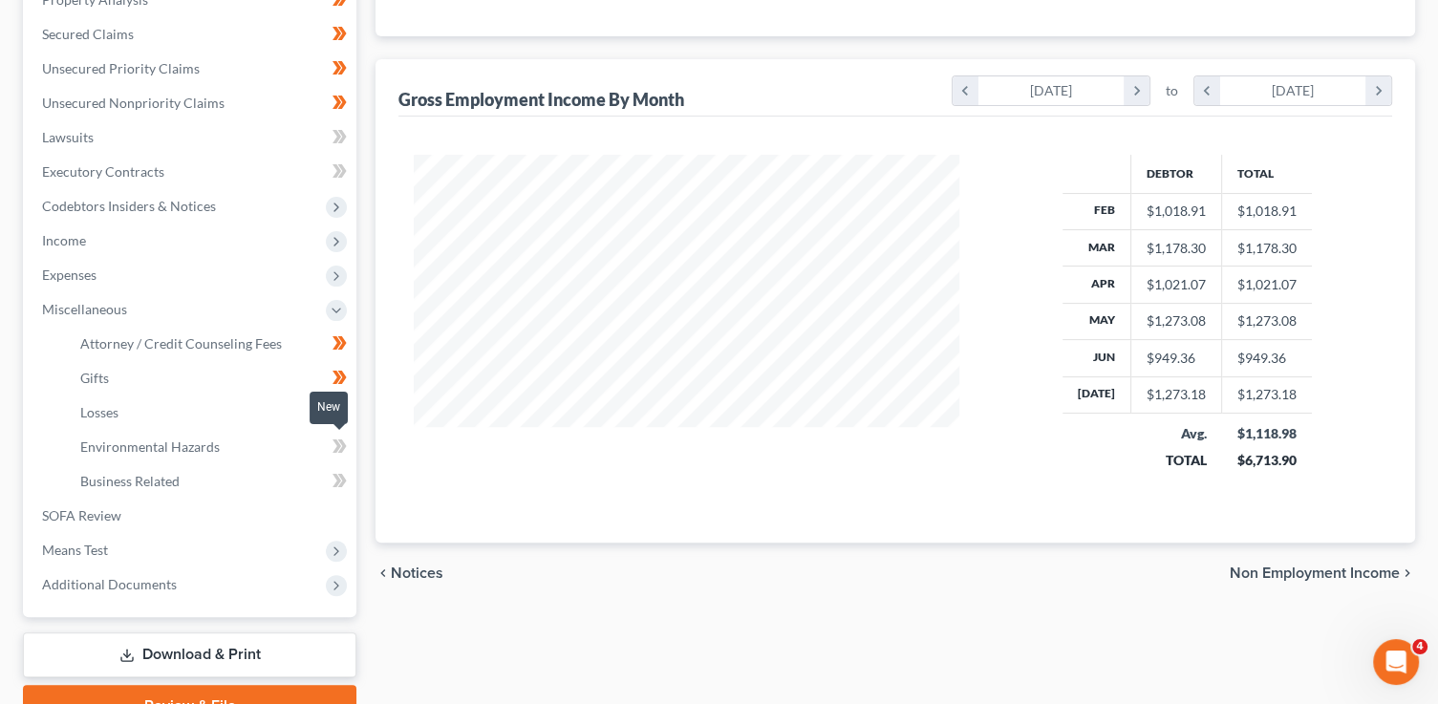
click at [342, 448] on icon at bounding box center [342, 445] width 9 height 13
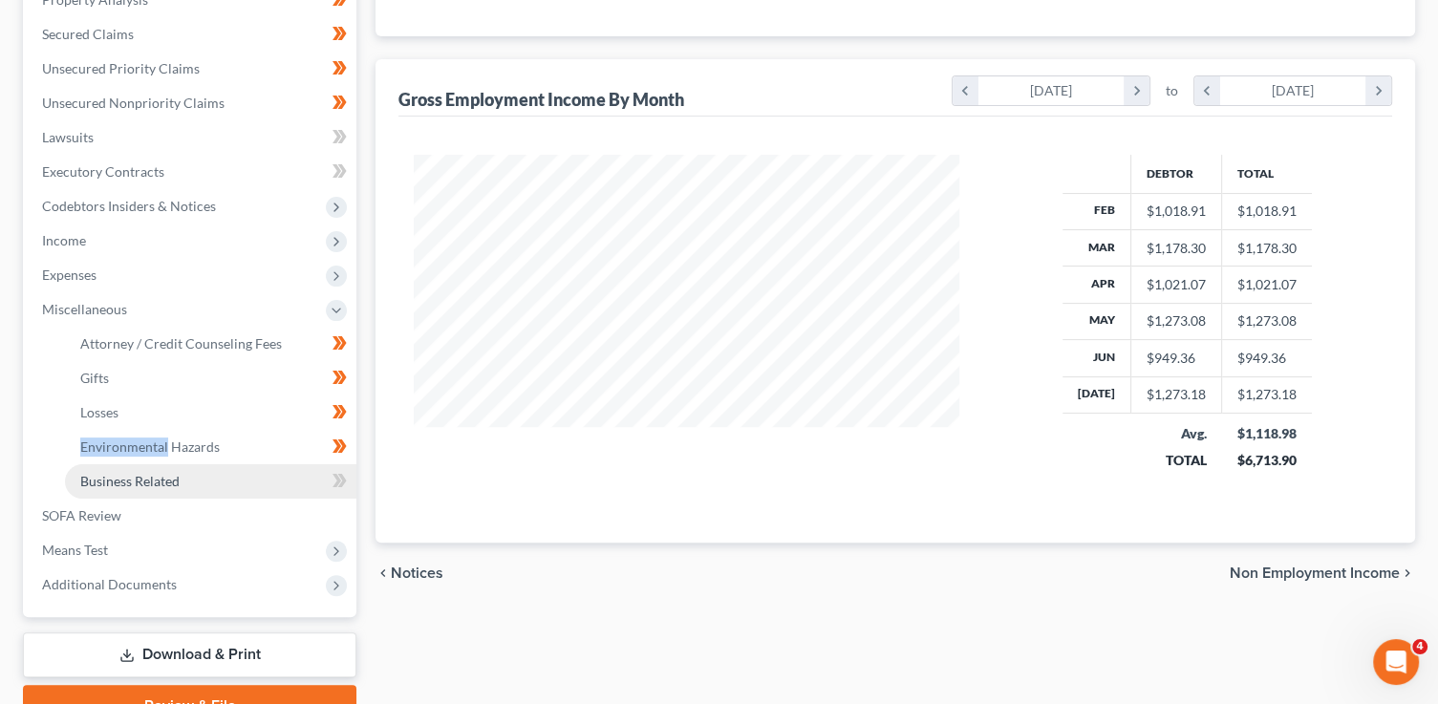
click at [222, 494] on link "Business Related" at bounding box center [210, 481] width 291 height 34
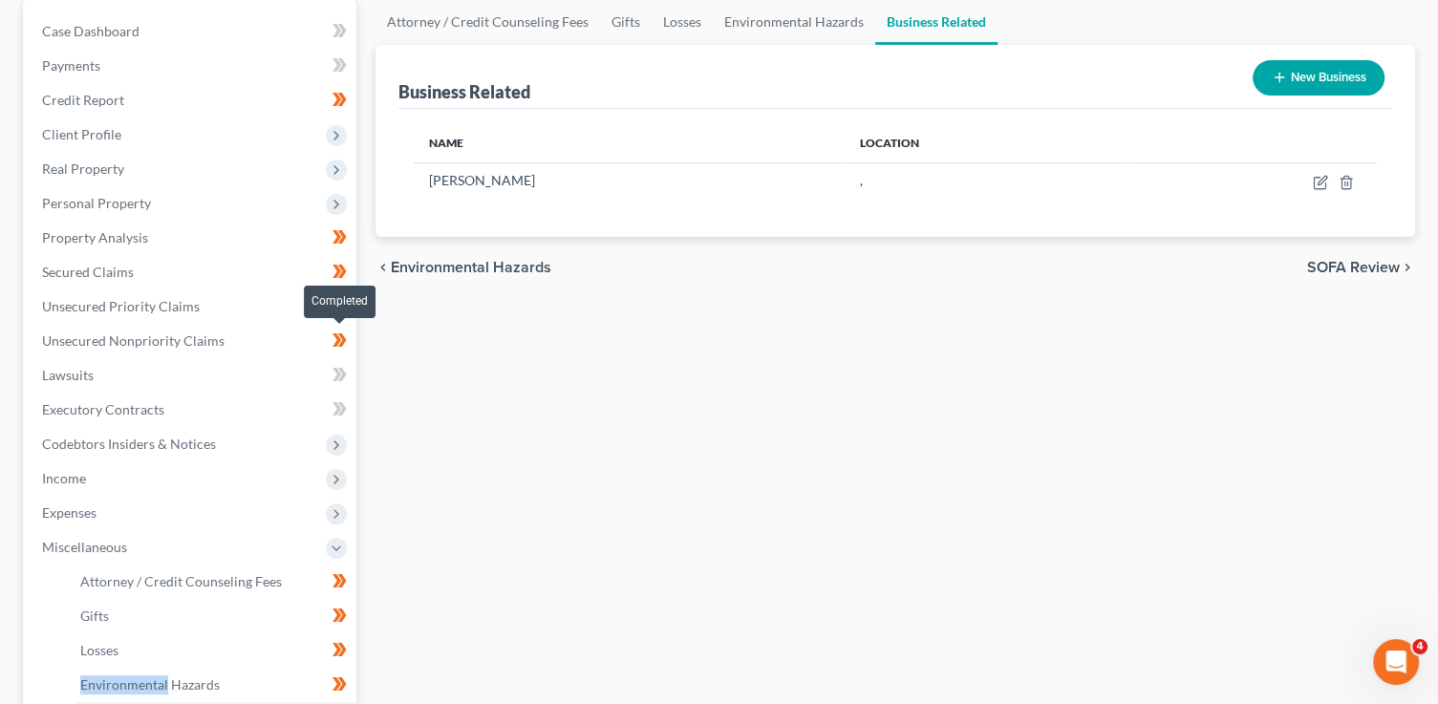
scroll to position [263, 0]
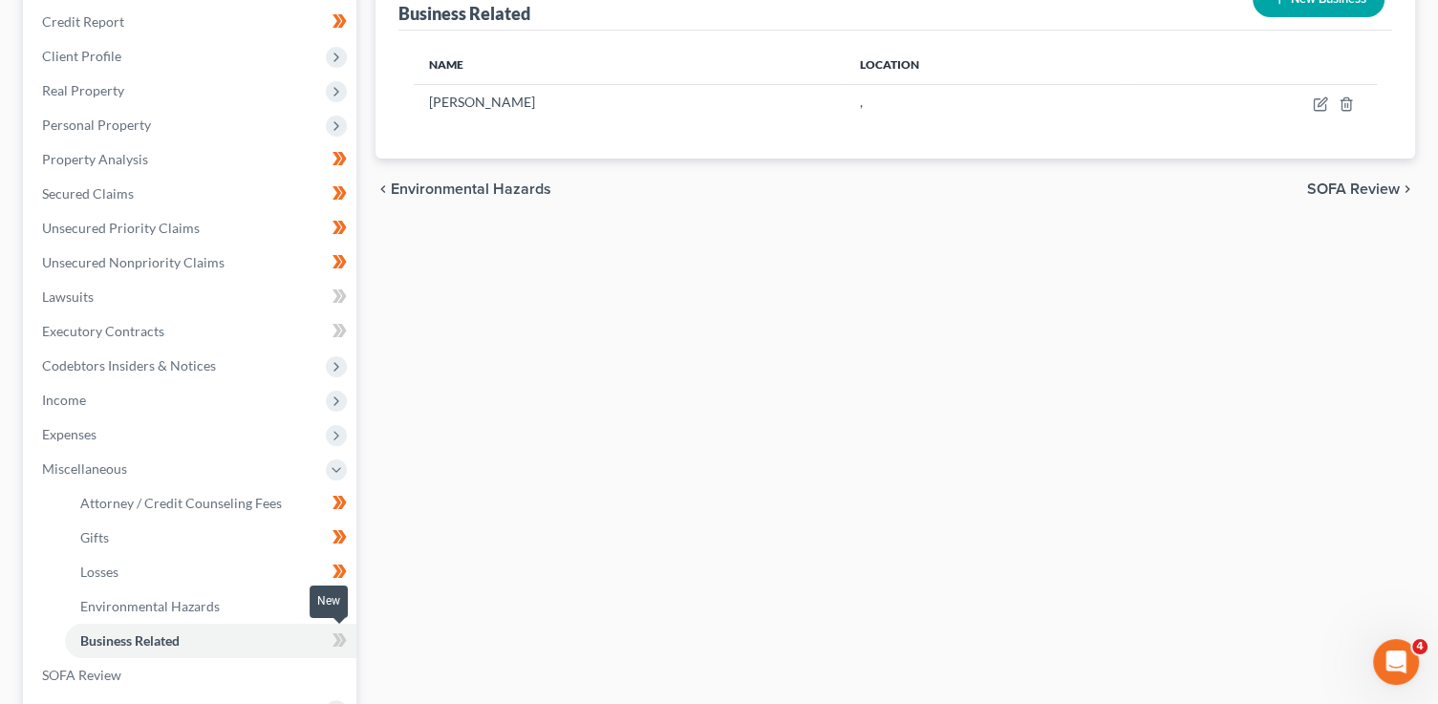
click at [352, 634] on span at bounding box center [339, 643] width 33 height 29
drag, startPoint x: 352, startPoint y: 634, endPoint x: 918, endPoint y: 463, distance: 591.7
click at [352, 634] on span at bounding box center [339, 643] width 33 height 29
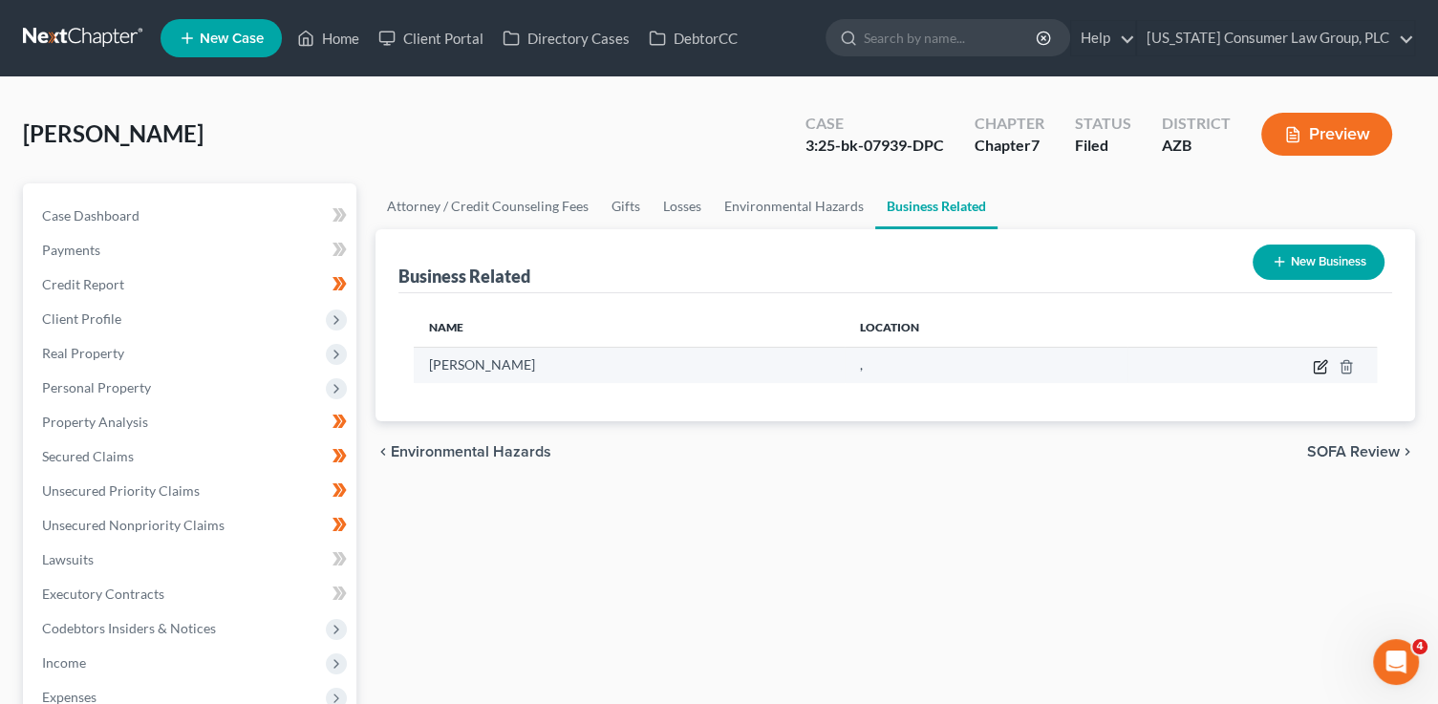
click at [1316, 369] on icon "button" at bounding box center [1320, 366] width 15 height 15
select select "sole_proprietor"
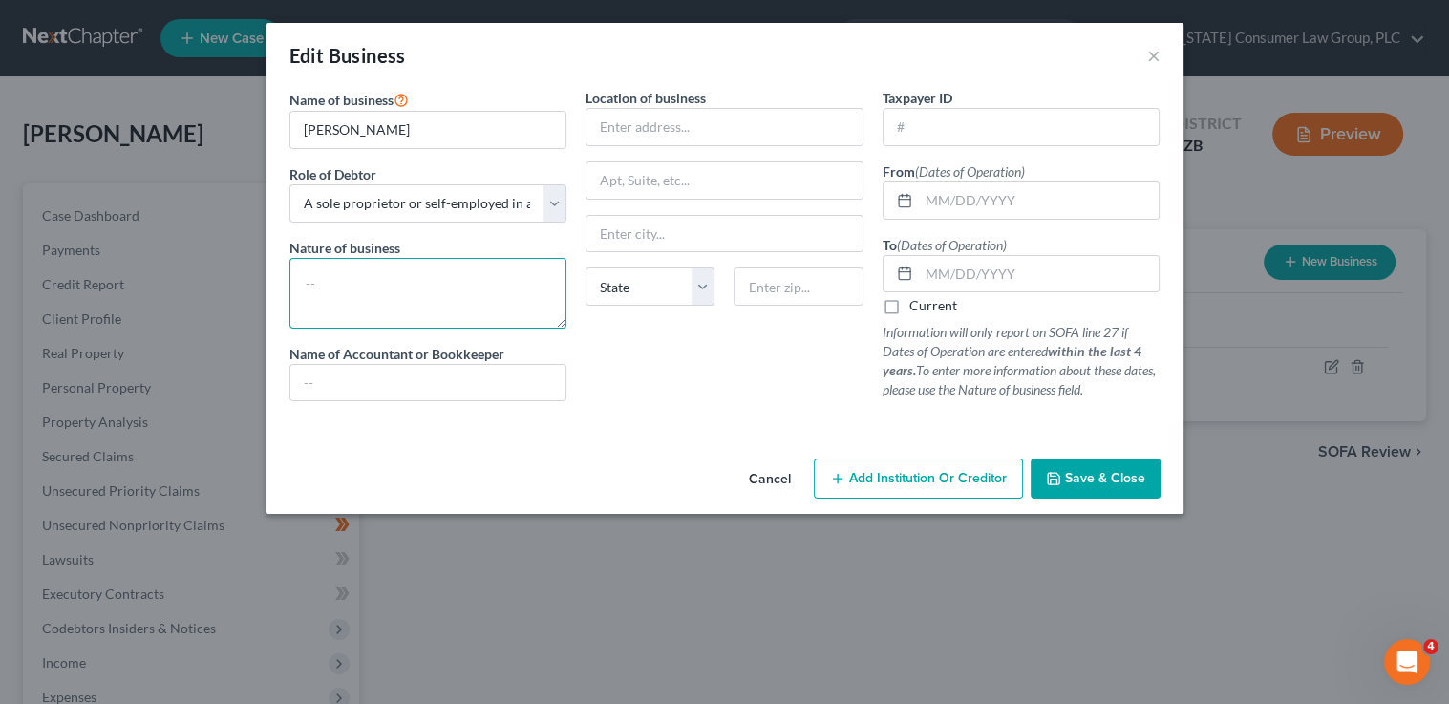
click at [470, 314] on textarea at bounding box center [428, 293] width 278 height 71
type textarea "Janitorial"
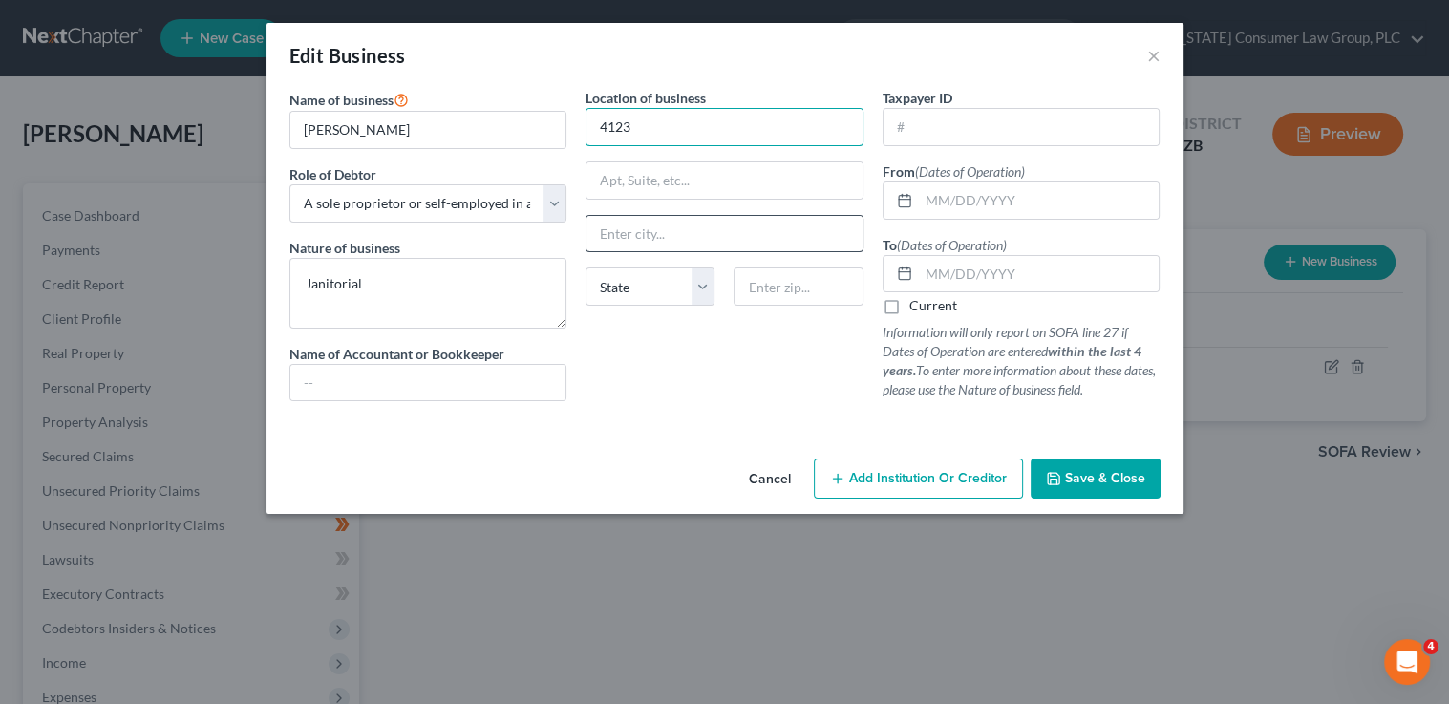
type input "4123 North Jay Court"
type input "Prescott Valley"
select select "3"
type input "86315"
click at [934, 211] on input "text" at bounding box center [1039, 200] width 241 height 36
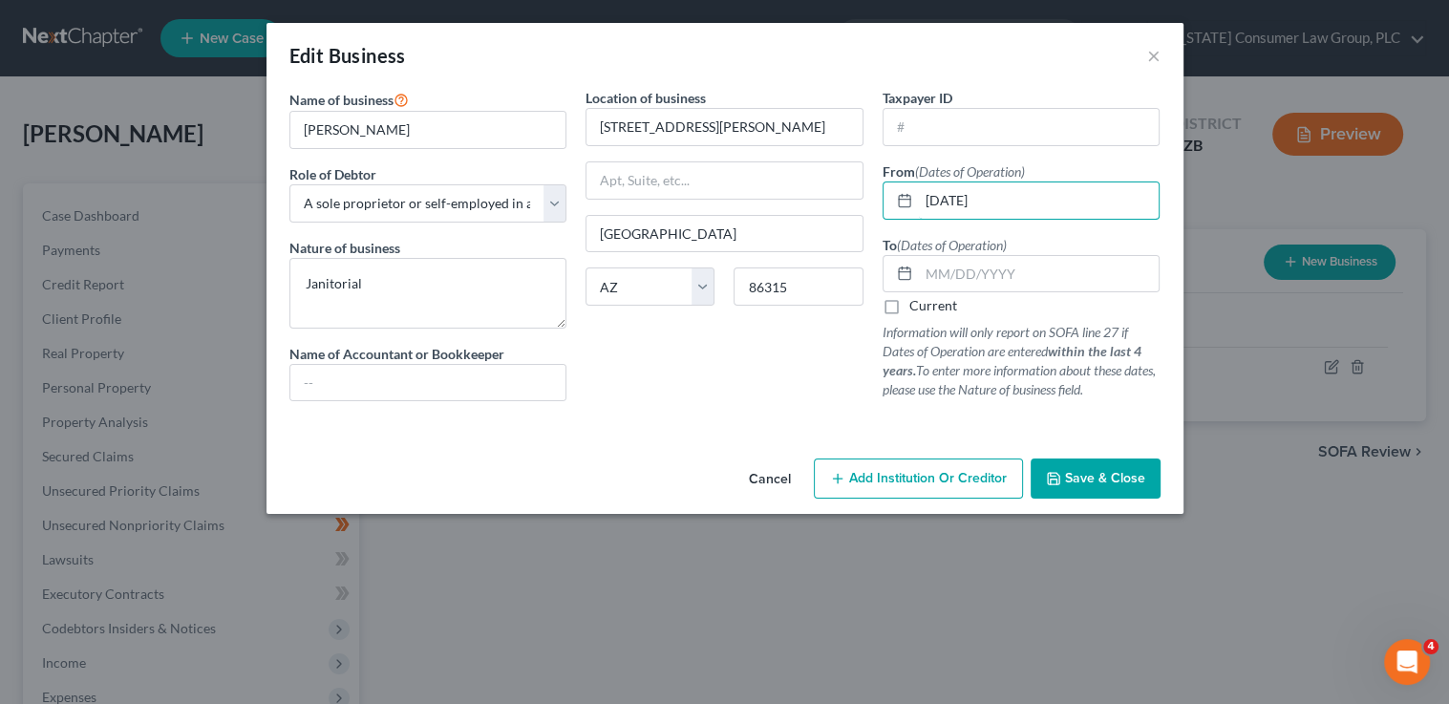
type input "01/01/2009"
click at [909, 311] on label "Current" at bounding box center [933, 305] width 48 height 19
click at [917, 309] on input "Current" at bounding box center [923, 302] width 12 height 12
checkbox input "true"
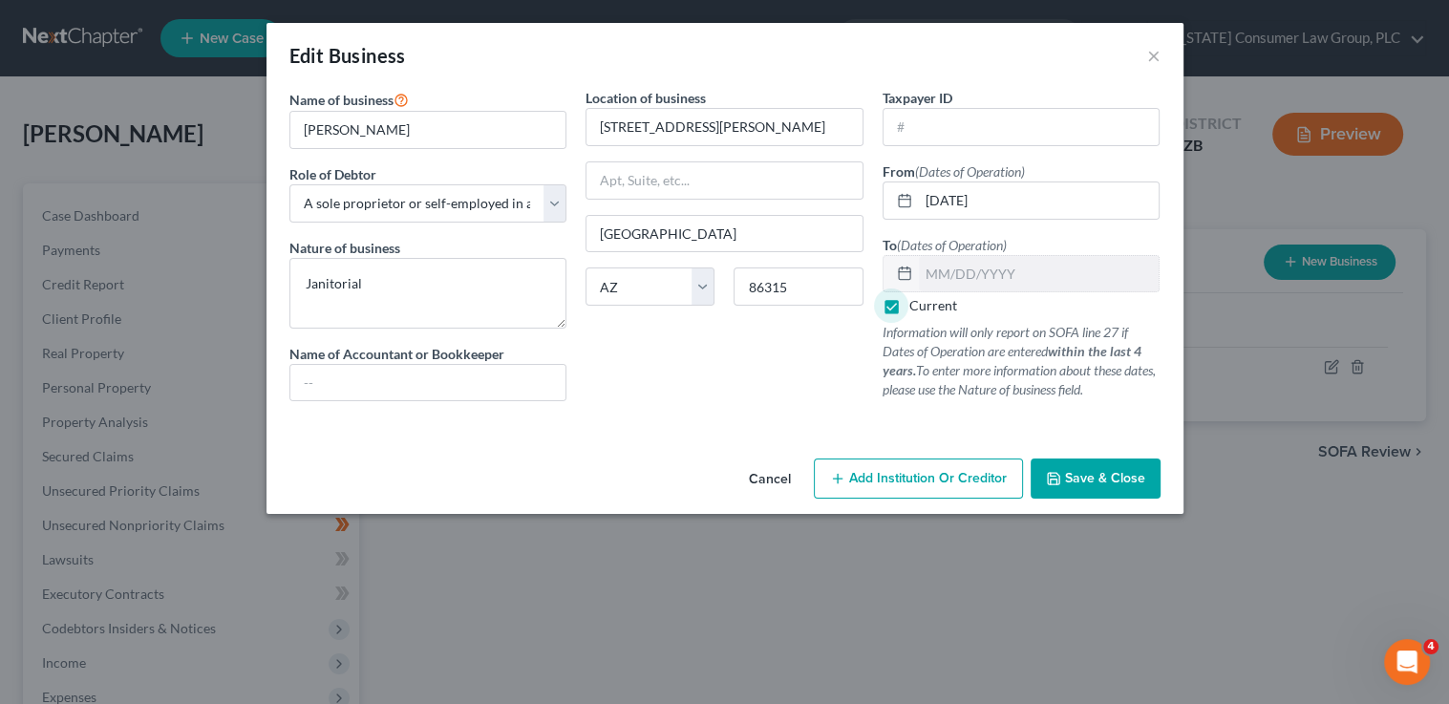
click at [1141, 472] on span "Save & Close" at bounding box center [1105, 478] width 80 height 16
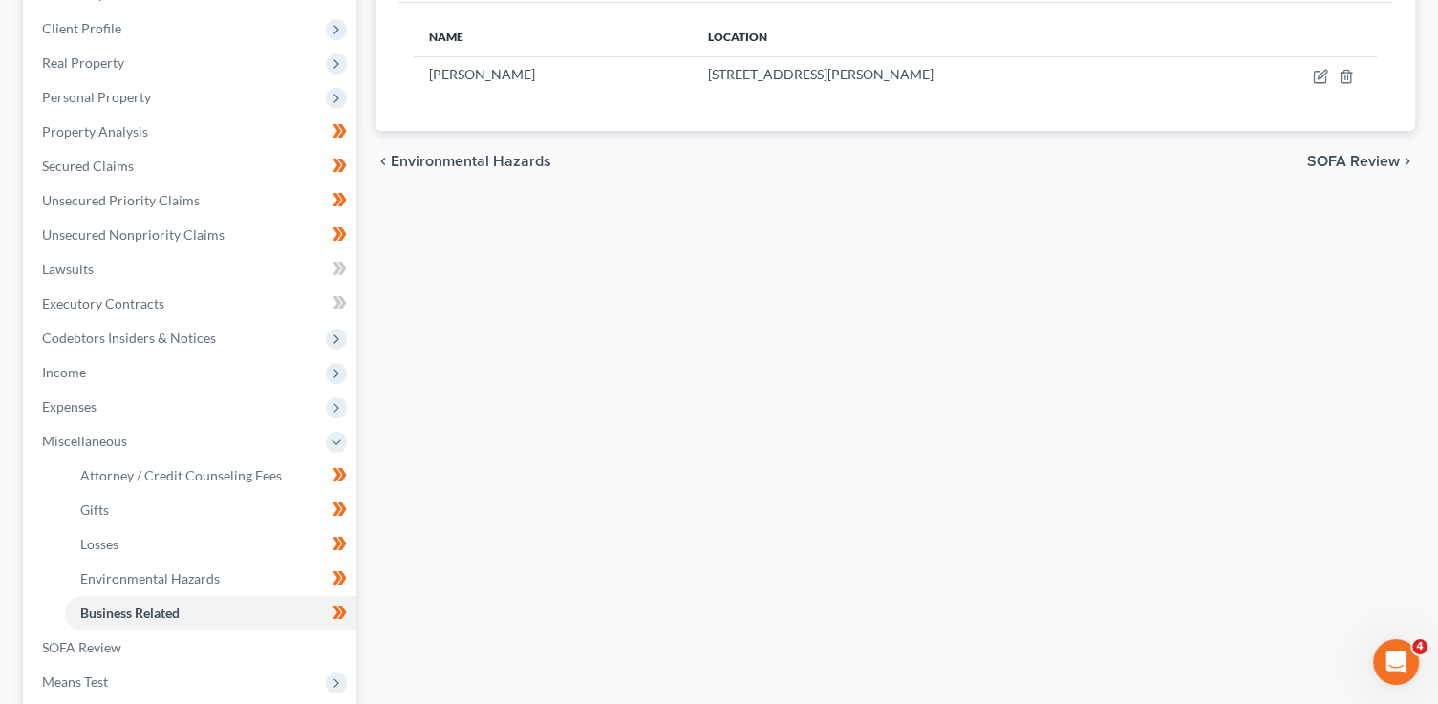
scroll to position [245, 0]
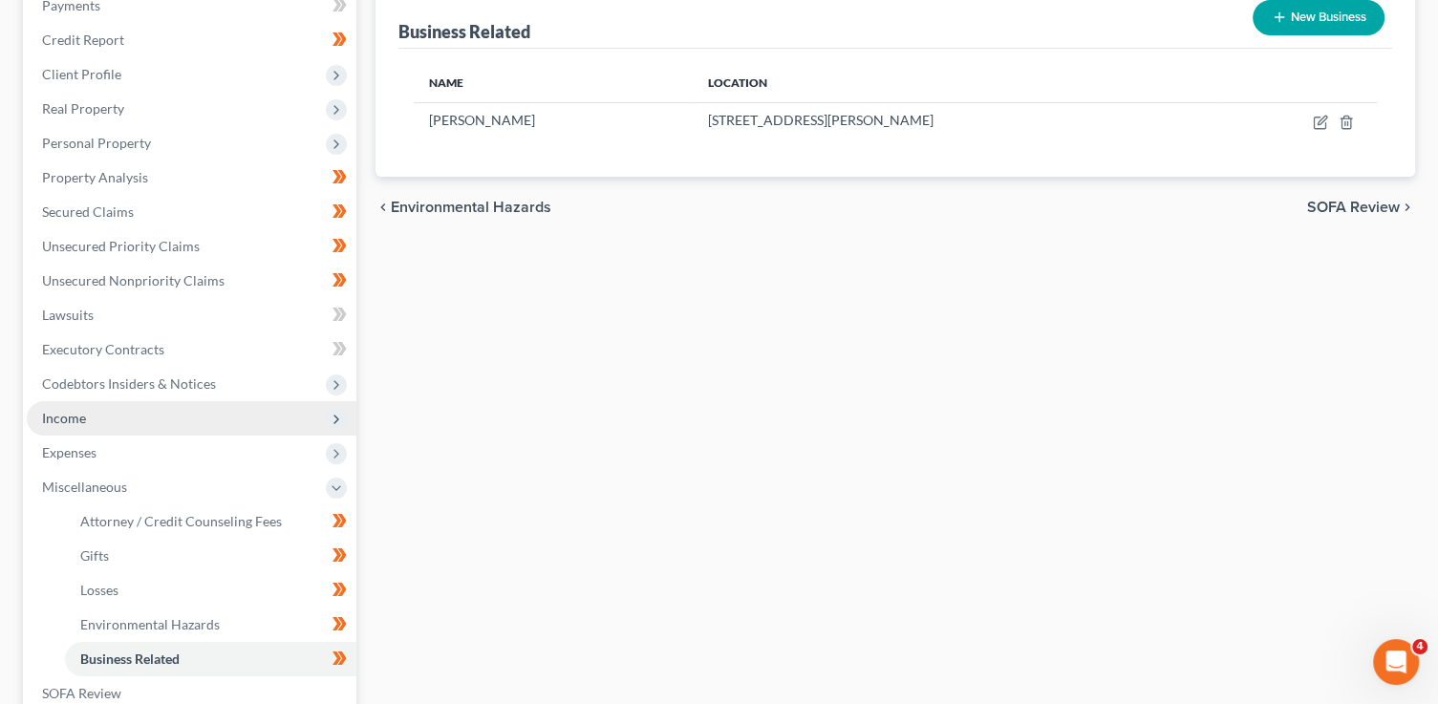
click at [189, 415] on span "Income" at bounding box center [192, 418] width 330 height 34
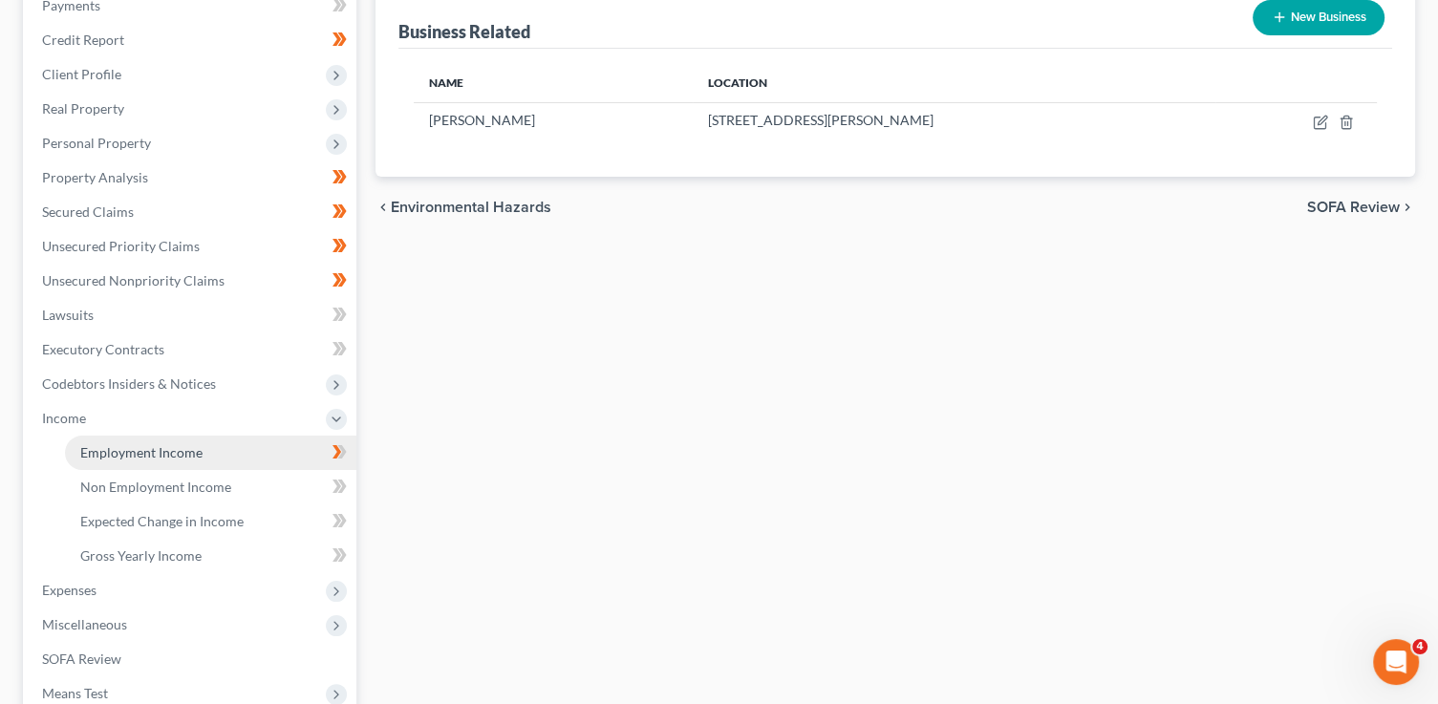
click at [217, 453] on link "Employment Income" at bounding box center [210, 453] width 291 height 34
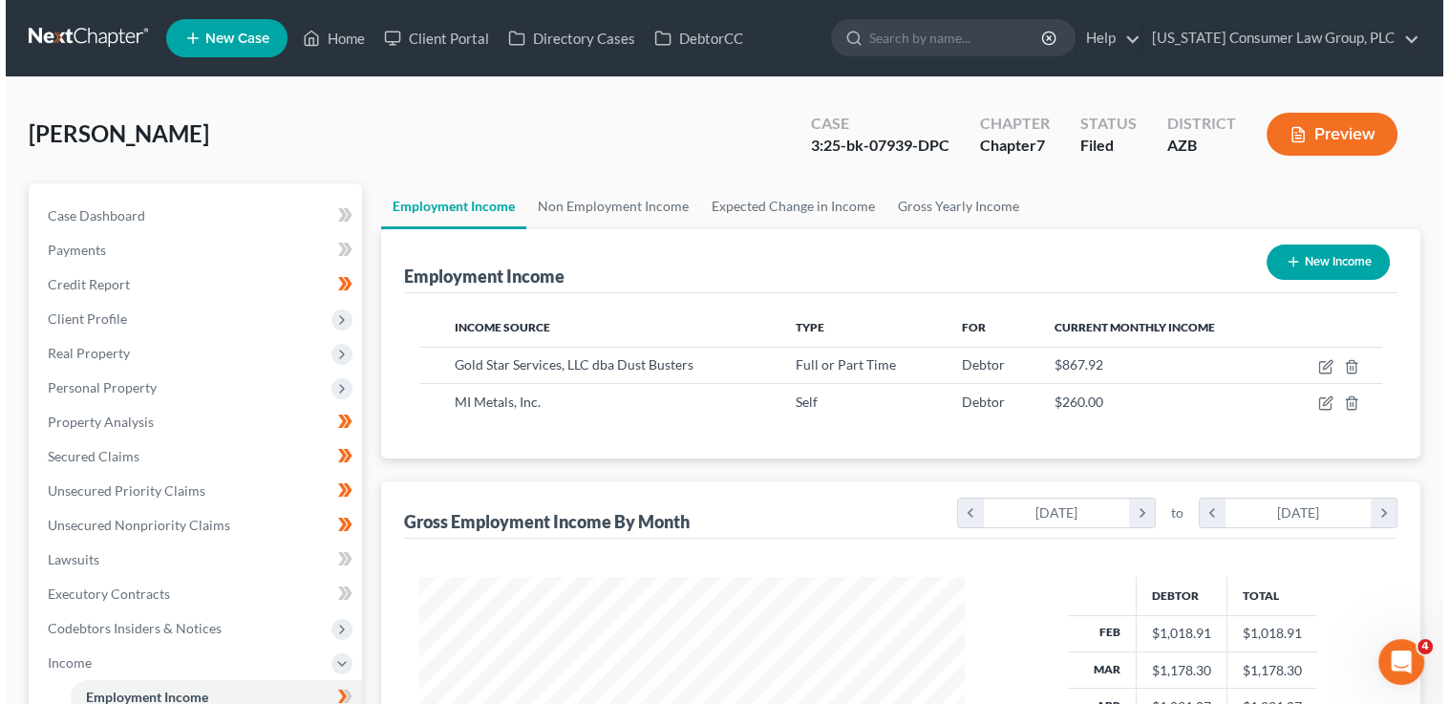
scroll to position [340, 584]
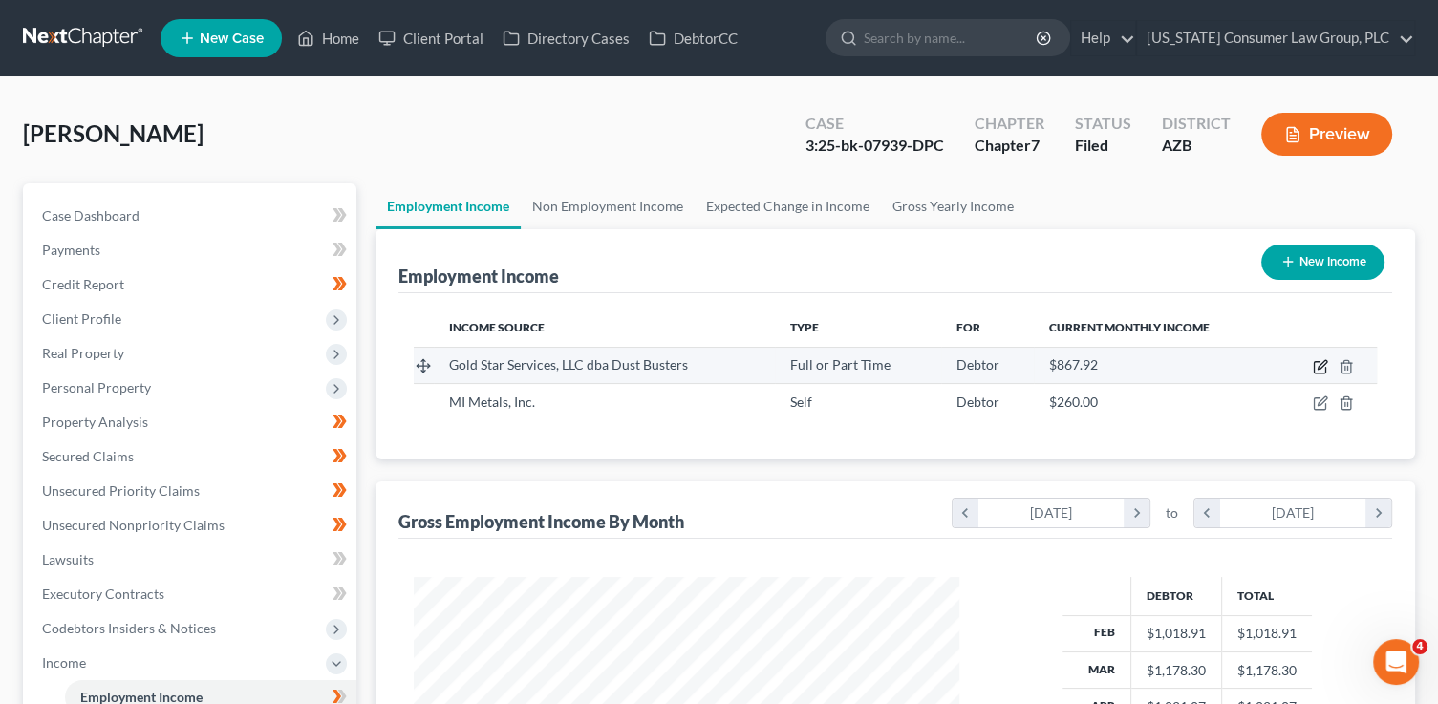
click at [1319, 366] on icon "button" at bounding box center [1320, 366] width 15 height 15
select select "0"
select select "3"
select select "2"
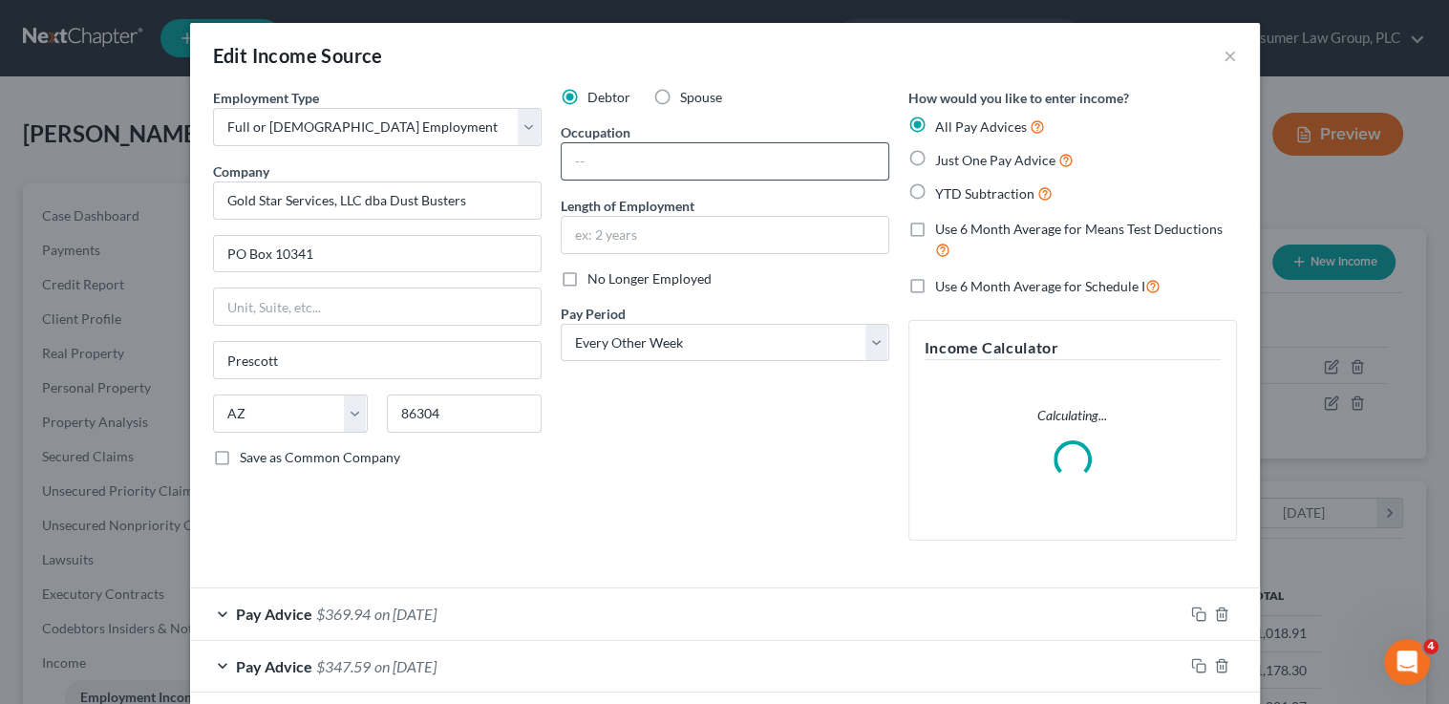
scroll to position [340, 588]
click at [666, 159] on input "text" at bounding box center [725, 161] width 327 height 36
type input "N"
type input "Janitor"
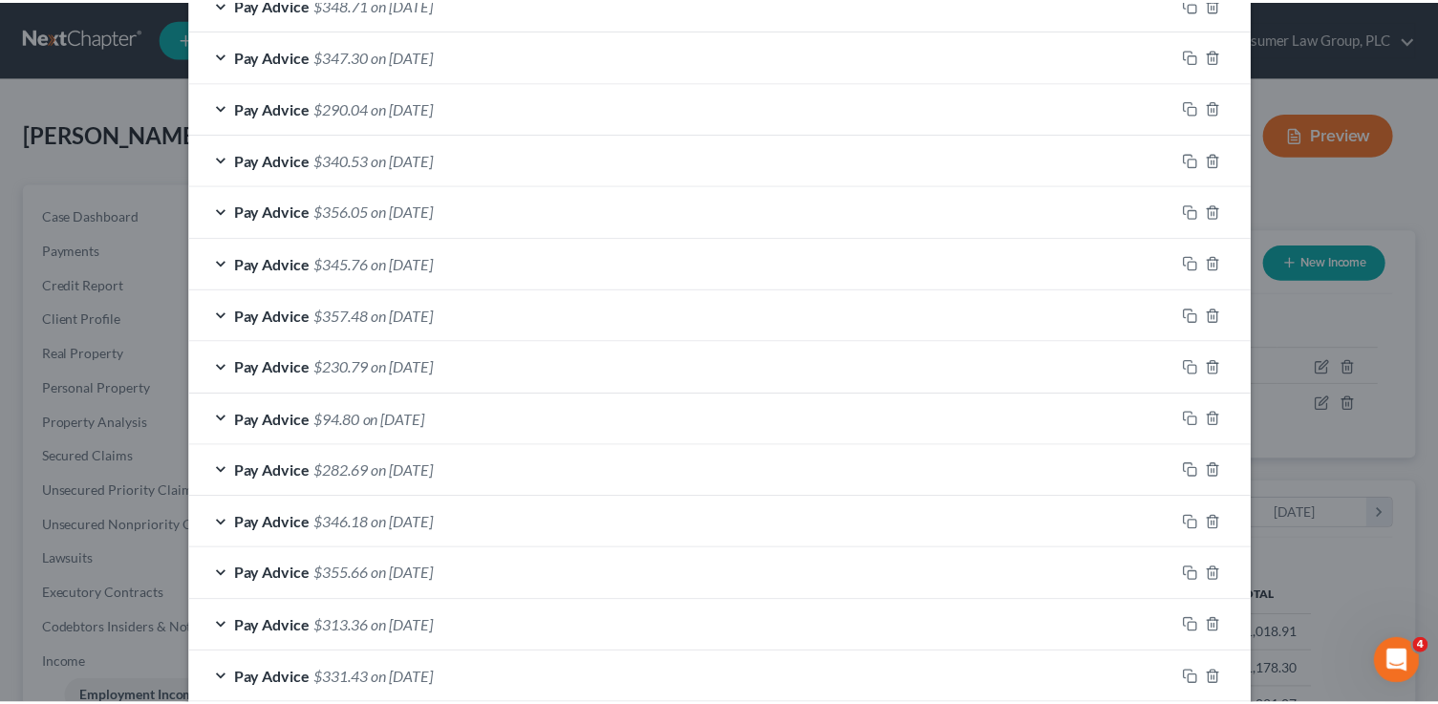
scroll to position [919, 0]
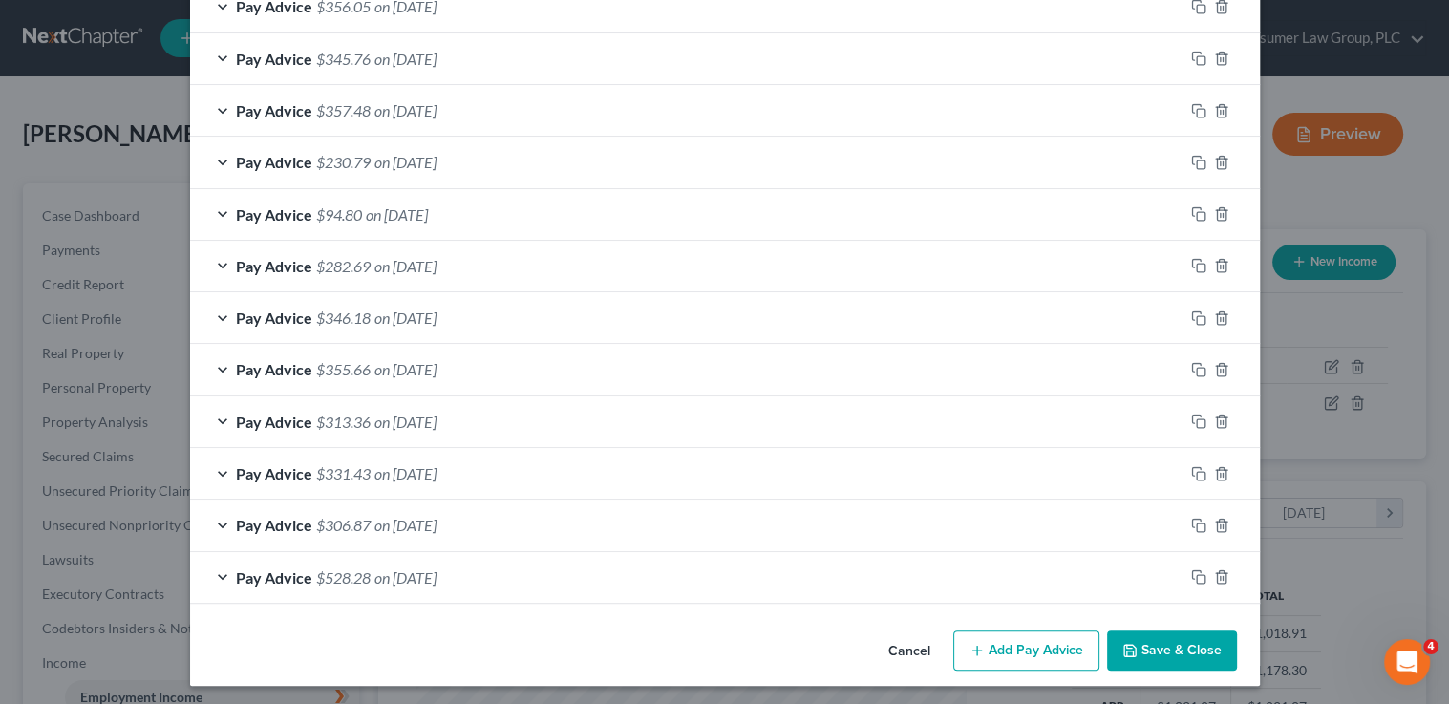
type input "8 years"
click at [1181, 647] on button "Save & Close" at bounding box center [1172, 650] width 130 height 40
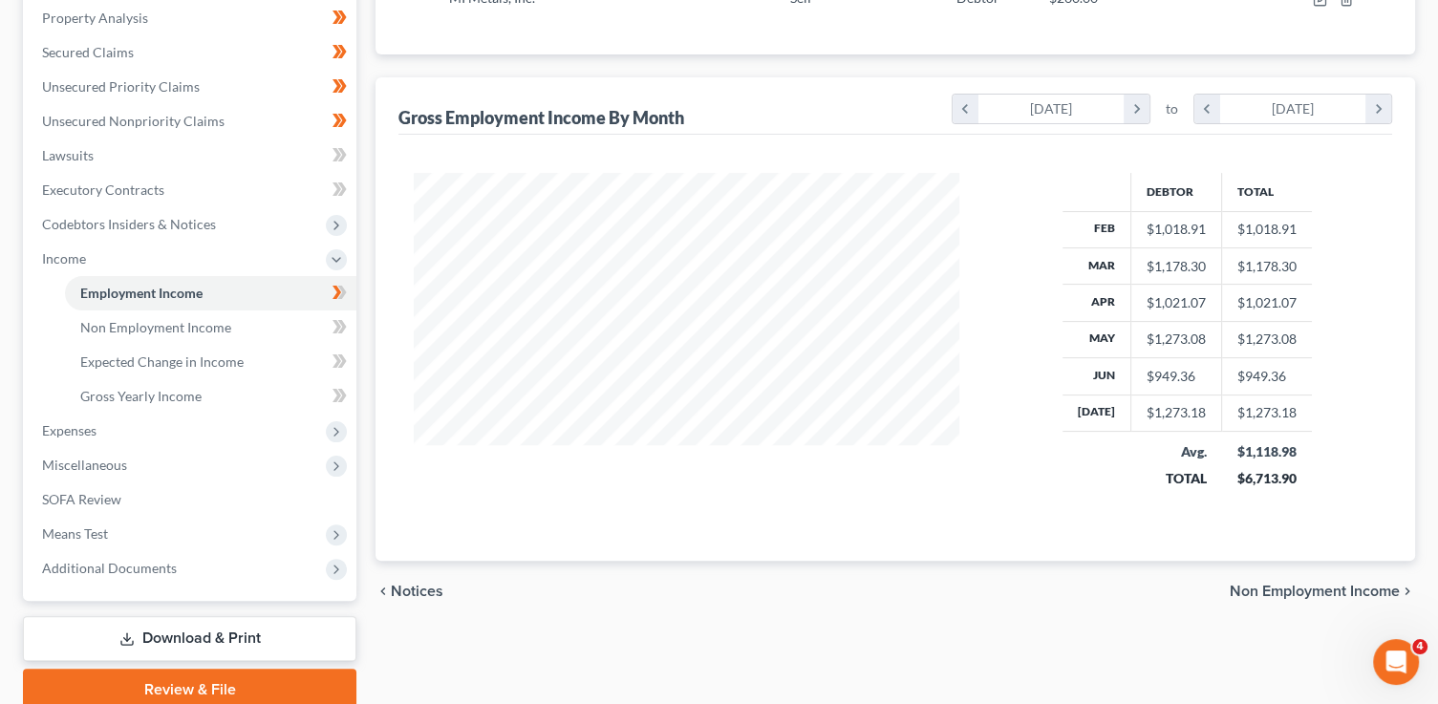
scroll to position [440, 0]
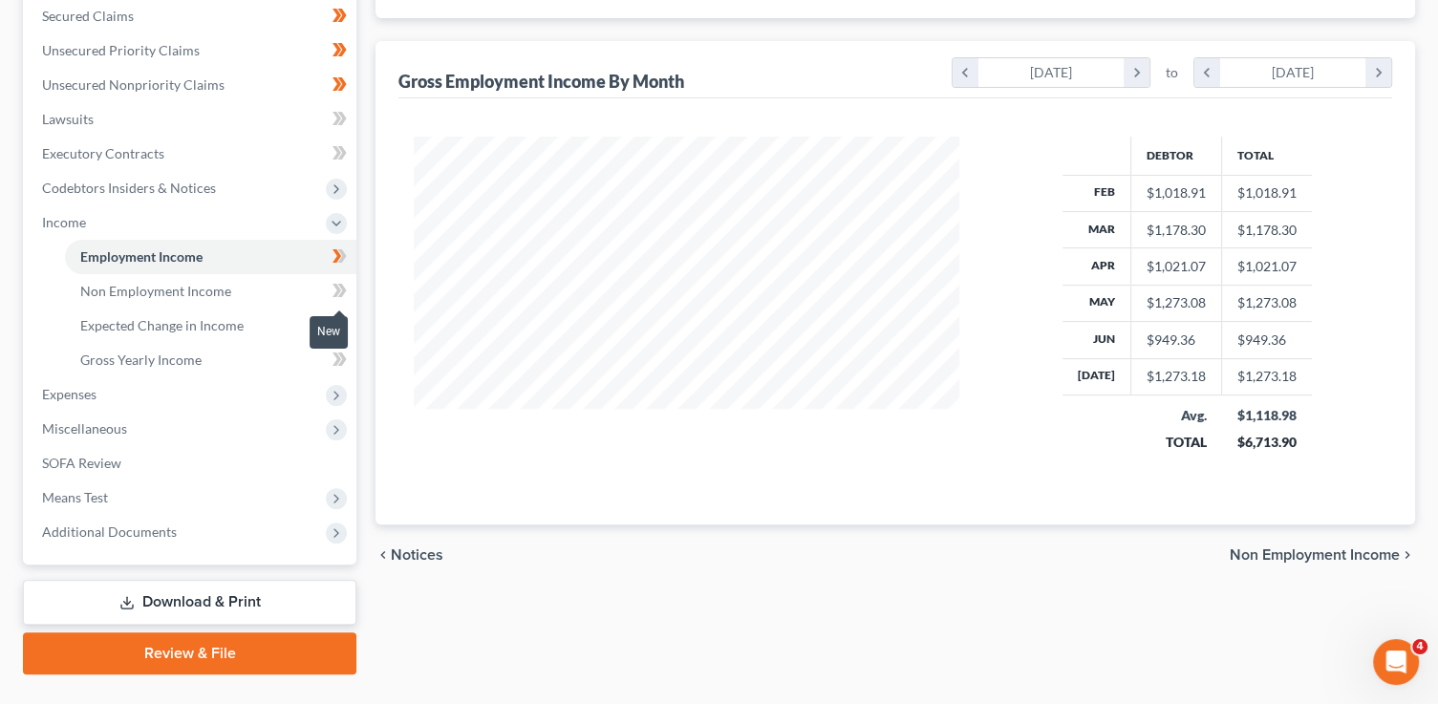
click at [346, 293] on icon at bounding box center [339, 291] width 14 height 24
click at [343, 323] on icon at bounding box center [342, 324] width 9 height 13
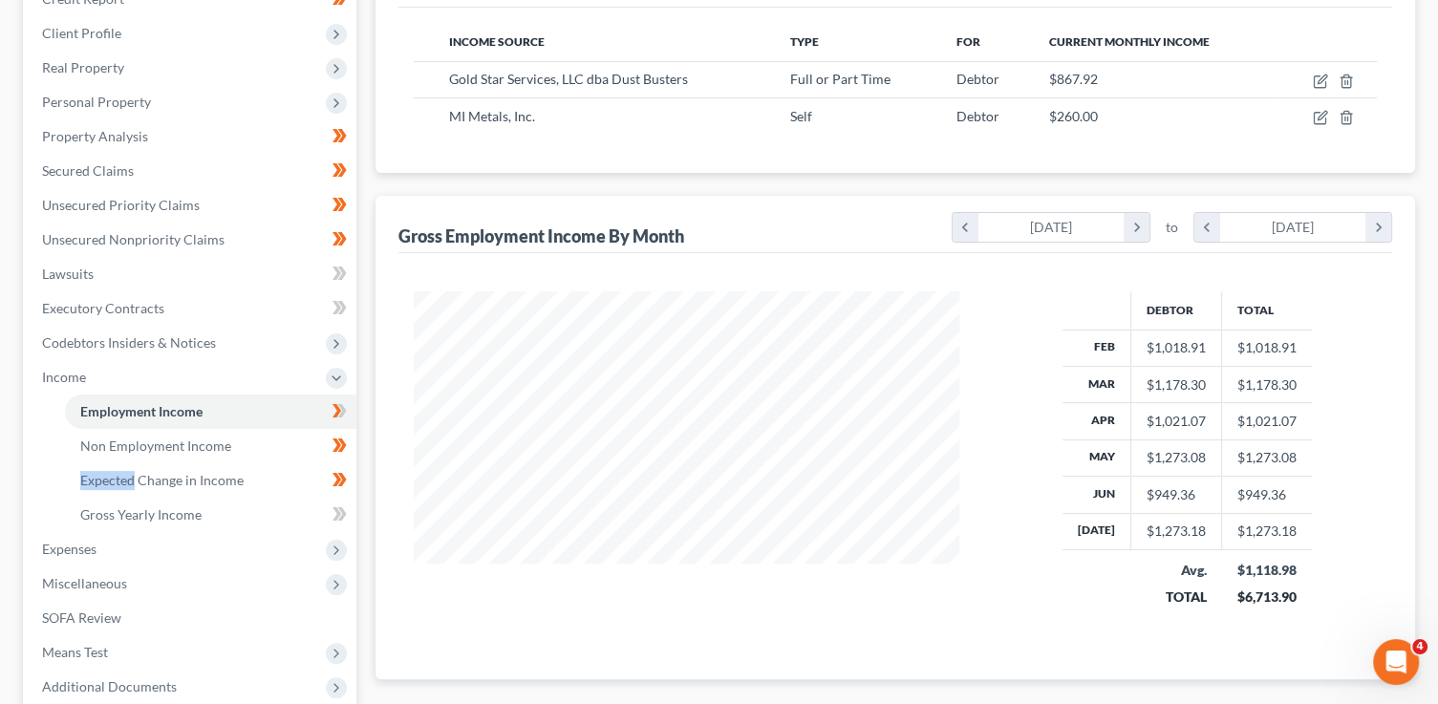
scroll to position [230, 0]
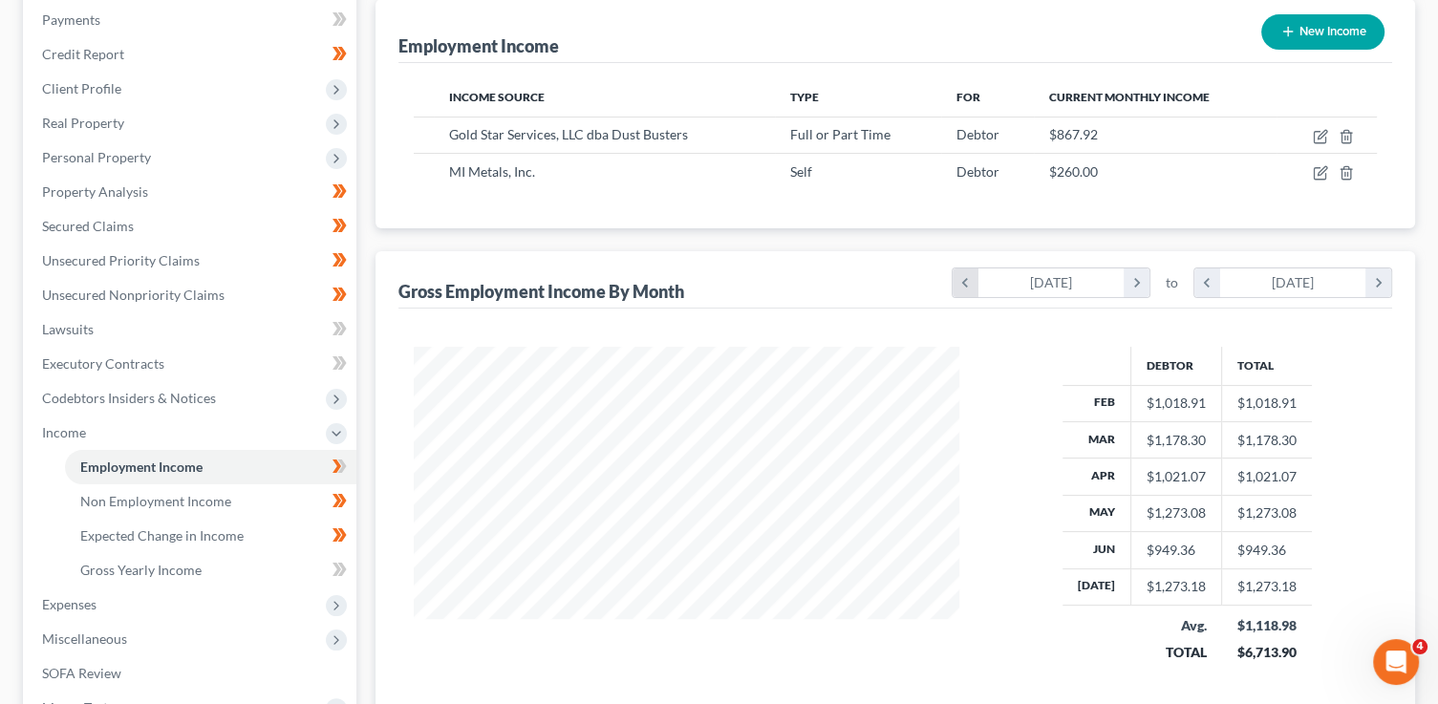
click at [966, 285] on icon "chevron_left" at bounding box center [965, 282] width 26 height 29
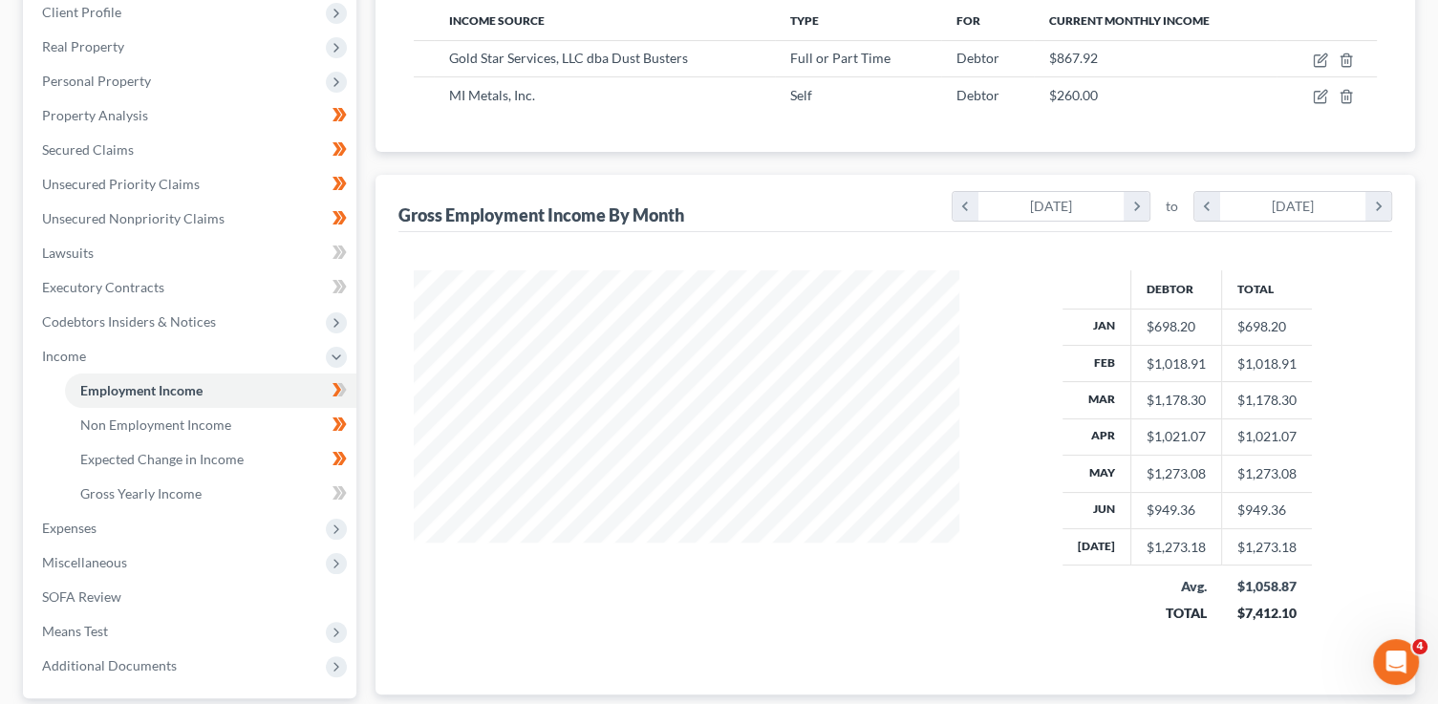
scroll to position [388, 0]
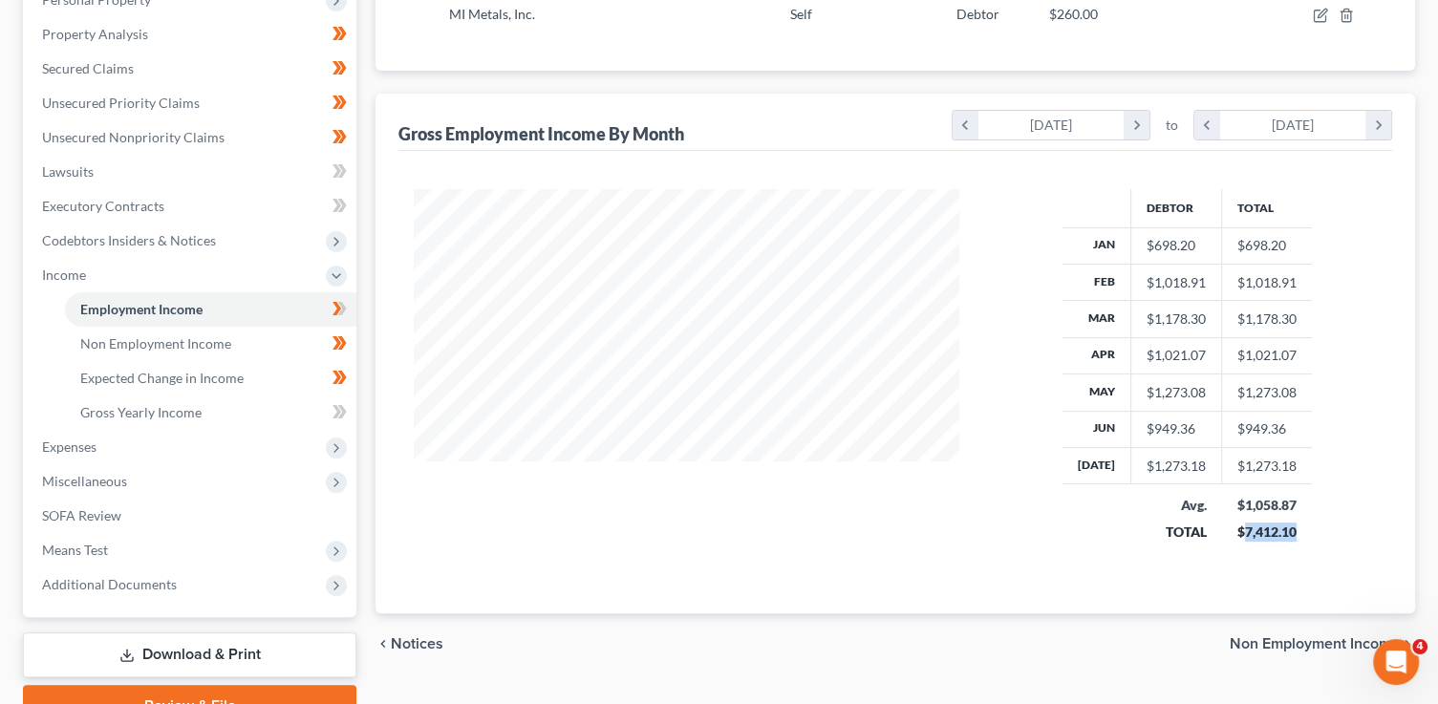
drag, startPoint x: 1296, startPoint y: 534, endPoint x: 1241, endPoint y: 527, distance: 55.8
click at [1241, 527] on td "$1,058.87 $7,412.10" at bounding box center [1267, 518] width 91 height 68
copy div "7,412.10"
click at [162, 405] on span "Gross Yearly Income" at bounding box center [140, 412] width 121 height 16
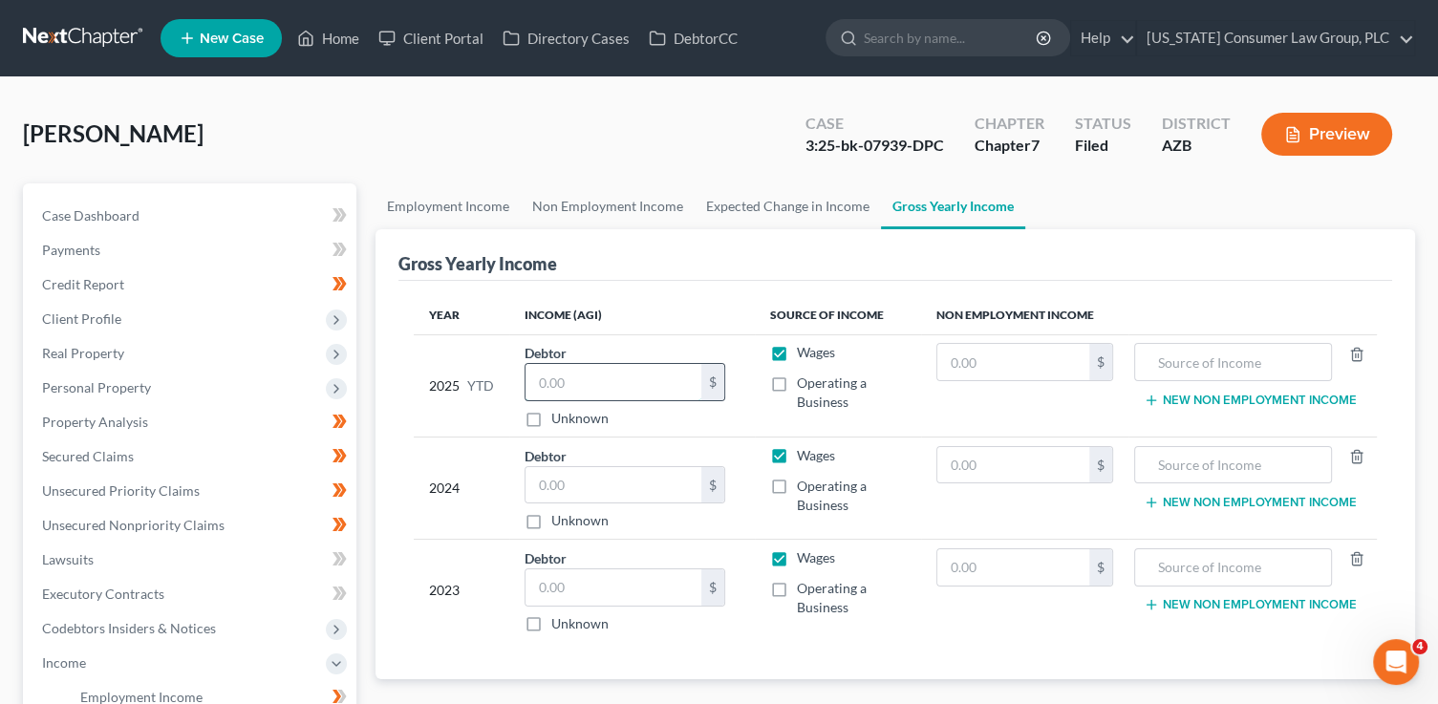
click at [610, 391] on input "text" at bounding box center [613, 382] width 176 height 36
paste input "7,412.10"
type input "7,412.10"
click at [565, 483] on input "text" at bounding box center [613, 485] width 176 height 36
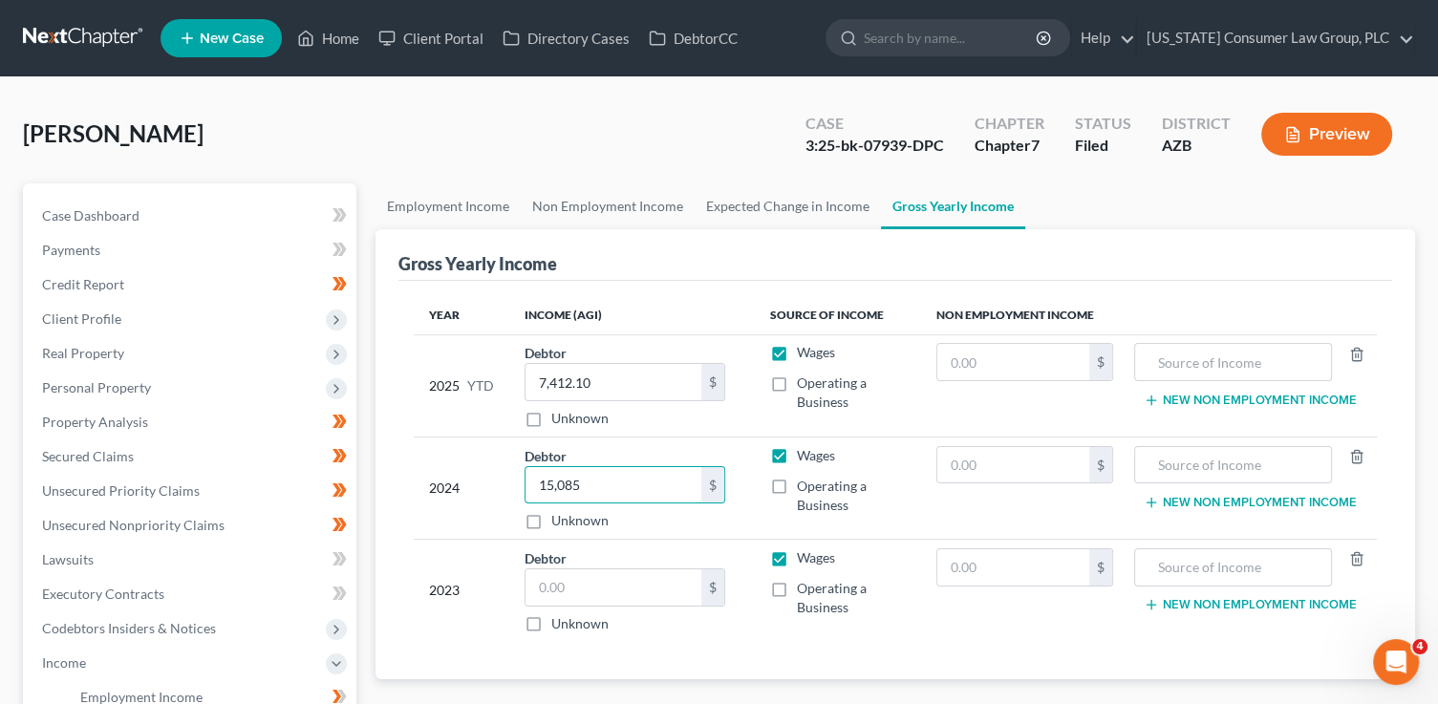
type input "15,085"
click at [602, 585] on input "text" at bounding box center [613, 587] width 176 height 36
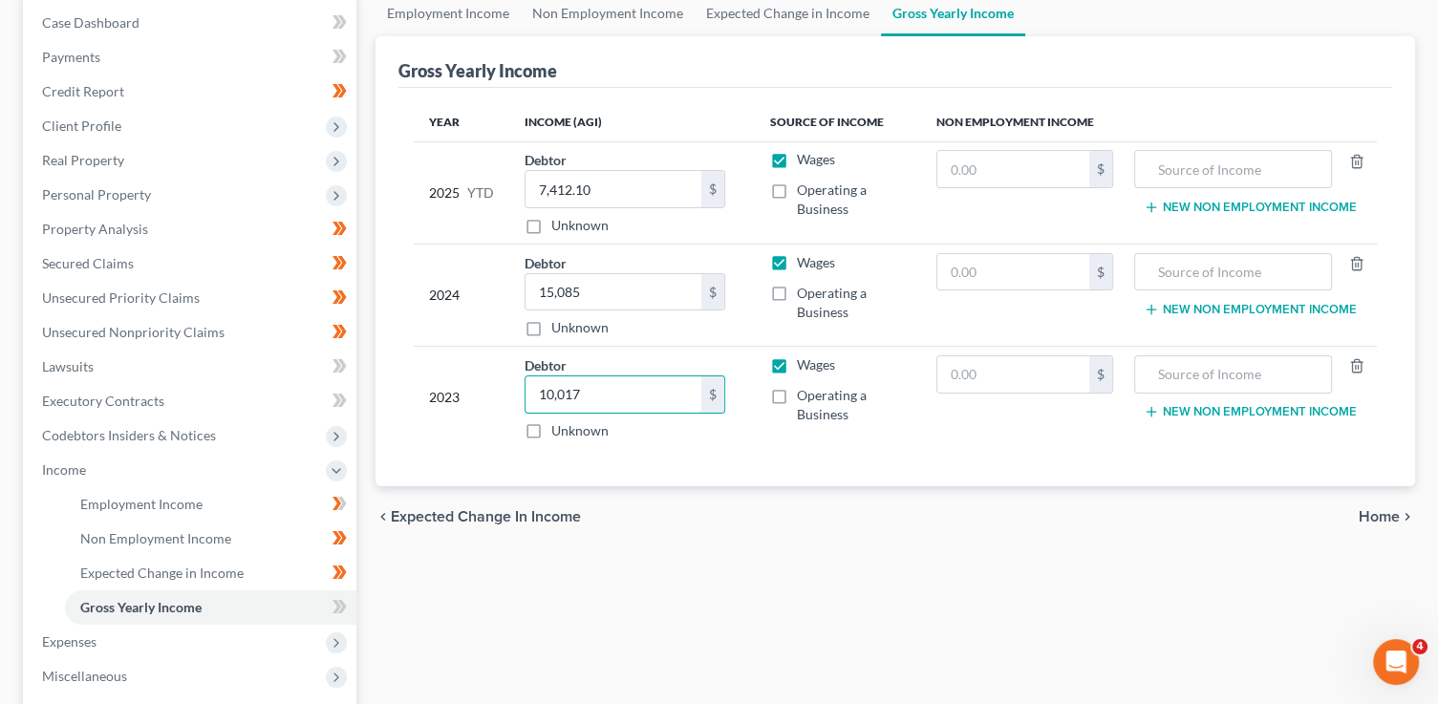
scroll to position [251, 0]
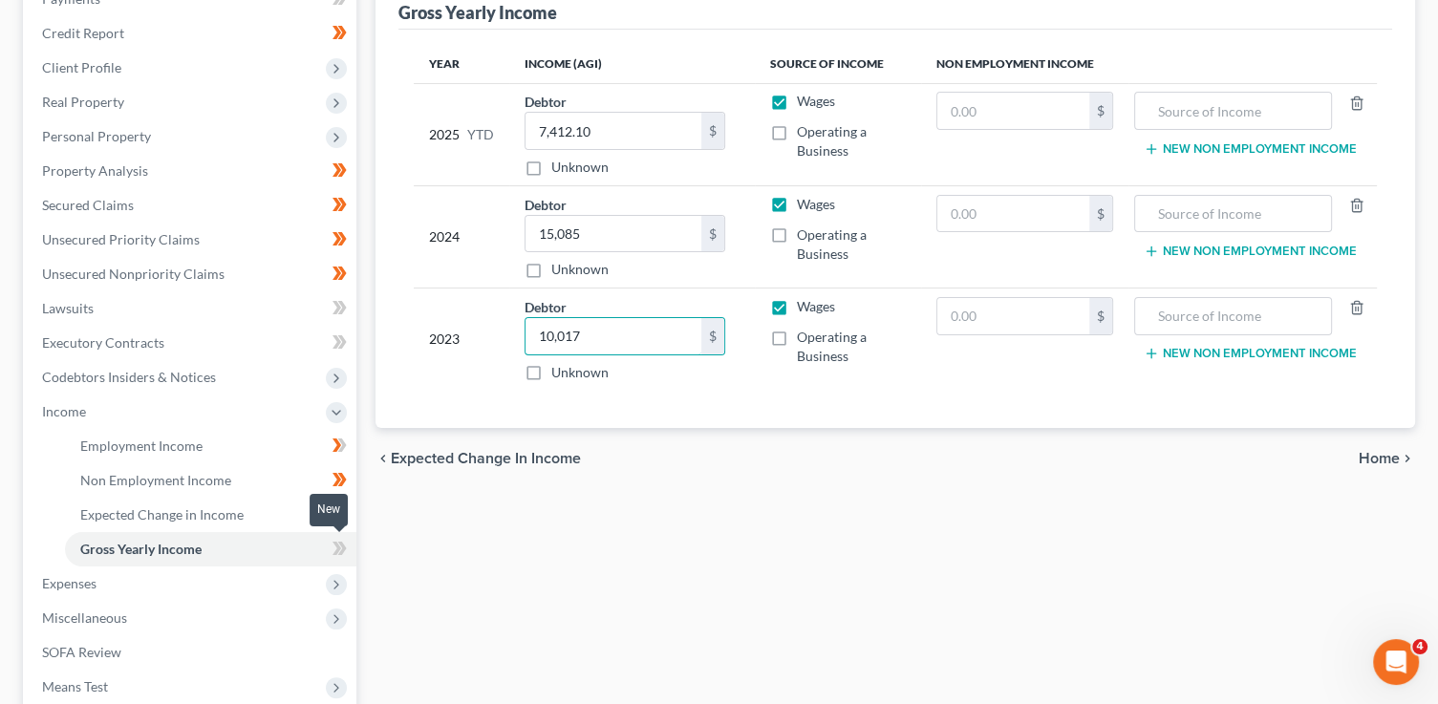
type input "10,017"
click at [352, 549] on span at bounding box center [339, 551] width 33 height 29
click at [349, 450] on span at bounding box center [339, 448] width 33 height 29
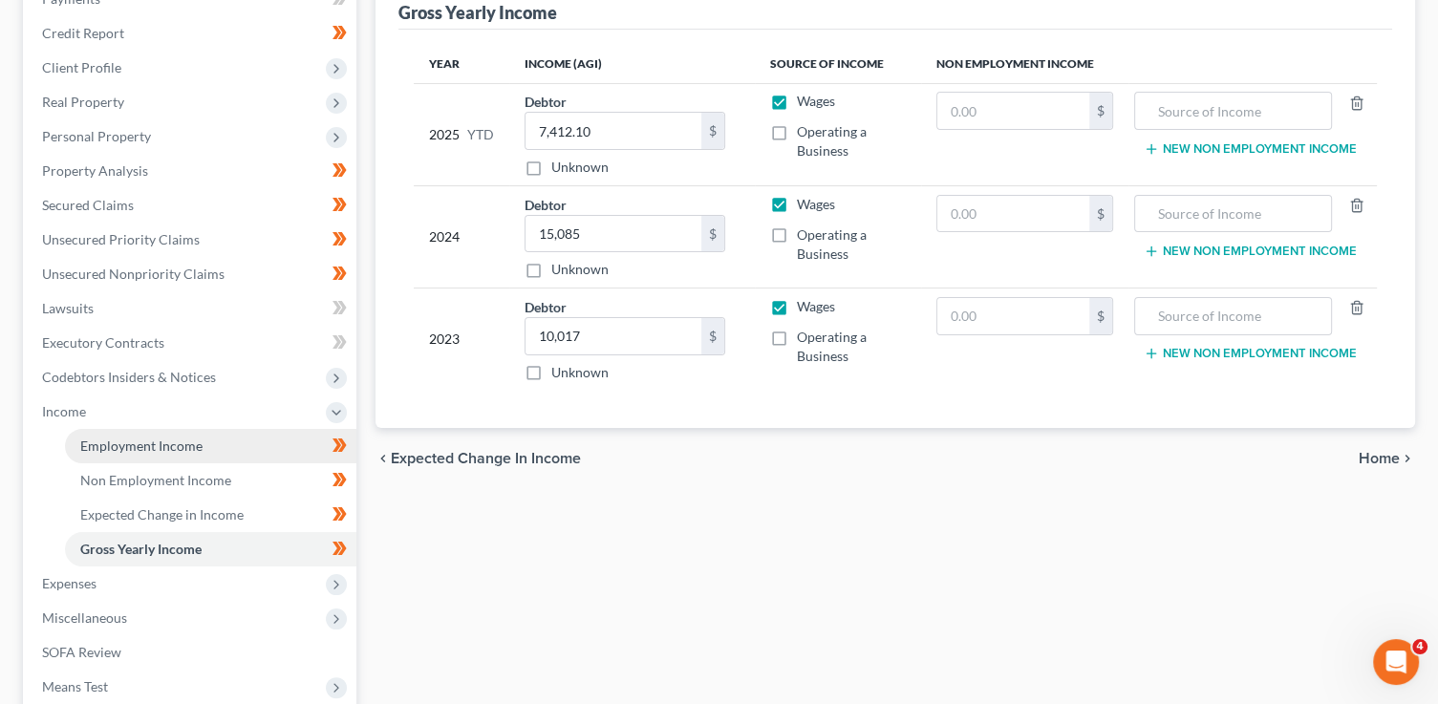
click at [271, 448] on link "Employment Income" at bounding box center [210, 446] width 291 height 34
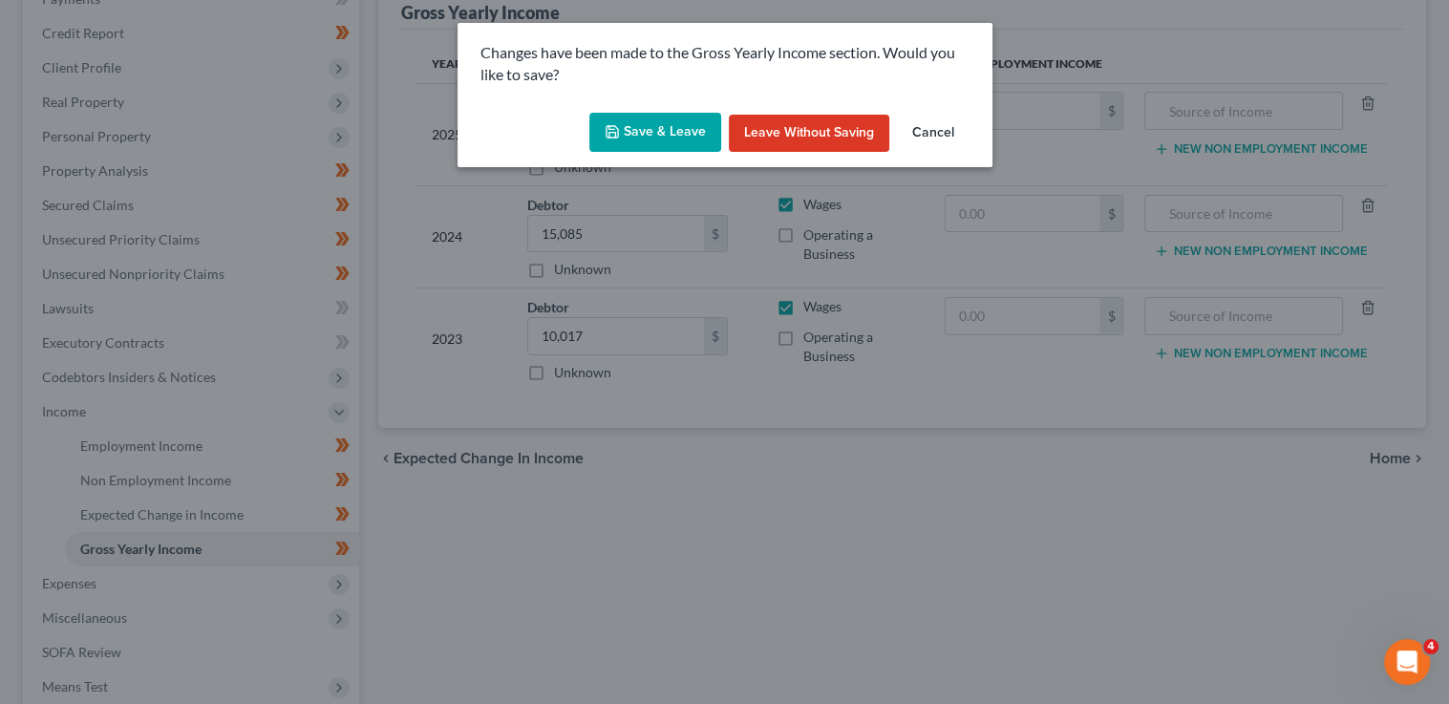
click at [654, 118] on button "Save & Leave" at bounding box center [655, 133] width 132 height 40
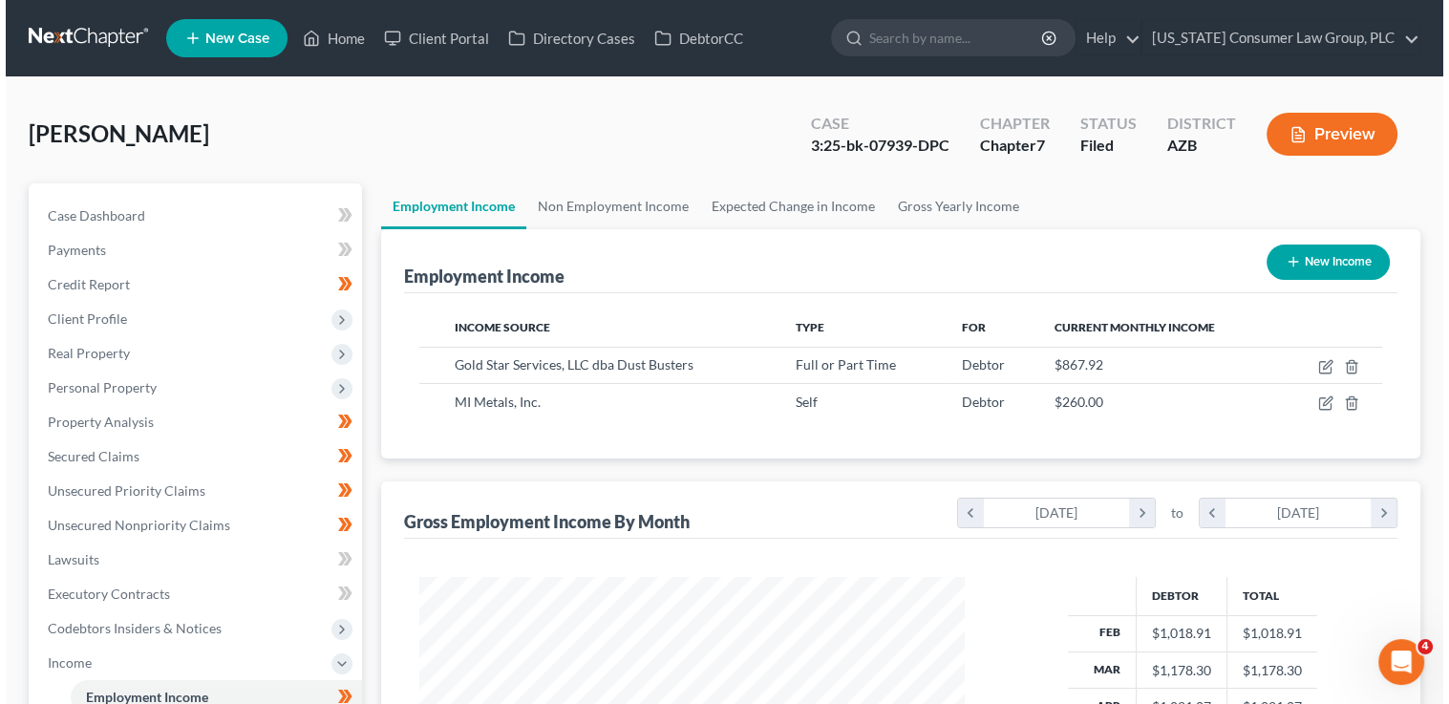
scroll to position [340, 584]
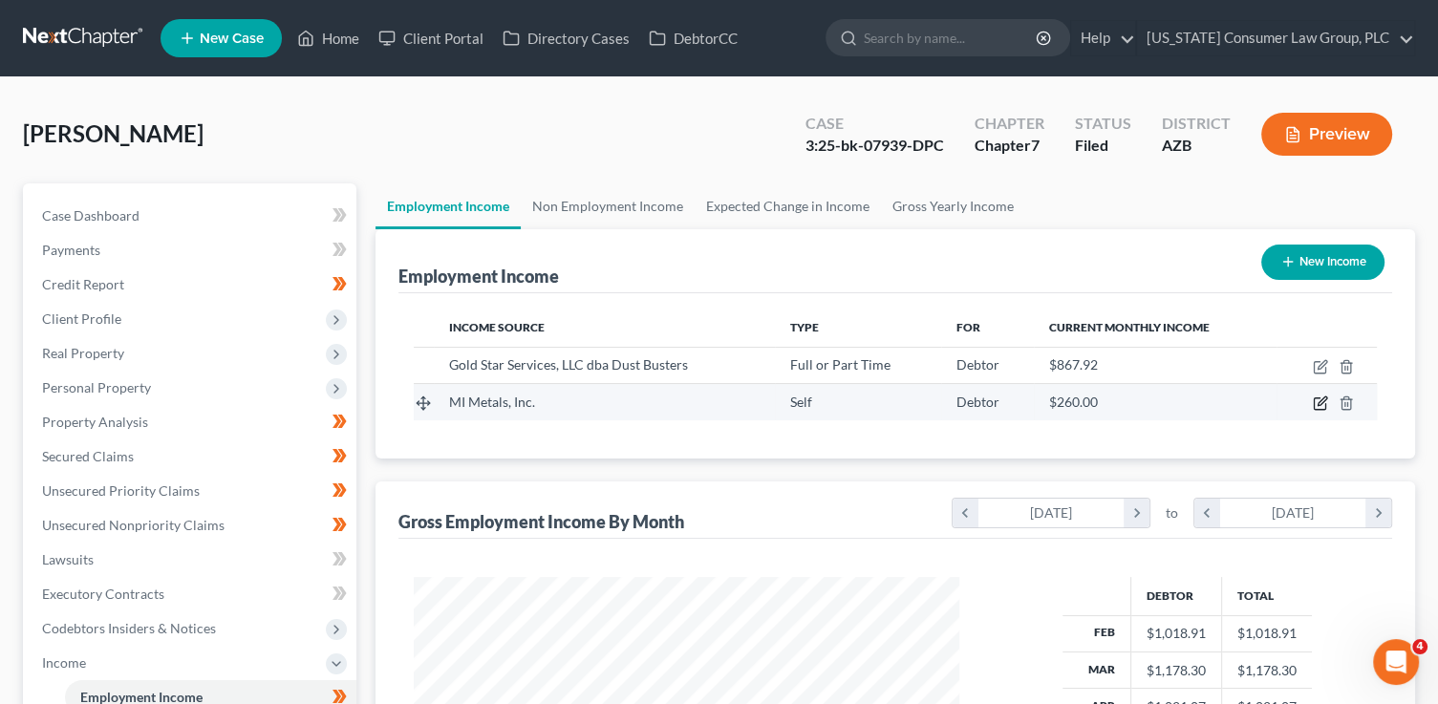
click at [1319, 401] on icon "button" at bounding box center [1321, 401] width 9 height 9
select select "1"
select select "9"
select select "0"
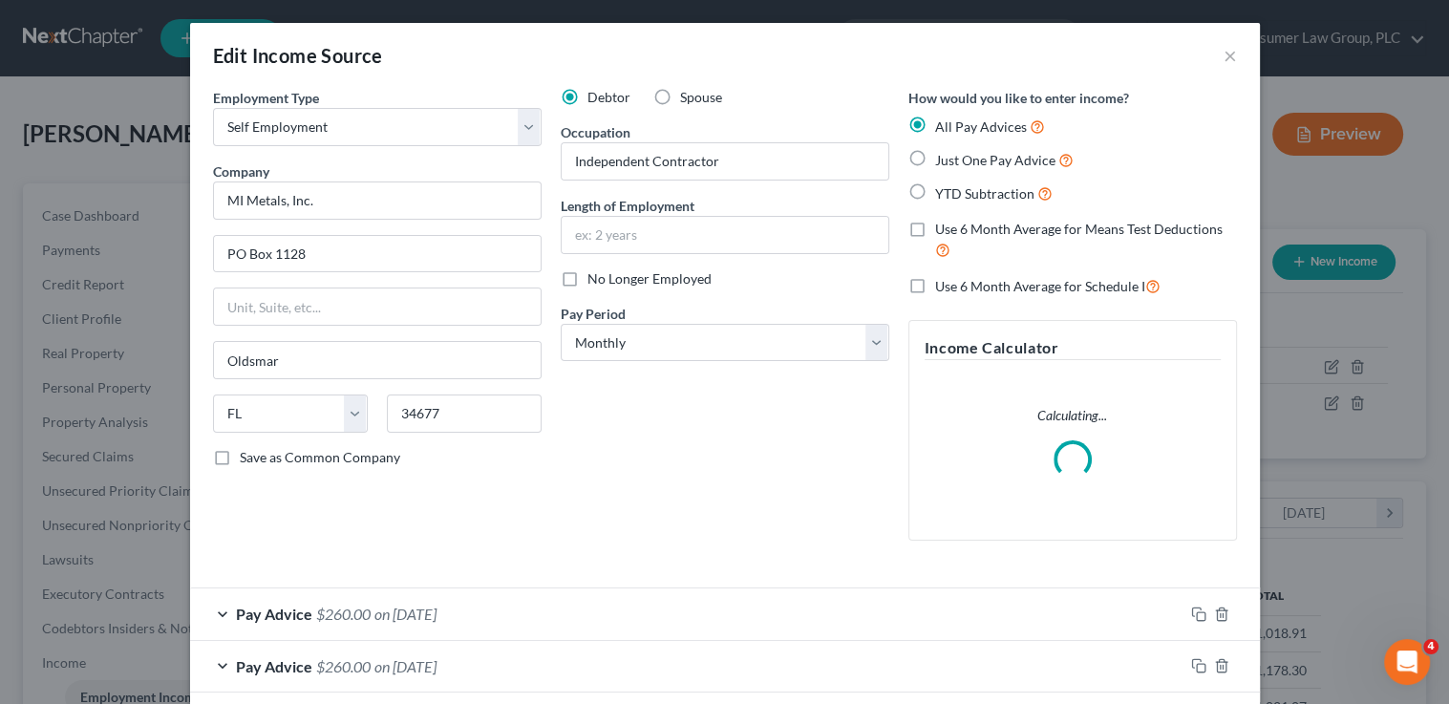
scroll to position [340, 588]
drag, startPoint x: 741, startPoint y: 167, endPoint x: 494, endPoint y: 154, distance: 247.8
click at [494, 154] on div "Employment Type * Select Full or Part Time Employment Self Employment Company *…" at bounding box center [724, 330] width 1043 height 484
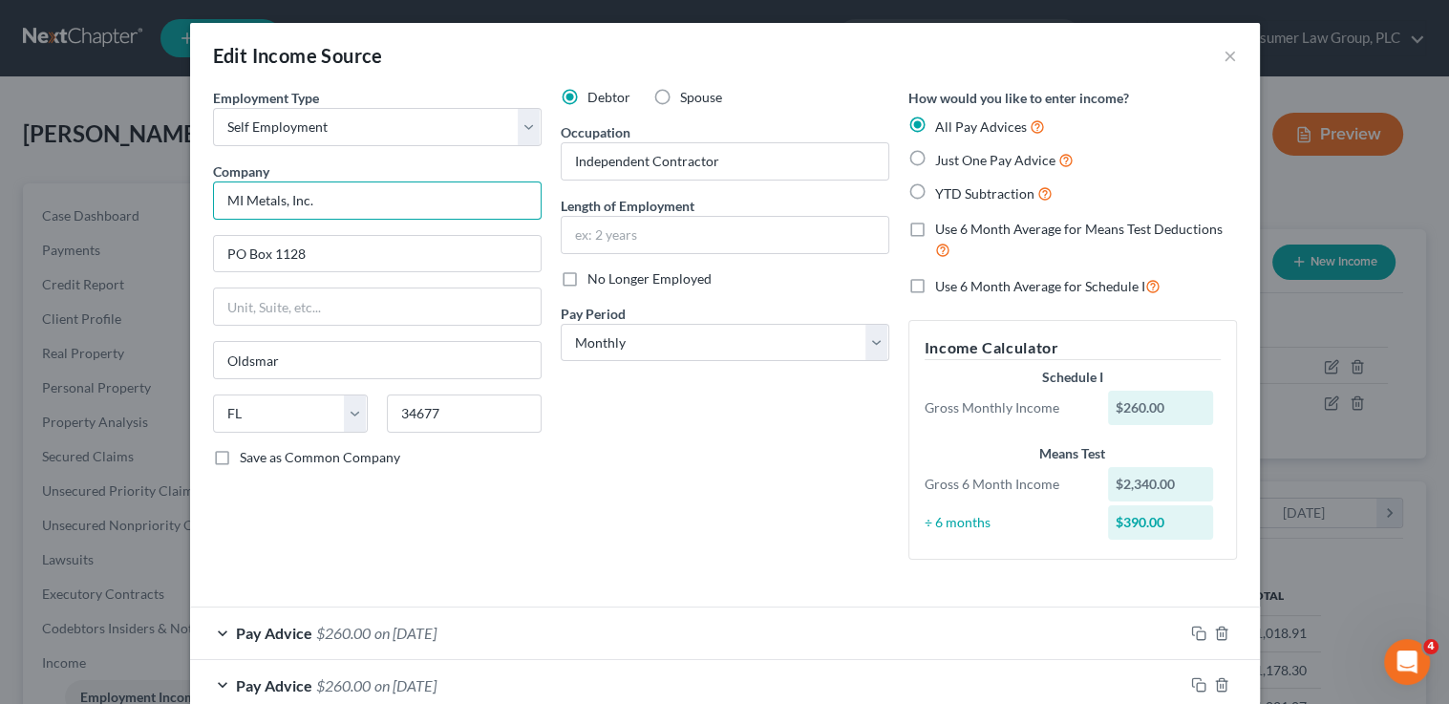
drag, startPoint x: 405, startPoint y: 198, endPoint x: 204, endPoint y: 192, distance: 200.7
click at [204, 192] on div "Employment Type * Select Full or Part Time Employment Self Employment Company *…" at bounding box center [377, 331] width 348 height 487
type input "Devin Patterson"
type input "4123 North Jay Court"
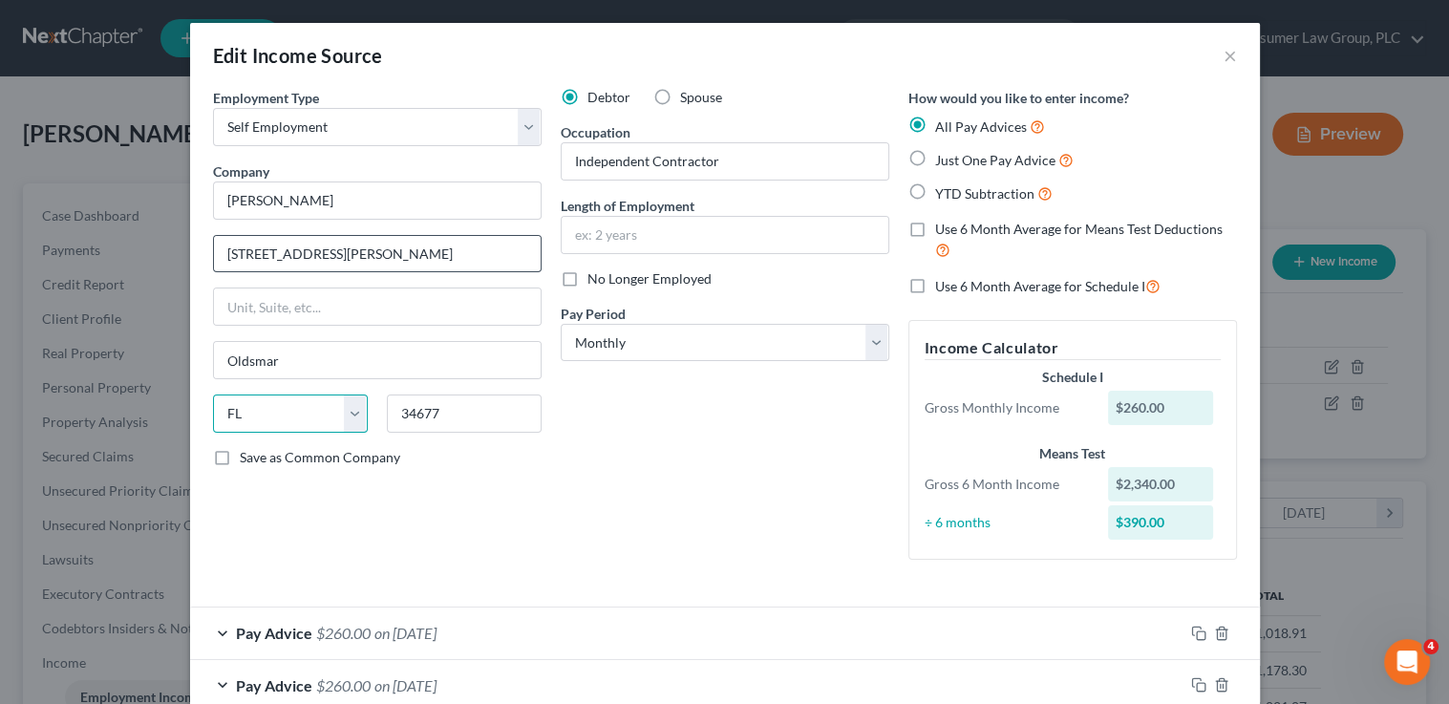
select select "3"
drag, startPoint x: 392, startPoint y: 368, endPoint x: 352, endPoint y: 362, distance: 40.5
click at [110, 319] on div "Edit Income Source × Employment Type * Select Full or Part Time Employment Self…" at bounding box center [724, 352] width 1449 height 704
click at [504, 390] on div "Employment Type * Select Full or Part Time Employment Self Employment Company *…" at bounding box center [377, 331] width 348 height 487
drag, startPoint x: 494, startPoint y: 411, endPoint x: 354, endPoint y: 395, distance: 140.4
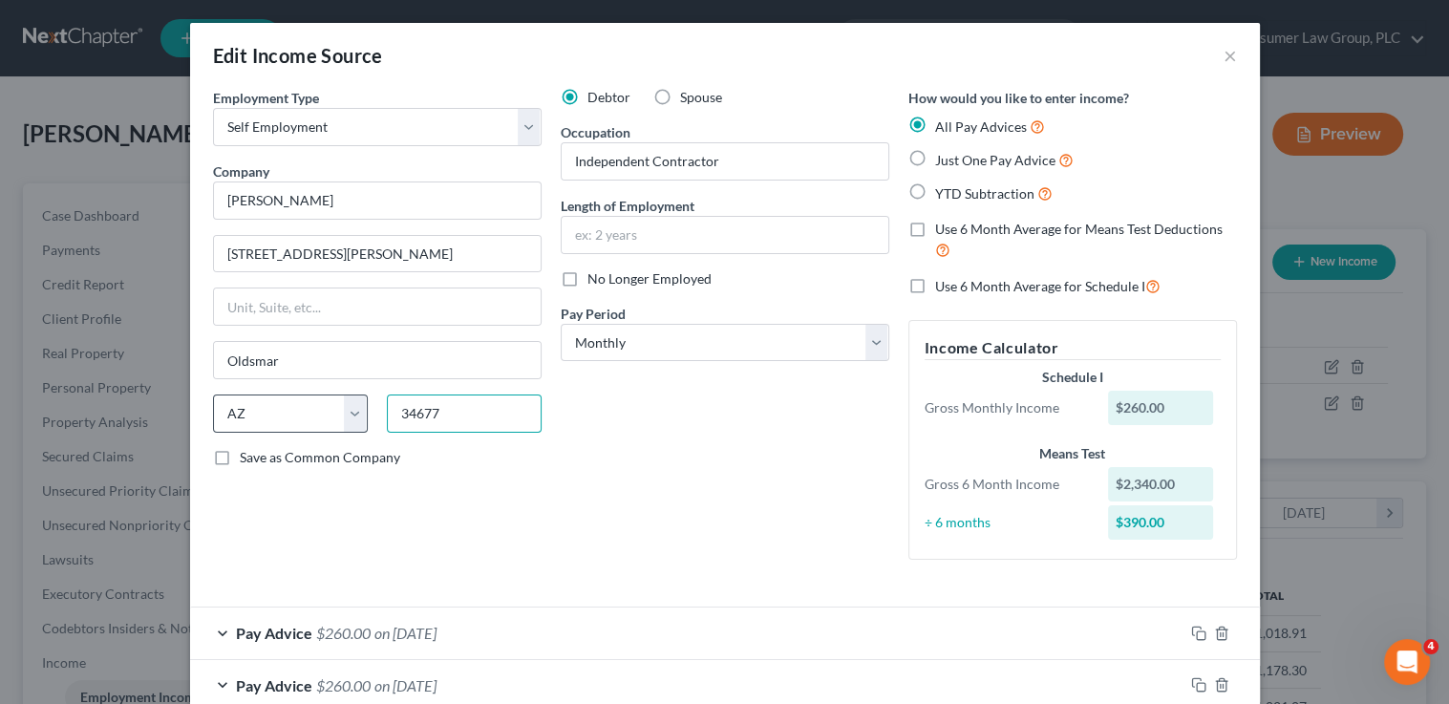
click at [354, 395] on div "State AL AK AR AZ CA CO CT DE DC FL GA GU HI ID IL IN IA KS KY LA ME MD MA MI M…" at bounding box center [377, 421] width 348 height 53
type input "86314"
type input "Prescott Valley"
click at [738, 157] on input "Independent Contractor" at bounding box center [725, 161] width 327 height 36
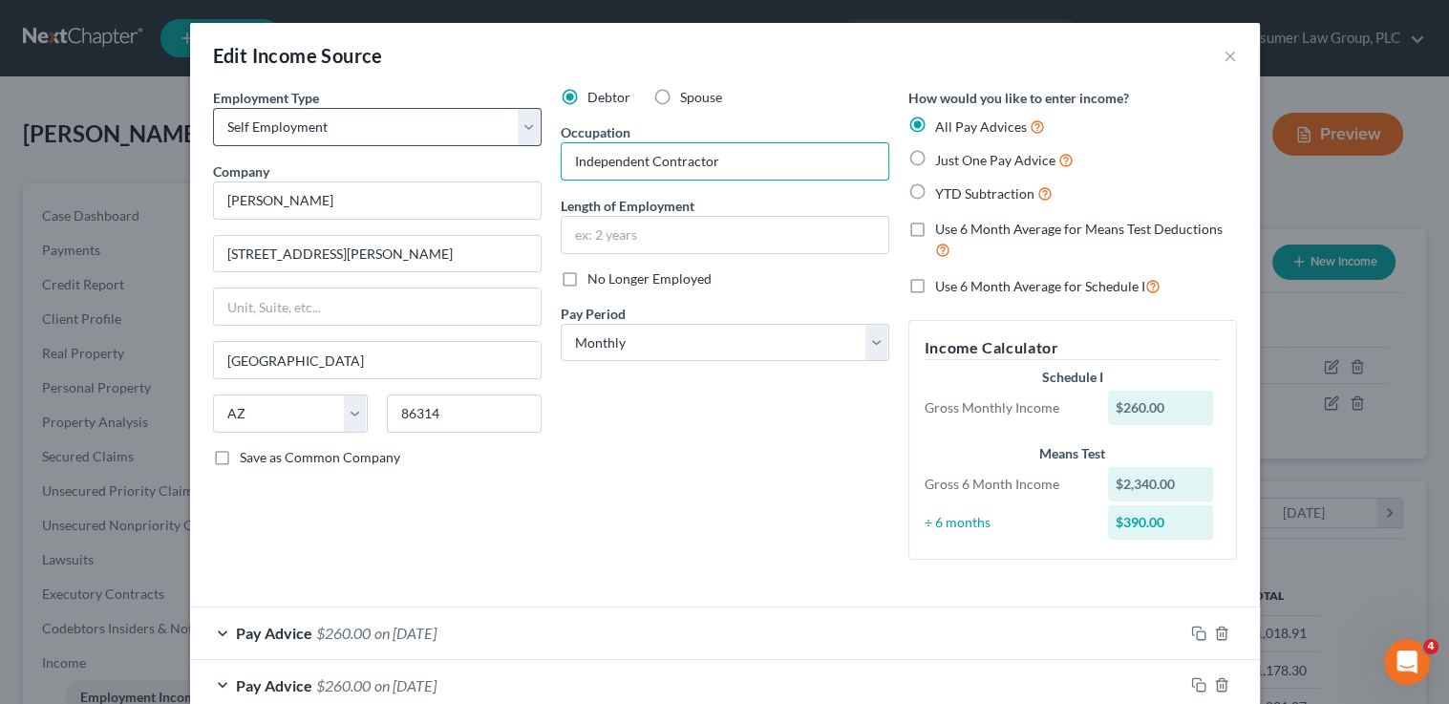
drag, startPoint x: 738, startPoint y: 157, endPoint x: 478, endPoint y: 133, distance: 261.9
click at [478, 133] on div "Employment Type * Select Full or Part Time Employment Self Employment Company *…" at bounding box center [724, 339] width 1043 height 503
type input "Janitorial"
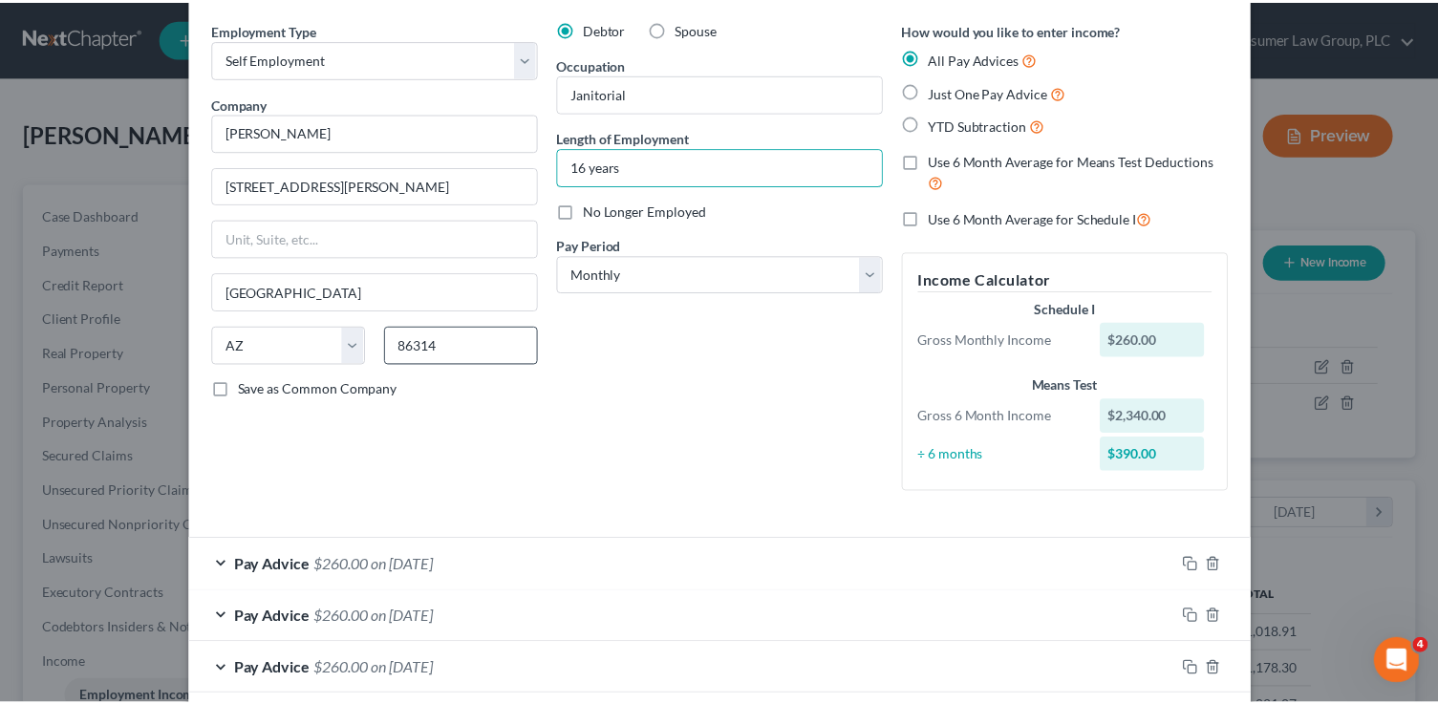
scroll to position [473, 0]
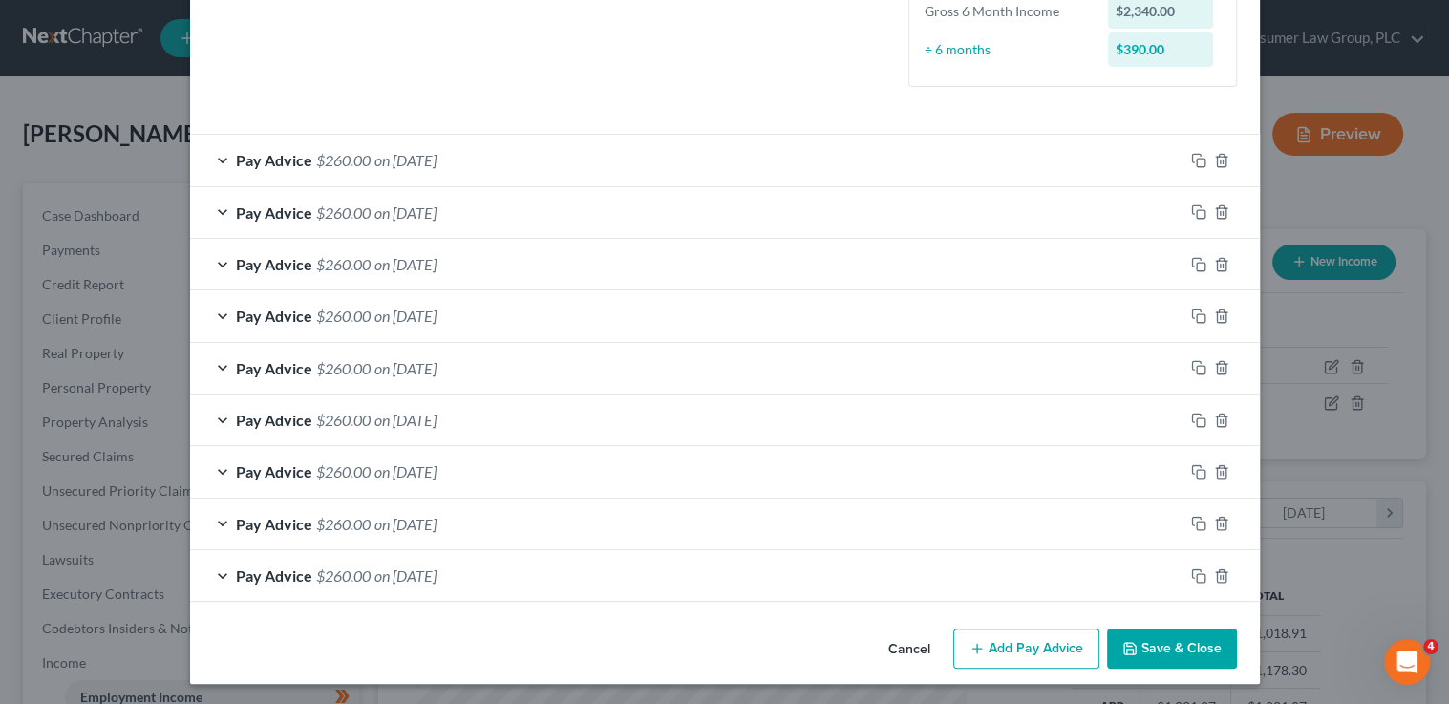
type input "16 years"
click at [1141, 640] on button "Save & Close" at bounding box center [1172, 649] width 130 height 40
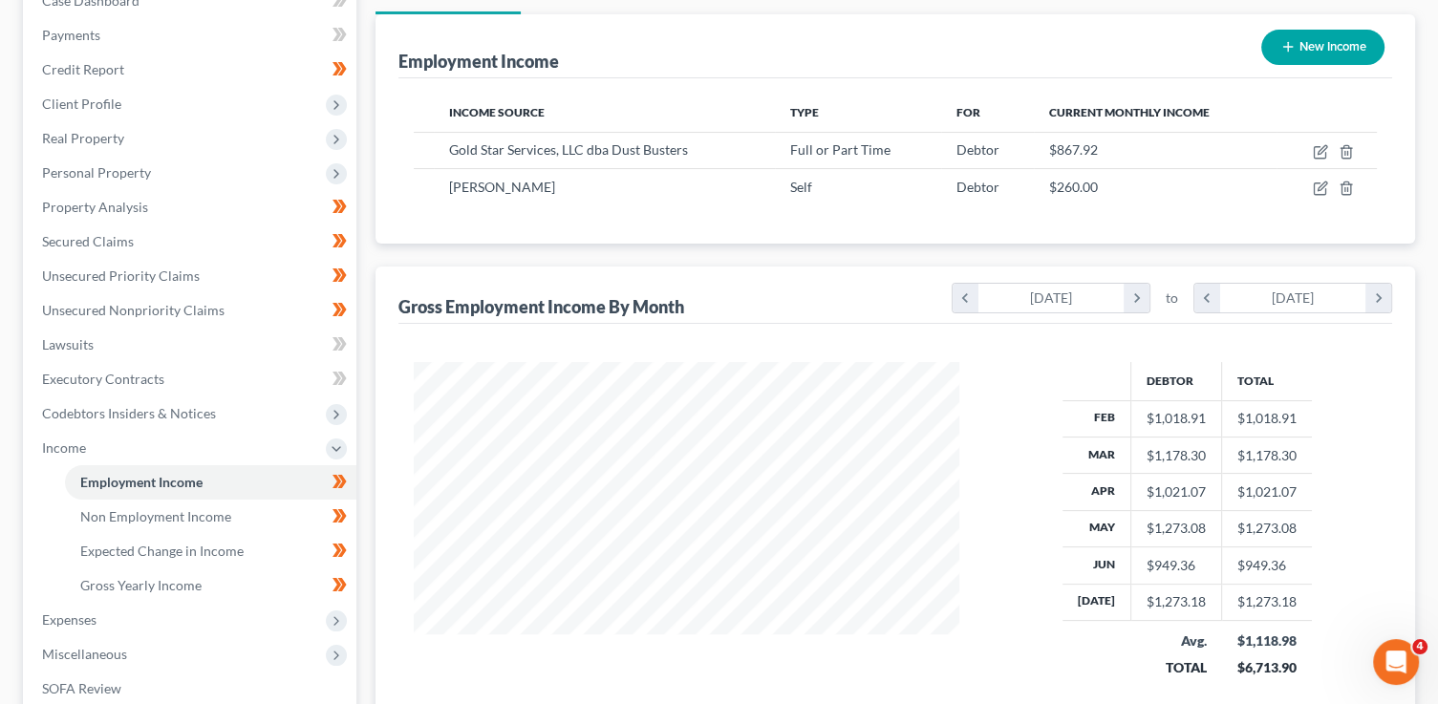
scroll to position [218, 0]
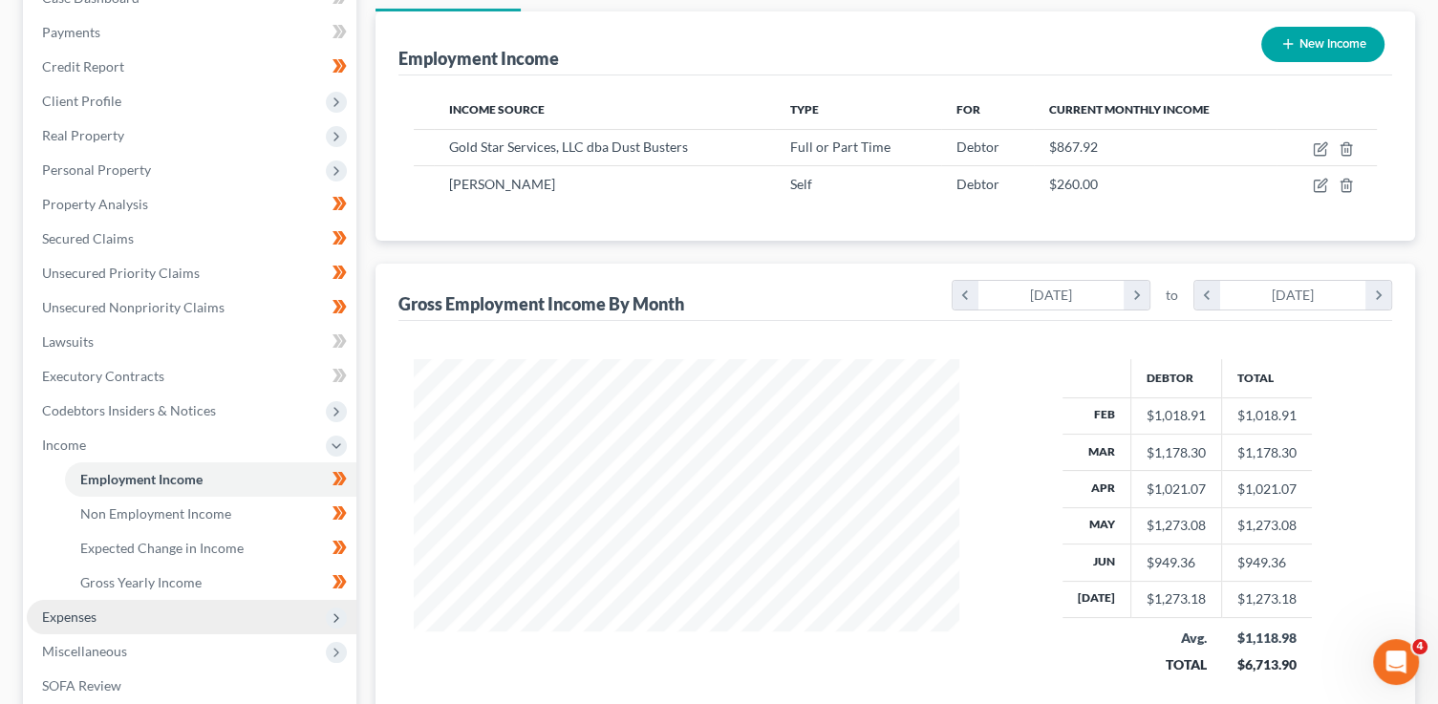
click at [249, 607] on span "Expenses" at bounding box center [192, 617] width 330 height 34
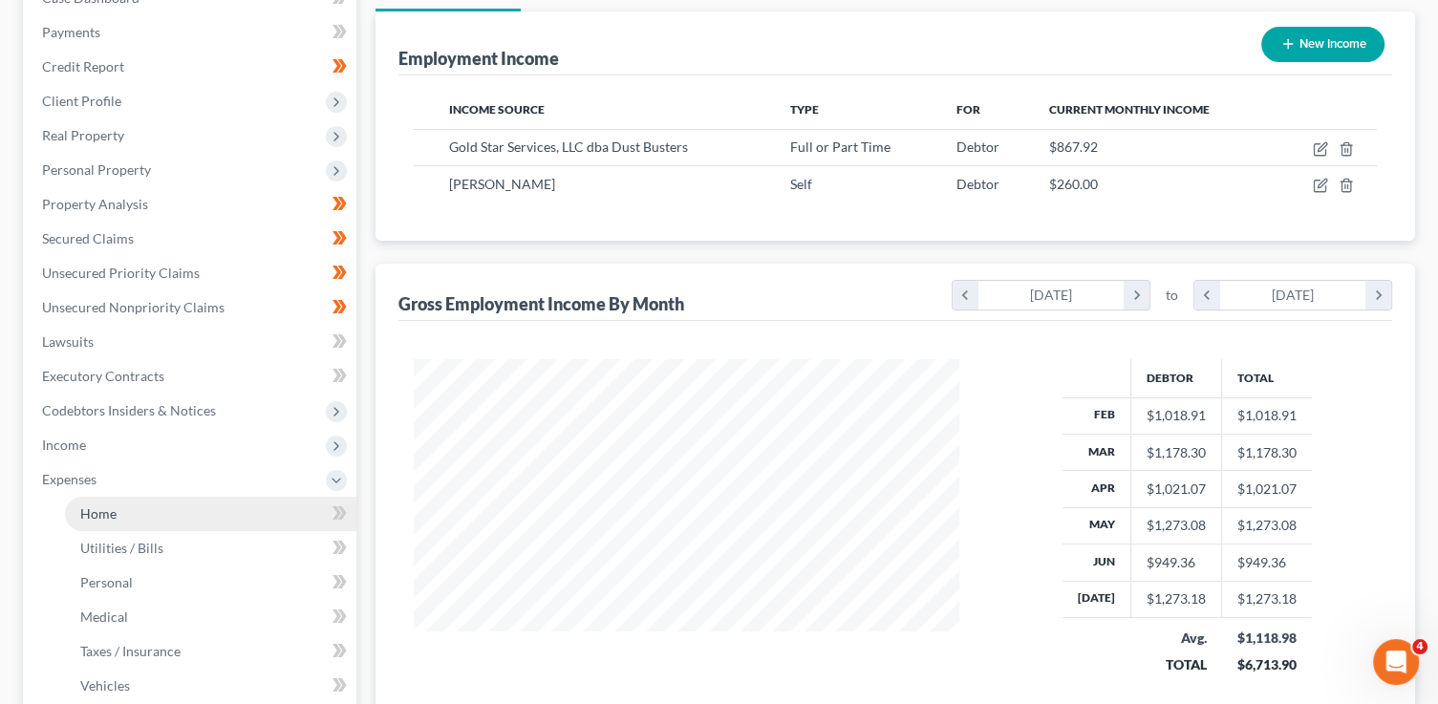
click at [136, 516] on link "Home" at bounding box center [210, 514] width 291 height 34
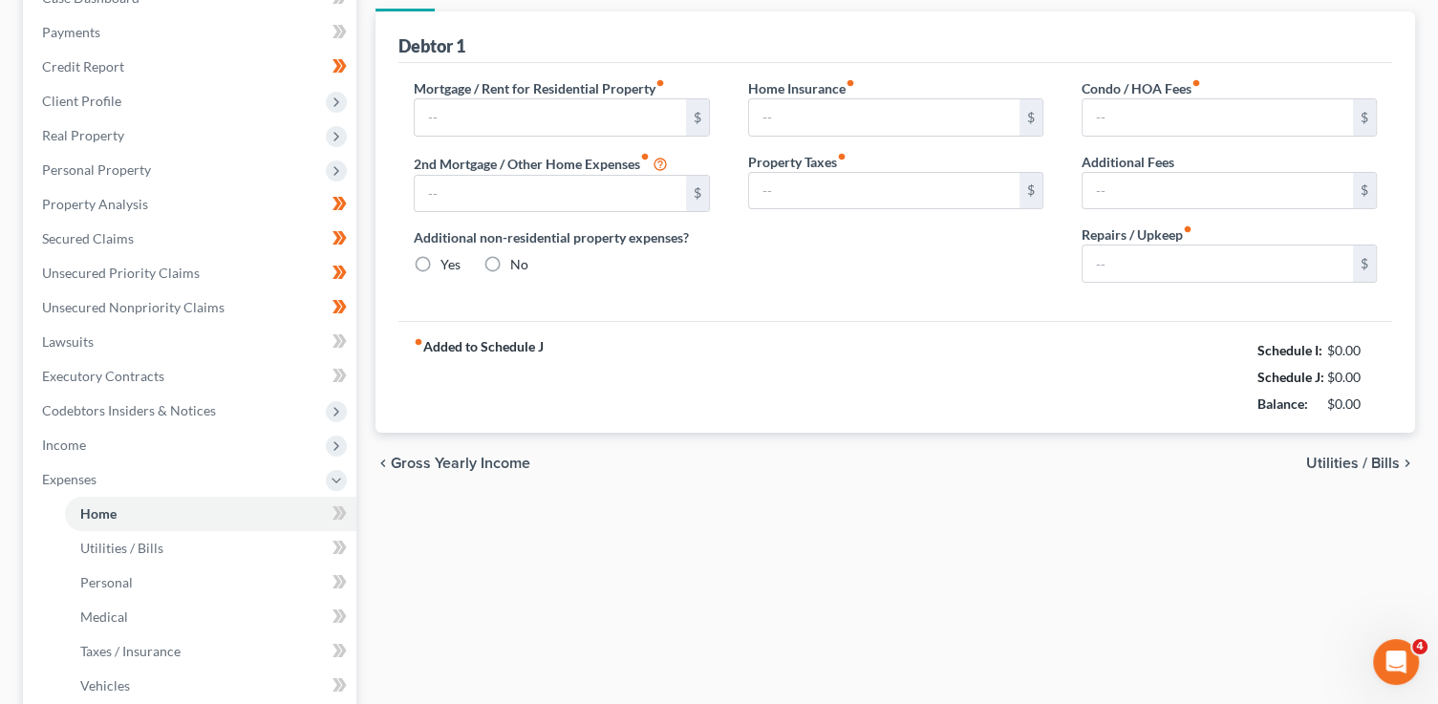
type input "0.00"
radio input "true"
type input "0.00"
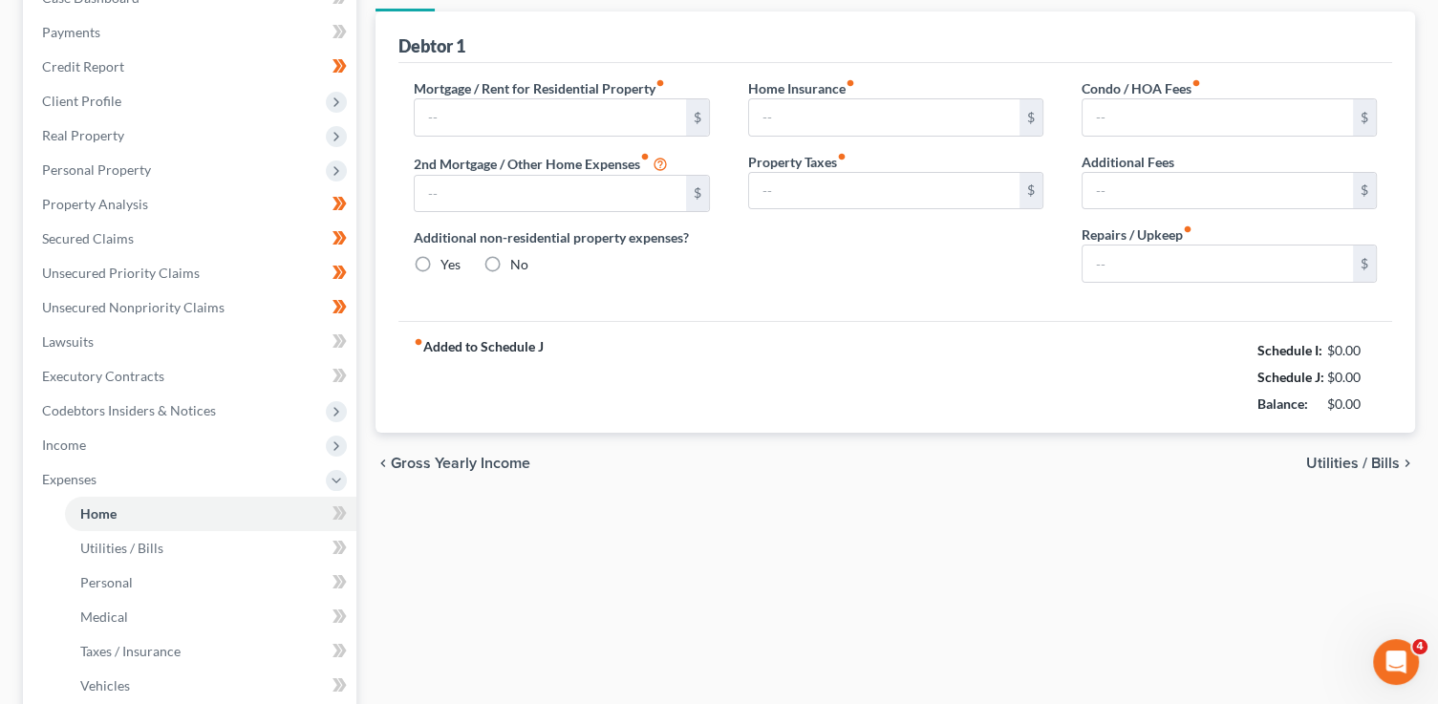
type input "0.00"
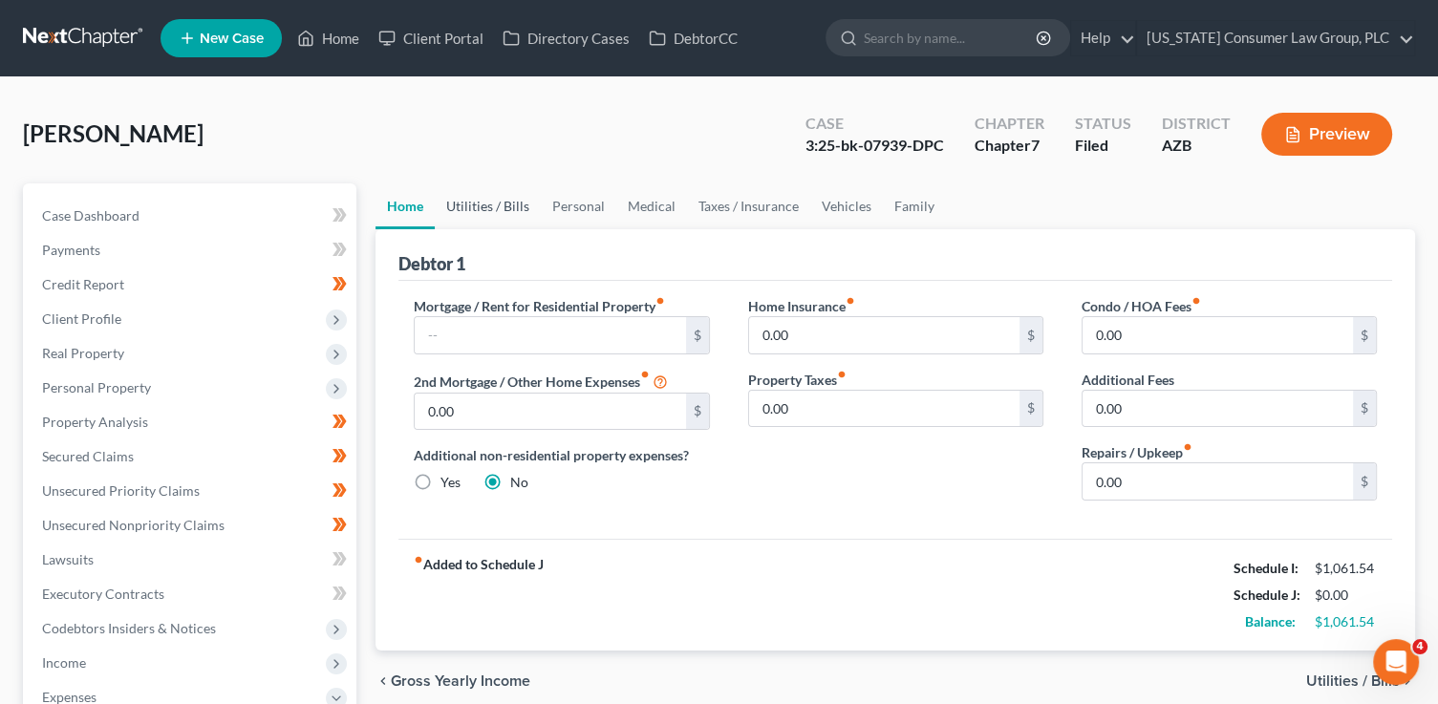
click at [498, 205] on link "Utilities / Bills" at bounding box center [488, 206] width 106 height 46
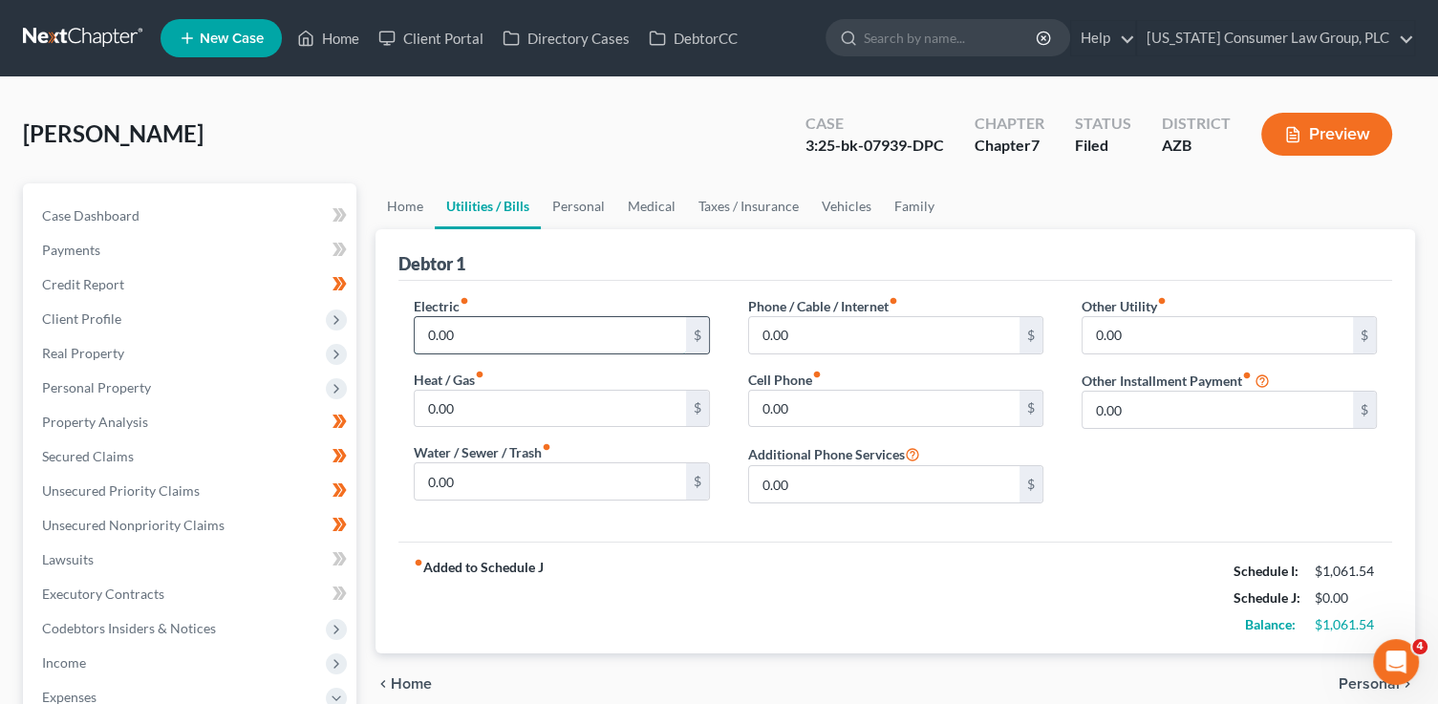
click at [495, 331] on input "0.00" at bounding box center [550, 335] width 270 height 36
type input "57.04"
type input "15.09"
type input "43.00"
type input "35.00"
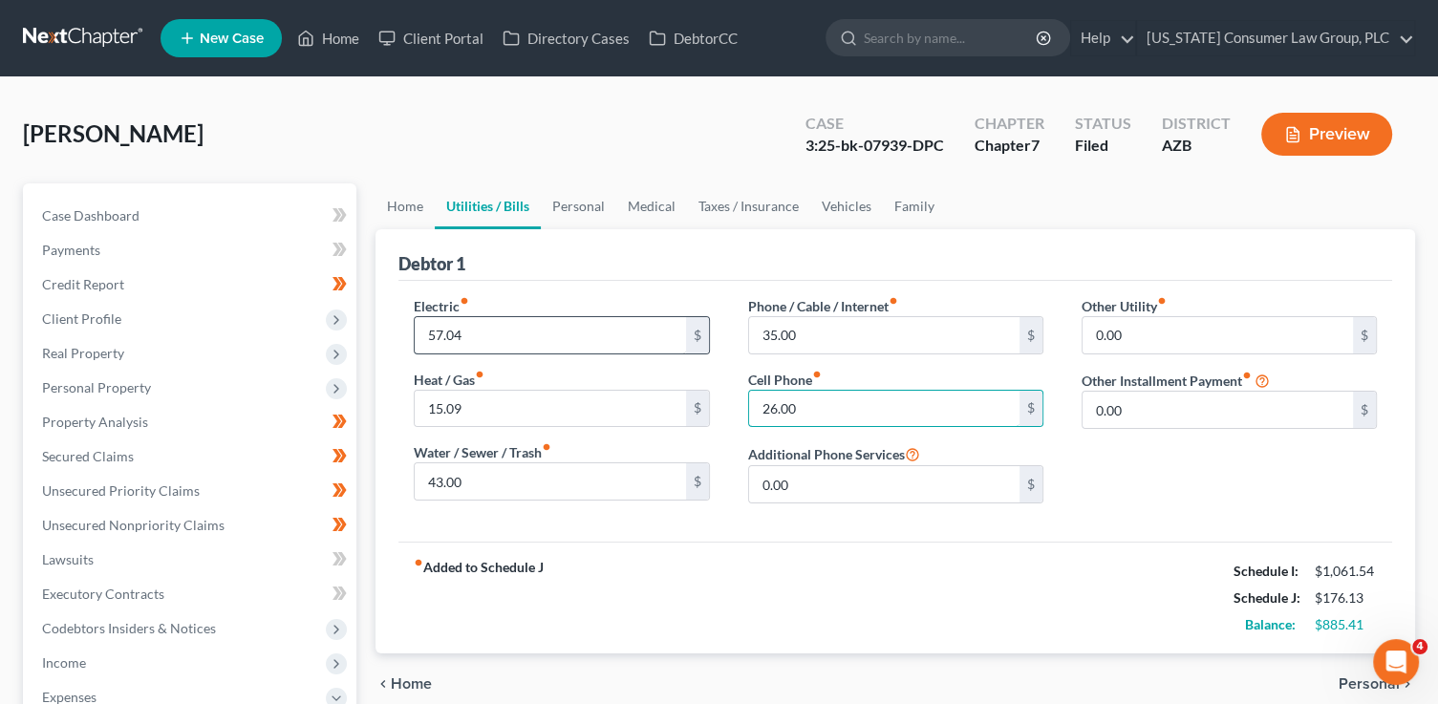
type input "26.00"
type input "246"
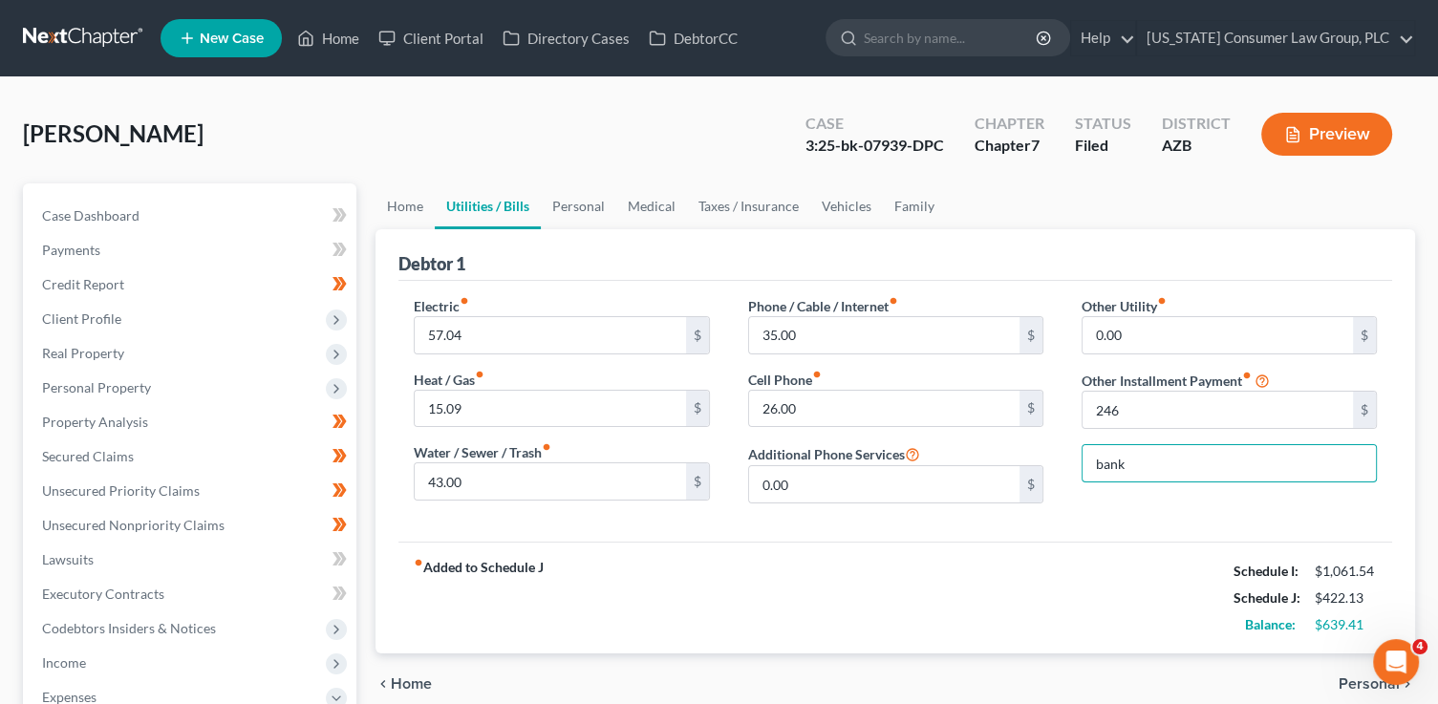
type input "Bankruptcy Legal Fees (Payment Plan)"
click at [561, 206] on link "Personal" at bounding box center [578, 206] width 75 height 46
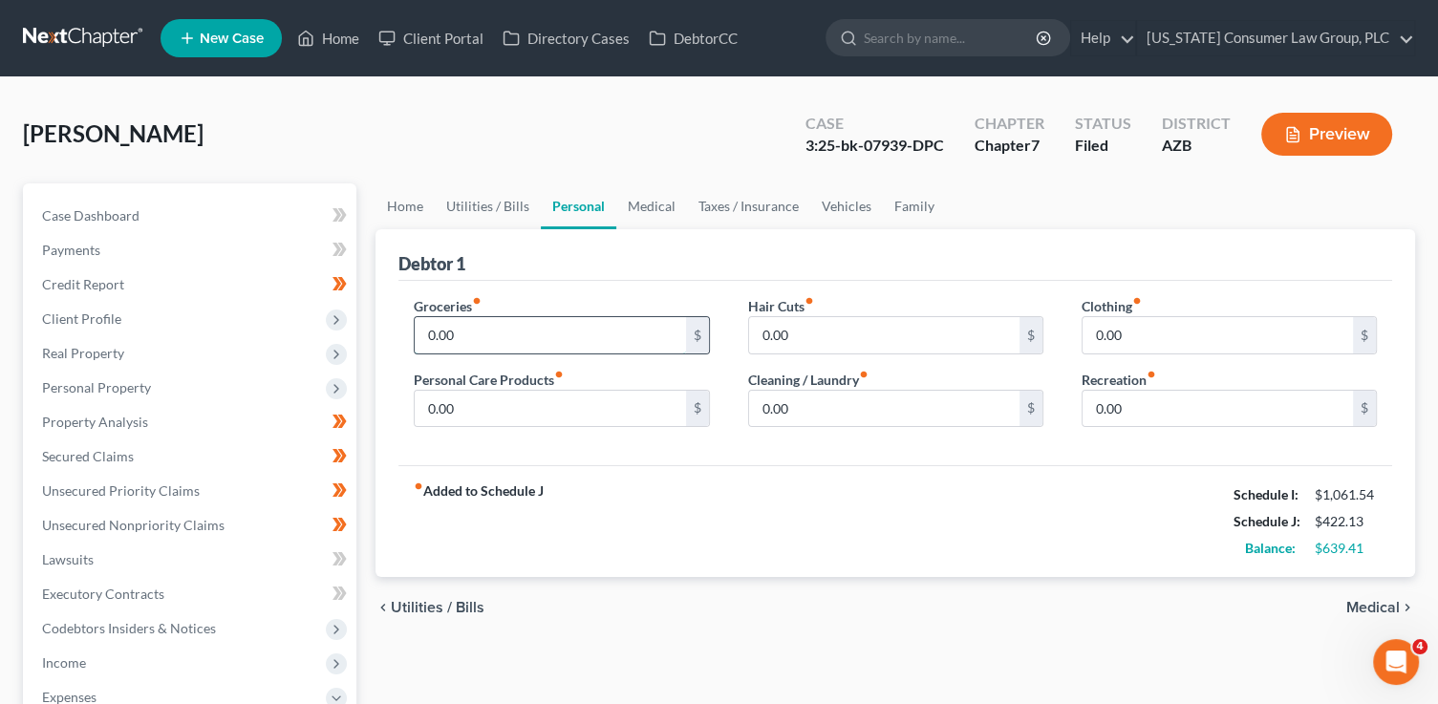
click at [457, 333] on input "0.00" at bounding box center [550, 335] width 270 height 36
type input "1500"
type input "0"
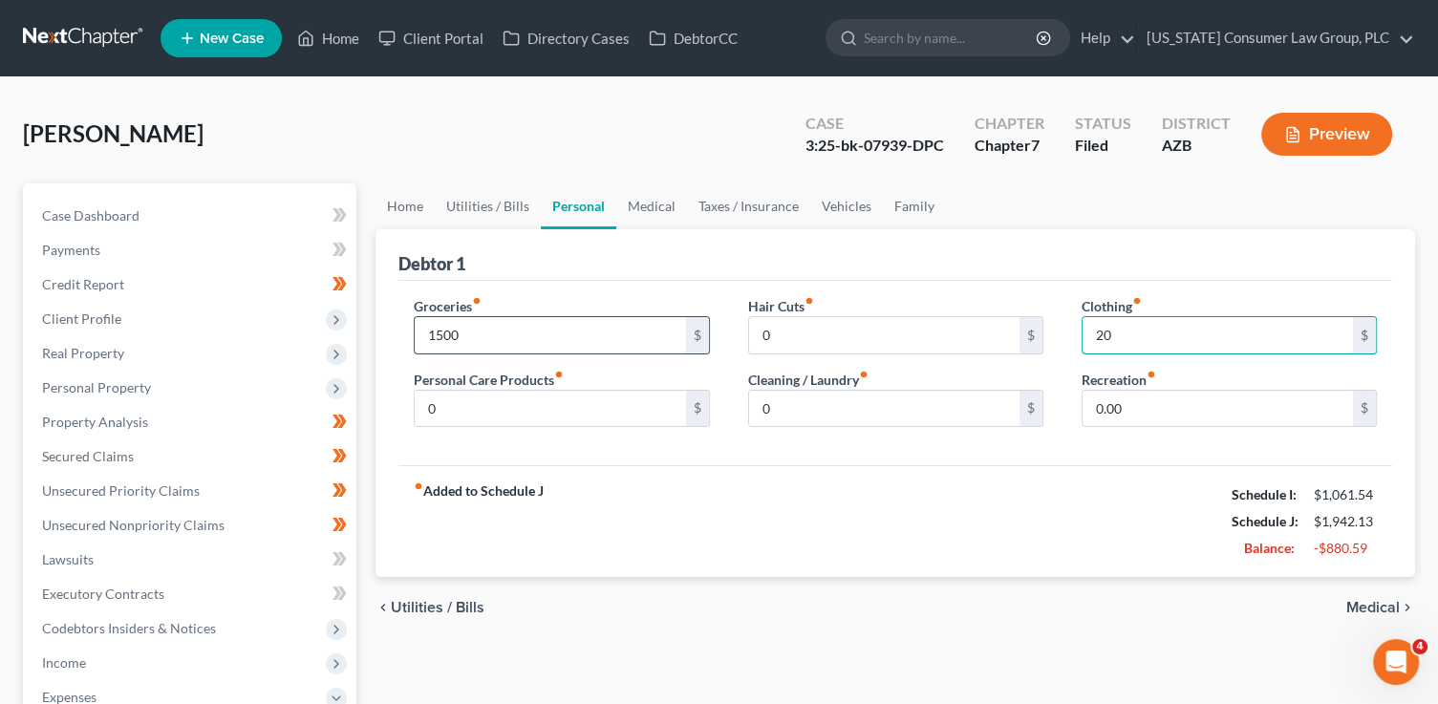
type input "20"
type input "150.00"
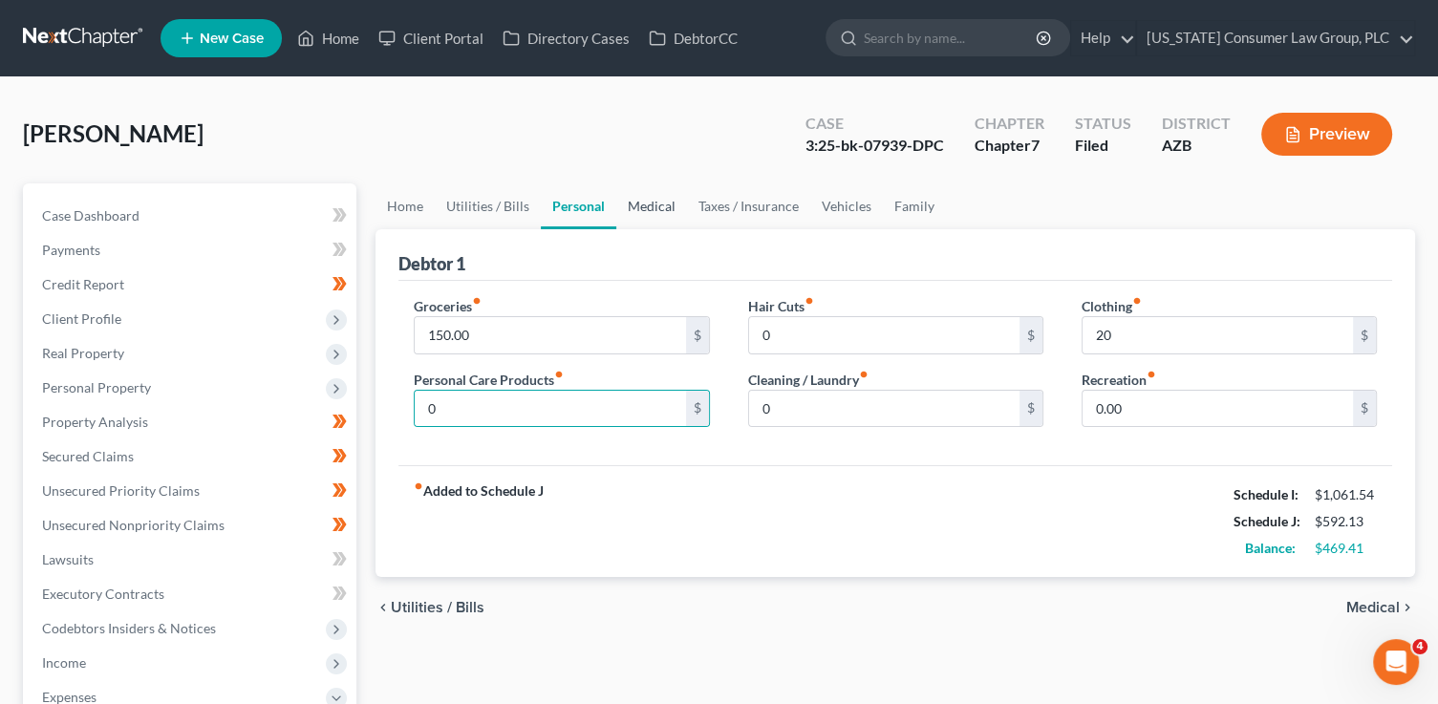
click at [633, 203] on link "Medical" at bounding box center [651, 206] width 71 height 46
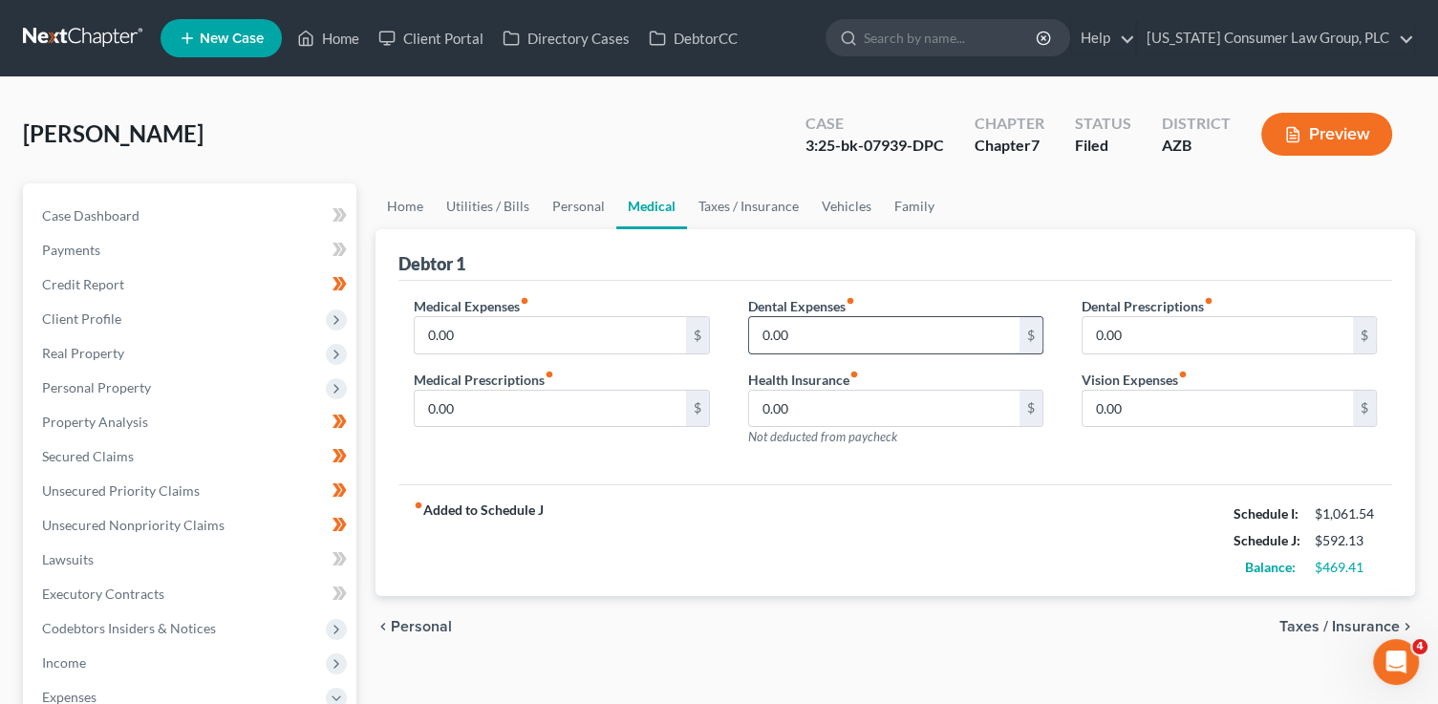
click at [773, 348] on input "0.00" at bounding box center [884, 335] width 270 height 36
type input "50"
click at [823, 206] on link "Vehicles" at bounding box center [846, 206] width 73 height 46
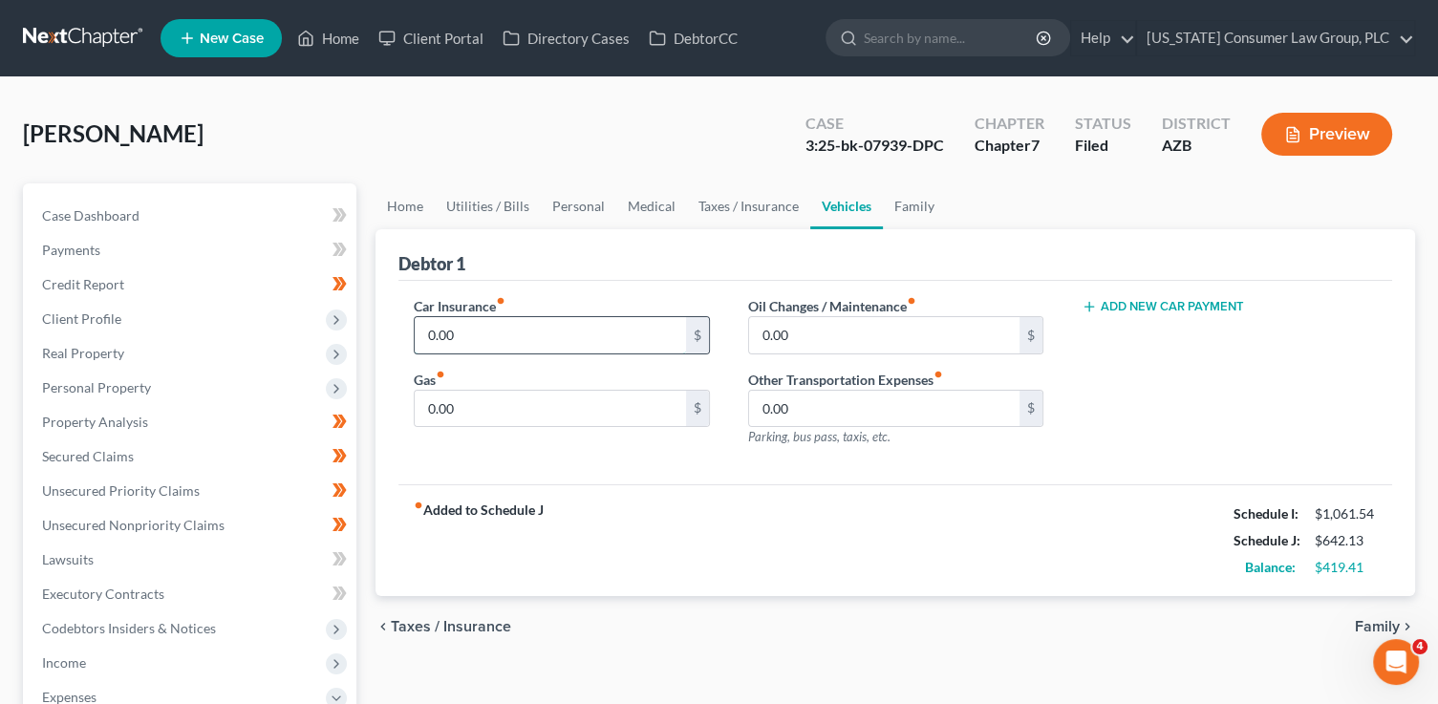
click at [486, 336] on input "0.00" at bounding box center [550, 335] width 270 height 36
type input "63.80"
type input "80"
type input "10"
click at [833, 516] on div "fiber_manual_record Added to Schedule J Schedule I: $1,061.54 Schedule J: $795.…" at bounding box center [894, 540] width 993 height 112
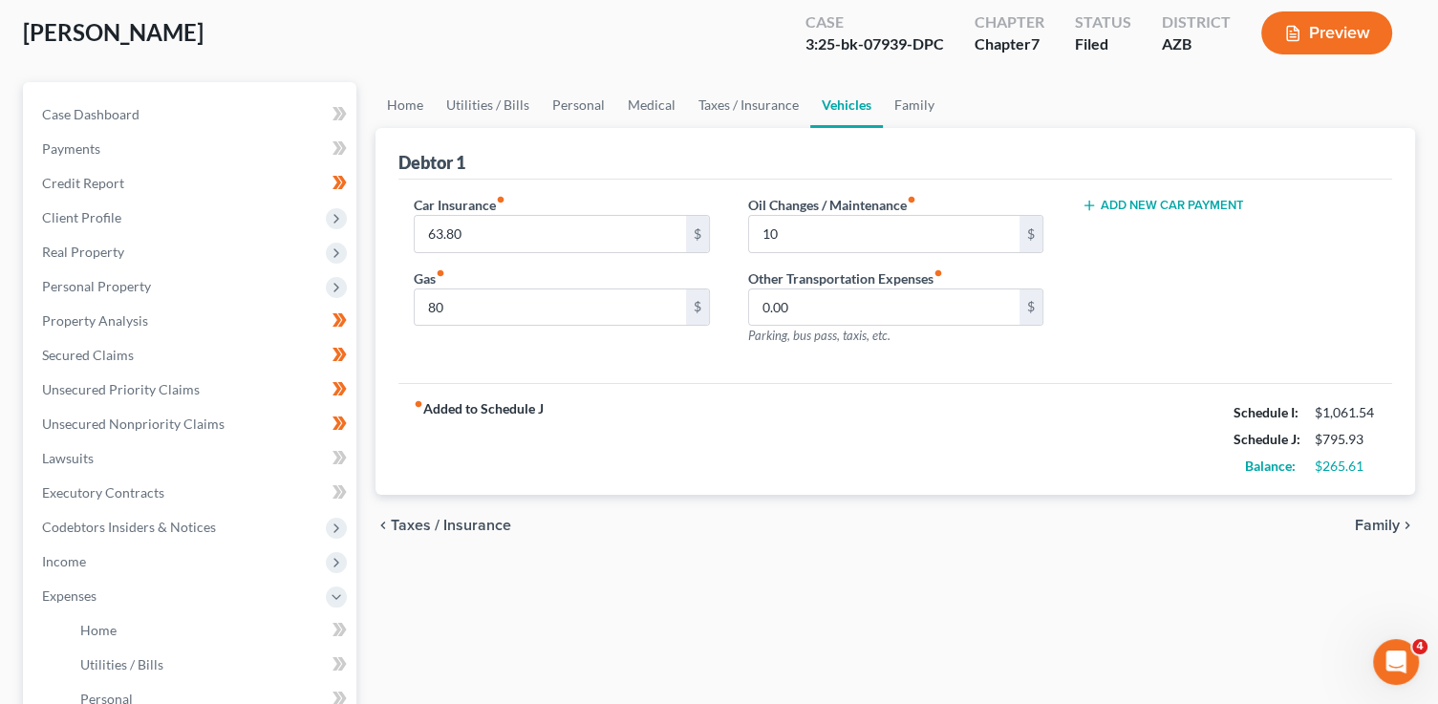
scroll to position [103, 0]
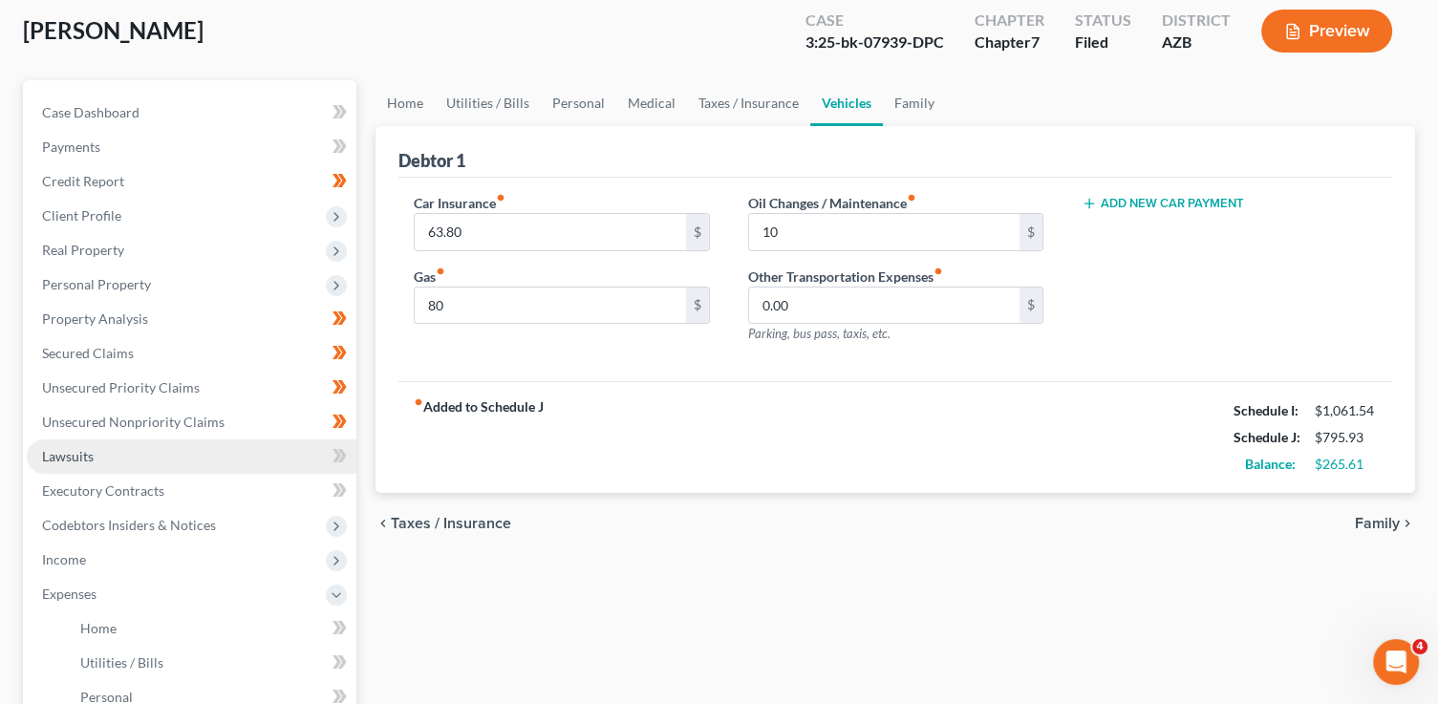
click at [180, 458] on link "Lawsuits" at bounding box center [192, 456] width 330 height 34
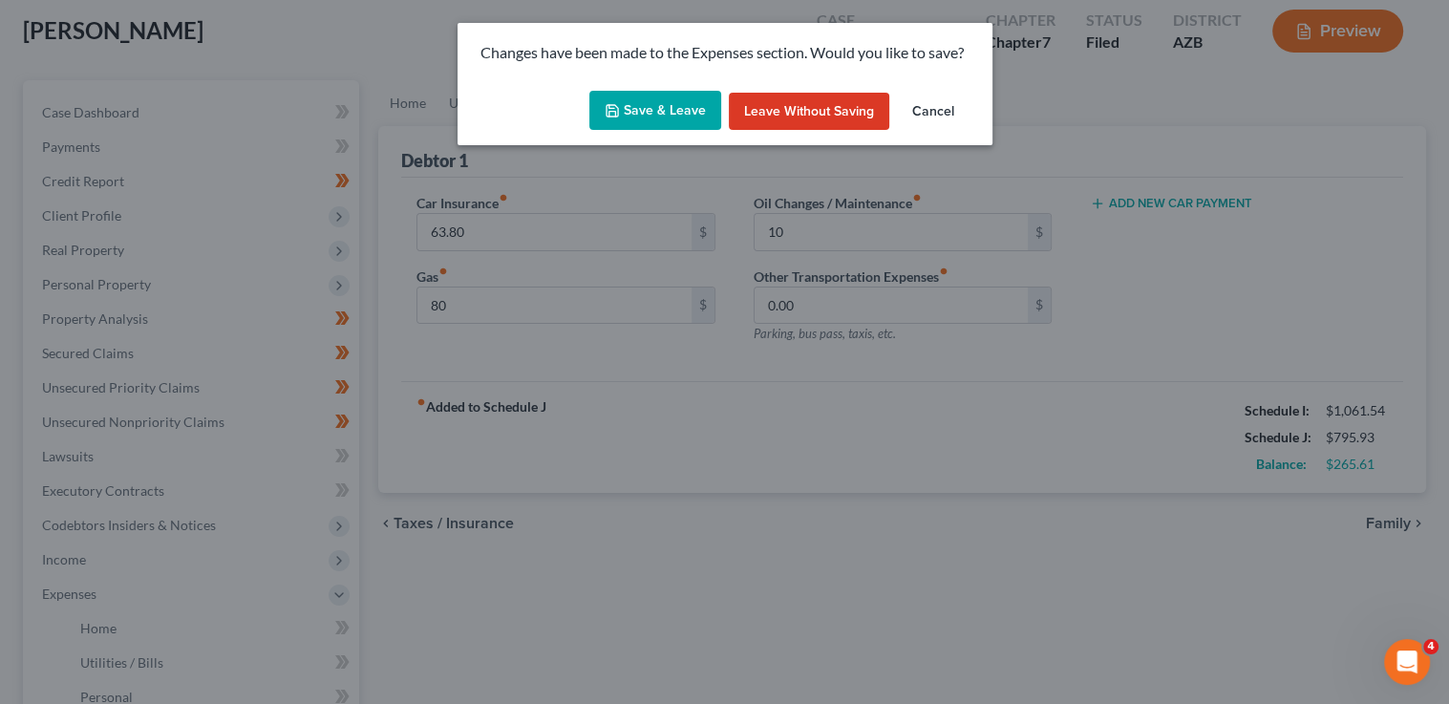
click at [660, 109] on button "Save & Leave" at bounding box center [655, 111] width 132 height 40
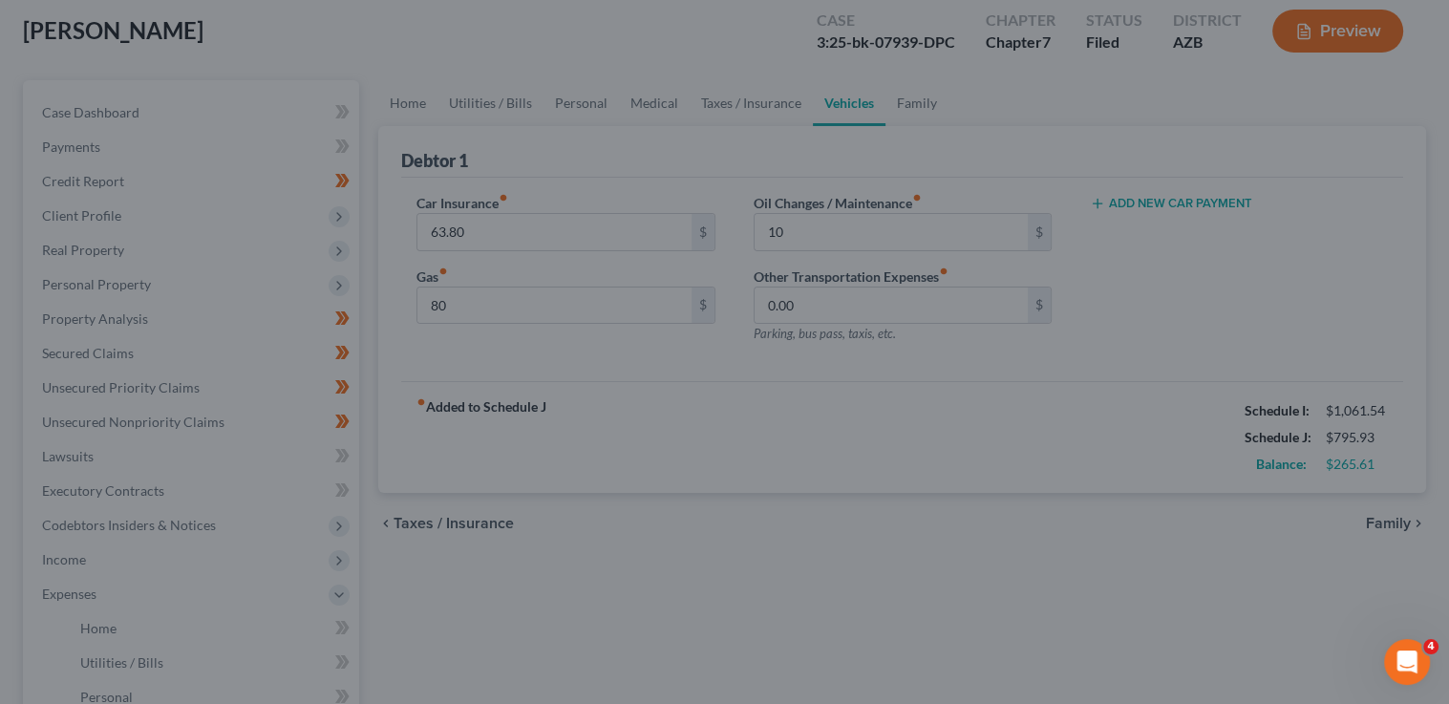
type input "80.00"
type input "10.00"
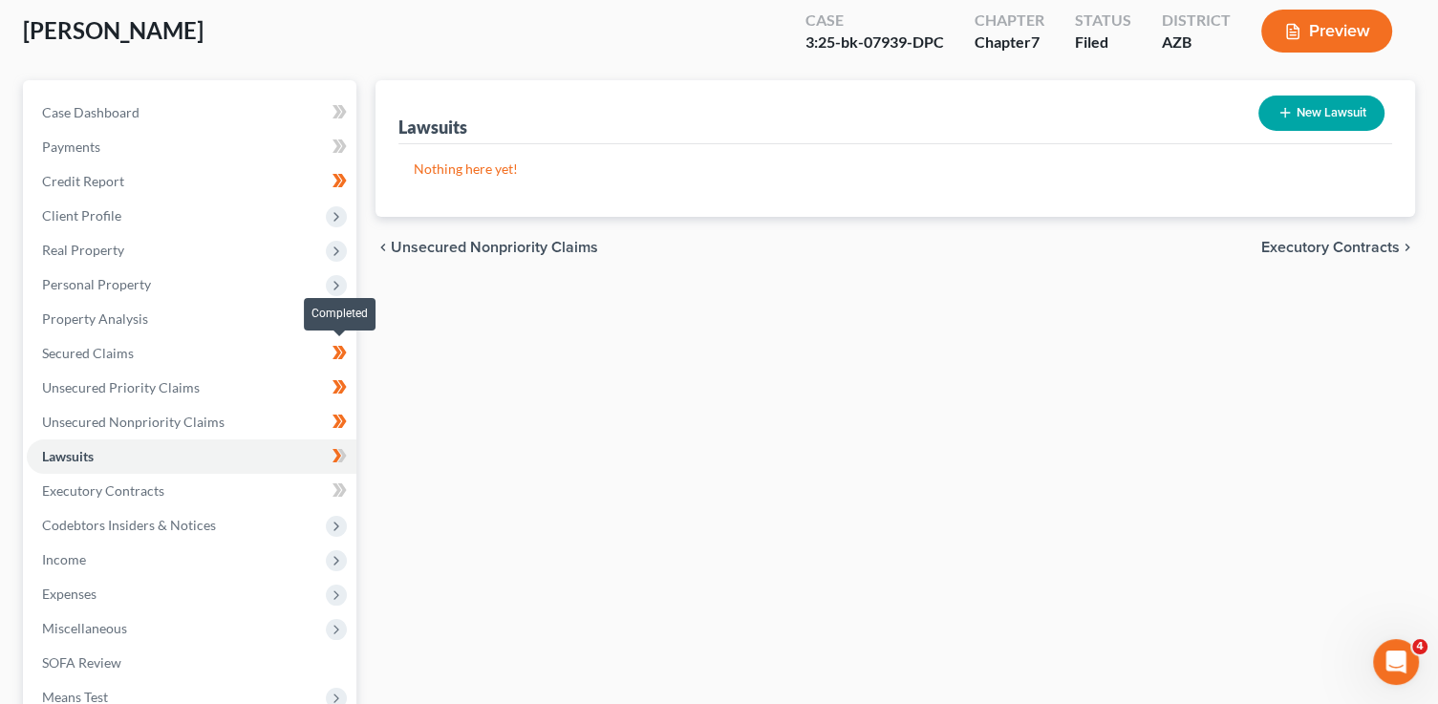
click at [341, 458] on ul "Case Dashboard Payments Invoices Payments Payments Credit Report Client Profile" at bounding box center [192, 422] width 330 height 653
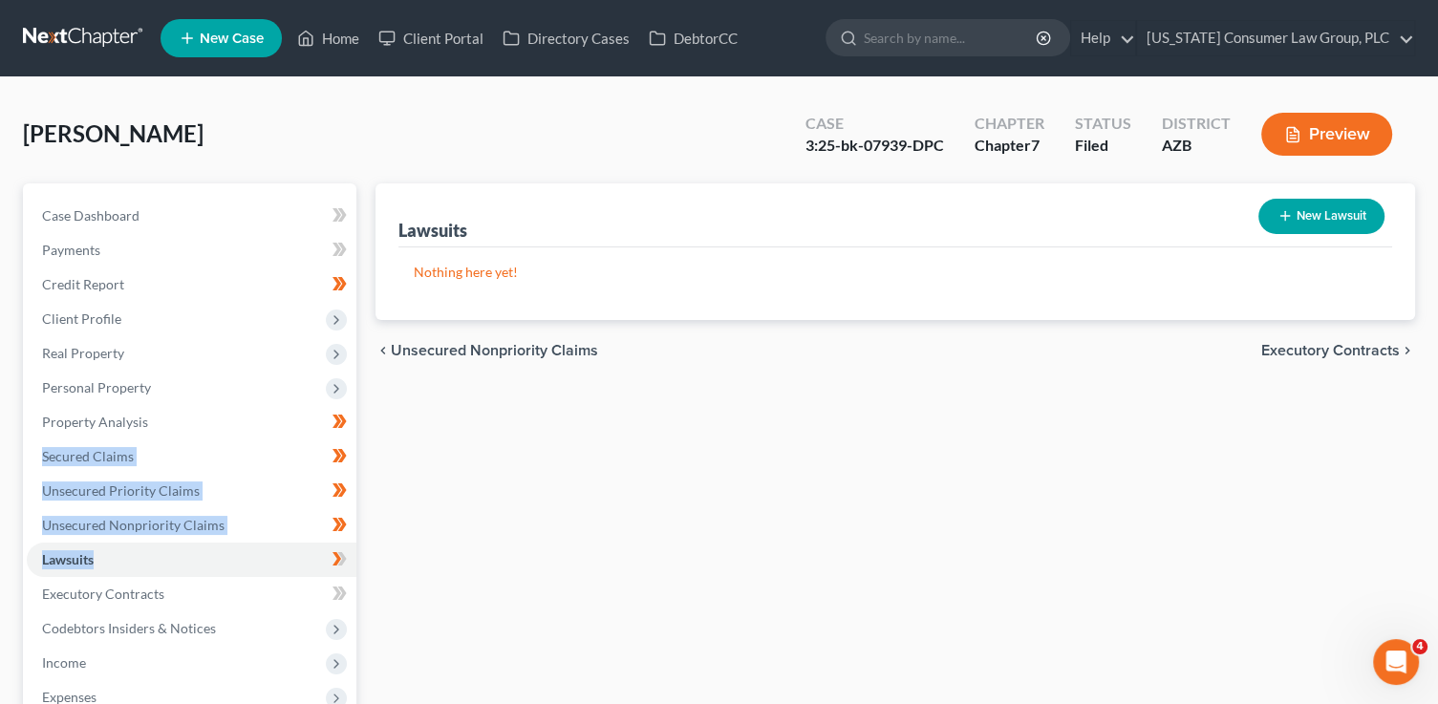
click at [340, 566] on icon at bounding box center [339, 559] width 14 height 24
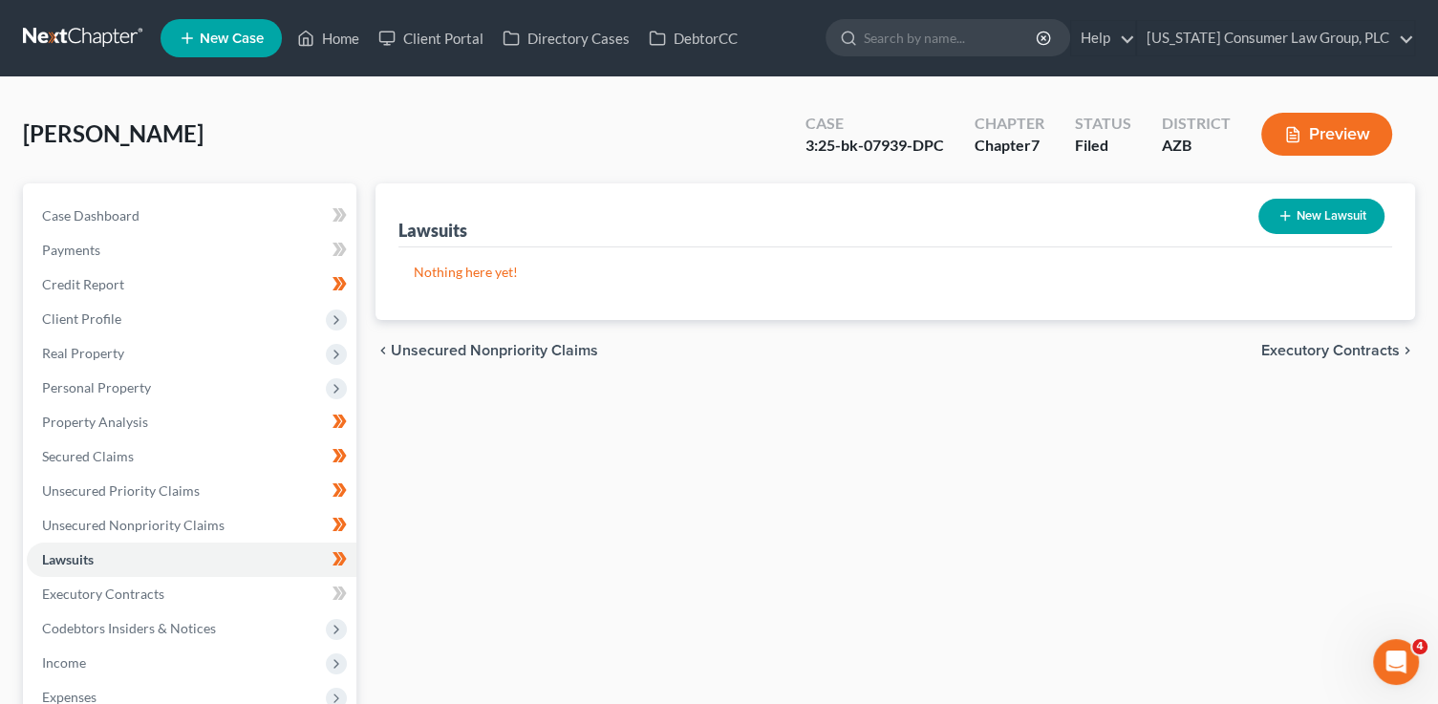
click at [1305, 227] on button "New Lawsuit" at bounding box center [1321, 216] width 126 height 35
select select "0"
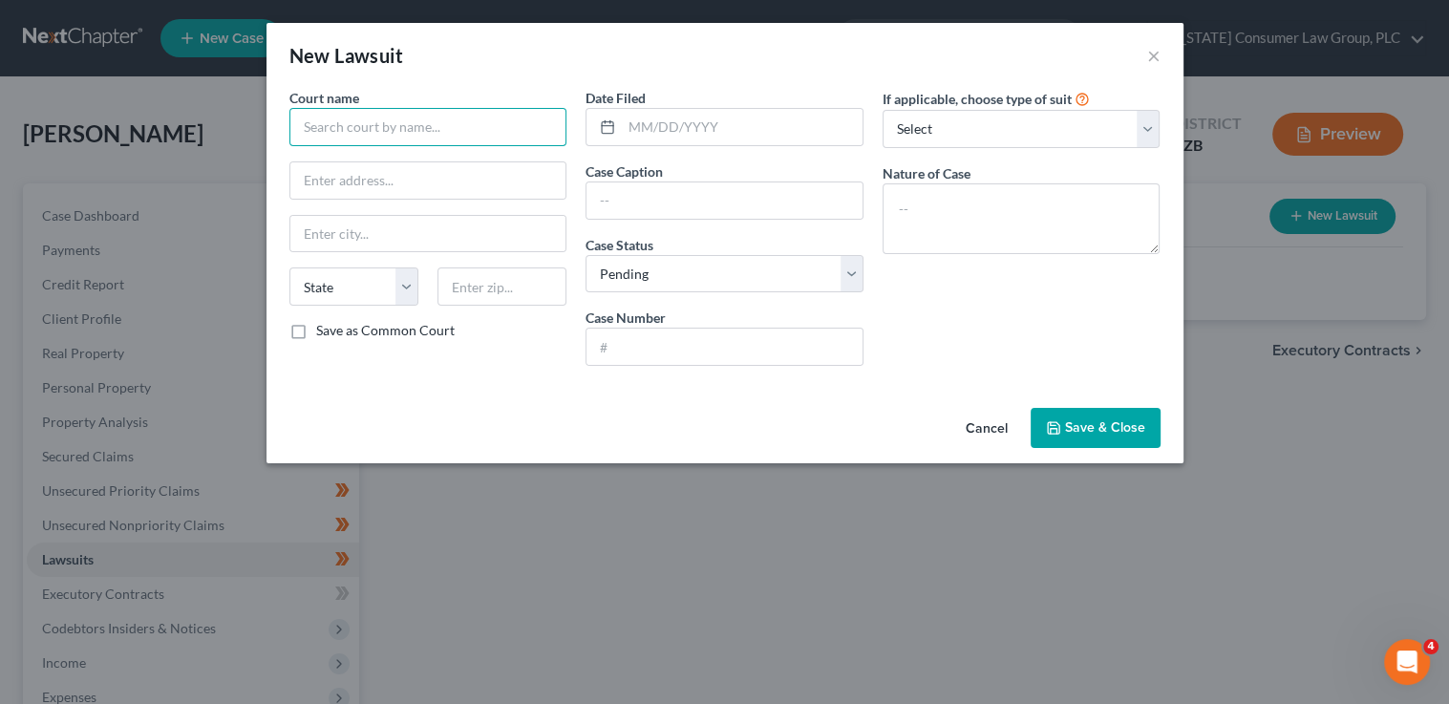
click at [439, 127] on input "text" at bounding box center [428, 127] width 278 height 38
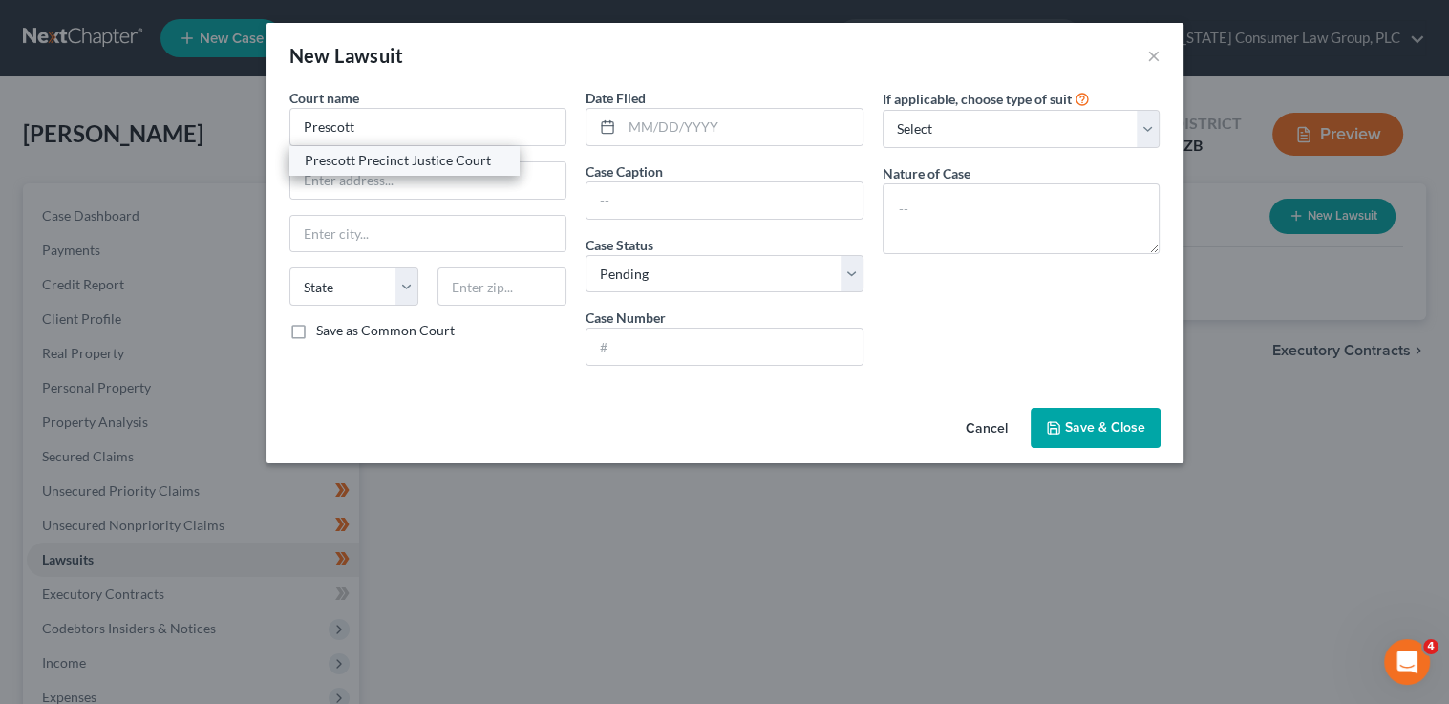
click at [459, 166] on div "Prescott Precinct Justice Court" at bounding box center [404, 160] width 199 height 19
type input "Prescott Precinct Justice Court"
type input "120 South Cortez Street, Room 103"
type input "Prescott"
select select "3"
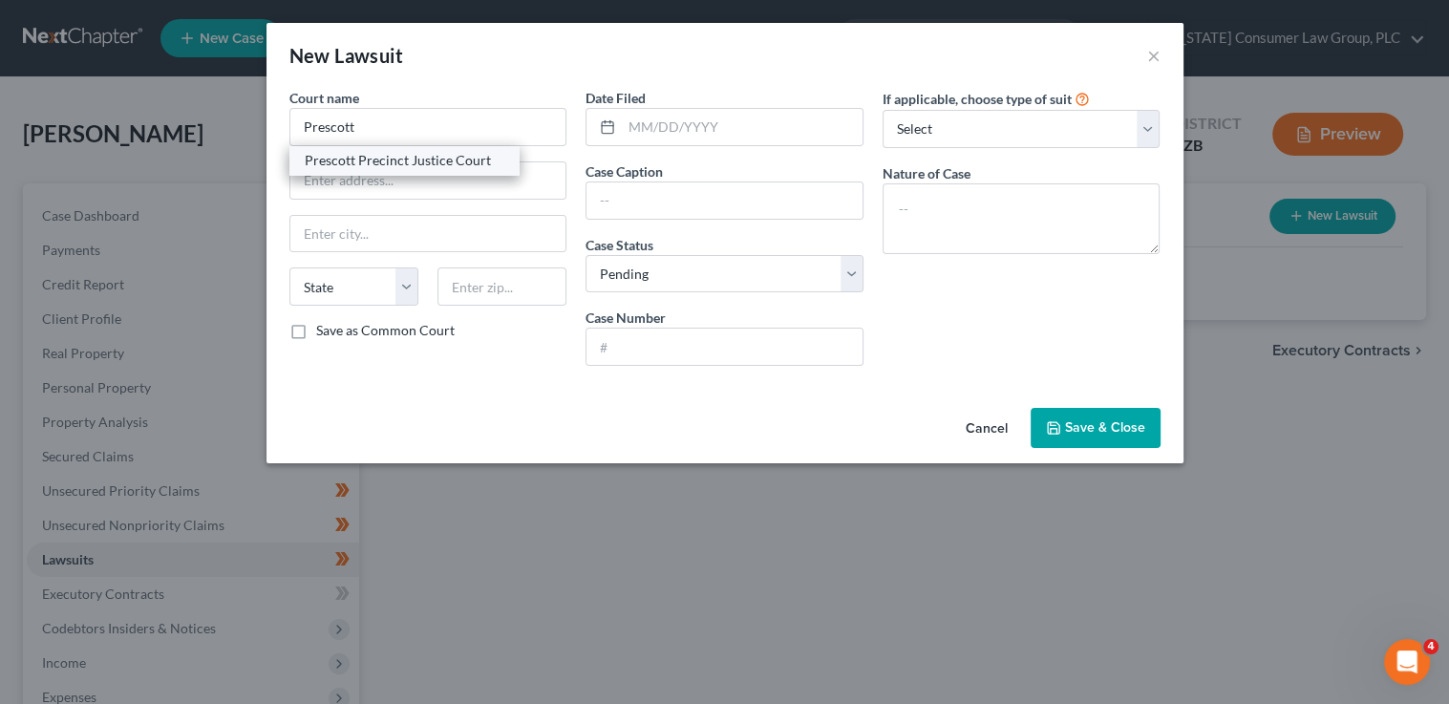
type input "86302"
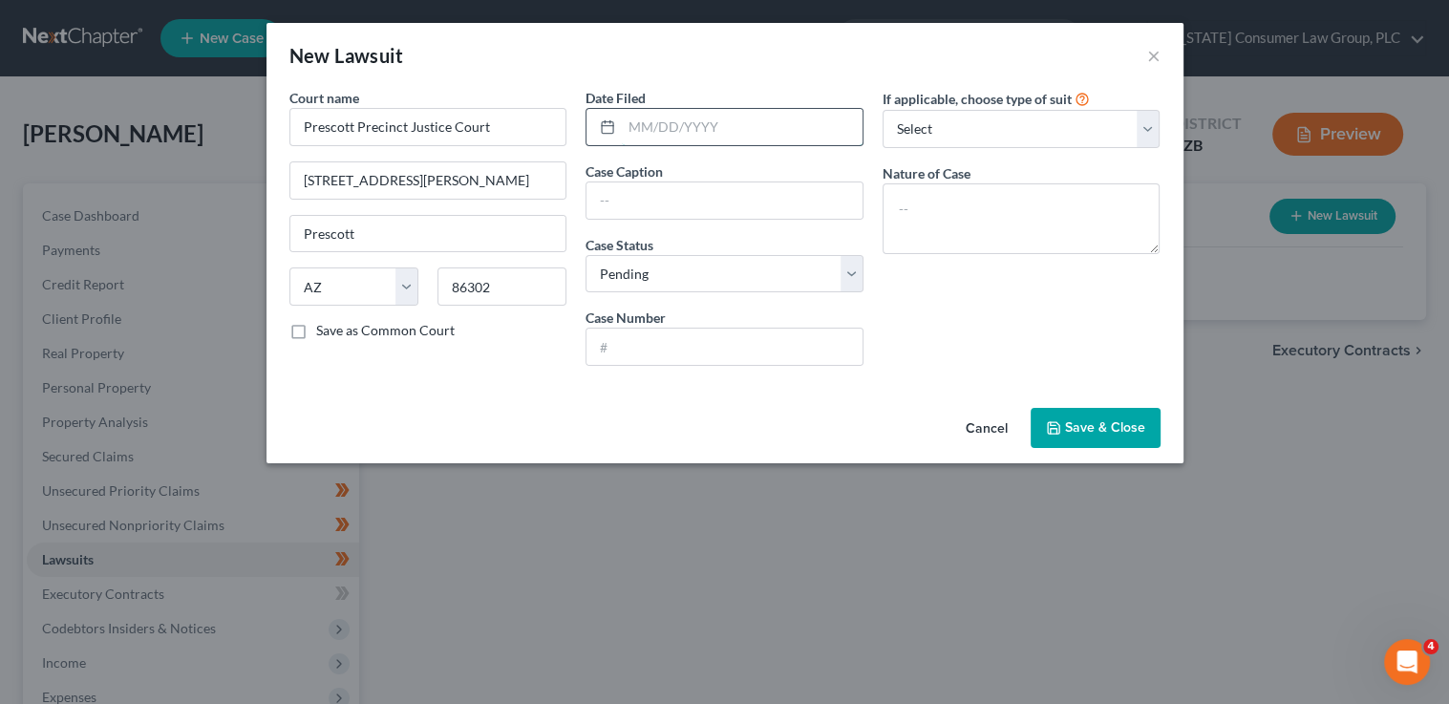
click at [660, 123] on input "text" at bounding box center [742, 127] width 241 height 36
type input "01/02/2025"
type input "Midland Credit Management, Inc. v. Devin L. Patterson"
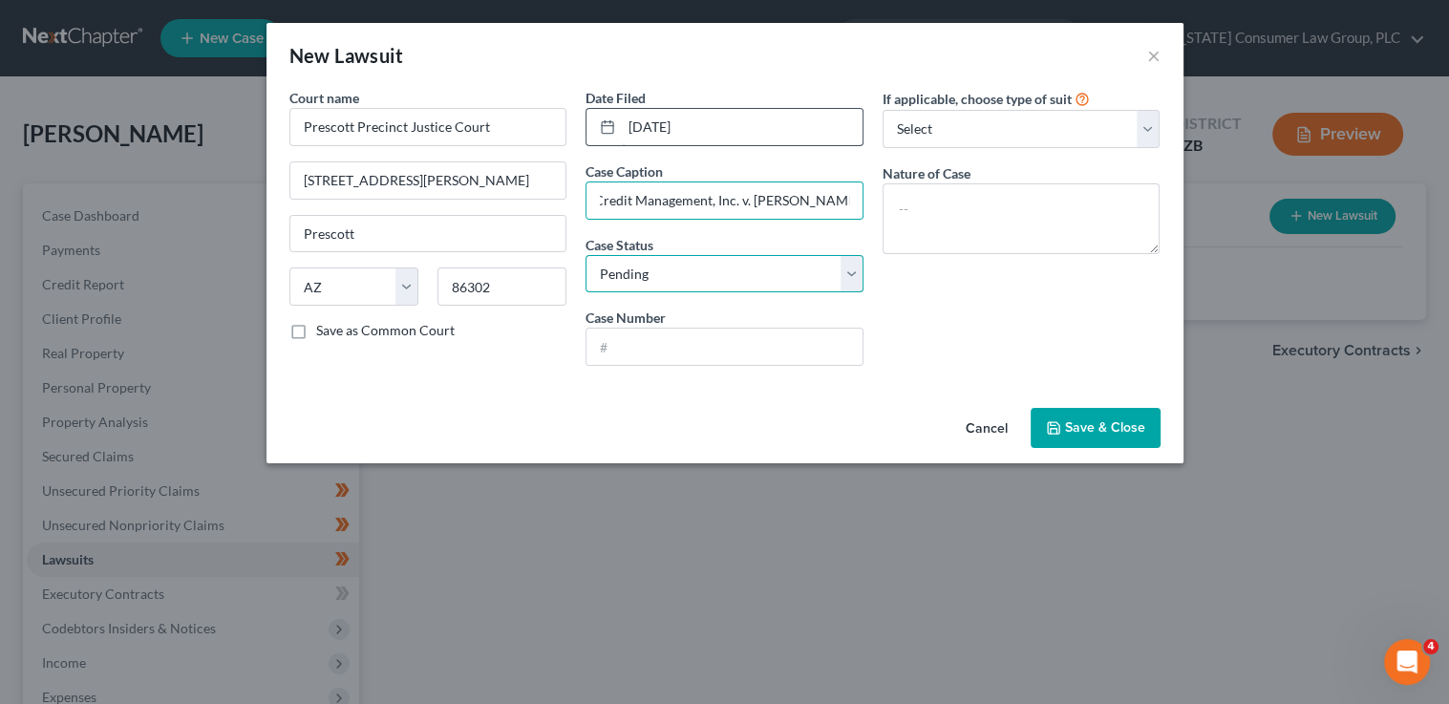
scroll to position [0, 0]
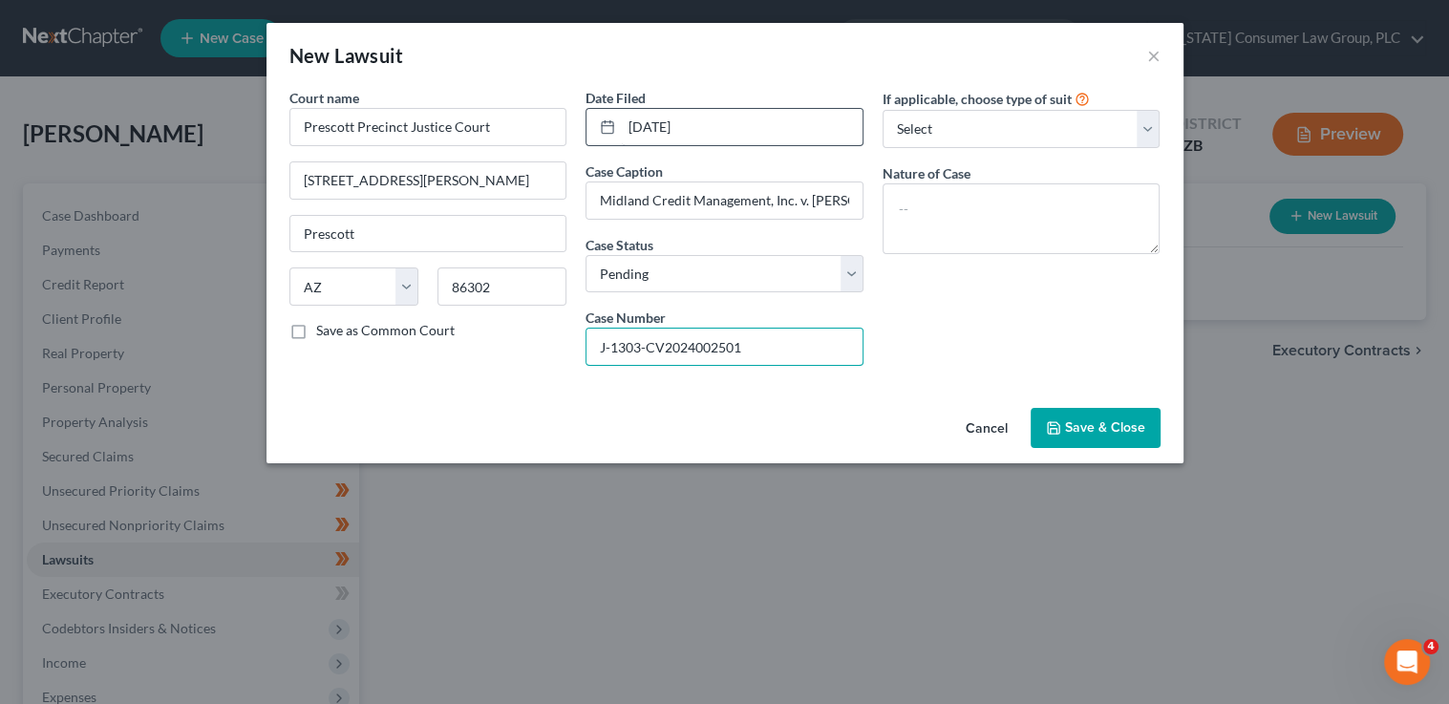
type input "J-1303-CV2024002501"
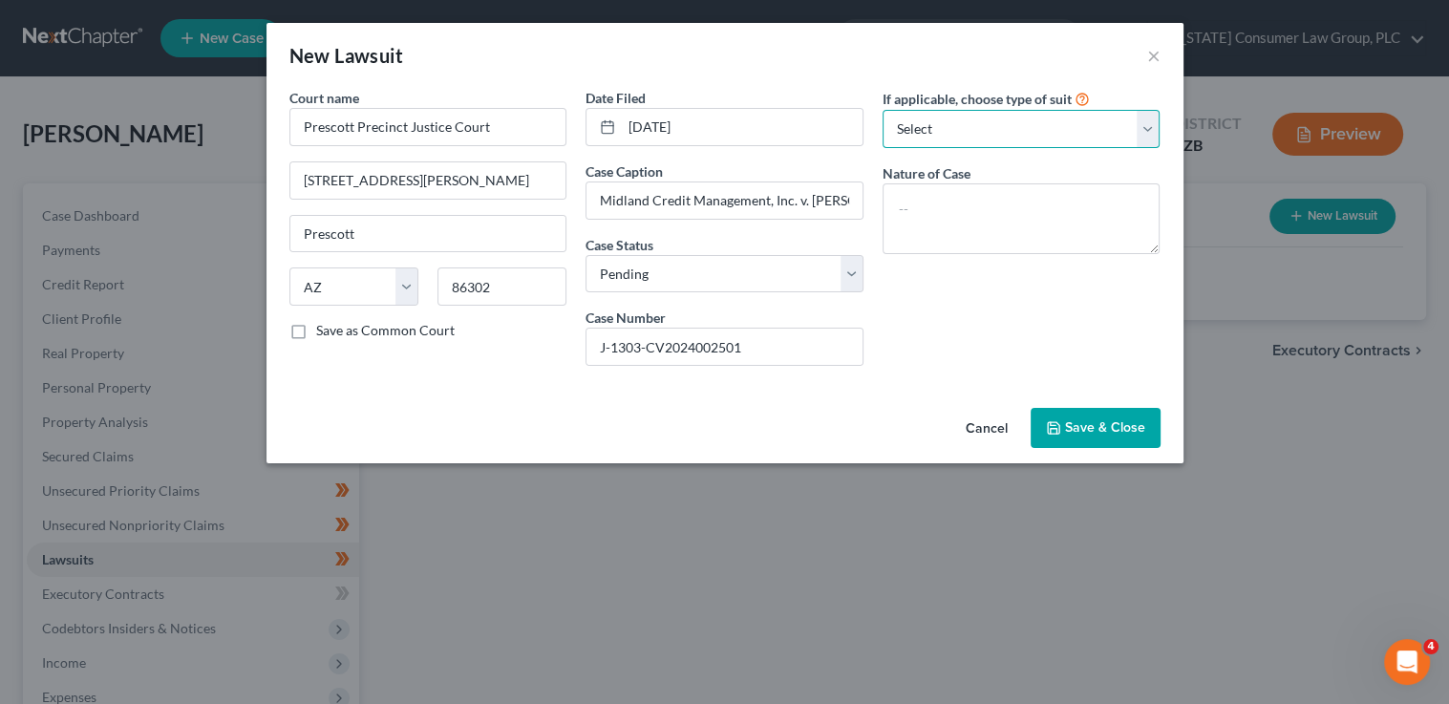
click at [972, 123] on select "Select Repossession Garnishment Foreclosure Attached, Seized, Or Levied Other" at bounding box center [1022, 129] width 278 height 38
select select "4"
click at [883, 110] on select "Select Repossession Garnishment Foreclosure Attached, Seized, Or Levied Other" at bounding box center [1022, 129] width 278 height 38
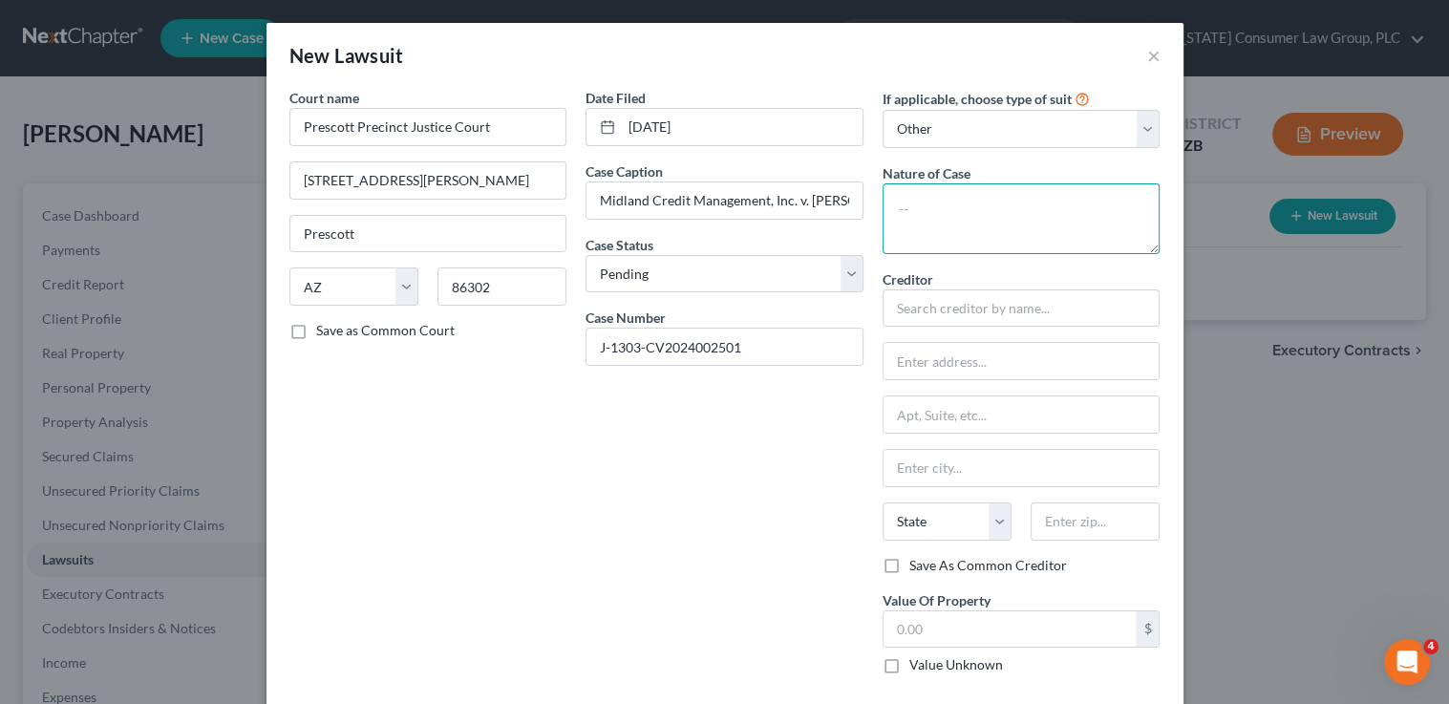
click at [923, 216] on textarea at bounding box center [1022, 218] width 278 height 71
type textarea "Contract"
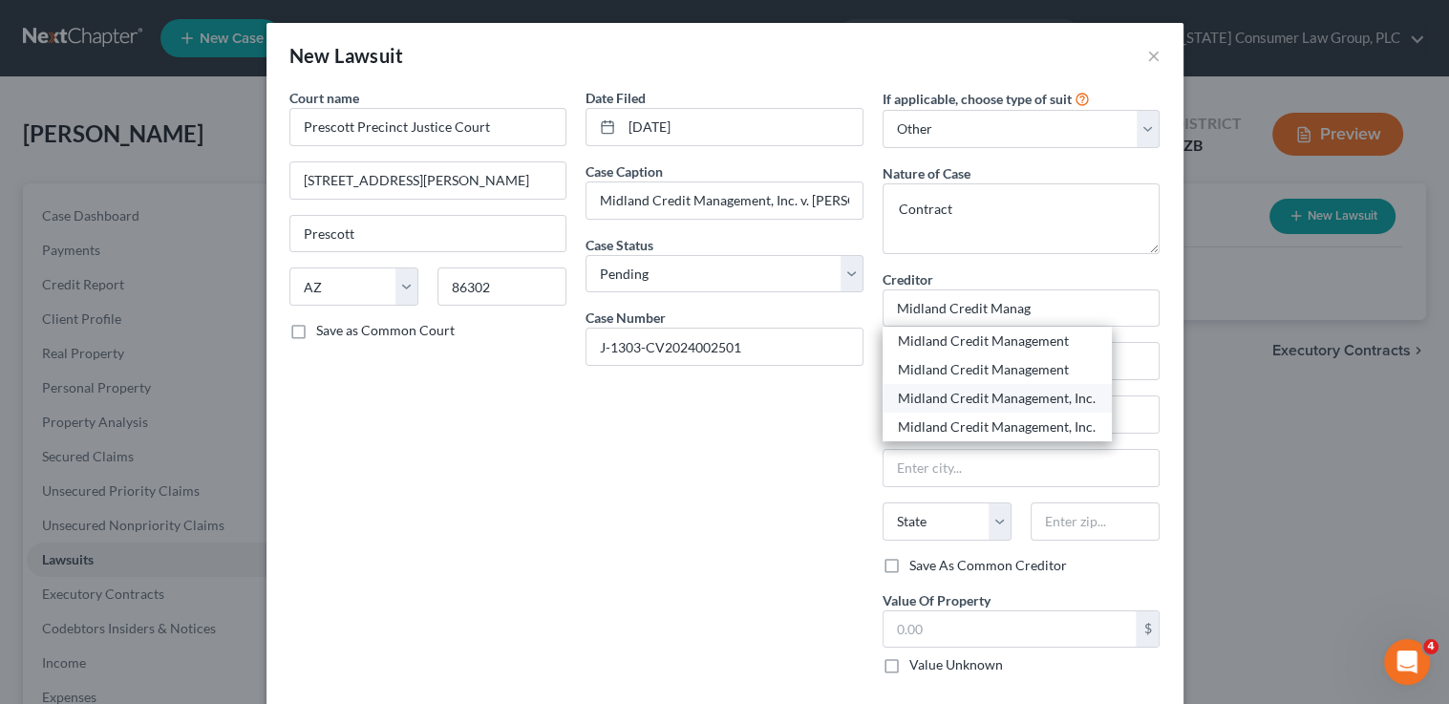
click at [1018, 395] on div "Midland Credit Management, Inc." at bounding box center [997, 398] width 199 height 19
type input "Midland Credit Management, Inc."
type input "P.O. Box 60578"
type input "Los Angeles"
select select "4"
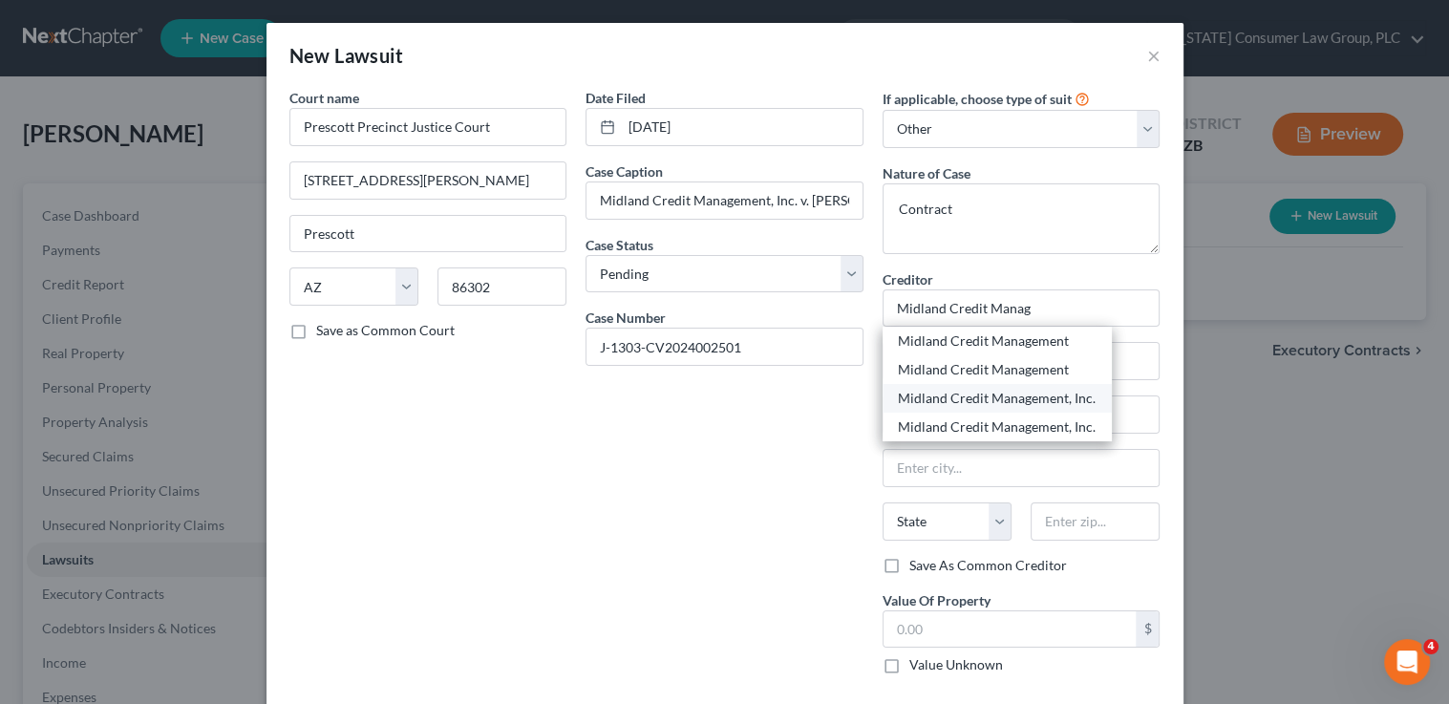
type input "90060"
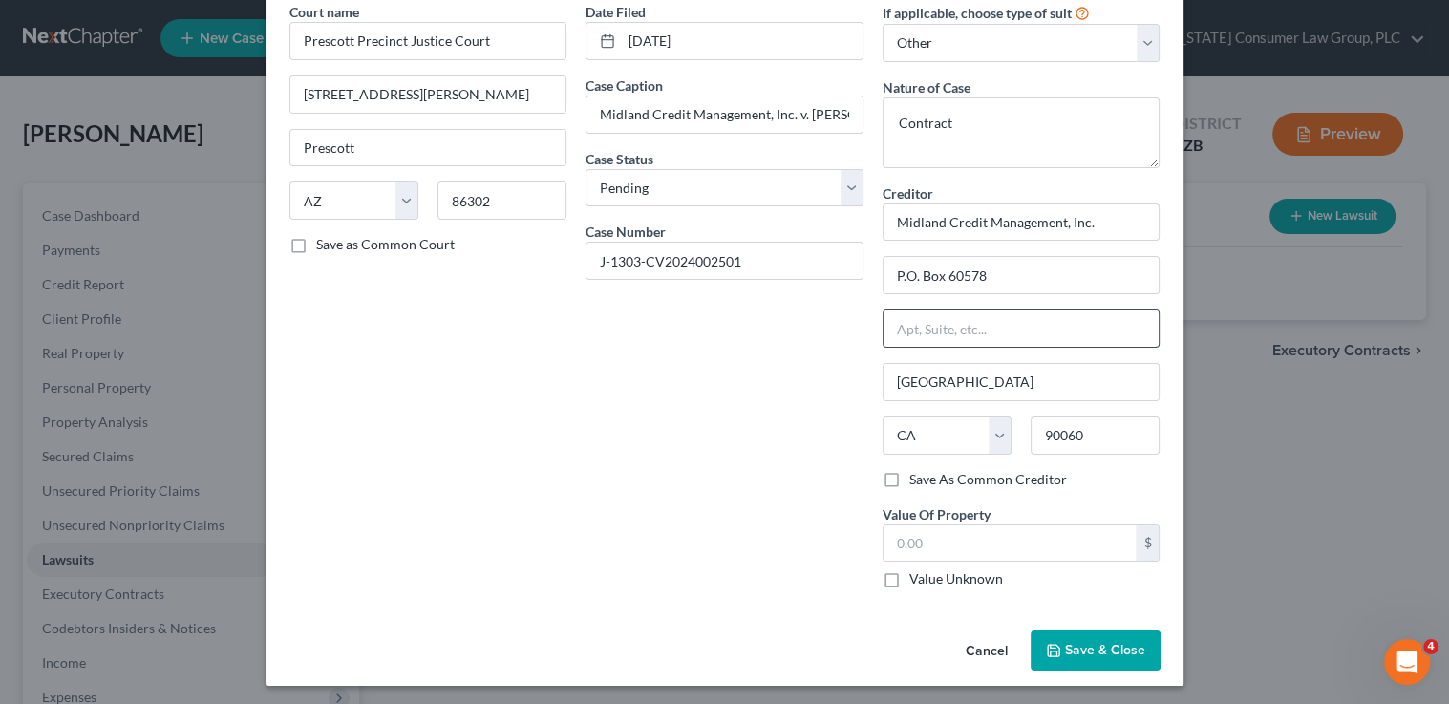
scroll to position [88, 0]
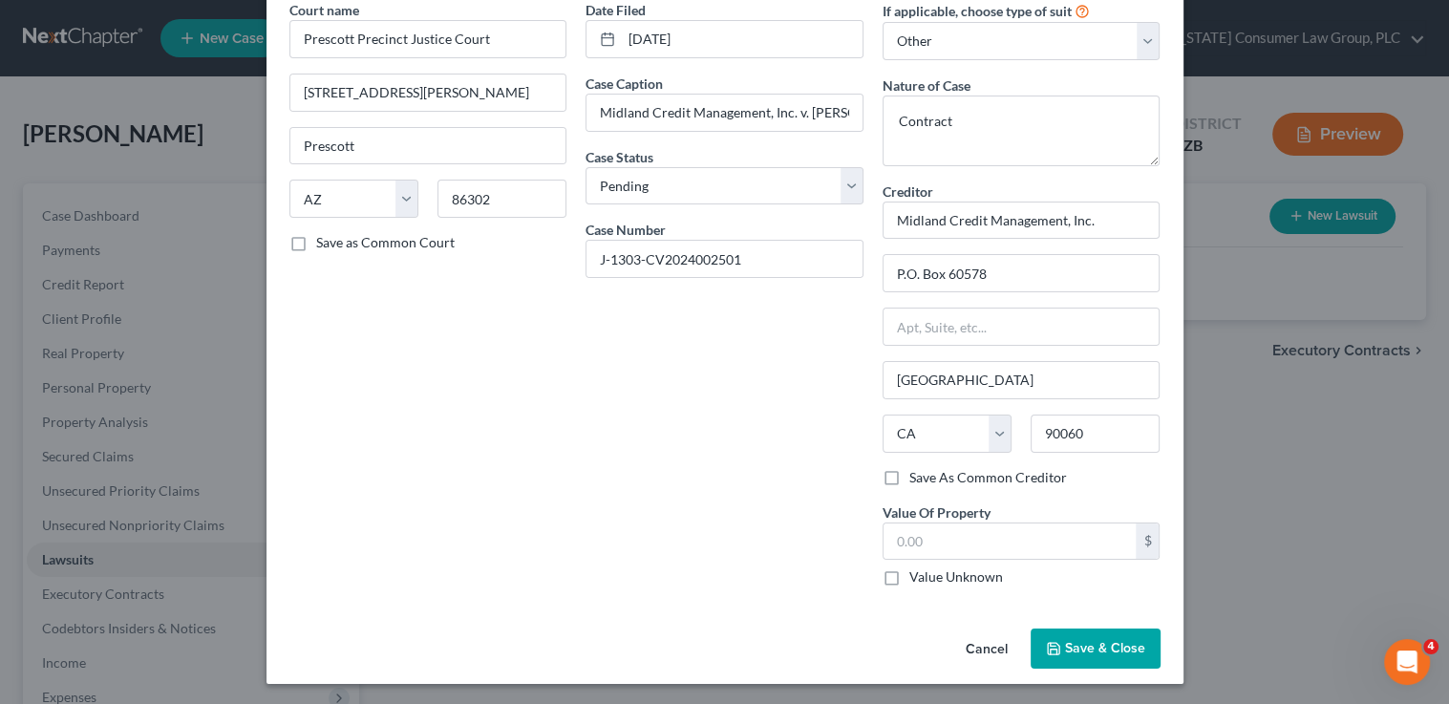
click at [958, 578] on label "Value Unknown" at bounding box center [956, 576] width 94 height 19
click at [929, 578] on input "Value Unknown" at bounding box center [923, 573] width 12 height 12
checkbox input "true"
type input "0.00"
click at [1089, 640] on span "Save & Close" at bounding box center [1105, 648] width 80 height 16
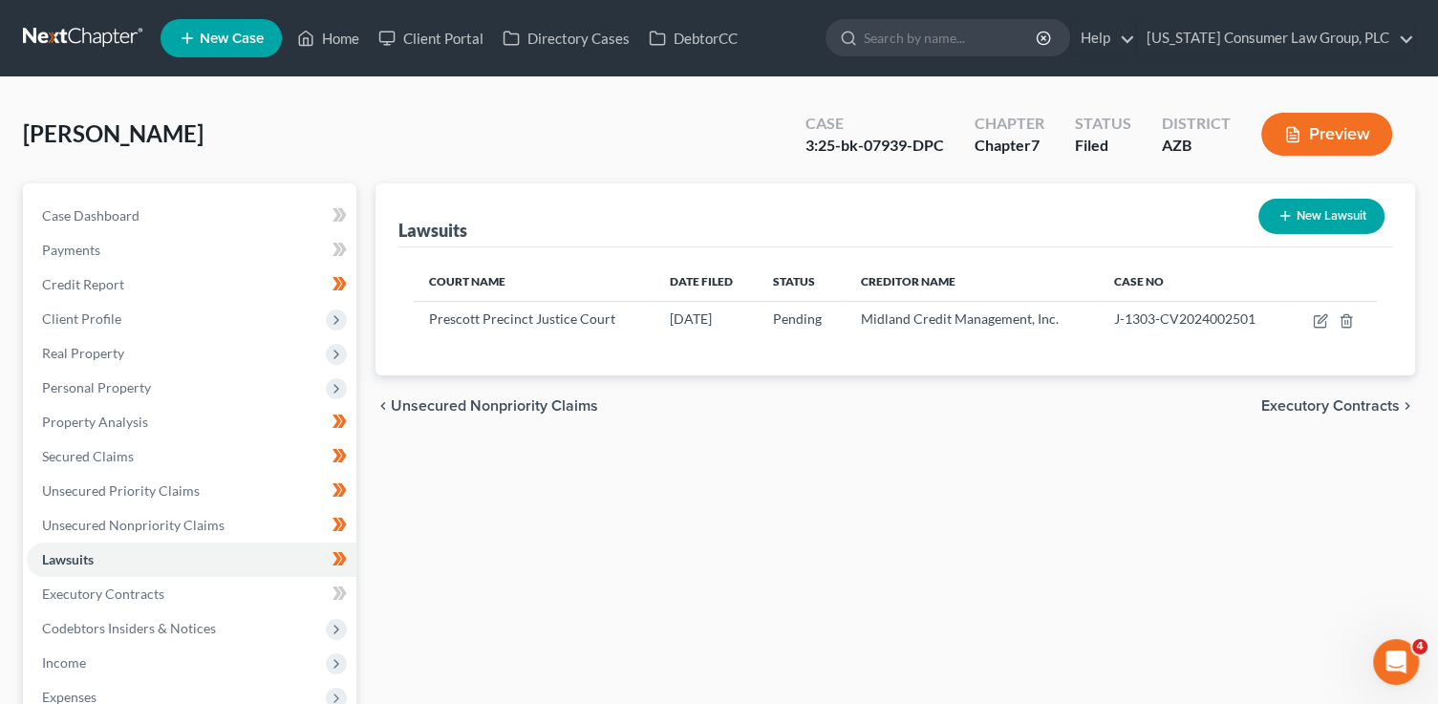
click at [1292, 223] on button "New Lawsuit" at bounding box center [1321, 216] width 126 height 35
select select "0"
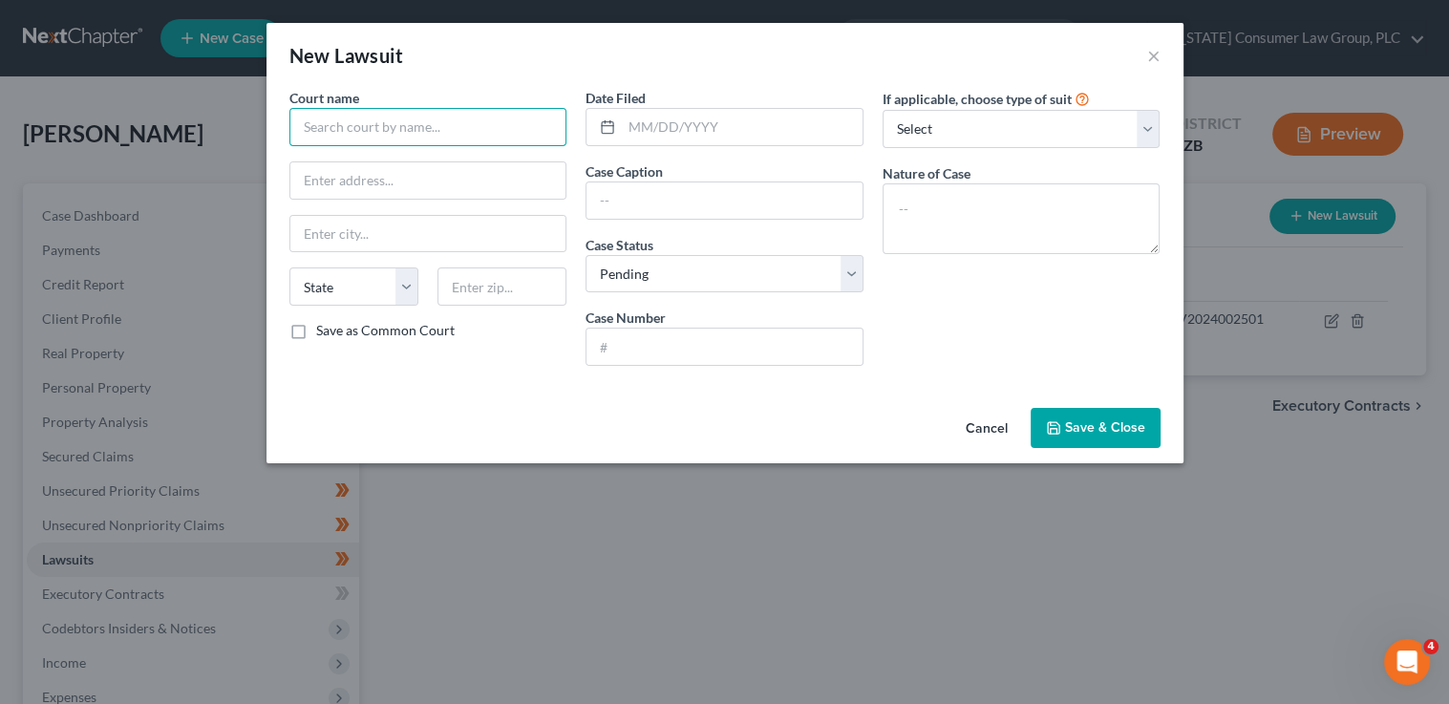
click at [398, 117] on input "text" at bounding box center [428, 127] width 278 height 38
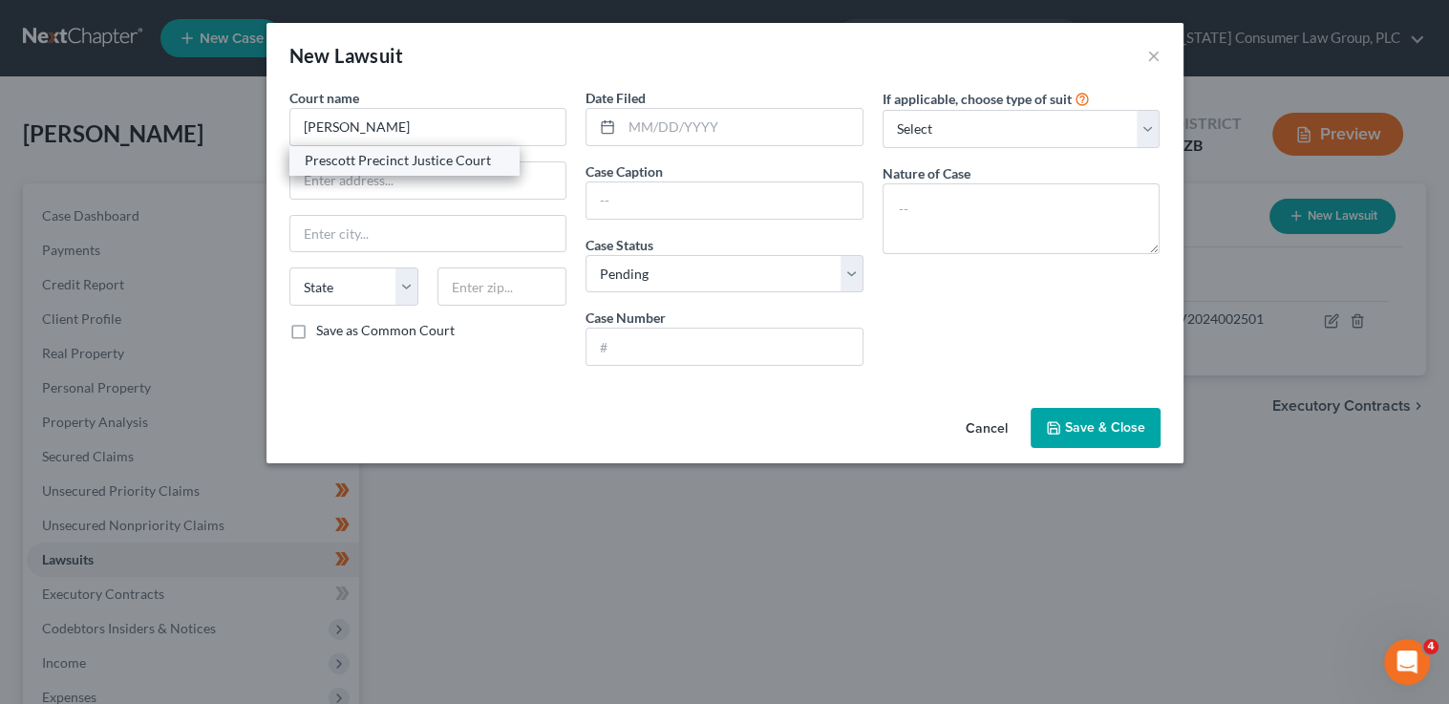
click at [463, 154] on div "Prescott Precinct Justice Court" at bounding box center [404, 160] width 199 height 19
type input "Prescott Precinct Justice Court"
type input "120 South Cortez Street, Room 103"
type input "Prescott"
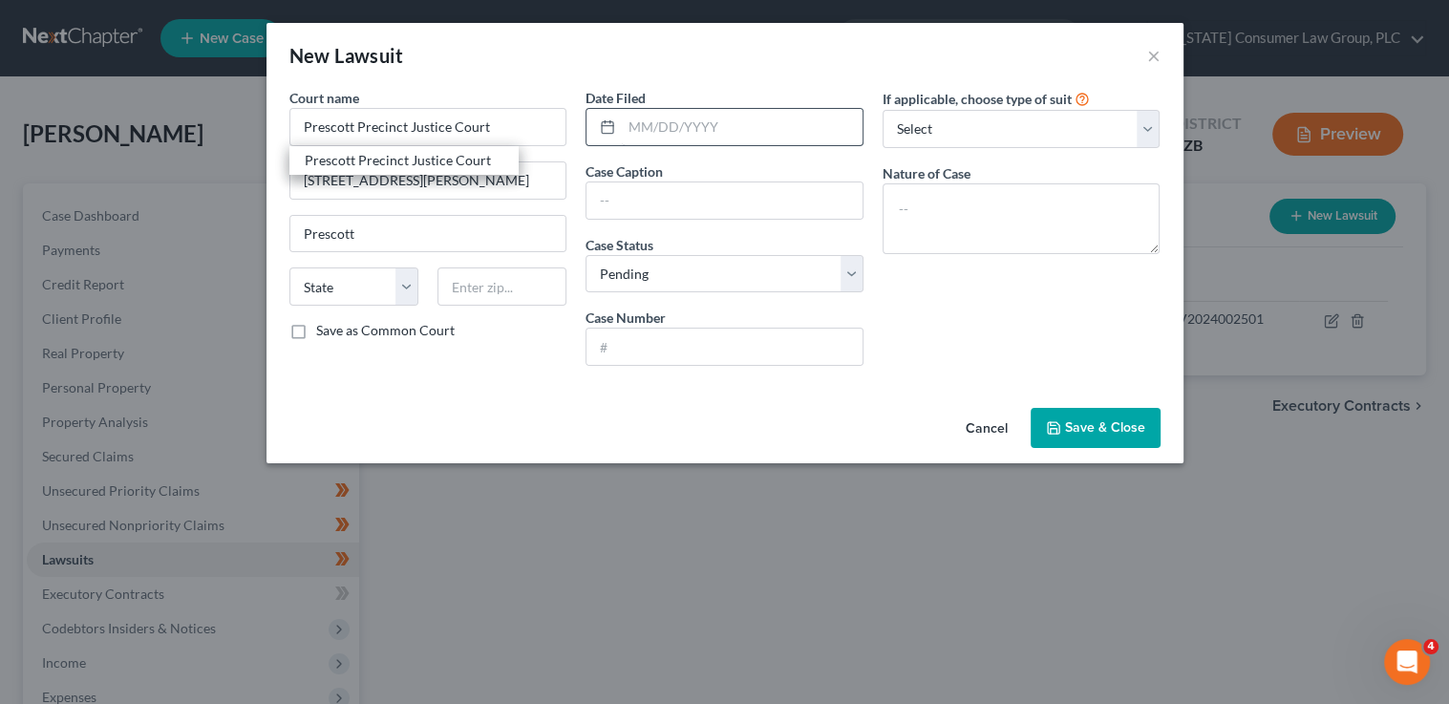
select select "3"
type input "86302"
click at [654, 128] on input "text" at bounding box center [742, 127] width 241 height 36
type input "01/23/2025"
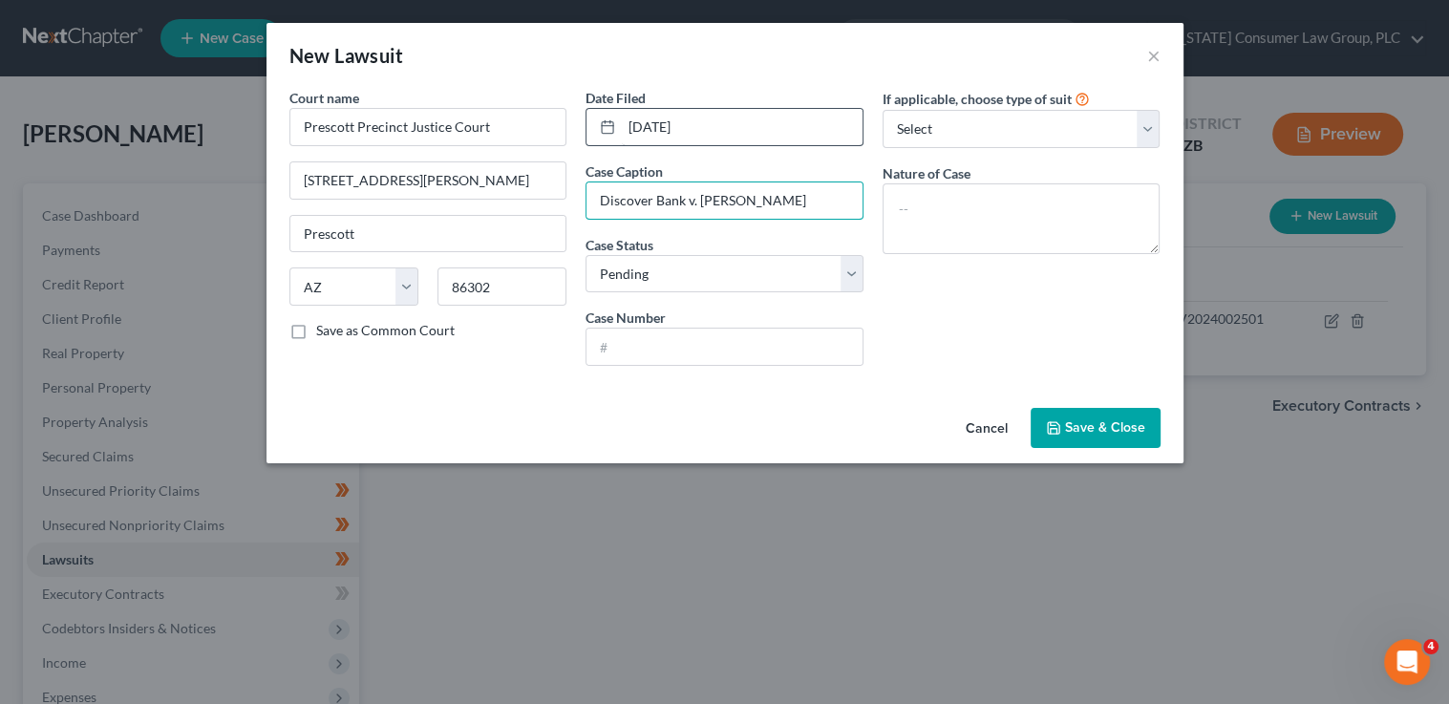
type input "Discover Bank v. Devin Patterson"
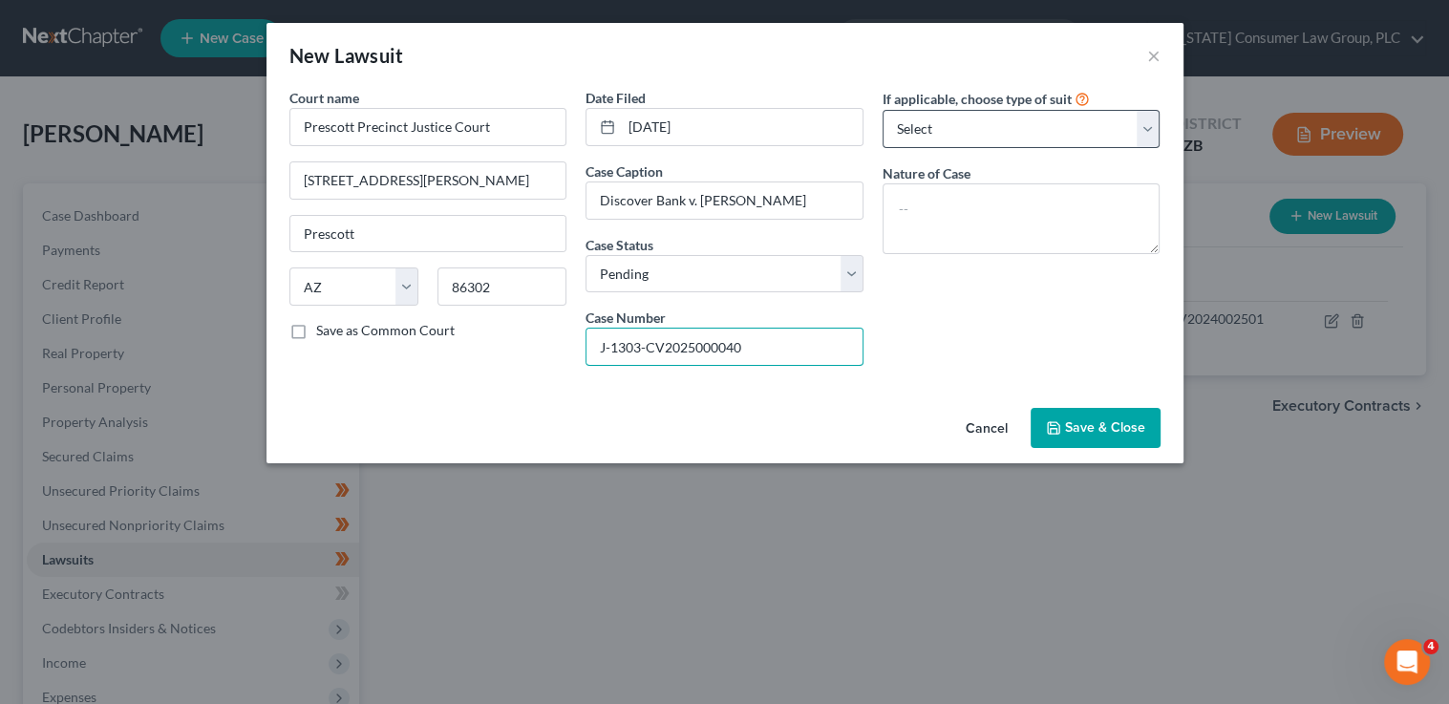
type input "J-1303-CV2025000040"
click at [964, 132] on select "Select Repossession Garnishment Foreclosure Attached, Seized, Or Levied Other" at bounding box center [1022, 129] width 278 height 38
select select "4"
click at [883, 110] on select "Select Repossession Garnishment Foreclosure Attached, Seized, Or Levied Other" at bounding box center [1022, 129] width 278 height 38
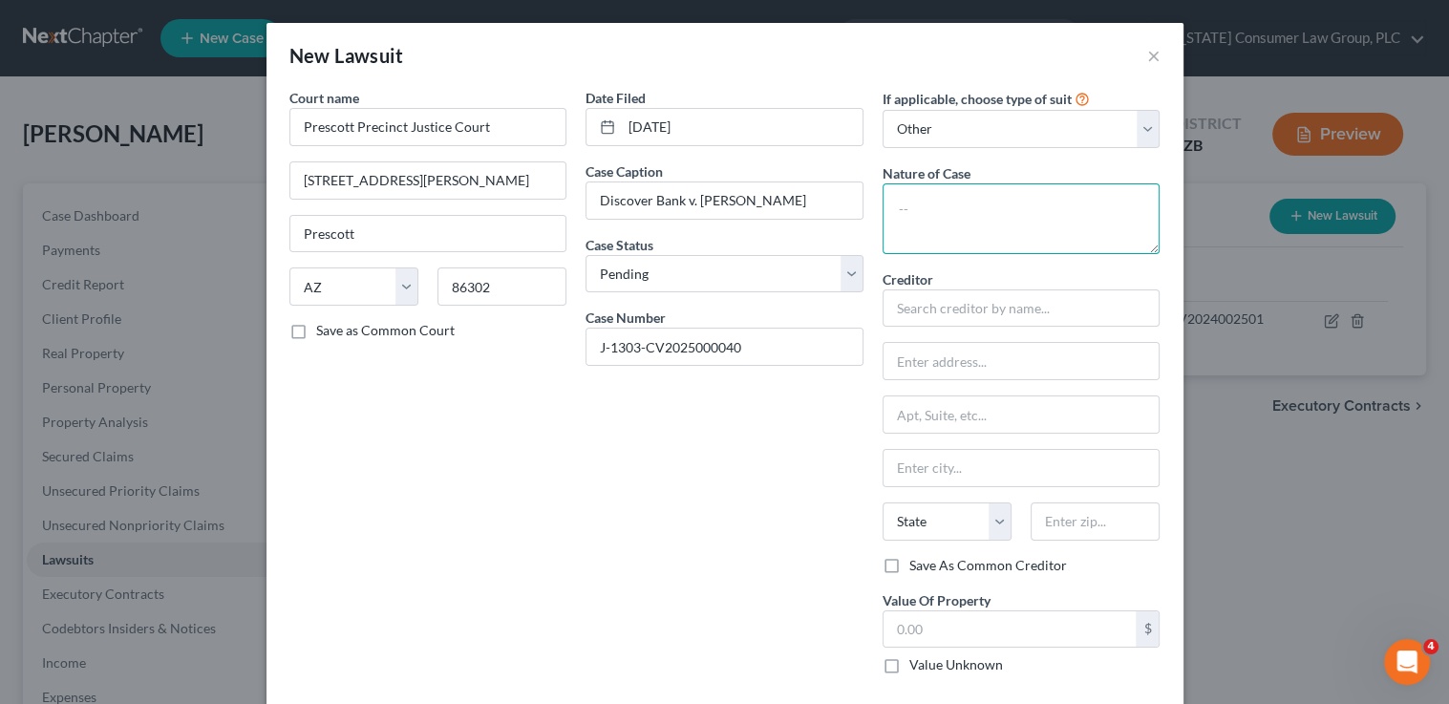
click at [957, 225] on textarea at bounding box center [1022, 218] width 278 height 71
type textarea "Contract"
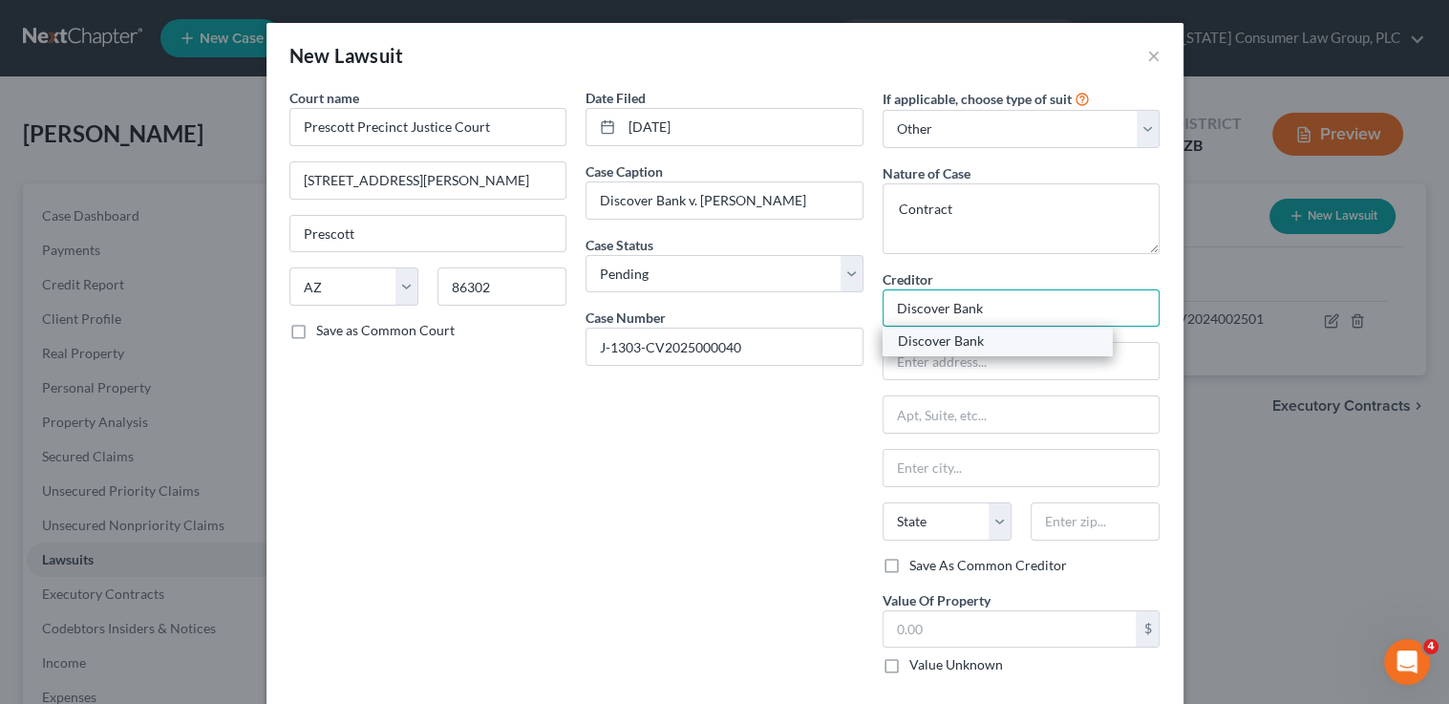
type input "Discover Bank"
click at [998, 342] on div "Discover Bank" at bounding box center [997, 340] width 199 height 19
type input "PO Box 3025"
type input "New Albany"
select select "36"
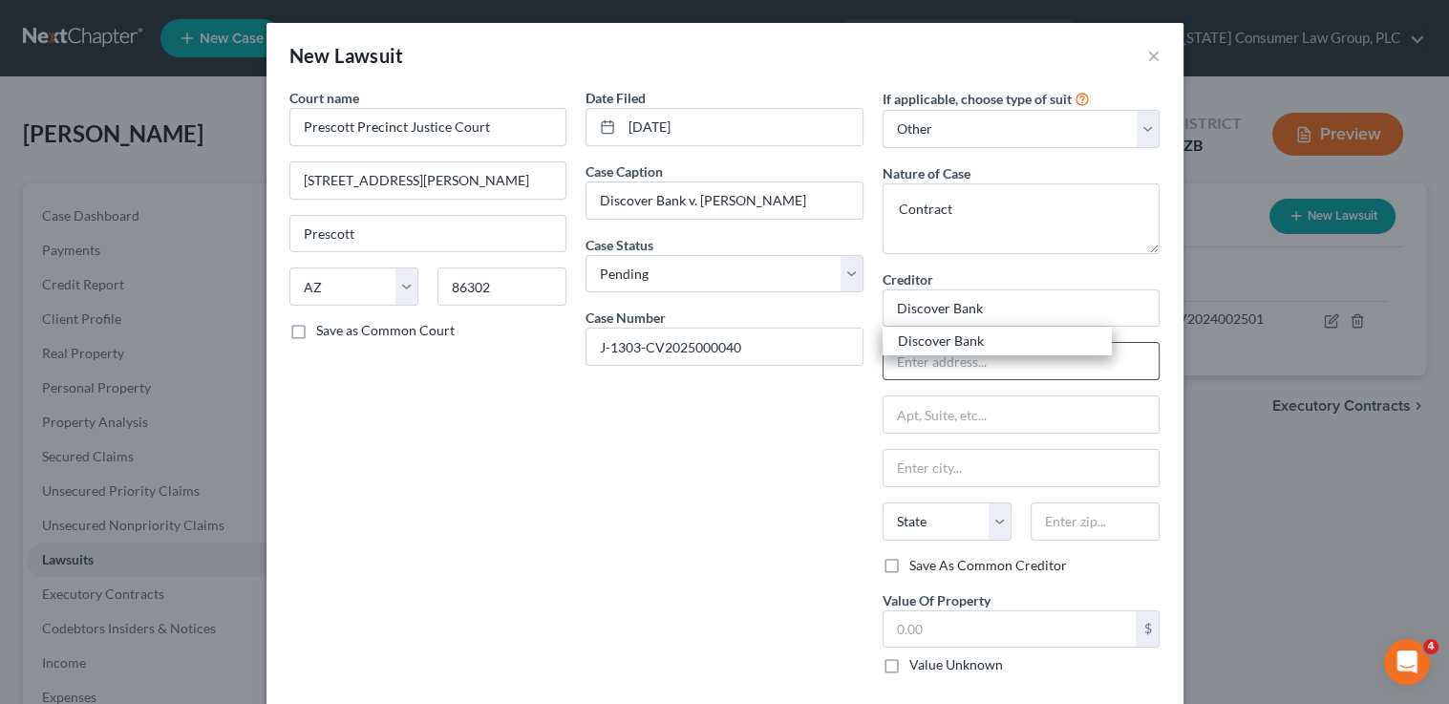
type input "43054"
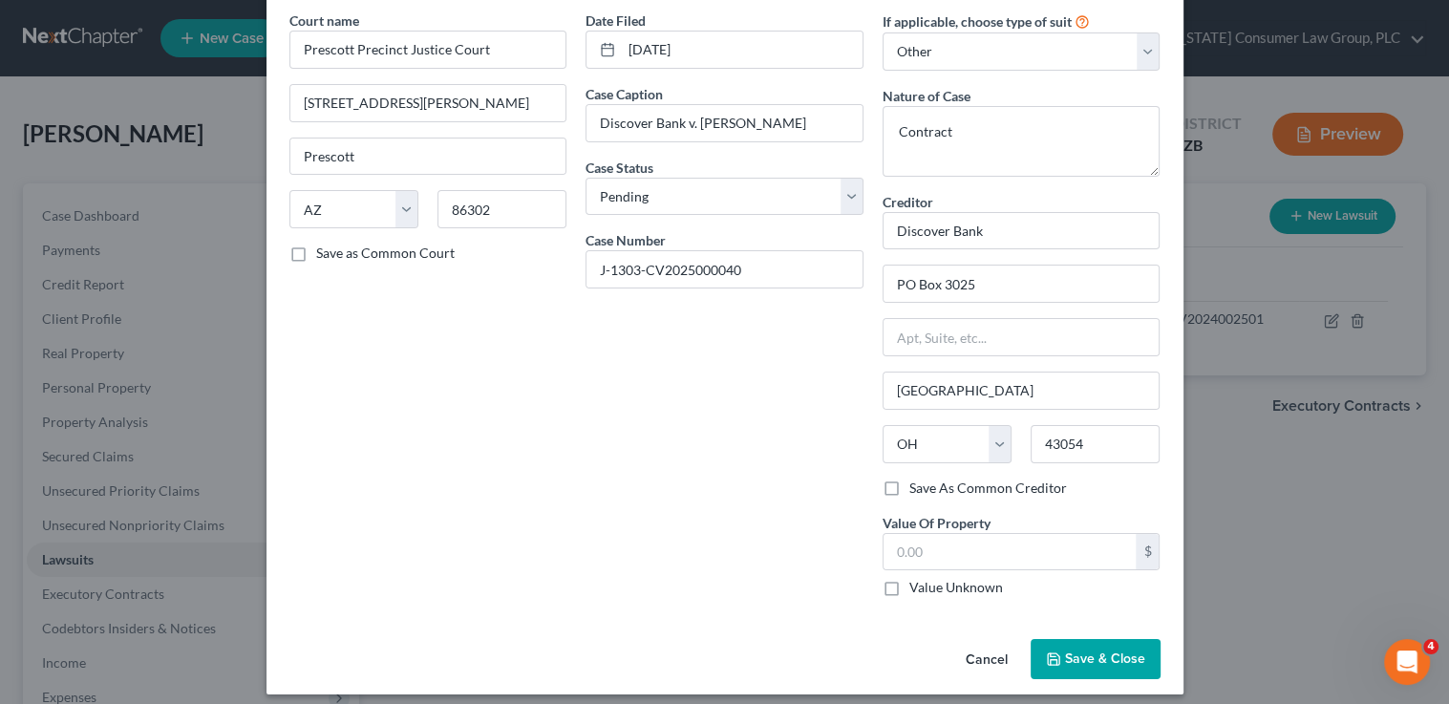
scroll to position [85, 0]
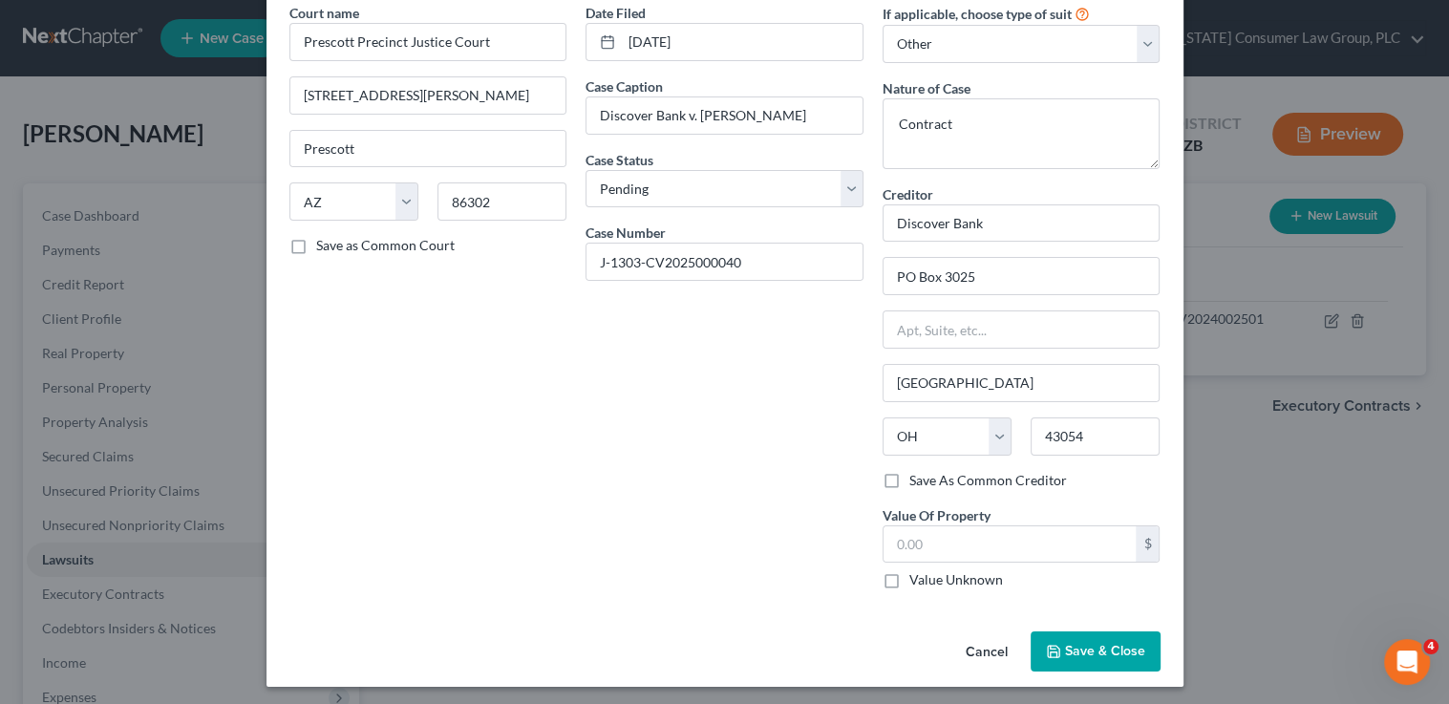
click at [927, 575] on label "Value Unknown" at bounding box center [956, 579] width 94 height 19
click at [927, 575] on input "Value Unknown" at bounding box center [923, 576] width 12 height 12
checkbox input "true"
type input "0.00"
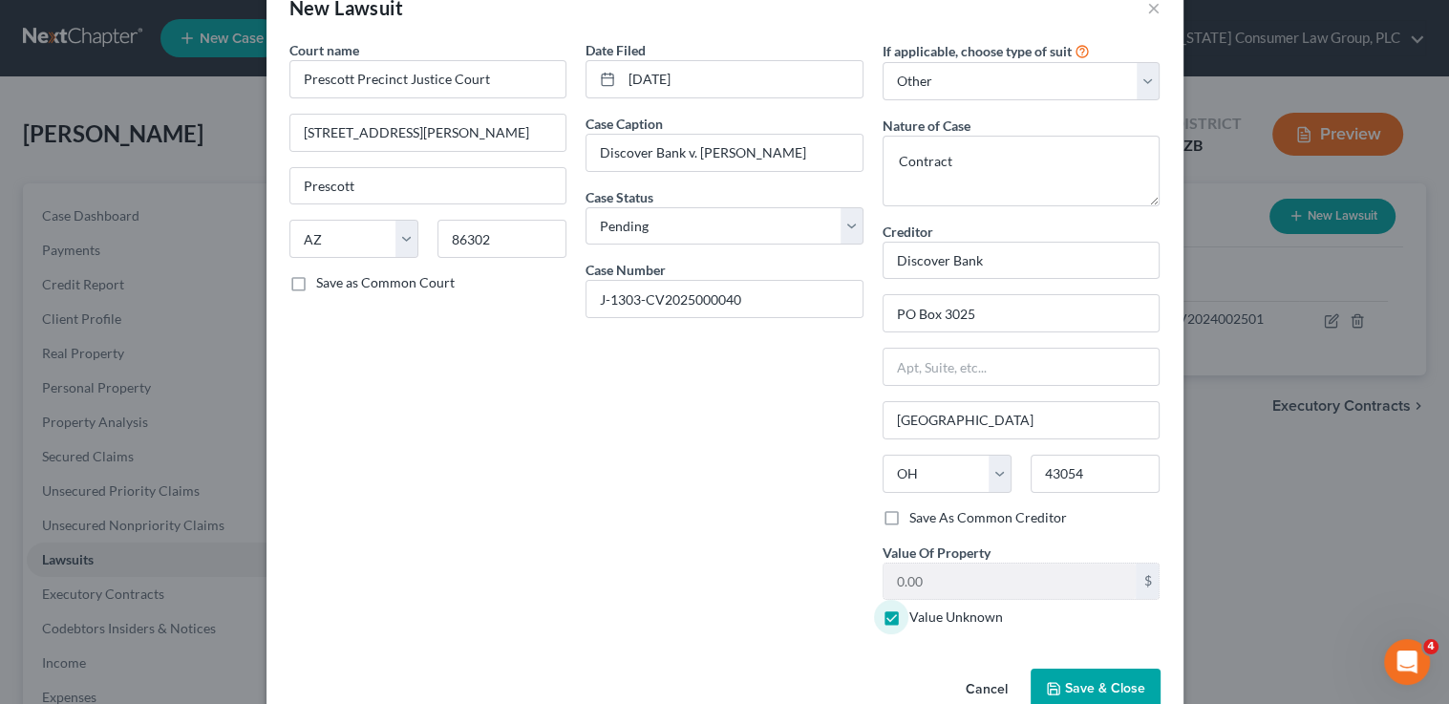
scroll to position [88, 0]
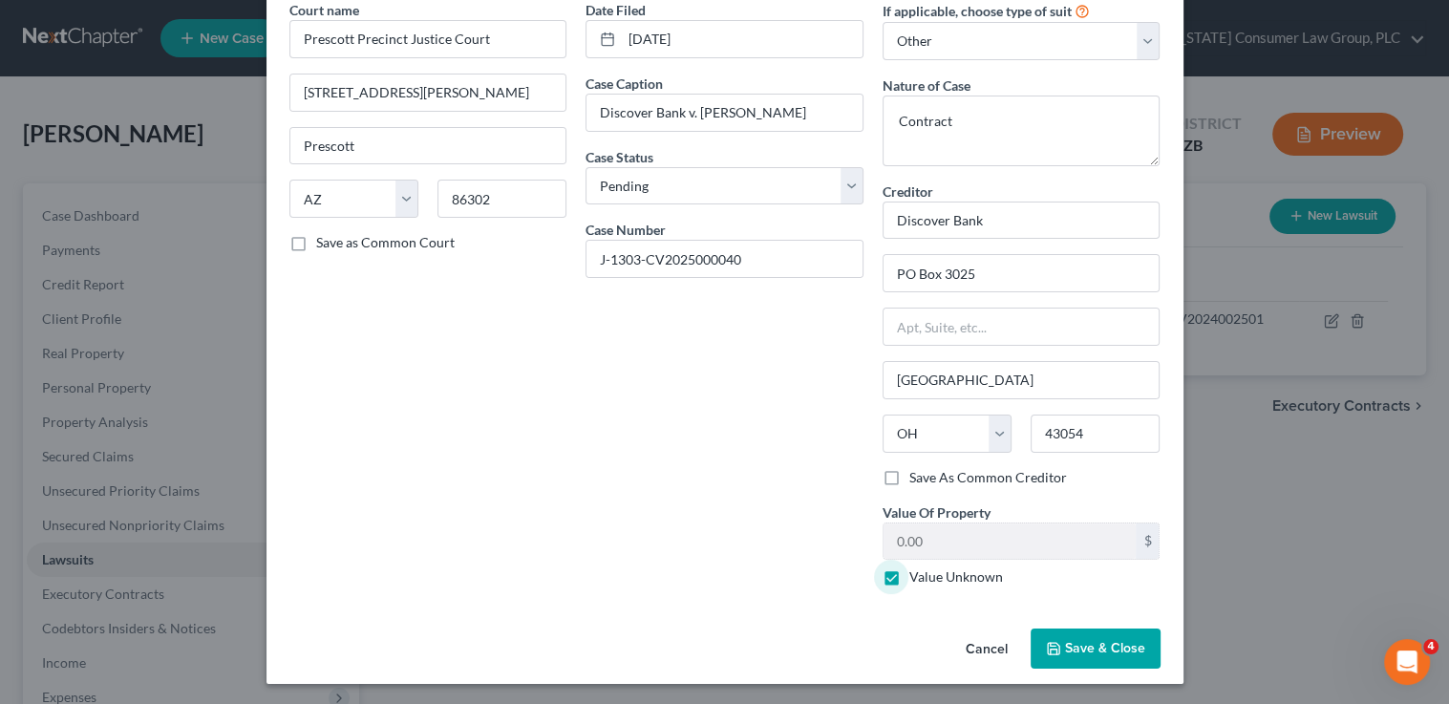
click at [1065, 648] on span "Save & Close" at bounding box center [1105, 648] width 80 height 16
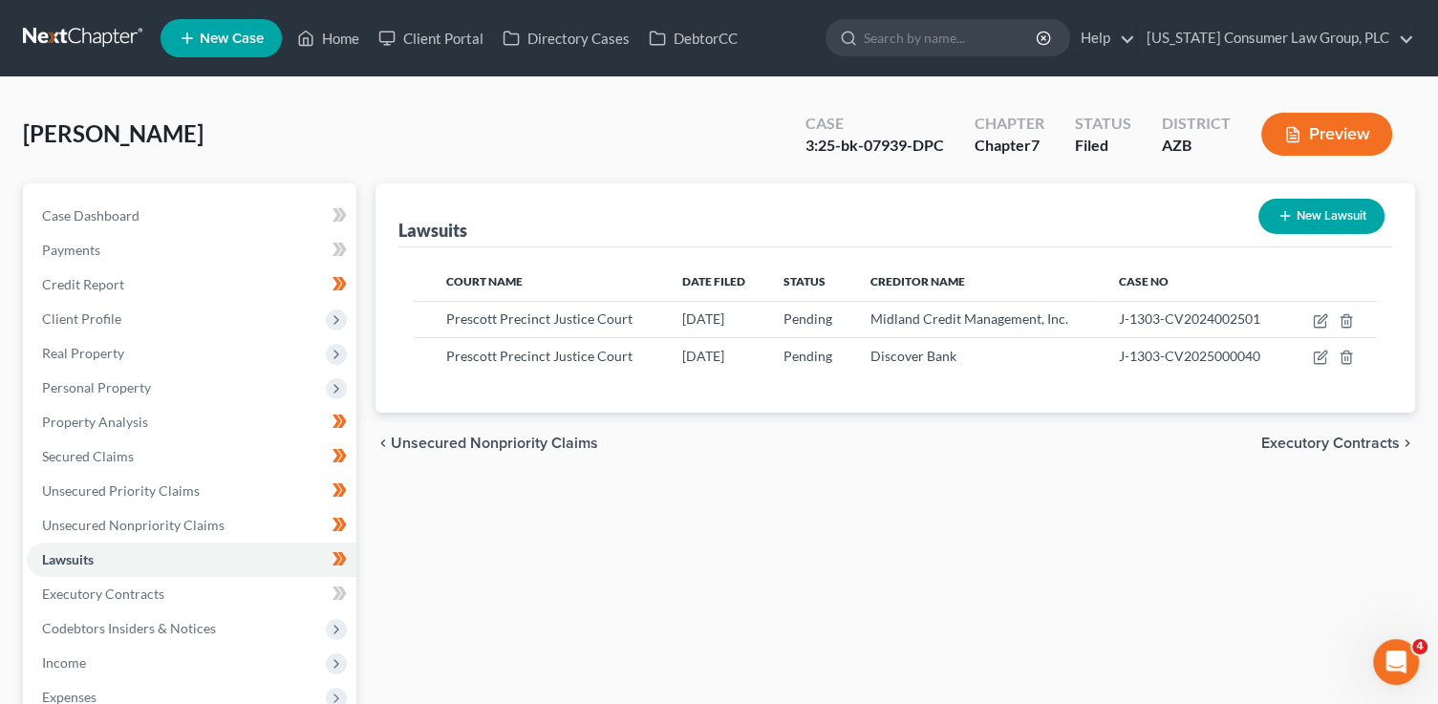
click at [1315, 212] on button "New Lawsuit" at bounding box center [1321, 216] width 126 height 35
select select "0"
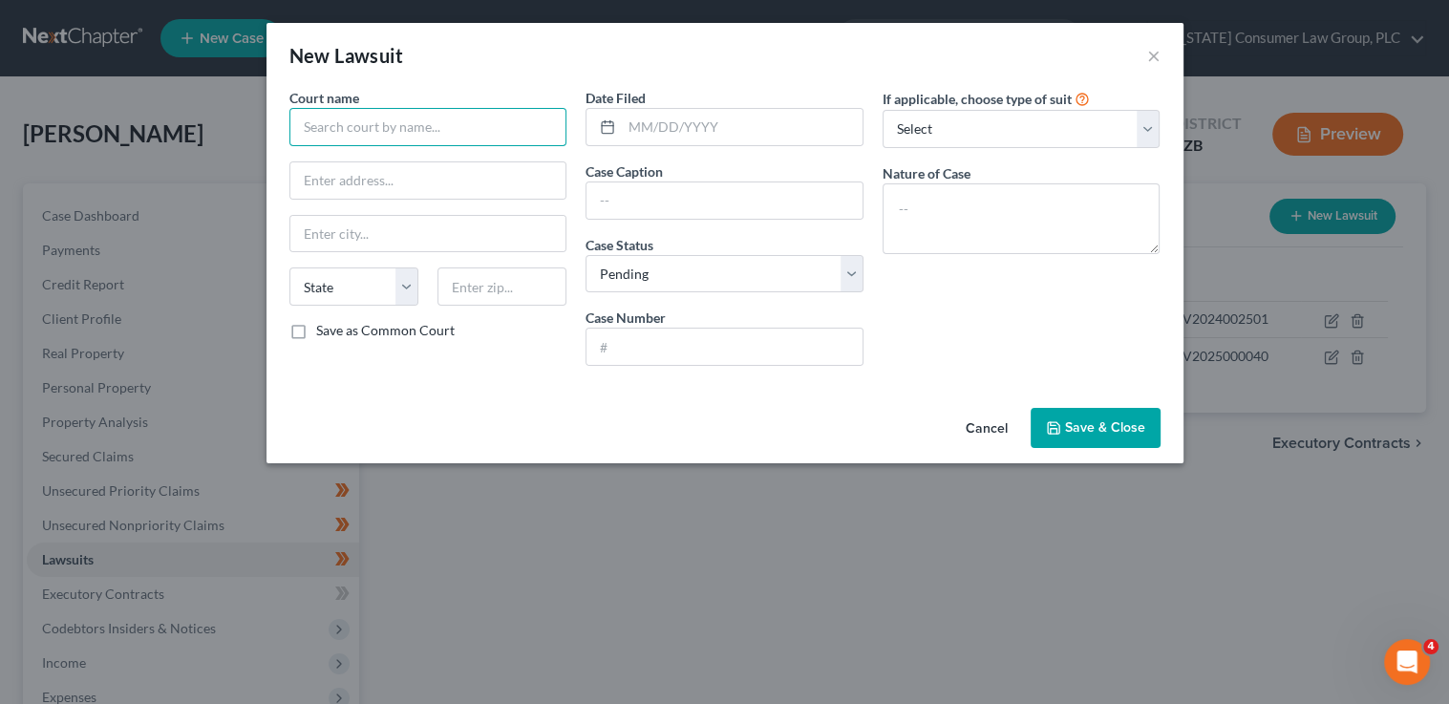
click at [472, 135] on input "text" at bounding box center [428, 127] width 278 height 38
drag, startPoint x: 446, startPoint y: 133, endPoint x: 279, endPoint y: 115, distance: 168.2
click at [280, 115] on div "Court name * Portfolio Recover State AL AK AR AZ CA CO CT DE DC FL GA GU HI ID …" at bounding box center [428, 234] width 297 height 293
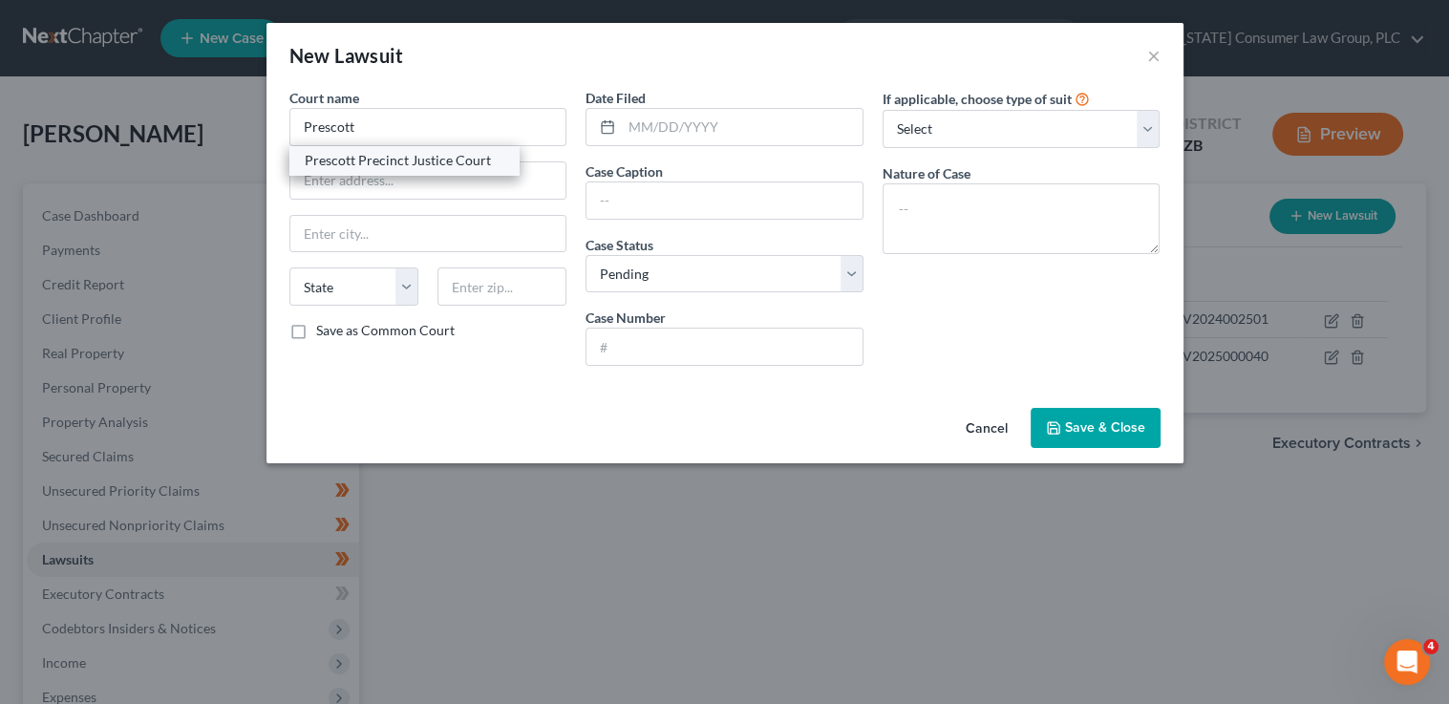
click at [391, 160] on div "Prescott Precinct Justice Court" at bounding box center [404, 160] width 199 height 19
type input "Prescott Precinct Justice Court"
type input "120 South Cortez Street, Room 103"
type input "Prescott"
select select "3"
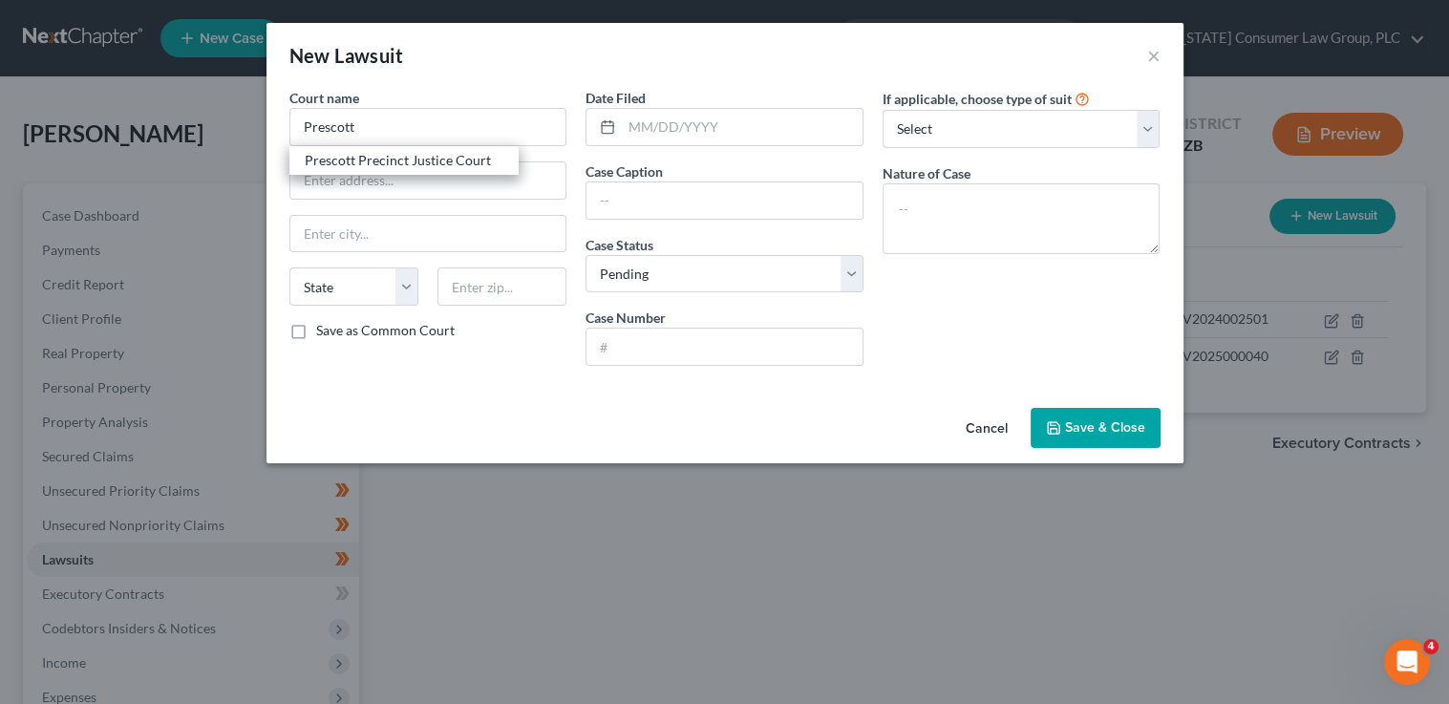
type input "86302"
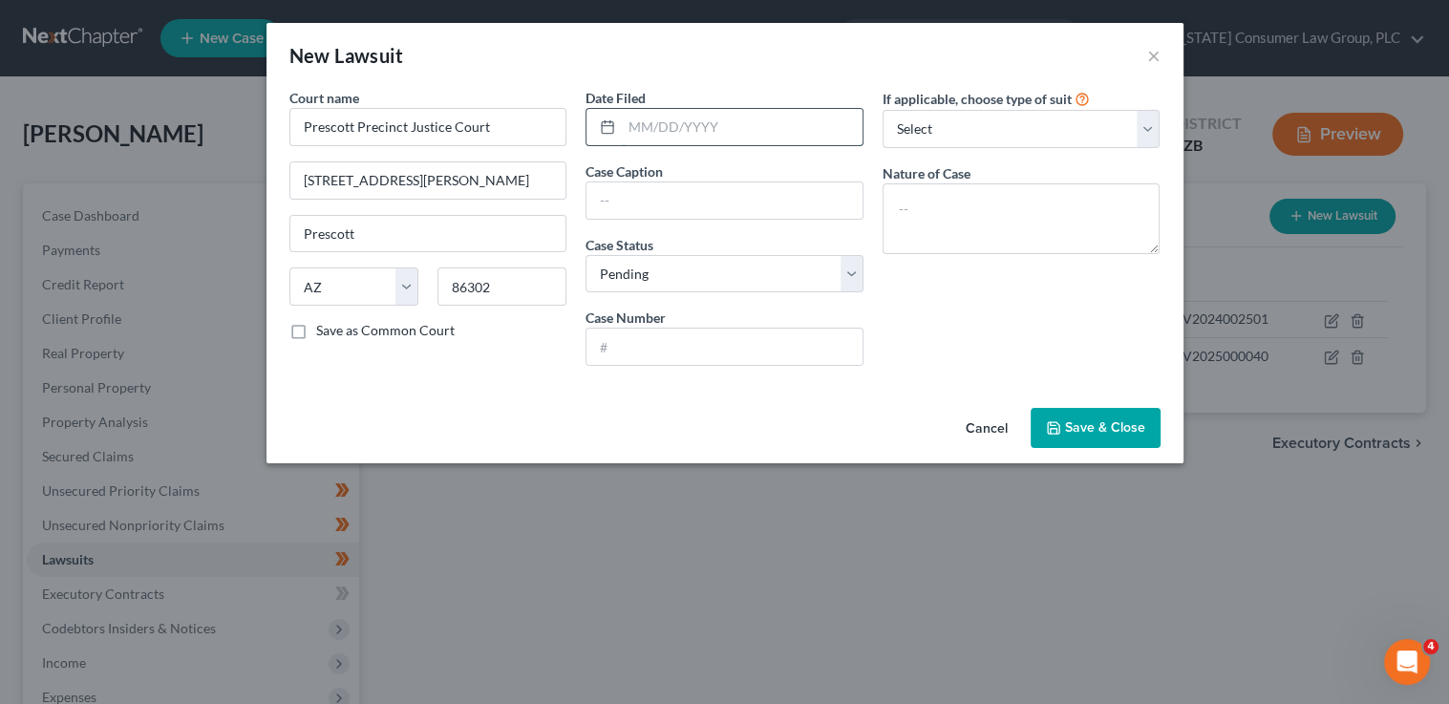
click at [654, 136] on input "text" at bounding box center [742, 127] width 241 height 36
type input "05/28/2025"
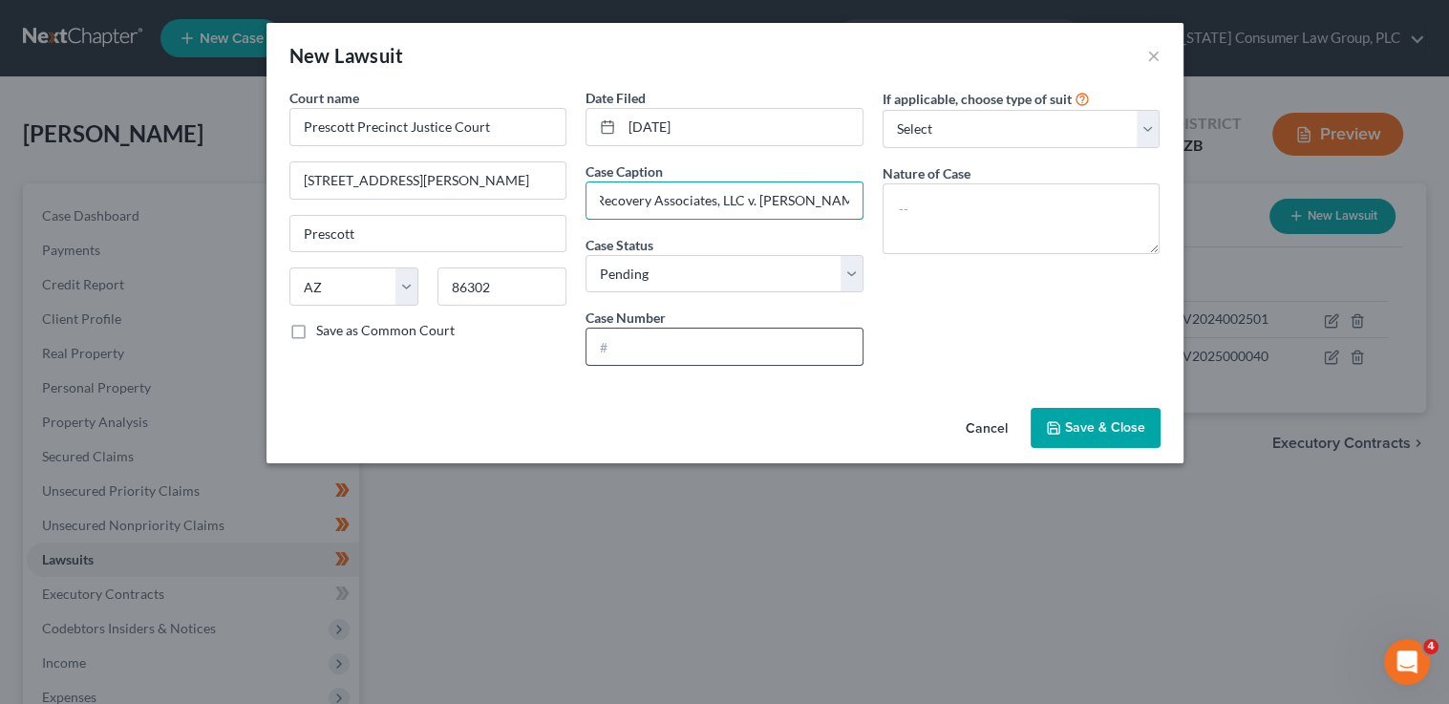
type input "Portfolio Recovery Associates, LLC v. Devin Patterson"
click at [658, 354] on input "text" at bounding box center [725, 347] width 276 height 36
paste input "J-1303-CV-2025000961"
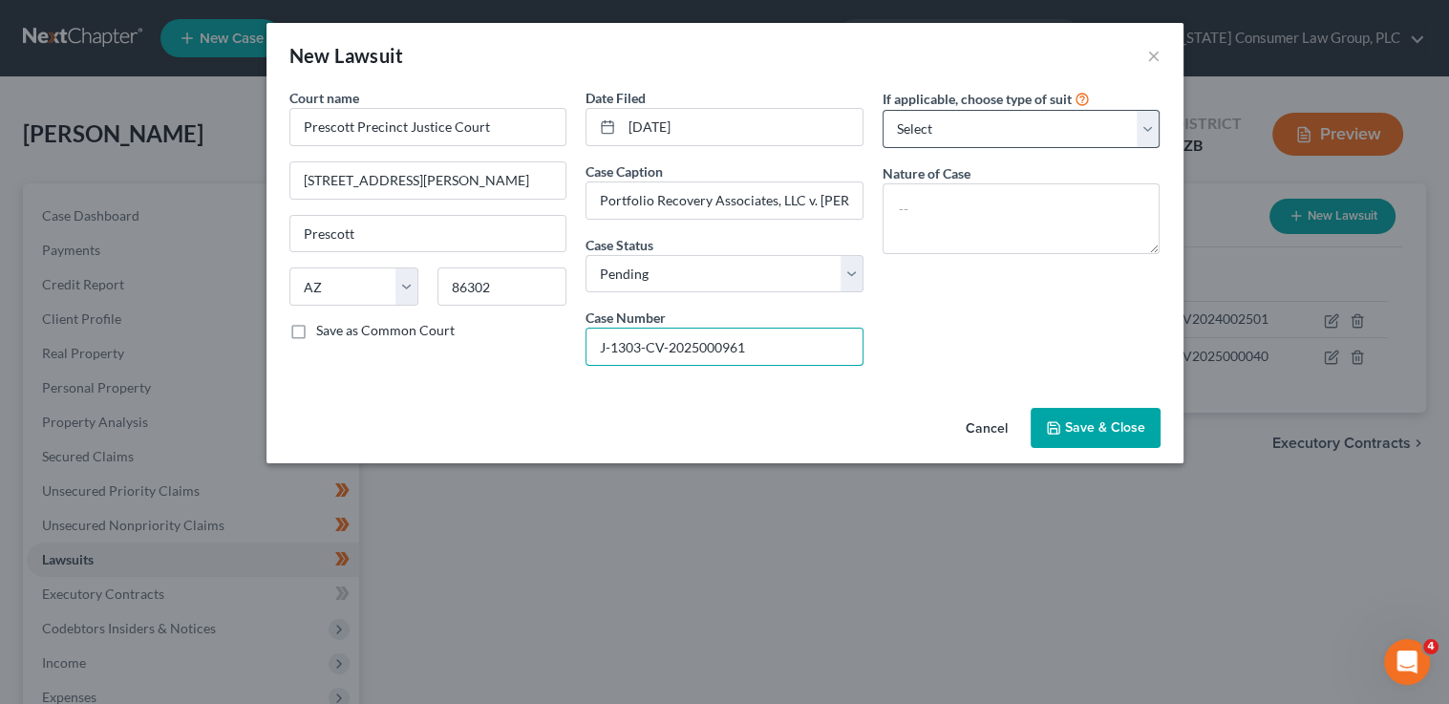
type input "J-1303-CV-2025000961"
click at [977, 126] on select "Select Repossession Garnishment Foreclosure Attached, Seized, Or Levied Other" at bounding box center [1022, 129] width 278 height 38
select select "4"
click at [883, 110] on select "Select Repossession Garnishment Foreclosure Attached, Seized, Or Levied Other" at bounding box center [1022, 129] width 278 height 38
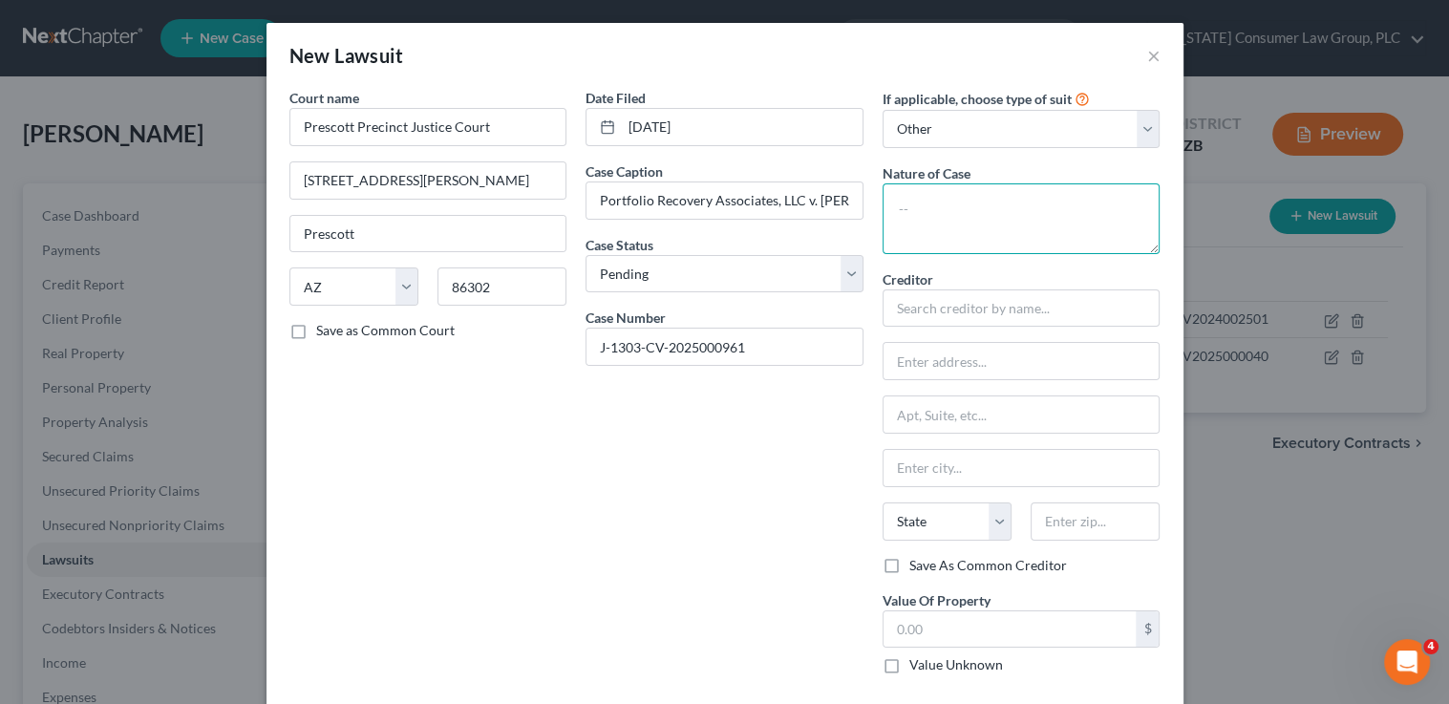
click at [963, 220] on textarea at bounding box center [1022, 218] width 278 height 71
type textarea "Contract"
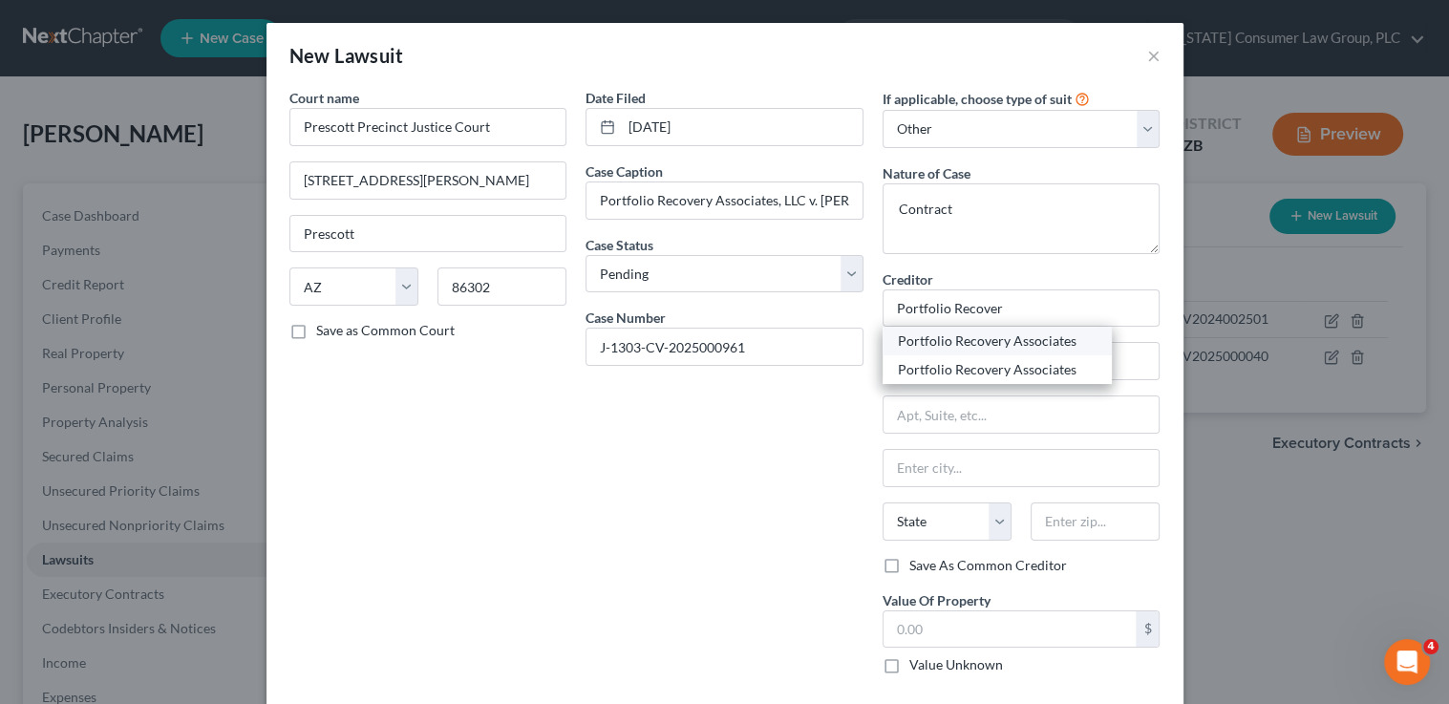
click at [1014, 346] on div "Portfolio Recovery Associates" at bounding box center [997, 340] width 199 height 19
type input "Portfolio Recovery Associates"
type input "PO Box 12914"
type input "Norfolk"
select select "48"
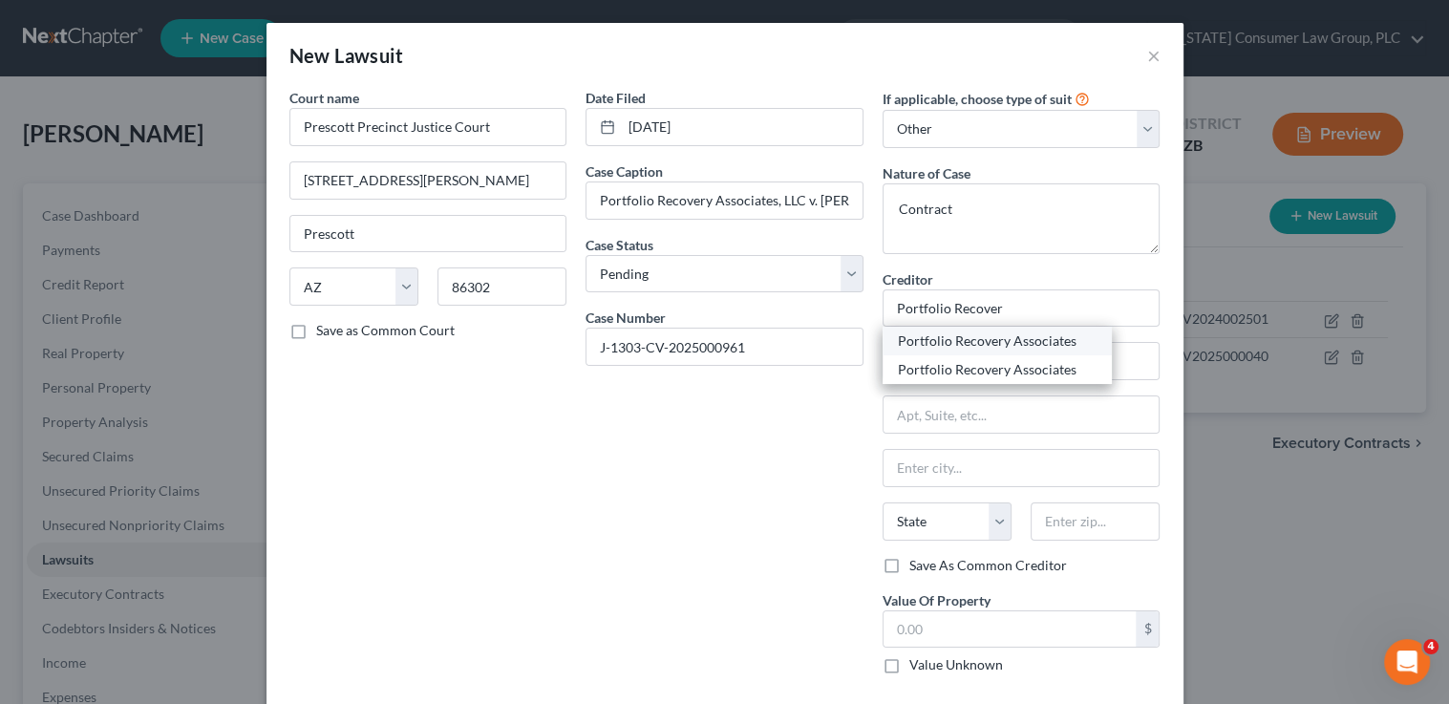
type input "23541"
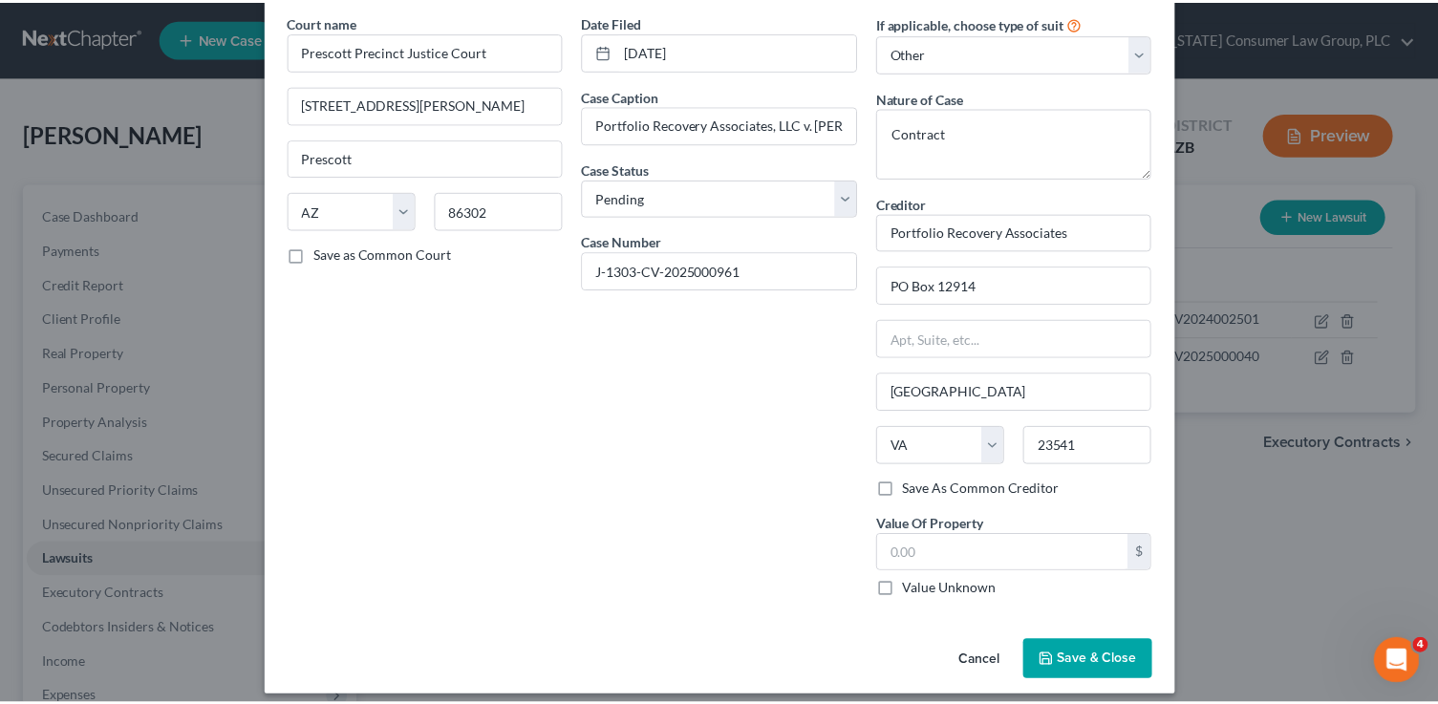
scroll to position [85, 0]
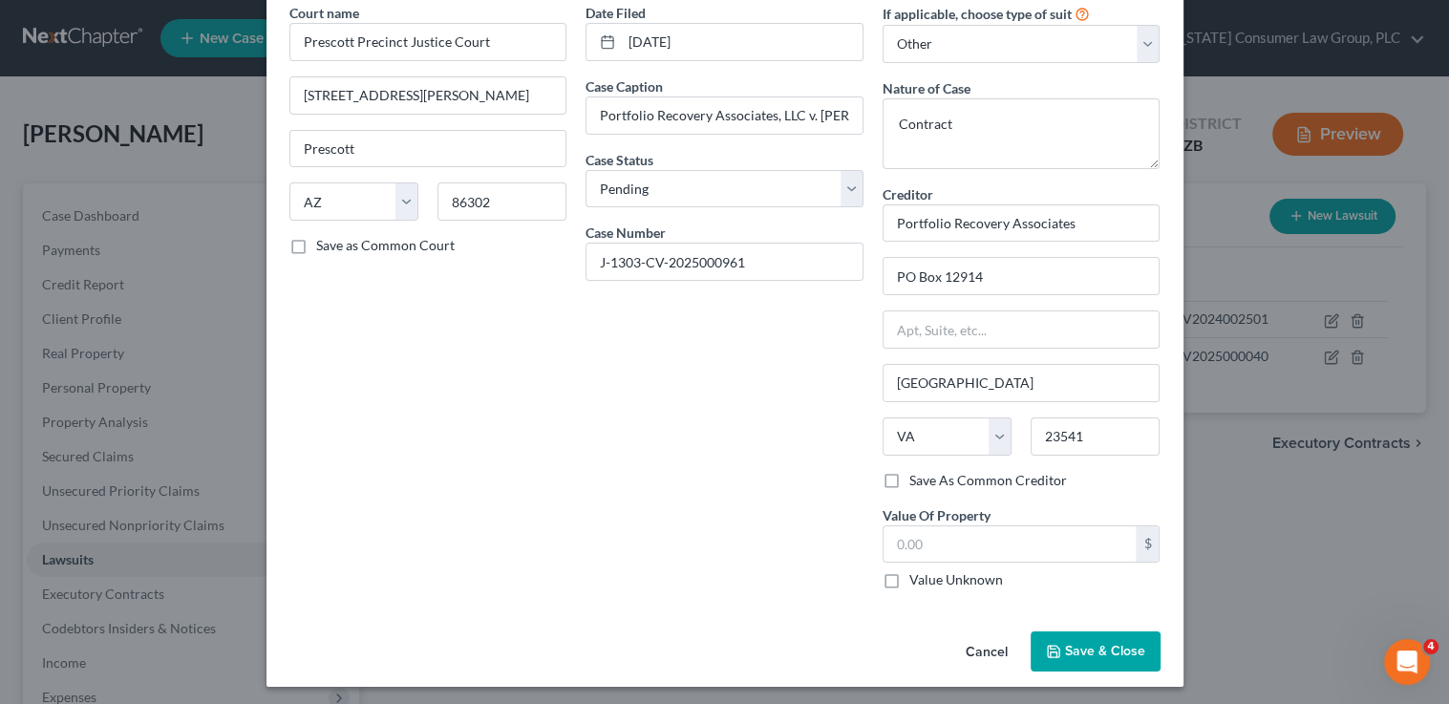
click at [928, 572] on label "Value Unknown" at bounding box center [956, 579] width 94 height 19
click at [928, 572] on input "Value Unknown" at bounding box center [923, 576] width 12 height 12
checkbox input "true"
type input "0.00"
click at [1095, 650] on span "Save & Close" at bounding box center [1105, 651] width 80 height 16
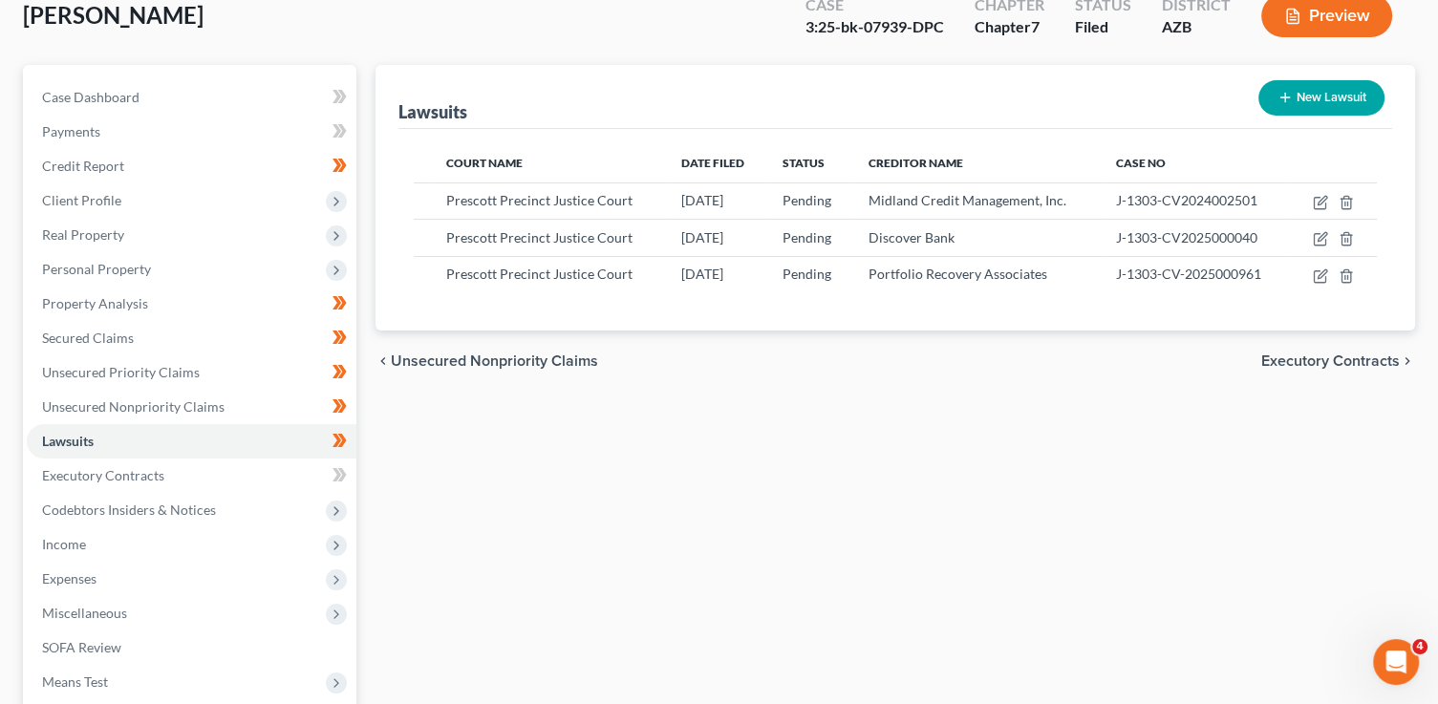
scroll to position [120, 0]
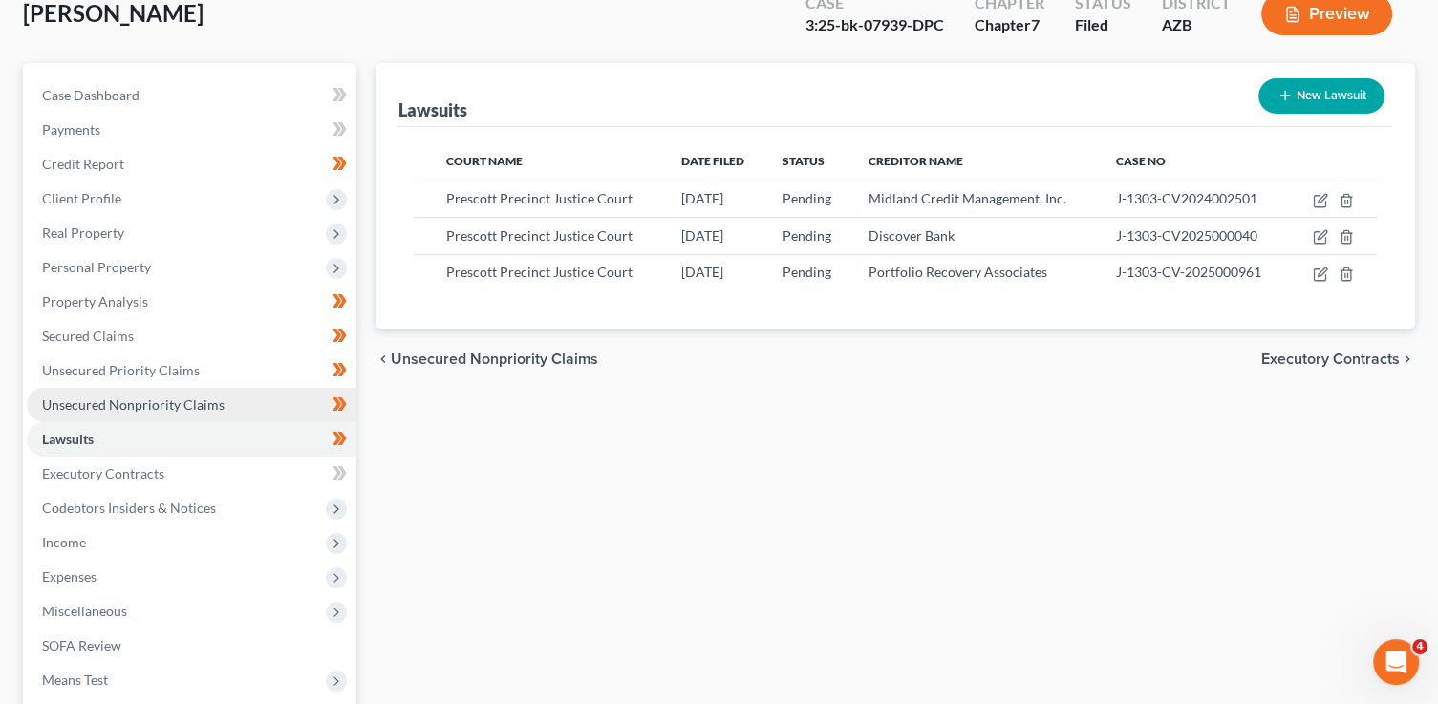
click at [118, 406] on span "Unsecured Nonpriority Claims" at bounding box center [133, 404] width 182 height 16
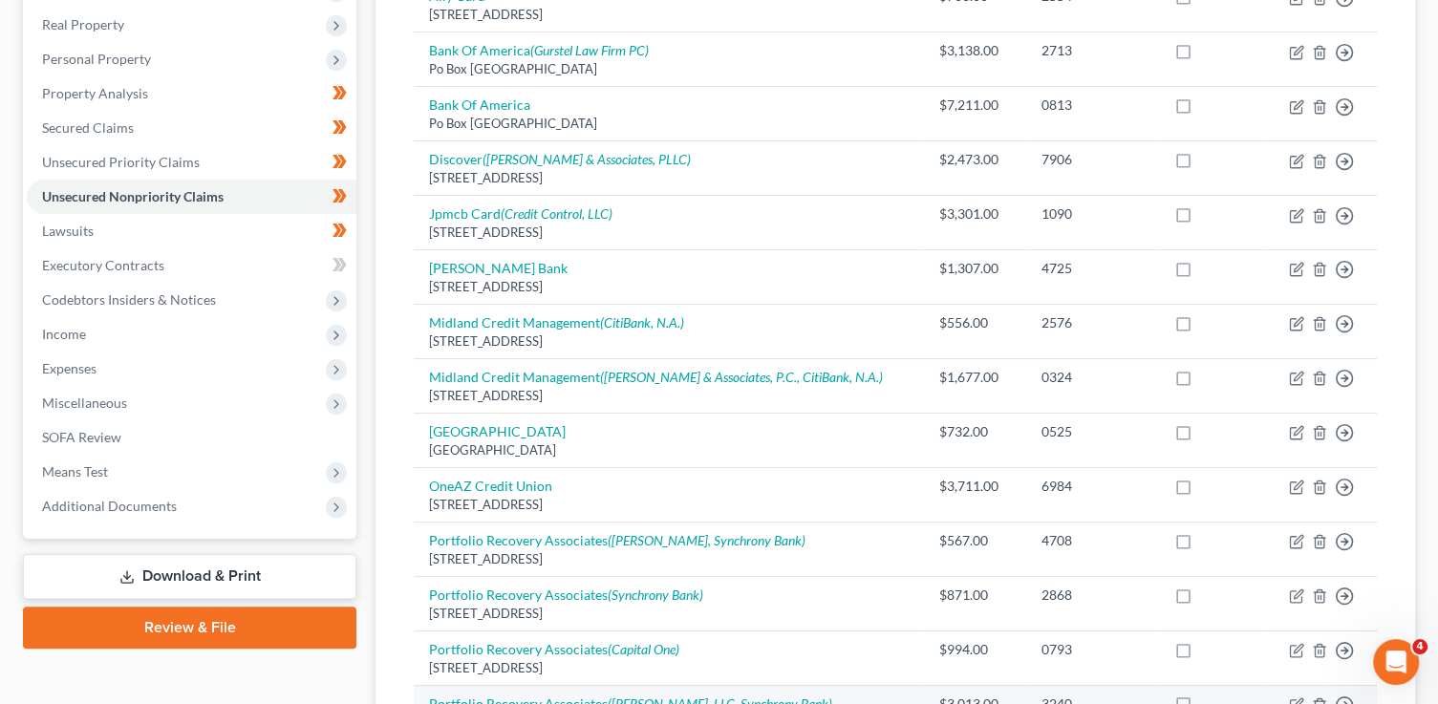
scroll to position [298, 0]
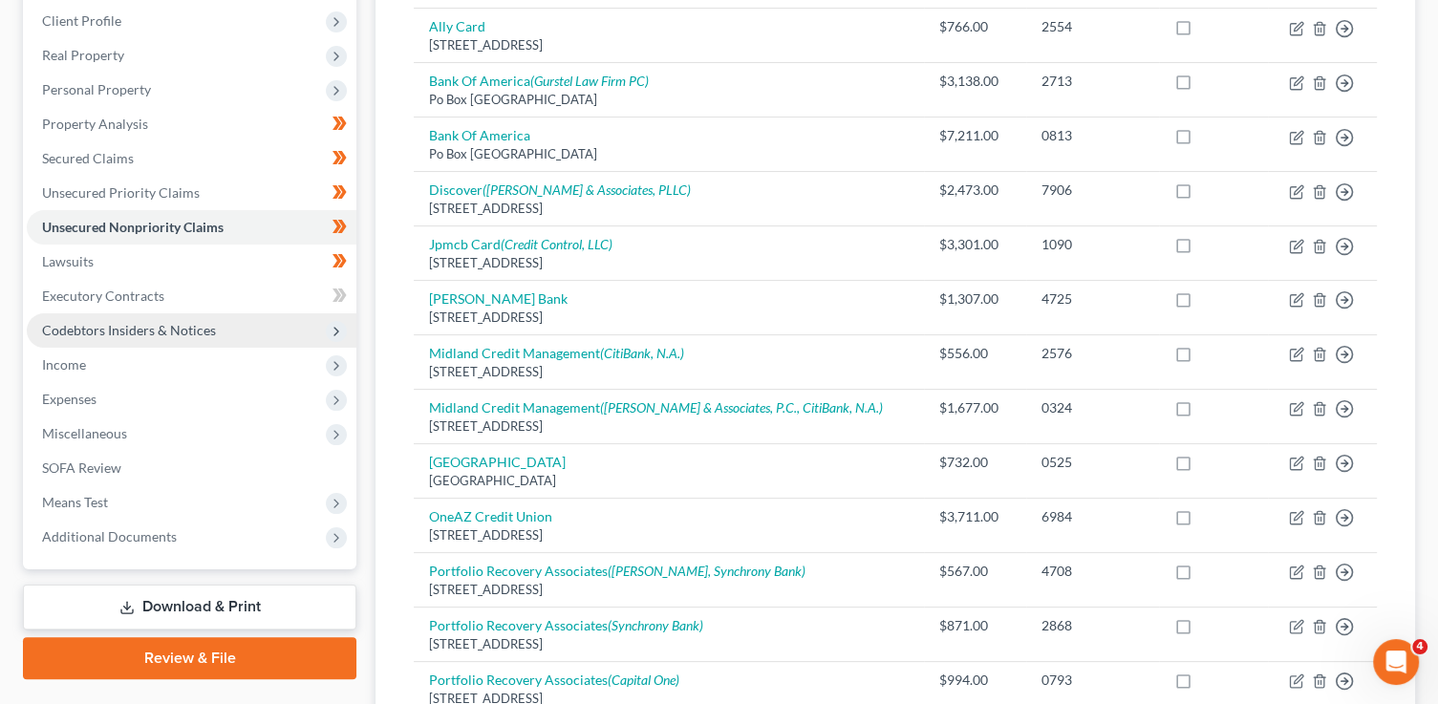
click at [235, 333] on span "Codebtors Insiders & Notices" at bounding box center [192, 330] width 330 height 34
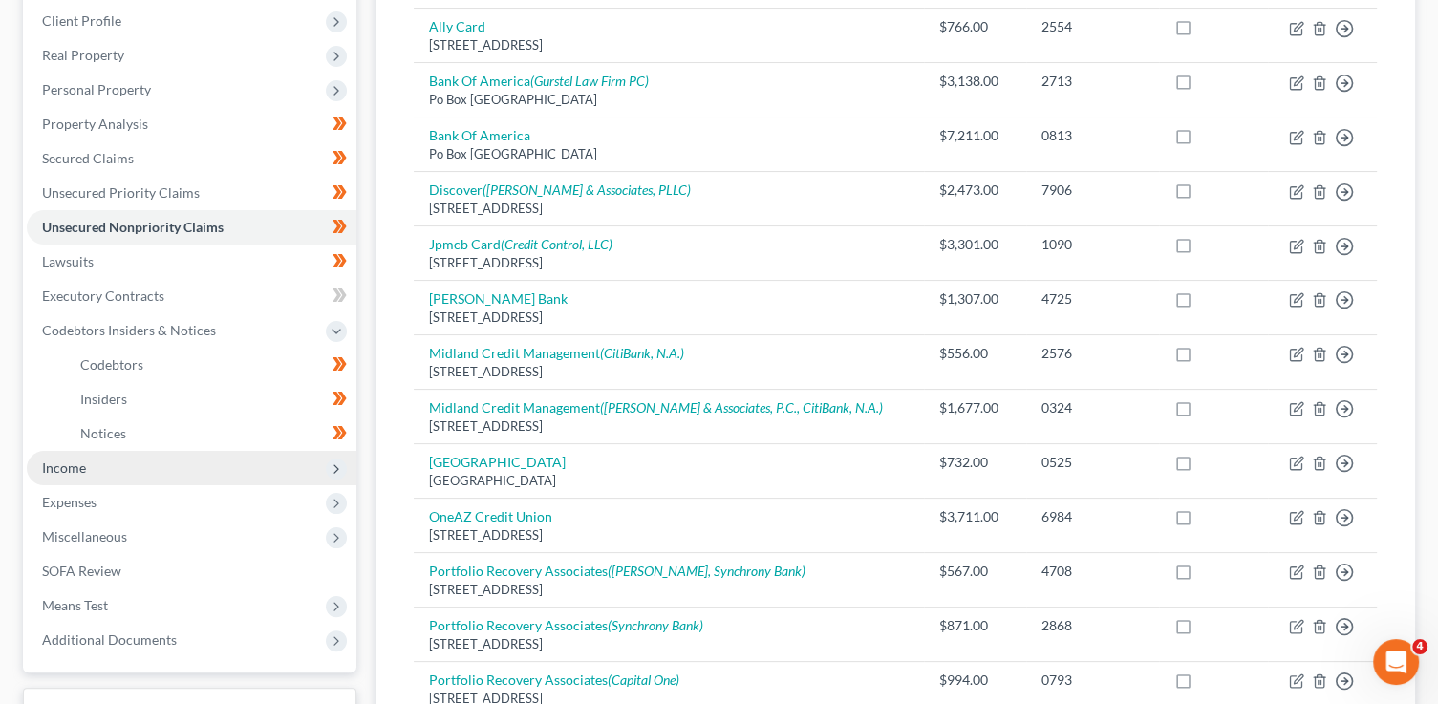
click at [343, 465] on icon at bounding box center [336, 468] width 15 height 15
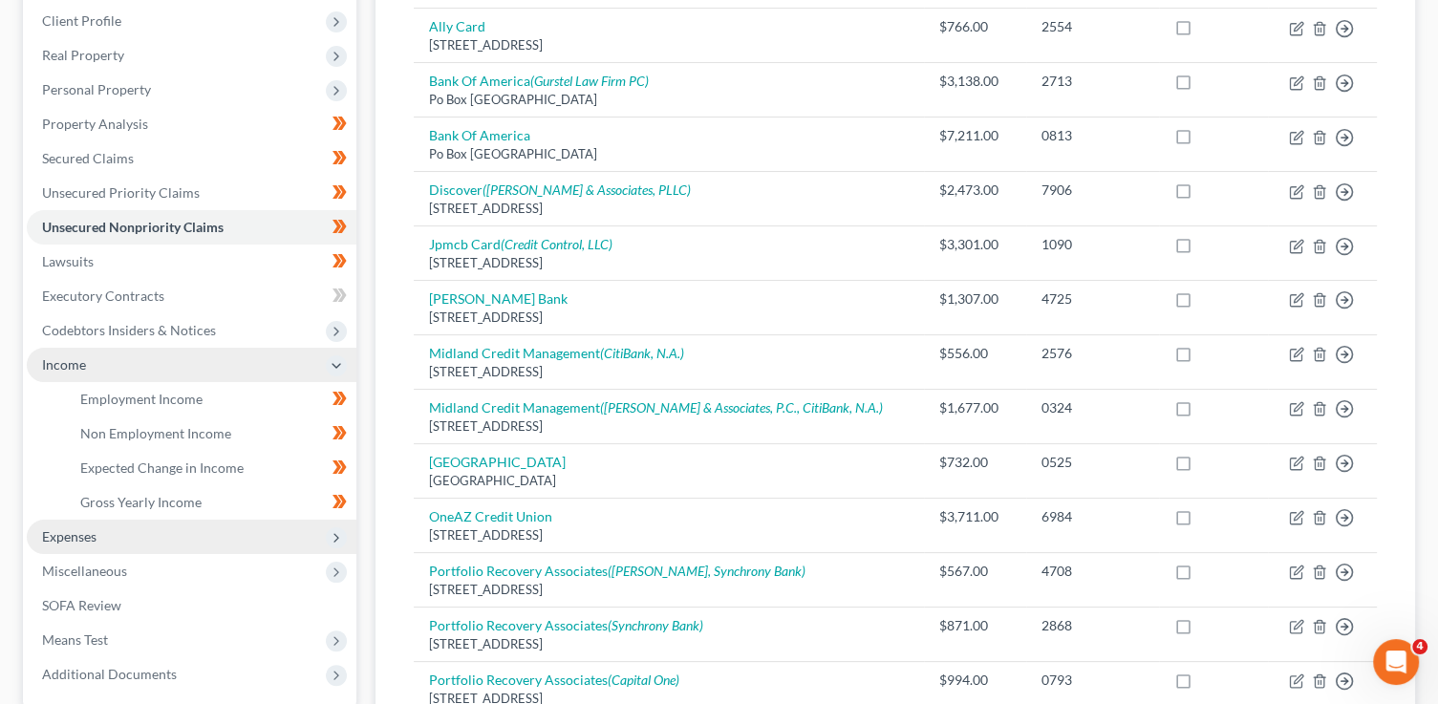
click at [345, 539] on icon at bounding box center [336, 537] width 21 height 21
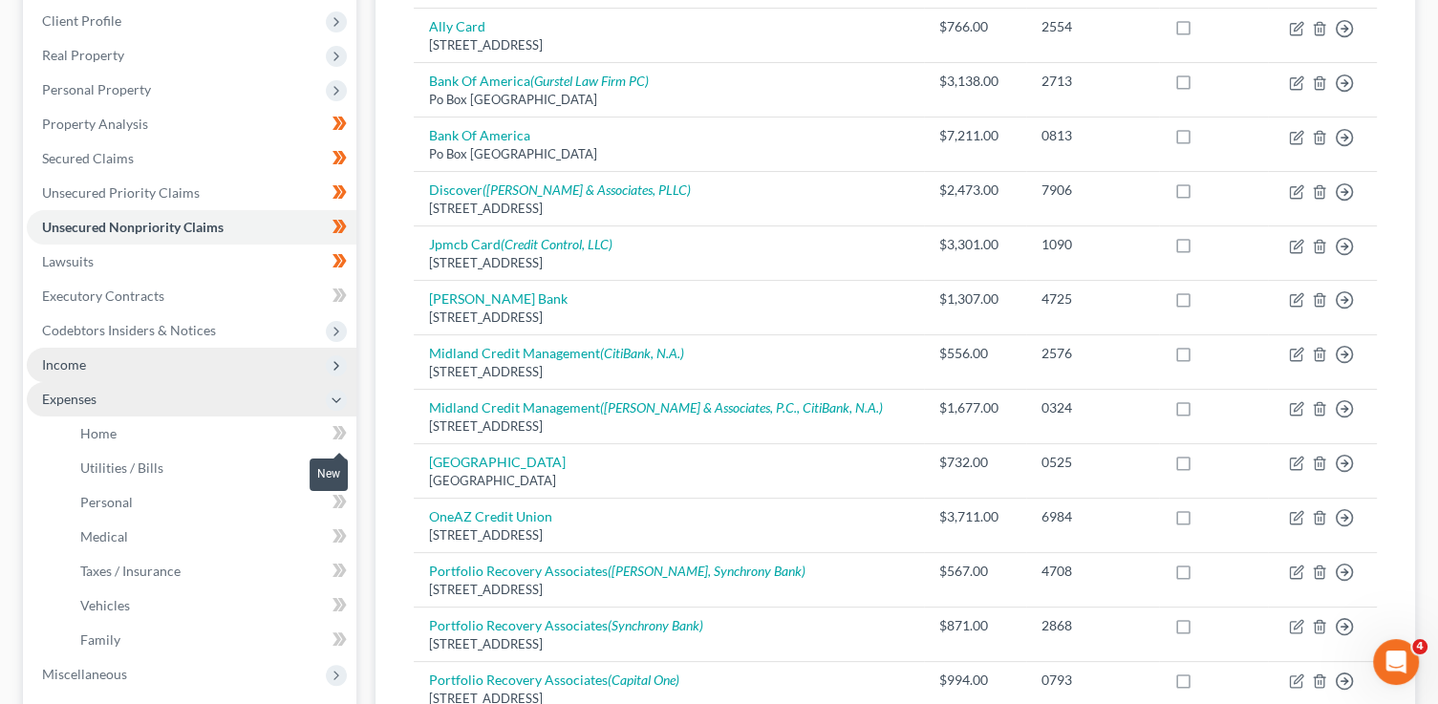
click at [343, 430] on icon at bounding box center [342, 432] width 9 height 13
drag, startPoint x: 345, startPoint y: 432, endPoint x: 349, endPoint y: 451, distance: 19.5
click at [345, 432] on icon at bounding box center [342, 432] width 9 height 13
click at [346, 473] on icon at bounding box center [339, 468] width 14 height 24
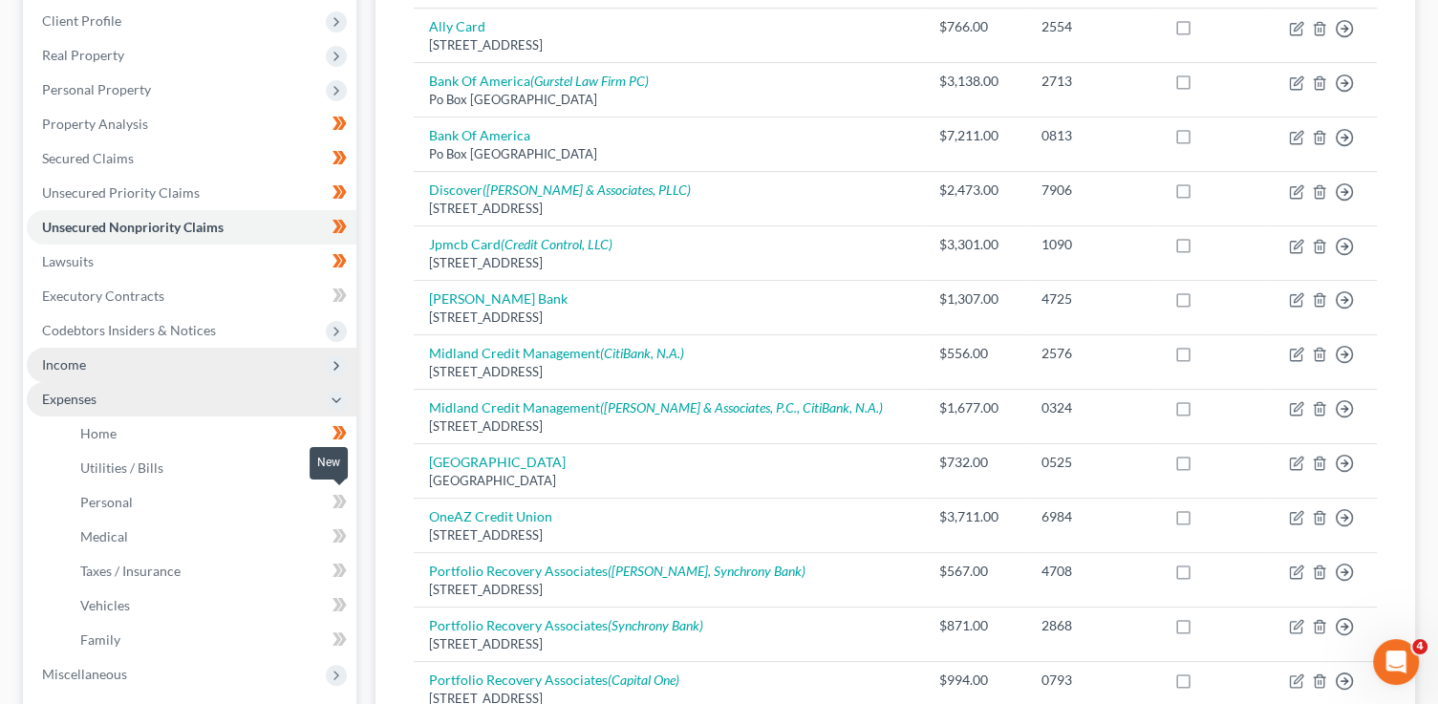
click at [349, 502] on span at bounding box center [339, 504] width 33 height 29
click at [352, 532] on span at bounding box center [339, 538] width 33 height 29
drag, startPoint x: 352, startPoint y: 532, endPoint x: 352, endPoint y: 550, distance: 18.1
click at [352, 532] on span at bounding box center [339, 538] width 33 height 29
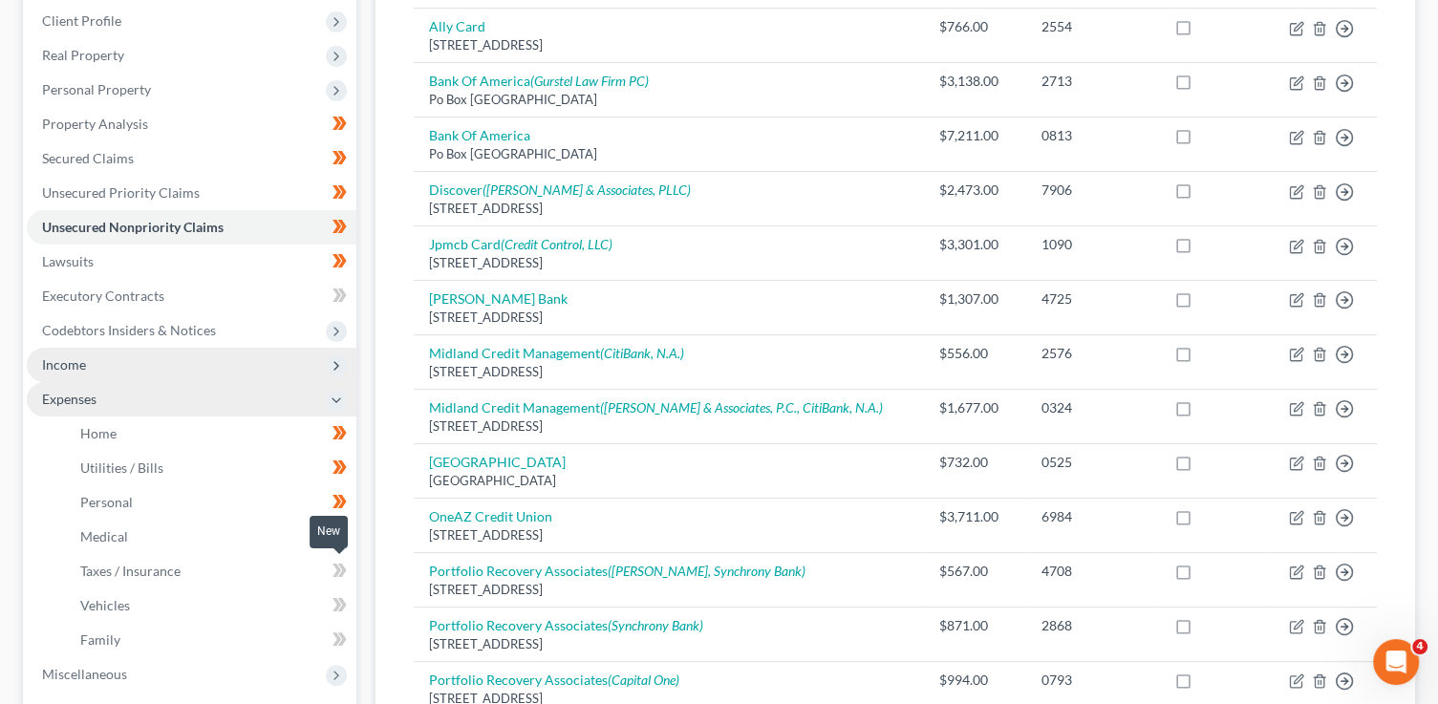
click at [348, 561] on span at bounding box center [339, 573] width 33 height 29
drag, startPoint x: 348, startPoint y: 561, endPoint x: 349, endPoint y: 591, distance: 30.6
click at [348, 561] on span at bounding box center [339, 573] width 33 height 29
click at [349, 599] on span at bounding box center [339, 607] width 33 height 29
drag, startPoint x: 349, startPoint y: 599, endPoint x: 349, endPoint y: 629, distance: 29.6
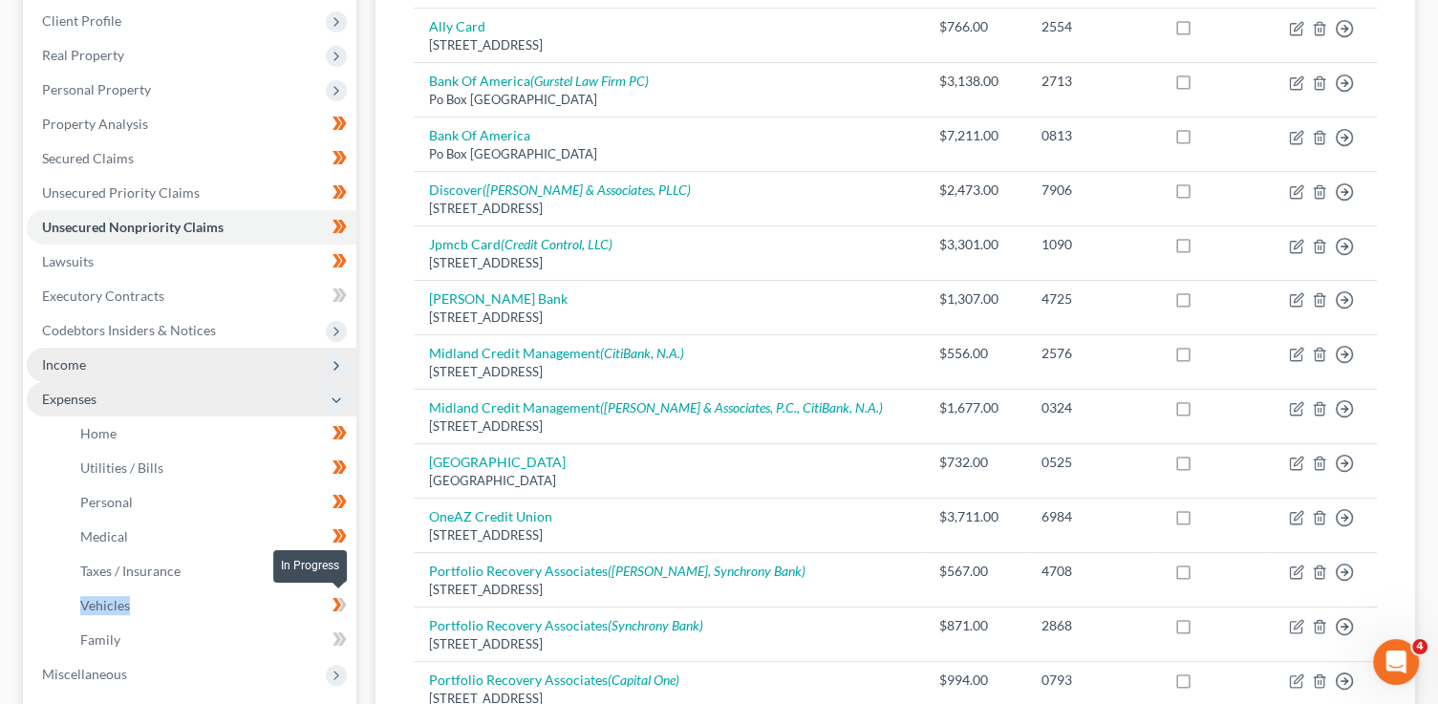
click at [349, 602] on span at bounding box center [339, 607] width 33 height 29
click at [348, 632] on span at bounding box center [339, 642] width 33 height 29
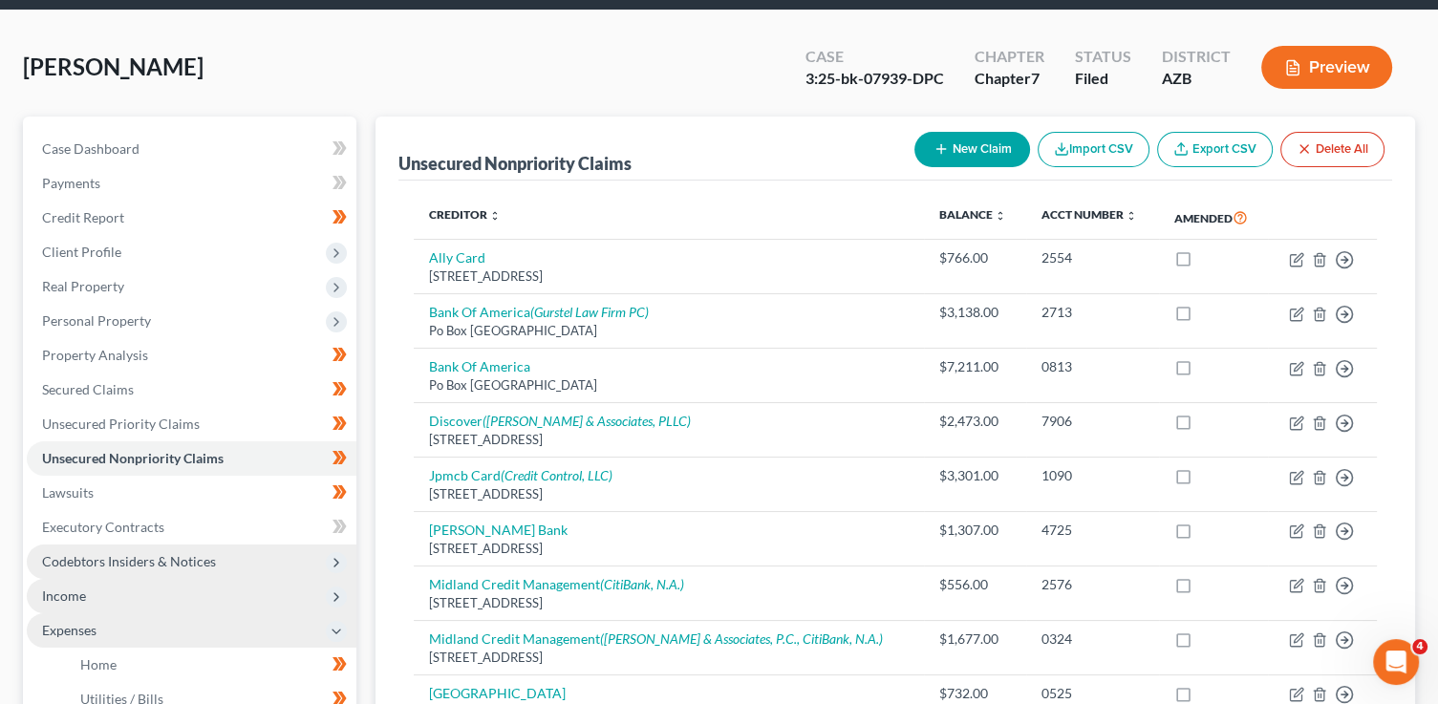
scroll to position [54, 0]
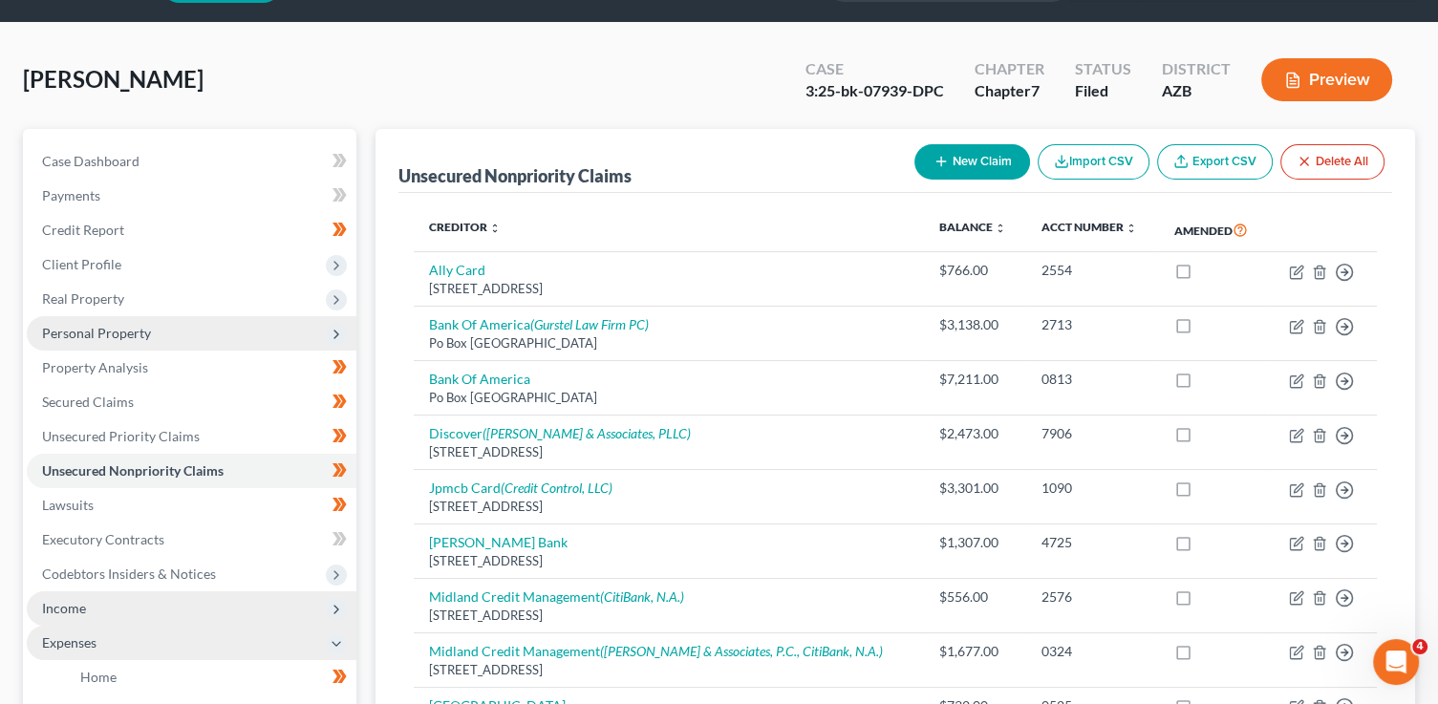
click at [339, 327] on icon at bounding box center [336, 334] width 15 height 15
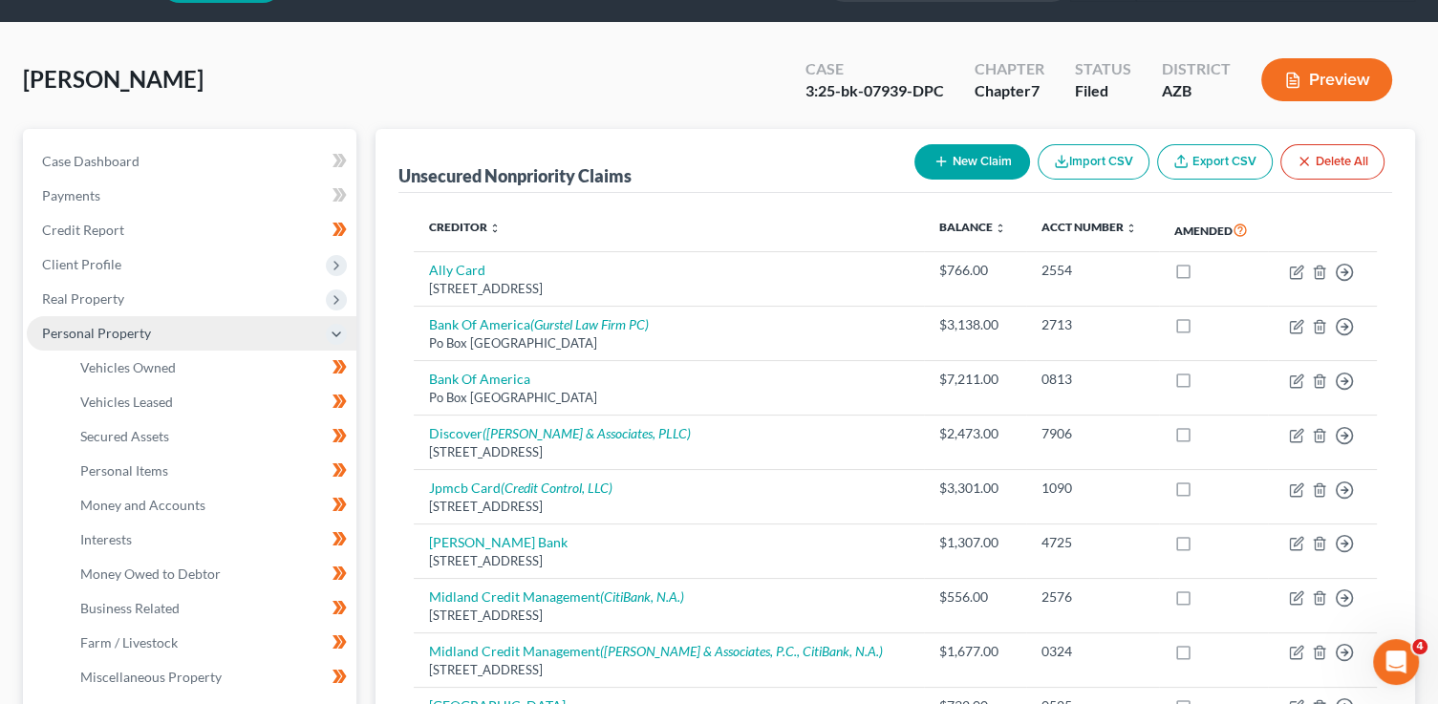
scroll to position [0, 0]
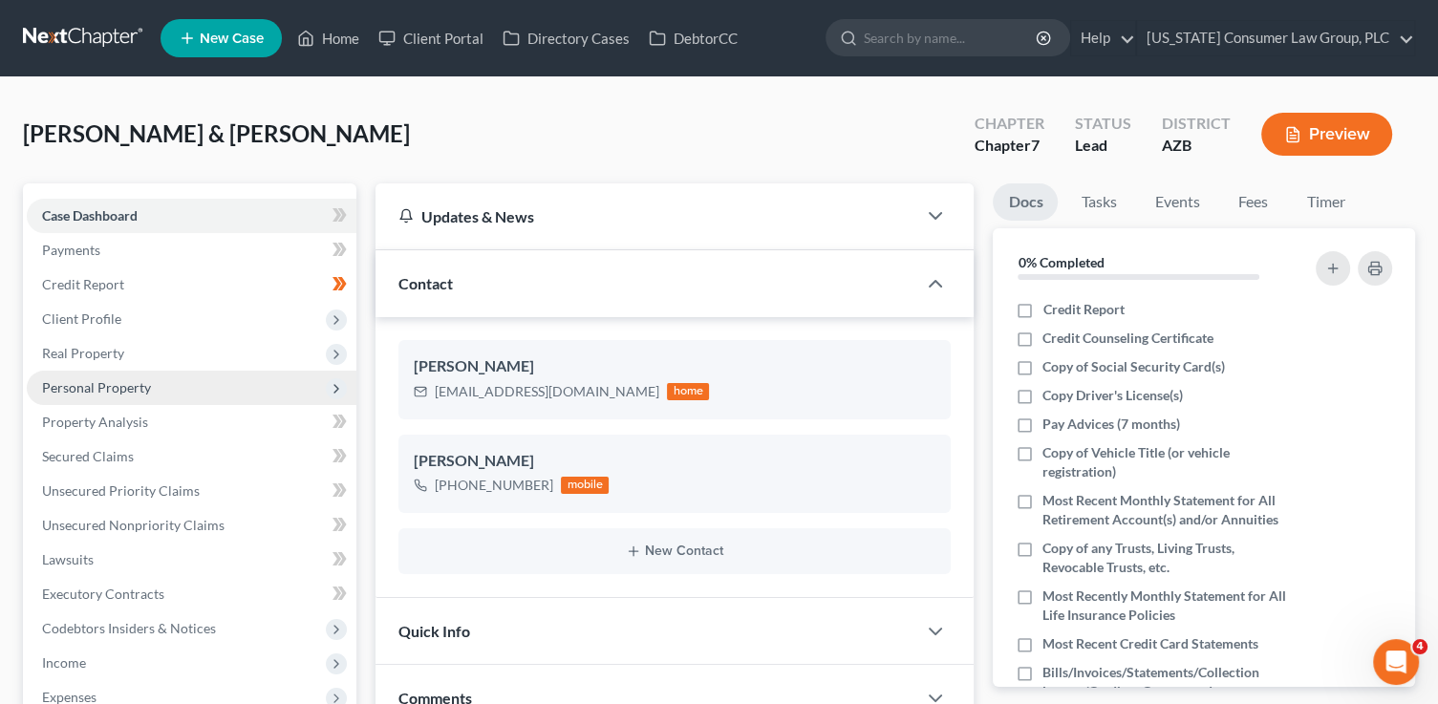
click at [154, 390] on span "Personal Property" at bounding box center [192, 388] width 330 height 34
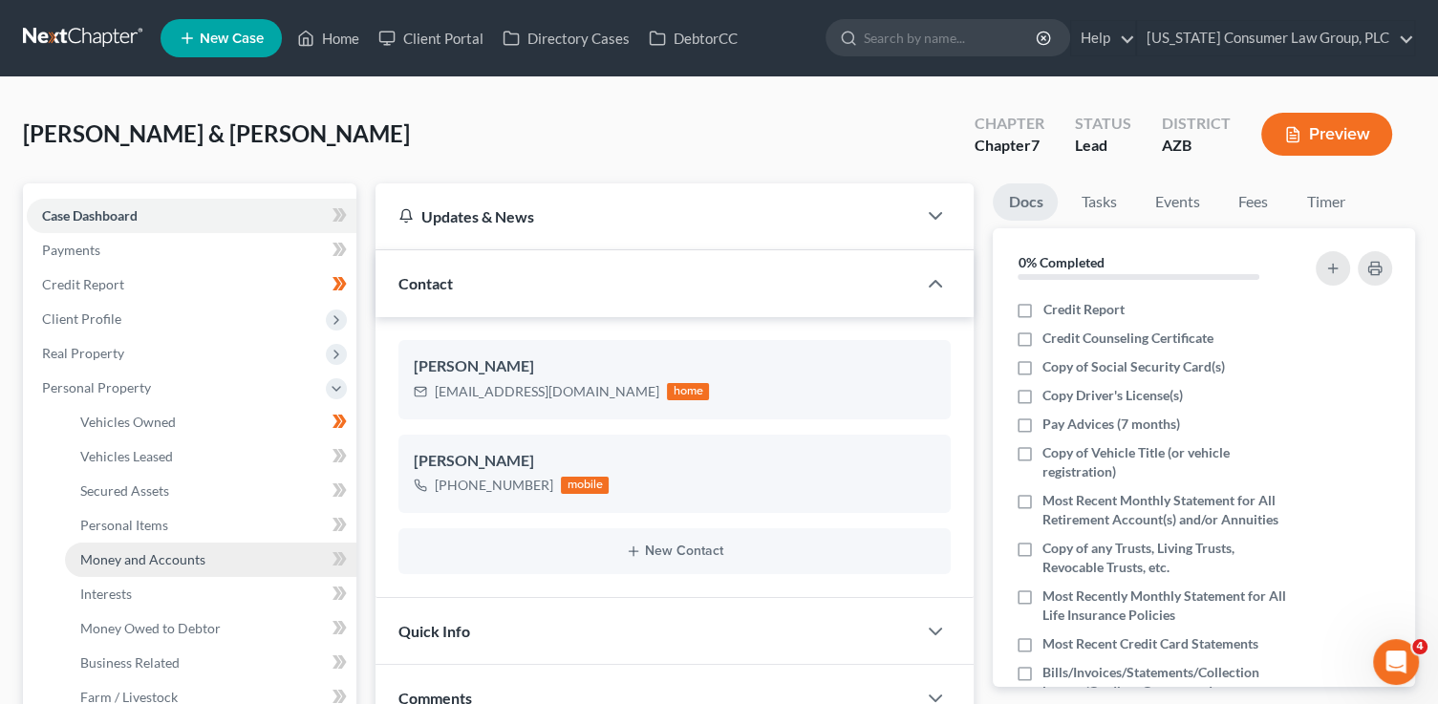
click at [164, 561] on span "Money and Accounts" at bounding box center [142, 559] width 125 height 16
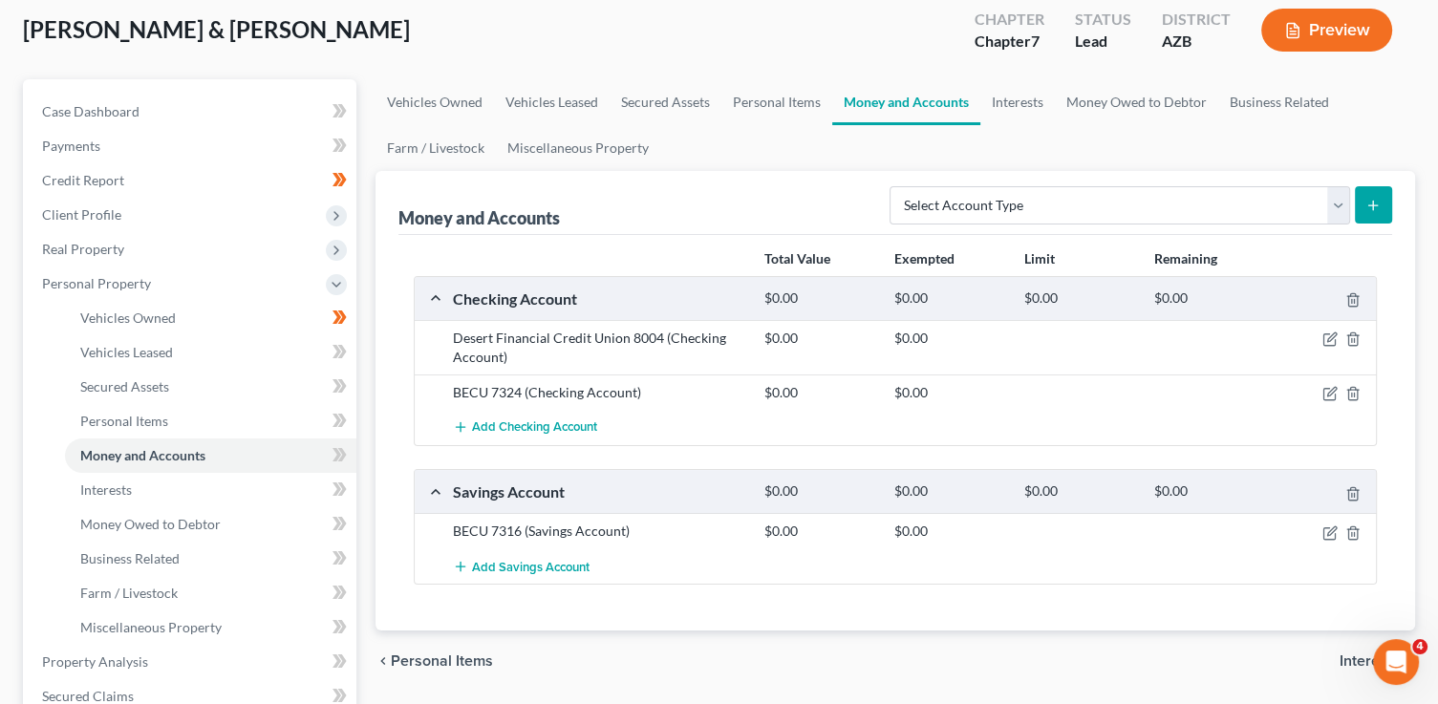
scroll to position [123, 0]
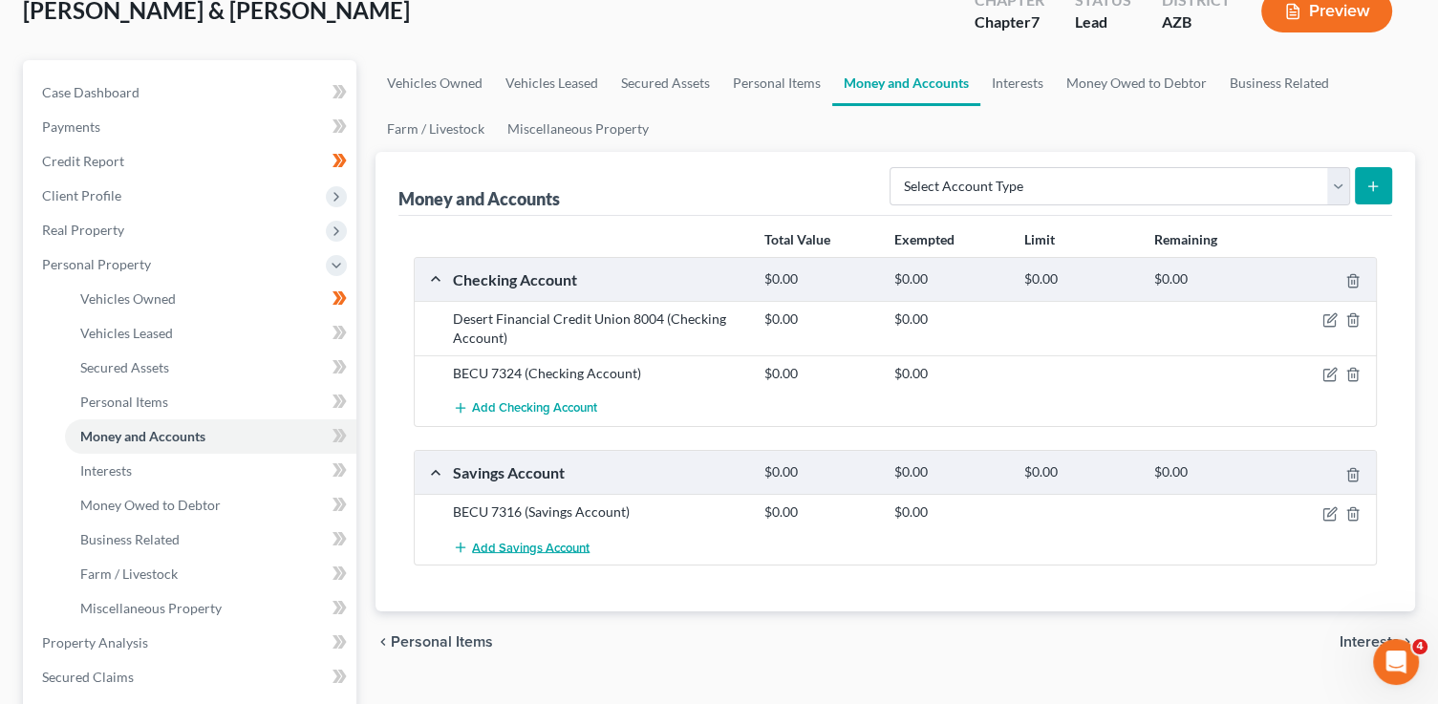
click at [563, 551] on span "Add Savings Account" at bounding box center [530, 547] width 117 height 15
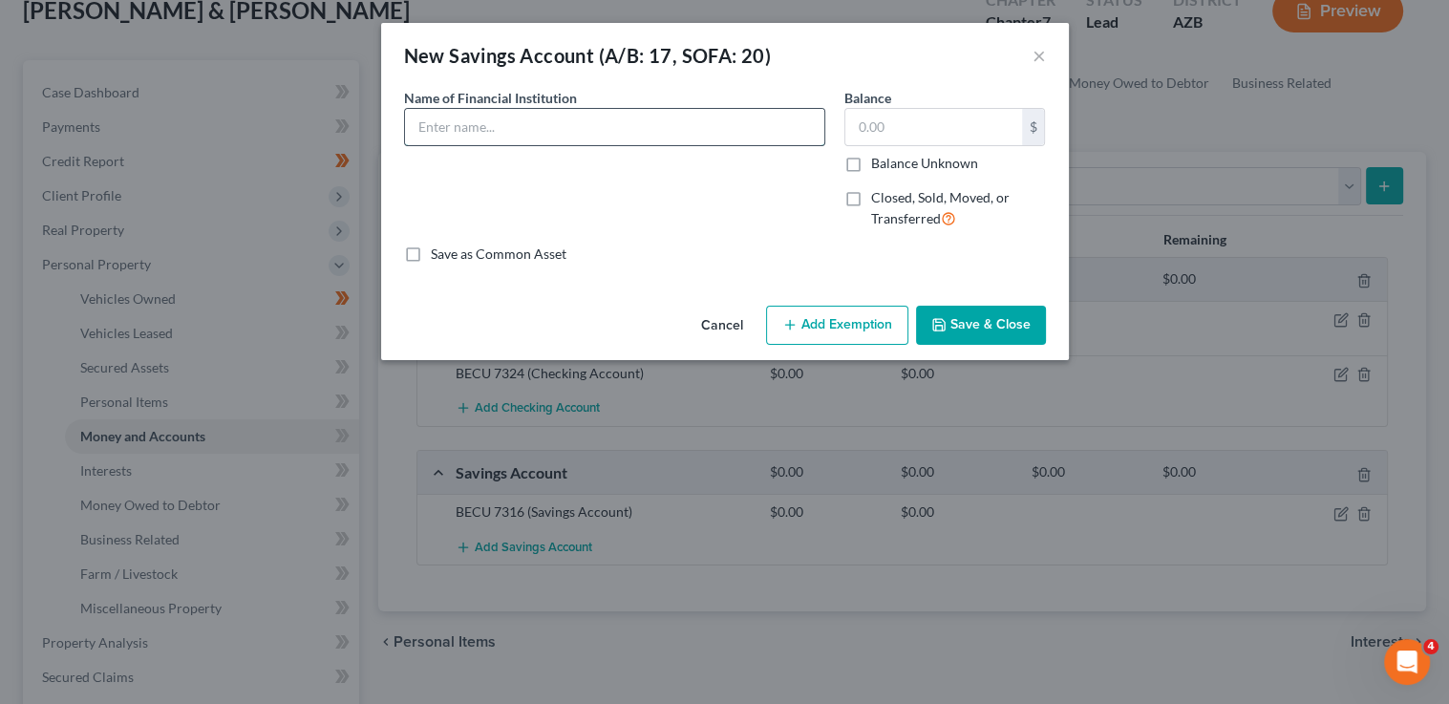
click at [433, 132] on input "text" at bounding box center [614, 127] width 419 height 36
type input "Desert Financial Credit Union 8004"
click at [898, 138] on input "text" at bounding box center [933, 127] width 177 height 36
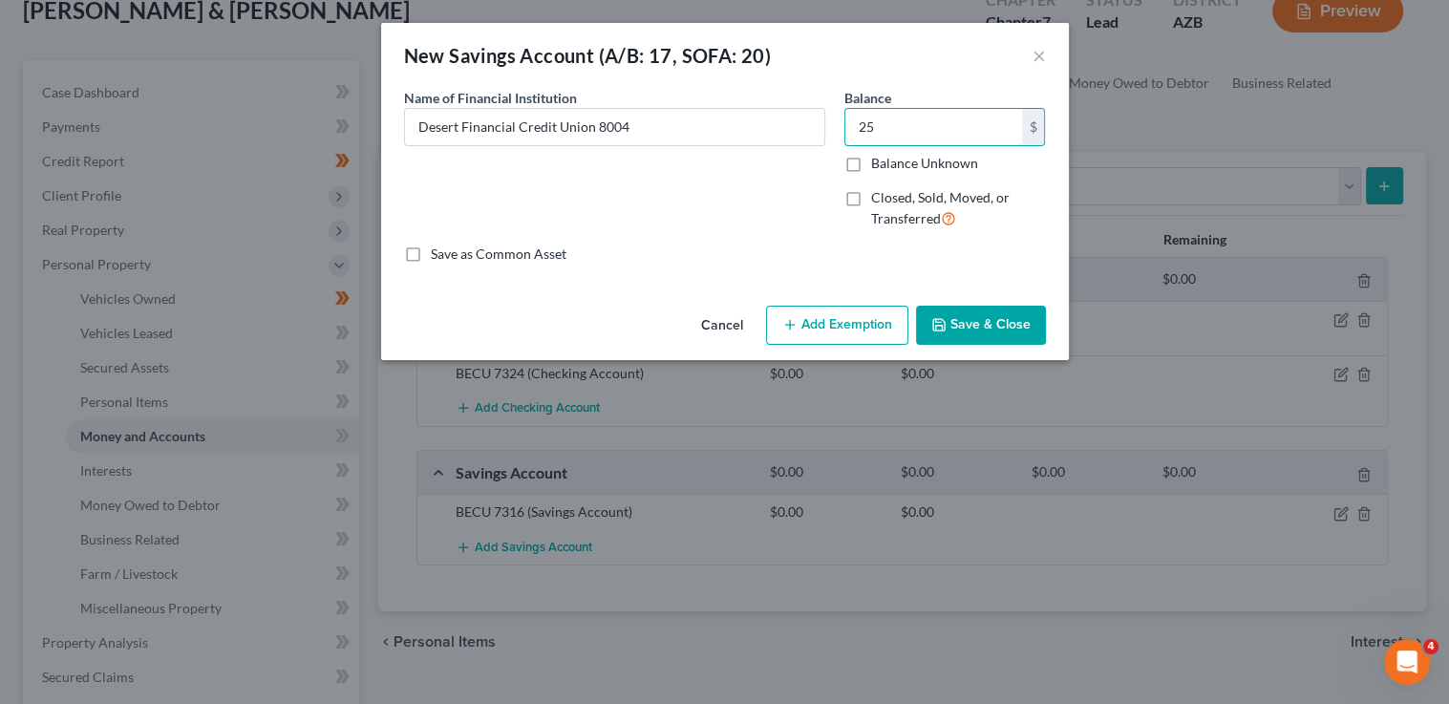
type input "25"
click at [995, 317] on button "Save & Close" at bounding box center [981, 326] width 130 height 40
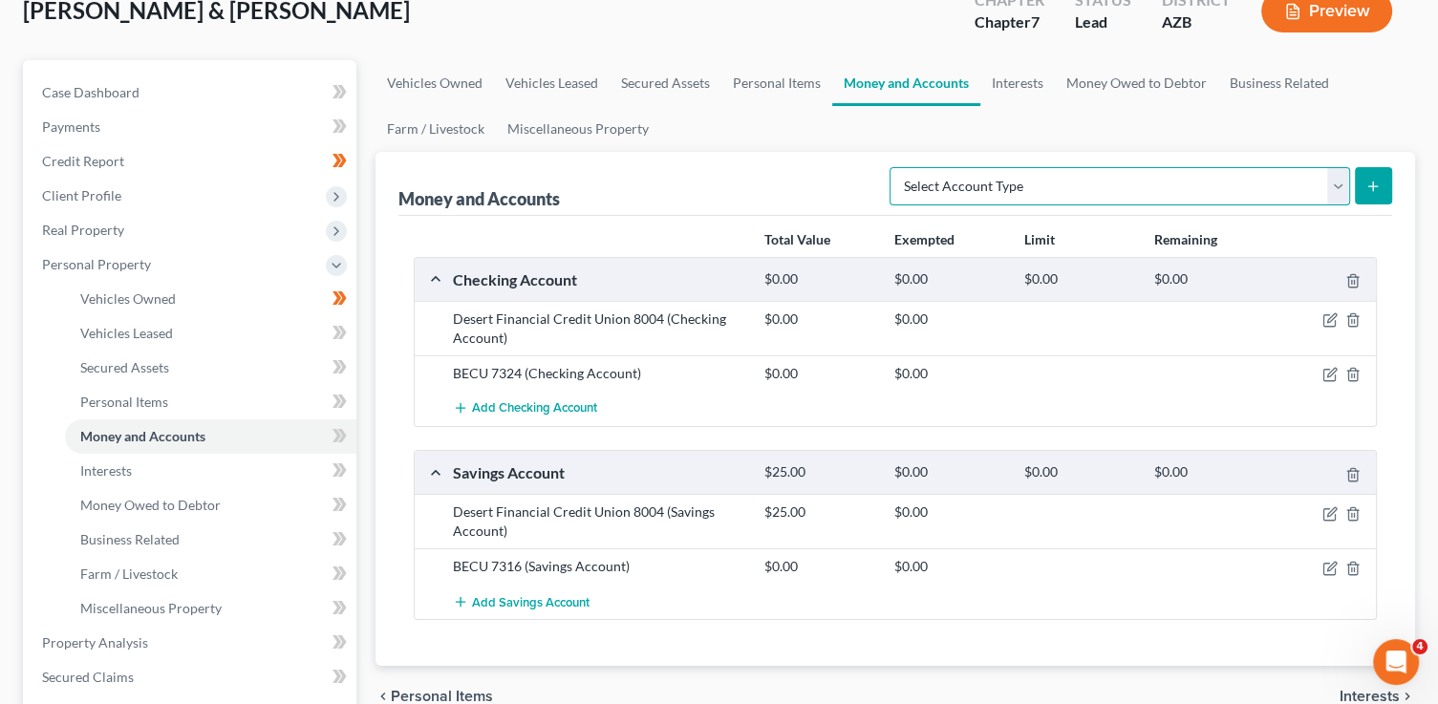
click at [1123, 186] on select "Select Account Type Brokerage (A/B: 18, SOFA: 20) Cash on Hand (A/B: 16) Certif…" at bounding box center [1119, 186] width 460 height 38
select select "other"
click at [895, 167] on select "Select Account Type Brokerage (A/B: 18, SOFA: 20) Cash on Hand (A/B: 16) Certif…" at bounding box center [1119, 186] width 460 height 38
click at [1386, 190] on button "submit" at bounding box center [1373, 185] width 37 height 37
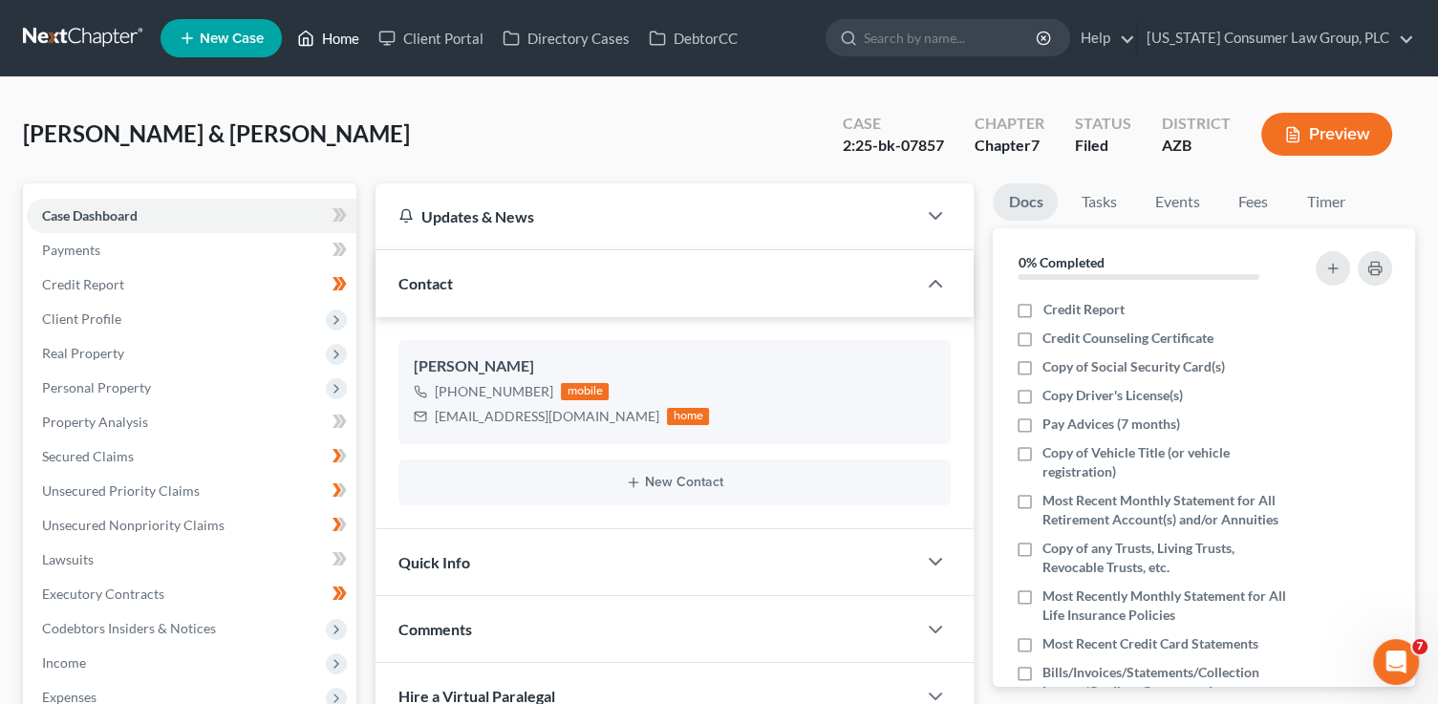
click at [345, 35] on link "Home" at bounding box center [328, 38] width 81 height 34
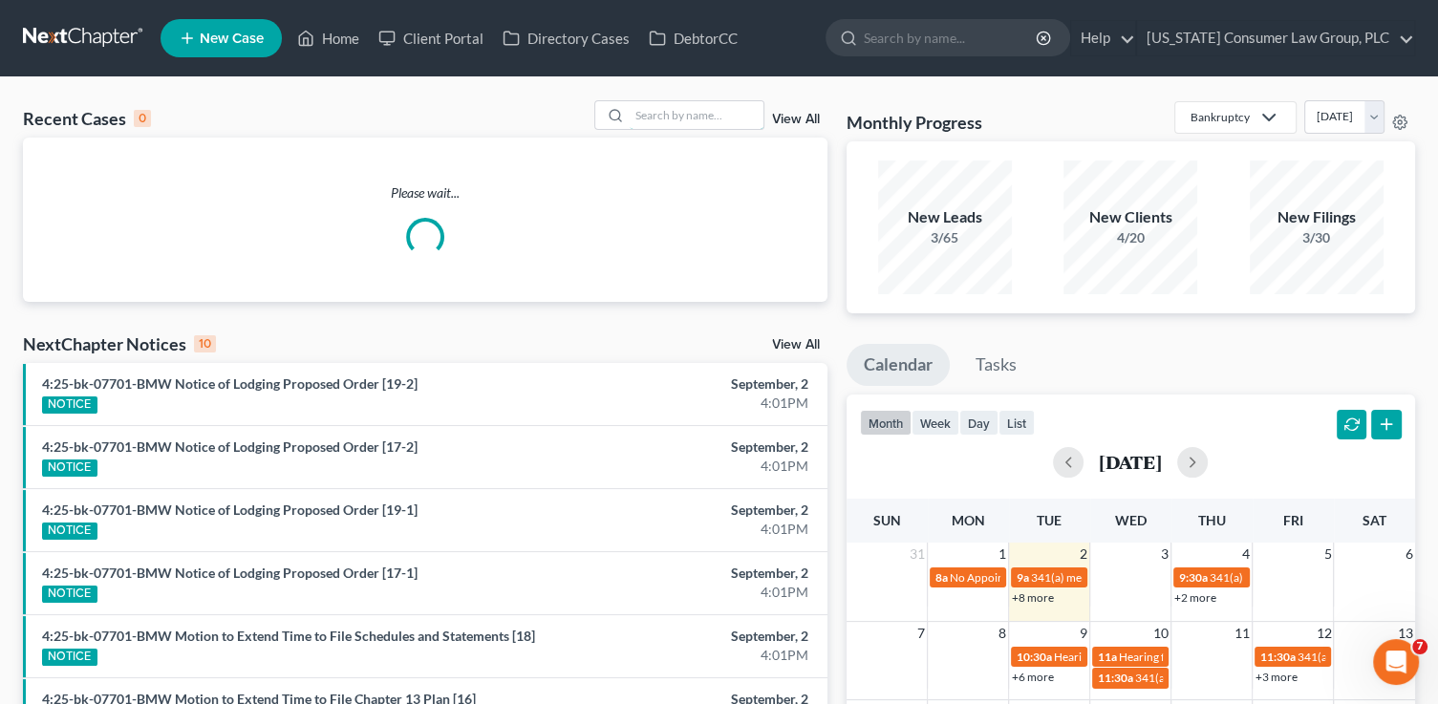
drag, startPoint x: 647, startPoint y: 109, endPoint x: 660, endPoint y: 71, distance: 40.5
click at [648, 109] on input "search" at bounding box center [697, 115] width 134 height 28
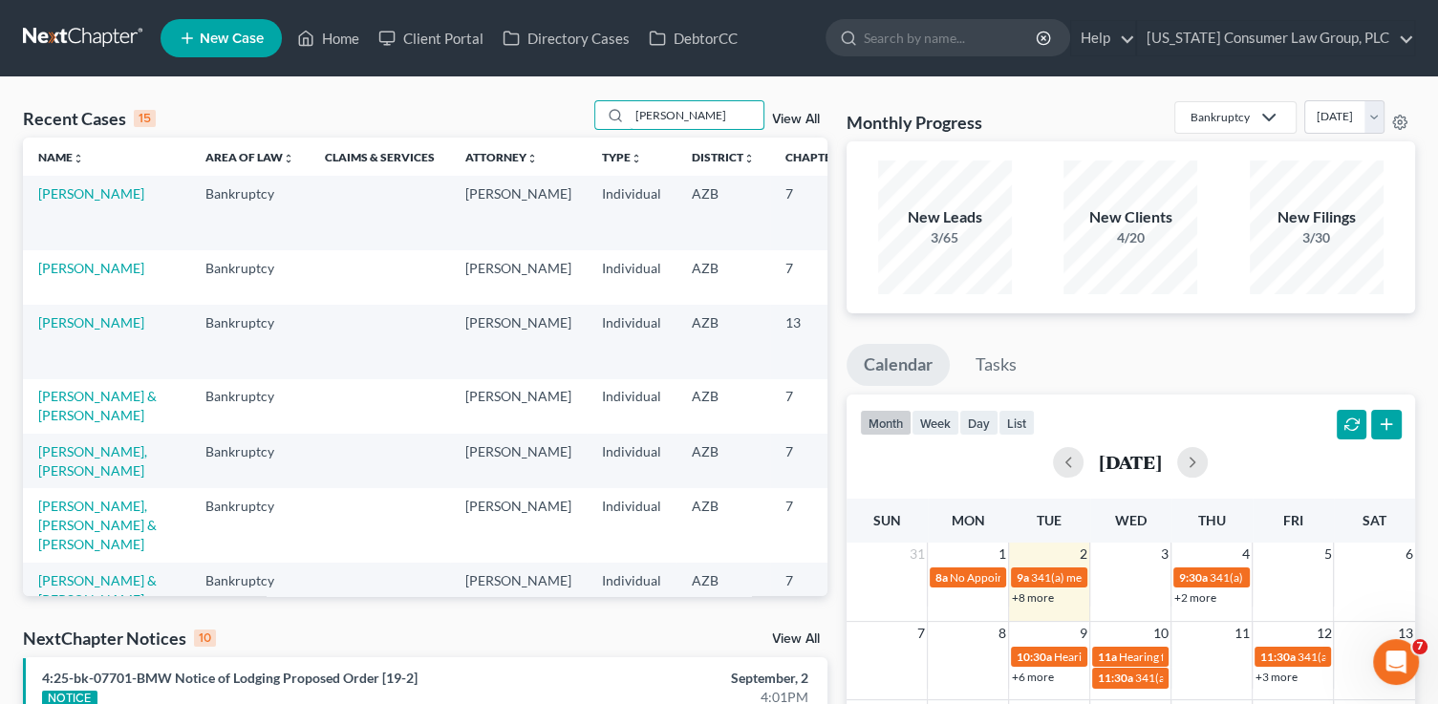
type input "[PERSON_NAME]"
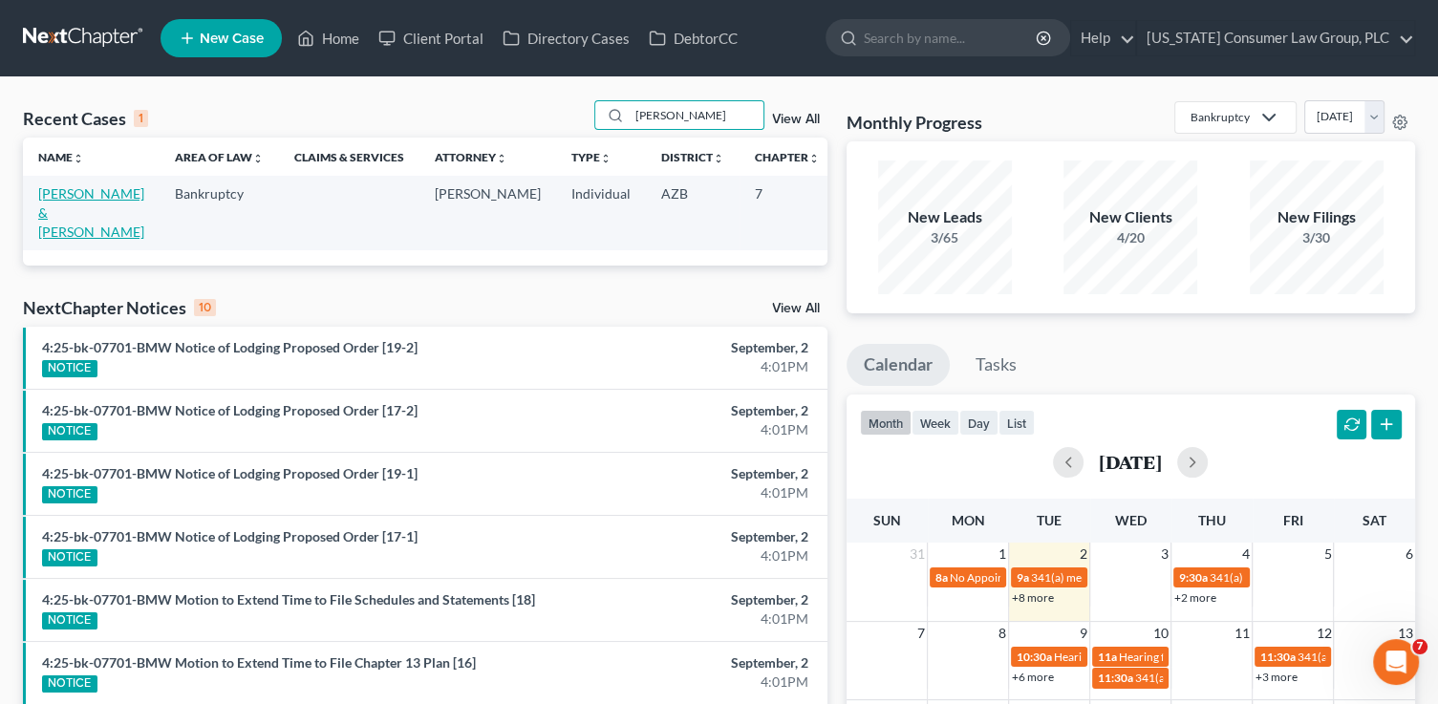
click at [75, 207] on link "[PERSON_NAME] & [PERSON_NAME]" at bounding box center [91, 212] width 106 height 54
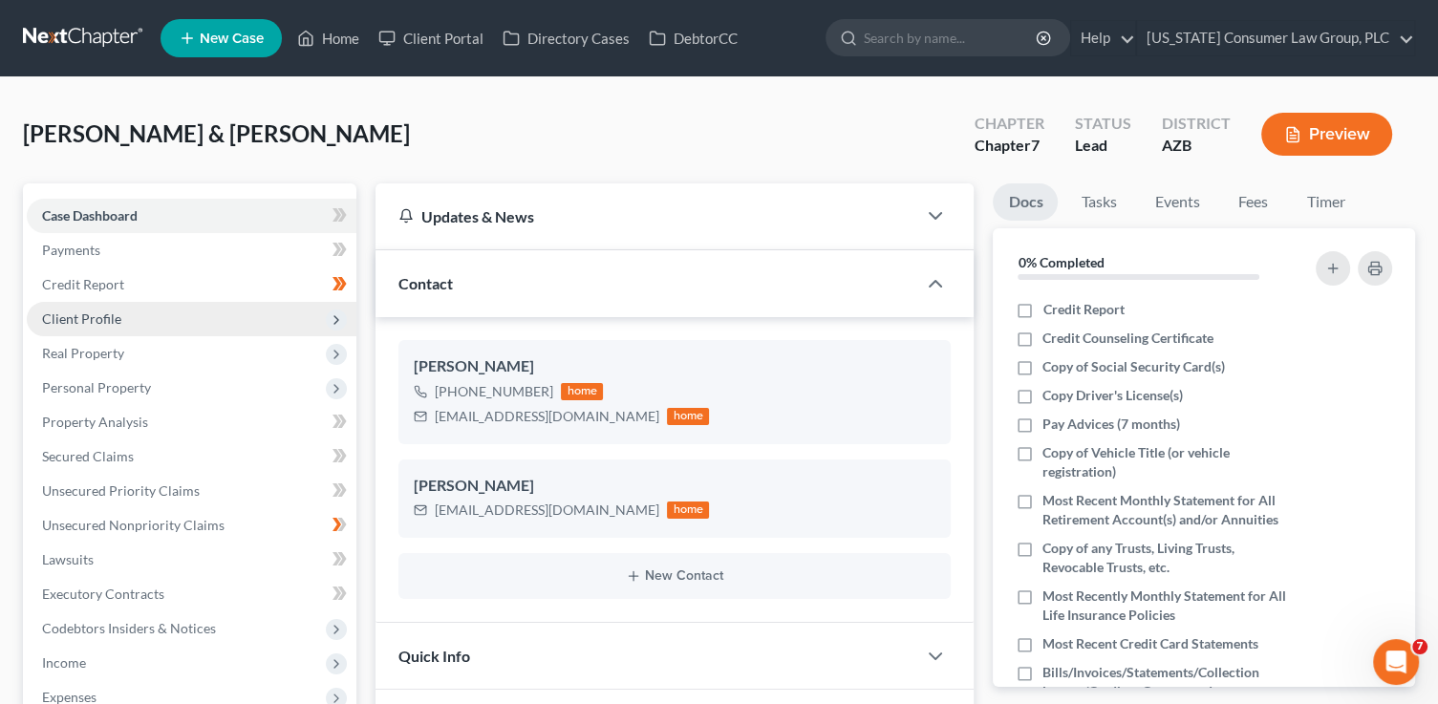
click at [208, 325] on span "Client Profile" at bounding box center [192, 319] width 330 height 34
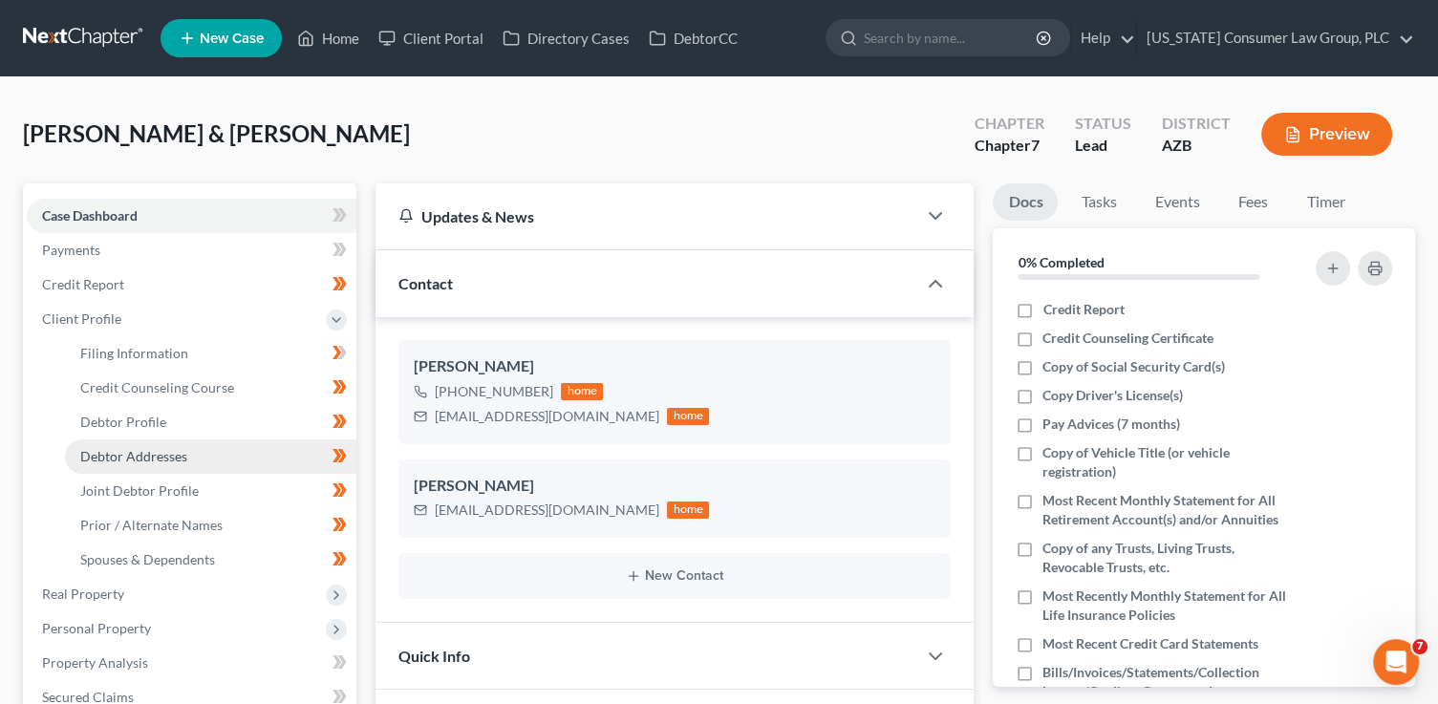
click at [198, 464] on link "Debtor Addresses" at bounding box center [210, 456] width 291 height 34
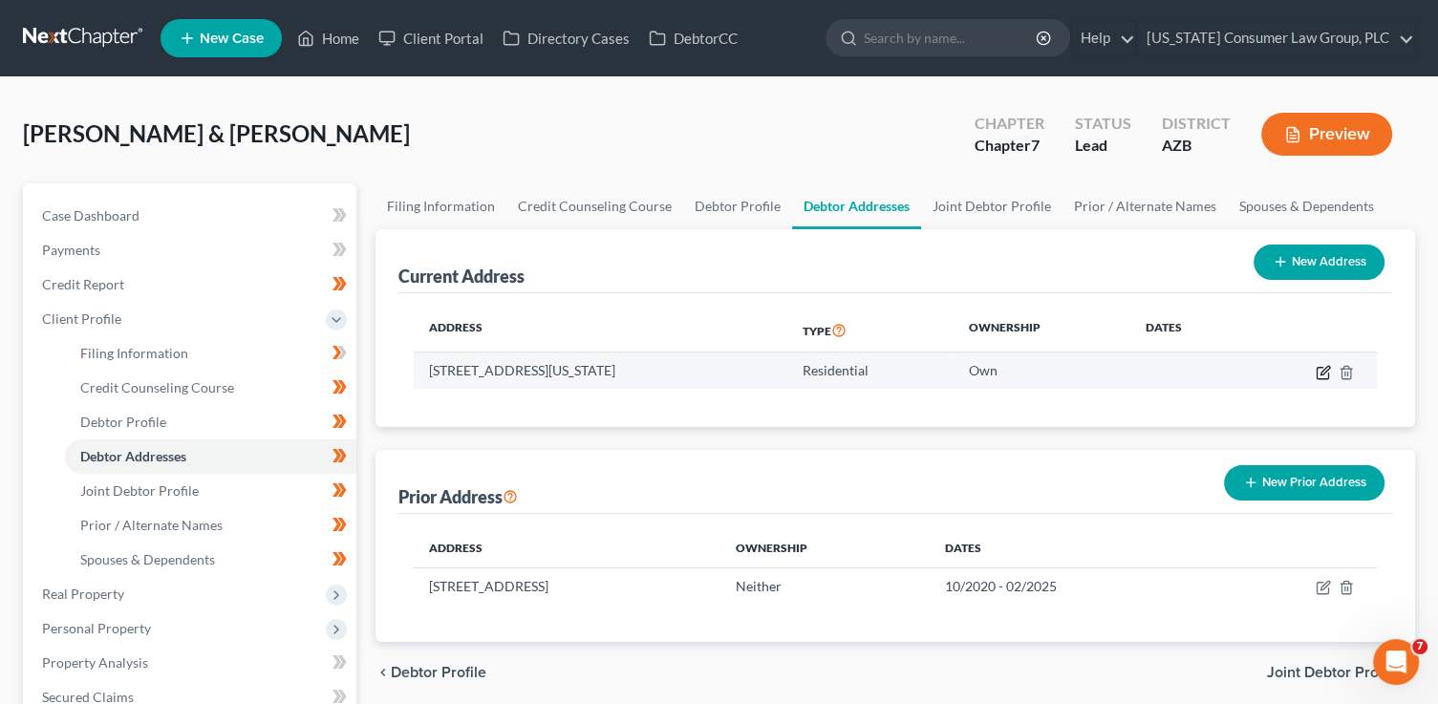
click at [1320, 368] on icon "button" at bounding box center [1322, 372] width 15 height 15
select select "3"
select select "0"
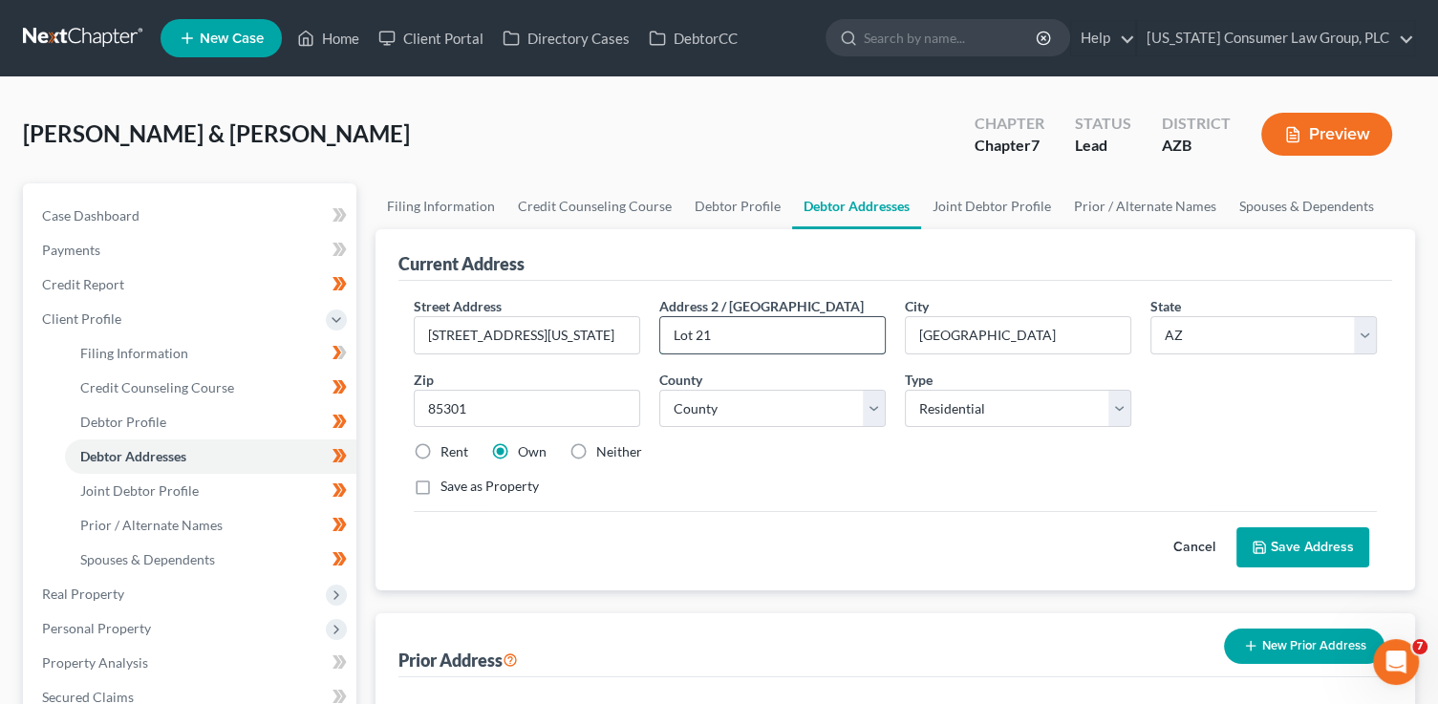
click at [771, 338] on input "Lot 21" at bounding box center [772, 335] width 224 height 36
type input "Lot 82"
click at [1290, 550] on button "Save Address" at bounding box center [1302, 547] width 133 height 40
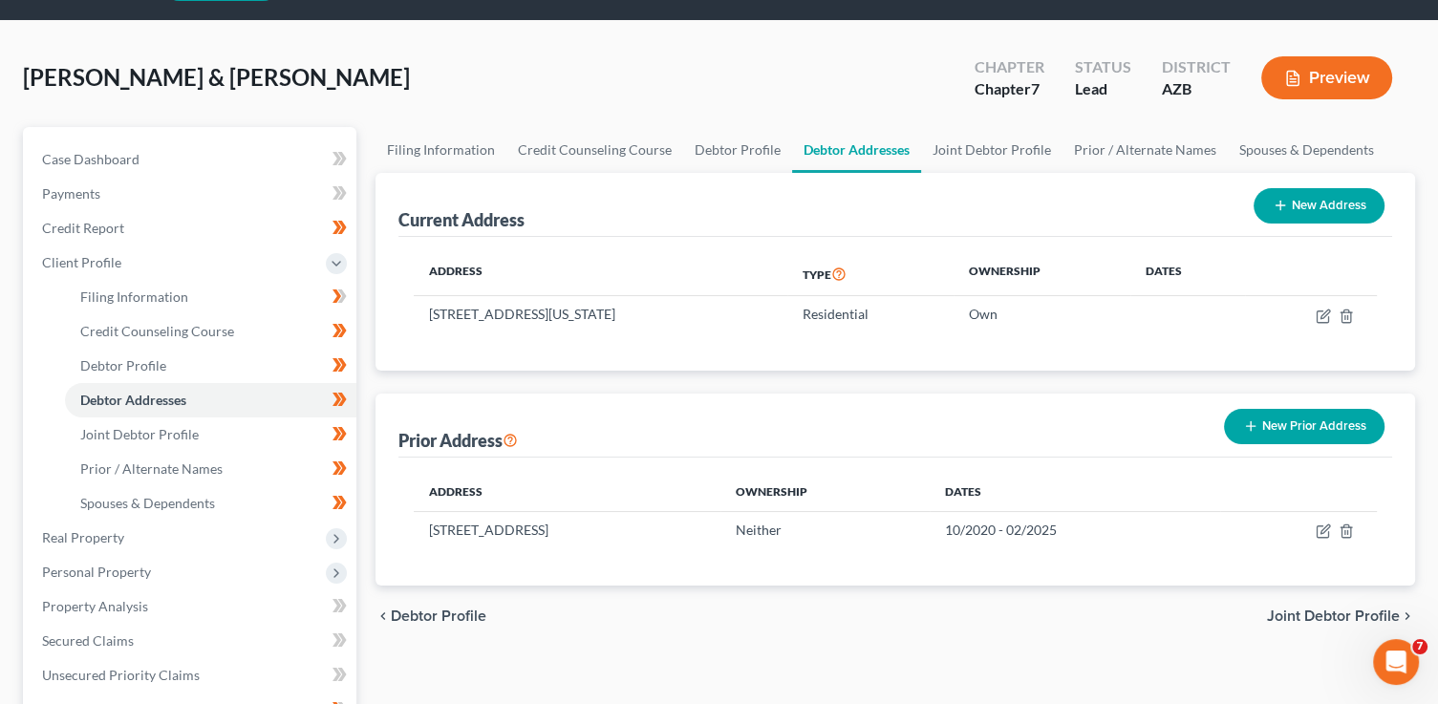
scroll to position [251, 0]
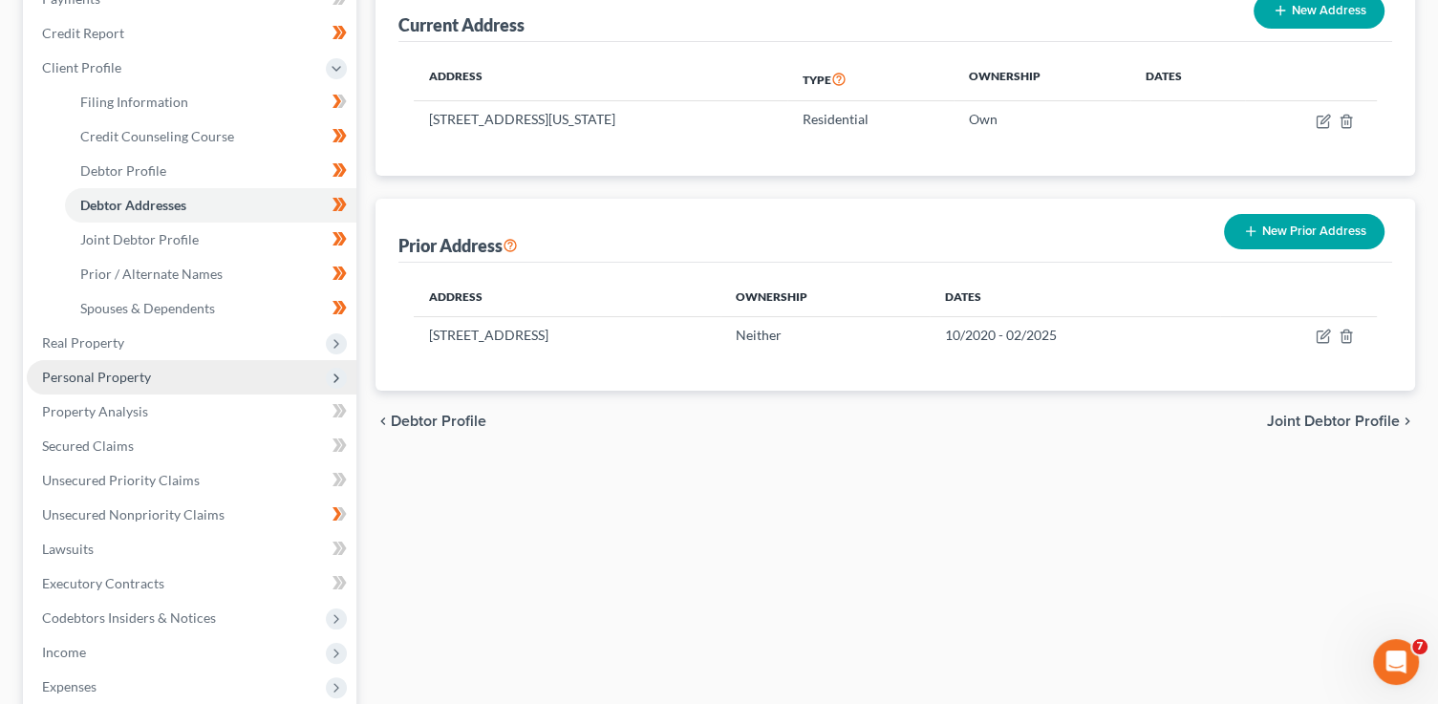
click at [141, 378] on span "Personal Property" at bounding box center [96, 377] width 109 height 16
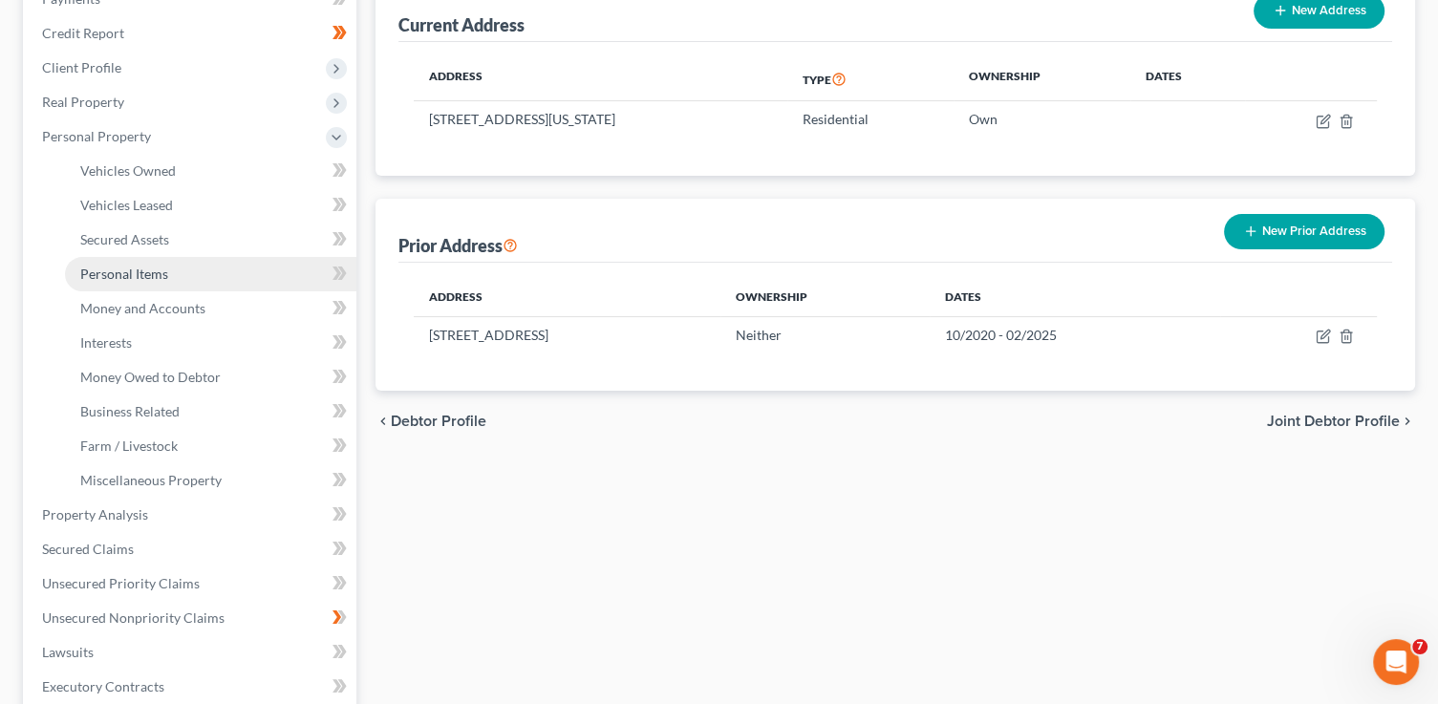
click at [151, 273] on span "Personal Items" at bounding box center [124, 274] width 88 height 16
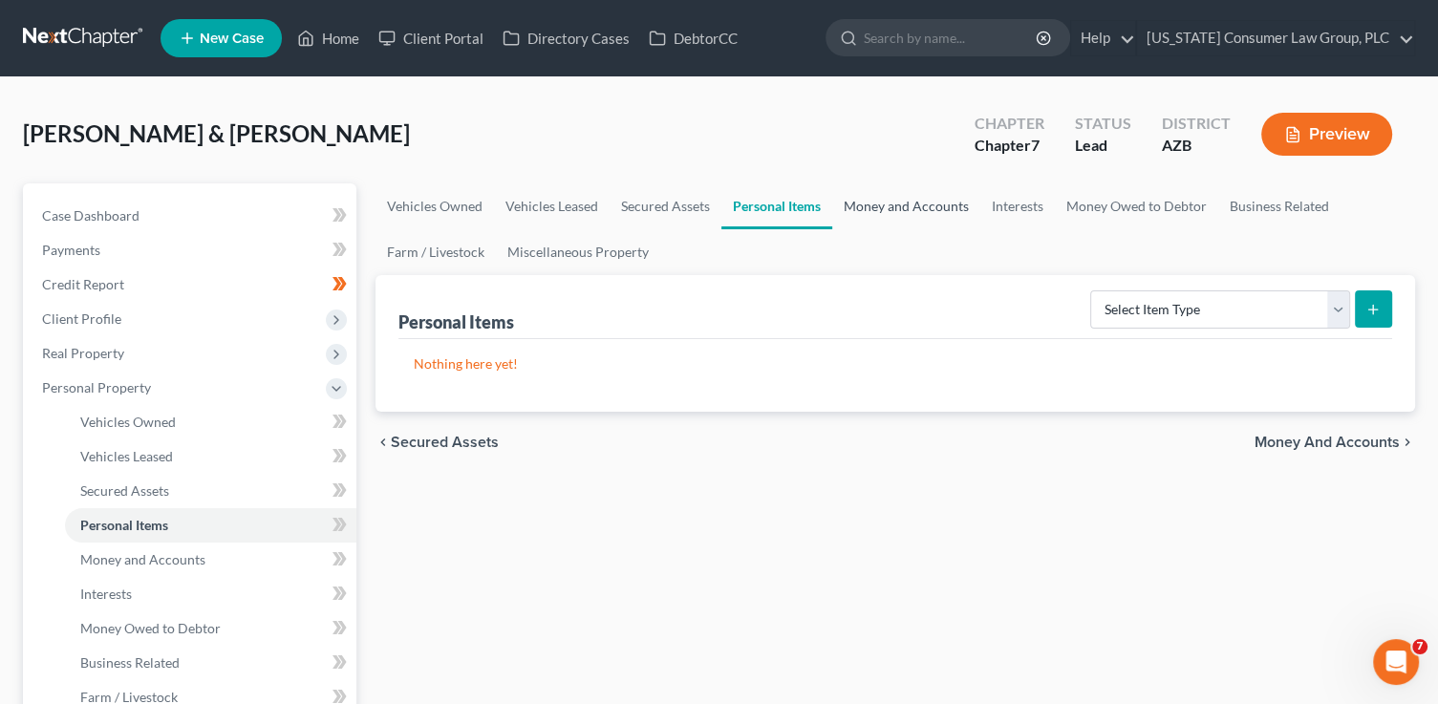
click at [865, 209] on link "Money and Accounts" at bounding box center [906, 206] width 148 height 46
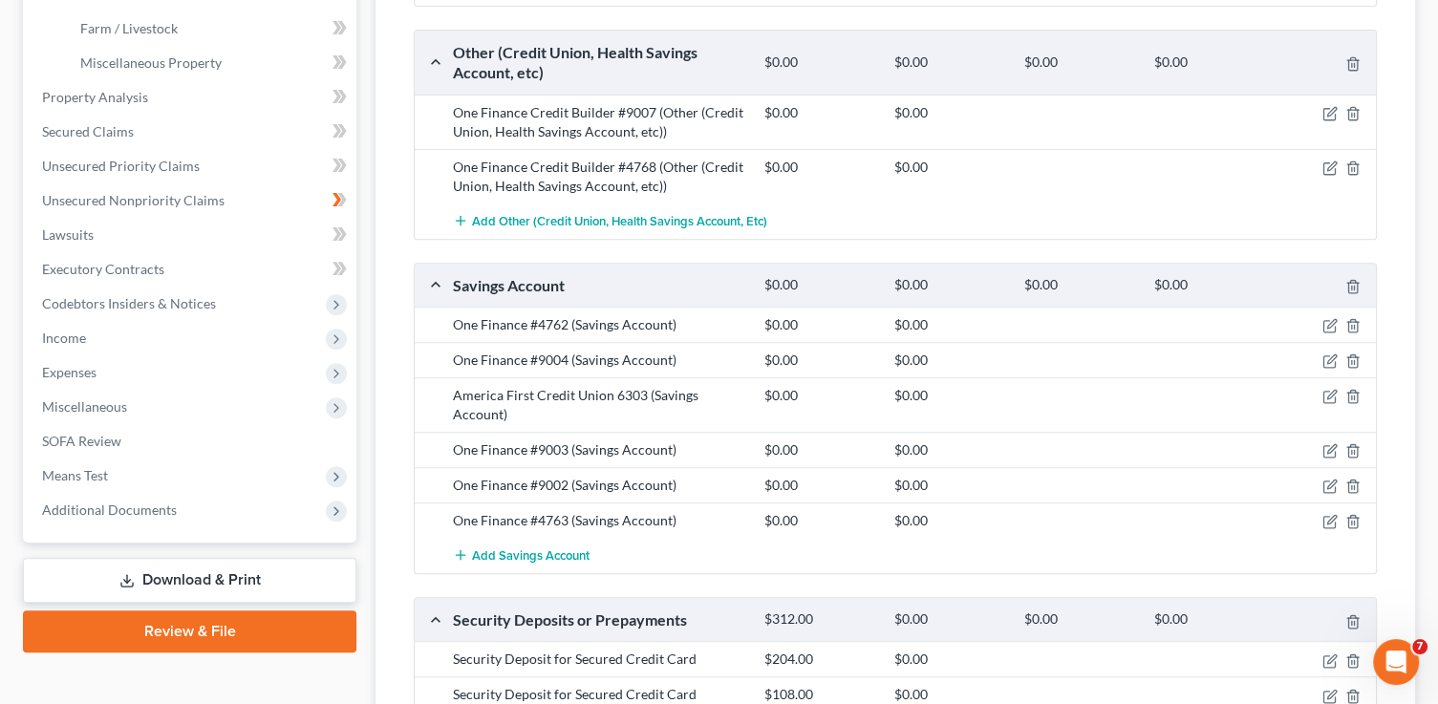
scroll to position [886, 0]
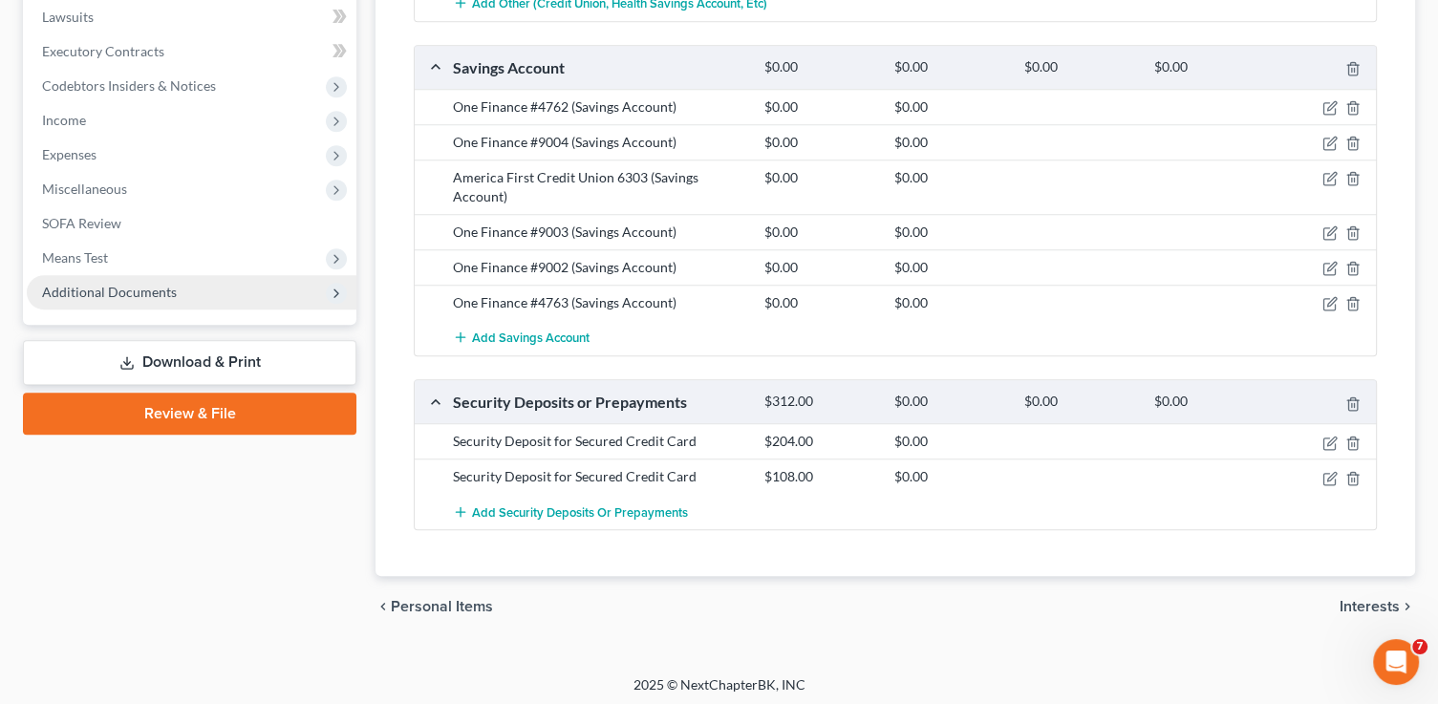
click at [149, 293] on span "Additional Documents" at bounding box center [109, 292] width 135 height 16
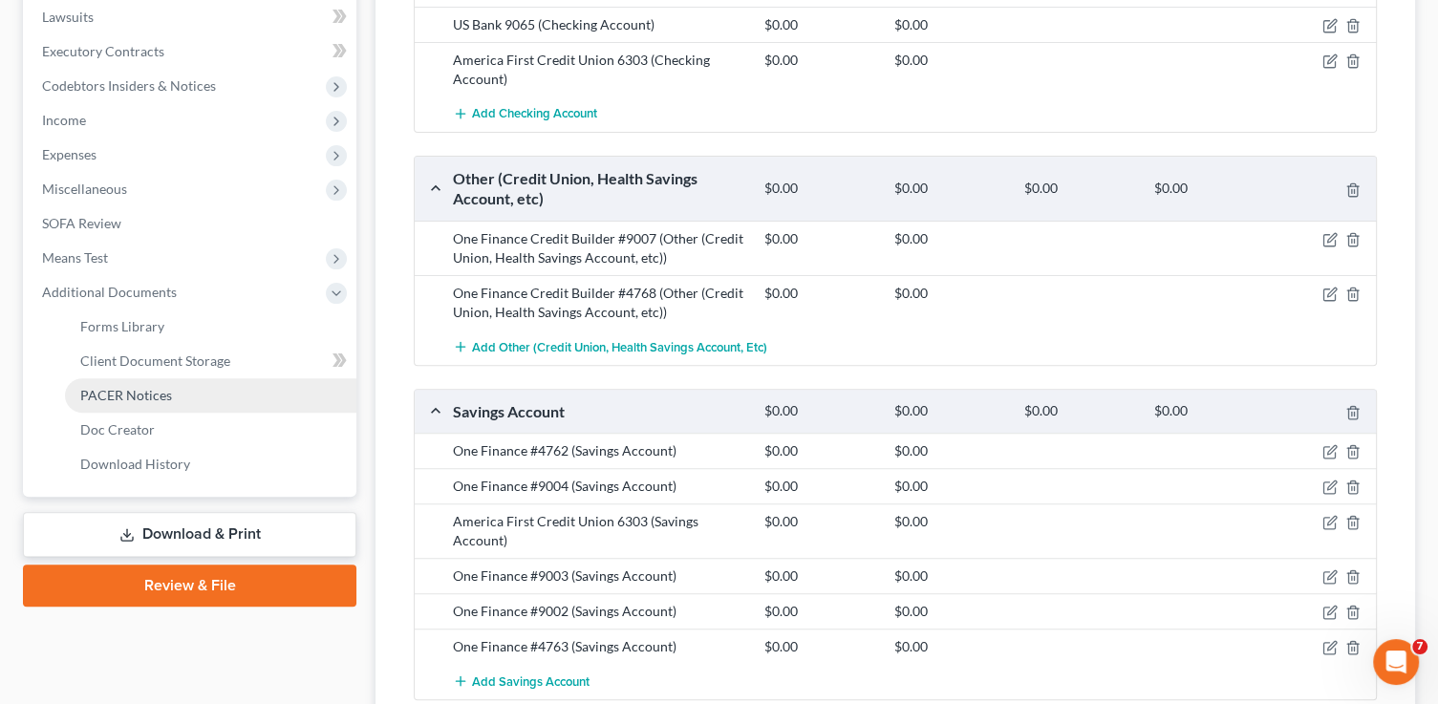
click at [168, 396] on span "PACER Notices" at bounding box center [126, 395] width 92 height 16
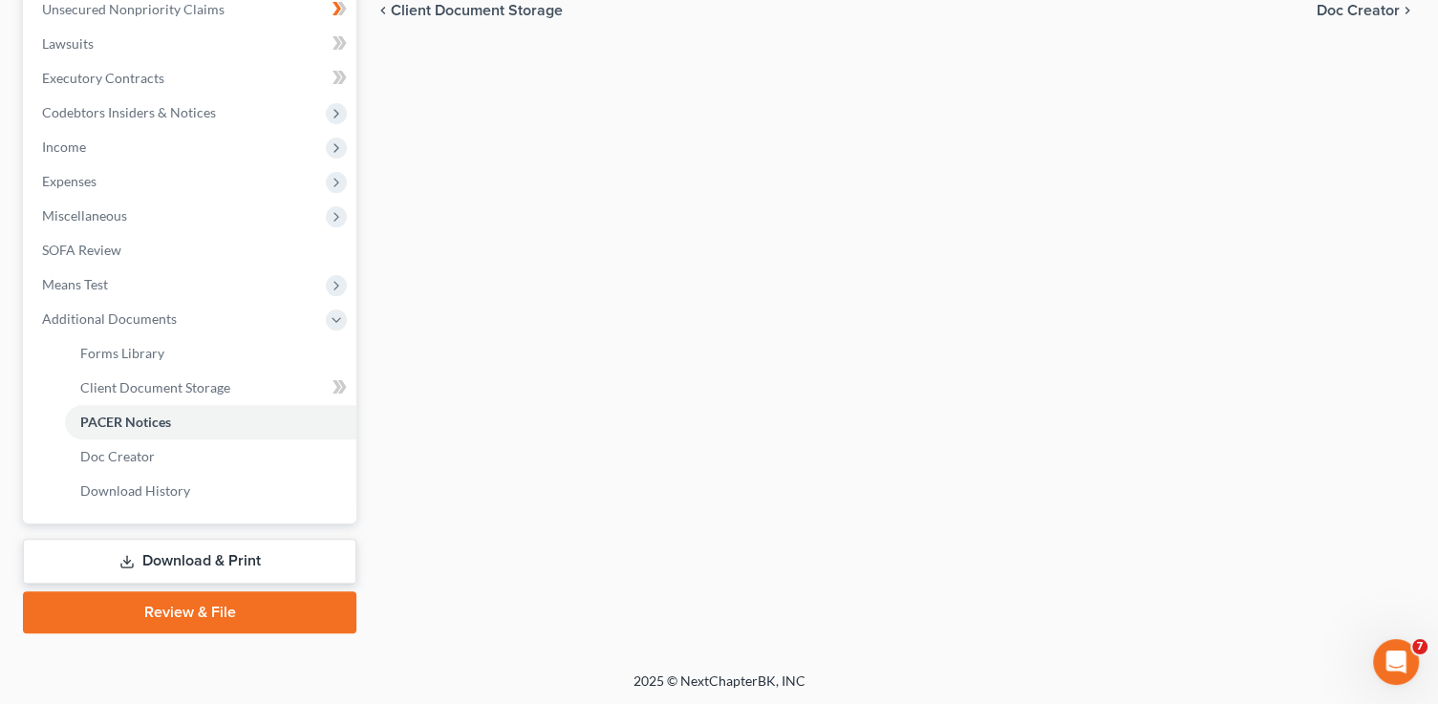
click at [262, 555] on link "Download & Print" at bounding box center [189, 561] width 333 height 45
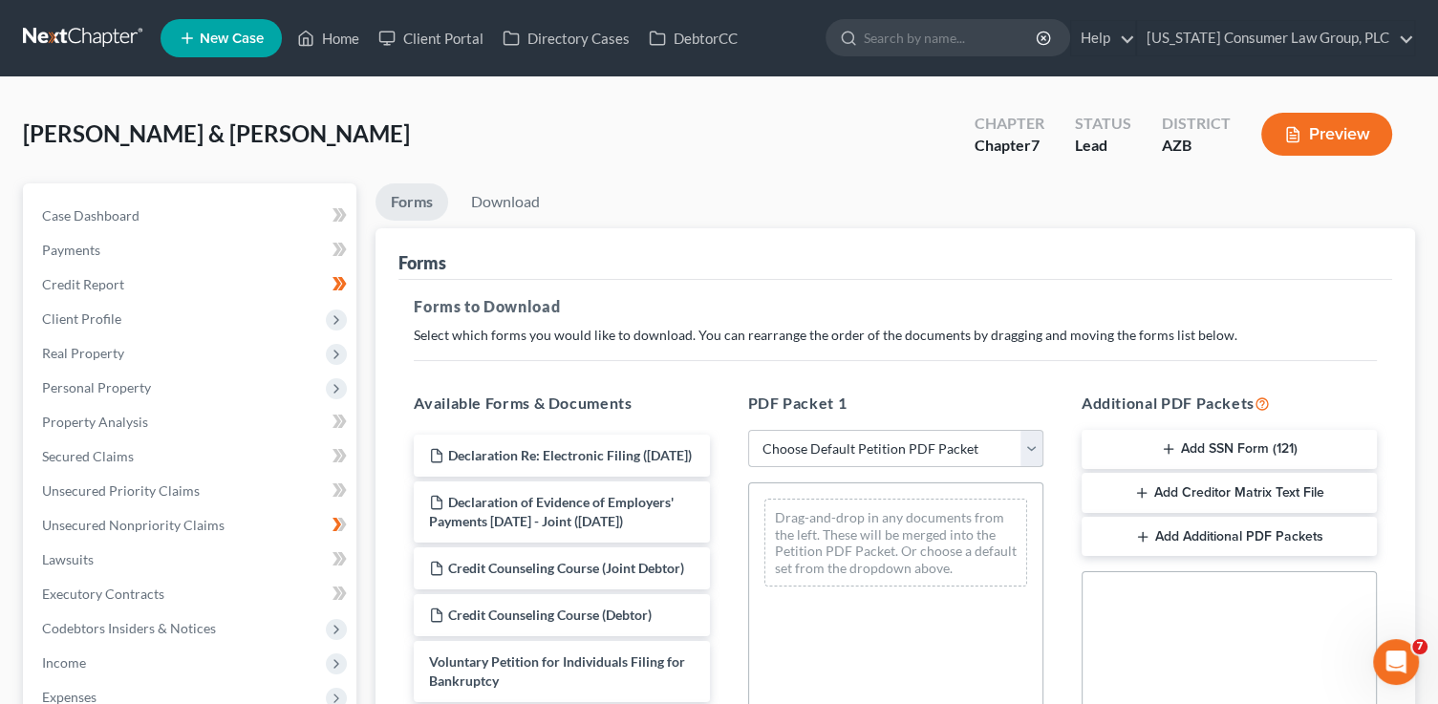
click at [943, 450] on select "Choose Default Petition PDF Packet Complete Bankruptcy Petition (all forms and …" at bounding box center [895, 449] width 295 height 38
select select "1"
click at [748, 430] on select "Choose Default Petition PDF Packet Complete Bankruptcy Petition (all forms and …" at bounding box center [895, 449] width 295 height 38
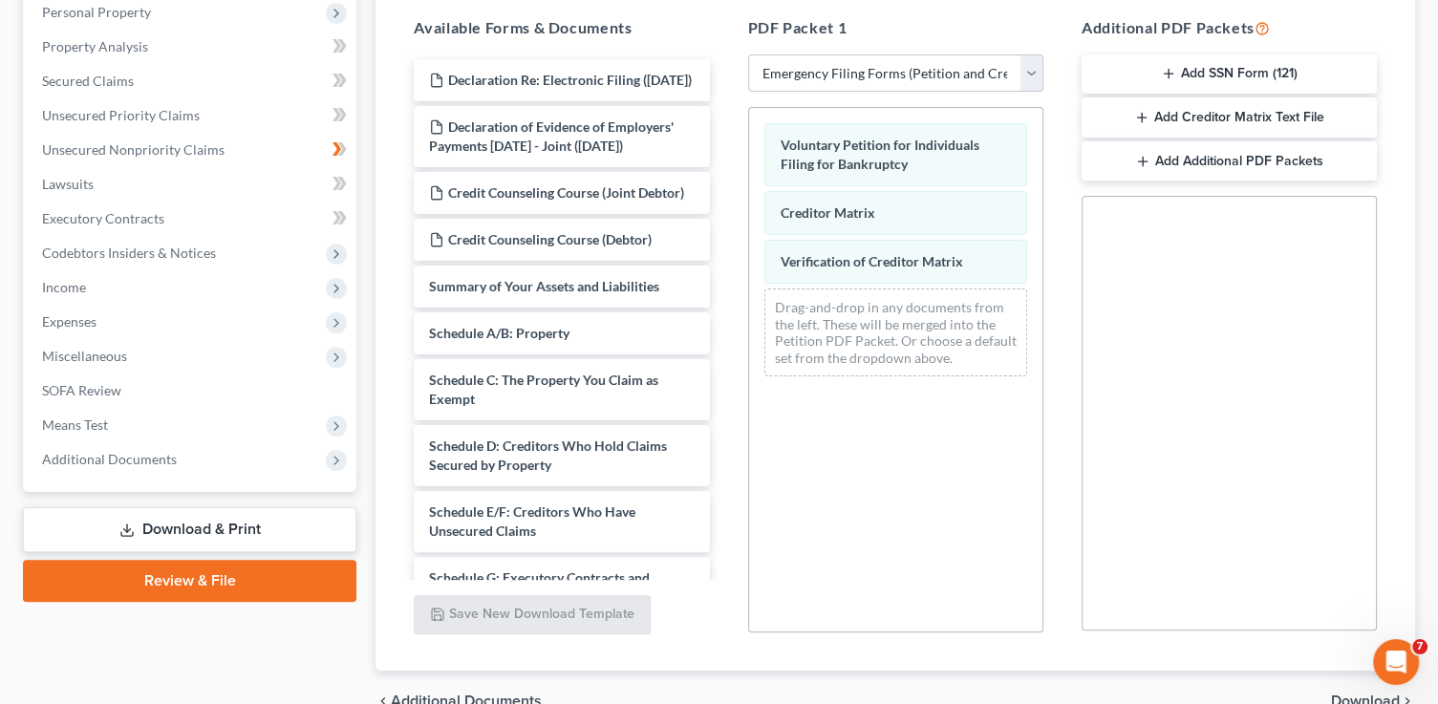
scroll to position [433, 0]
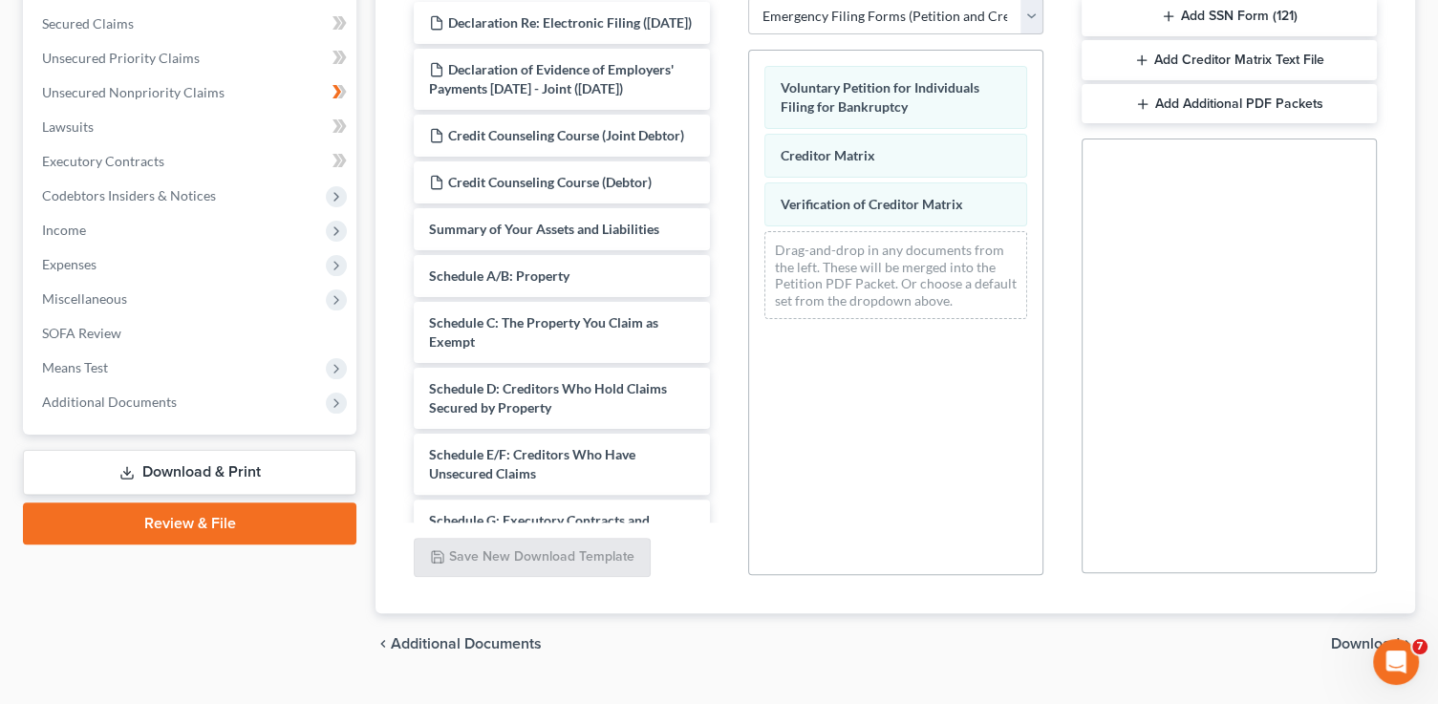
click at [1352, 639] on span "Download" at bounding box center [1365, 643] width 69 height 15
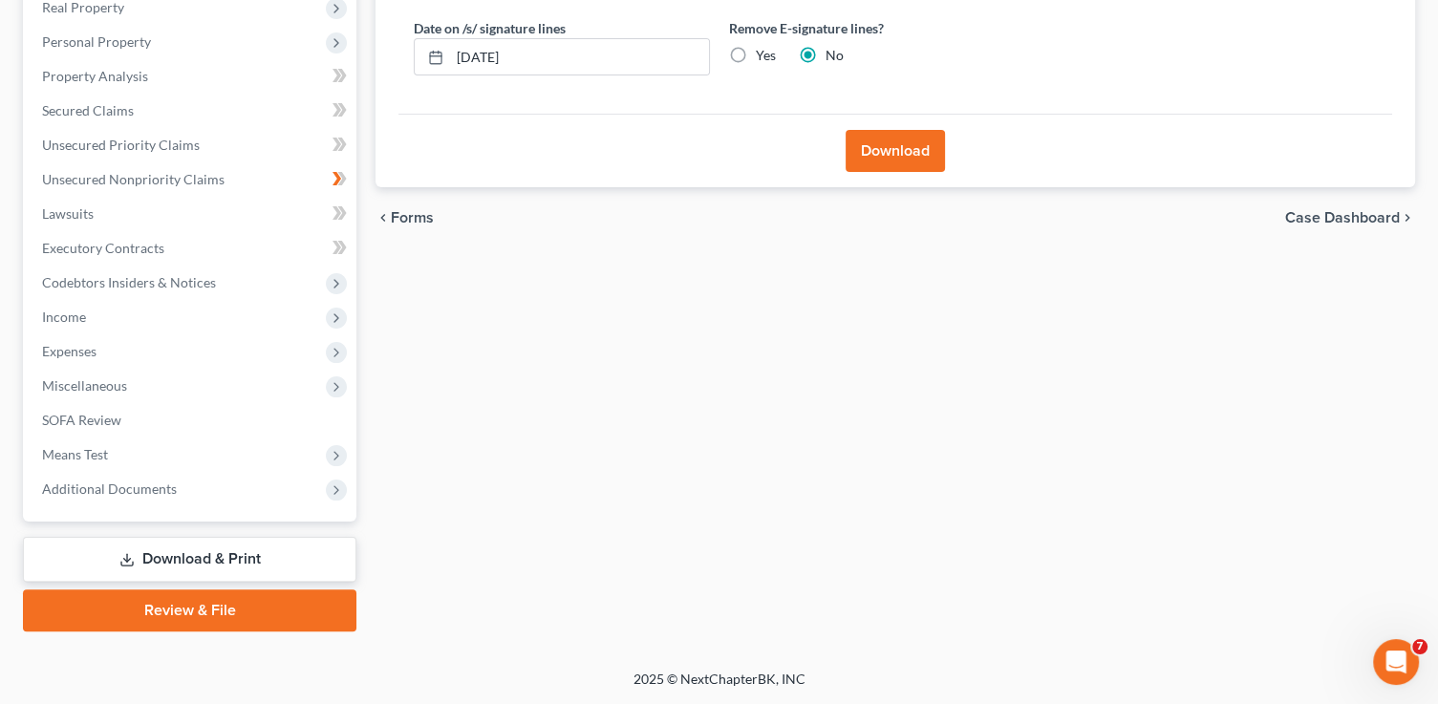
scroll to position [344, 0]
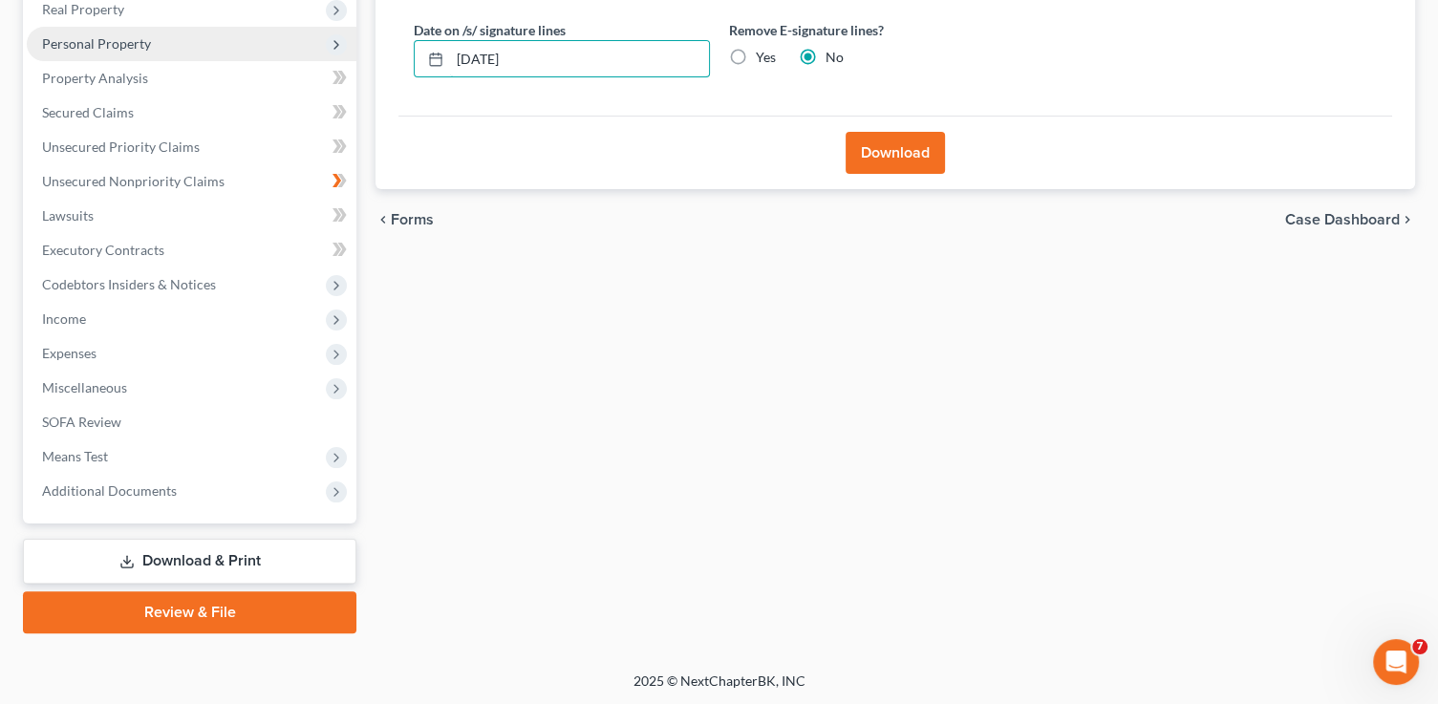
drag, startPoint x: 499, startPoint y: 68, endPoint x: 319, endPoint y: 40, distance: 181.7
click at [321, 45] on div "Petition Navigation Case Dashboard Payments Invoices Payments Payments Credit R…" at bounding box center [718, 237] width 1411 height 794
click at [763, 48] on input "Yes" at bounding box center [769, 54] width 12 height 12
radio input "true"
radio input "false"
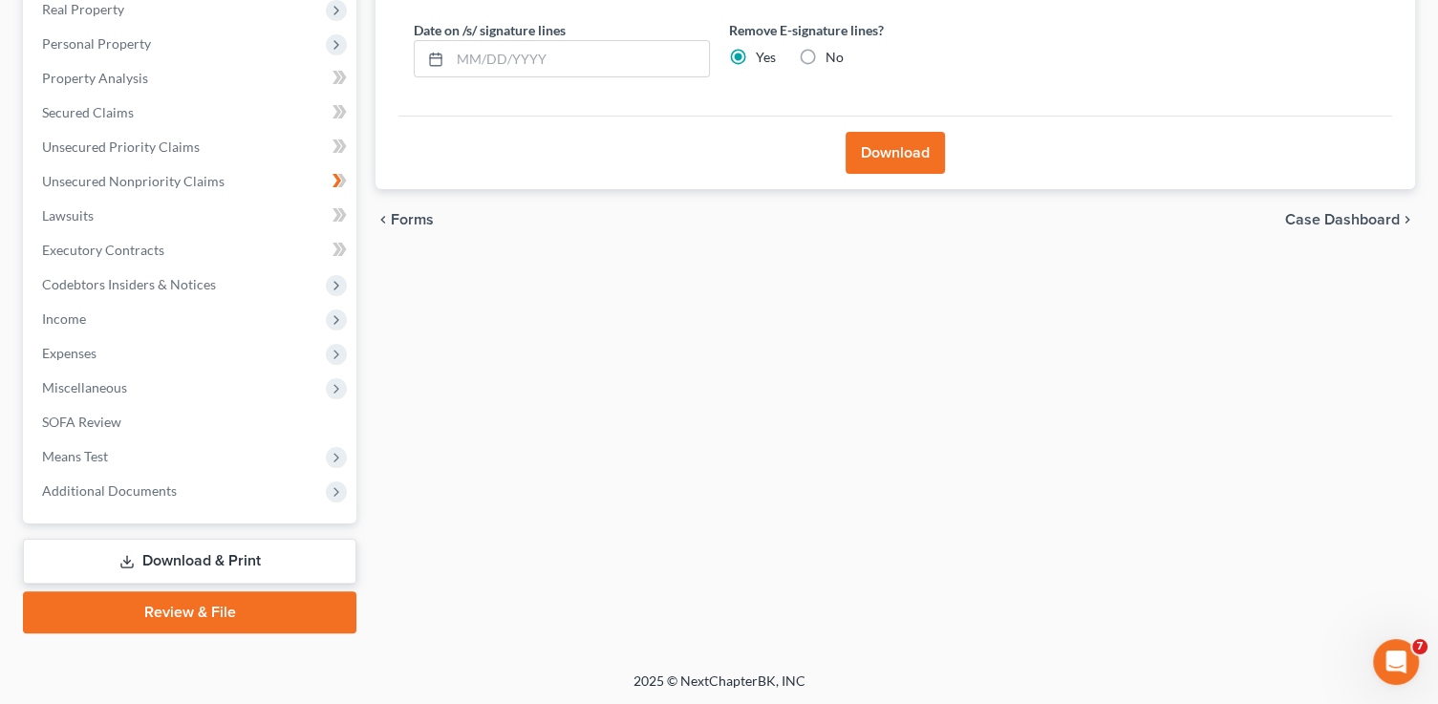
click at [912, 158] on button "Download" at bounding box center [894, 153] width 99 height 42
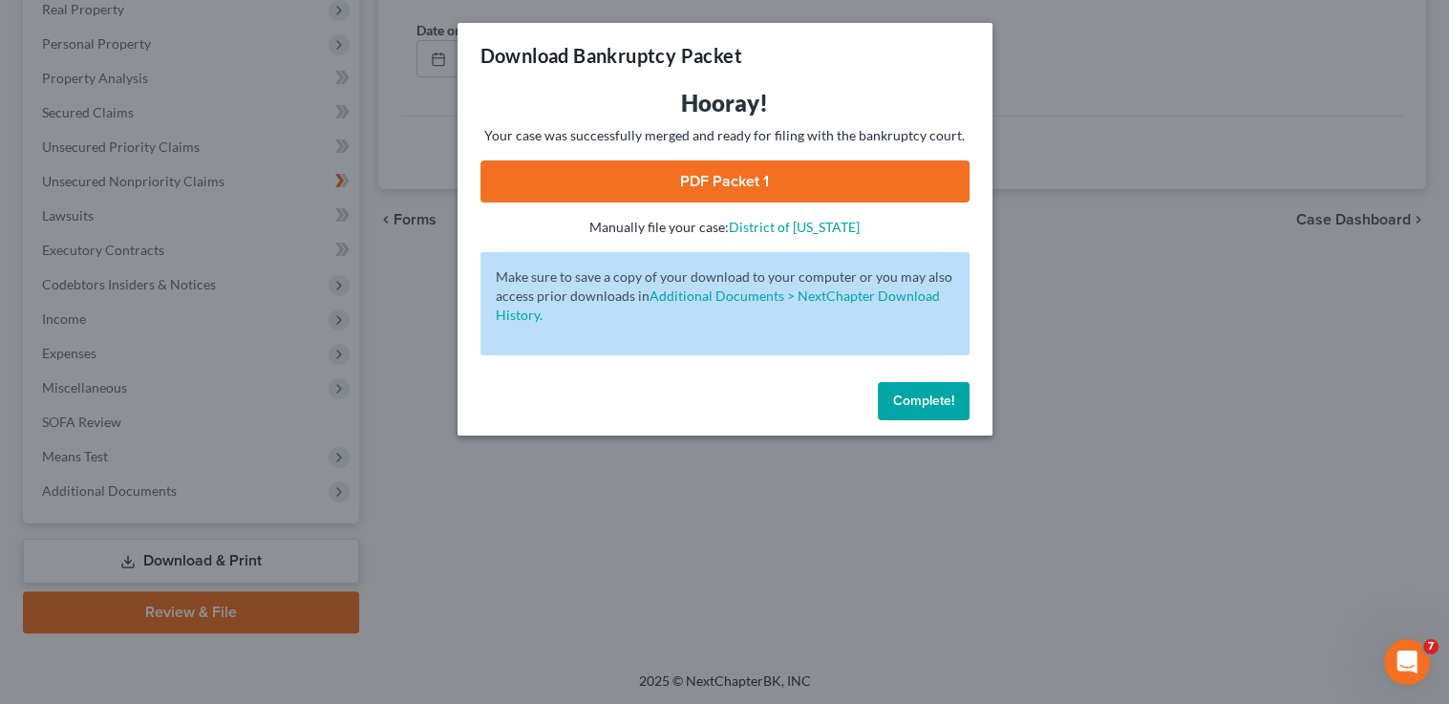
click at [813, 178] on link "PDF Packet 1" at bounding box center [724, 181] width 489 height 42
click at [926, 408] on span "Complete!" at bounding box center [923, 401] width 61 height 16
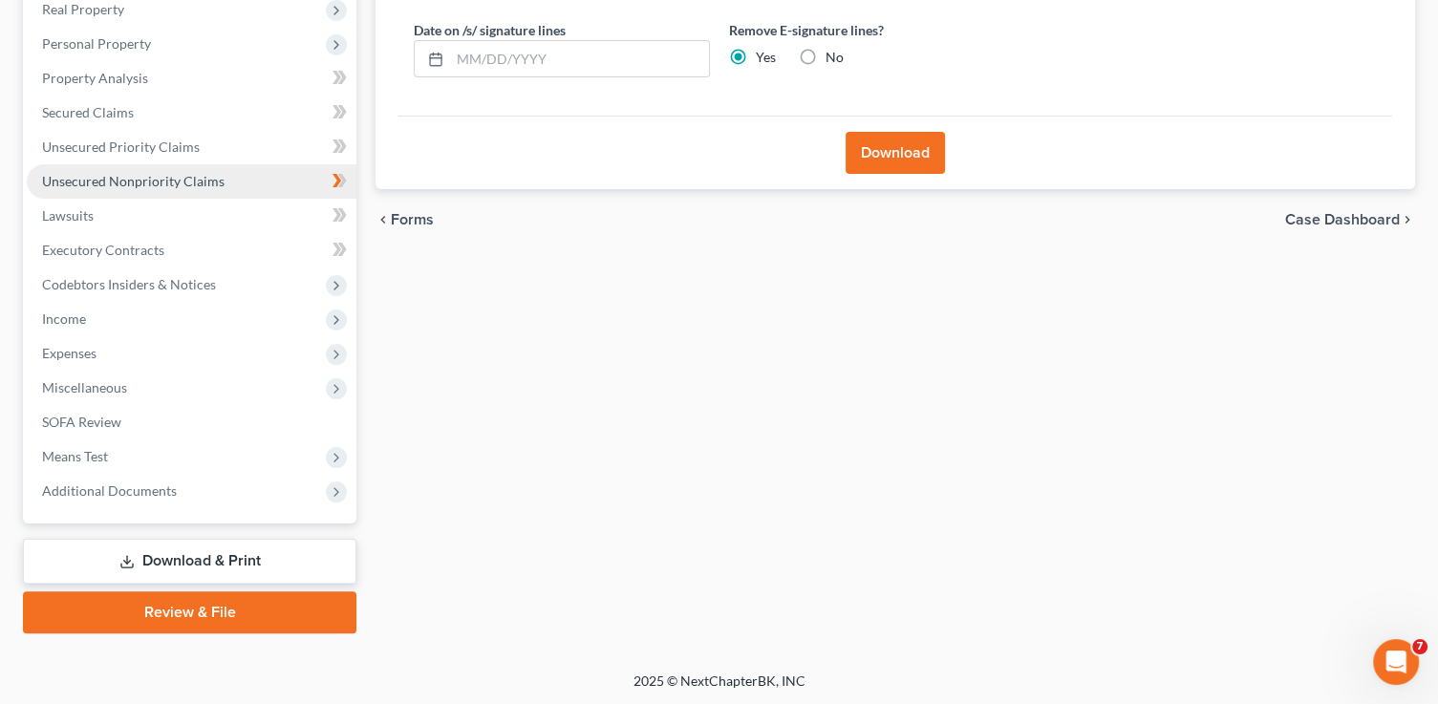
click at [117, 174] on span "Unsecured Nonpriority Claims" at bounding box center [133, 181] width 182 height 16
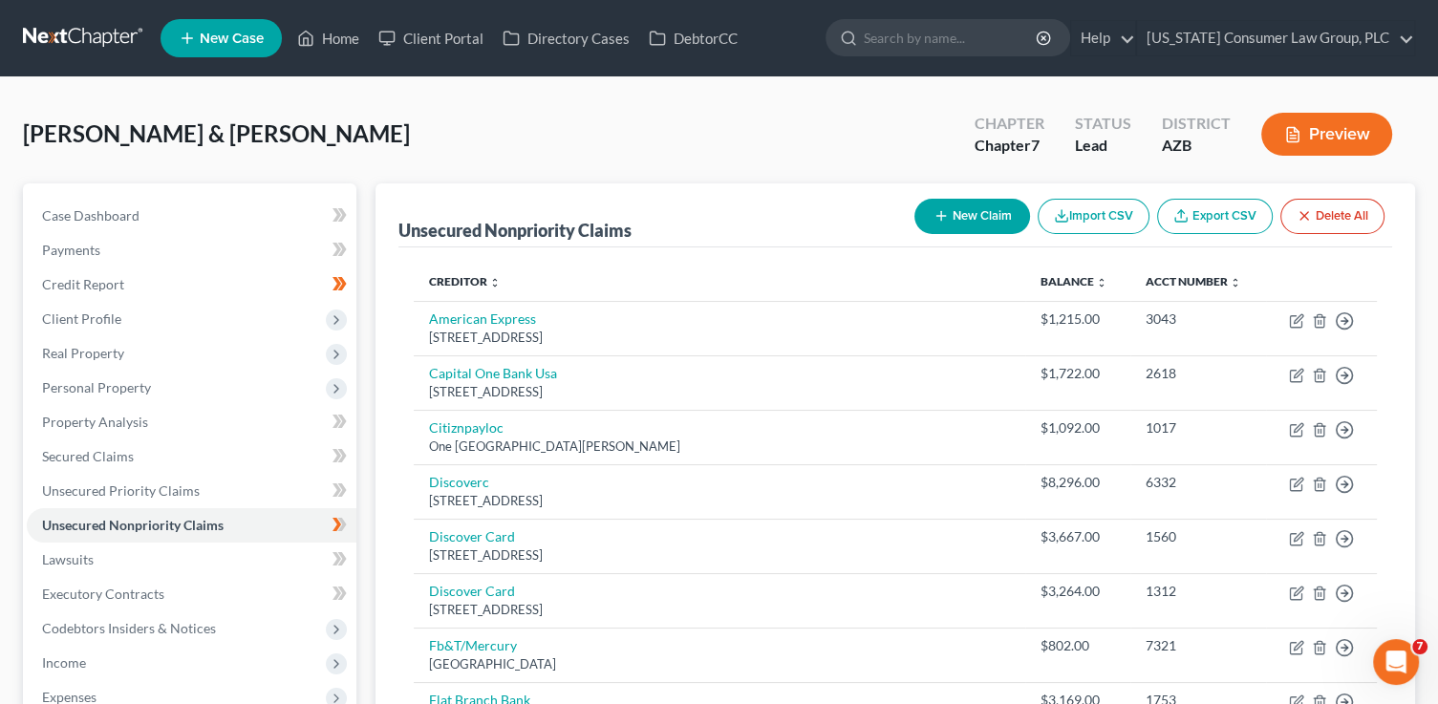
click at [971, 213] on button "New Claim" at bounding box center [972, 216] width 116 height 35
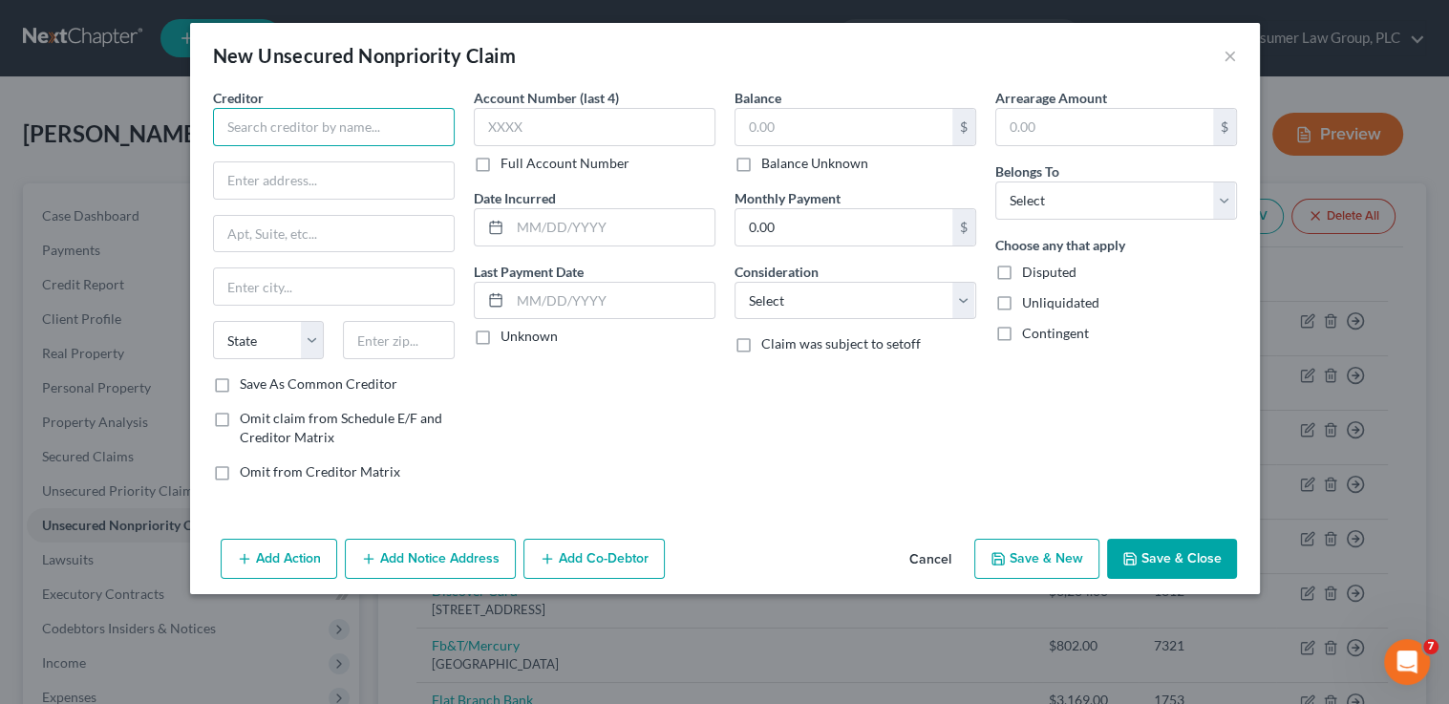
click at [304, 123] on input "text" at bounding box center [334, 127] width 242 height 38
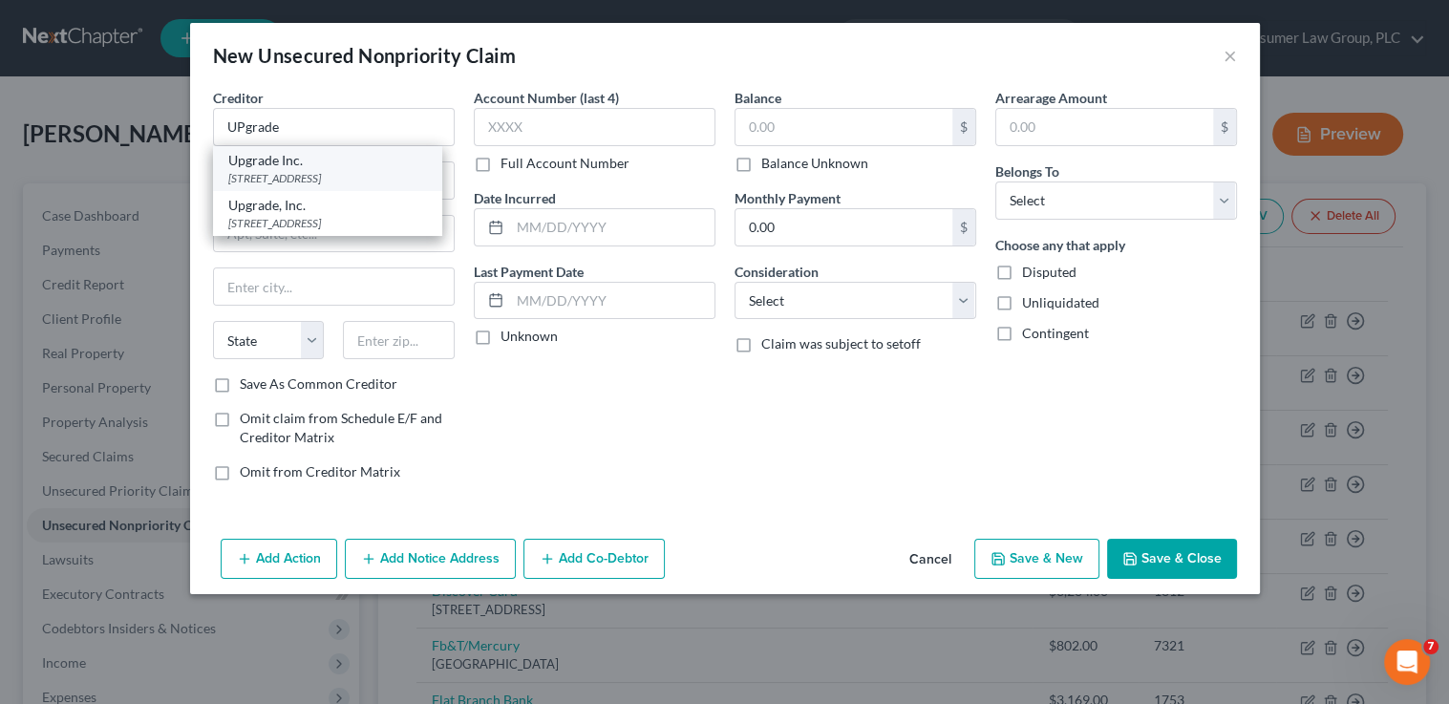
click at [397, 170] on div "2 N. Central Avenue, Phoenix, AZ 85004" at bounding box center [327, 178] width 199 height 16
type input "Upgrade Inc."
type input "2 N. Central Avenue"
type input "Phoenix"
select select "3"
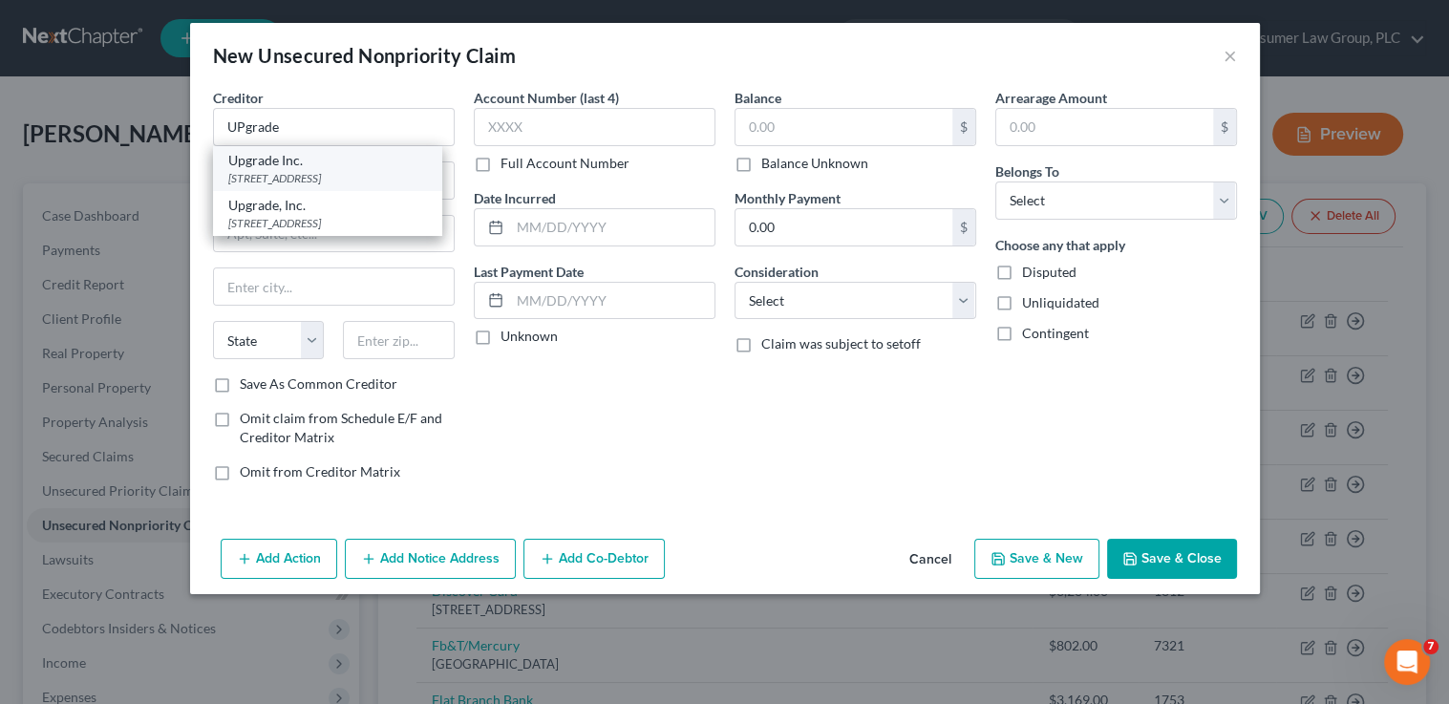
type input "85004"
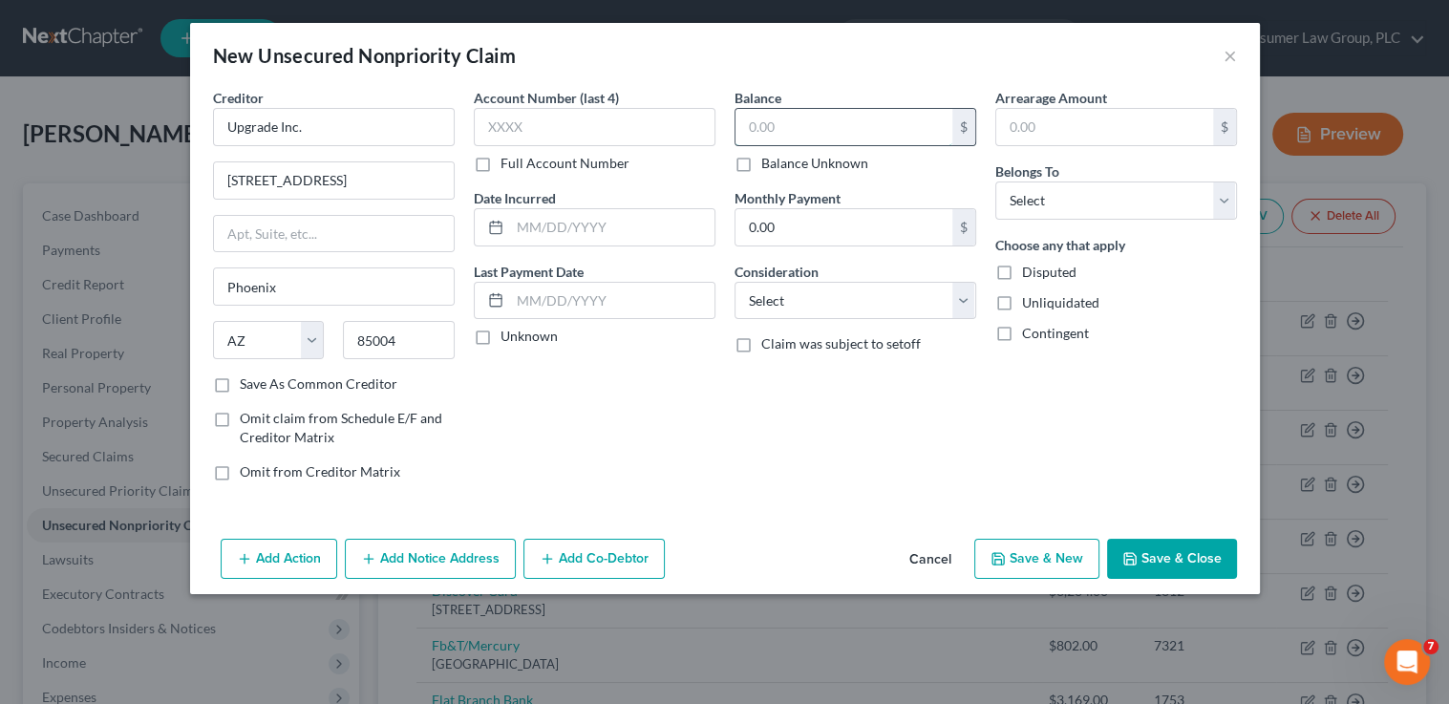
click at [768, 137] on input "text" at bounding box center [844, 127] width 217 height 36
type input "2,929"
click at [833, 308] on select "Select Cable / Satellite Services Collection Agency Credit Card Debt Debt Couns…" at bounding box center [856, 301] width 242 height 38
select select "10"
click at [735, 282] on select "Select Cable / Satellite Services Collection Agency Credit Card Debt Debt Couns…" at bounding box center [856, 301] width 242 height 38
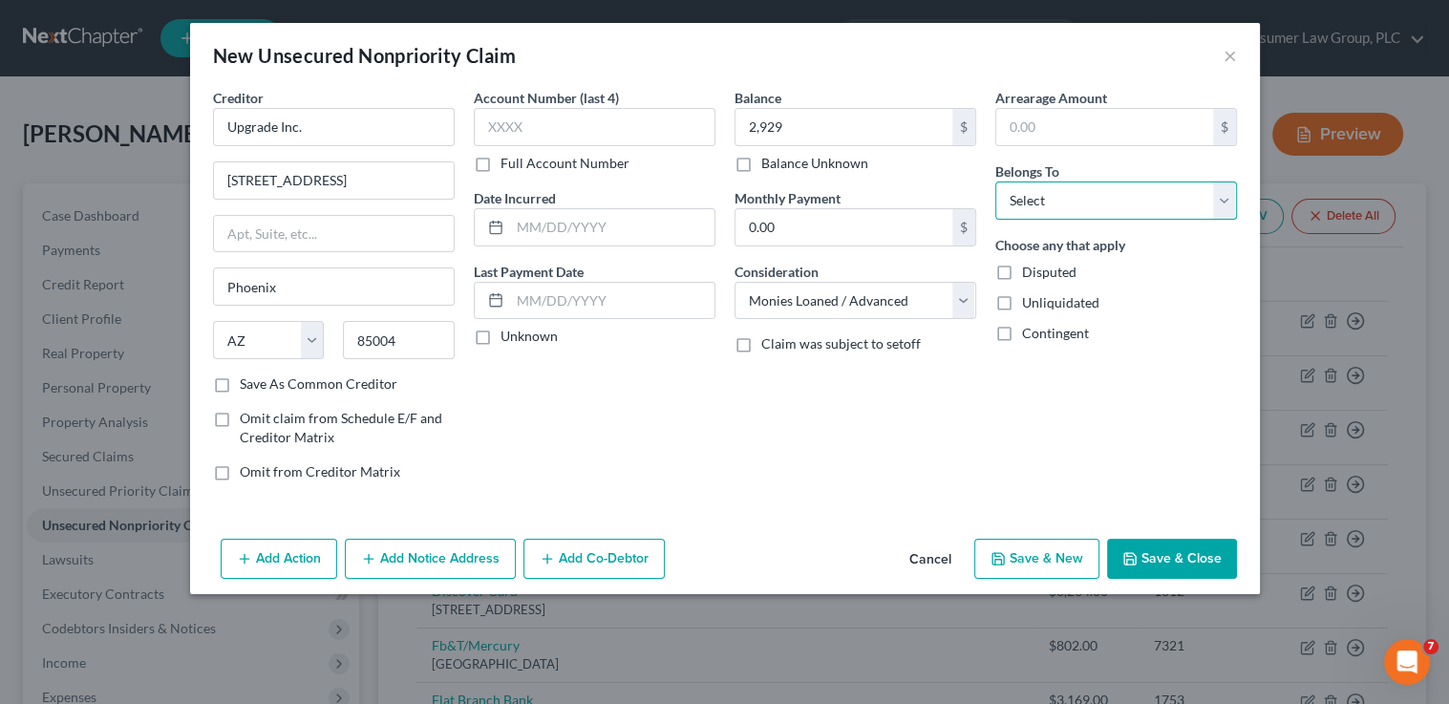
click at [1025, 203] on select "Select Debtor 1 Only Debtor 2 Only Debtor 1 And Debtor 2 Only At Least One Of T…" at bounding box center [1116, 200] width 242 height 38
select select "0"
click at [995, 181] on select "Select Debtor 1 Only Debtor 2 Only Debtor 1 And Debtor 2 Only At Least One Of T…" at bounding box center [1116, 200] width 242 height 38
click at [1036, 550] on button "Save & New" at bounding box center [1036, 559] width 125 height 40
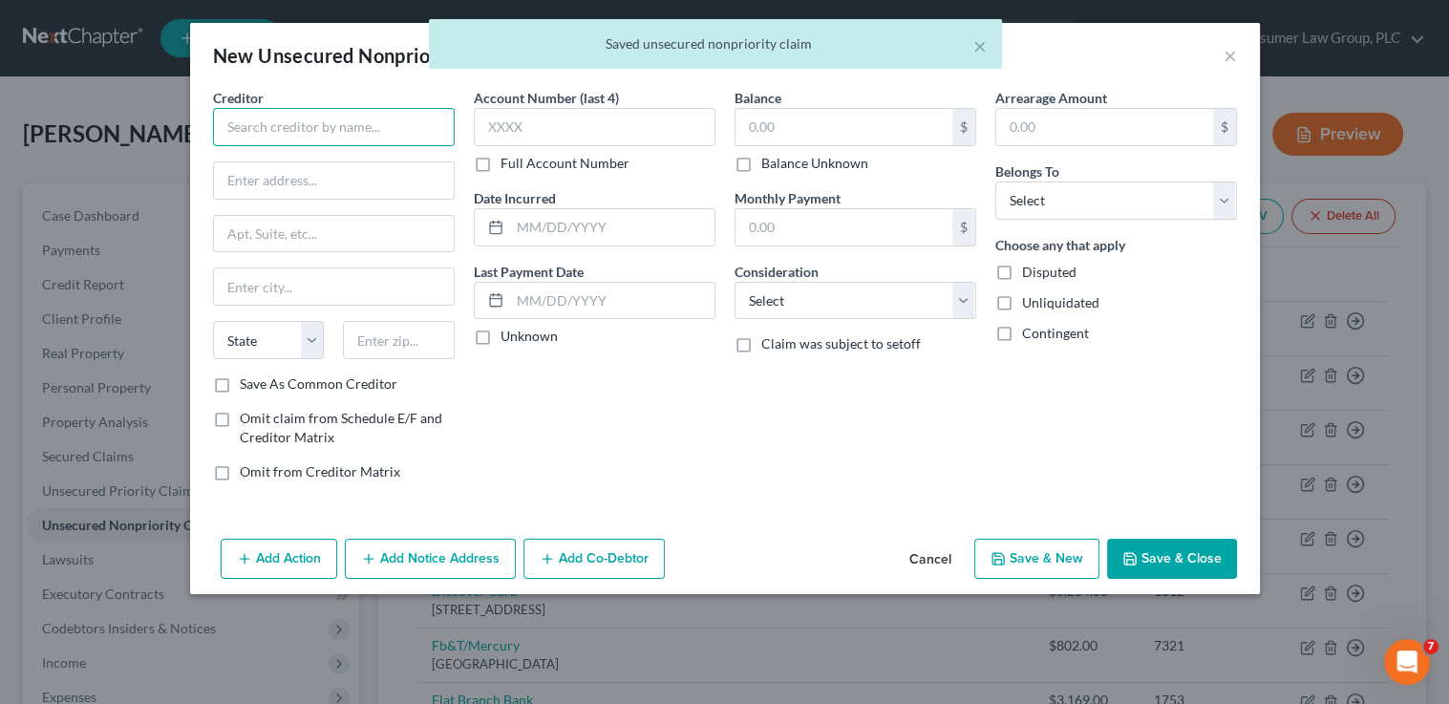
click at [329, 129] on input "text" at bounding box center [334, 127] width 242 height 38
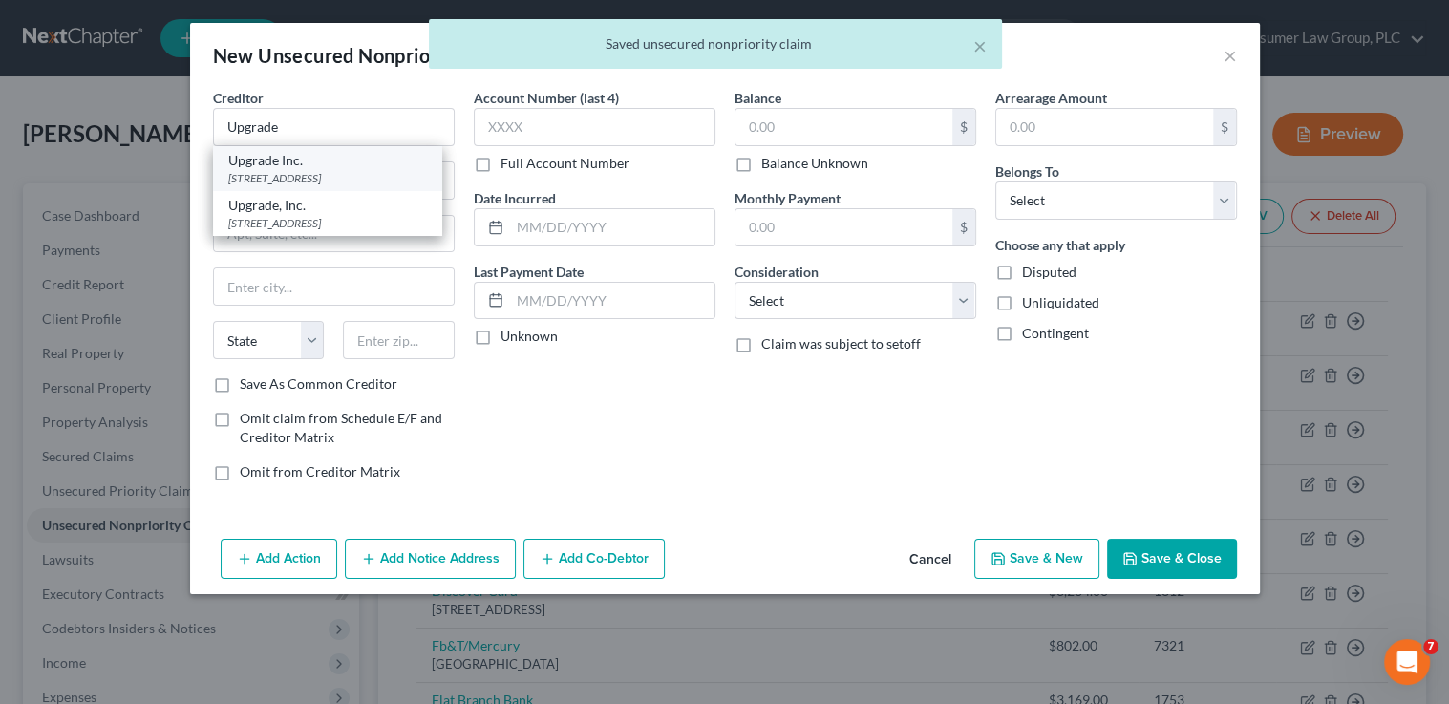
click at [345, 161] on div "Upgrade Inc." at bounding box center [327, 160] width 199 height 19
type input "Upgrade Inc."
type input "2 N. Central Avenue"
type input "Phoenix"
select select "3"
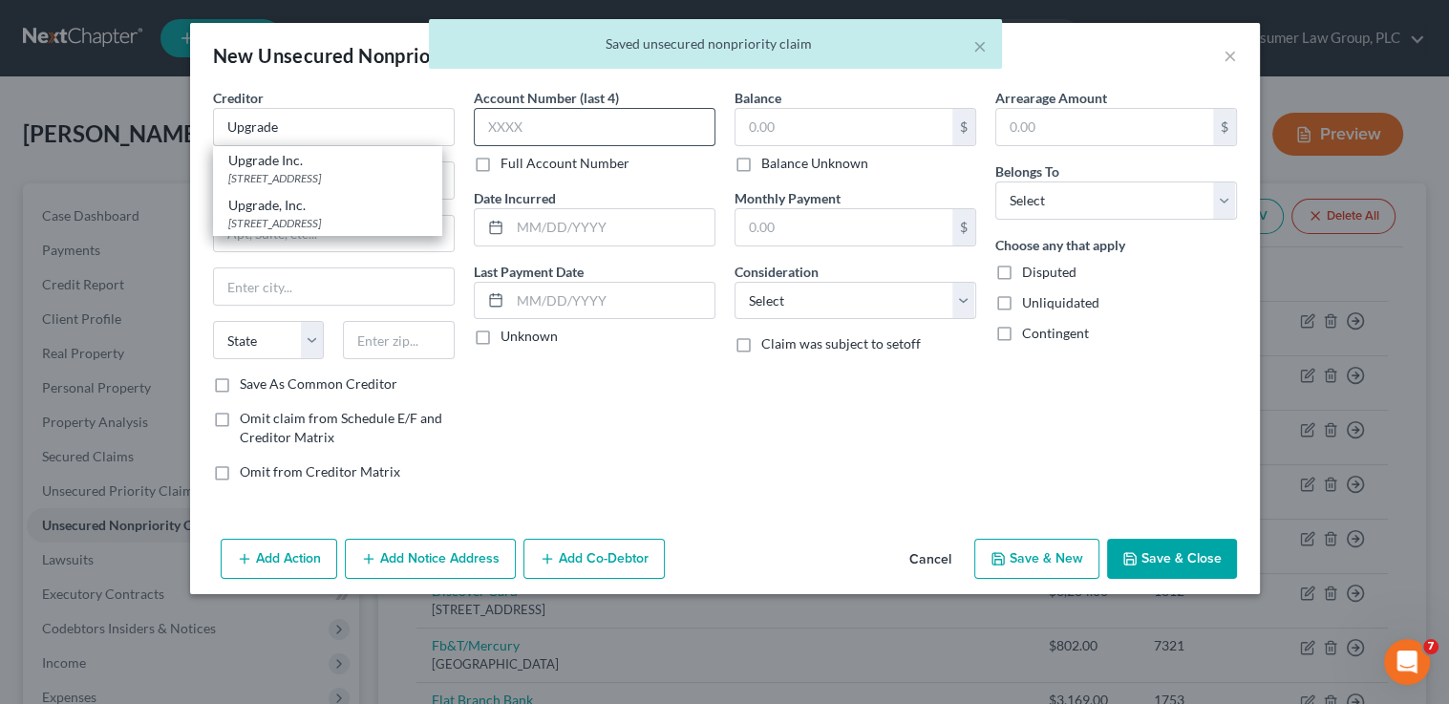
type input "85004"
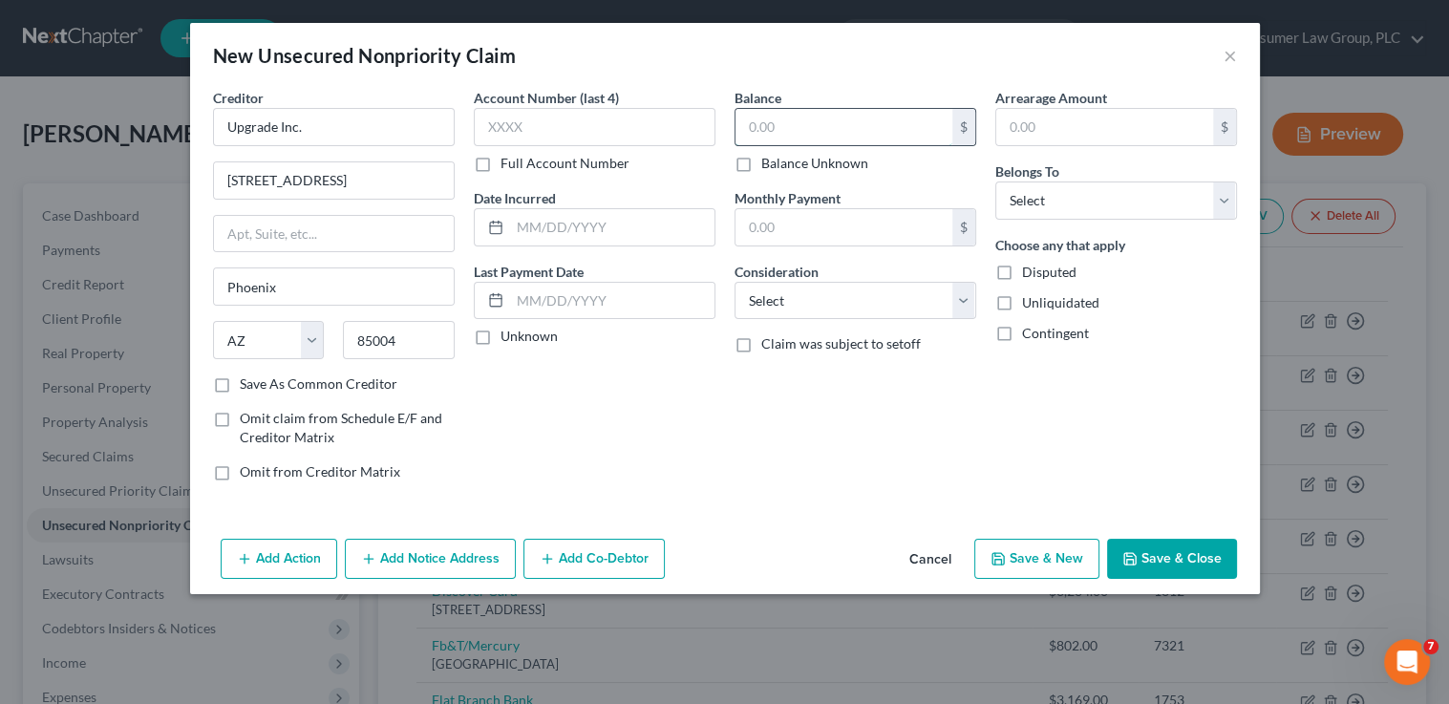
click at [800, 121] on input "text" at bounding box center [844, 127] width 217 height 36
type input "1"
type input "12,359"
click at [822, 303] on select "Select Cable / Satellite Services Collection Agency Credit Card Debt Debt Couns…" at bounding box center [856, 301] width 242 height 38
select select "10"
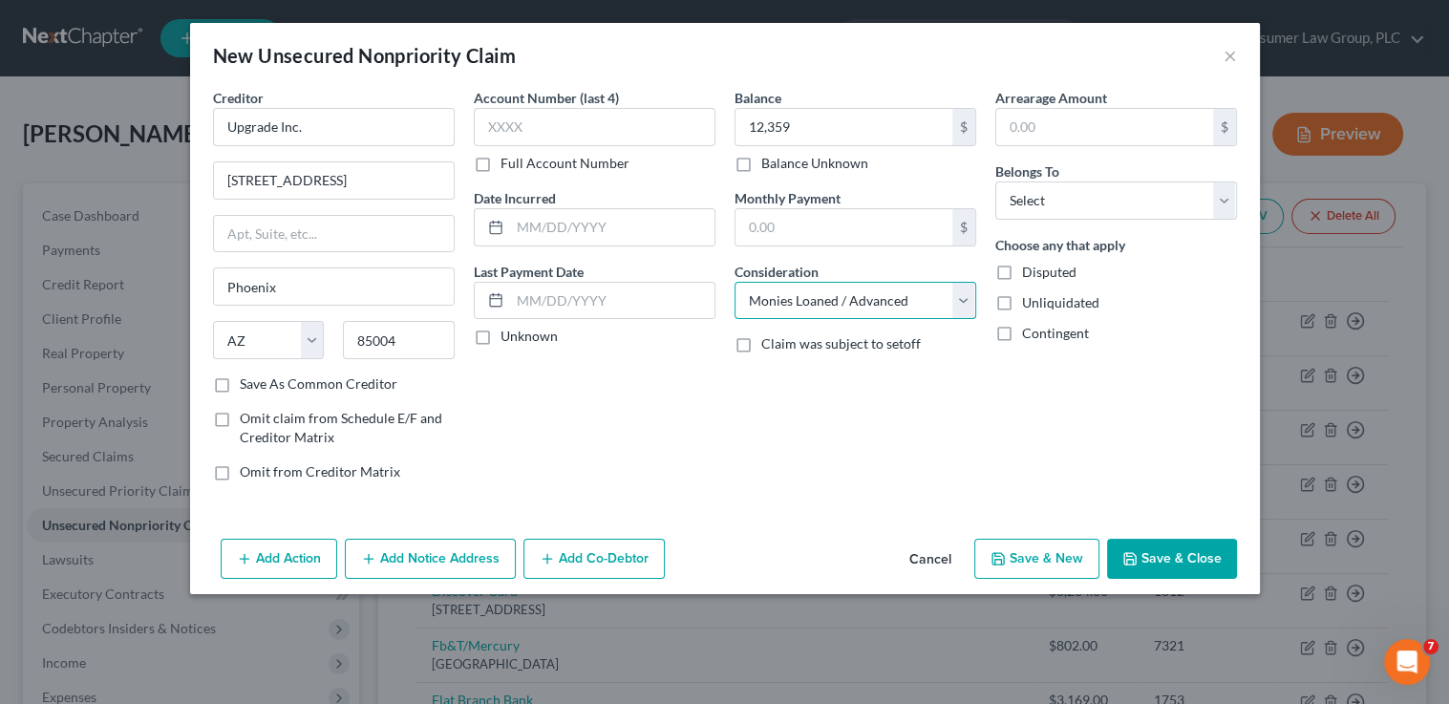
click at [735, 282] on select "Select Cable / Satellite Services Collection Agency Credit Card Debt Debt Couns…" at bounding box center [856, 301] width 242 height 38
click at [1090, 188] on select "Select Debtor 1 Only Debtor 2 Only Debtor 1 And Debtor 2 Only At Least One Of T…" at bounding box center [1116, 200] width 242 height 38
select select "0"
click at [995, 181] on select "Select Debtor 1 Only Debtor 2 Only Debtor 1 And Debtor 2 Only At Least One Of T…" at bounding box center [1116, 200] width 242 height 38
click at [1062, 548] on button "Save & New" at bounding box center [1036, 559] width 125 height 40
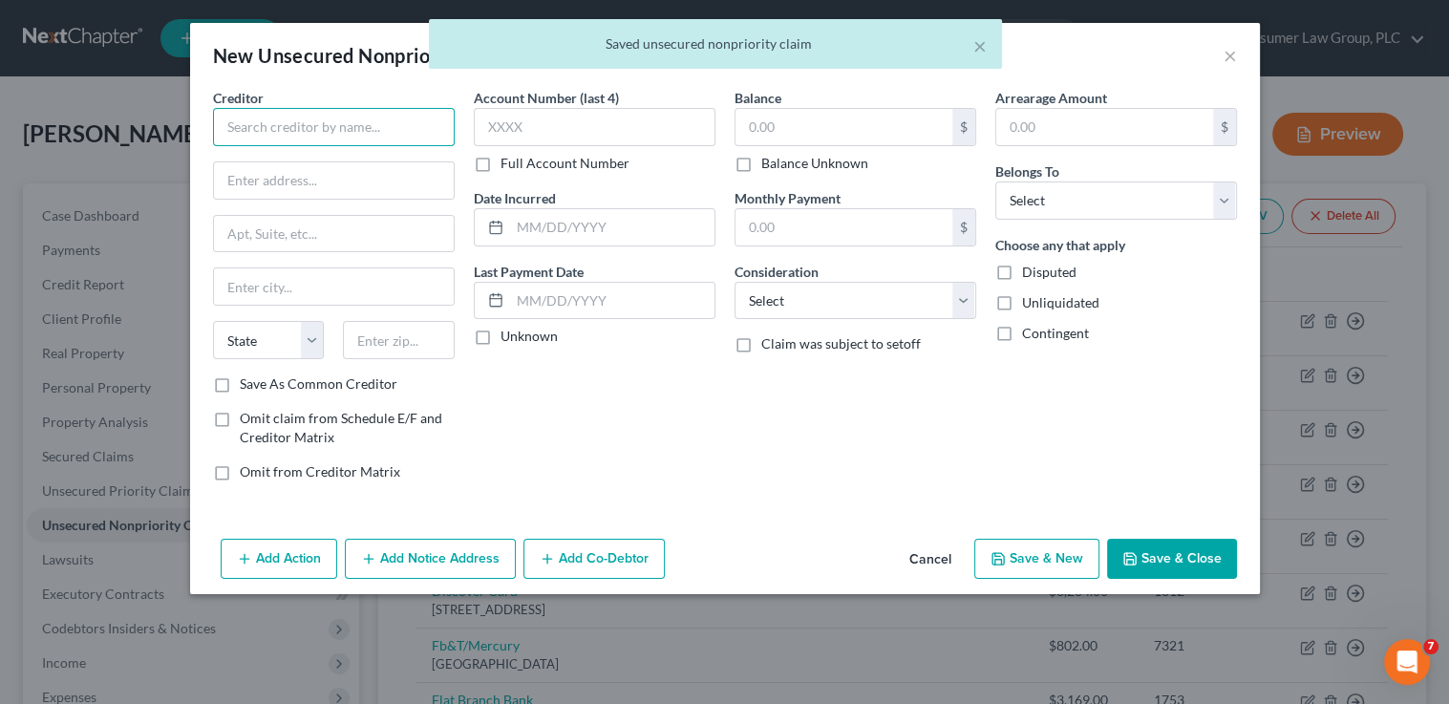
click at [280, 133] on input "text" at bounding box center [334, 127] width 242 height 38
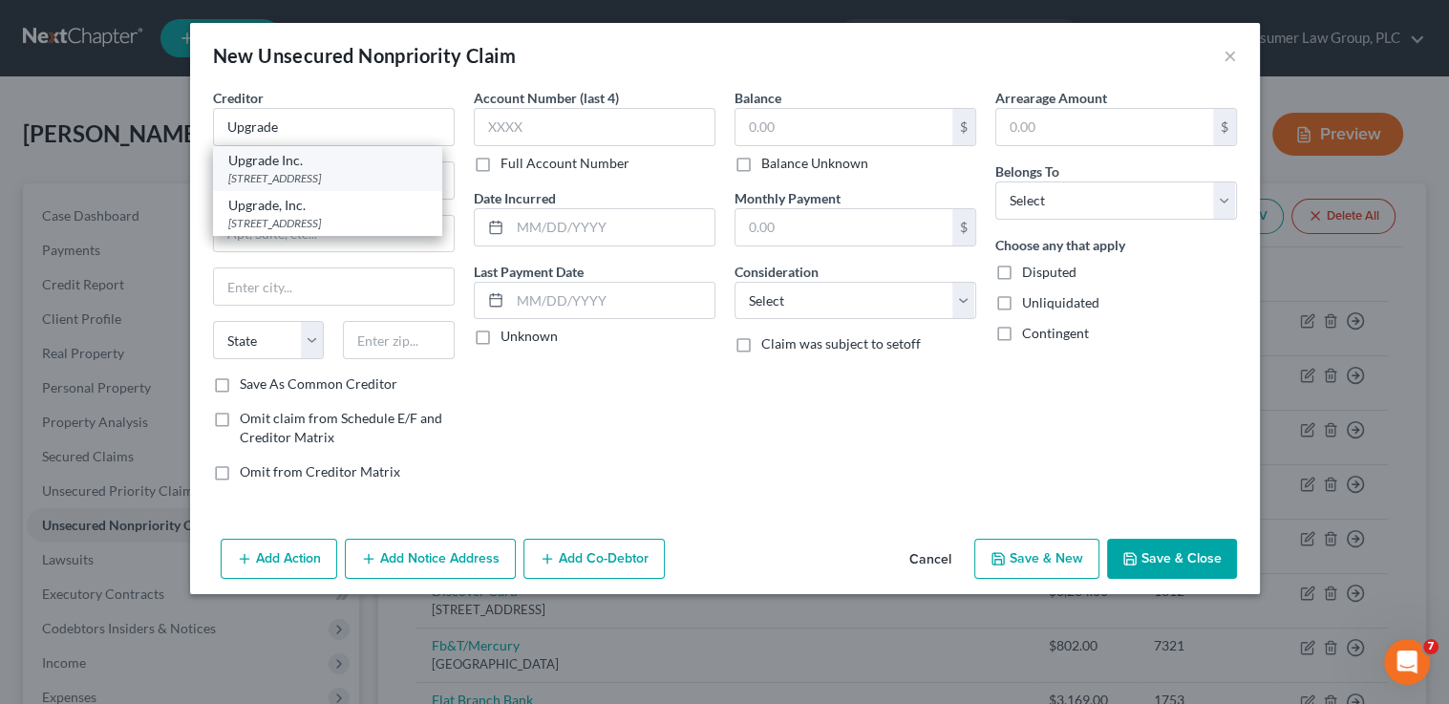
click at [303, 170] on div "2 N. Central Avenue, Phoenix, AZ 85004" at bounding box center [327, 178] width 199 height 16
type input "Upgrade Inc."
type input "2 N. Central Avenue"
type input "Phoenix"
select select "3"
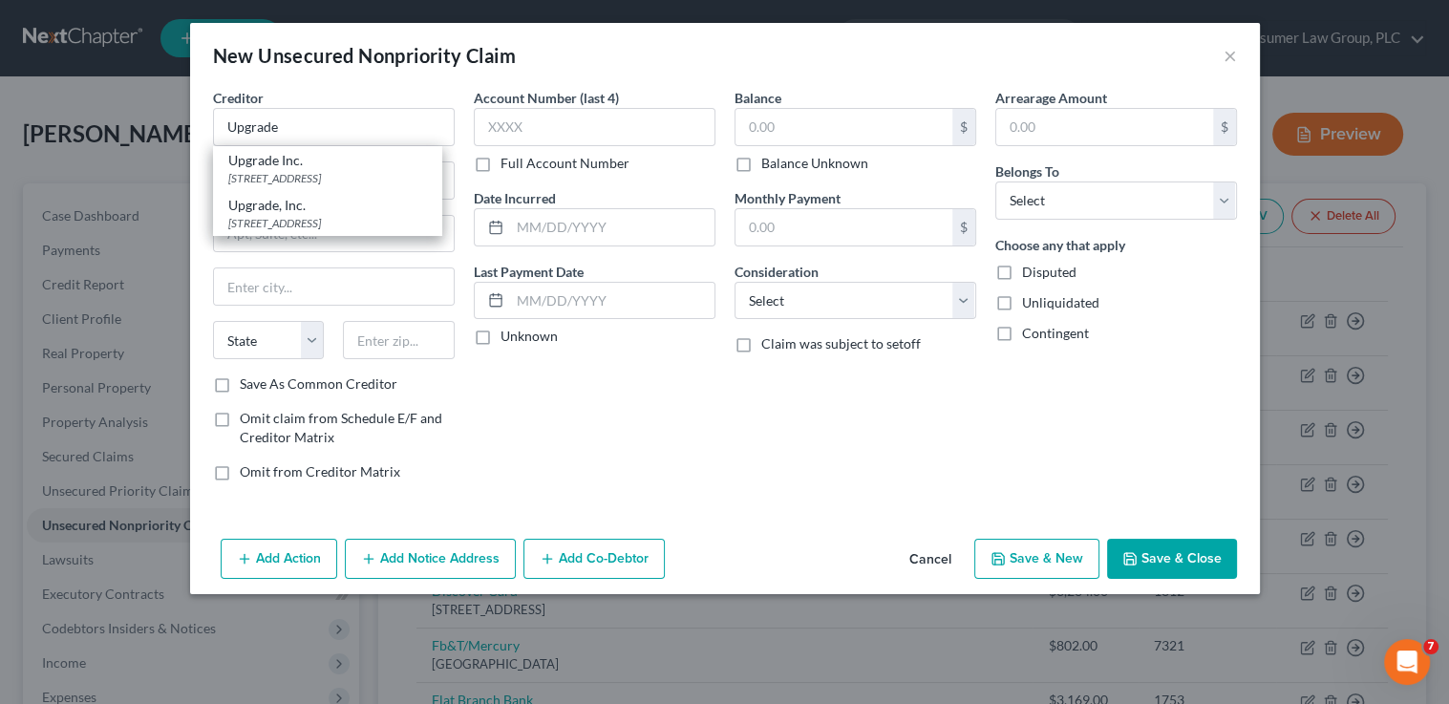
type input "85004"
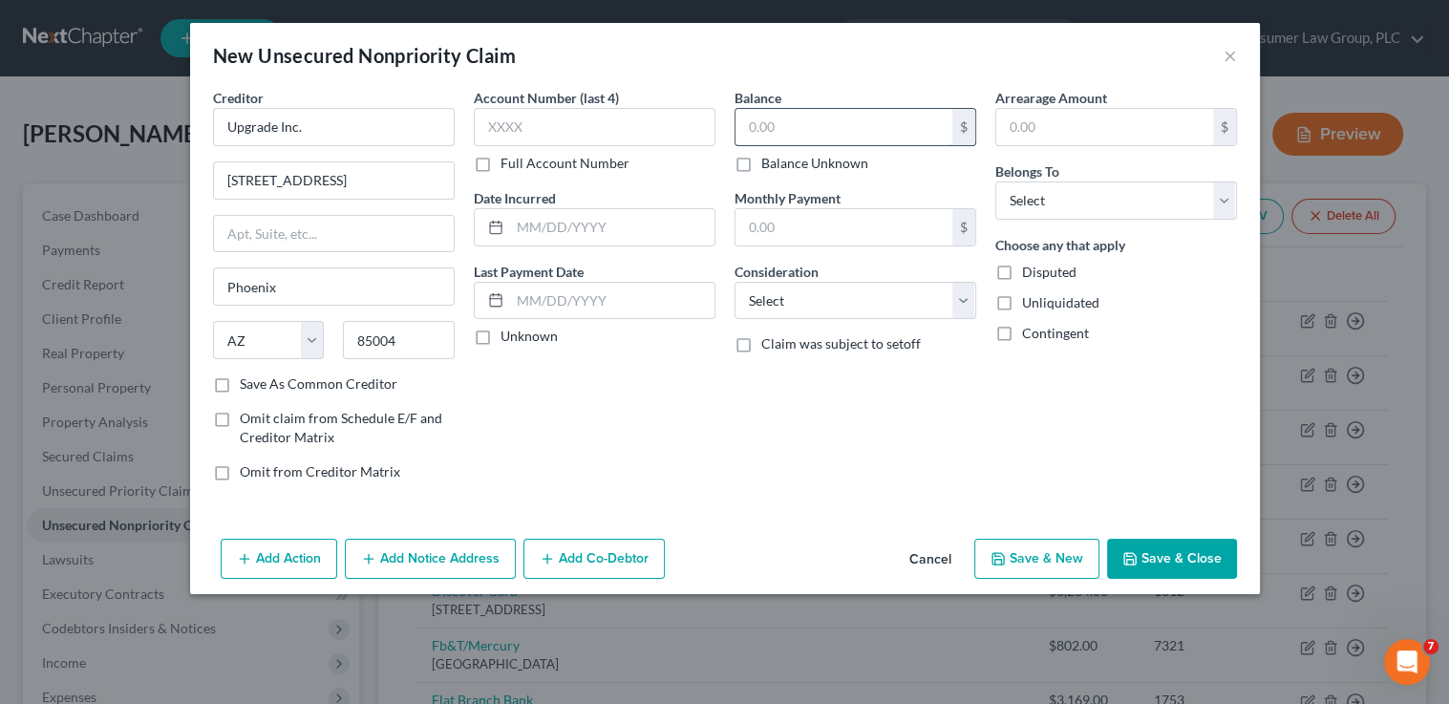
click at [759, 135] on input "text" at bounding box center [844, 127] width 217 height 36
type input "4,990"
click at [815, 294] on select "Select Cable / Satellite Services Collection Agency Credit Card Debt Debt Couns…" at bounding box center [856, 301] width 242 height 38
select select "10"
click at [735, 282] on select "Select Cable / Satellite Services Collection Agency Credit Card Debt Debt Couns…" at bounding box center [856, 301] width 242 height 38
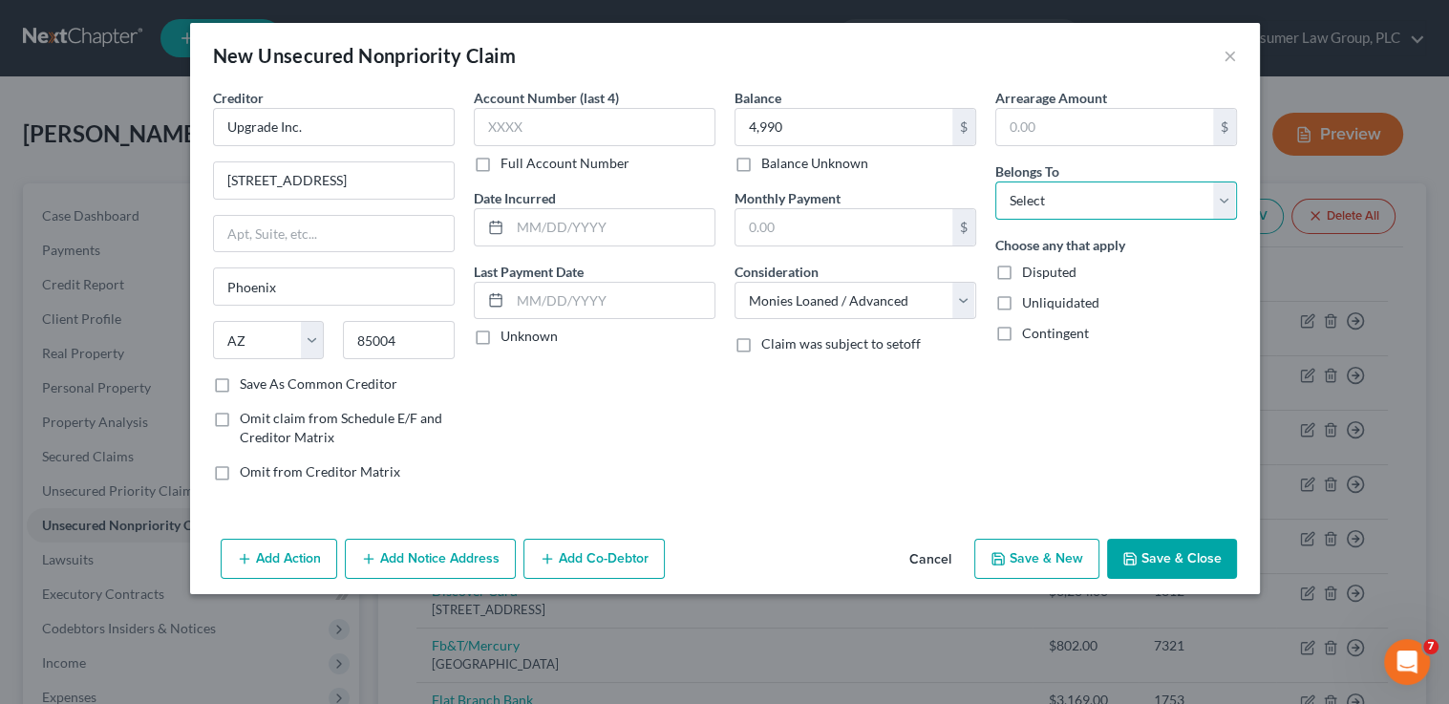
click at [1036, 198] on select "Select Debtor 1 Only Debtor 2 Only Debtor 1 And Debtor 2 Only At Least One Of T…" at bounding box center [1116, 200] width 242 height 38
select select "0"
click at [995, 181] on select "Select Debtor 1 Only Debtor 2 Only Debtor 1 And Debtor 2 Only At Least One Of T…" at bounding box center [1116, 200] width 242 height 38
click at [1192, 559] on button "Save & Close" at bounding box center [1172, 559] width 130 height 40
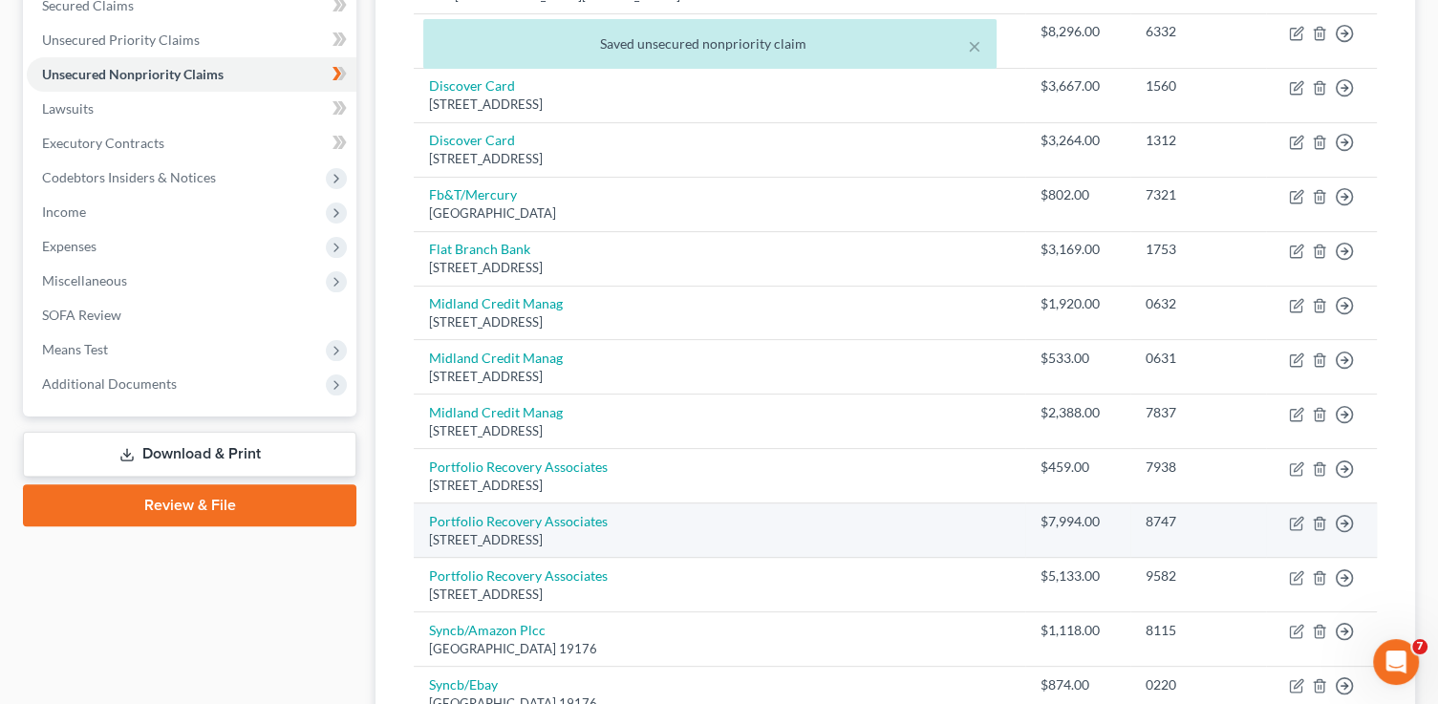
scroll to position [764, 0]
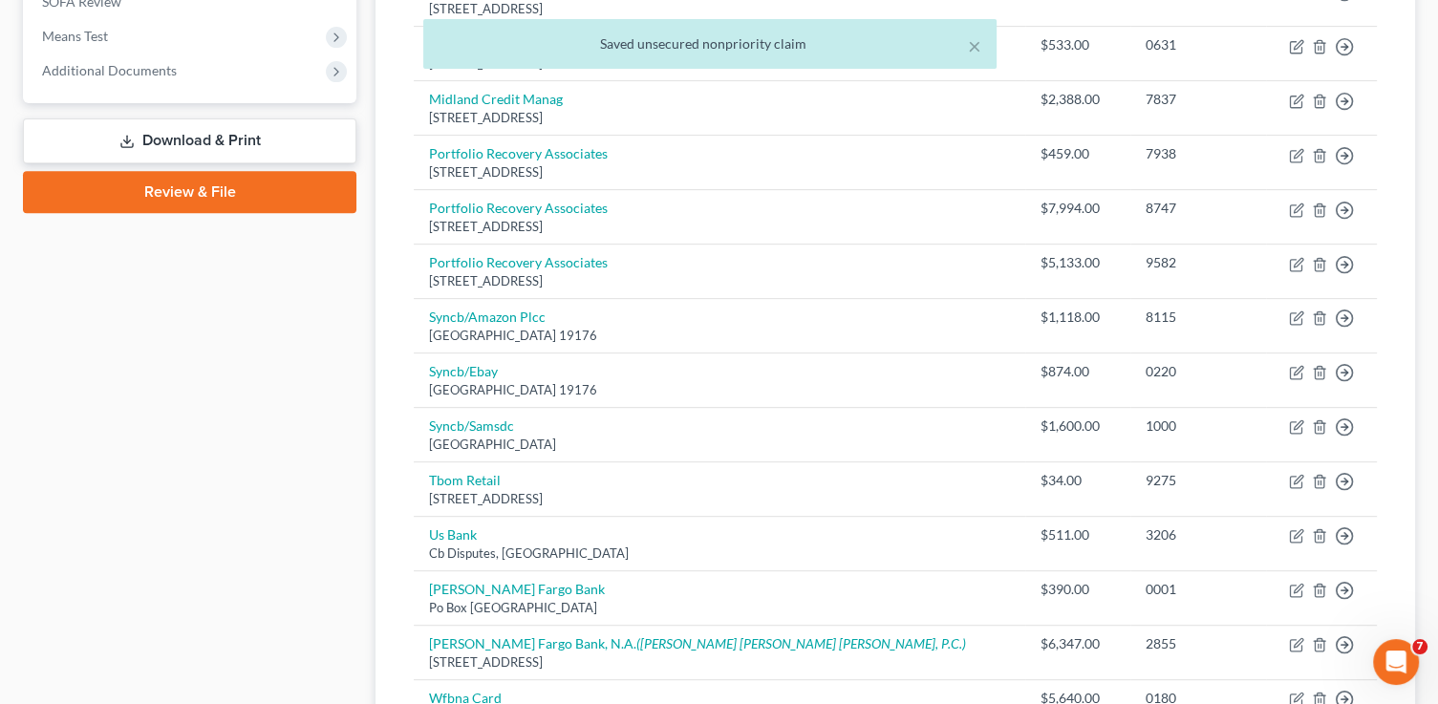
click at [226, 135] on link "Download & Print" at bounding box center [189, 140] width 333 height 45
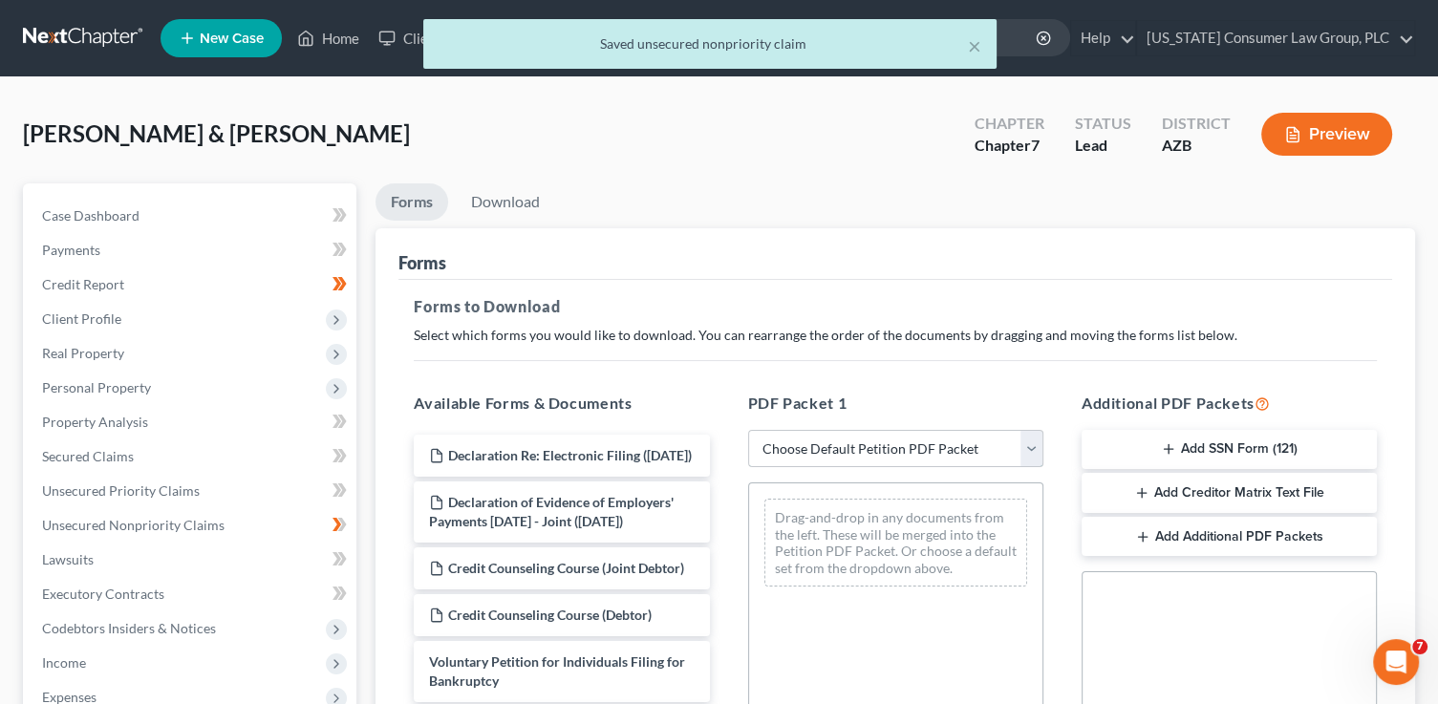
click at [914, 445] on select "Choose Default Petition PDF Packet Complete Bankruptcy Petition (all forms and …" at bounding box center [895, 449] width 295 height 38
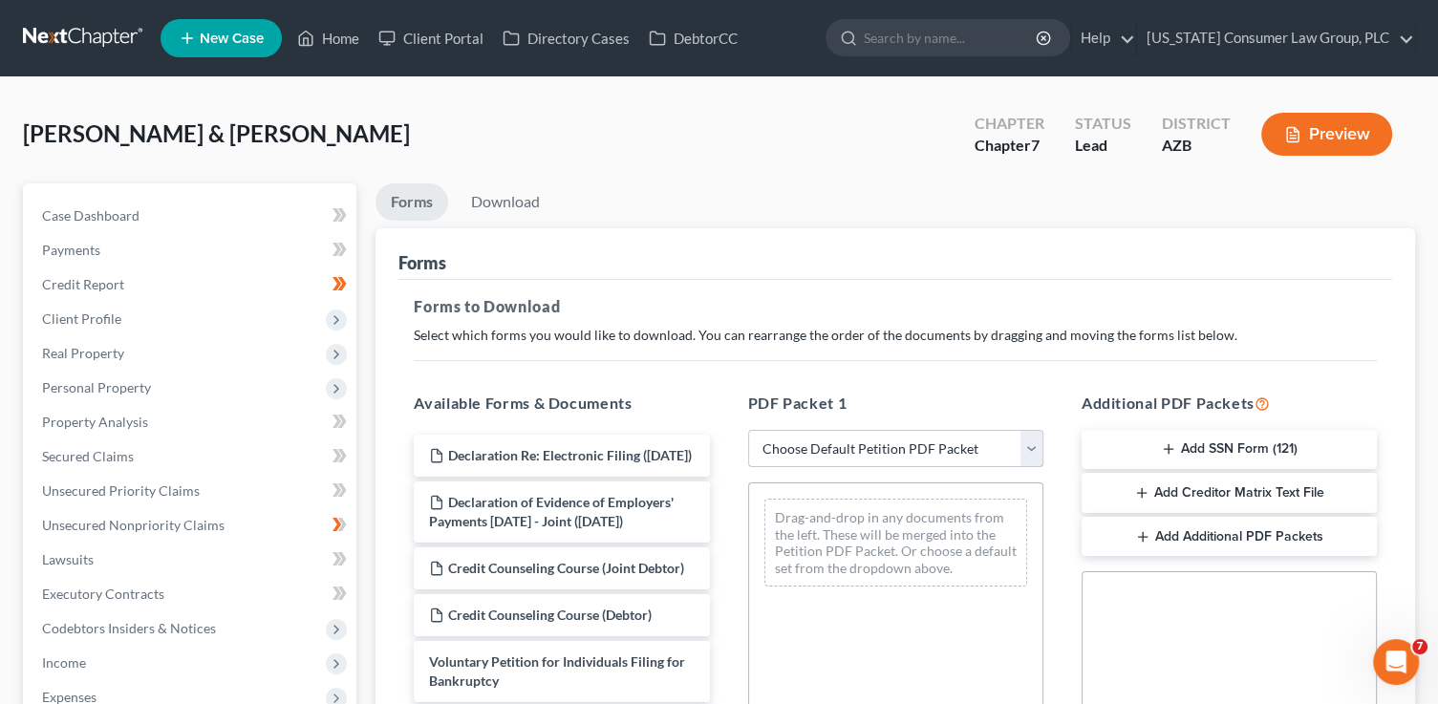
select select "1"
click at [748, 430] on select "Choose Default Petition PDF Packet Complete Bankruptcy Petition (all forms and …" at bounding box center [895, 449] width 295 height 38
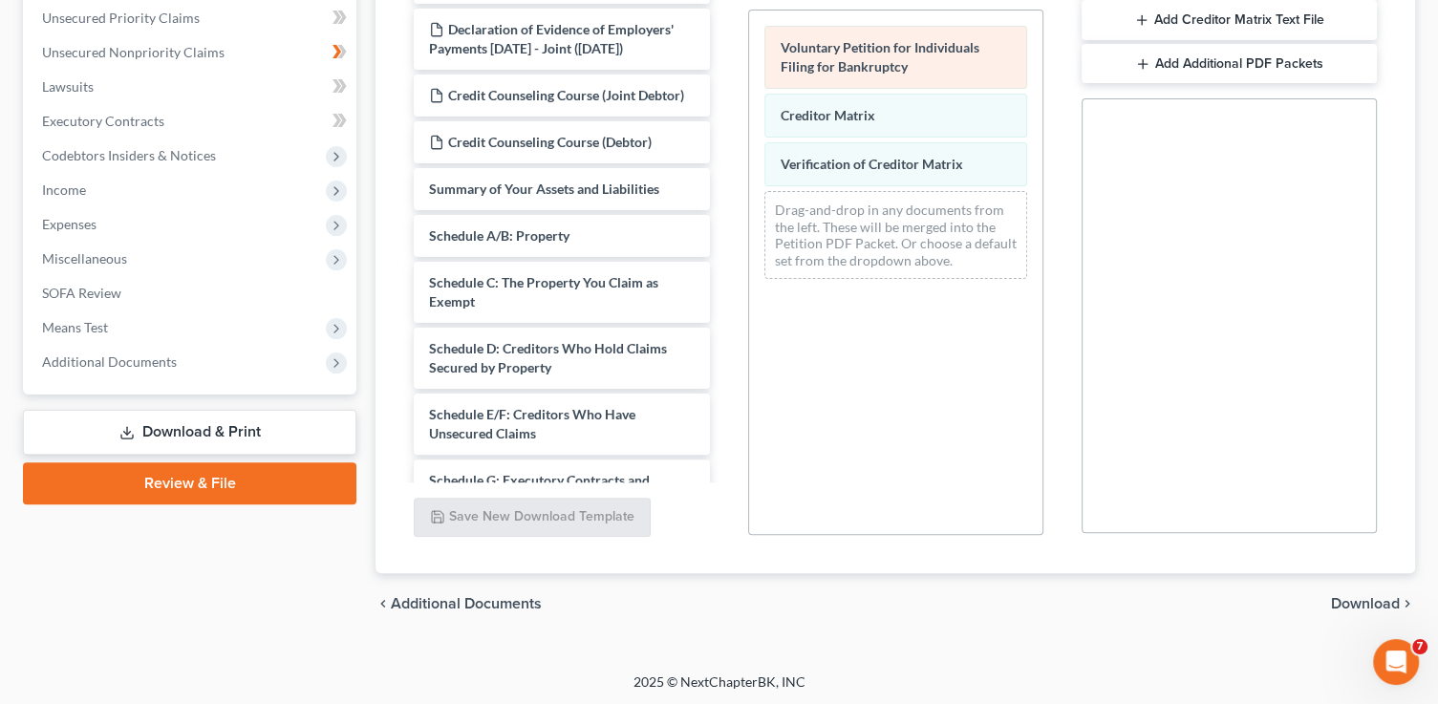
scroll to position [474, 0]
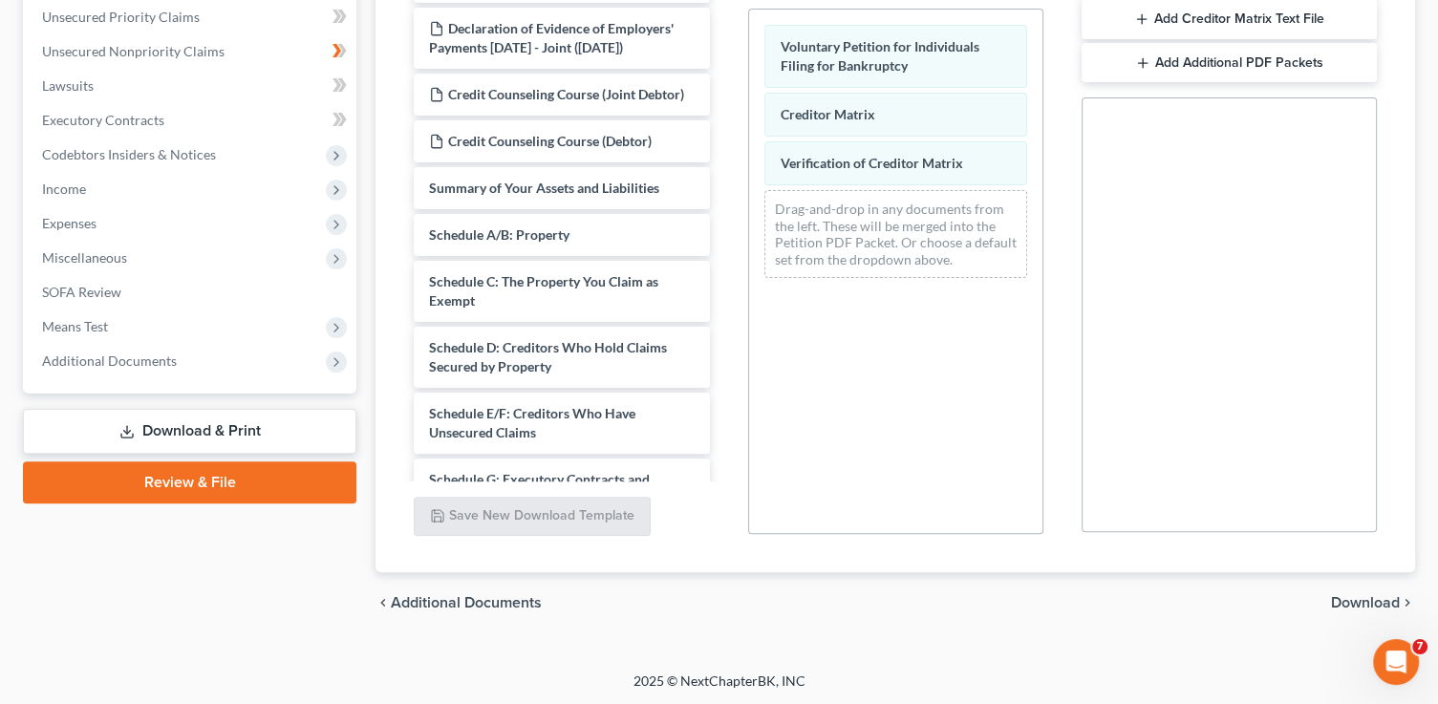
click at [1365, 598] on span "Download" at bounding box center [1365, 602] width 69 height 15
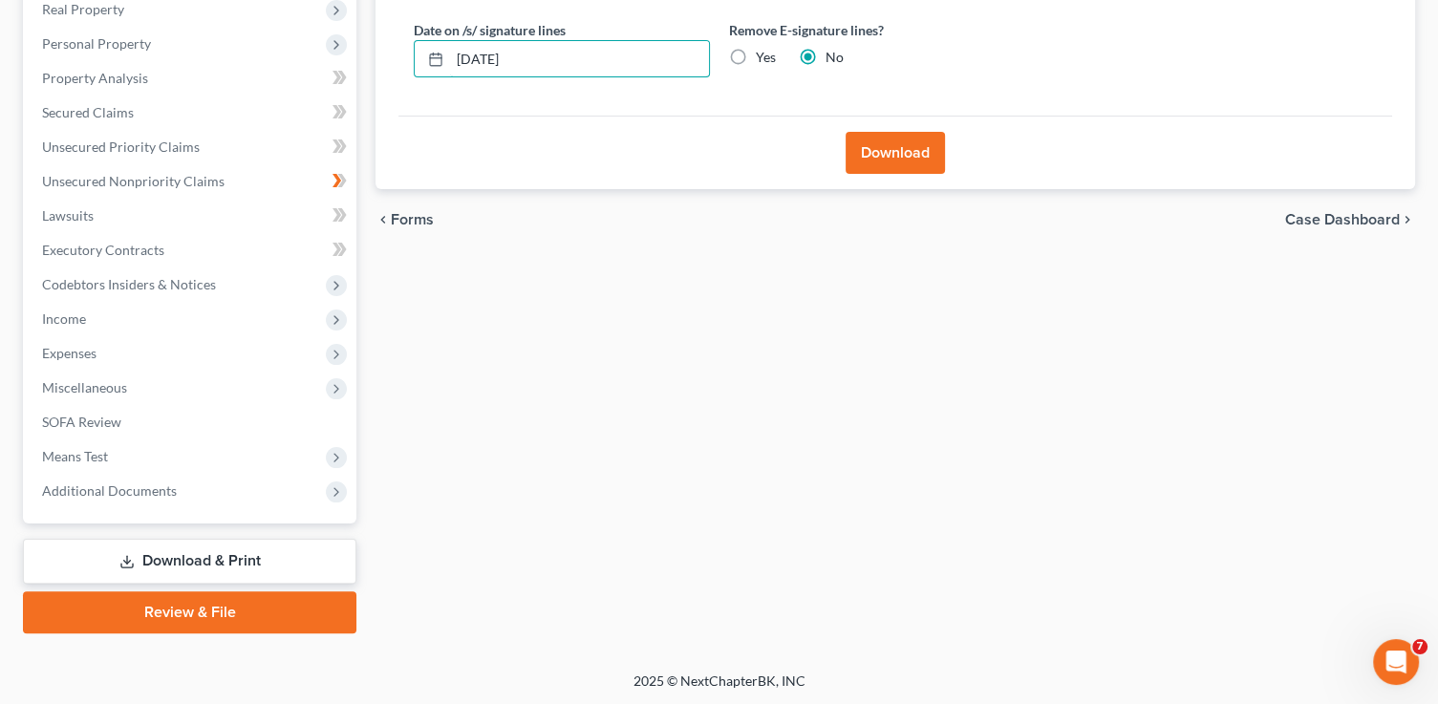
drag, startPoint x: 659, startPoint y: 52, endPoint x: 367, endPoint y: 28, distance: 293.3
click at [388, 38] on div "Download Almost There... Complete Required * Fields Date on /s/ signature lines…" at bounding box center [894, 37] width 1039 height 306
click at [763, 48] on input "Yes" at bounding box center [769, 54] width 12 height 12
radio input "true"
radio input "false"
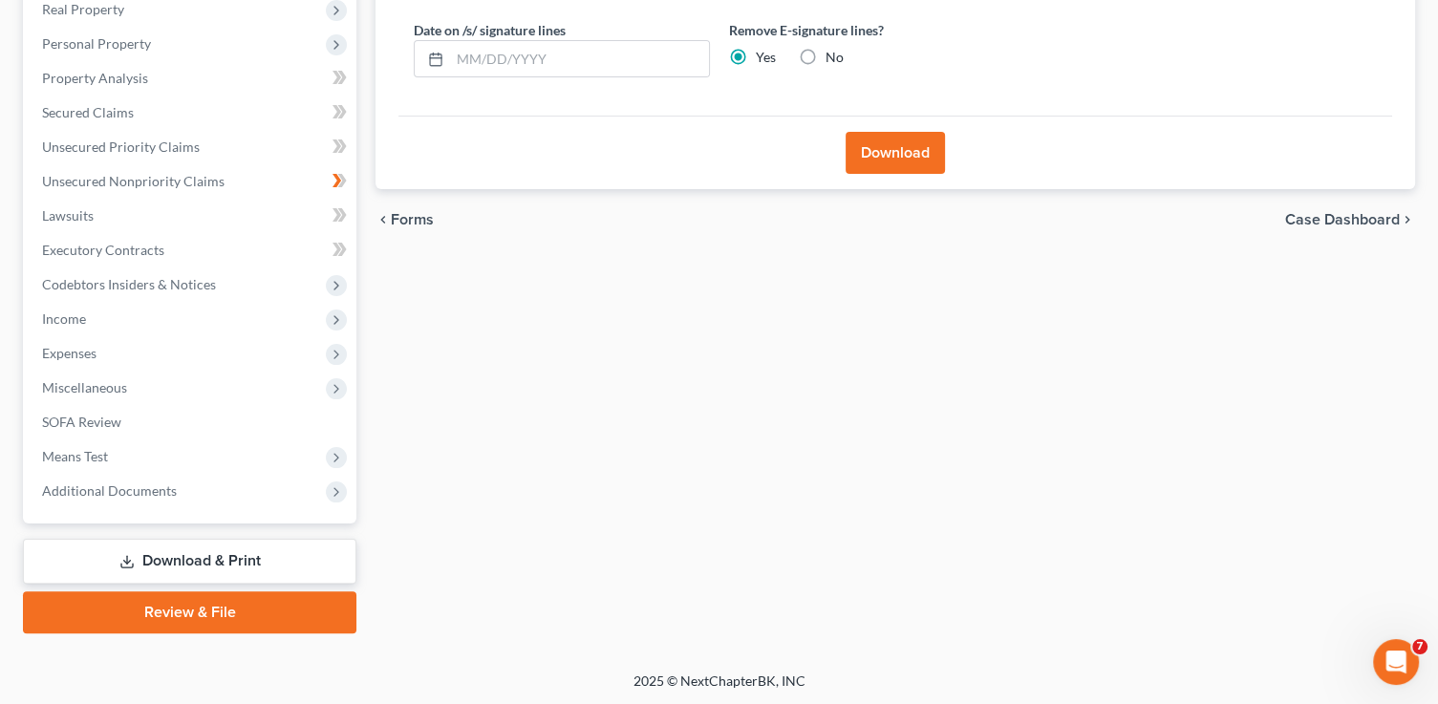
click at [895, 155] on button "Download" at bounding box center [894, 153] width 99 height 42
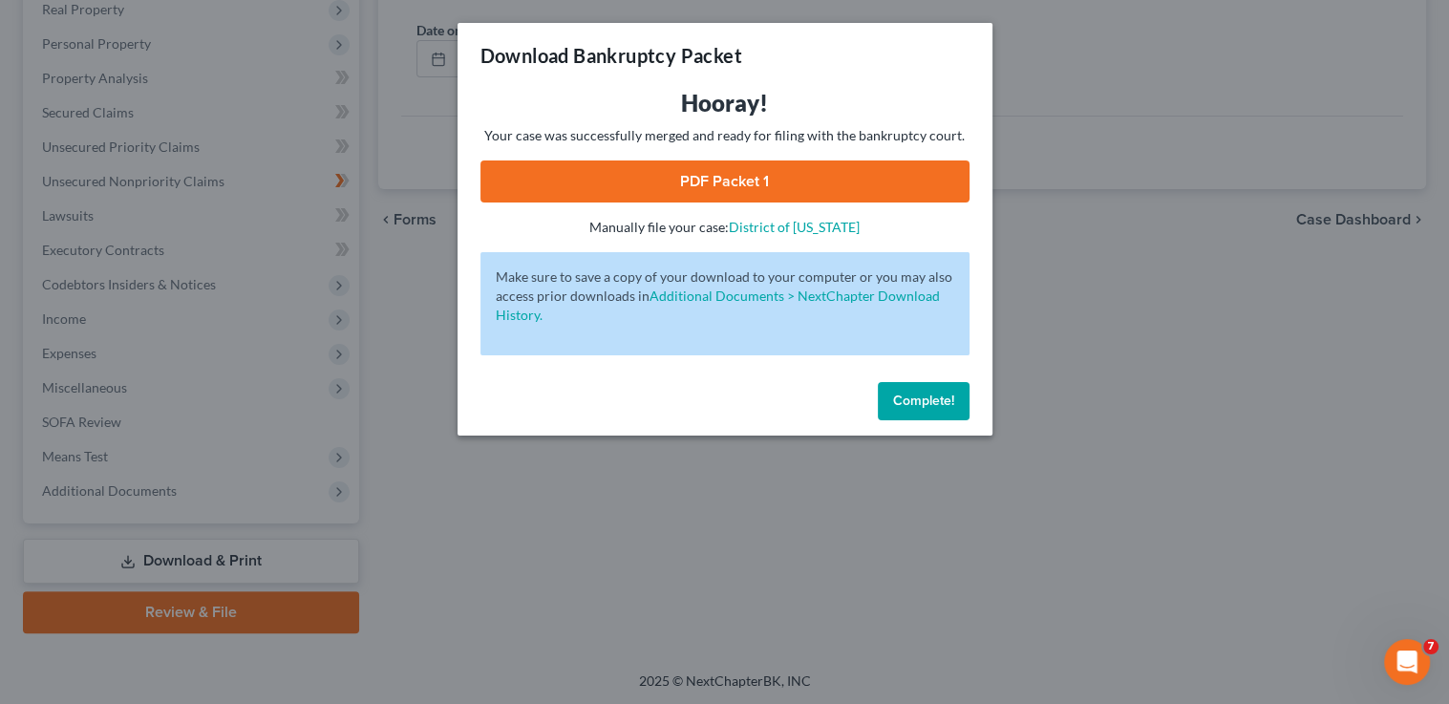
click at [829, 185] on link "PDF Packet 1" at bounding box center [724, 181] width 489 height 42
click at [926, 400] on span "Complete!" at bounding box center [923, 401] width 61 height 16
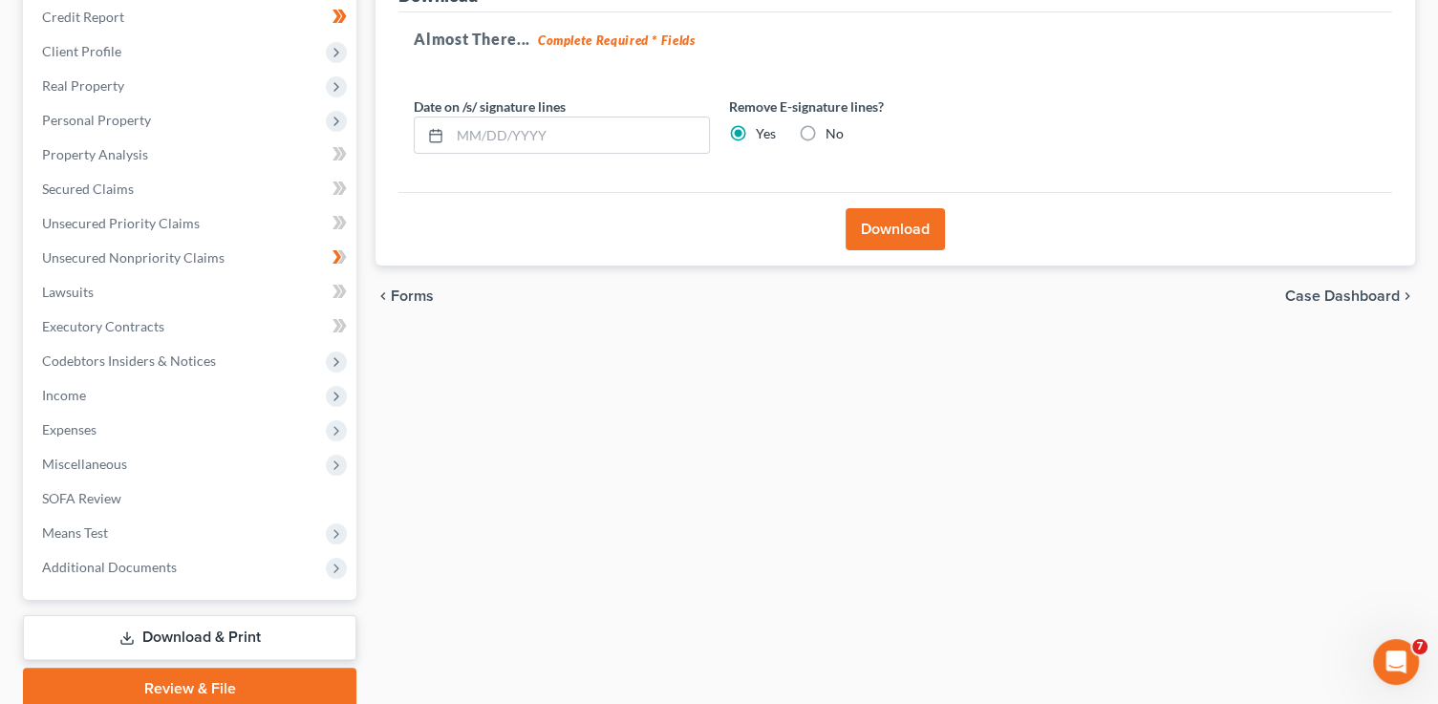
scroll to position [37, 0]
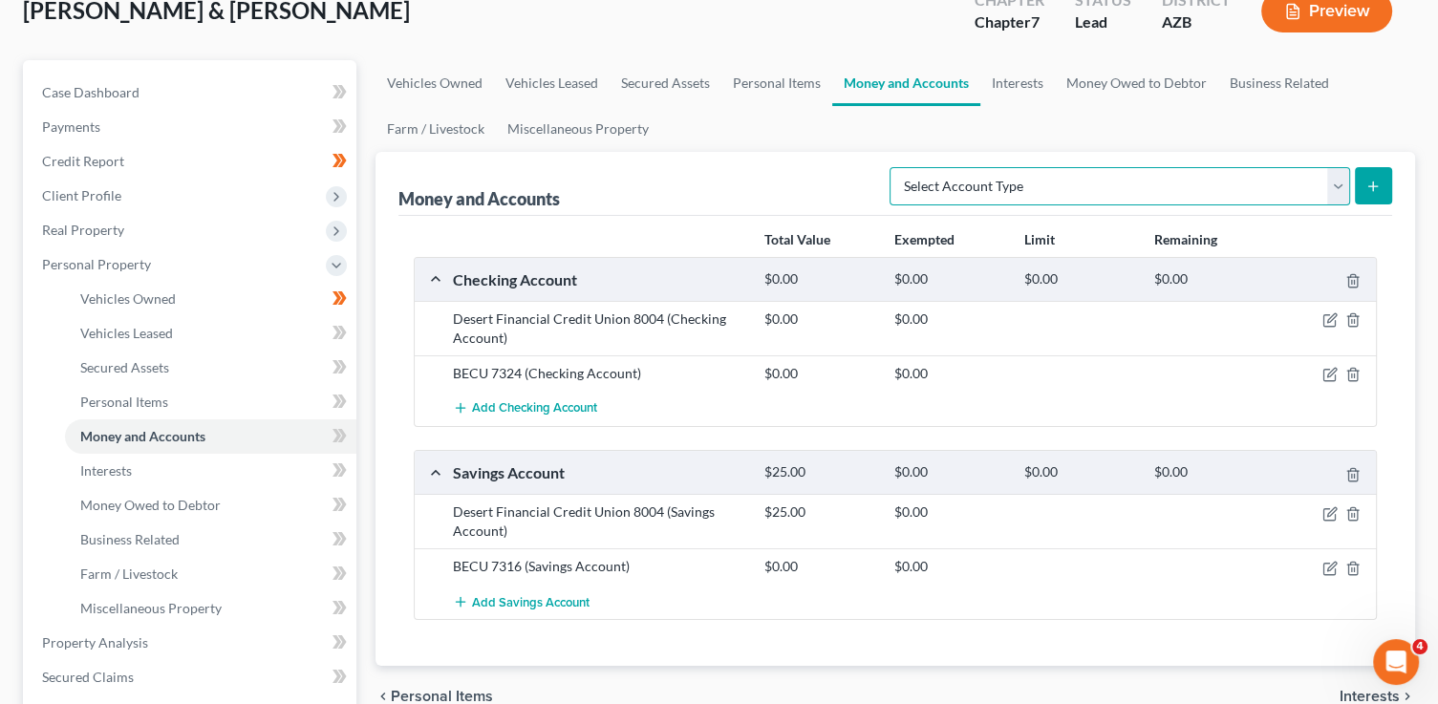
click at [974, 187] on select "Select Account Type Brokerage (A/B: 18, SOFA: 20) Cash on Hand (A/B: 16) Certif…" at bounding box center [1119, 186] width 460 height 38
select select "other"
click at [895, 167] on select "Select Account Type Brokerage (A/B: 18, SOFA: 20) Cash on Hand (A/B: 16) Certif…" at bounding box center [1119, 186] width 460 height 38
click at [1365, 179] on icon "submit" at bounding box center [1372, 186] width 15 height 15
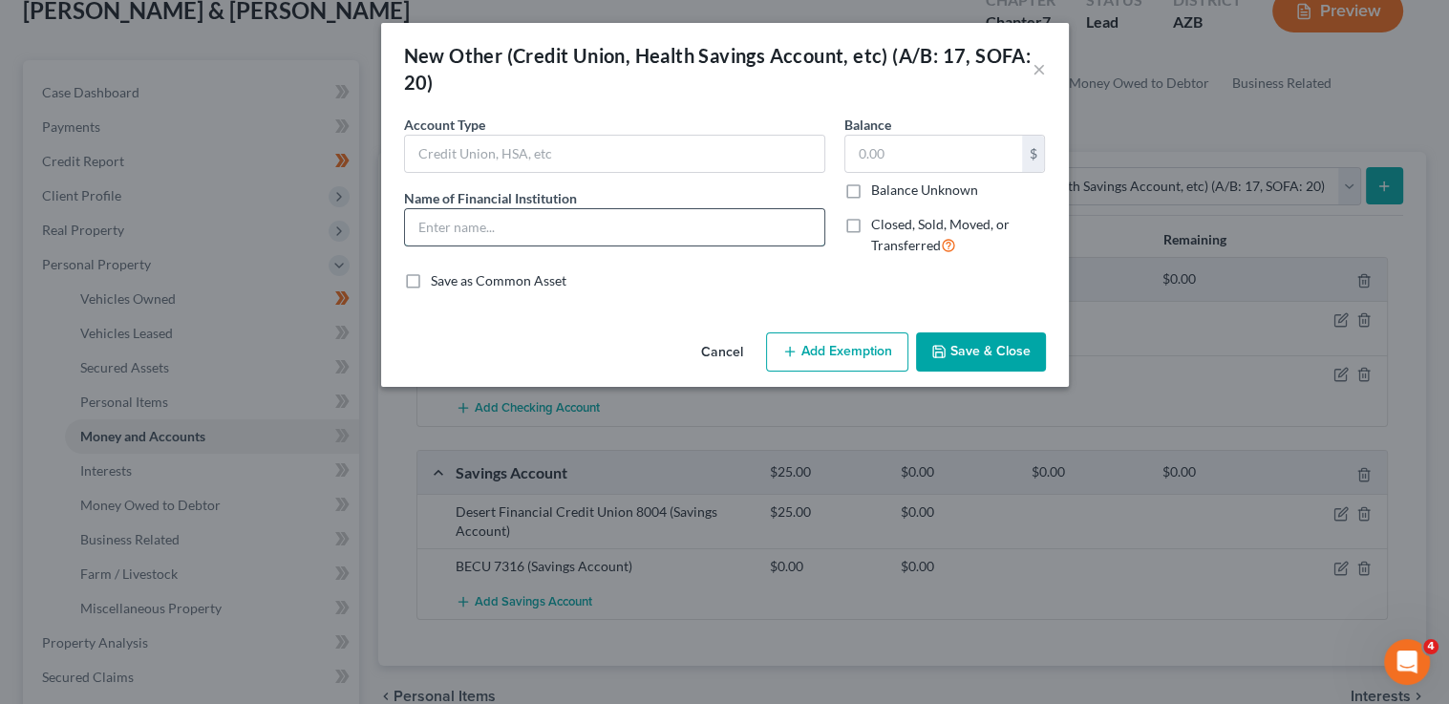
click at [477, 223] on input "text" at bounding box center [614, 227] width 419 height 36
type input "PayPal"
click at [968, 348] on button "Save & Close" at bounding box center [981, 352] width 130 height 40
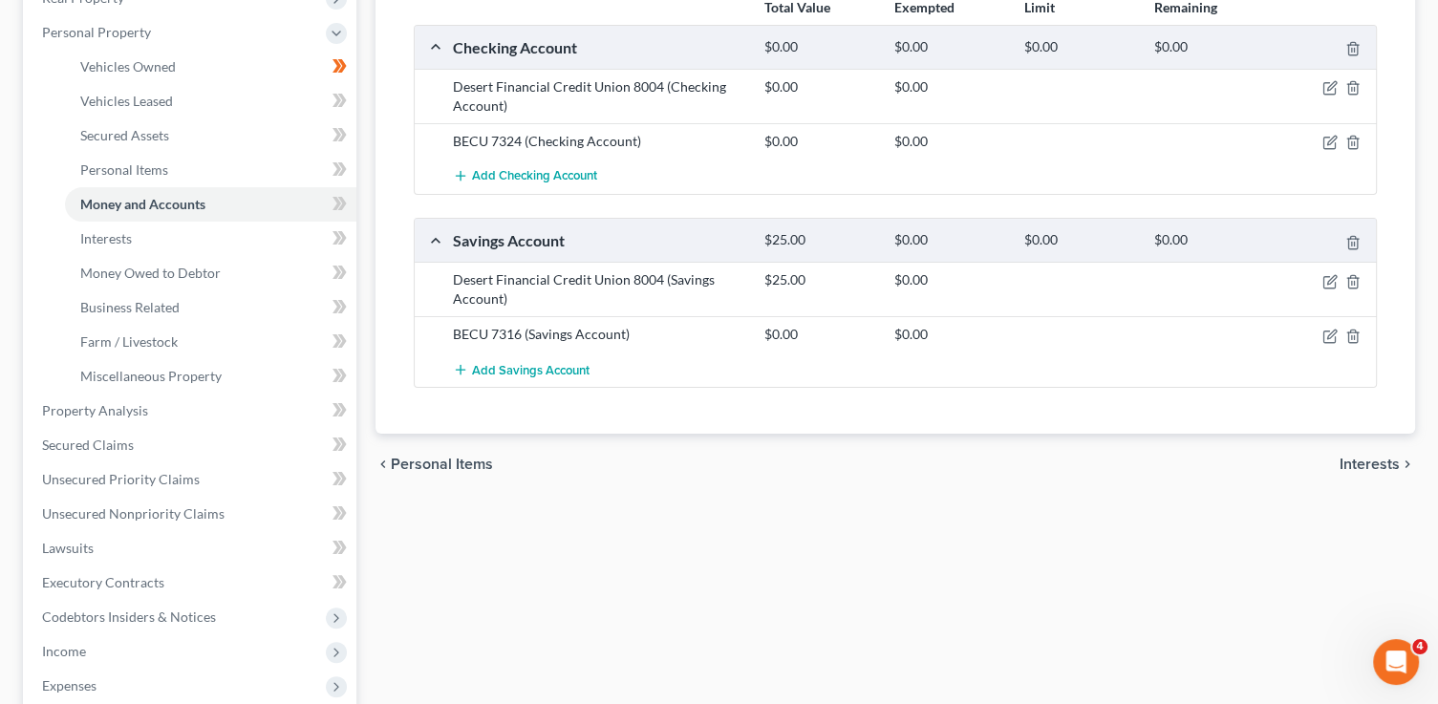
scroll to position [495, 0]
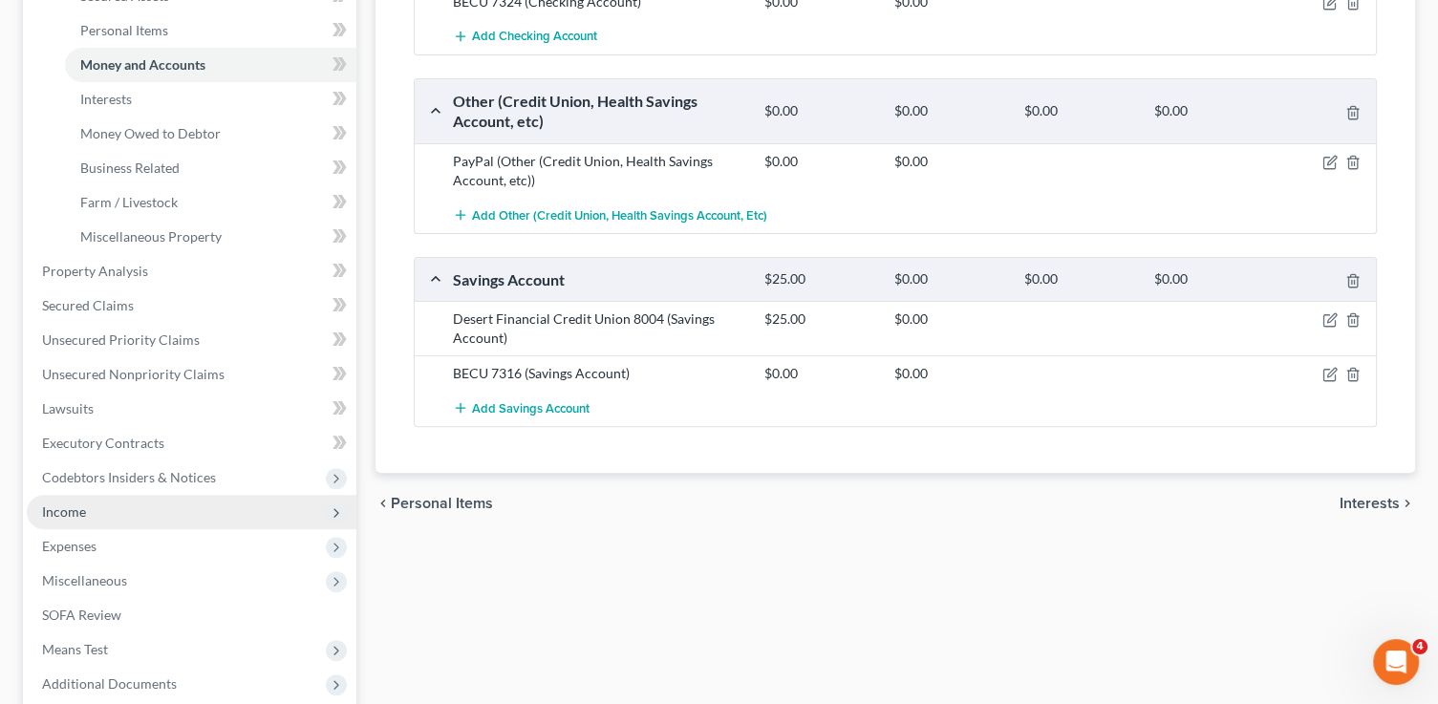
click at [97, 503] on span "Income" at bounding box center [192, 512] width 330 height 34
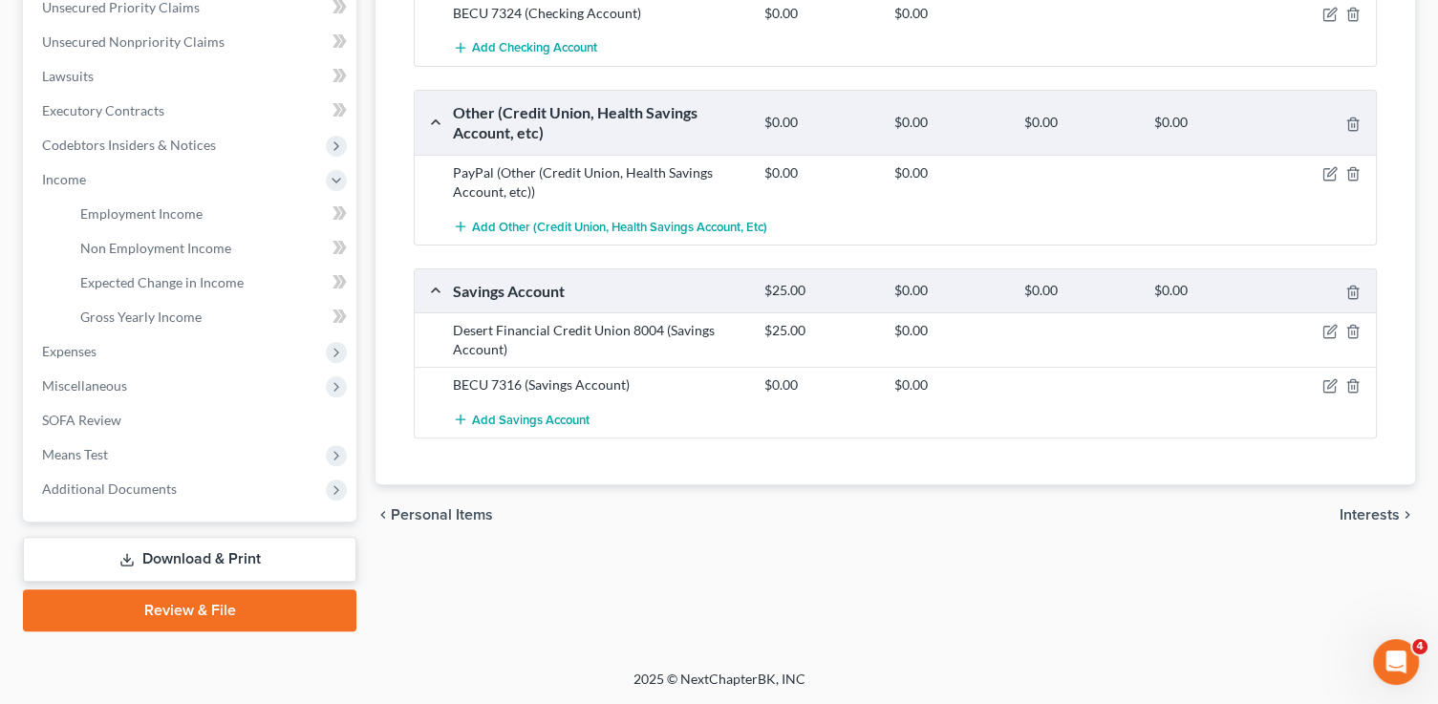
scroll to position [481, 0]
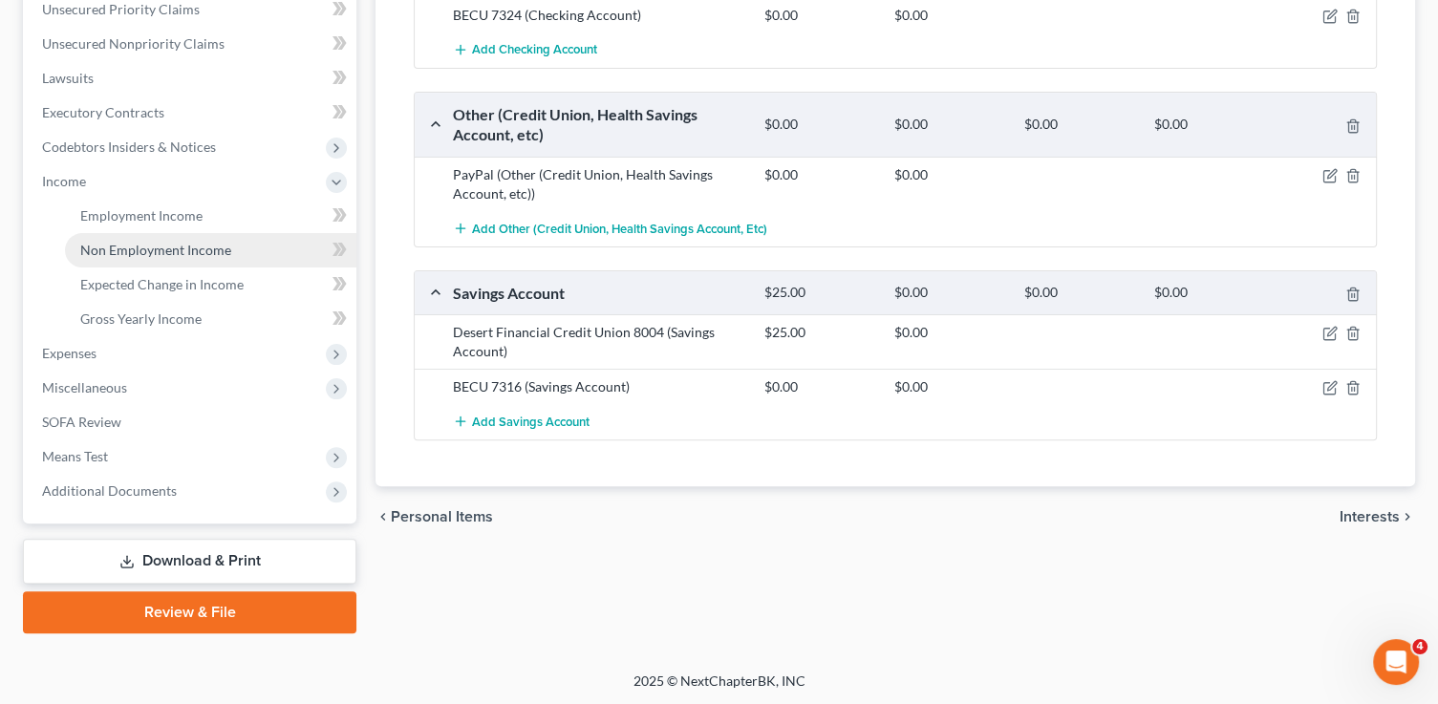
click at [136, 254] on span "Non Employment Income" at bounding box center [155, 250] width 151 height 16
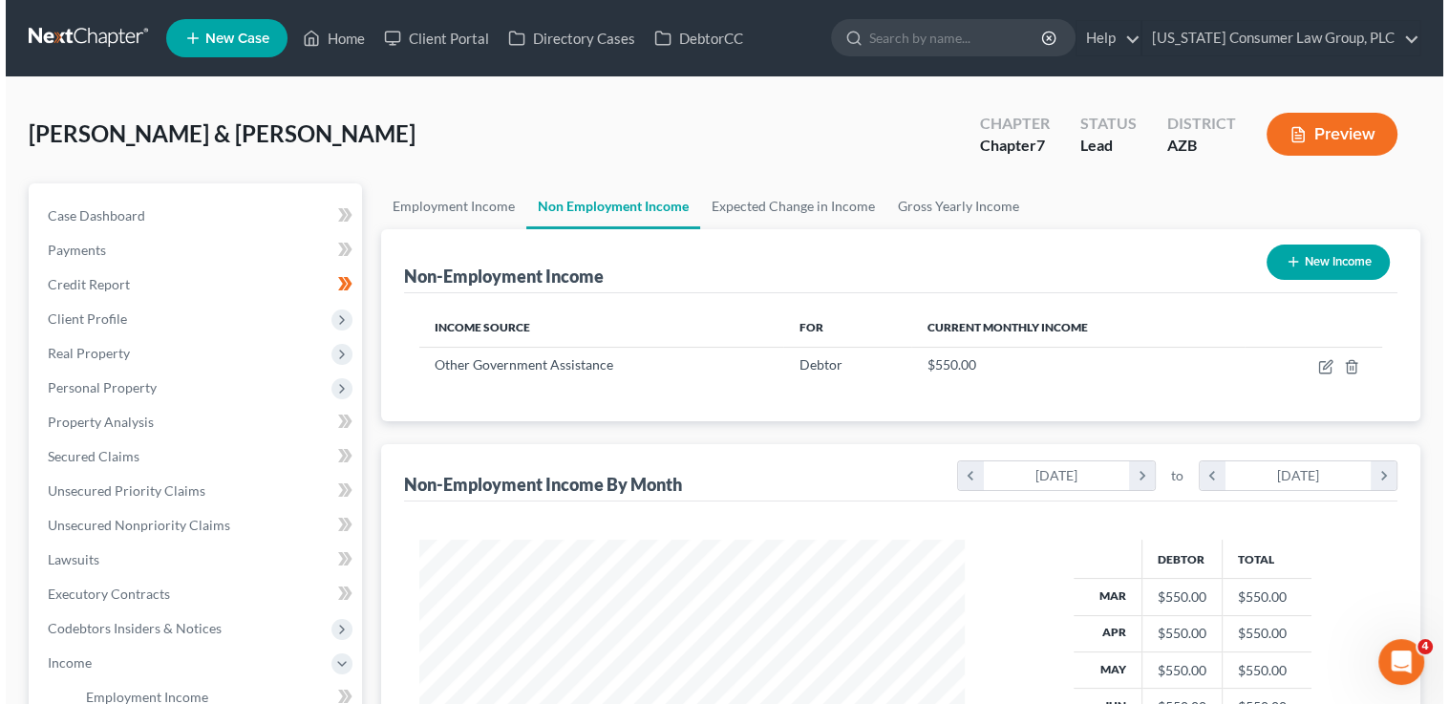
scroll to position [340, 584]
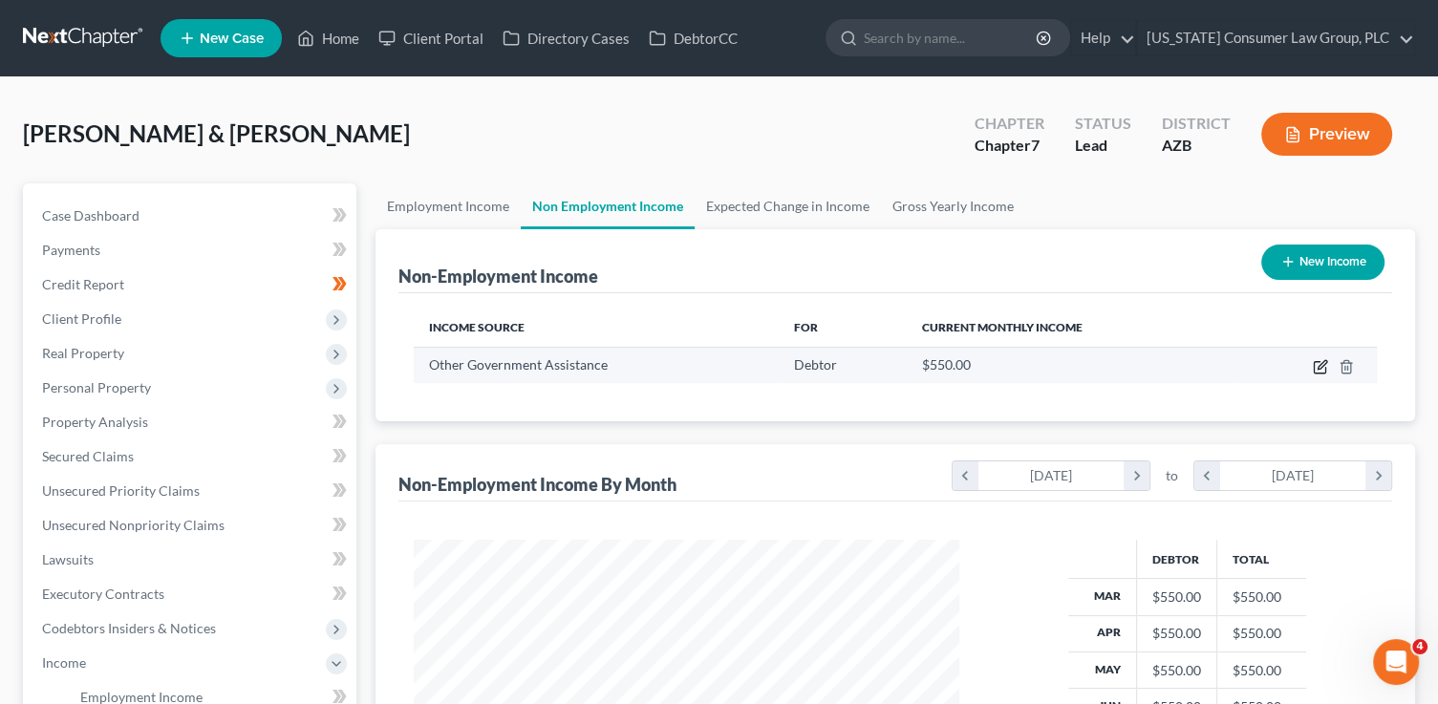
click at [1322, 365] on icon "button" at bounding box center [1321, 364] width 9 height 9
select select "5"
select select "0"
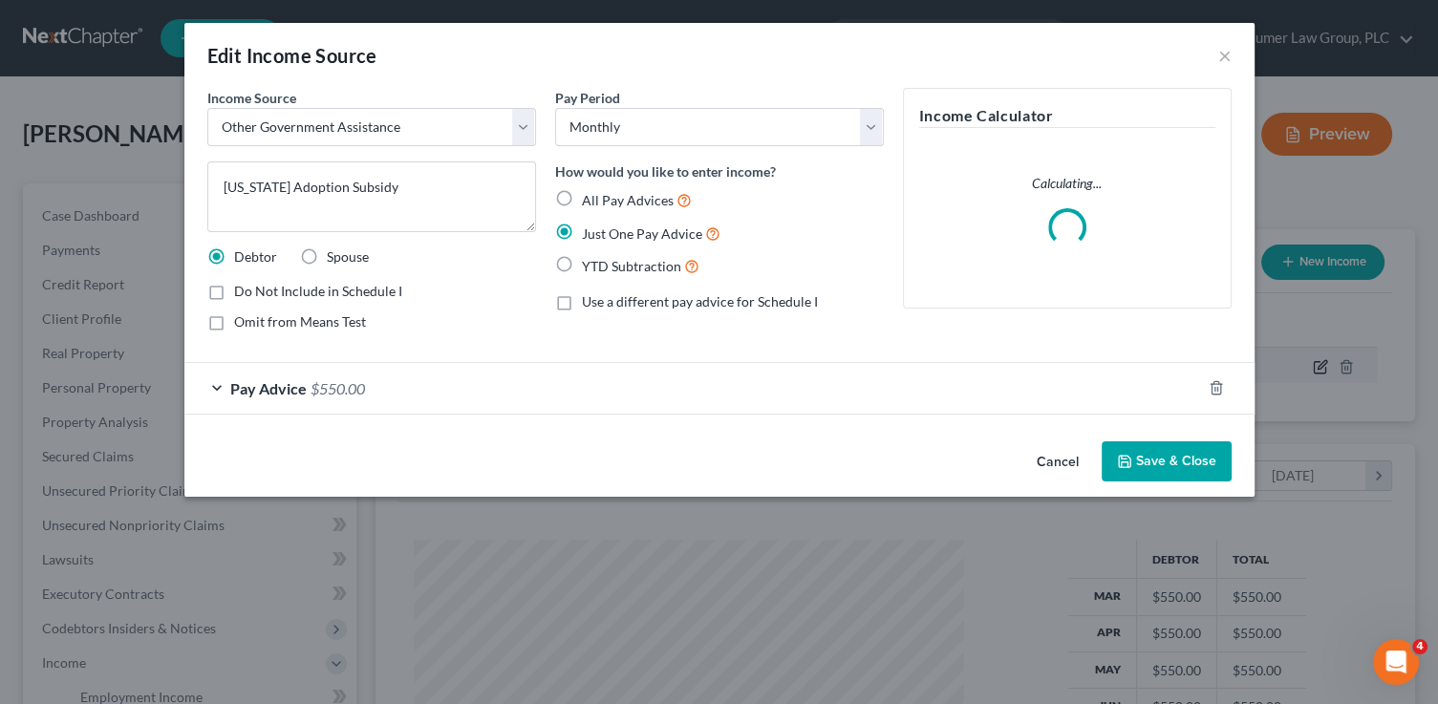
scroll to position [340, 588]
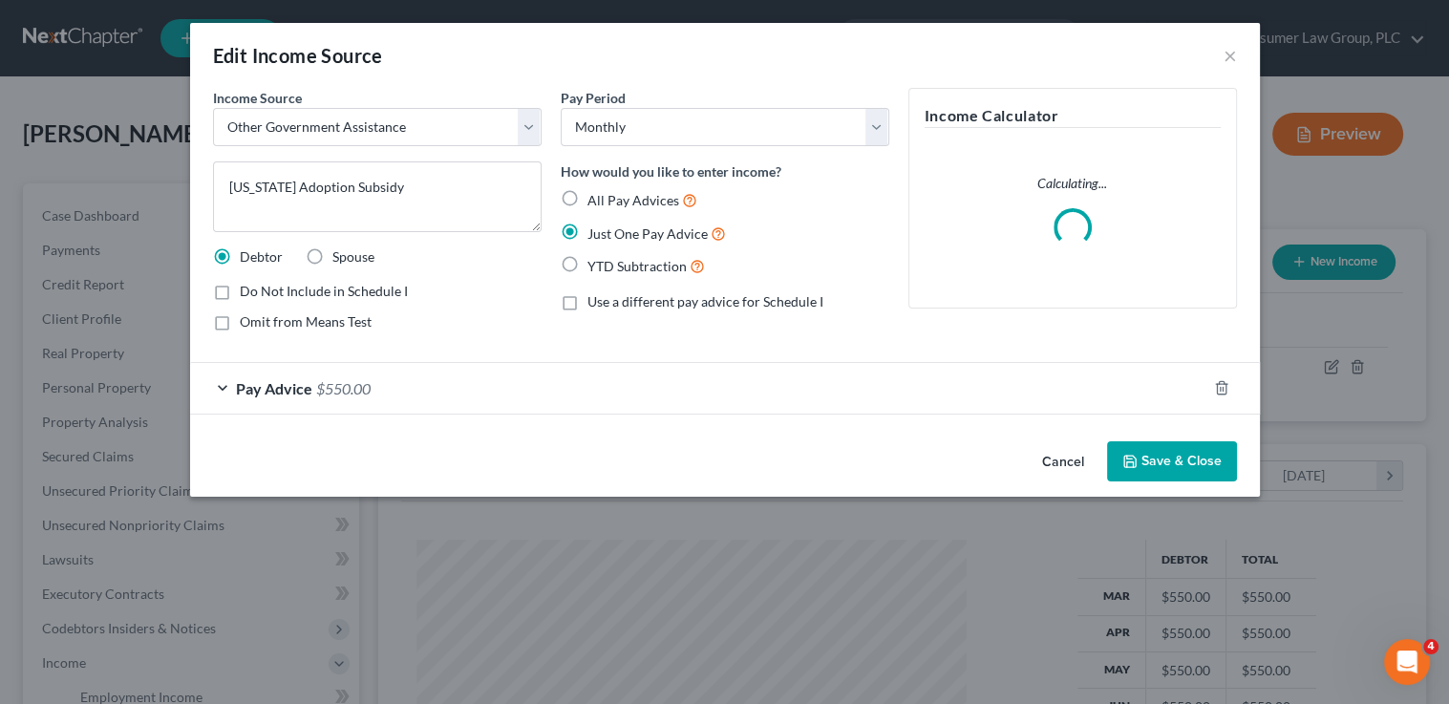
click at [1154, 459] on button "Save & Close" at bounding box center [1172, 461] width 130 height 40
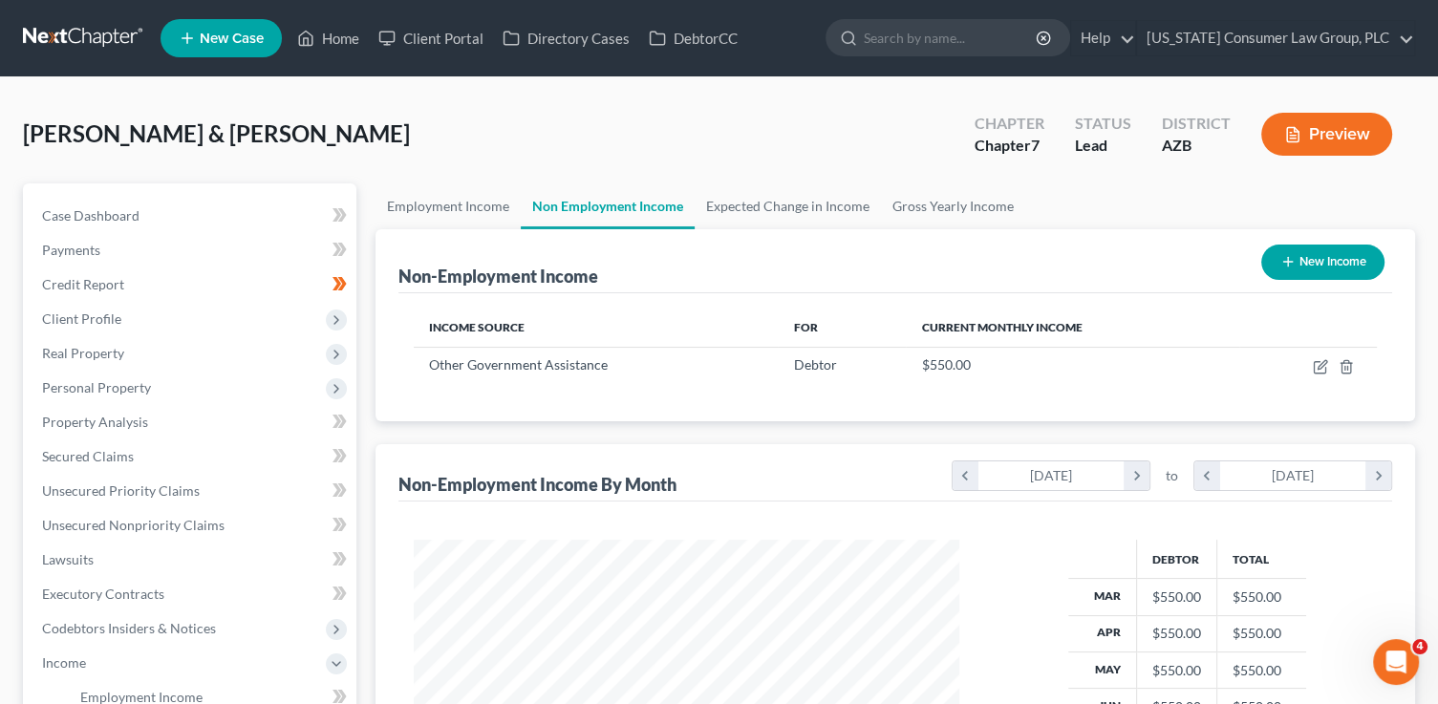
scroll to position [431, 0]
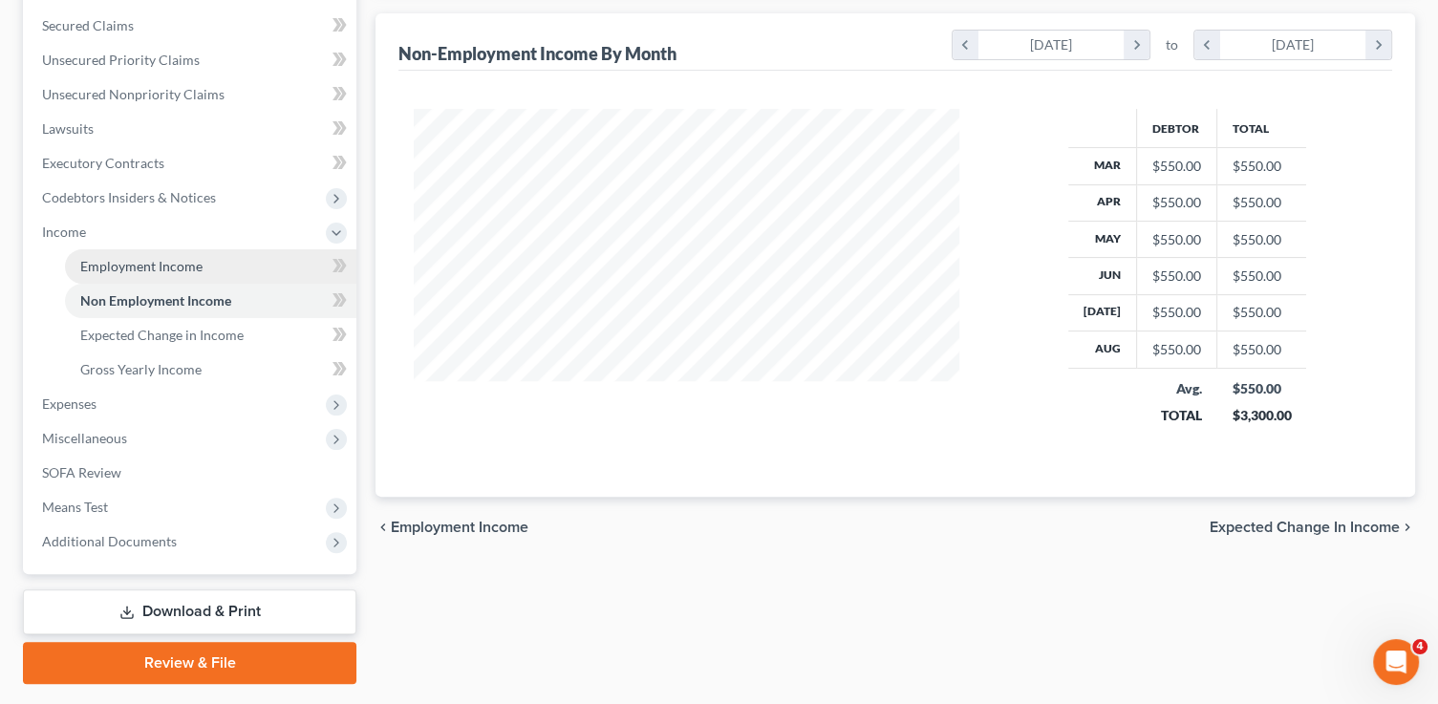
click at [126, 271] on span "Employment Income" at bounding box center [141, 266] width 122 height 16
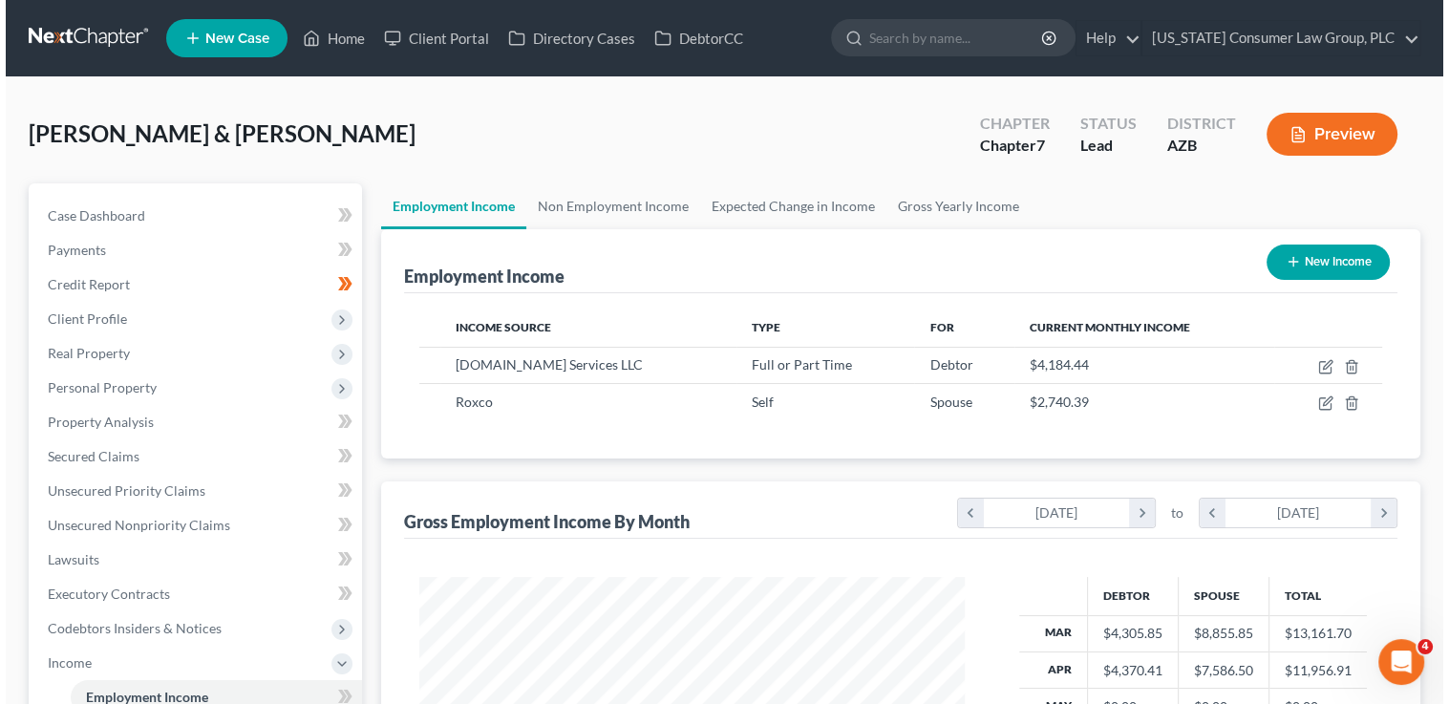
scroll to position [340, 584]
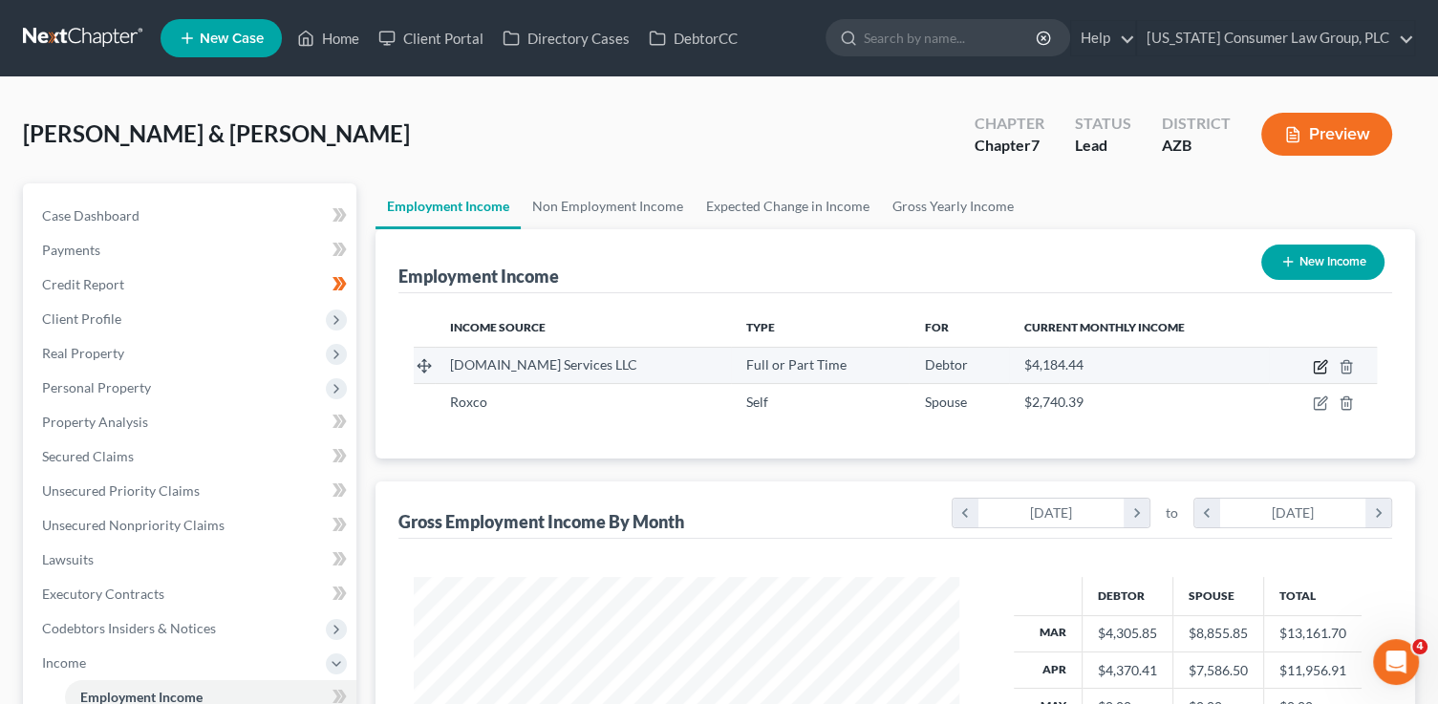
click at [1320, 362] on icon "button" at bounding box center [1320, 366] width 15 height 15
select select "0"
select select "50"
select select "3"
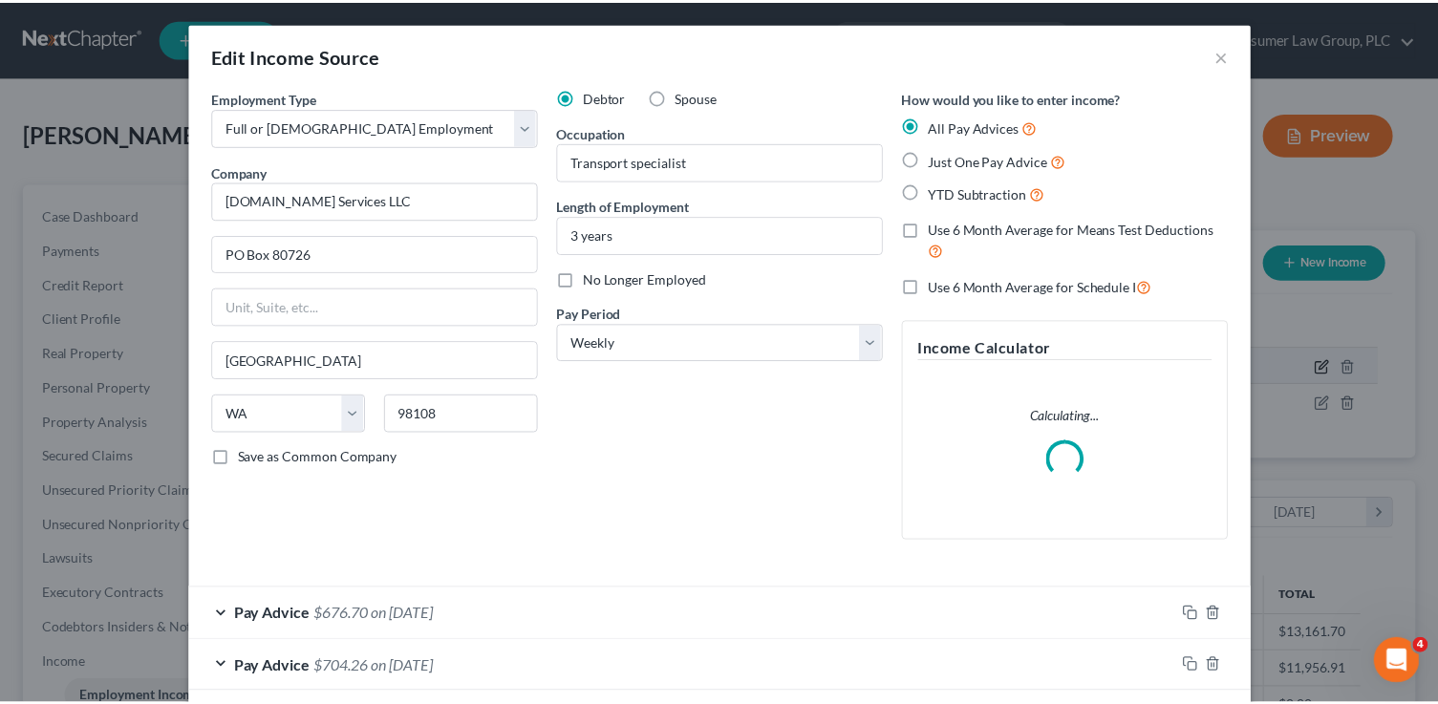
scroll to position [340, 588]
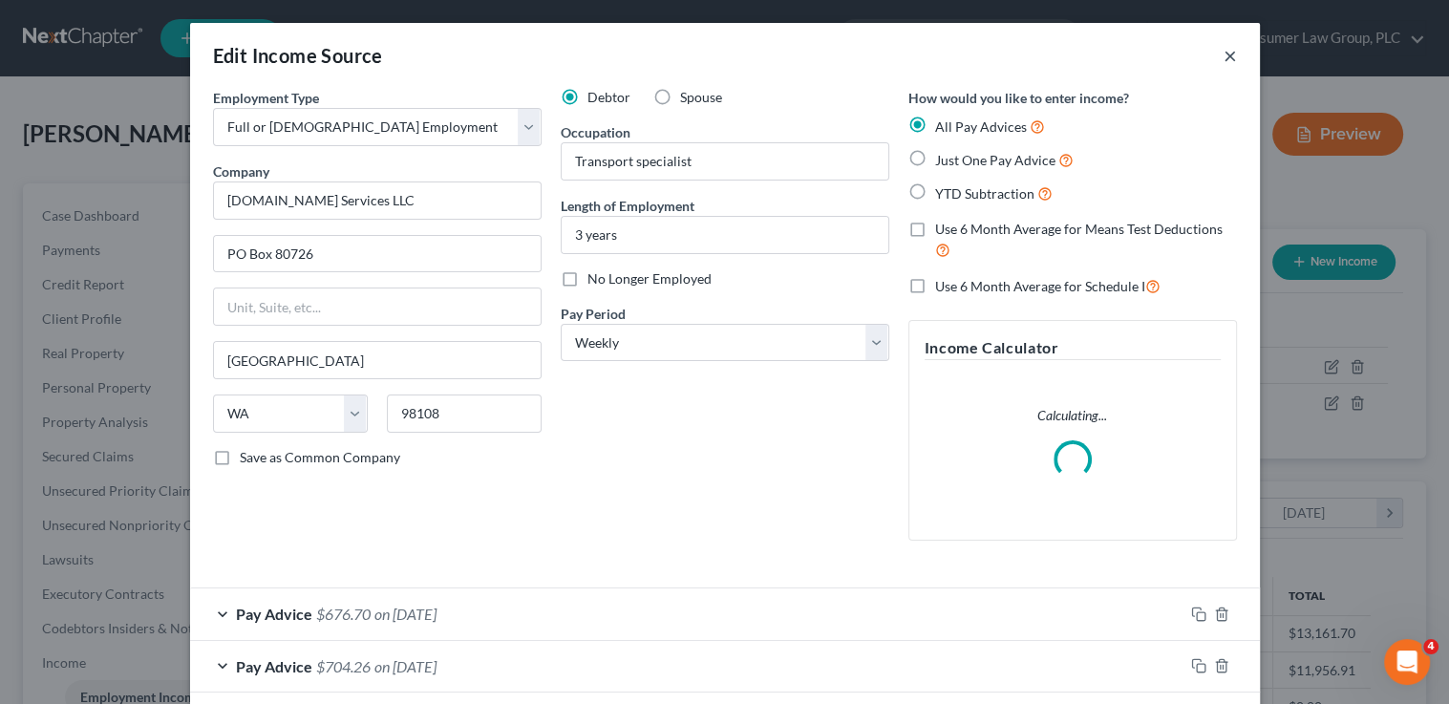
click at [1225, 60] on button "×" at bounding box center [1230, 55] width 13 height 23
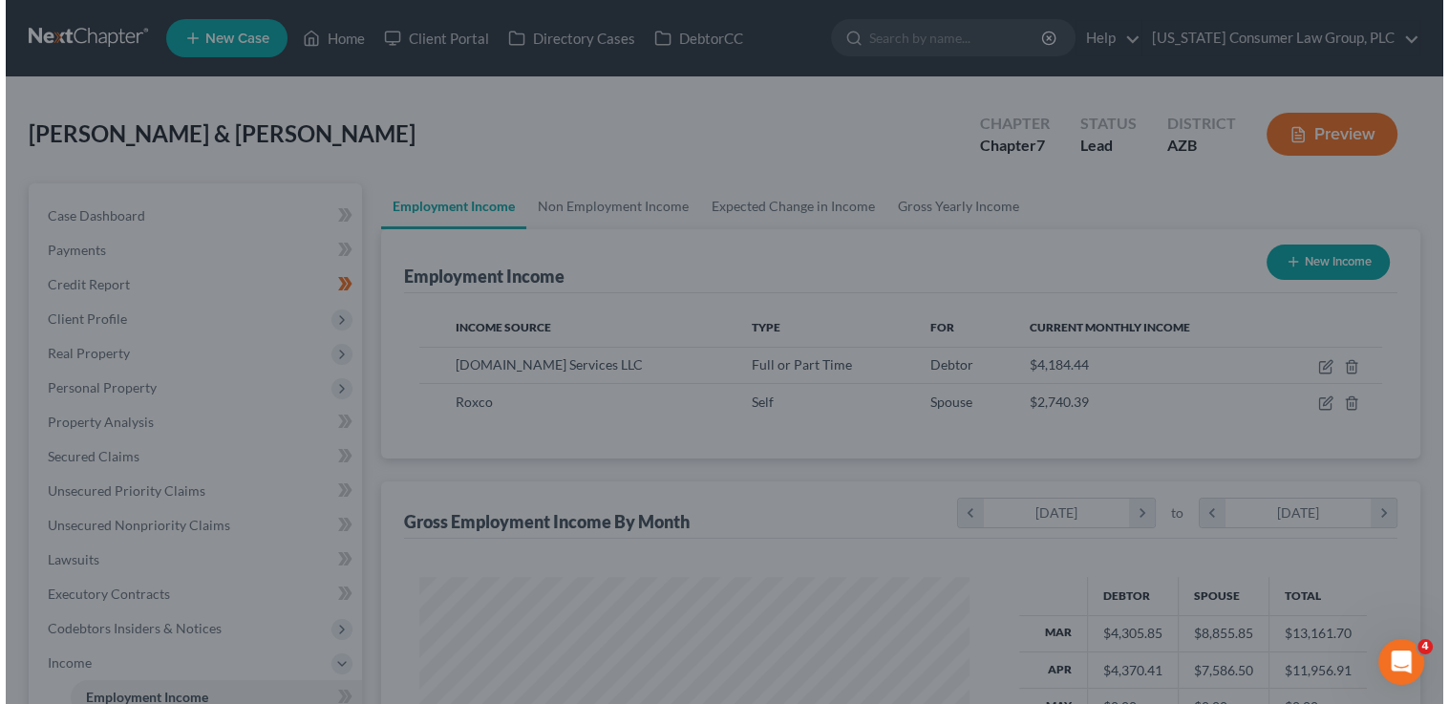
scroll to position [954918, 954674]
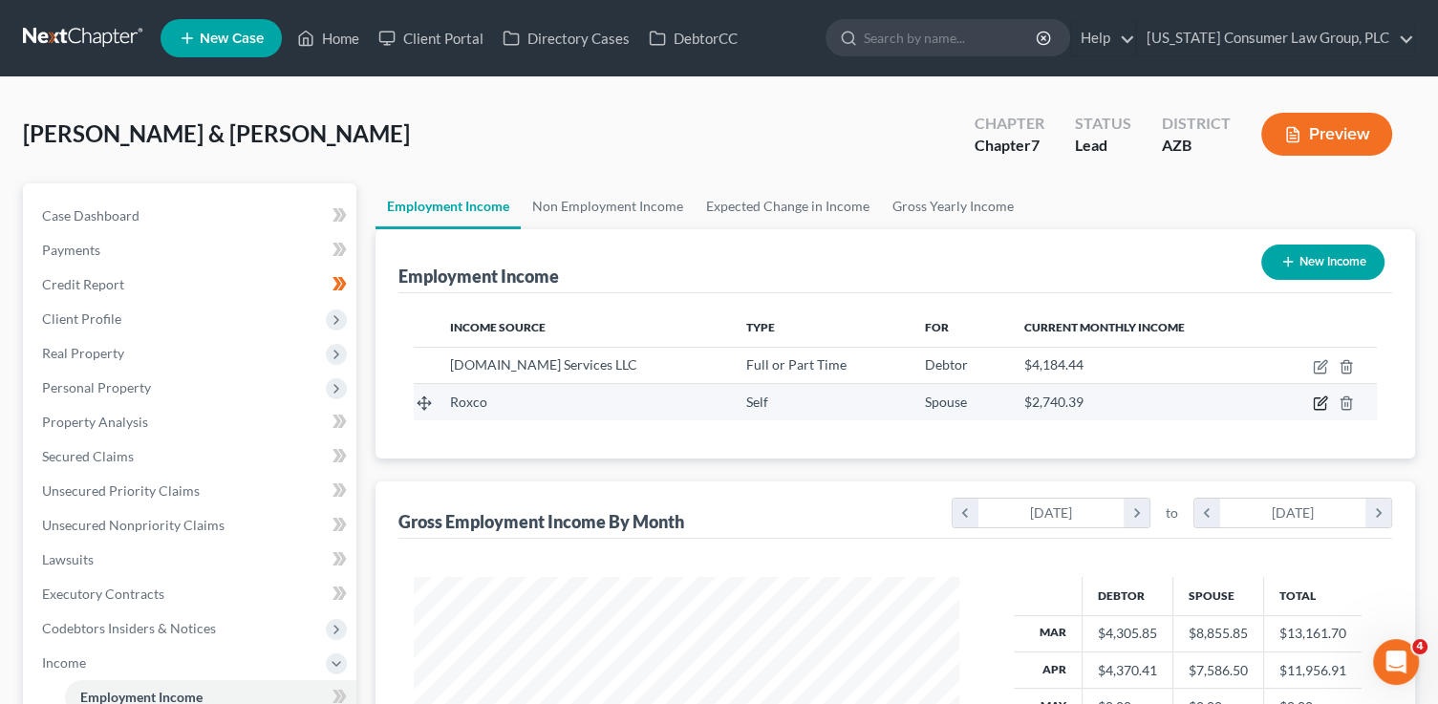
click at [1323, 397] on icon "button" at bounding box center [1320, 402] width 15 height 15
select select "1"
select select "0"
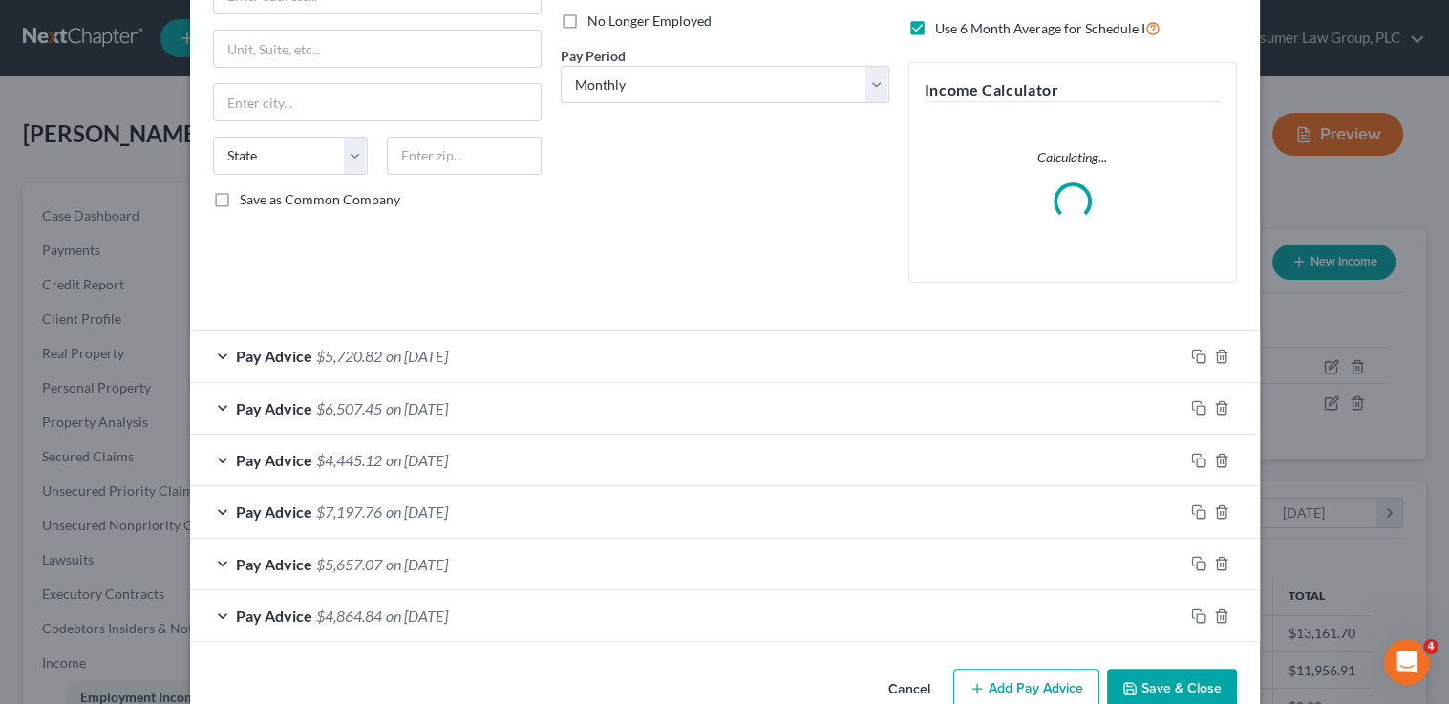
scroll to position [298, 0]
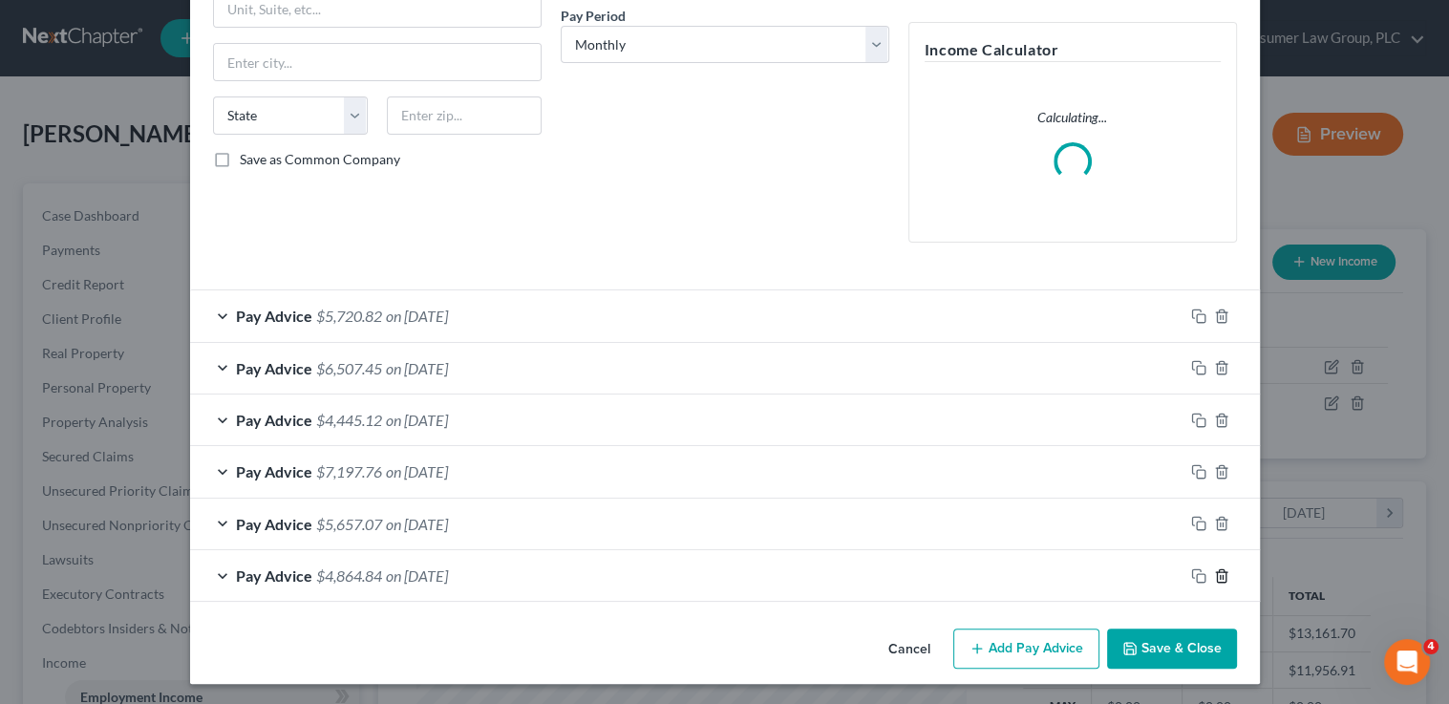
click at [1214, 571] on icon "button" at bounding box center [1221, 575] width 15 height 15
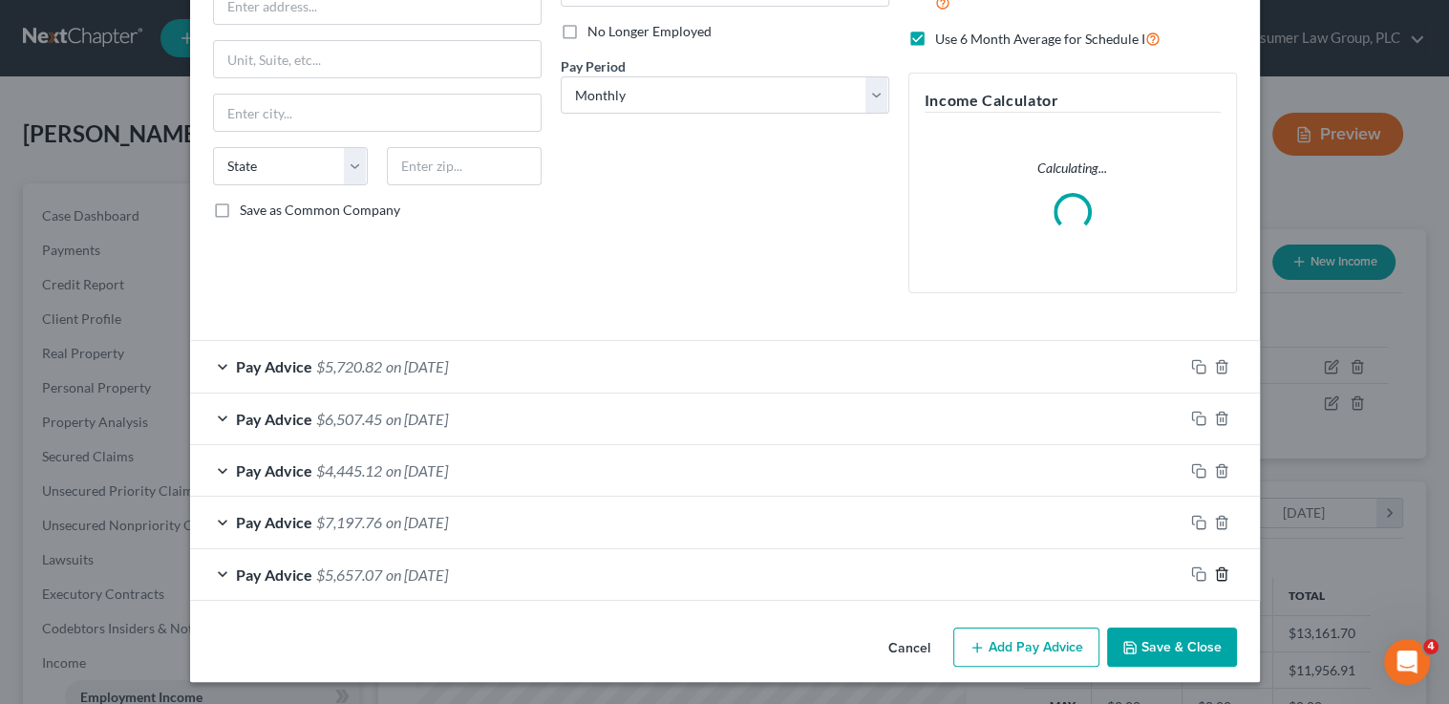
click at [1214, 571] on icon "button" at bounding box center [1221, 573] width 15 height 15
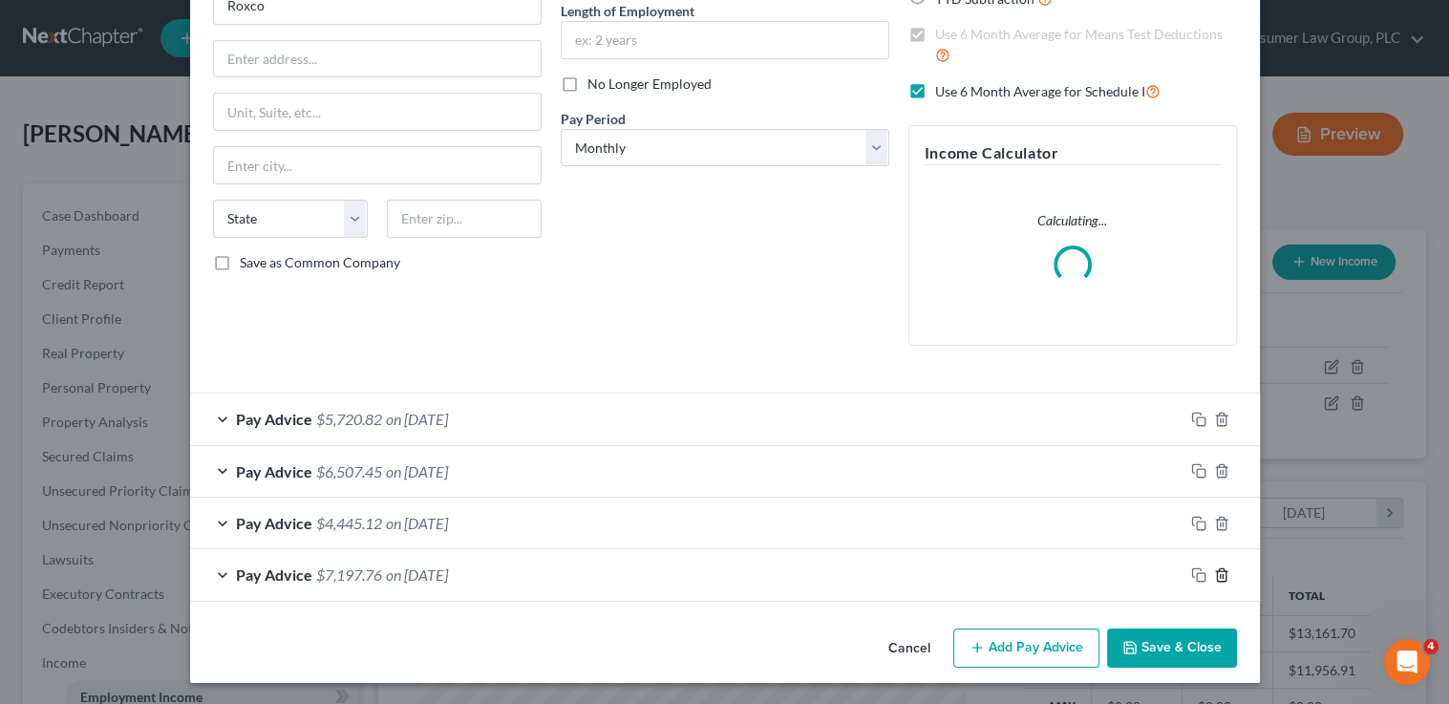
click at [1214, 571] on icon "button" at bounding box center [1221, 574] width 15 height 15
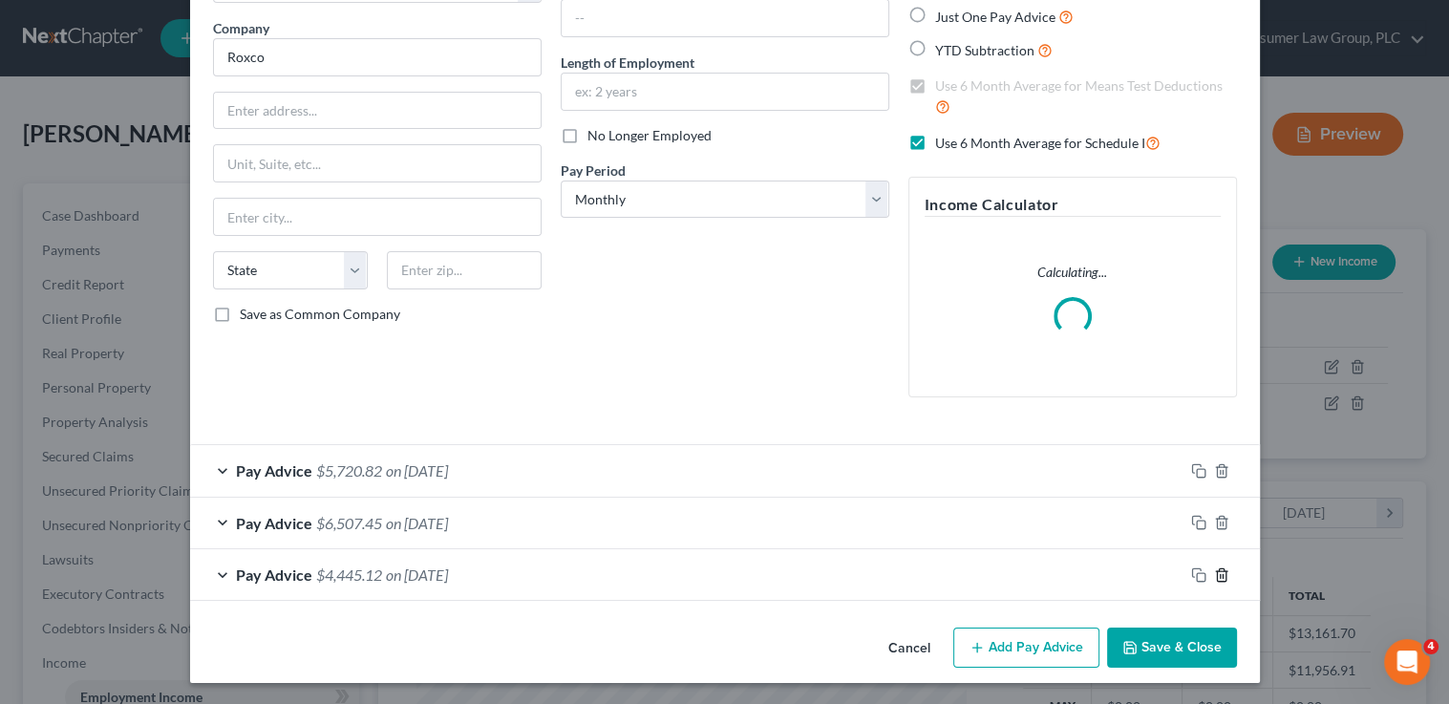
click at [1214, 571] on icon "button" at bounding box center [1221, 574] width 15 height 15
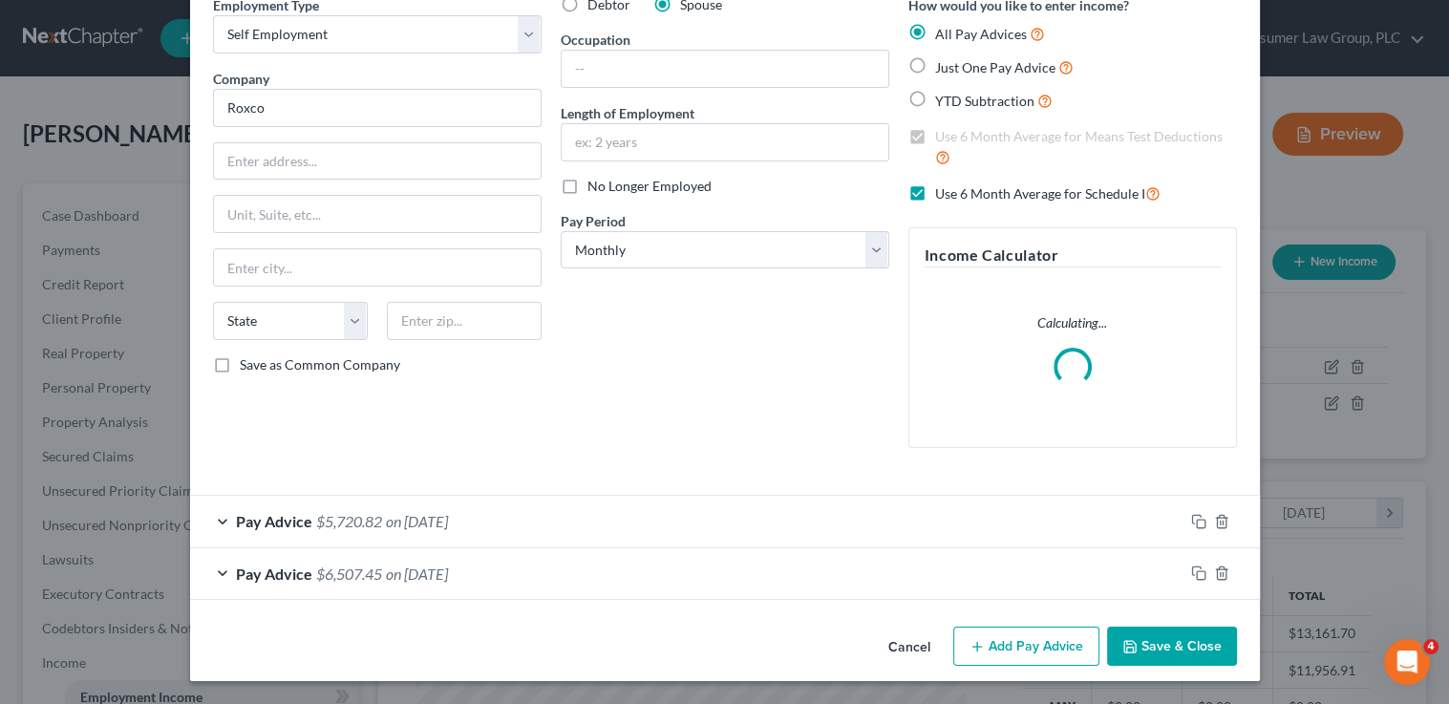
scroll to position [92, 0]
click at [1042, 644] on button "Add Pay Advice" at bounding box center [1026, 648] width 146 height 40
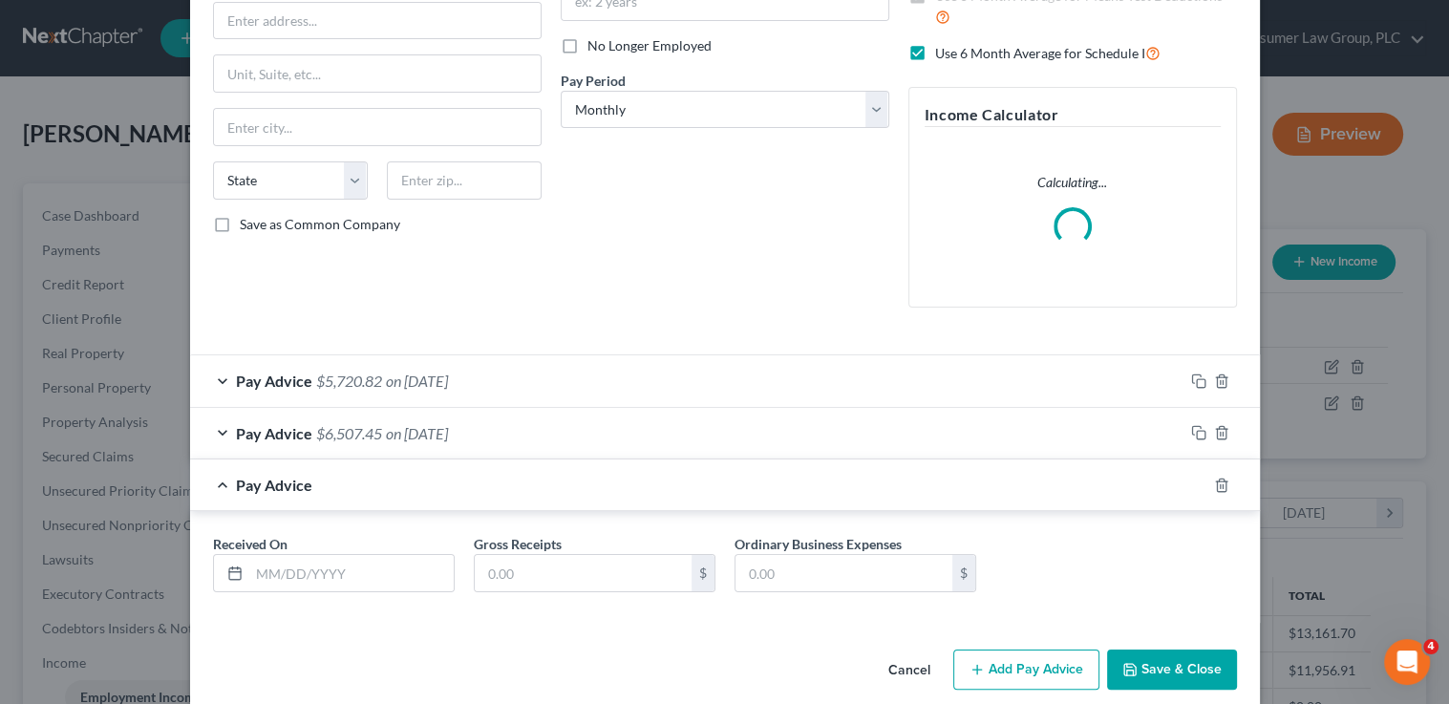
scroll to position [255, 0]
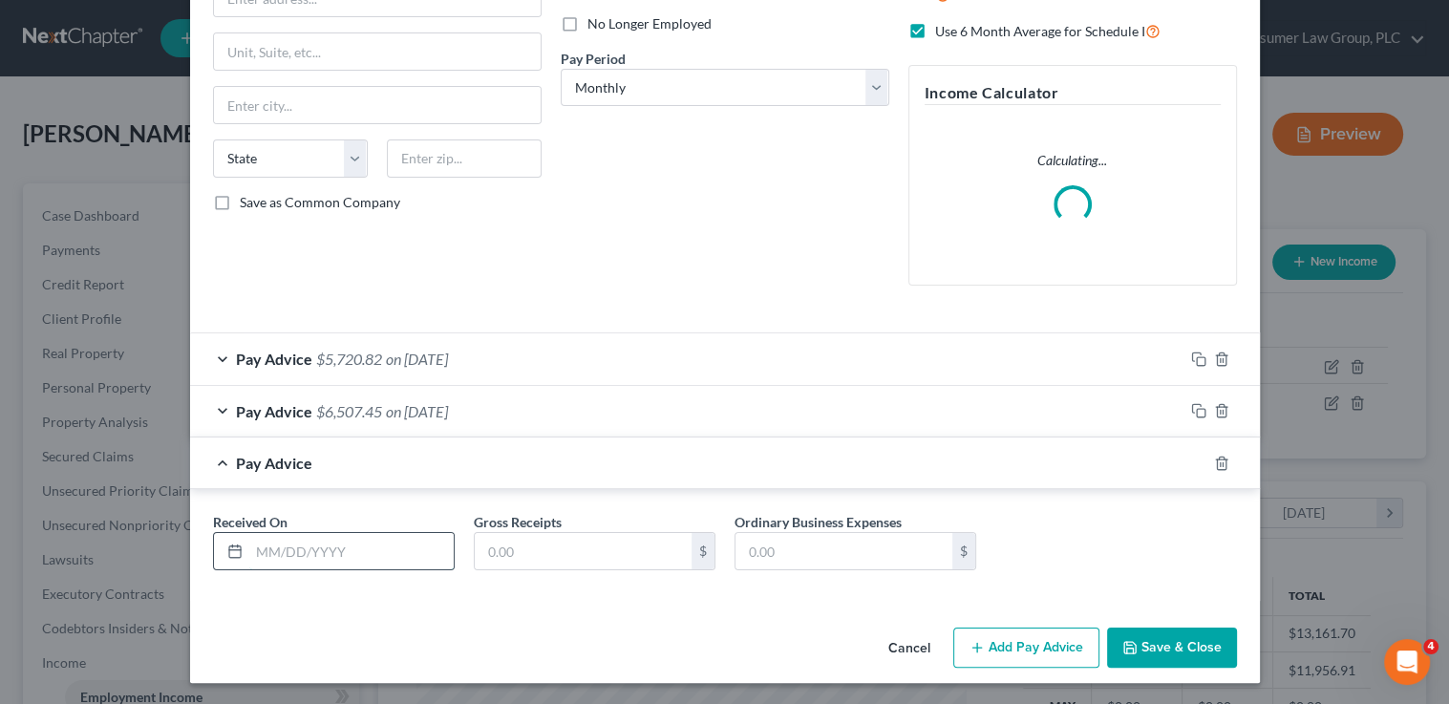
click at [331, 541] on input "text" at bounding box center [351, 551] width 204 height 36
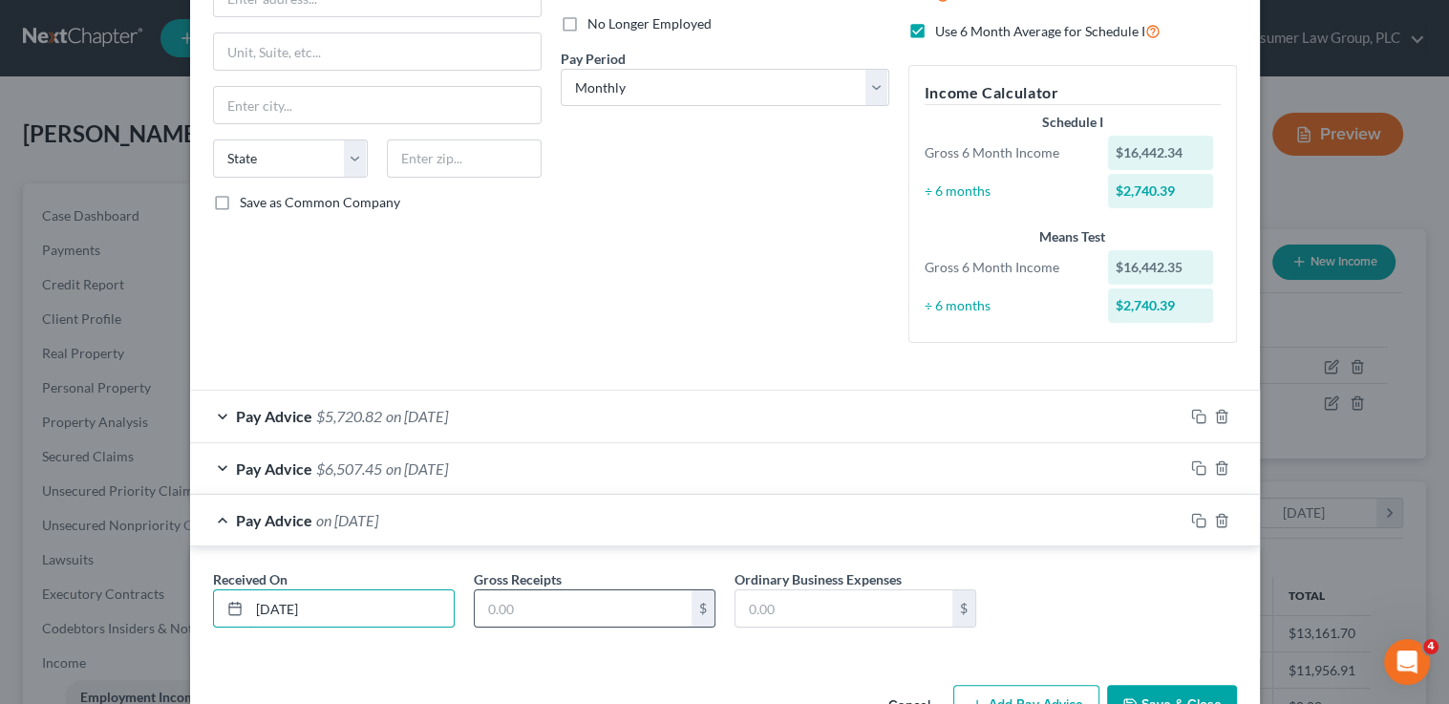
type input "[DATE]"
click at [549, 602] on input "text" at bounding box center [583, 608] width 217 height 36
type input "5,794"
click at [568, 411] on div "Pay Advice $5,720.82 on [DATE]" at bounding box center [686, 416] width 993 height 51
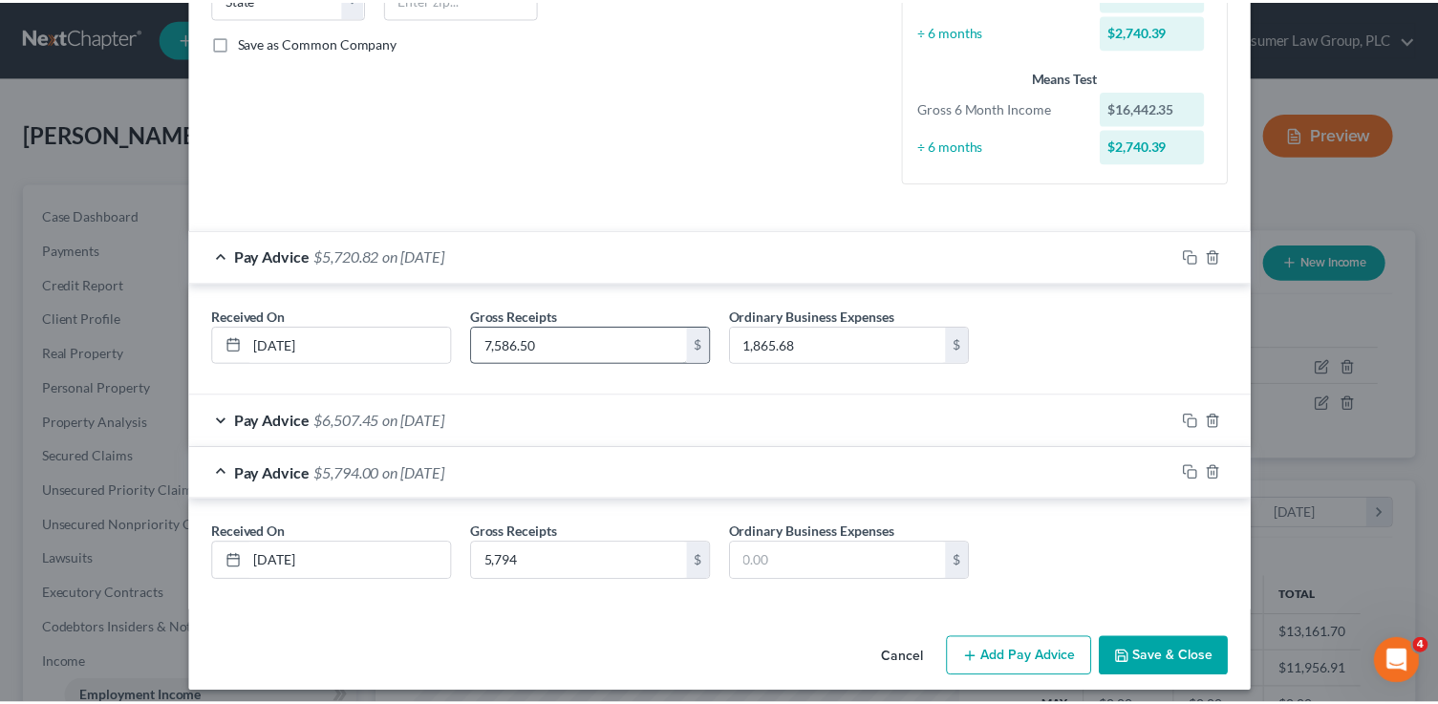
scroll to position [424, 0]
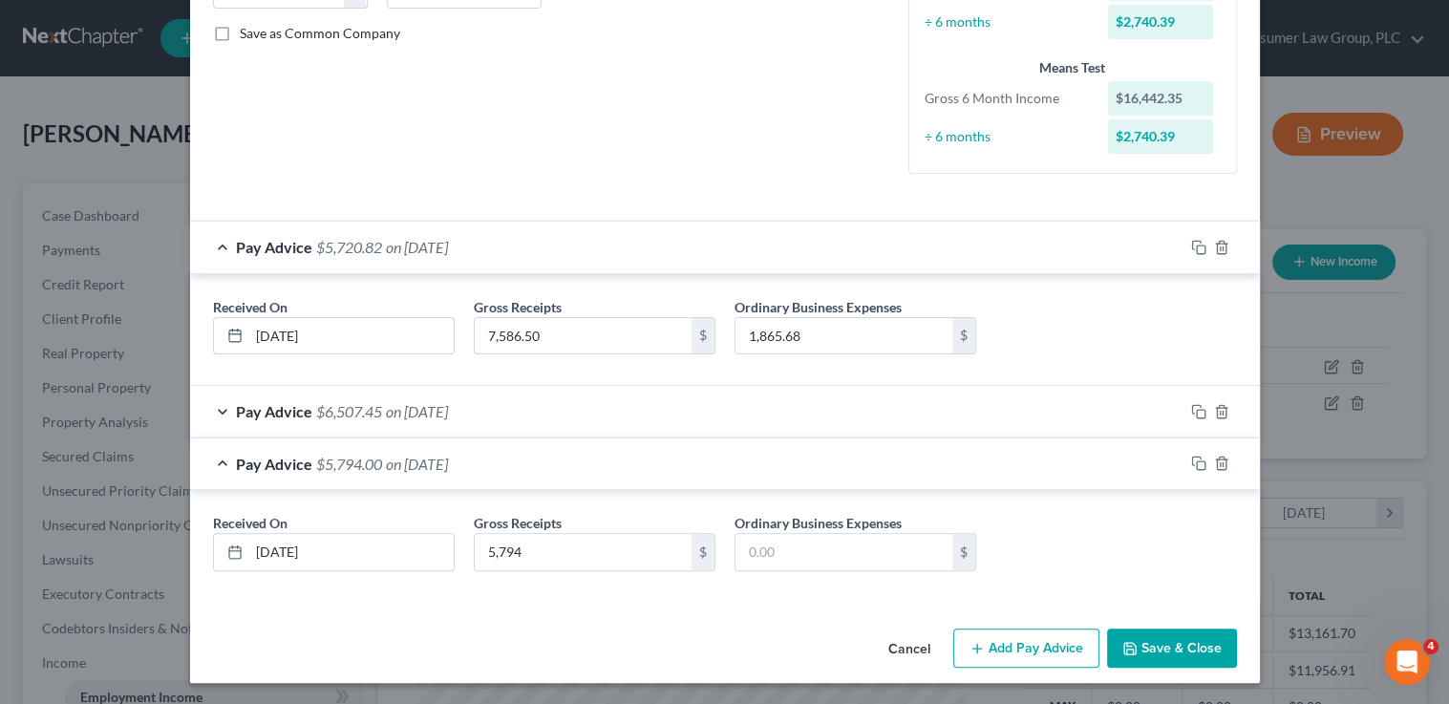
click at [1205, 645] on button "Save & Close" at bounding box center [1172, 649] width 130 height 40
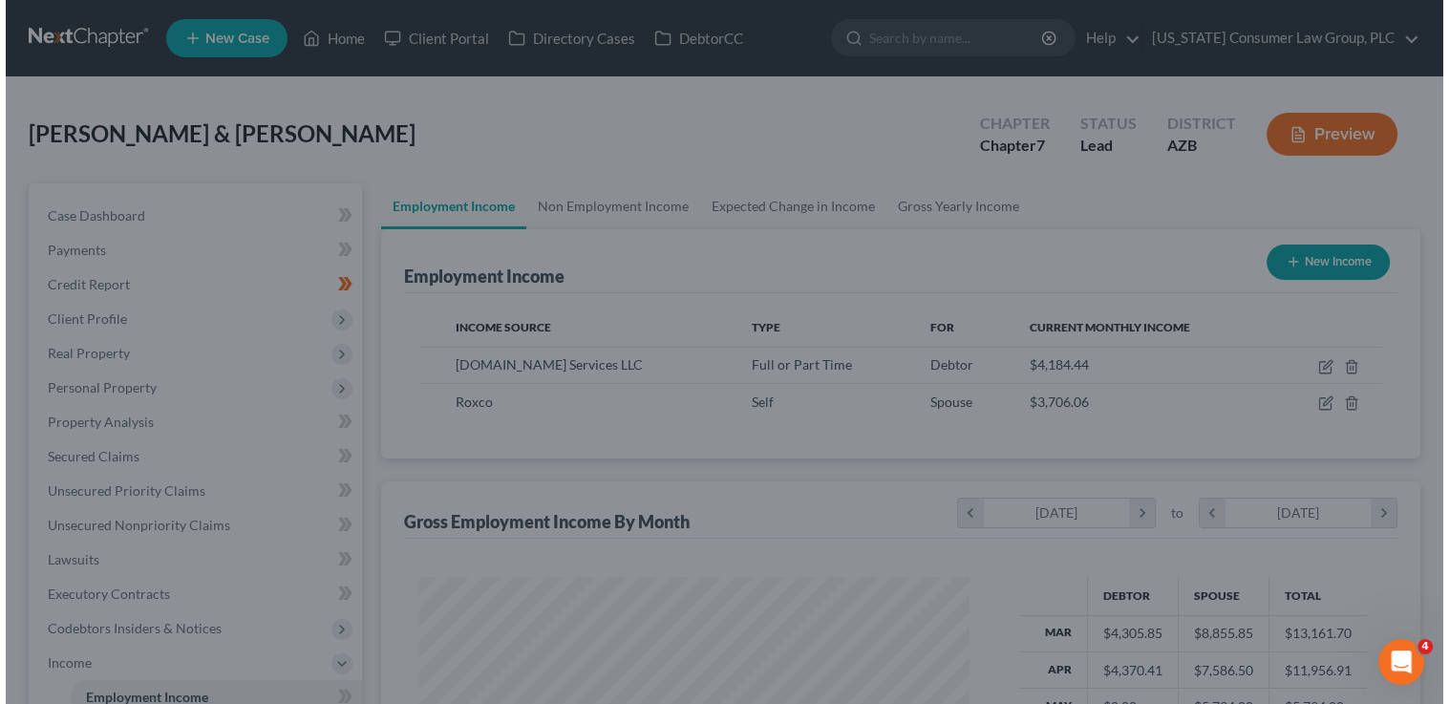
scroll to position [954918, 954674]
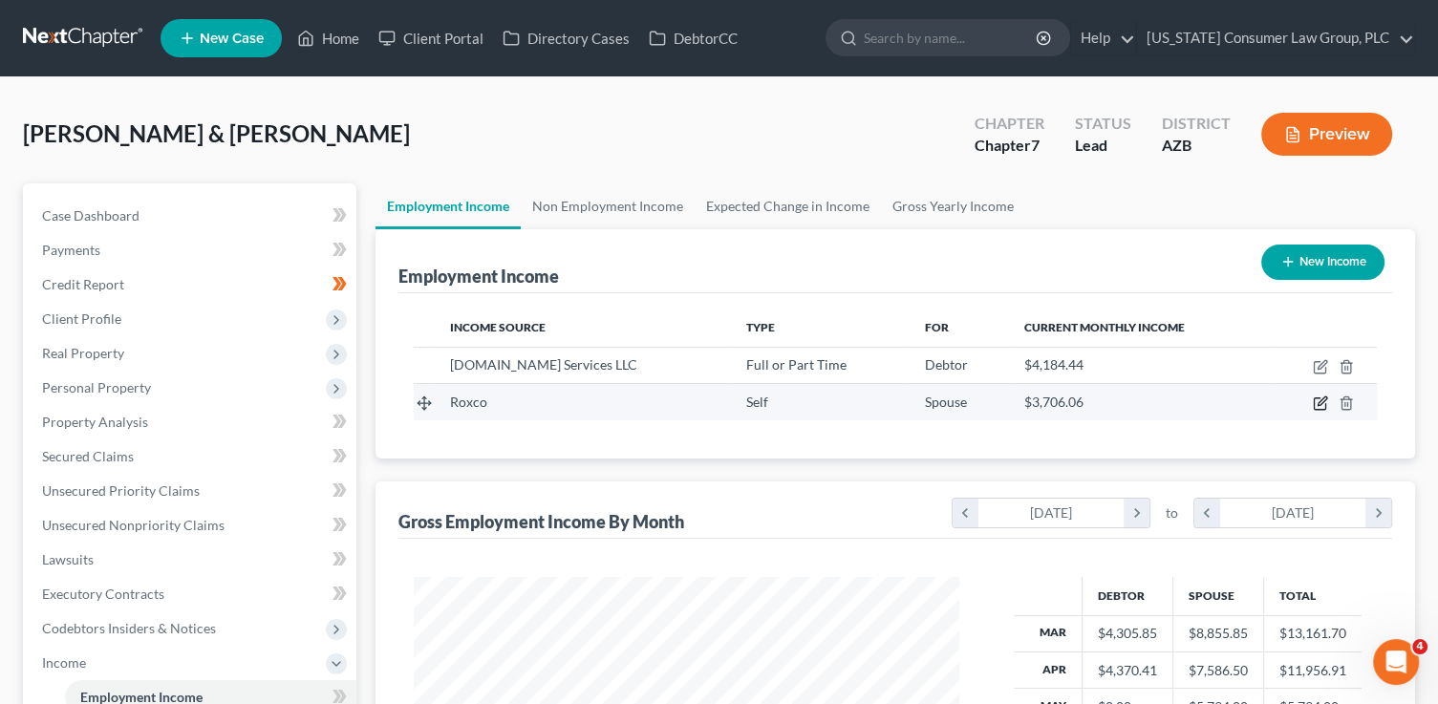
click at [1319, 408] on icon "button" at bounding box center [1318, 403] width 11 height 11
select select "1"
select select "0"
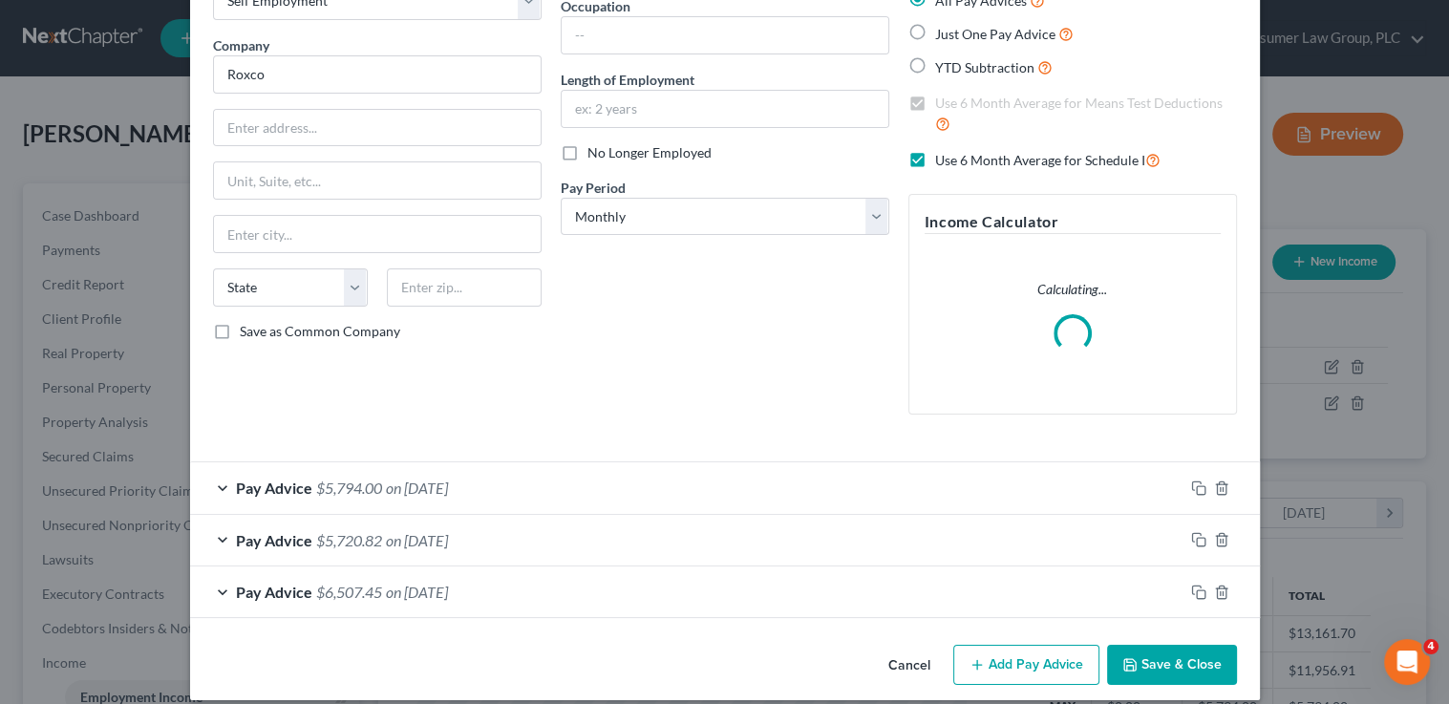
scroll to position [143, 0]
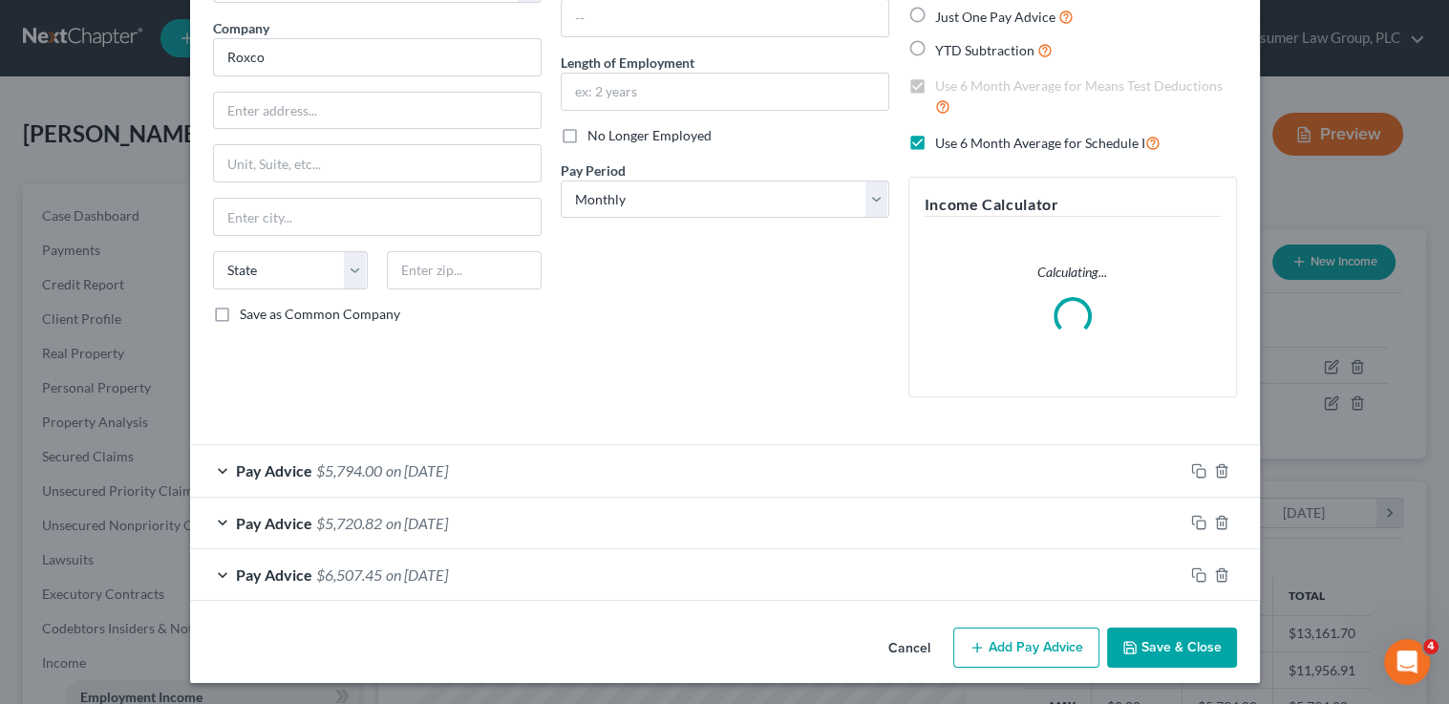
click at [1001, 648] on button "Add Pay Advice" at bounding box center [1026, 648] width 146 height 40
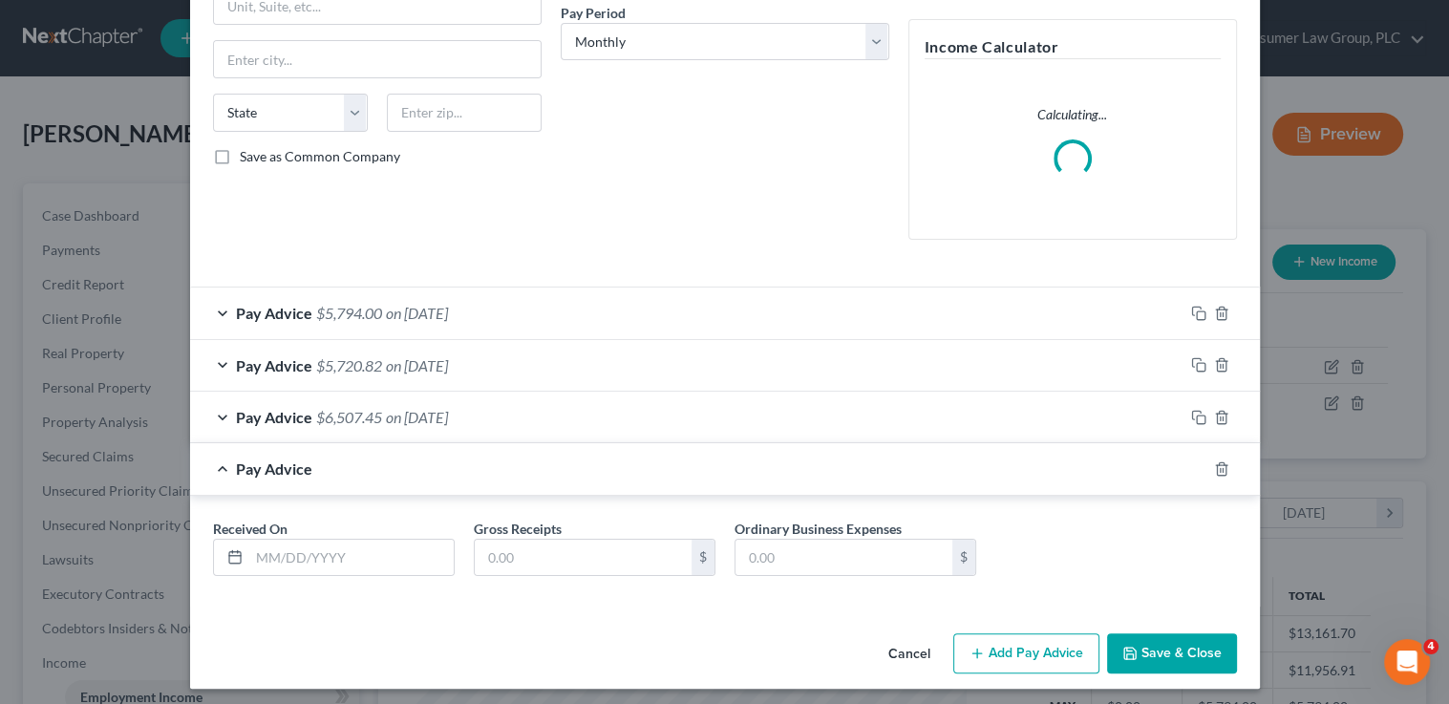
scroll to position [306, 0]
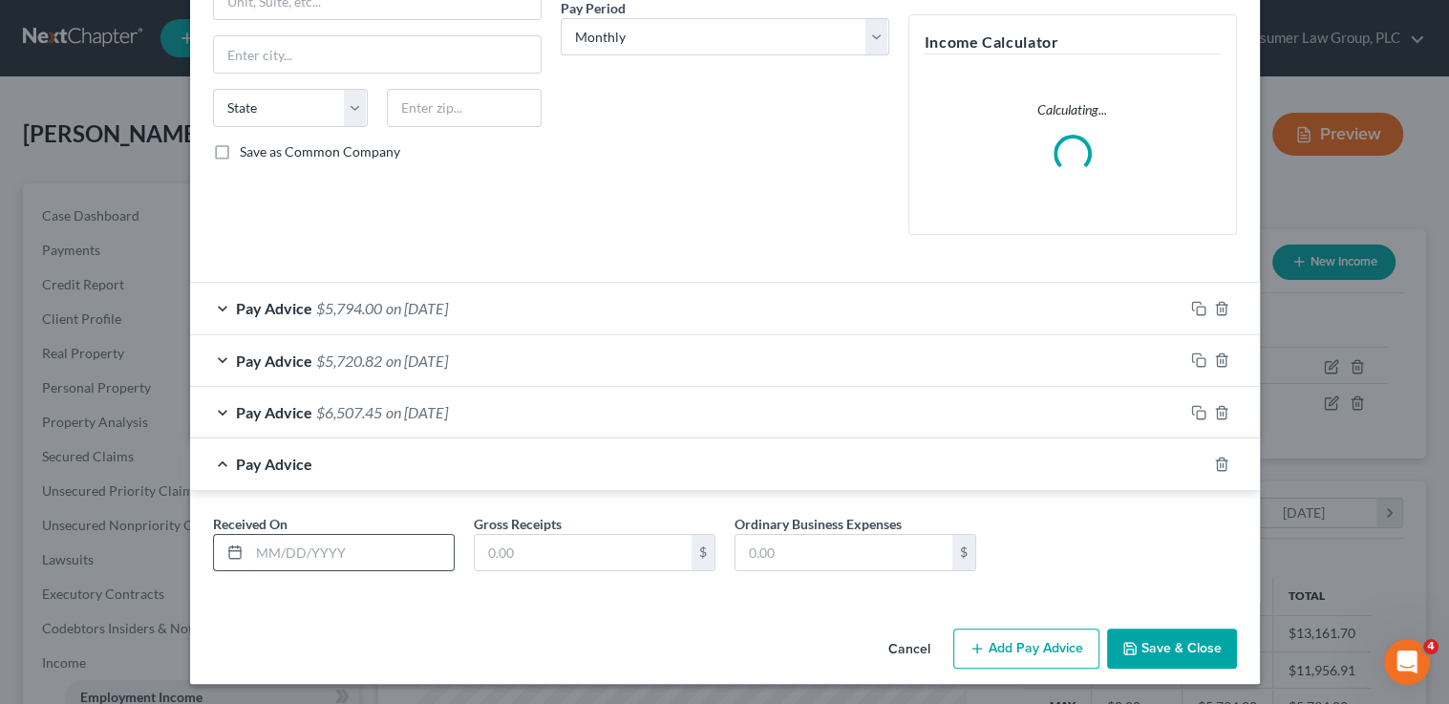
drag, startPoint x: 353, startPoint y: 553, endPoint x: 406, endPoint y: 544, distance: 53.4
click at [354, 552] on input "text" at bounding box center [351, 553] width 204 height 36
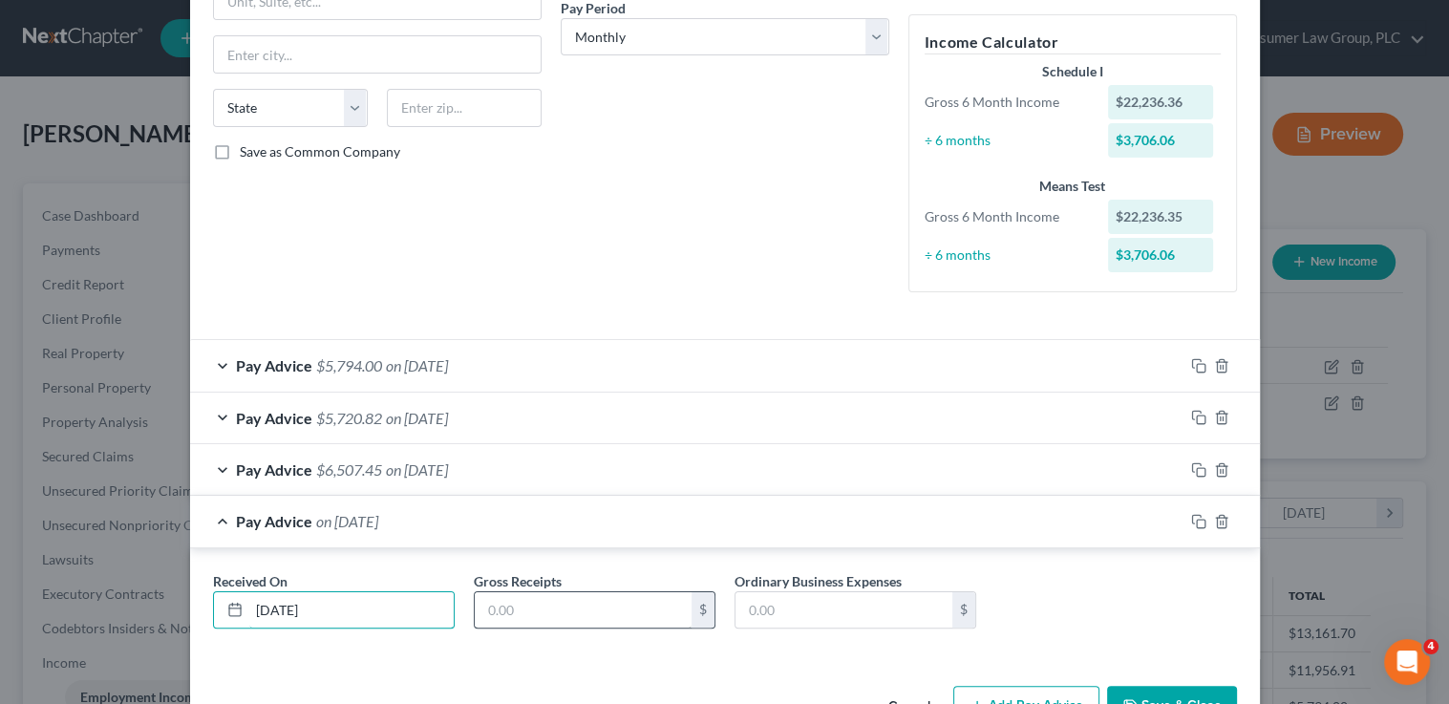
type input "[DATE]"
drag, startPoint x: 587, startPoint y: 617, endPoint x: 581, endPoint y: 609, distance: 10.2
click at [587, 617] on input "text" at bounding box center [583, 610] width 217 height 36
type input "6,402"
click at [1001, 695] on button "Add Pay Advice" at bounding box center [1026, 706] width 146 height 40
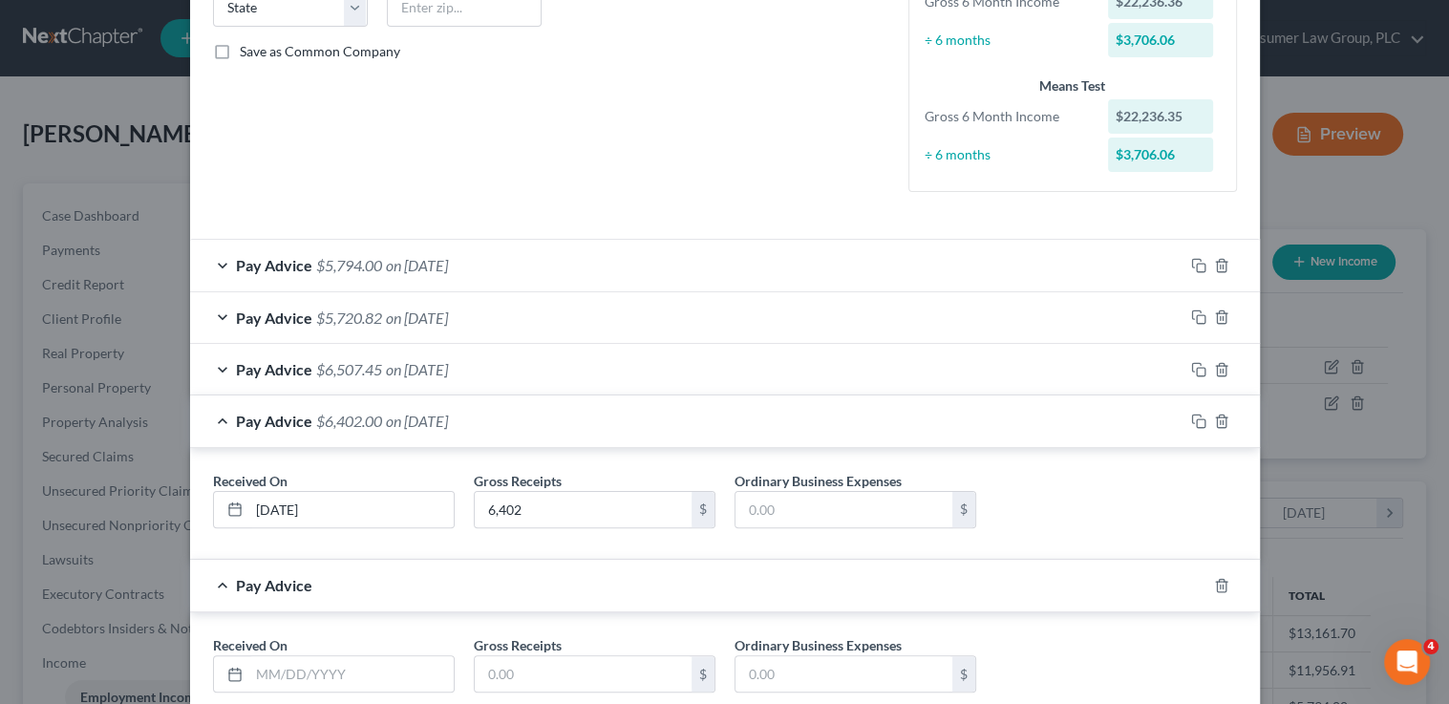
scroll to position [527, 0]
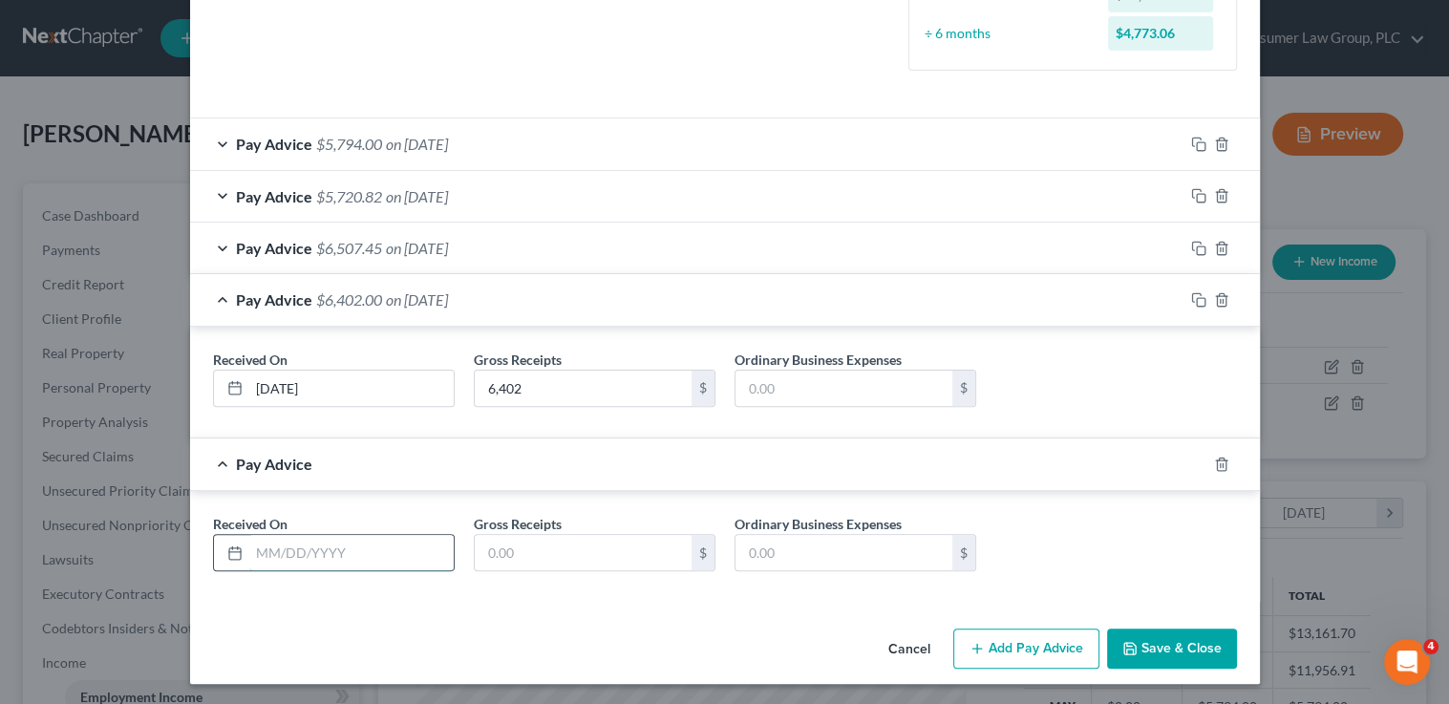
click at [354, 541] on input "text" at bounding box center [351, 553] width 204 height 36
type input "[DATE]"
click at [633, 549] on input "text" at bounding box center [583, 553] width 217 height 36
type input "853"
click at [1030, 647] on button "Add Pay Advice" at bounding box center [1026, 649] width 146 height 40
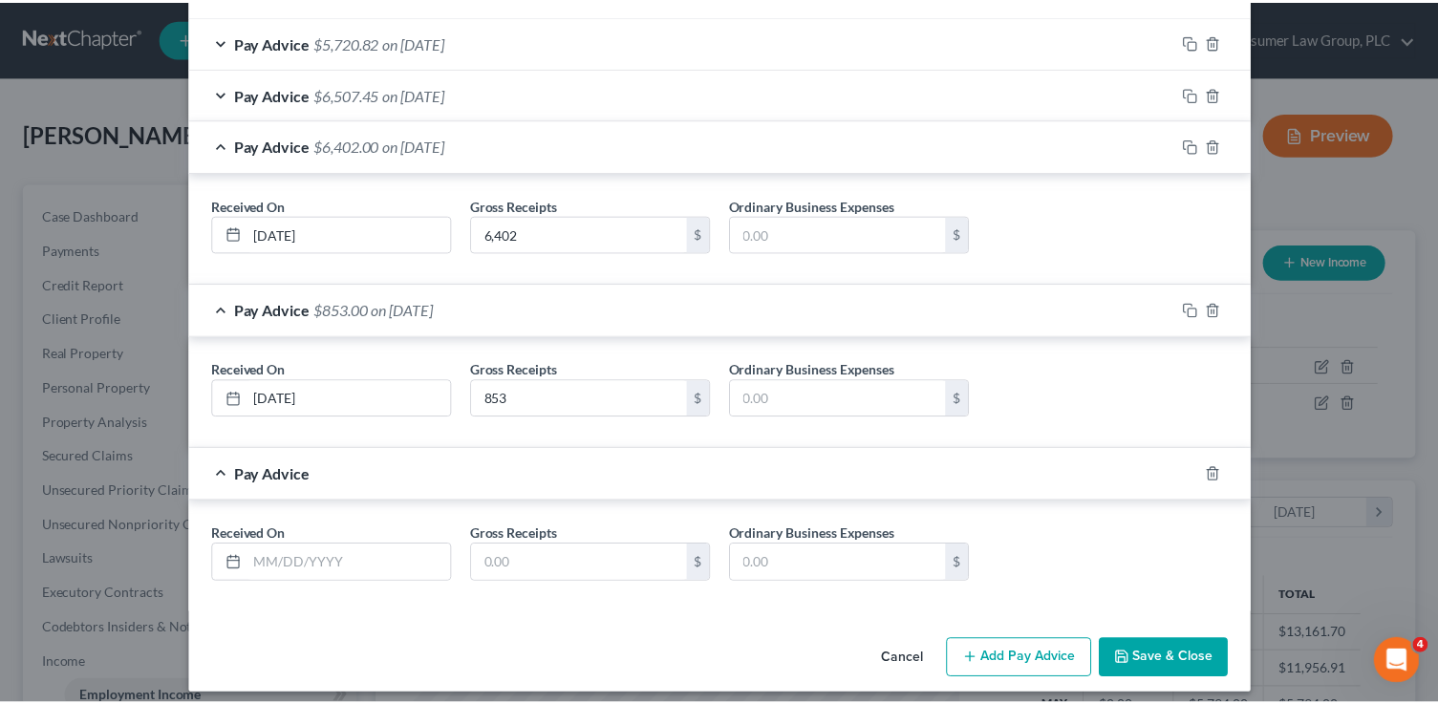
scroll to position [692, 0]
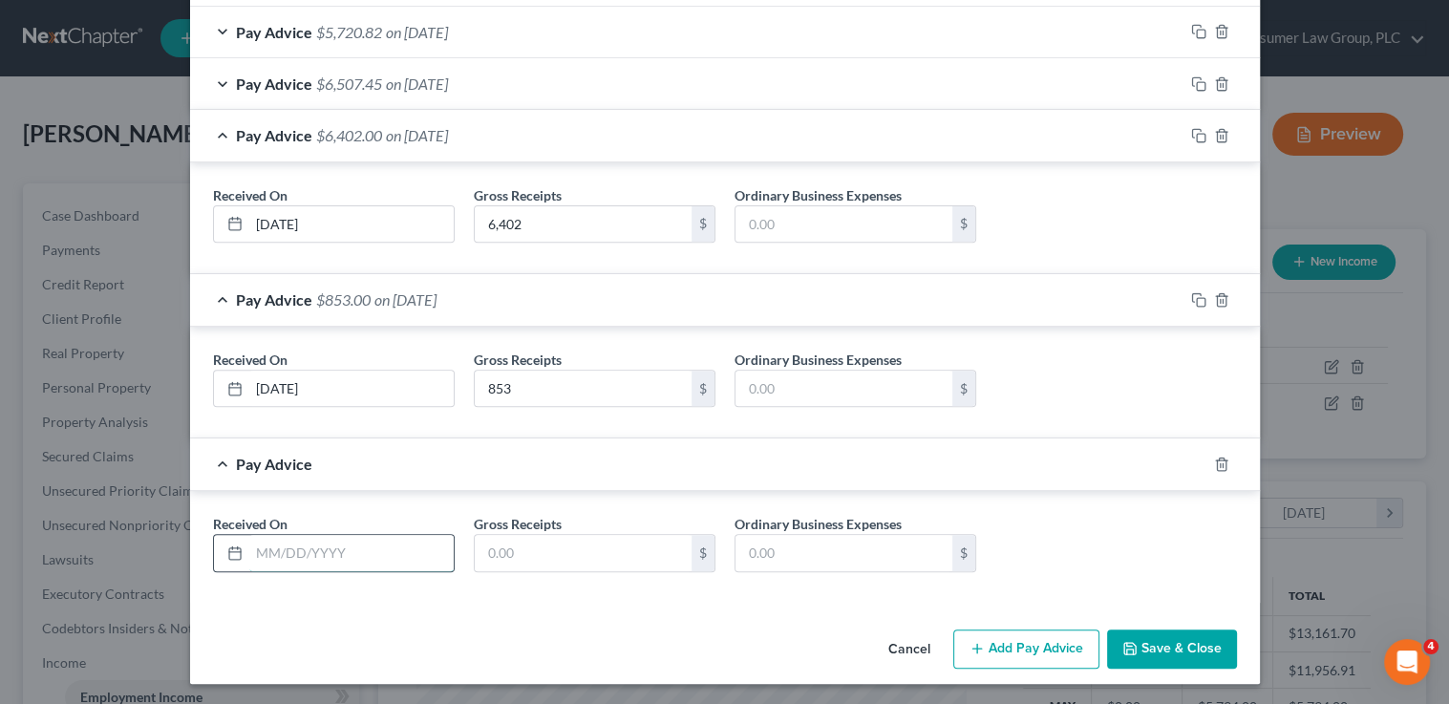
click at [323, 555] on input "text" at bounding box center [351, 553] width 204 height 36
type input "[DATE]"
click at [498, 542] on input "text" at bounding box center [583, 553] width 217 height 36
type input "235"
click at [1162, 641] on button "Save & Close" at bounding box center [1172, 650] width 130 height 40
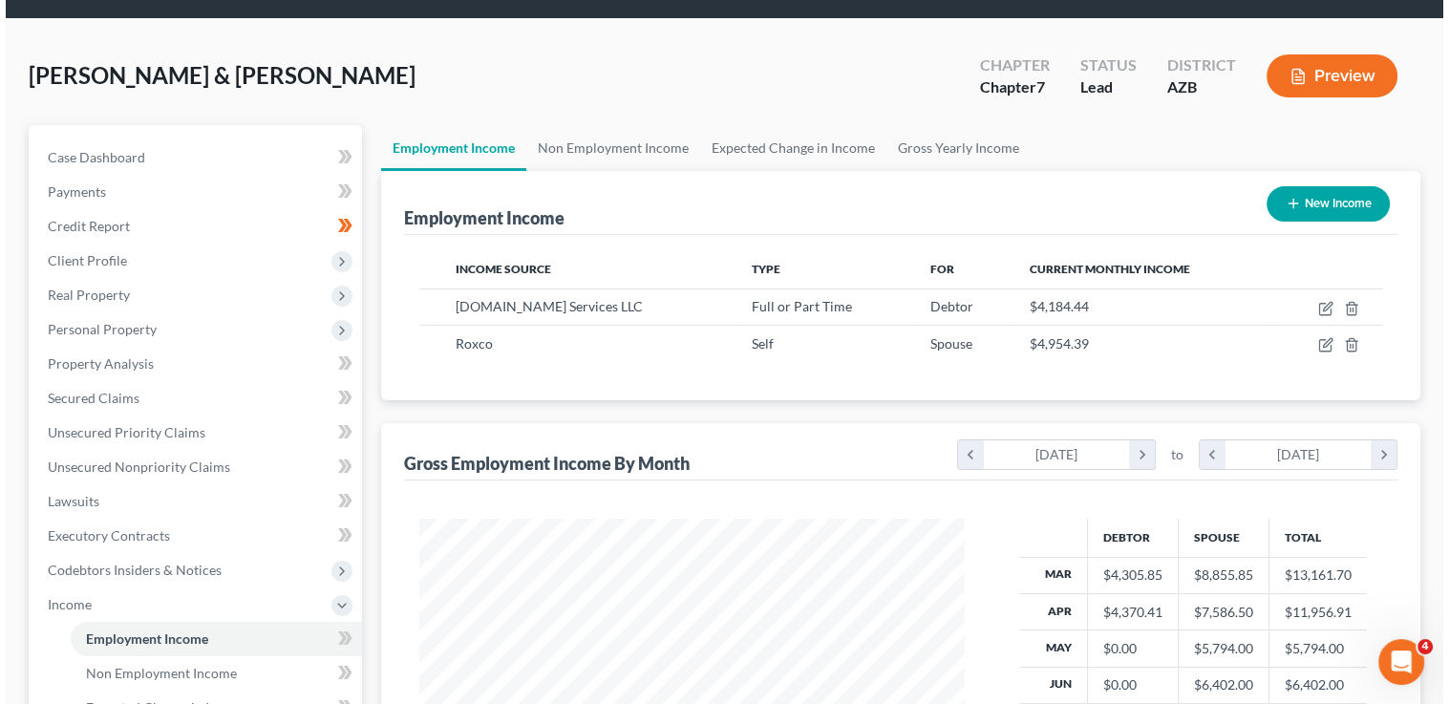
scroll to position [0, 0]
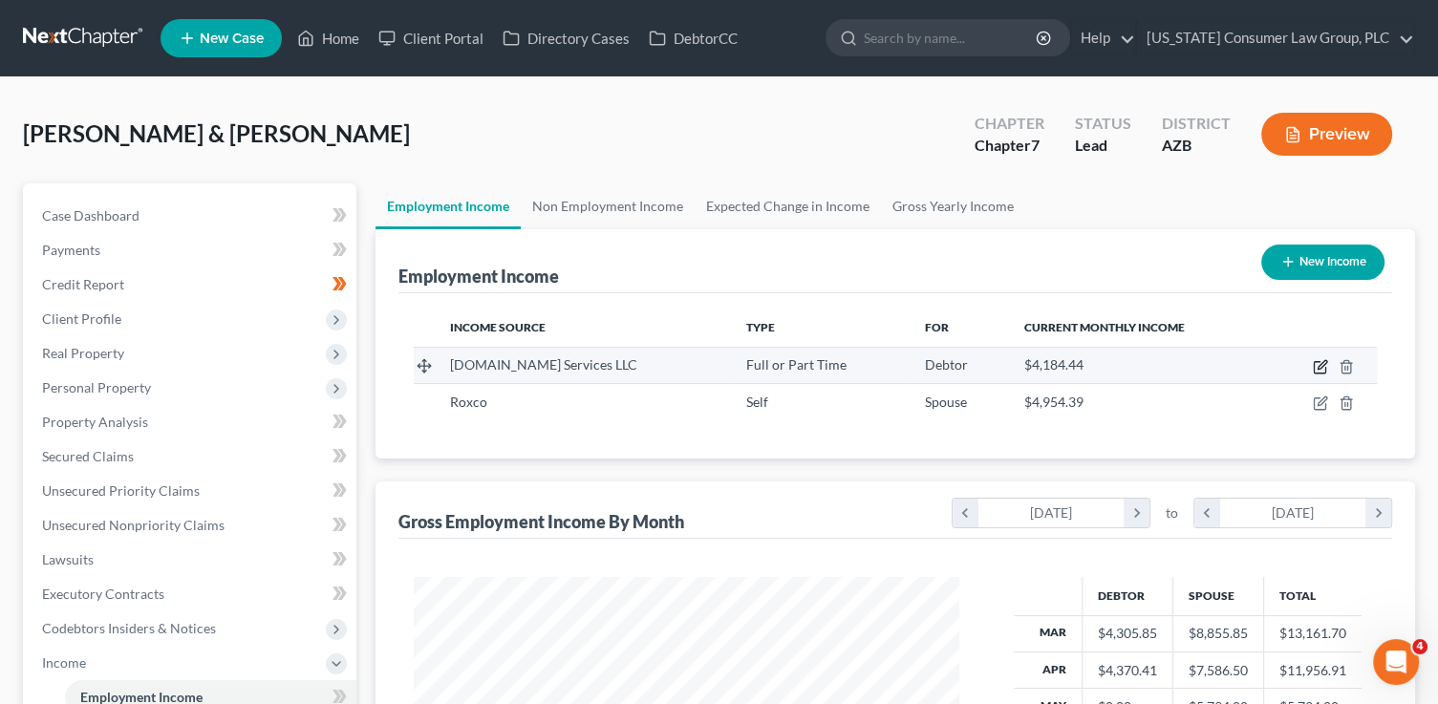
click at [1316, 366] on icon "button" at bounding box center [1320, 366] width 15 height 15
select select "0"
select select "50"
select select "3"
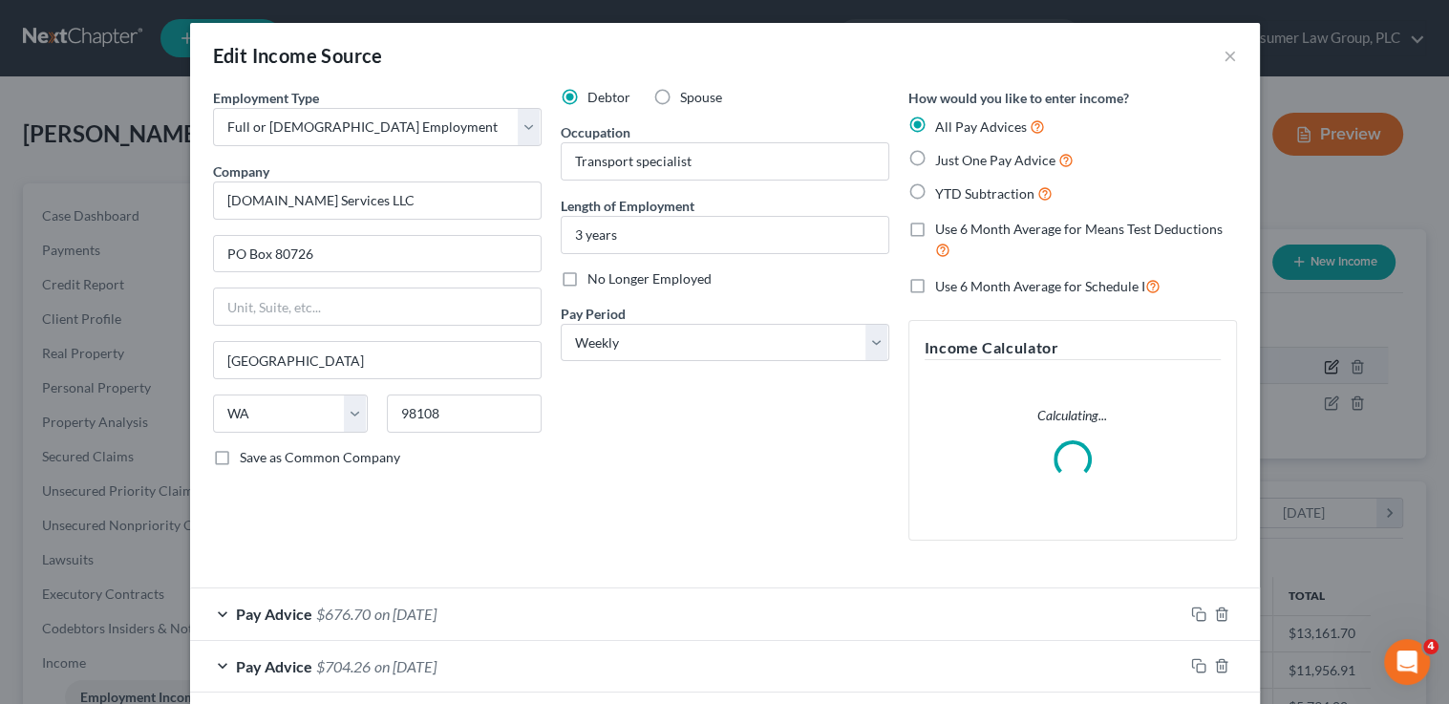
scroll to position [340, 588]
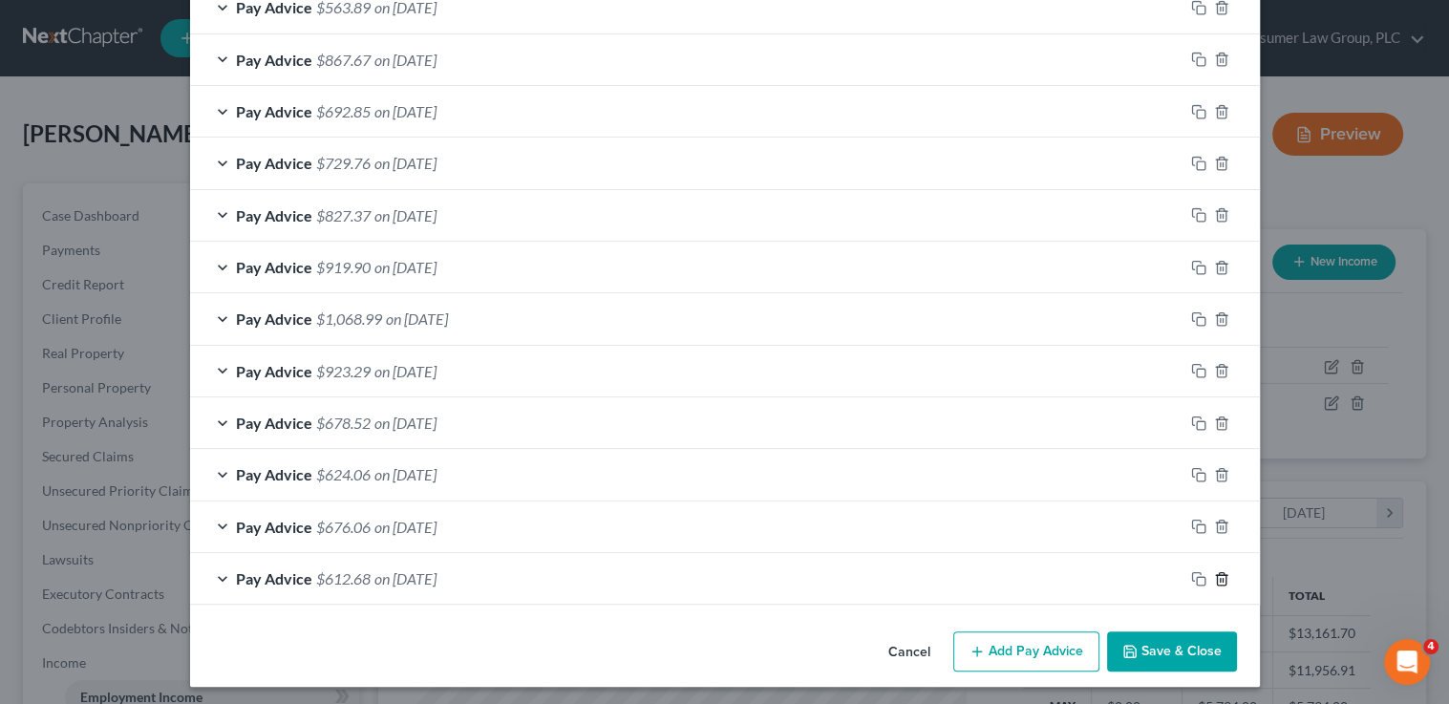
click at [1220, 578] on line "button" at bounding box center [1220, 580] width 0 height 4
click at [1220, 577] on line "button" at bounding box center [1220, 579] width 0 height 4
click at [1220, 578] on line "button" at bounding box center [1220, 580] width 0 height 4
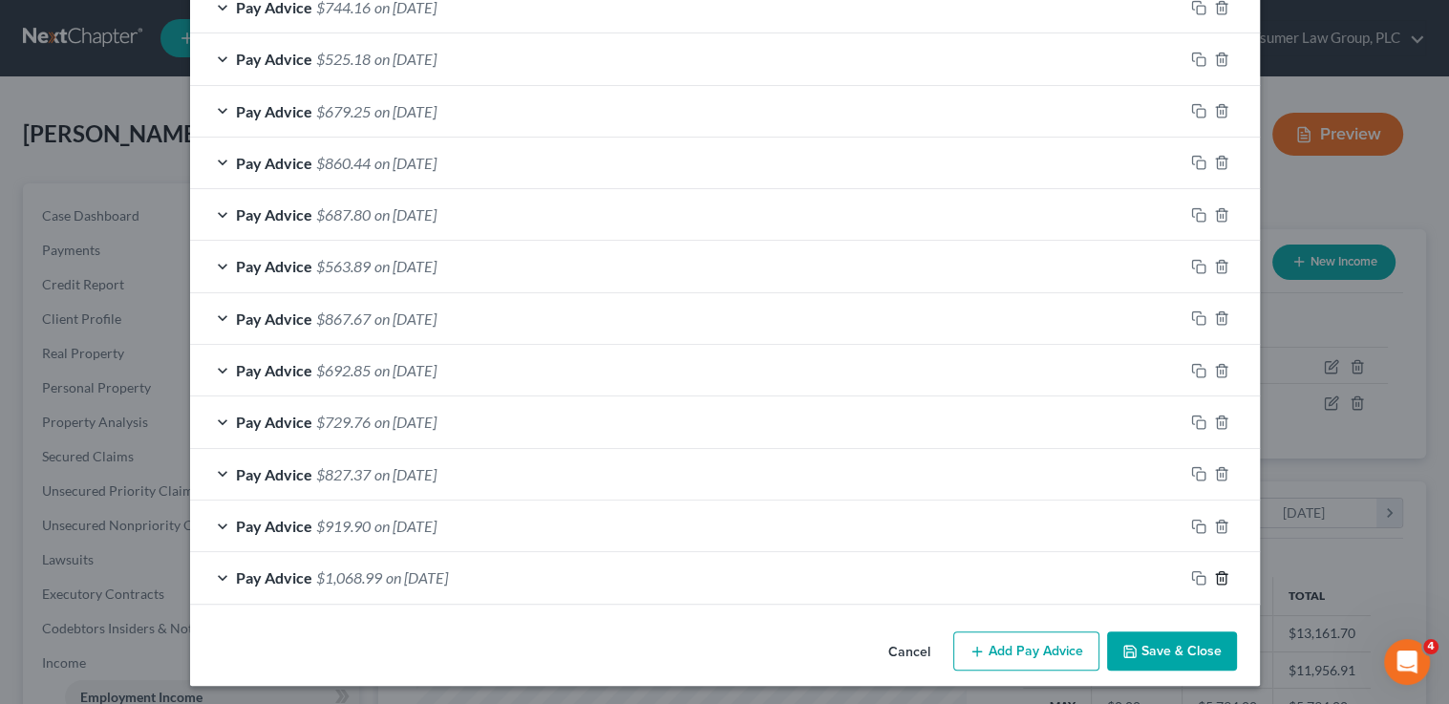
click at [1220, 577] on line "button" at bounding box center [1220, 579] width 0 height 4
click at [1220, 576] on line "button" at bounding box center [1220, 578] width 0 height 4
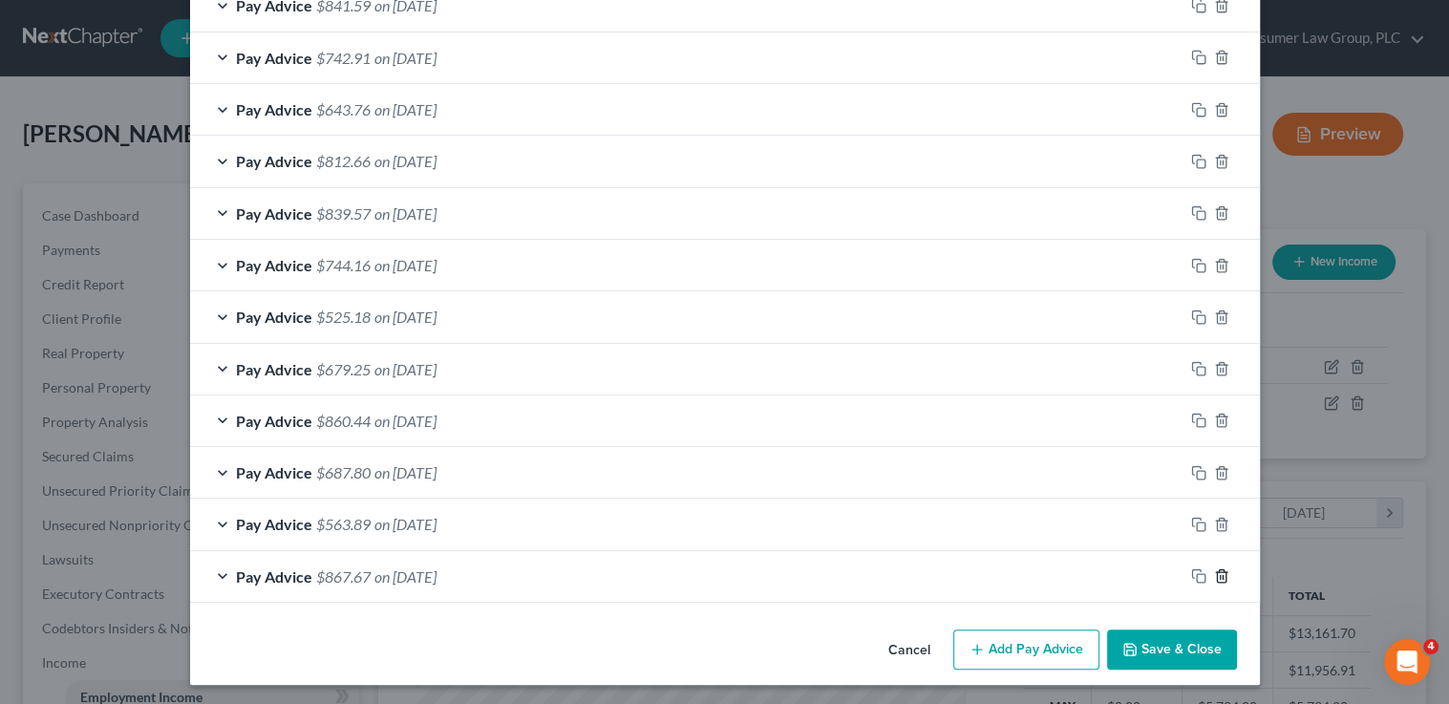
click at [1220, 576] on line "button" at bounding box center [1220, 578] width 0 height 4
click at [1220, 575] on line "button" at bounding box center [1220, 577] width 0 height 4
click at [1220, 576] on line "button" at bounding box center [1220, 578] width 0 height 4
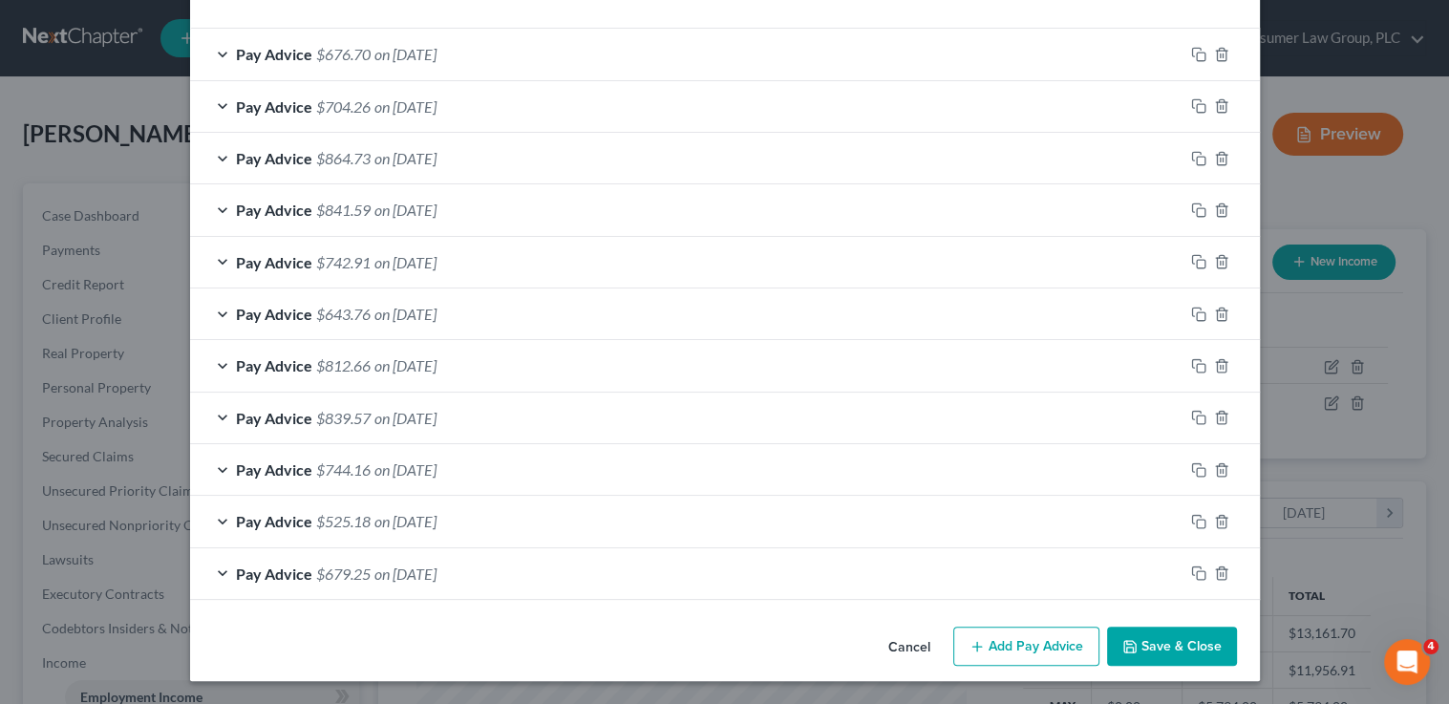
scroll to position [558, 0]
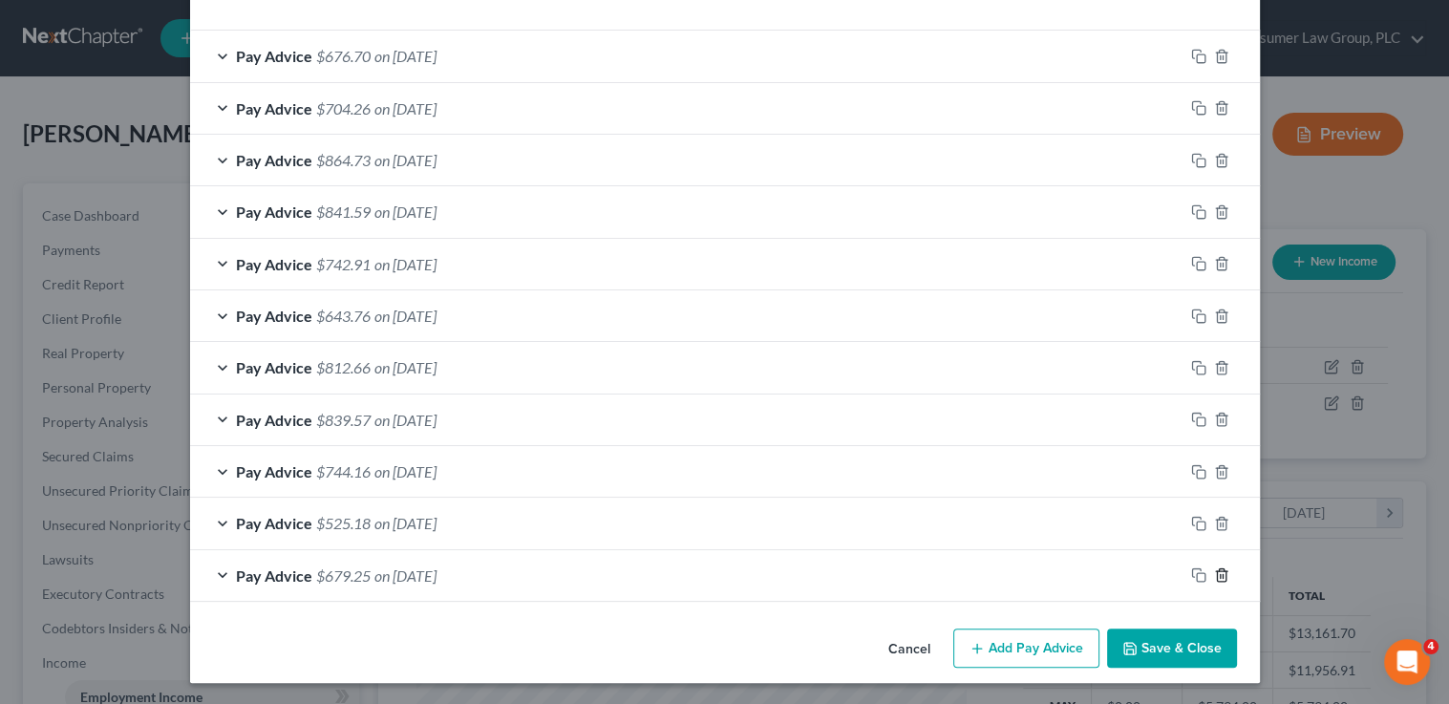
click at [1220, 574] on line "button" at bounding box center [1220, 576] width 0 height 4
click at [1220, 575] on line "button" at bounding box center [1220, 577] width 0 height 4
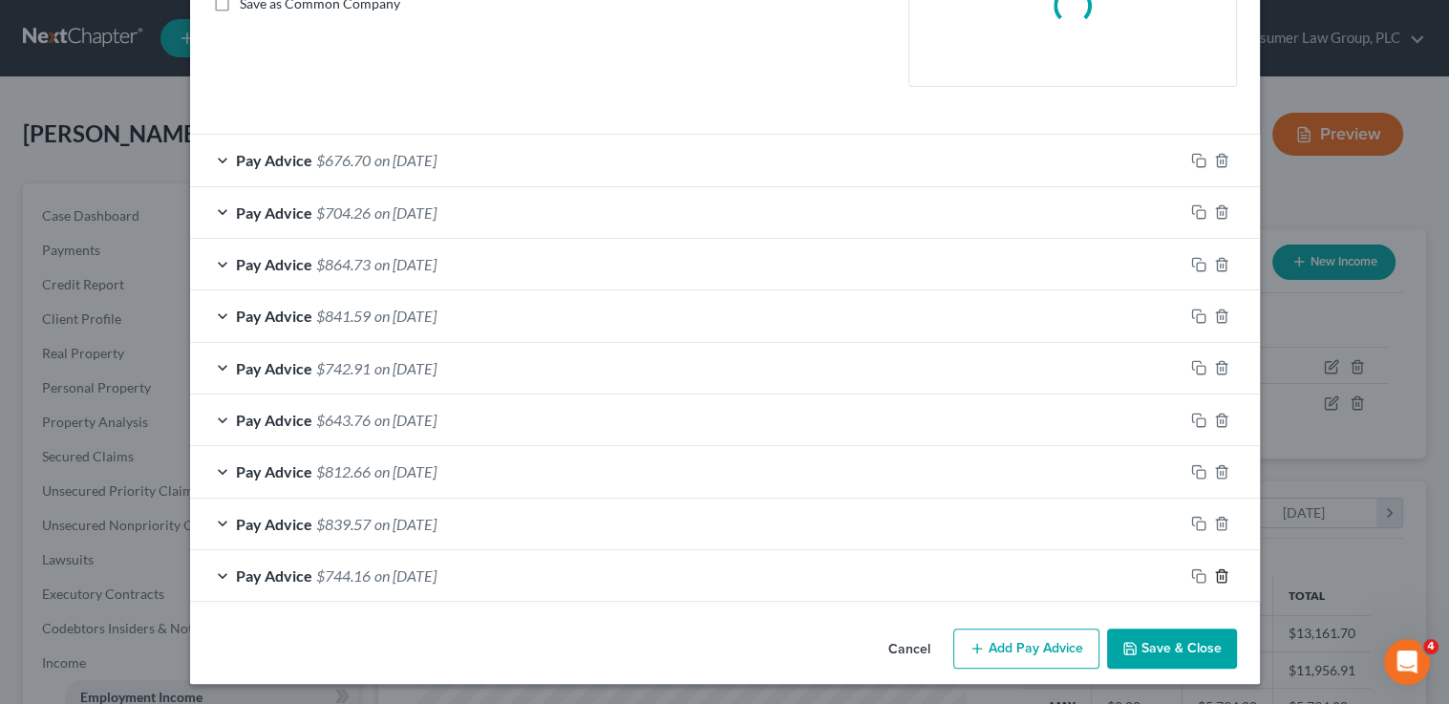
click at [1220, 575] on line "button" at bounding box center [1220, 577] width 0 height 4
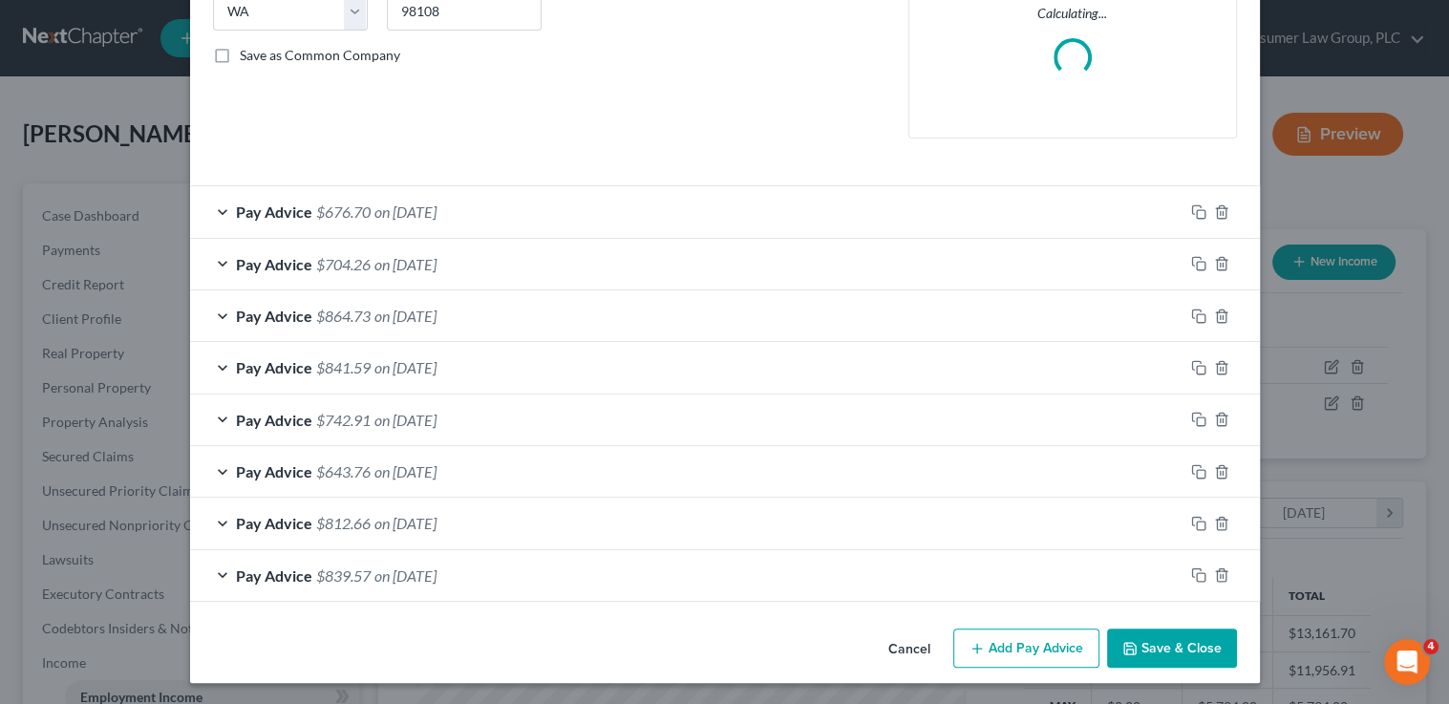
scroll to position [454, 0]
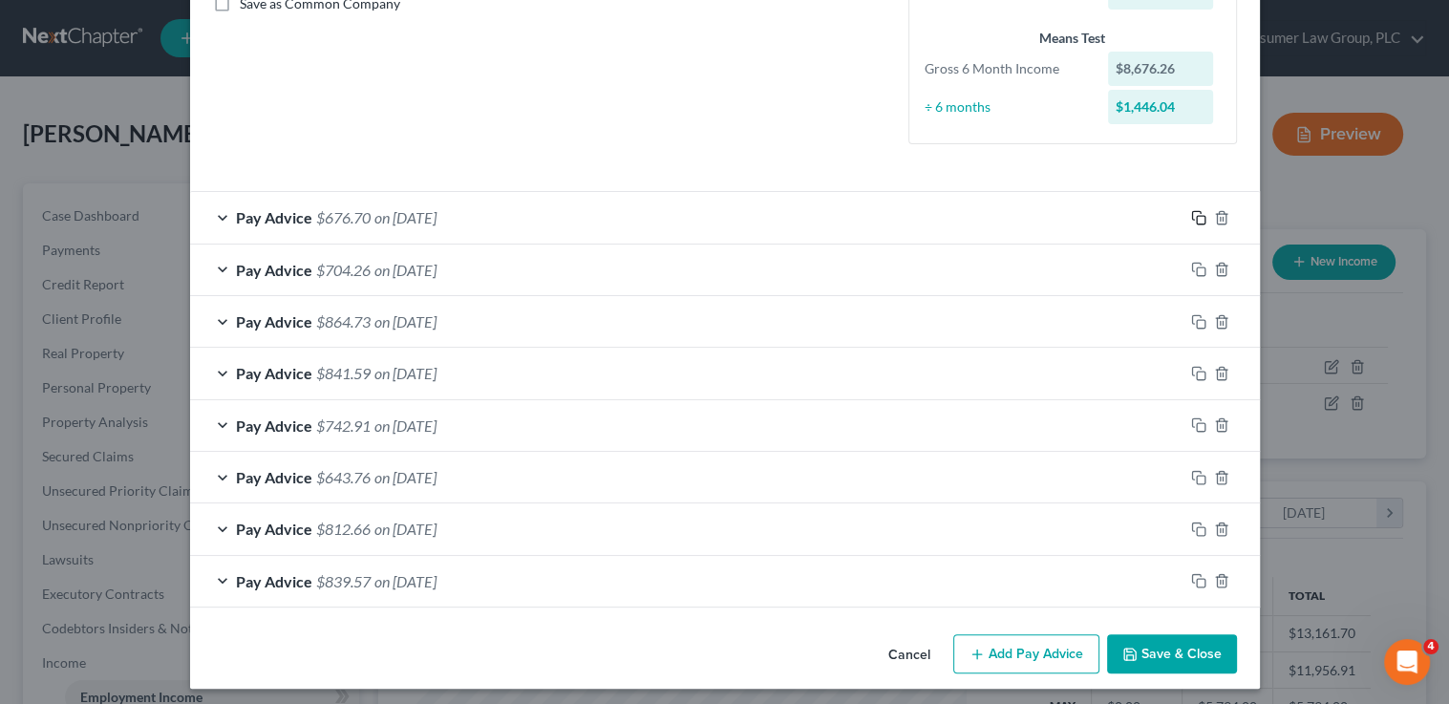
click at [1193, 220] on icon "button" at bounding box center [1198, 217] width 15 height 15
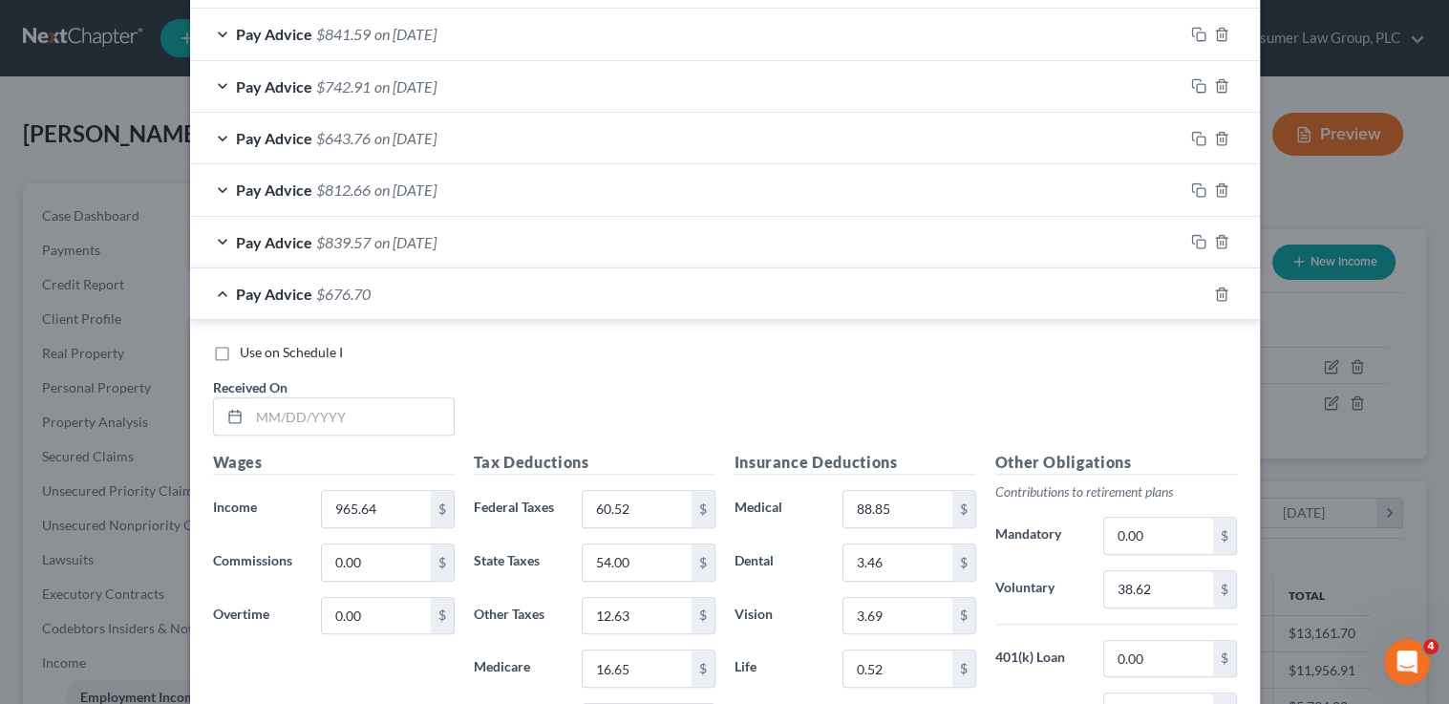
scroll to position [873, 0]
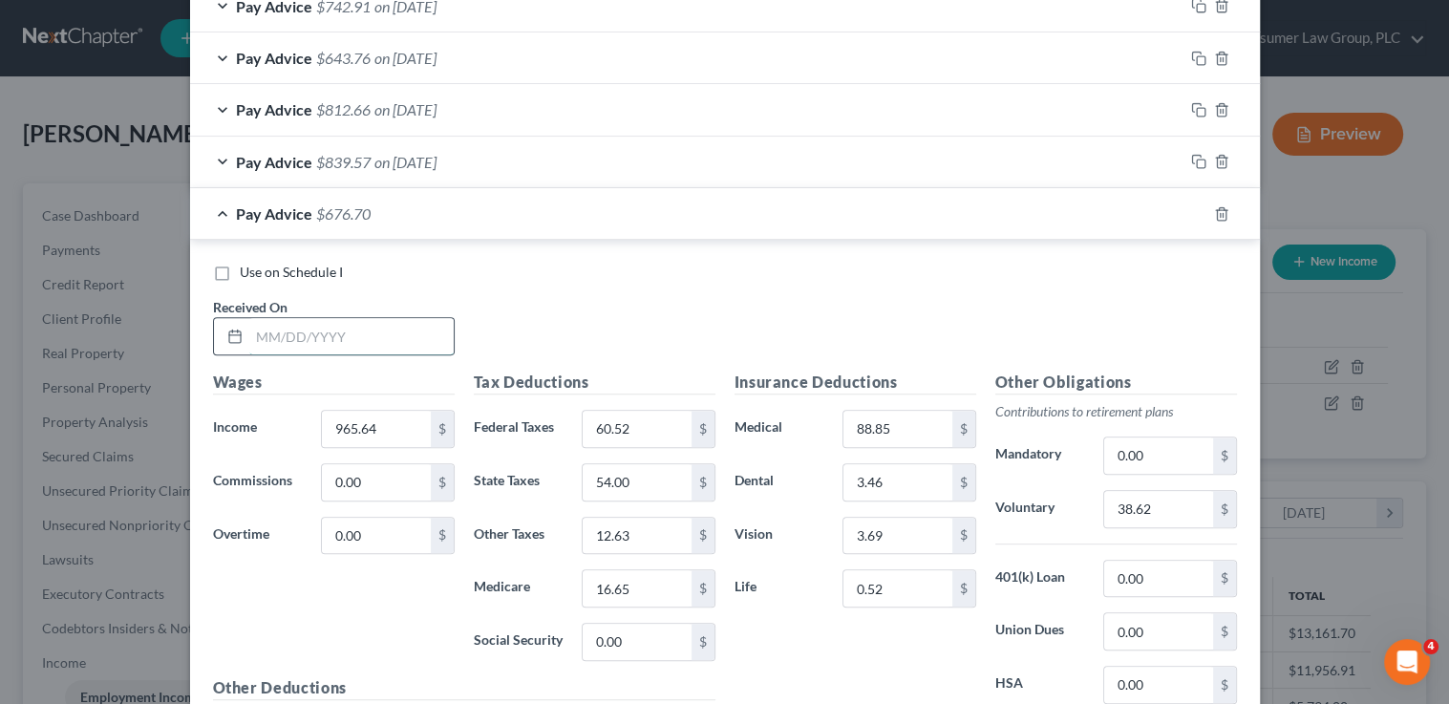
click at [316, 318] on input "text" at bounding box center [351, 336] width 204 height 36
type input "5/2/25"
type input "1,043.20"
type input "141.61"
type input "85.79"
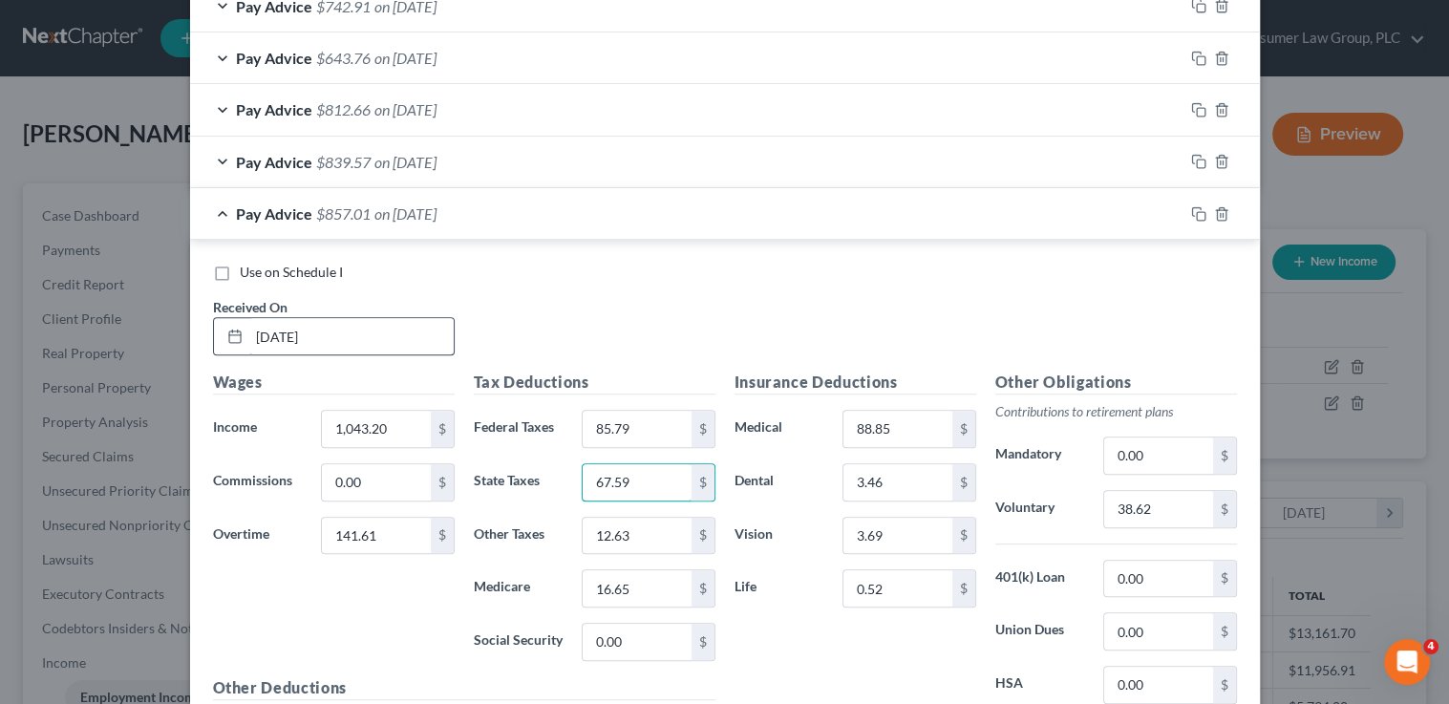
type input "67.59"
type input "1"
type input "15.81"
type input "20.86"
click at [1142, 499] on input "38.62" at bounding box center [1158, 509] width 108 height 36
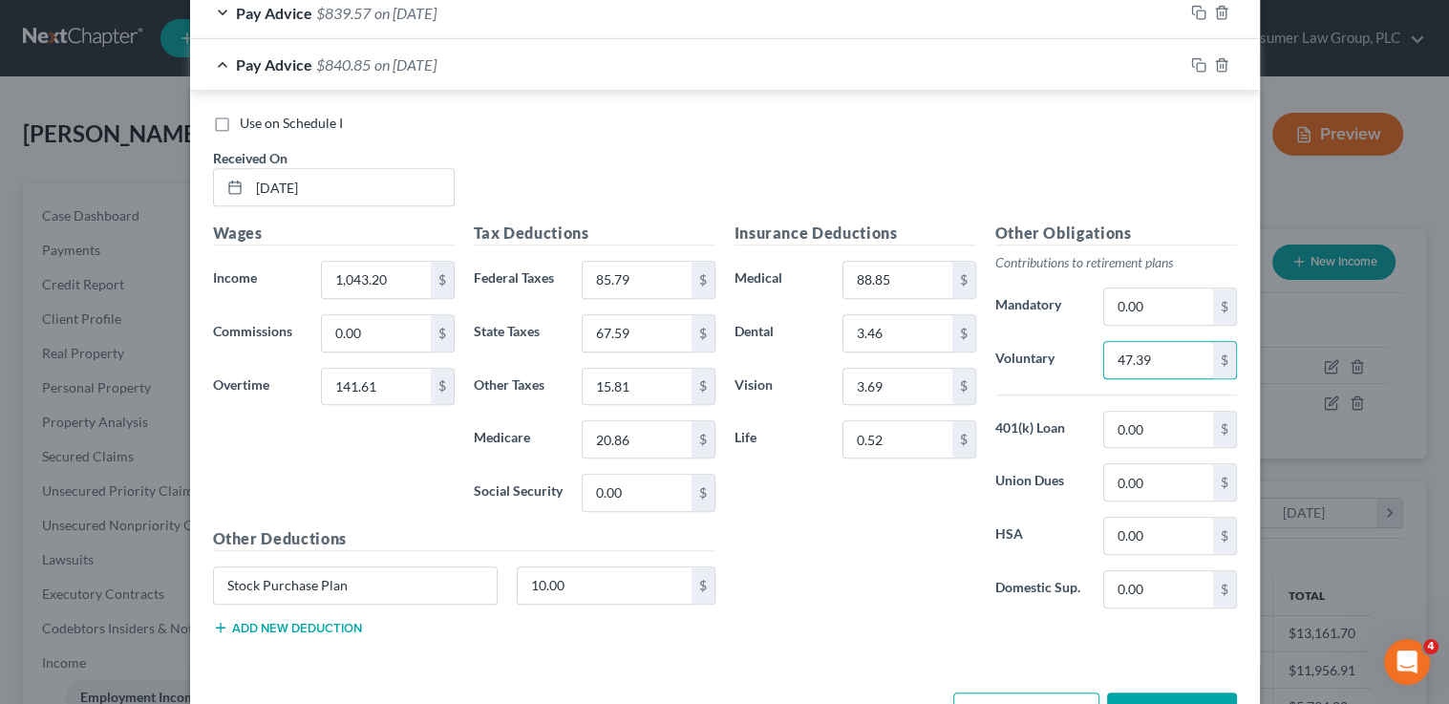
scroll to position [1024, 0]
type input "47.39"
click at [614, 581] on input "10.00" at bounding box center [605, 584] width 174 height 36
type input "0"
type input "10.00"
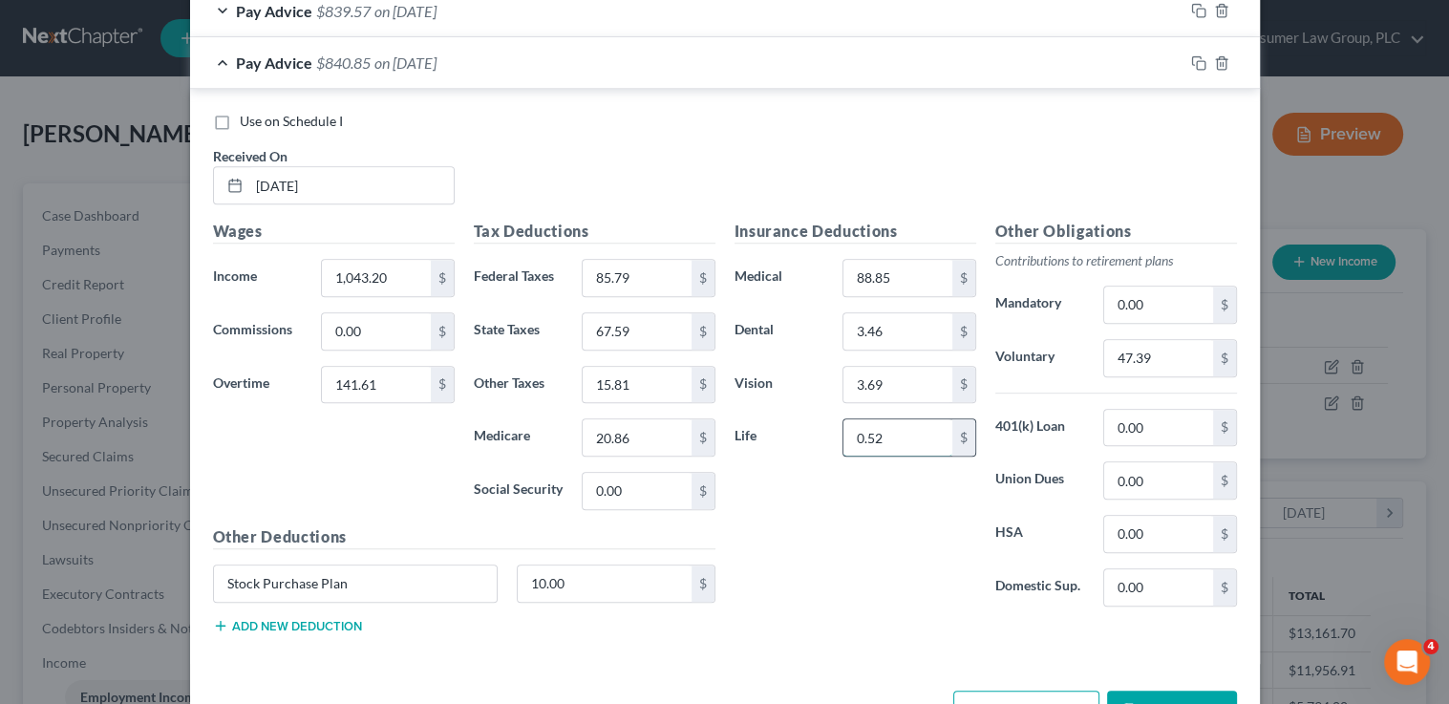
drag, startPoint x: 915, startPoint y: 440, endPoint x: 890, endPoint y: 432, distance: 26.3
click at [890, 432] on input "0.52" at bounding box center [897, 437] width 108 height 36
type input "0.36"
click at [1196, 58] on icon "button" at bounding box center [1198, 62] width 15 height 15
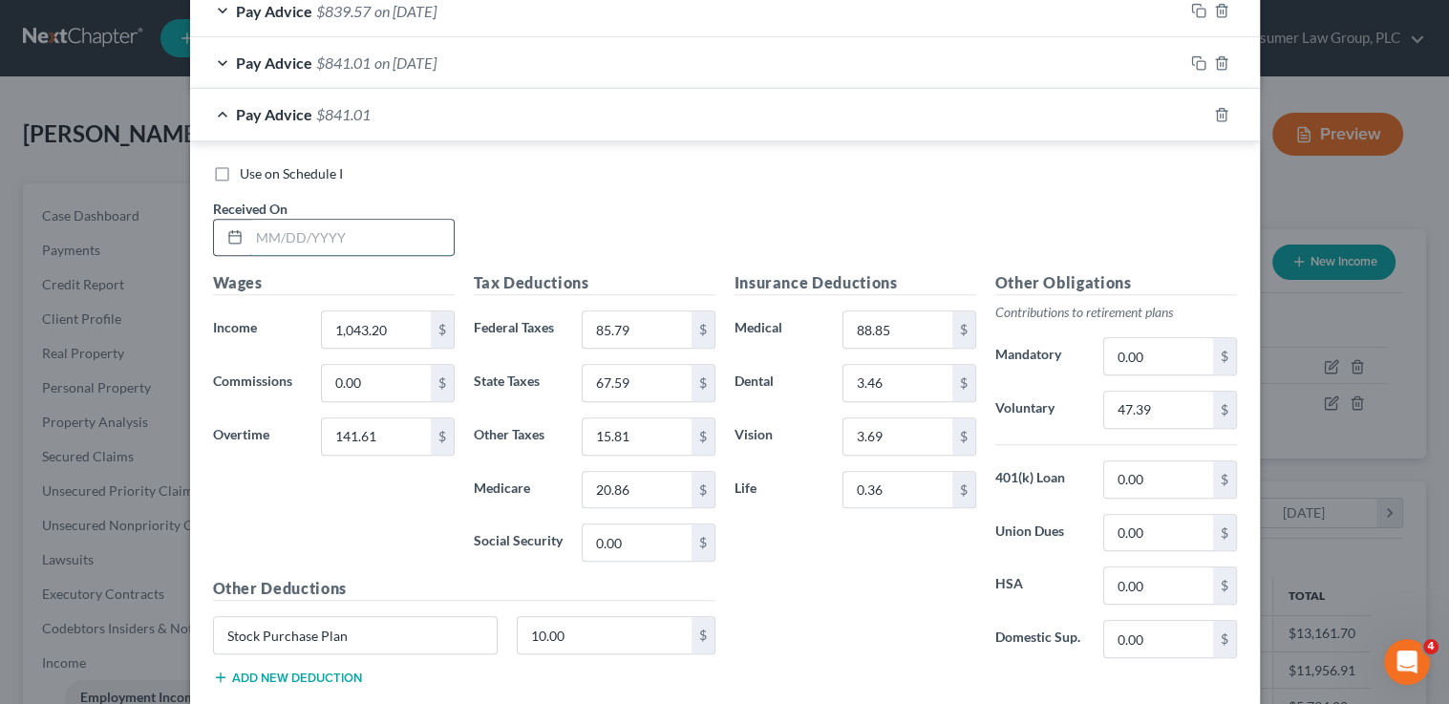
click at [379, 220] on input "text" at bounding box center [351, 238] width 204 height 36
click at [377, 229] on input "text" at bounding box center [351, 238] width 204 height 36
type input "5/9/25"
type input "942.79"
type input "0"
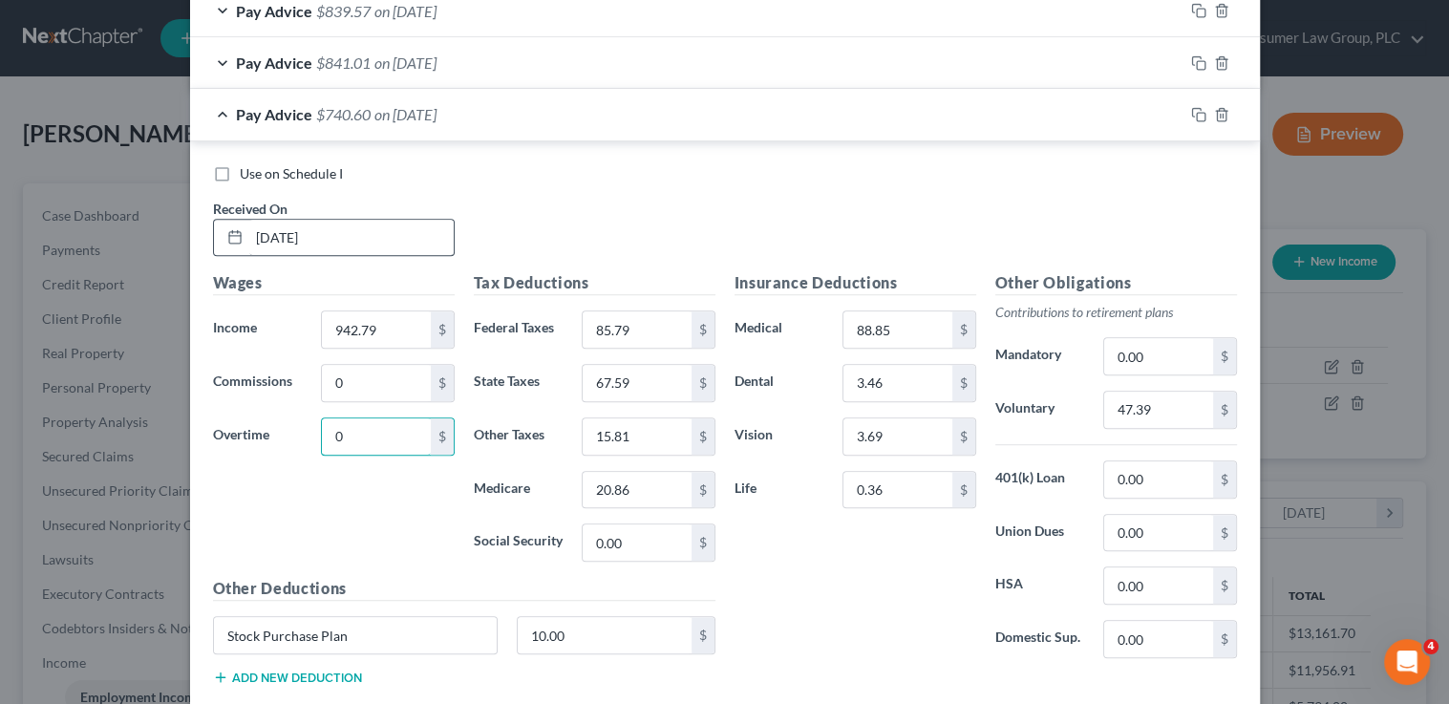
type input "0"
type input "57.91"
type input "52.61"
type input "12.31"
type input "16.22"
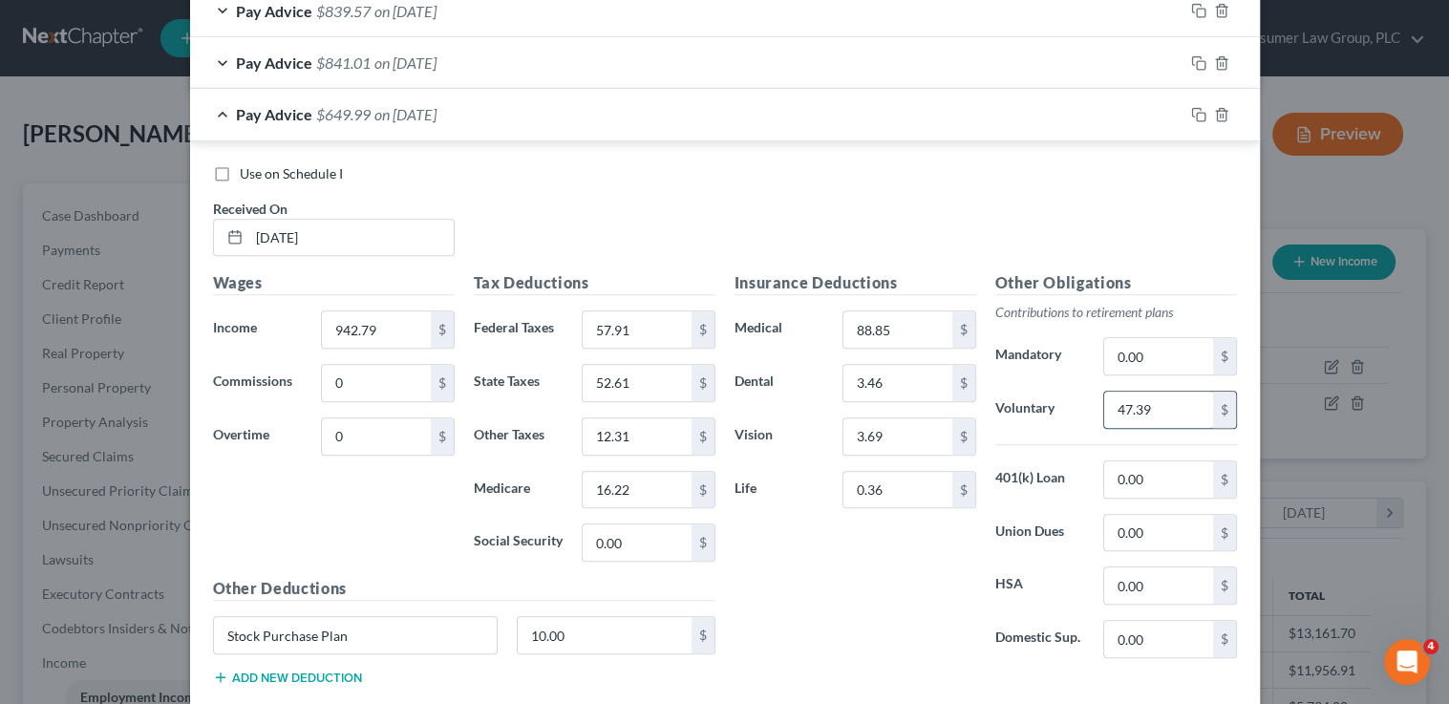
click at [1142, 407] on input "47.39" at bounding box center [1158, 410] width 108 height 36
type input "37.71"
drag, startPoint x: 1168, startPoint y: 187, endPoint x: 1194, endPoint y: 132, distance: 61.1
click at [1170, 181] on div "Use on Schedule I Received On * 5/9/25" at bounding box center [724, 218] width 1043 height 108
click at [1192, 113] on icon "button" at bounding box center [1198, 114] width 15 height 15
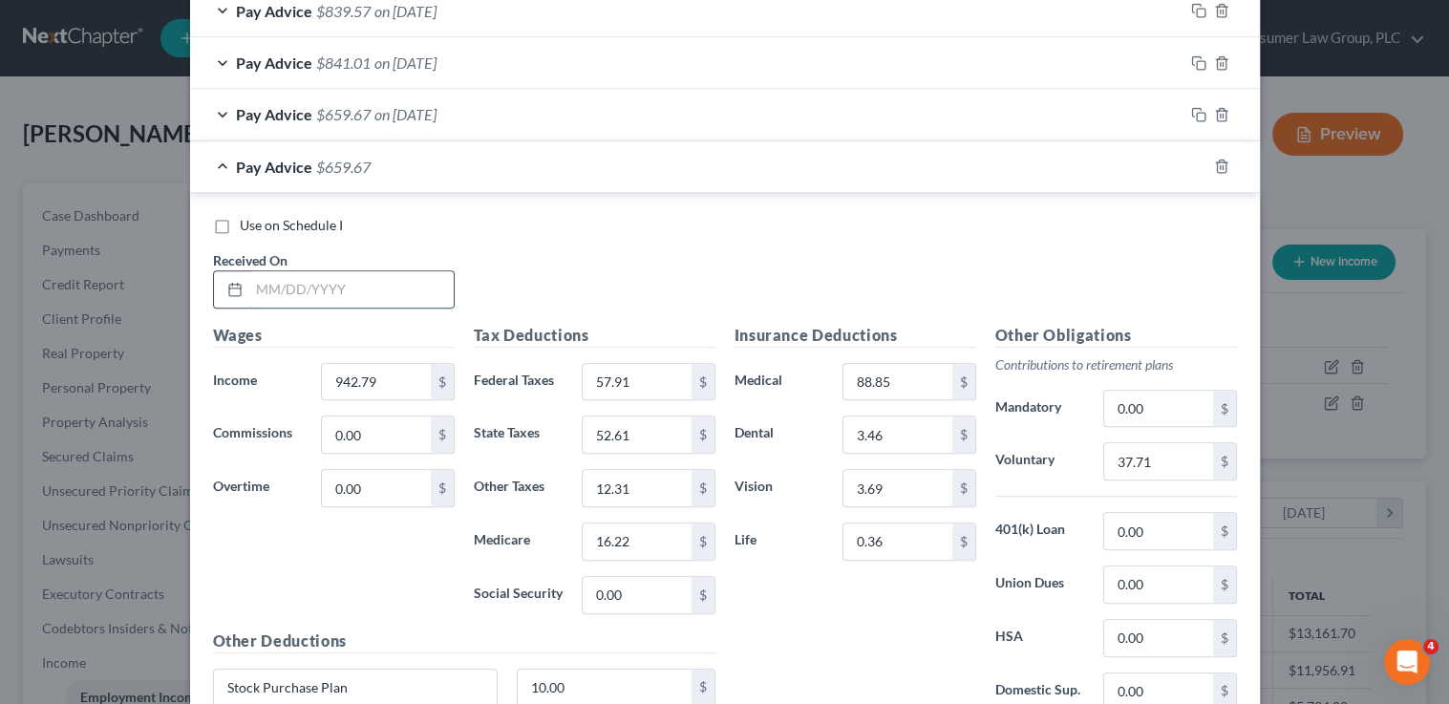
click at [279, 282] on input "text" at bounding box center [351, 289] width 204 height 36
type input "5/16/25"
type input "1,008.51"
type input "65.48"
type input "56.67"
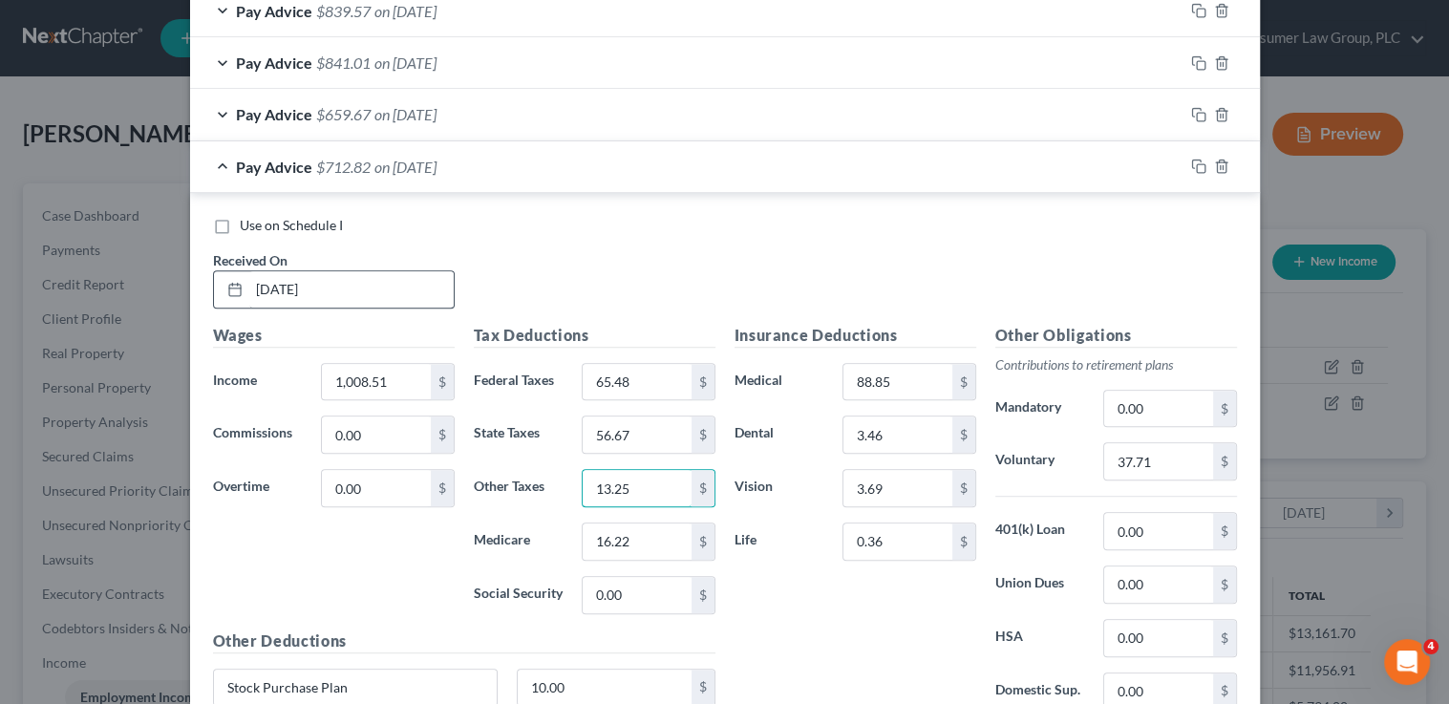
type input "13.25"
type input "17.47"
click at [1105, 445] on input "37.71" at bounding box center [1158, 461] width 108 height 36
type input "40.34"
click at [1197, 163] on icon "button" at bounding box center [1198, 166] width 15 height 15
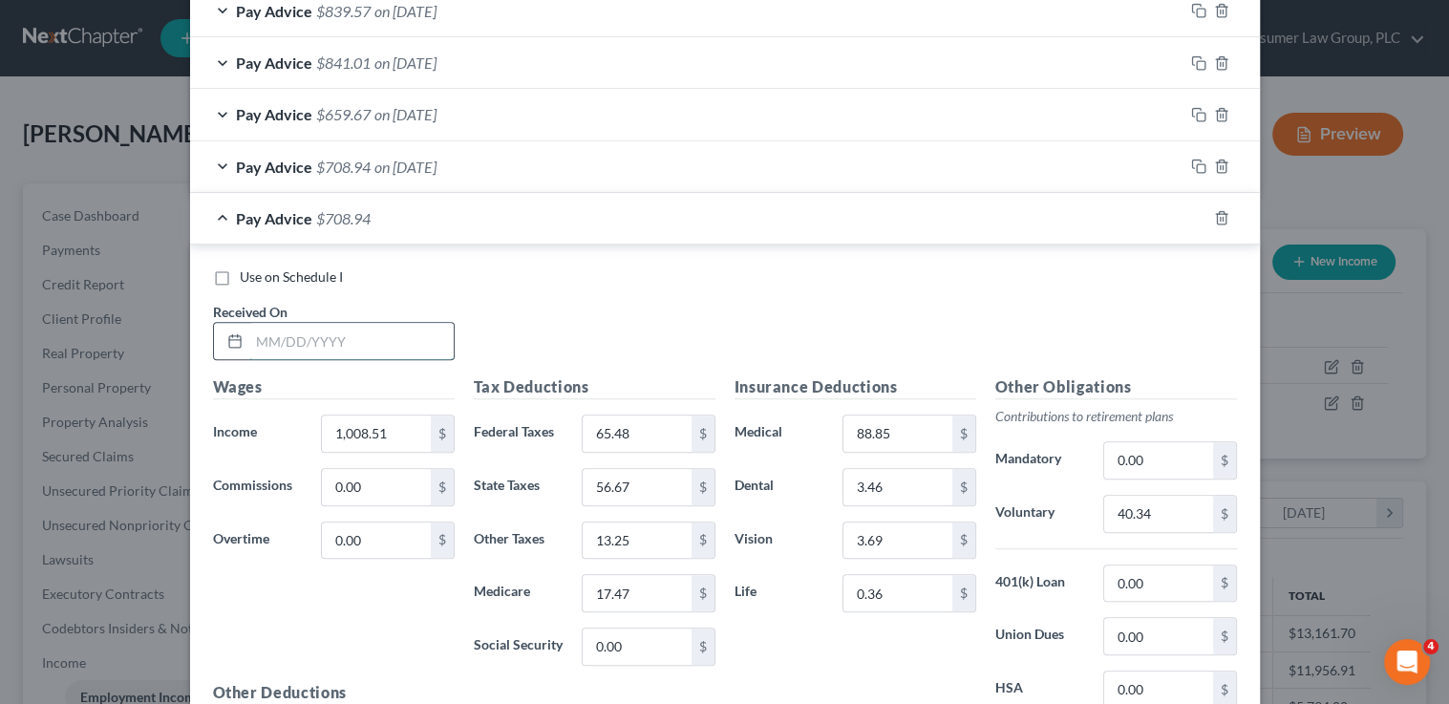
click at [380, 329] on input "text" at bounding box center [351, 341] width 204 height 36
type input "5/23/25"
type input "964.96"
type input "60.46"
type input "53.97"
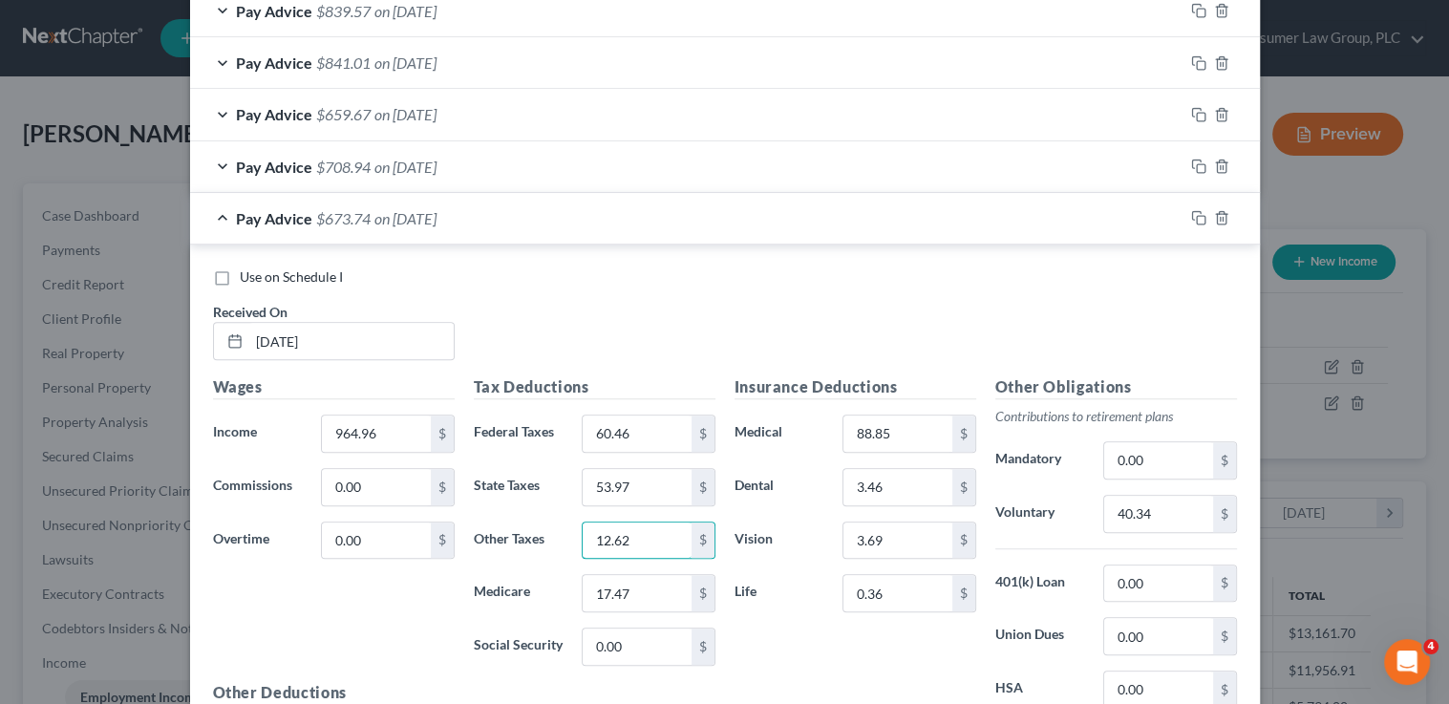
type input "12.62"
type input "16.64"
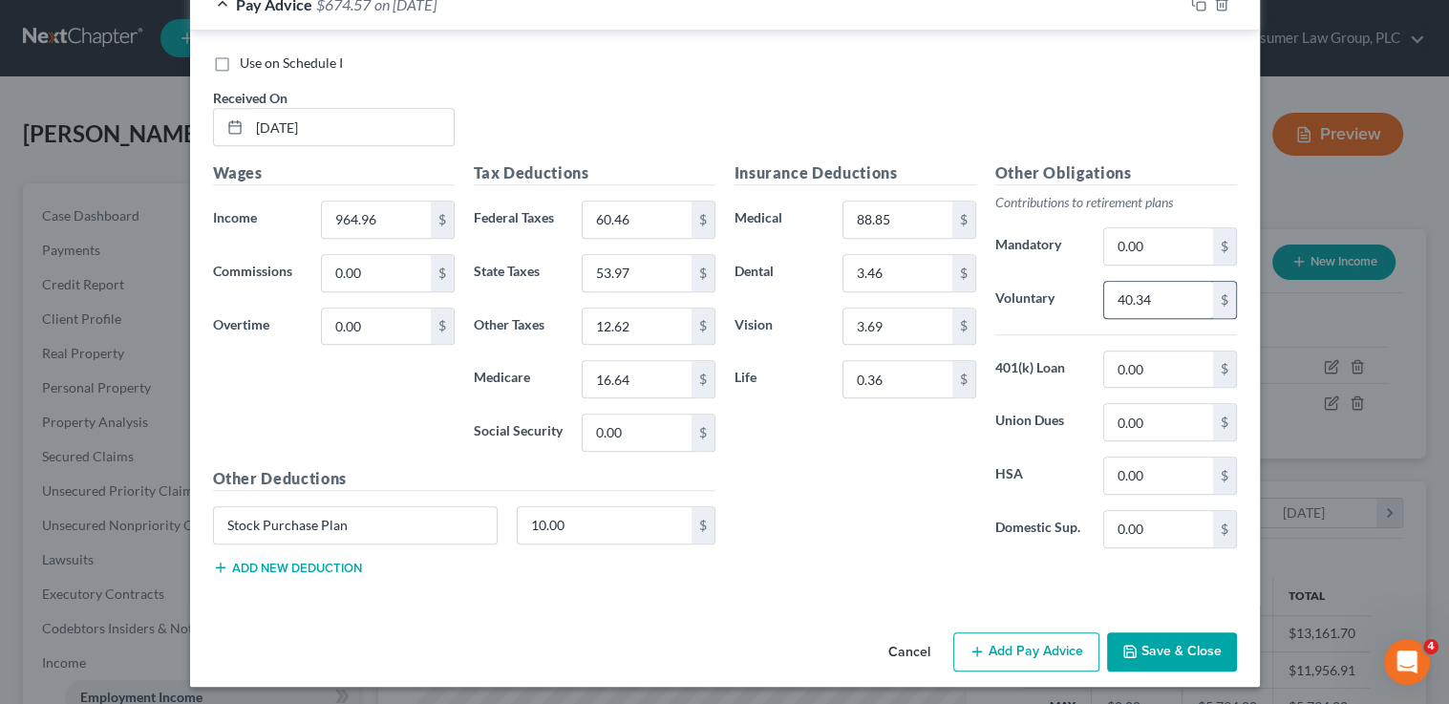
click at [1138, 300] on input "40.34" at bounding box center [1158, 300] width 108 height 36
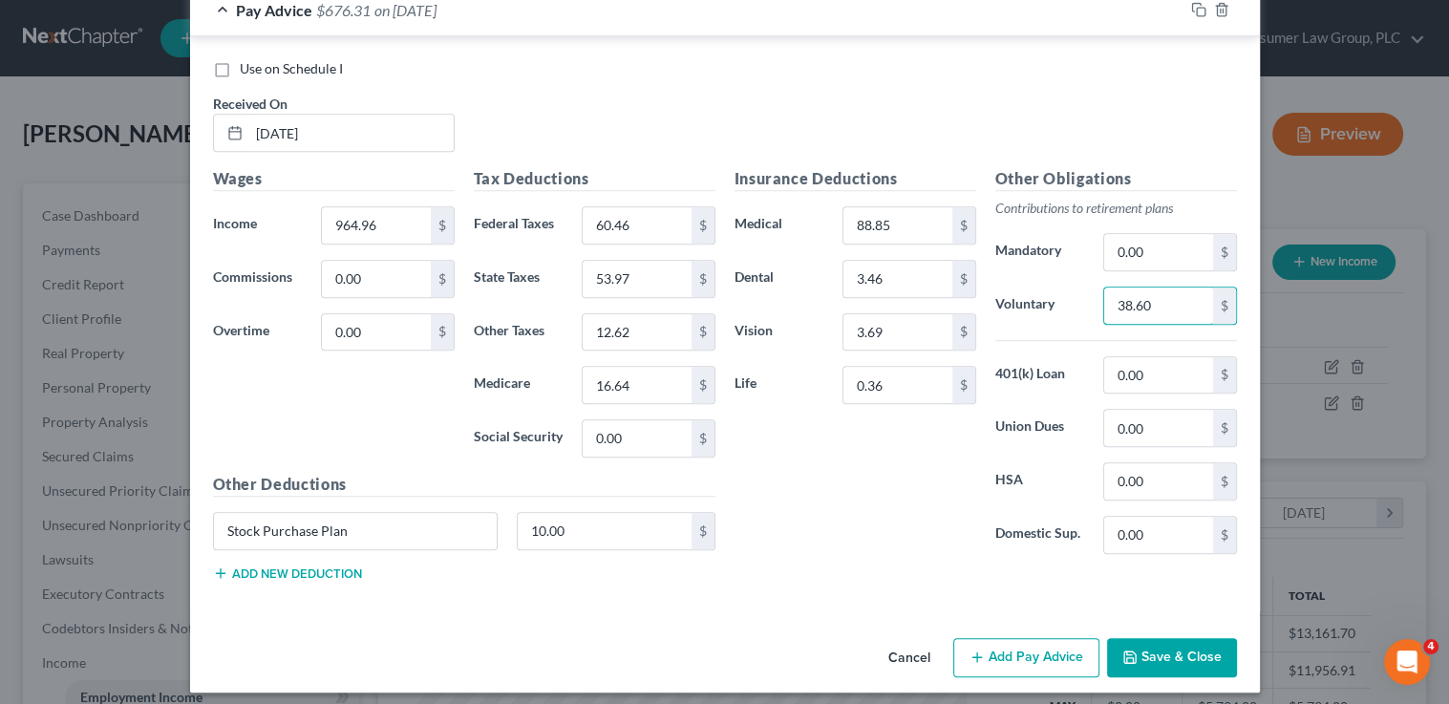
scroll to position [1224, 0]
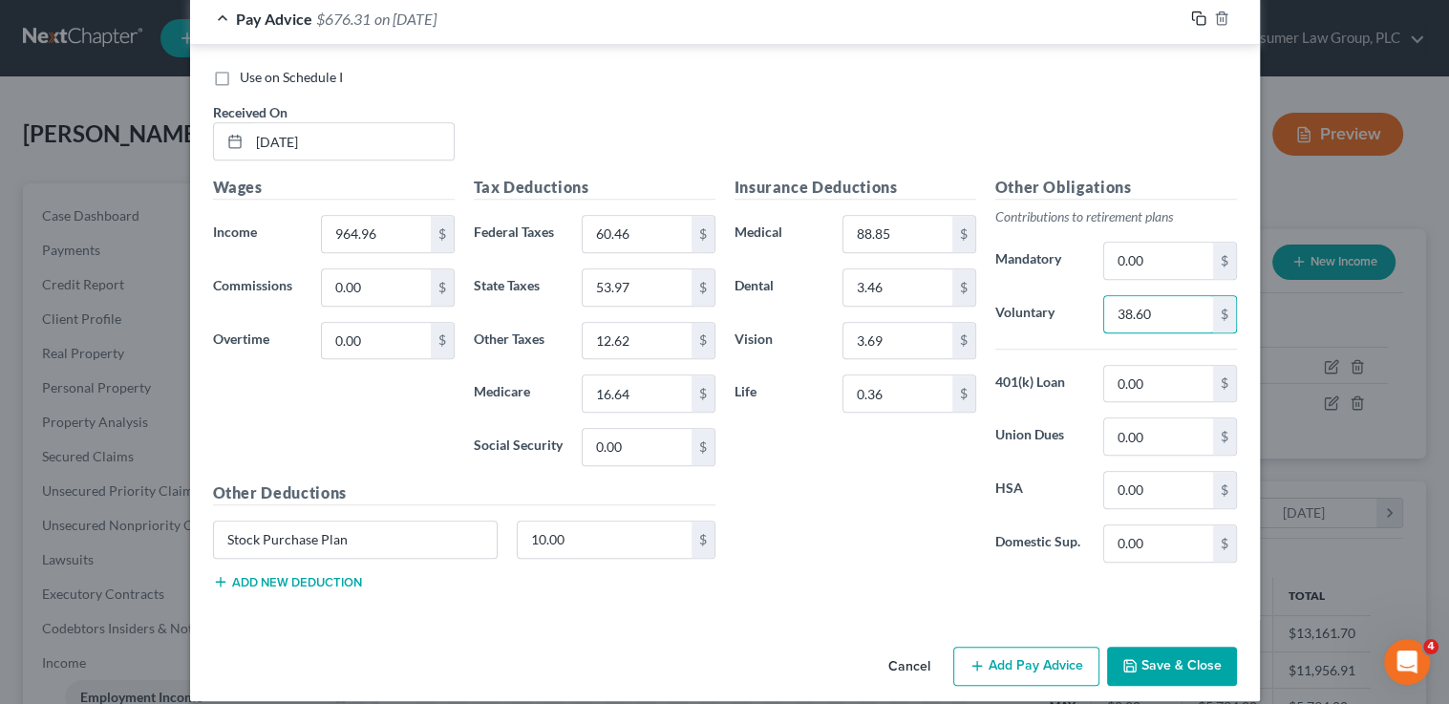
type input "38.60"
click at [1192, 15] on icon "button" at bounding box center [1198, 18] width 15 height 15
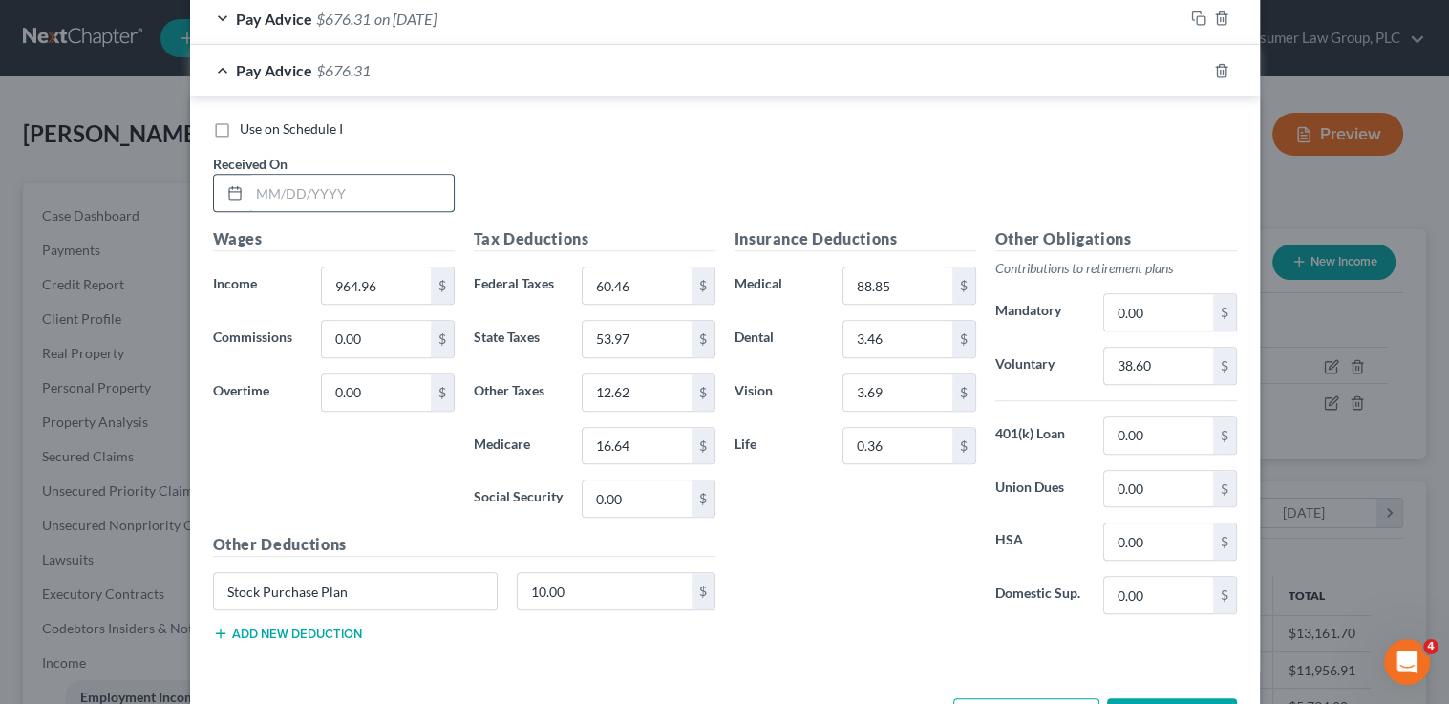
click at [355, 200] on input "text" at bounding box center [351, 193] width 204 height 36
type input "5/30/25"
type input "1,032.77"
type input "68.27"
type input "58.17"
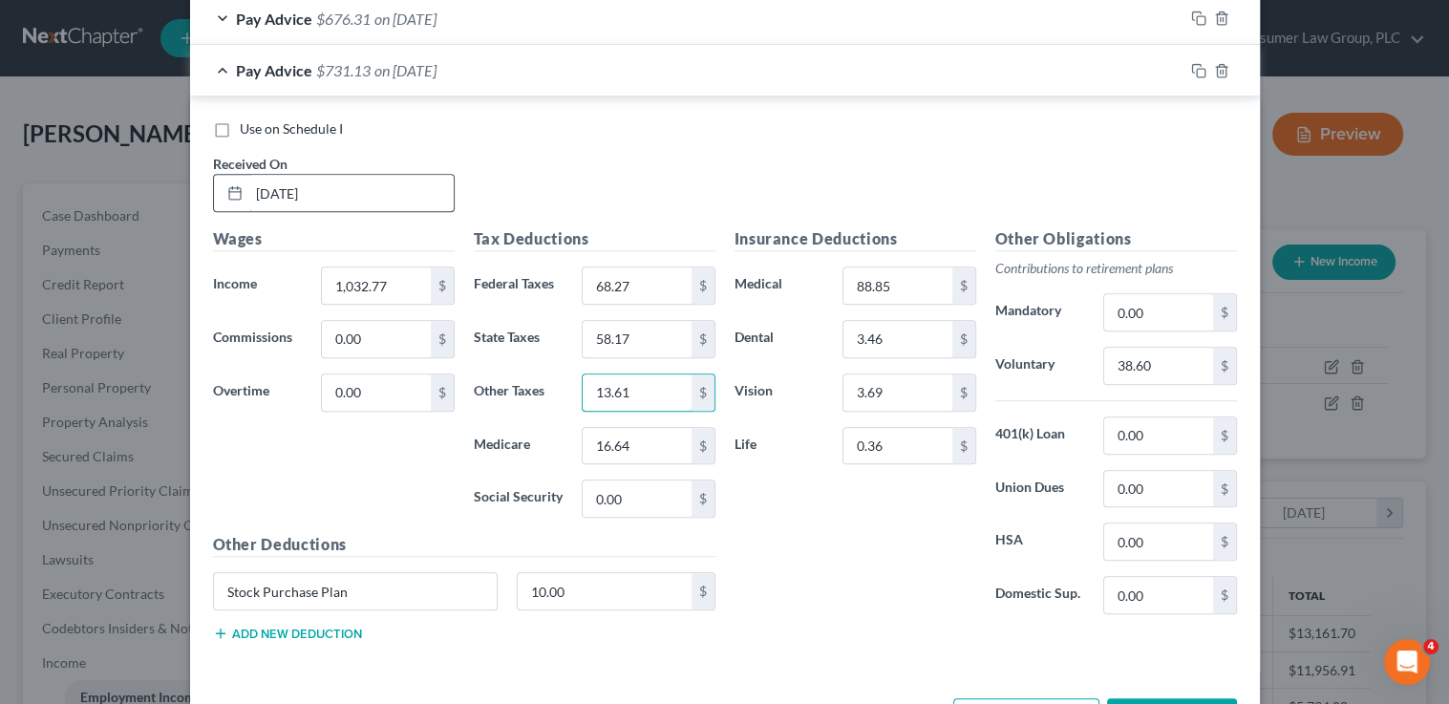
type input "13.61"
type input "17.94"
click at [1146, 363] on input "38.60" at bounding box center [1158, 366] width 108 height 36
type input "41.31"
click at [1194, 71] on icon "button" at bounding box center [1198, 70] width 15 height 15
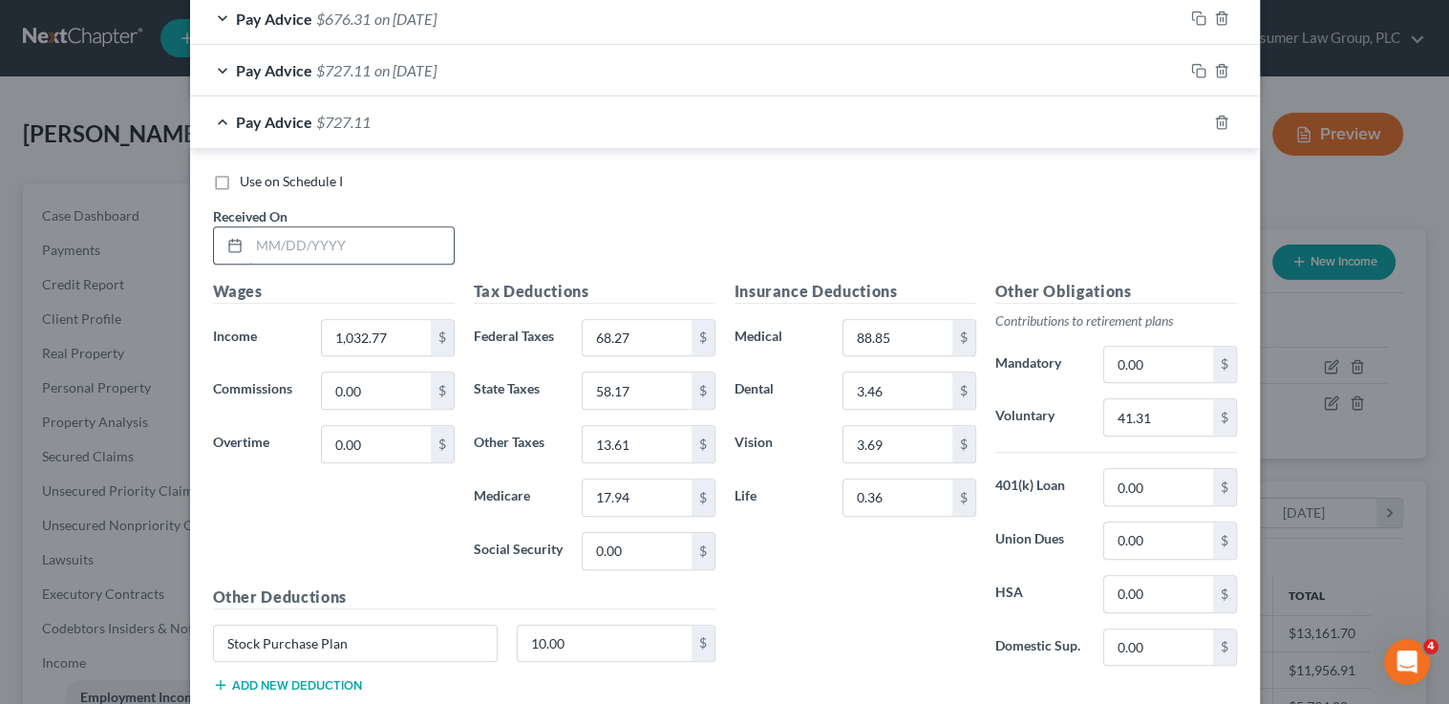
click at [417, 255] on input "text" at bounding box center [351, 245] width 204 height 36
type input "6/6/25"
type input "1,021.03"
type input "208.64"
type input "90.95"
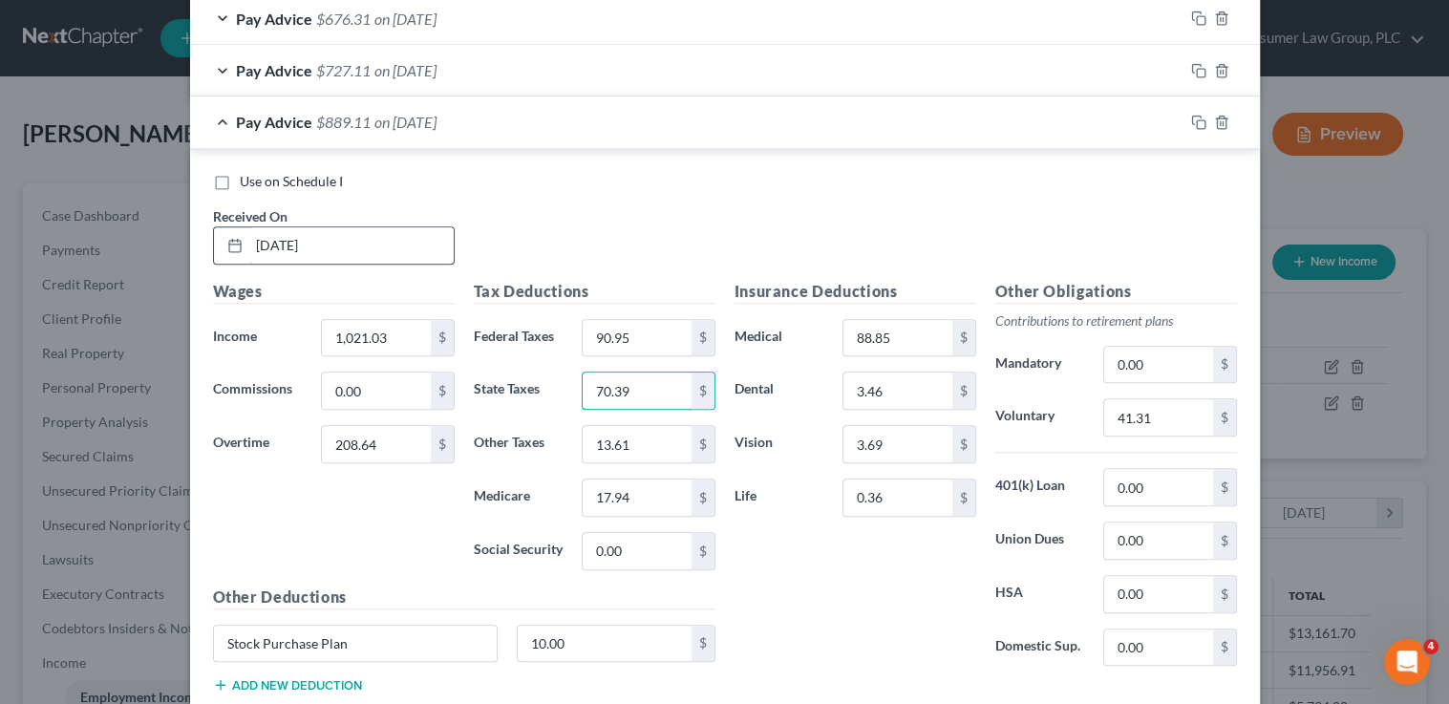
type input "70.39"
type input "16.46"
type input "1"
type input "21.72"
click at [1124, 406] on input "41.31" at bounding box center [1158, 417] width 108 height 36
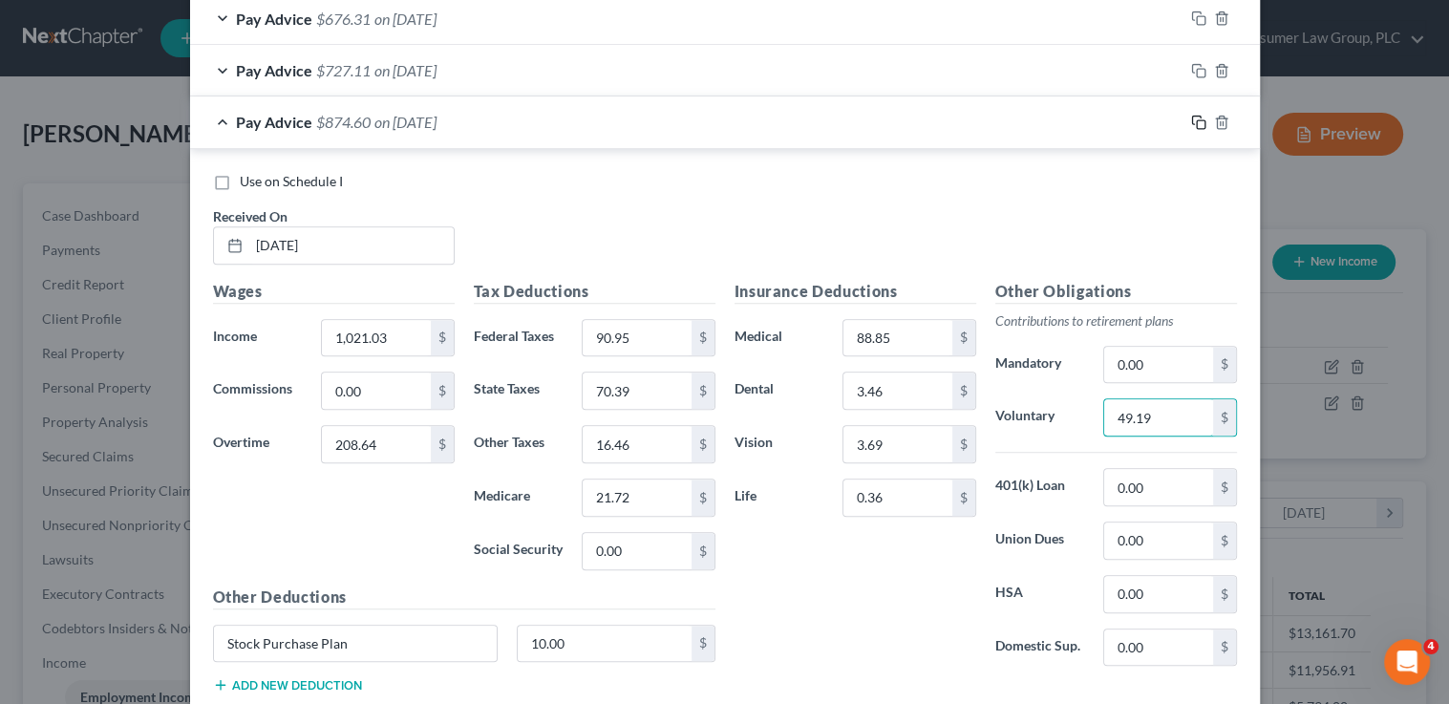
type input "49.19"
click at [1195, 123] on icon "button" at bounding box center [1198, 122] width 15 height 15
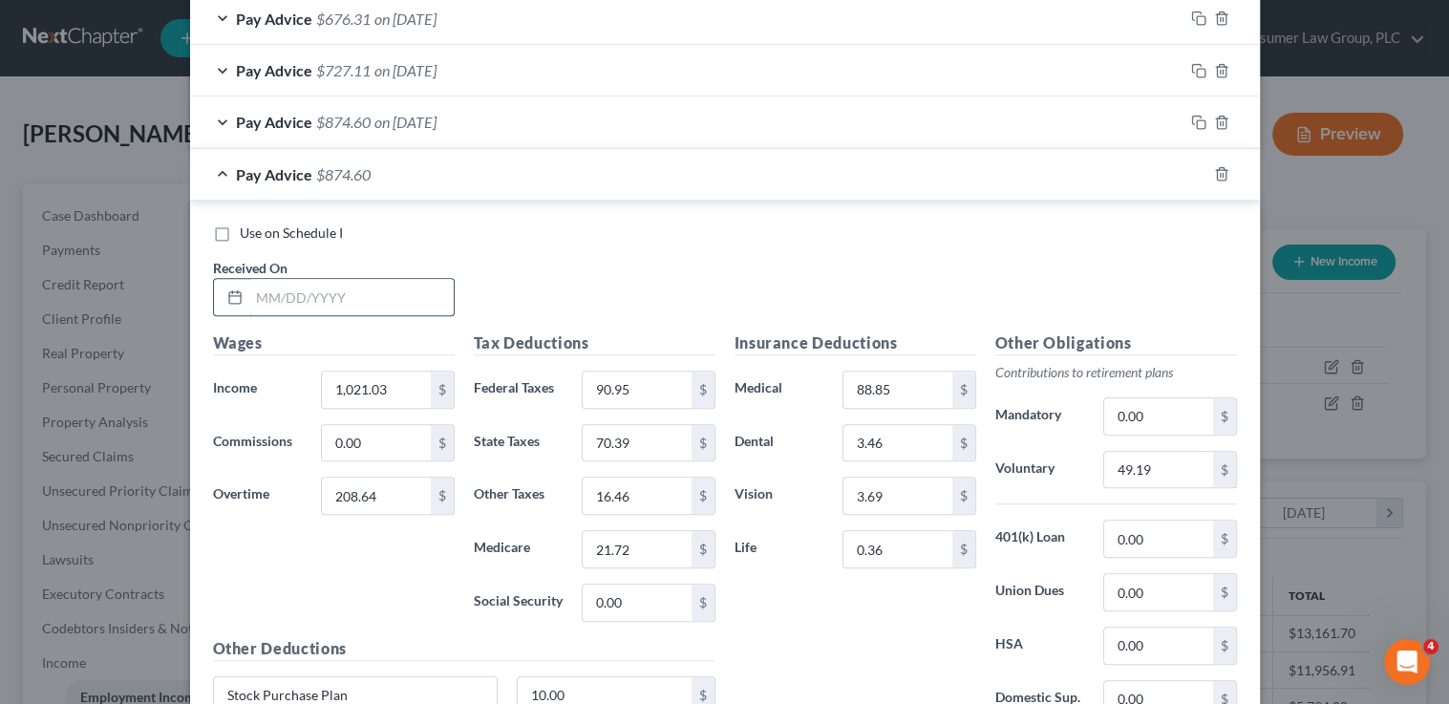
click at [353, 281] on input "text" at bounding box center [351, 297] width 204 height 36
type input "6/13/25"
type input "821"
type input "0"
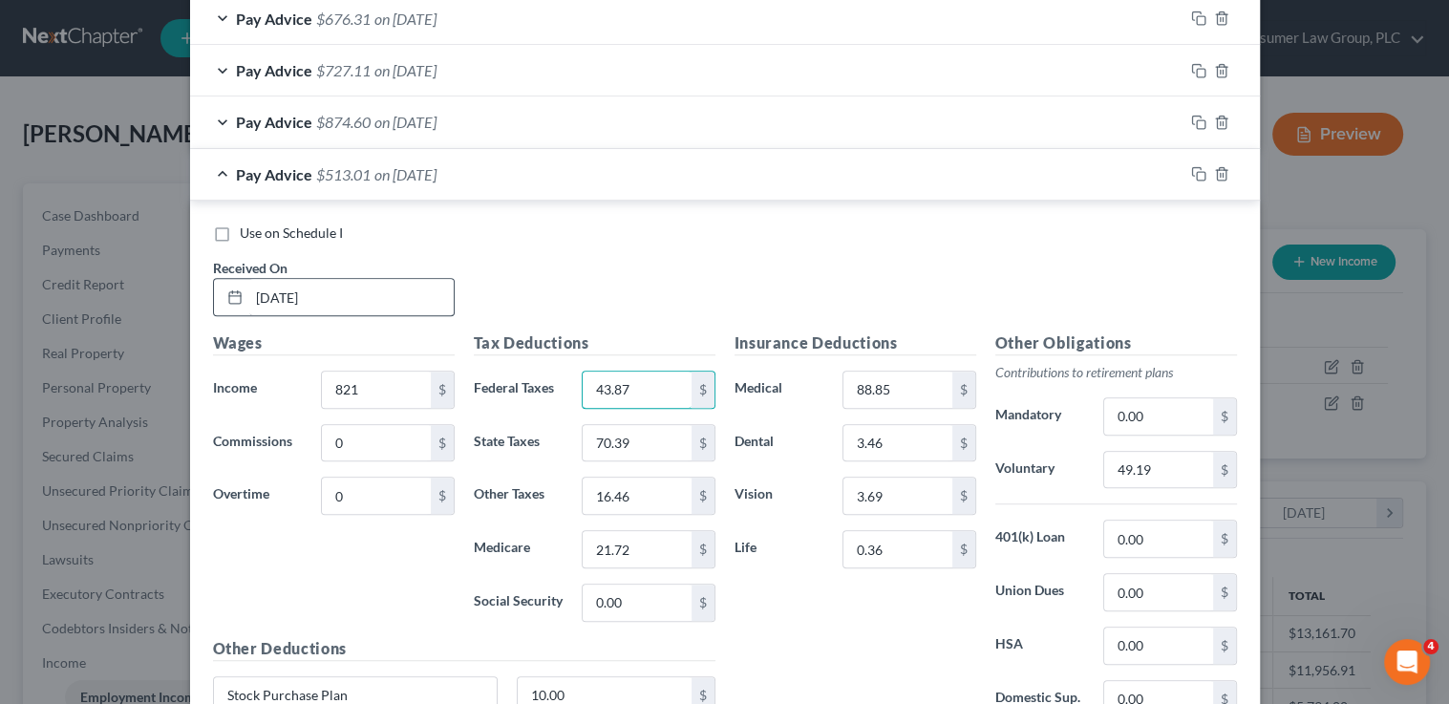
type input "43.87"
type input "45.04"
type input "10.53"
type input "13.87"
click at [1123, 462] on input "49.19" at bounding box center [1158, 470] width 108 height 36
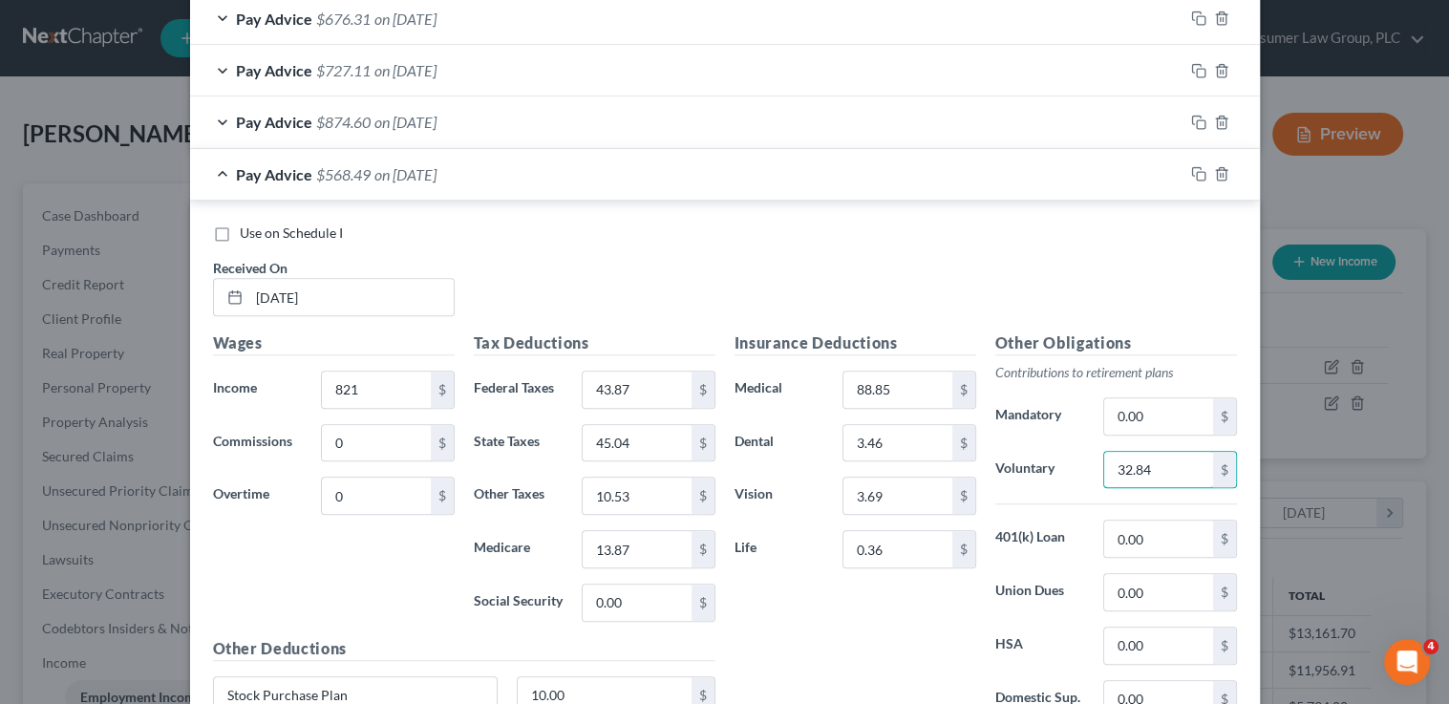
type input "32.84"
drag, startPoint x: 797, startPoint y: 257, endPoint x: 846, endPoint y: 241, distance: 52.3
click at [798, 255] on div "Use on Schedule I Received On * 6/13/25" at bounding box center [724, 278] width 1043 height 108
click at [1191, 168] on icon "button" at bounding box center [1198, 173] width 15 height 15
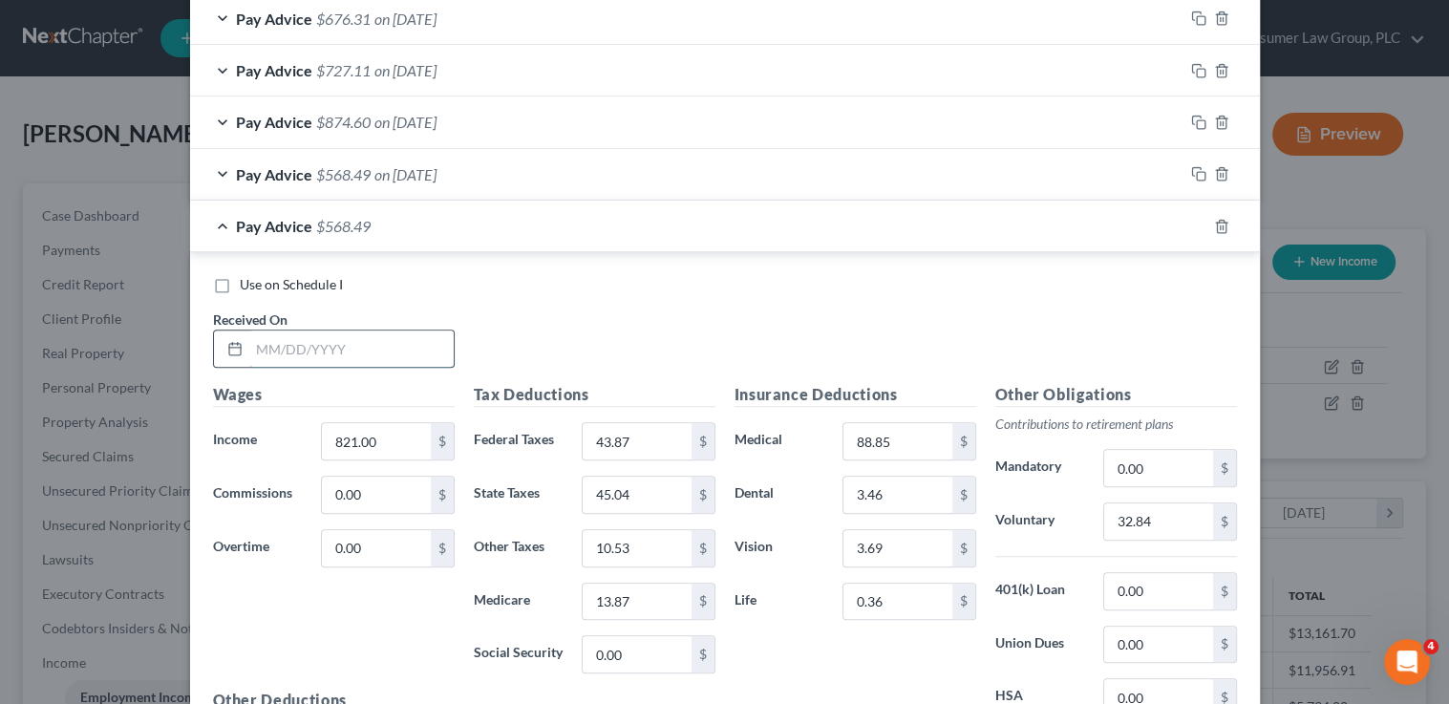
click at [325, 342] on input "text" at bounding box center [351, 349] width 204 height 36
type input "6/20/25"
type input "998.34"
type input "0"
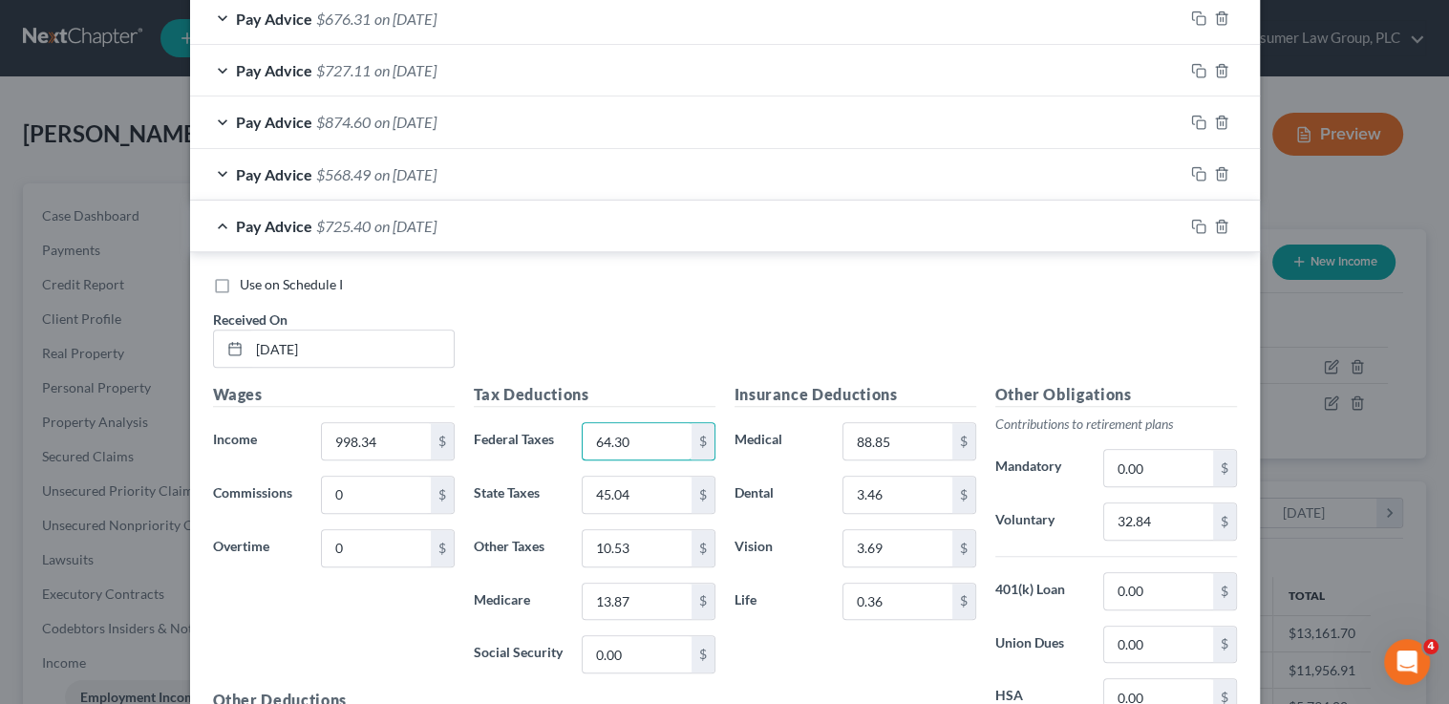
type input "64.30"
type input "56.04"
type input "13.11"
type input "17.28"
drag, startPoint x: 1136, startPoint y: 519, endPoint x: 1136, endPoint y: 507, distance: 11.5
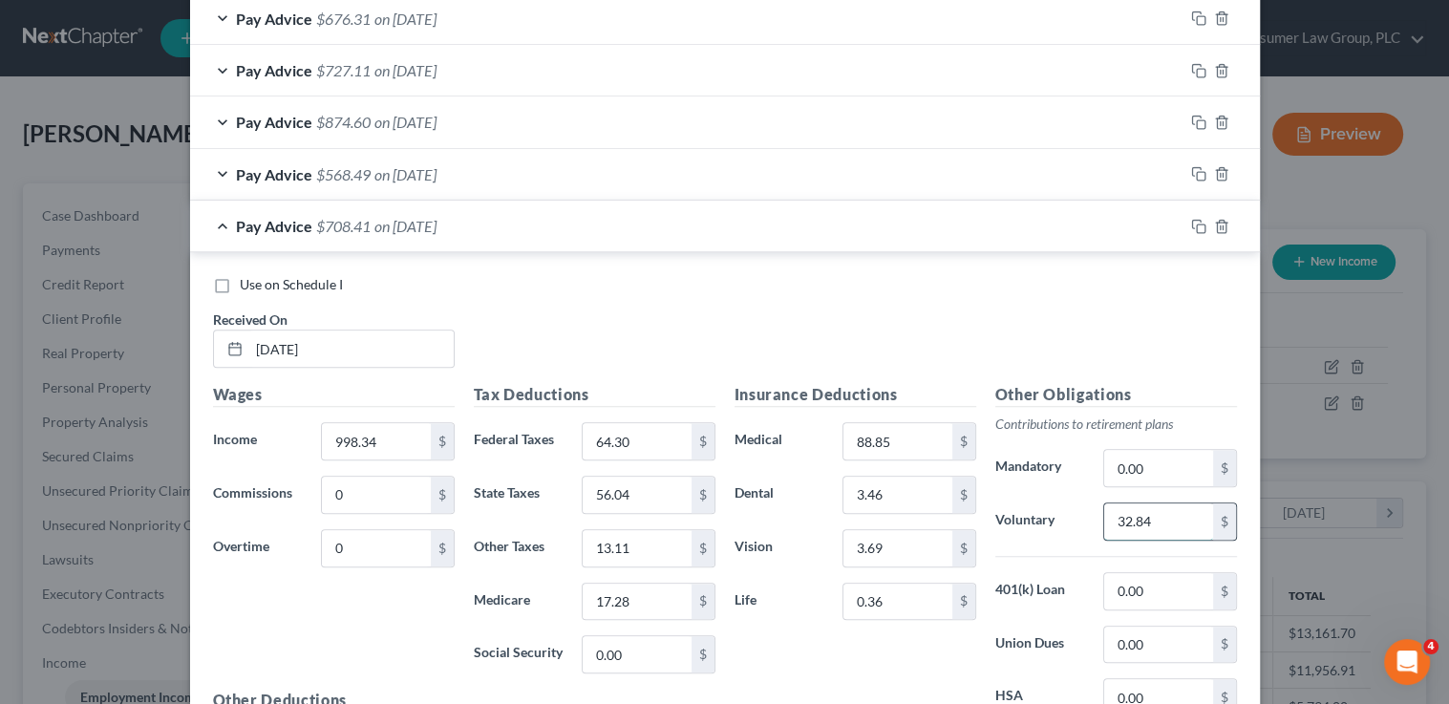
click at [1136, 519] on input "32.84" at bounding box center [1158, 521] width 108 height 36
type input "3"
type input "39.93"
drag, startPoint x: 1002, startPoint y: 321, endPoint x: 1150, endPoint y: 257, distance: 161.3
click at [1007, 318] on div "Use on Schedule I Received On * 6/20/25" at bounding box center [724, 329] width 1043 height 108
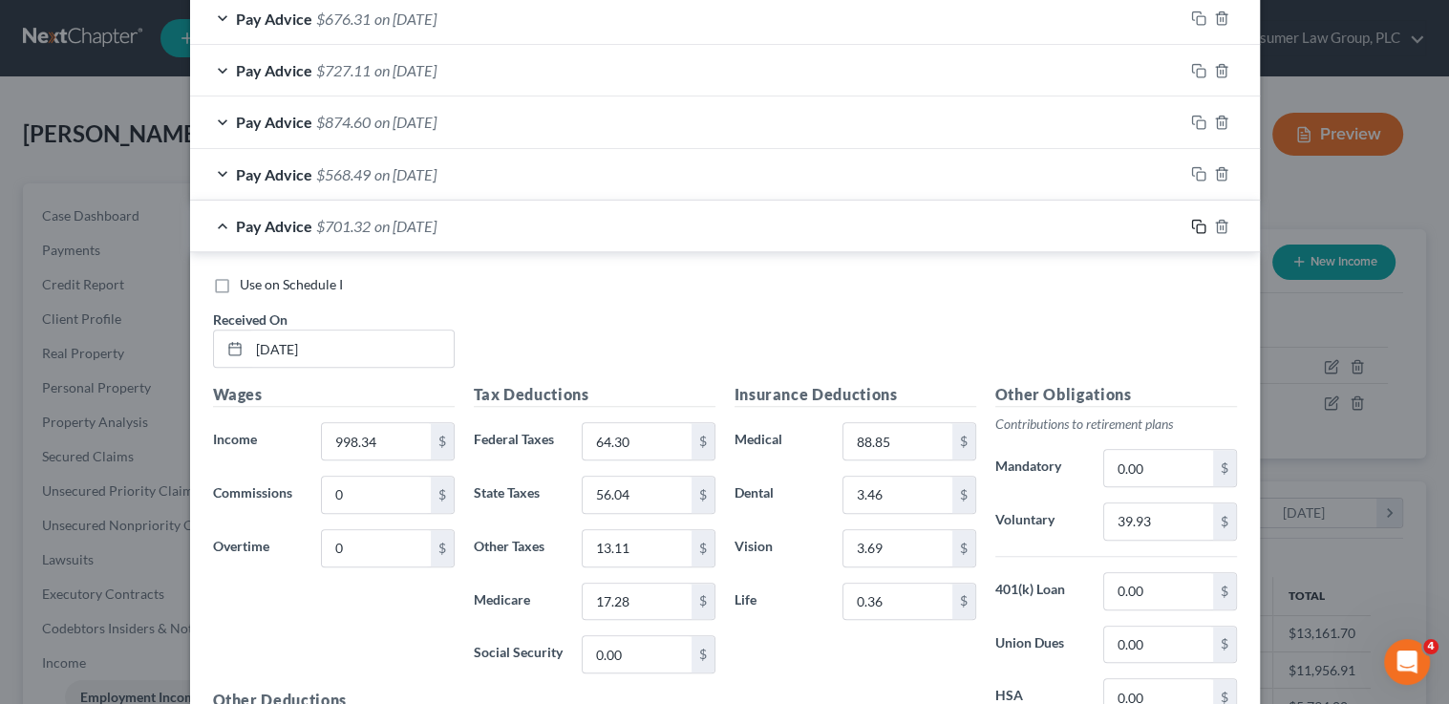
click at [1198, 224] on rect "button" at bounding box center [1201, 228] width 9 height 9
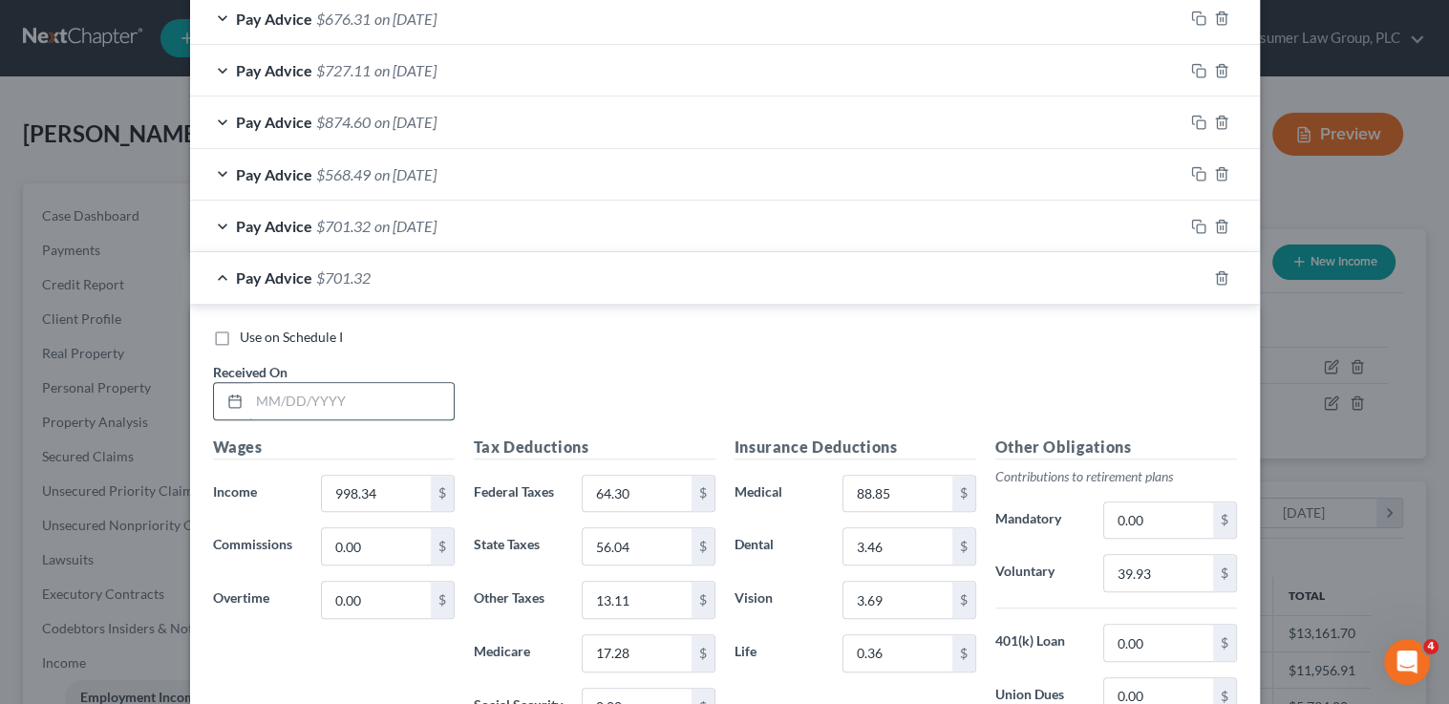
click at [331, 413] on input "text" at bounding box center [351, 401] width 204 height 36
click at [328, 395] on input "text" at bounding box center [351, 401] width 204 height 36
type input "6/27/25"
type input "982.69"
type input "62.50"
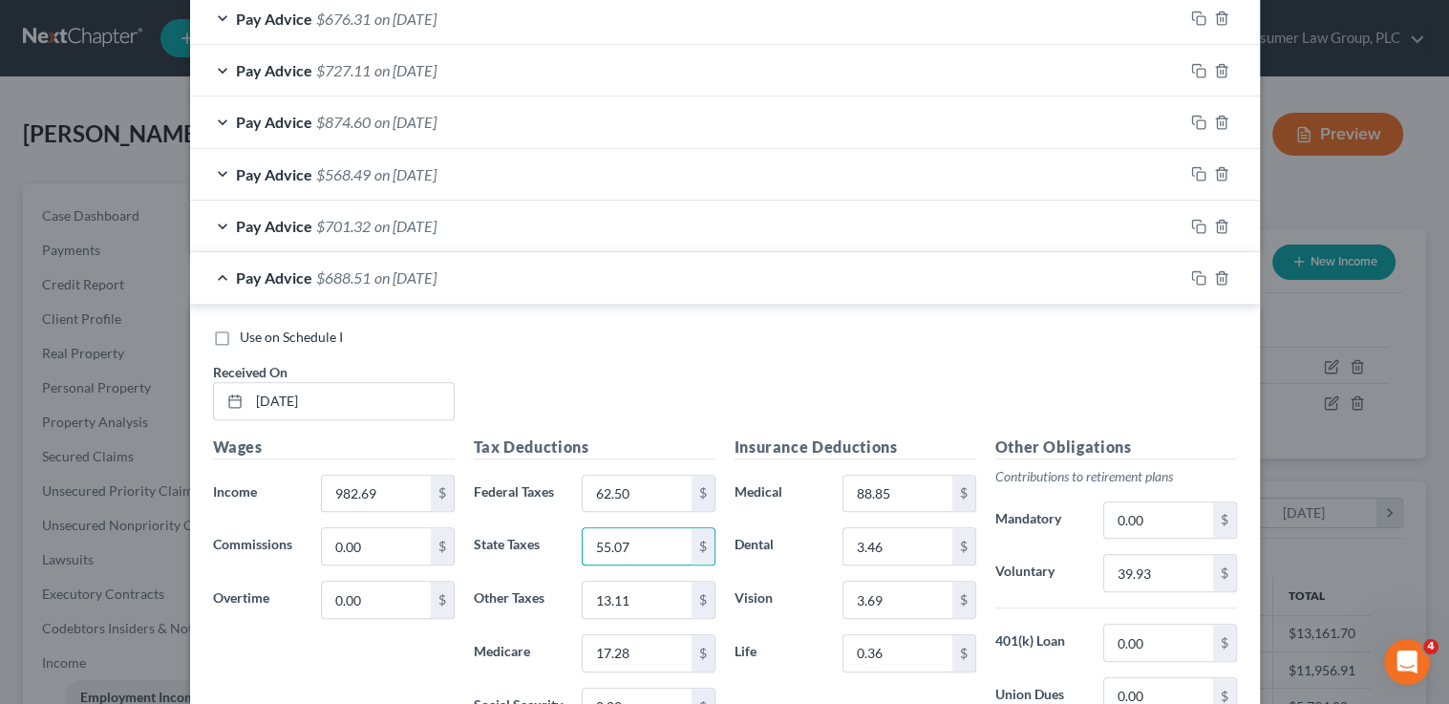
type input "55.07"
type input "12.88"
type input "16.98"
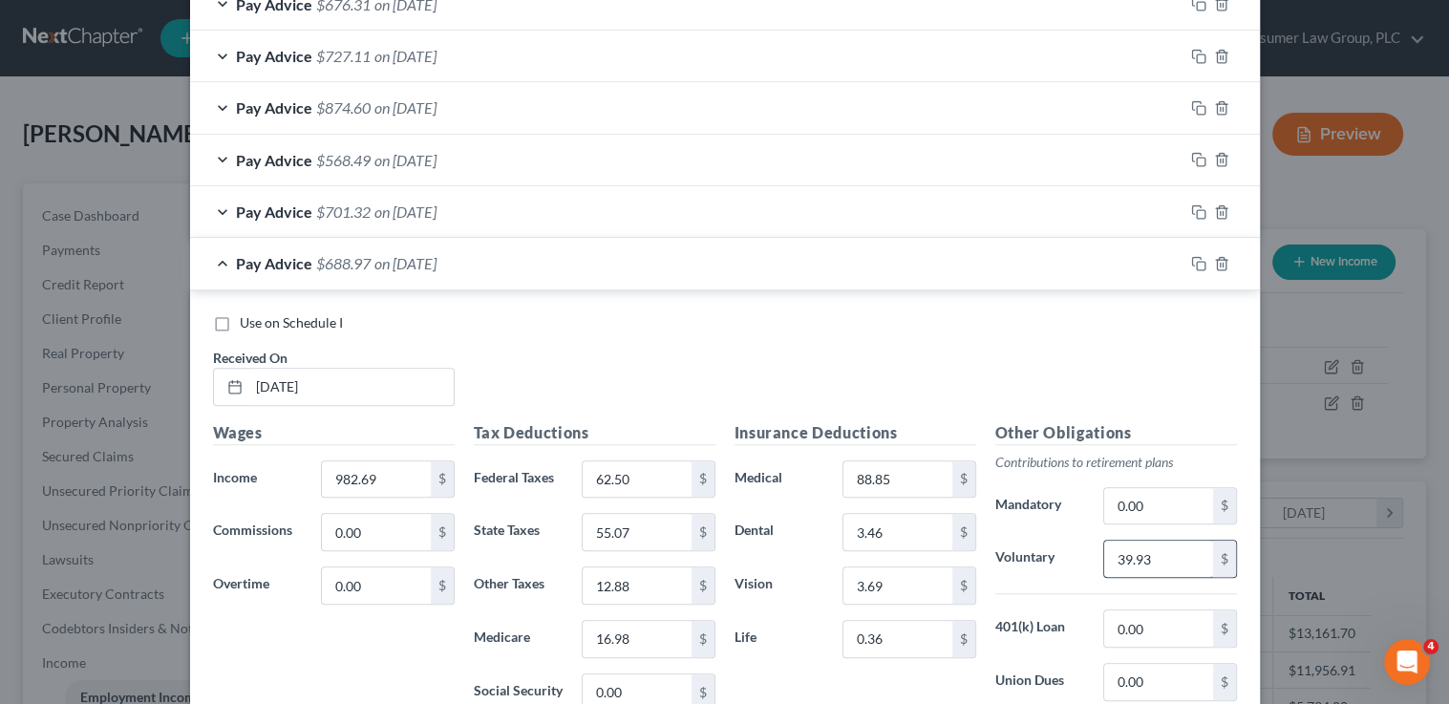
click at [1170, 558] on input "39.93" at bounding box center [1158, 559] width 108 height 36
type input "39.31"
click at [1197, 262] on rect "button" at bounding box center [1201, 266] width 9 height 9
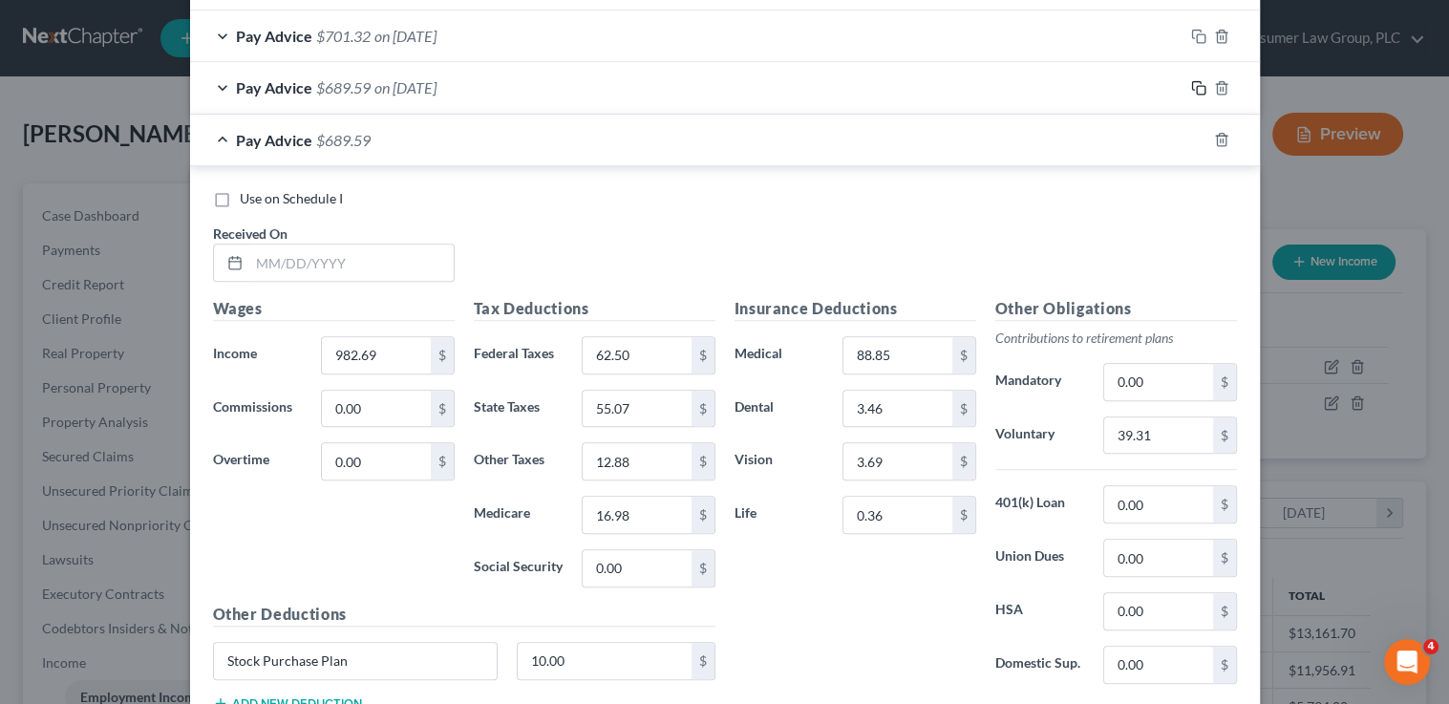
scroll to position [1457, 0]
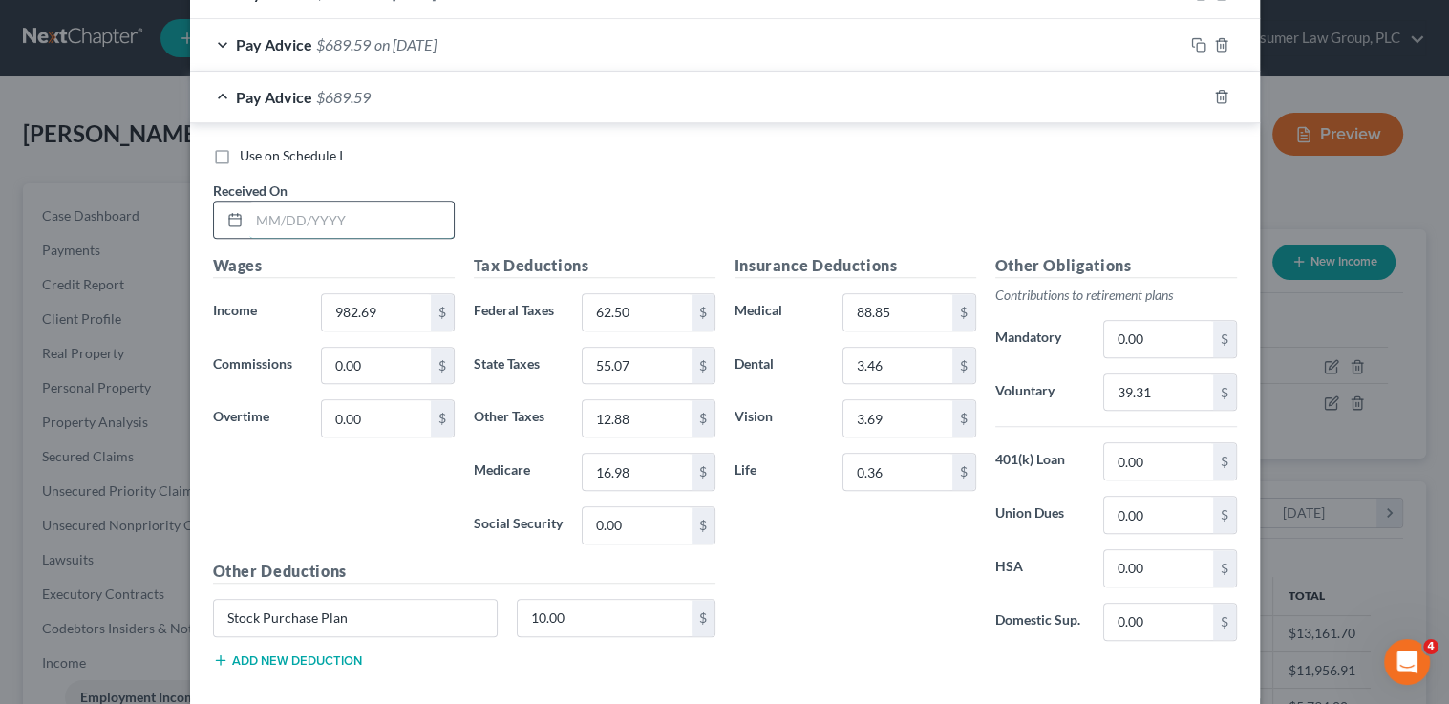
click at [351, 203] on input "text" at bounding box center [351, 220] width 204 height 36
type input "7/3/25"
type input "1,030.16"
type input "67.97"
type input "58.01"
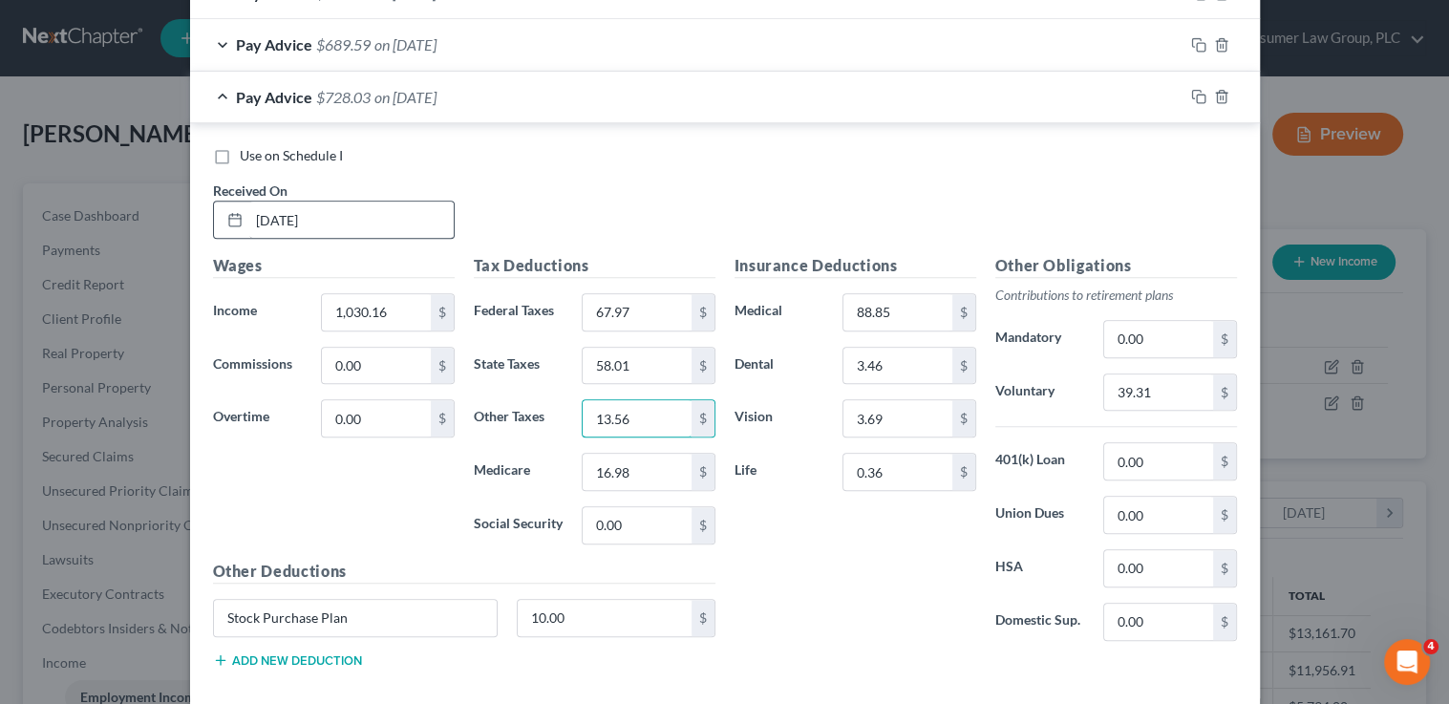
type input "13.56"
type input "17.89"
type input "41.21"
click at [1193, 96] on icon "button" at bounding box center [1198, 96] width 15 height 15
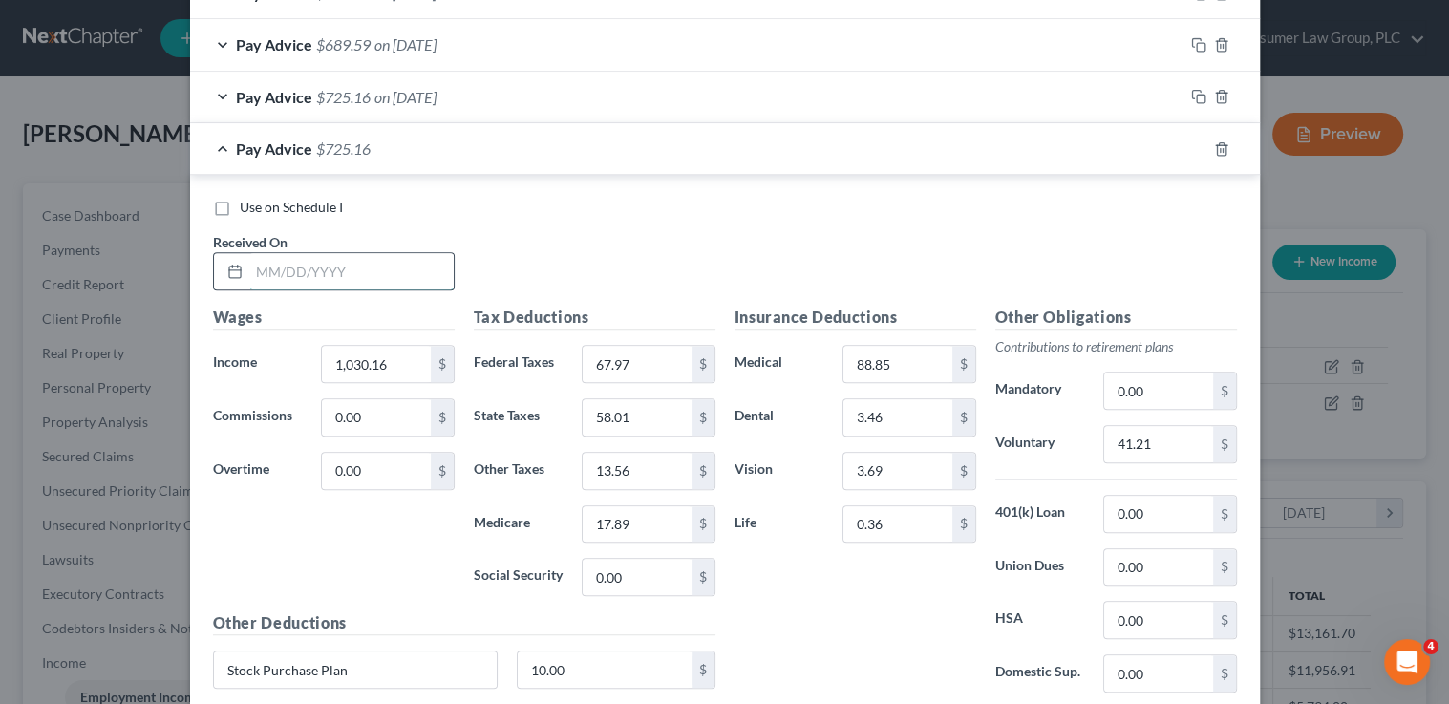
click at [374, 263] on input "text" at bounding box center [351, 271] width 204 height 36
type input "7/11/25"
type input "1,301.94"
type input "99.26"
type input "74.85"
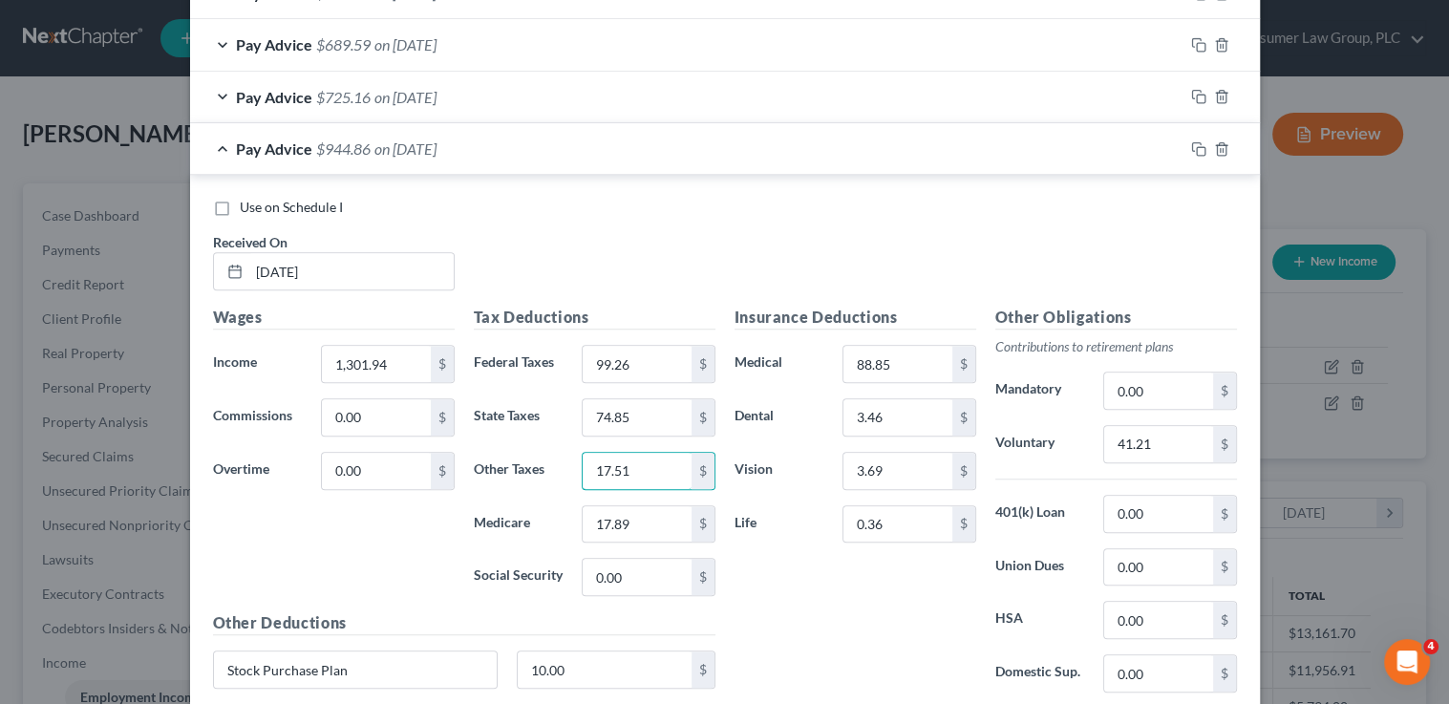
type input "17.51"
type input "23.10"
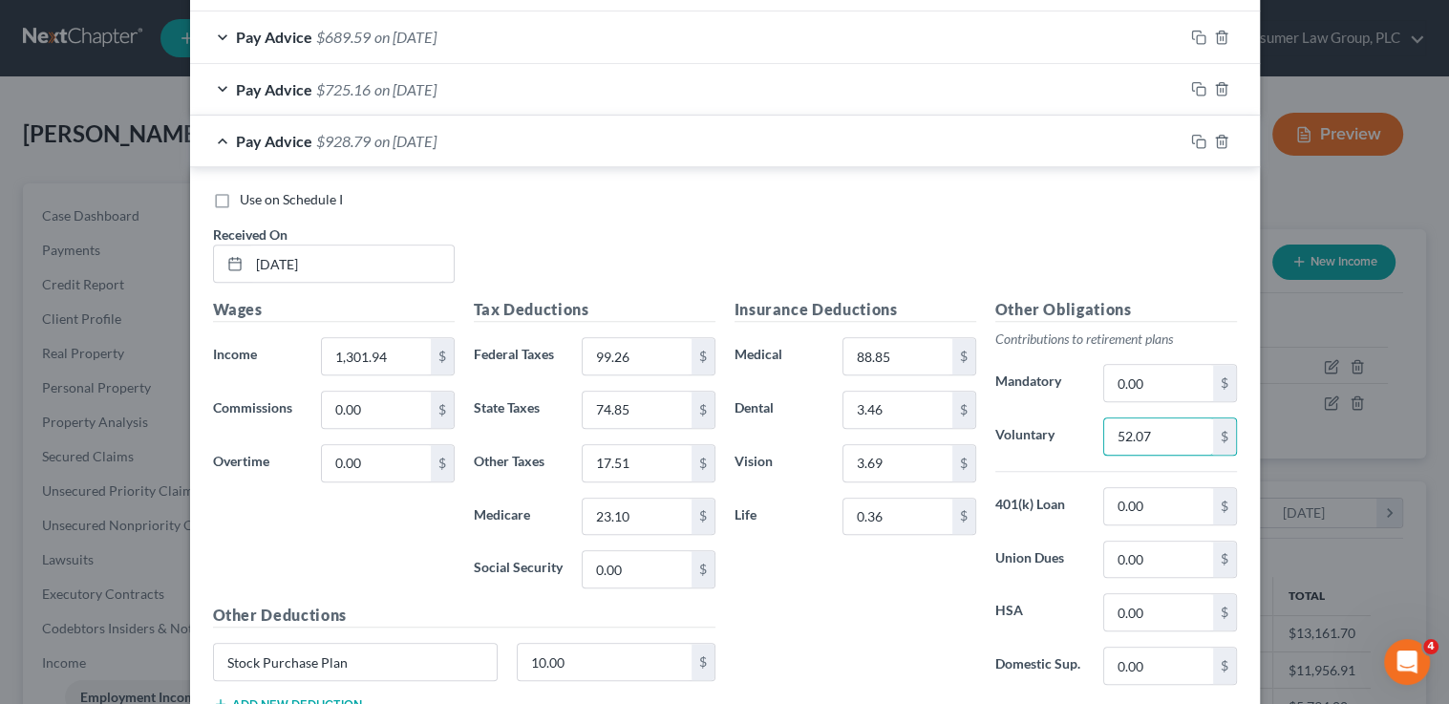
type input "52.07"
click at [663, 354] on input "99.26" at bounding box center [637, 356] width 108 height 36
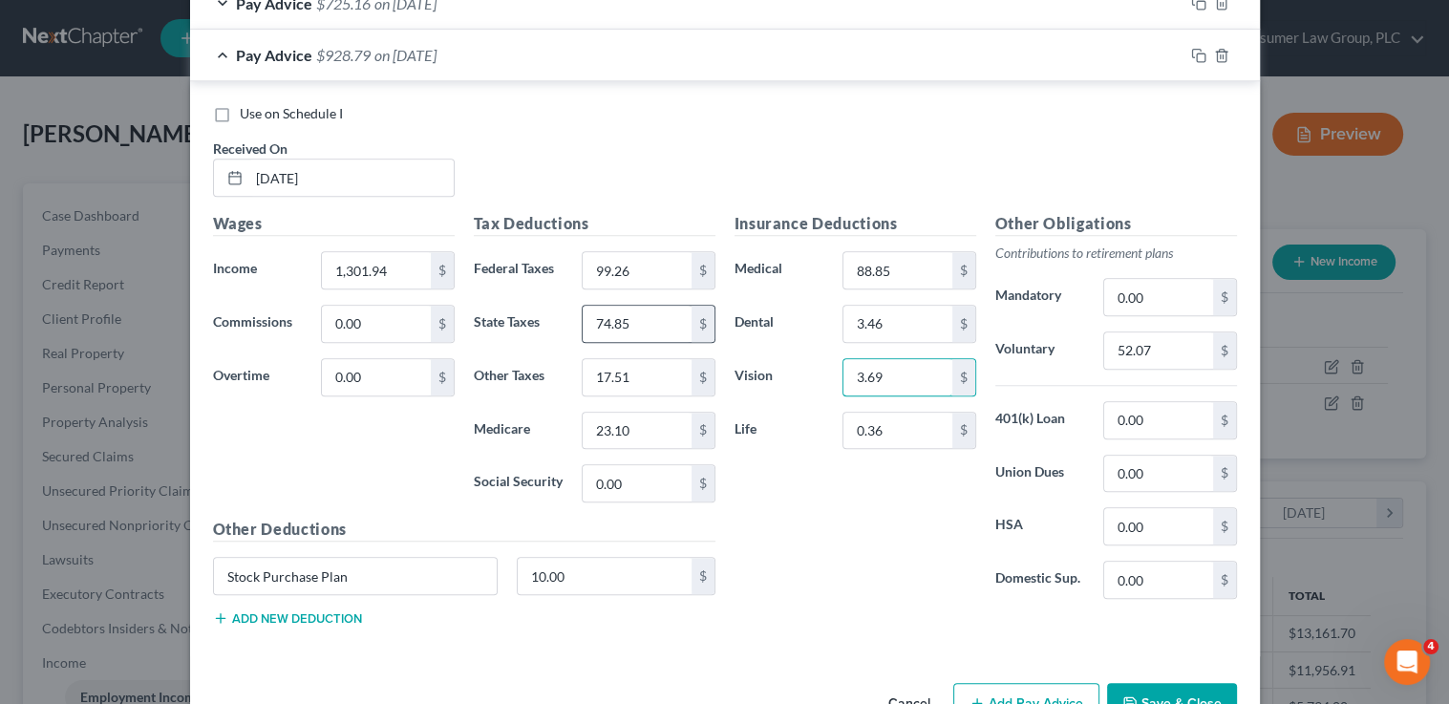
scroll to position [1559, 0]
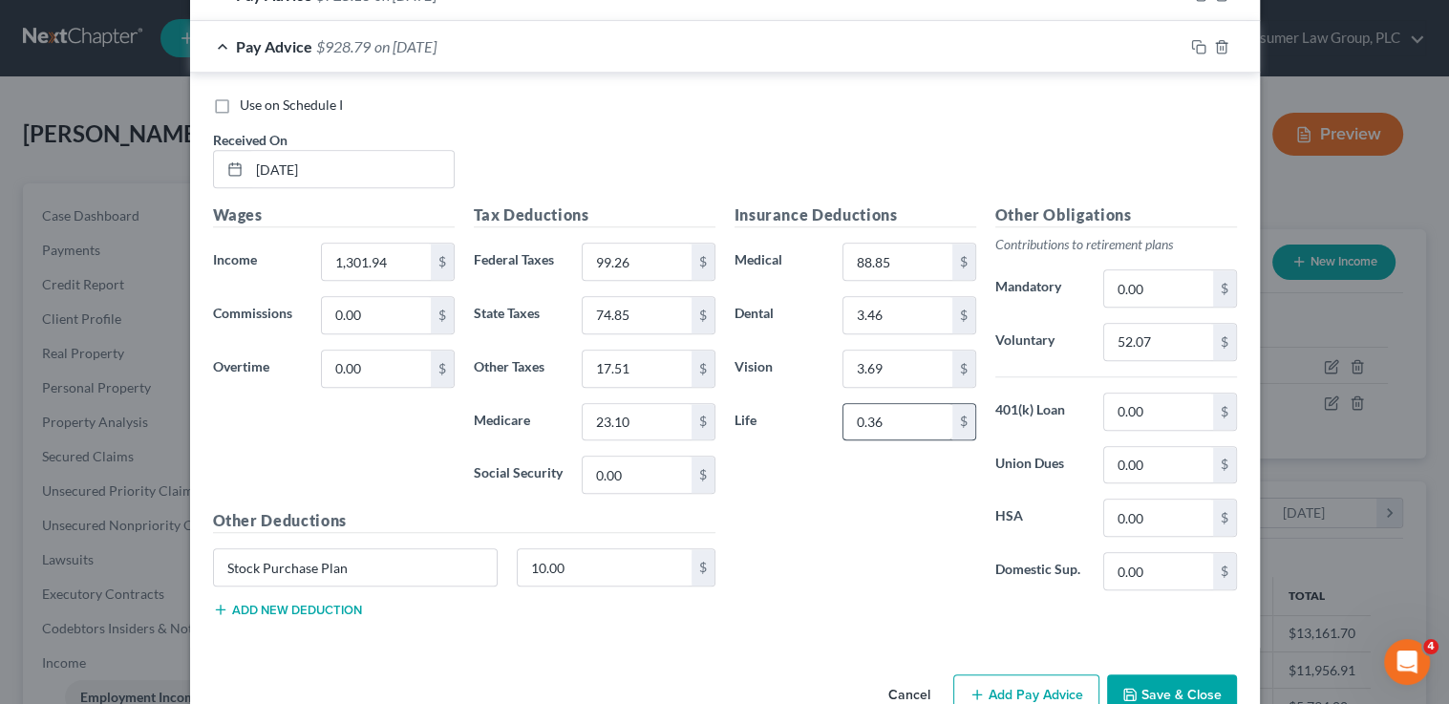
drag, startPoint x: 932, startPoint y: 449, endPoint x: 902, endPoint y: 398, distance: 59.1
click at [931, 440] on div "Insurance Deductions Medical 88.85 $ Dental 3.46 $ Vision 3.69 $ Life 0.36 $" at bounding box center [855, 404] width 261 height 402
drag, startPoint x: 902, startPoint y: 413, endPoint x: 781, endPoint y: 399, distance: 121.1
click at [781, 403] on div "Life 0.36 $" at bounding box center [855, 422] width 261 height 38
drag, startPoint x: 925, startPoint y: 419, endPoint x: 821, endPoint y: 402, distance: 105.5
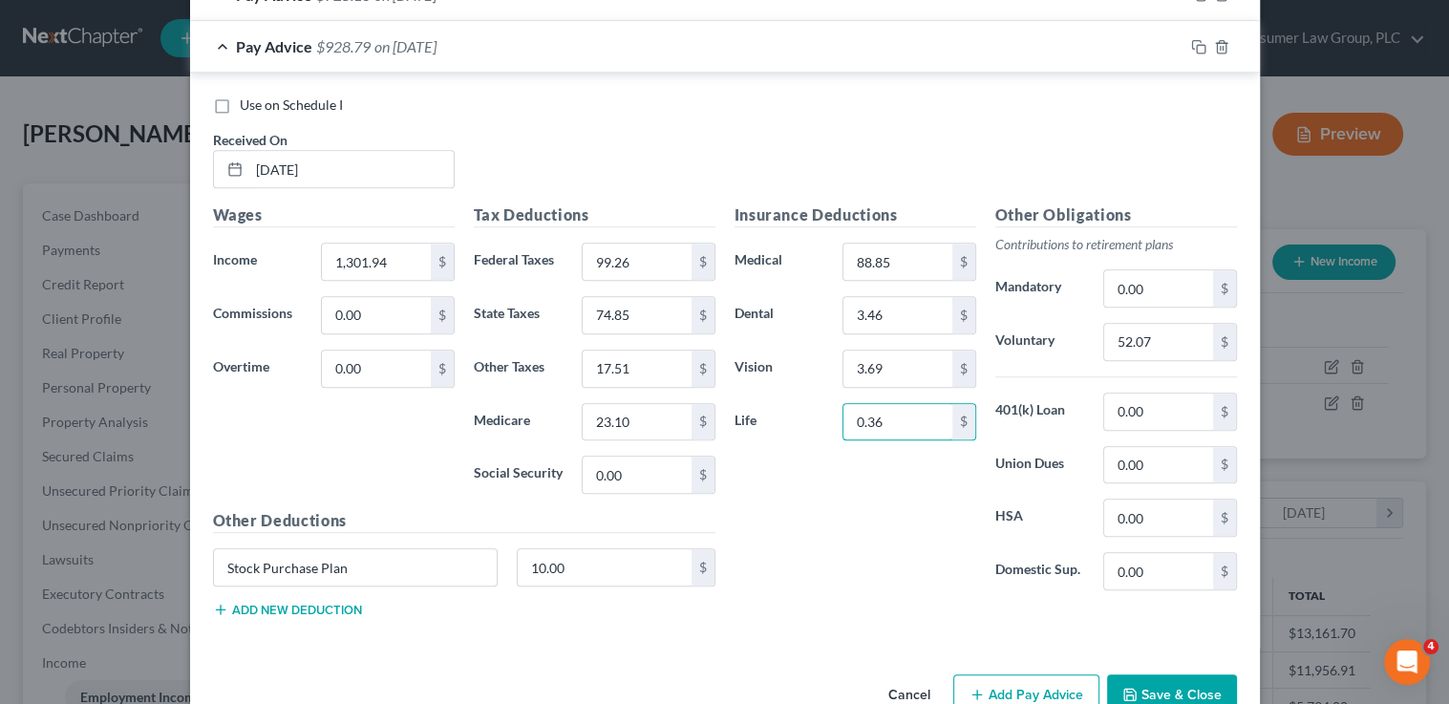
click at [821, 403] on div "Life 0.36 $" at bounding box center [855, 422] width 261 height 38
type input "0.52"
click at [1197, 44] on div at bounding box center [1222, 47] width 76 height 31
click at [1194, 43] on icon "button" at bounding box center [1198, 46] width 15 height 15
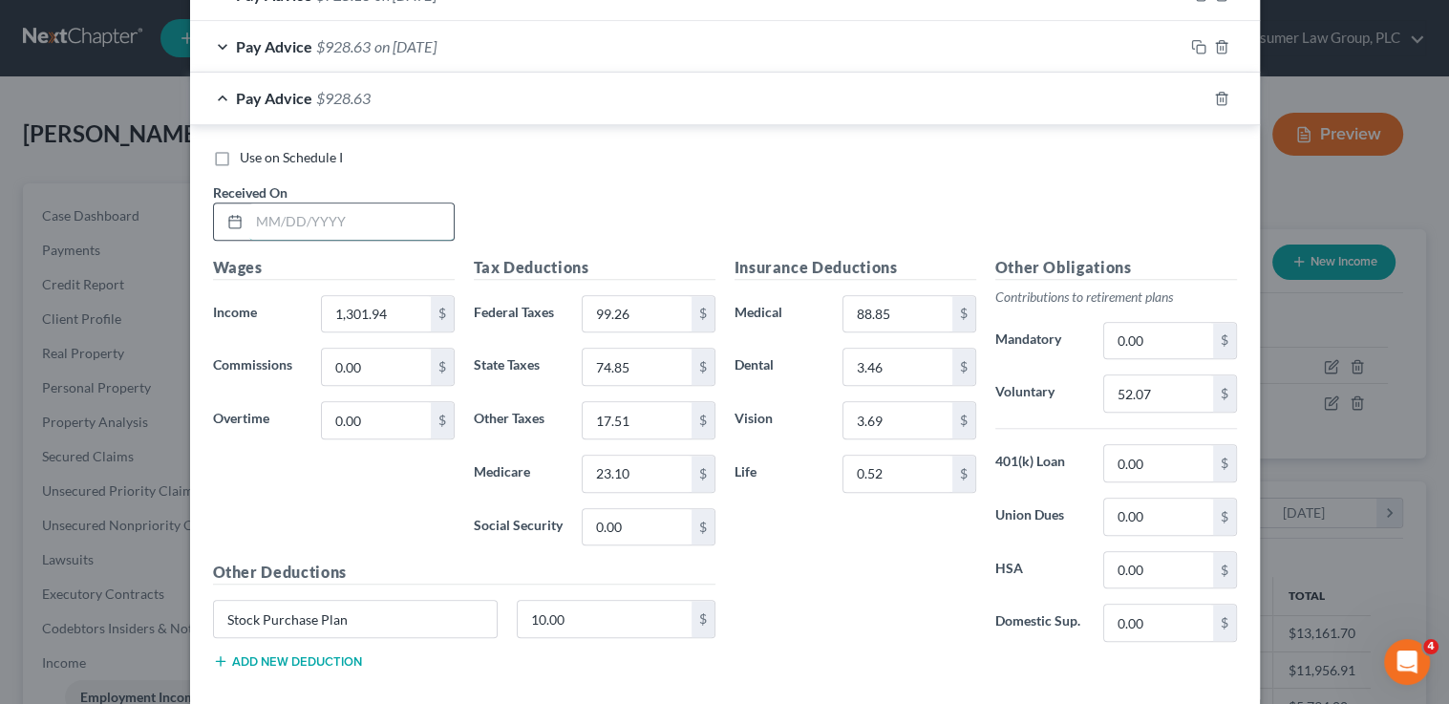
click at [312, 211] on input "text" at bounding box center [351, 221] width 204 height 36
type input "7/18/25"
type input "1,496.97"
type input "133.77"
type input "86.95"
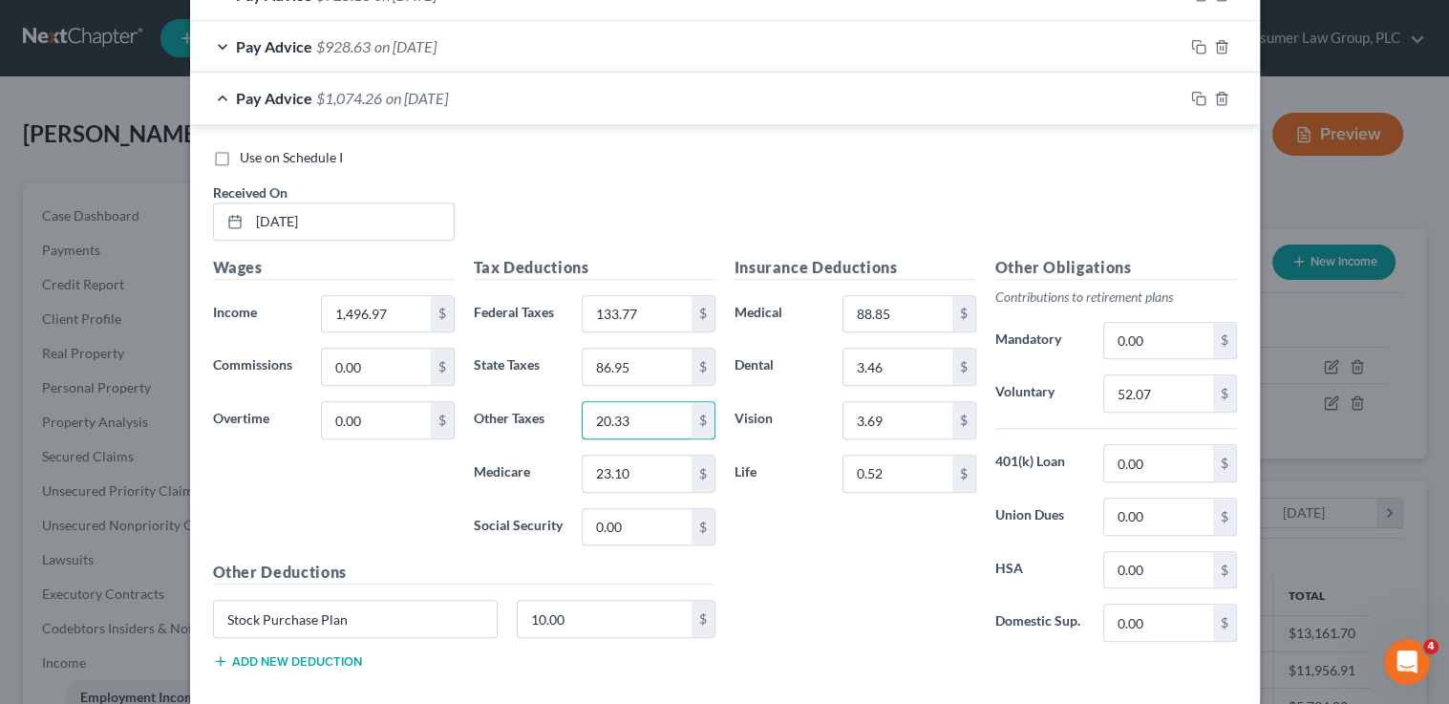
type input "20.33"
type input "26.85"
type input "59.87"
click at [1197, 96] on rect "button" at bounding box center [1201, 100] width 9 height 9
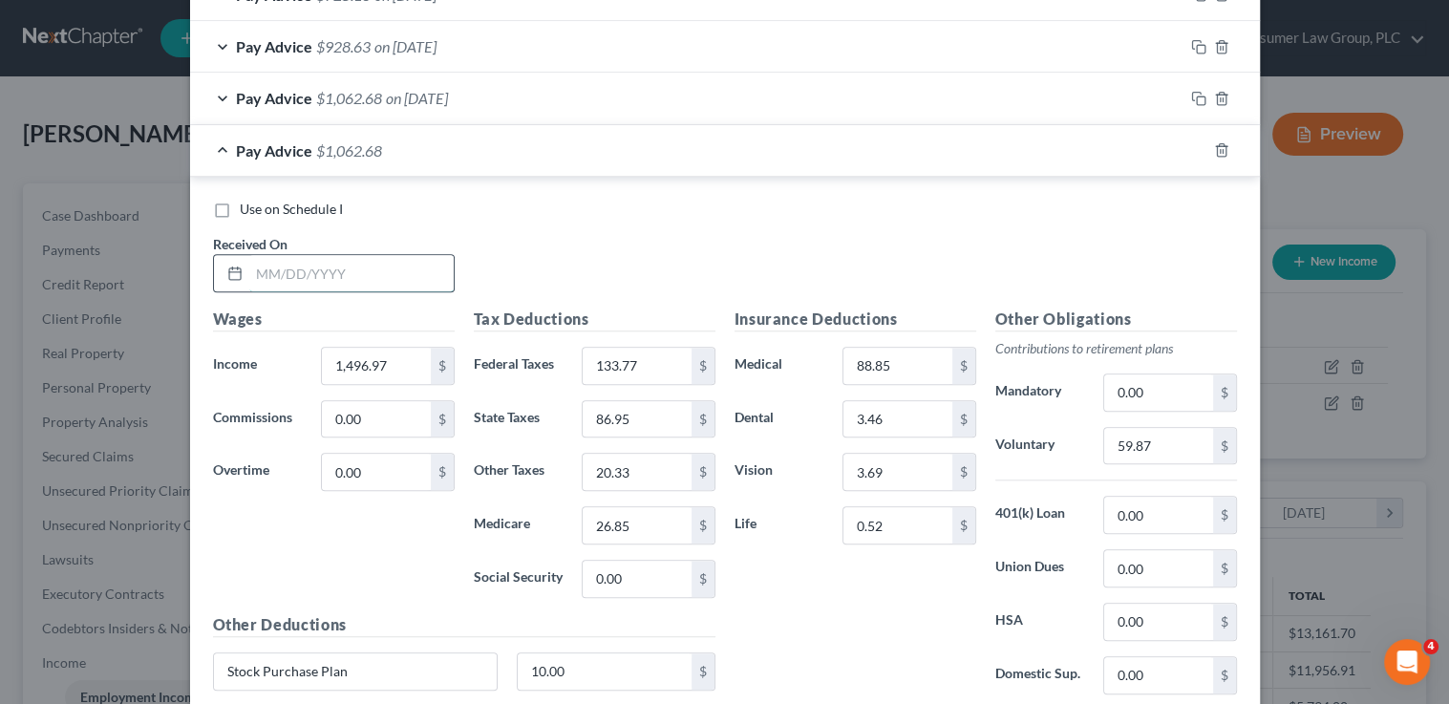
click at [331, 267] on input "text" at bounding box center [351, 273] width 204 height 36
type input "7/25/25"
type input "2,026.58"
type input "241.17"
type input "119.78"
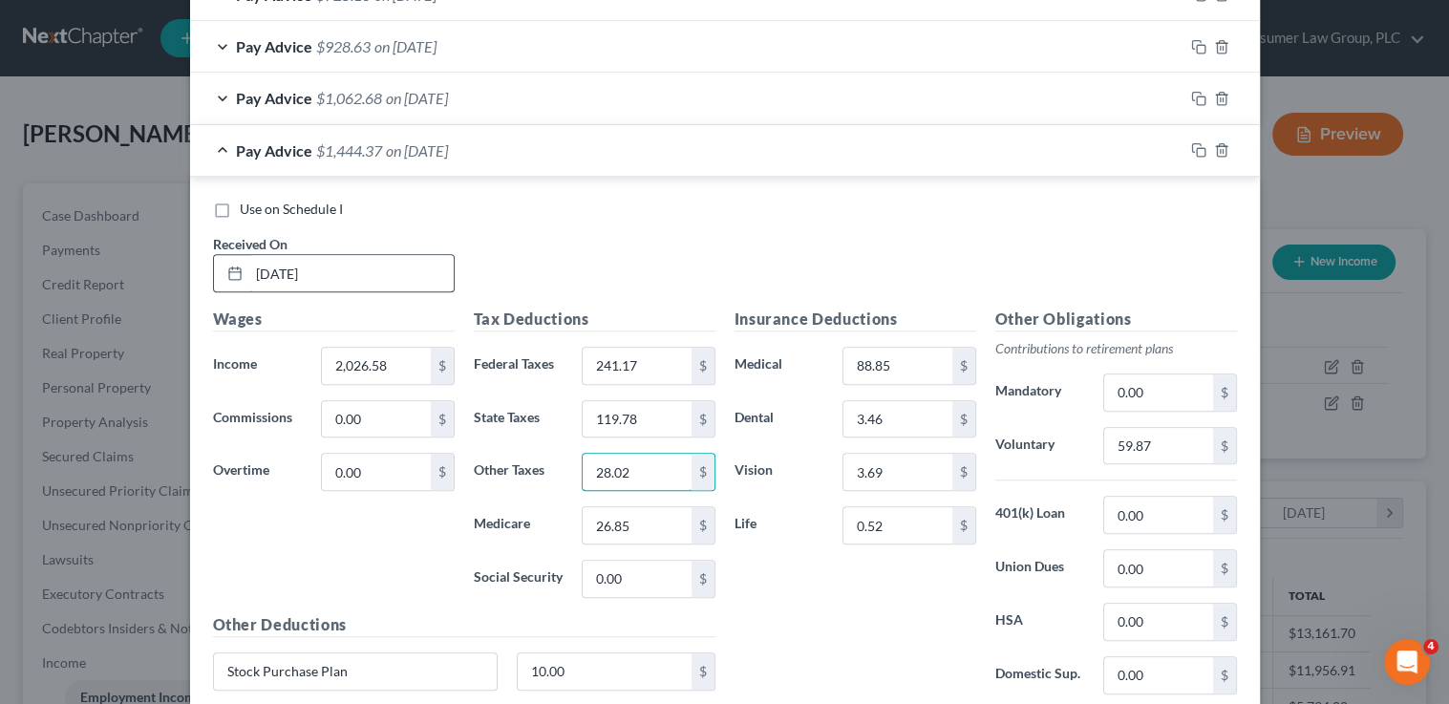
type input "28.02"
type input "36.61"
click at [1155, 447] on input "59.87" at bounding box center [1158, 446] width 108 height 36
type input "101.32"
click at [1197, 150] on icon "button" at bounding box center [1198, 149] width 15 height 15
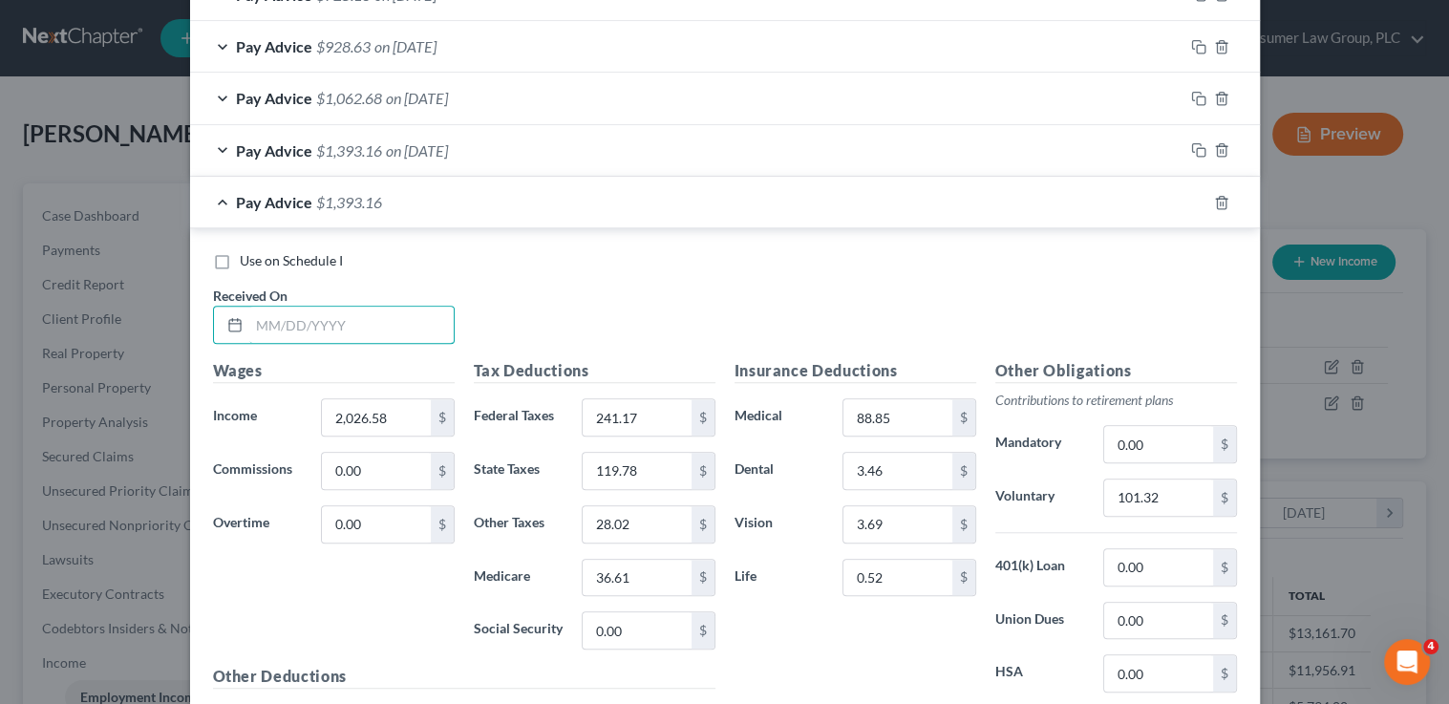
drag, startPoint x: 328, startPoint y: 315, endPoint x: 312, endPoint y: 273, distance: 44.7
click at [329, 313] on input "text" at bounding box center [351, 325] width 204 height 36
type input "8/1/25"
type input "1,880.01"
type input "210.54"
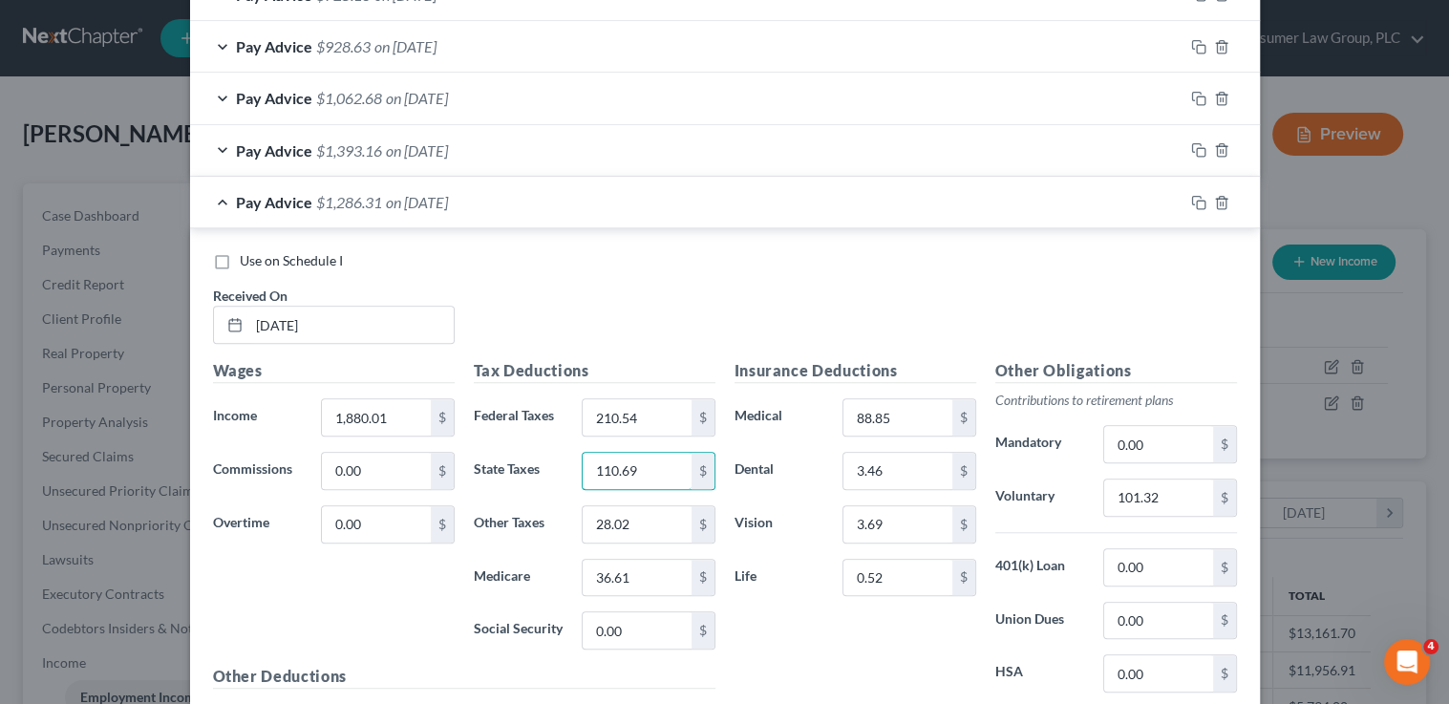
type input "110.69"
type input "25.88"
type input "33.83"
click at [1120, 480] on input "101.32" at bounding box center [1158, 498] width 108 height 36
type input "93.99"
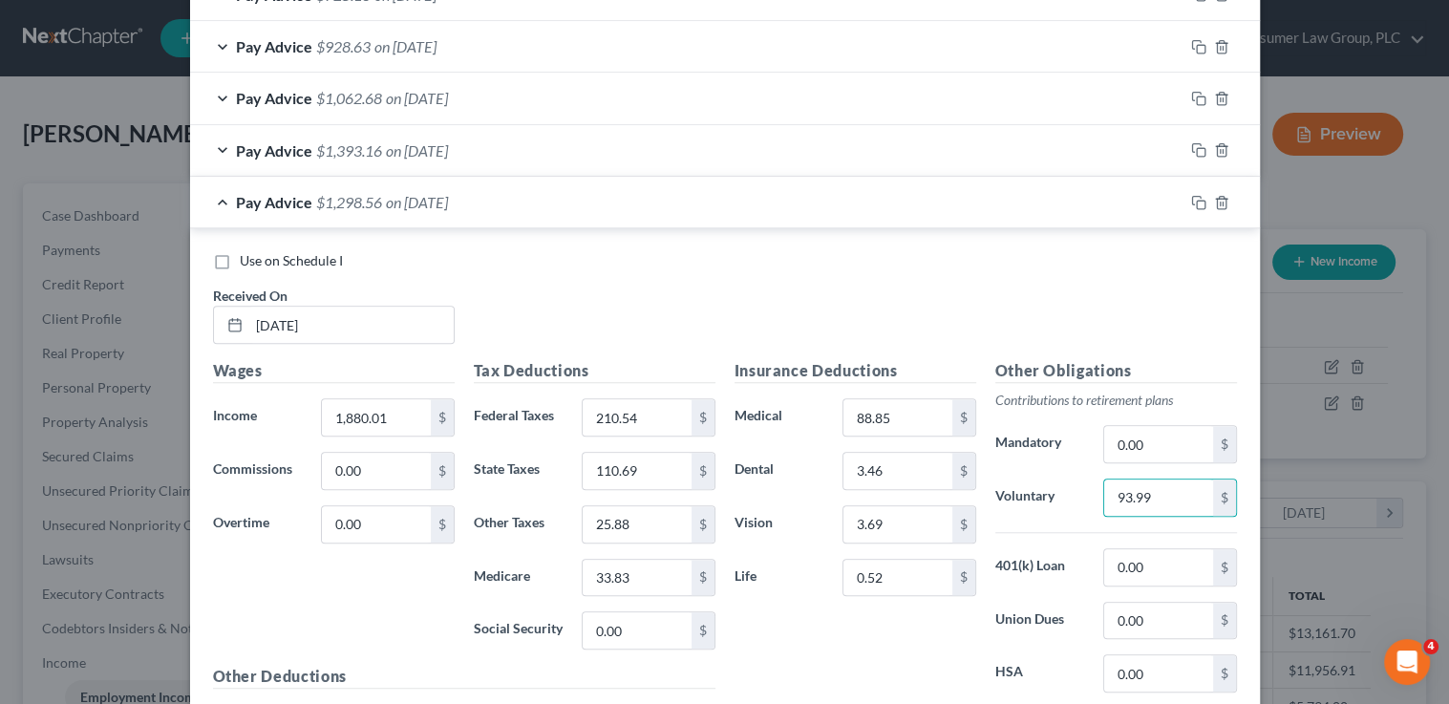
drag, startPoint x: 1144, startPoint y: 278, endPoint x: 1171, endPoint y: 242, distance: 45.1
click at [1153, 269] on div "Use on Schedule I Received On * 8/1/25" at bounding box center [724, 305] width 1043 height 108
click at [1191, 197] on icon "button" at bounding box center [1198, 202] width 15 height 15
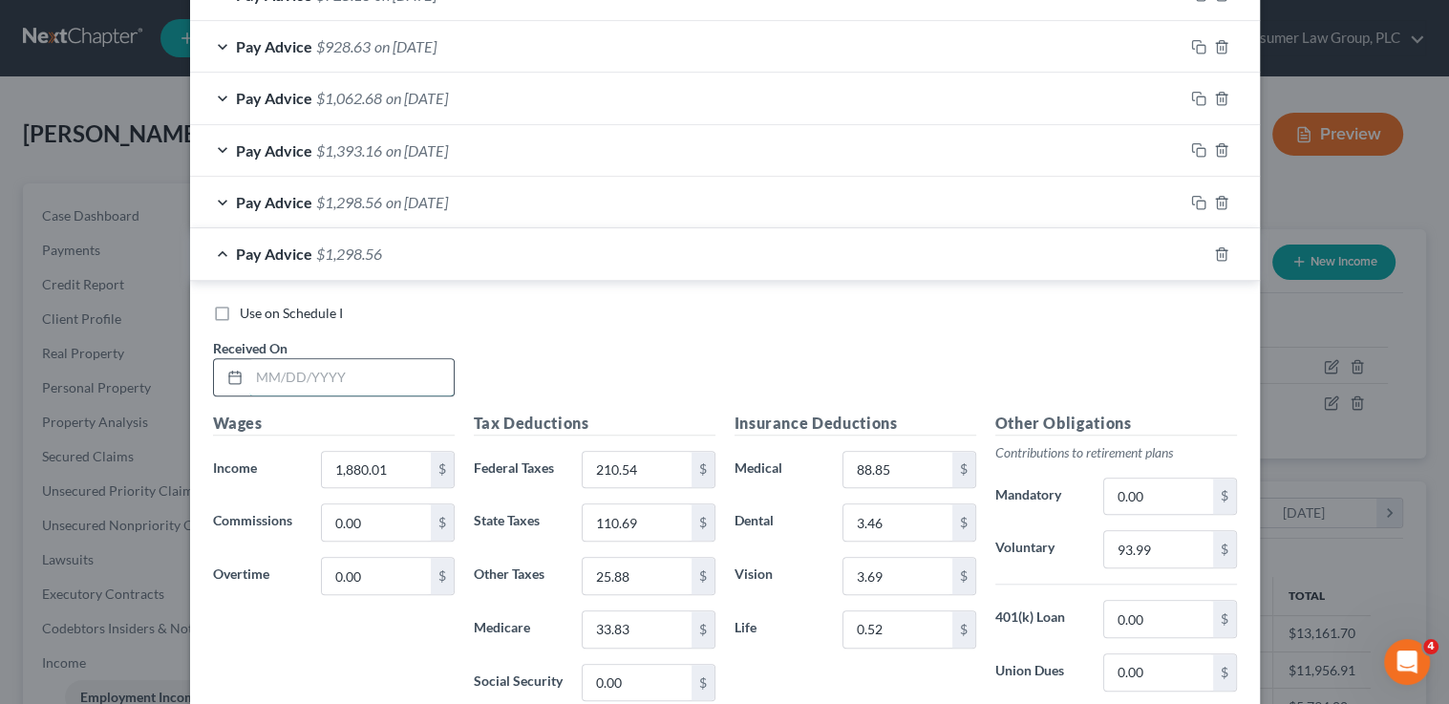
click at [404, 371] on input "text" at bounding box center [351, 377] width 204 height 36
type input "8/8/25"
type input "2,086.56"
type input "253.71"
type input "123.50"
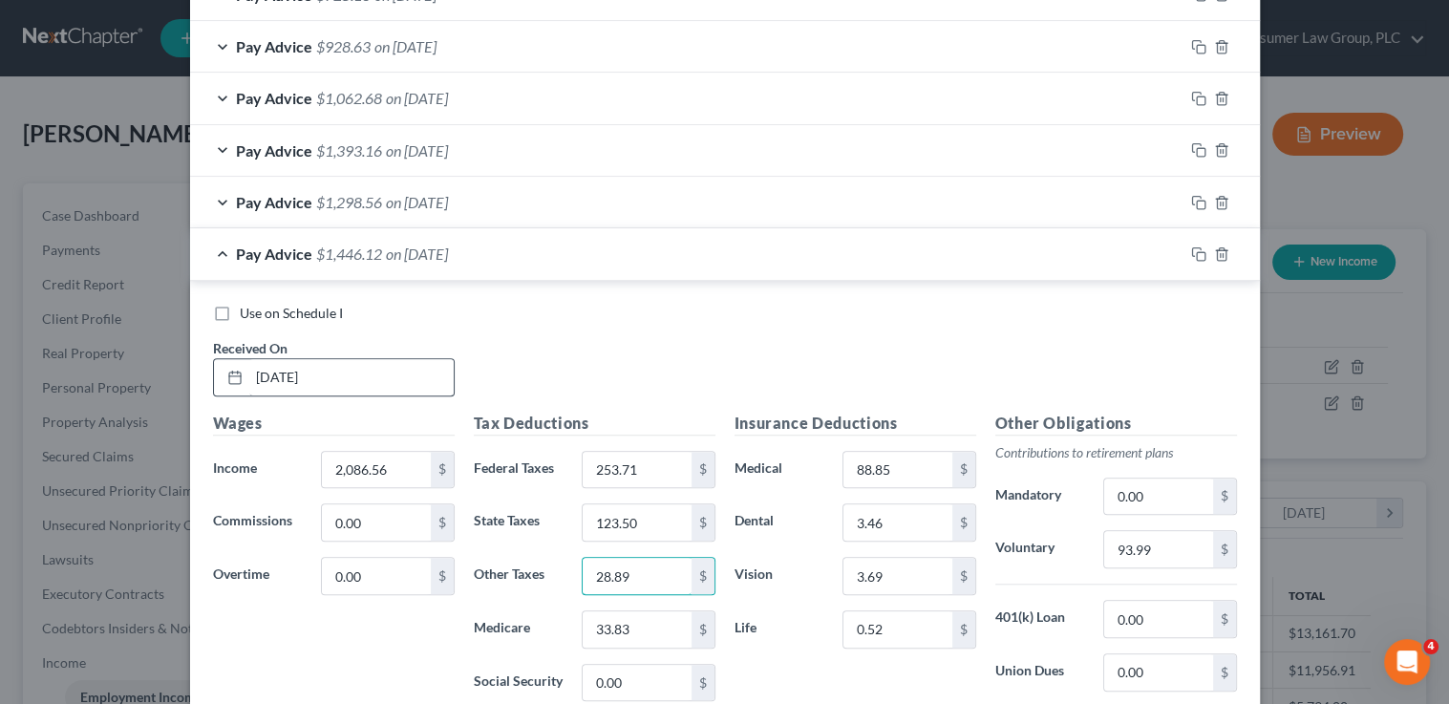
type input "28.89"
type input "37.75"
click at [1132, 537] on input "93.99" at bounding box center [1158, 549] width 108 height 36
type input "104.32"
drag, startPoint x: 1003, startPoint y: 326, endPoint x: 1094, endPoint y: 295, distance: 95.8
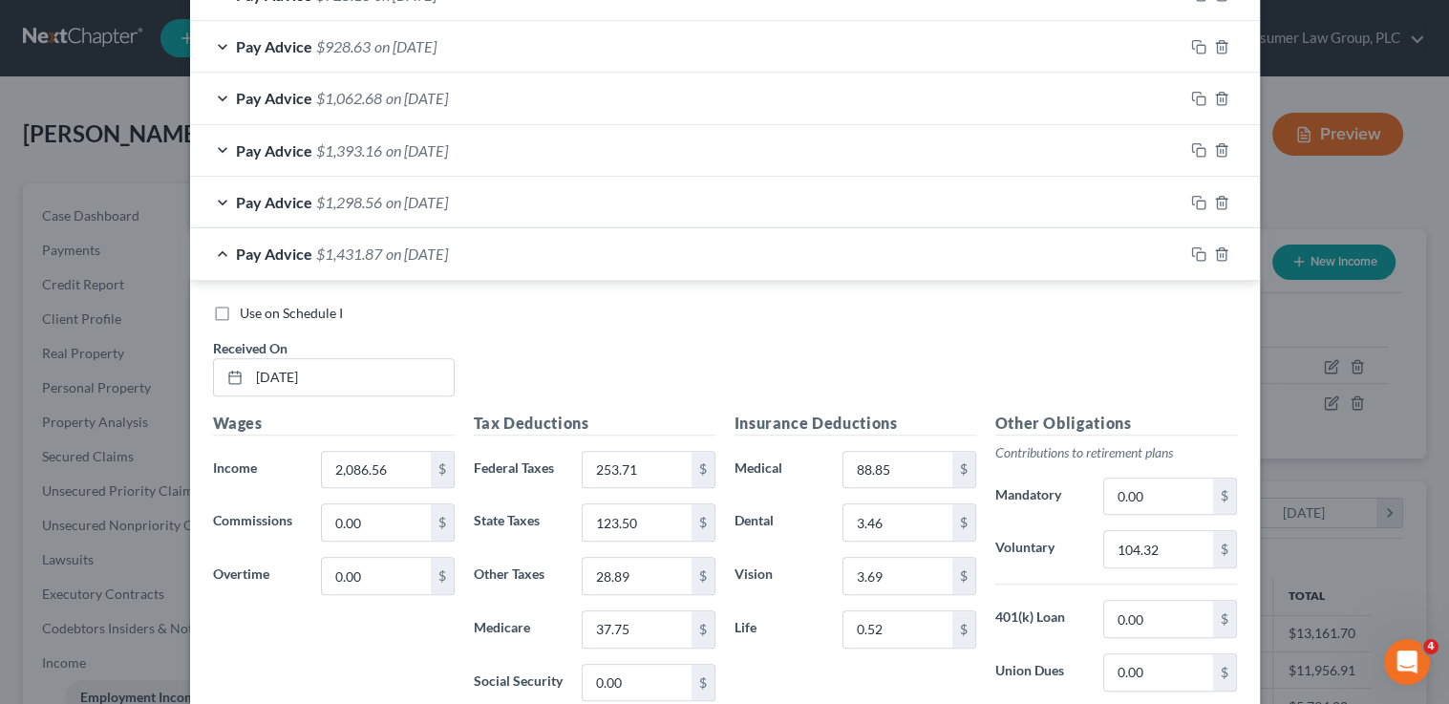
click at [1003, 326] on div "Use on Schedule I Received On * 8/8/25" at bounding box center [724, 358] width 1043 height 108
click at [1193, 246] on icon "button" at bounding box center [1198, 253] width 15 height 15
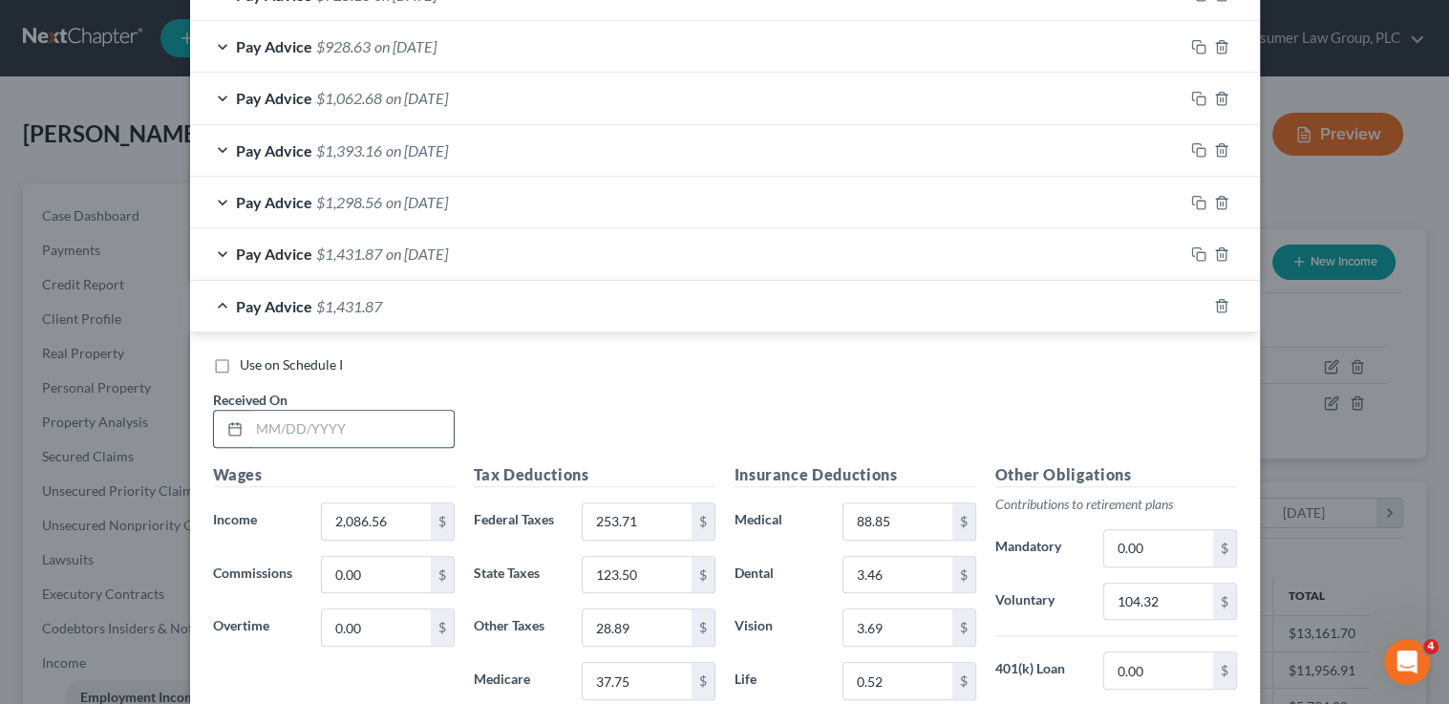
click at [393, 415] on input "text" at bounding box center [351, 429] width 204 height 36
type input "8/15/25"
type input "2,100.12"
type input "216.48"
type input "113.05"
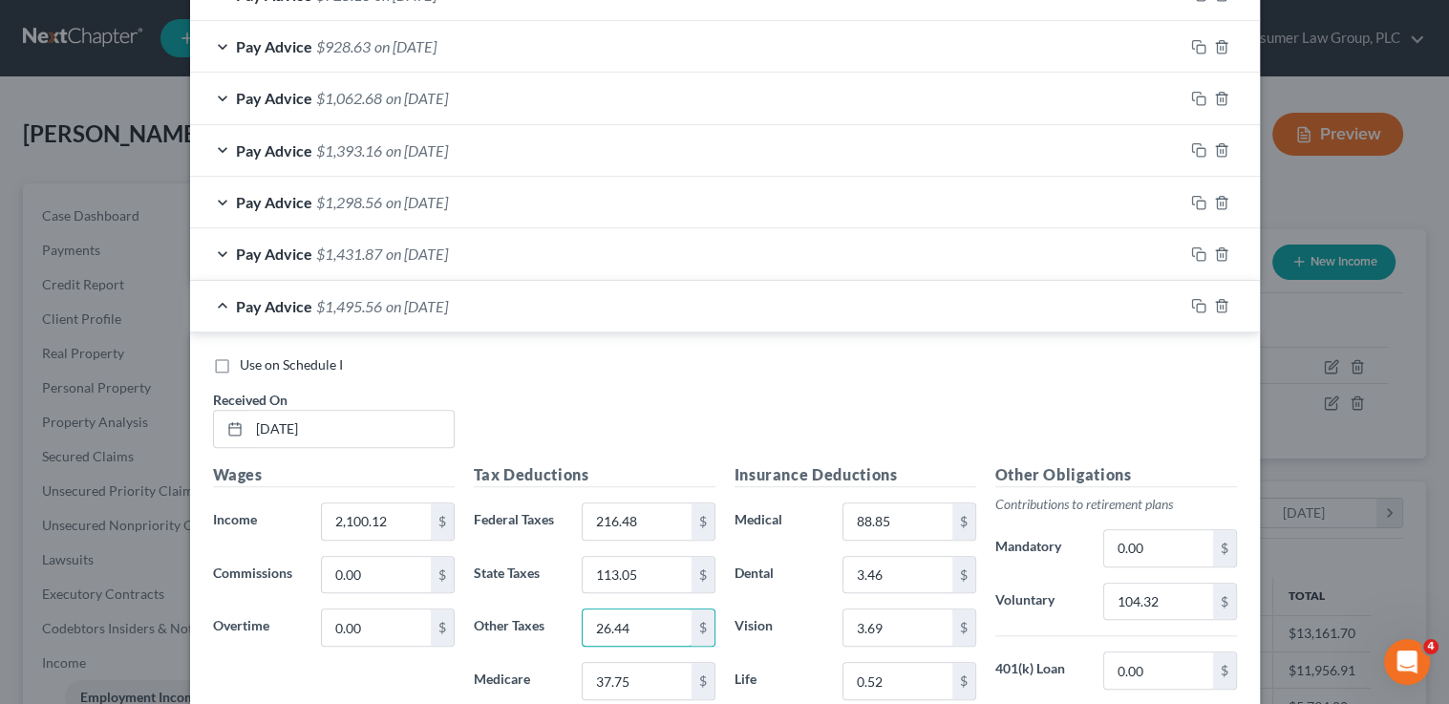
type input "26.44"
type input "34.37"
drag, startPoint x: 1148, startPoint y: 593, endPoint x: 1154, endPoint y: 581, distance: 13.7
click at [1148, 592] on input "104.32" at bounding box center [1158, 602] width 108 height 36
drag, startPoint x: 1179, startPoint y: 602, endPoint x: 1033, endPoint y: 582, distance: 147.5
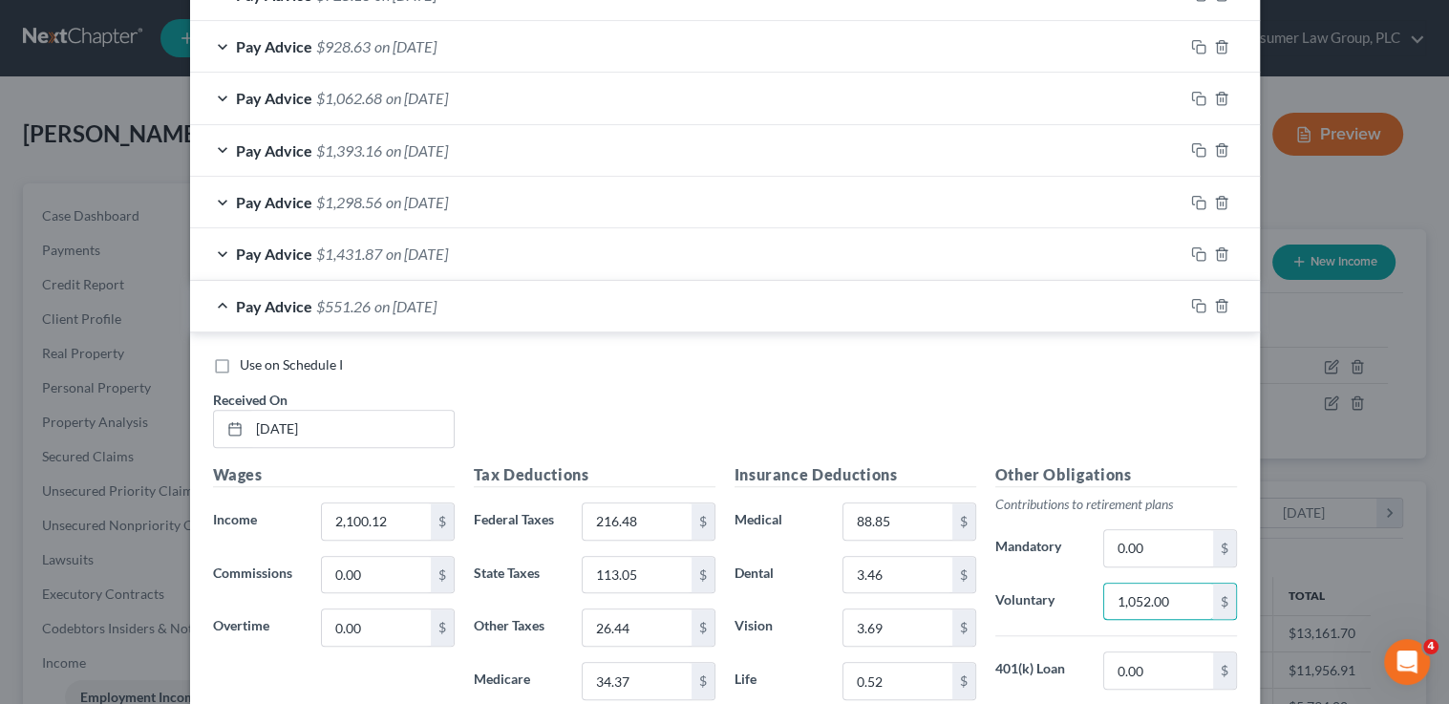
click at [1033, 583] on div "Voluntary 1,052.00 $" at bounding box center [1116, 602] width 261 height 38
type input "1"
type input "105.00"
click at [899, 512] on input "88.85" at bounding box center [897, 521] width 108 height 36
type input "270.92"
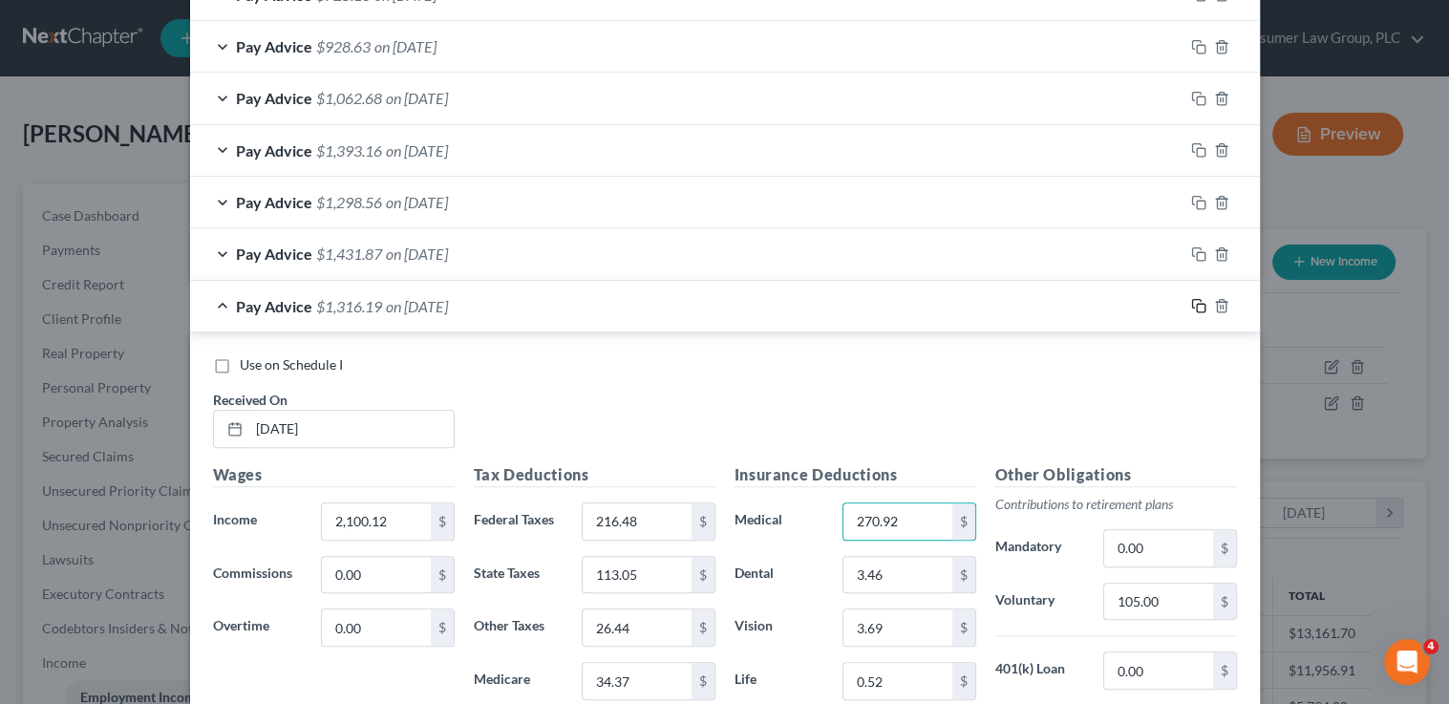
click at [1195, 302] on icon "button" at bounding box center [1198, 305] width 15 height 15
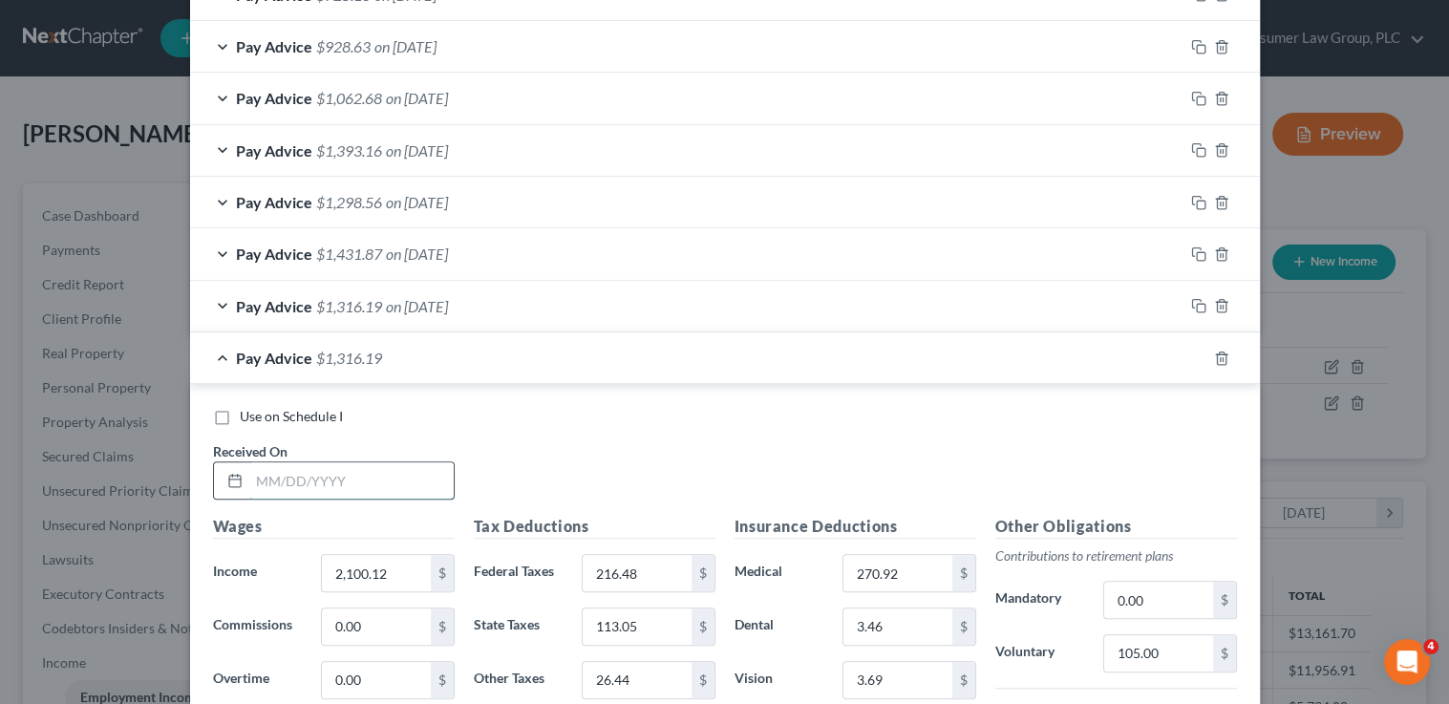
drag, startPoint x: 378, startPoint y: 481, endPoint x: 374, endPoint y: 465, distance: 16.9
click at [378, 480] on input "text" at bounding box center [351, 480] width 204 height 36
type input "8/22/25"
type input "2,074.04"
type input "240.84"
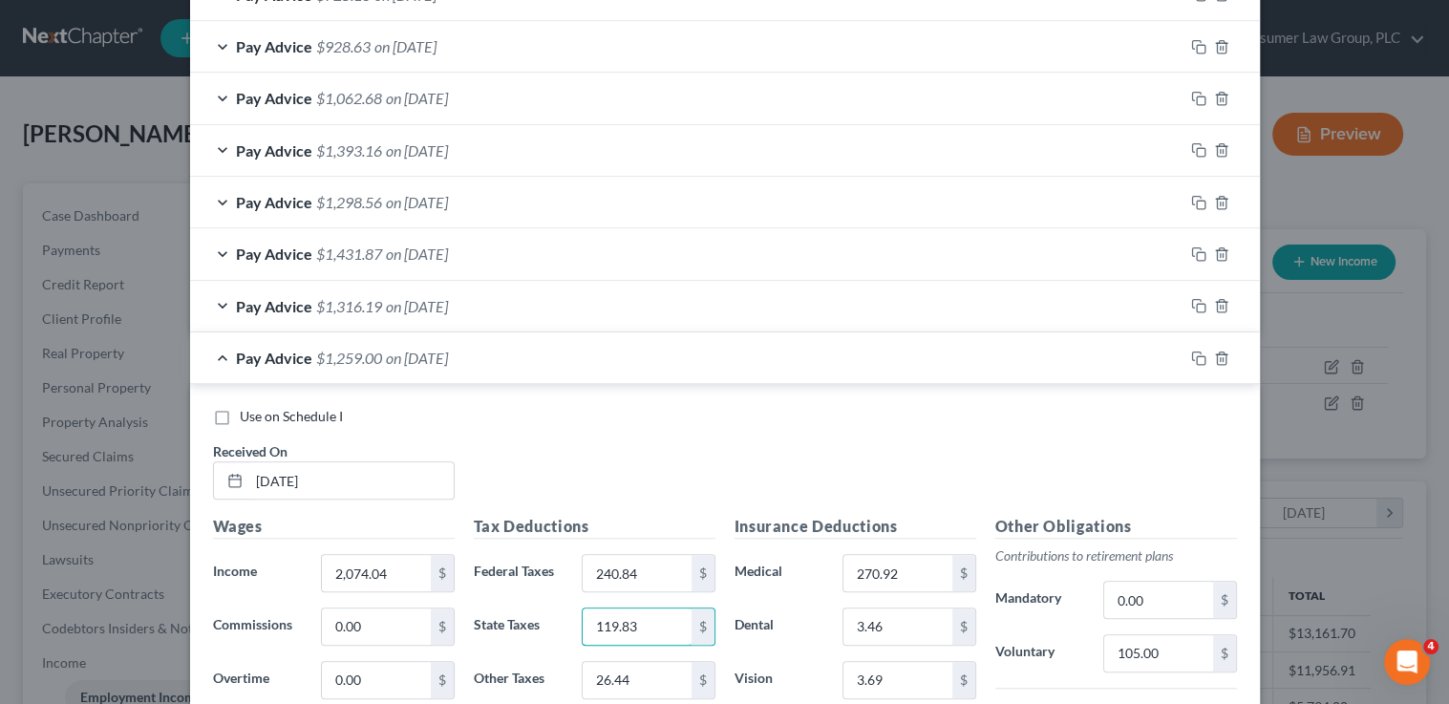
type input "119.83"
type input "28.02"
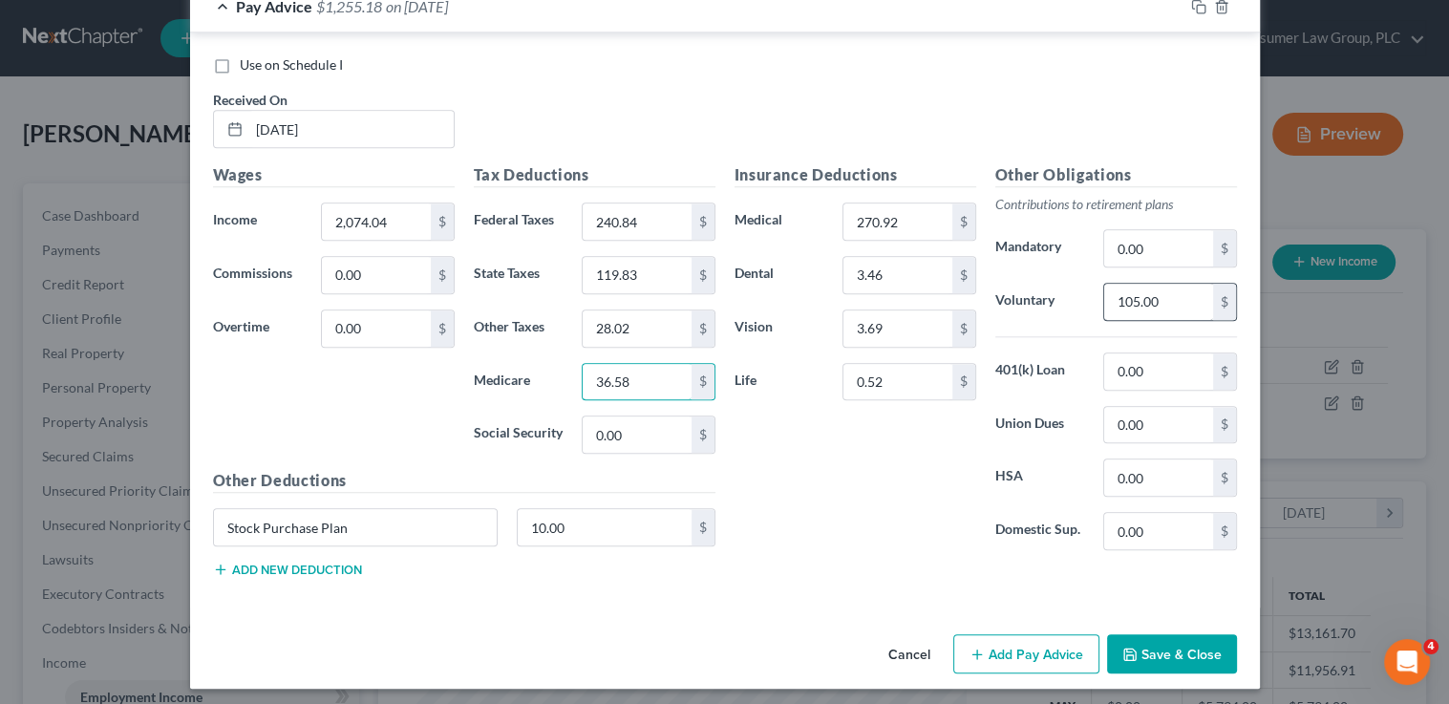
type input "36.58"
click at [1121, 290] on input "105.00" at bounding box center [1158, 302] width 108 height 36
type input "103.69"
click at [896, 220] on input "270.92" at bounding box center [897, 221] width 108 height 36
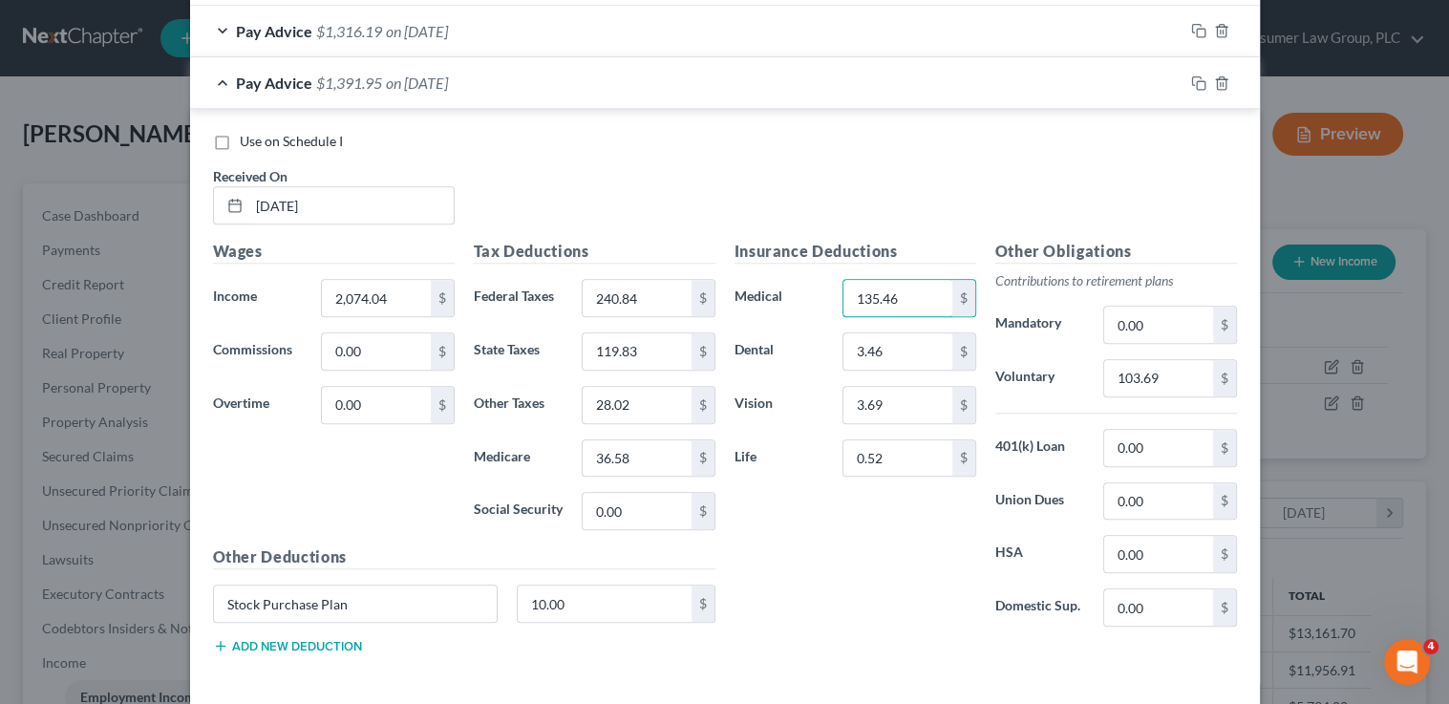
scroll to position [1823, 0]
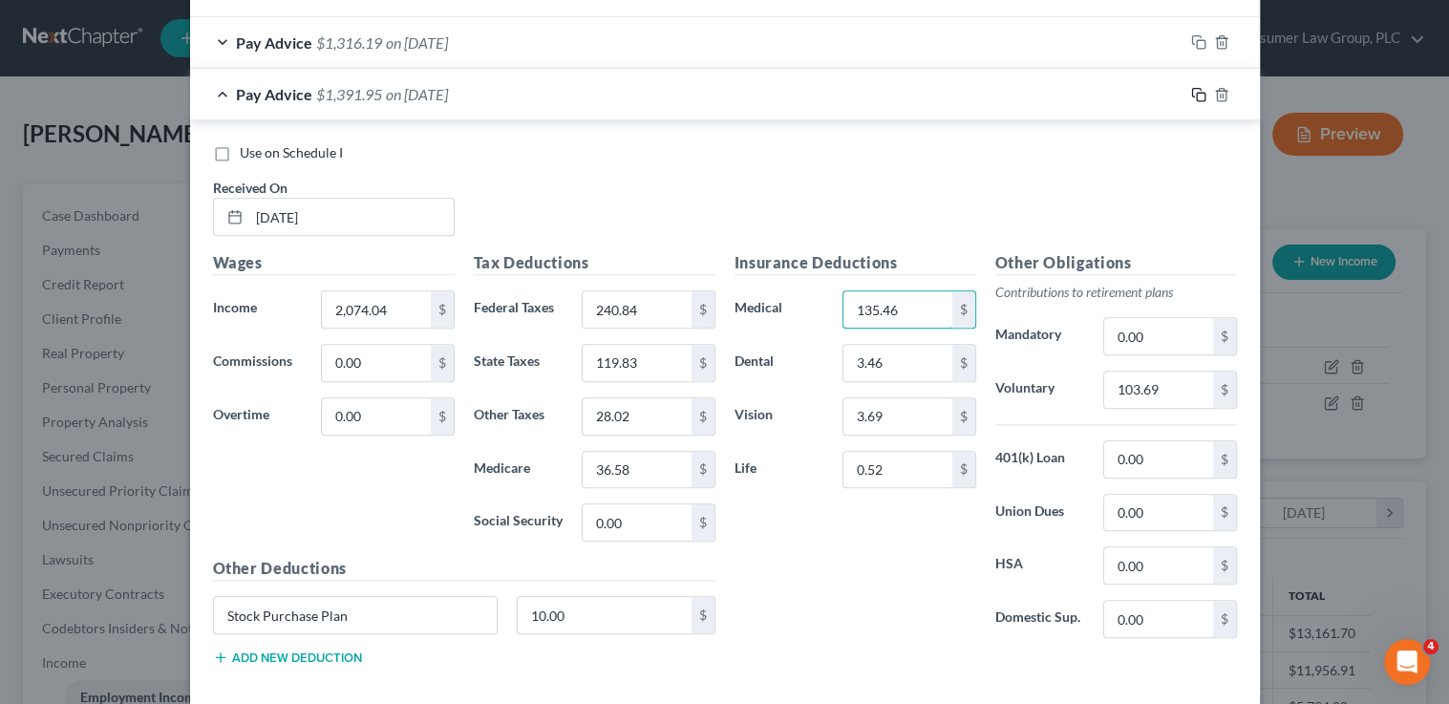
type input "135.46"
click at [1197, 90] on icon "button" at bounding box center [1198, 94] width 15 height 15
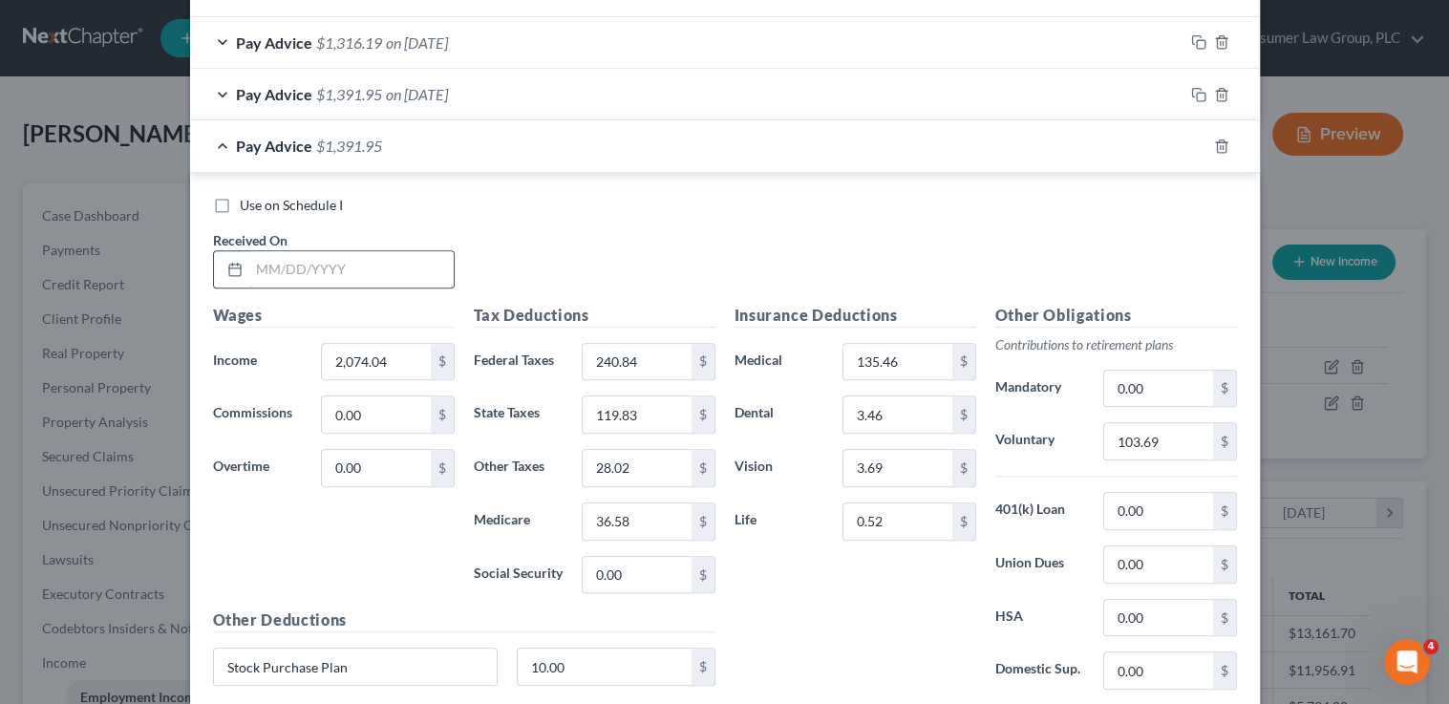
click at [285, 271] on input "text" at bounding box center [351, 269] width 204 height 36
type input "8/29/25"
type input "1,637.38"
type input "149.57"
type input "92.76"
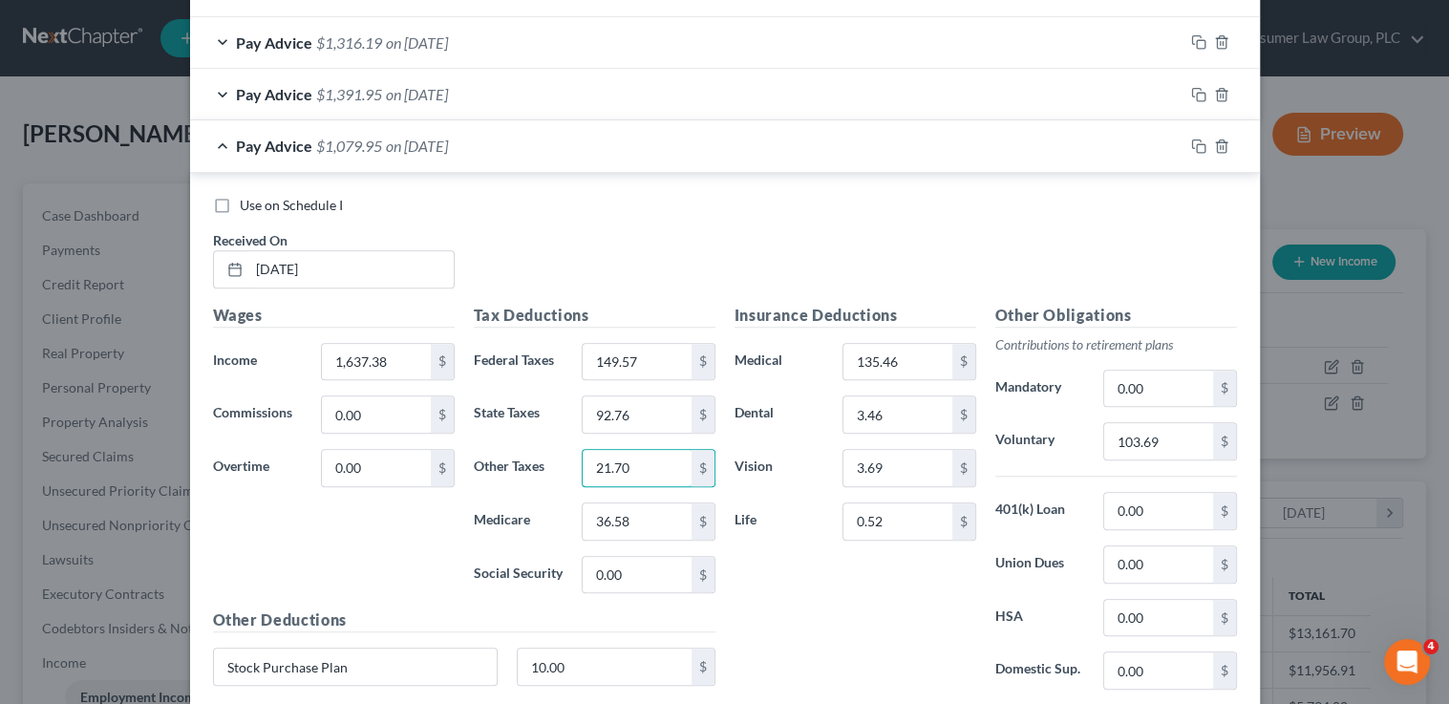
type input "21.70"
type input "28.29"
click at [1175, 433] on input "103.69" at bounding box center [1158, 441] width 108 height 36
type input "81.86"
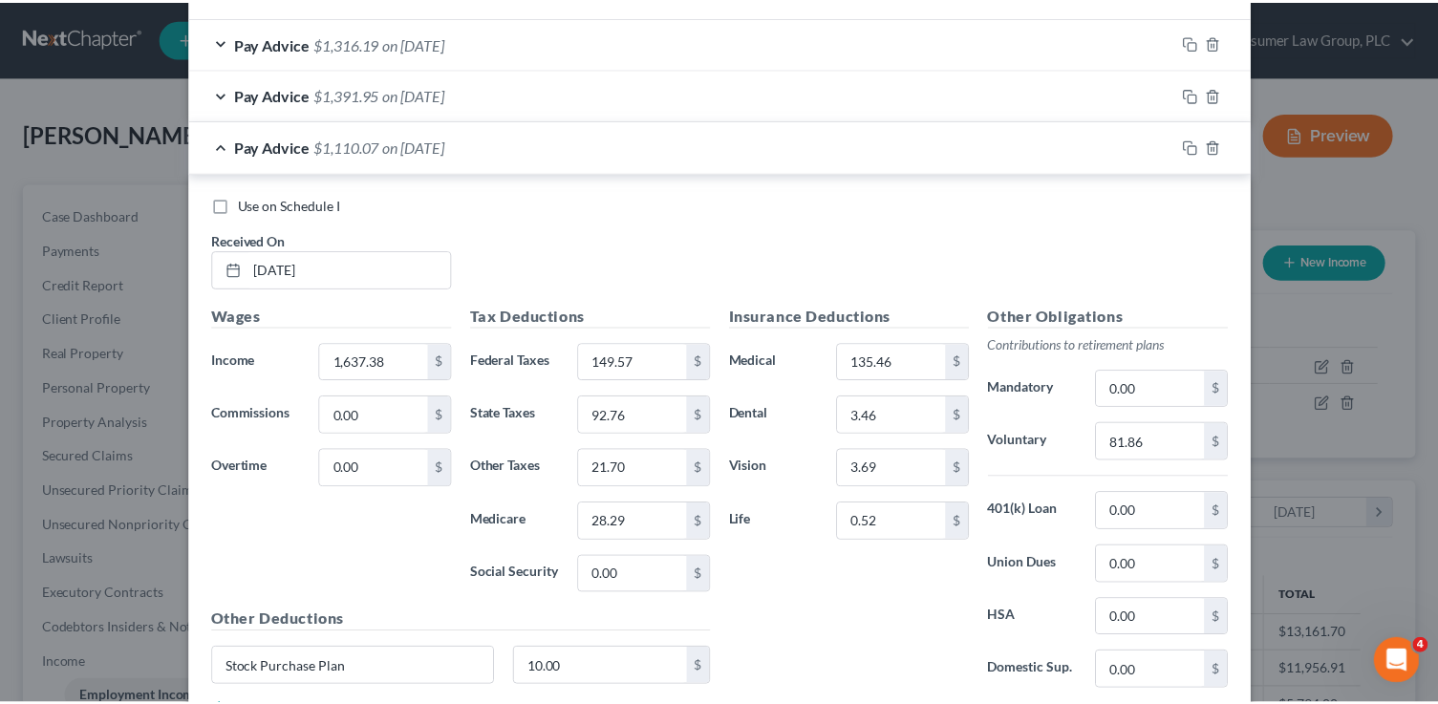
scroll to position [1961, 0]
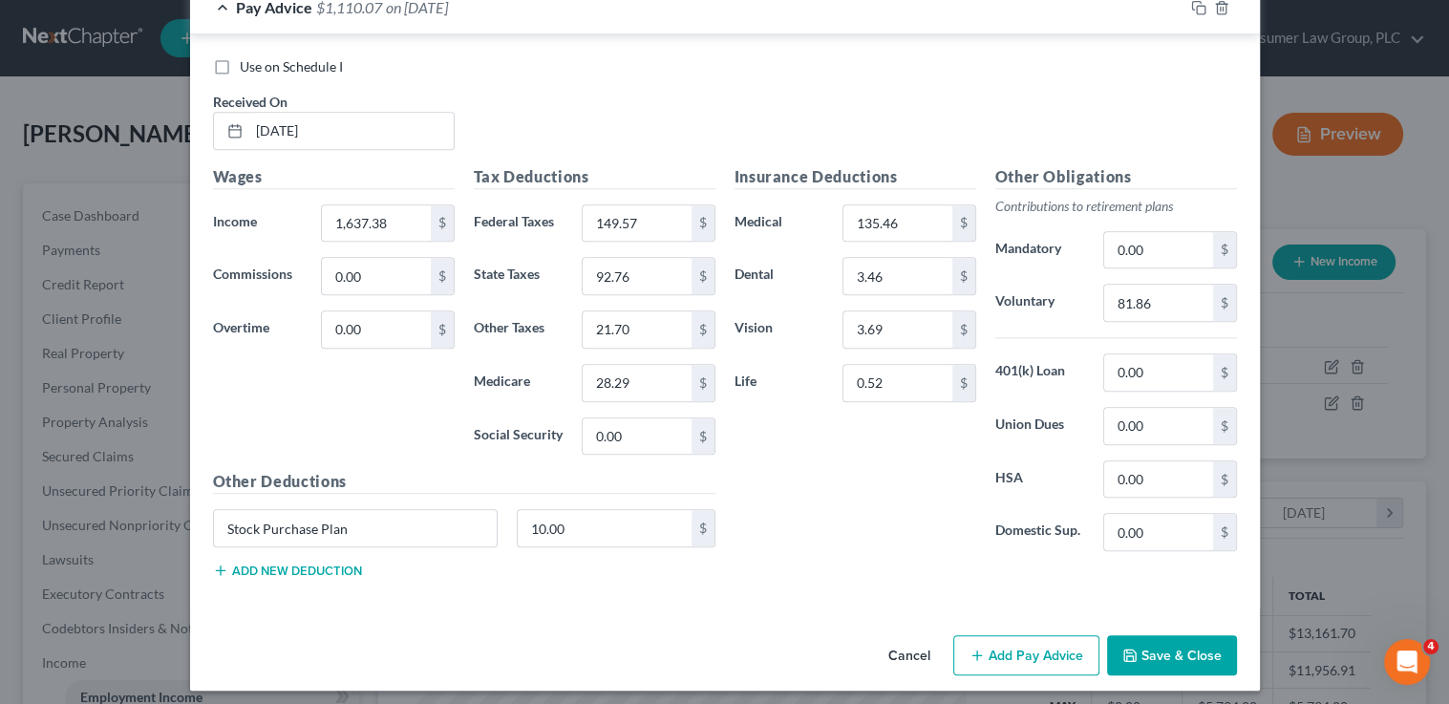
click at [1161, 652] on button "Save & Close" at bounding box center [1172, 655] width 130 height 40
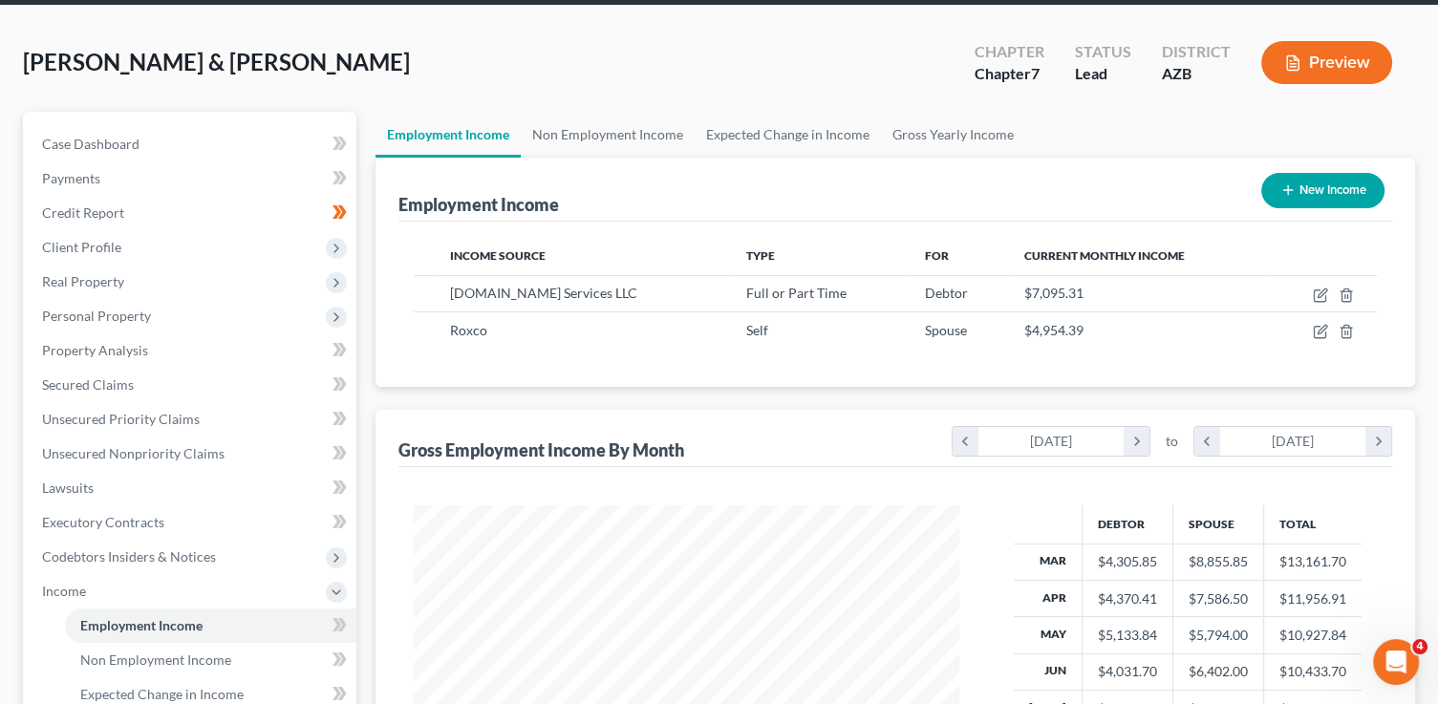
scroll to position [429, 0]
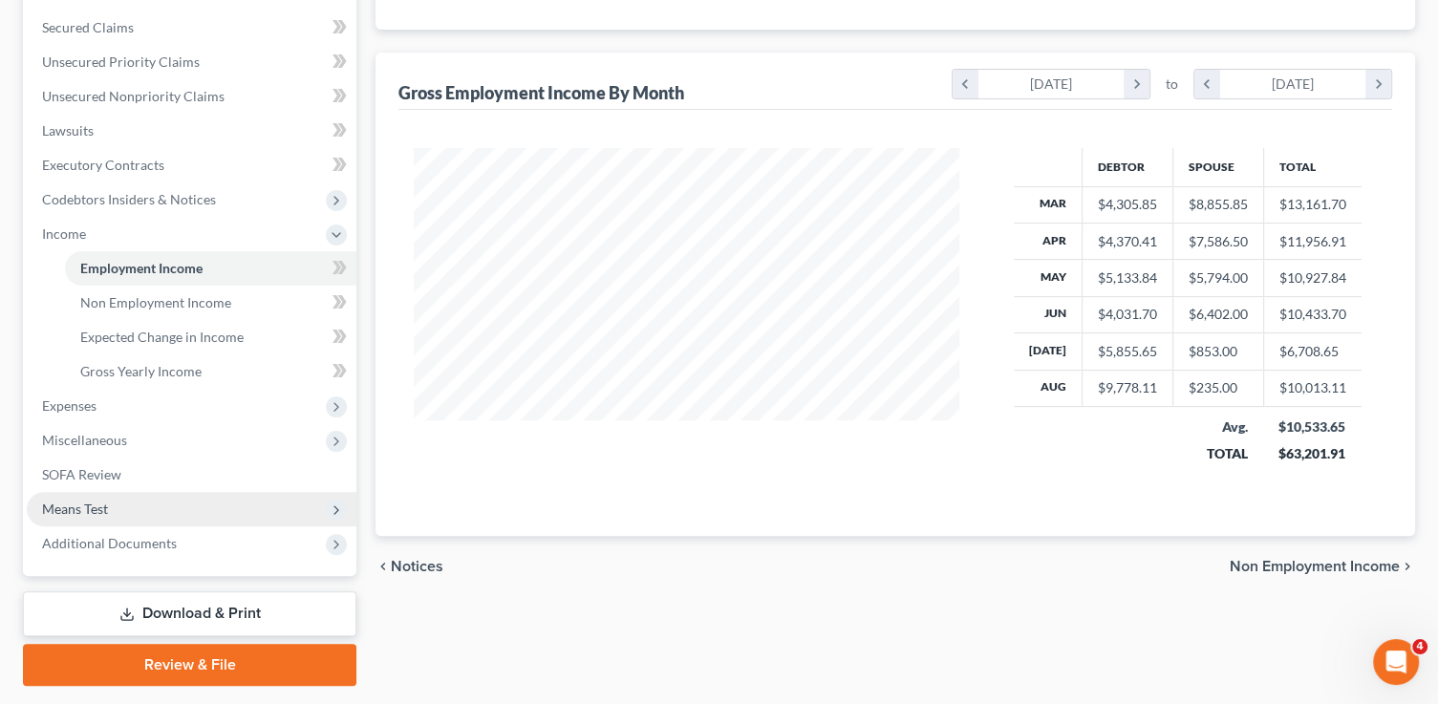
click at [77, 507] on span "Means Test" at bounding box center [75, 509] width 66 height 16
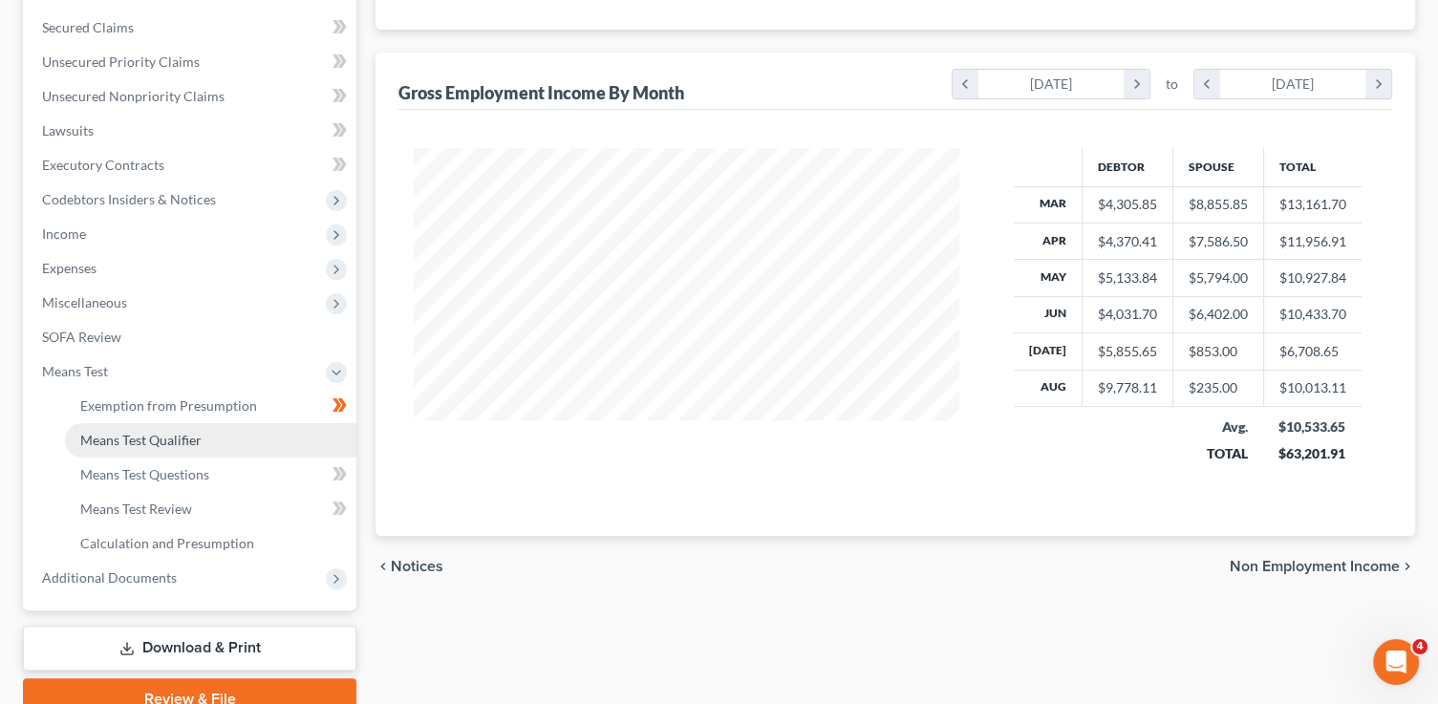
scroll to position [0, 0]
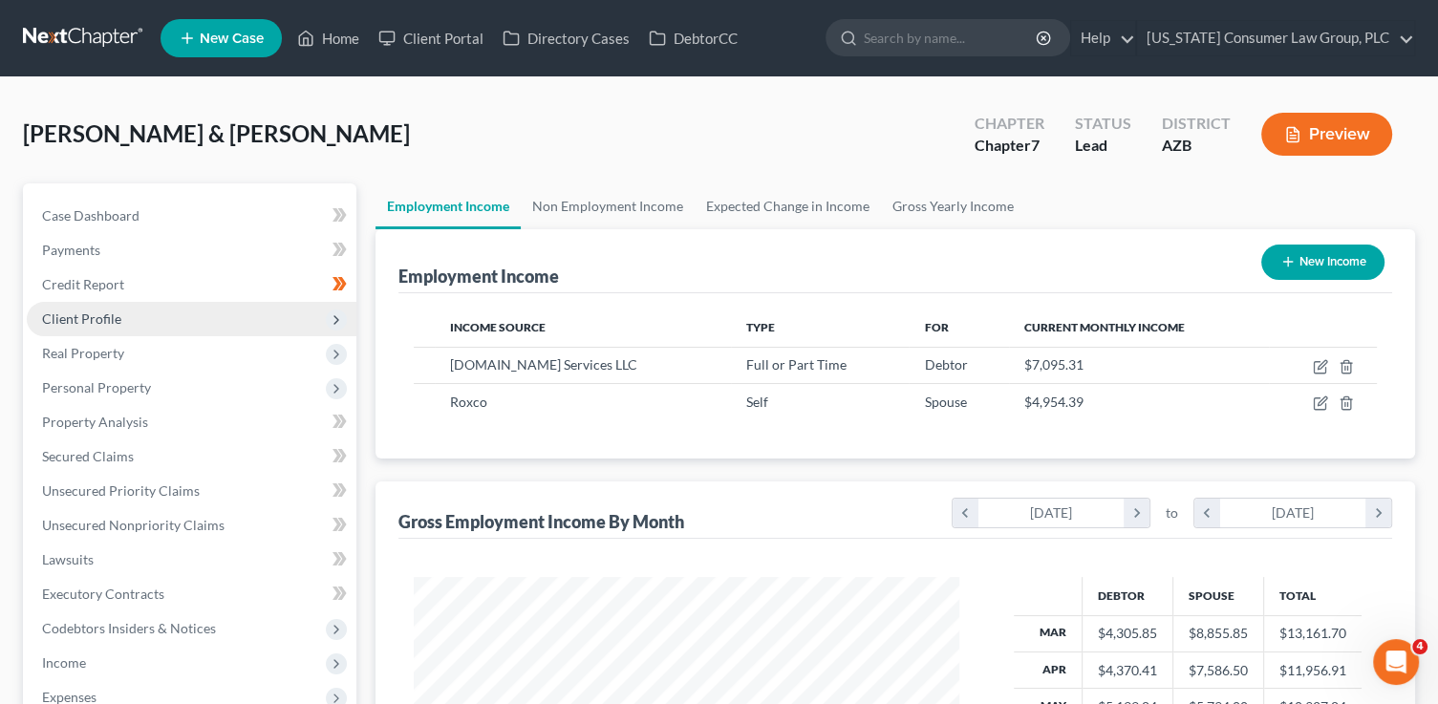
click at [137, 327] on span "Client Profile" at bounding box center [192, 319] width 330 height 34
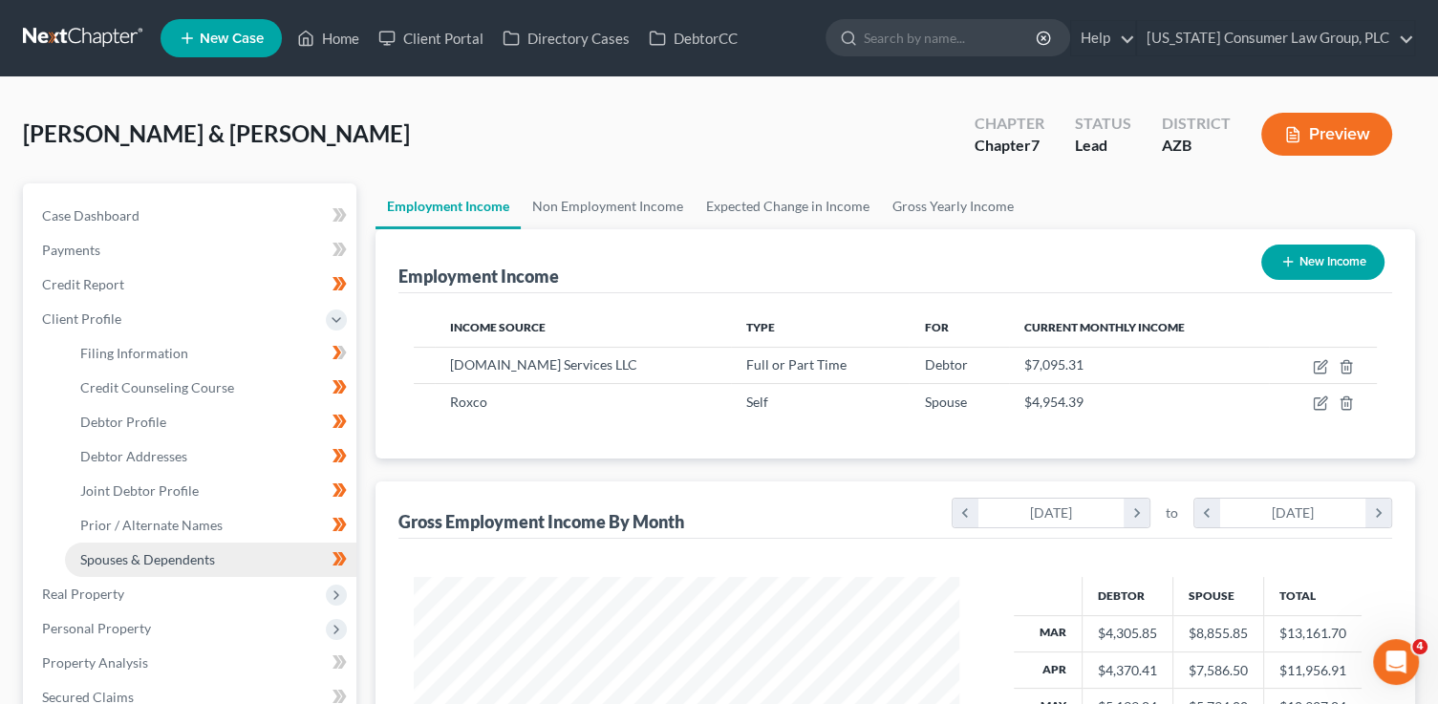
click at [216, 557] on link "Spouses & Dependents" at bounding box center [210, 560] width 291 height 34
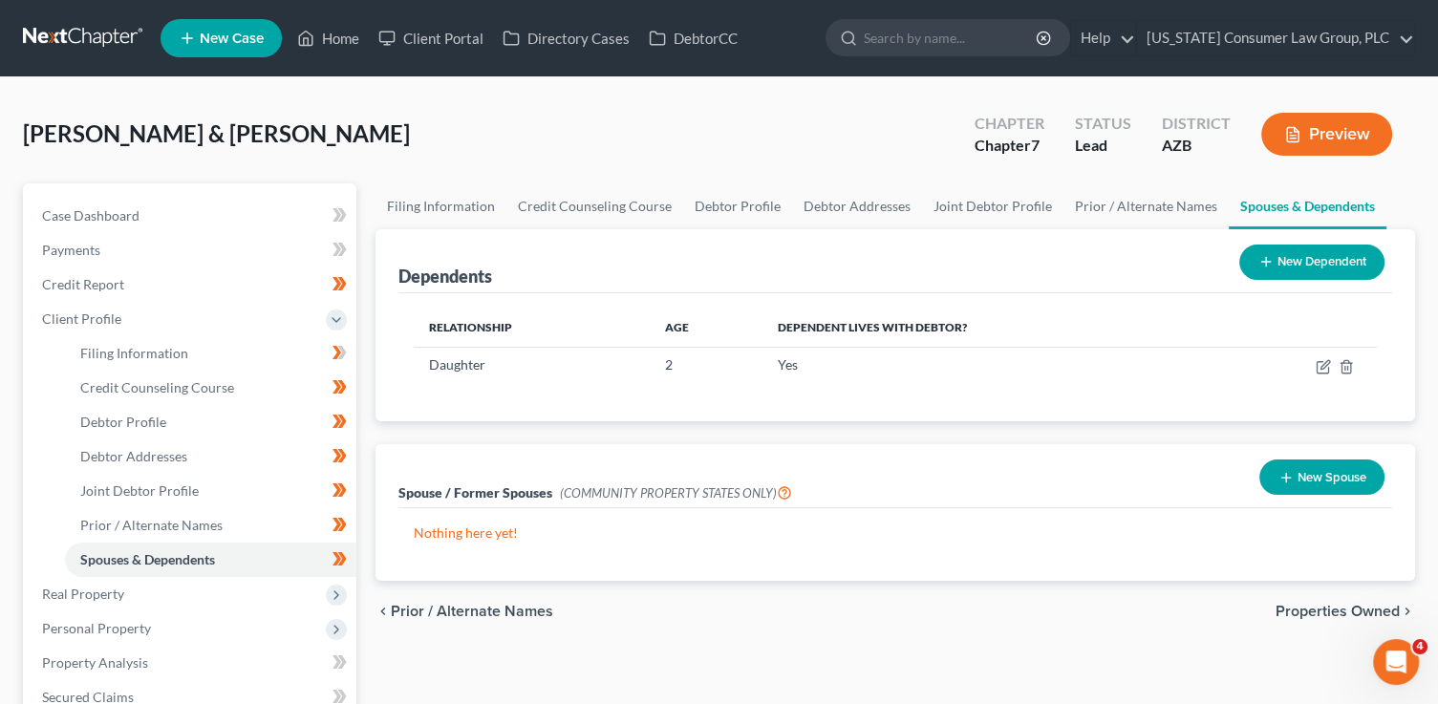
click at [1300, 265] on button "New Dependent" at bounding box center [1311, 262] width 145 height 35
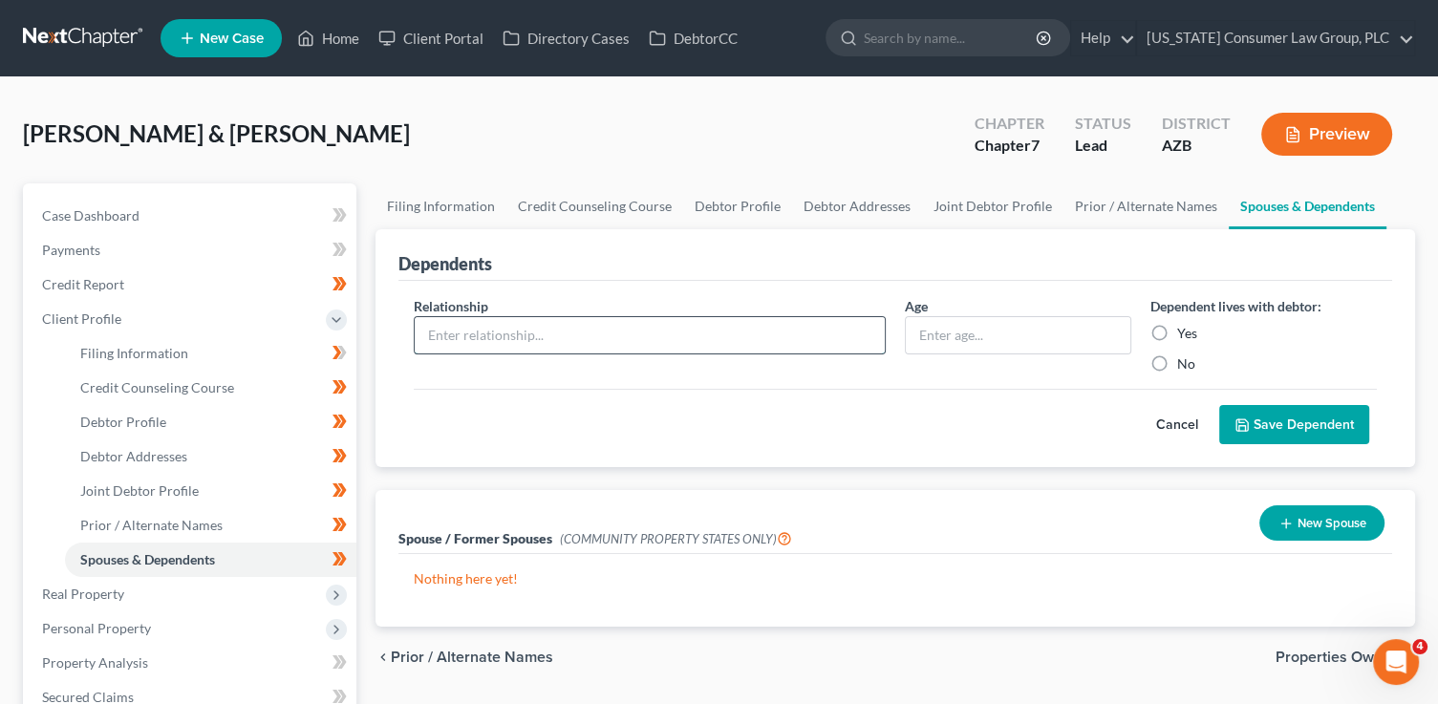
click at [542, 329] on input "text" at bounding box center [650, 335] width 470 height 36
type input "Child"
type input "1 month"
click at [1185, 324] on input "Yes" at bounding box center [1191, 330] width 12 height 12
radio input "true"
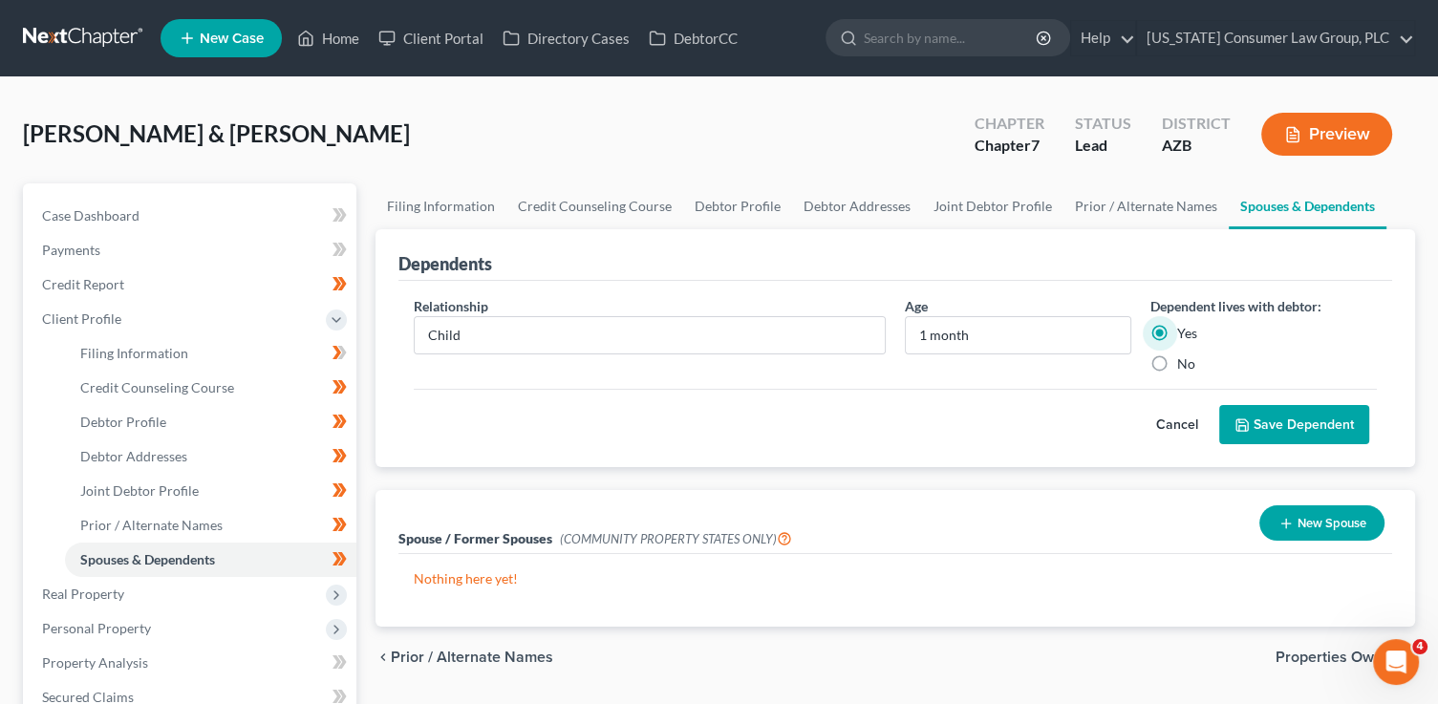
click at [1269, 405] on button "Save Dependent" at bounding box center [1294, 425] width 150 height 40
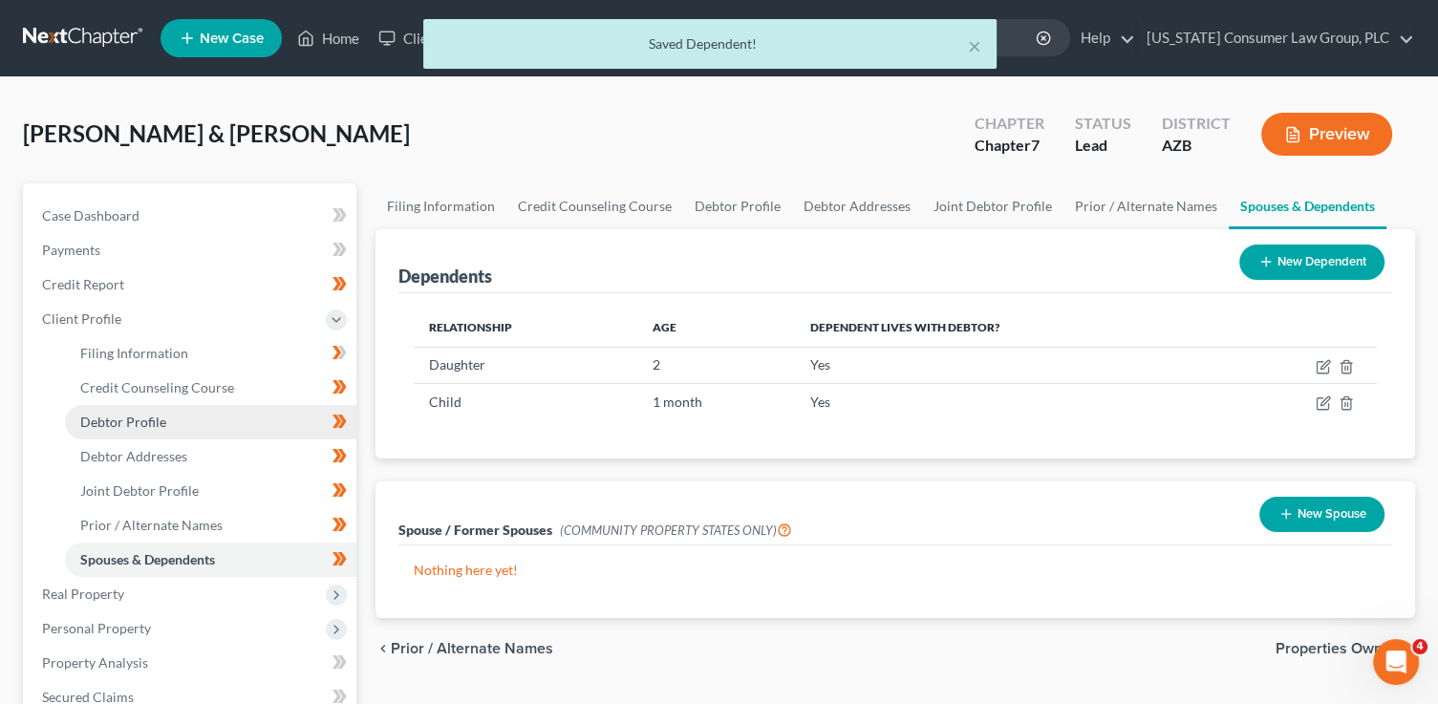
click at [178, 415] on link "Debtor Profile" at bounding box center [210, 422] width 291 height 34
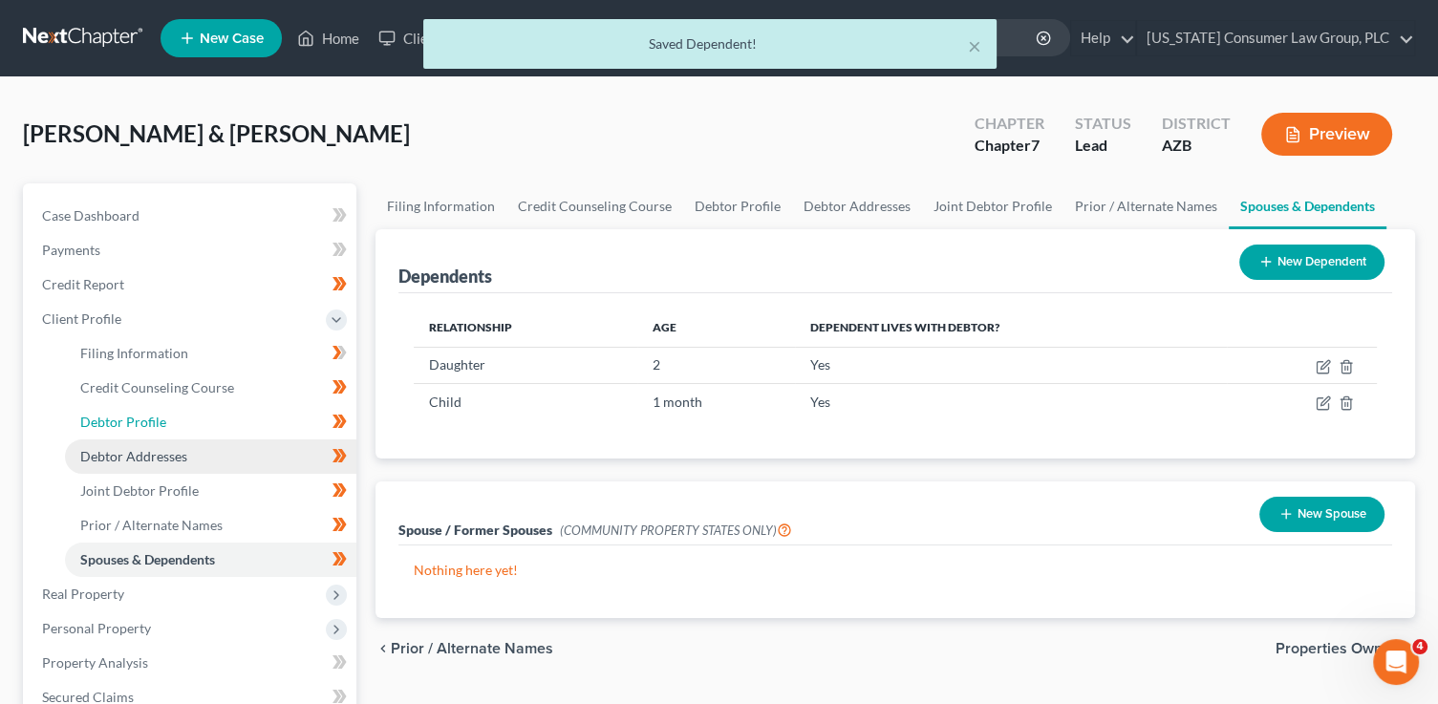
select select "1"
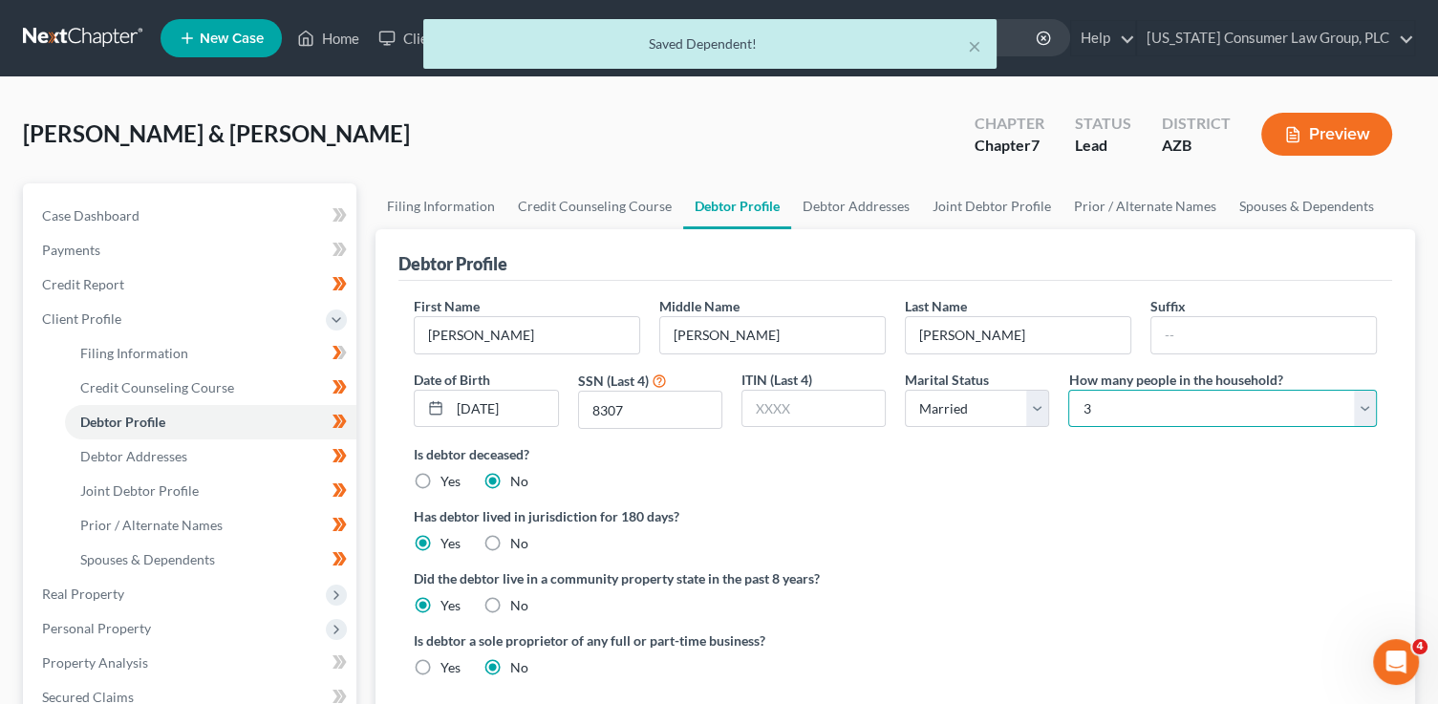
click at [1133, 407] on select "Select 1 2 3 4 5 6 7 8 9 10 11 12 13 14 15 16 17 18 19 20" at bounding box center [1222, 409] width 309 height 38
select select "3"
click at [1068, 390] on select "Select 1 2 3 4 5 6 7 8 9 10 11 12 13 14 15 16 17 18 19 20" at bounding box center [1222, 409] width 309 height 38
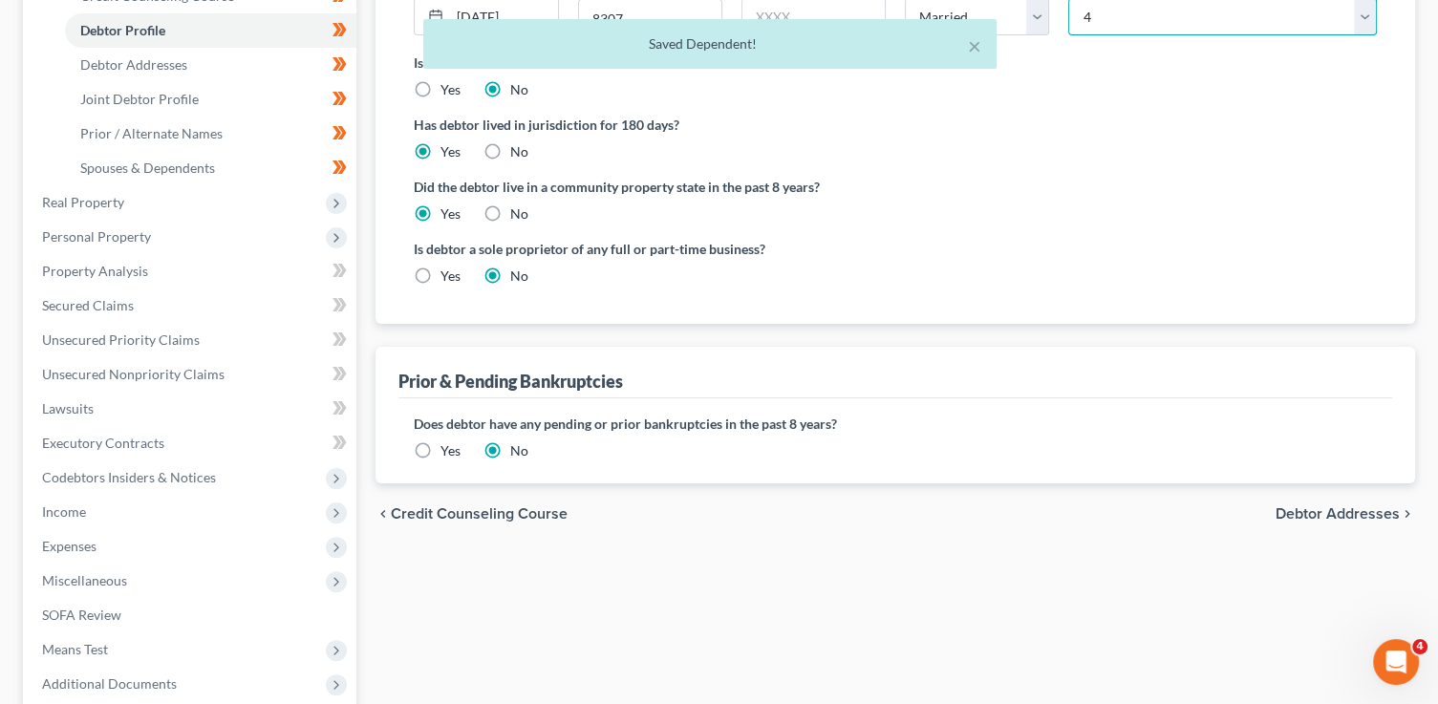
scroll to position [585, 0]
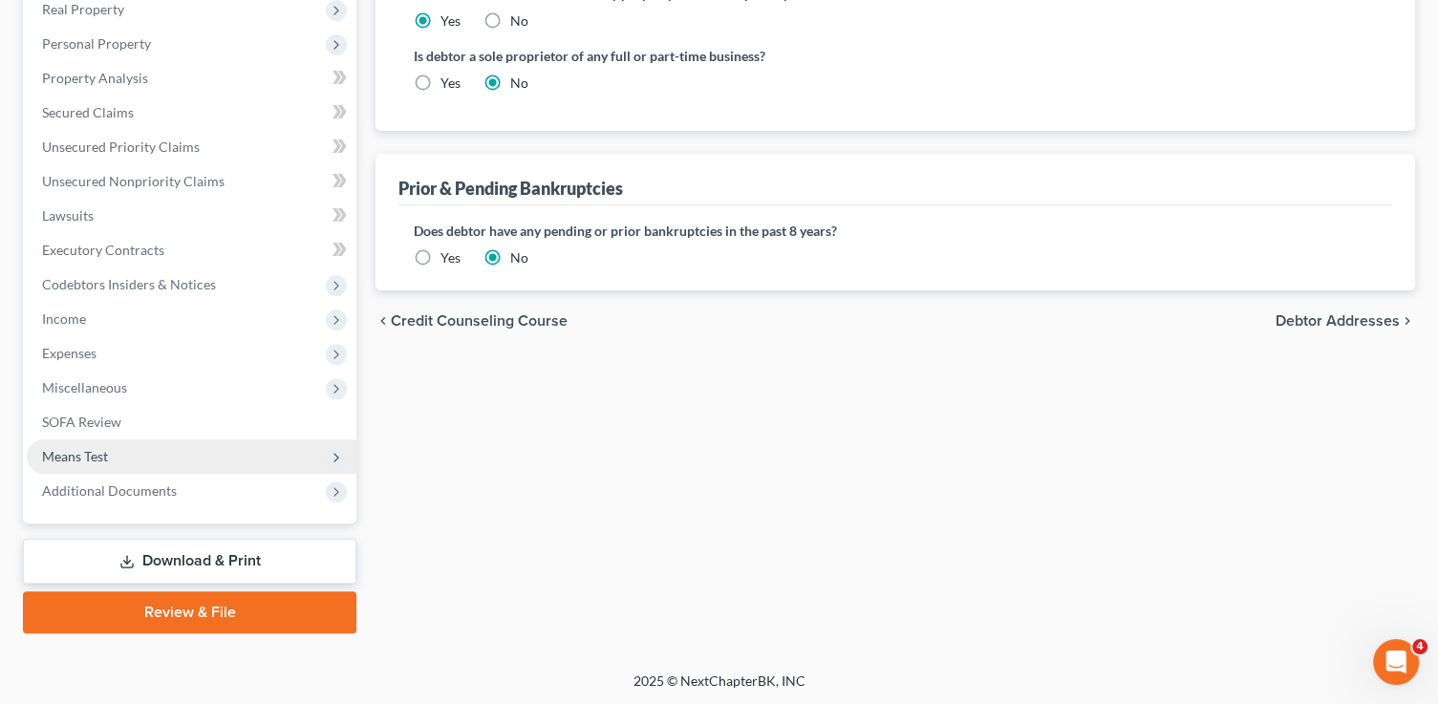
click at [111, 446] on span "Means Test" at bounding box center [192, 456] width 330 height 34
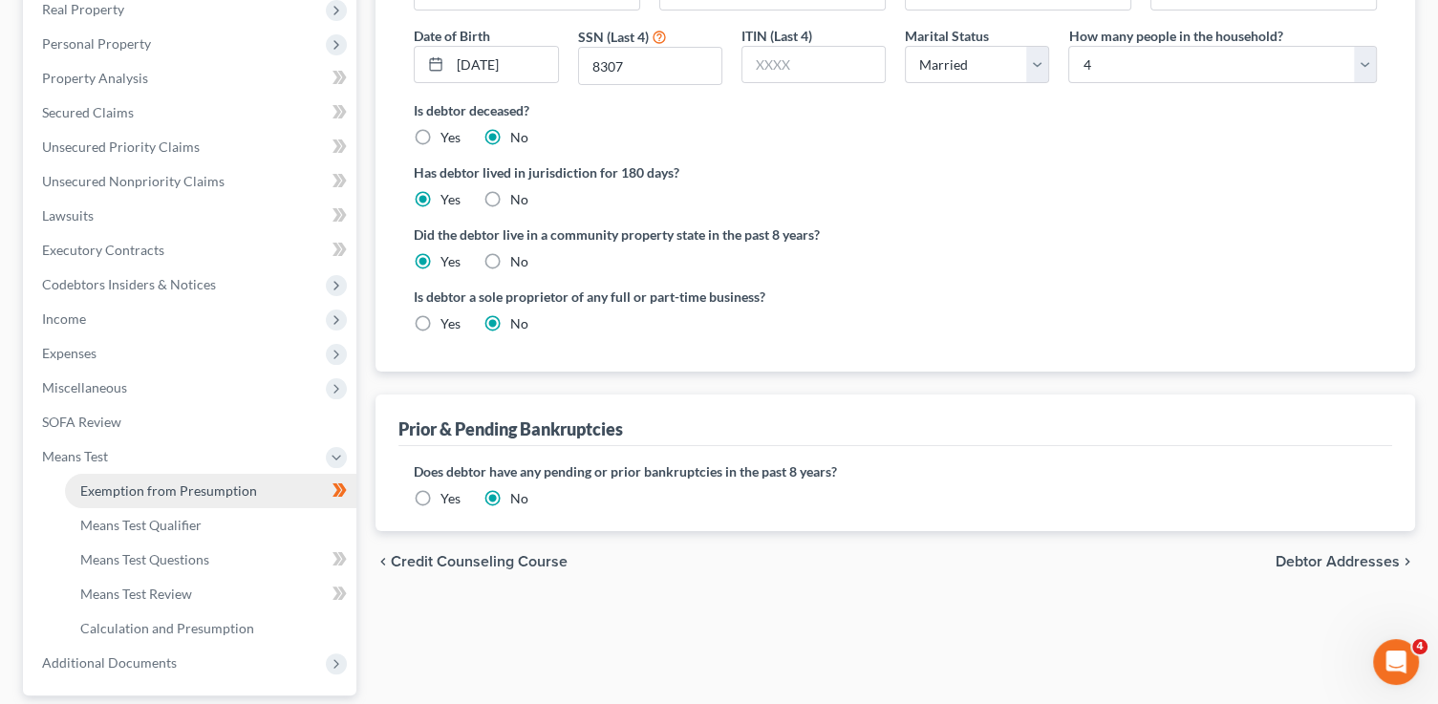
click at [127, 482] on span "Exemption from Presumption" at bounding box center [168, 490] width 177 height 16
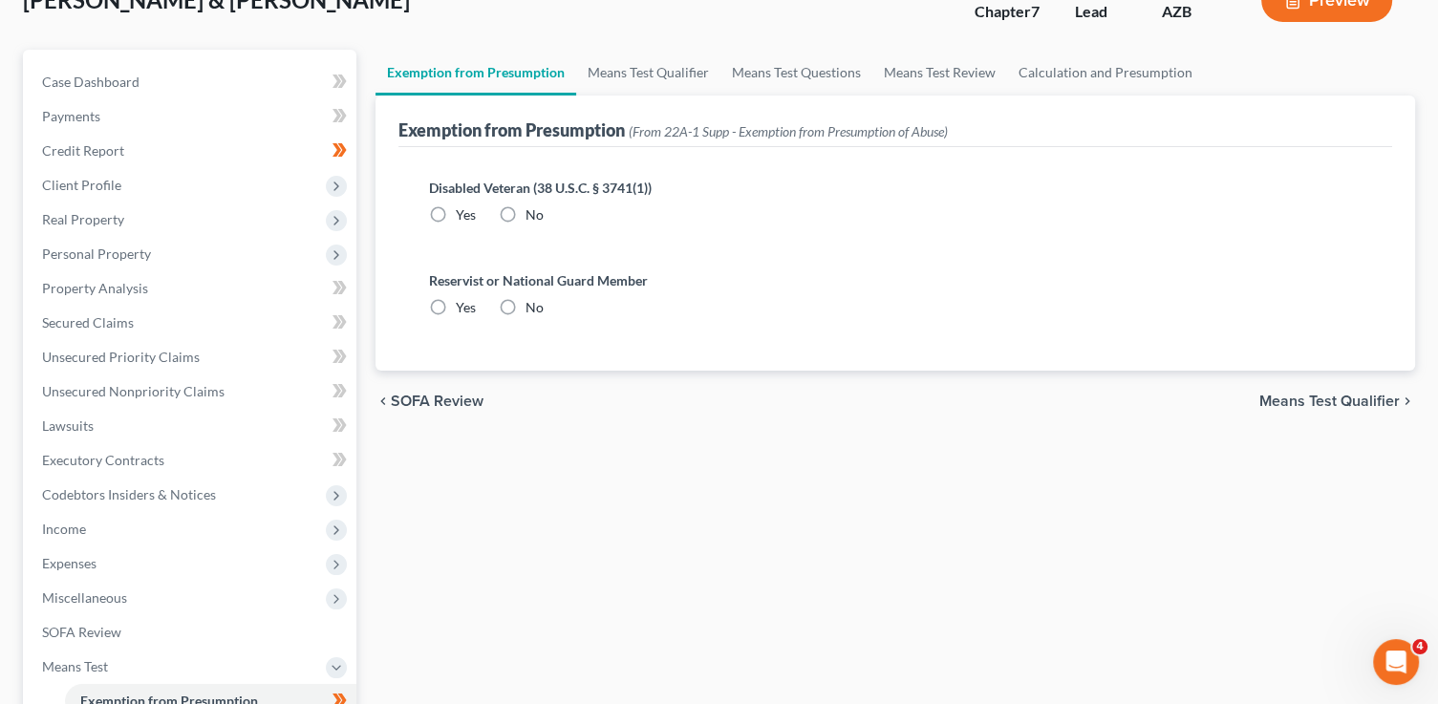
radio input "true"
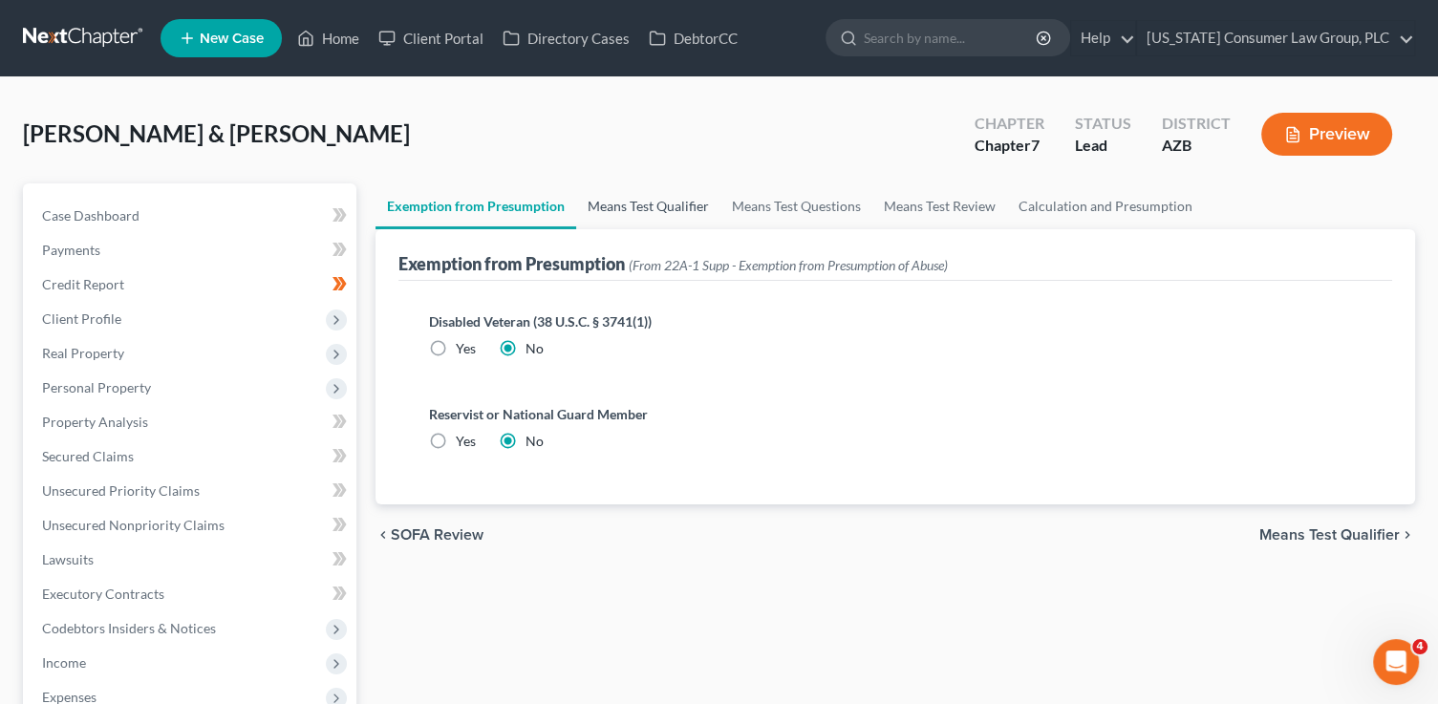
click at [608, 203] on link "Means Test Qualifier" at bounding box center [648, 206] width 144 height 46
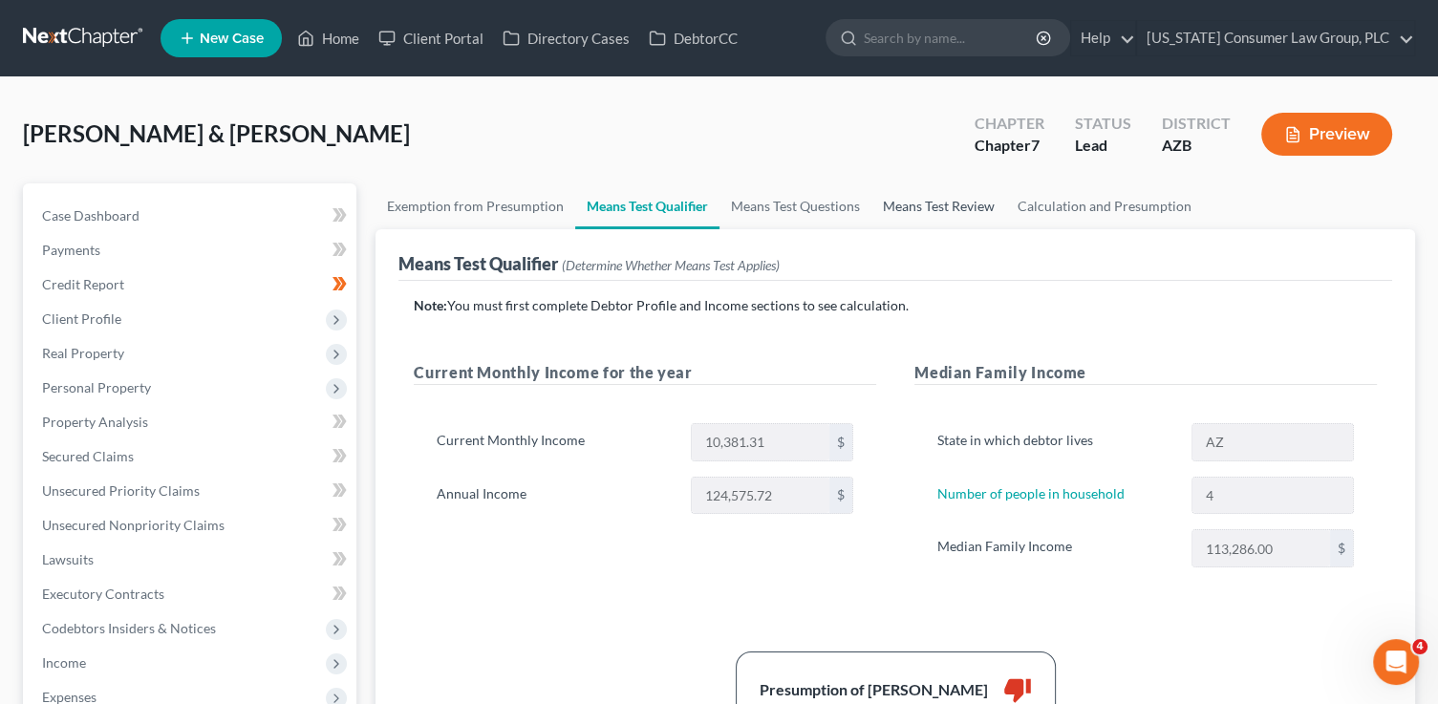
click at [899, 209] on link "Means Test Review" at bounding box center [938, 206] width 135 height 46
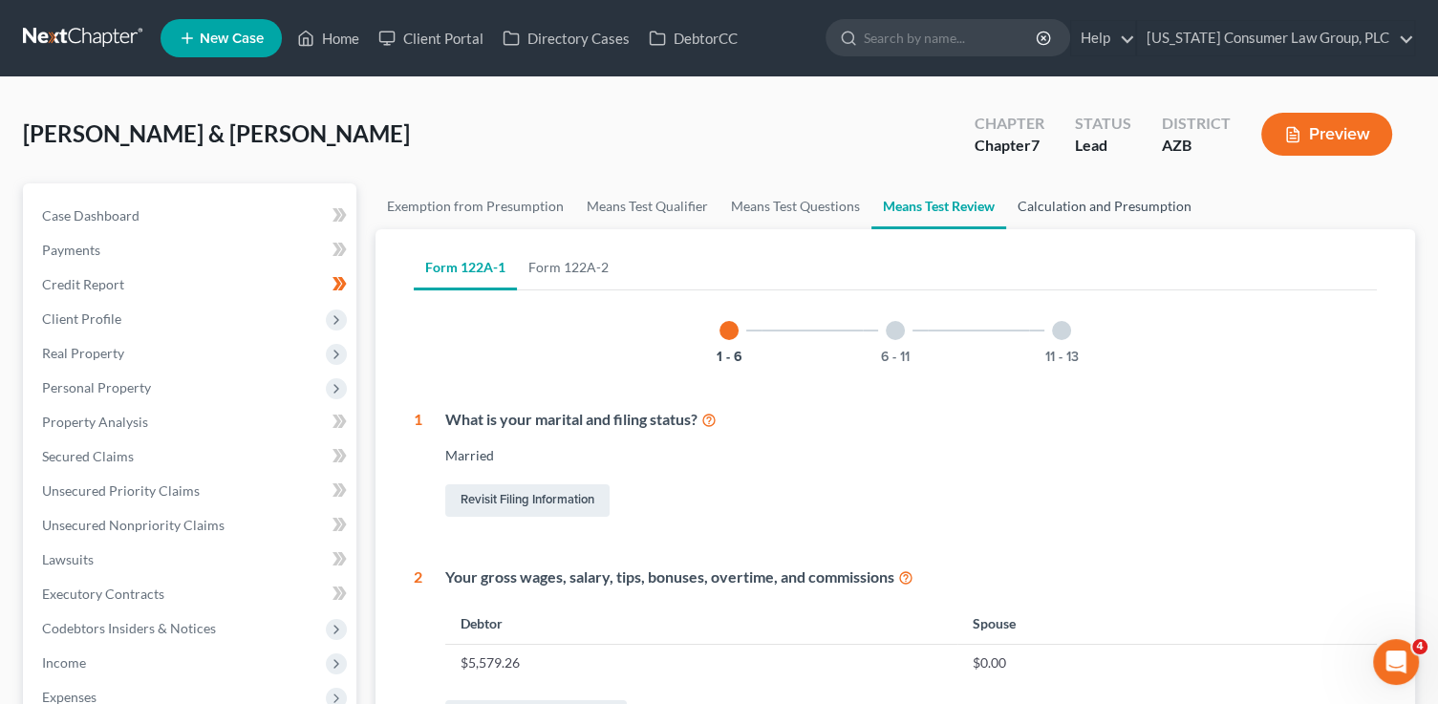
click at [1130, 203] on link "Calculation and Presumption" at bounding box center [1104, 206] width 197 height 46
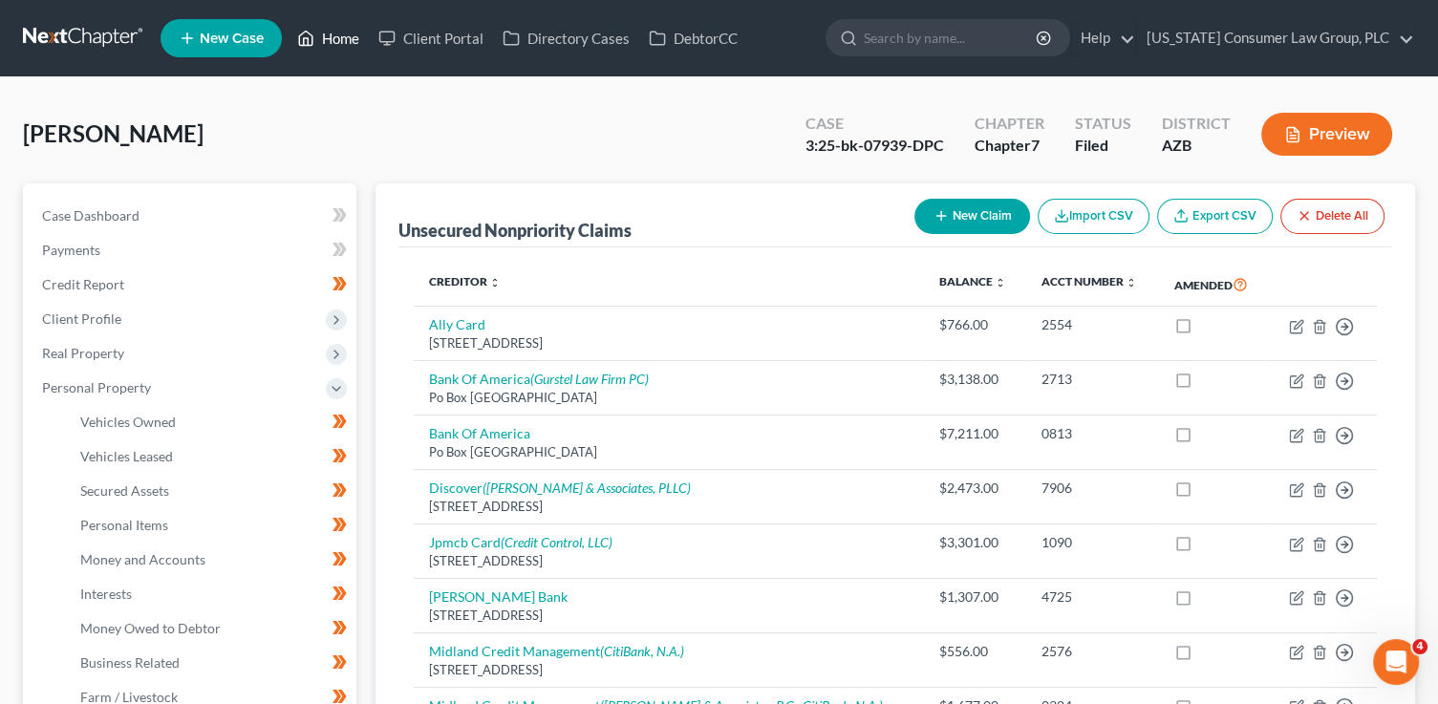
click at [332, 39] on link "Home" at bounding box center [328, 38] width 81 height 34
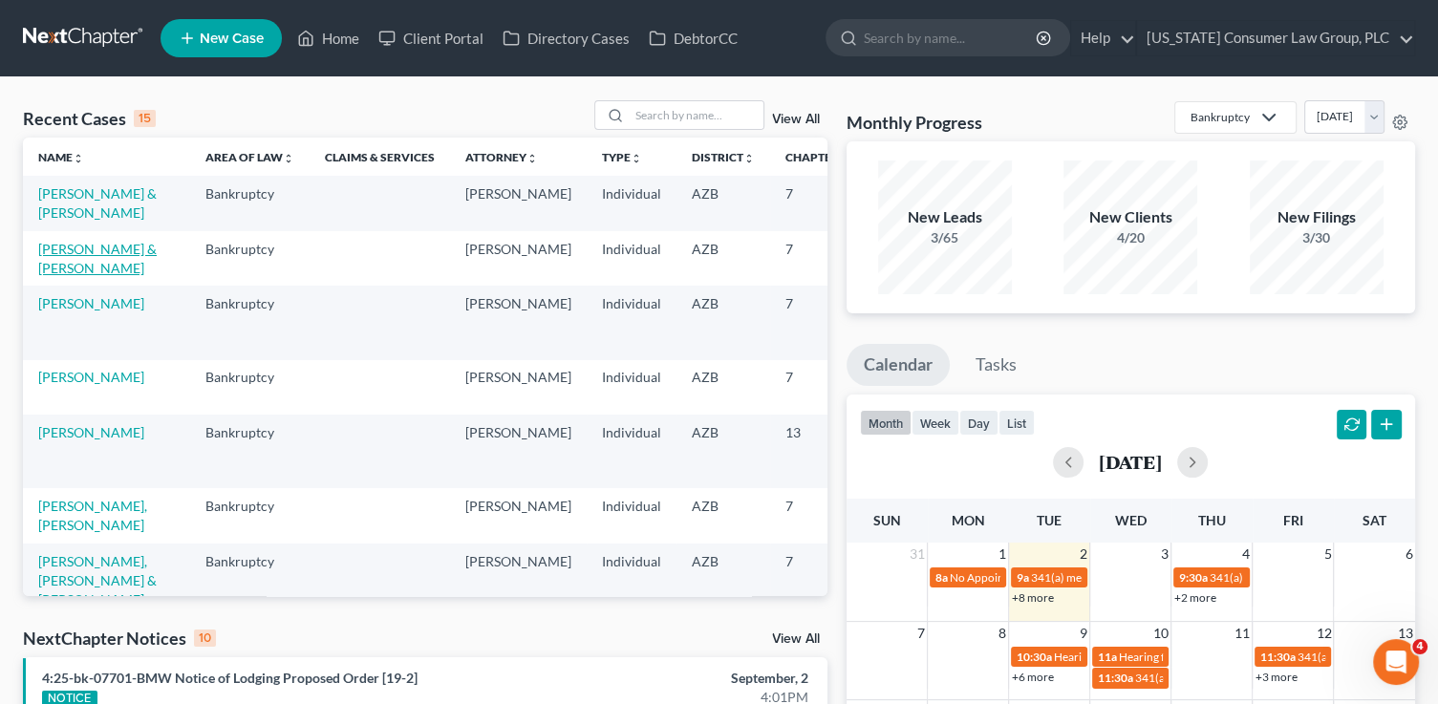
click at [94, 276] on link "[PERSON_NAME] & [PERSON_NAME]" at bounding box center [97, 258] width 118 height 35
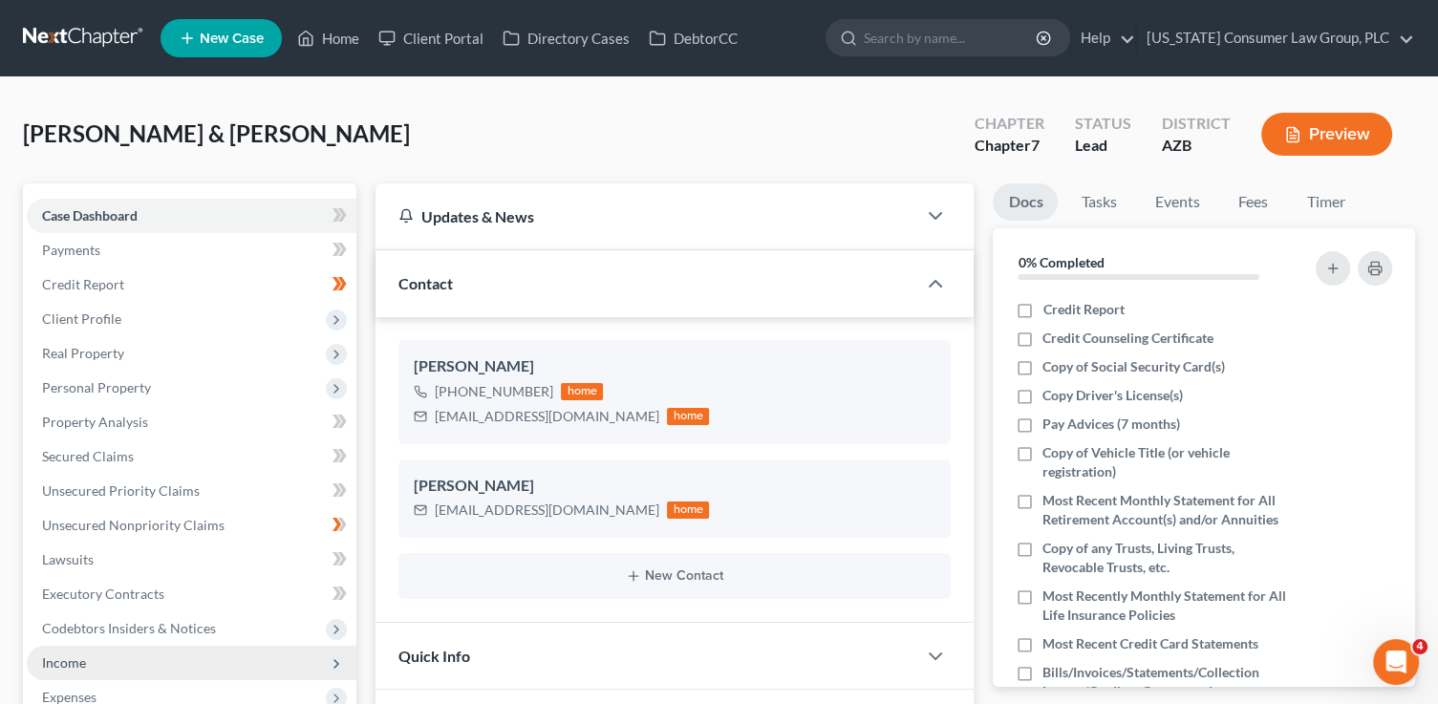
click at [103, 660] on span "Income" at bounding box center [192, 663] width 330 height 34
click at [185, 694] on span "Employment Income" at bounding box center [141, 697] width 122 height 16
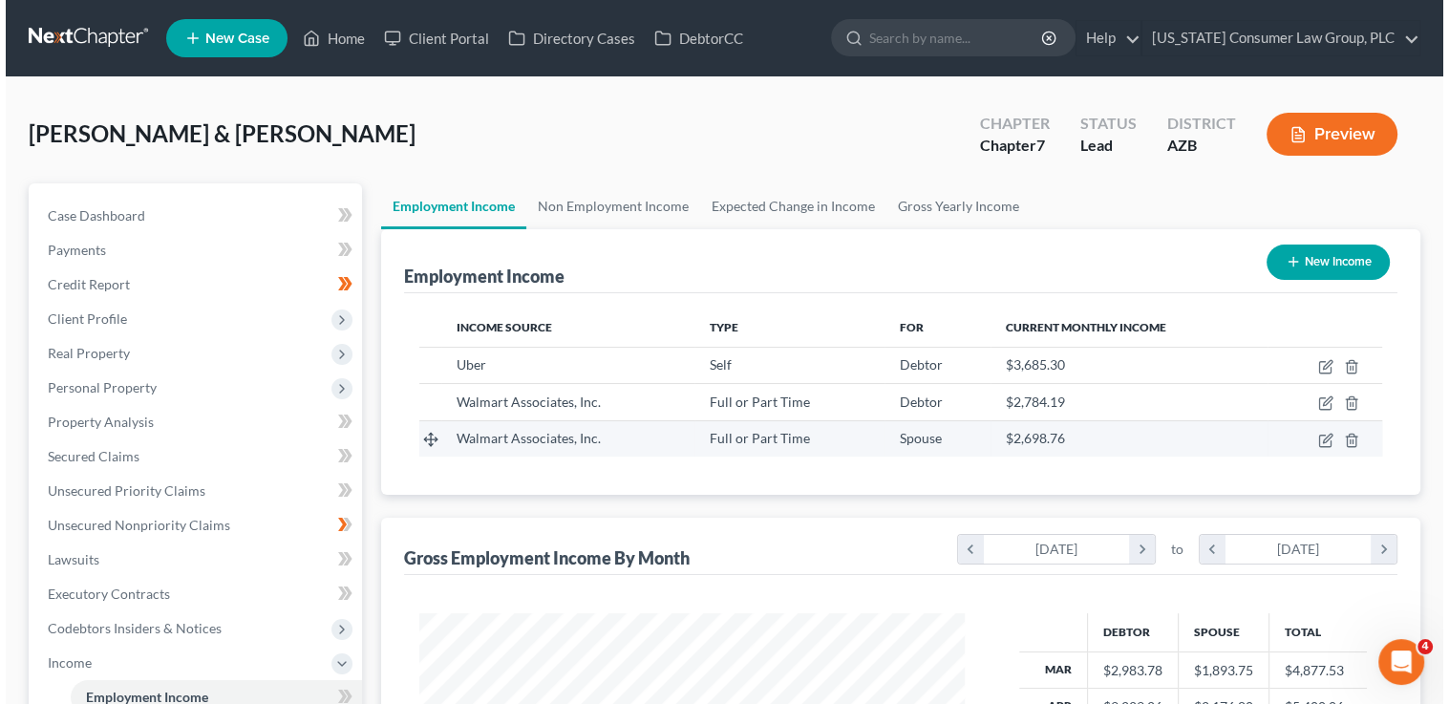
scroll to position [340, 584]
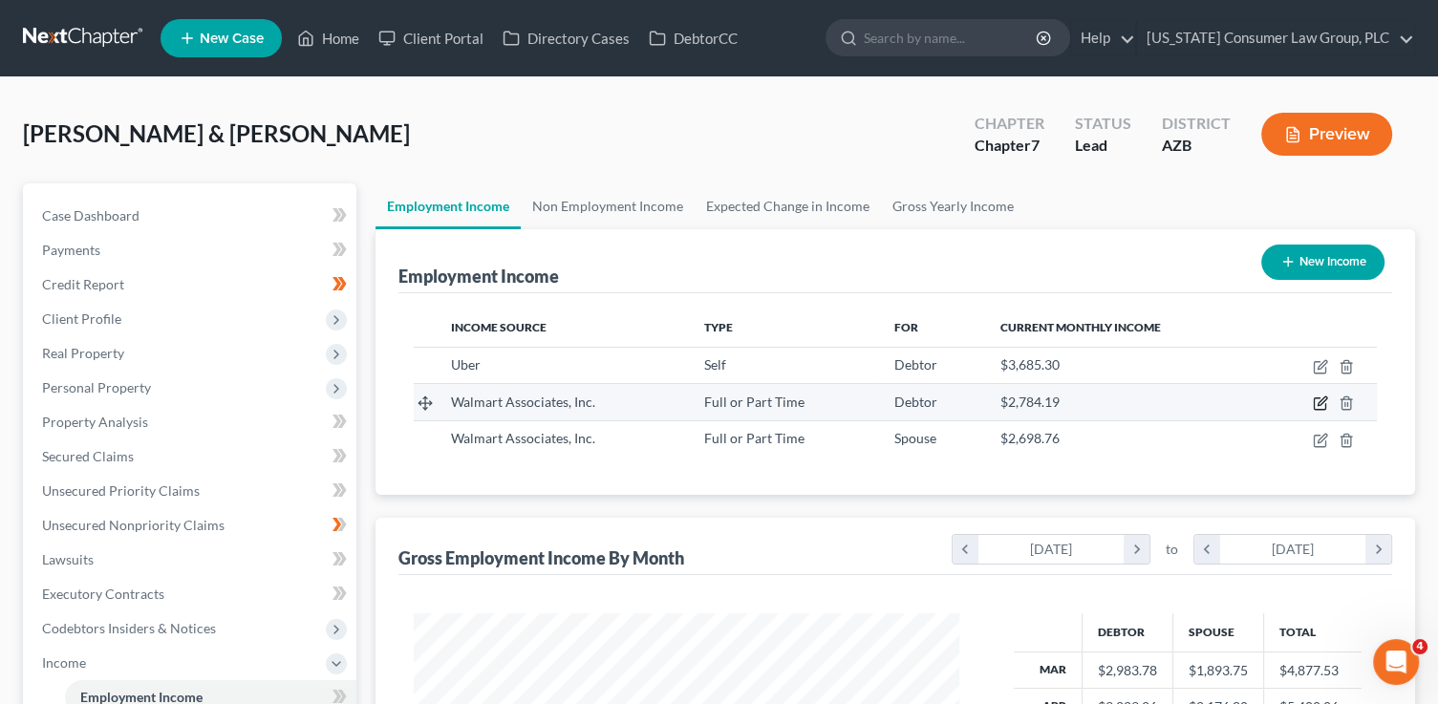
click at [1317, 399] on icon "button" at bounding box center [1320, 402] width 15 height 15
select select "0"
select select "2"
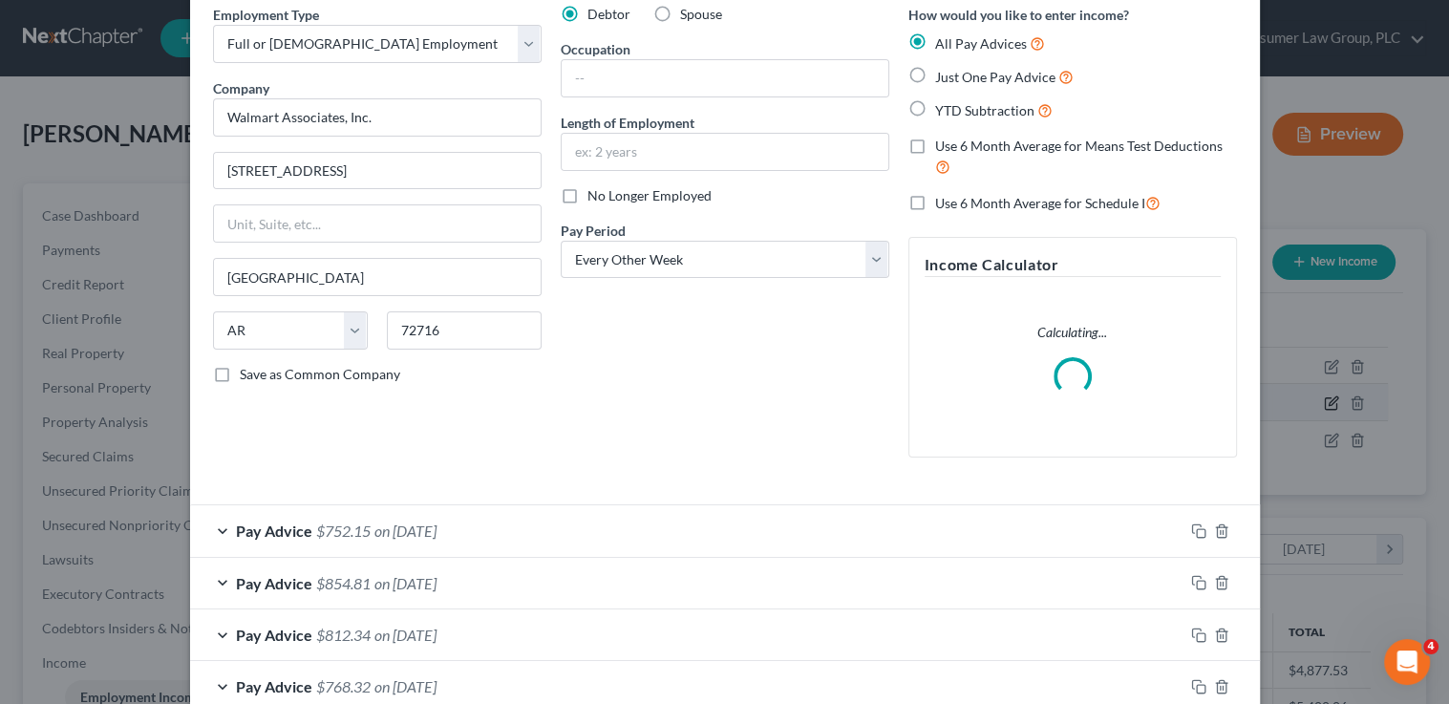
scroll to position [142, 0]
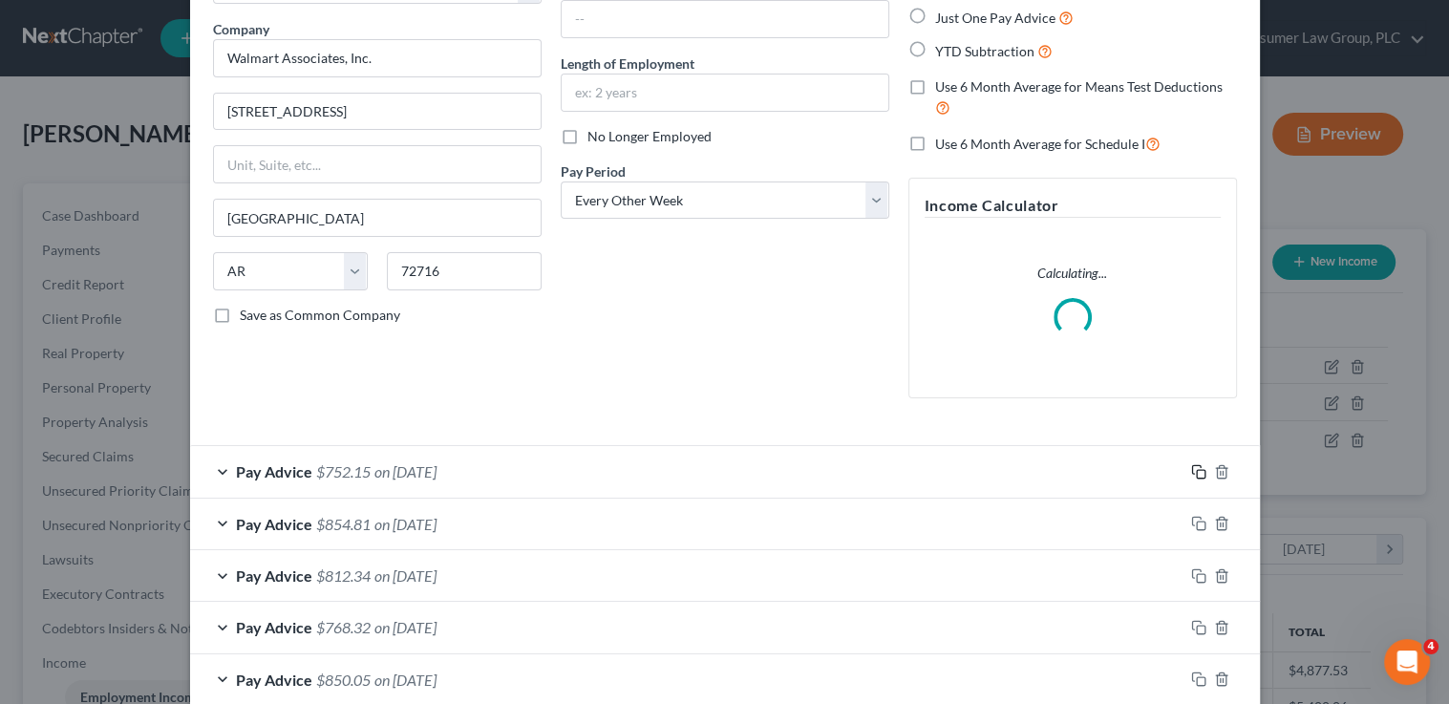
click at [1192, 465] on icon "button" at bounding box center [1198, 471] width 15 height 15
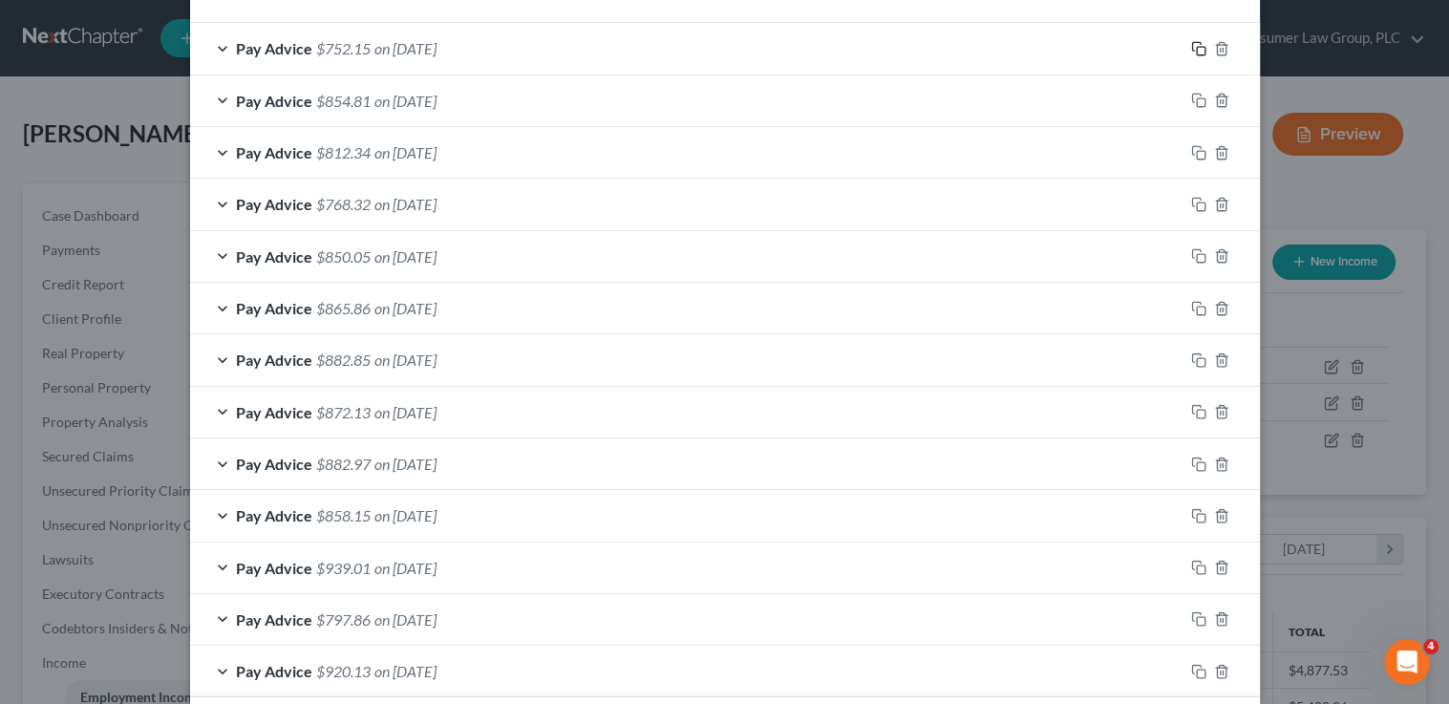
scroll to position [1032, 0]
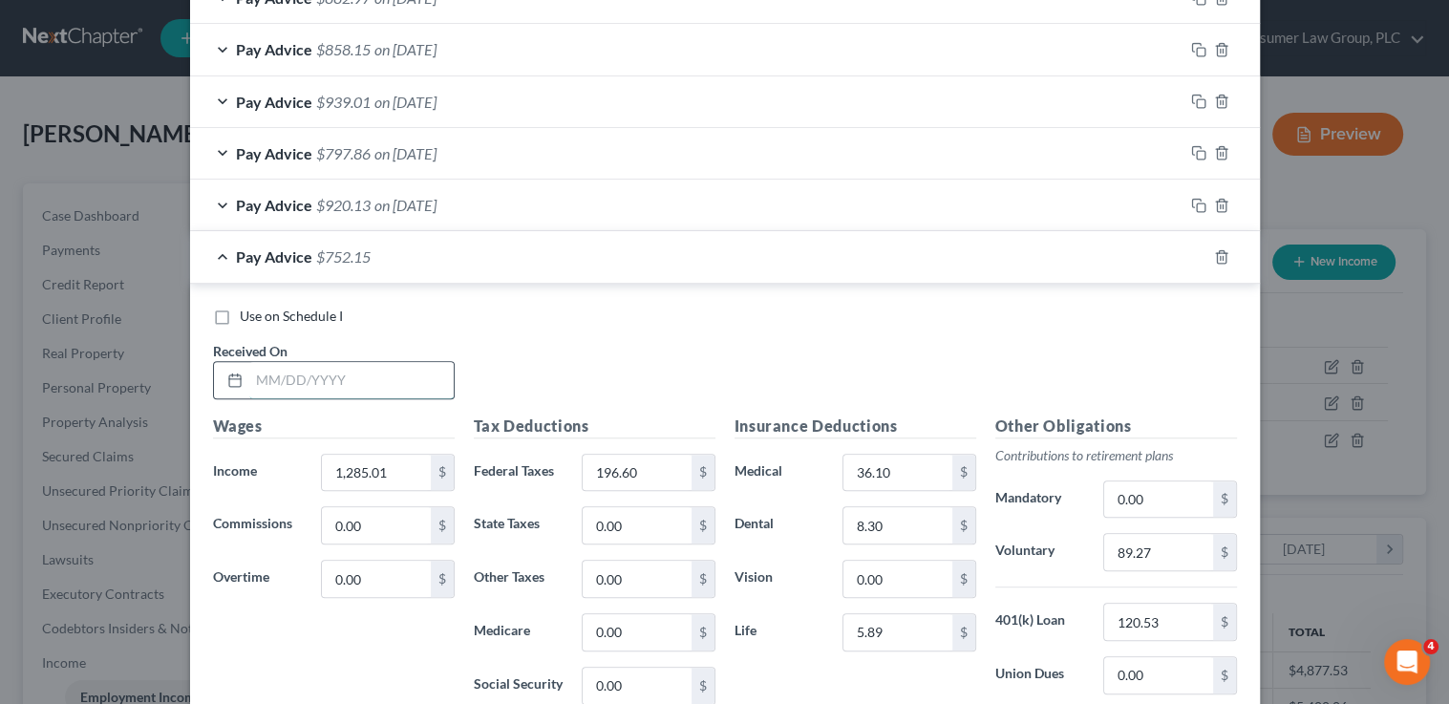
click at [344, 377] on input "text" at bounding box center [351, 380] width 204 height 36
type input "[DATE]"
type input "1,147.04"
type input "166.00"
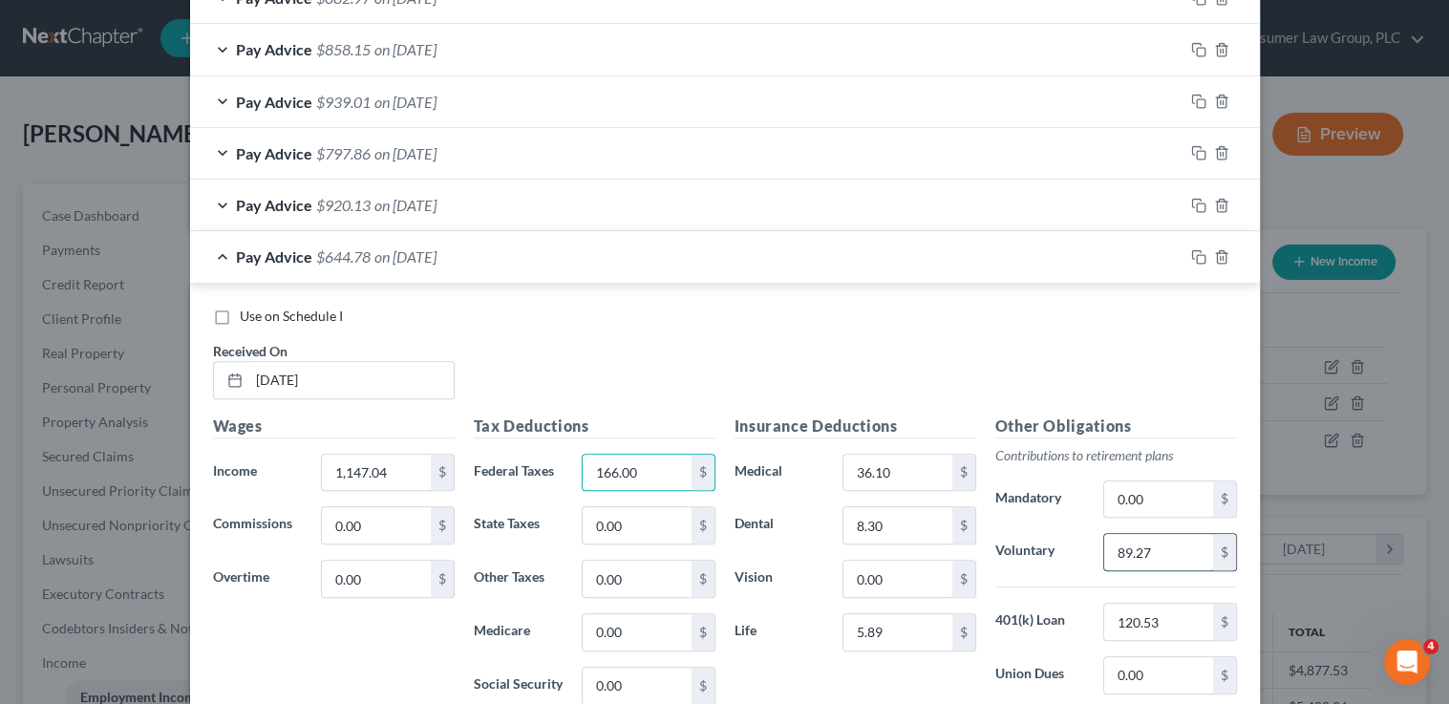
click at [1158, 545] on input "89.27" at bounding box center [1158, 552] width 108 height 36
type input "79.61"
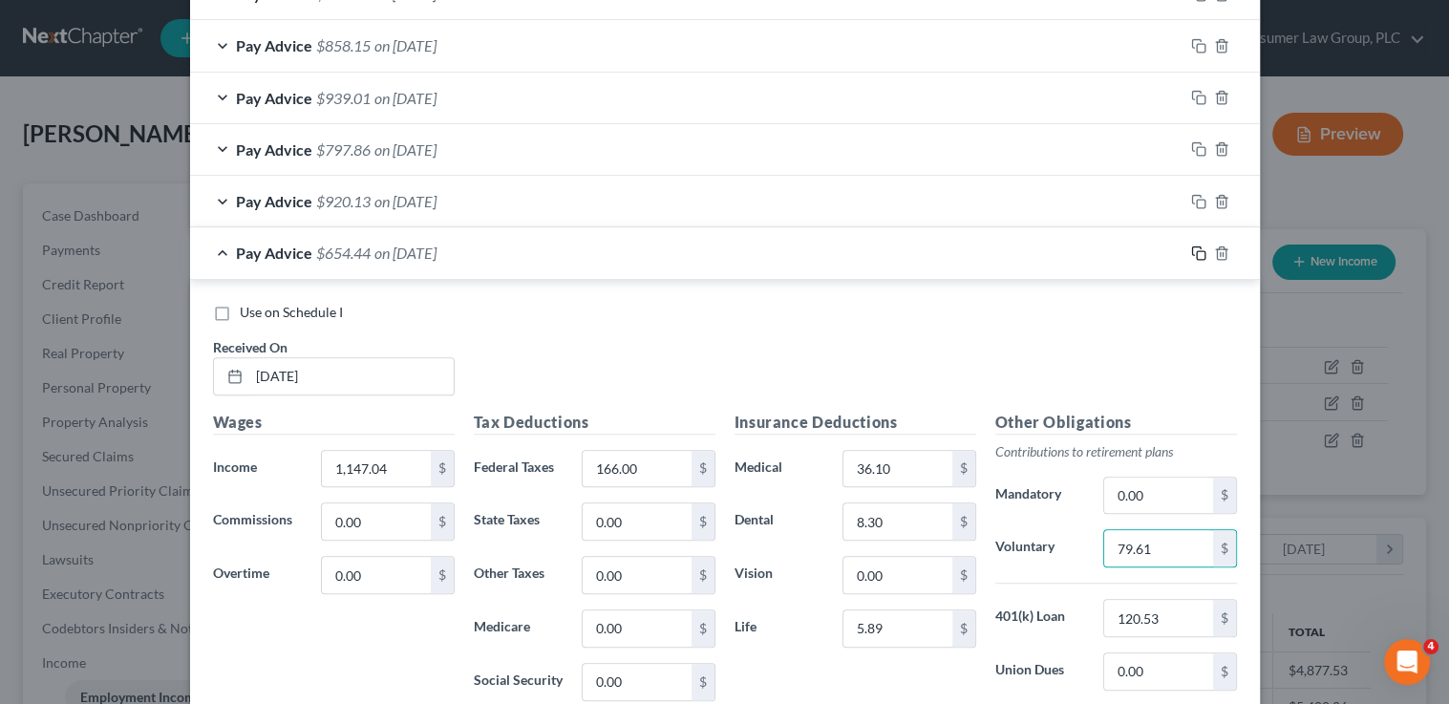
click at [1197, 251] on div at bounding box center [1222, 253] width 76 height 31
click at [1197, 251] on icon "button" at bounding box center [1198, 253] width 15 height 15
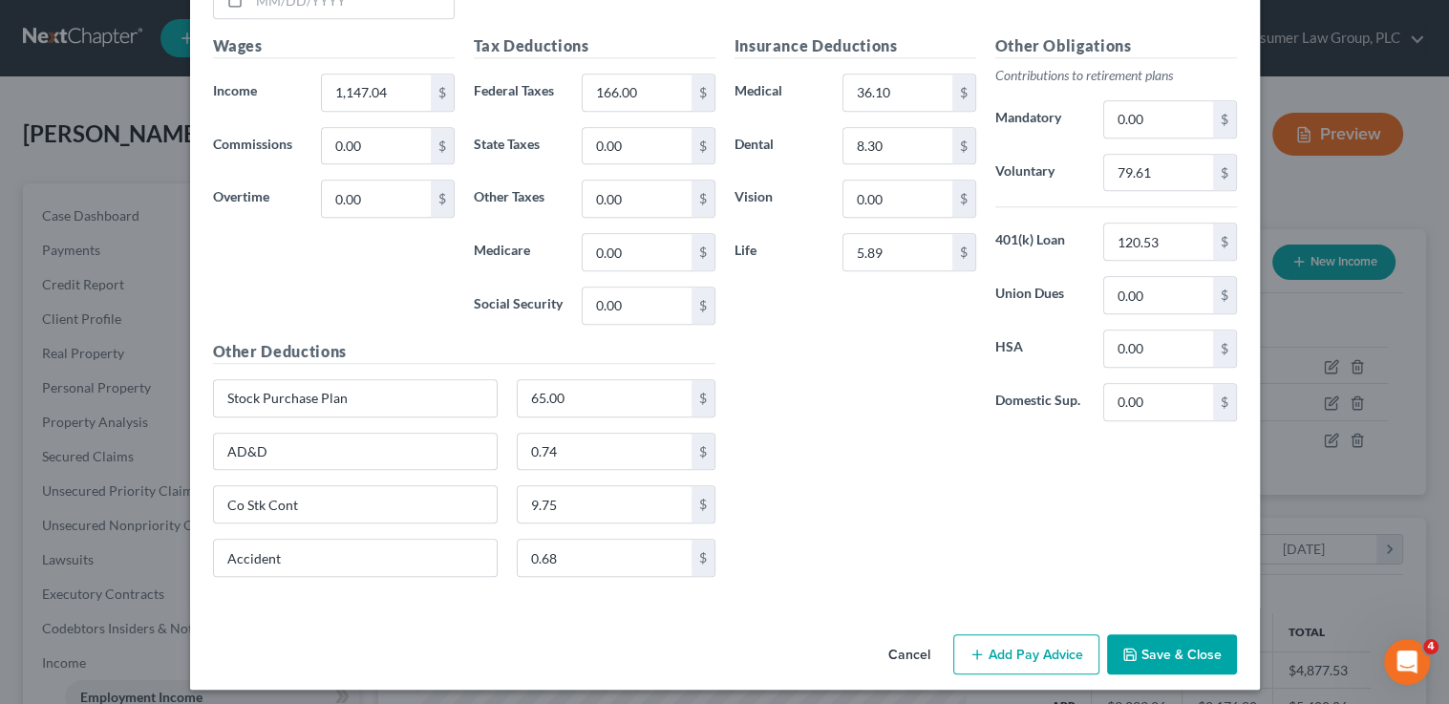
scroll to position [1109, 0]
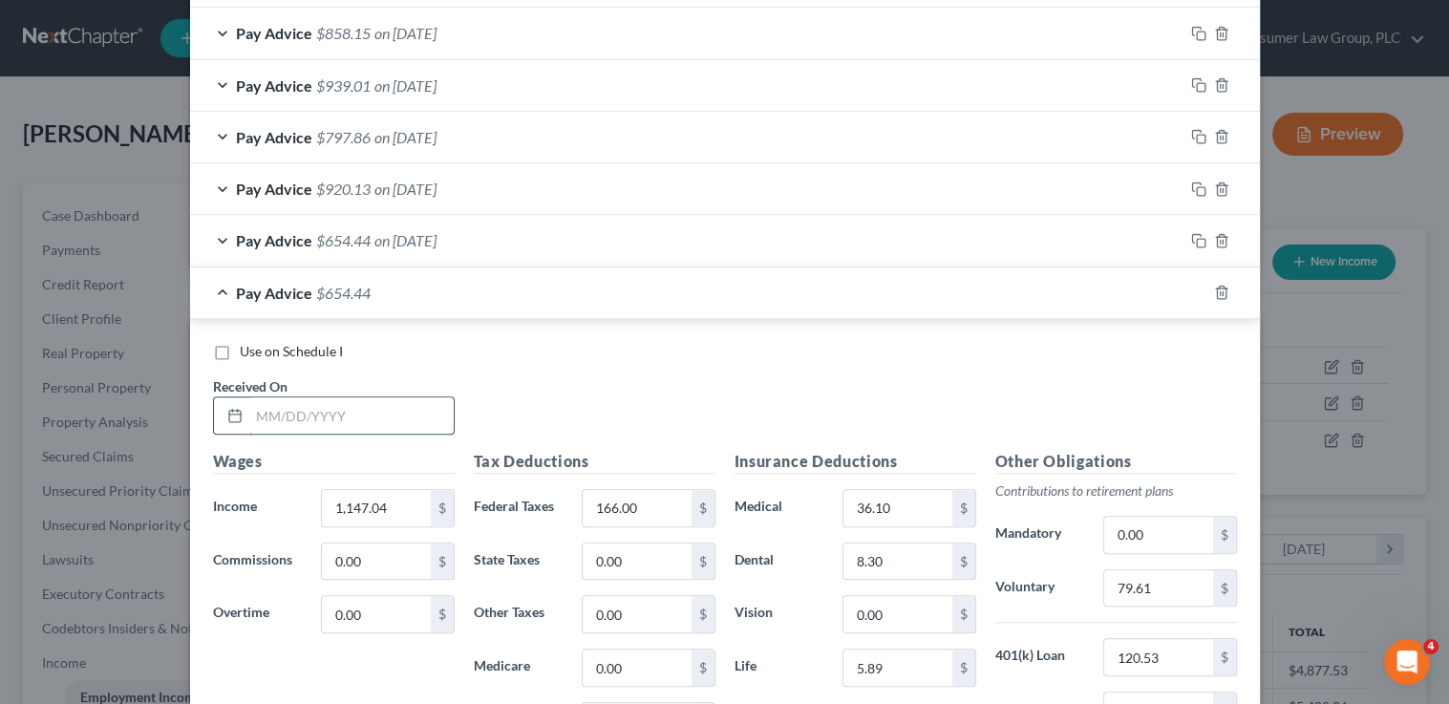
click at [341, 402] on input "text" at bounding box center [351, 415] width 204 height 36
type input "[DATE]"
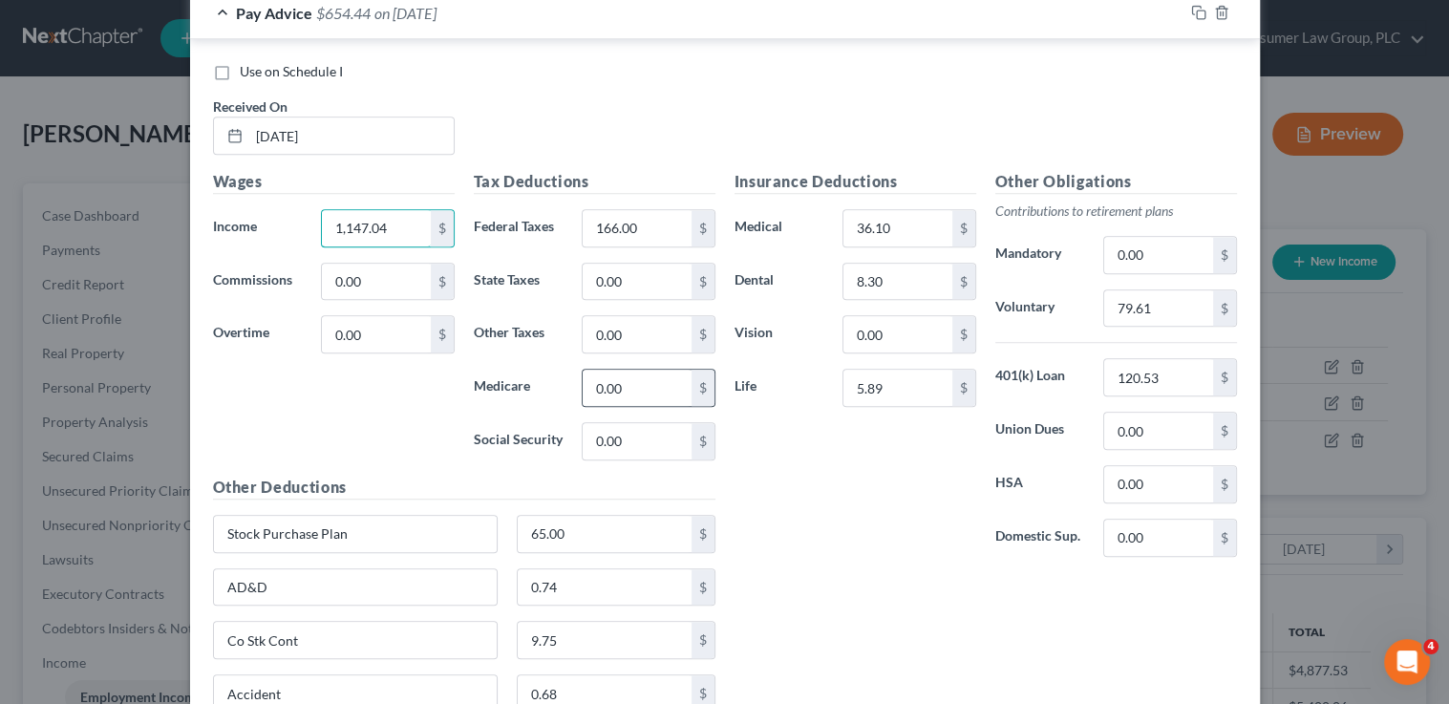
scroll to position [1314, 0]
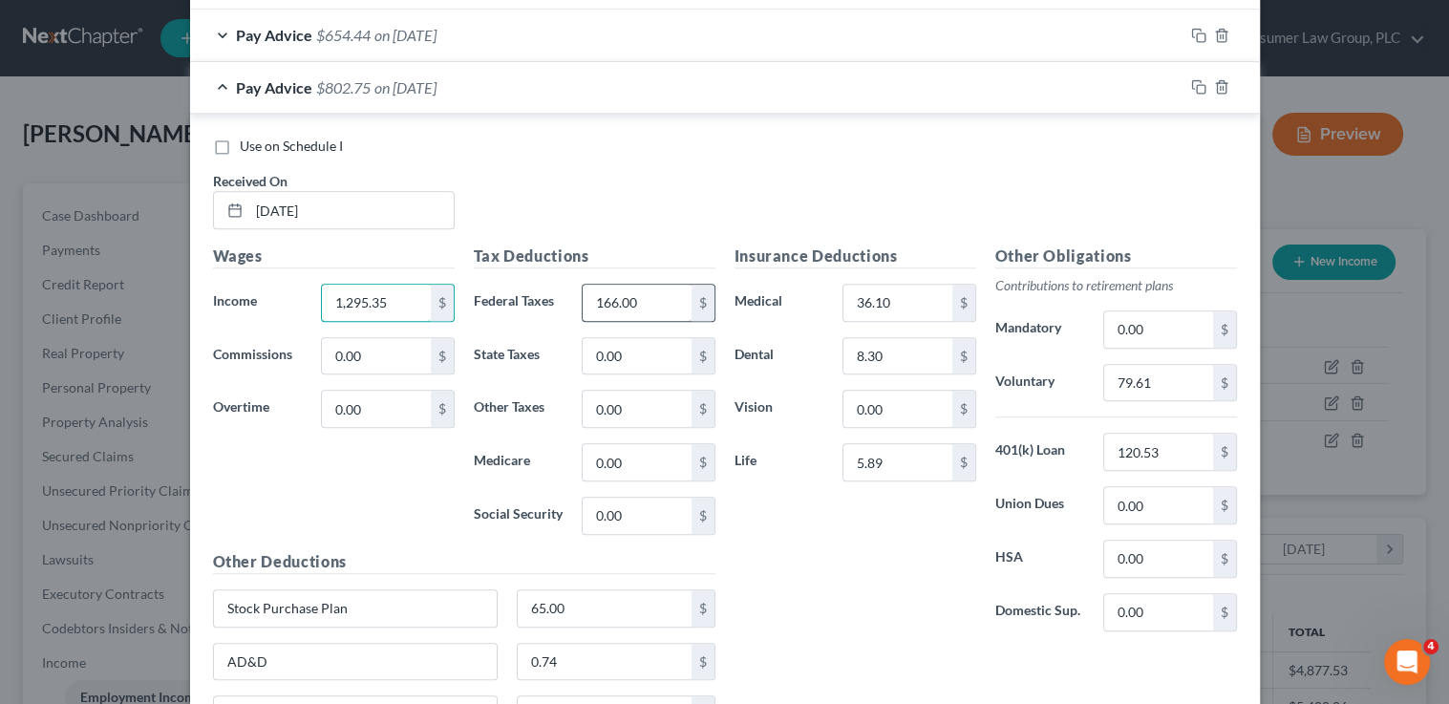
type input "1,295.35"
click at [665, 302] on input "166.00" at bounding box center [637, 303] width 108 height 36
type input "198.90"
click at [1167, 379] on input "79.61" at bounding box center [1158, 383] width 108 height 36
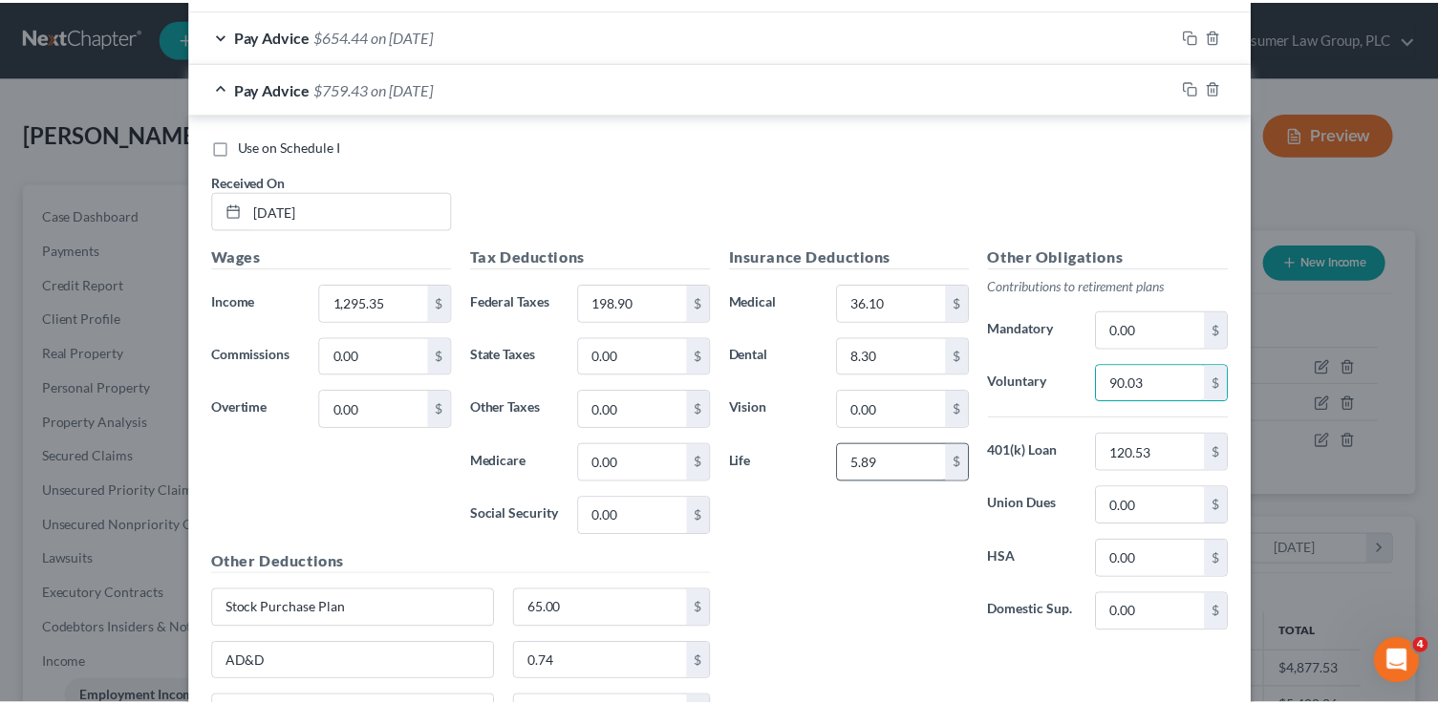
scroll to position [1525, 0]
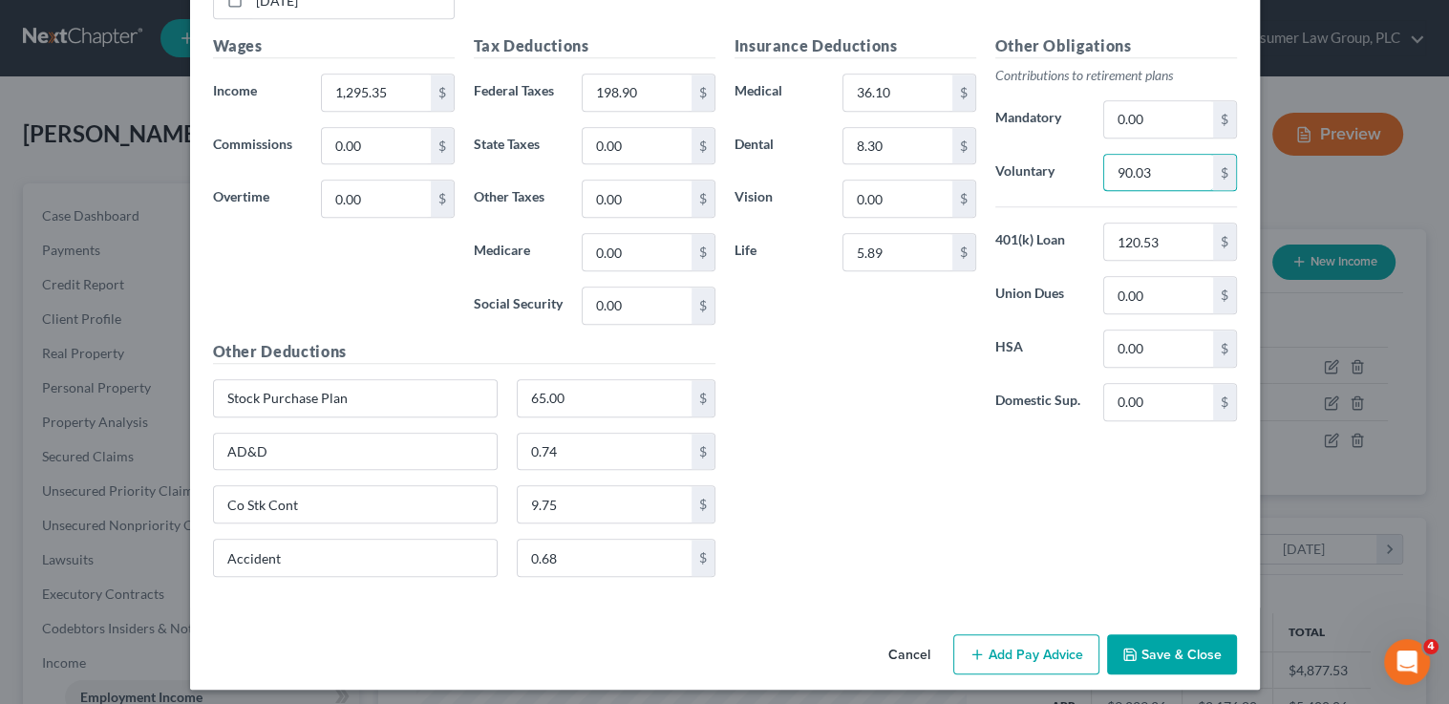
type input "90.03"
click at [1163, 643] on button "Save & Close" at bounding box center [1172, 654] width 130 height 40
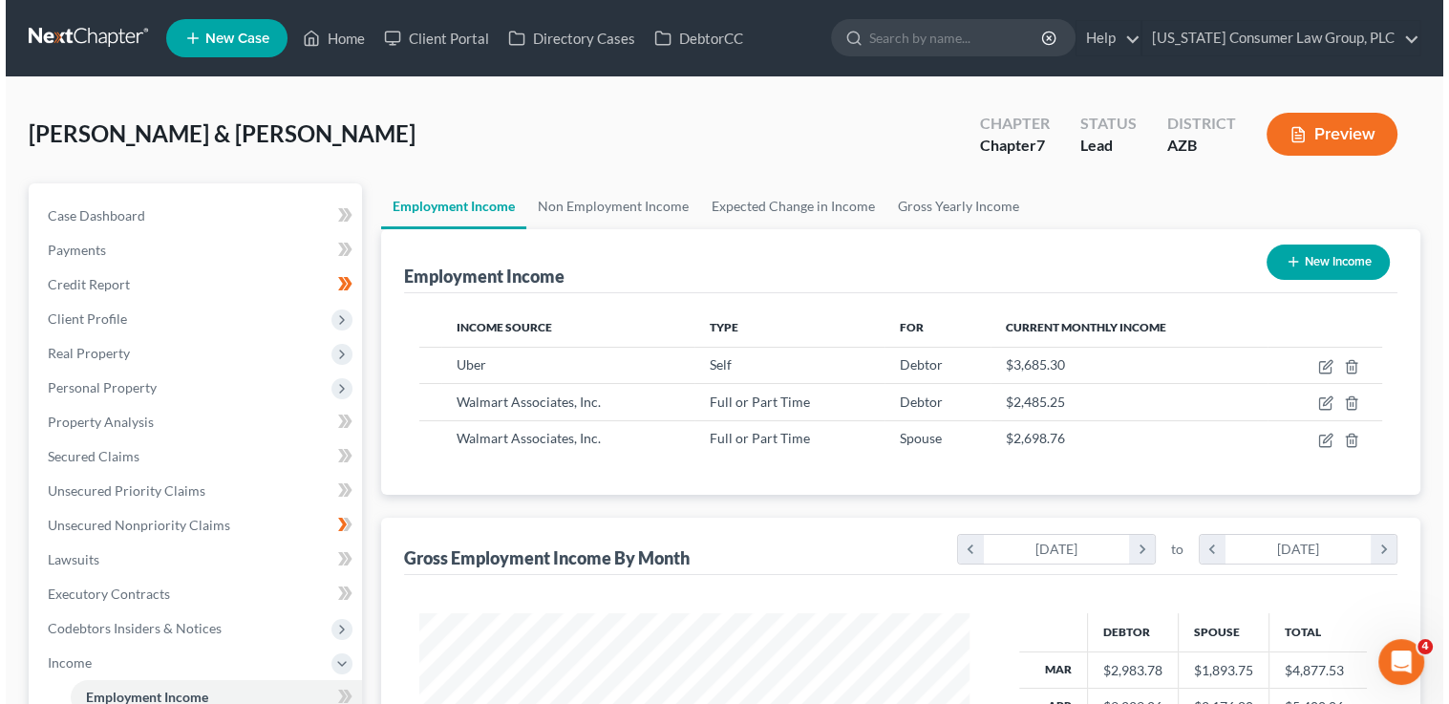
scroll to position [954918, 954674]
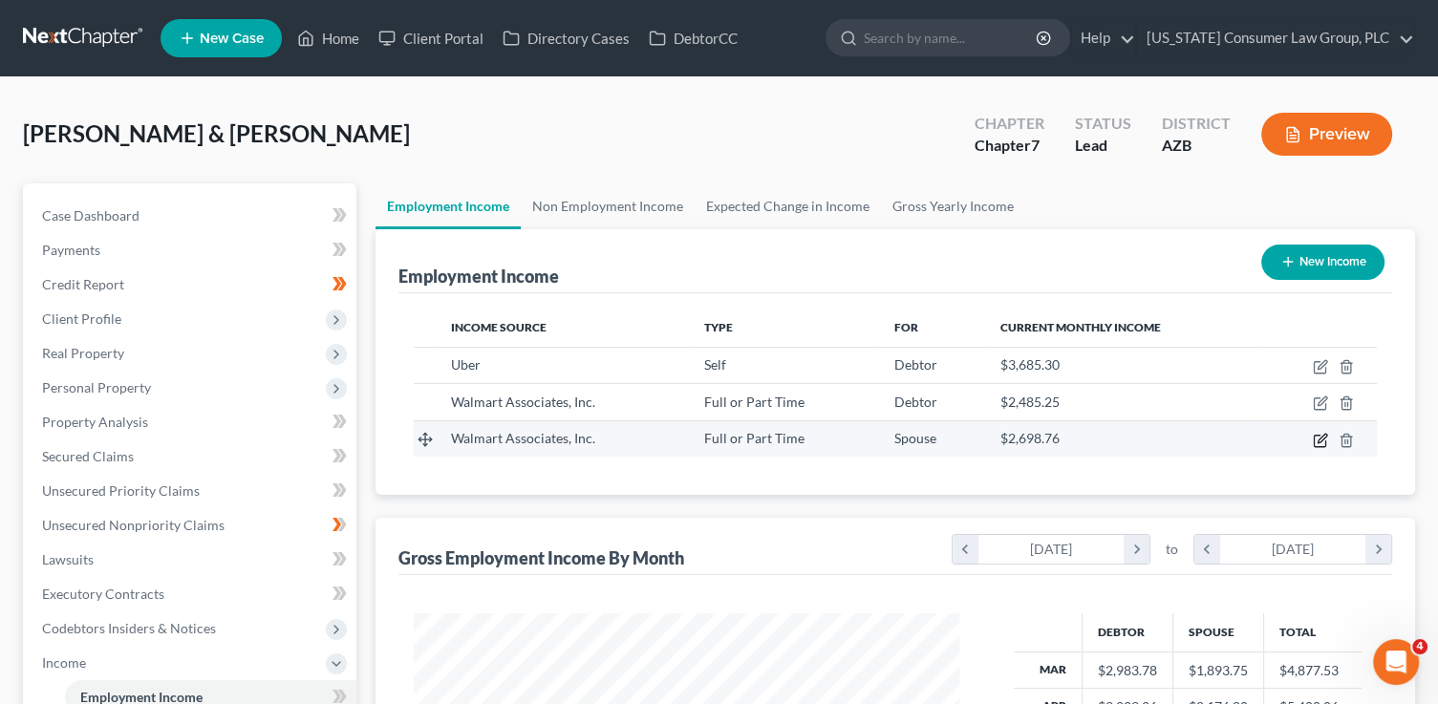
click at [1317, 440] on icon "button" at bounding box center [1321, 438] width 9 height 9
select select "0"
select select "2"
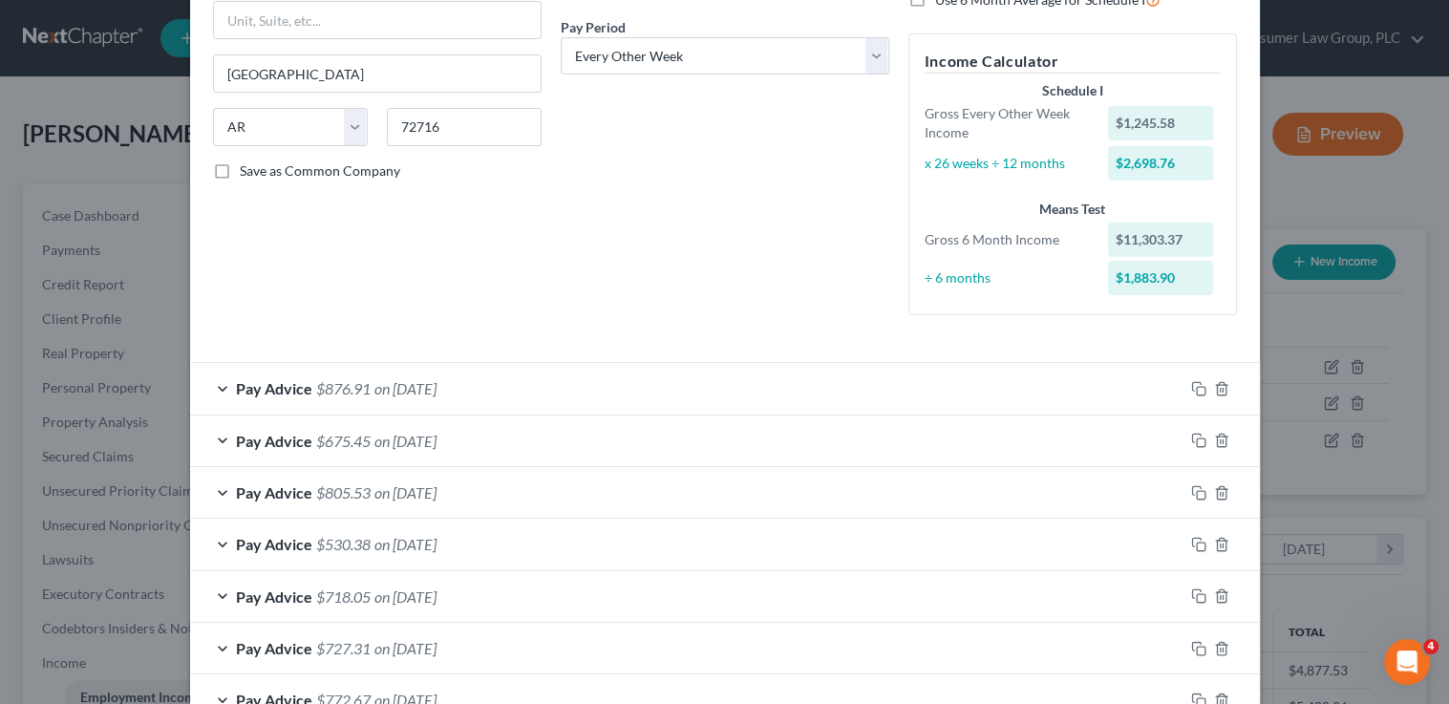
scroll to position [287, 0]
click at [1191, 384] on icon "button" at bounding box center [1198, 388] width 15 height 15
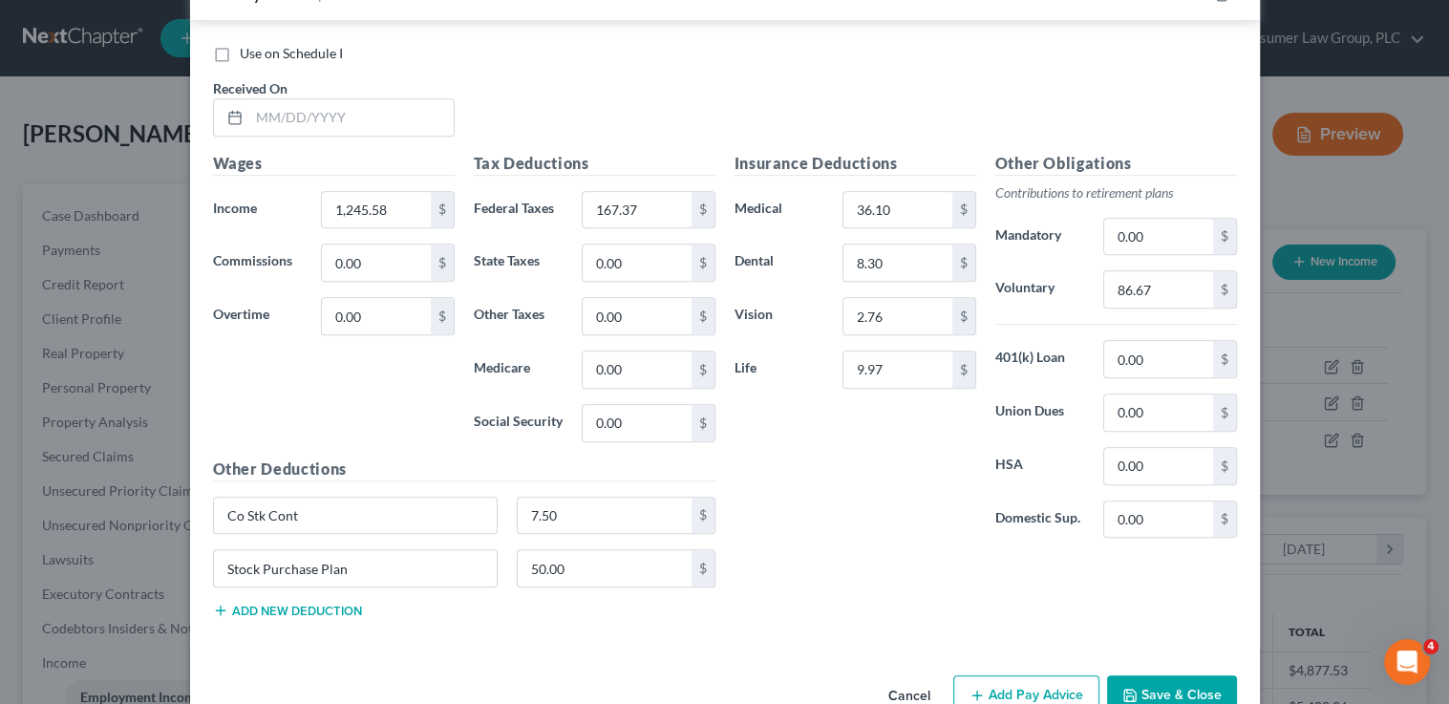
scroll to position [1398, 0]
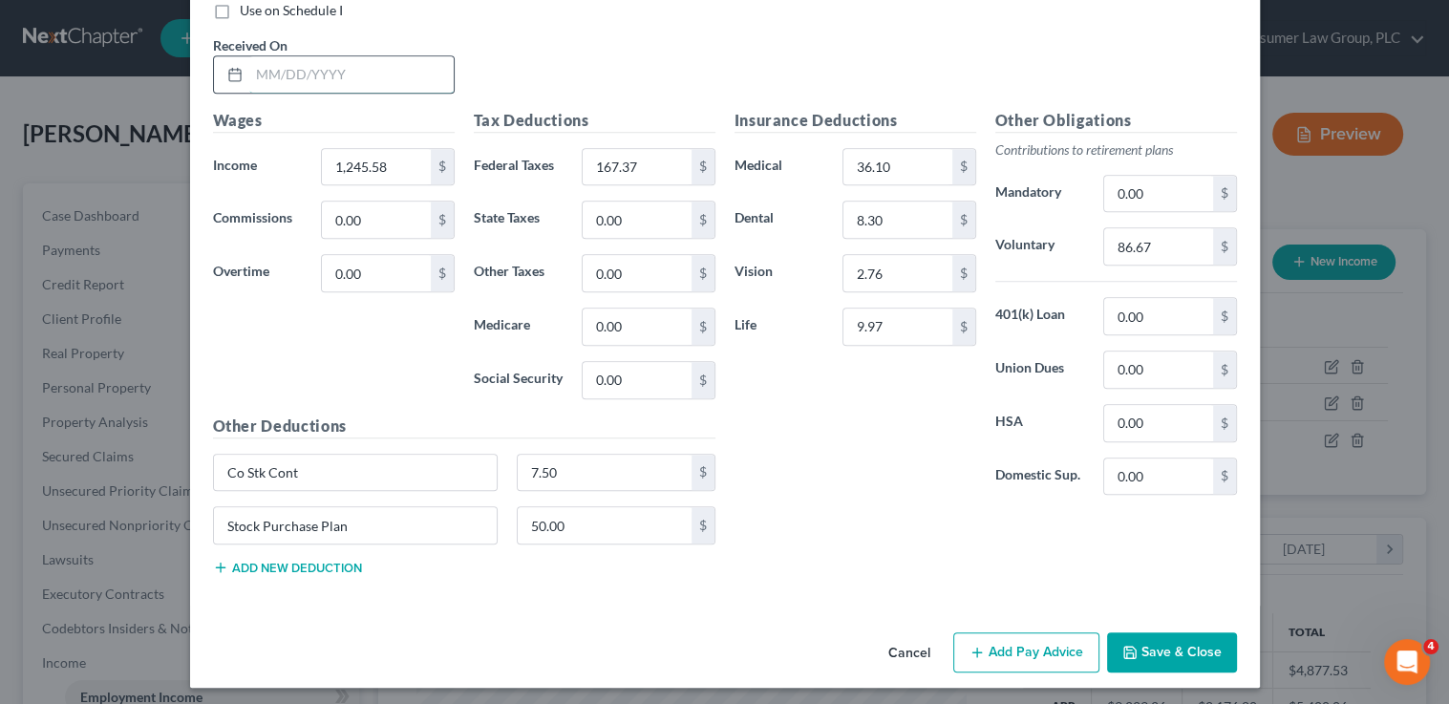
click at [332, 82] on input "text" at bounding box center [351, 74] width 204 height 36
type input "[DATE]"
type input "1,038.86"
type input "127.10"
click at [1121, 246] on input "86.67" at bounding box center [1158, 246] width 108 height 36
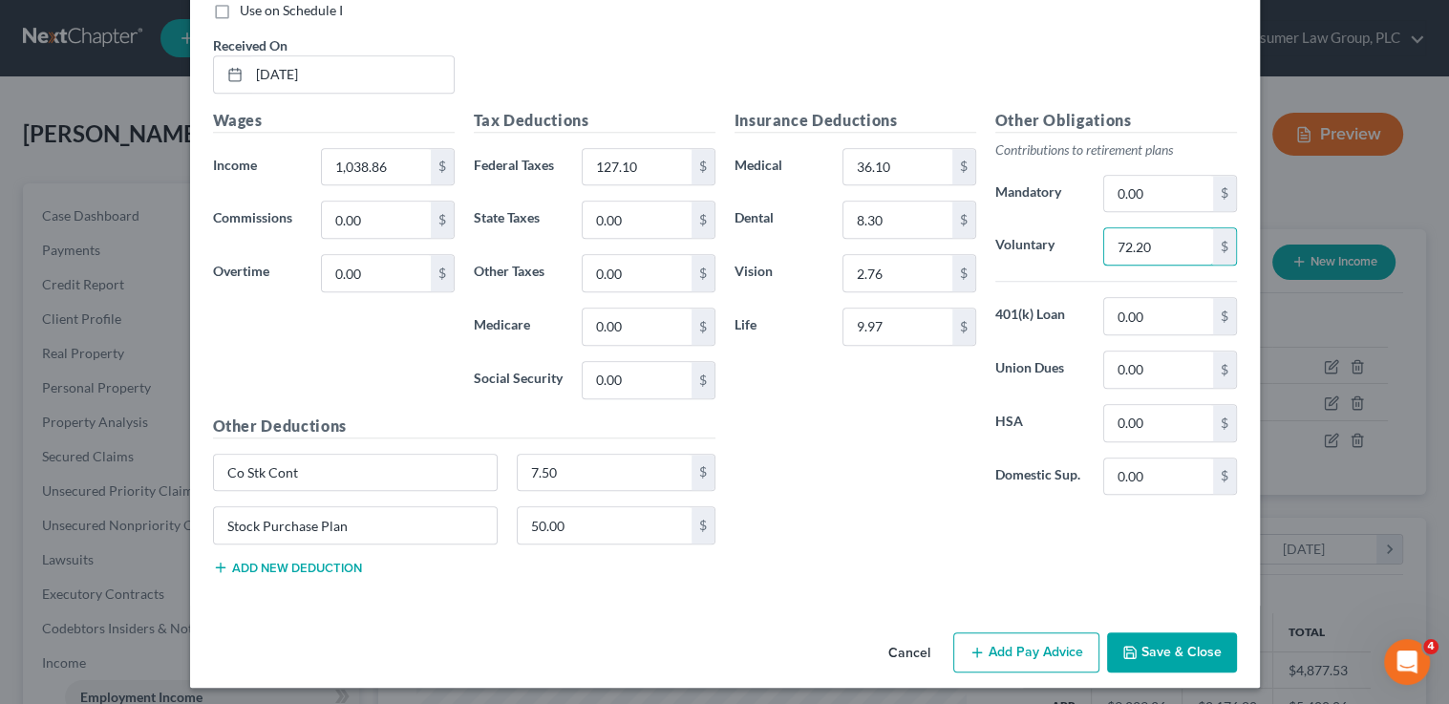
type input "72.20"
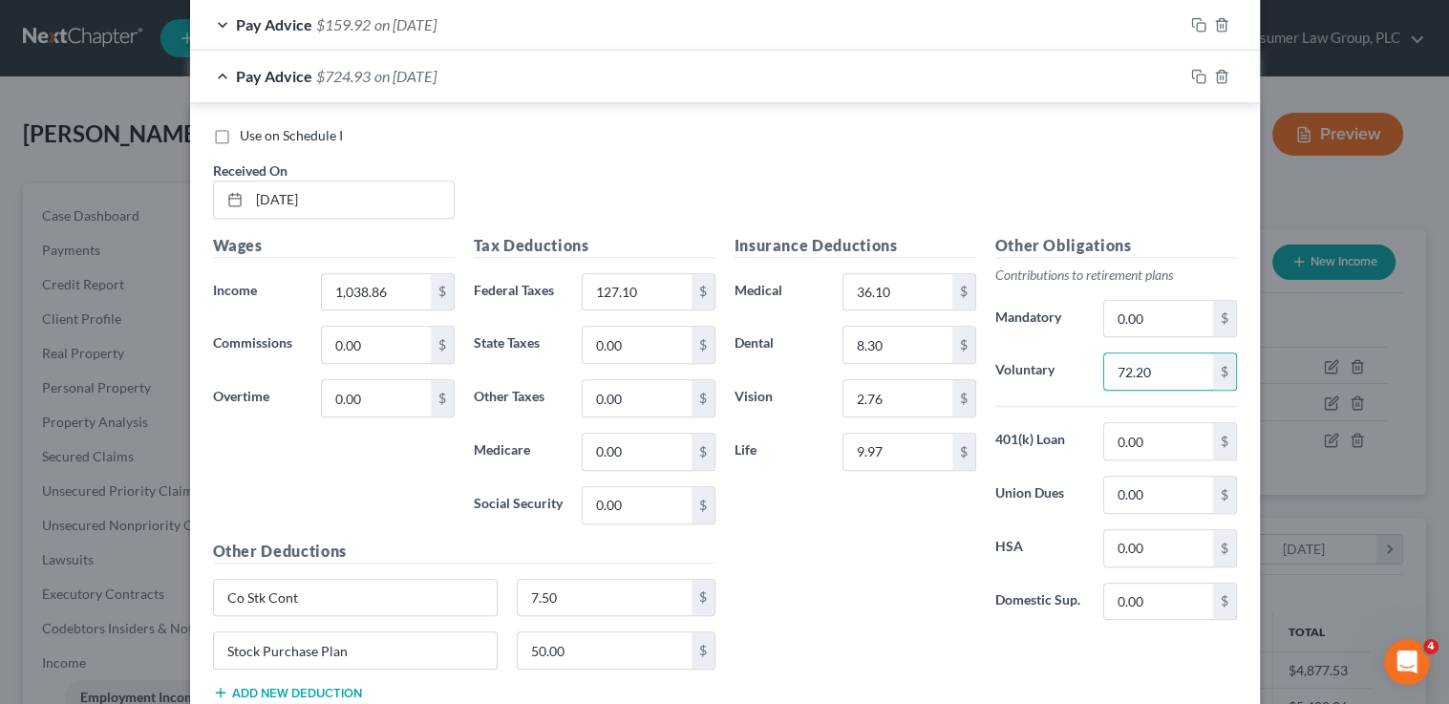
scroll to position [1272, 0]
click at [1193, 79] on icon "button" at bounding box center [1198, 77] width 15 height 15
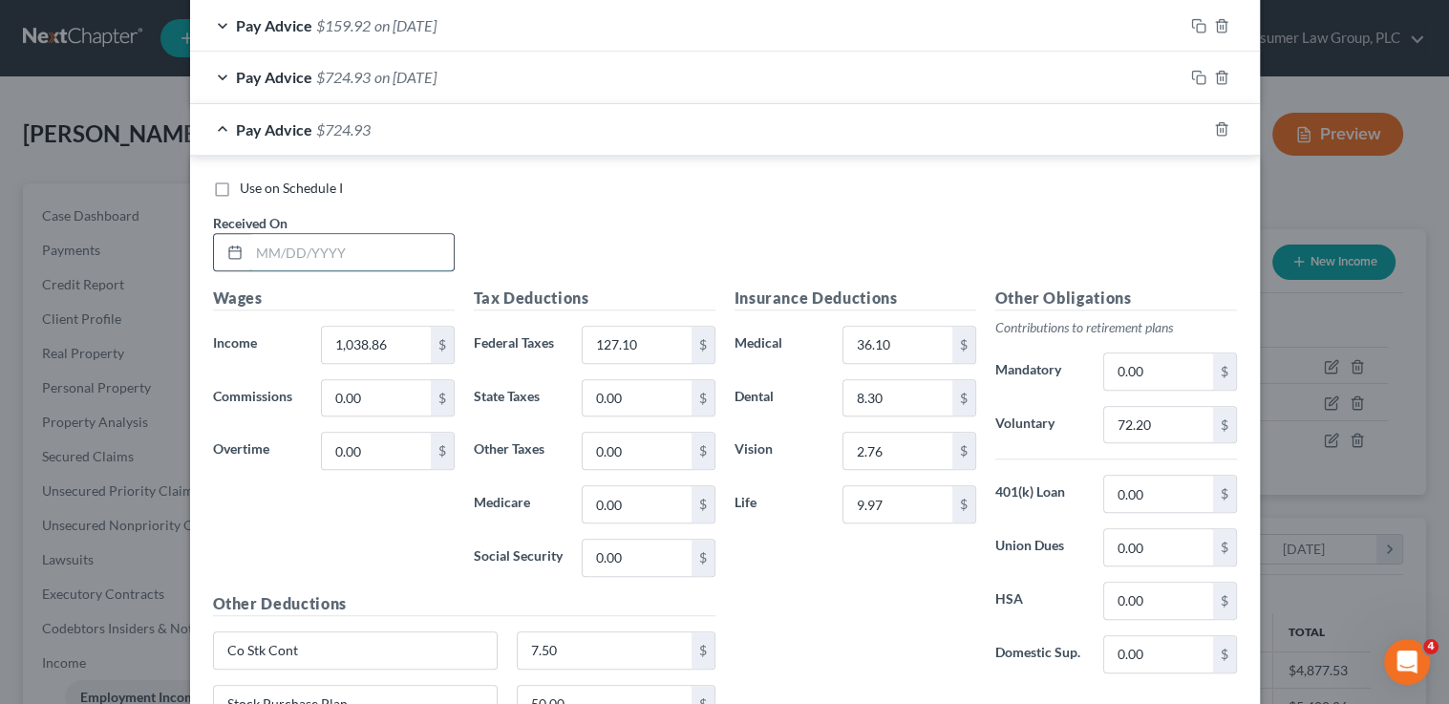
click at [310, 246] on input "text" at bounding box center [351, 252] width 204 height 36
type input "[DATE]"
type input "727.82"
type input "68.59"
click at [1164, 418] on input "72.20" at bounding box center [1158, 425] width 108 height 36
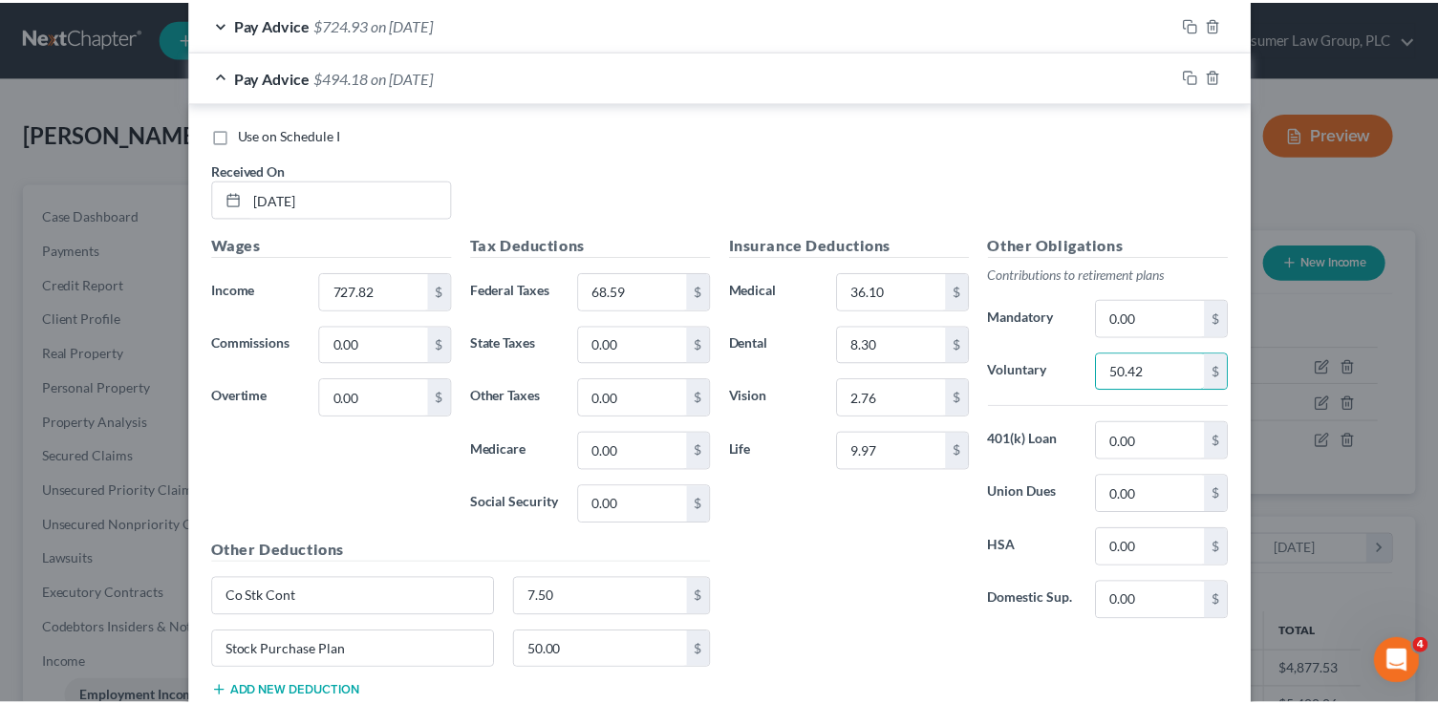
scroll to position [1449, 0]
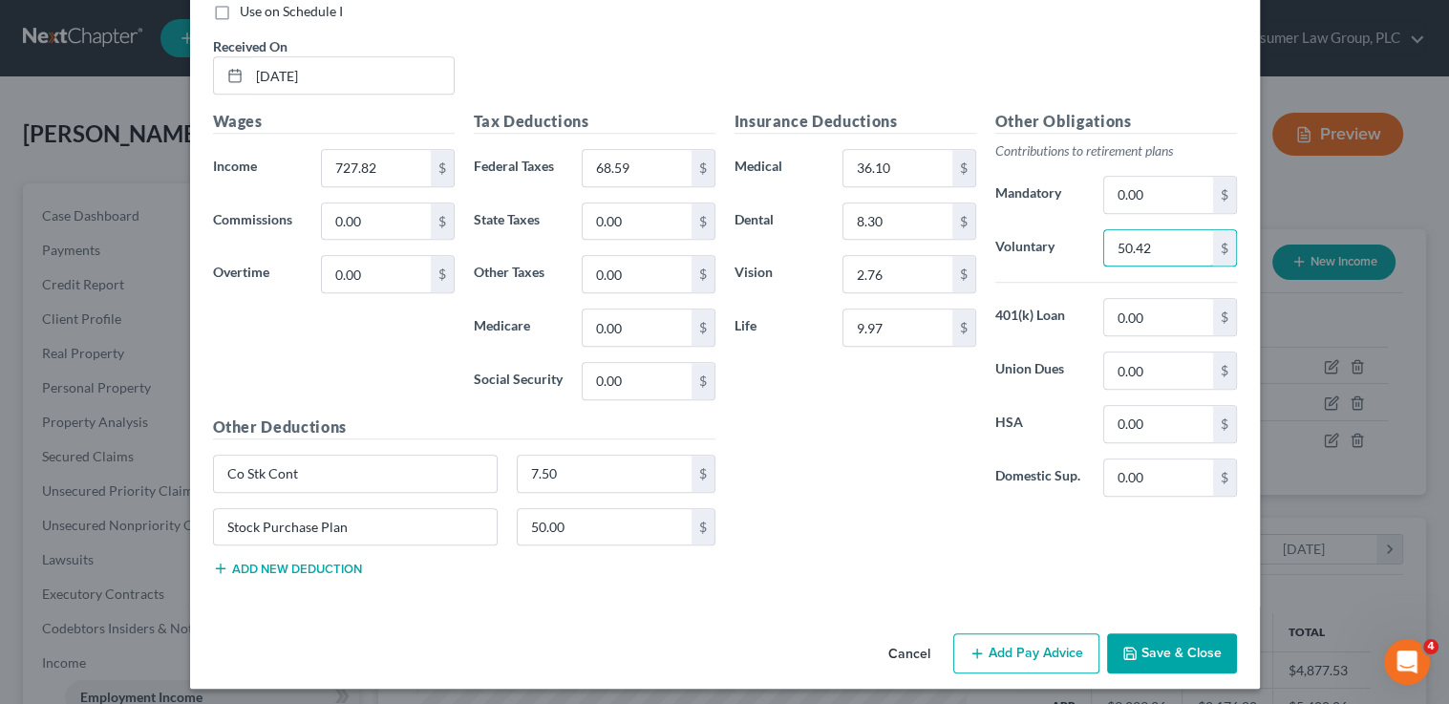
type input "50.42"
click at [1183, 635] on button "Save & Close" at bounding box center [1172, 653] width 130 height 40
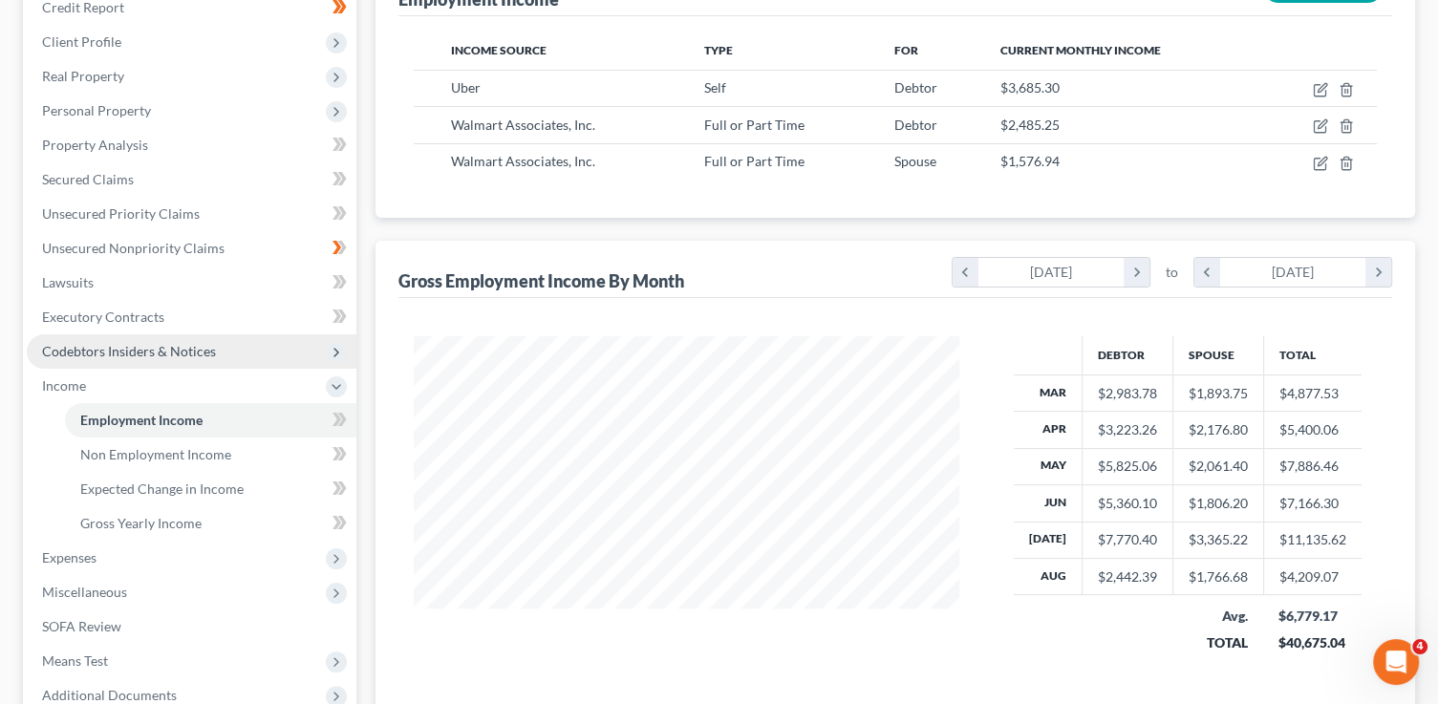
scroll to position [73, 0]
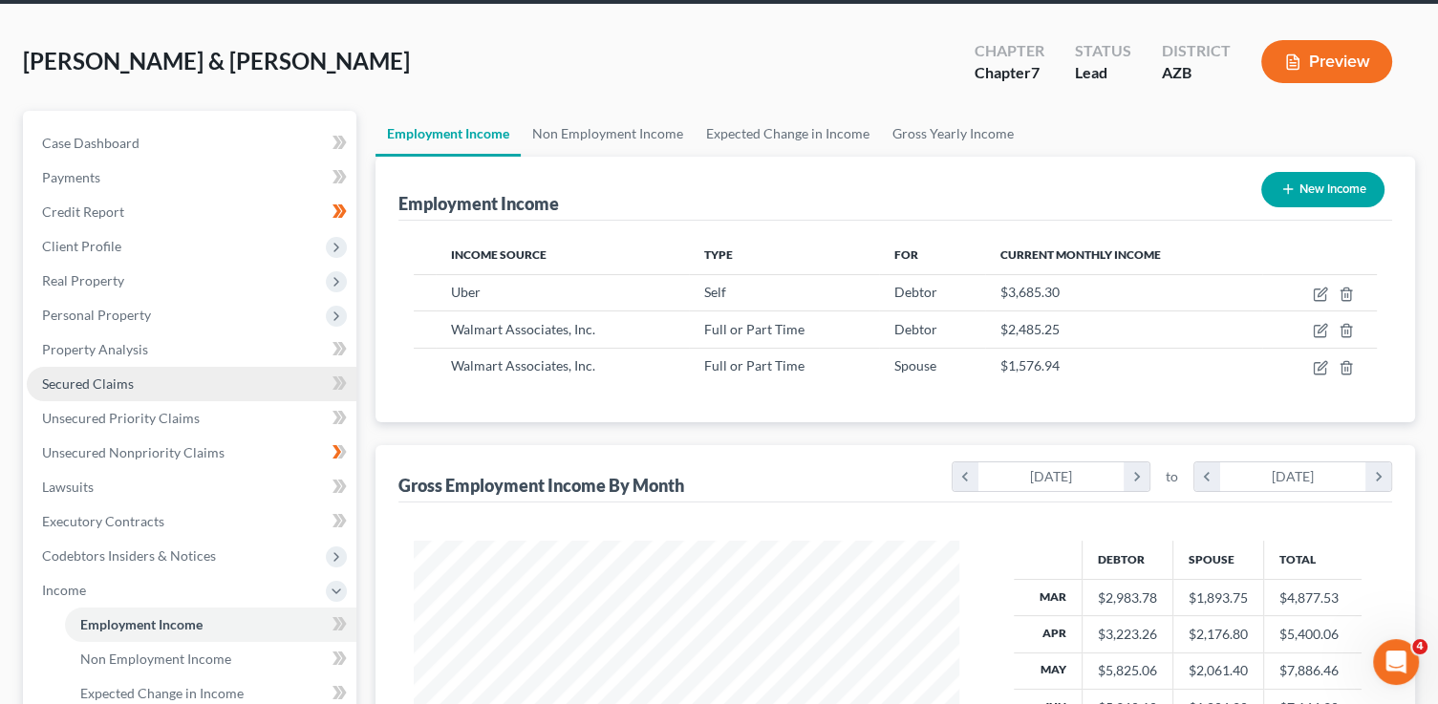
drag, startPoint x: 128, startPoint y: 308, endPoint x: 149, endPoint y: 382, distance: 77.4
click at [128, 309] on span "Personal Property" at bounding box center [96, 315] width 109 height 16
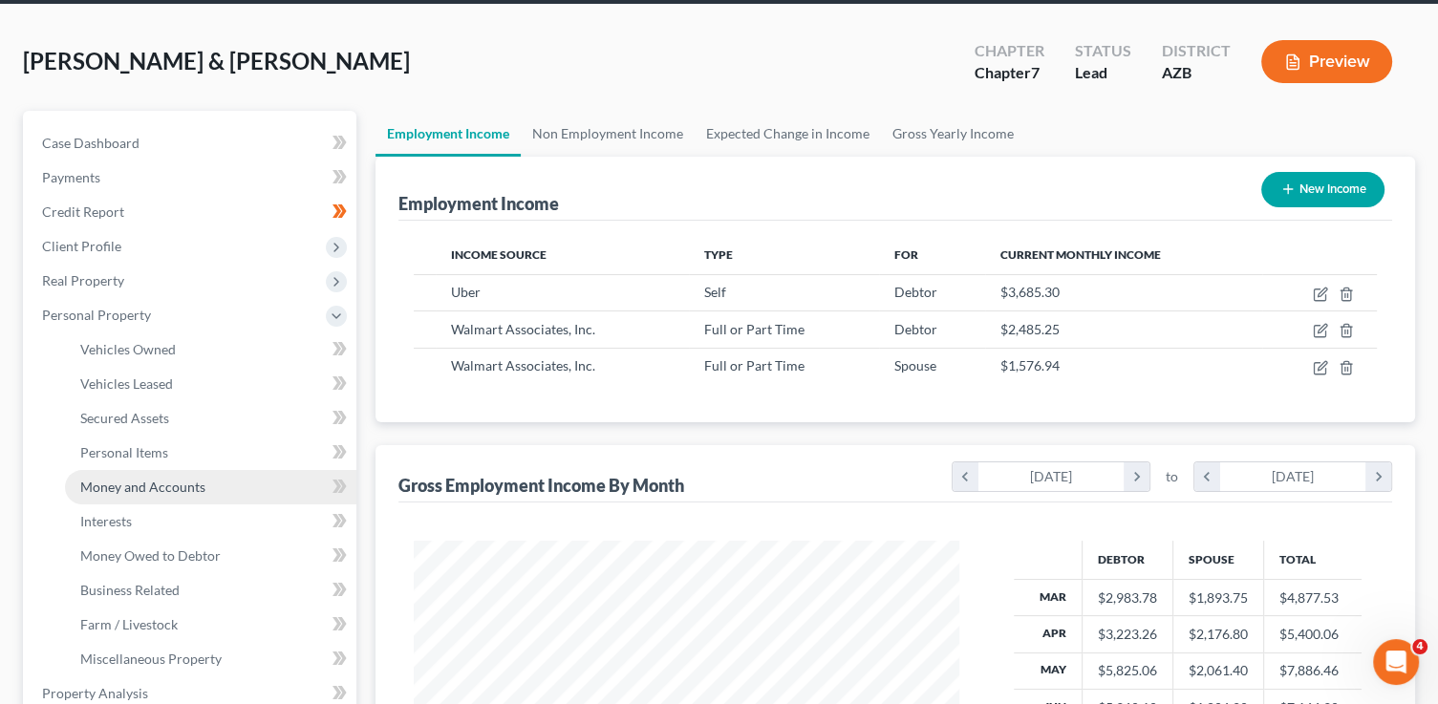
click at [185, 481] on span "Money and Accounts" at bounding box center [142, 487] width 125 height 16
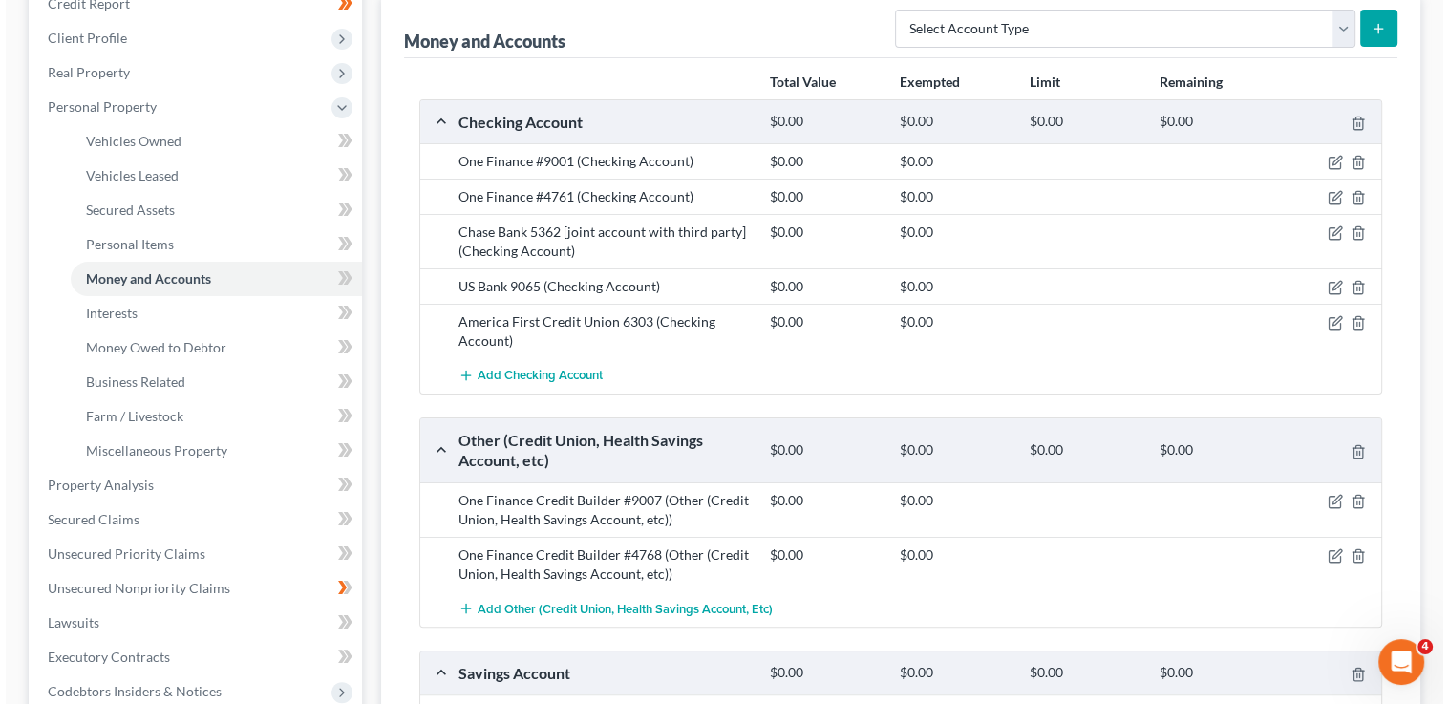
scroll to position [278, 0]
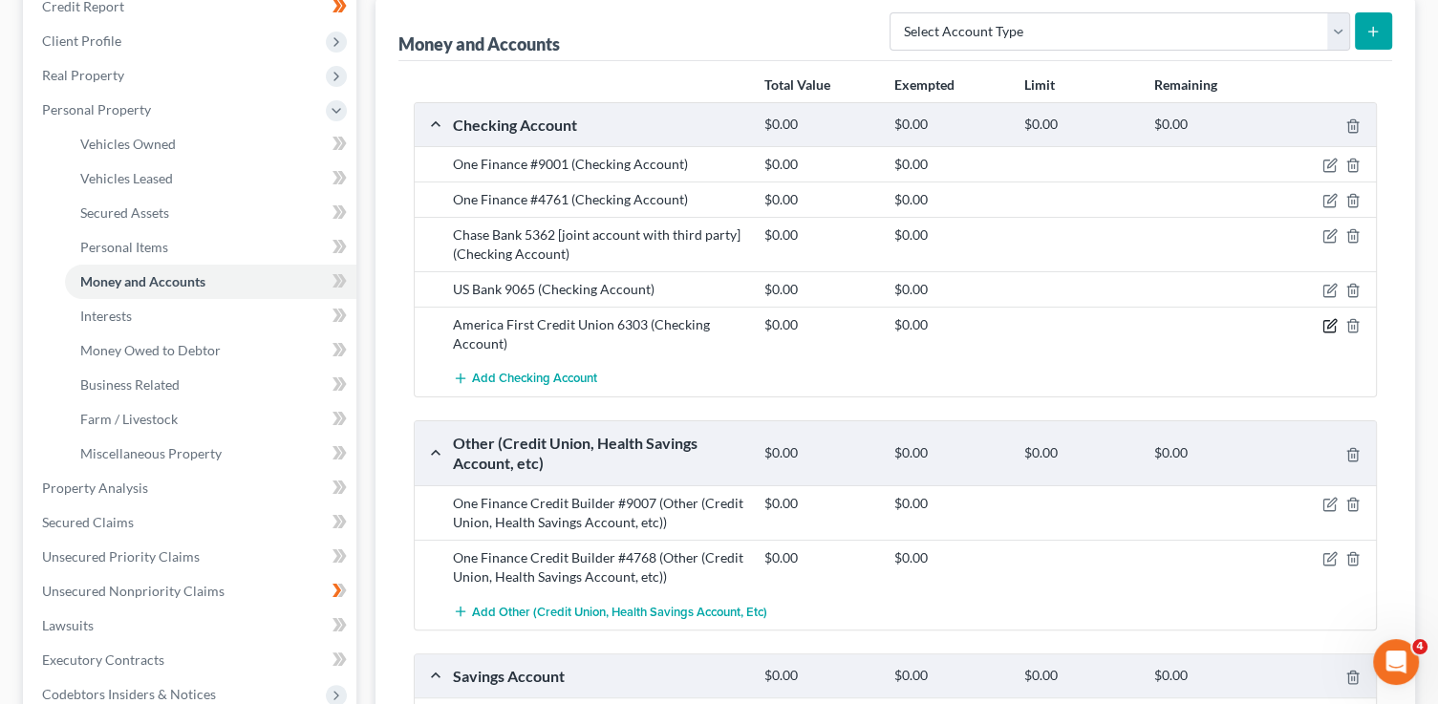
click at [1326, 325] on icon "button" at bounding box center [1329, 325] width 15 height 15
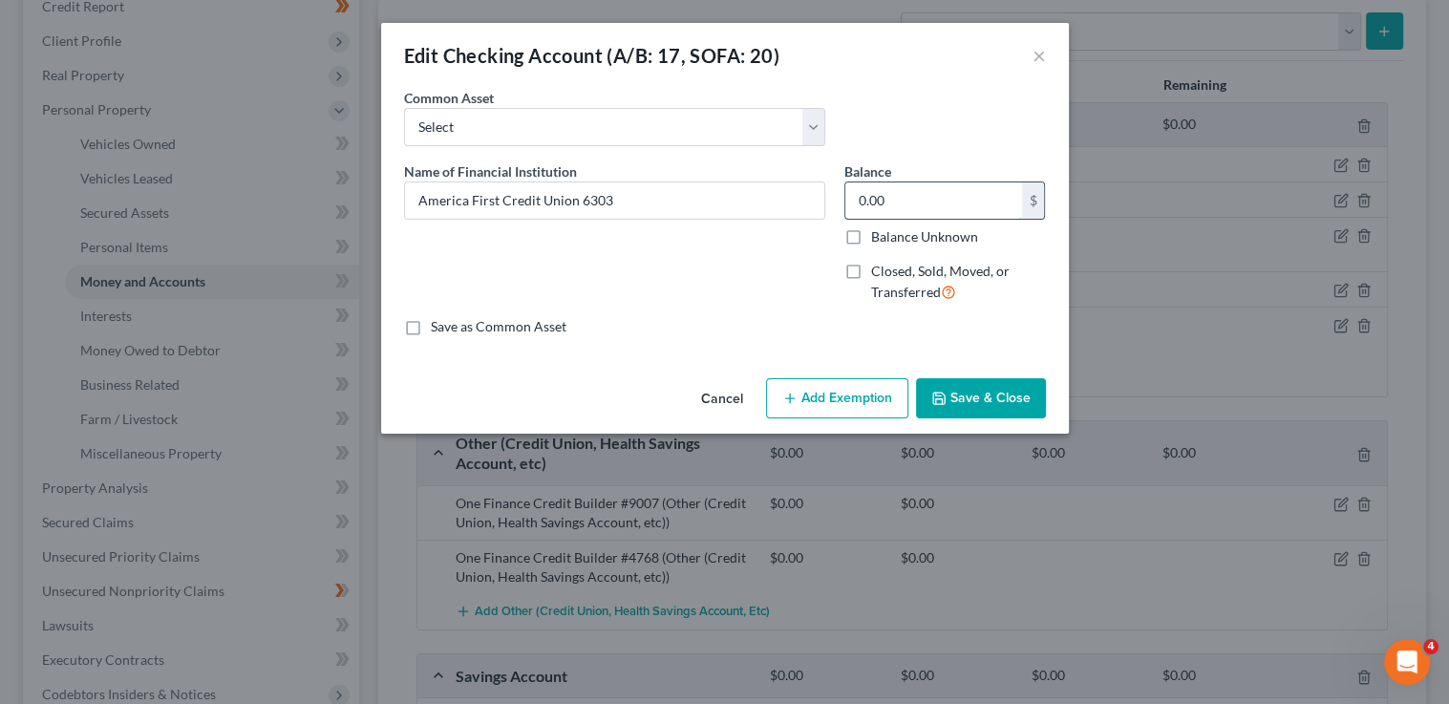
click at [907, 197] on input "0.00" at bounding box center [933, 200] width 177 height 36
type input "12.70"
click at [986, 412] on button "Save & Close" at bounding box center [981, 398] width 130 height 40
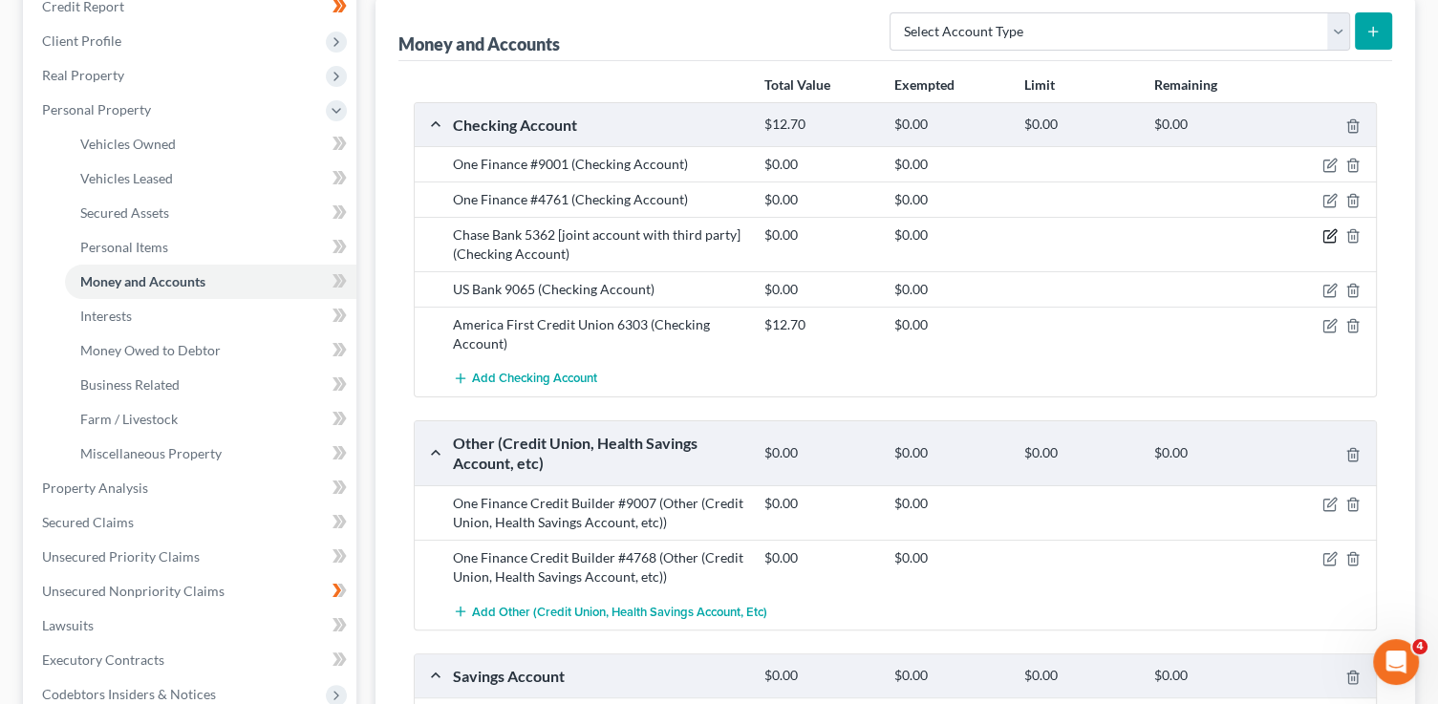
click at [1330, 232] on icon "button" at bounding box center [1329, 235] width 15 height 15
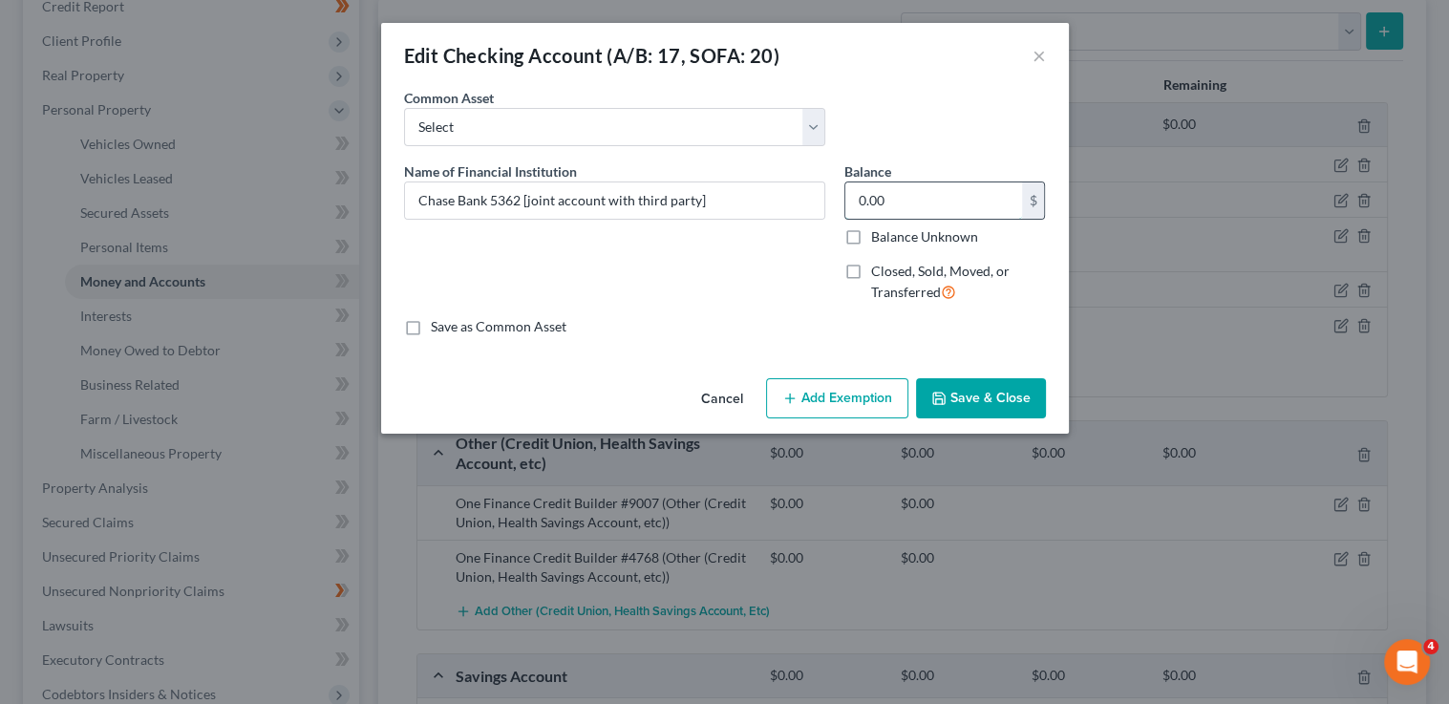
click at [929, 194] on input "0.00" at bounding box center [933, 200] width 177 height 36
type input "1"
type input "1,211.27"
click at [880, 381] on button "Add Exemption" at bounding box center [837, 398] width 142 height 40
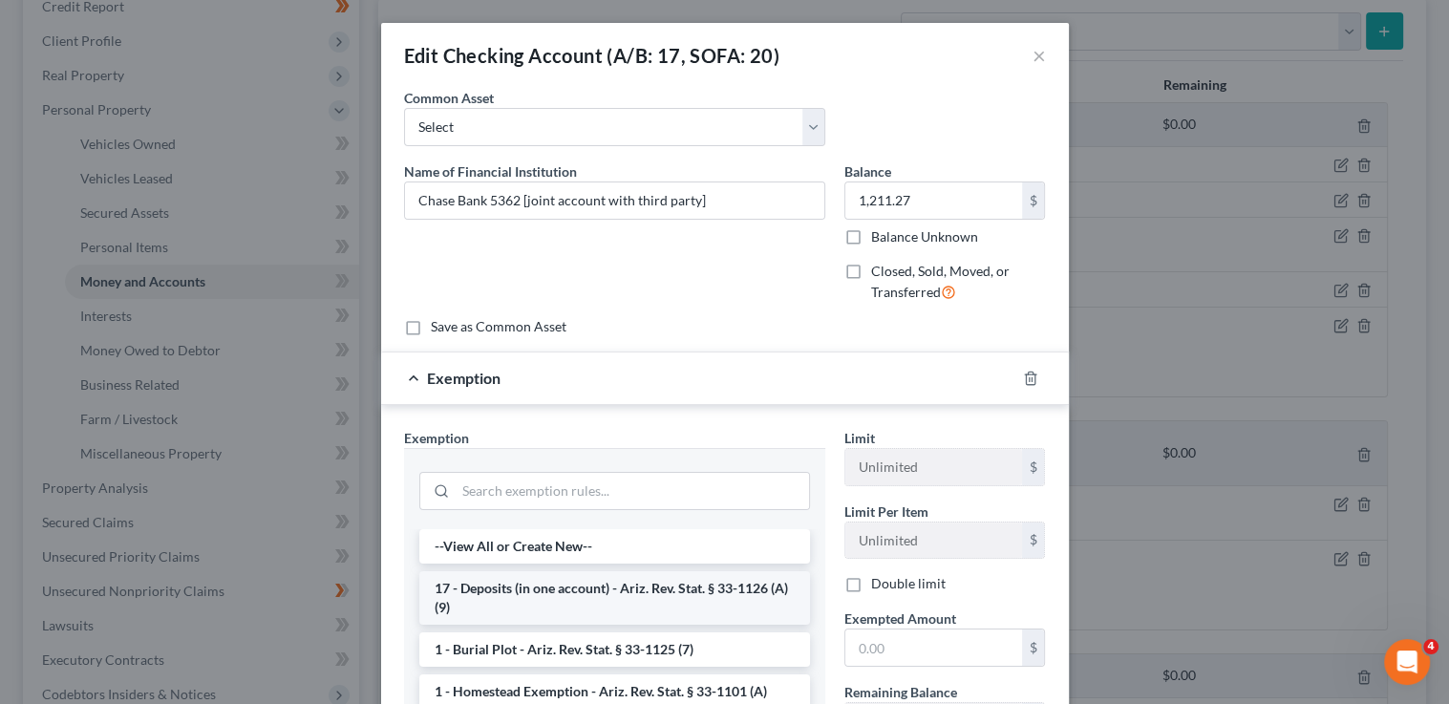
click at [606, 583] on li "17 - Deposits (in one account) - Ariz. Rev. Stat. § 33-1126 (A)(9)" at bounding box center [614, 597] width 391 height 53
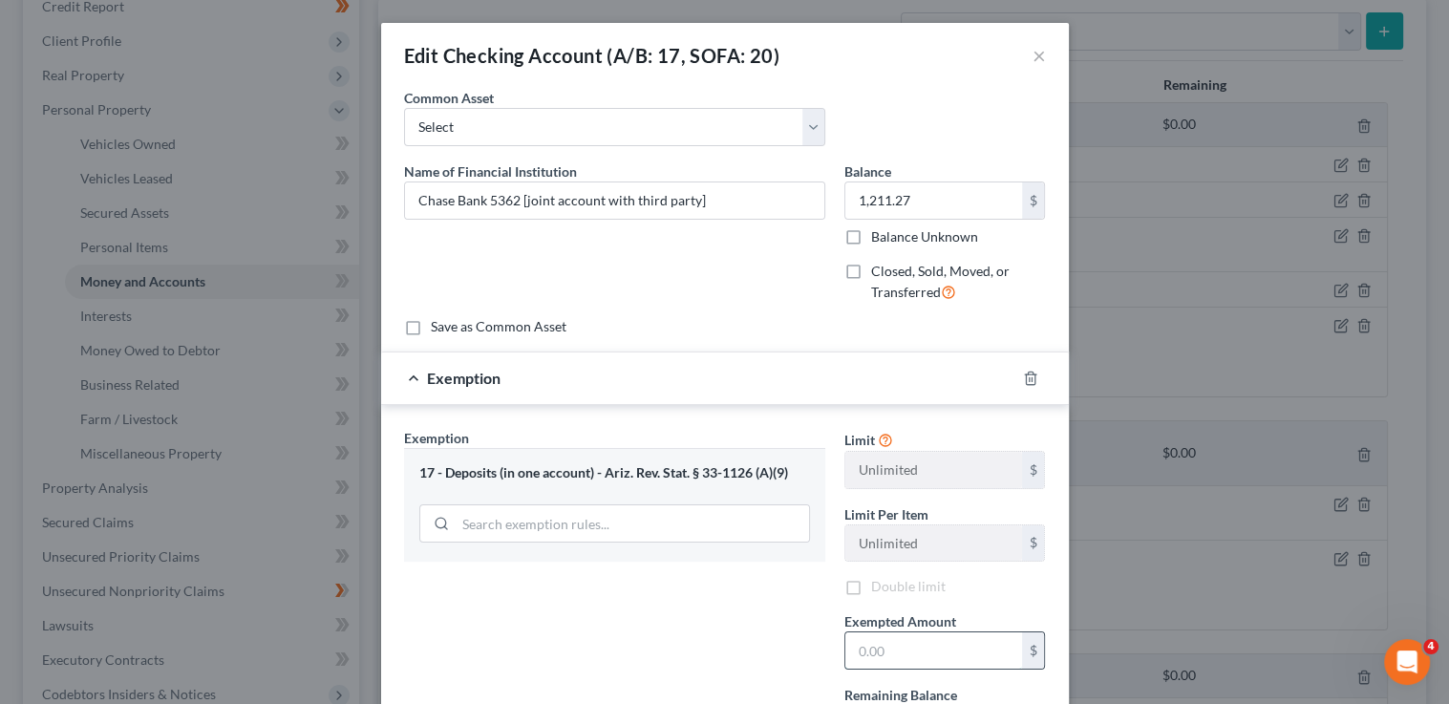
click at [882, 649] on input "text" at bounding box center [933, 650] width 177 height 36
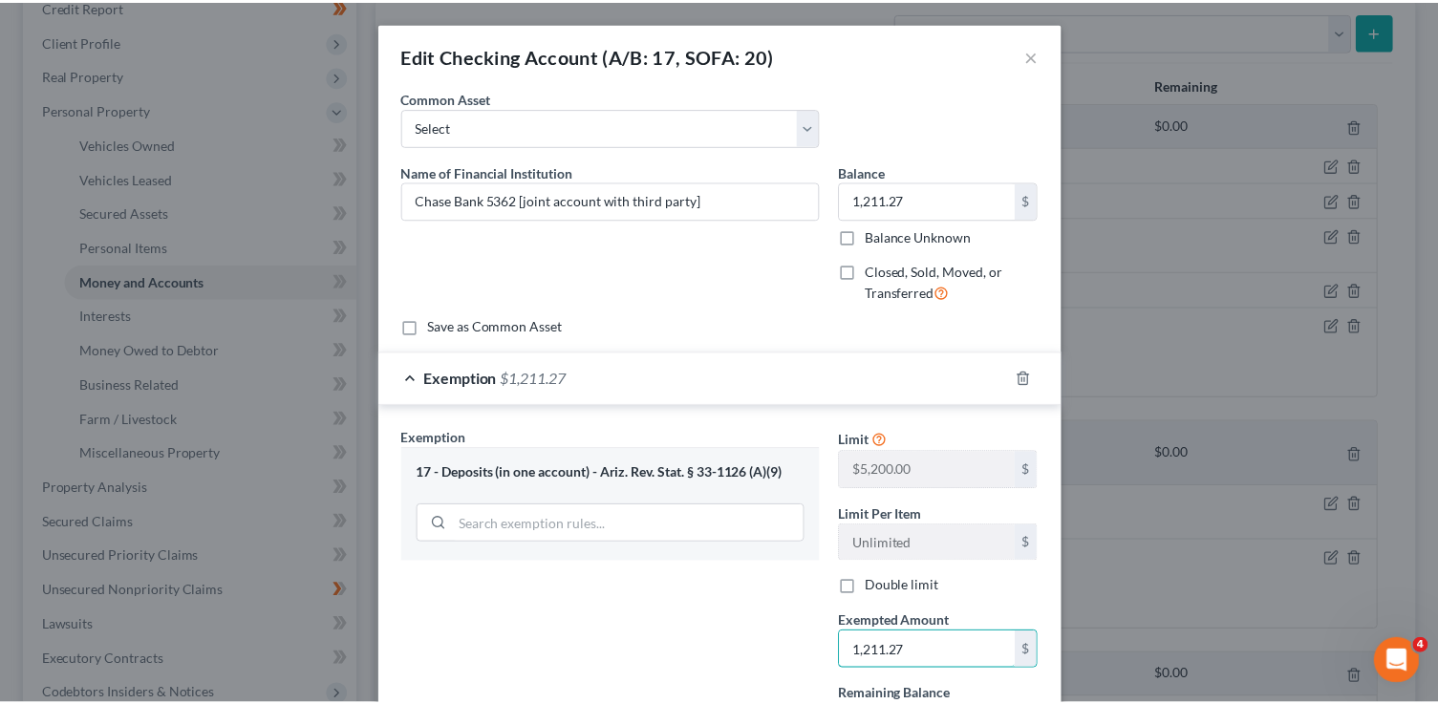
scroll to position [172, 0]
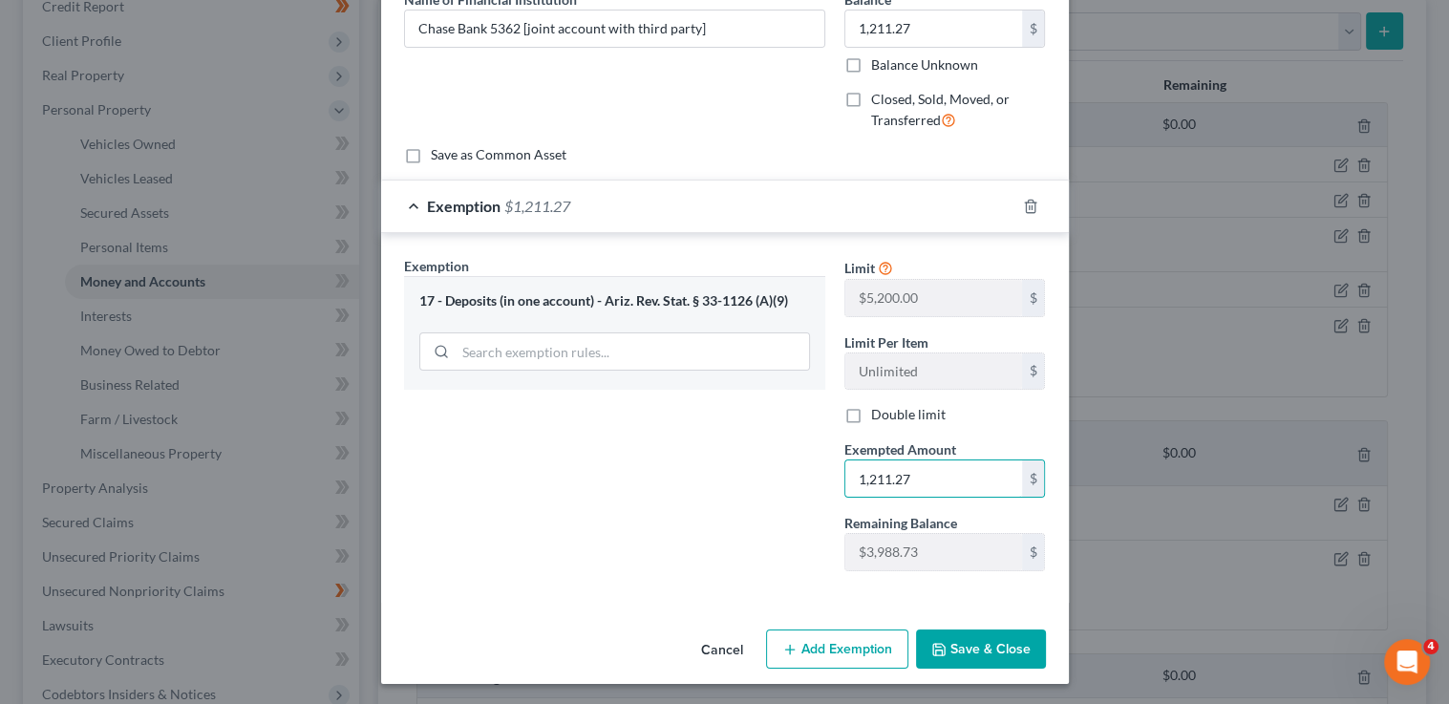
type input "1,211.27"
click at [941, 634] on button "Save & Close" at bounding box center [981, 650] width 130 height 40
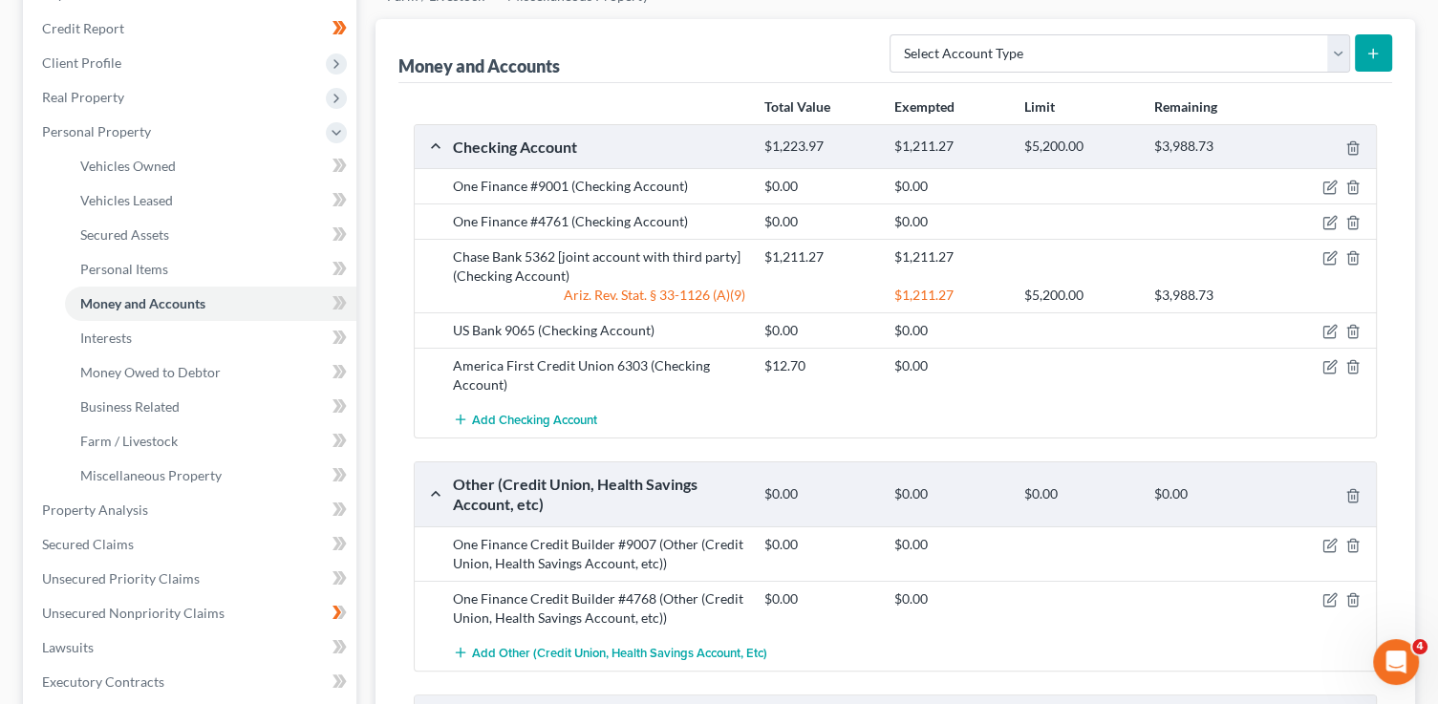
scroll to position [237, 0]
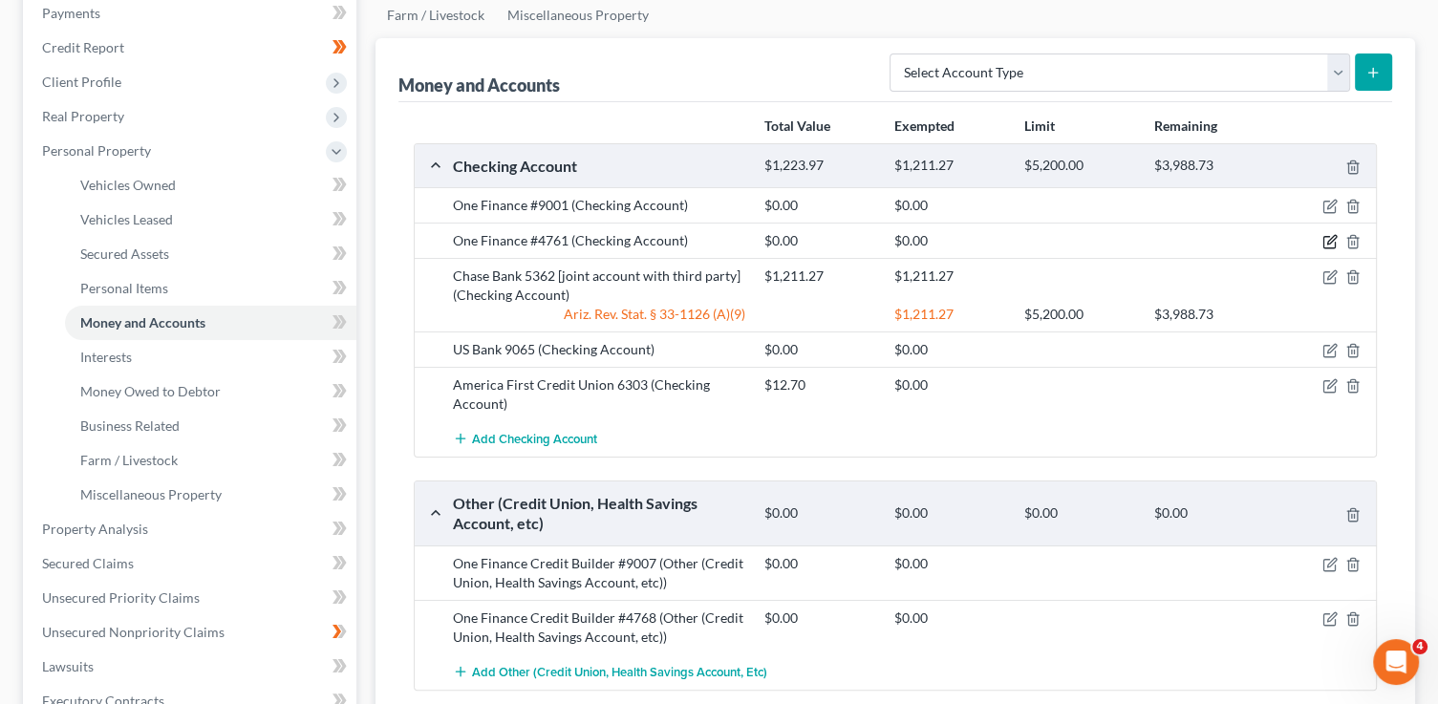
click at [1325, 236] on icon "button" at bounding box center [1329, 241] width 15 height 15
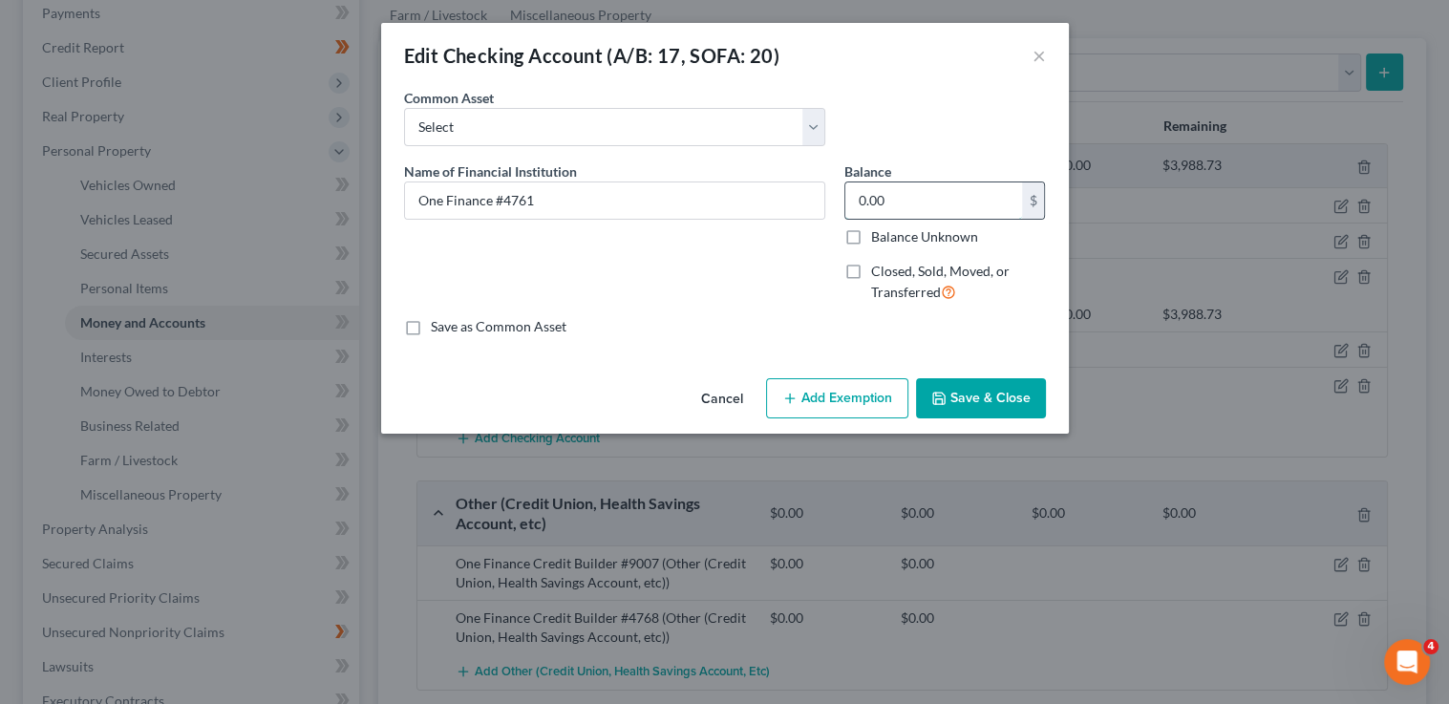
click at [942, 201] on input "0.00" at bounding box center [933, 200] width 177 height 36
type input "226.88"
click at [1001, 410] on button "Save & Close" at bounding box center [981, 398] width 130 height 40
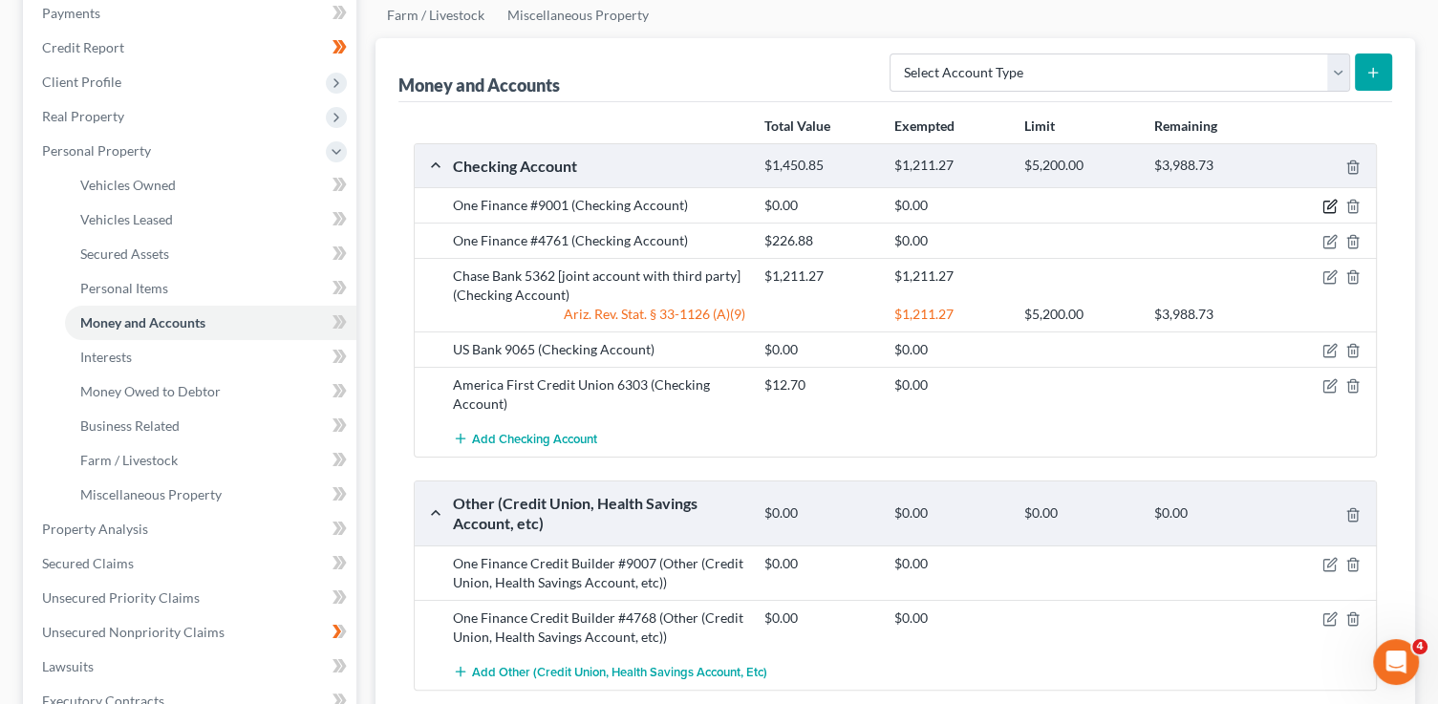
click at [1327, 205] on icon "button" at bounding box center [1331, 205] width 9 height 9
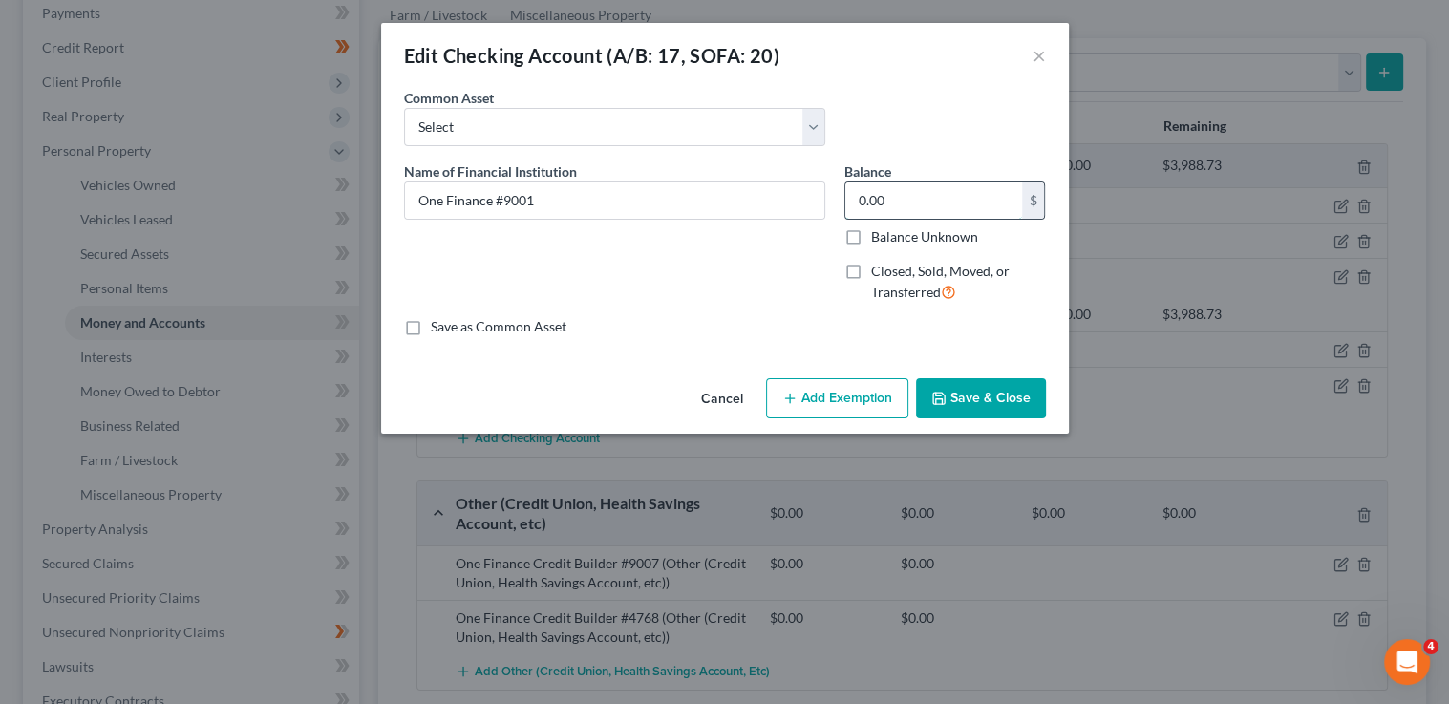
click at [942, 203] on input "0.00" at bounding box center [933, 200] width 177 height 36
type input "193.69"
click at [955, 405] on button "Save & Close" at bounding box center [981, 398] width 130 height 40
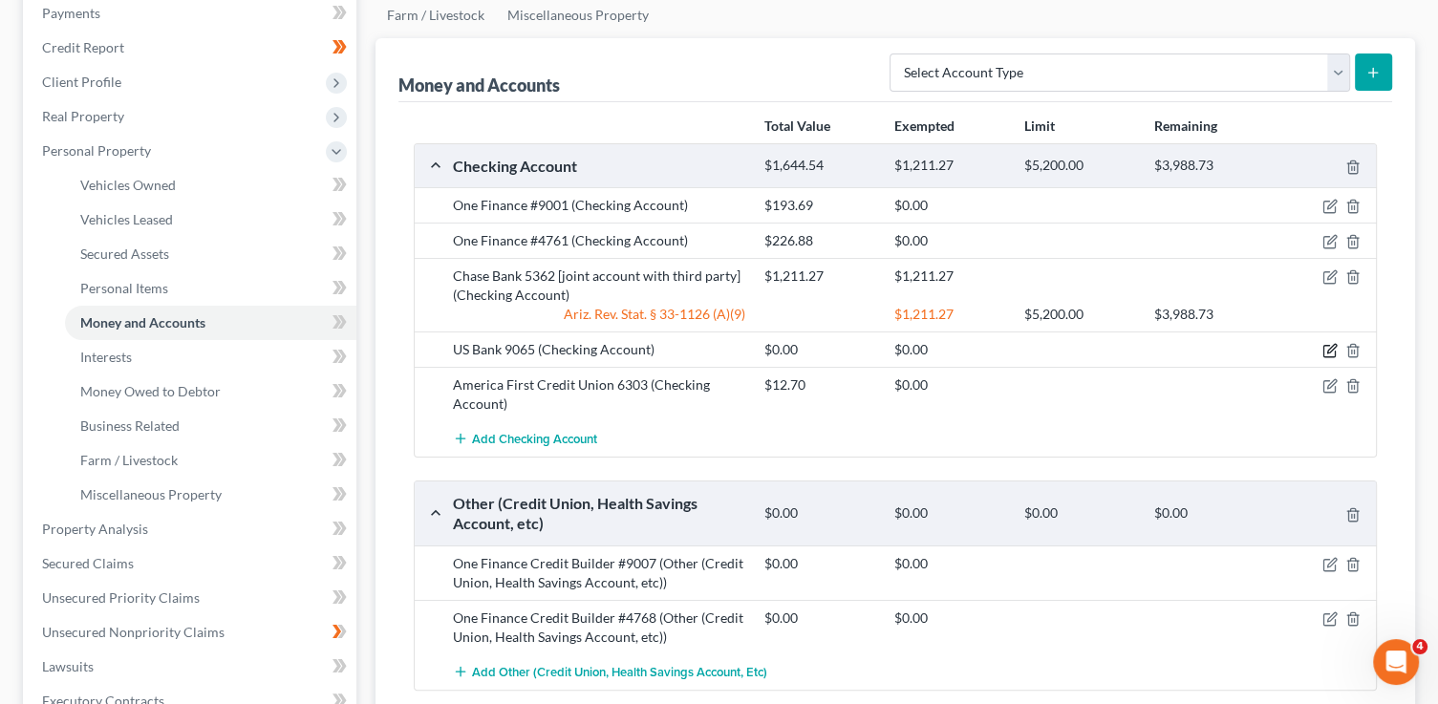
click at [1325, 350] on icon "button" at bounding box center [1329, 350] width 15 height 15
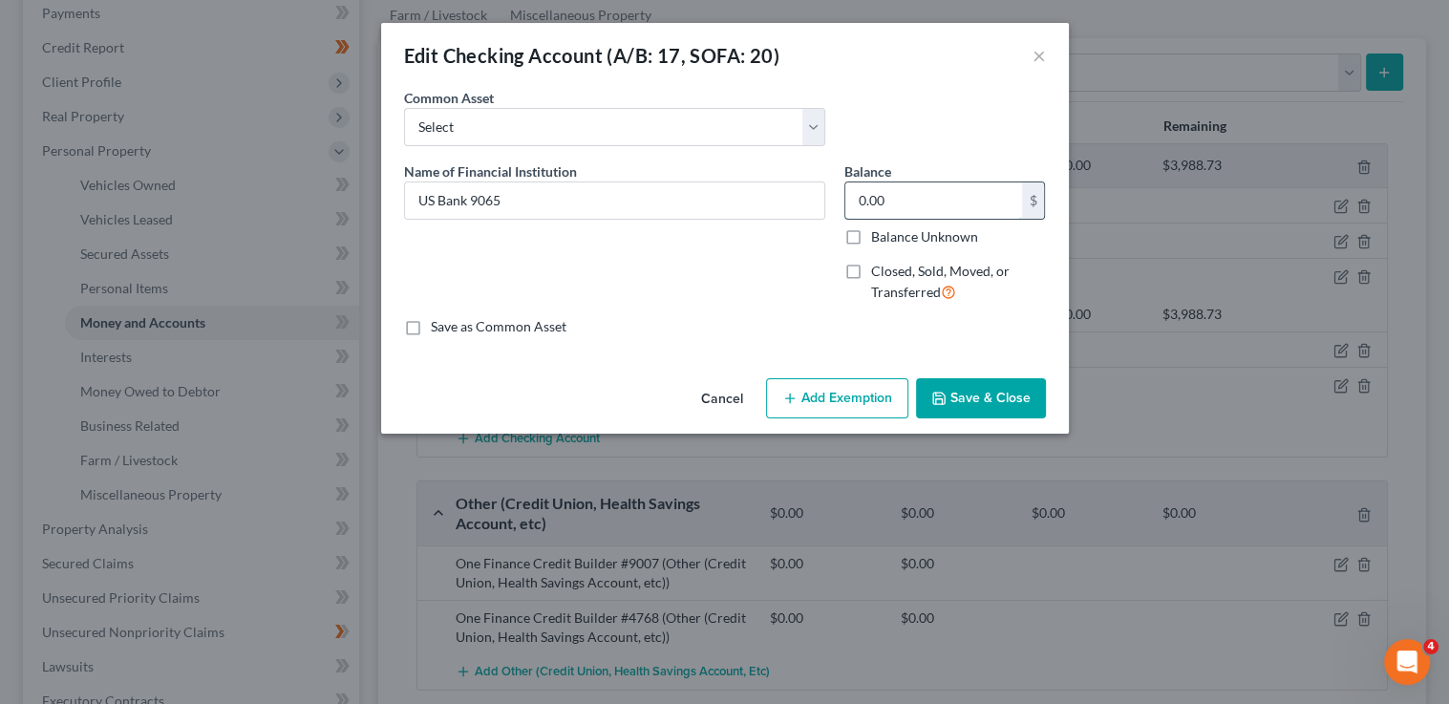
click at [922, 200] on input "0.00" at bounding box center [933, 200] width 177 height 36
type input "0.03"
click at [933, 385] on button "Save & Close" at bounding box center [981, 398] width 130 height 40
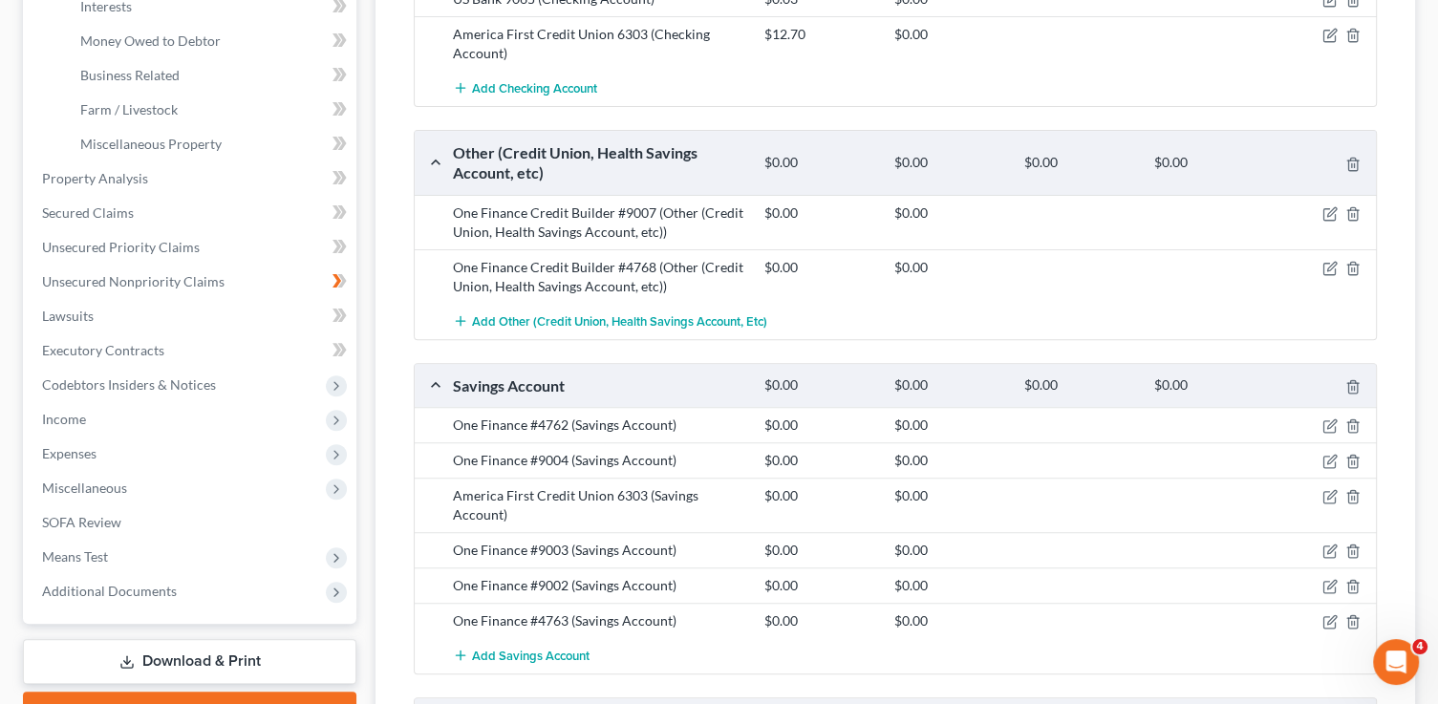
scroll to position [590, 0]
